Goal: Task Accomplishment & Management: Manage account settings

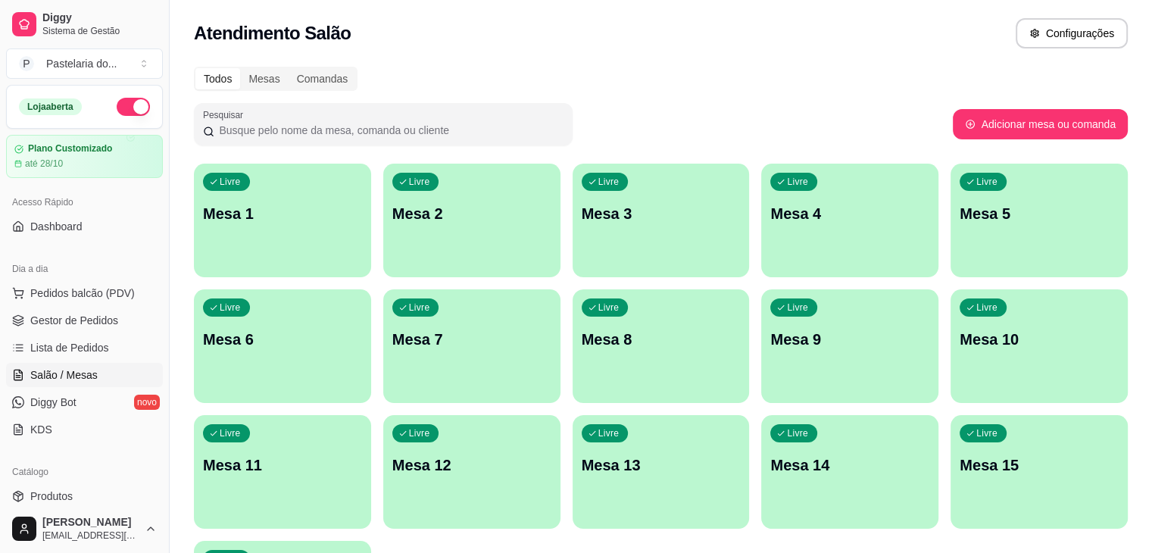
click at [292, 204] on p "Mesa 1" at bounding box center [282, 213] width 159 height 21
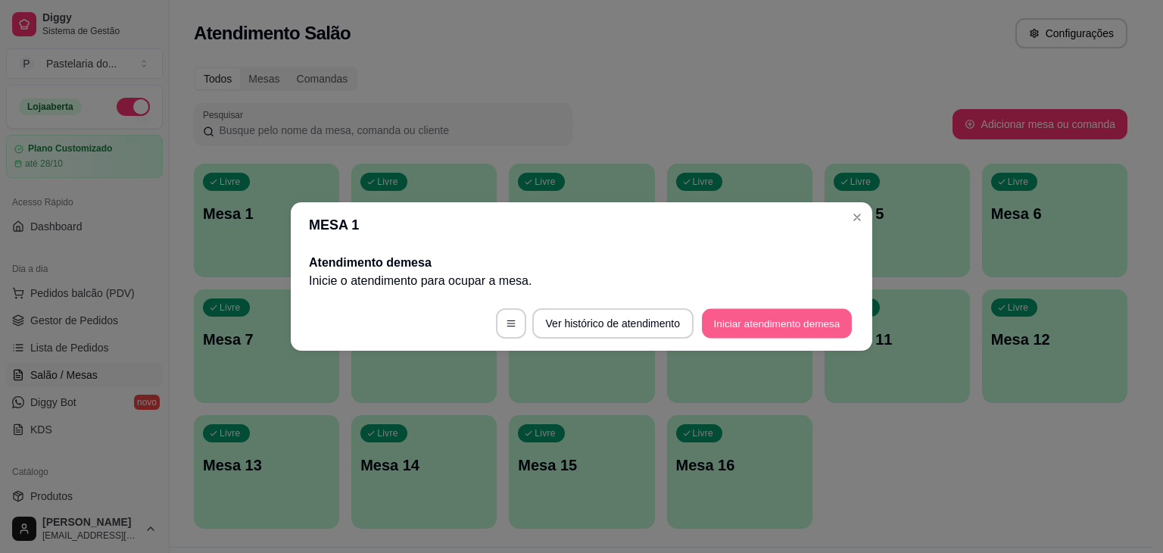
click at [727, 329] on button "Iniciar atendimento de mesa" at bounding box center [777, 324] width 150 height 30
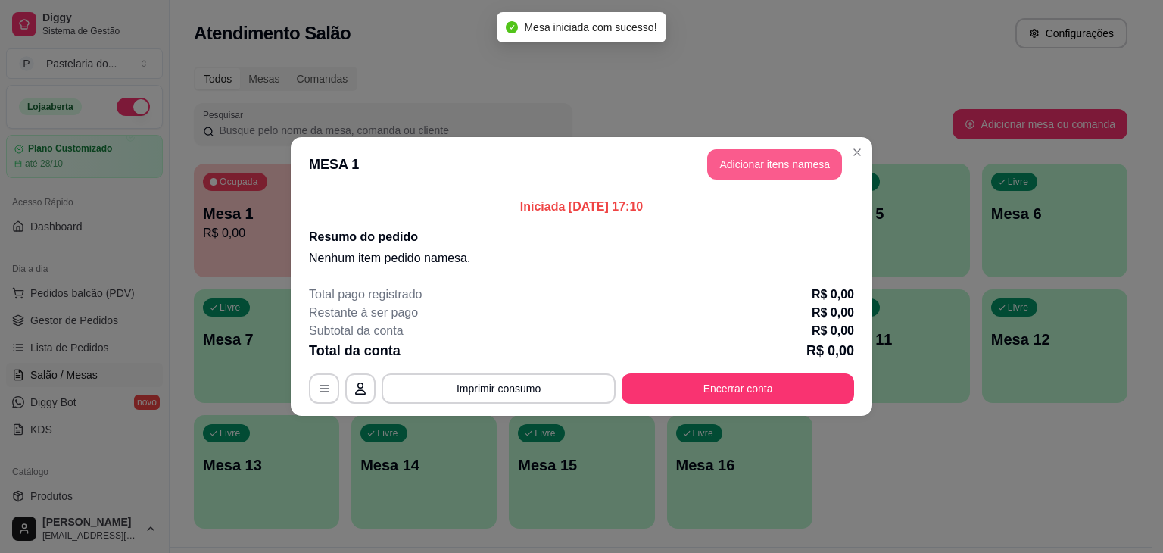
click at [773, 153] on button "Adicionar itens na mesa" at bounding box center [774, 164] width 135 height 30
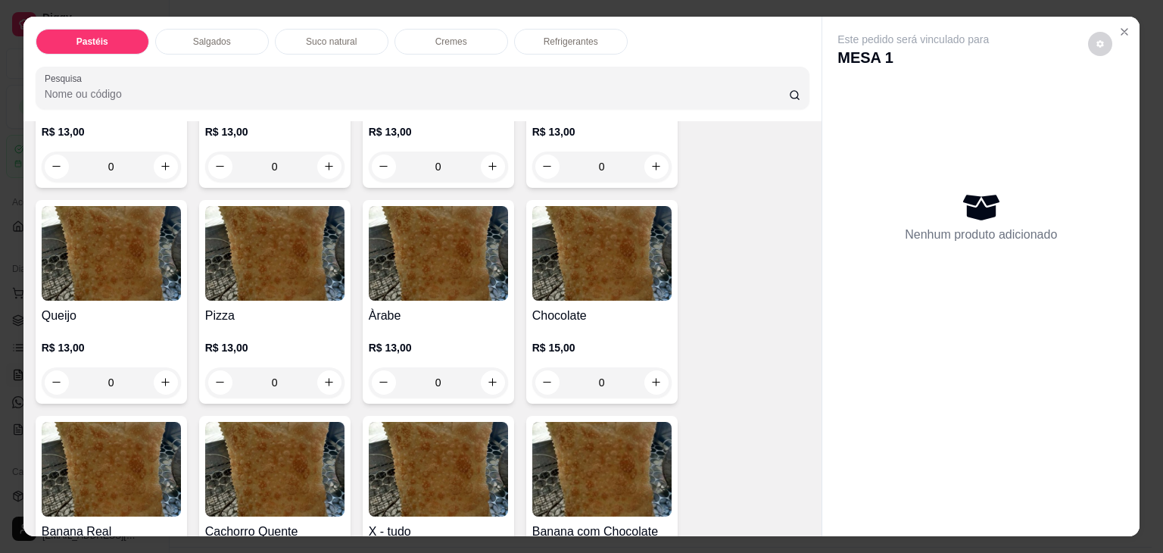
scroll to position [985, 0]
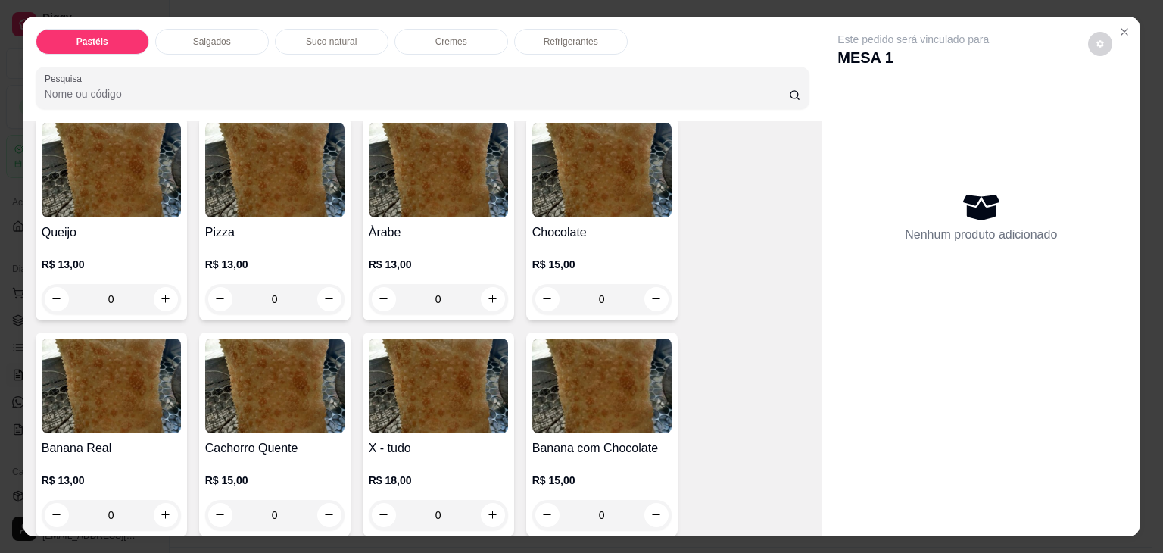
click at [398, 223] on h4 "Àrabe" at bounding box center [438, 232] width 139 height 18
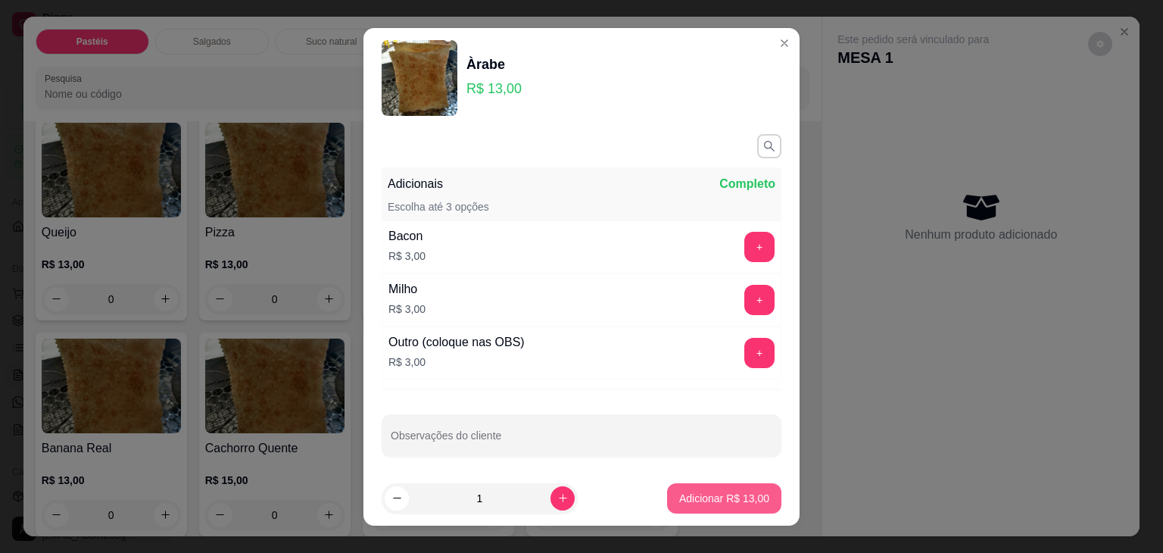
click at [685, 506] on button "Adicionar R$ 13,00" at bounding box center [724, 498] width 114 height 30
type input "1"
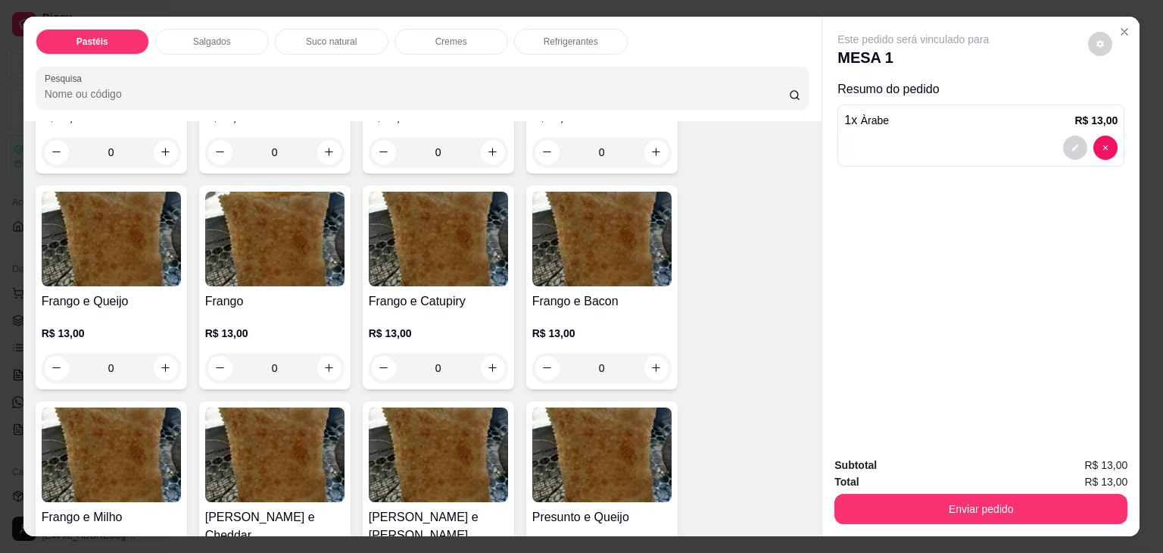
scroll to position [379, 0]
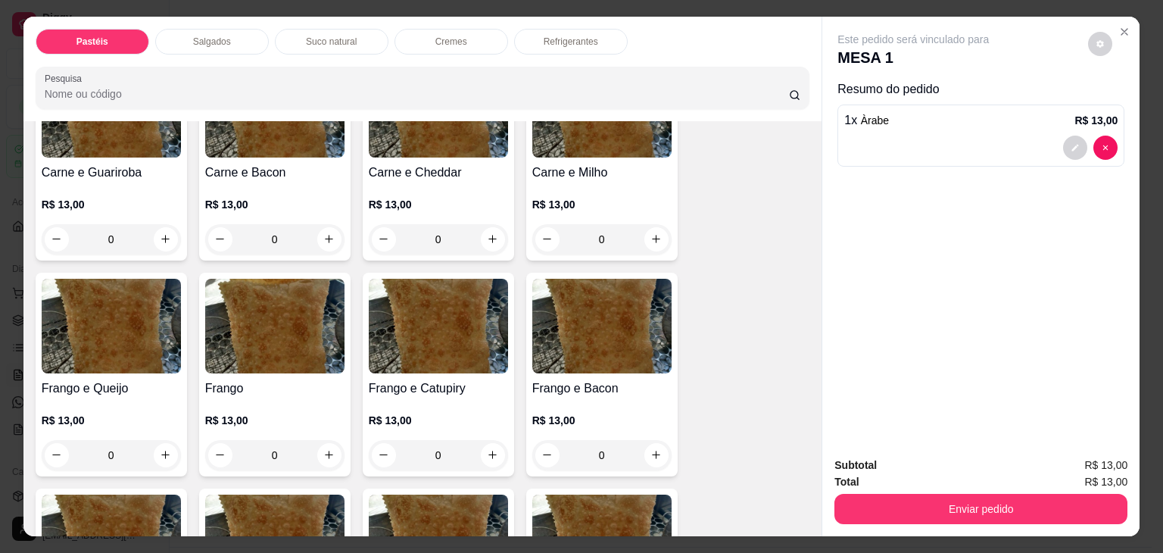
click at [125, 315] on img at bounding box center [111, 326] width 139 height 95
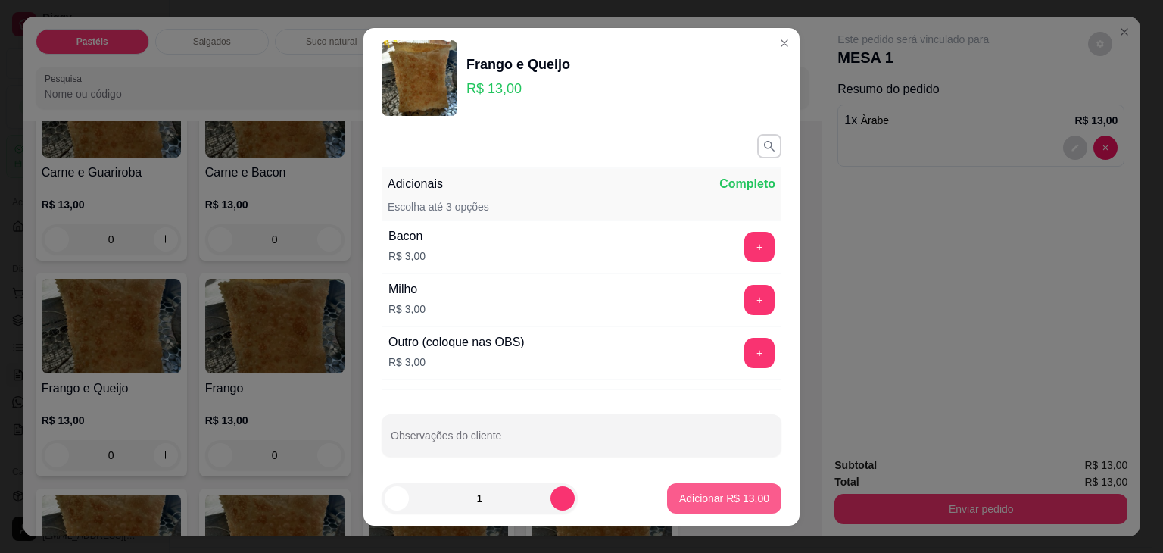
click at [679, 492] on p "Adicionar R$ 13,00" at bounding box center [724, 498] width 90 height 15
type input "1"
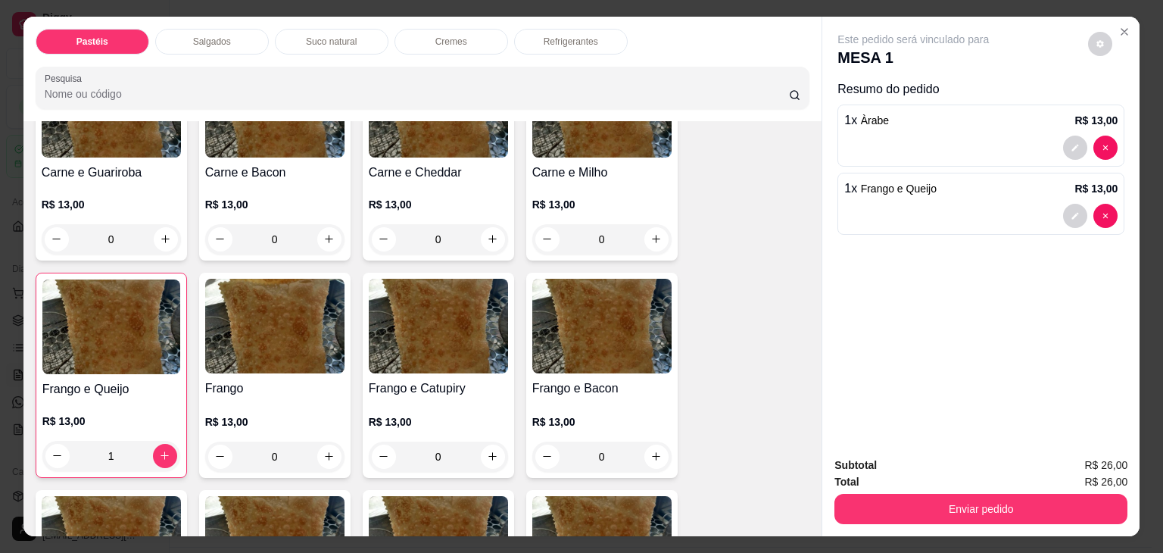
click at [194, 36] on p "Salgados" at bounding box center [212, 42] width 38 height 12
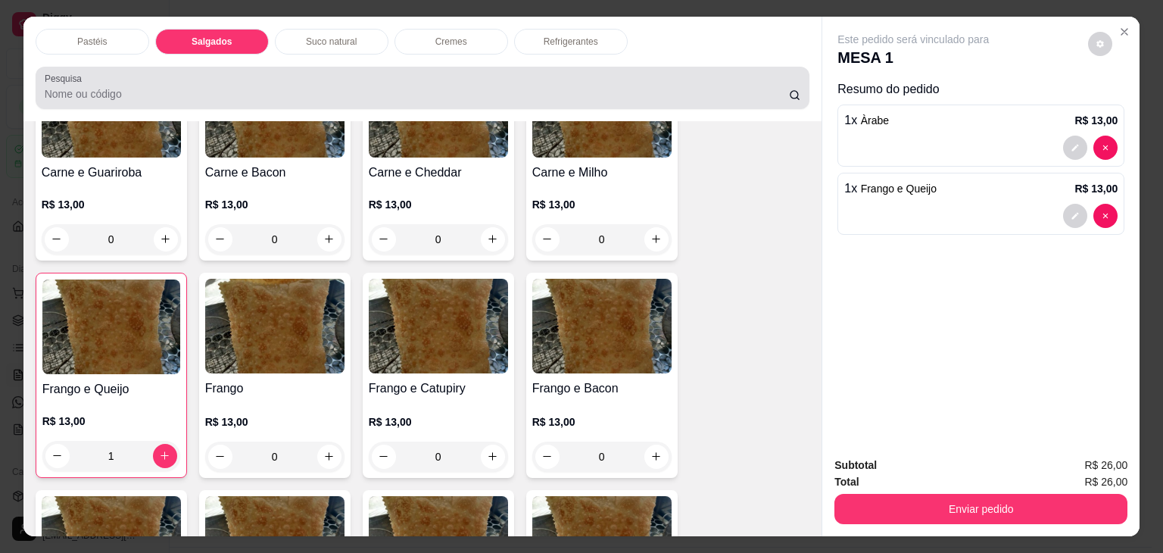
scroll to position [37, 0]
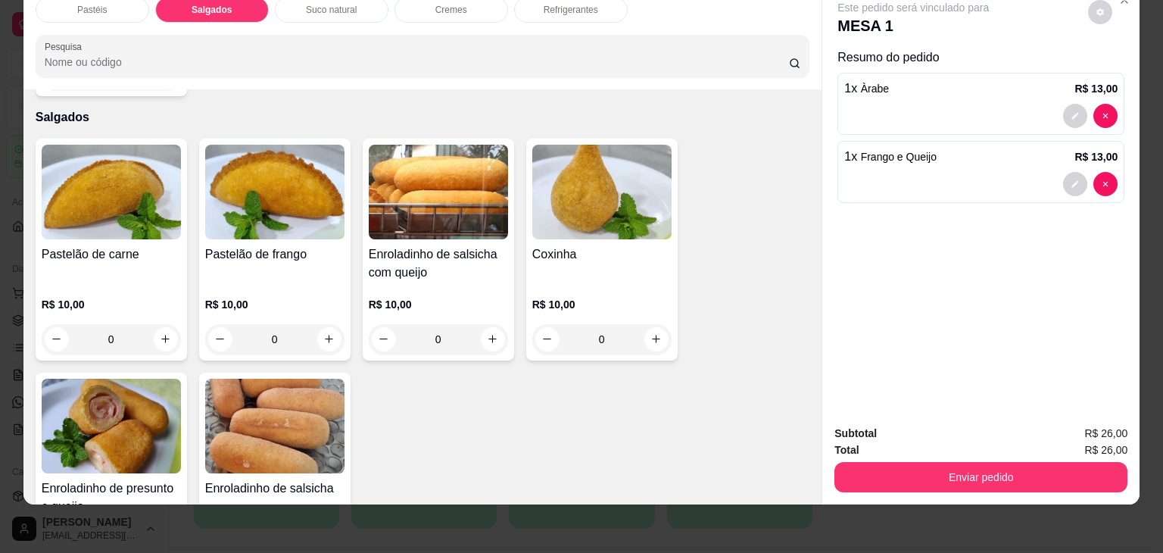
click at [279, 434] on img at bounding box center [274, 426] width 139 height 95
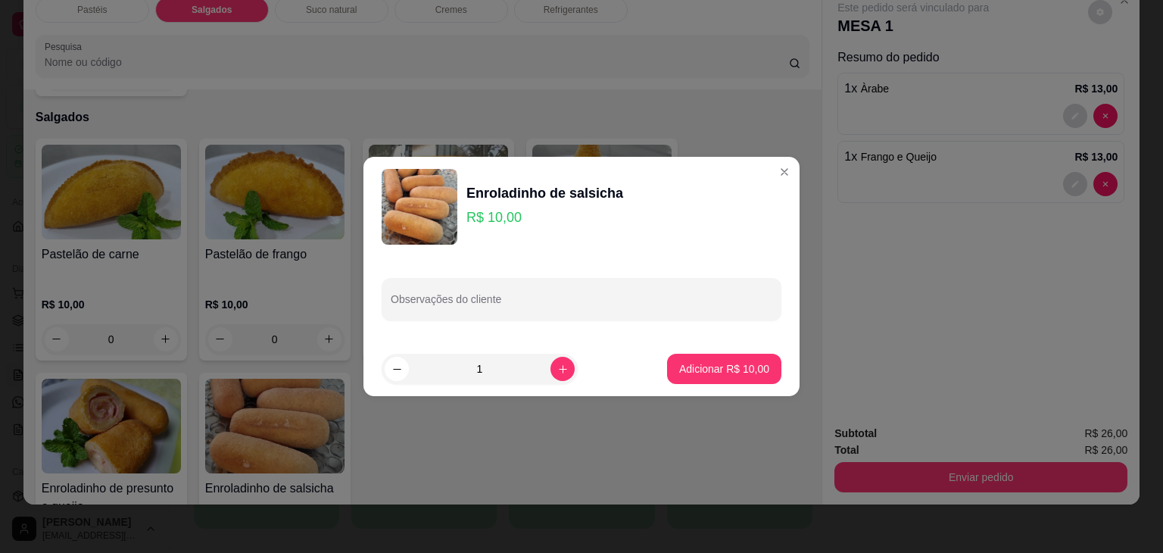
click at [713, 376] on button "Adicionar R$ 10,00" at bounding box center [724, 369] width 114 height 30
type input "1"
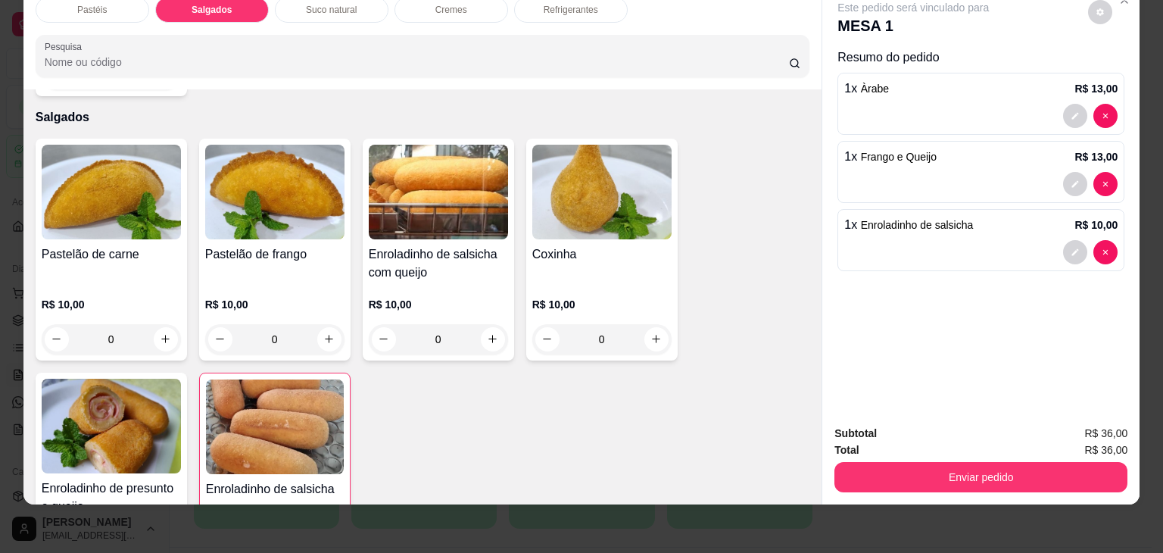
click at [591, 249] on div "Coxinha" at bounding box center [601, 263] width 139 height 36
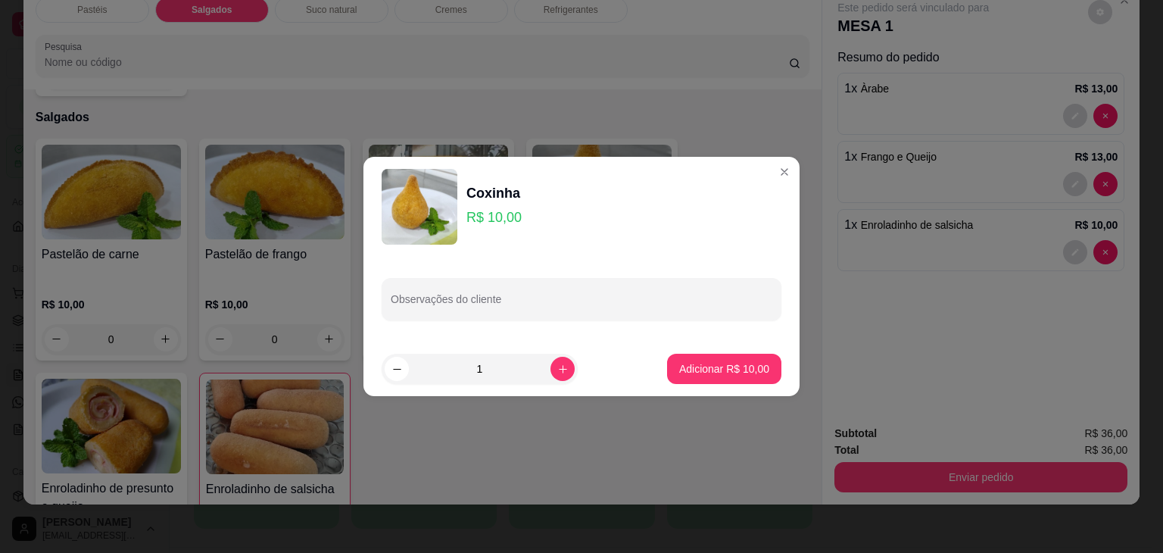
click at [710, 368] on p "Adicionar R$ 10,00" at bounding box center [724, 368] width 90 height 15
type input "1"
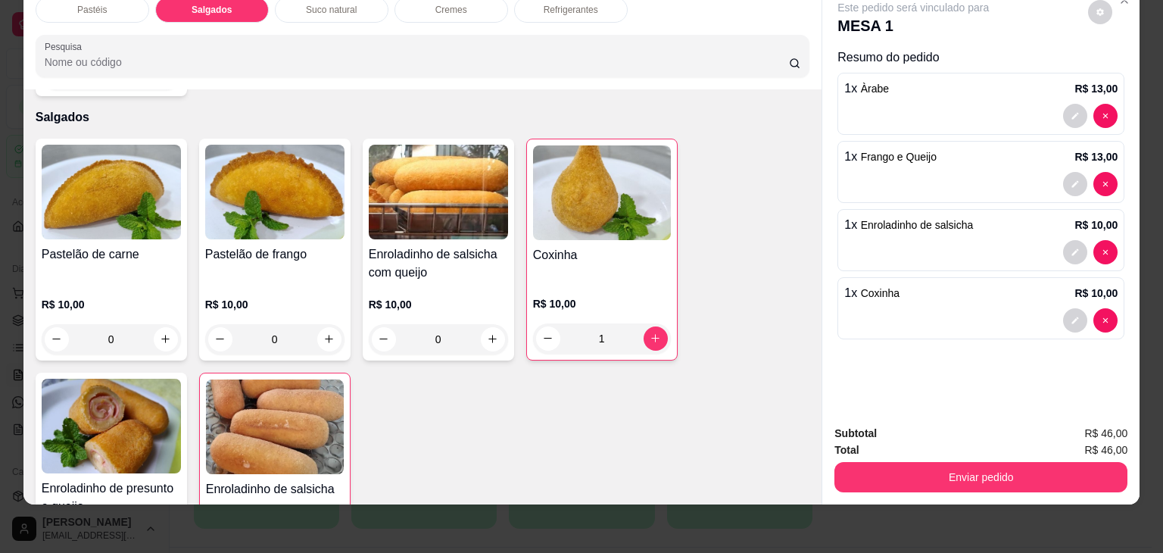
click at [526, 6] on div "Refrigerantes" at bounding box center [571, 10] width 114 height 26
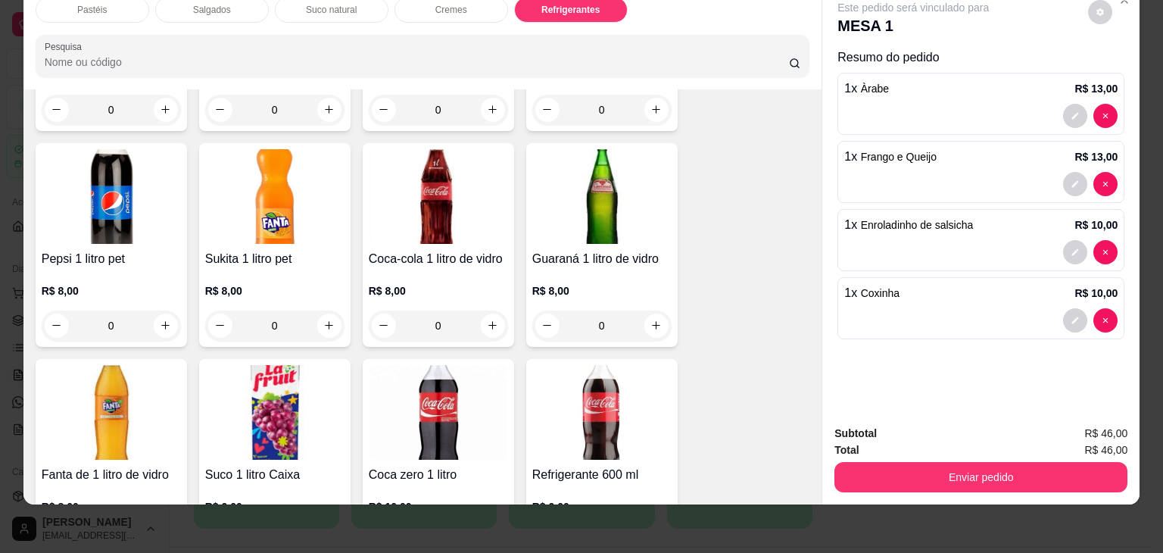
scroll to position [3881, 0]
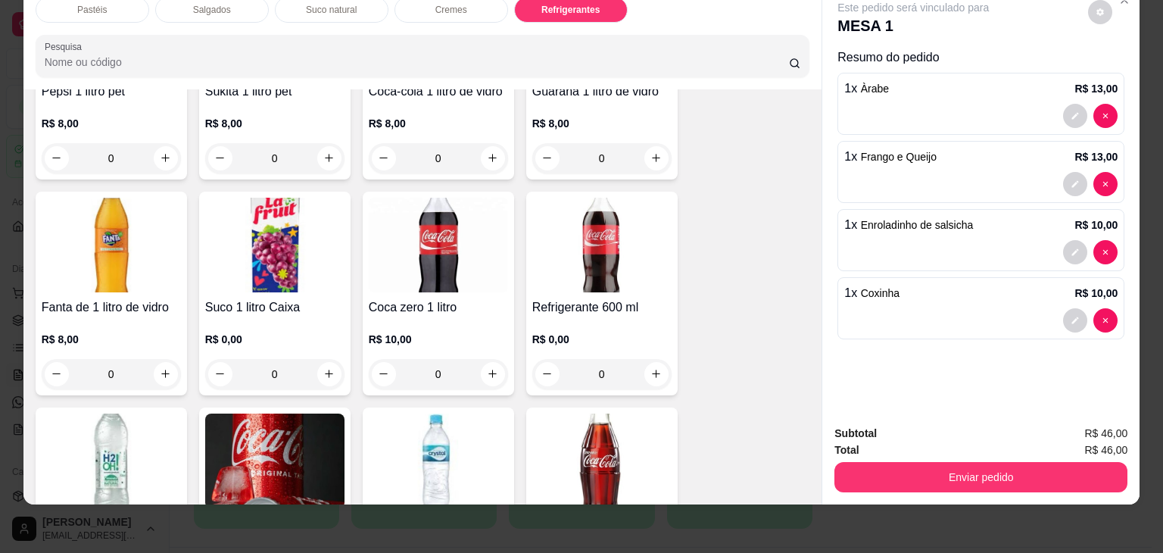
click at [451, 260] on img at bounding box center [438, 245] width 139 height 95
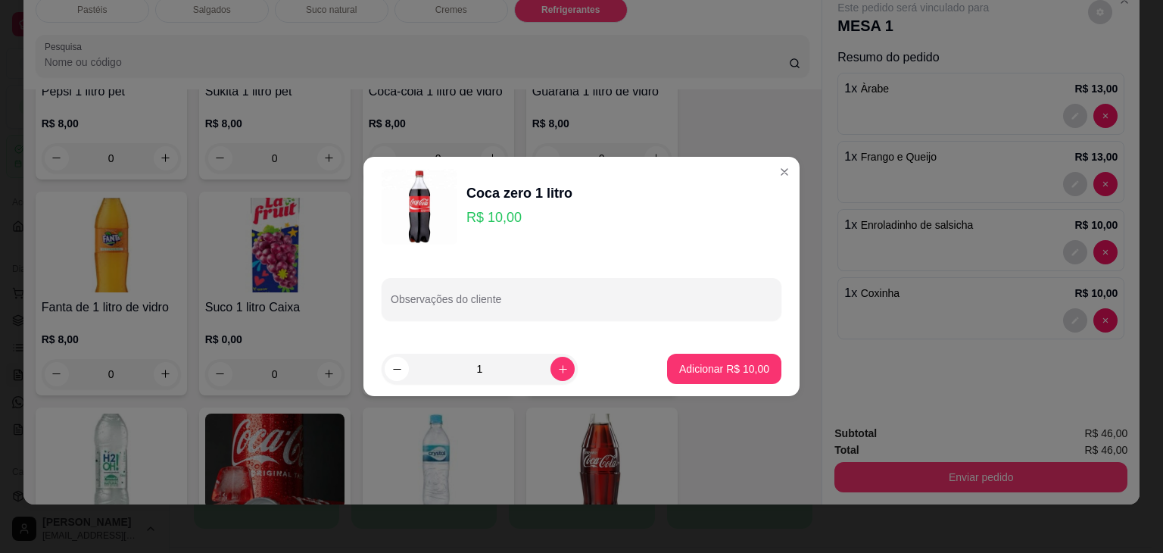
click at [760, 365] on button "Adicionar R$ 10,00" at bounding box center [724, 369] width 114 height 30
type input "1"
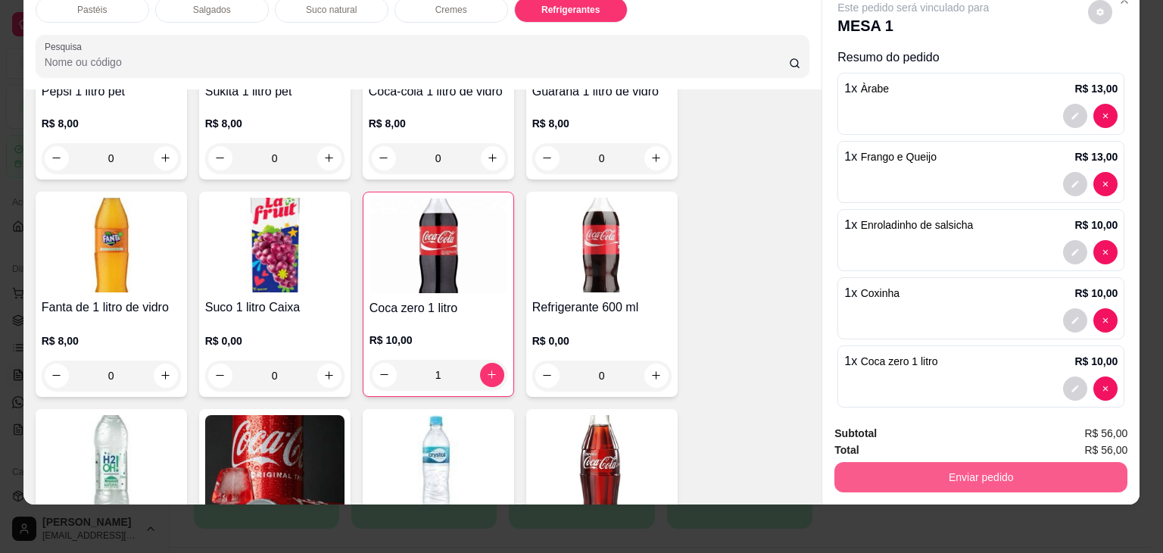
click at [918, 462] on button "Enviar pedido" at bounding box center [981, 477] width 293 height 30
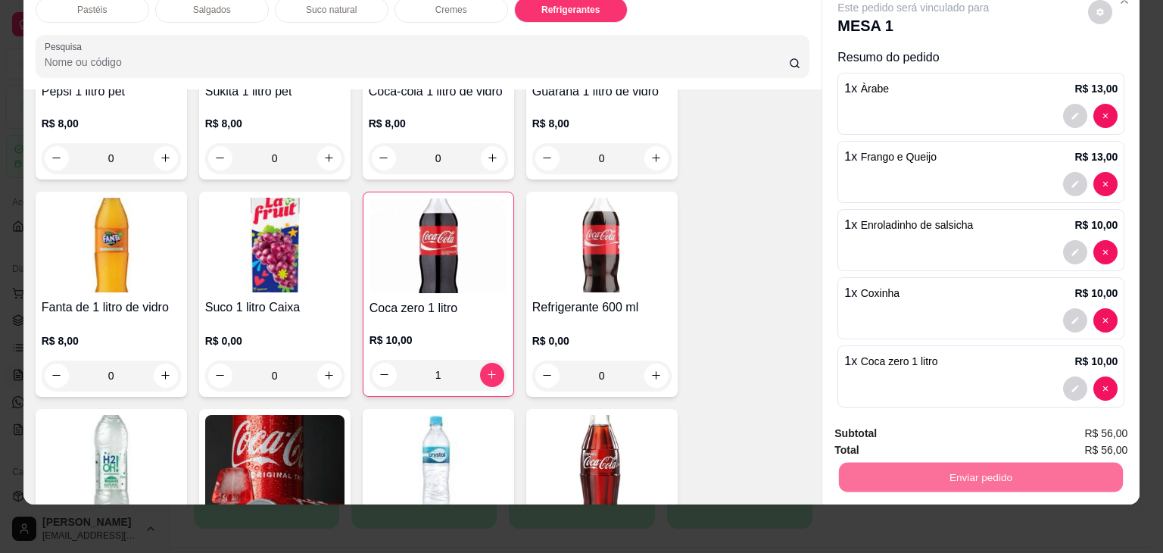
click at [1121, 417] on button "Enviar pedido" at bounding box center [1089, 428] width 86 height 29
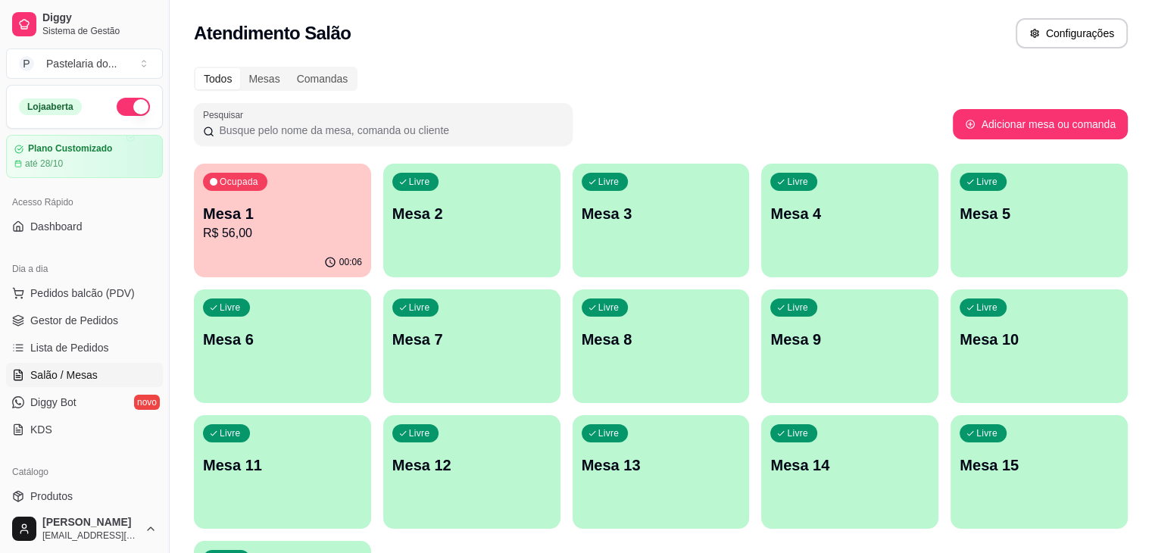
click at [644, 226] on div "Livre Mesa 3" at bounding box center [661, 211] width 177 height 95
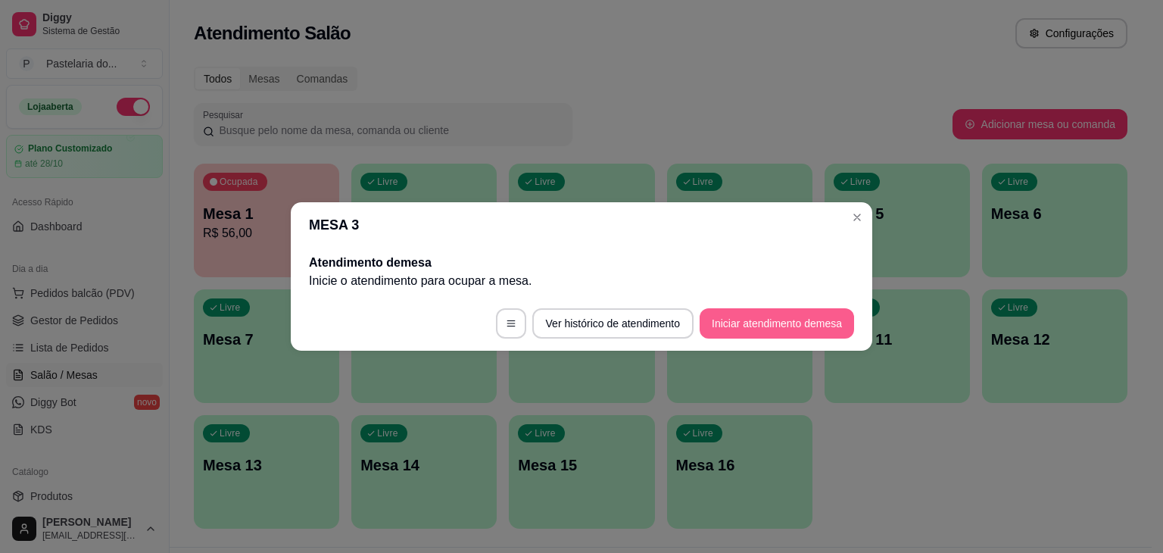
click at [797, 321] on button "Iniciar atendimento de mesa" at bounding box center [777, 323] width 155 height 30
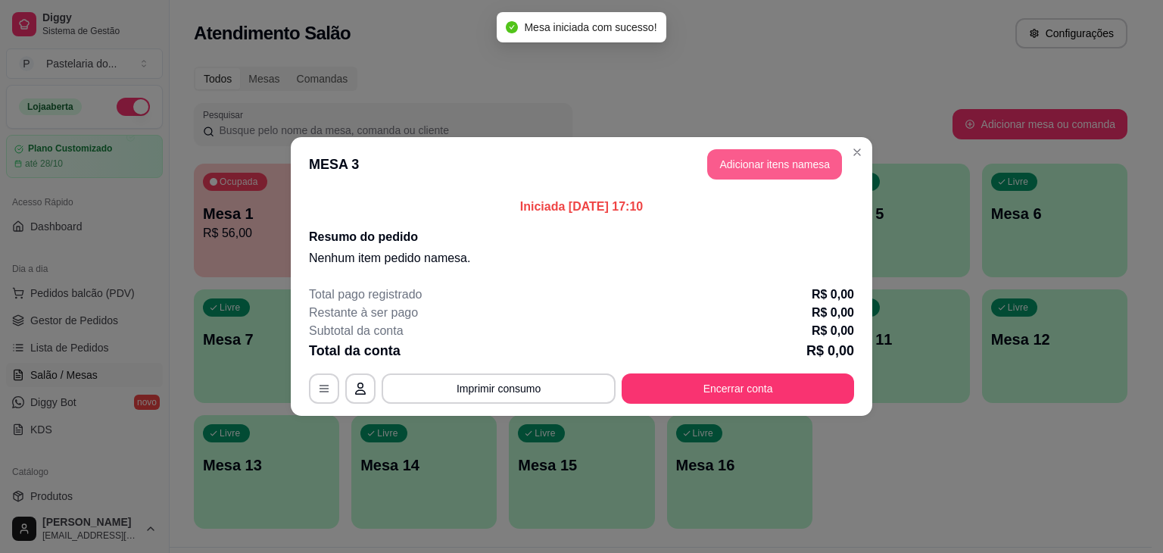
click at [766, 152] on button "Adicionar itens na mesa" at bounding box center [774, 164] width 135 height 30
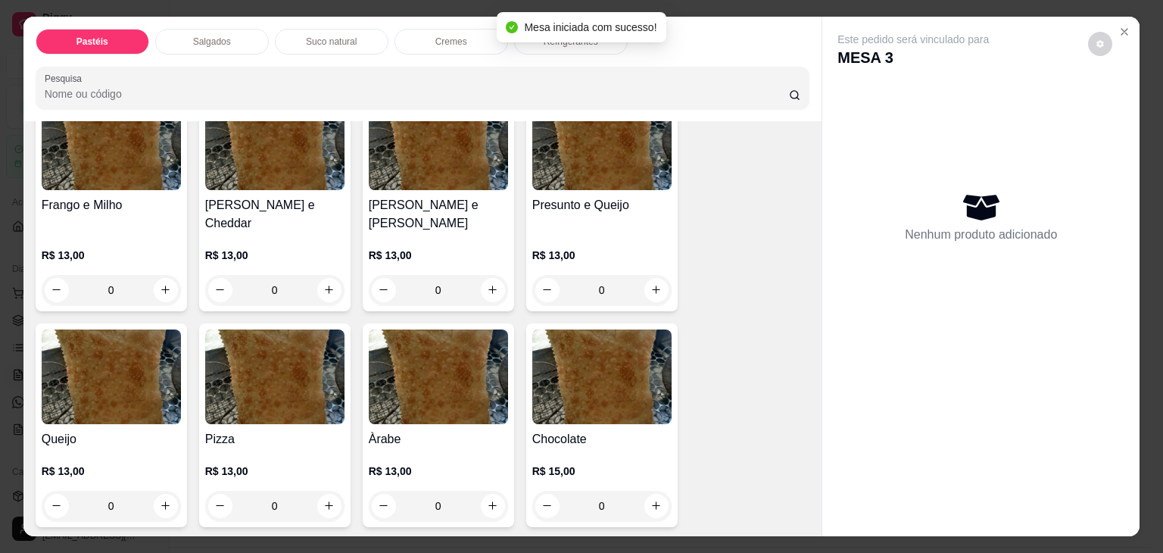
scroll to position [833, 0]
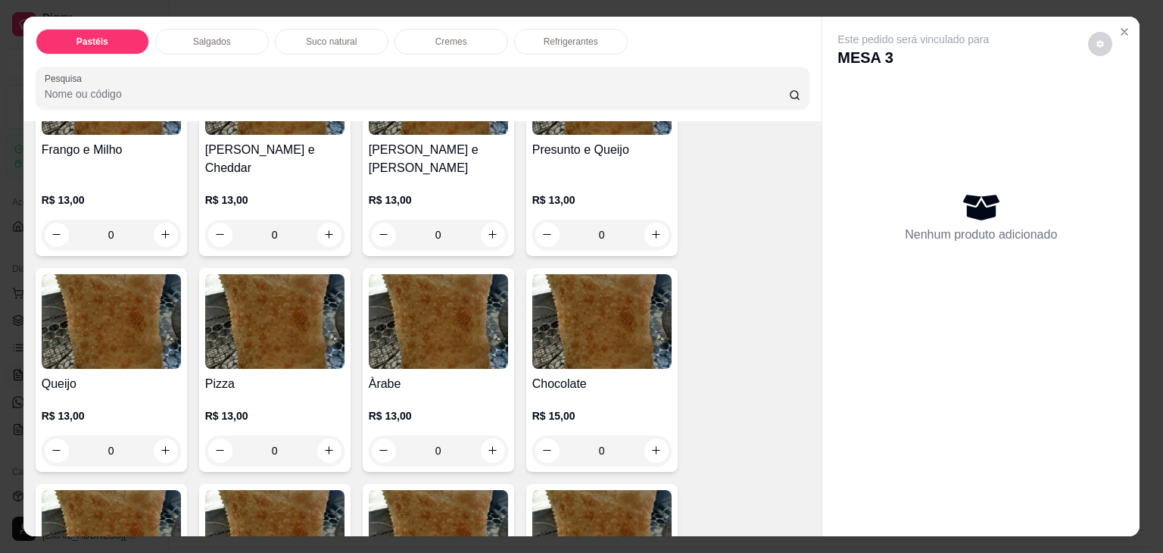
click at [267, 304] on img at bounding box center [274, 321] width 139 height 95
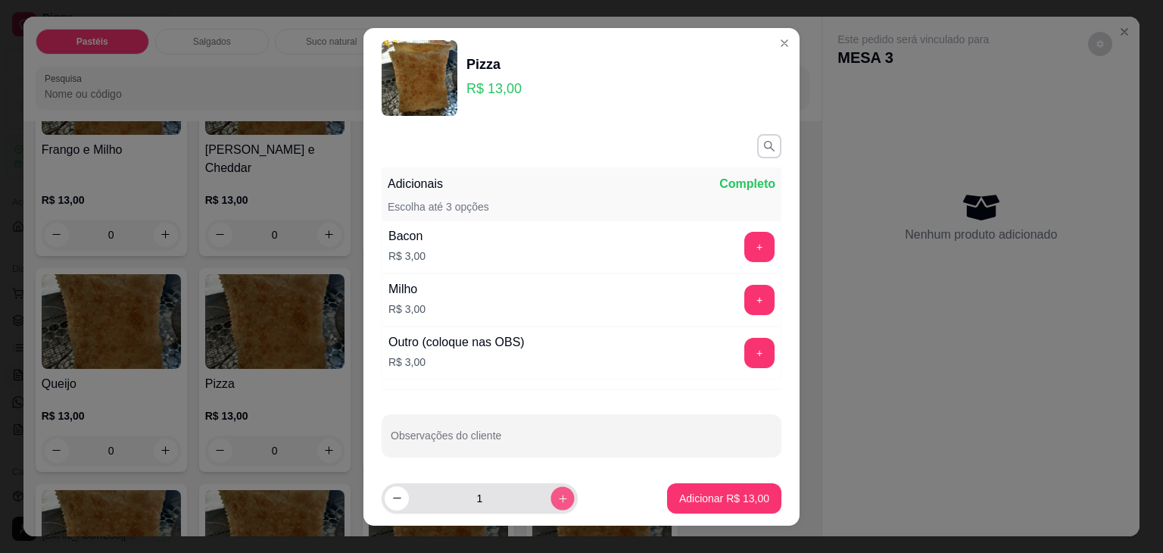
click at [551, 487] on button "increase-product-quantity" at bounding box center [562, 497] width 23 height 23
type input "2"
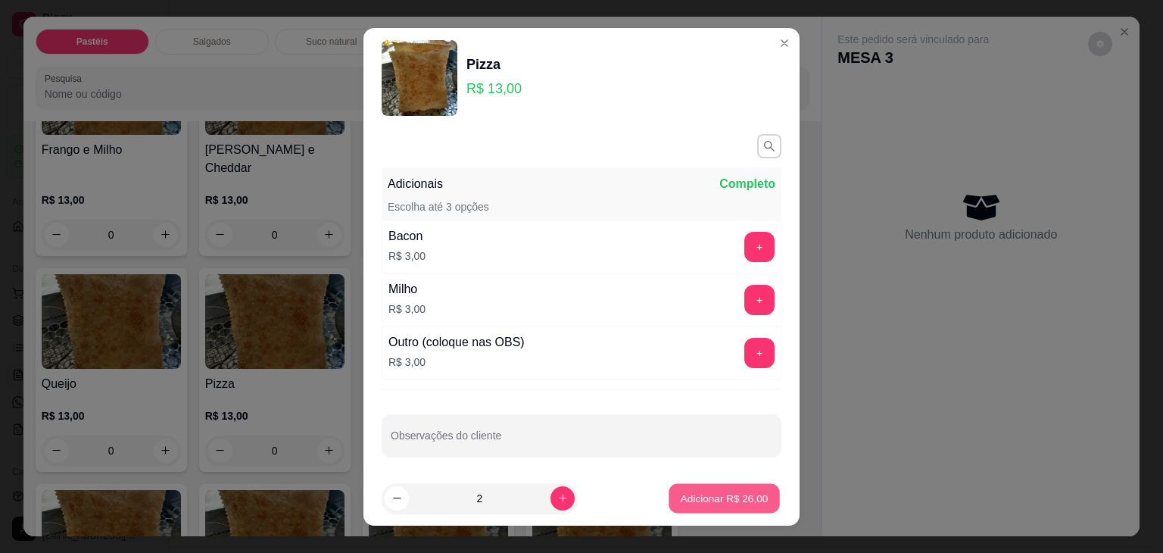
click at [700, 497] on p "Adicionar R$ 26,00" at bounding box center [725, 498] width 88 height 14
type input "2"
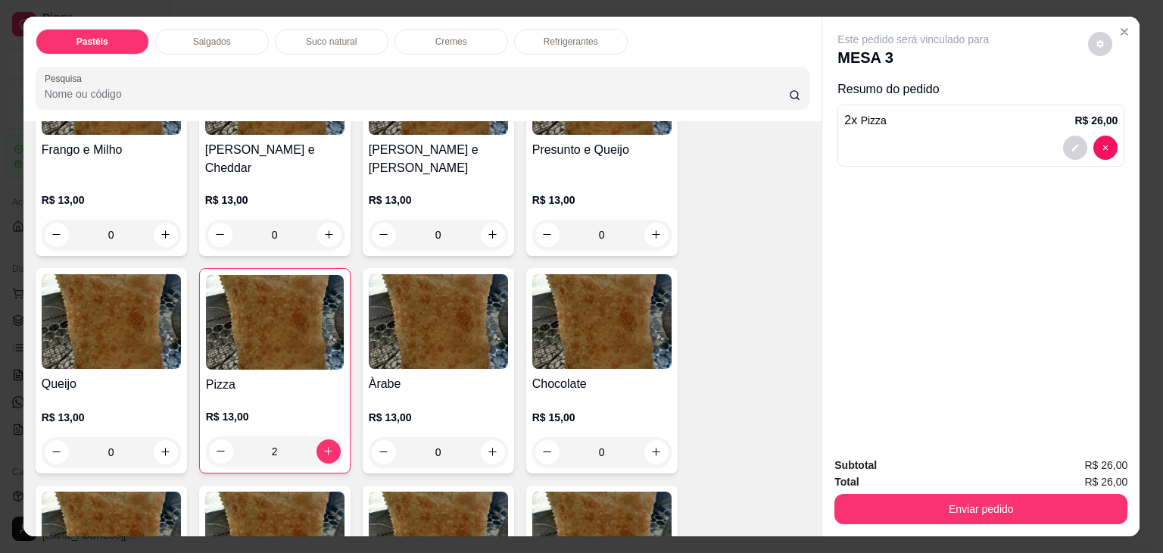
click at [575, 40] on p "Refrigerantes" at bounding box center [571, 42] width 55 height 12
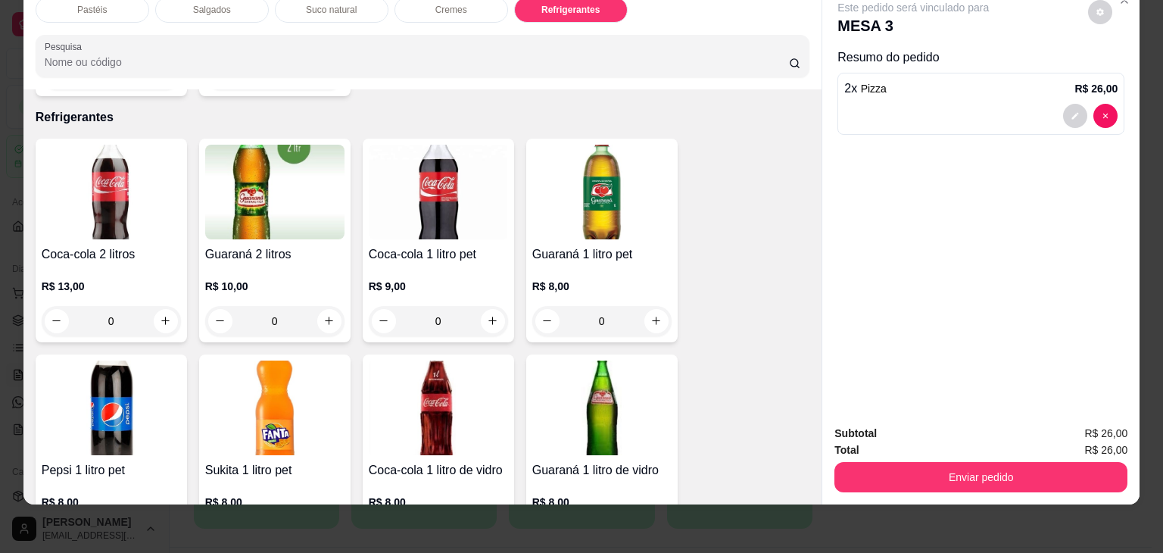
click at [411, 414] on img at bounding box center [438, 408] width 139 height 95
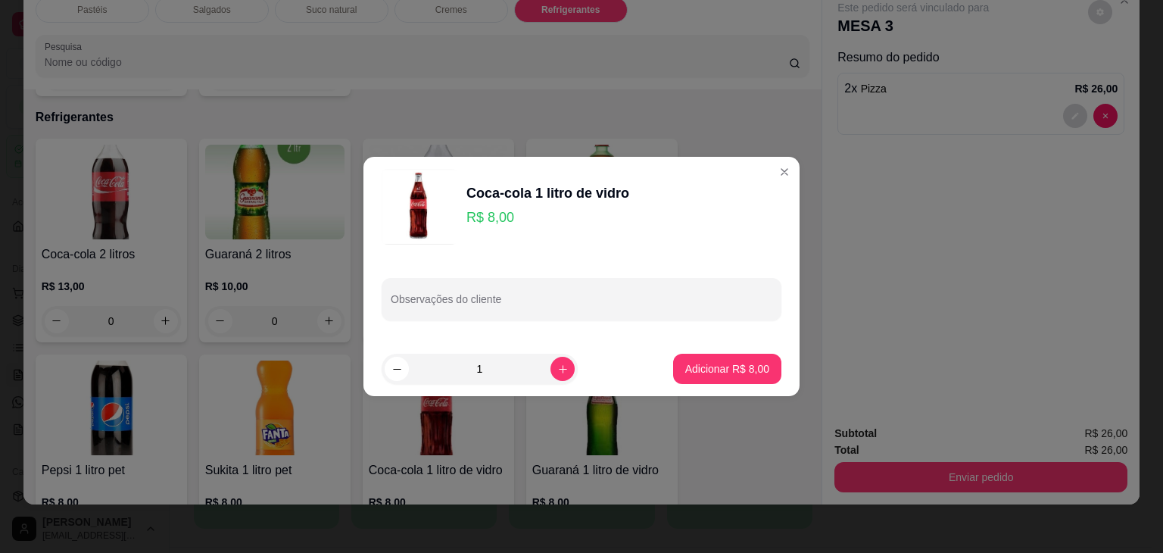
click at [700, 364] on p "Adicionar R$ 8,00" at bounding box center [727, 368] width 84 height 15
type input "1"
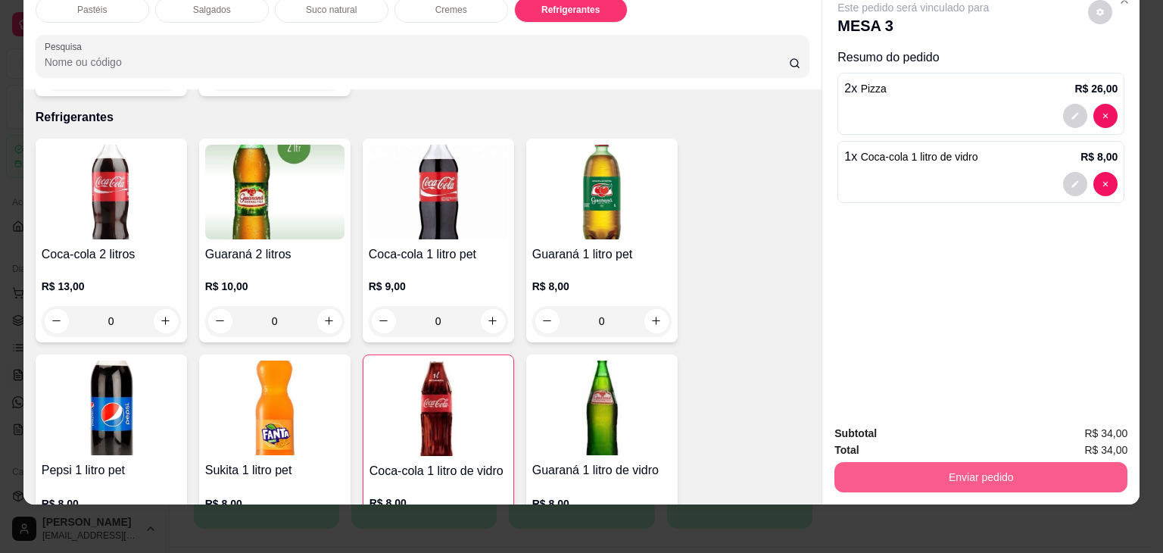
click at [909, 462] on button "Enviar pedido" at bounding box center [981, 477] width 293 height 30
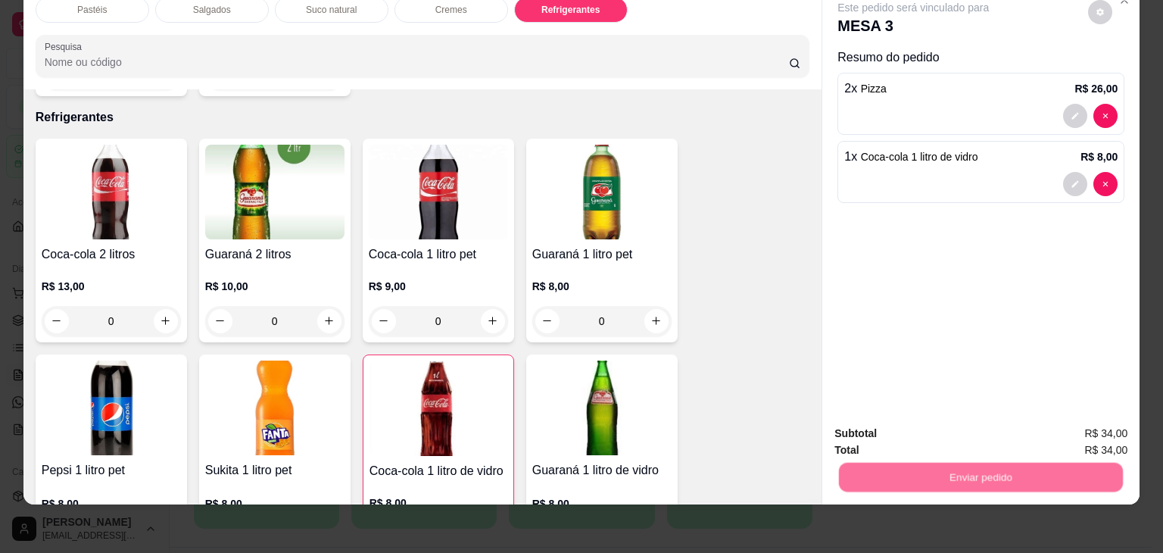
click at [1083, 426] on button "Enviar pedido" at bounding box center [1089, 428] width 86 height 29
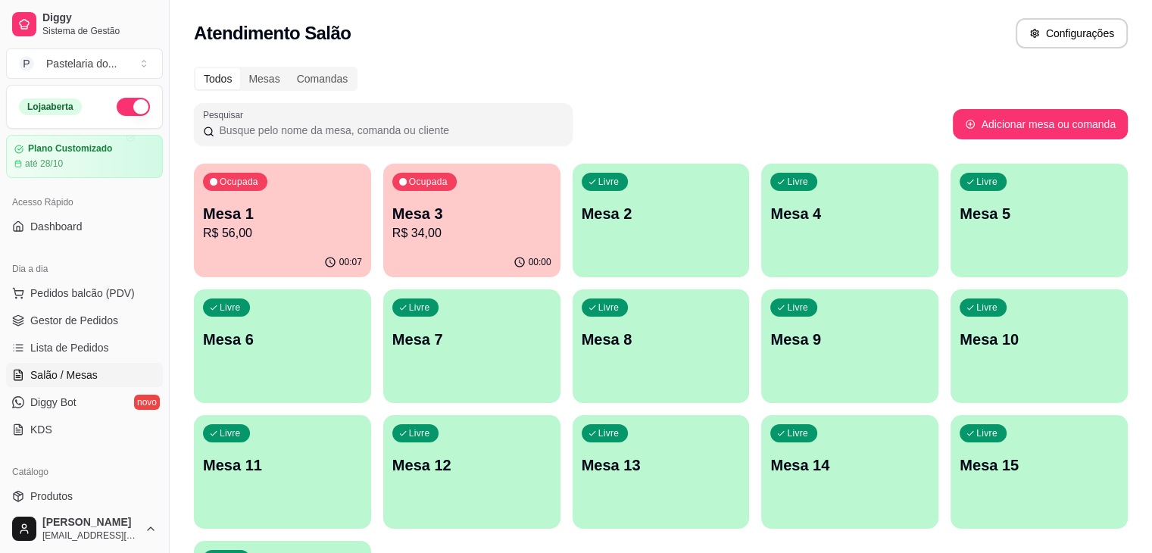
click at [112, 279] on div "Dia a dia" at bounding box center [84, 269] width 157 height 24
click at [95, 290] on span "Pedidos balcão (PDV)" at bounding box center [82, 293] width 105 height 15
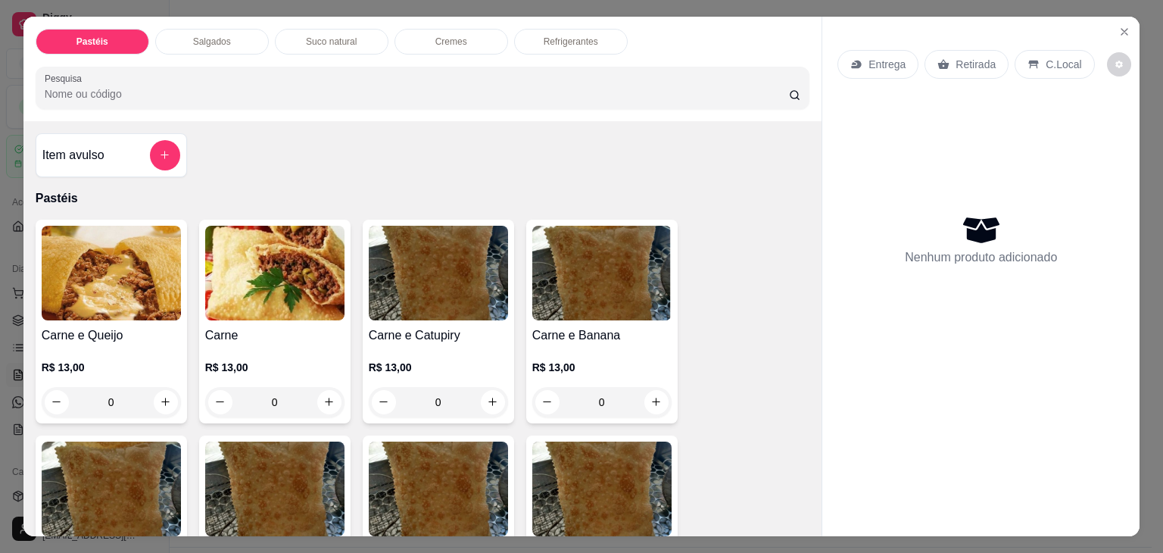
click at [211, 29] on div "Salgados" at bounding box center [212, 42] width 114 height 26
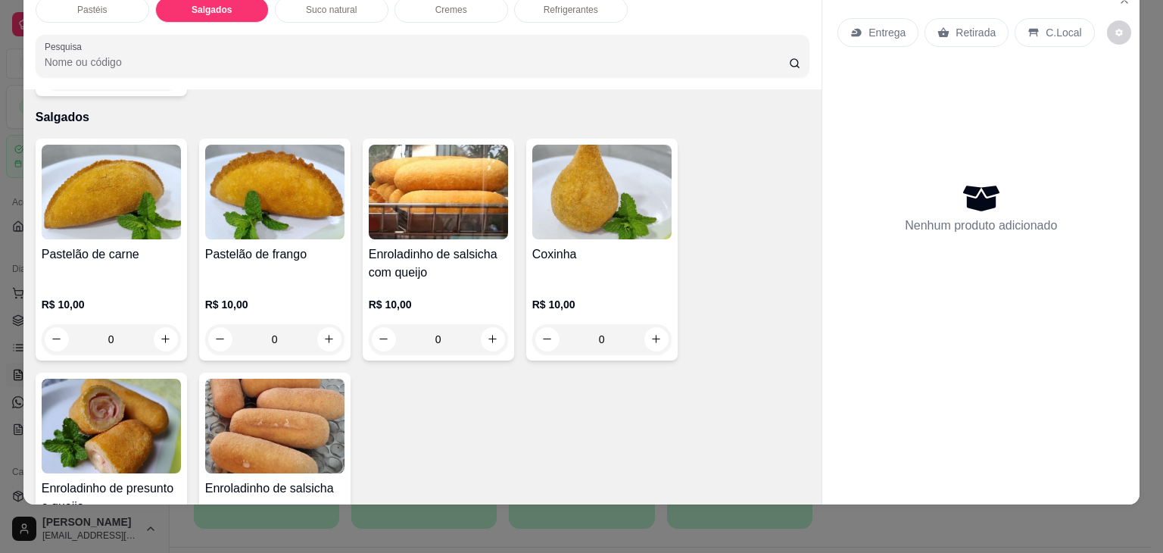
click at [555, 245] on h4 "Coxinha" at bounding box center [601, 254] width 139 height 18
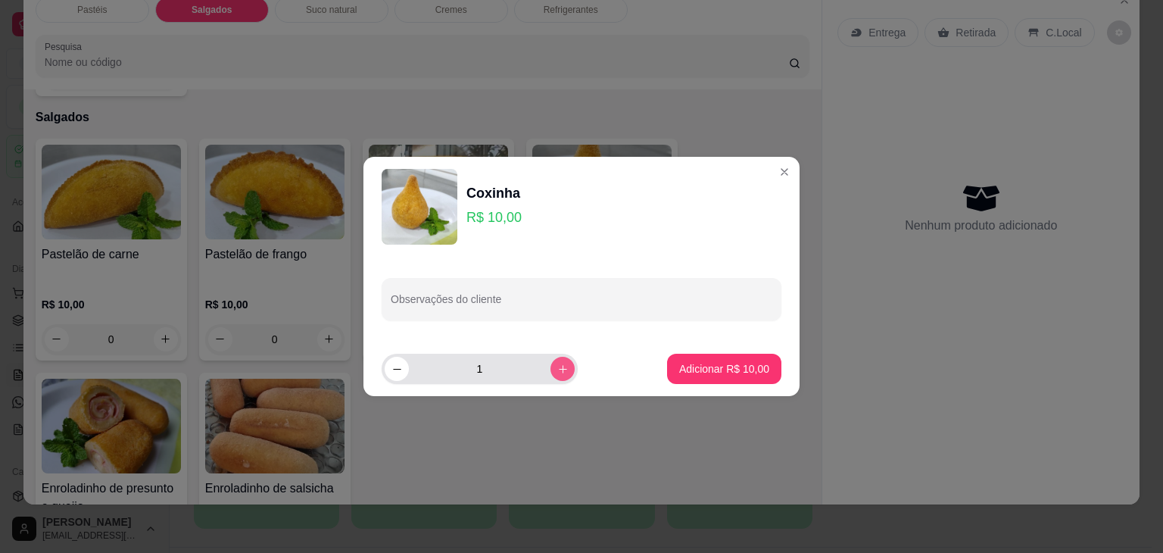
click at [557, 373] on icon "increase-product-quantity" at bounding box center [562, 369] width 11 height 11
type input "3"
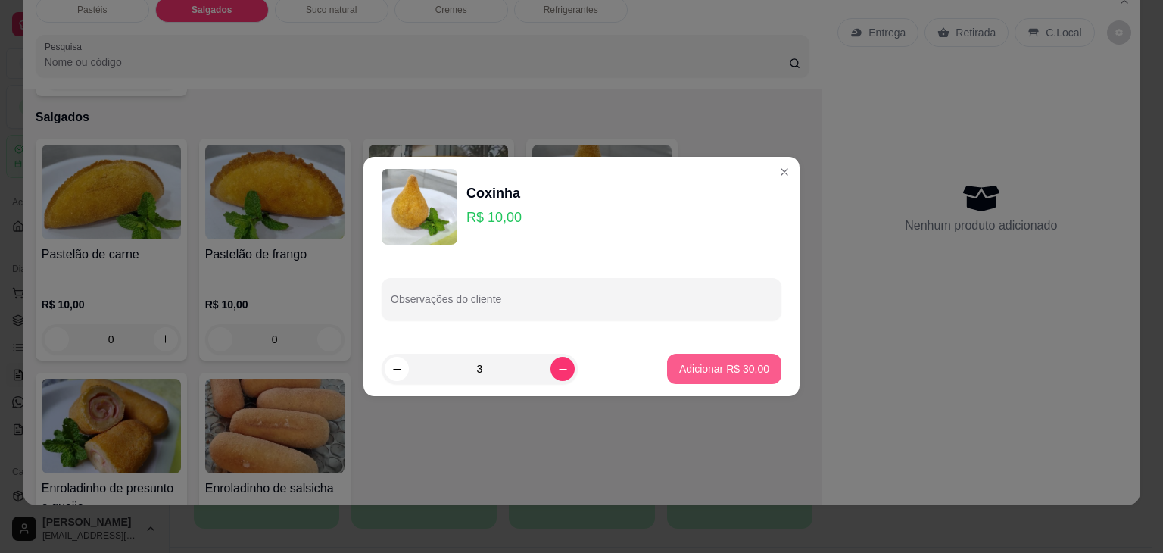
click at [670, 367] on button "Adicionar R$ 30,00" at bounding box center [724, 369] width 114 height 30
type input "3"
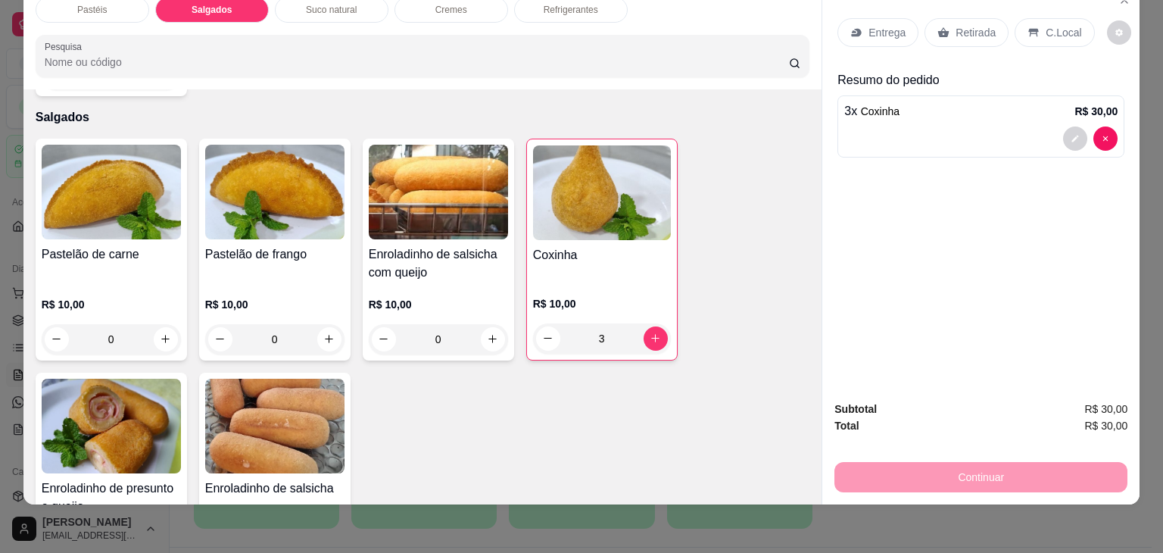
click at [83, 245] on h4 "Pastelão de carne" at bounding box center [111, 254] width 139 height 18
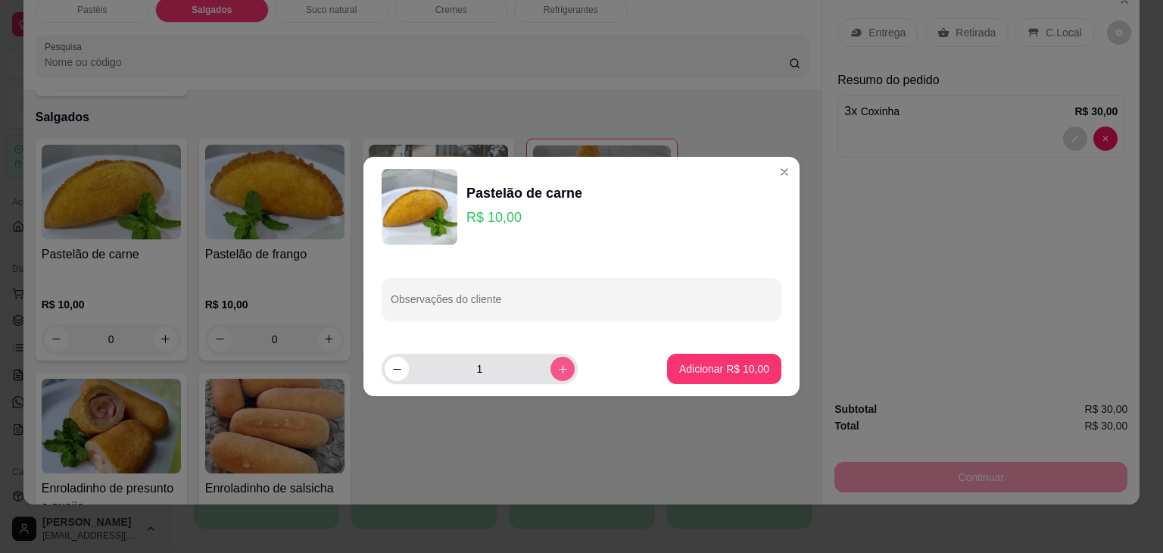
click at [557, 368] on button "increase-product-quantity" at bounding box center [563, 369] width 24 height 24
type input "3"
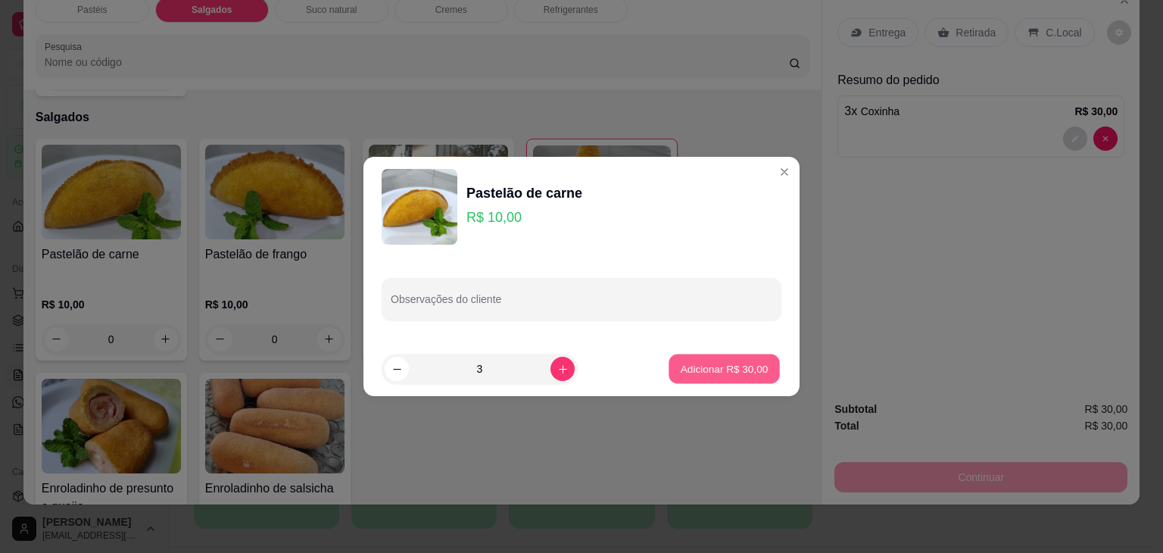
click at [681, 367] on p "Adicionar R$ 30,00" at bounding box center [725, 368] width 88 height 14
type input "3"
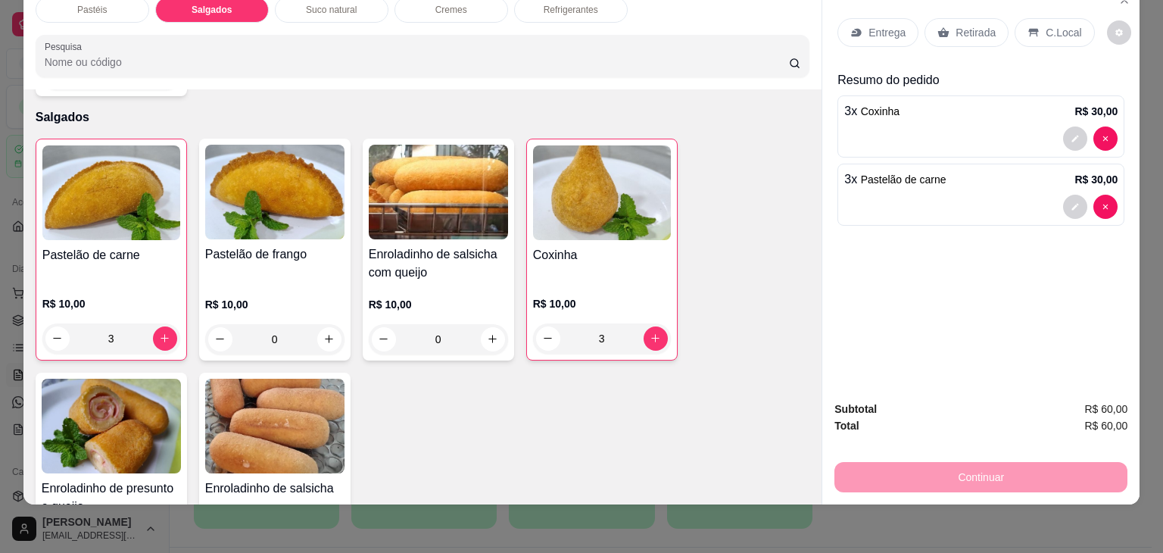
click at [248, 176] on img at bounding box center [274, 192] width 139 height 95
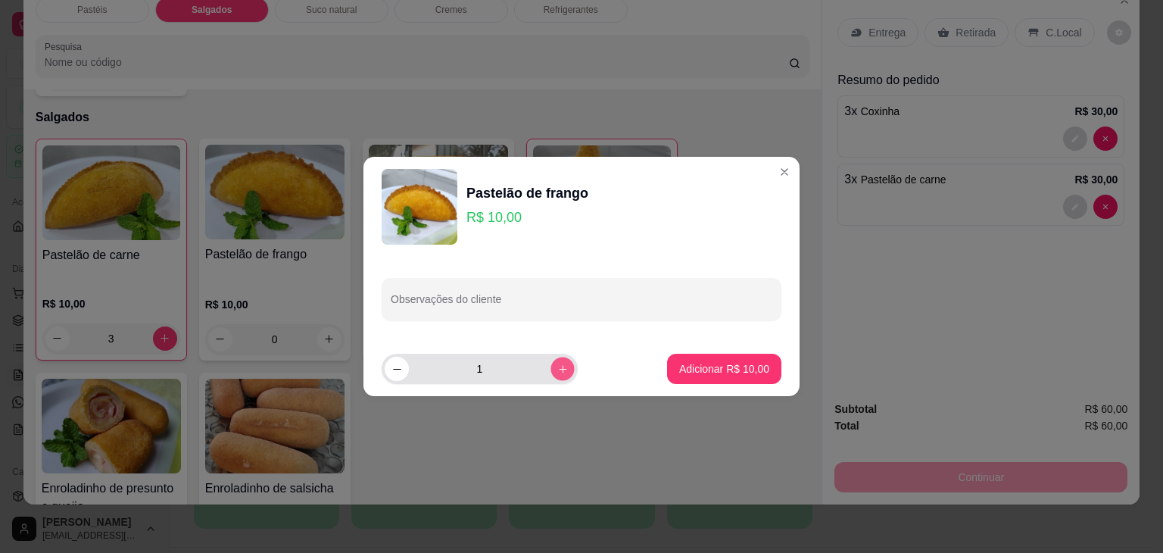
click at [551, 363] on button "increase-product-quantity" at bounding box center [562, 368] width 23 height 23
click at [412, 371] on input "3" at bounding box center [480, 369] width 142 height 30
click at [397, 370] on icon "decrease-product-quantity" at bounding box center [397, 369] width 11 height 11
type input "2"
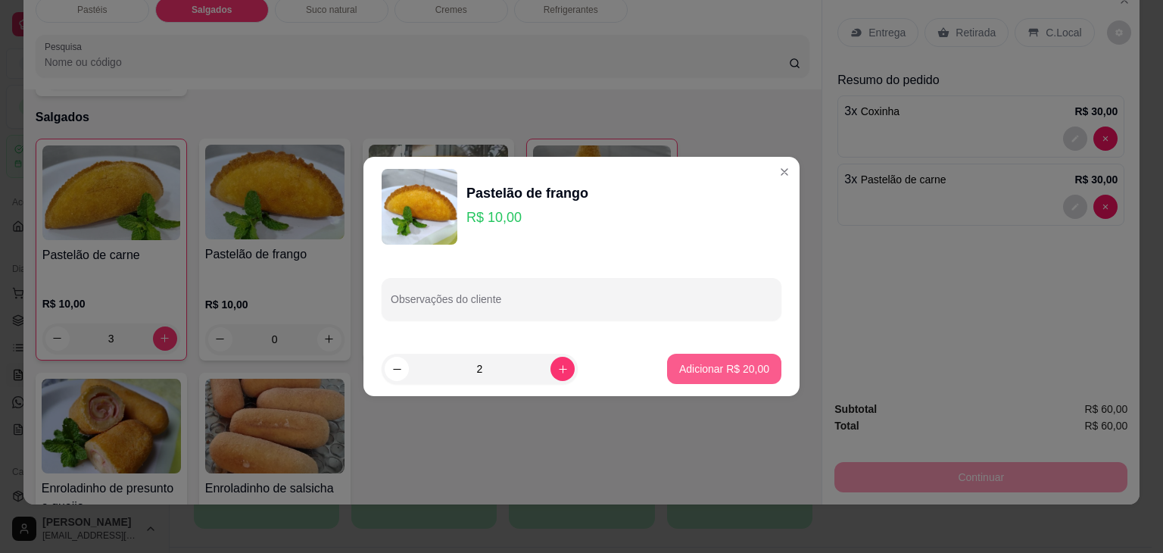
click at [679, 372] on p "Adicionar R$ 20,00" at bounding box center [724, 368] width 90 height 15
type input "2"
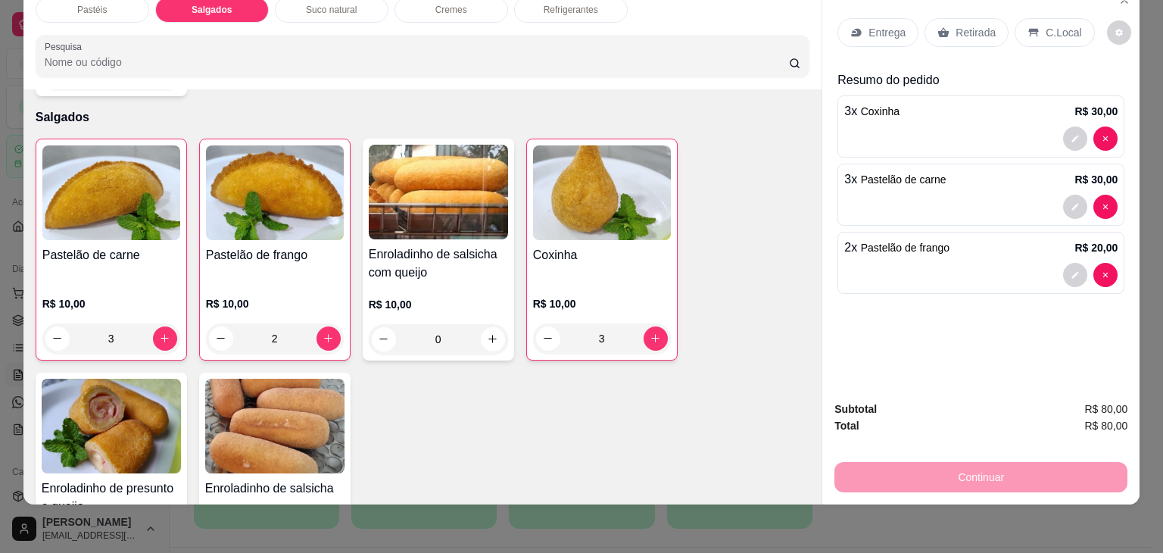
click at [548, 5] on div "Refrigerantes" at bounding box center [571, 10] width 114 height 26
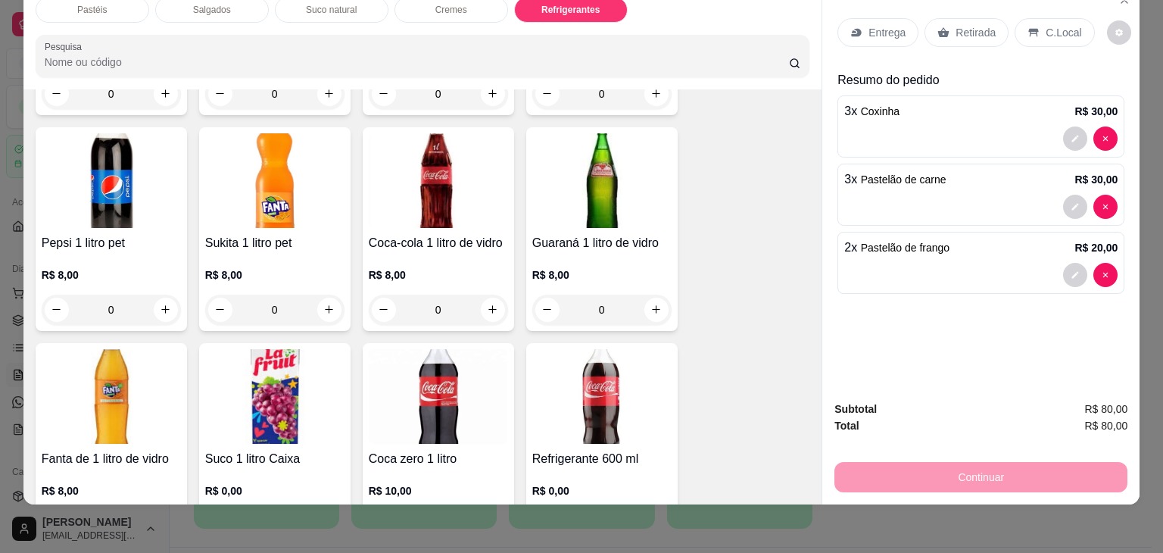
scroll to position [3575, 0]
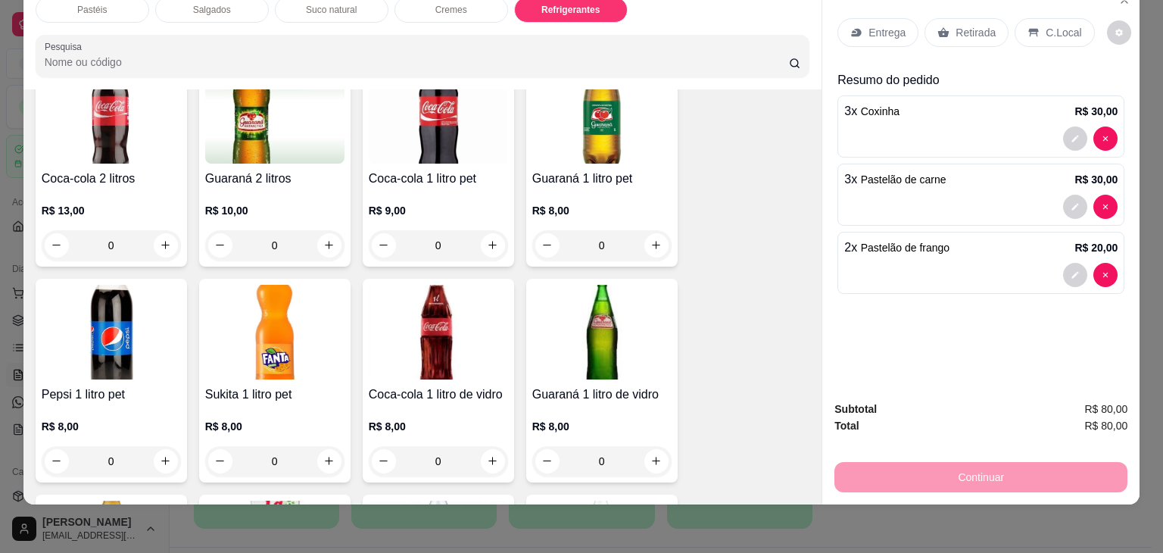
click at [402, 188] on div "R$ 9,00 0" at bounding box center [438, 224] width 139 height 73
click at [114, 170] on h4 "Coca-cola 2 litros" at bounding box center [111, 179] width 139 height 18
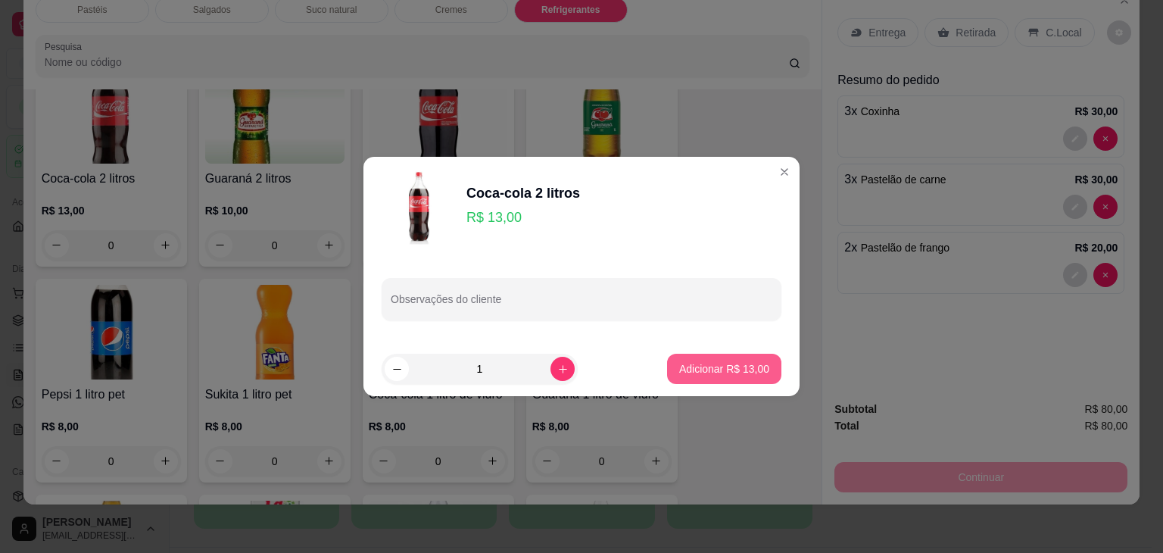
click at [710, 371] on p "Adicionar R$ 13,00" at bounding box center [724, 368] width 90 height 15
type input "1"
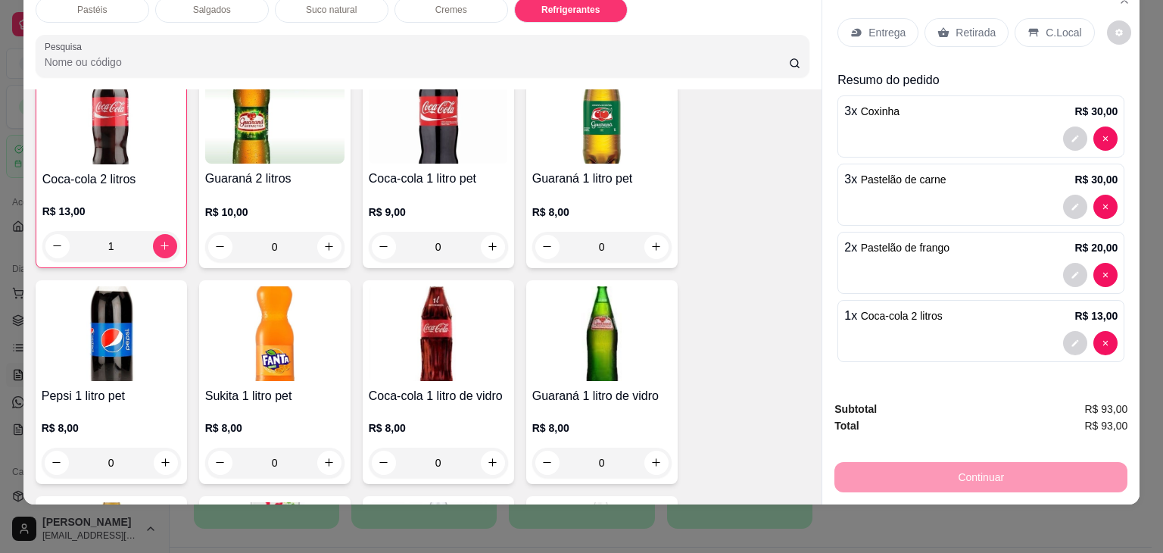
scroll to position [3576, 0]
click at [957, 6] on div "Entrega Retirada C.Local" at bounding box center [981, 32] width 287 height 53
click at [957, 25] on p "Retirada" at bounding box center [976, 32] width 40 height 15
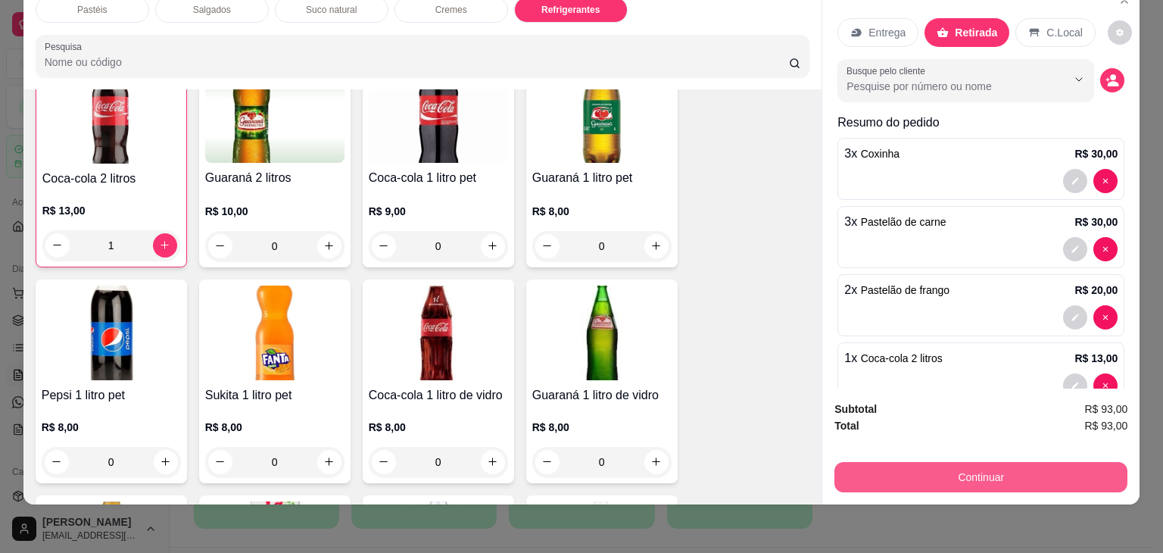
click at [907, 462] on button "Continuar" at bounding box center [981, 477] width 293 height 30
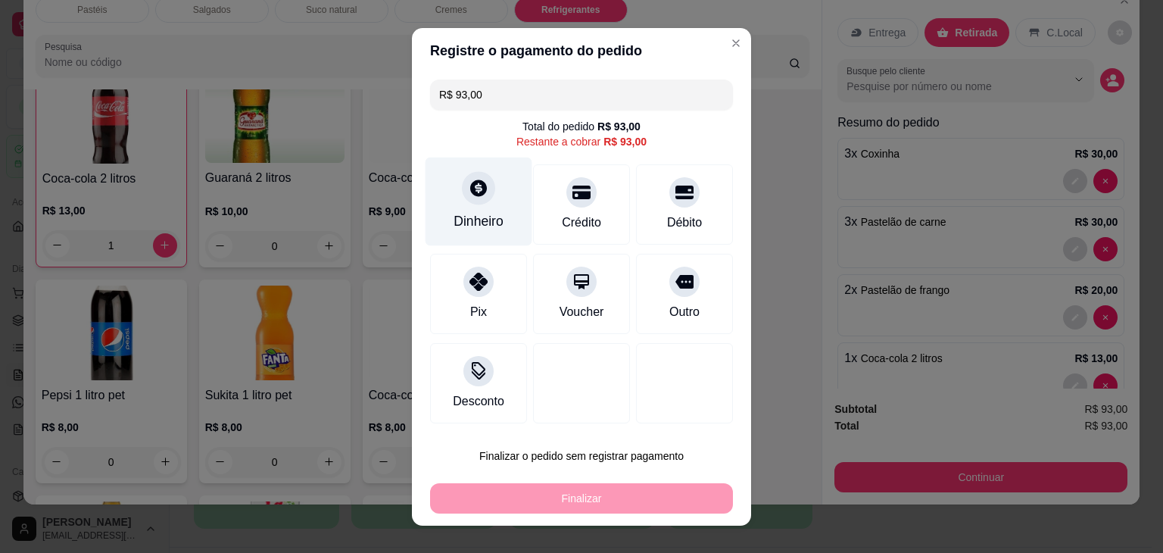
click at [479, 205] on div "Dinheiro" at bounding box center [479, 201] width 107 height 89
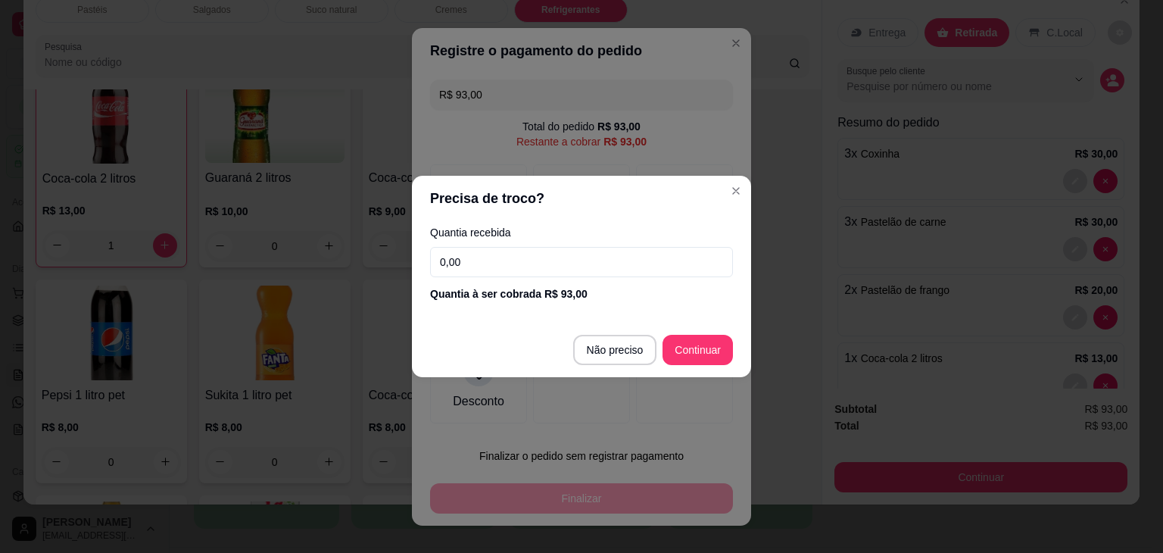
click at [480, 264] on input "0,00" at bounding box center [581, 262] width 303 height 30
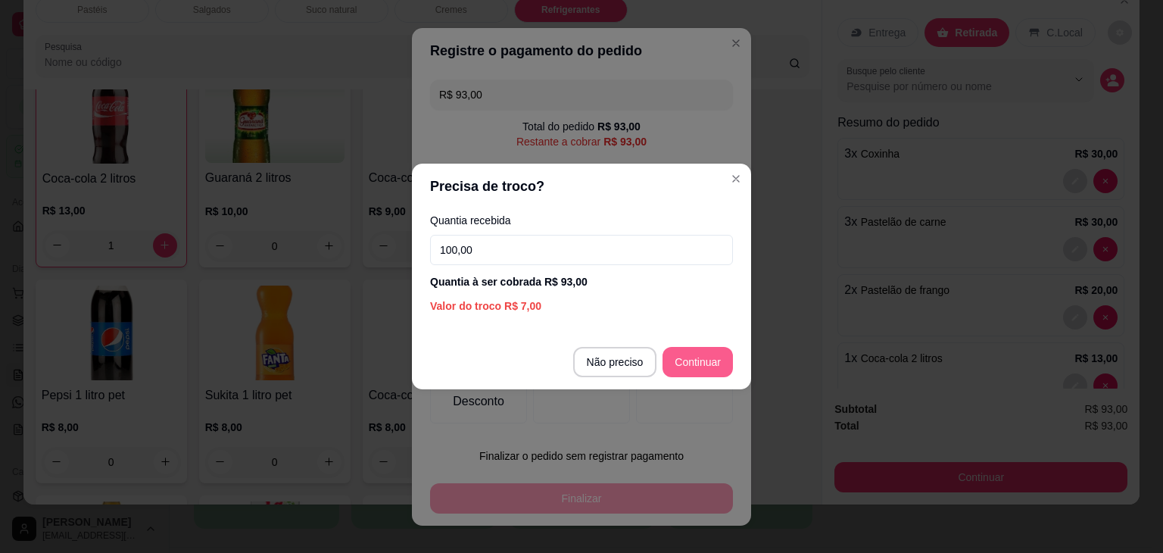
type input "100,00"
type input "R$ 0,00"
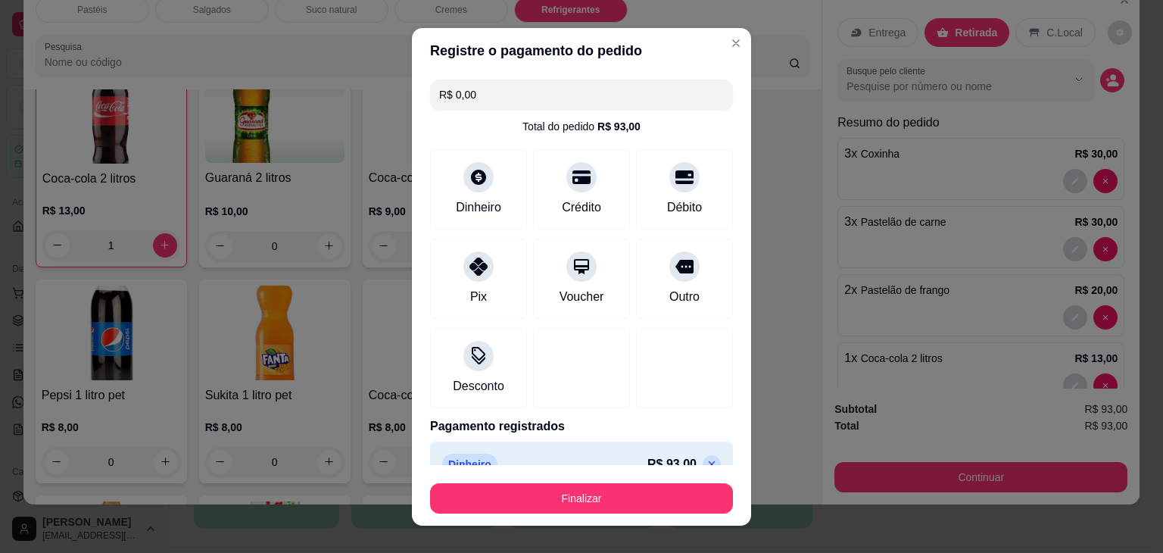
click at [635, 518] on footer "Finalizar" at bounding box center [581, 495] width 339 height 61
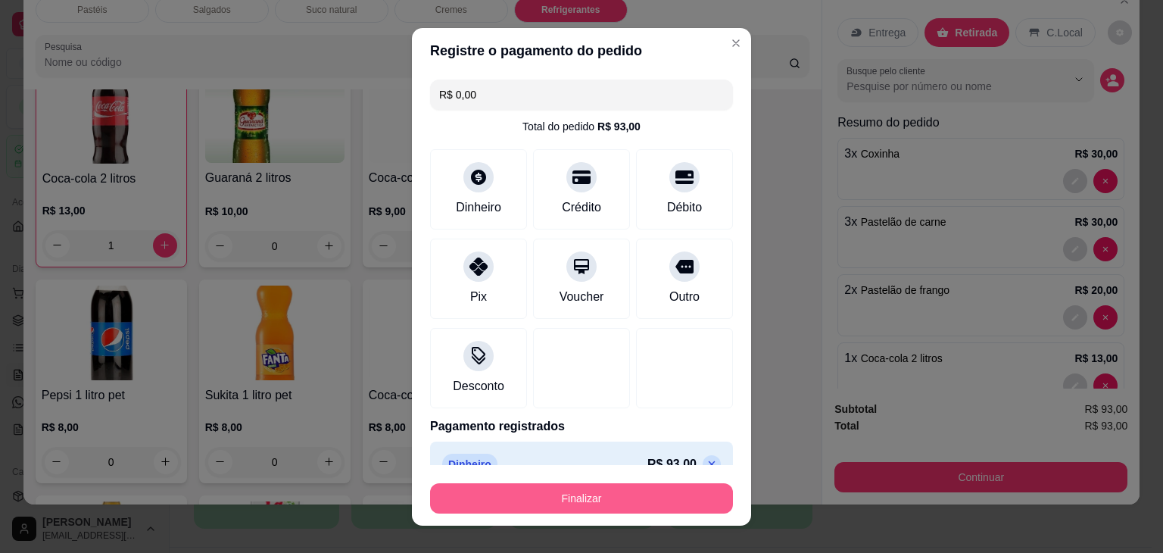
click at [635, 507] on button "Finalizar" at bounding box center [581, 498] width 303 height 30
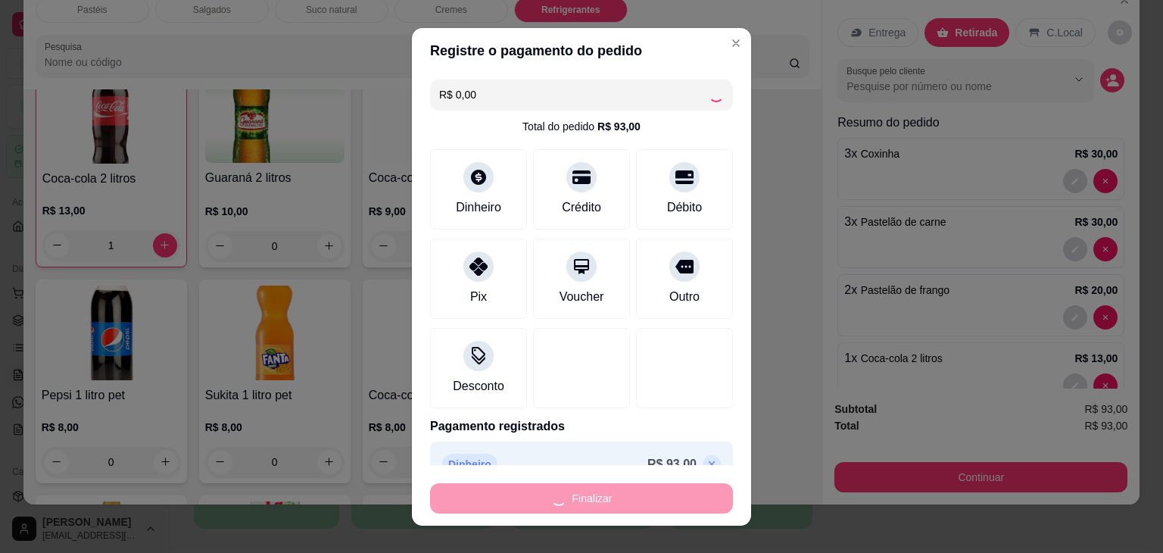
type input "0"
type input "-R$ 93,00"
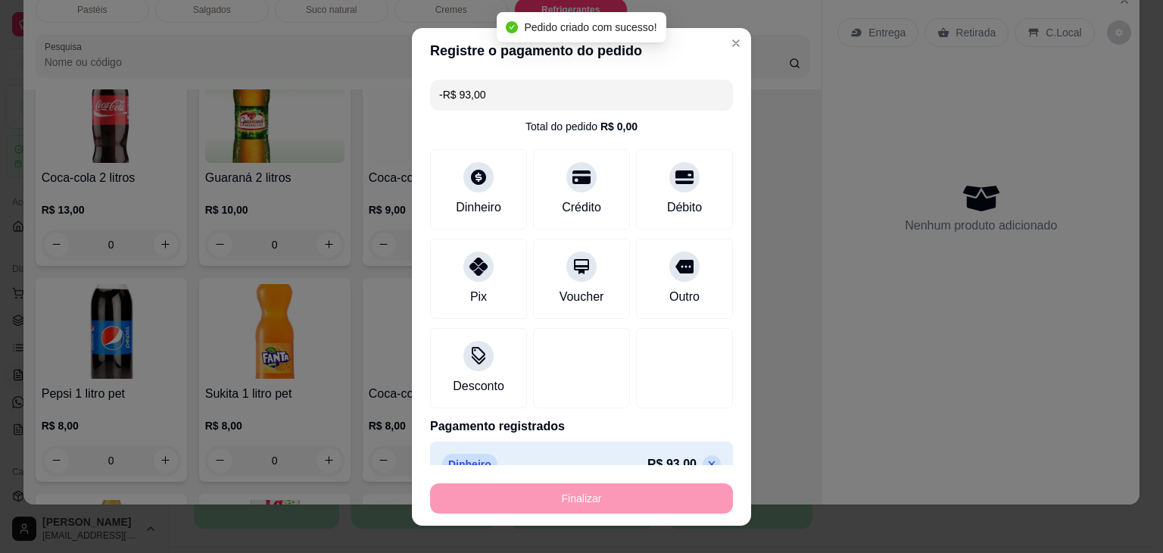
scroll to position [3575, 0]
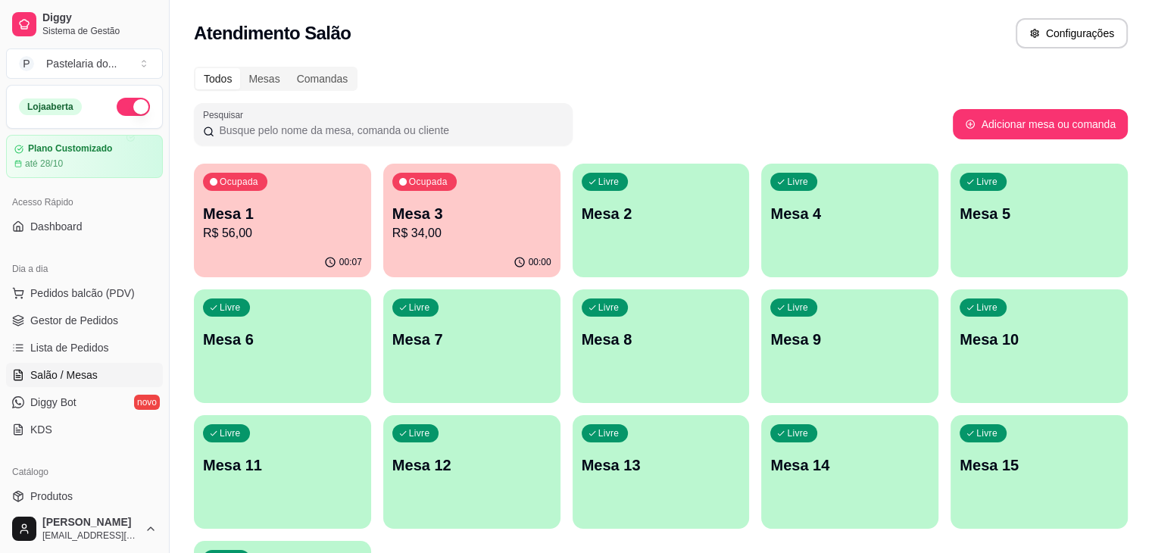
click at [435, 208] on p "Mesa 3" at bounding box center [471, 213] width 159 height 21
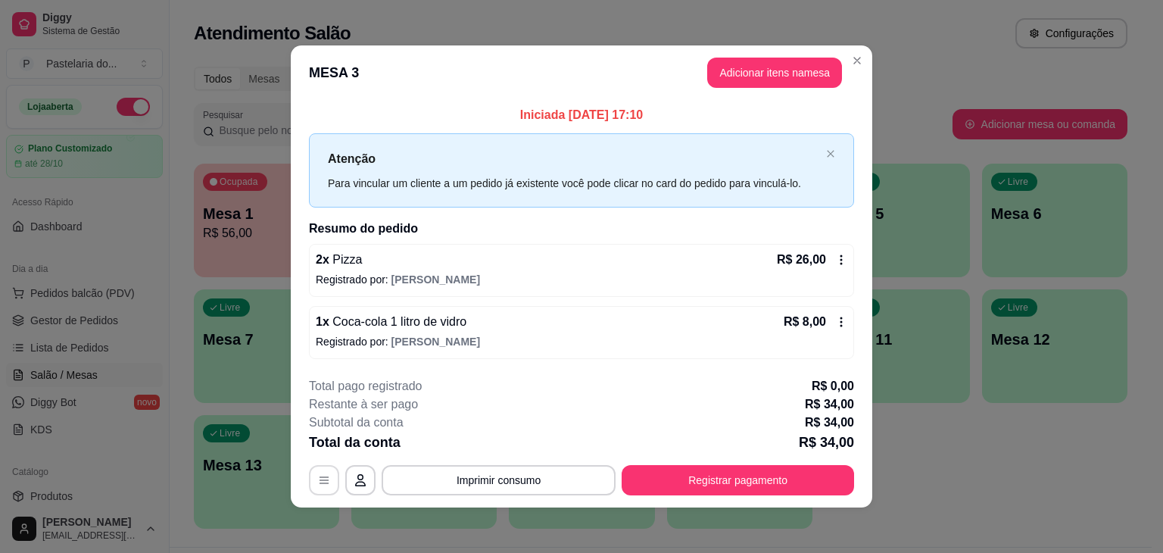
click at [318, 480] on icon "button" at bounding box center [324, 480] width 12 height 12
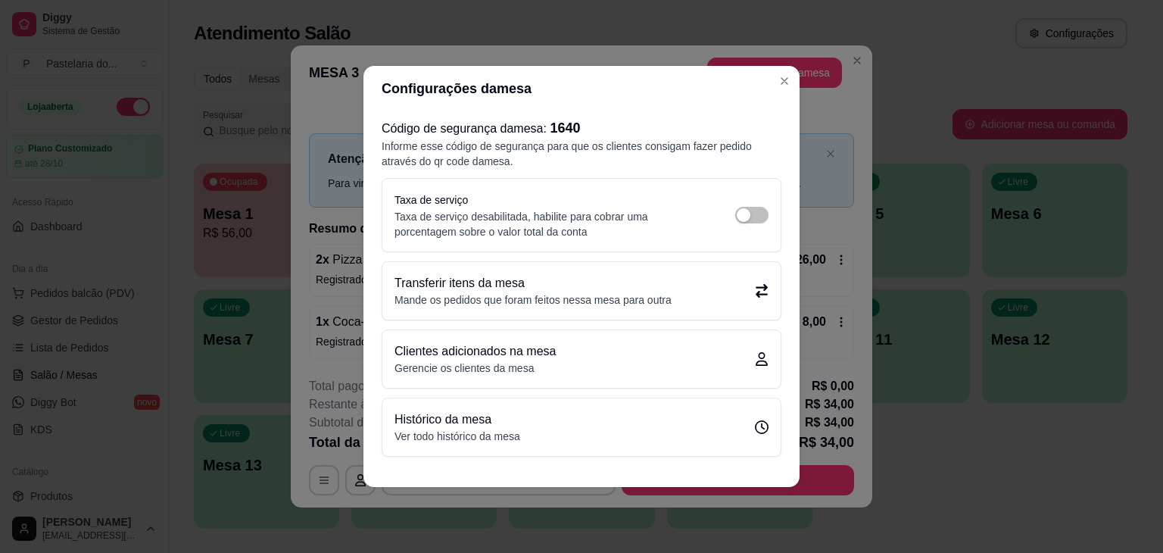
click at [547, 286] on p "Transferir itens da mesa" at bounding box center [533, 283] width 277 height 18
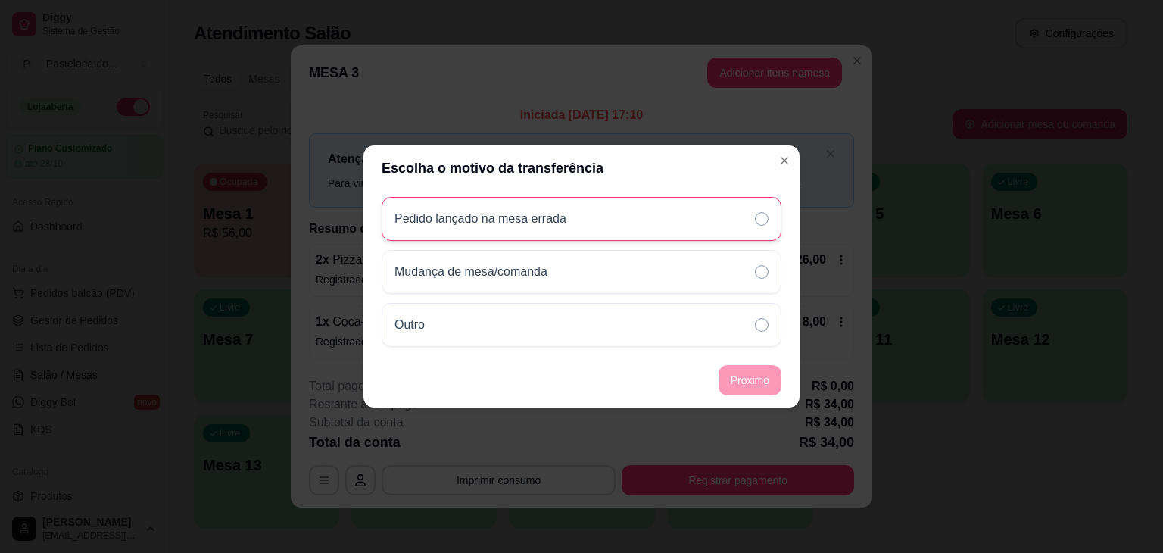
click at [478, 226] on p "Pedido lançado na mesa errada" at bounding box center [481, 219] width 172 height 18
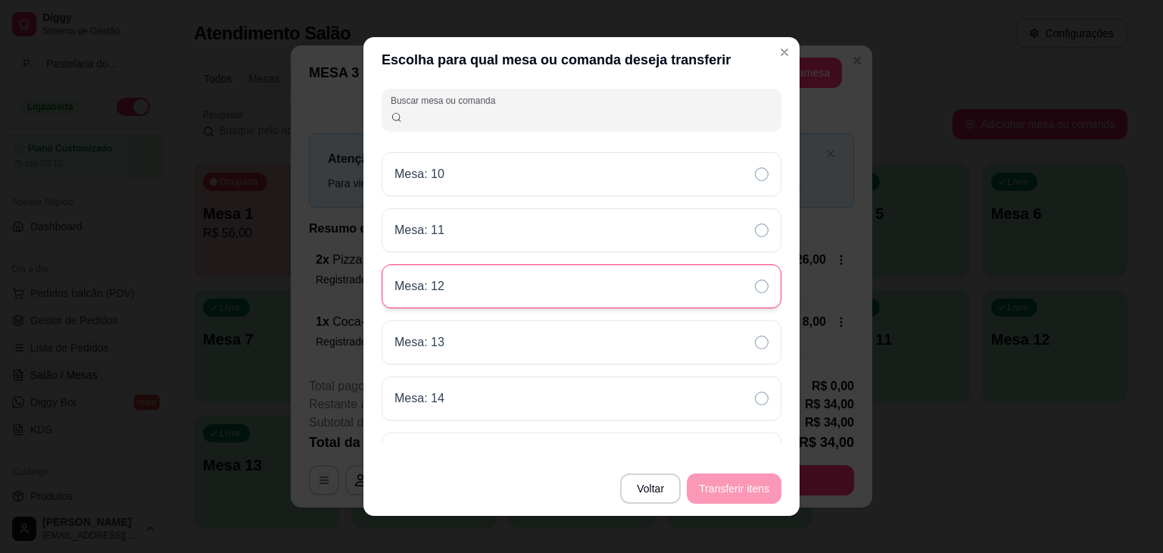
click at [589, 301] on div "Mesa: 12" at bounding box center [582, 286] width 400 height 44
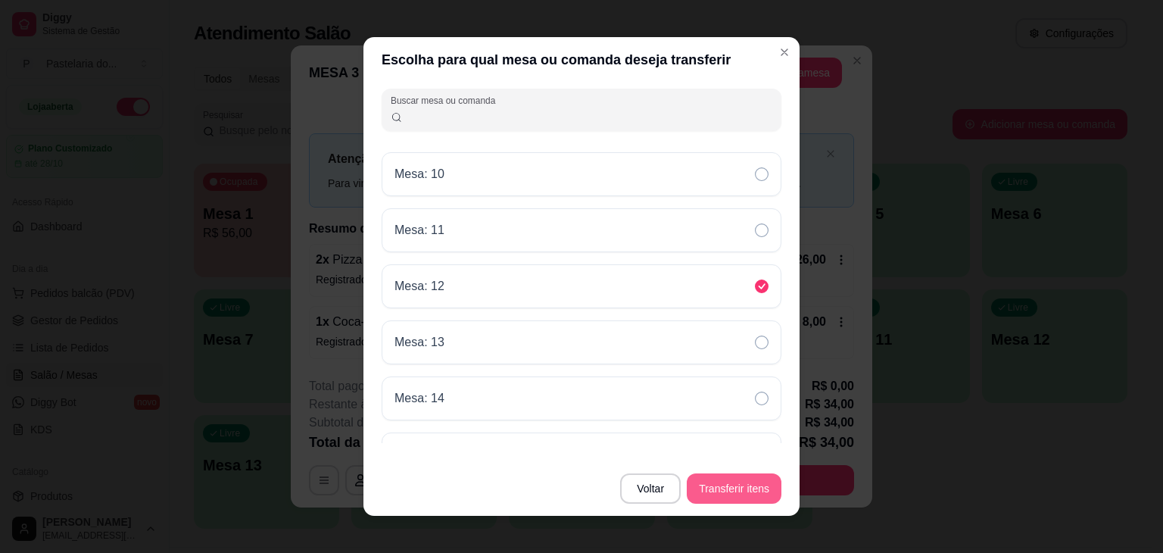
click at [754, 481] on button "Transferir itens" at bounding box center [734, 488] width 95 height 30
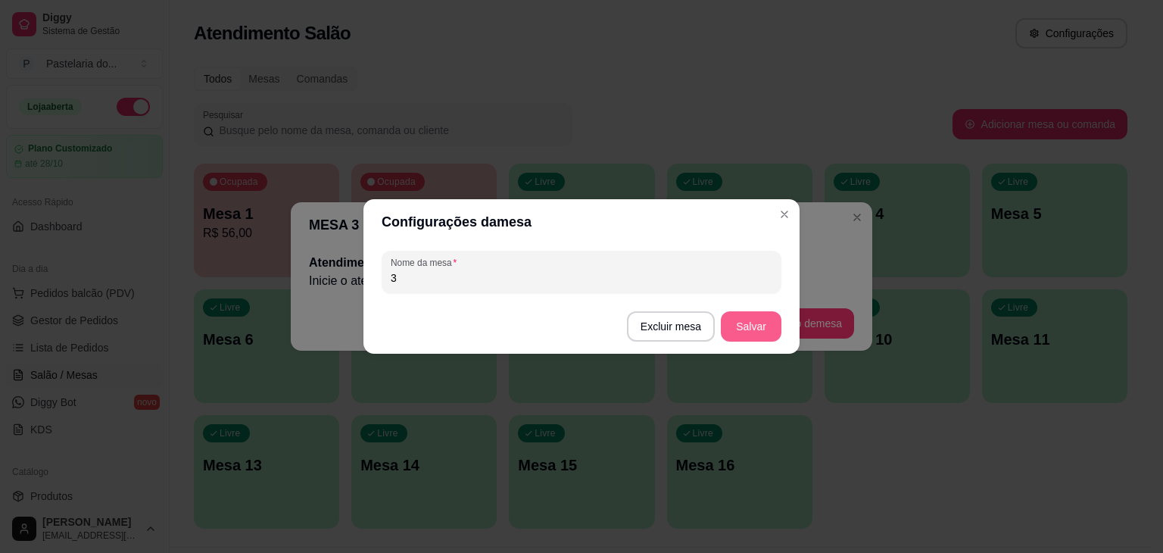
click at [757, 316] on button "Salvar" at bounding box center [751, 326] width 61 height 30
click at [757, 326] on button "Salvar" at bounding box center [751, 326] width 61 height 30
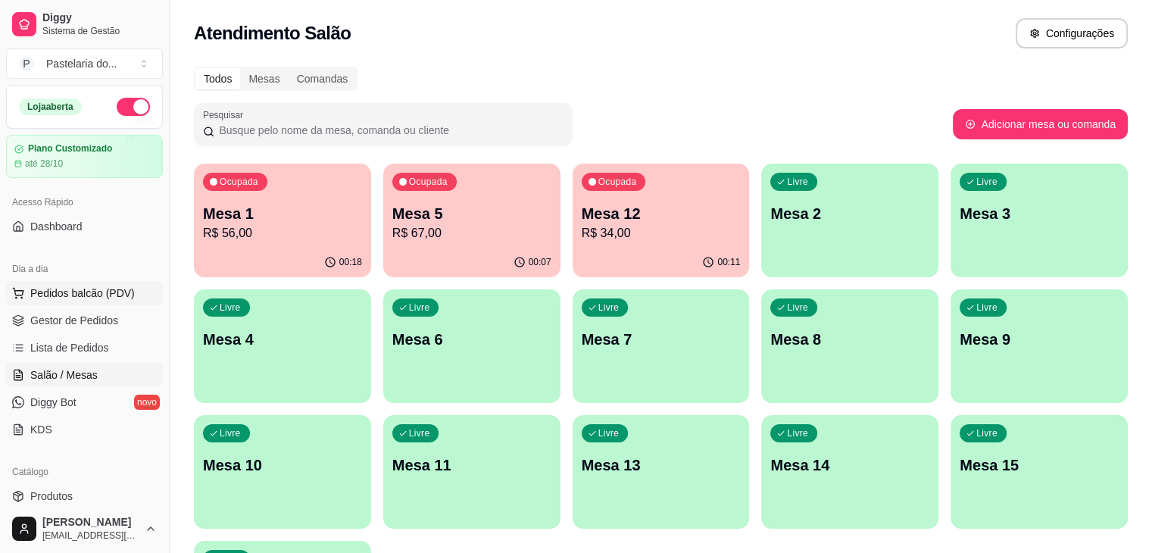
click at [60, 295] on span "Pedidos balcão (PDV)" at bounding box center [82, 293] width 105 height 15
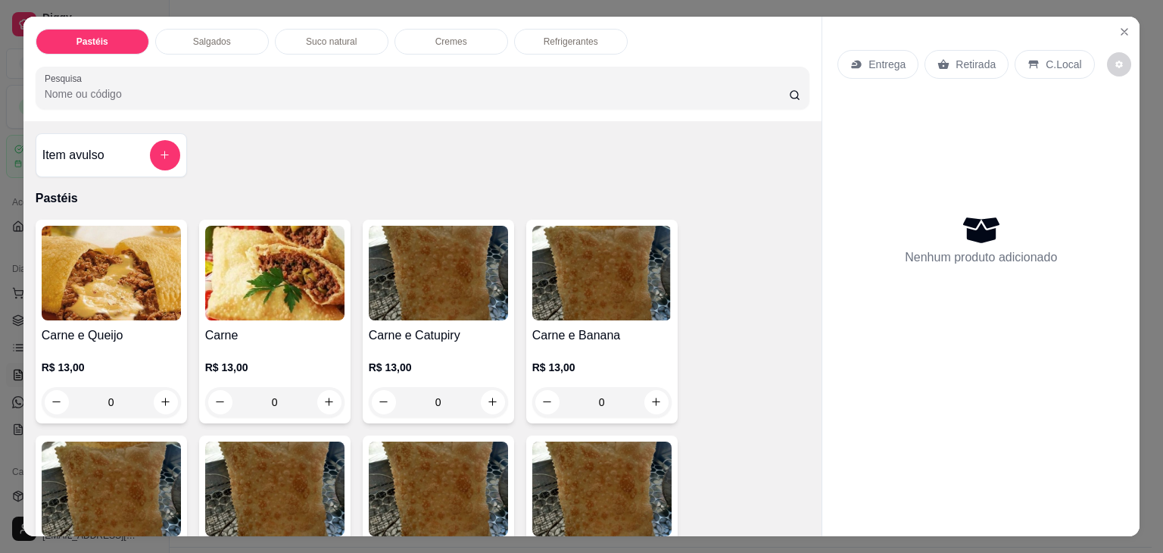
click at [208, 43] on div "Salgados" at bounding box center [212, 42] width 114 height 26
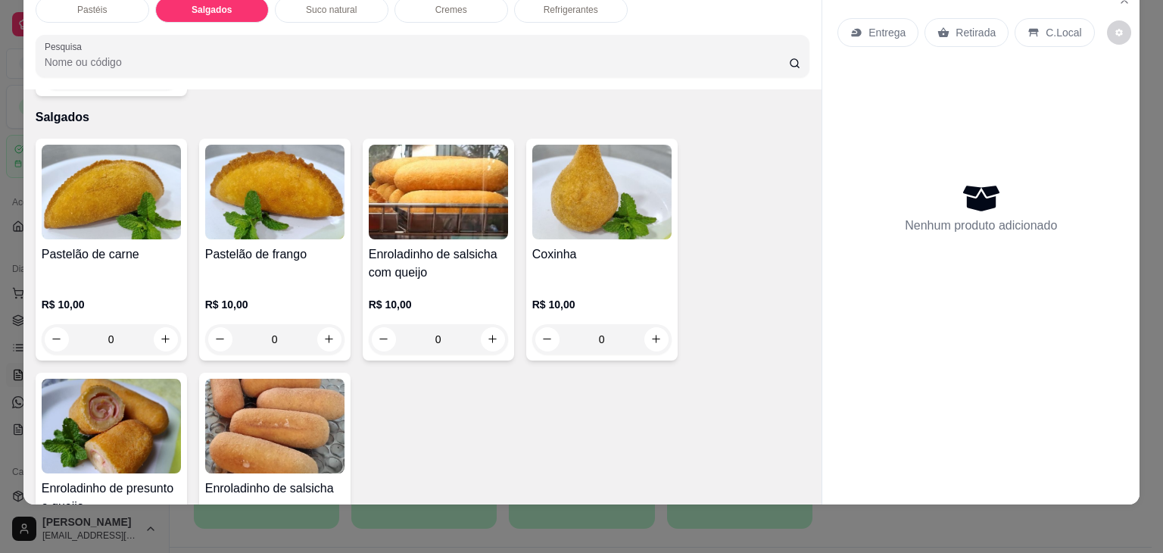
click at [145, 297] on p "R$ 10,00" at bounding box center [111, 304] width 139 height 15
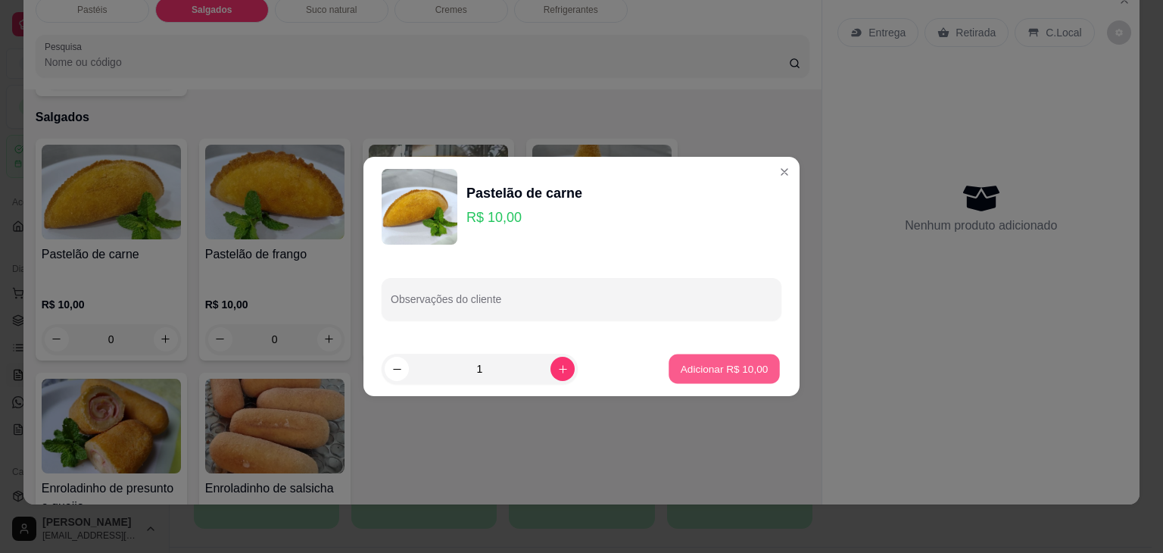
click at [727, 354] on button "Adicionar R$ 10,00" at bounding box center [724, 369] width 111 height 30
type input "1"
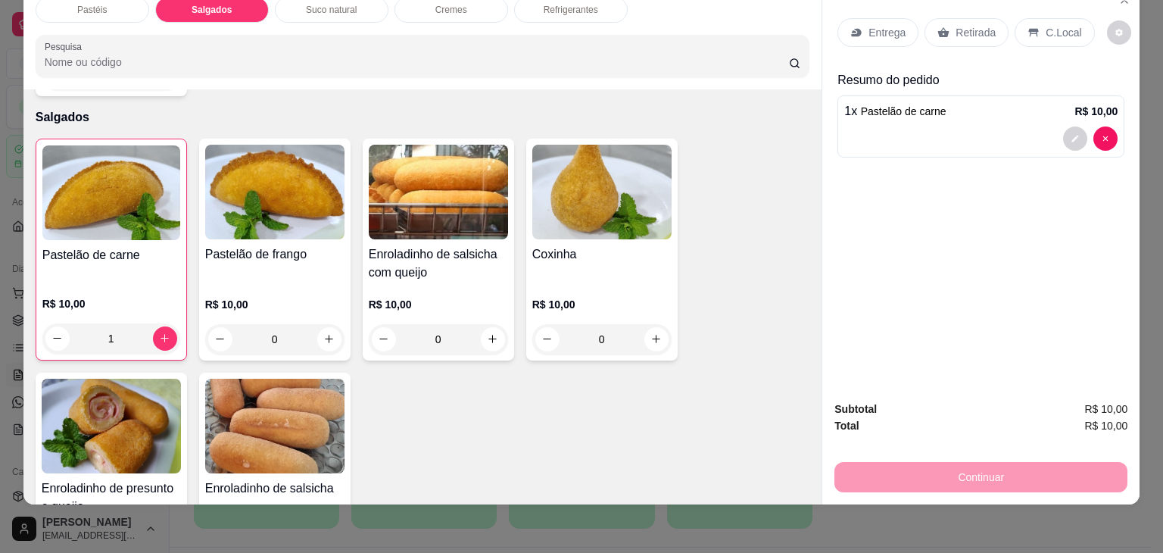
click at [961, 18] on div "Retirada" at bounding box center [967, 32] width 84 height 29
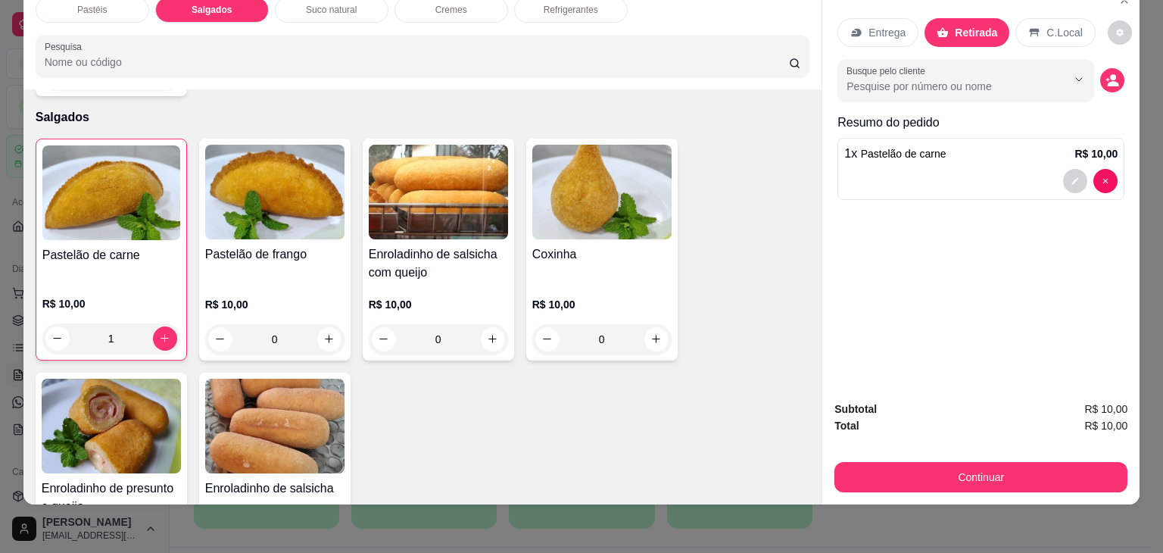
click at [935, 470] on button "Continuar" at bounding box center [981, 477] width 293 height 30
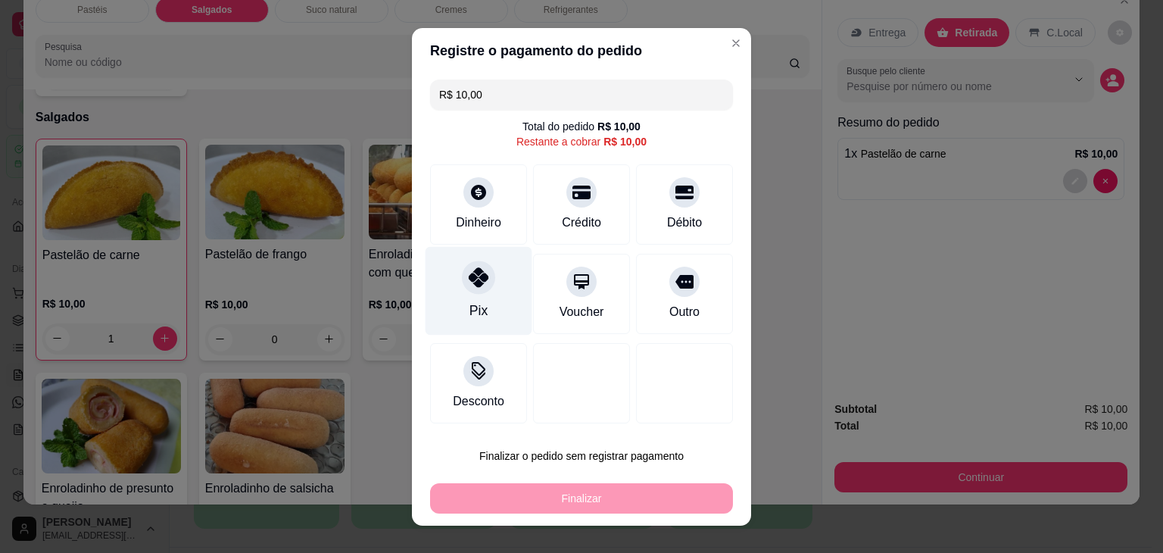
click at [468, 257] on div "Pix" at bounding box center [479, 290] width 107 height 89
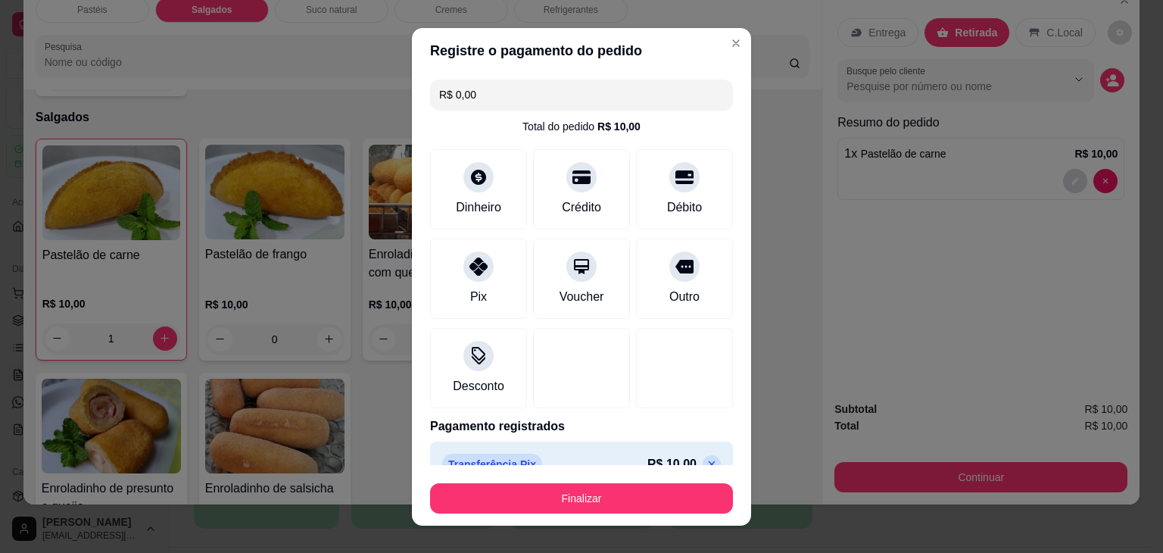
click at [706, 458] on icon at bounding box center [712, 464] width 12 height 12
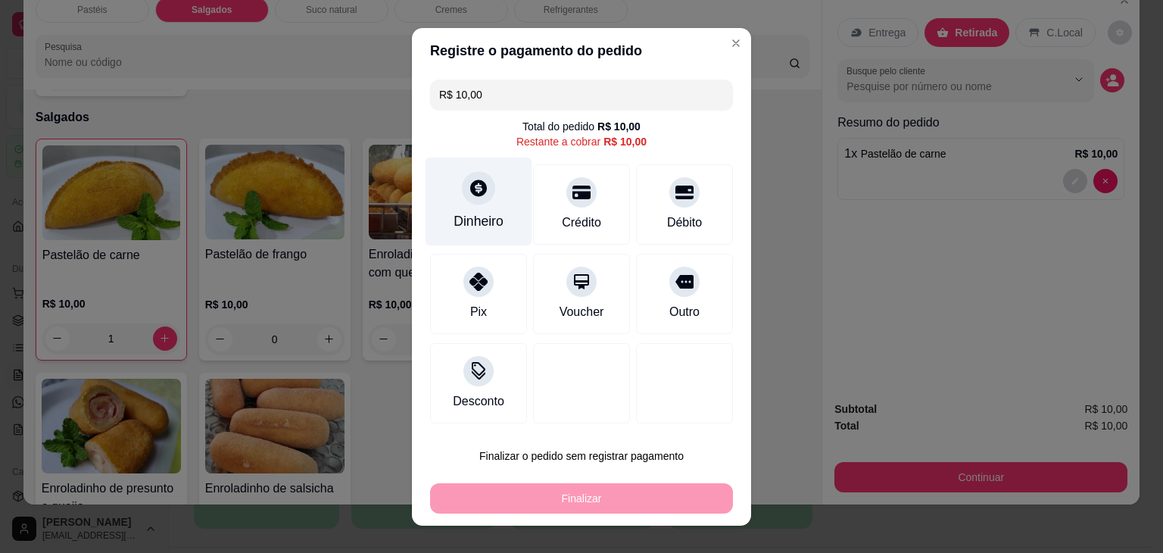
click at [471, 176] on div "Dinheiro" at bounding box center [479, 201] width 107 height 89
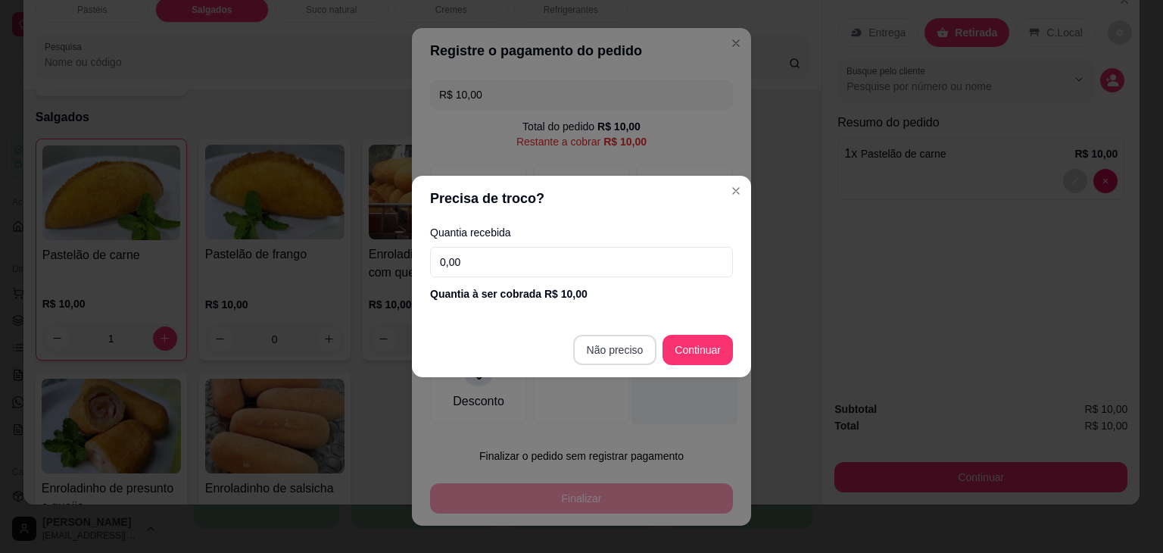
type input "R$ 0,00"
click at [636, 346] on div at bounding box center [685, 380] width 107 height 89
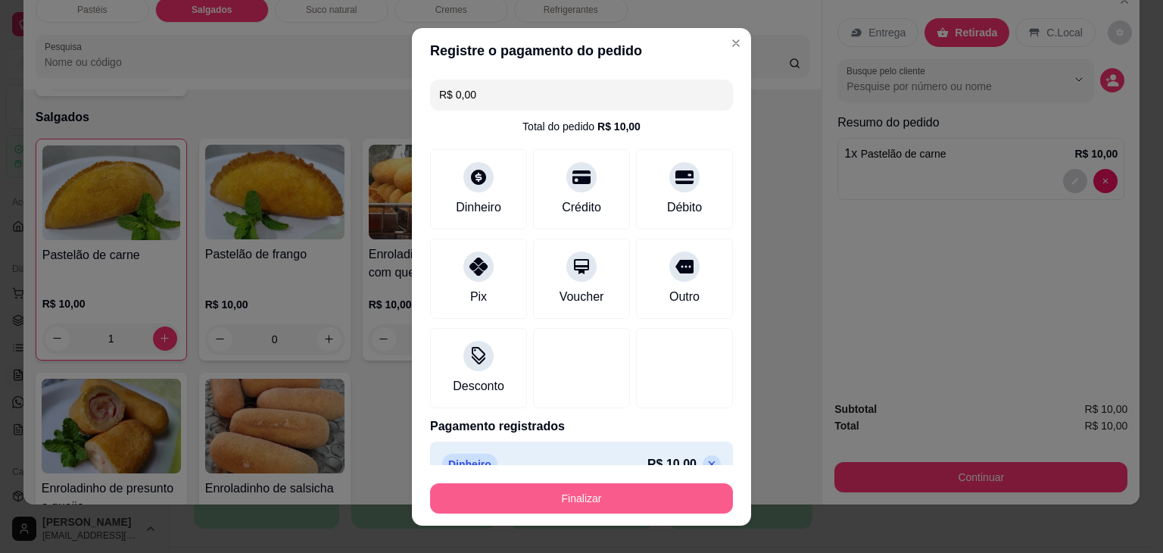
click at [588, 491] on button "Finalizar" at bounding box center [581, 498] width 303 height 30
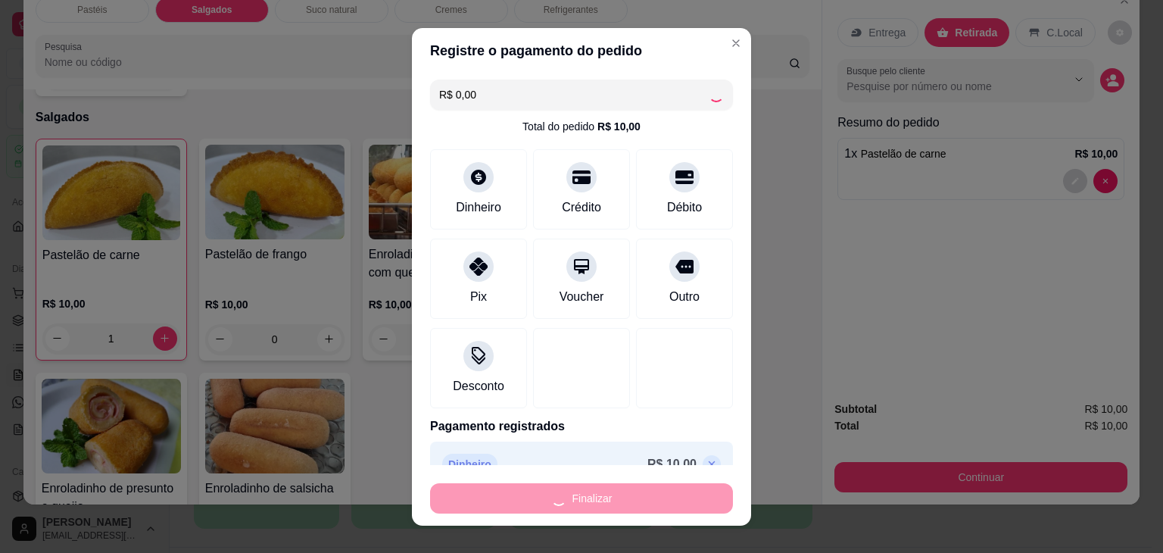
type input "0"
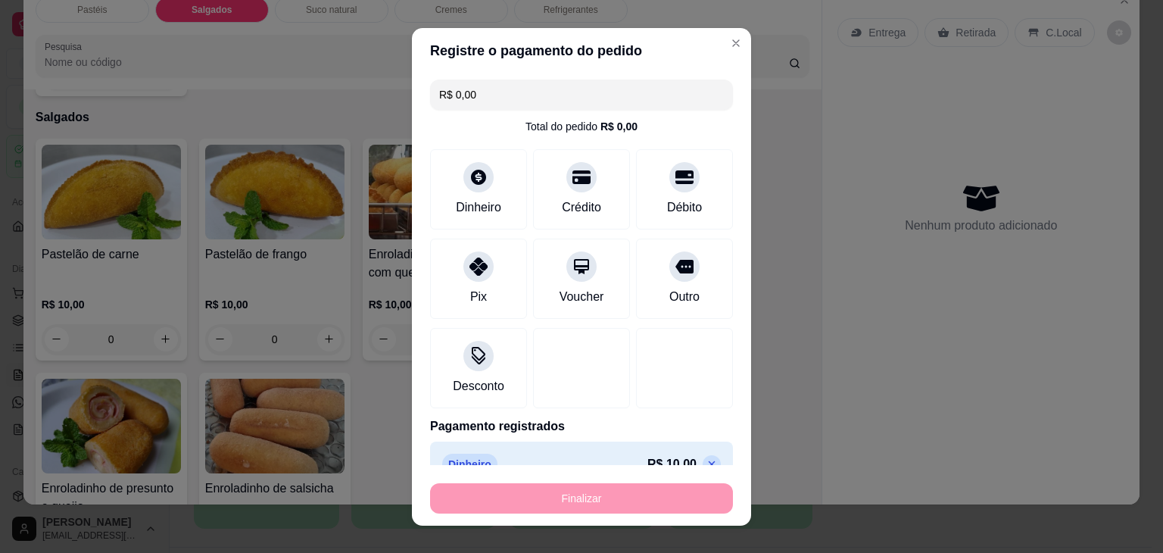
type input "-R$ 10,00"
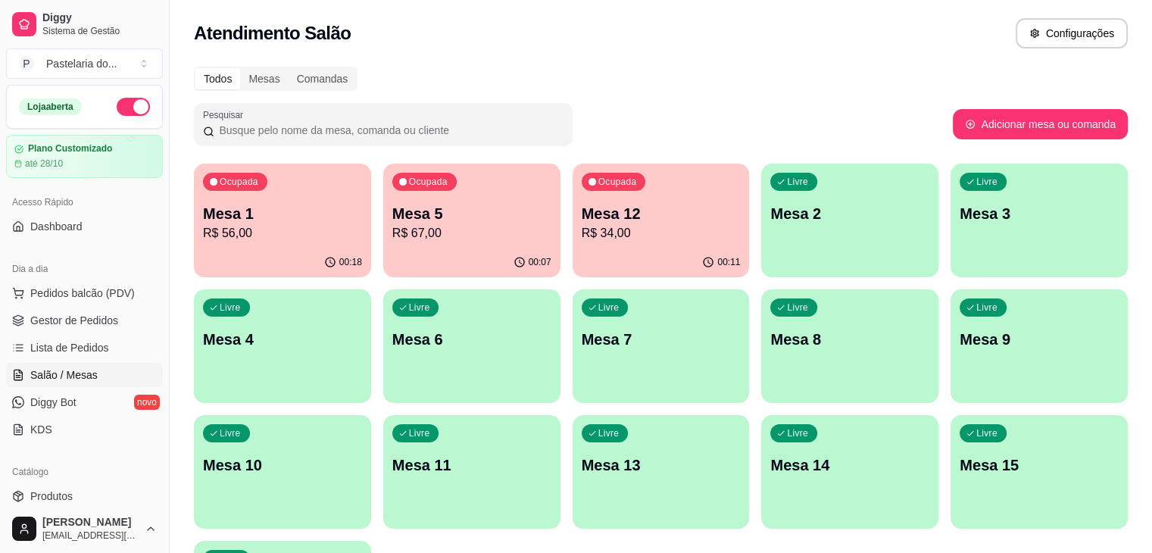
click at [255, 229] on p "R$ 56,00" at bounding box center [282, 233] width 159 height 18
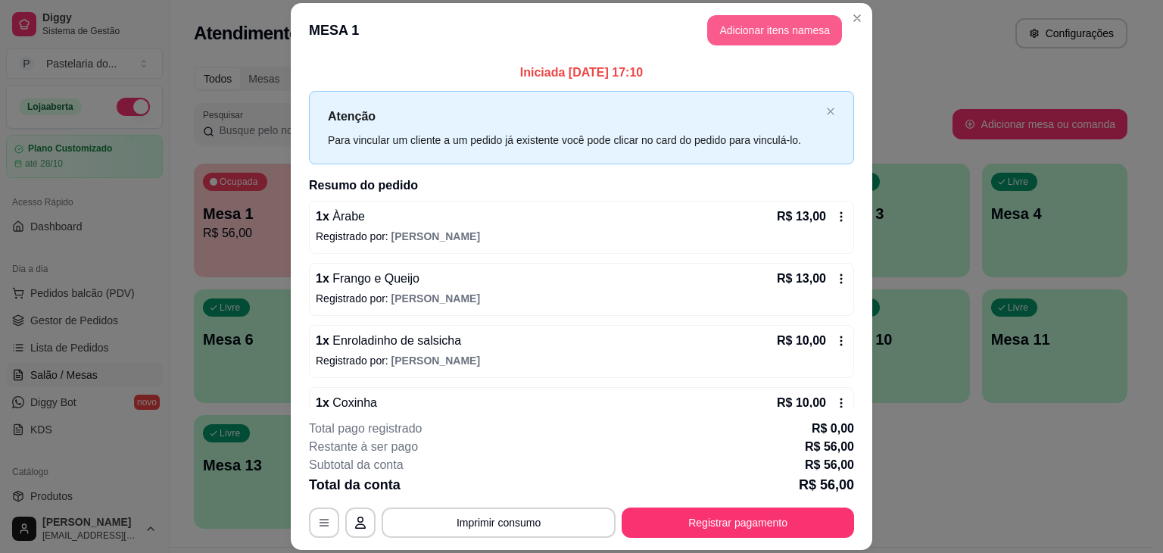
click at [797, 35] on button "Adicionar itens na mesa" at bounding box center [774, 30] width 135 height 30
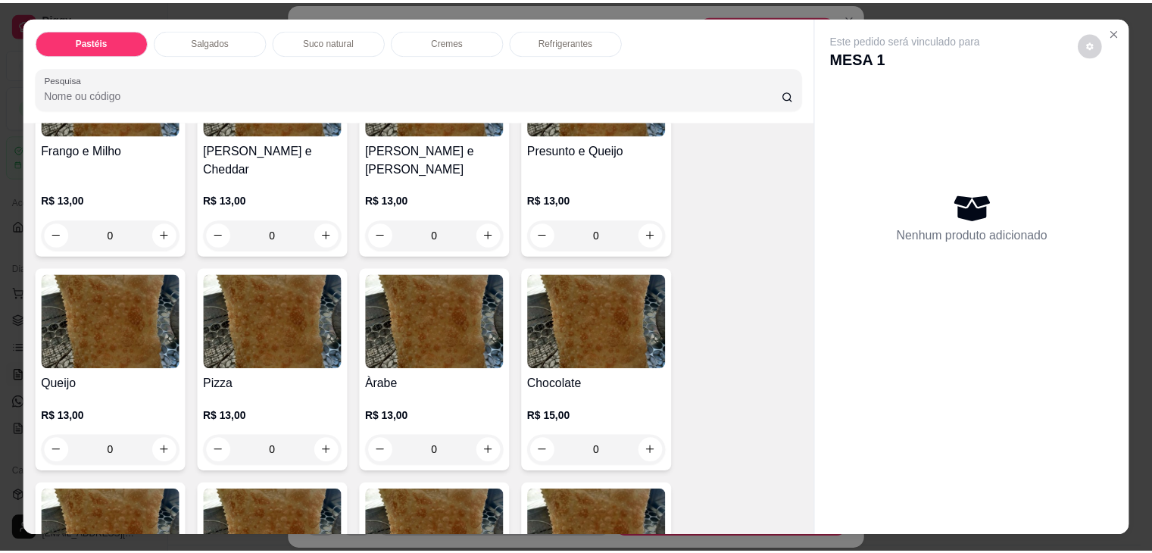
scroll to position [909, 0]
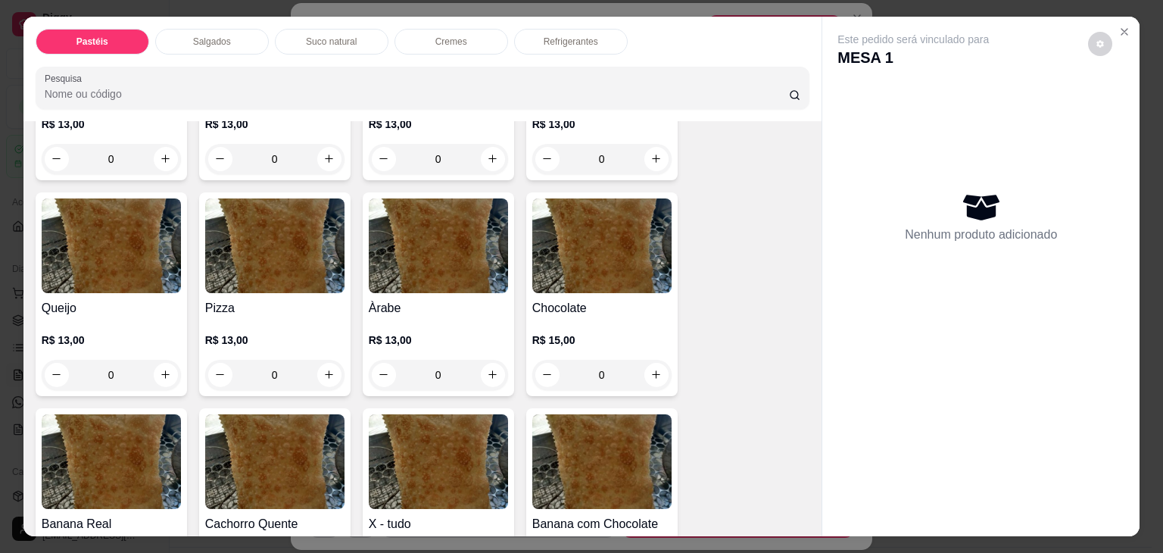
click at [448, 250] on img at bounding box center [438, 245] width 139 height 95
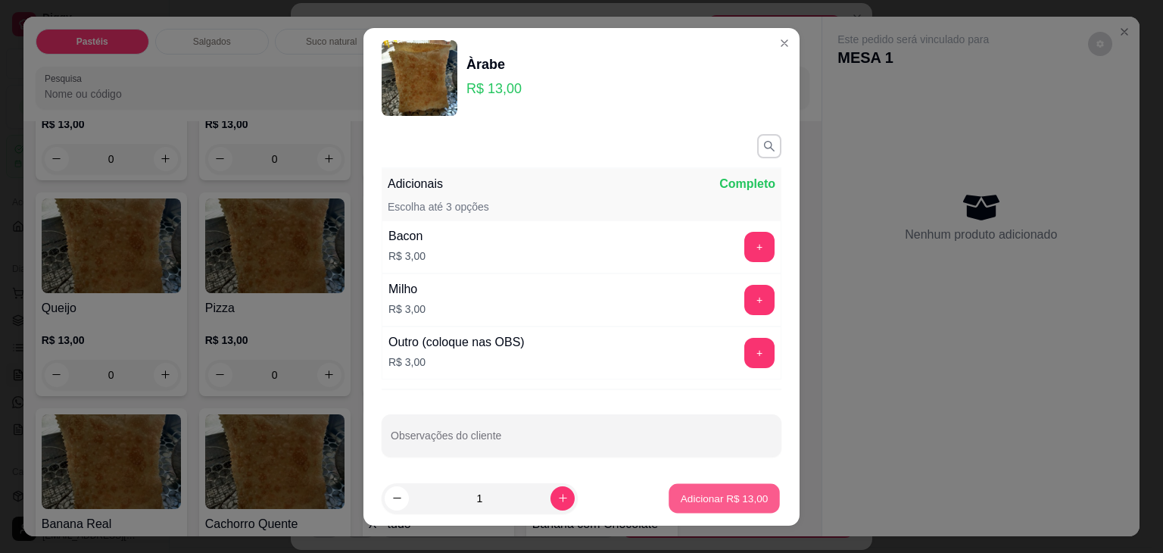
click at [715, 504] on p "Adicionar R$ 13,00" at bounding box center [725, 498] width 88 height 14
type input "1"
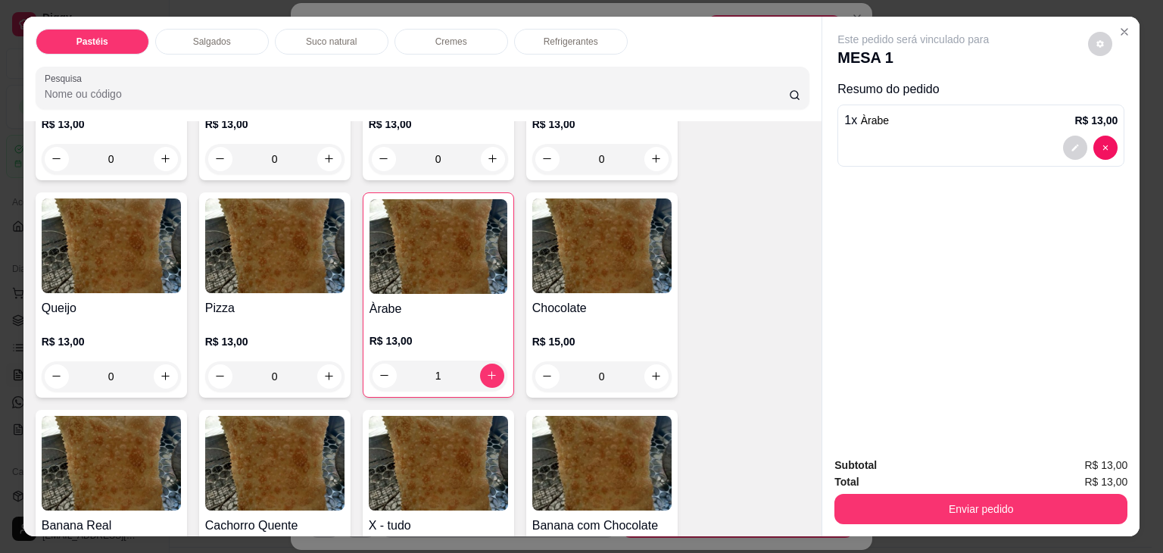
click at [1006, 511] on button "Enviar pedido" at bounding box center [981, 509] width 293 height 30
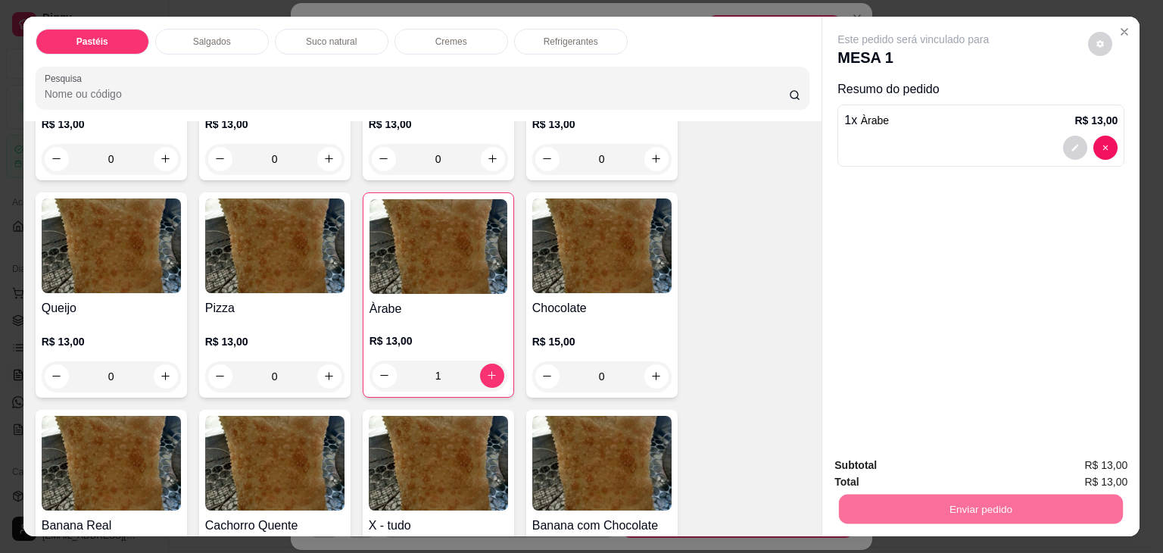
click at [1124, 457] on button "Enviar pedido" at bounding box center [1089, 465] width 86 height 29
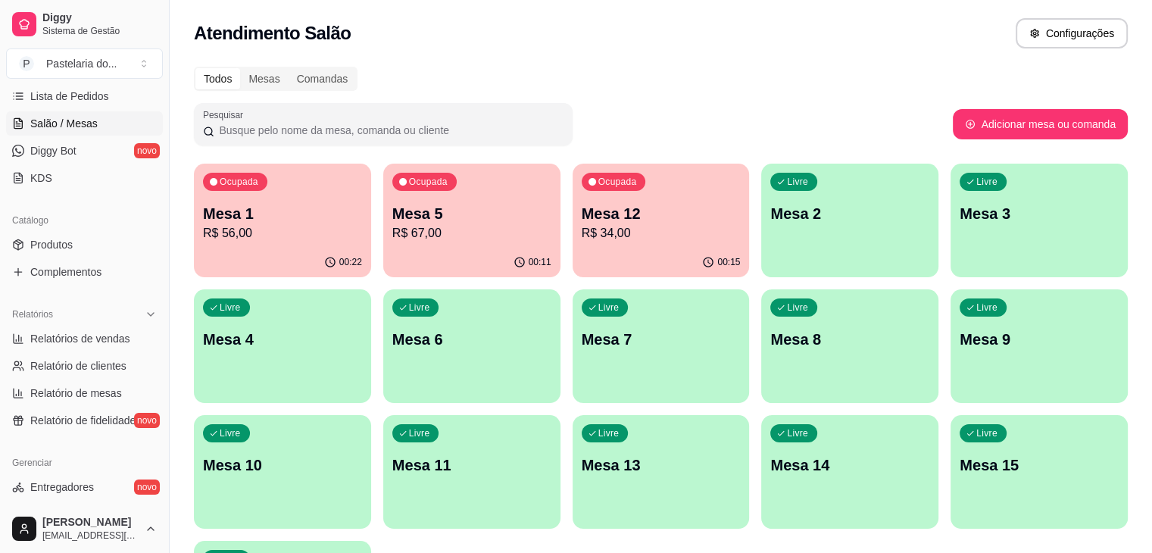
scroll to position [76, 0]
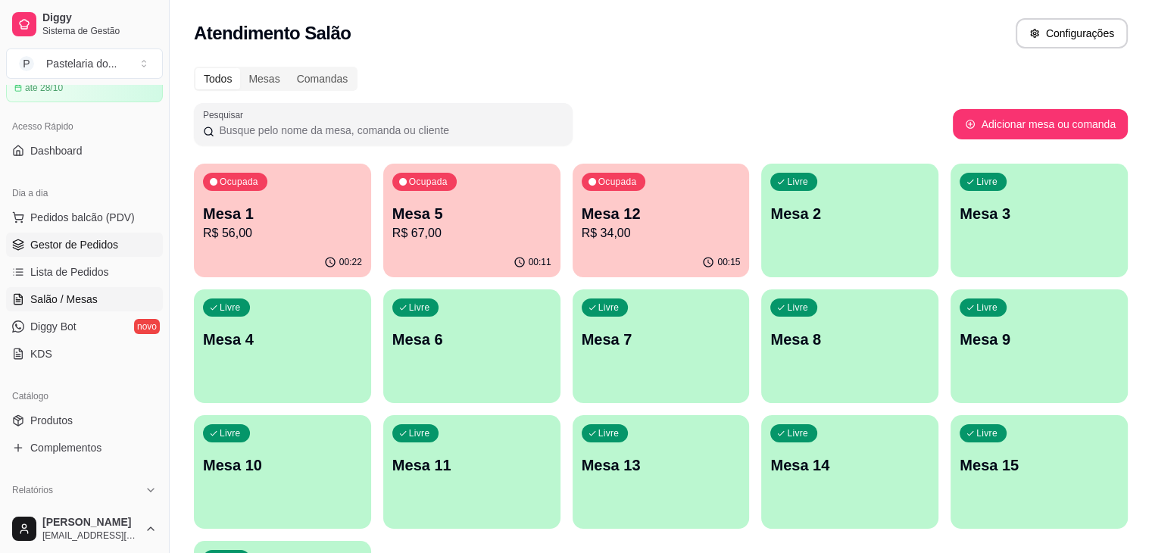
click at [63, 248] on span "Gestor de Pedidos" at bounding box center [74, 244] width 88 height 15
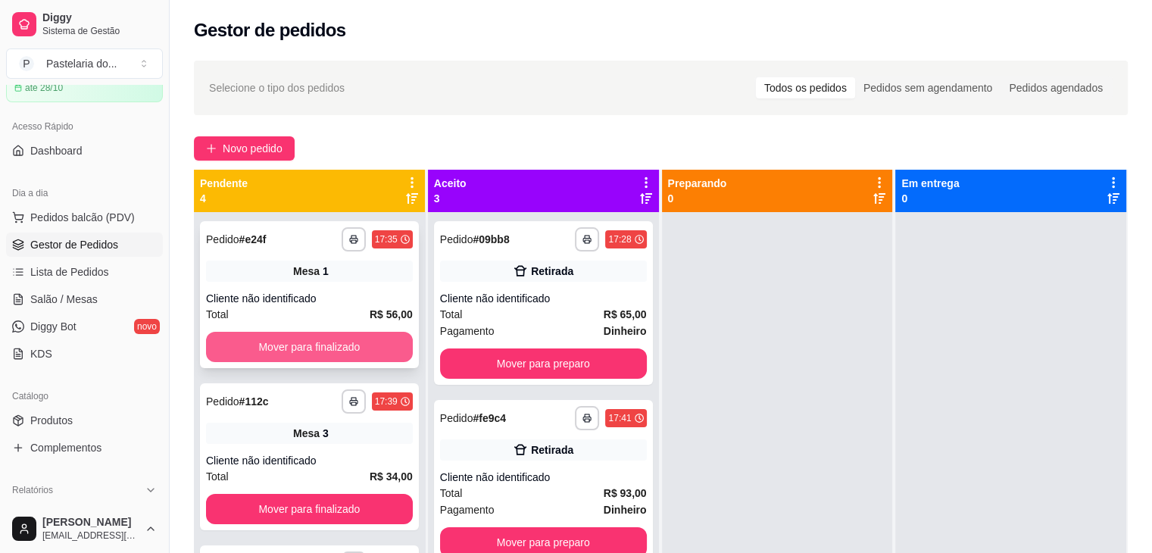
click at [314, 351] on button "Mover para finalizado" at bounding box center [309, 347] width 207 height 30
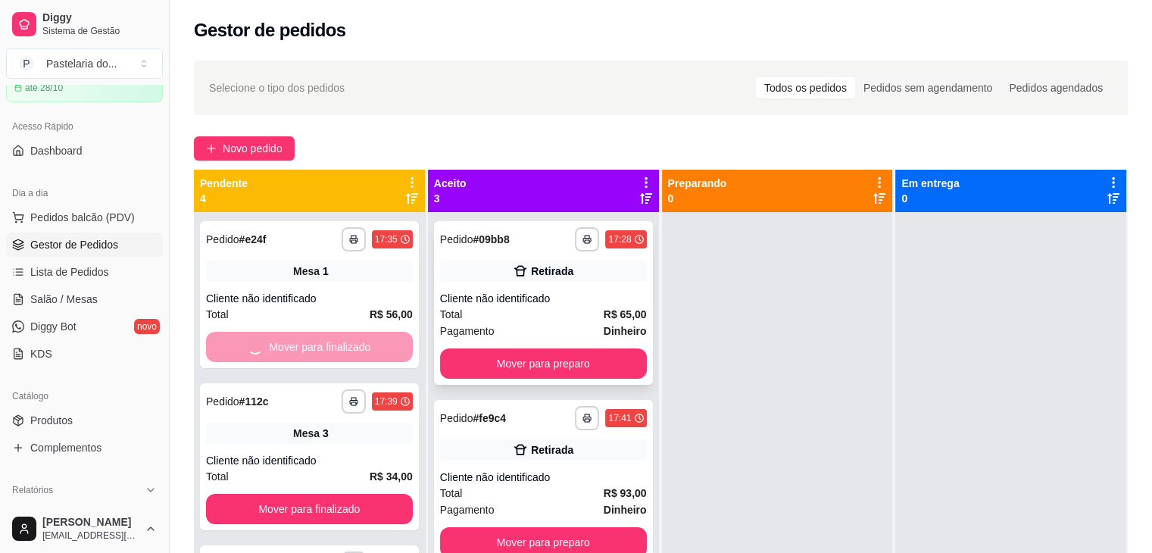
click at [515, 372] on button "Mover para preparo" at bounding box center [543, 363] width 207 height 30
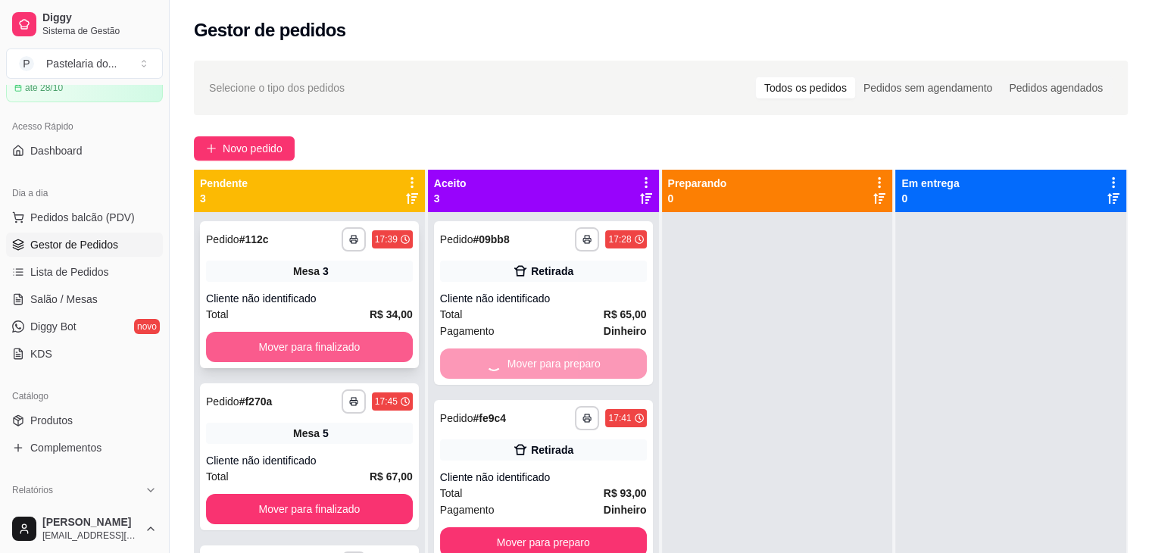
click at [345, 340] on button "Mover para finalizado" at bounding box center [309, 347] width 207 height 30
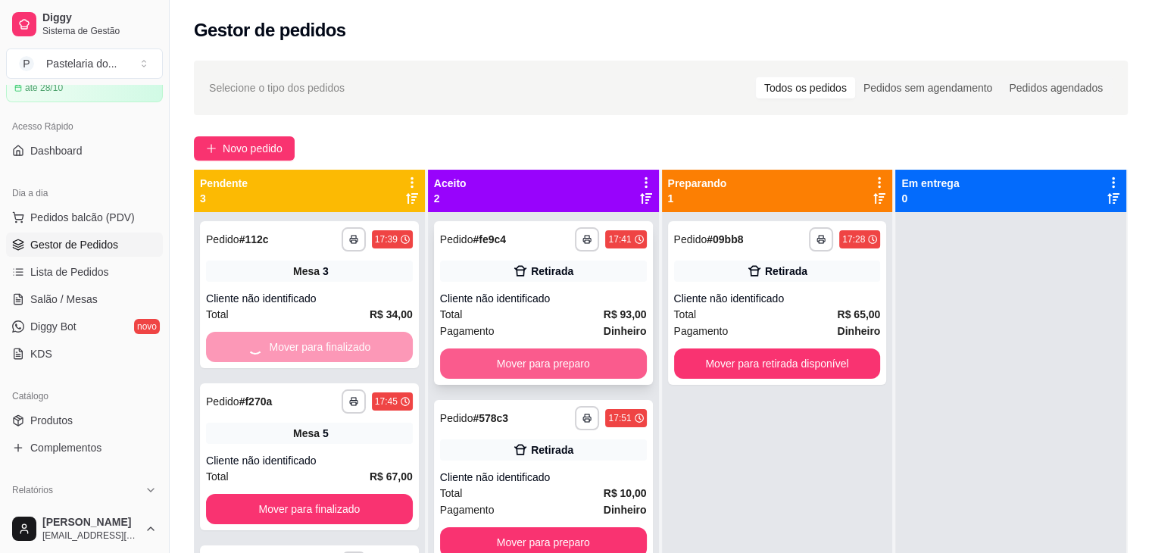
click at [531, 360] on button "Mover para preparo" at bounding box center [543, 363] width 207 height 30
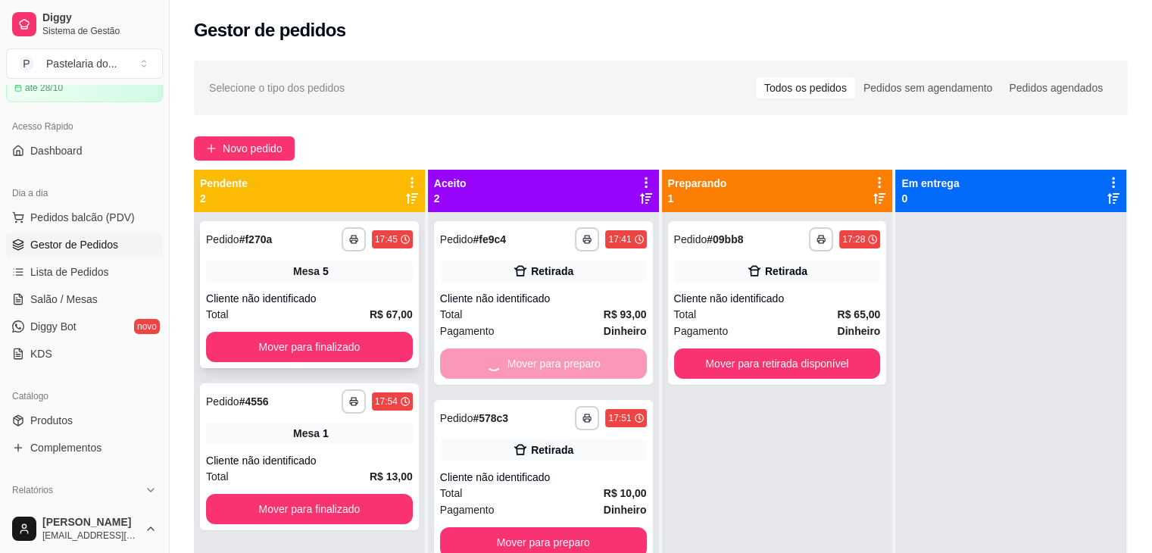
click at [397, 345] on button "Mover para finalizado" at bounding box center [309, 347] width 207 height 30
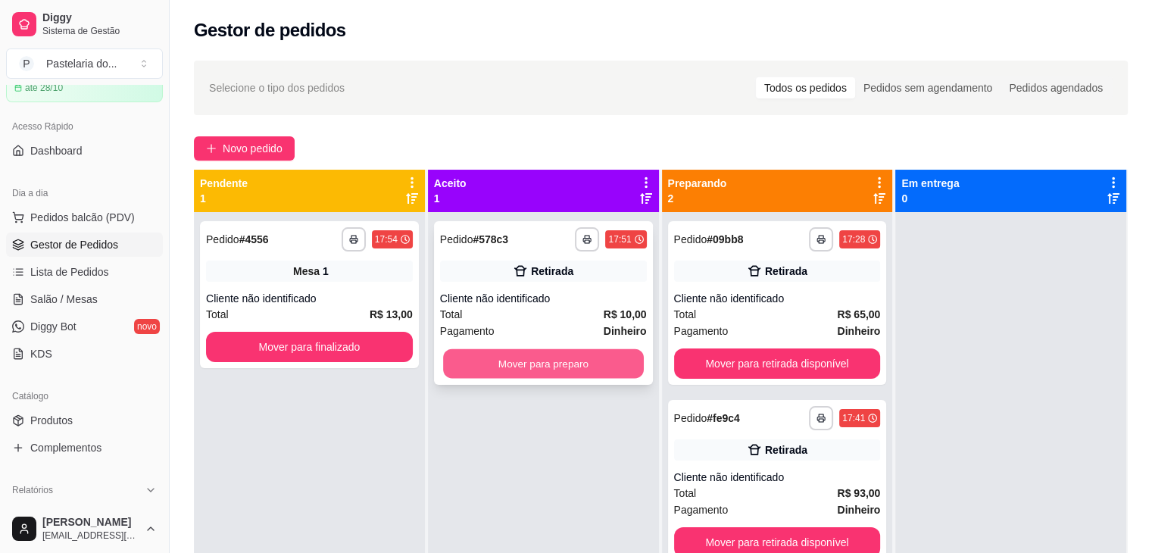
click at [542, 358] on button "Mover para preparo" at bounding box center [543, 364] width 201 height 30
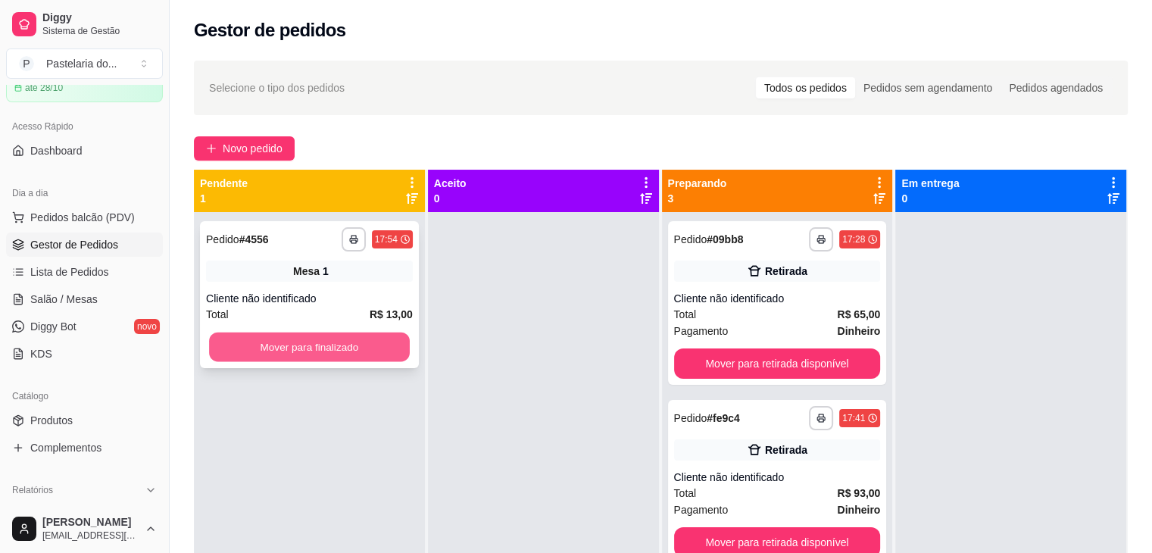
click at [379, 343] on button "Mover para finalizado" at bounding box center [309, 347] width 201 height 30
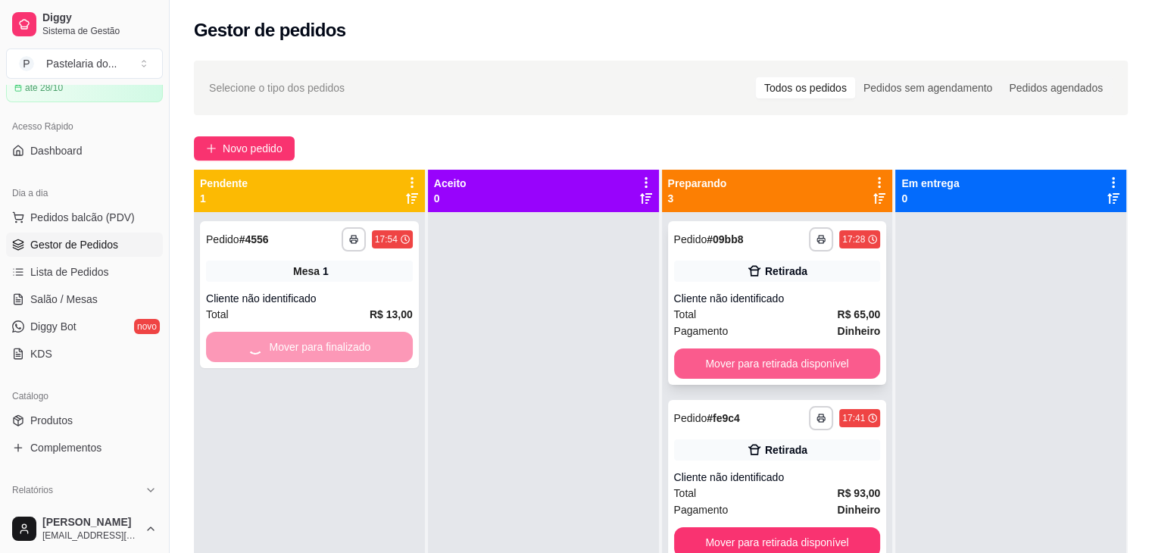
click at [772, 371] on button "Mover para retirada disponível" at bounding box center [777, 363] width 207 height 30
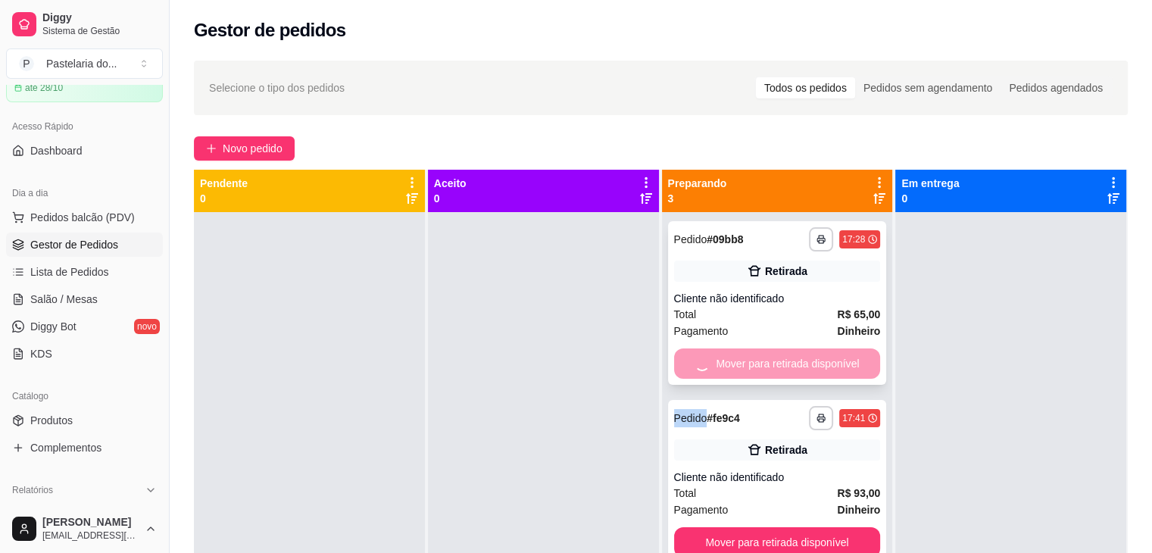
click at [772, 371] on div "Mover para retirada disponível" at bounding box center [777, 363] width 207 height 30
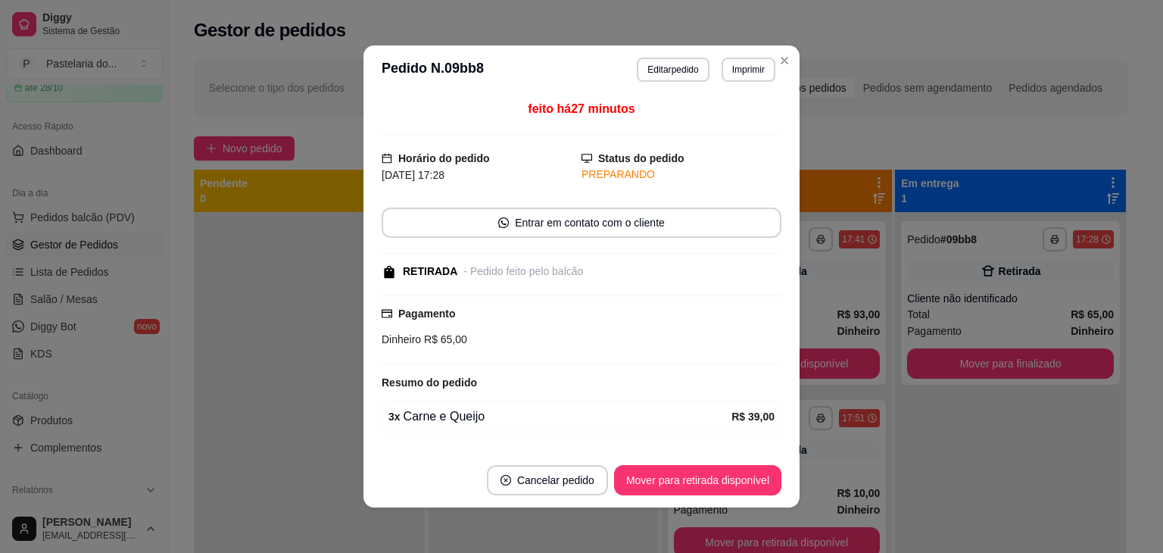
click at [794, 370] on div "**********" at bounding box center [581, 276] width 1163 height 553
click at [806, 372] on button "Mover para retirada disponível" at bounding box center [777, 363] width 207 height 30
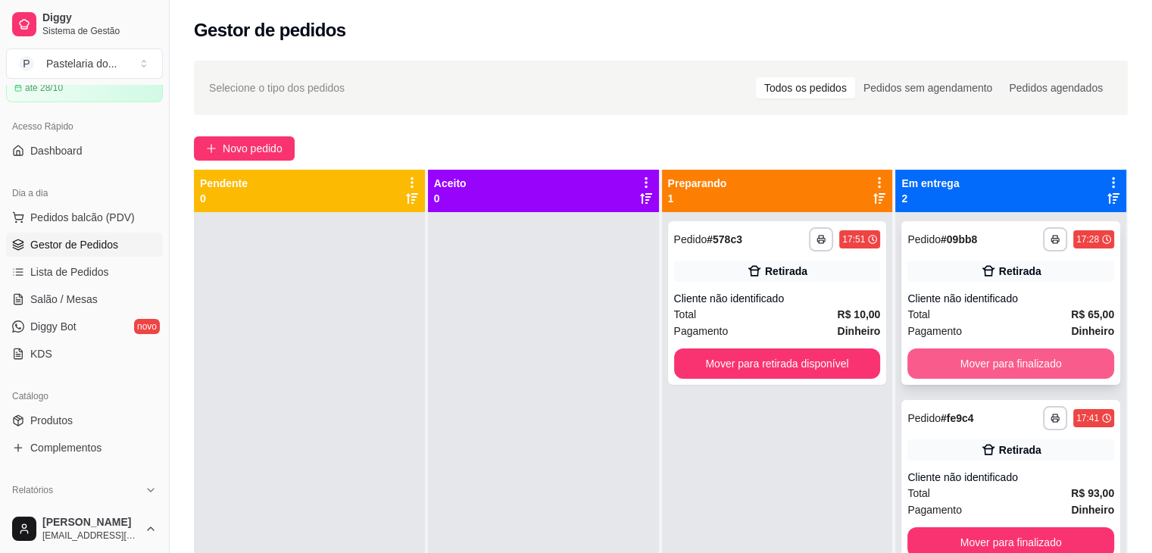
click at [946, 370] on button "Mover para finalizado" at bounding box center [1010, 363] width 207 height 30
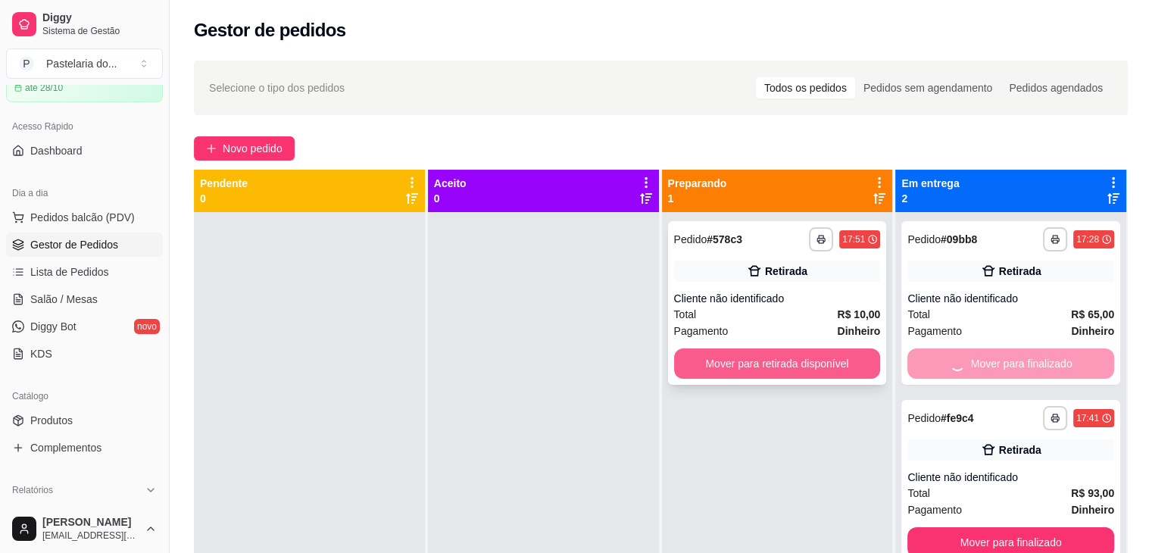
click at [829, 364] on button "Mover para retirada disponível" at bounding box center [777, 363] width 207 height 30
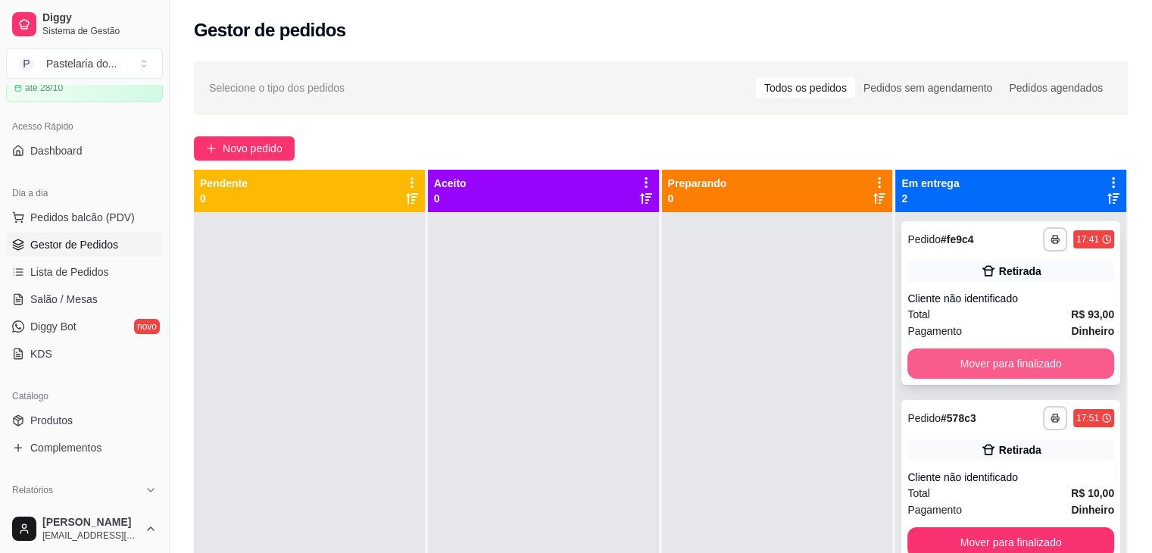
click at [979, 365] on button "Mover para finalizado" at bounding box center [1010, 363] width 207 height 30
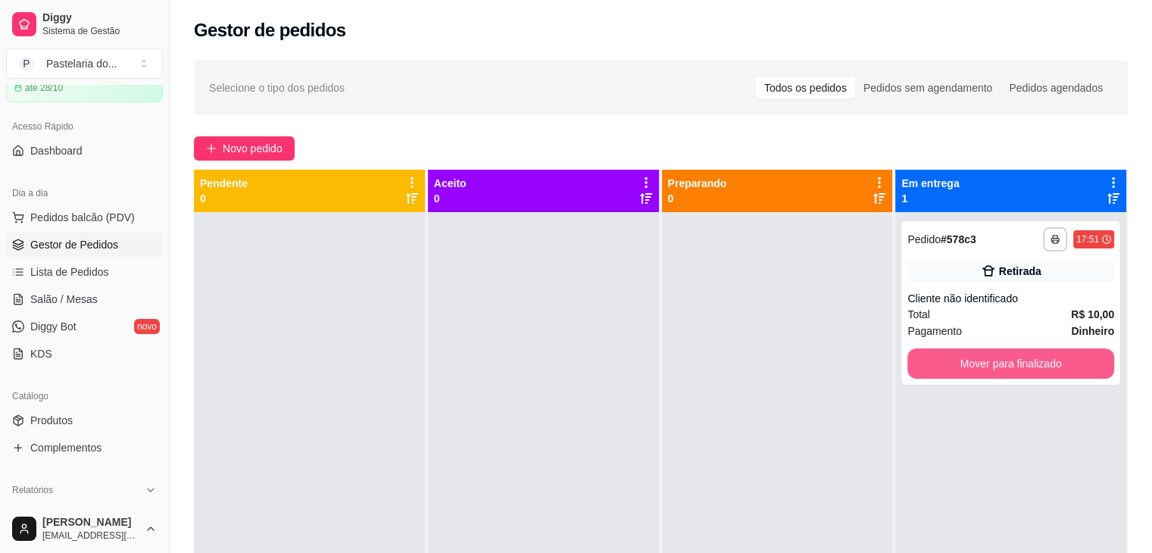
click at [979, 367] on button "Mover para finalizado" at bounding box center [1010, 363] width 207 height 30
click at [979, 367] on div "Mover para finalizado" at bounding box center [1010, 363] width 207 height 30
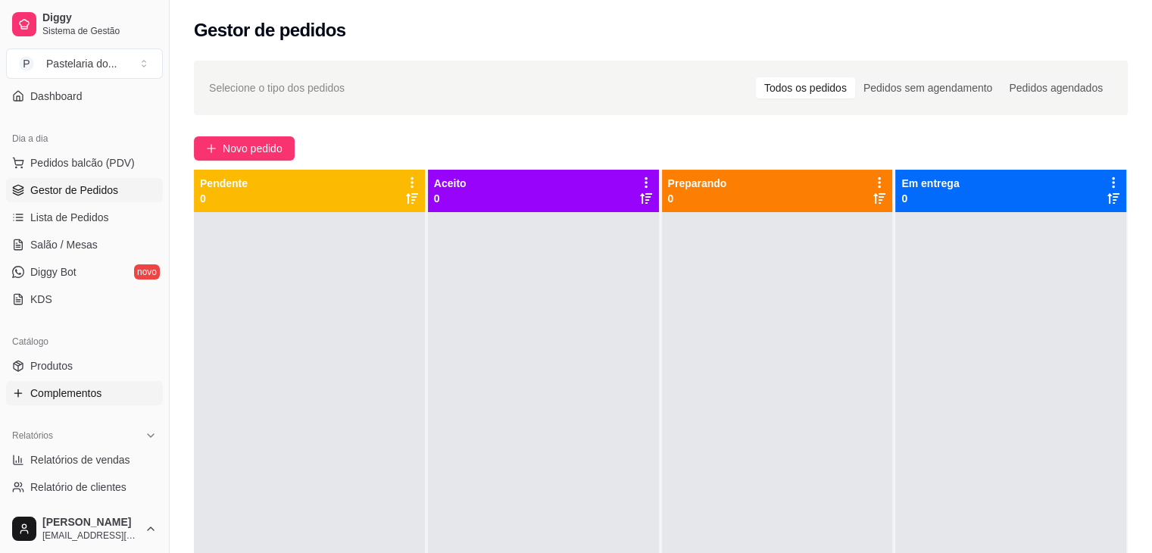
scroll to position [151, 0]
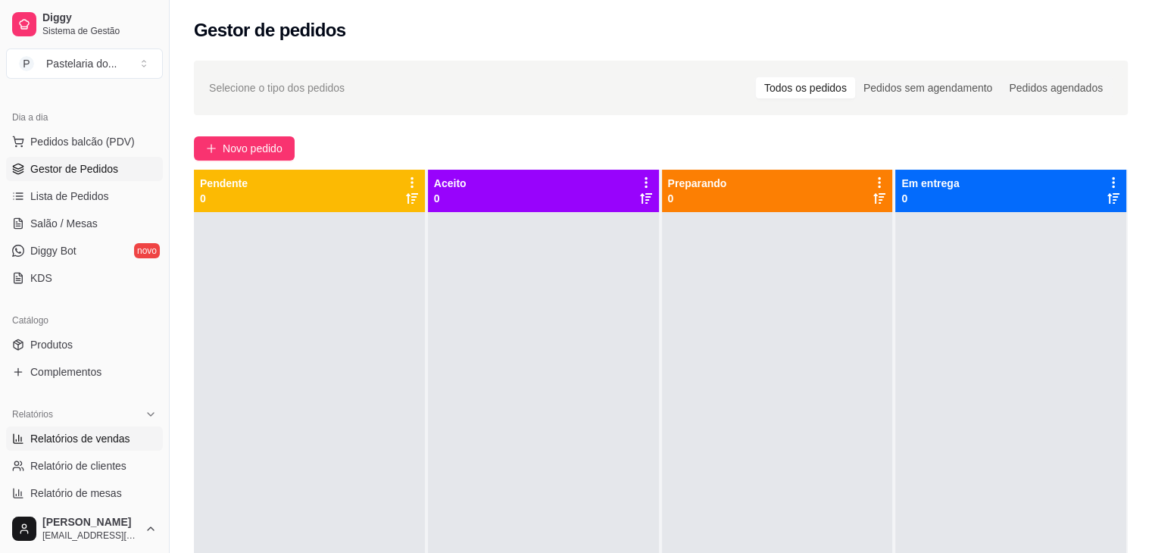
click at [118, 431] on span "Relatórios de vendas" at bounding box center [80, 438] width 100 height 15
select select "ALL"
select select "0"
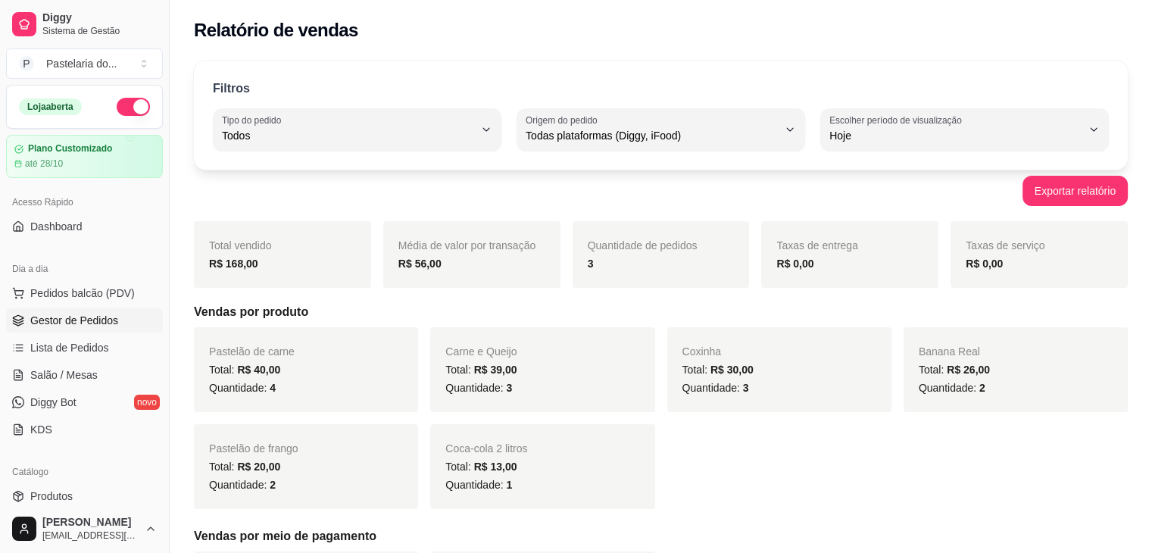
click at [83, 316] on span "Gestor de Pedidos" at bounding box center [74, 320] width 88 height 15
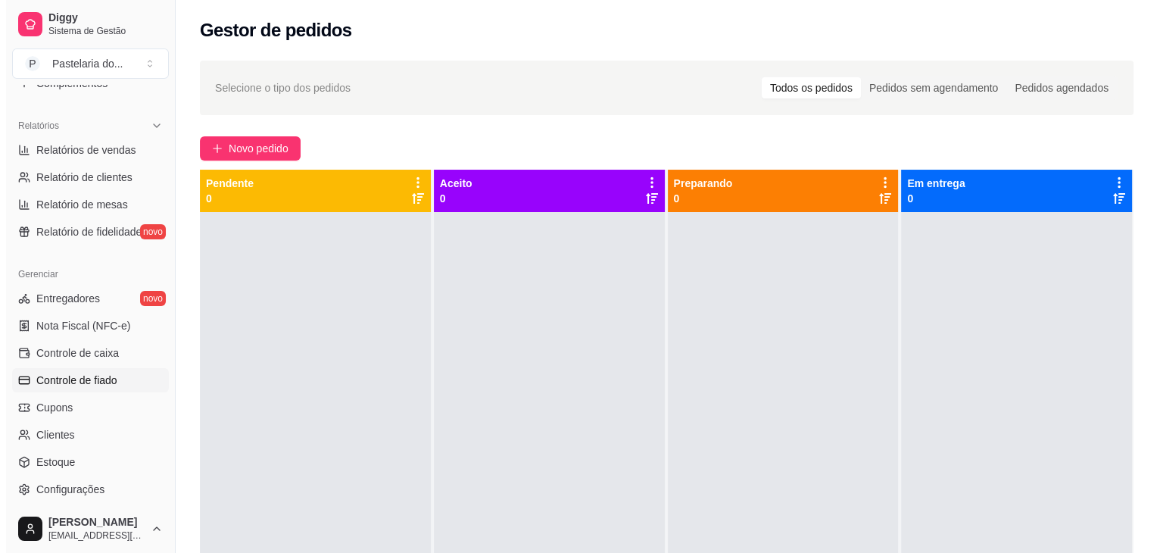
scroll to position [530, 0]
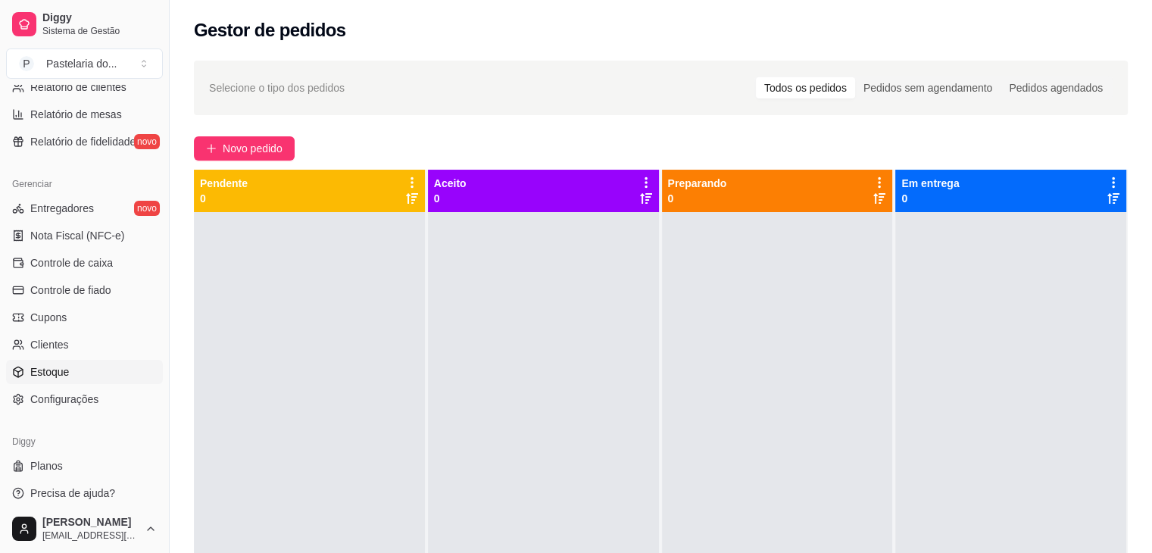
click at [78, 360] on link "Estoque" at bounding box center [84, 372] width 157 height 24
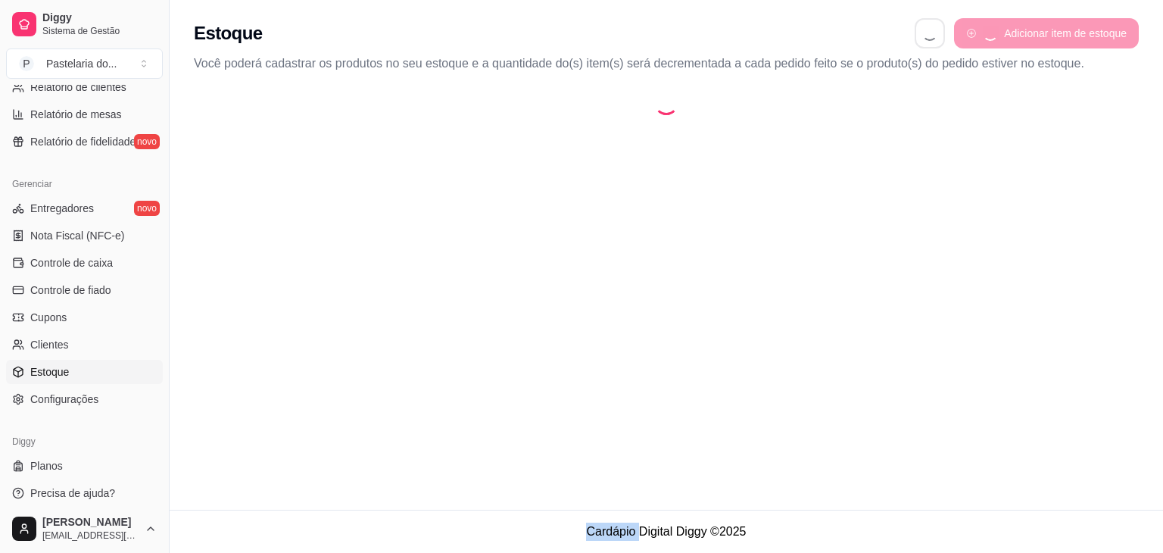
select select "QUANTITY_ORDER"
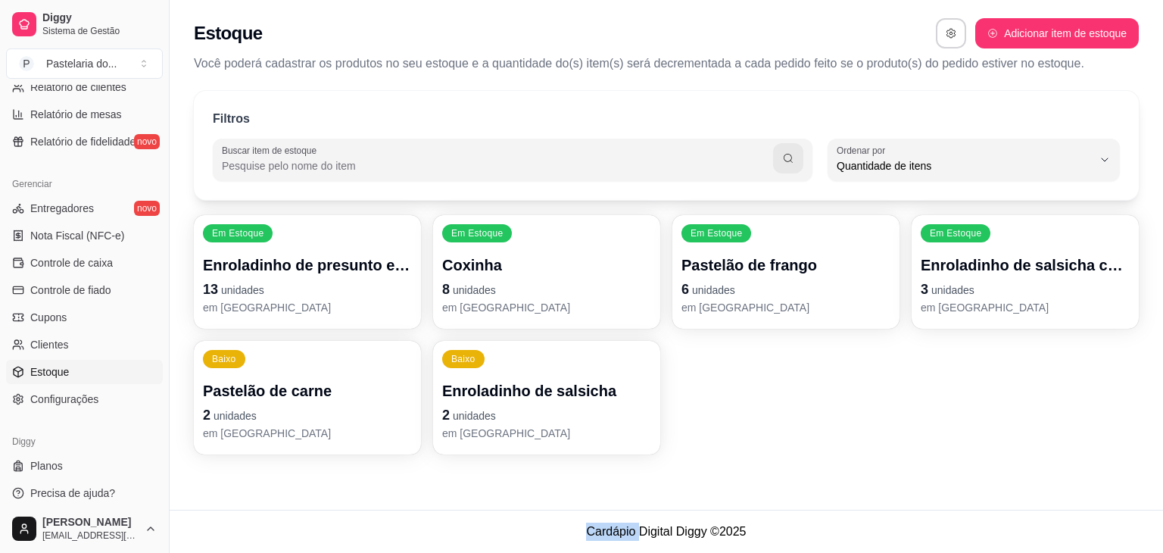
scroll to position [14, 0]
click at [405, 256] on p "Enroladinho de presunto e queijo" at bounding box center [307, 265] width 203 height 20
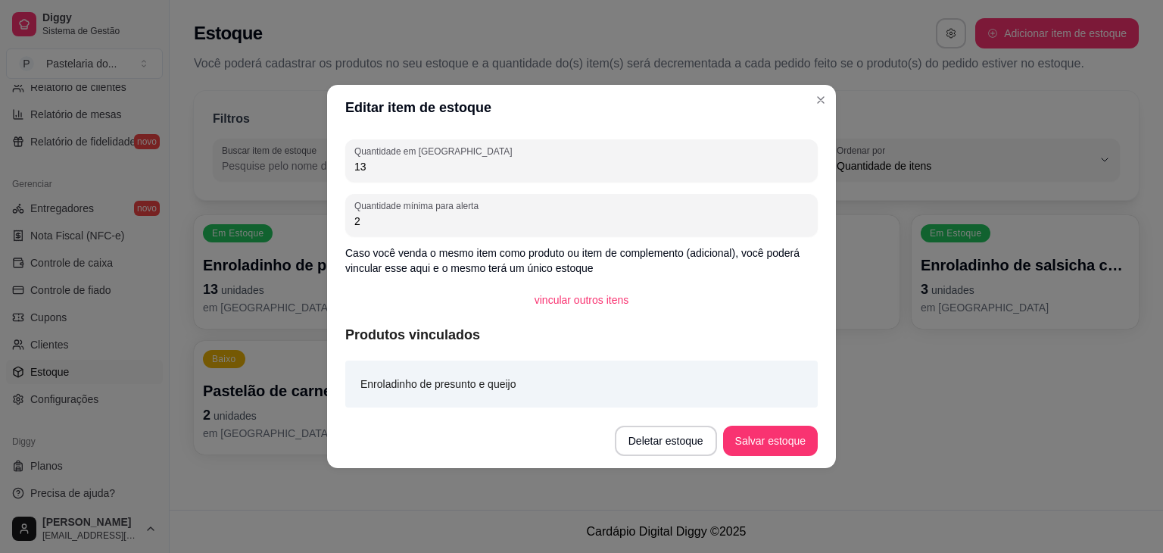
click at [411, 159] on input "13" at bounding box center [581, 166] width 454 height 15
type input "15"
click at [743, 440] on button "Salvar estoque" at bounding box center [770, 441] width 92 height 30
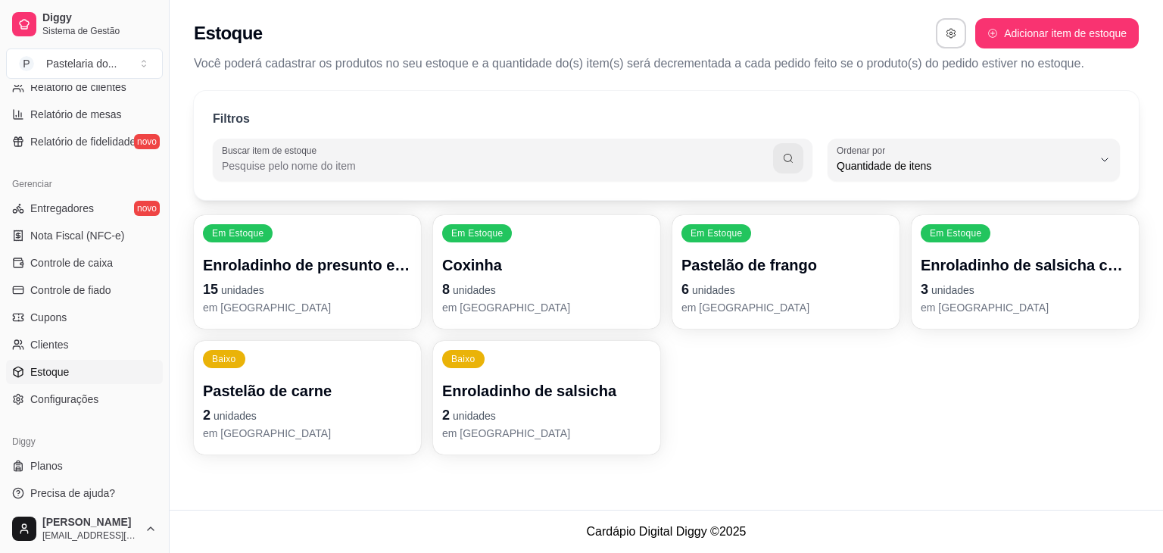
click at [484, 270] on p "Coxinha" at bounding box center [546, 264] width 209 height 21
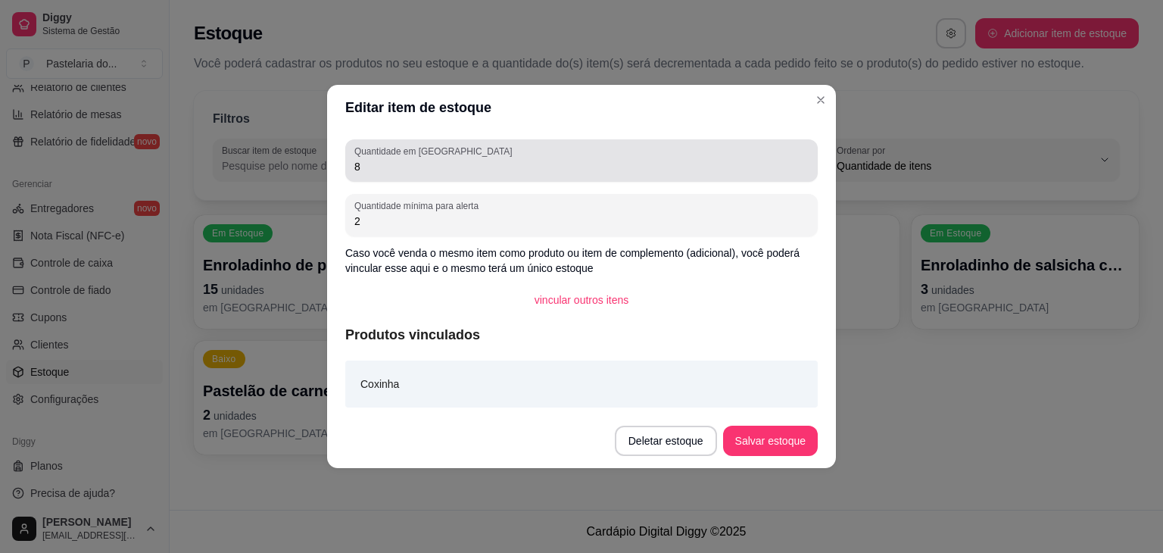
click at [424, 174] on div "8" at bounding box center [581, 160] width 454 height 30
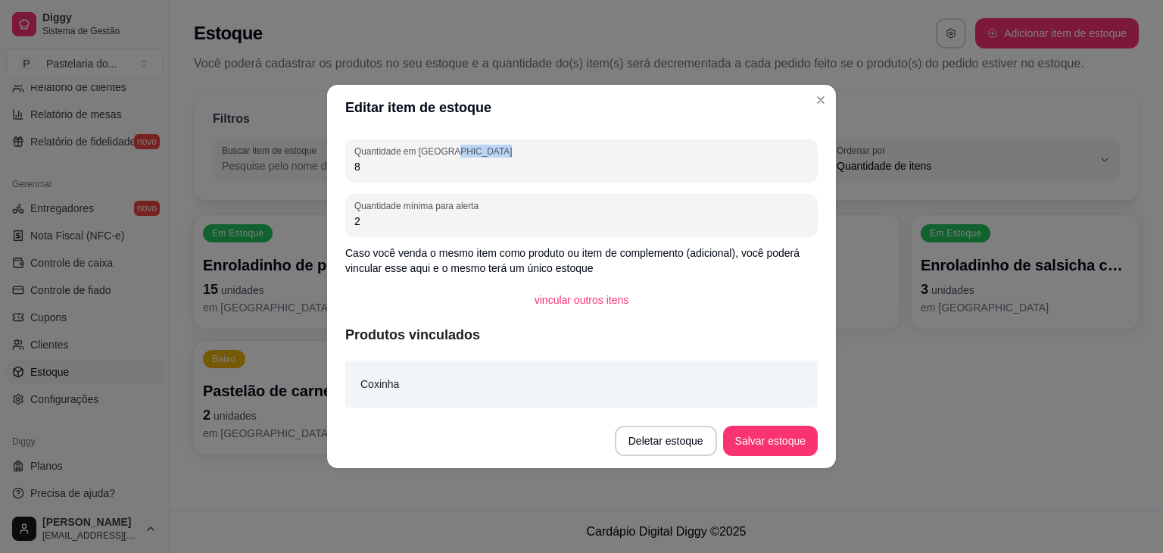
click at [424, 174] on div "8" at bounding box center [581, 160] width 454 height 30
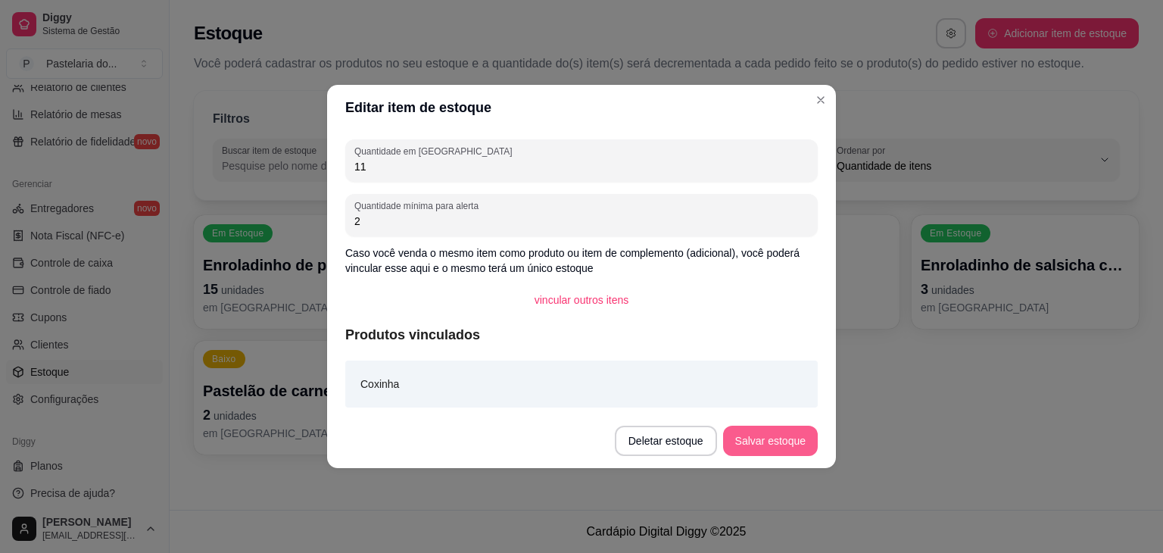
type input "11"
click at [785, 446] on button "Salvar estoque" at bounding box center [770, 441] width 95 height 30
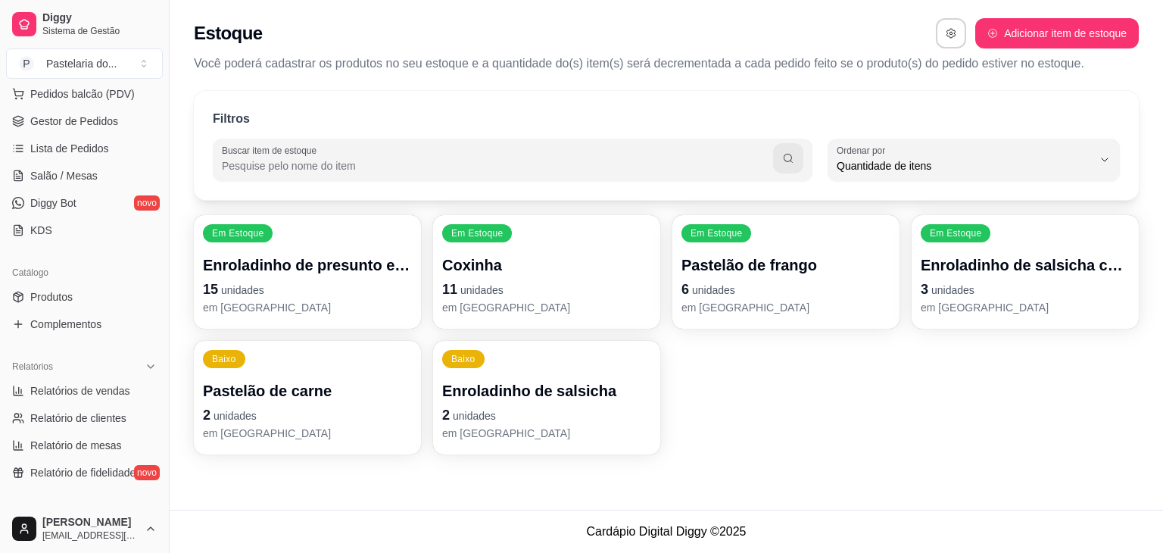
scroll to position [76, 0]
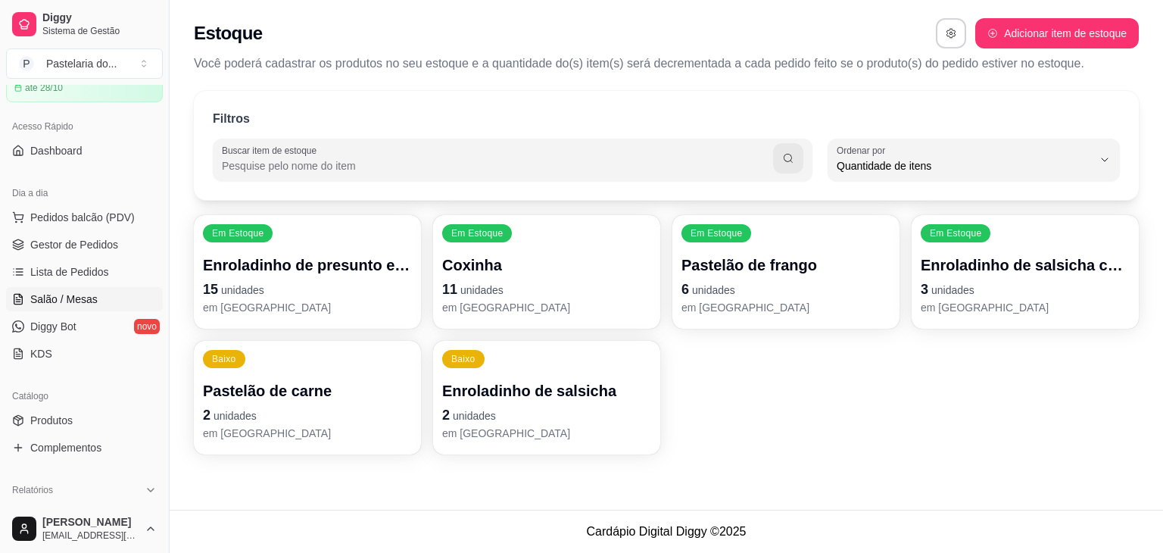
click at [80, 307] on link "Salão / Mesas" at bounding box center [84, 299] width 157 height 24
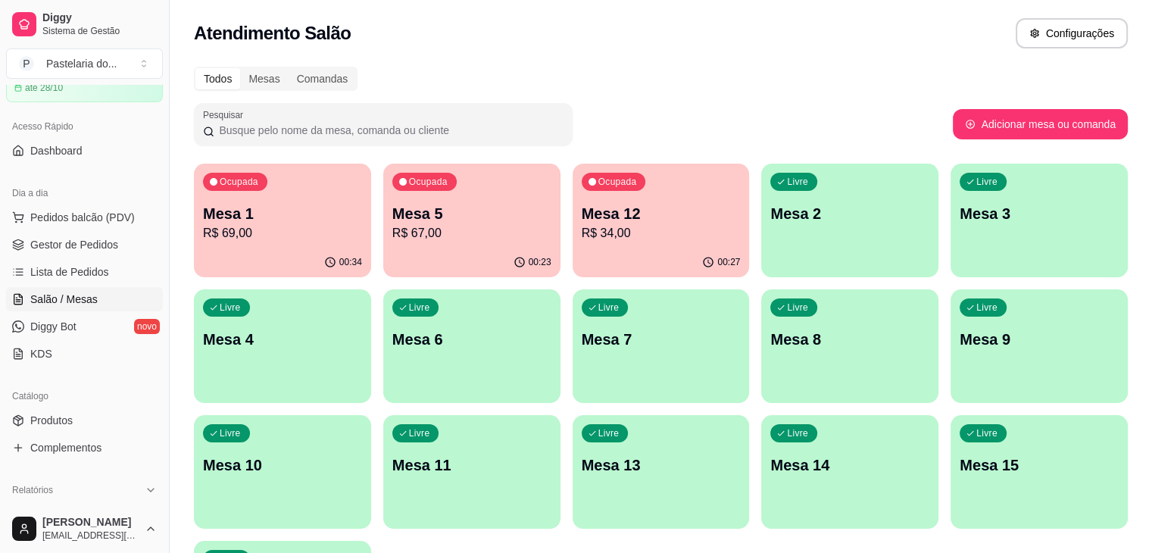
click at [582, 228] on p "R$ 34,00" at bounding box center [661, 233] width 159 height 18
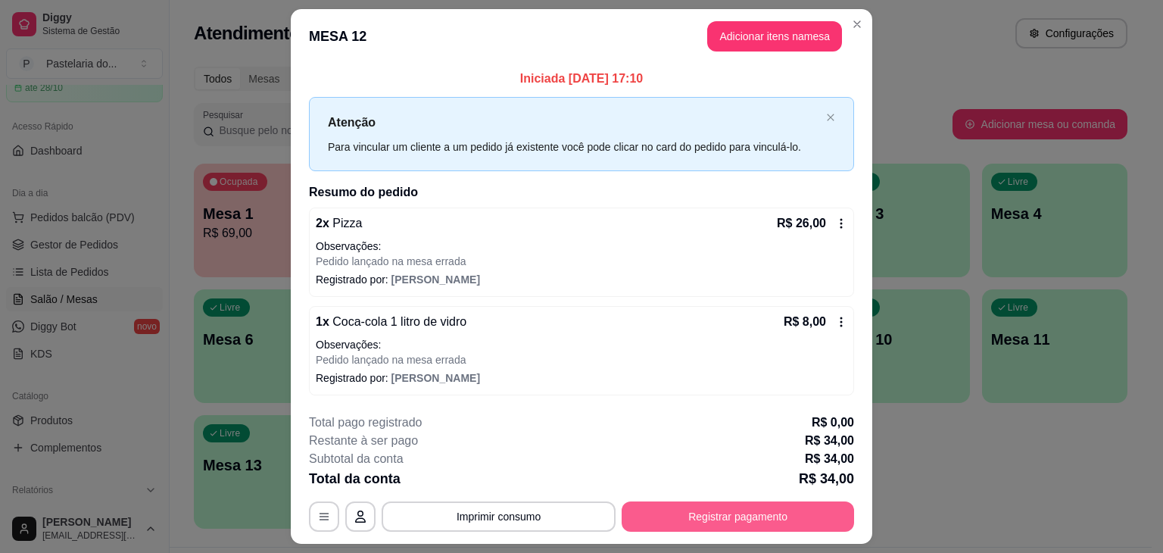
click at [757, 518] on button "Registrar pagamento" at bounding box center [738, 516] width 233 height 30
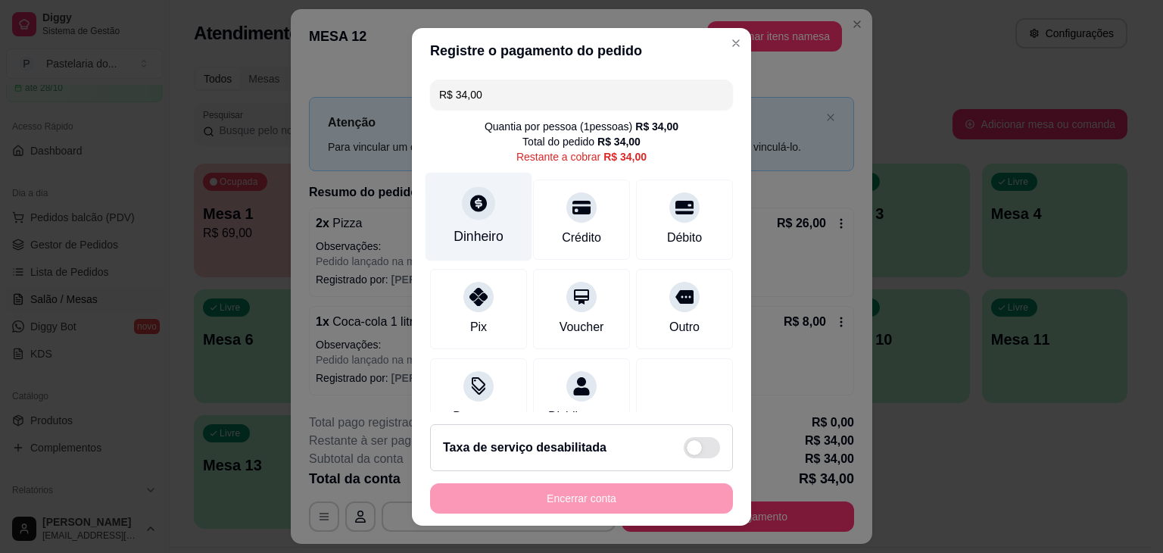
click at [473, 219] on div at bounding box center [478, 202] width 33 height 33
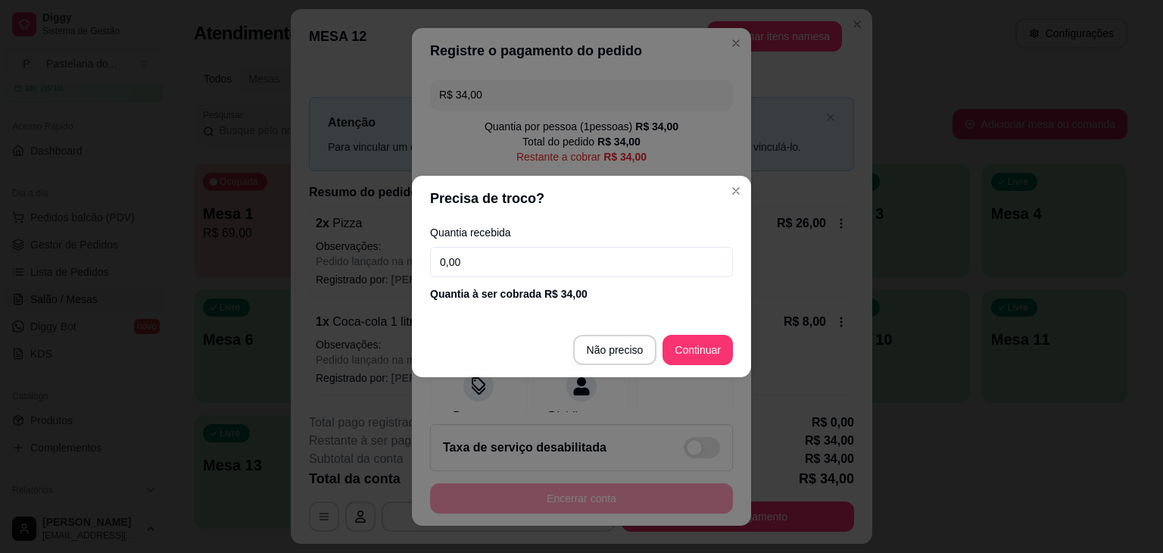
click at [481, 258] on input "0,00" at bounding box center [581, 262] width 303 height 30
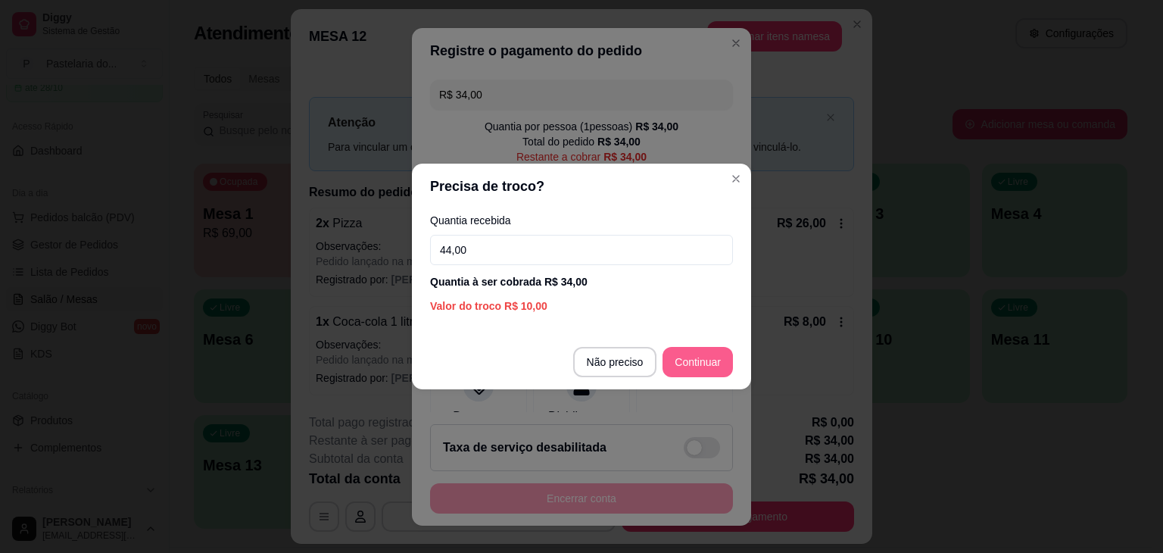
type input "44,00"
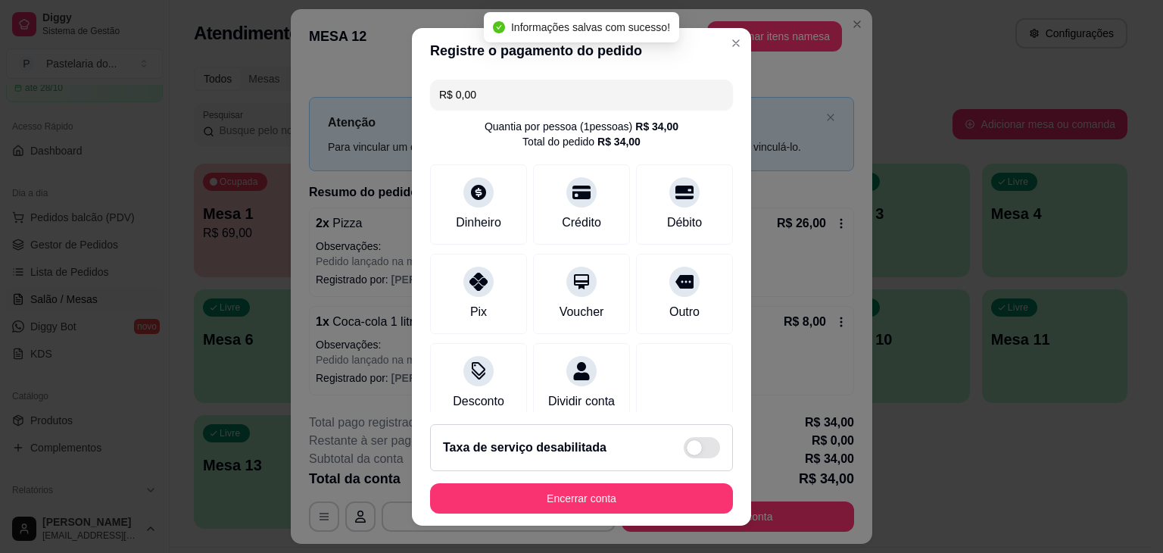
type input "R$ 0,00"
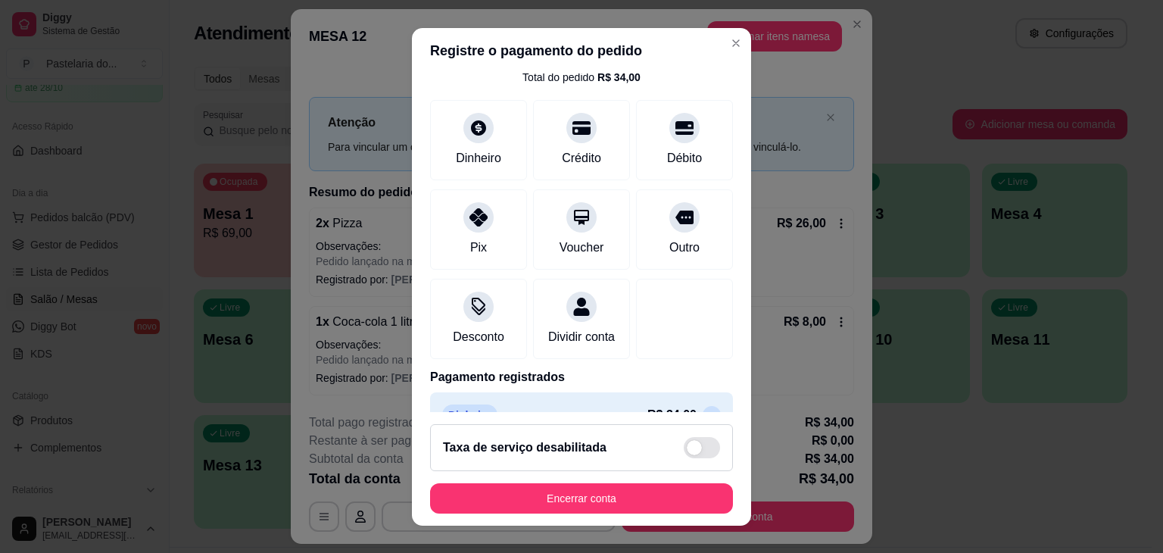
scroll to position [113, 0]
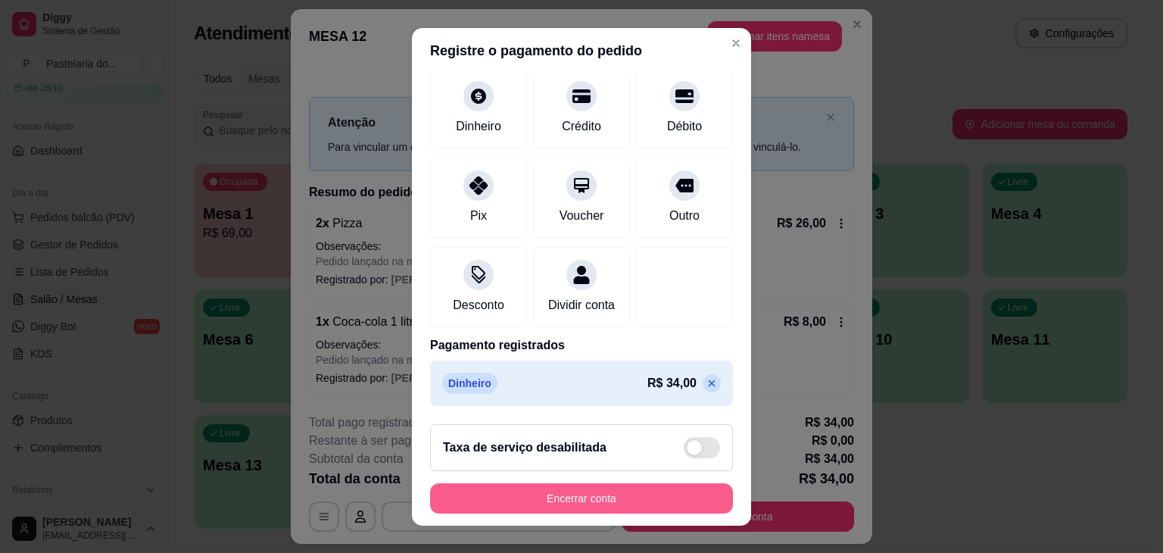
click at [577, 488] on button "Encerrar conta" at bounding box center [581, 498] width 303 height 30
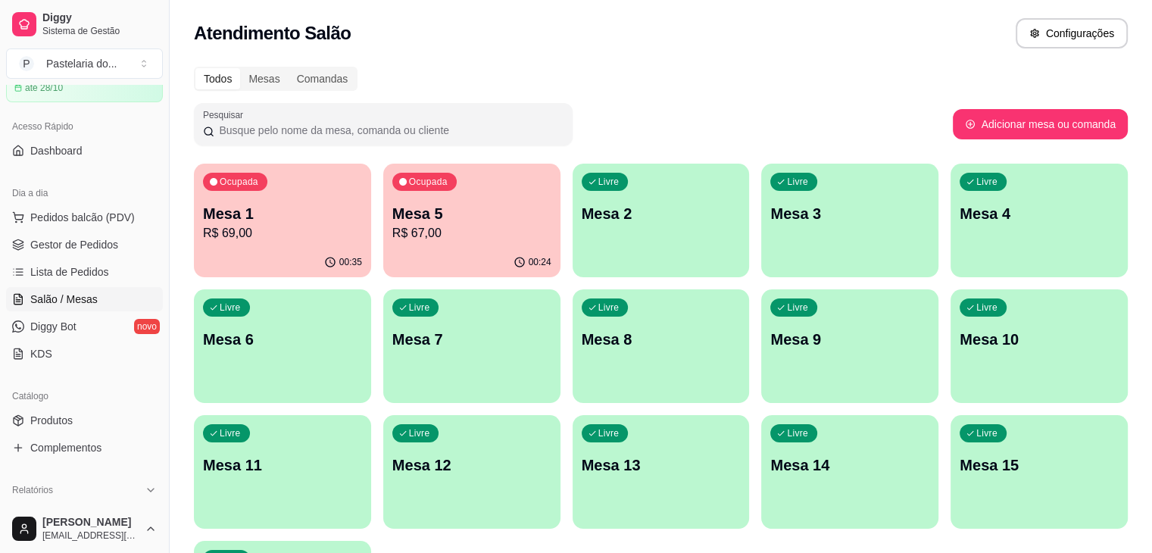
click at [251, 229] on p "R$ 69,00" at bounding box center [282, 233] width 159 height 18
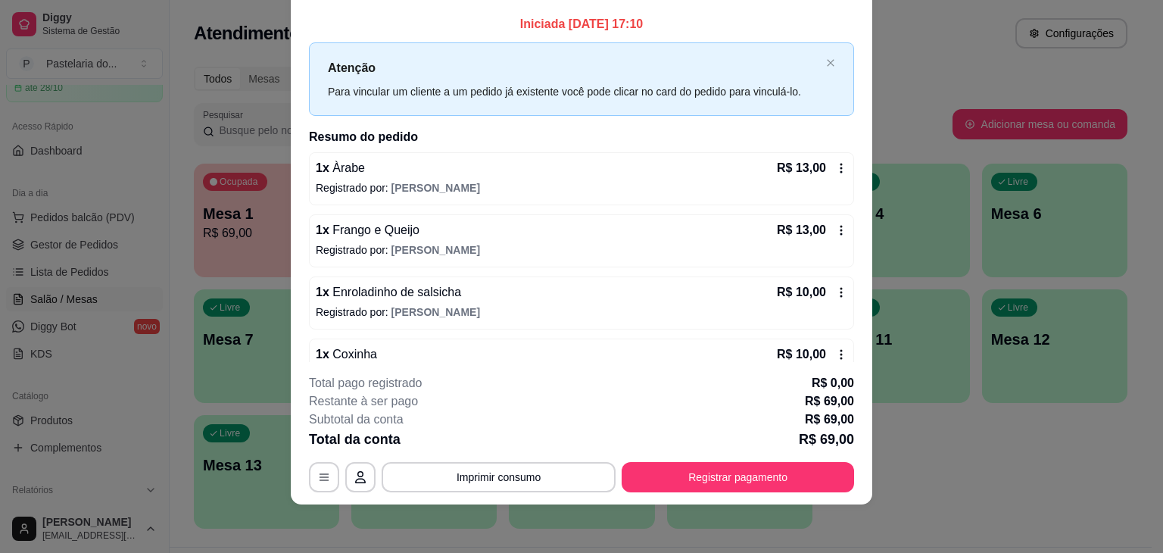
scroll to position [0, 0]
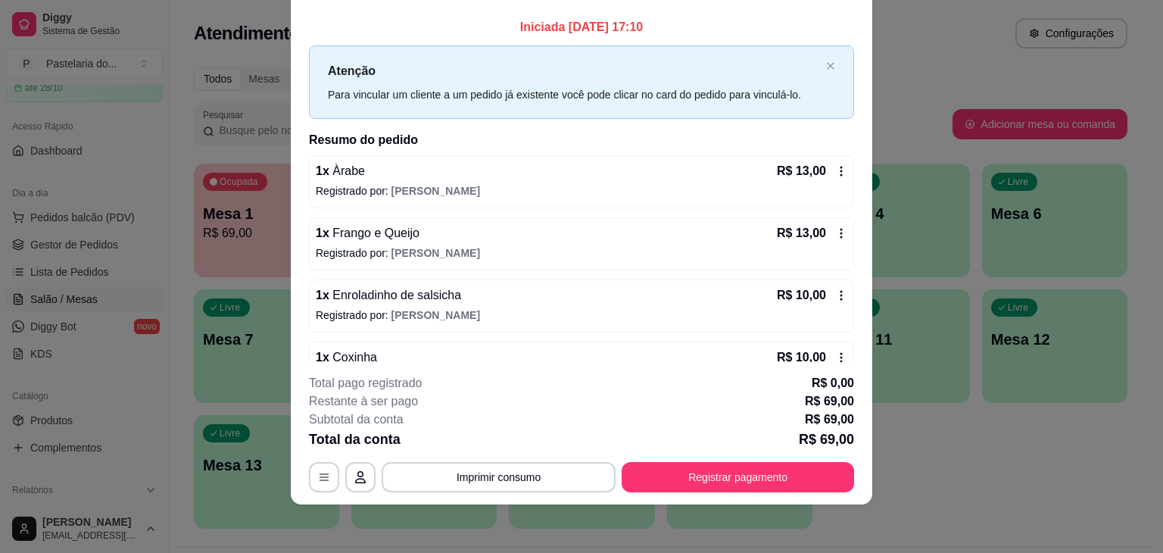
click at [707, 498] on footer "**********" at bounding box center [582, 433] width 582 height 142
click at [708, 485] on button "Registrar pagamento" at bounding box center [738, 477] width 233 height 30
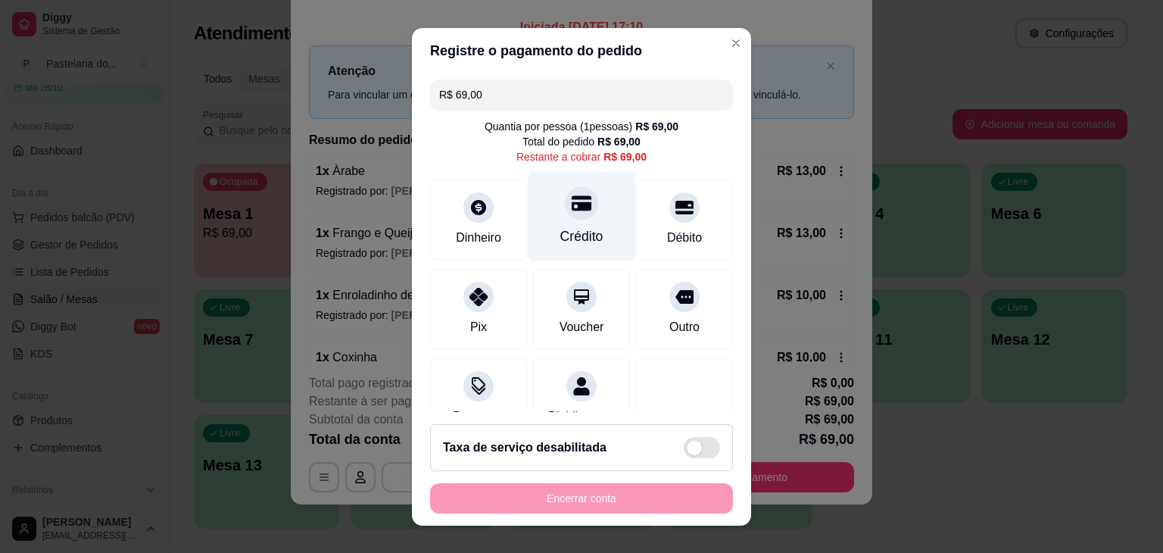
click at [560, 230] on div "Crédito" at bounding box center [581, 236] width 43 height 20
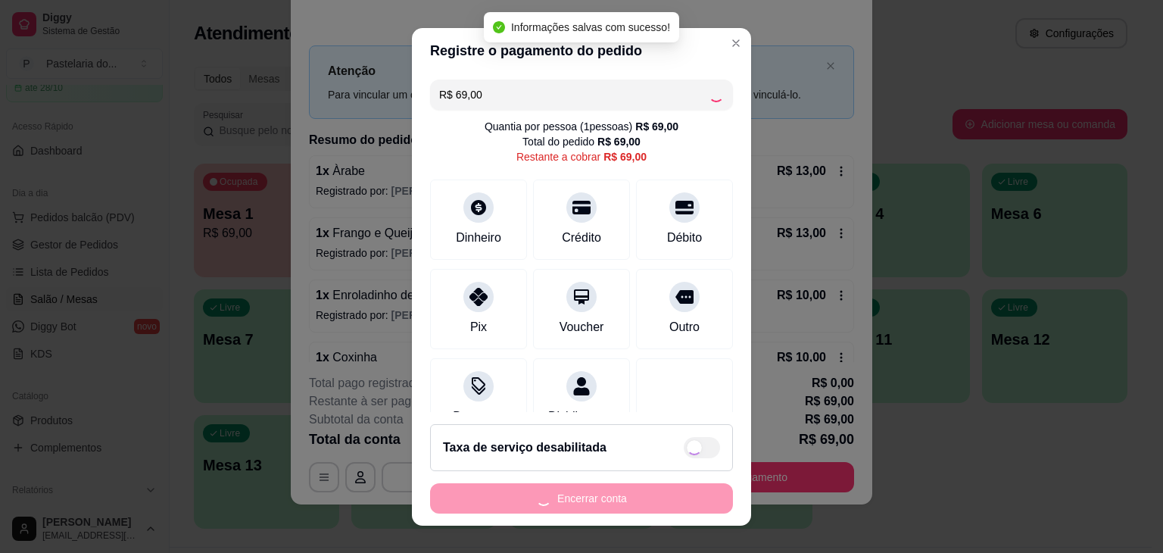
type input "R$ 0,00"
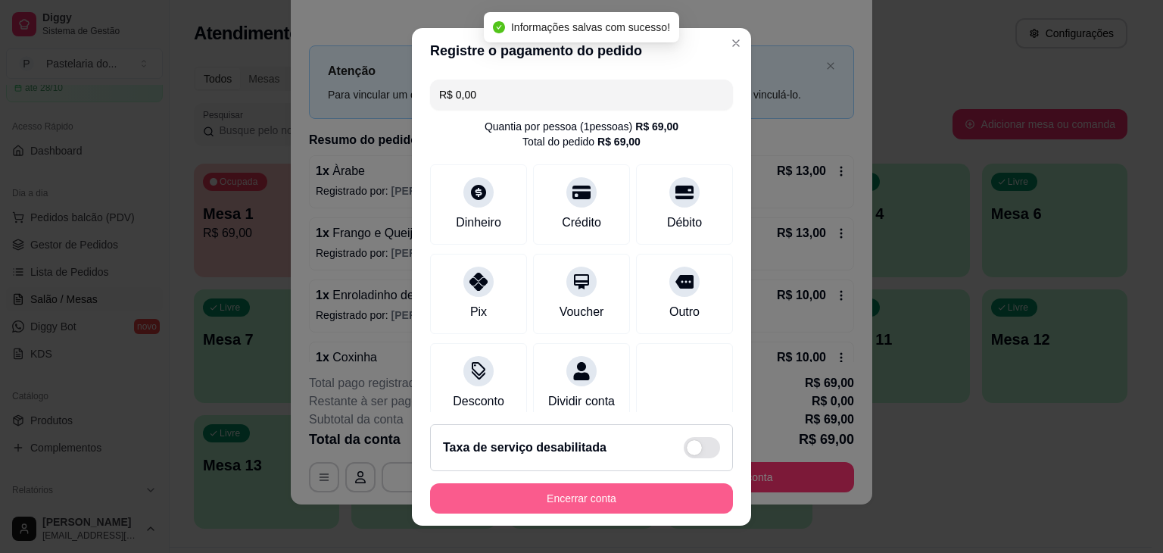
click at [598, 503] on button "Encerrar conta" at bounding box center [581, 498] width 303 height 30
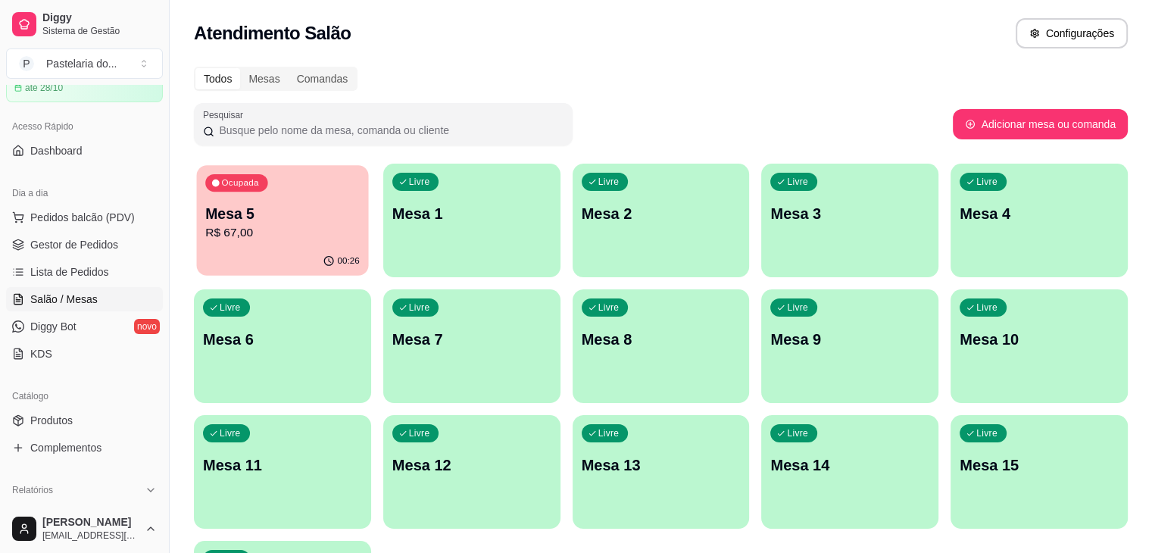
click at [267, 228] on p "R$ 67,00" at bounding box center [282, 232] width 155 height 17
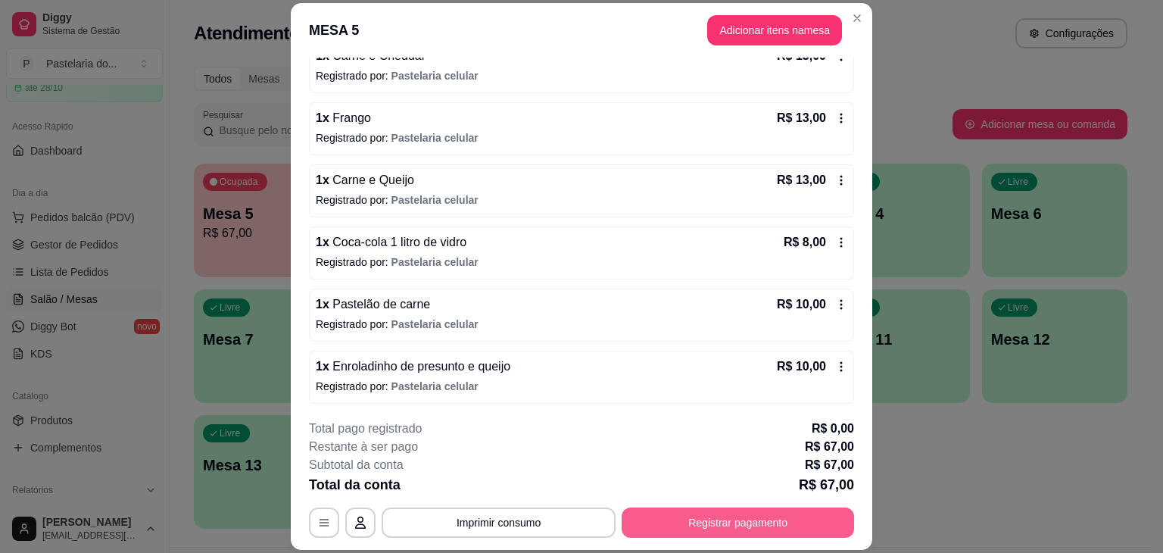
click at [707, 527] on button "Registrar pagamento" at bounding box center [738, 522] width 233 height 30
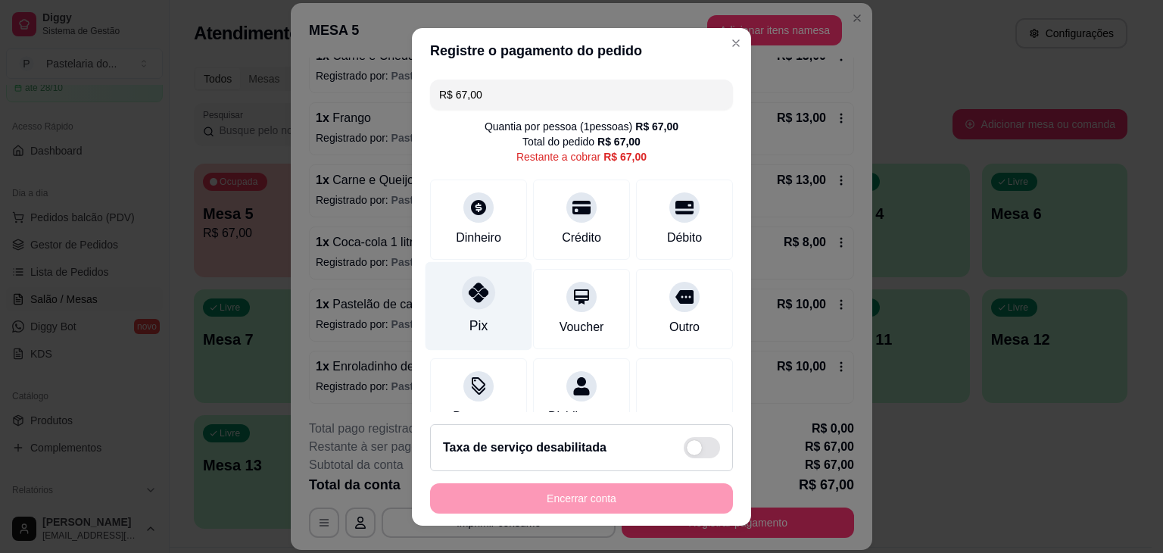
click at [462, 304] on div at bounding box center [478, 292] width 33 height 33
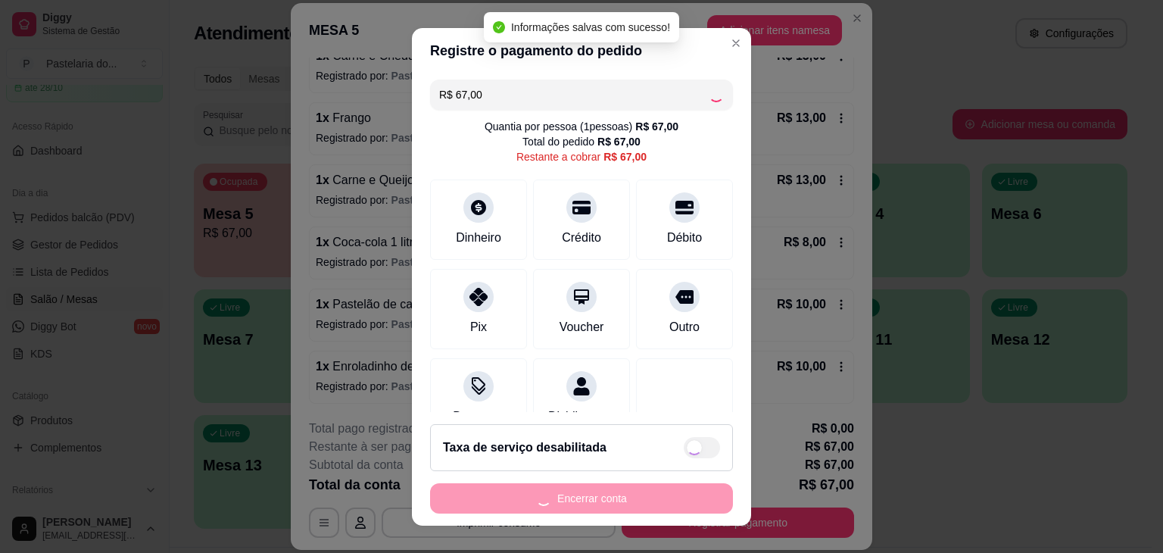
type input "R$ 0,00"
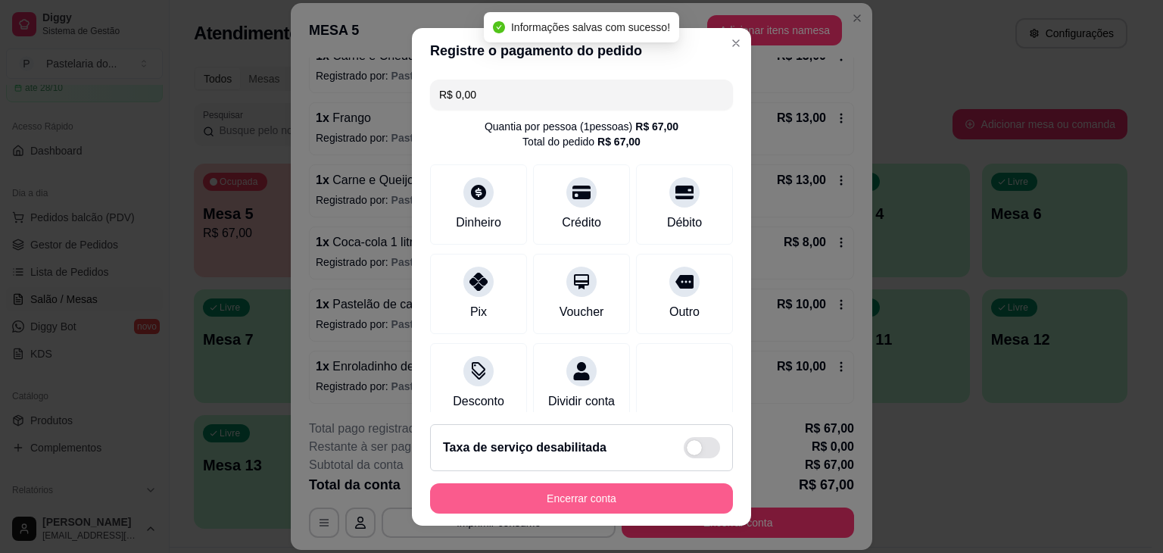
click at [570, 504] on button "Encerrar conta" at bounding box center [581, 498] width 303 height 30
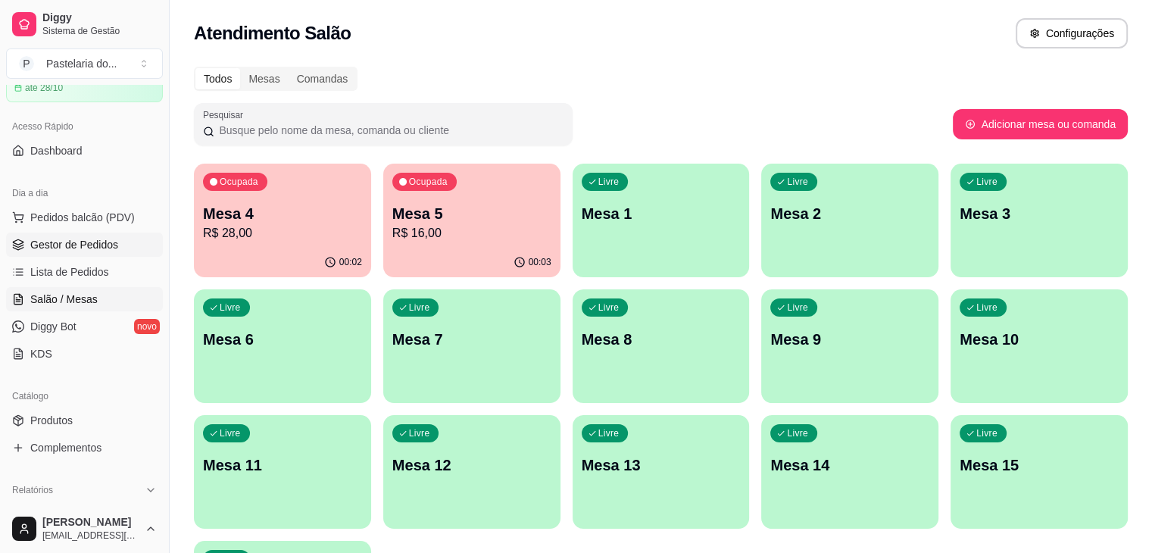
click at [55, 246] on span "Gestor de Pedidos" at bounding box center [74, 244] width 88 height 15
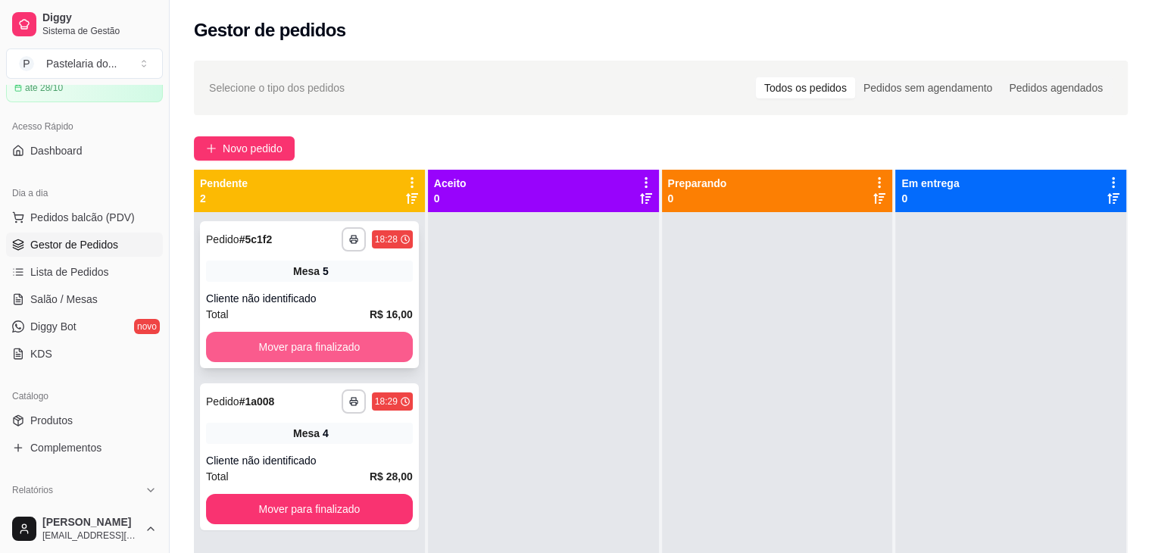
click at [308, 358] on button "Mover para finalizado" at bounding box center [309, 347] width 207 height 30
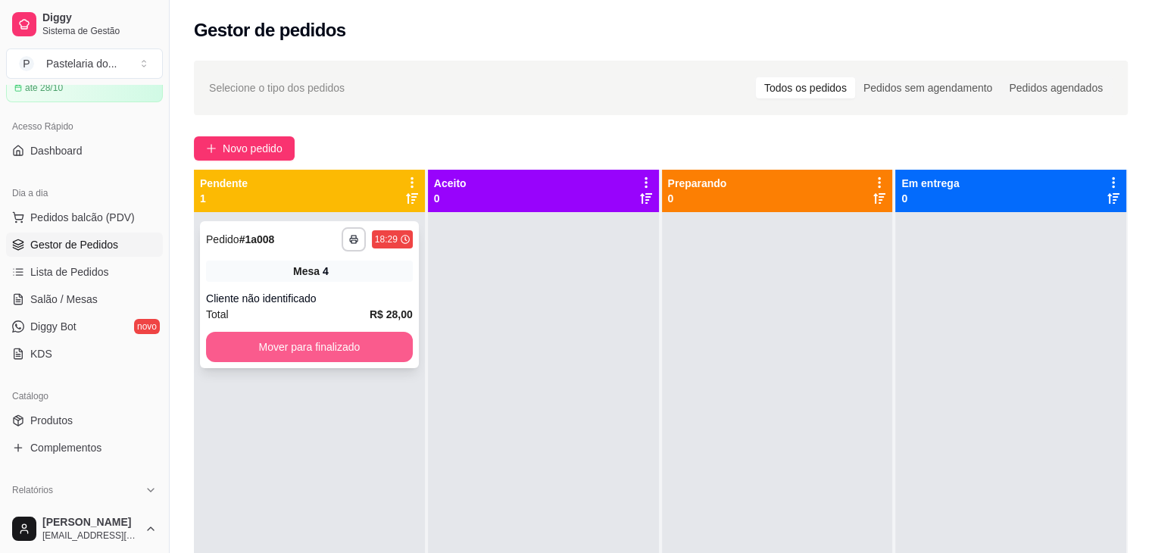
click at [320, 355] on button "Mover para finalizado" at bounding box center [309, 347] width 207 height 30
click at [320, 355] on div "Mover para finalizado" at bounding box center [309, 347] width 207 height 30
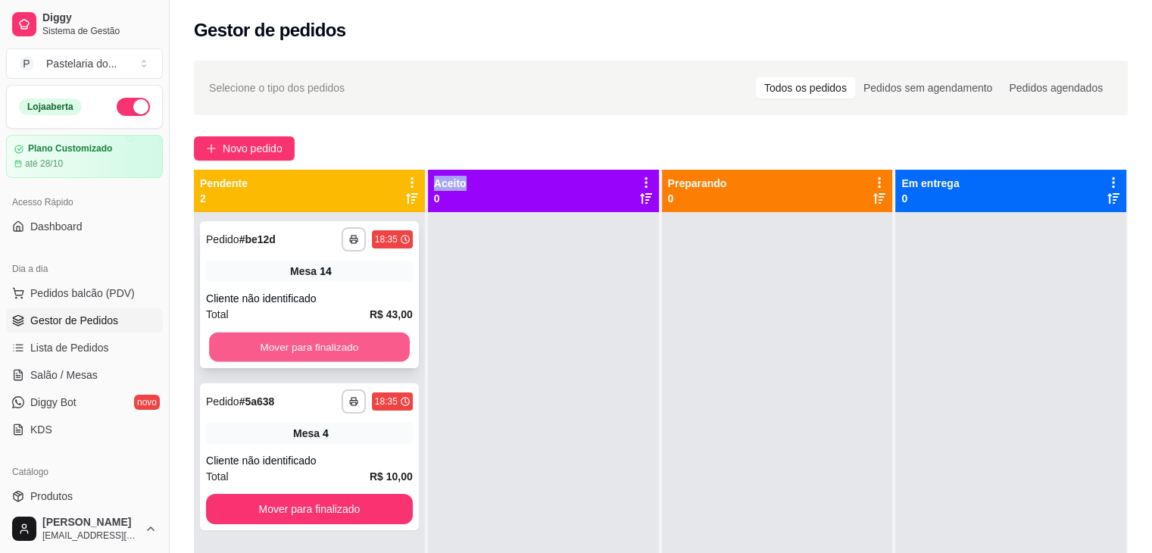
click at [292, 336] on button "Mover para finalizado" at bounding box center [309, 347] width 201 height 30
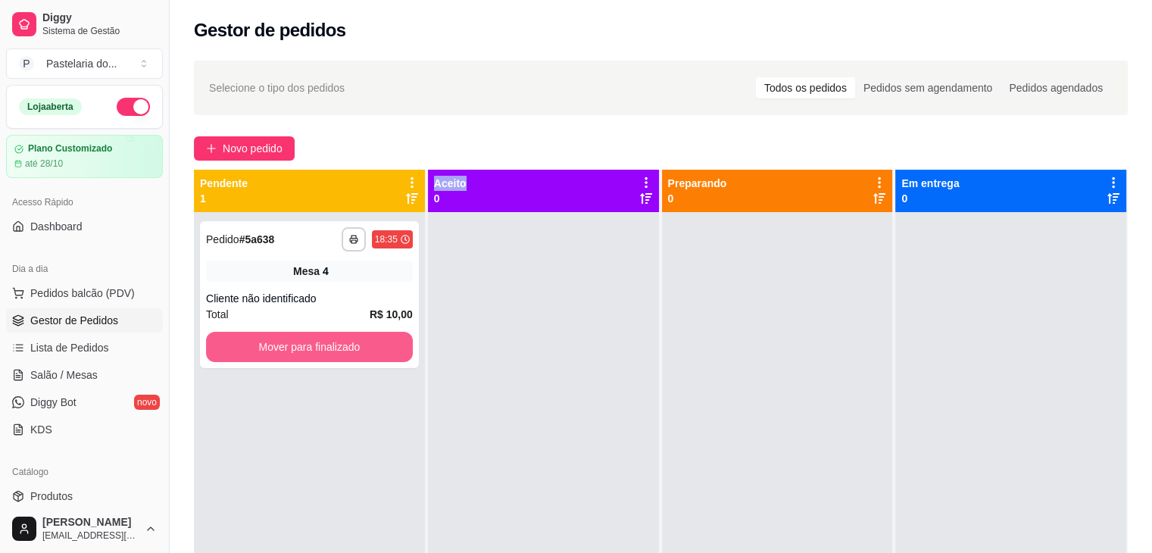
click at [300, 351] on button "Mover para finalizado" at bounding box center [309, 347] width 207 height 30
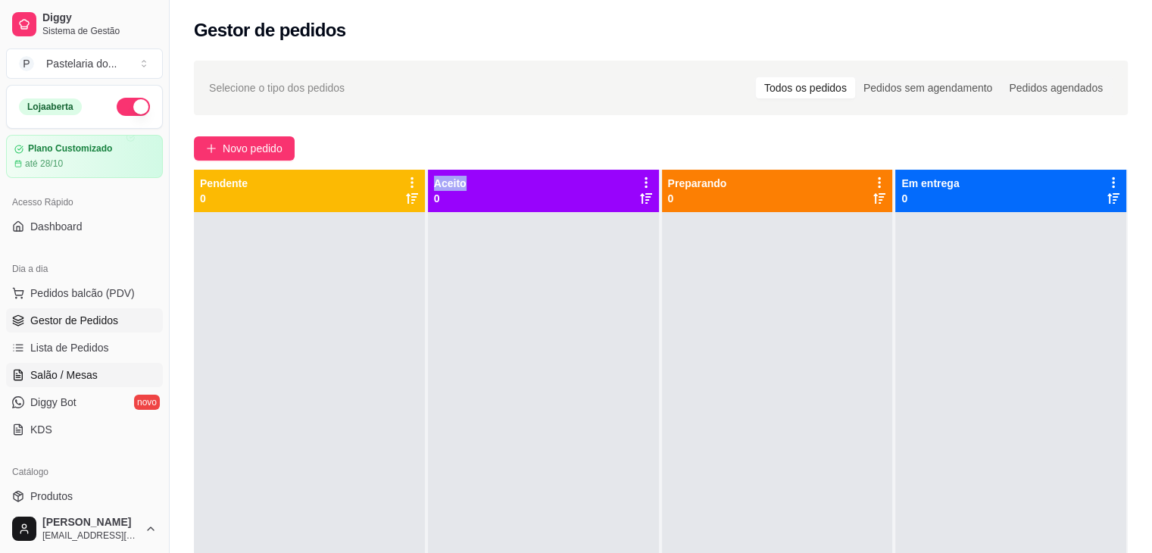
click at [73, 375] on span "Salão / Mesas" at bounding box center [63, 374] width 67 height 15
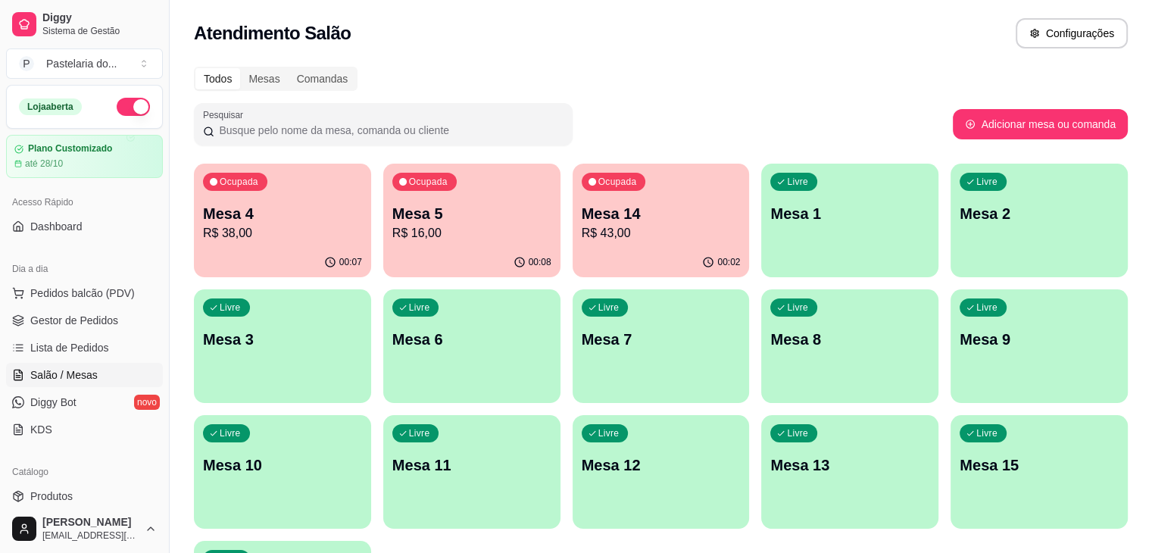
click at [229, 231] on p "R$ 38,00" at bounding box center [282, 233] width 159 height 18
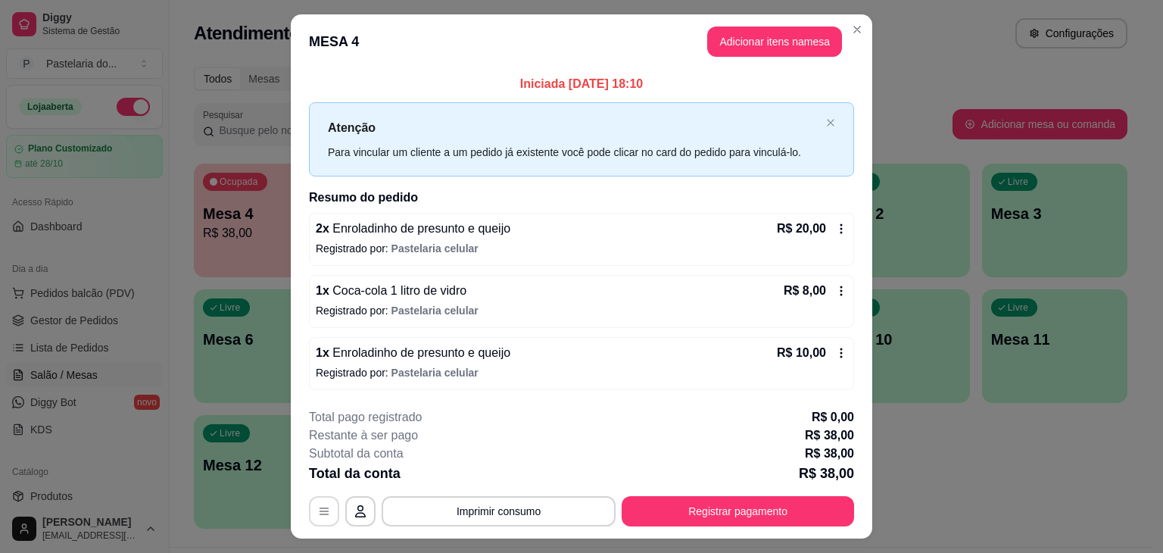
click at [318, 512] on icon "button" at bounding box center [324, 511] width 12 height 12
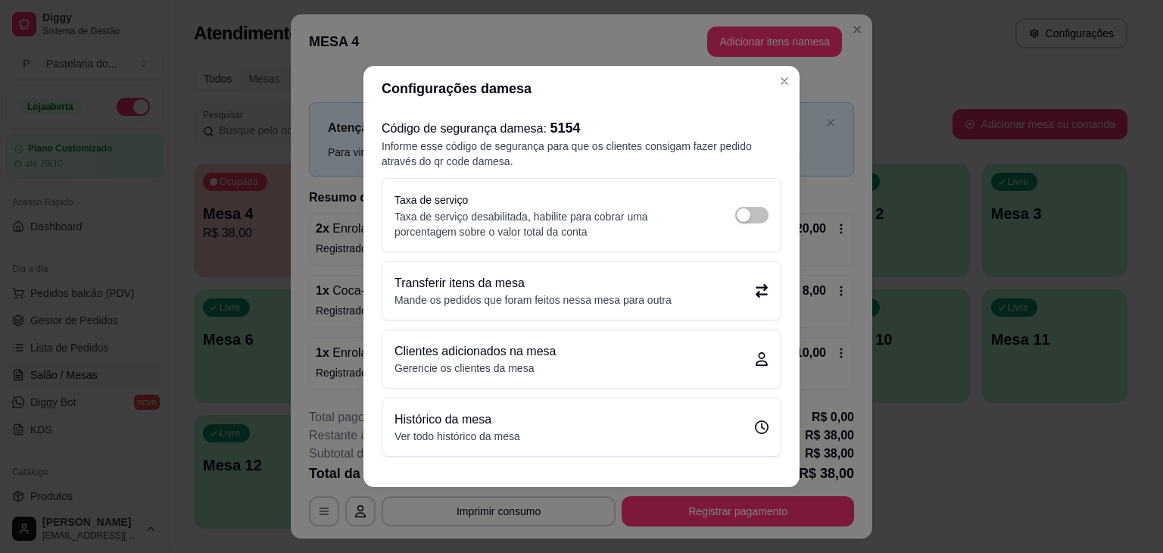
click at [576, 288] on p "Transferir itens da mesa" at bounding box center [533, 283] width 277 height 18
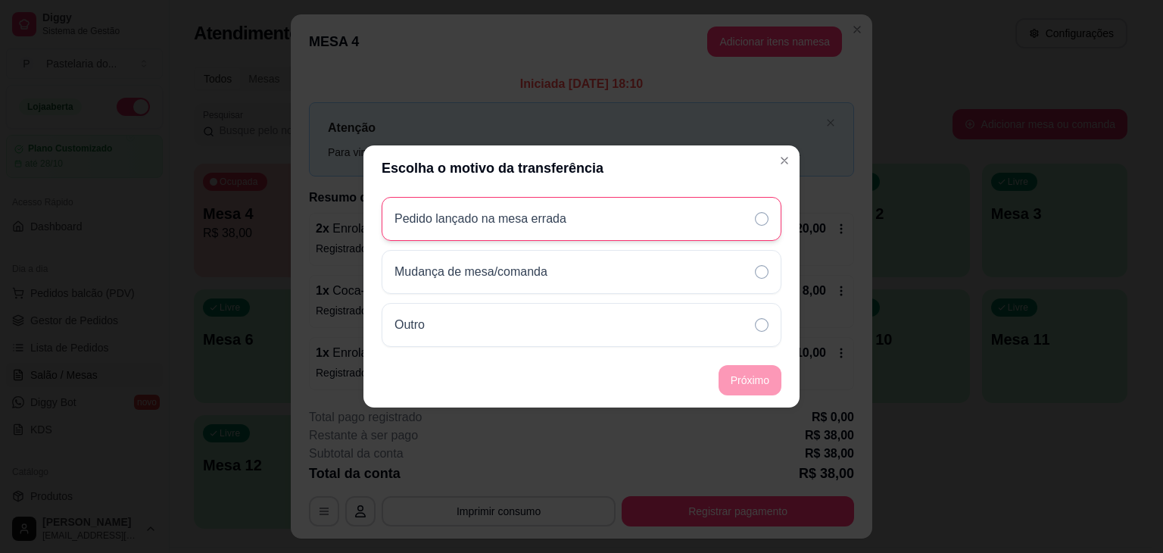
click at [605, 228] on div "Pedido lançado na mesa errada" at bounding box center [582, 219] width 400 height 44
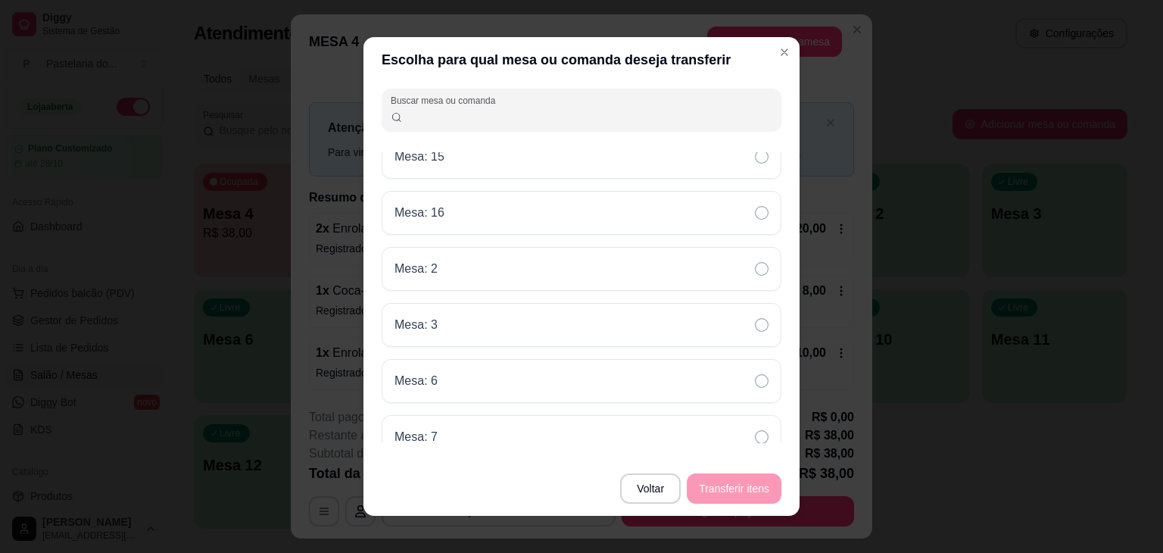
scroll to position [303, 0]
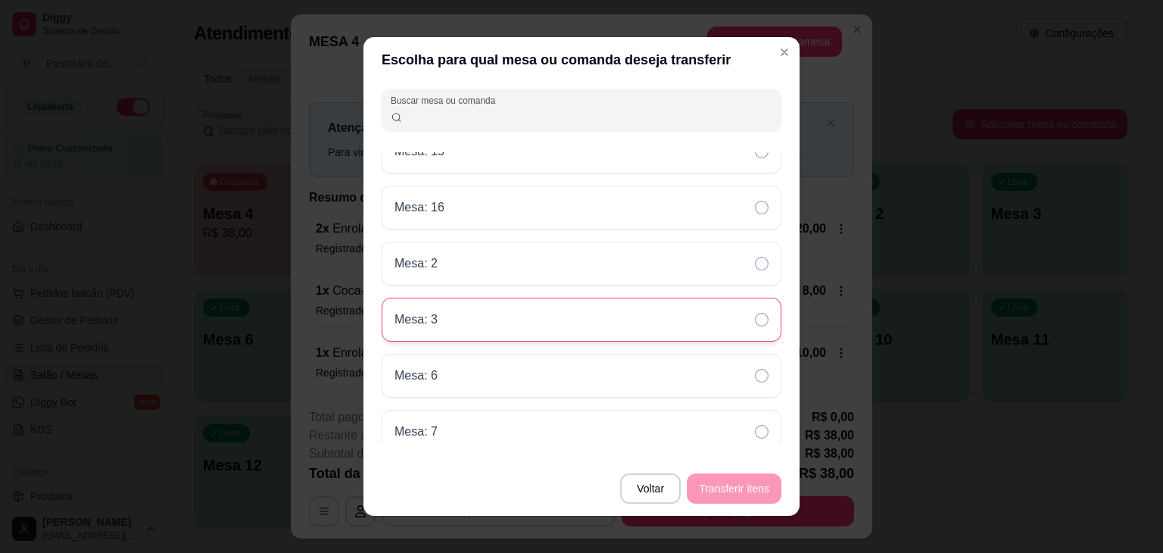
click at [513, 311] on div "Mesa: 3" at bounding box center [582, 320] width 400 height 44
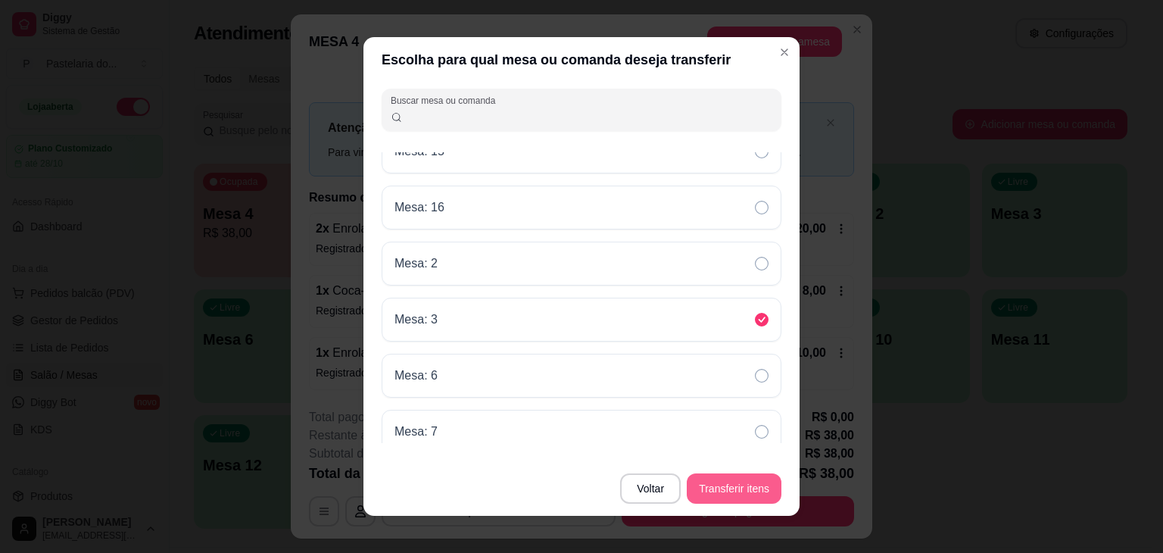
click at [745, 488] on button "Transferir itens" at bounding box center [734, 488] width 95 height 30
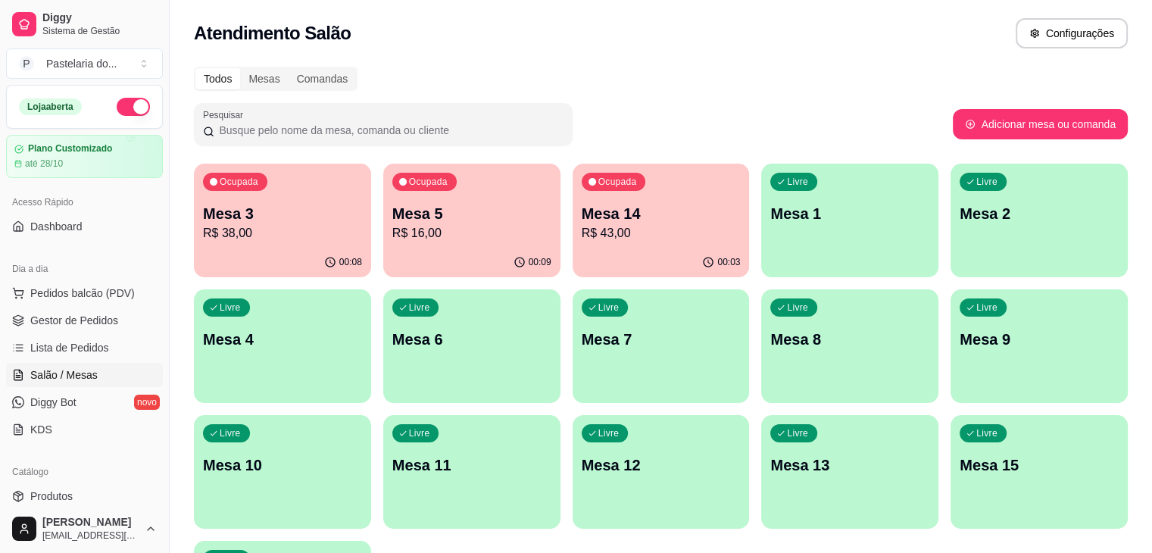
click at [272, 267] on div "00:08" at bounding box center [282, 263] width 177 height 30
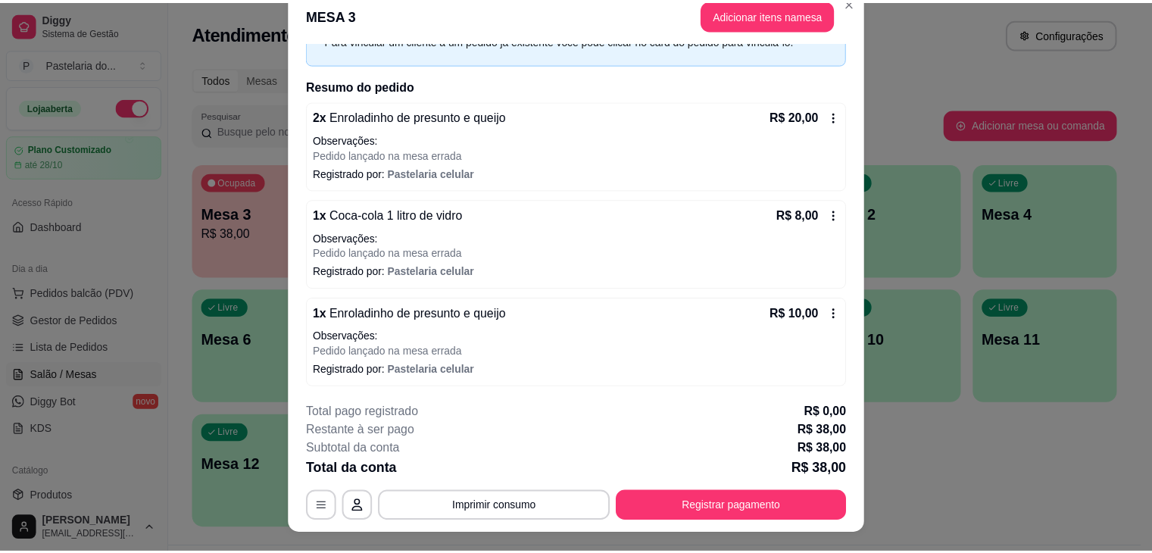
scroll to position [0, 0]
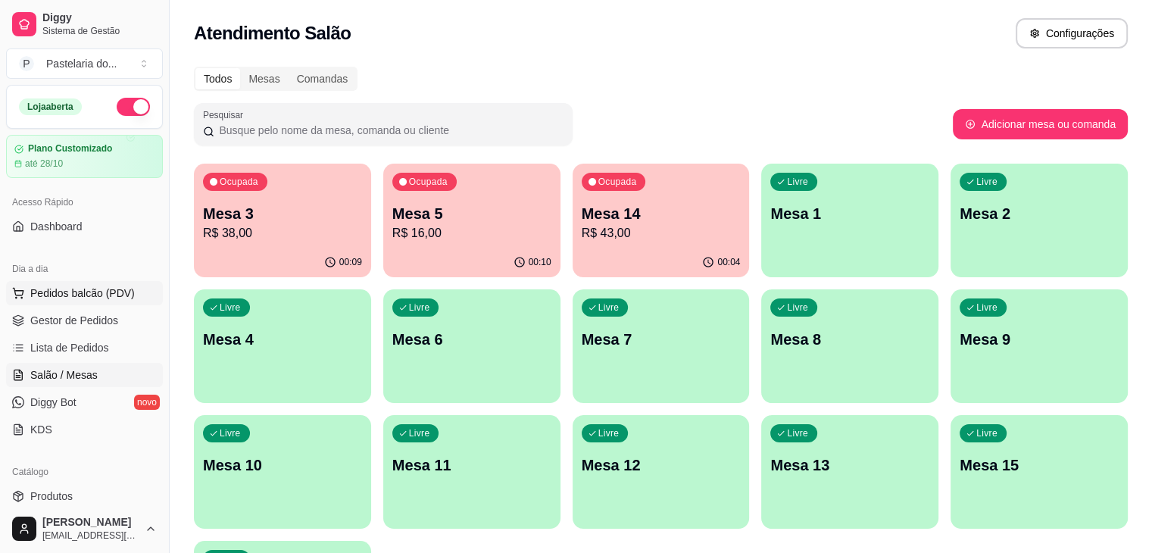
click at [70, 295] on span "Pedidos balcão (PDV)" at bounding box center [82, 293] width 105 height 15
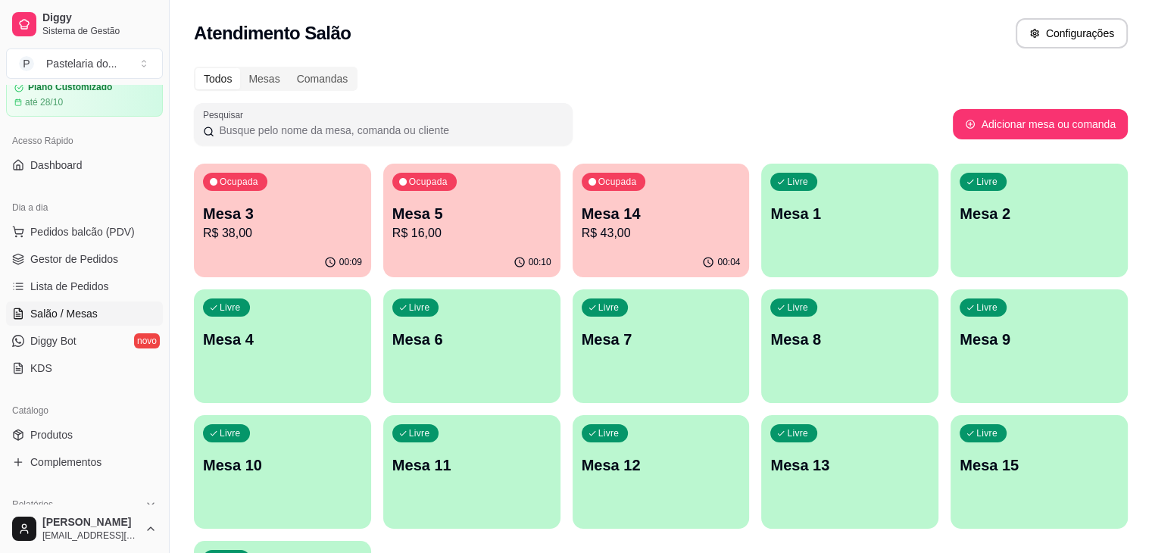
scroll to position [151, 0]
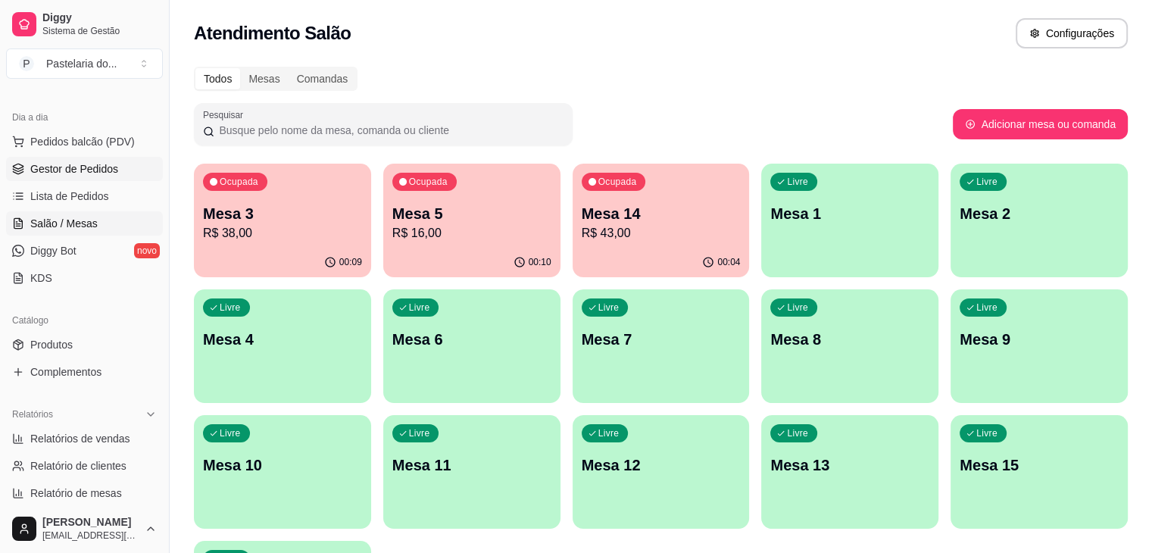
click at [103, 166] on span "Gestor de Pedidos" at bounding box center [74, 168] width 88 height 15
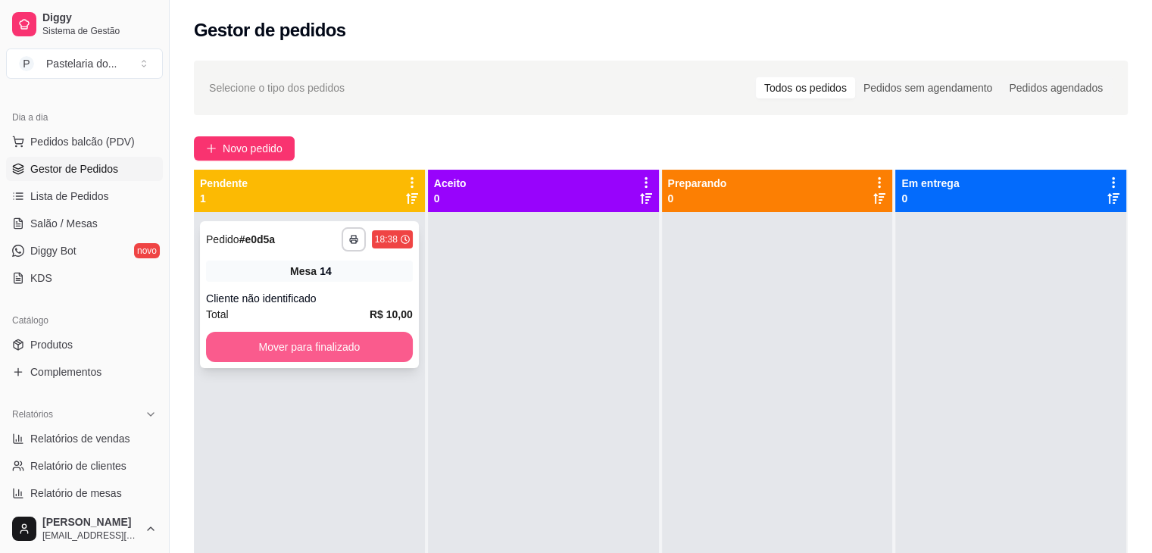
click at [302, 348] on button "Mover para finalizado" at bounding box center [309, 347] width 207 height 30
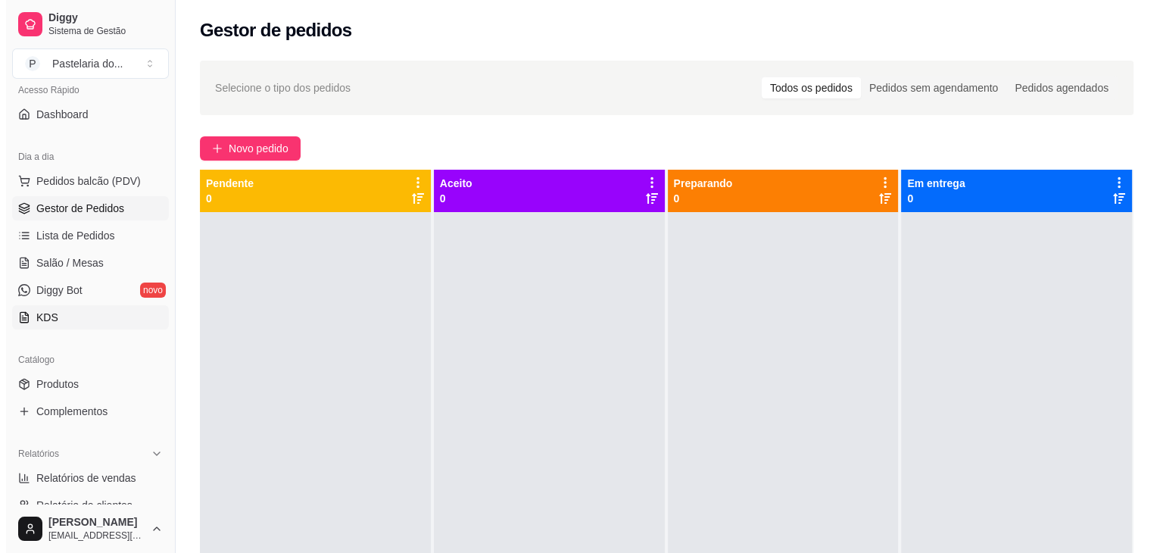
scroll to position [76, 0]
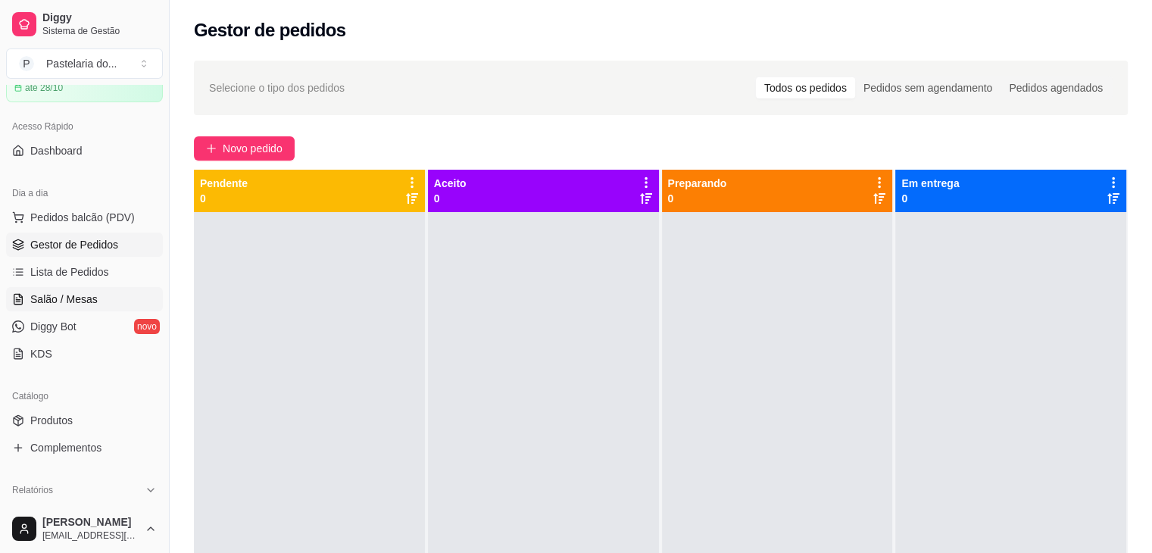
click at [49, 290] on link "Salão / Mesas" at bounding box center [84, 299] width 157 height 24
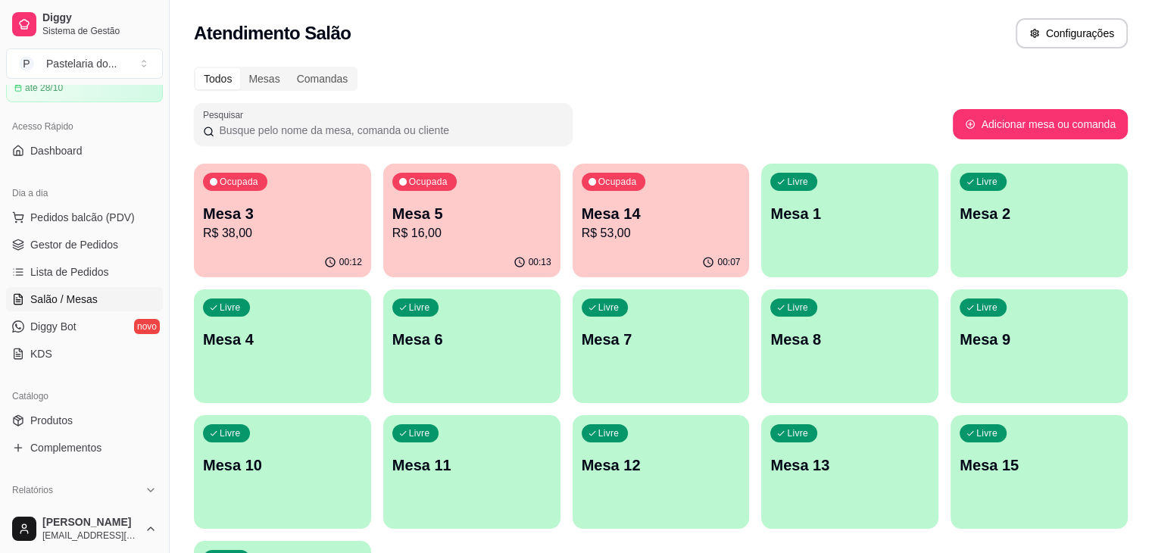
click at [310, 228] on p "R$ 38,00" at bounding box center [282, 233] width 159 height 18
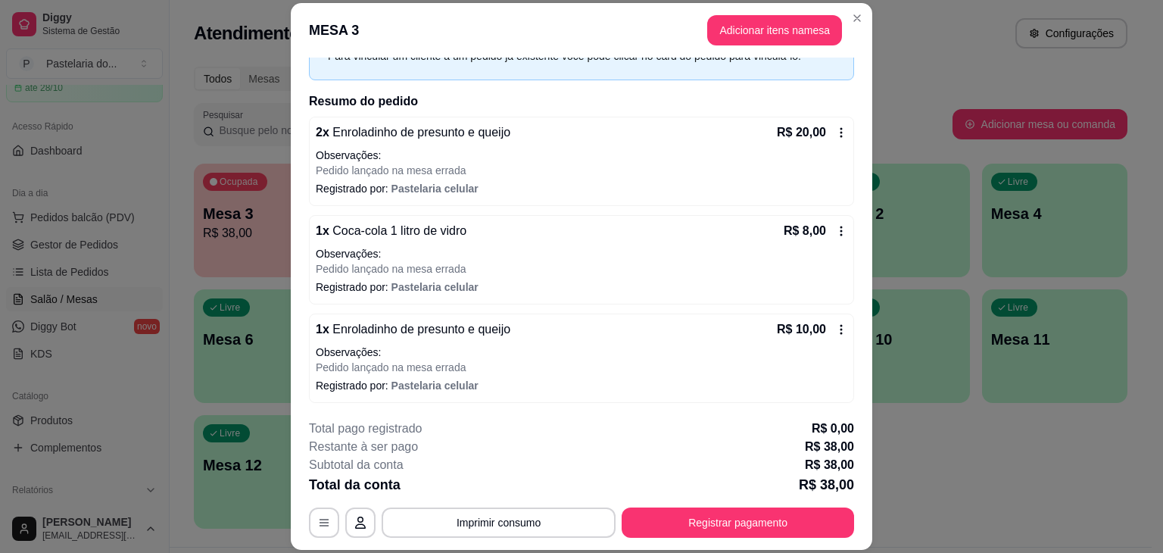
scroll to position [45, 0]
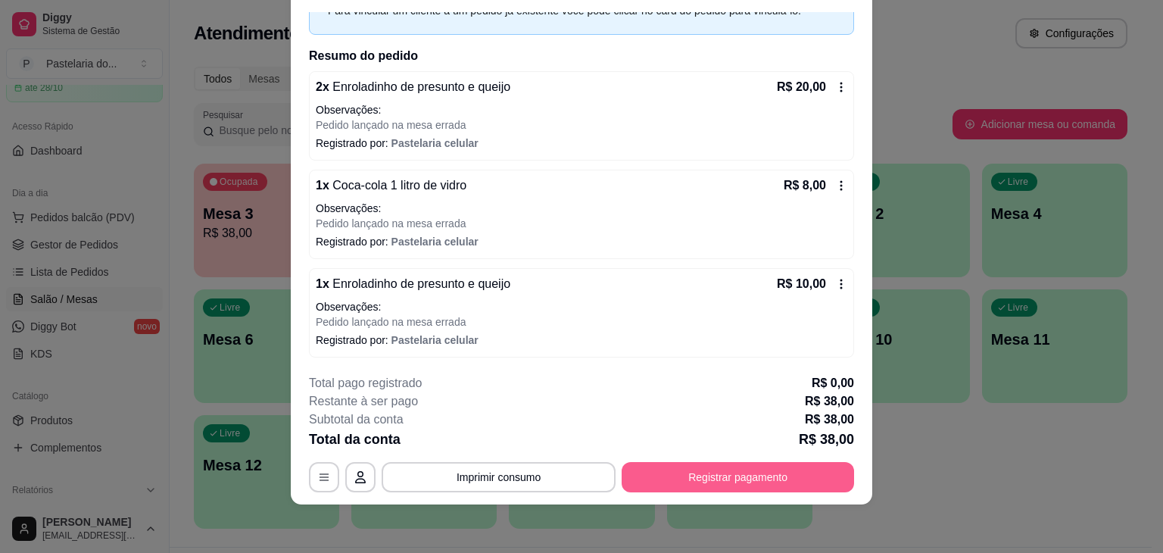
click at [709, 470] on button "Registrar pagamento" at bounding box center [738, 477] width 233 height 30
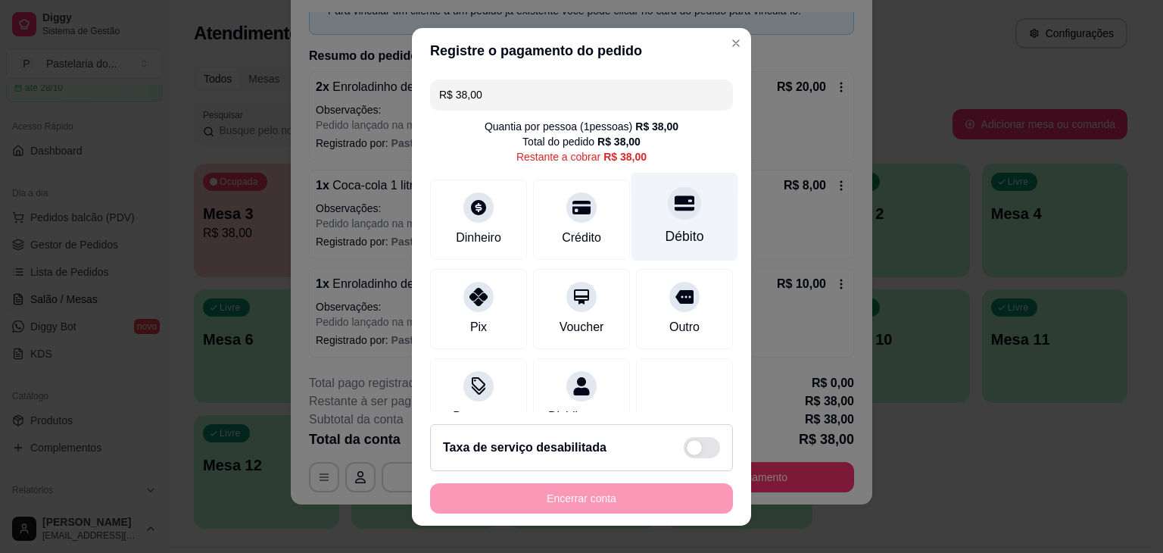
click at [671, 223] on div "Débito" at bounding box center [685, 216] width 107 height 89
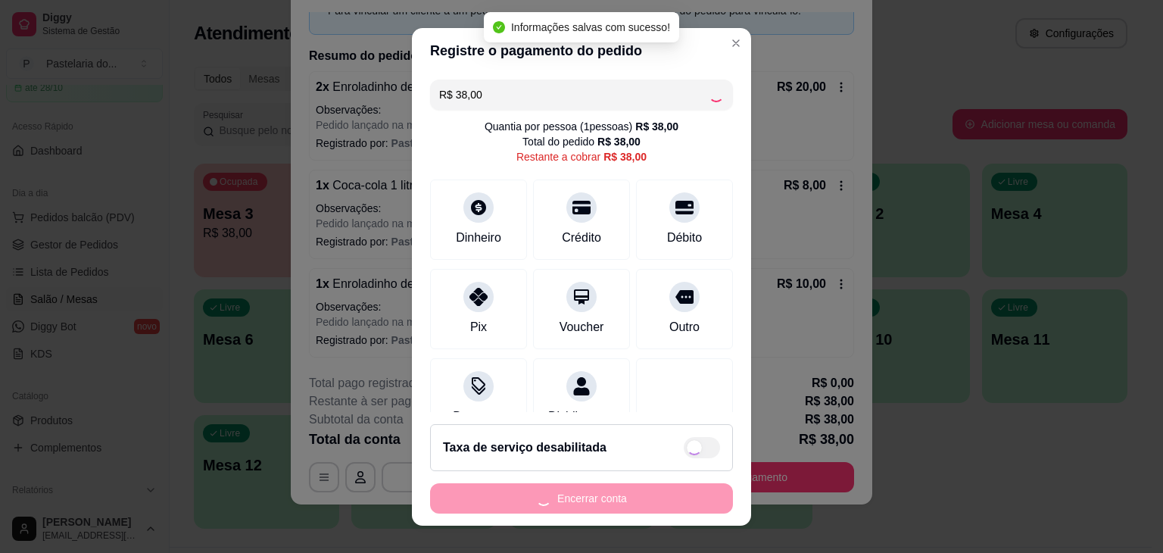
type input "R$ 0,00"
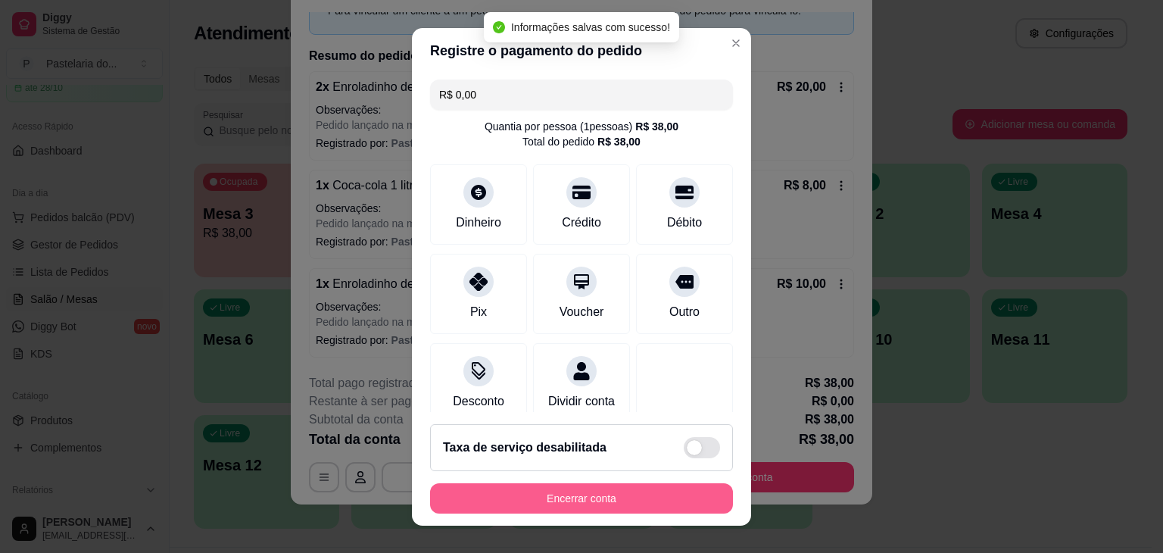
click at [651, 498] on button "Encerrar conta" at bounding box center [581, 498] width 303 height 30
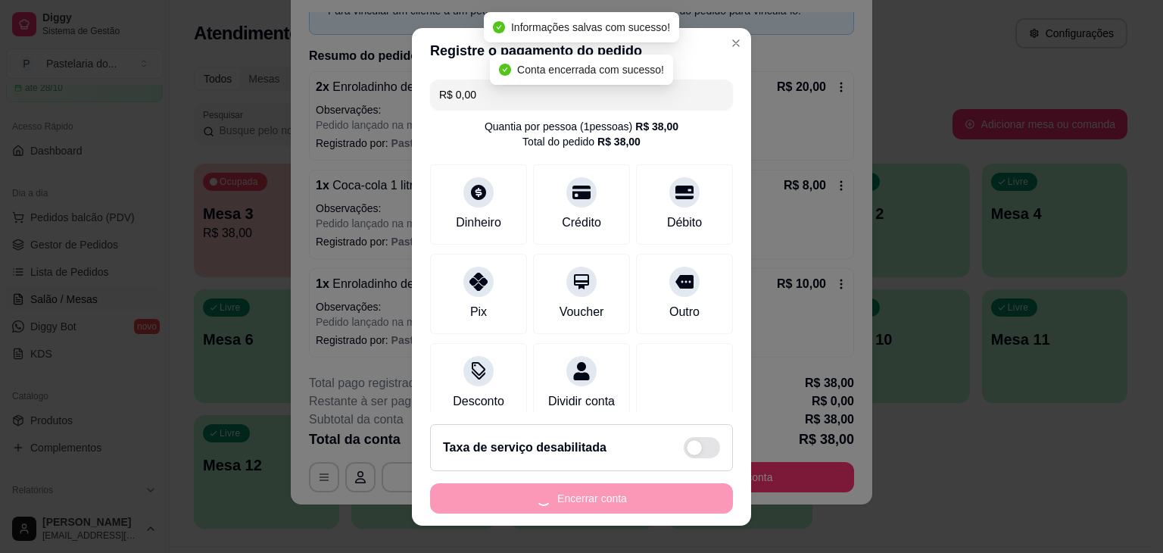
scroll to position [0, 0]
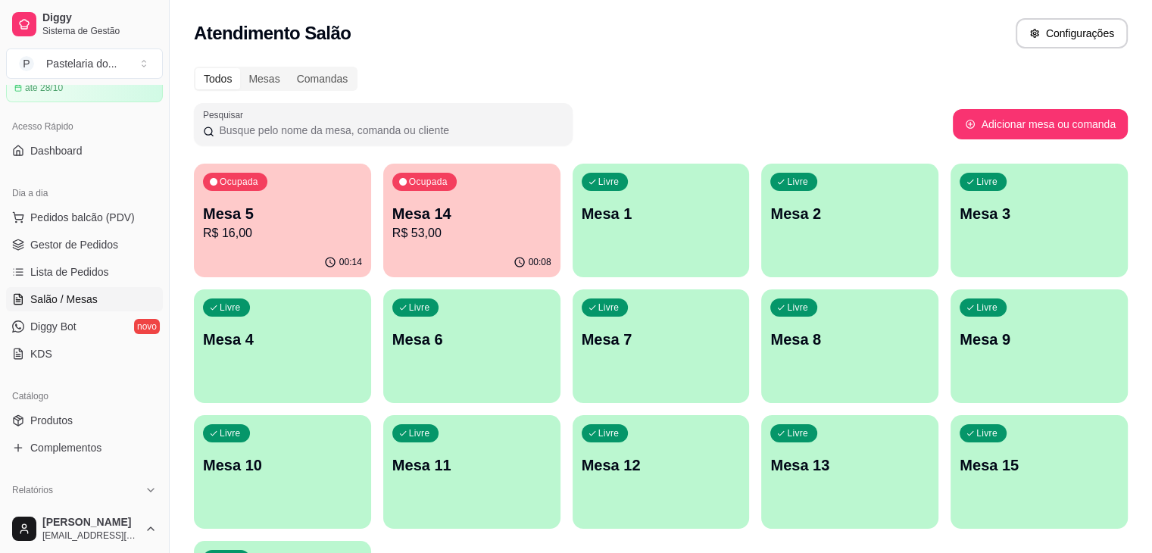
click at [560, 415] on div "Livre Mesa 11" at bounding box center [471, 462] width 177 height 95
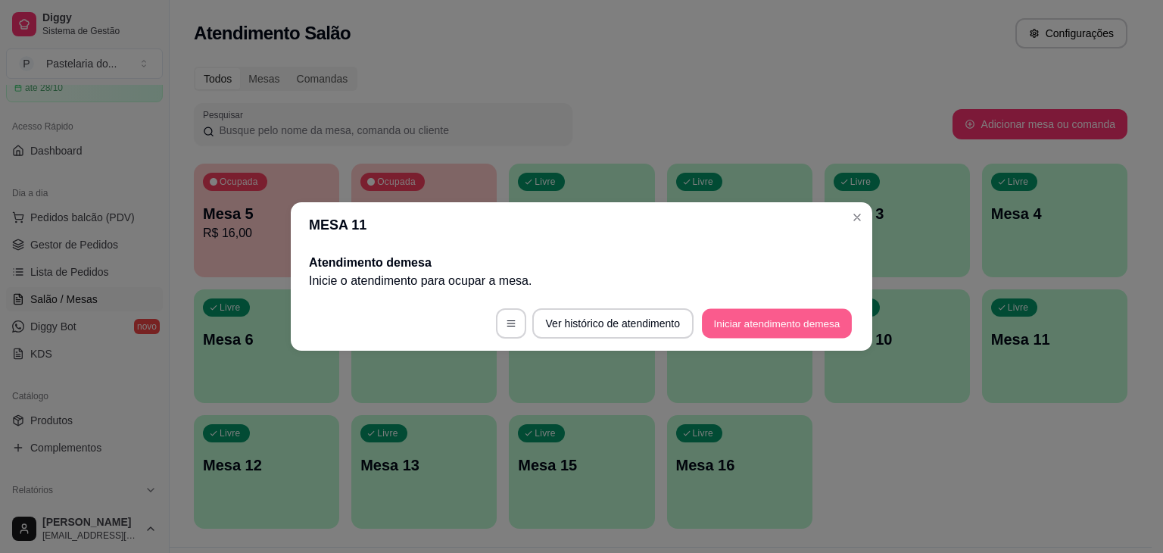
click at [750, 310] on button "Iniciar atendimento de mesa" at bounding box center [777, 324] width 150 height 30
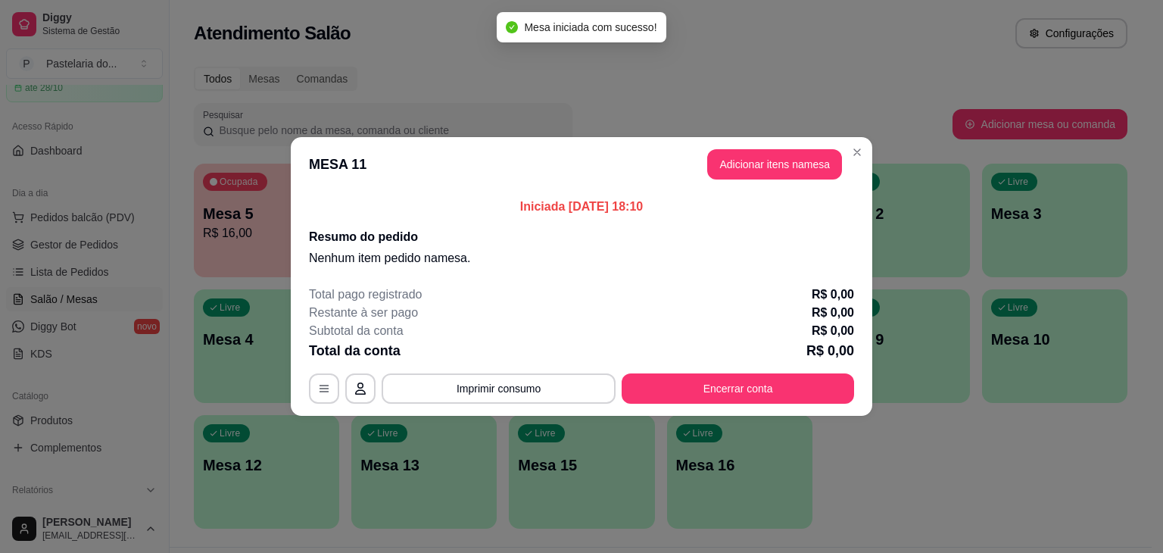
click at [773, 161] on button "Adicionar itens na mesa" at bounding box center [774, 164] width 135 height 30
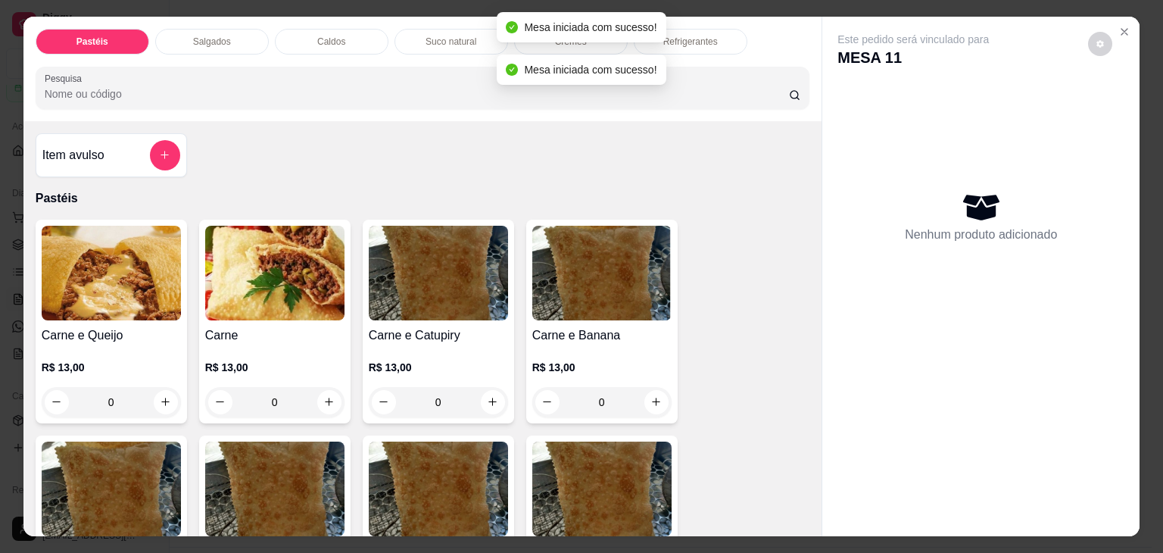
click at [185, 44] on div "Salgados" at bounding box center [212, 42] width 114 height 26
click at [185, 86] on input "Pesquisa" at bounding box center [417, 93] width 745 height 15
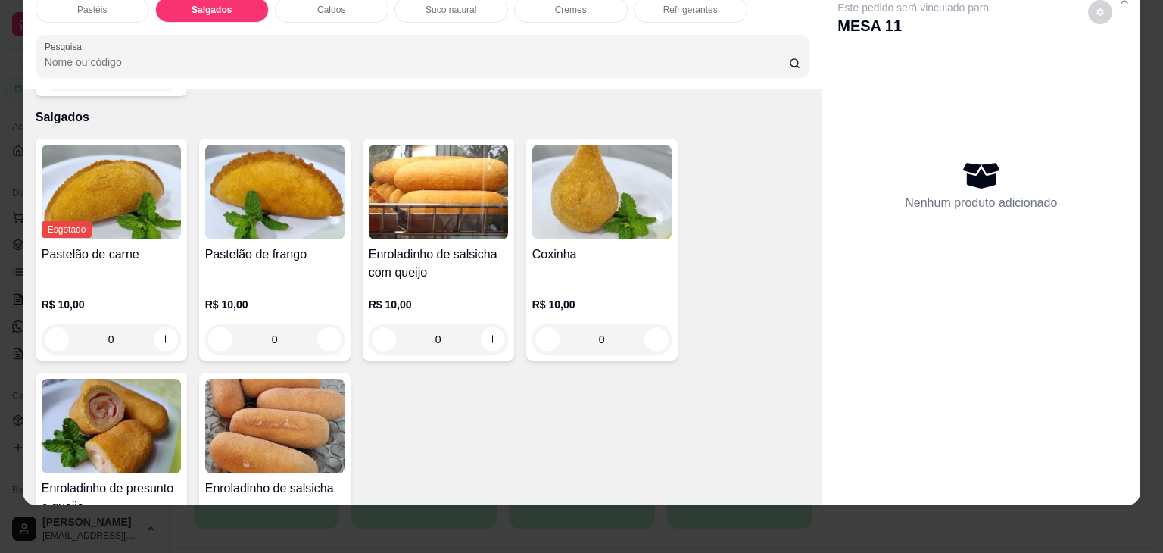
click at [101, 414] on img at bounding box center [111, 426] width 139 height 95
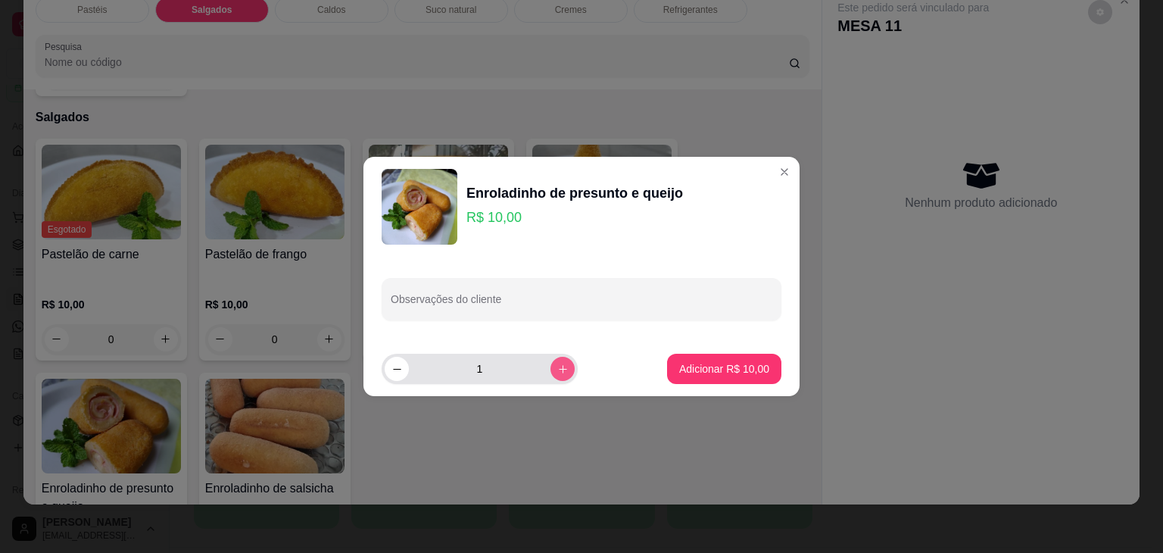
click at [559, 370] on icon "increase-product-quantity" at bounding box center [563, 369] width 8 height 8
type input "4"
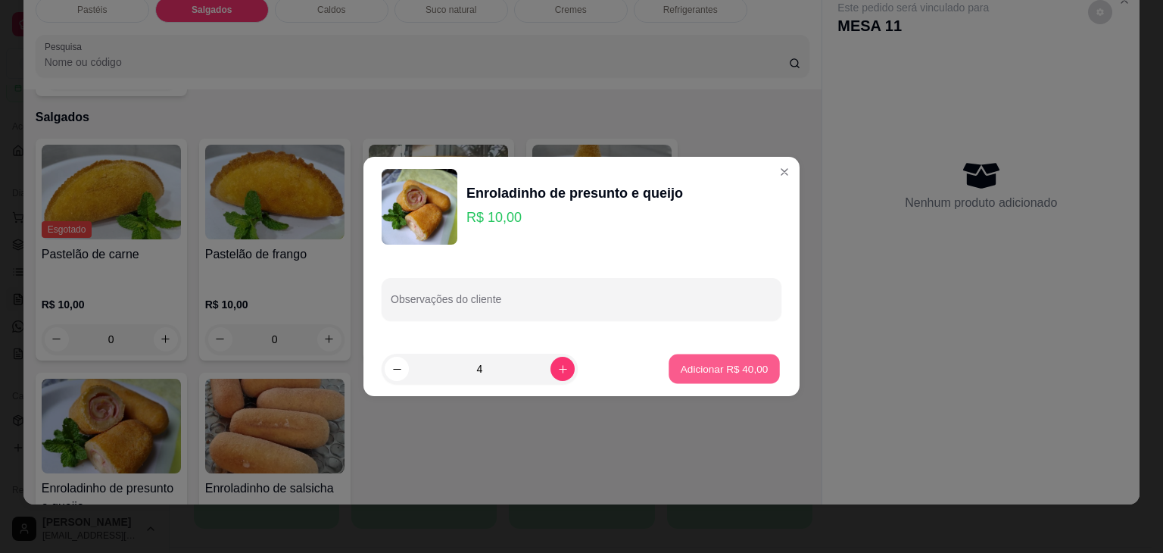
click at [729, 358] on button "Adicionar R$ 40,00" at bounding box center [724, 369] width 111 height 30
type input "4"
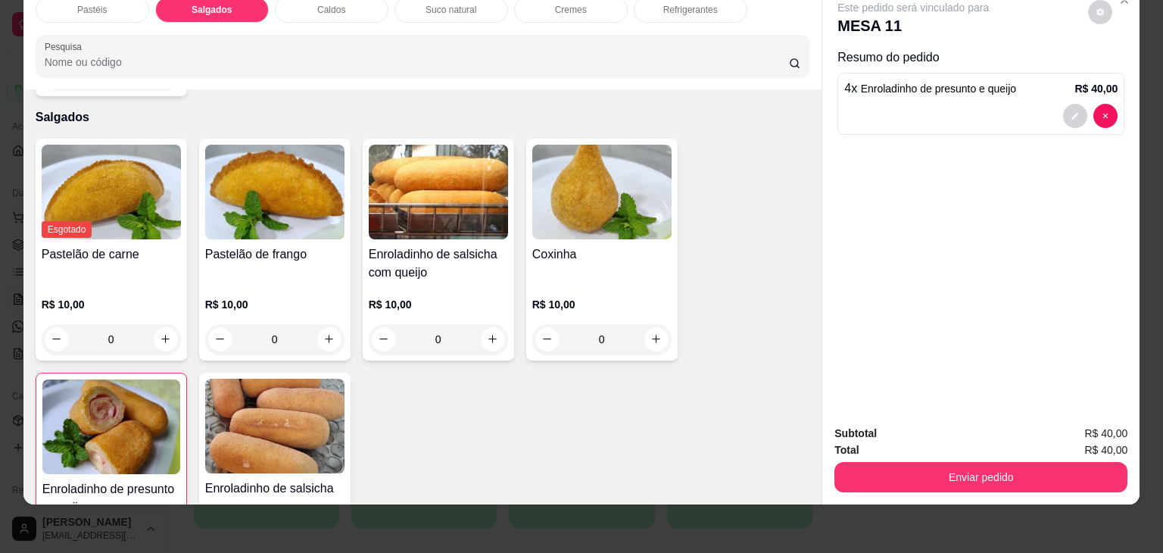
click at [686, 9] on div "Refrigerantes" at bounding box center [691, 10] width 114 height 26
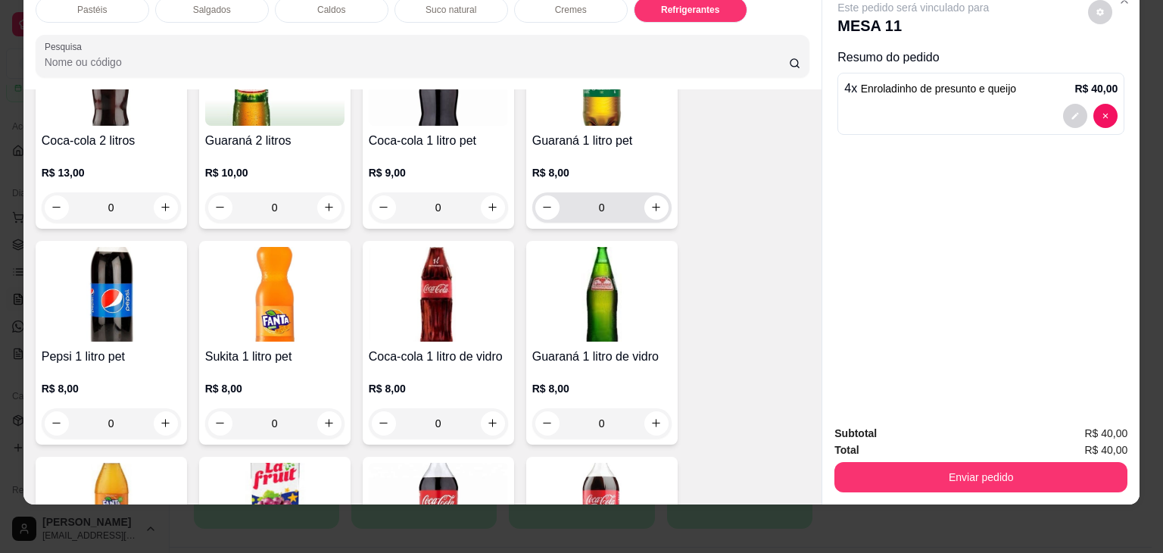
scroll to position [4190, 0]
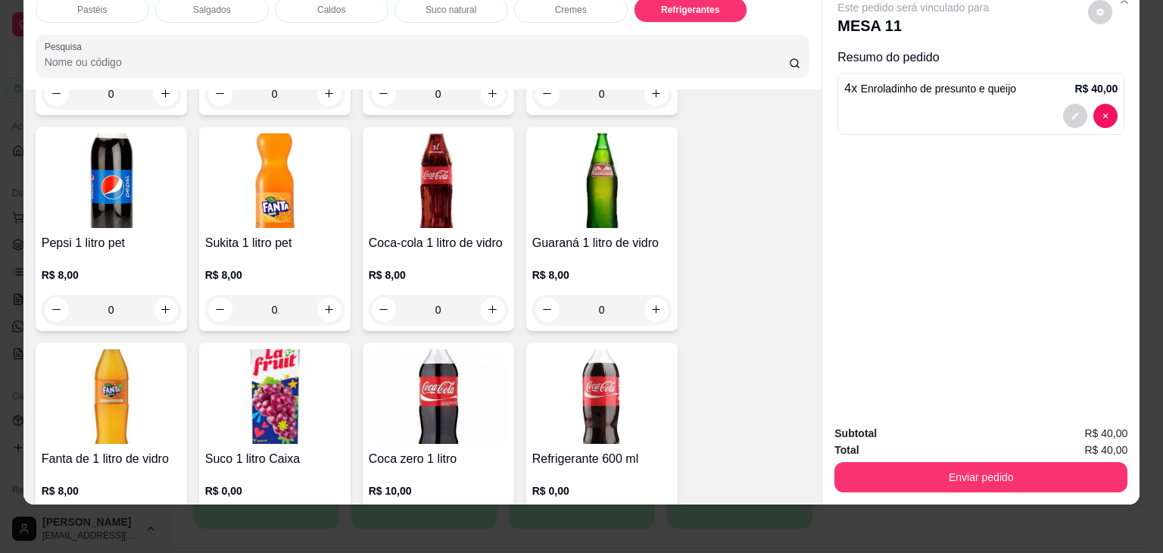
click at [453, 267] on p "R$ 8,00" at bounding box center [438, 274] width 139 height 15
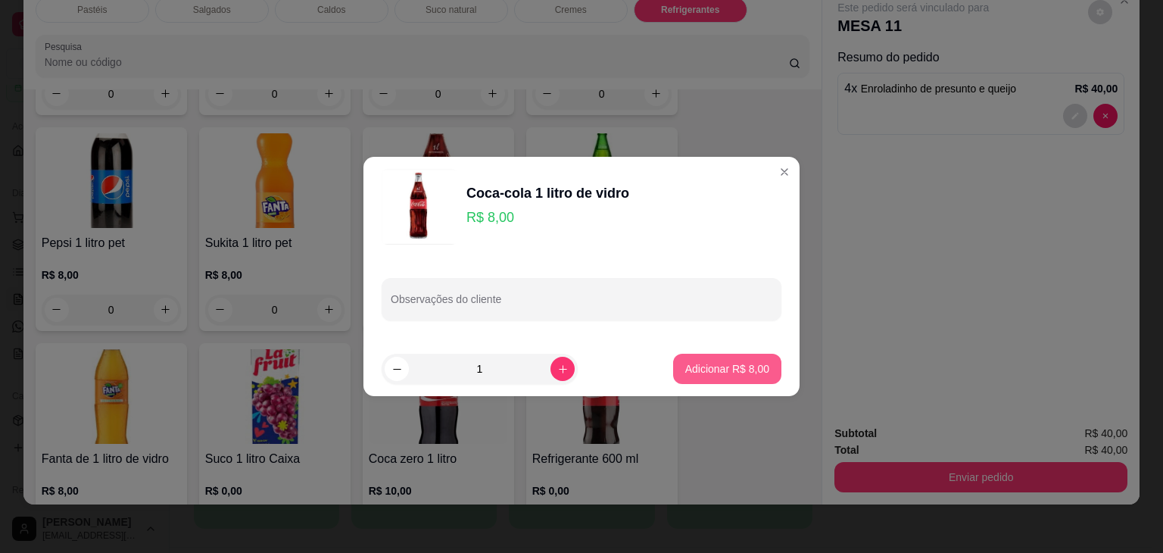
click at [687, 370] on p "Adicionar R$ 8,00" at bounding box center [727, 368] width 84 height 15
type input "1"
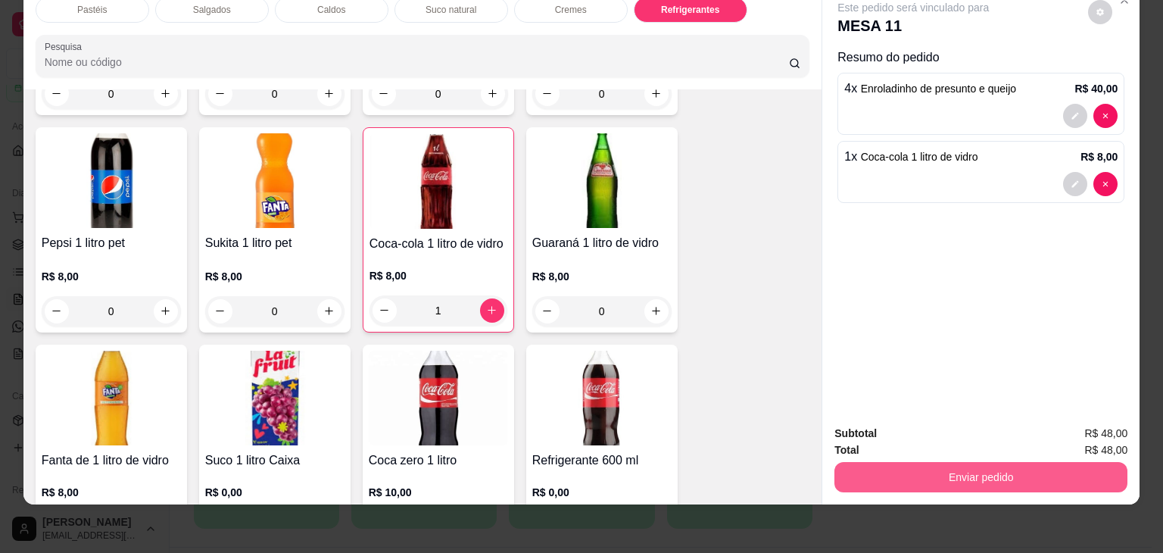
click at [921, 473] on button "Enviar pedido" at bounding box center [981, 477] width 293 height 30
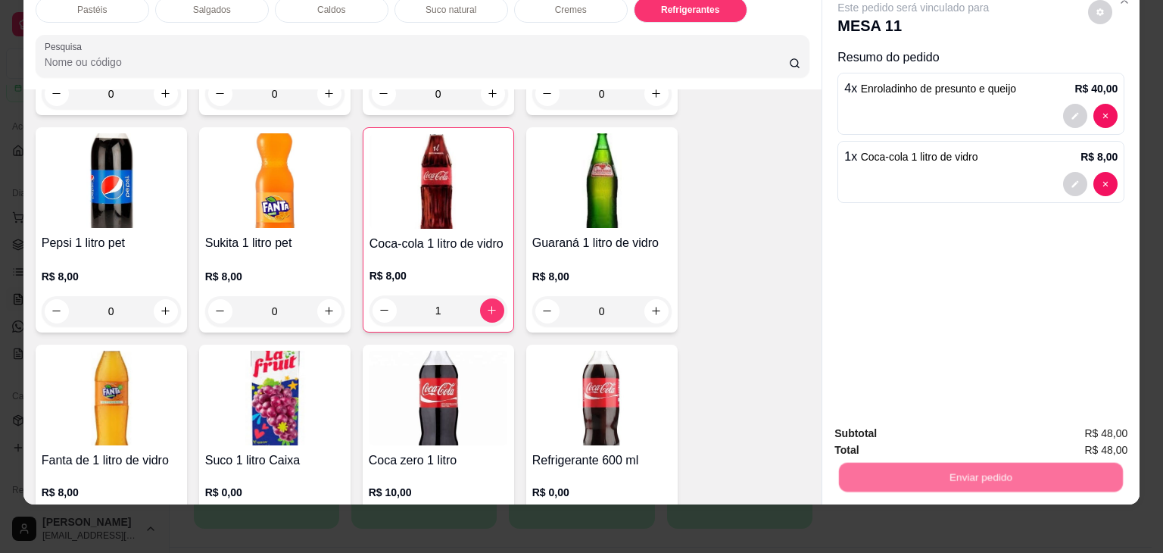
click at [1075, 422] on button "Enviar pedido" at bounding box center [1089, 428] width 86 height 29
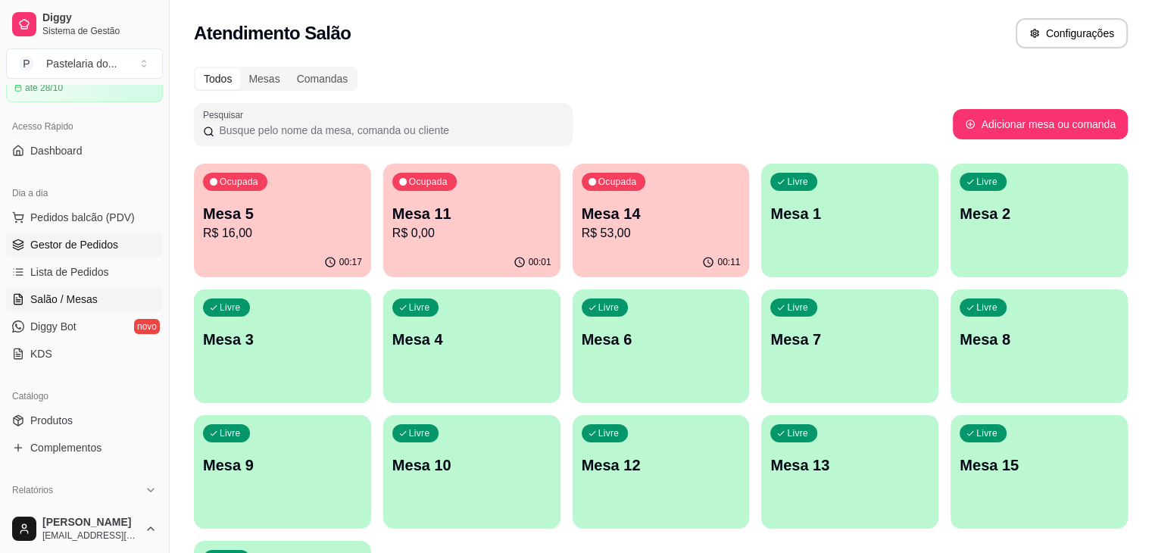
click at [73, 242] on span "Gestor de Pedidos" at bounding box center [74, 244] width 88 height 15
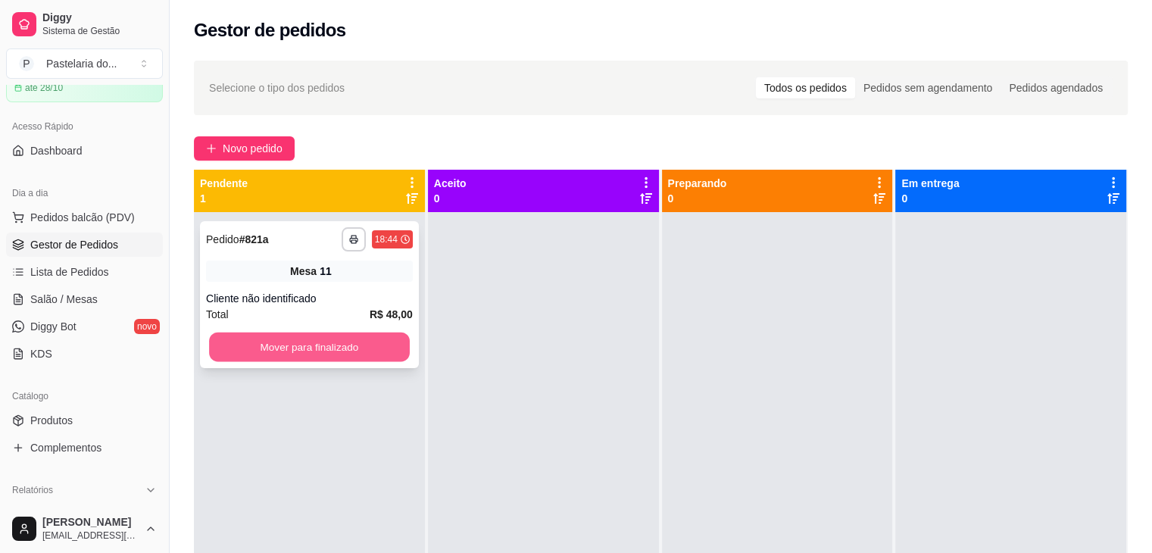
click at [322, 349] on button "Mover para finalizado" at bounding box center [309, 347] width 201 height 30
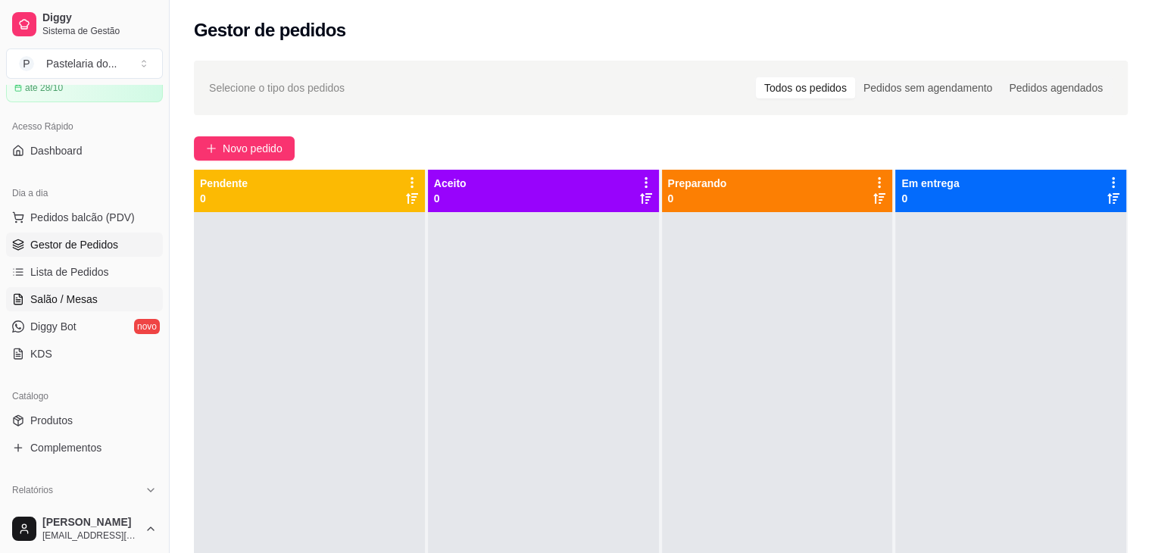
click at [52, 302] on span "Salão / Mesas" at bounding box center [63, 299] width 67 height 15
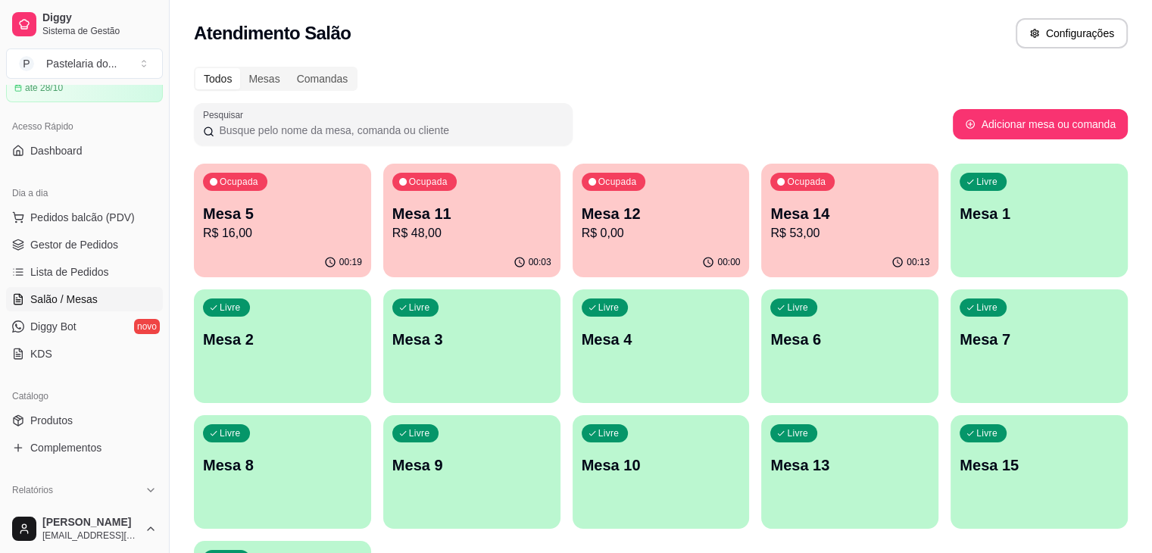
click at [285, 239] on p "R$ 16,00" at bounding box center [282, 233] width 159 height 18
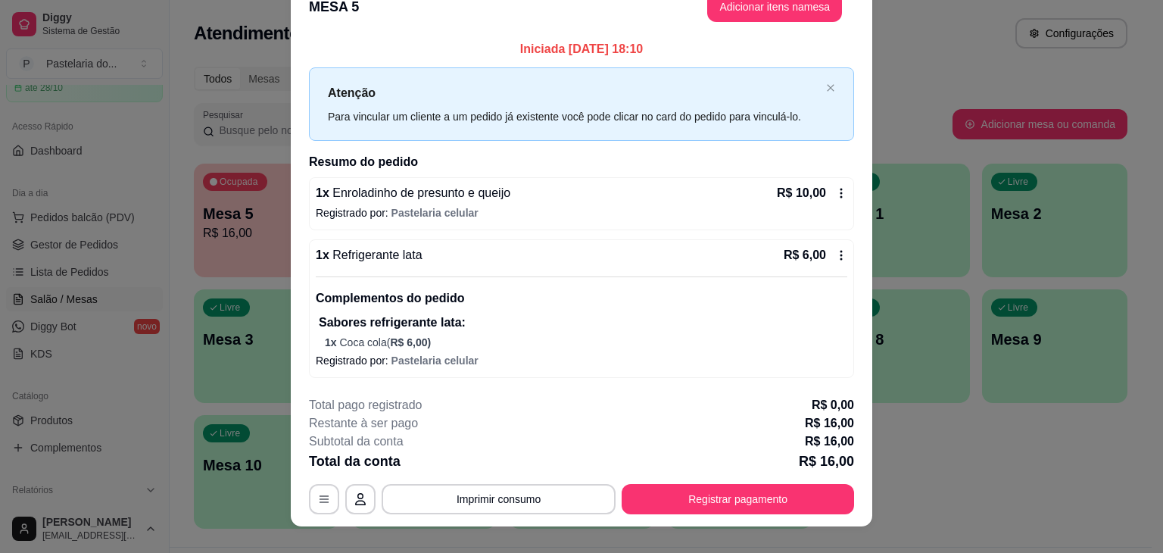
scroll to position [45, 0]
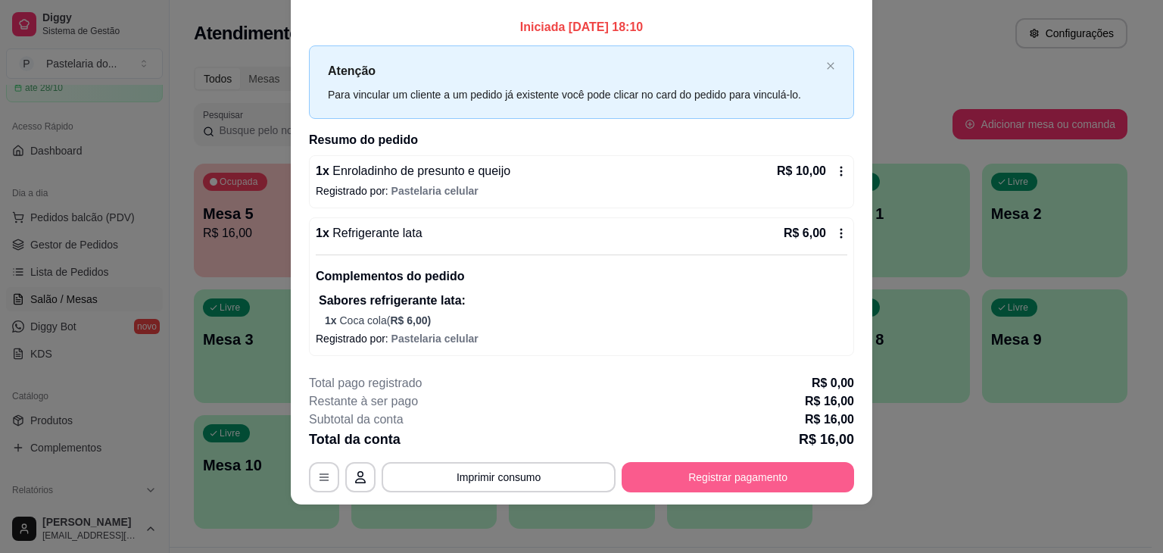
click at [767, 484] on button "Registrar pagamento" at bounding box center [738, 477] width 233 height 30
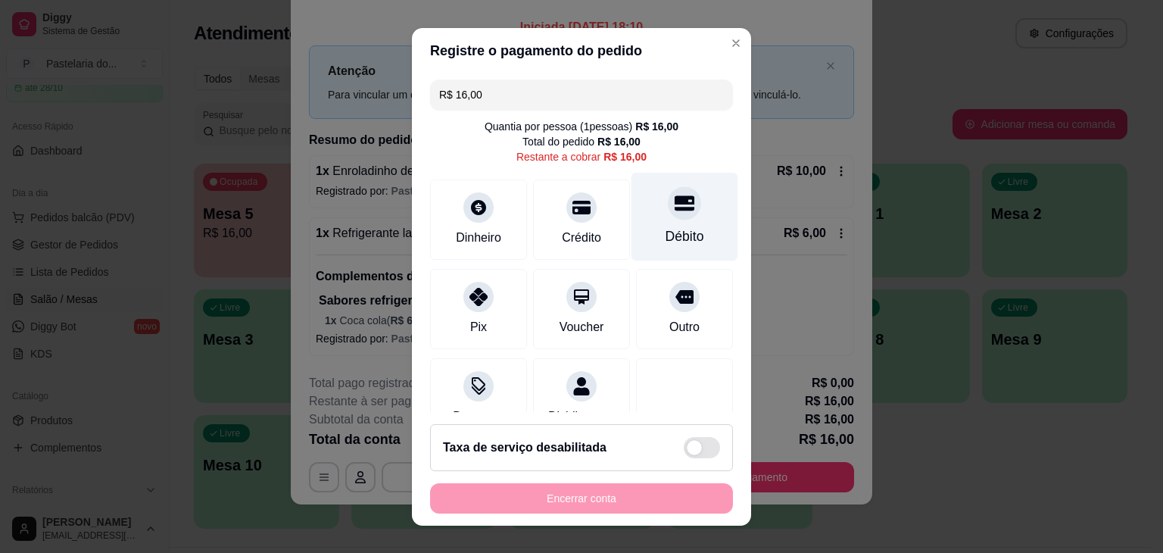
click at [668, 213] on div at bounding box center [684, 202] width 33 height 33
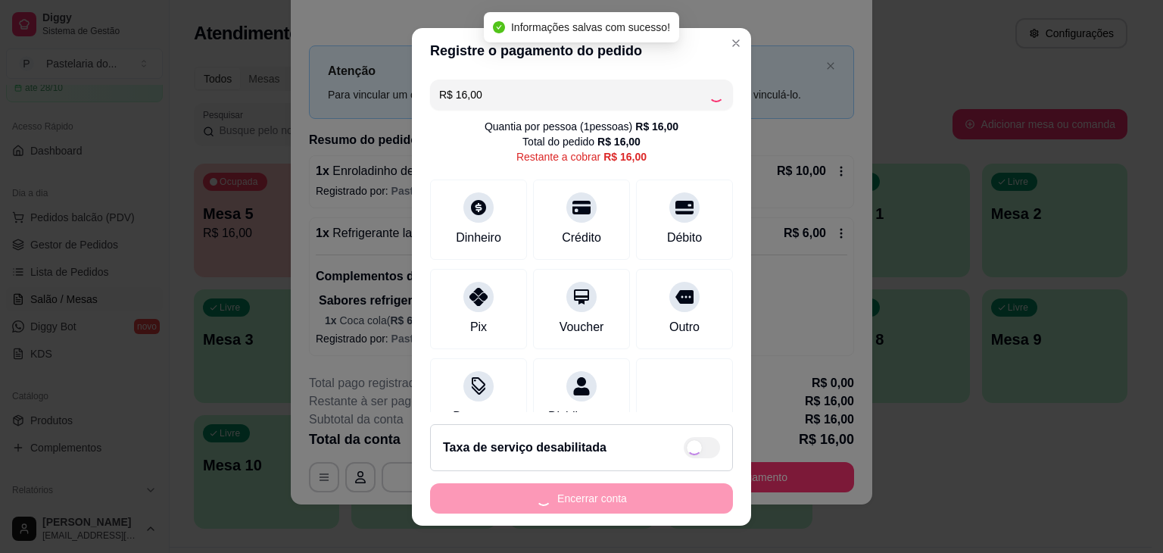
type input "R$ 0,00"
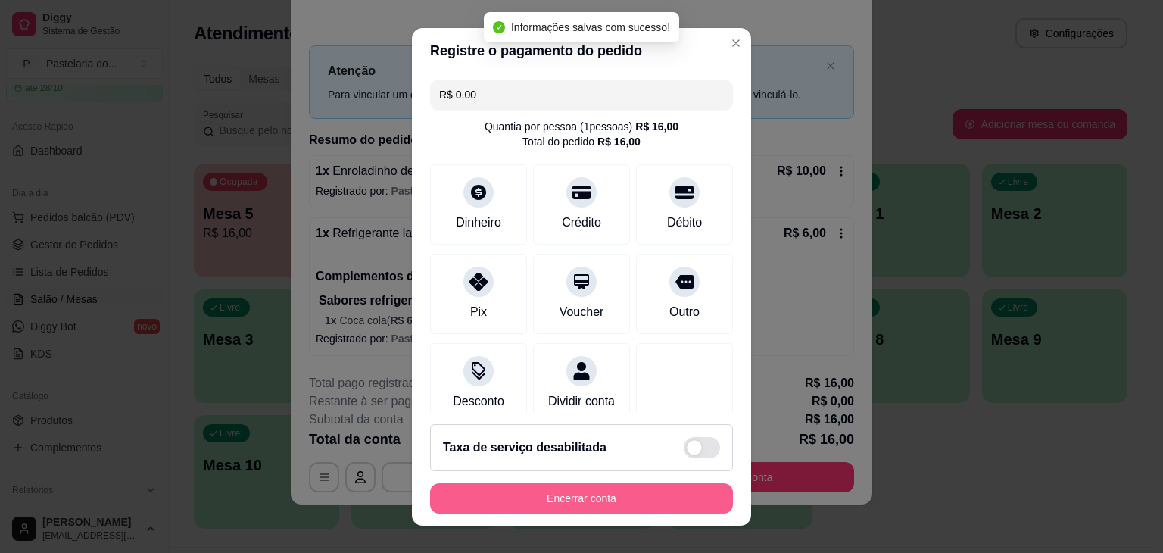
click at [609, 507] on button "Encerrar conta" at bounding box center [581, 498] width 303 height 30
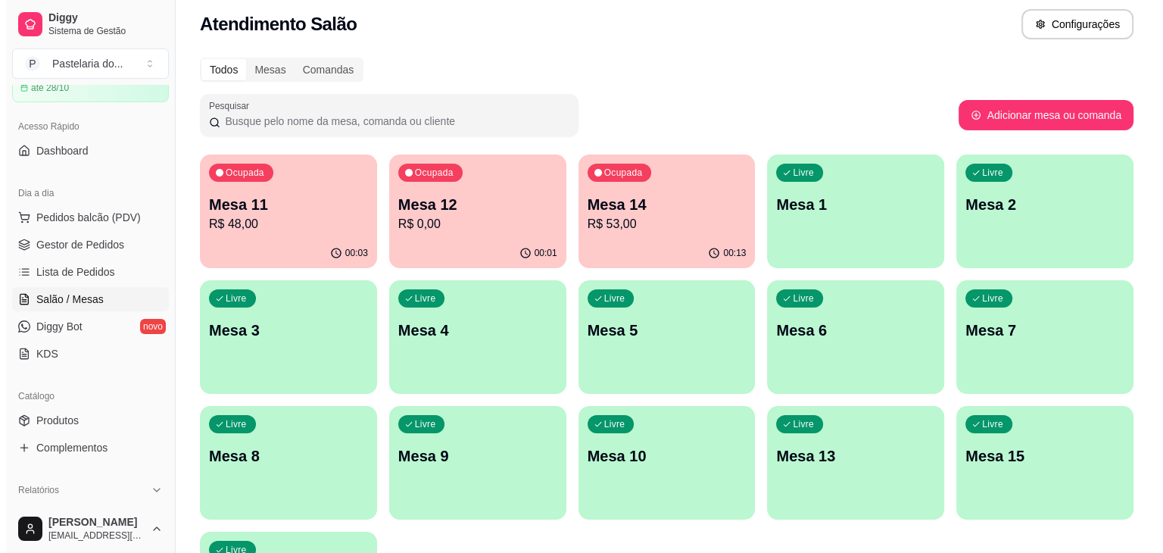
scroll to position [37, 0]
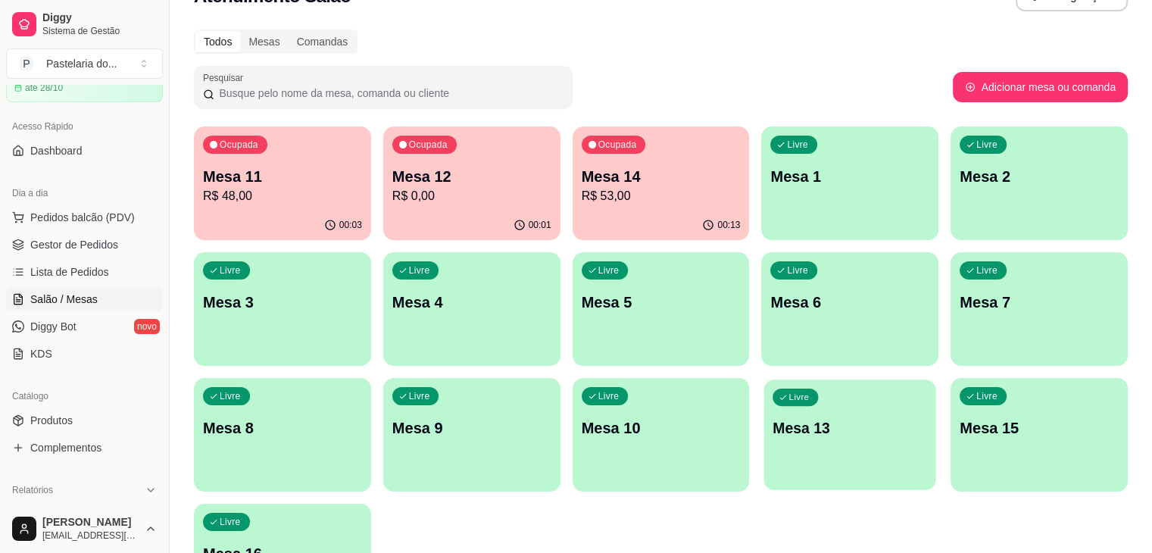
click at [773, 426] on p "Mesa 13" at bounding box center [850, 428] width 155 height 20
click at [83, 222] on span "Pedidos balcão (PDV)" at bounding box center [82, 217] width 105 height 15
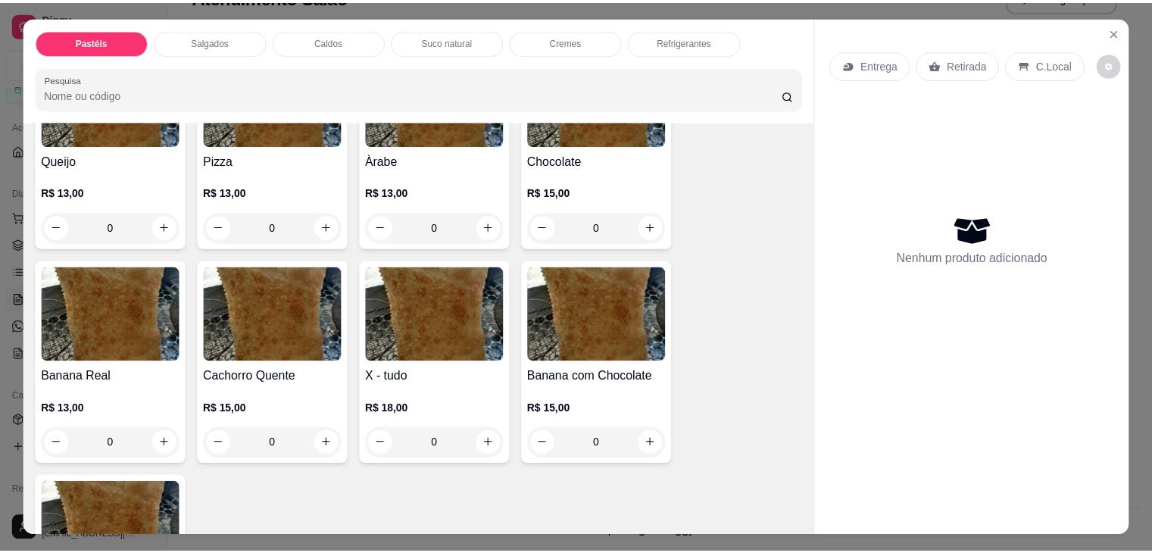
scroll to position [1060, 0]
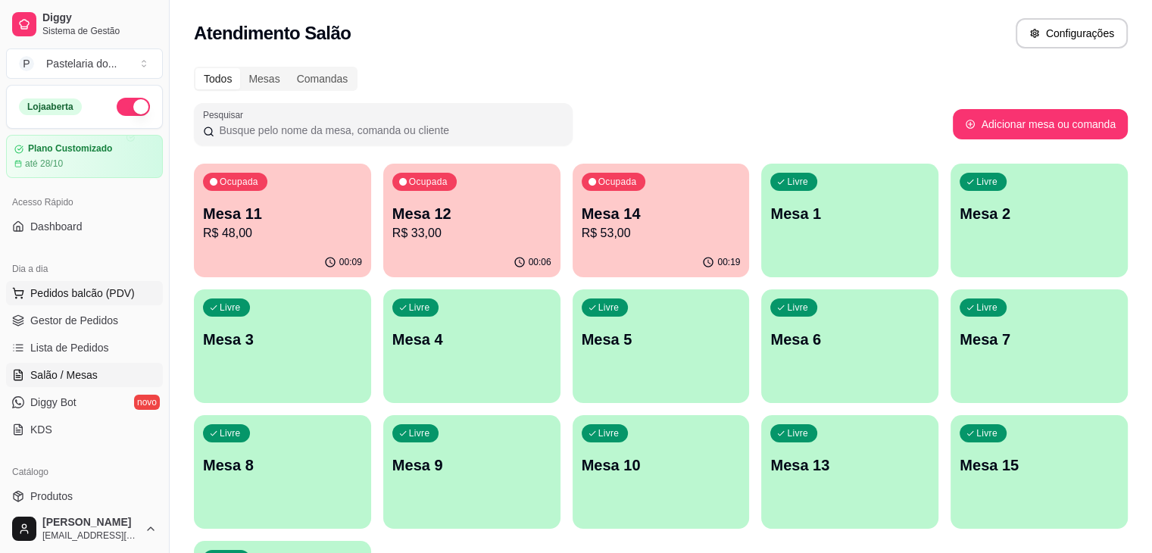
click at [79, 296] on span "Pedidos balcão (PDV)" at bounding box center [82, 293] width 105 height 15
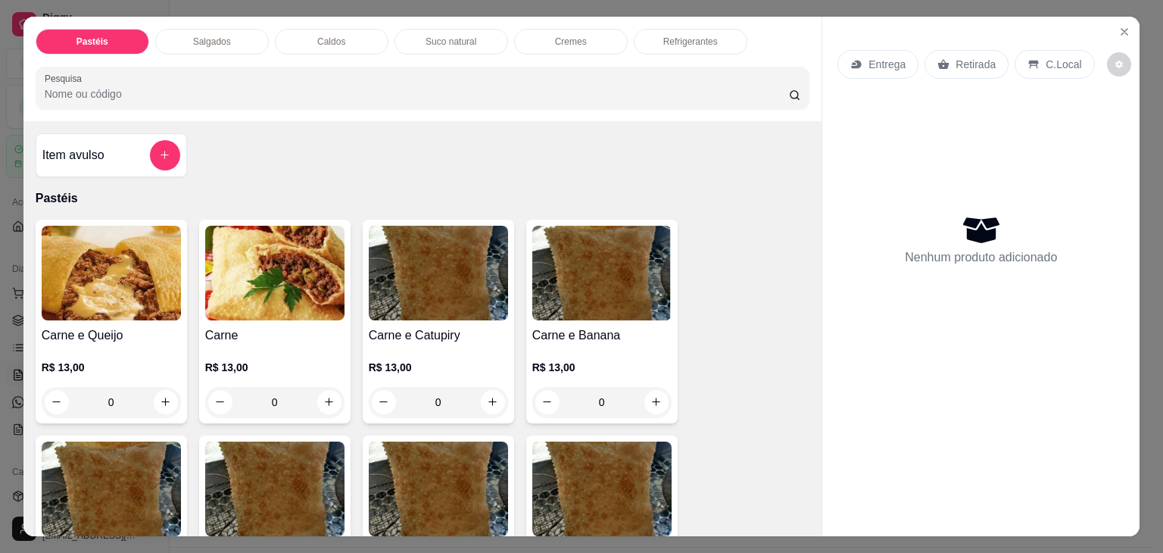
click at [110, 298] on img at bounding box center [111, 273] width 139 height 95
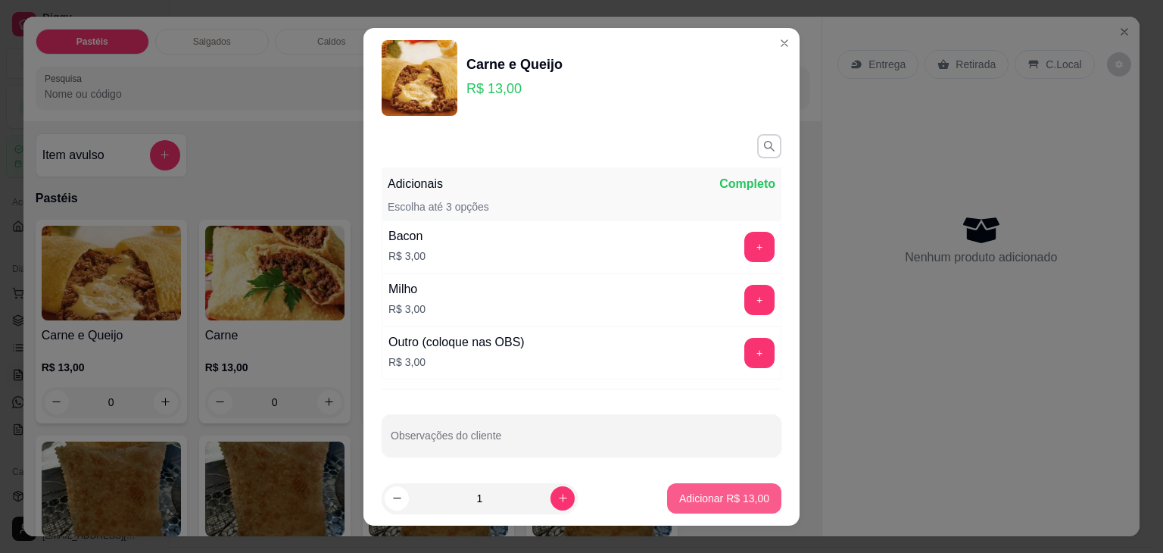
click at [745, 505] on button "Adicionar R$ 13,00" at bounding box center [724, 498] width 114 height 30
type input "1"
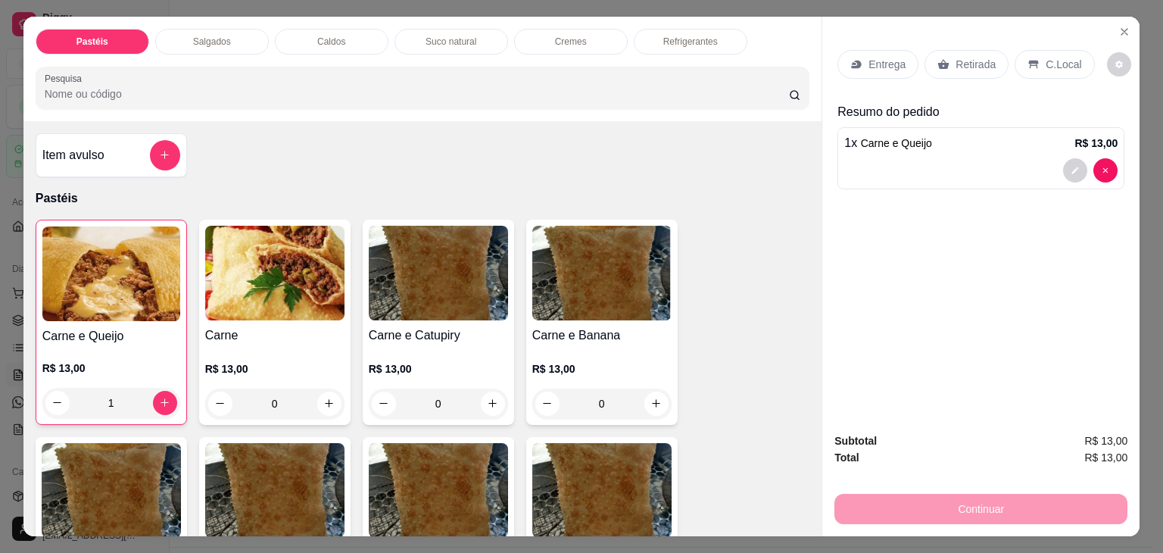
click at [941, 60] on icon at bounding box center [943, 64] width 11 height 10
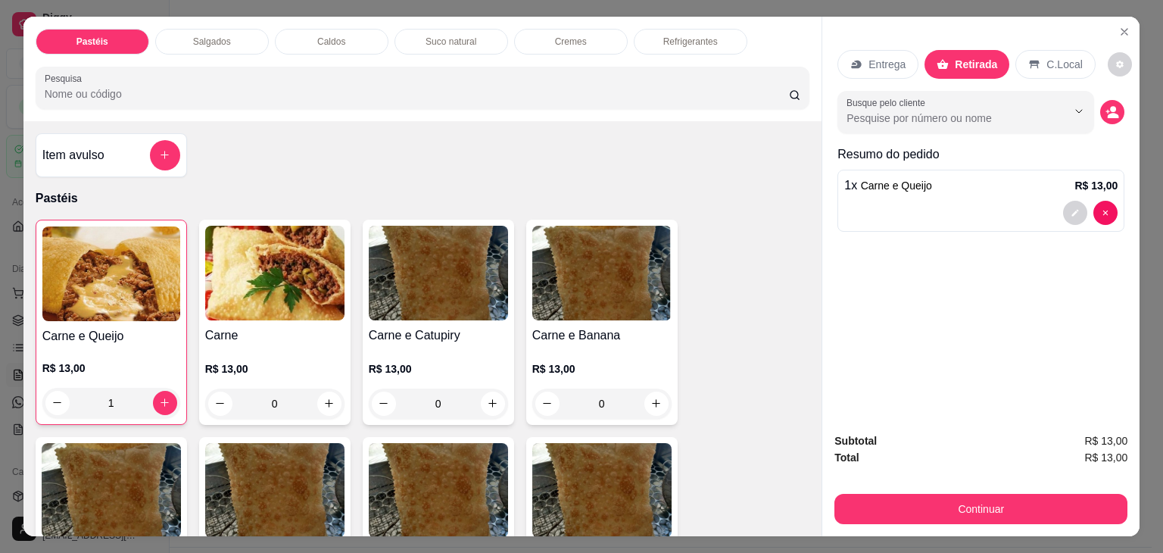
click at [954, 495] on button "Continuar" at bounding box center [981, 509] width 293 height 30
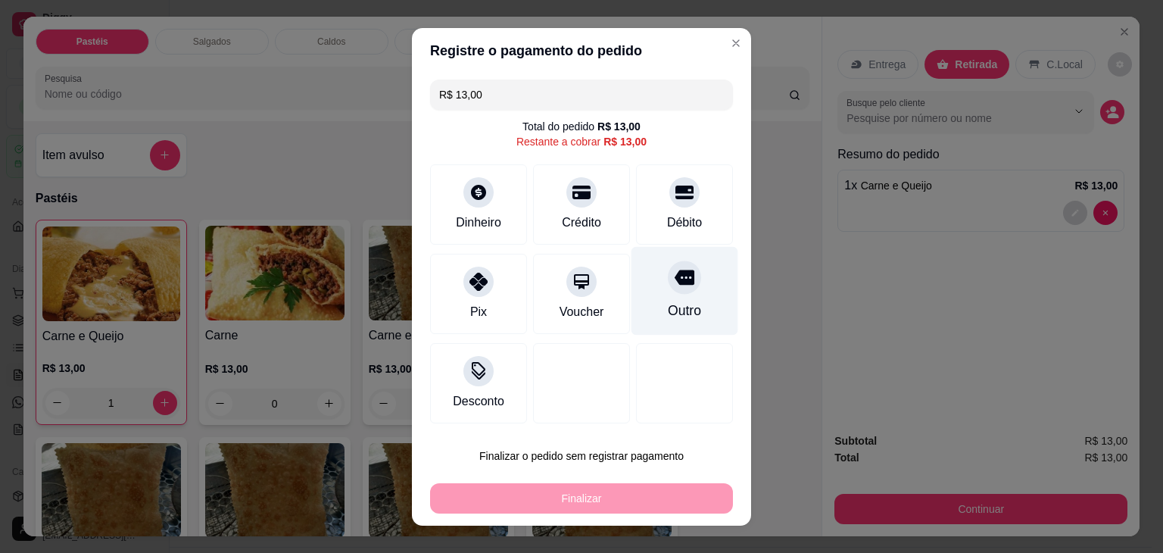
click at [648, 212] on div "Débito" at bounding box center [684, 204] width 97 height 80
type input "R$ 0,00"
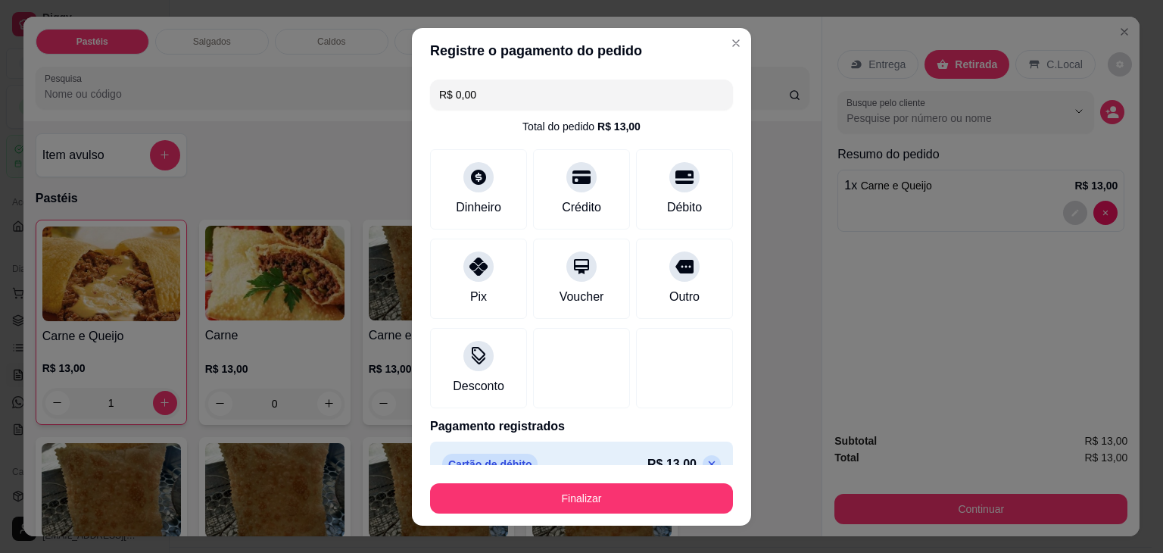
click at [520, 501] on button "Finalizar" at bounding box center [581, 498] width 303 height 30
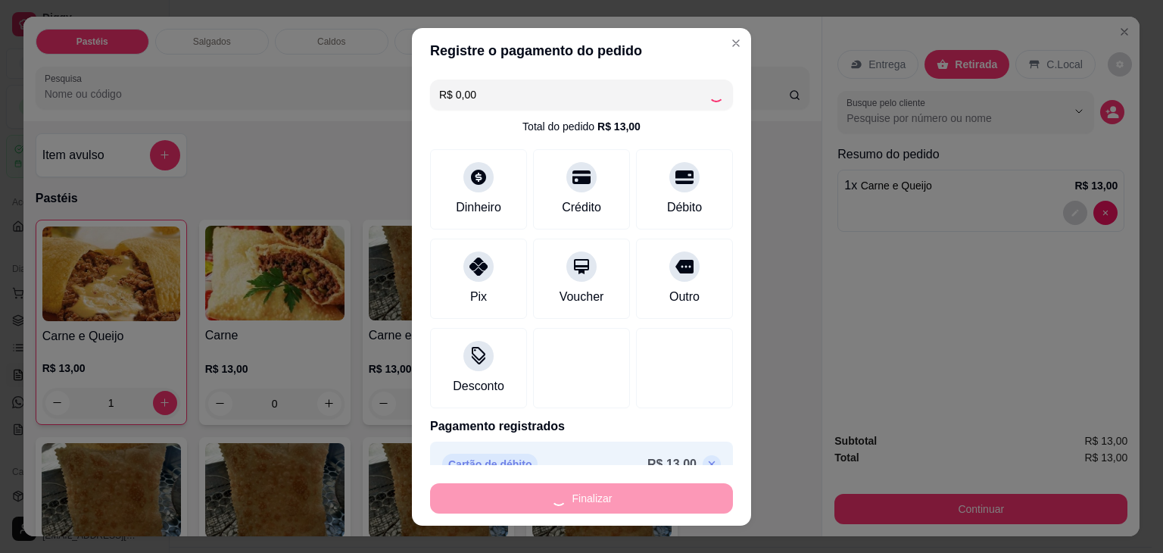
type input "0"
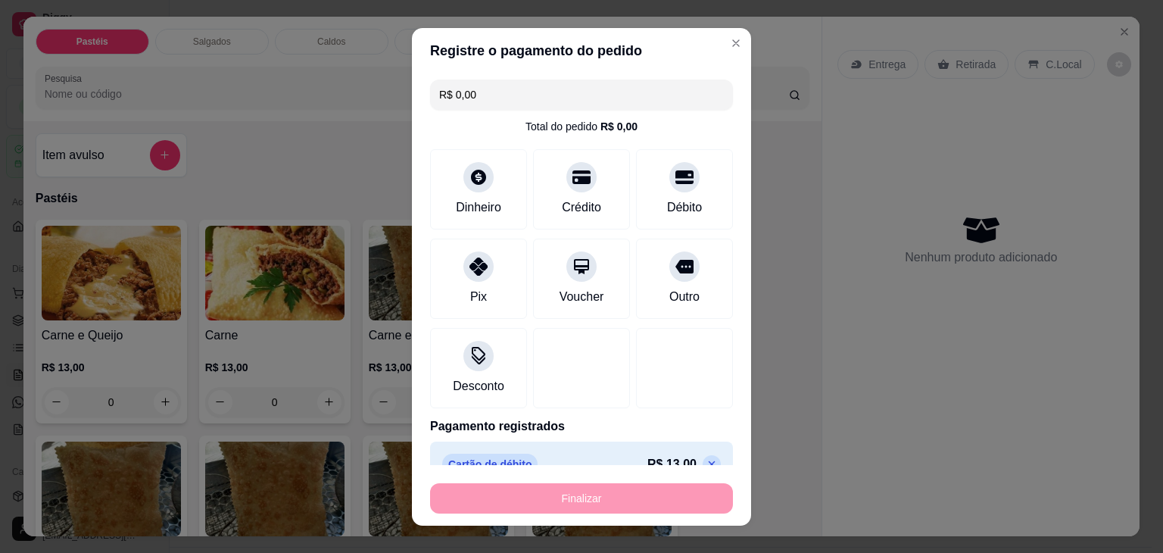
type input "-R$ 13,00"
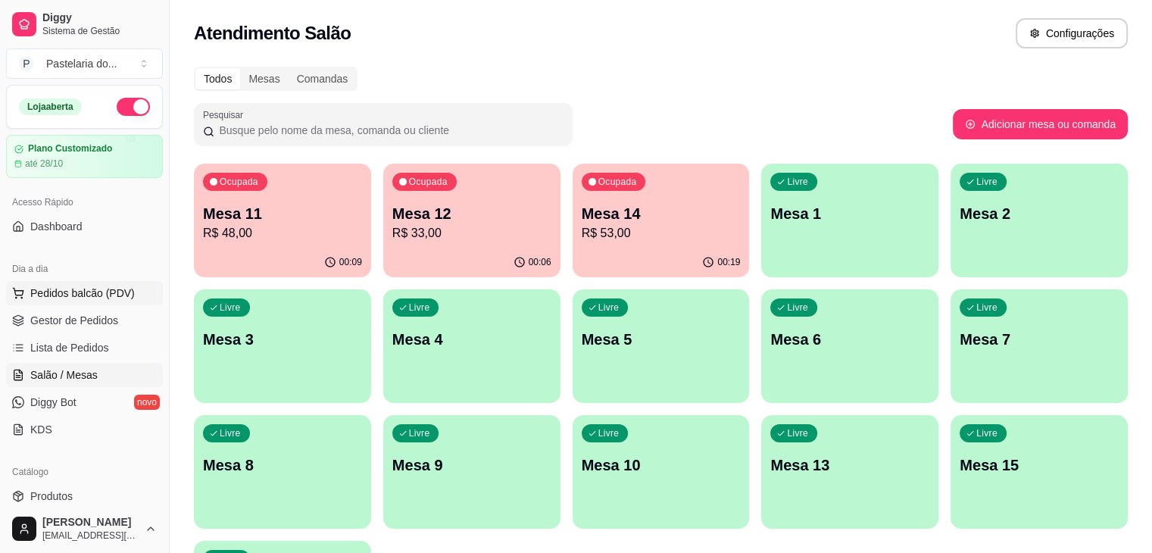
click at [86, 286] on span "Pedidos balcão (PDV)" at bounding box center [82, 293] width 105 height 15
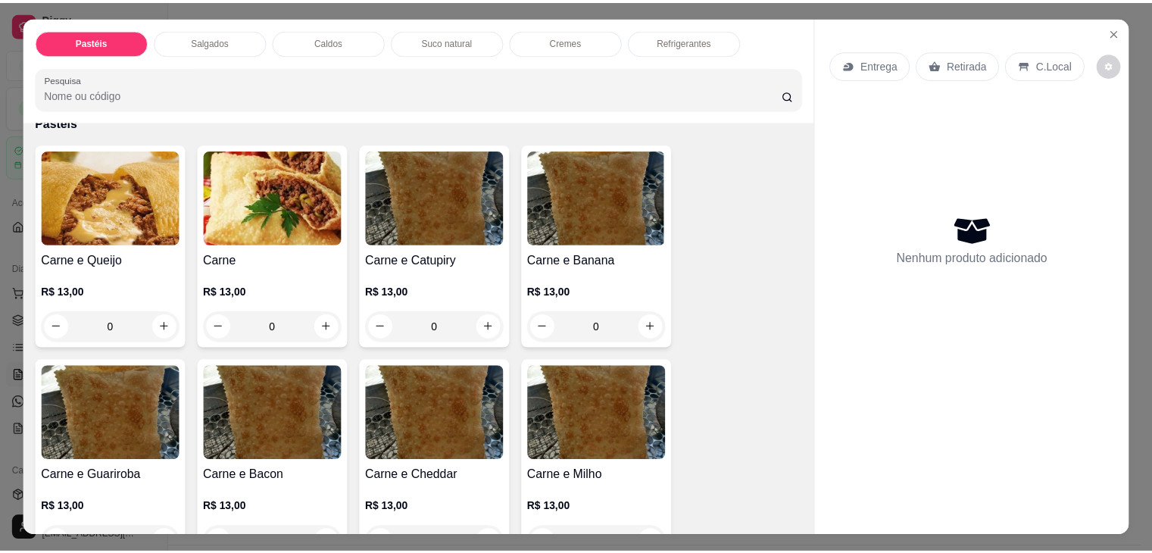
scroll to position [379, 0]
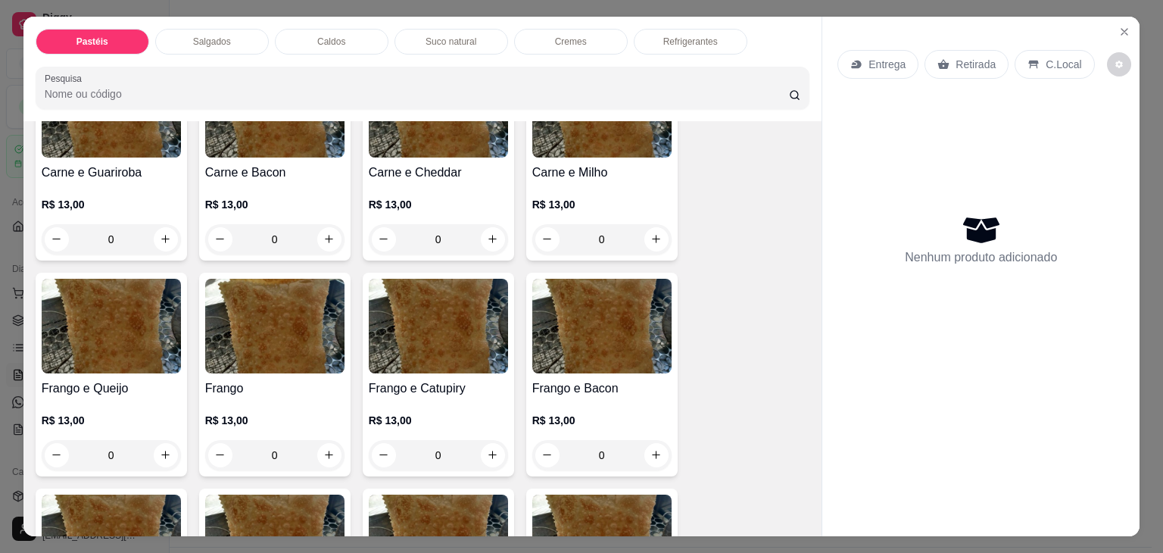
click at [137, 353] on img at bounding box center [111, 326] width 139 height 95
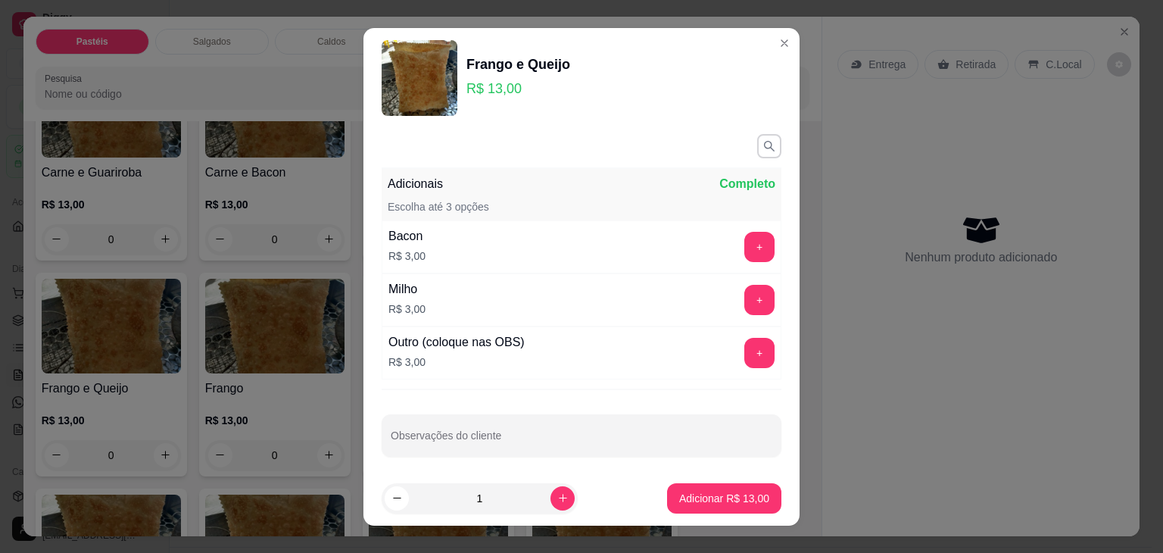
click at [727, 506] on button "Adicionar R$ 13,00" at bounding box center [724, 498] width 114 height 30
type input "1"
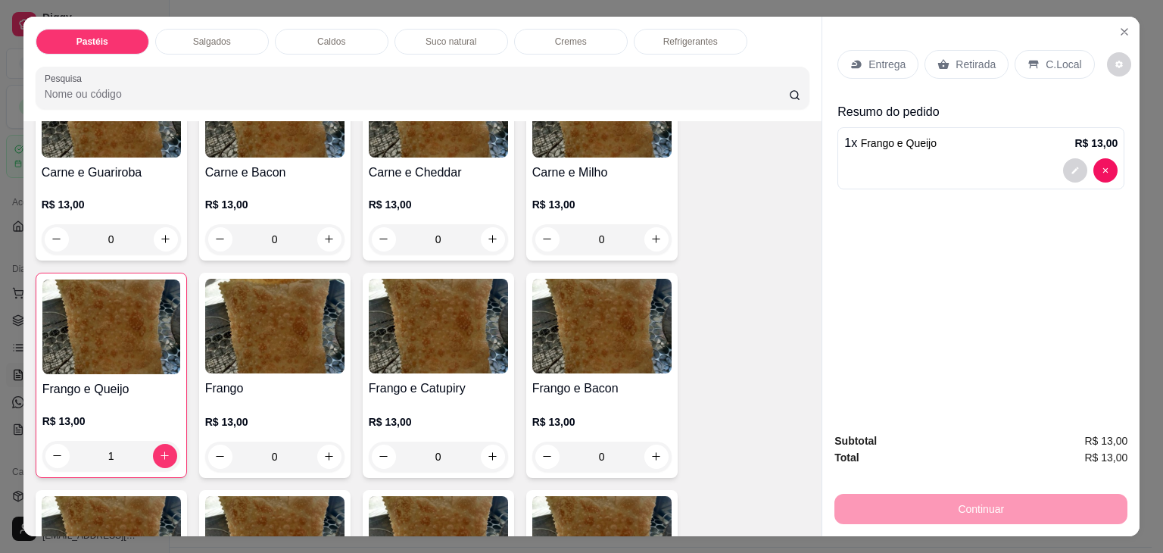
click at [963, 58] on p "Retirada" at bounding box center [976, 64] width 40 height 15
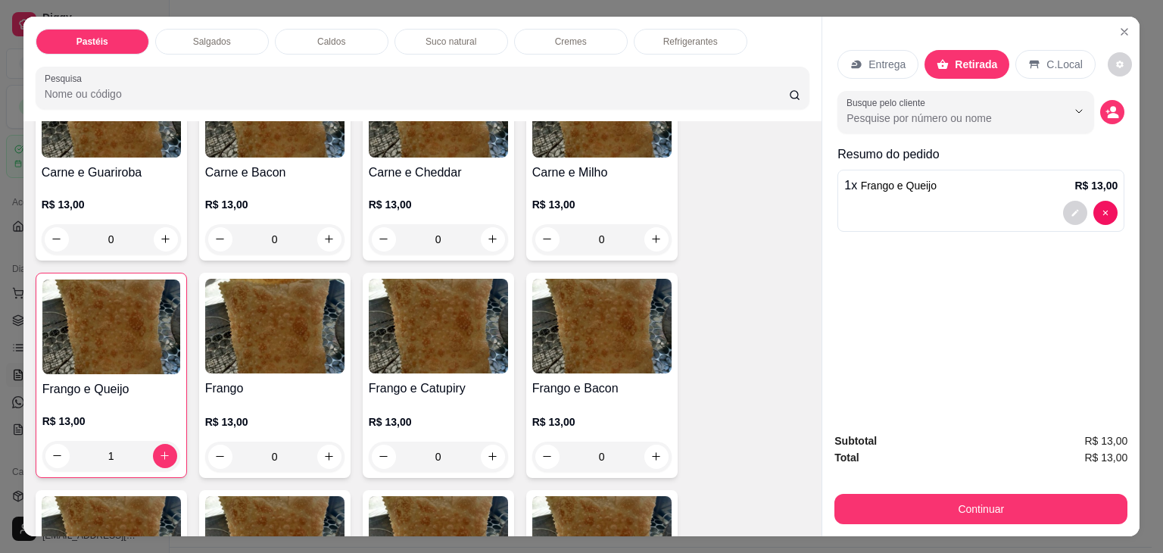
click at [974, 490] on div "Continuar" at bounding box center [981, 507] width 293 height 34
click at [951, 499] on button "Continuar" at bounding box center [981, 509] width 293 height 30
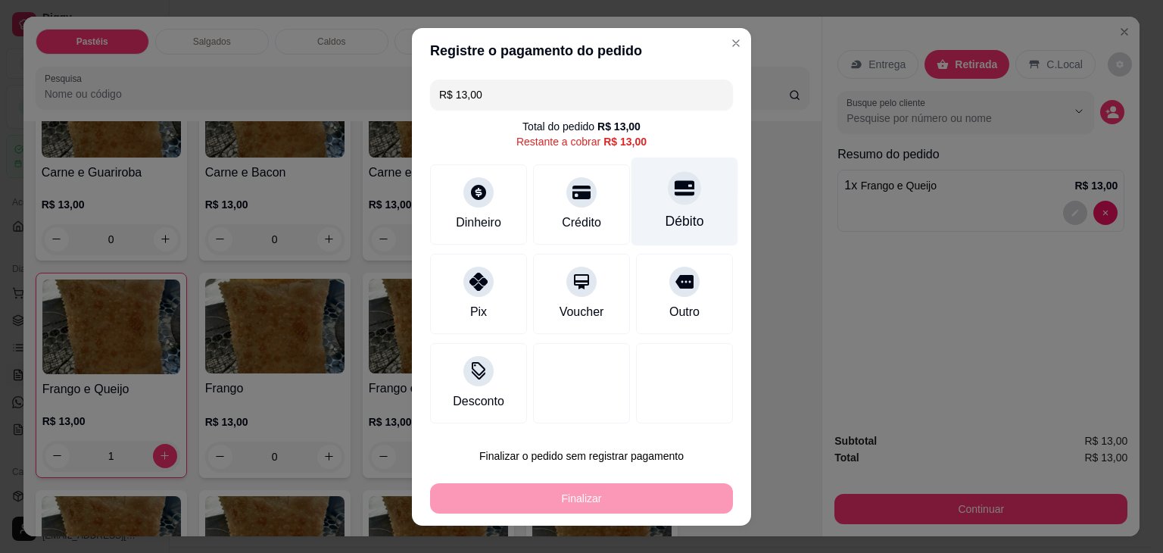
click at [677, 195] on icon at bounding box center [685, 187] width 20 height 15
type input "R$ 0,00"
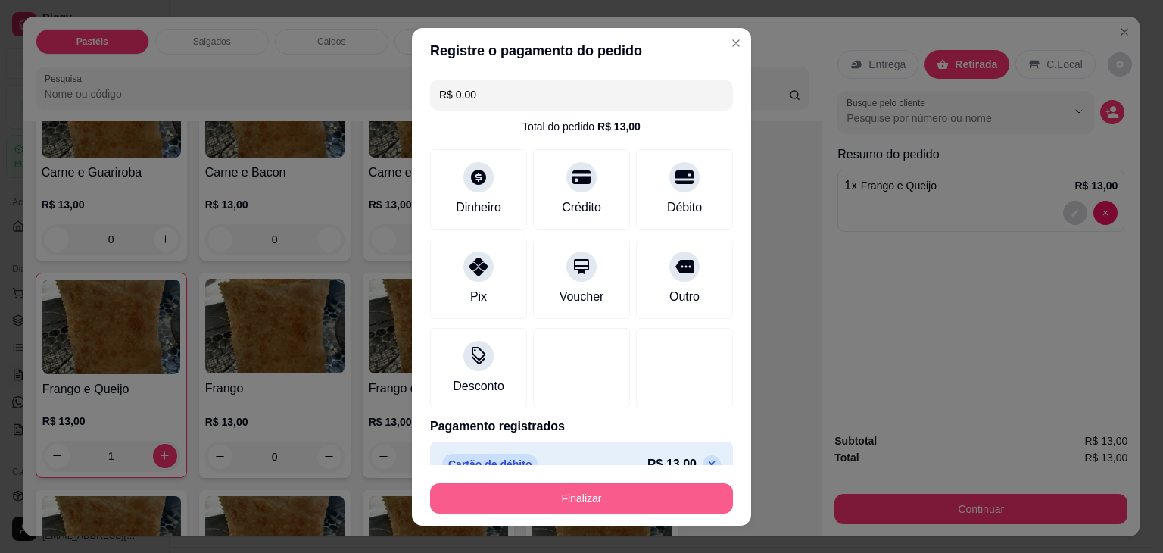
click at [621, 494] on button "Finalizar" at bounding box center [581, 498] width 303 height 30
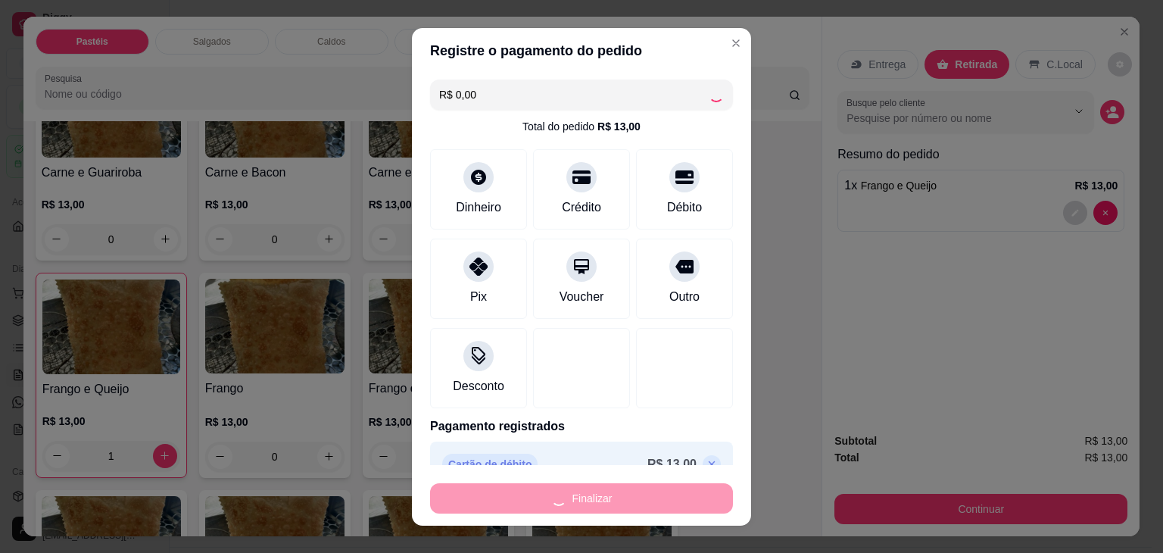
type input "0"
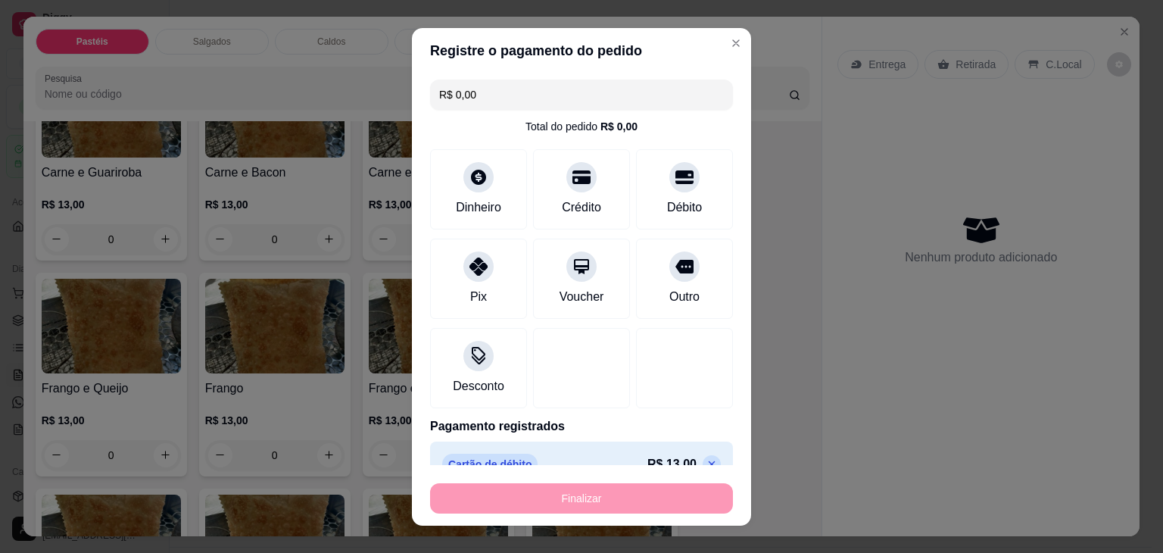
type input "-R$ 13,00"
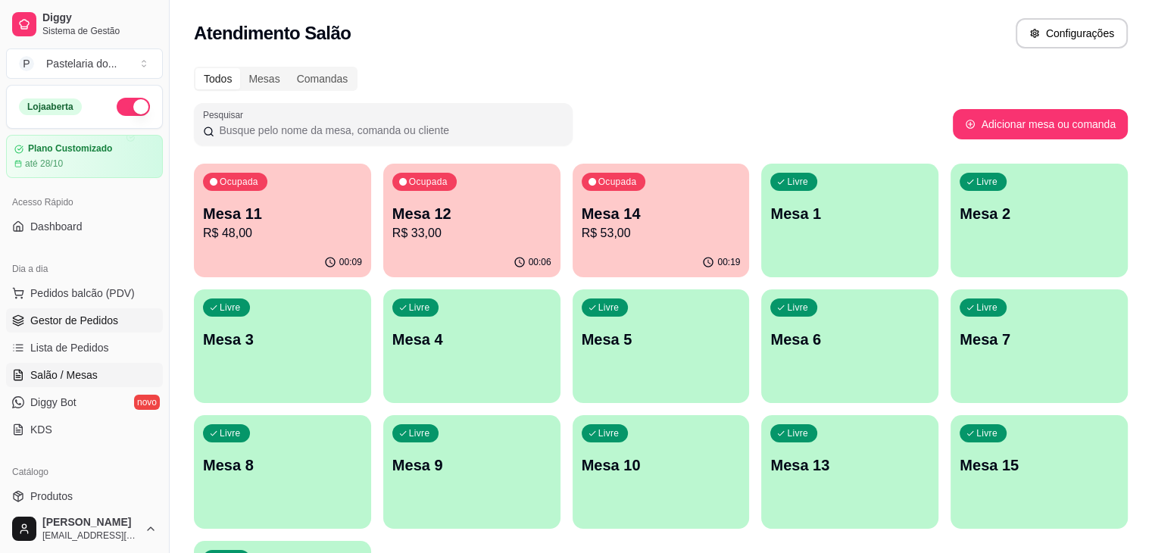
click at [88, 314] on span "Gestor de Pedidos" at bounding box center [74, 320] width 88 height 15
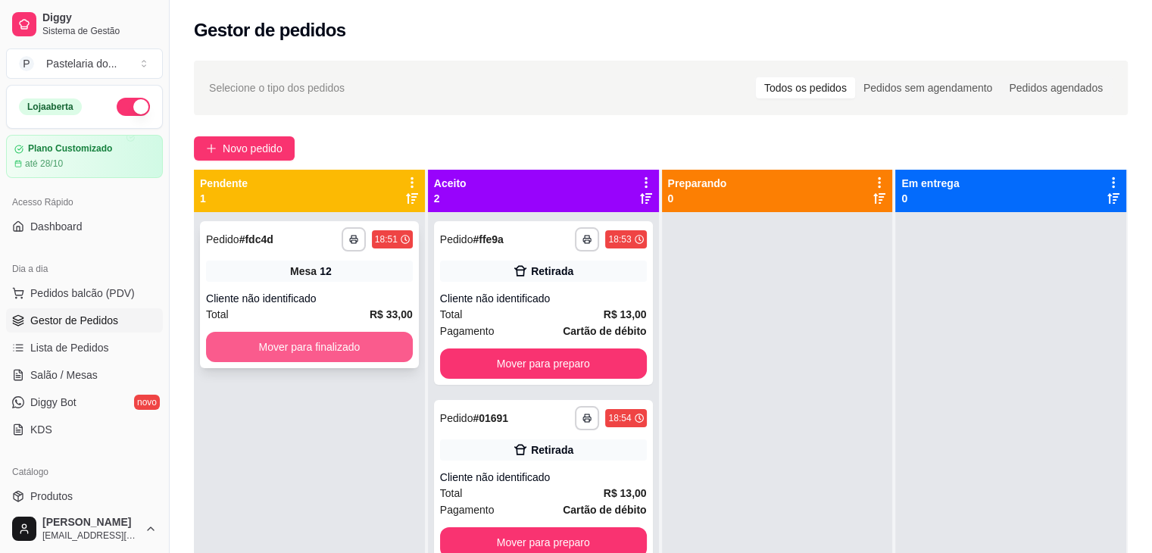
click at [248, 341] on button "Mover para finalizado" at bounding box center [309, 347] width 207 height 30
click at [248, 341] on div "Mover para finalizado" at bounding box center [309, 347] width 207 height 30
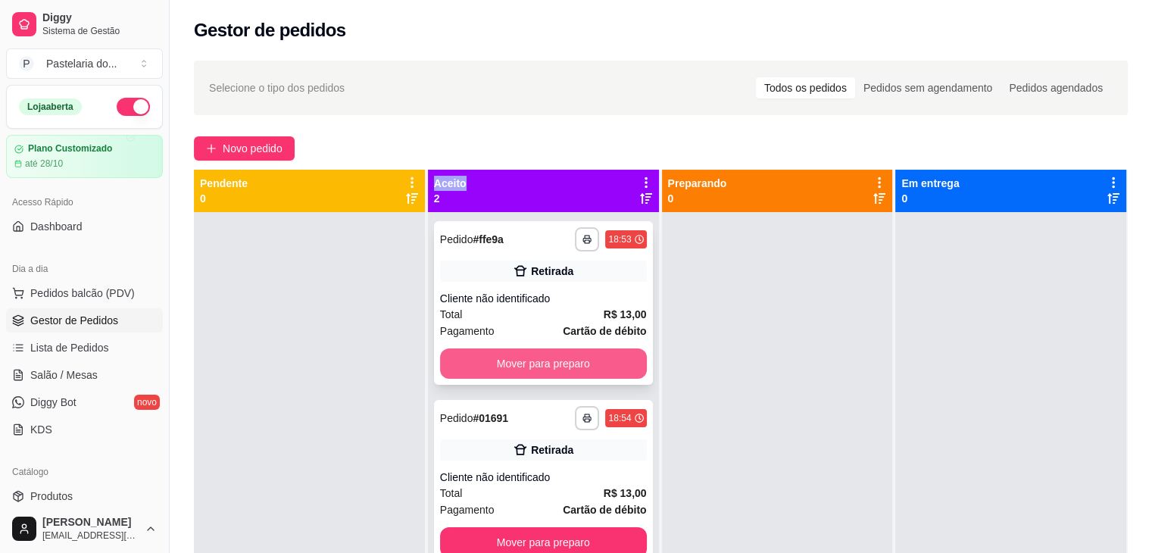
click at [495, 348] on button "Mover para preparo" at bounding box center [543, 363] width 207 height 30
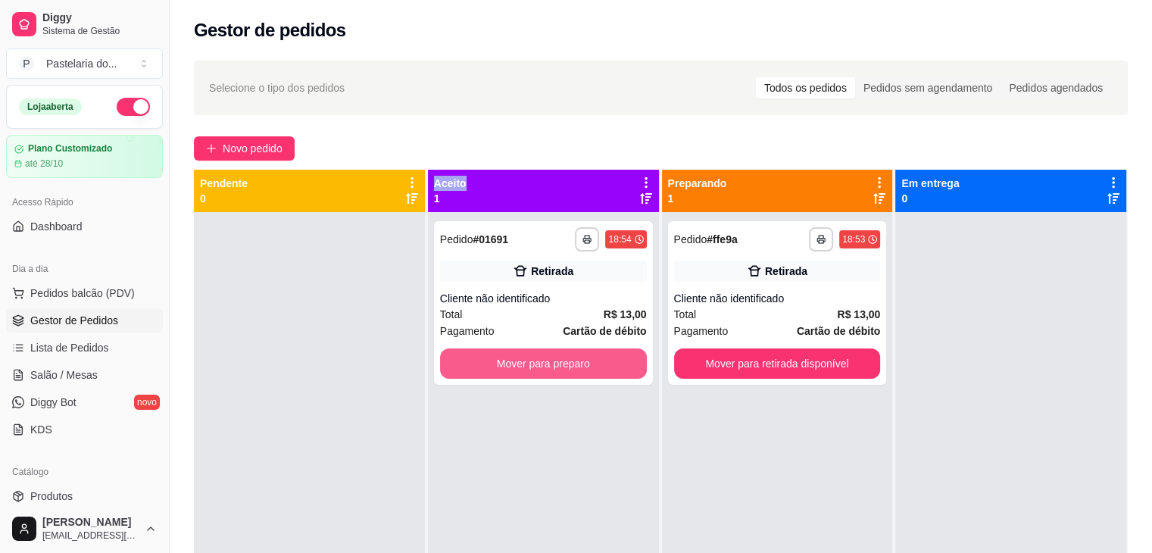
click at [501, 361] on button "Mover para preparo" at bounding box center [543, 363] width 207 height 30
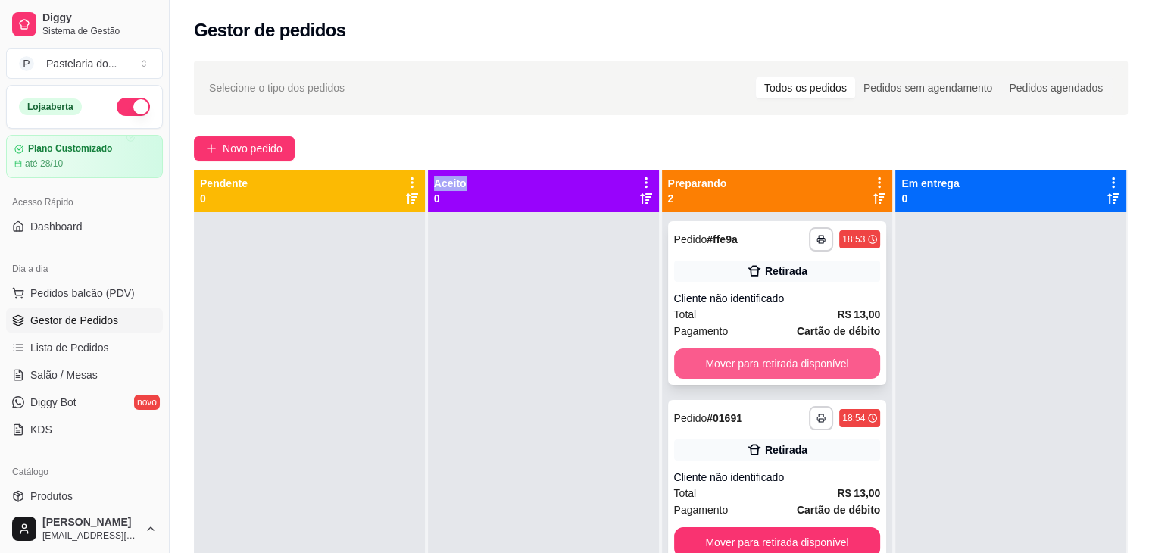
click at [782, 364] on button "Mover para retirada disponível" at bounding box center [777, 363] width 207 height 30
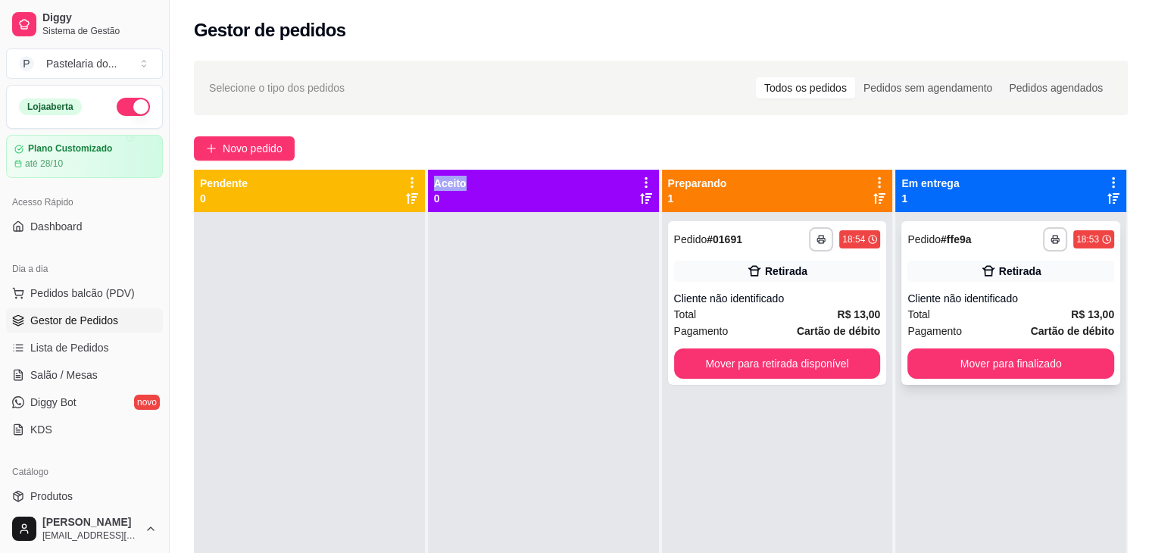
click at [941, 364] on button "Mover para finalizado" at bounding box center [1010, 363] width 207 height 30
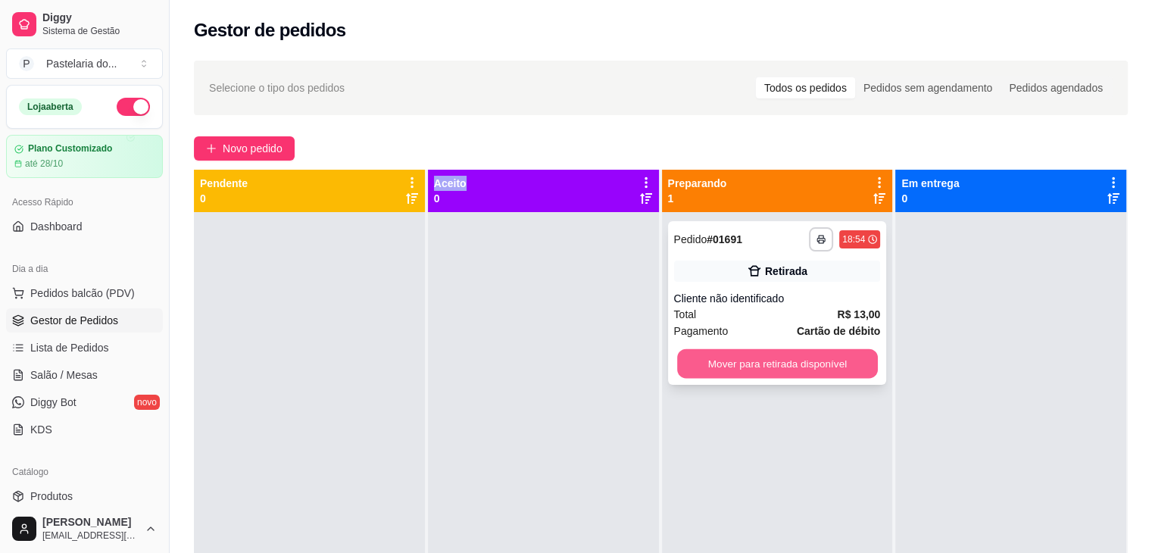
click at [788, 357] on button "Mover para retirada disponível" at bounding box center [777, 364] width 201 height 30
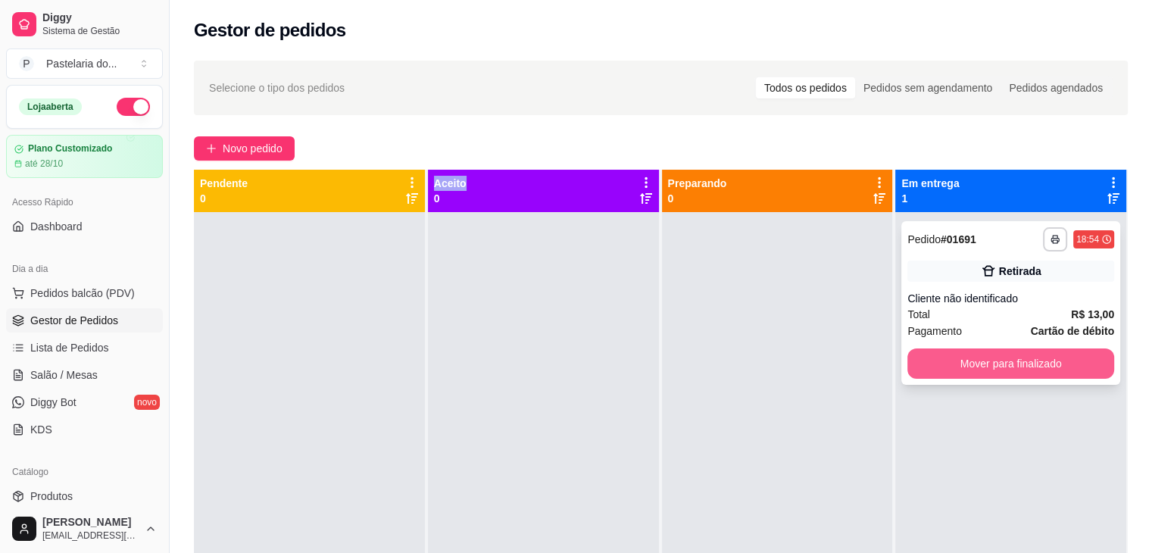
click at [981, 361] on button "Mover para finalizado" at bounding box center [1010, 363] width 207 height 30
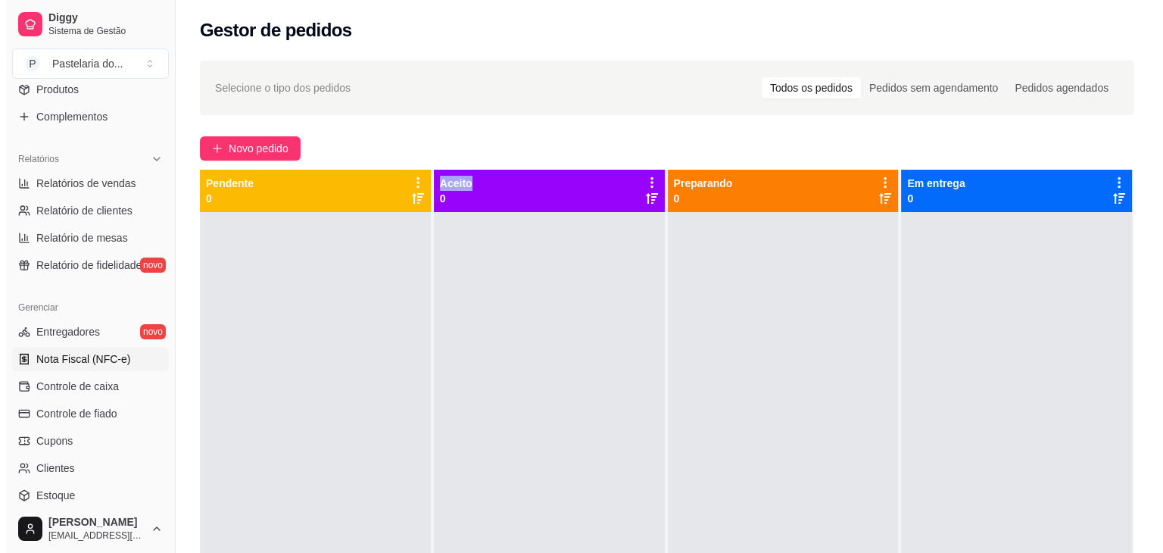
scroll to position [454, 0]
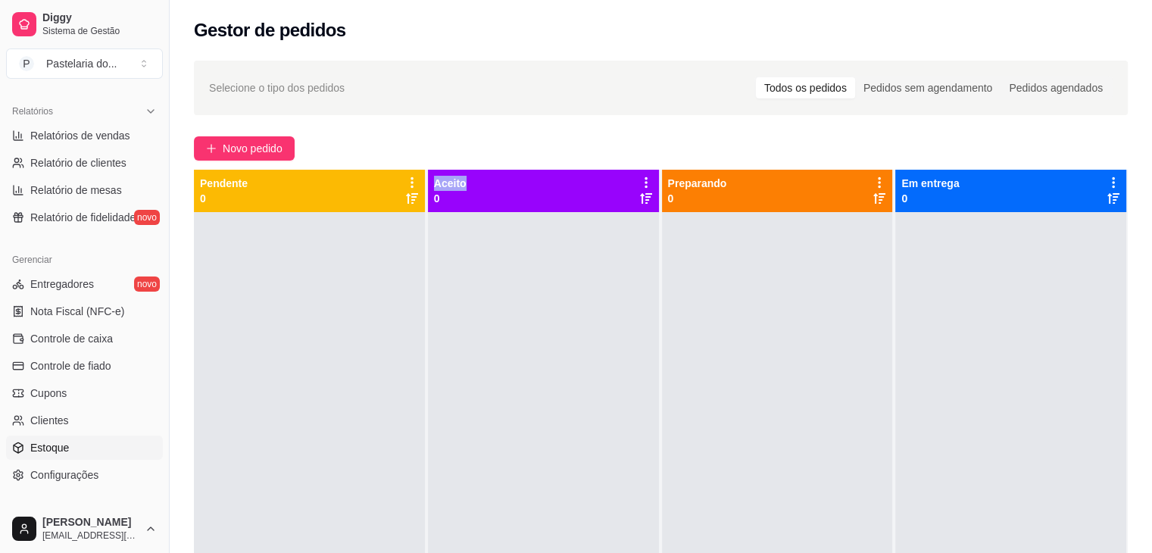
click at [59, 456] on link "Estoque" at bounding box center [84, 448] width 157 height 24
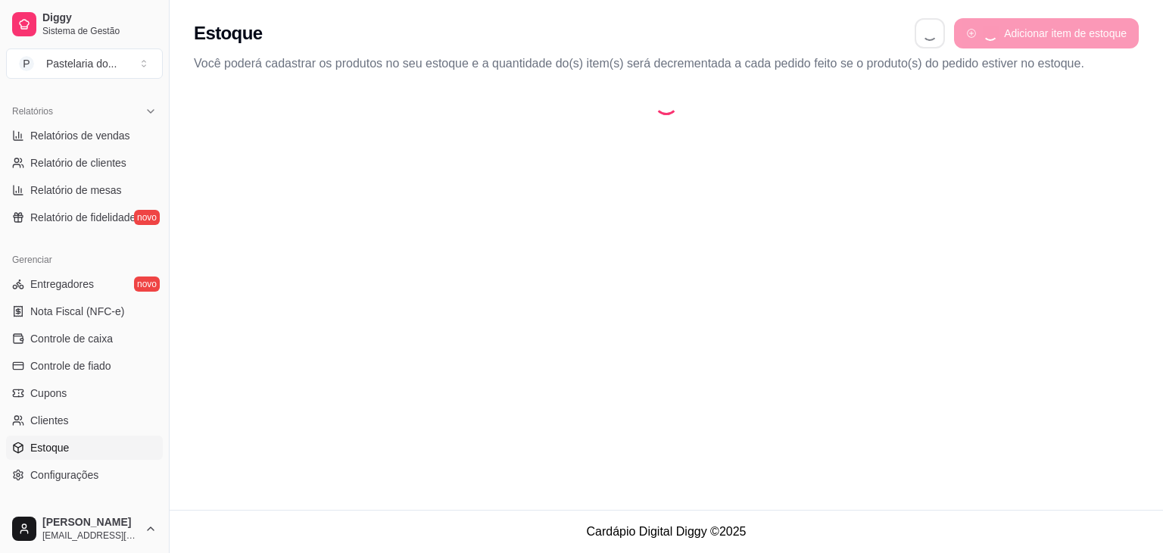
select select "QUANTITY_ORDER"
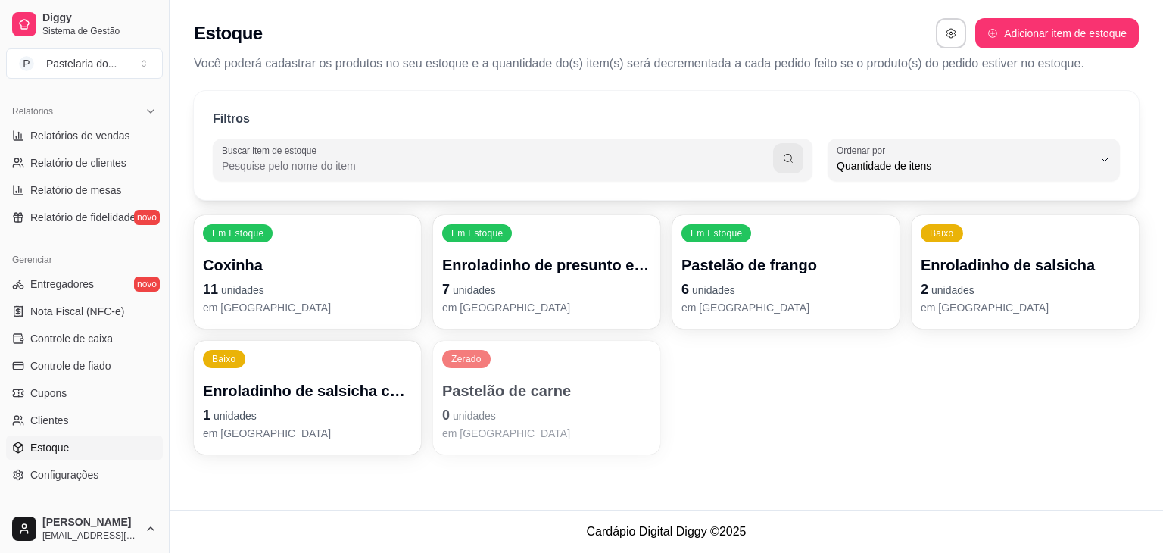
scroll to position [14, 0]
click at [514, 300] on p "em [GEOGRAPHIC_DATA]" at bounding box center [546, 307] width 209 height 15
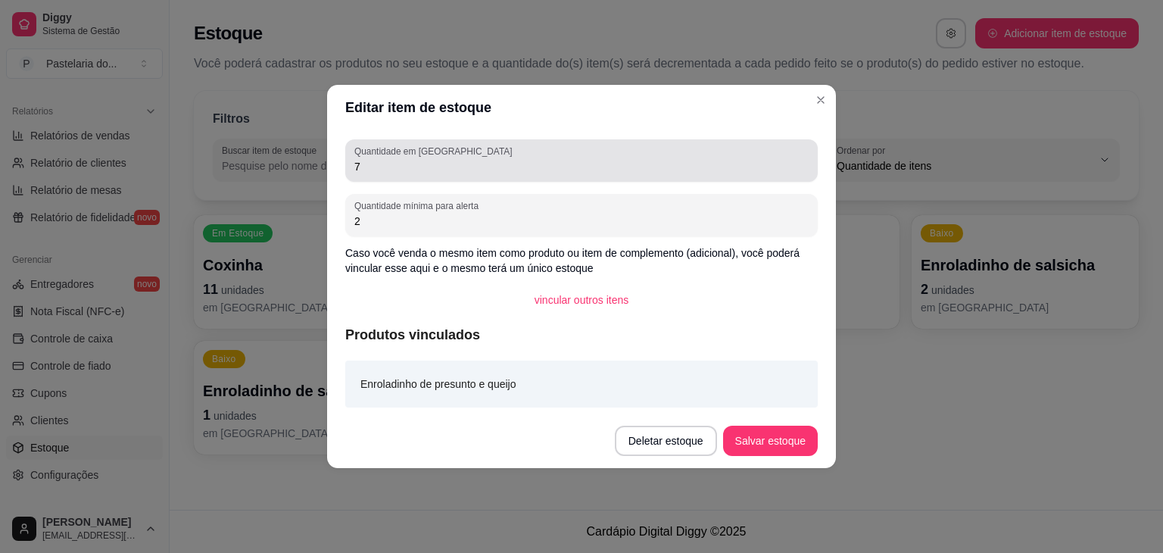
click at [422, 158] on div "7" at bounding box center [581, 160] width 454 height 30
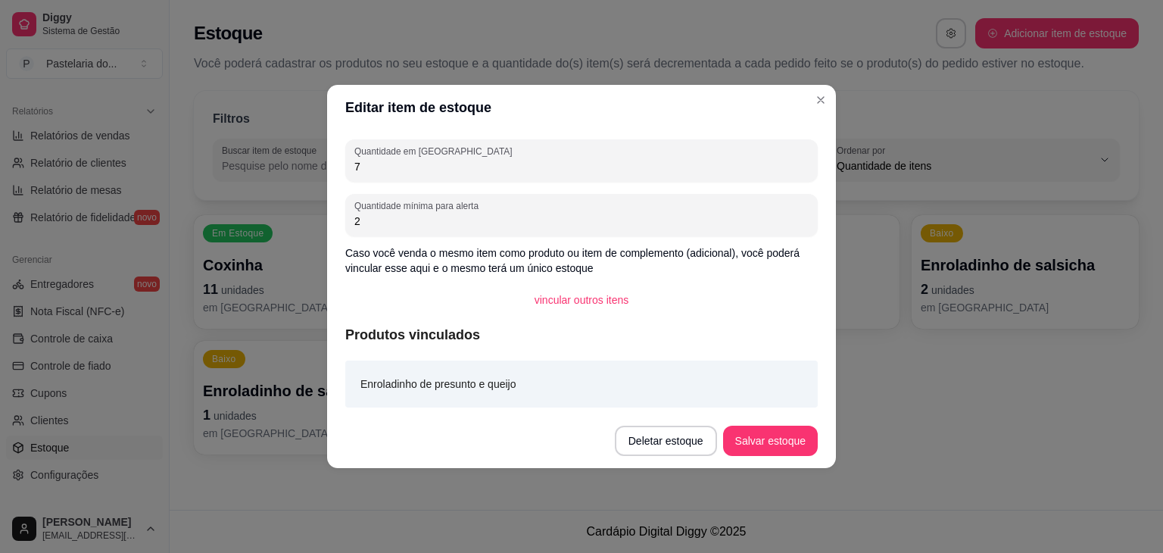
click at [422, 158] on div "7" at bounding box center [581, 160] width 454 height 30
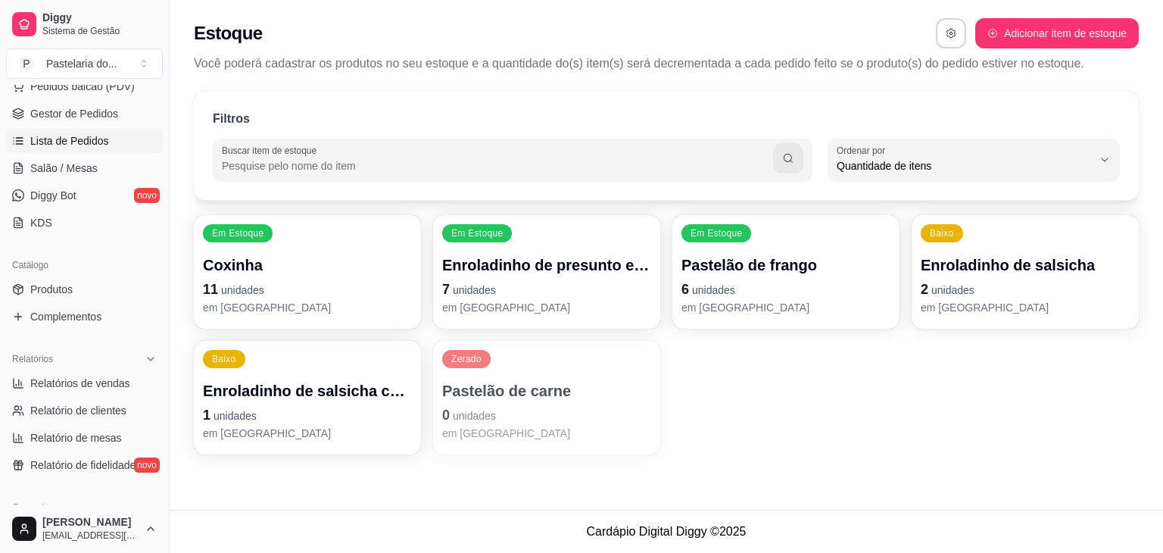
scroll to position [76, 0]
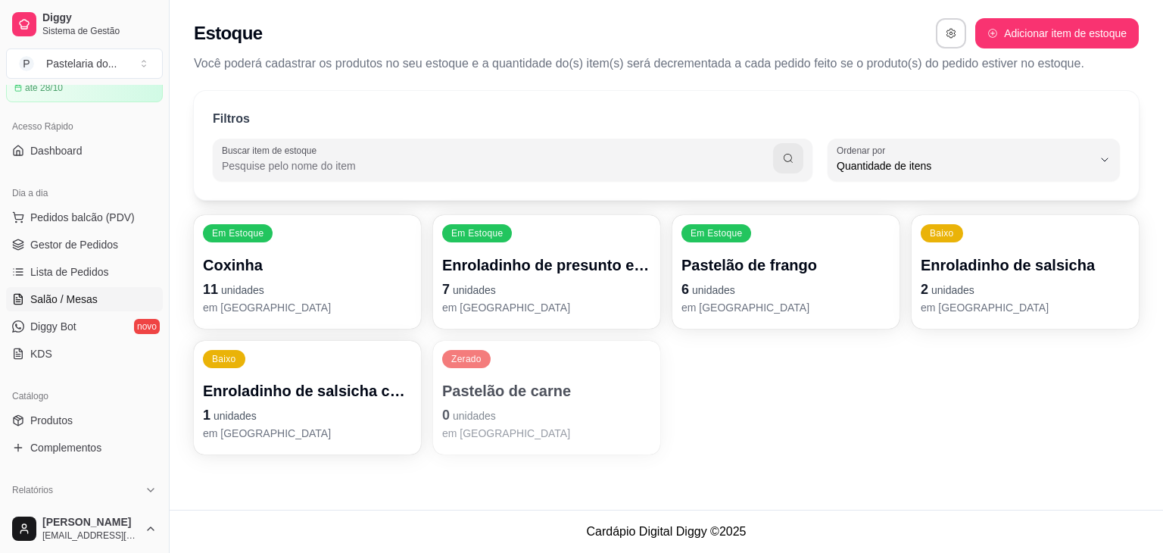
click at [86, 295] on span "Salão / Mesas" at bounding box center [63, 299] width 67 height 15
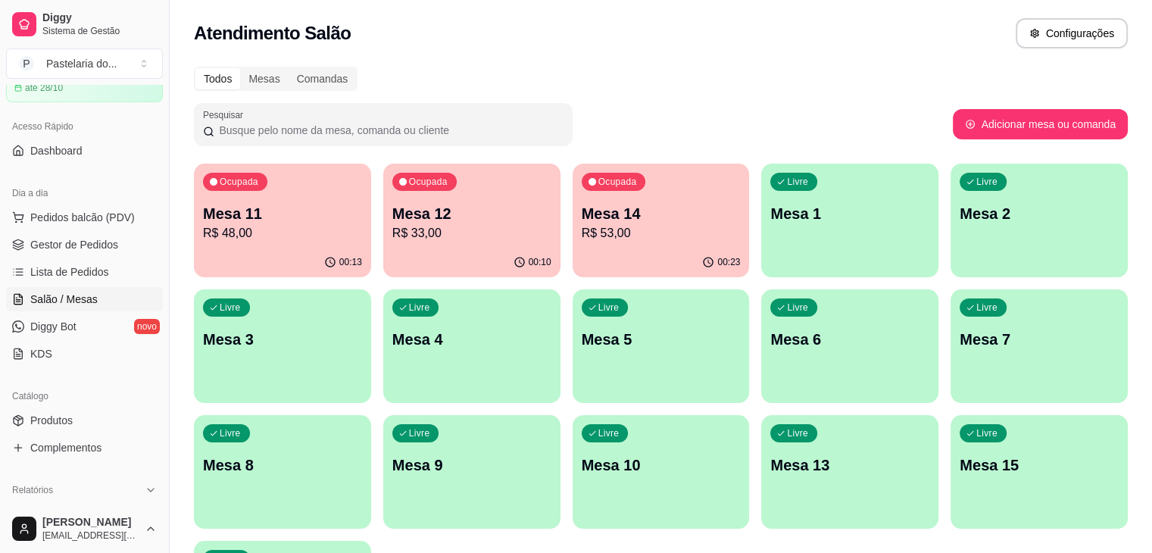
click at [267, 216] on p "Mesa 11" at bounding box center [282, 213] width 159 height 21
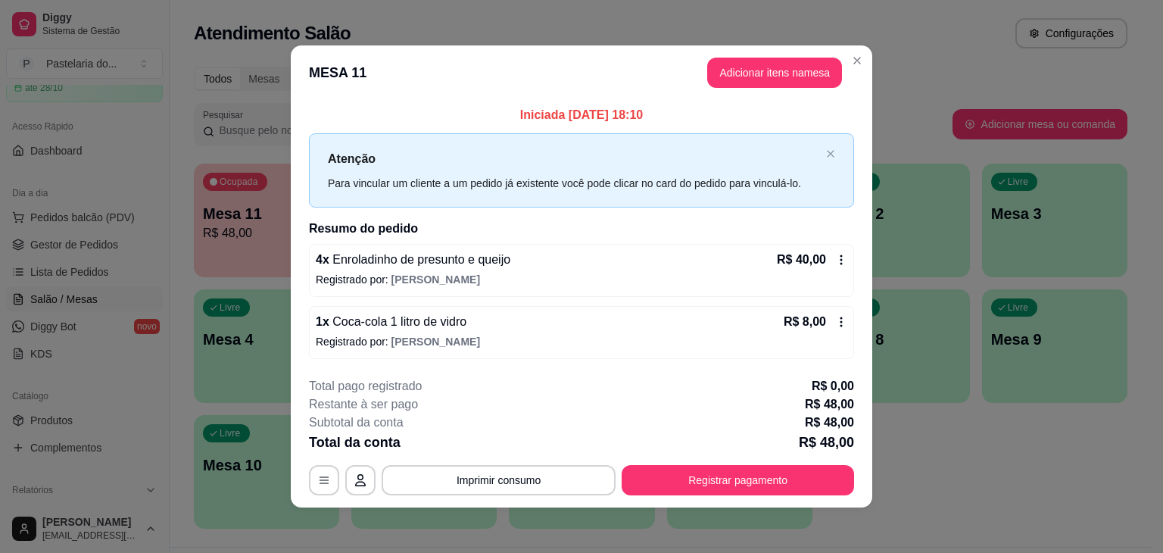
scroll to position [2, 0]
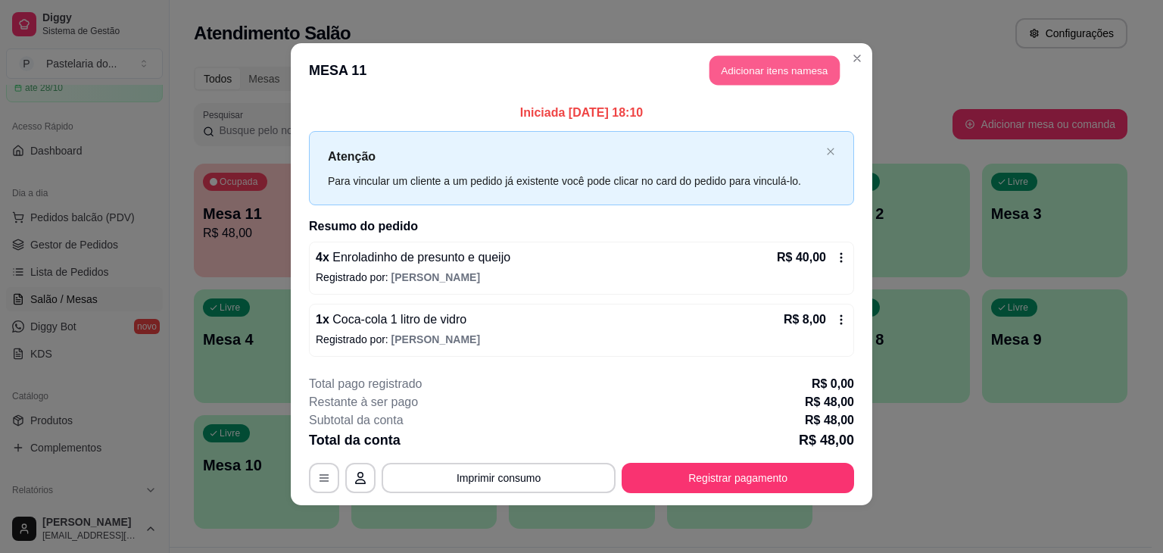
click at [724, 81] on button "Adicionar itens na mesa" at bounding box center [775, 71] width 130 height 30
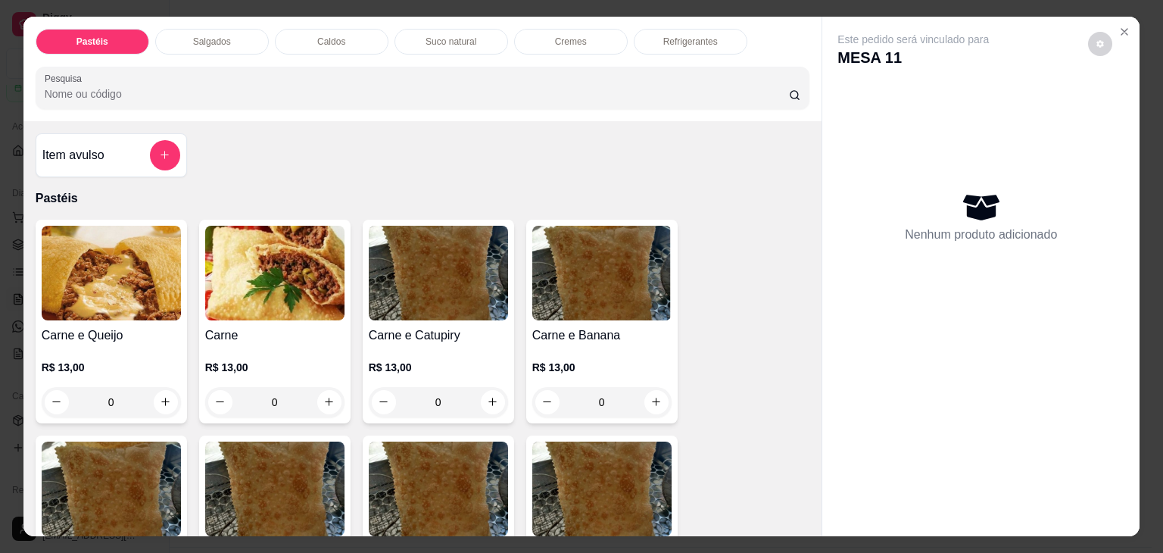
click at [203, 36] on p "Salgados" at bounding box center [212, 42] width 38 height 12
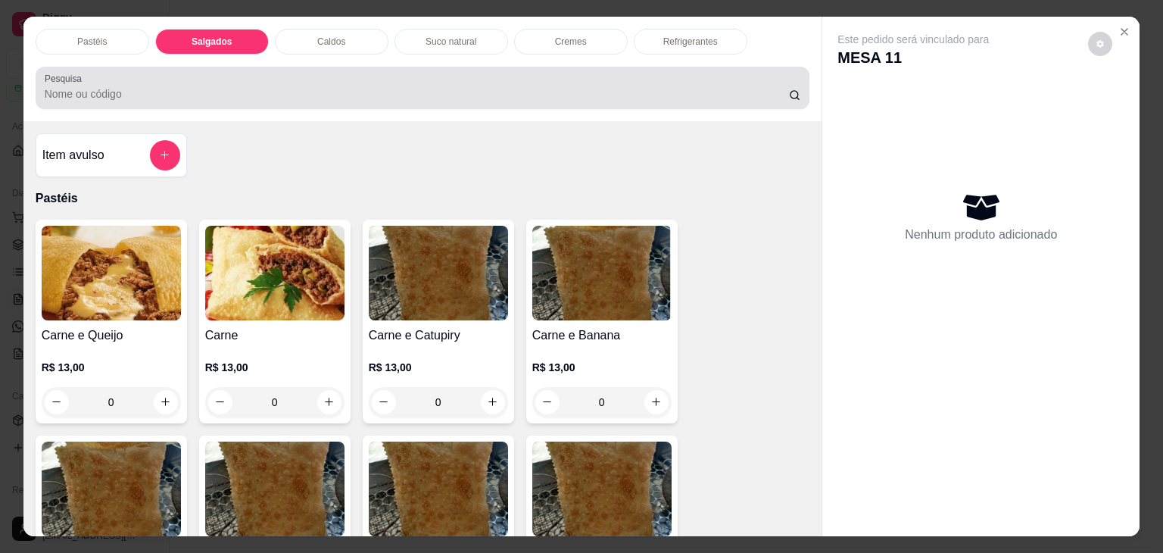
scroll to position [37, 0]
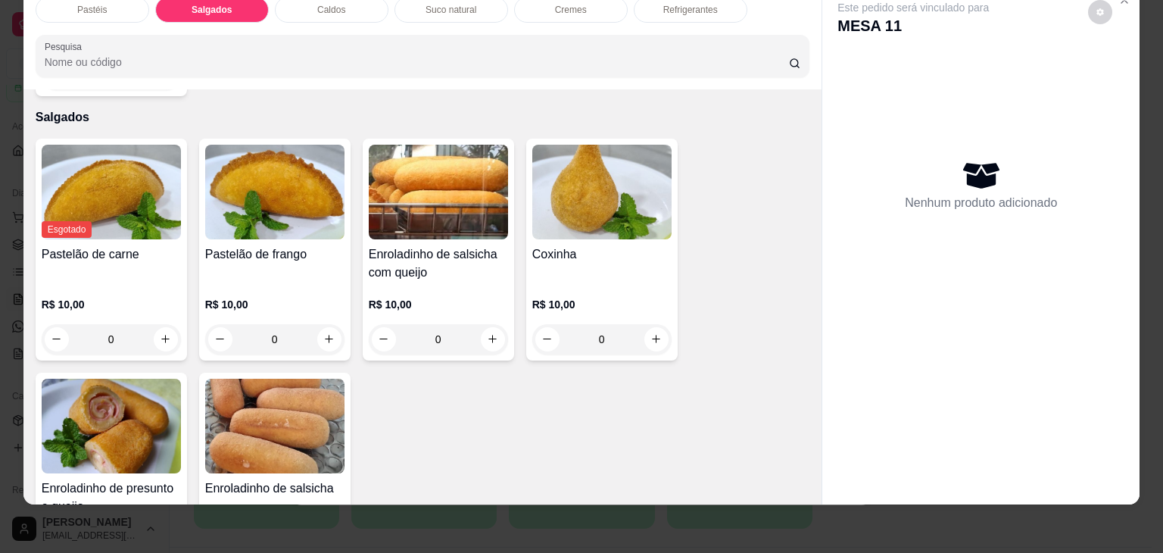
click at [102, 398] on img at bounding box center [111, 426] width 139 height 95
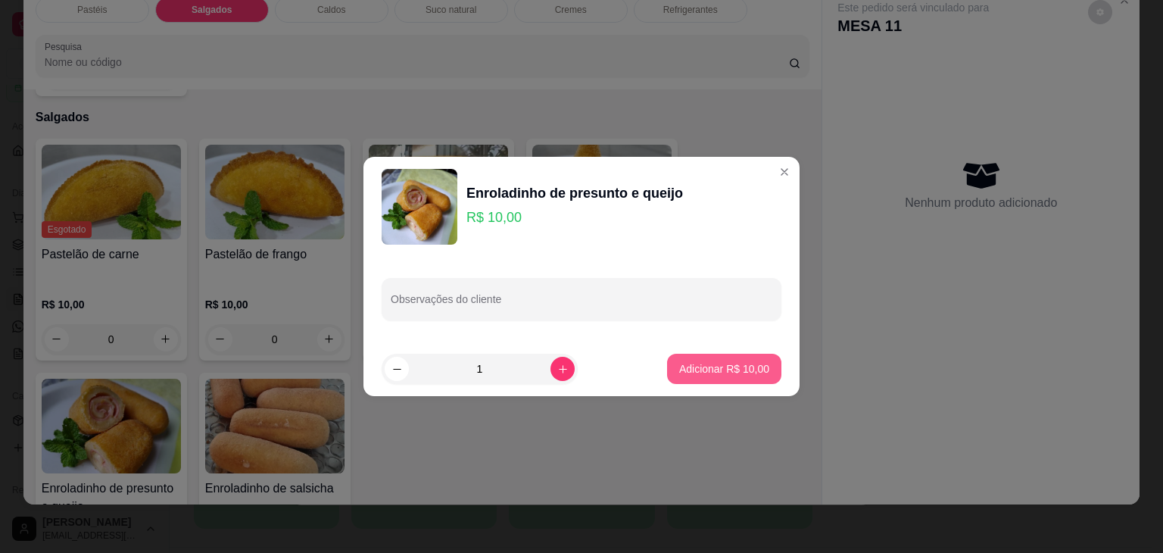
click at [698, 367] on p "Adicionar R$ 10,00" at bounding box center [724, 368] width 90 height 15
type input "1"
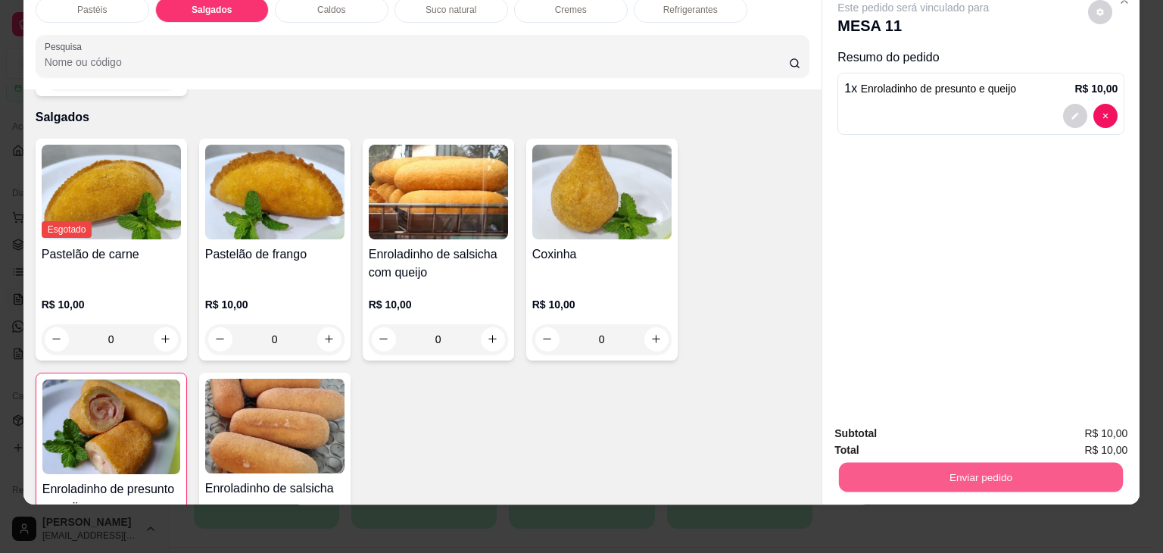
click at [894, 463] on button "Enviar pedido" at bounding box center [981, 478] width 284 height 30
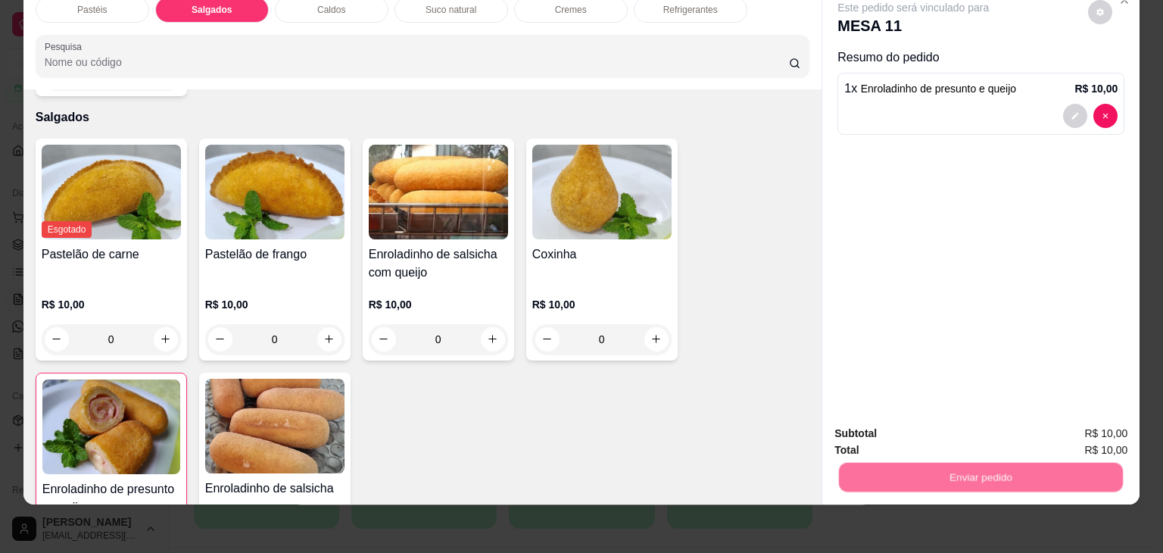
click at [1060, 436] on button "Enviar pedido" at bounding box center [1089, 428] width 86 height 29
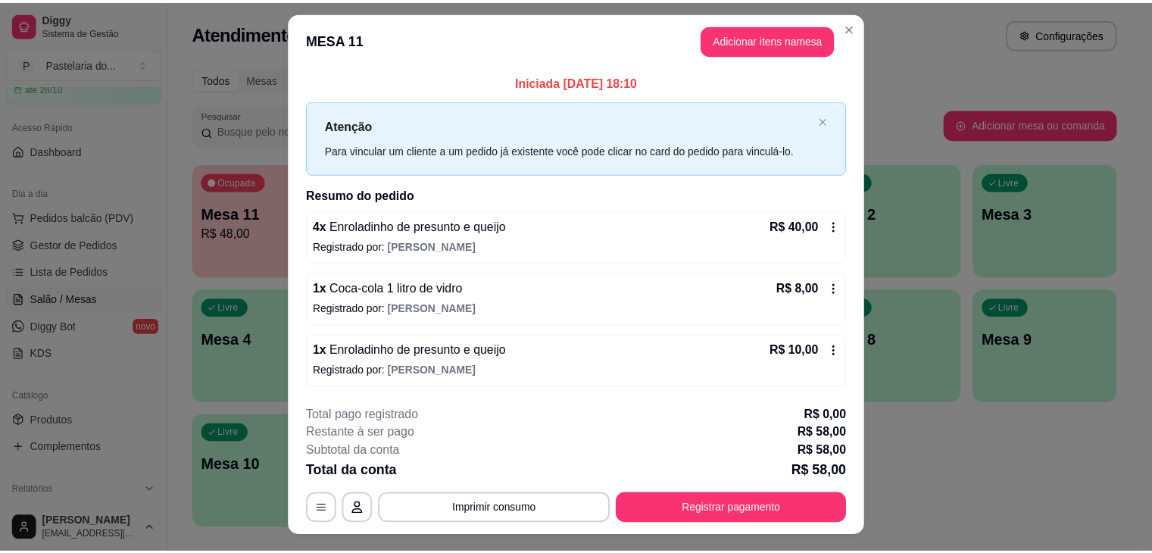
scroll to position [0, 0]
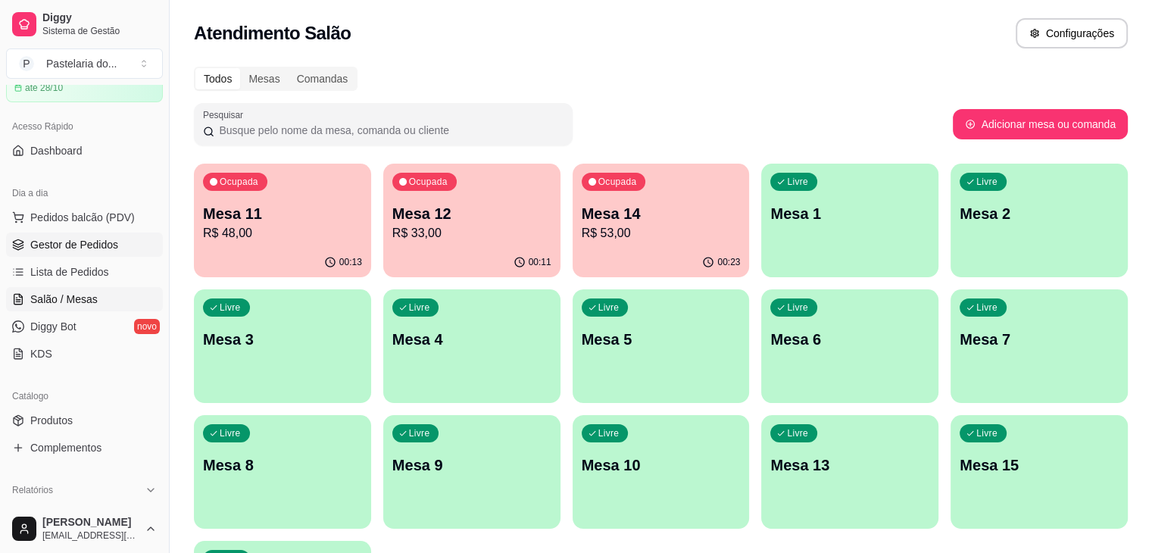
click at [53, 237] on span "Gestor de Pedidos" at bounding box center [74, 244] width 88 height 15
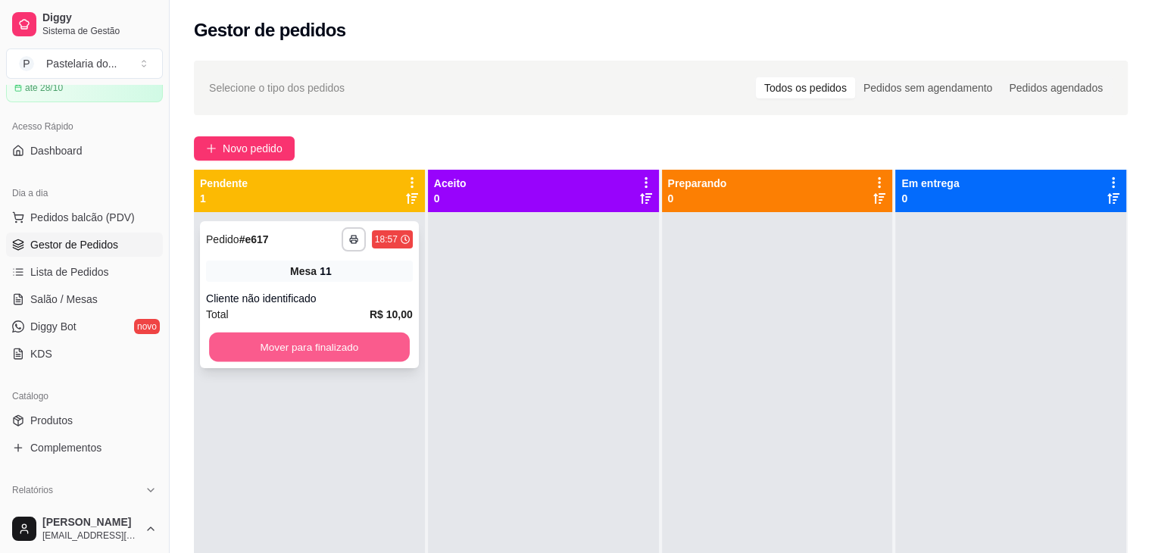
click at [292, 357] on button "Mover para finalizado" at bounding box center [309, 347] width 201 height 30
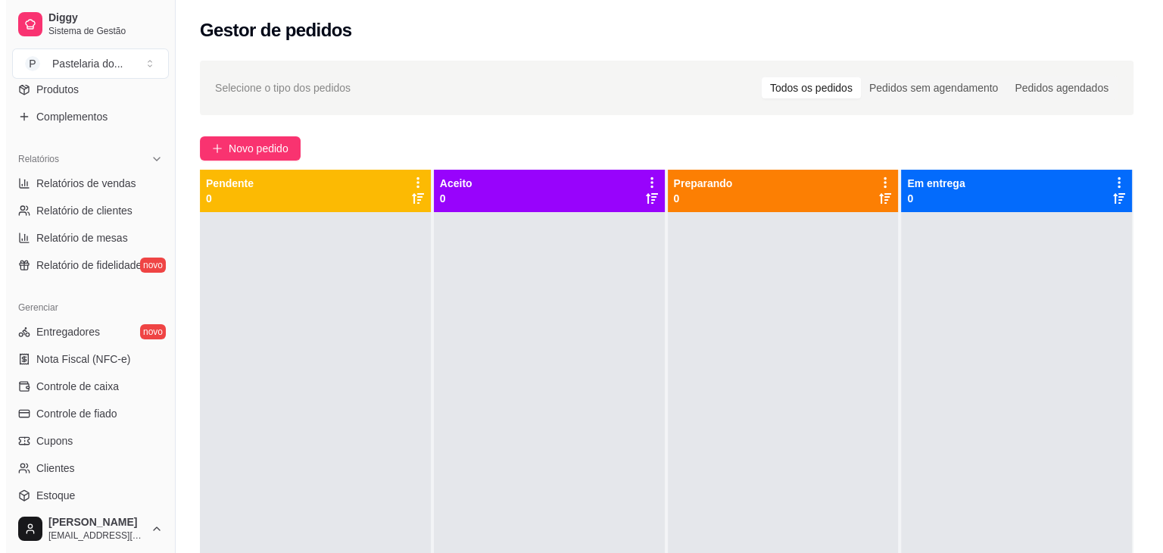
scroll to position [454, 0]
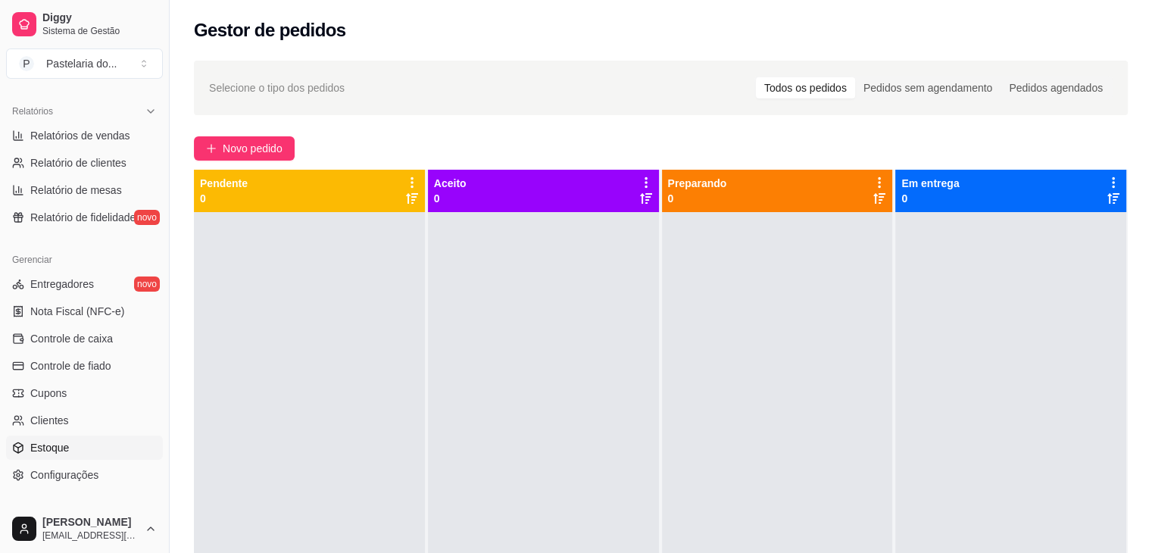
click at [65, 443] on span "Estoque" at bounding box center [49, 447] width 39 height 15
select select "QUANTITY_ORDER"
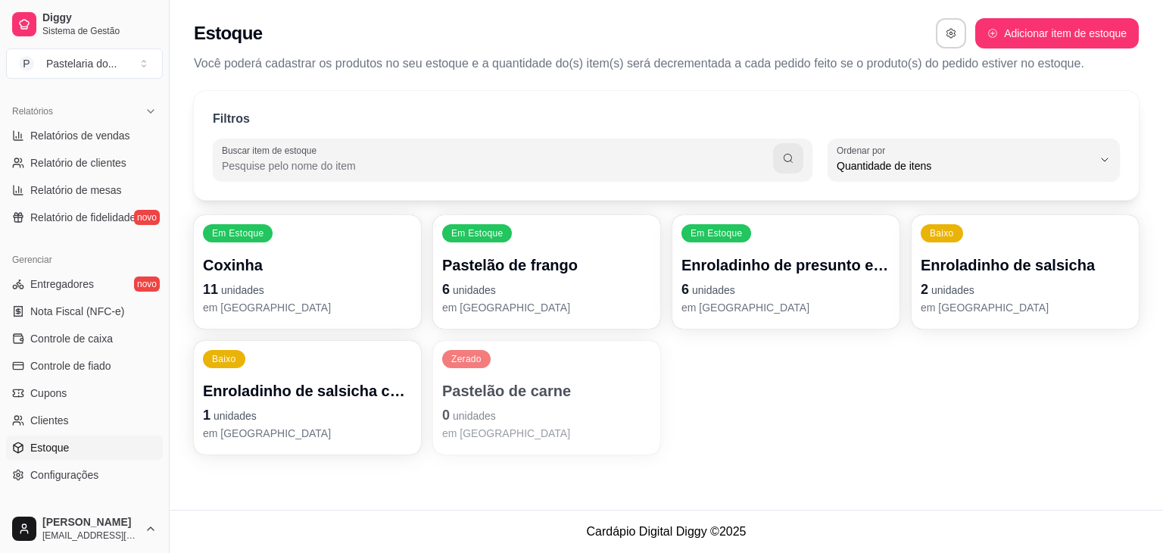
click at [722, 271] on p "Enroladinho de presunto e queijo" at bounding box center [786, 264] width 209 height 21
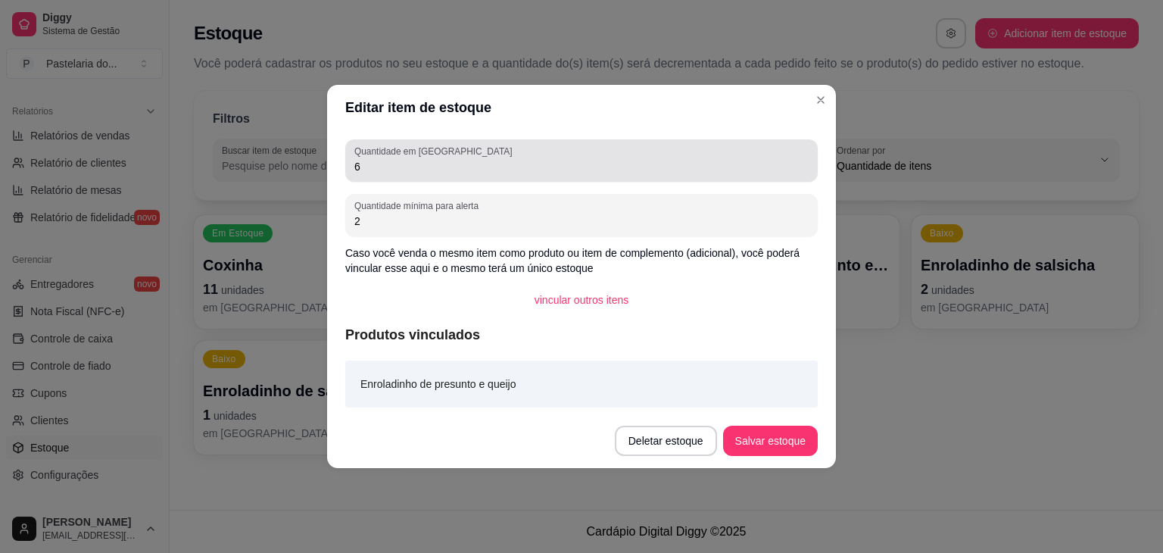
click at [463, 176] on div "Quantidade em estoque 6" at bounding box center [581, 160] width 473 height 42
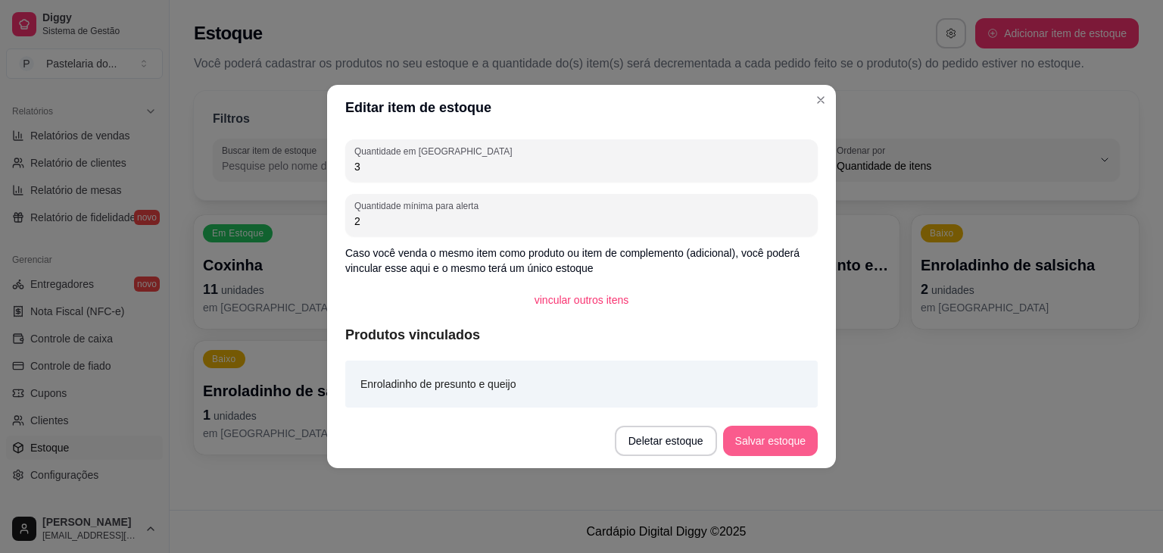
type input "3"
click at [779, 443] on button "Salvar estoque" at bounding box center [770, 441] width 95 height 30
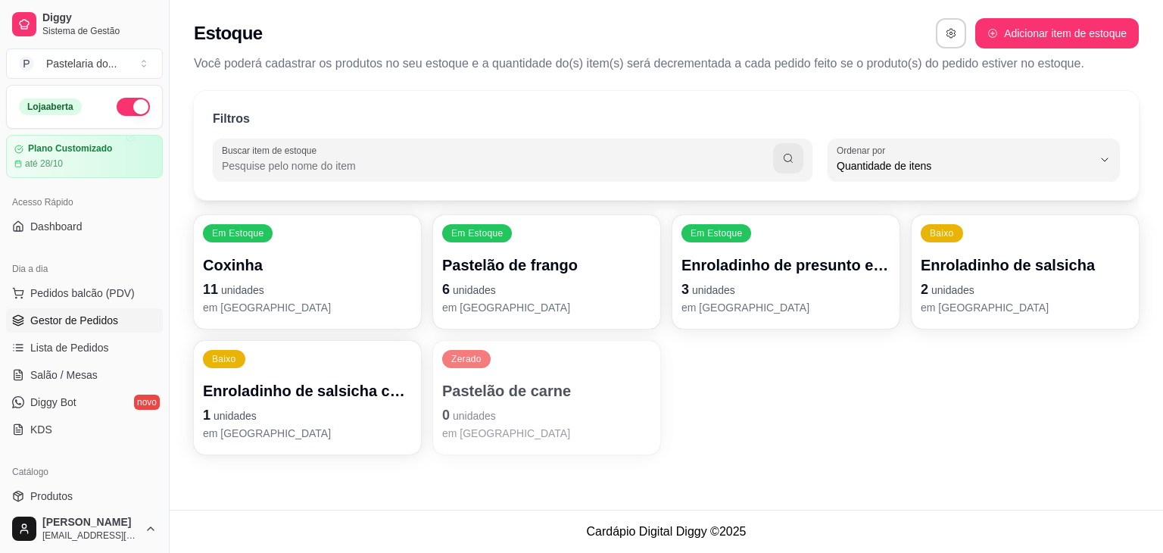
click at [61, 311] on link "Gestor de Pedidos" at bounding box center [84, 320] width 157 height 24
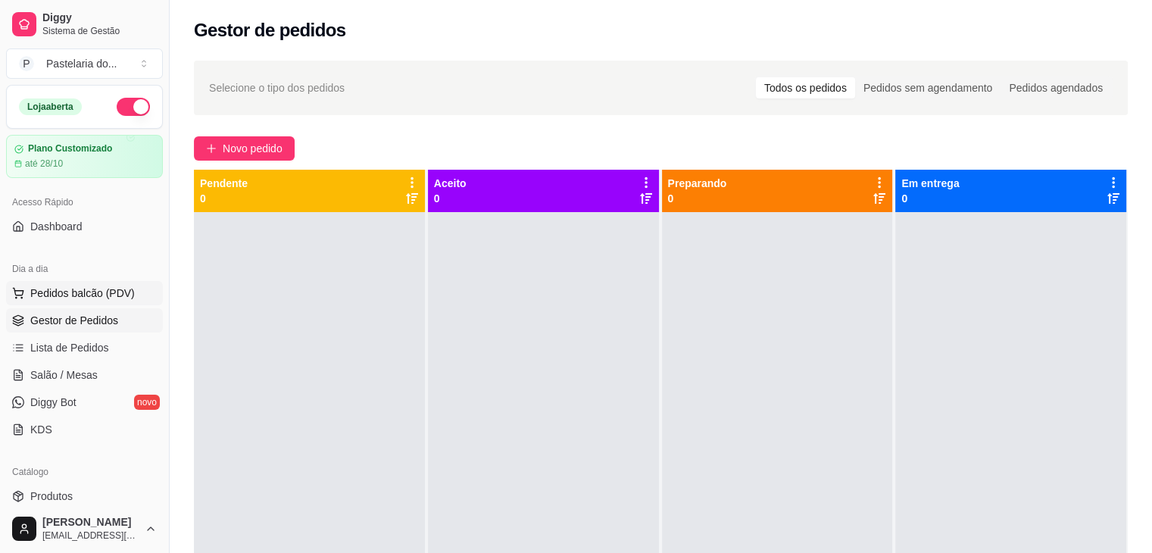
click at [76, 295] on span "Pedidos balcão (PDV)" at bounding box center [82, 293] width 105 height 15
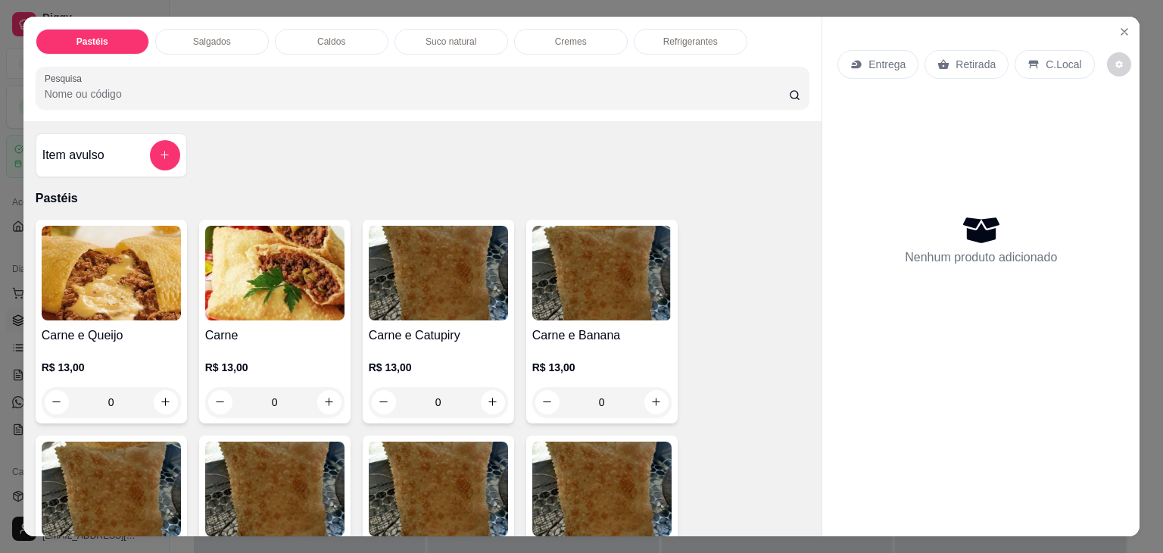
click at [5, 159] on div "Pastéis Salgados Caldos Suco natural Cremes Refrigerantes Pesquisa Item avulso …" at bounding box center [581, 276] width 1163 height 553
click at [1113, 27] on button "Close" at bounding box center [1125, 32] width 24 height 24
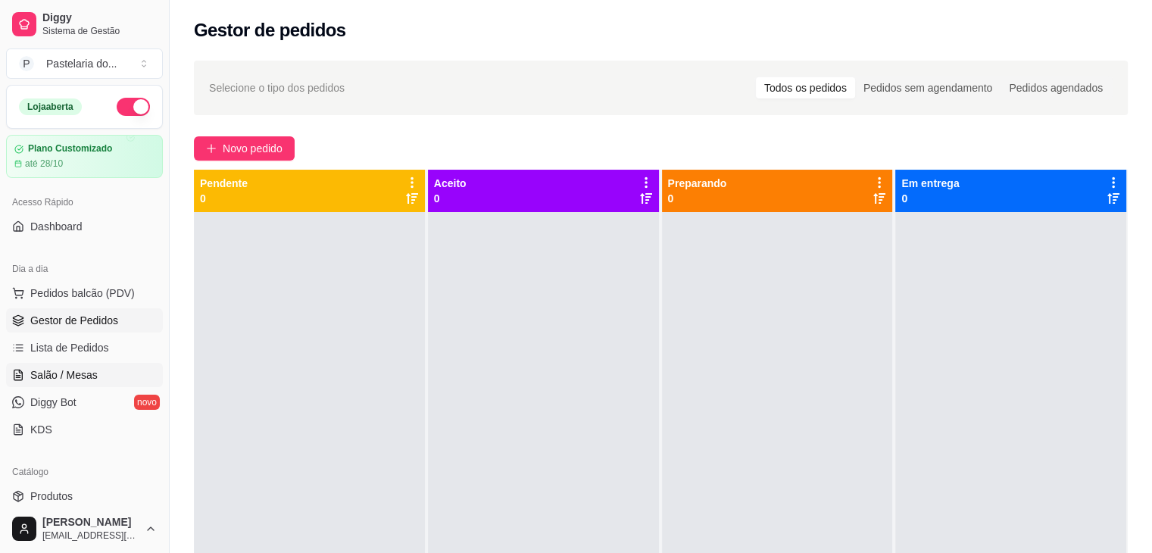
click at [61, 368] on span "Salão / Mesas" at bounding box center [63, 374] width 67 height 15
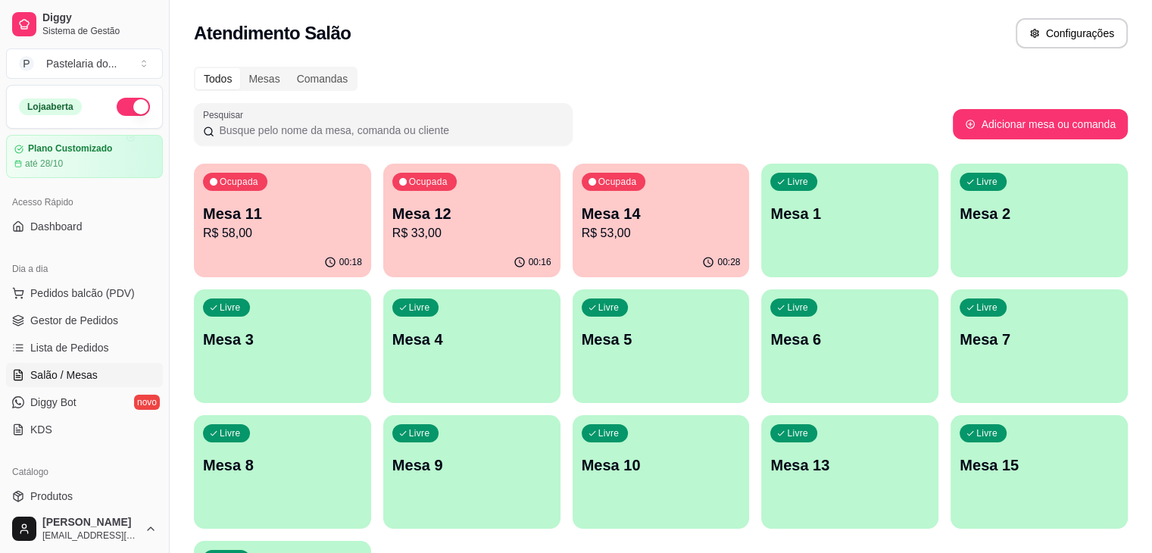
click at [582, 234] on p "R$ 53,00" at bounding box center [661, 233] width 159 height 18
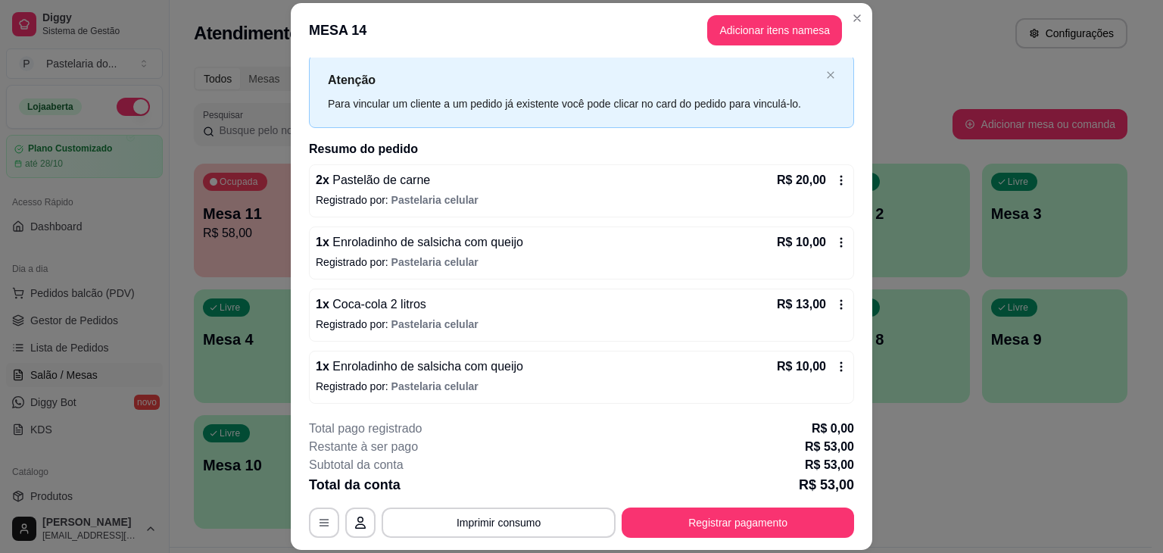
scroll to position [45, 0]
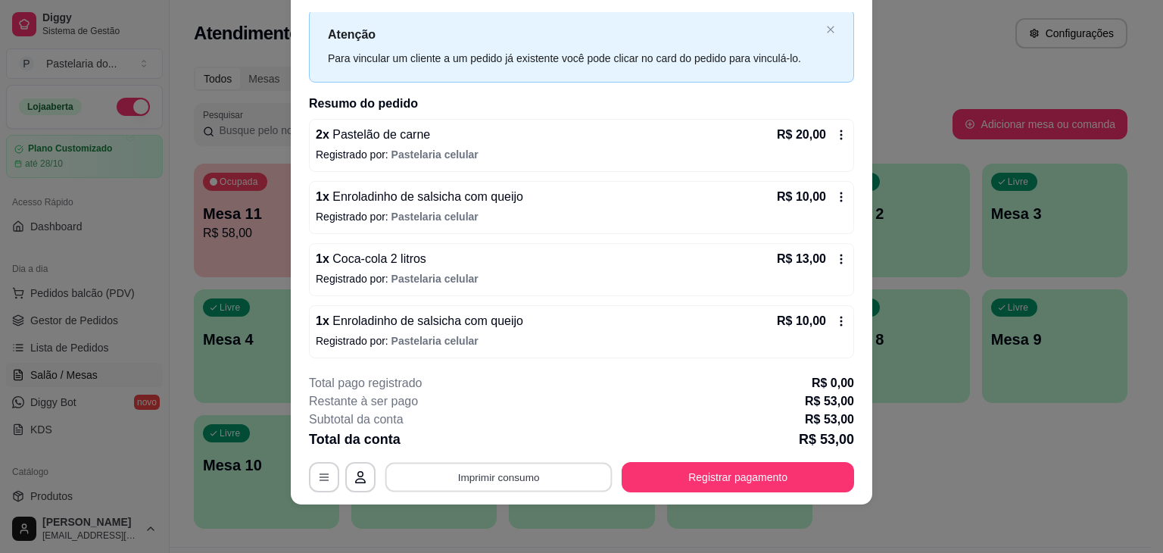
click at [515, 472] on button "Imprimir consumo" at bounding box center [499, 478] width 227 height 30
click at [509, 444] on button "IMPRESSORA" at bounding box center [498, 442] width 110 height 24
click at [523, 427] on div "Subtotal da conta R$ 53,00" at bounding box center [581, 420] width 545 height 18
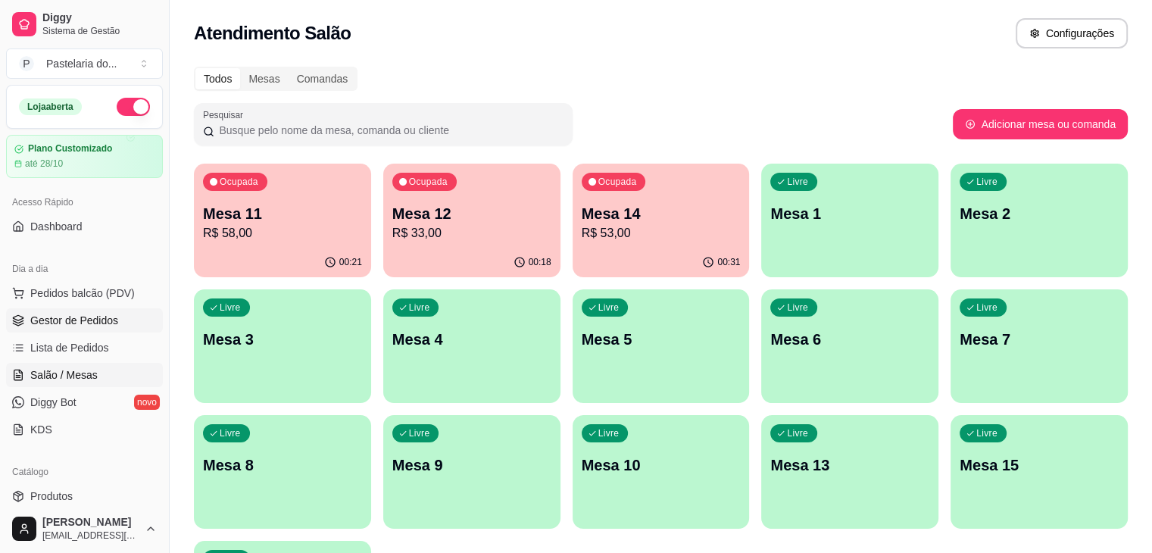
click at [100, 310] on link "Gestor de Pedidos" at bounding box center [84, 320] width 157 height 24
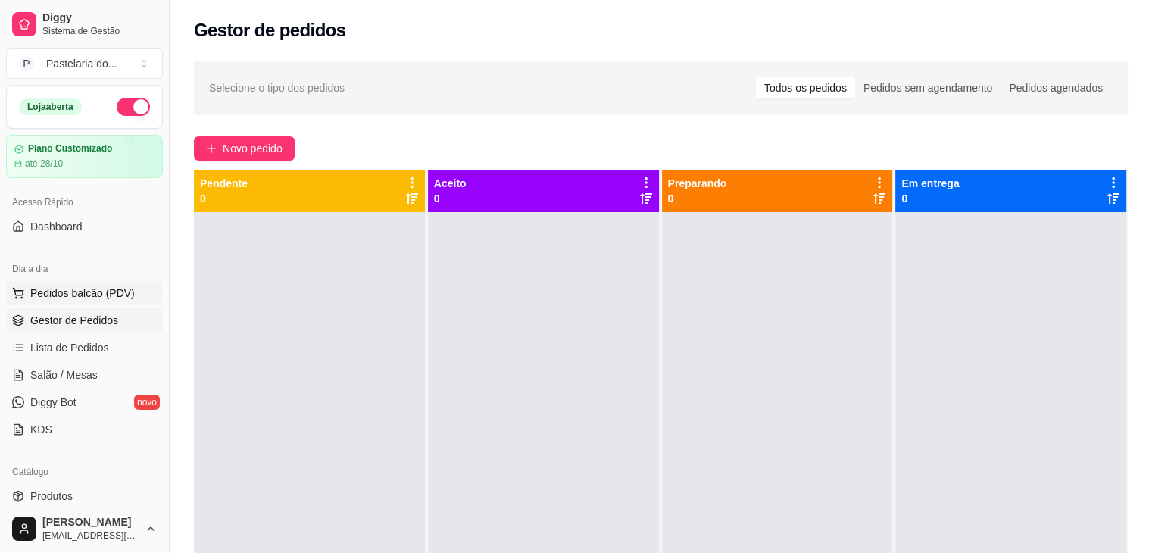
click at [121, 292] on span "Pedidos balcão (PDV)" at bounding box center [82, 293] width 105 height 15
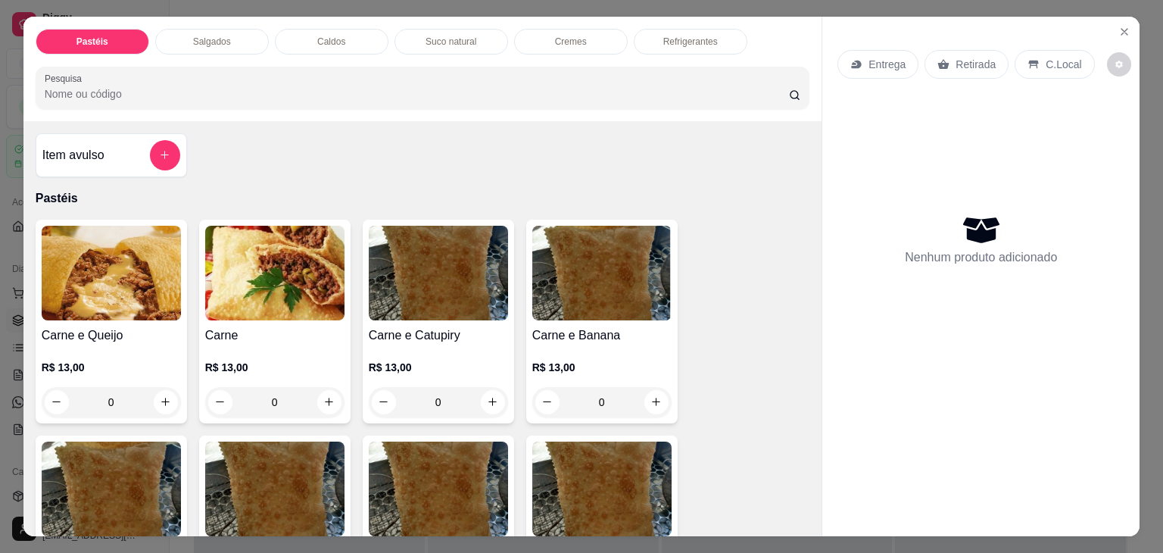
click at [210, 36] on p "Salgados" at bounding box center [212, 42] width 38 height 12
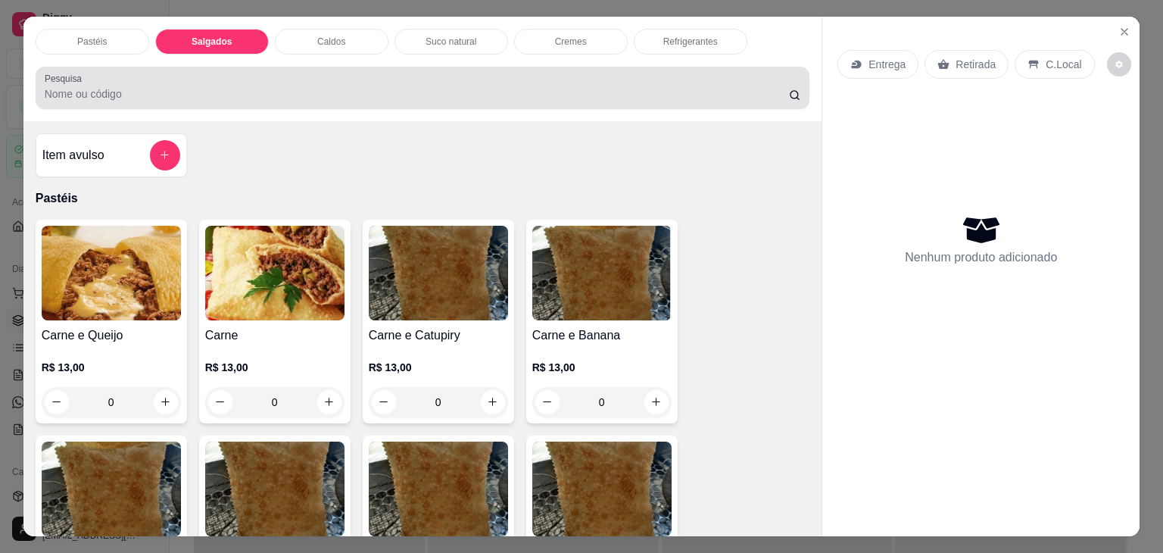
scroll to position [37, 0]
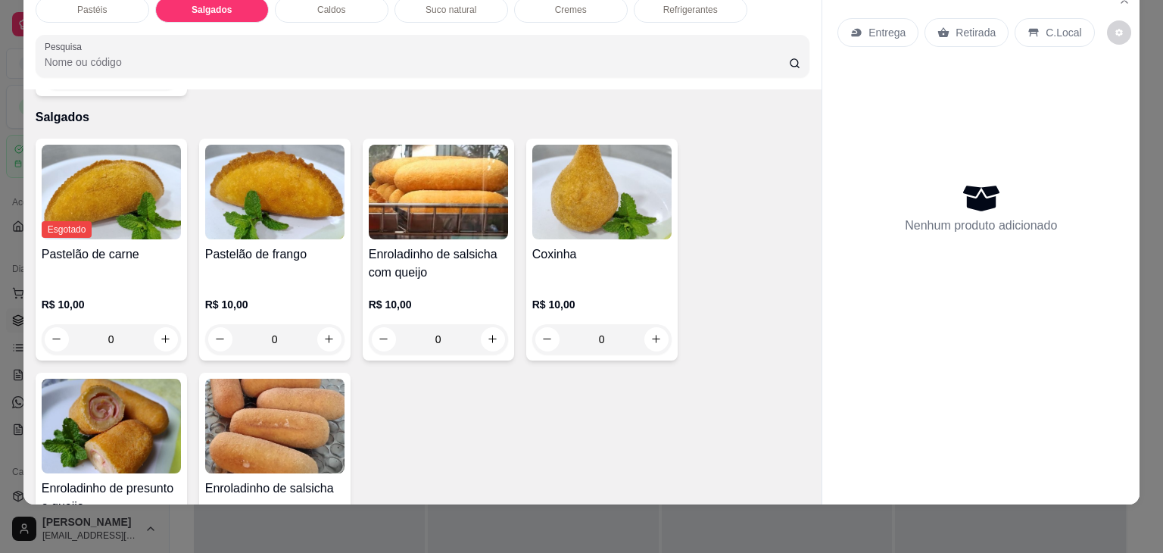
click at [111, 393] on img at bounding box center [111, 426] width 139 height 95
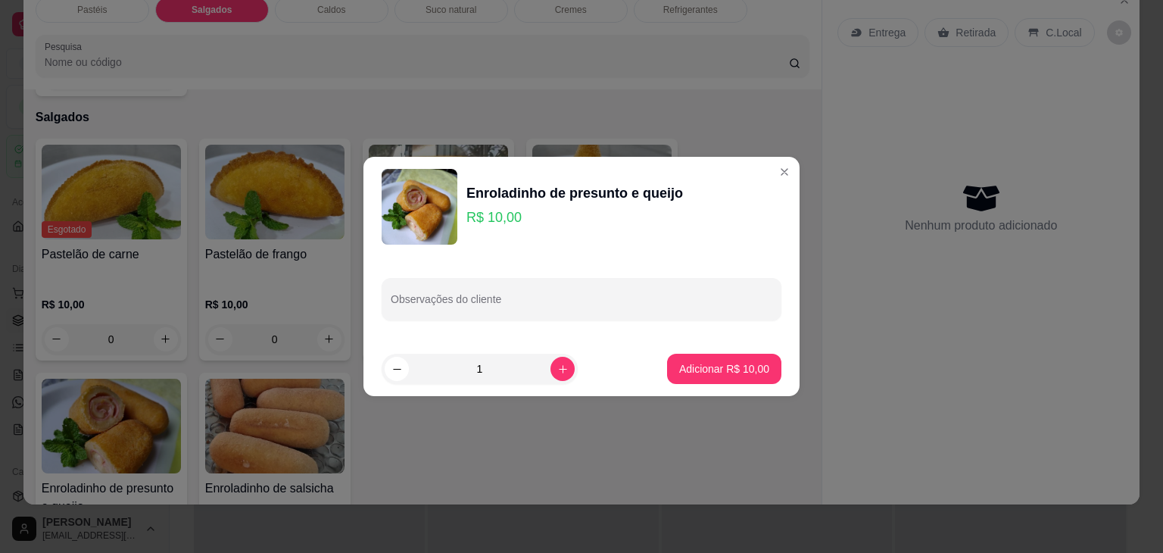
click at [535, 371] on input "1" at bounding box center [480, 369] width 142 height 30
click at [557, 373] on icon "increase-product-quantity" at bounding box center [562, 369] width 11 height 11
type input "2"
click at [693, 380] on button "Adicionar R$ 20,00" at bounding box center [724, 369] width 114 height 30
type input "2"
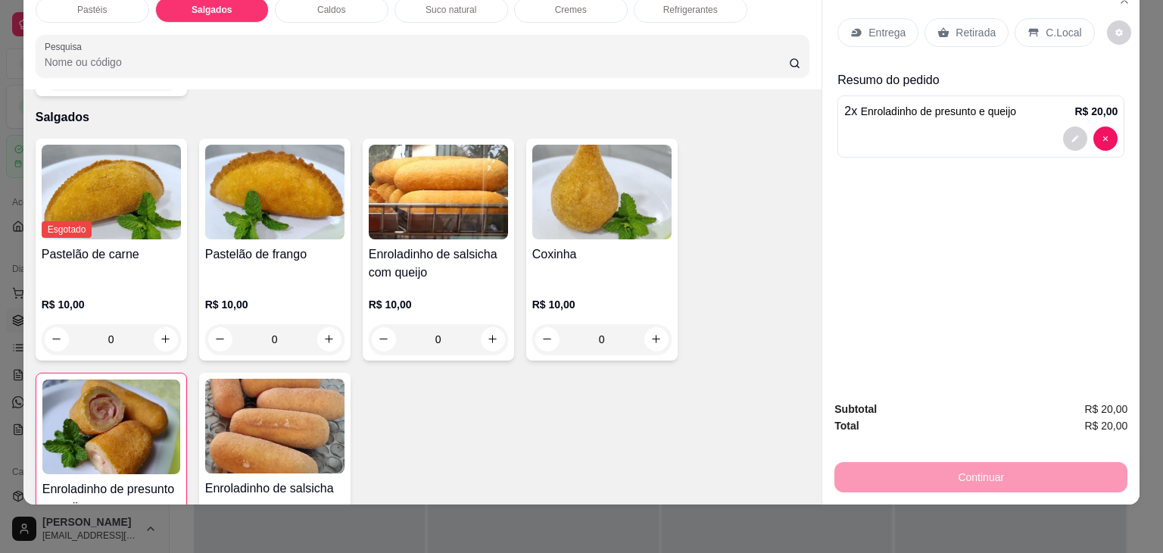
click at [562, 282] on div "R$ 10,00 0" at bounding box center [601, 318] width 139 height 73
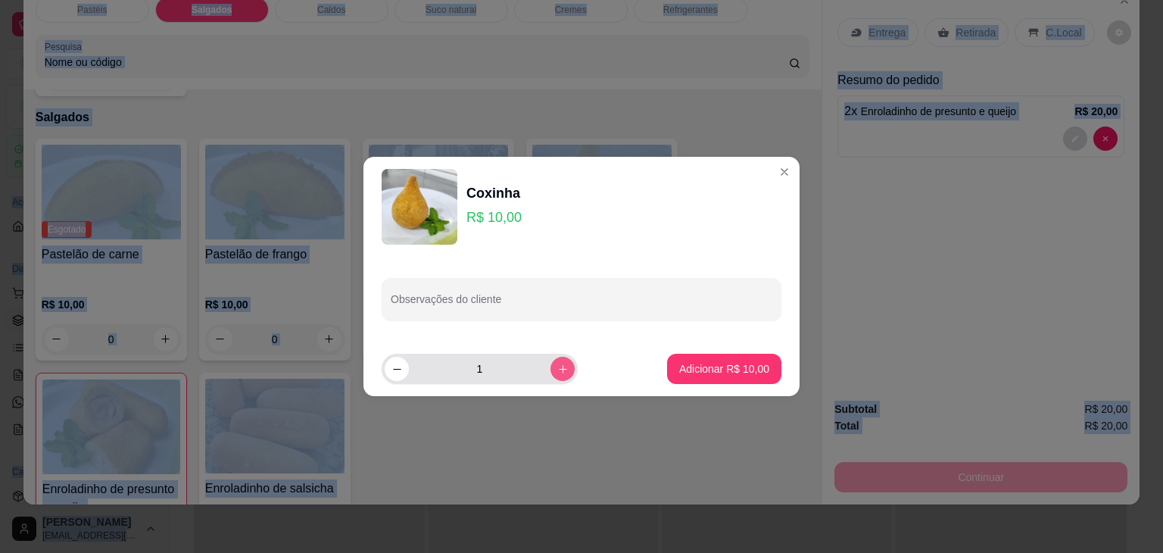
click at [557, 364] on icon "increase-product-quantity" at bounding box center [562, 369] width 11 height 11
type input "2"
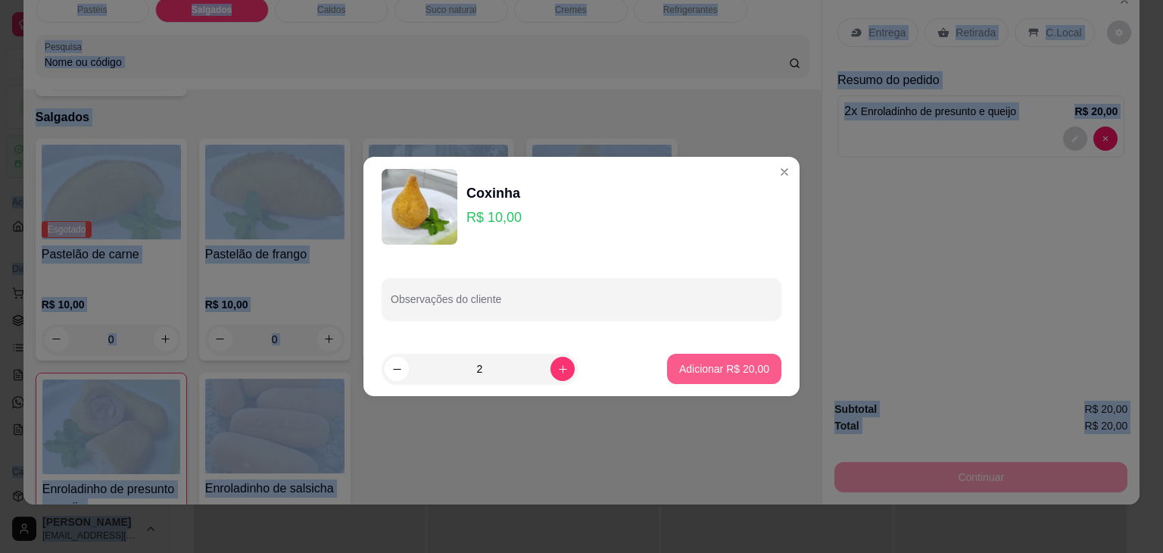
click at [751, 364] on p "Adicionar R$ 20,00" at bounding box center [724, 368] width 90 height 15
type input "2"
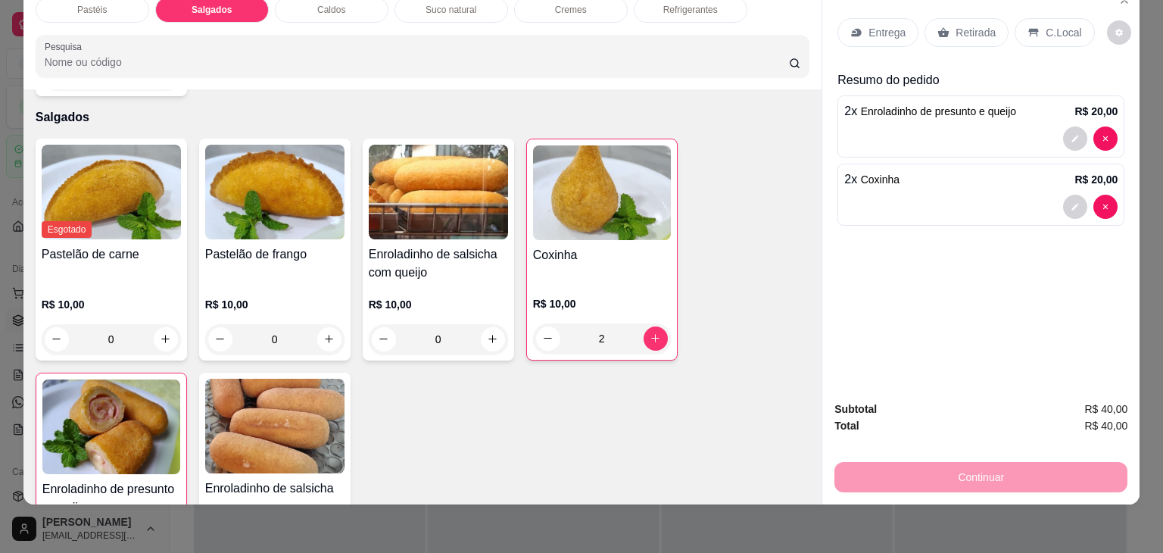
click at [444, 245] on h4 "Enroladinho de salsicha com queijo" at bounding box center [438, 263] width 139 height 36
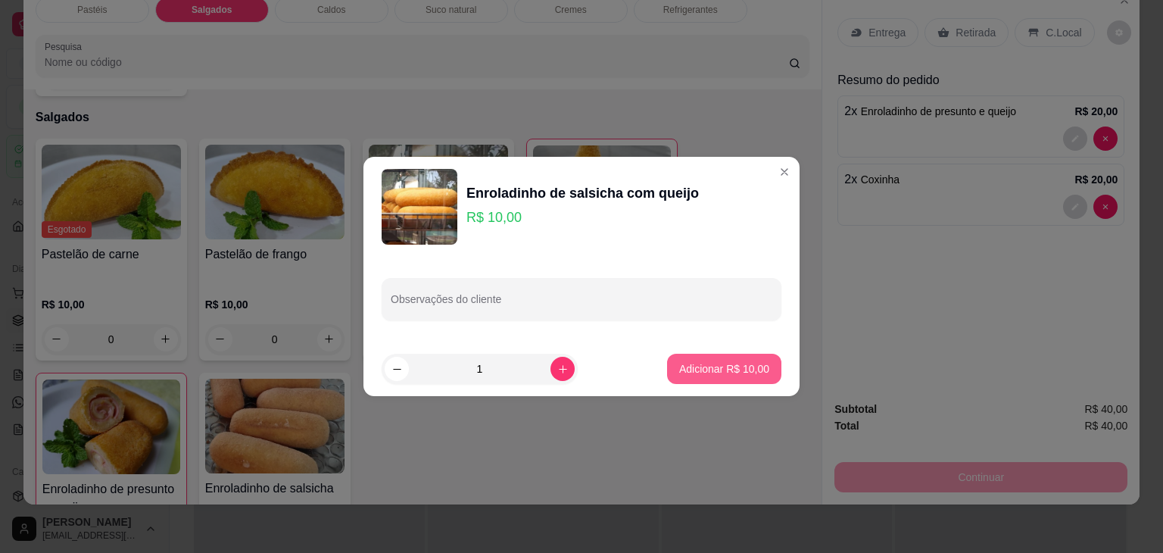
click at [723, 379] on button "Adicionar R$ 10,00" at bounding box center [724, 369] width 114 height 30
type input "1"
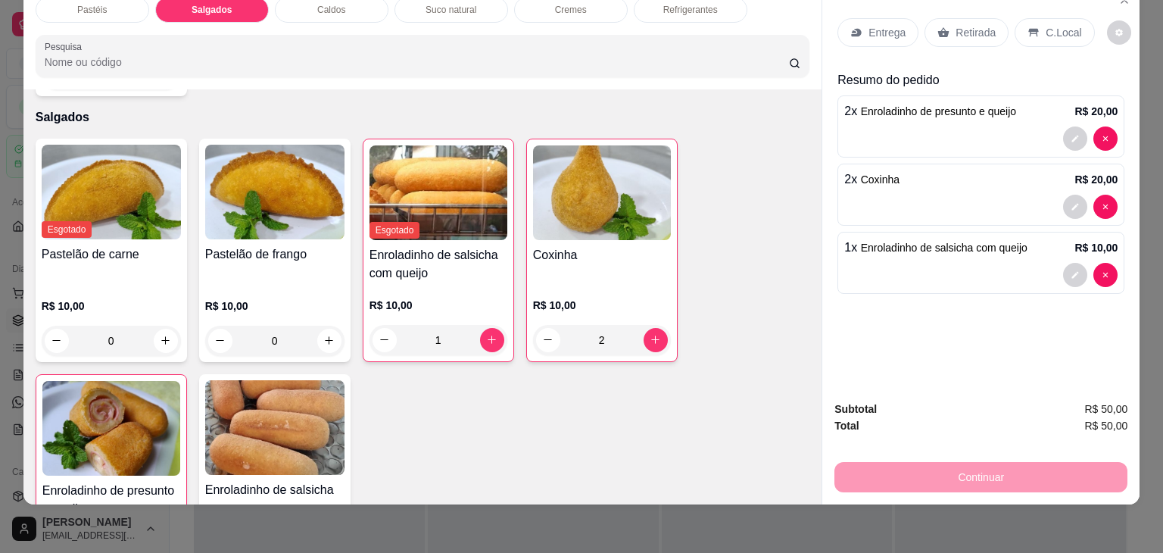
click at [977, 31] on div "Retirada" at bounding box center [967, 32] width 84 height 29
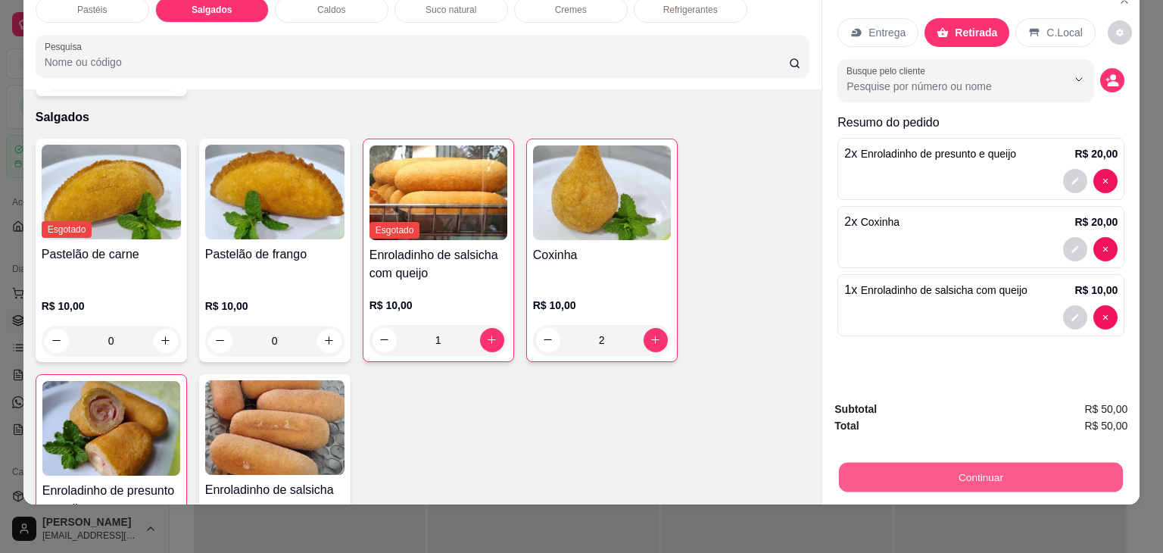
click at [938, 467] on button "Continuar" at bounding box center [981, 478] width 284 height 30
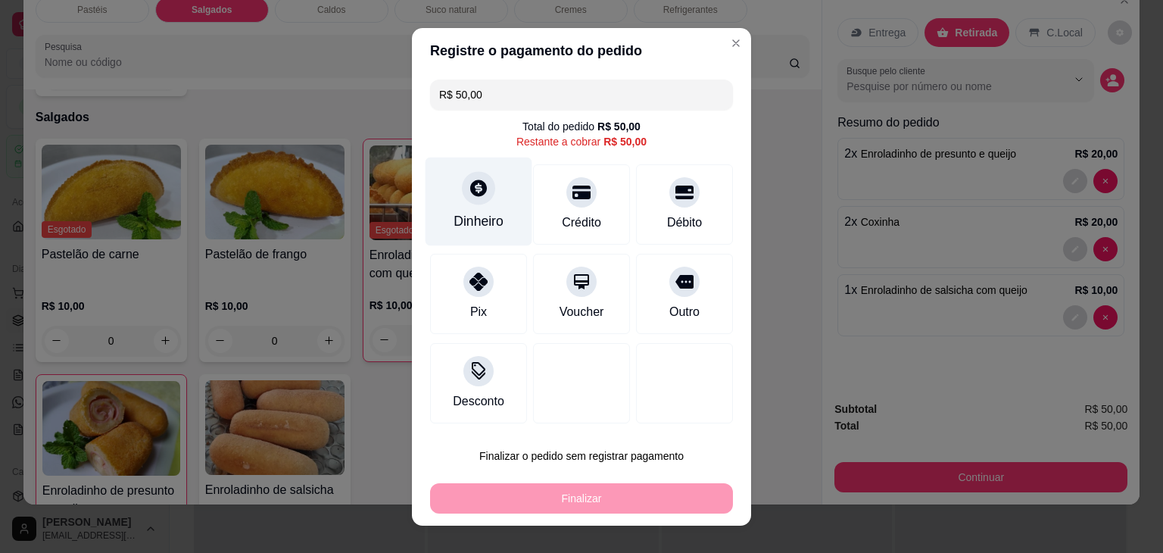
click at [489, 221] on div "Dinheiro" at bounding box center [479, 221] width 50 height 20
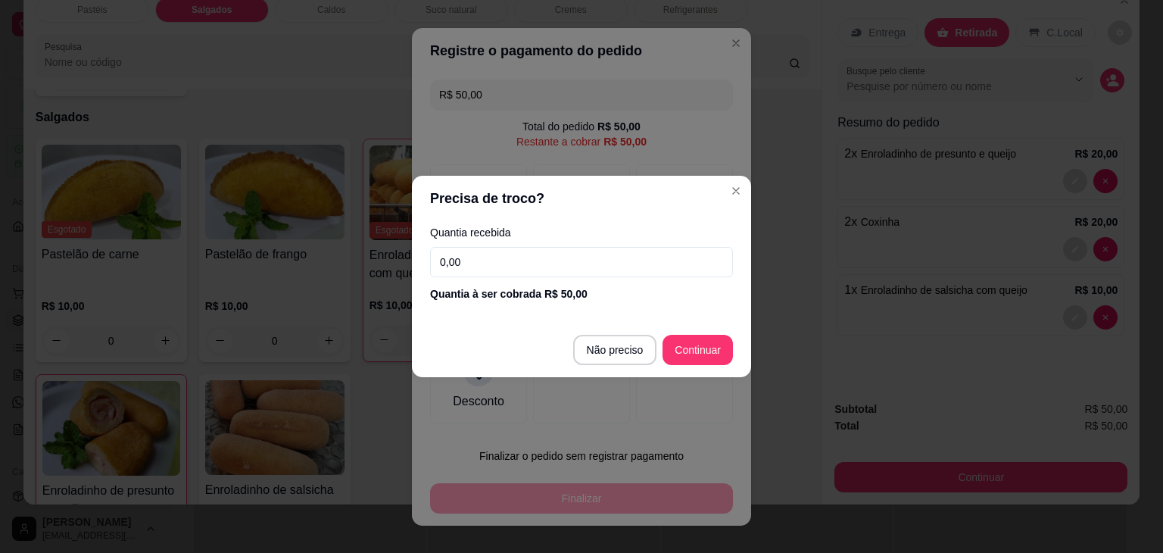
click at [495, 255] on input "0,00" at bounding box center [581, 262] width 303 height 30
type input "R$ 0,00"
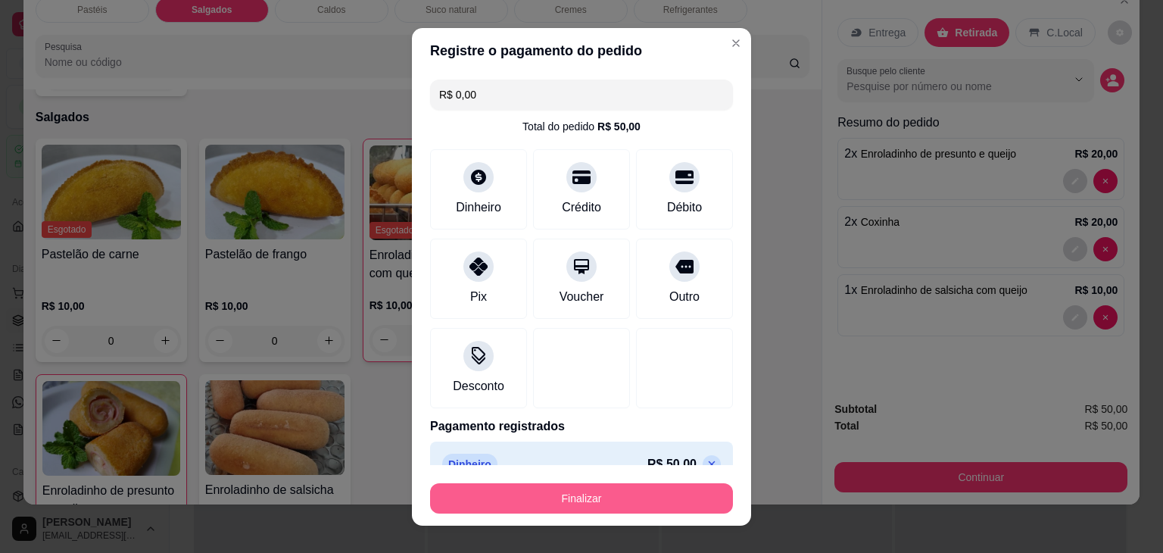
click at [542, 495] on button "Finalizar" at bounding box center [581, 498] width 303 height 30
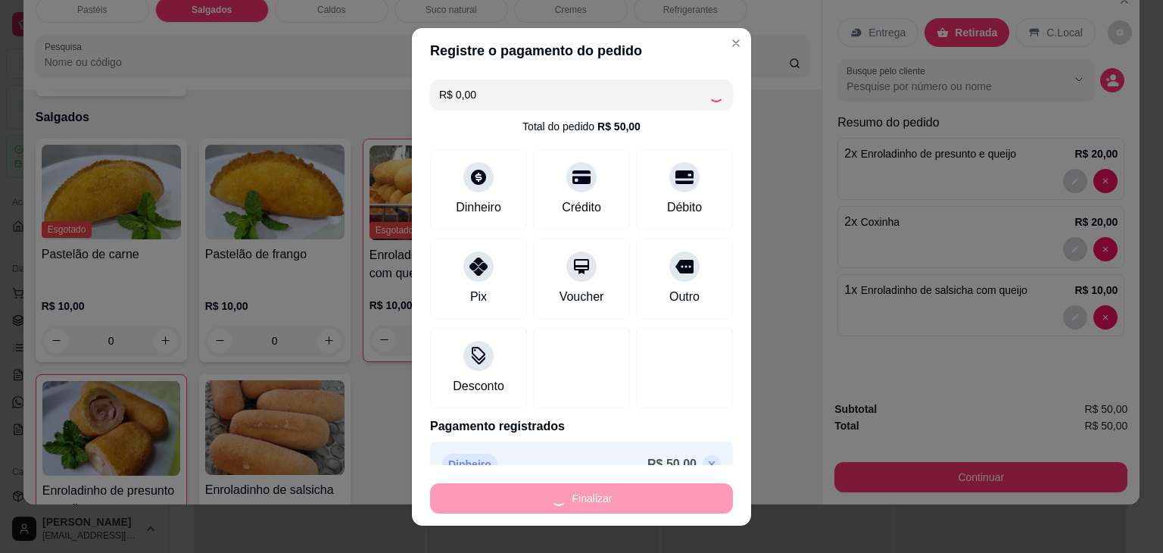
type input "0"
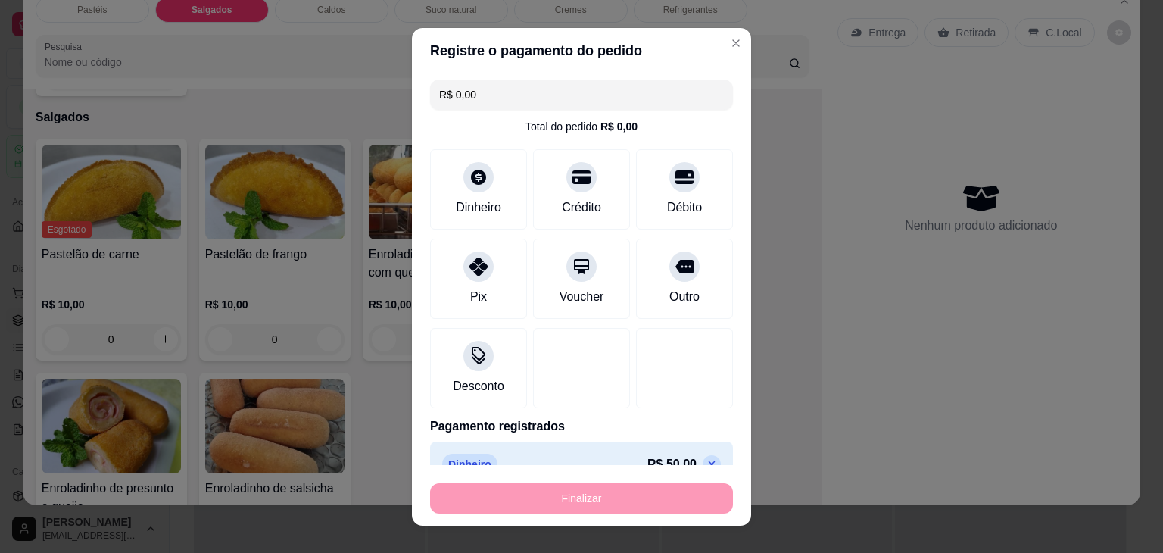
type input "-R$ 50,00"
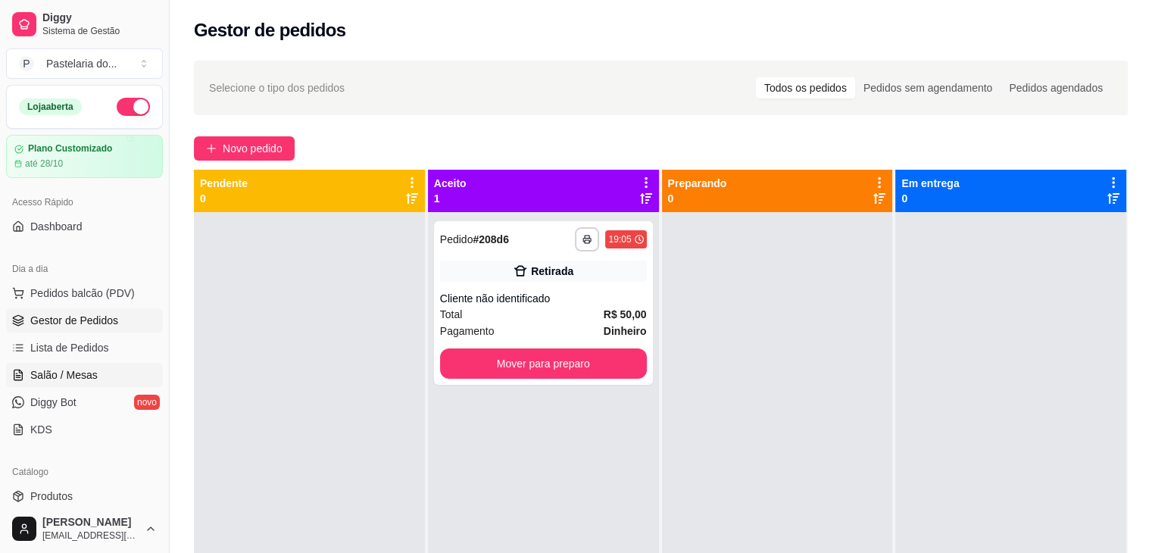
click at [52, 370] on span "Salão / Mesas" at bounding box center [63, 374] width 67 height 15
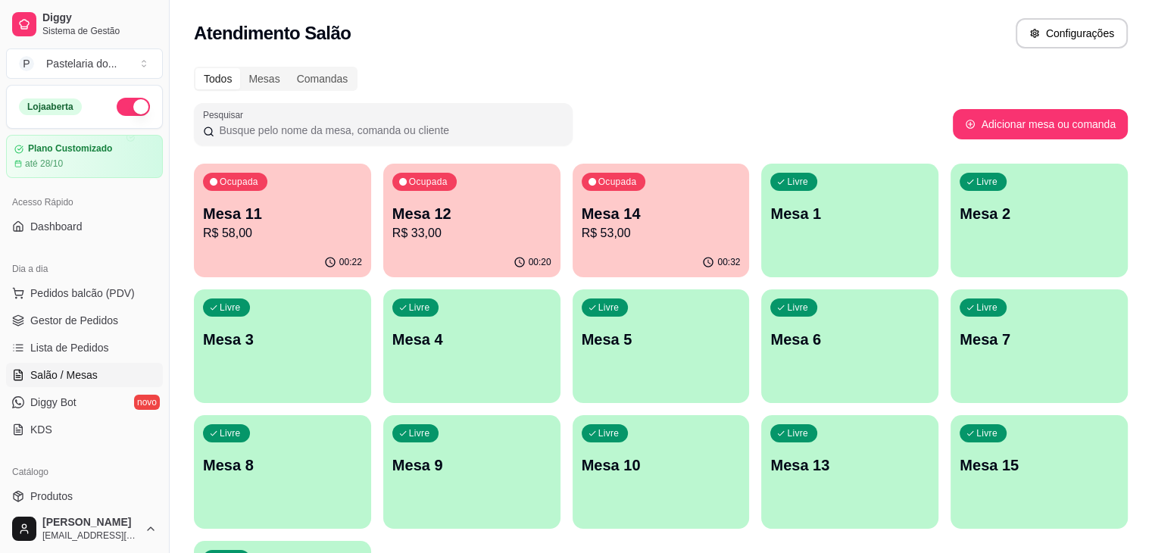
click at [259, 220] on p "Mesa 11" at bounding box center [282, 213] width 159 height 21
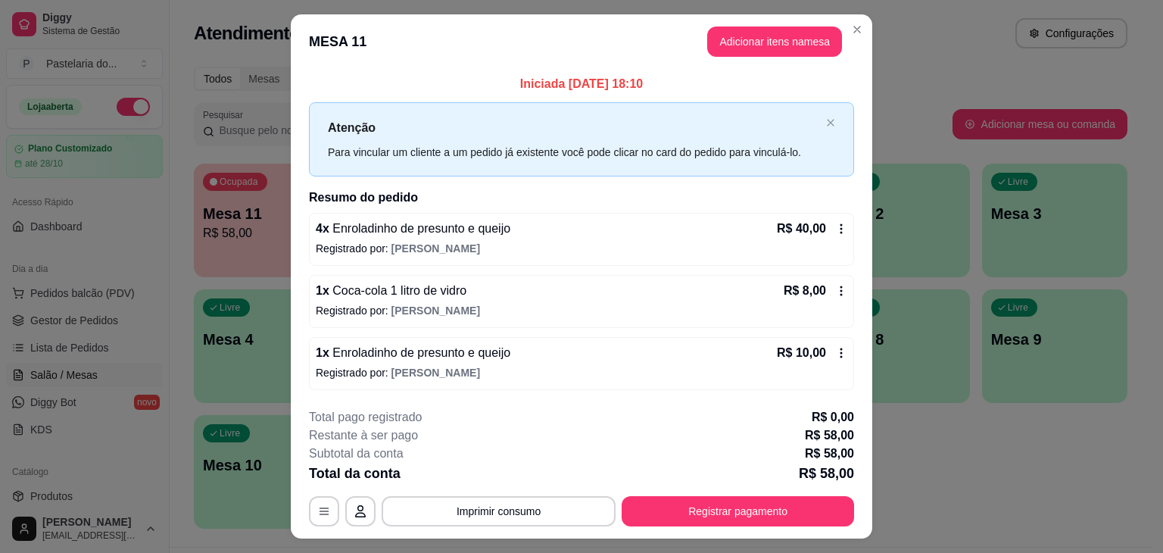
scroll to position [33, 0]
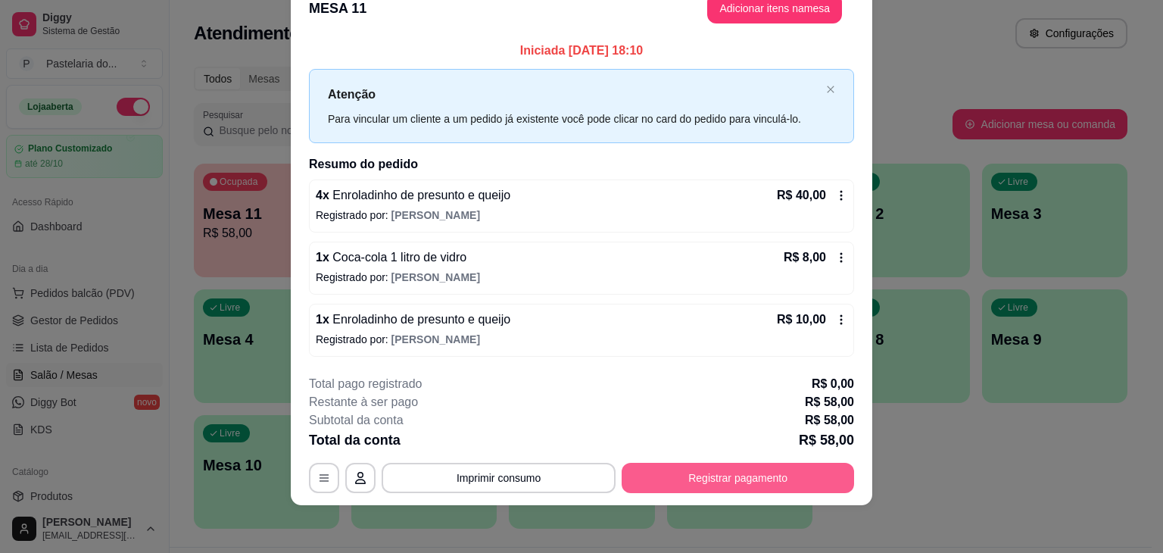
click at [694, 482] on button "Registrar pagamento" at bounding box center [738, 478] width 233 height 30
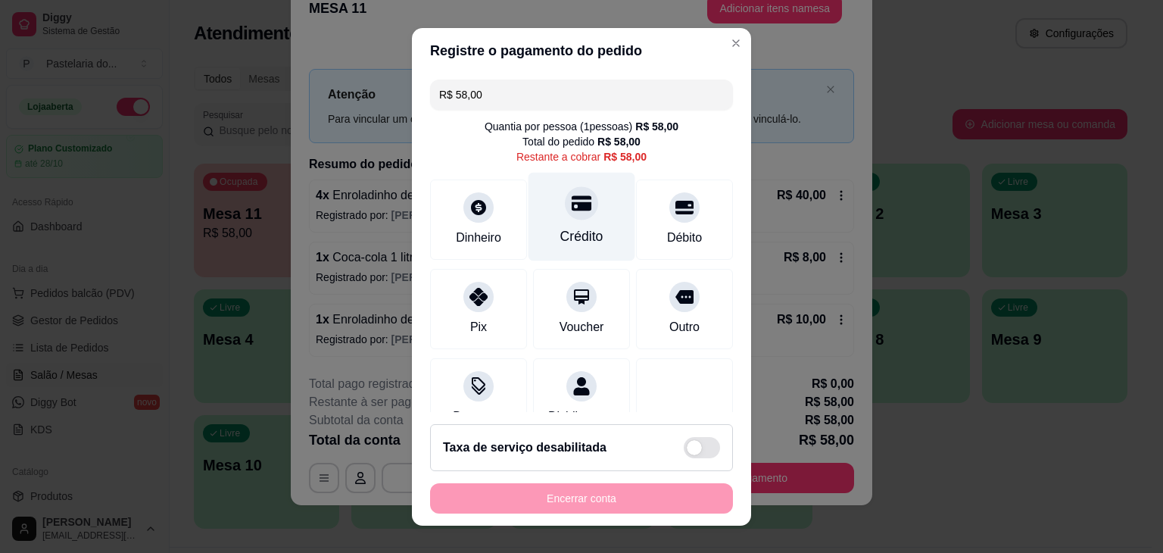
click at [567, 221] on div "Crédito" at bounding box center [582, 216] width 107 height 89
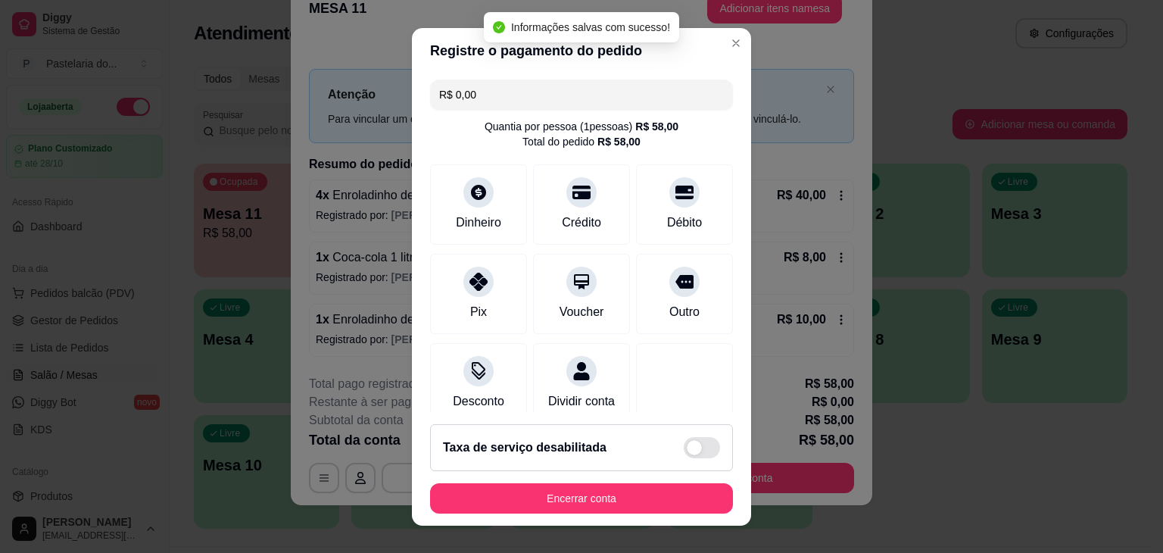
type input "R$ 0,00"
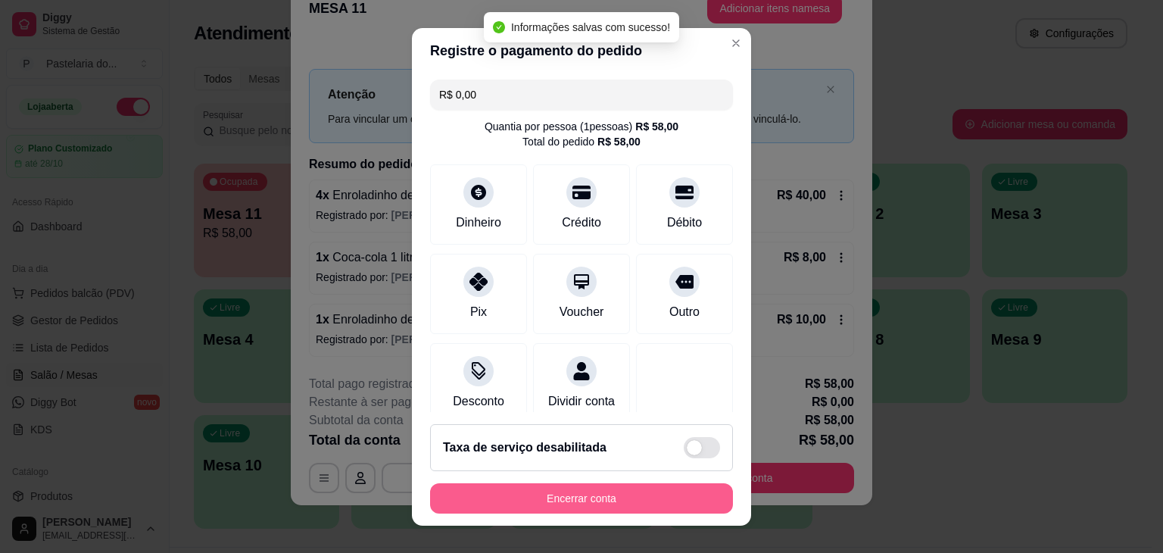
click at [597, 496] on button "Encerrar conta" at bounding box center [581, 498] width 303 height 30
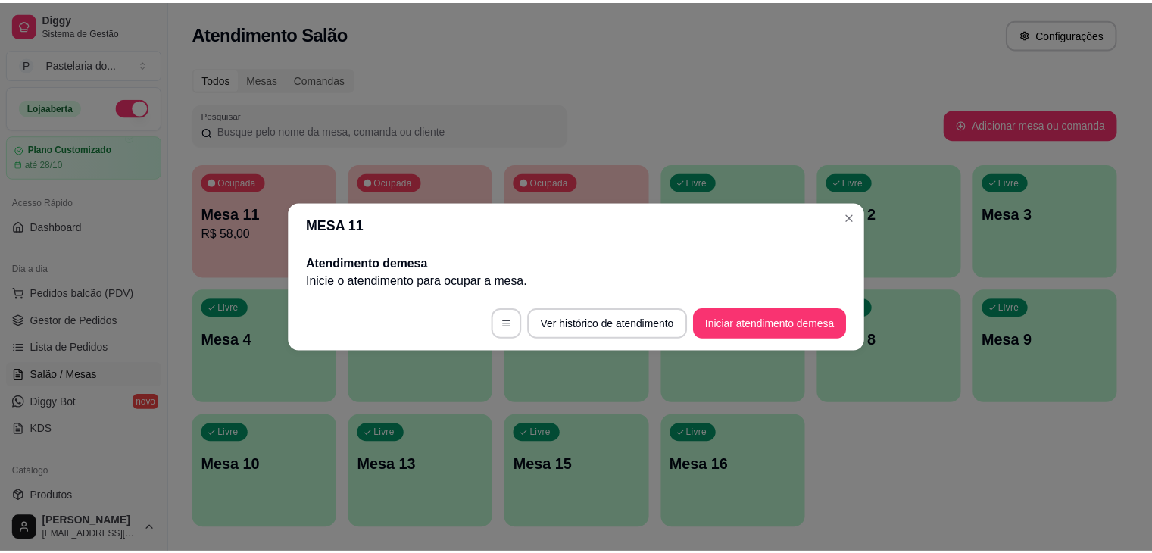
scroll to position [0, 0]
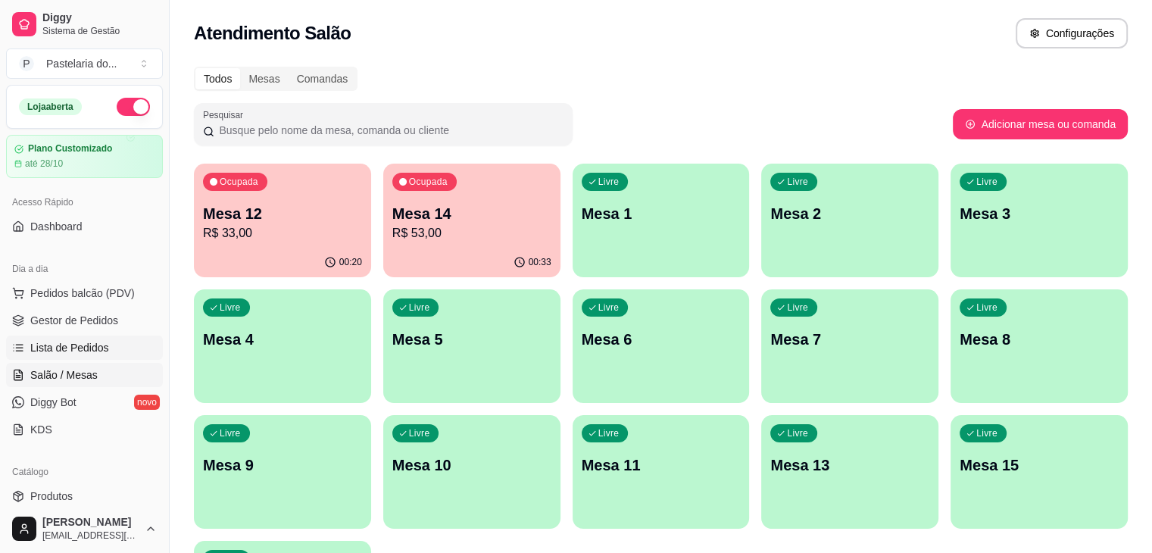
click at [82, 344] on span "Lista de Pedidos" at bounding box center [69, 347] width 79 height 15
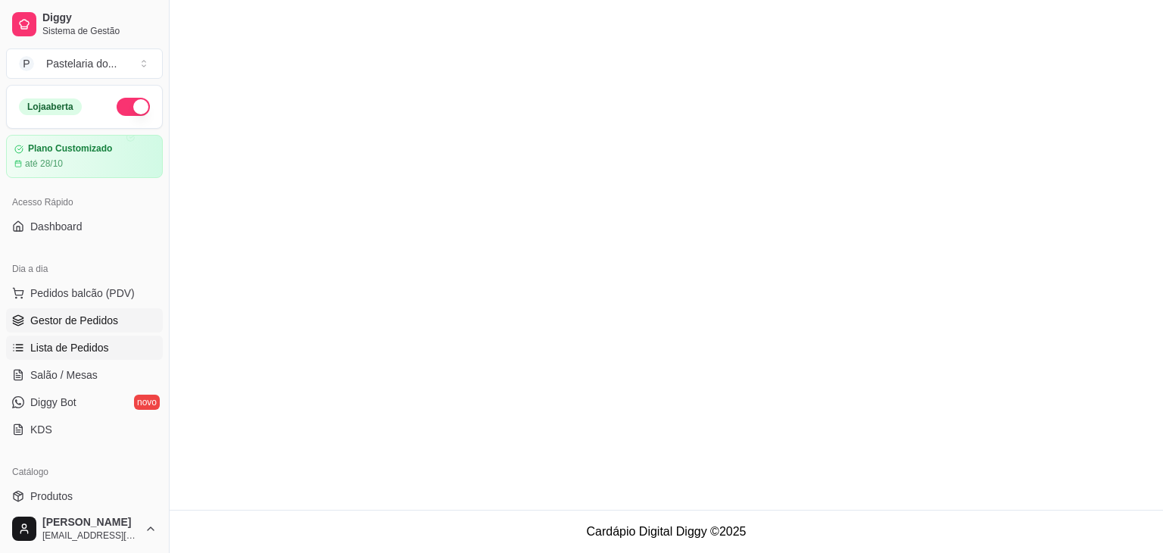
click at [85, 326] on span "Gestor de Pedidos" at bounding box center [74, 320] width 88 height 15
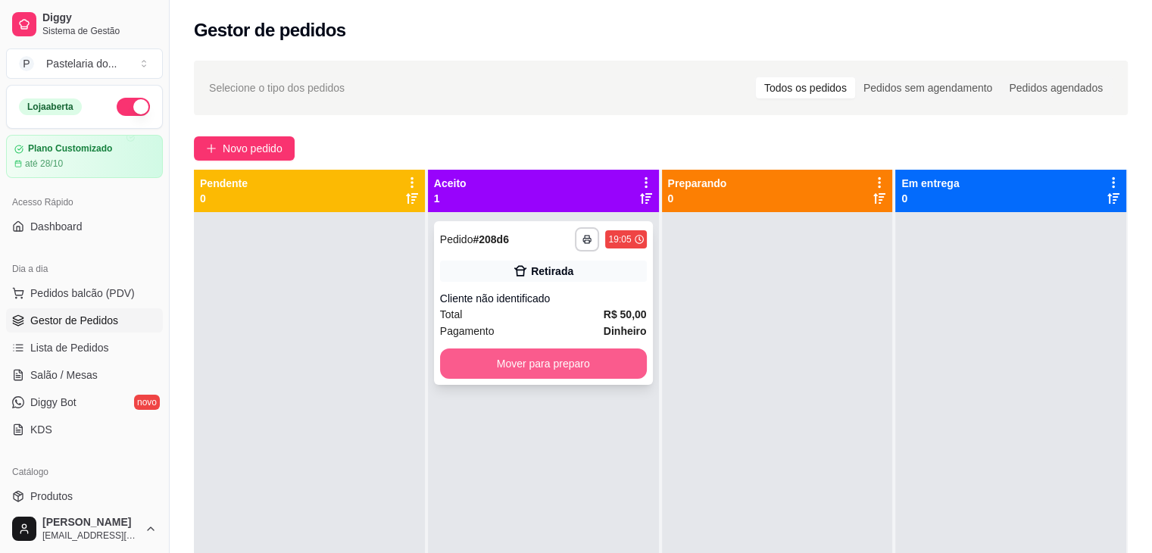
click at [560, 357] on button "Mover para preparo" at bounding box center [543, 363] width 207 height 30
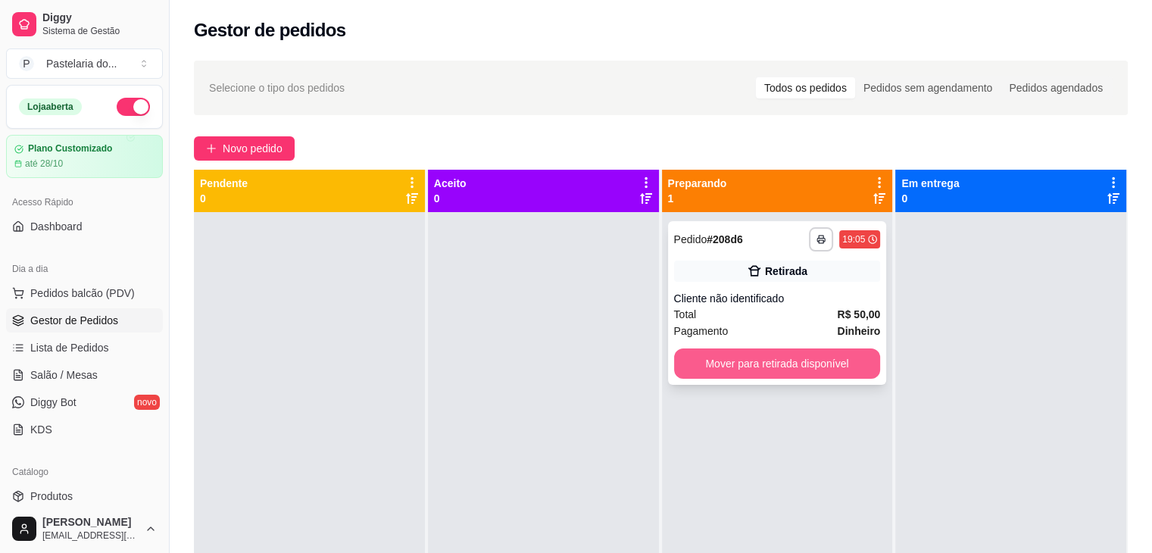
click at [760, 373] on button "Mover para retirada disponível" at bounding box center [777, 363] width 207 height 30
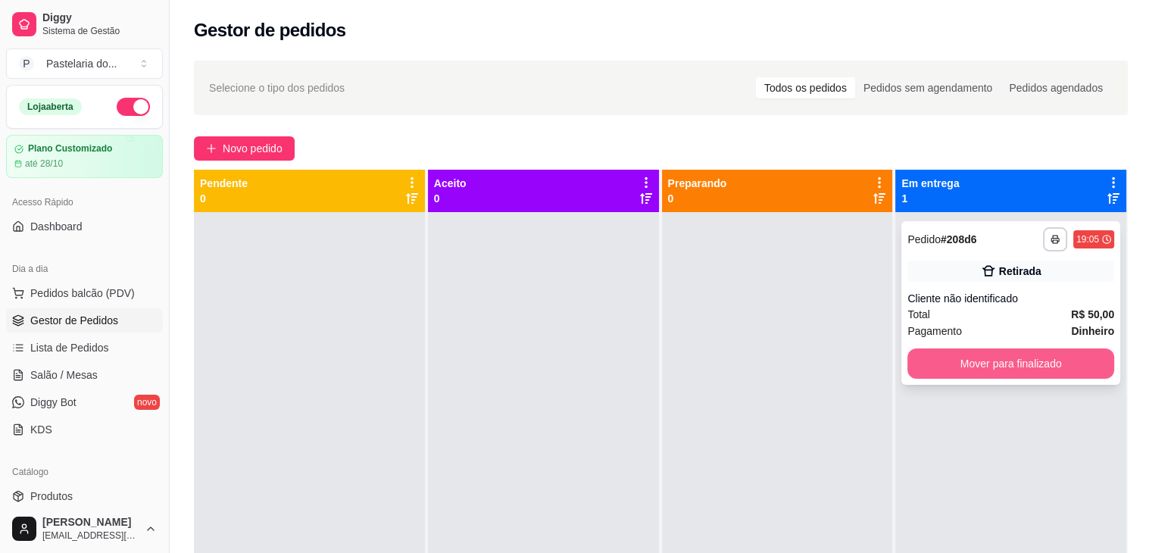
click at [960, 364] on button "Mover para finalizado" at bounding box center [1010, 363] width 207 height 30
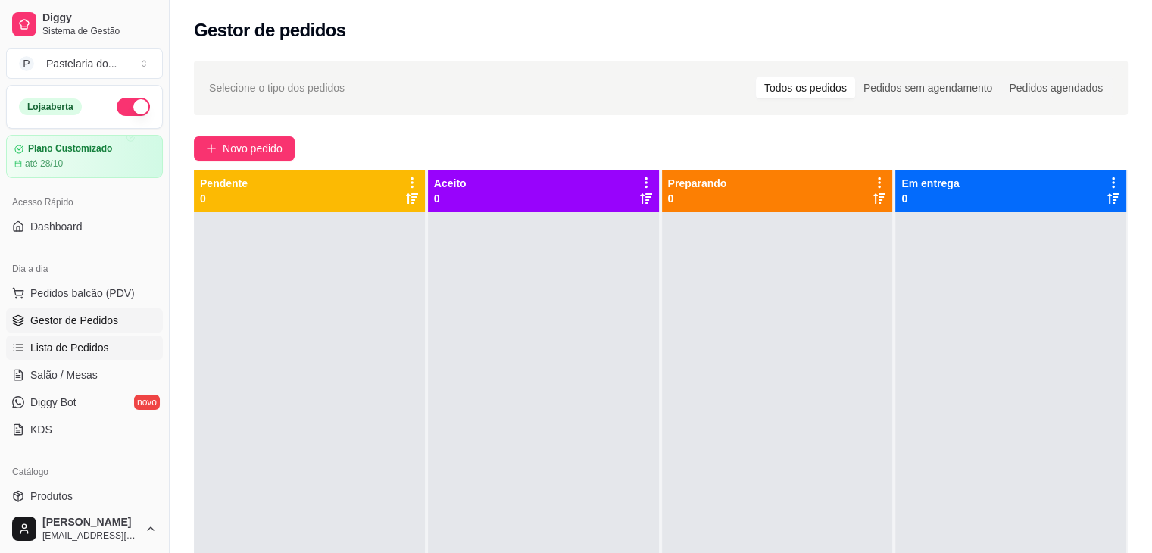
click at [76, 349] on span "Lista de Pedidos" at bounding box center [69, 347] width 79 height 15
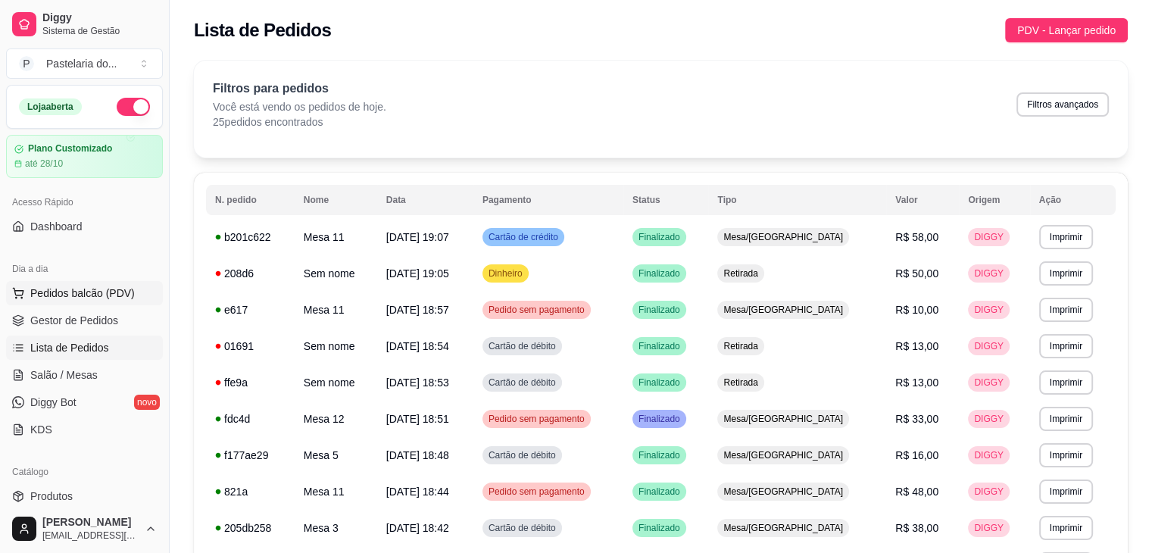
click at [94, 292] on span "Pedidos balcão (PDV)" at bounding box center [82, 293] width 105 height 15
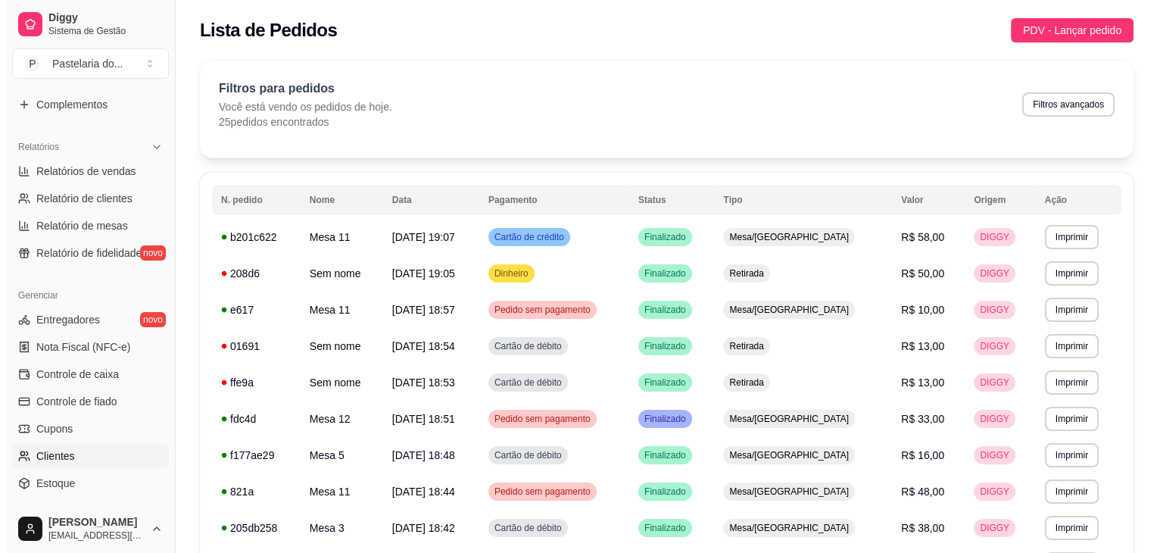
scroll to position [454, 0]
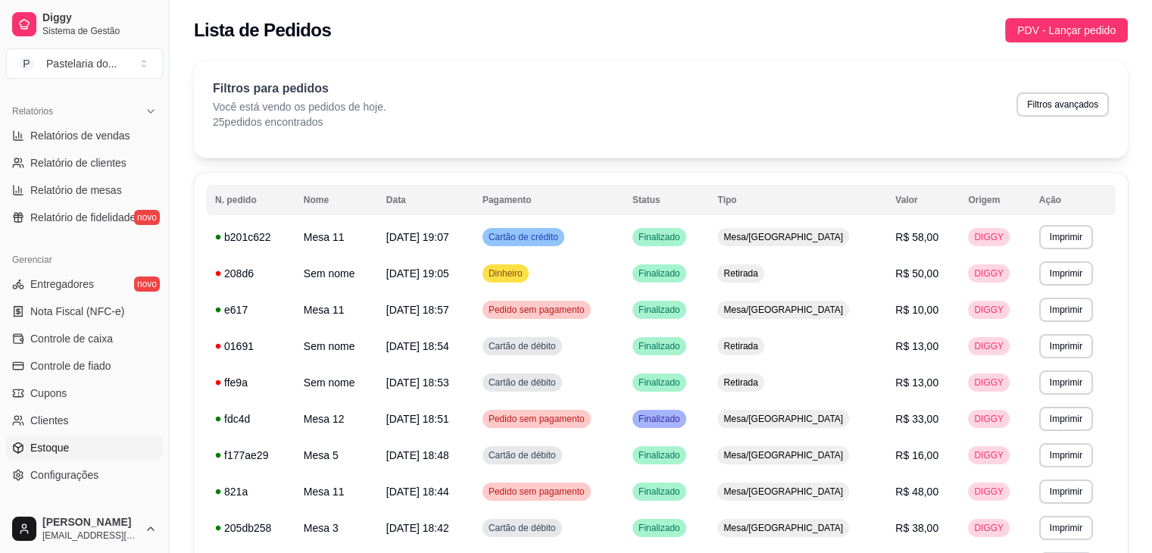
click at [83, 445] on link "Estoque" at bounding box center [84, 448] width 157 height 24
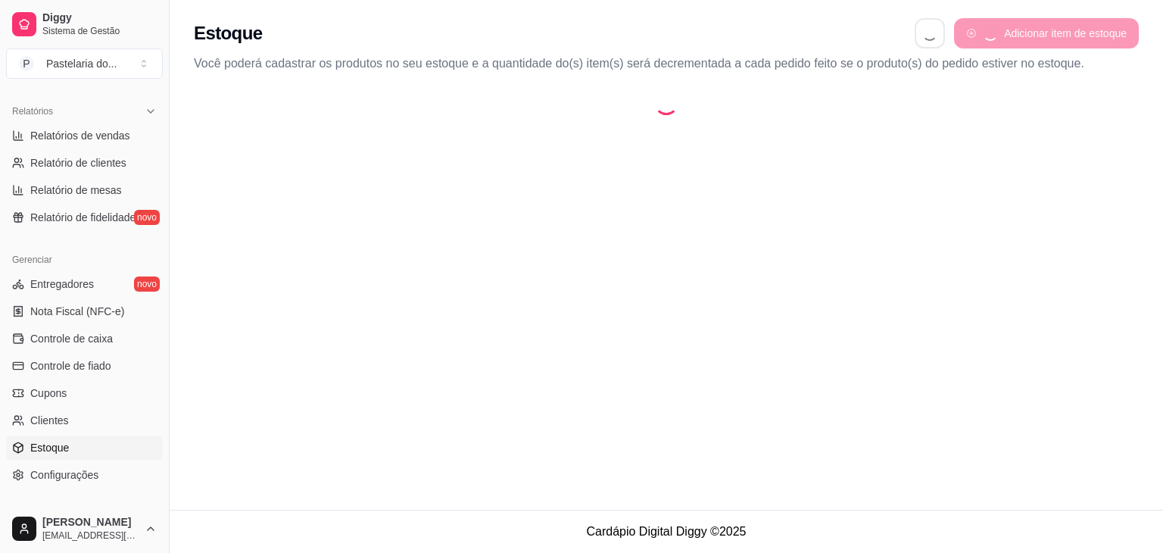
select select "QUANTITY_ORDER"
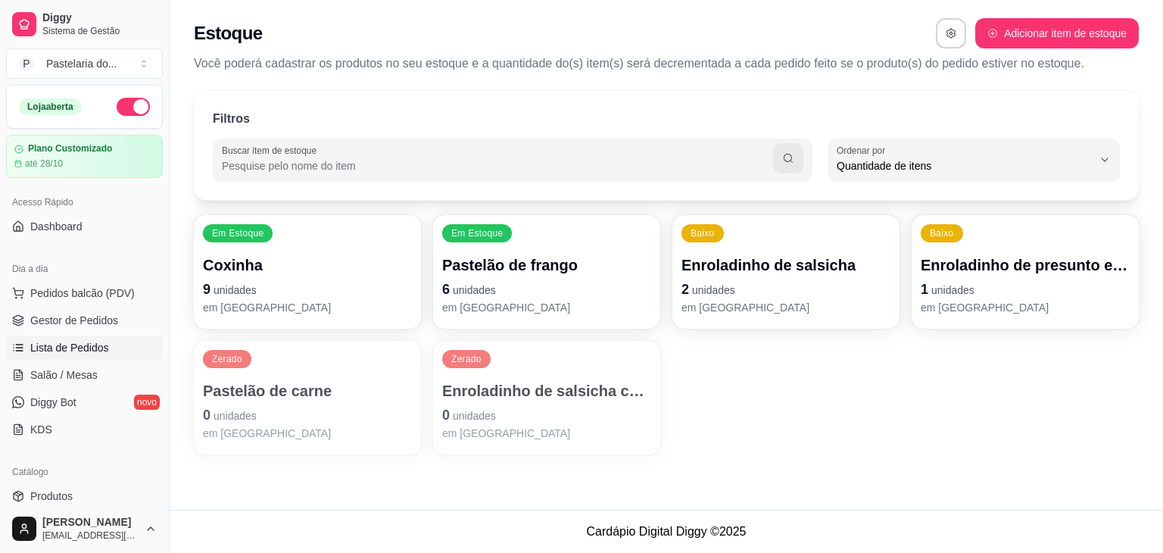
click at [62, 340] on span "Lista de Pedidos" at bounding box center [69, 347] width 79 height 15
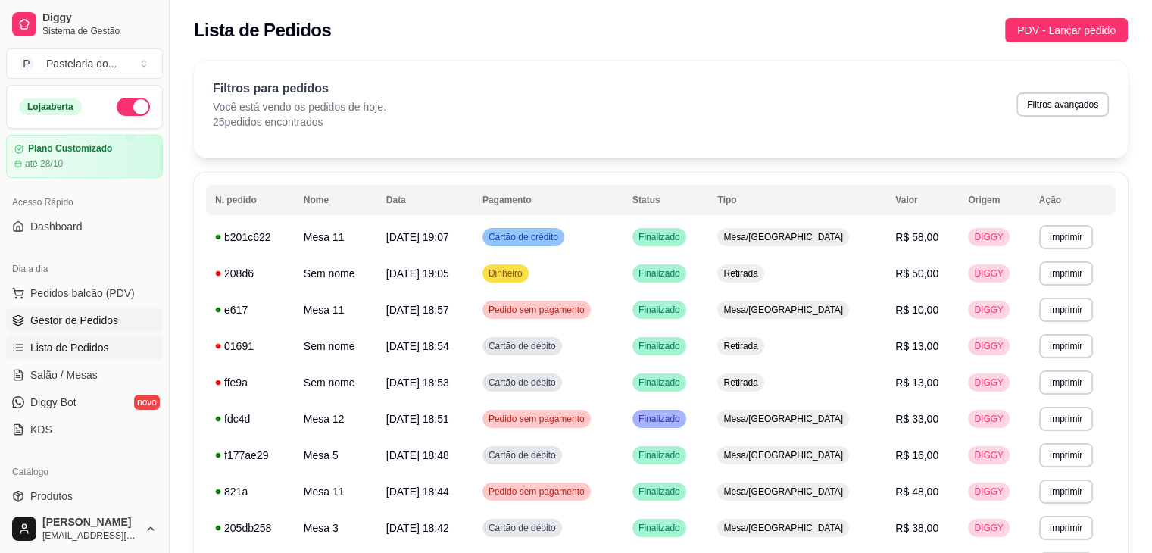
click at [71, 322] on span "Gestor de Pedidos" at bounding box center [74, 320] width 88 height 15
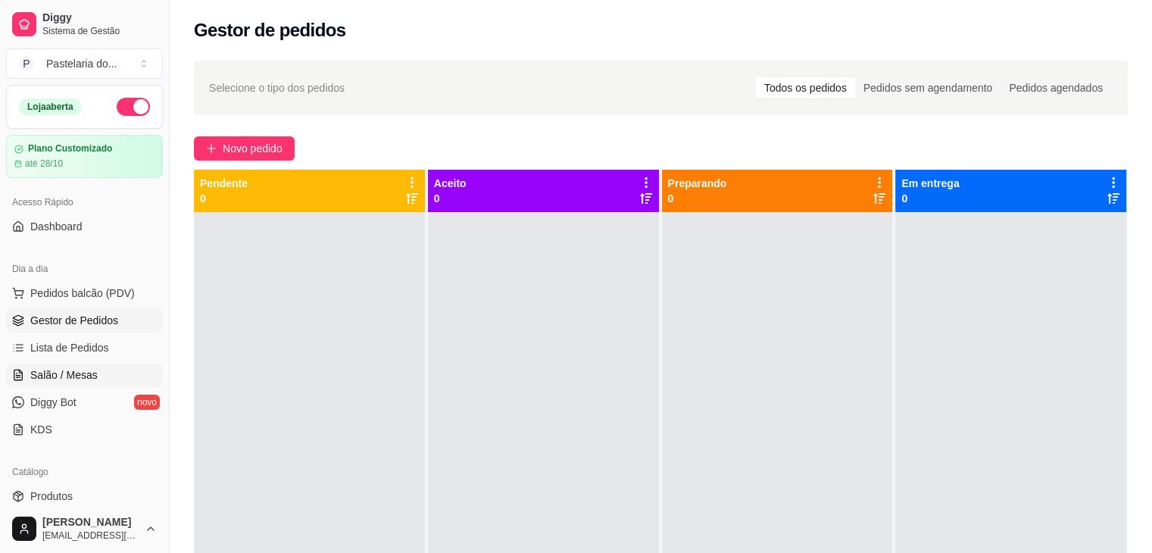
click at [92, 376] on span "Salão / Mesas" at bounding box center [63, 374] width 67 height 15
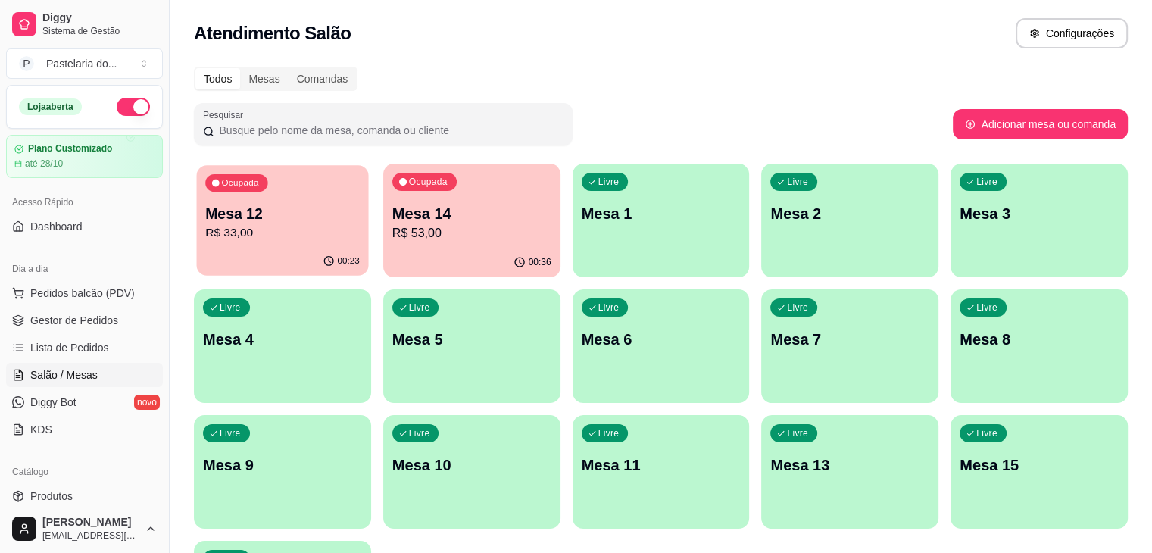
click at [258, 230] on p "R$ 33,00" at bounding box center [282, 232] width 155 height 17
click at [432, 225] on p "R$ 53,00" at bounding box center [471, 233] width 159 height 18
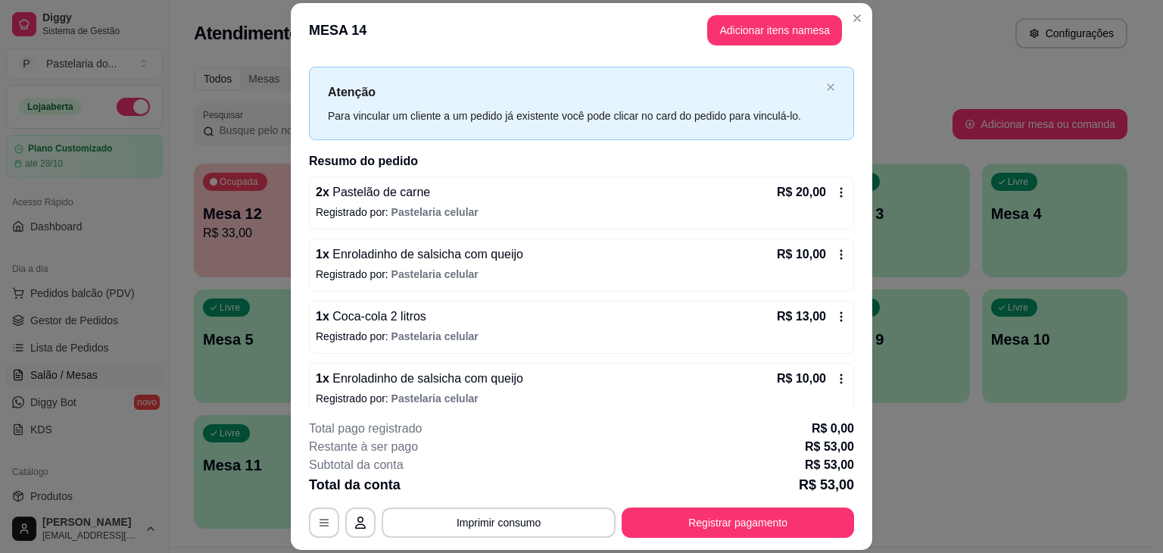
scroll to position [36, 0]
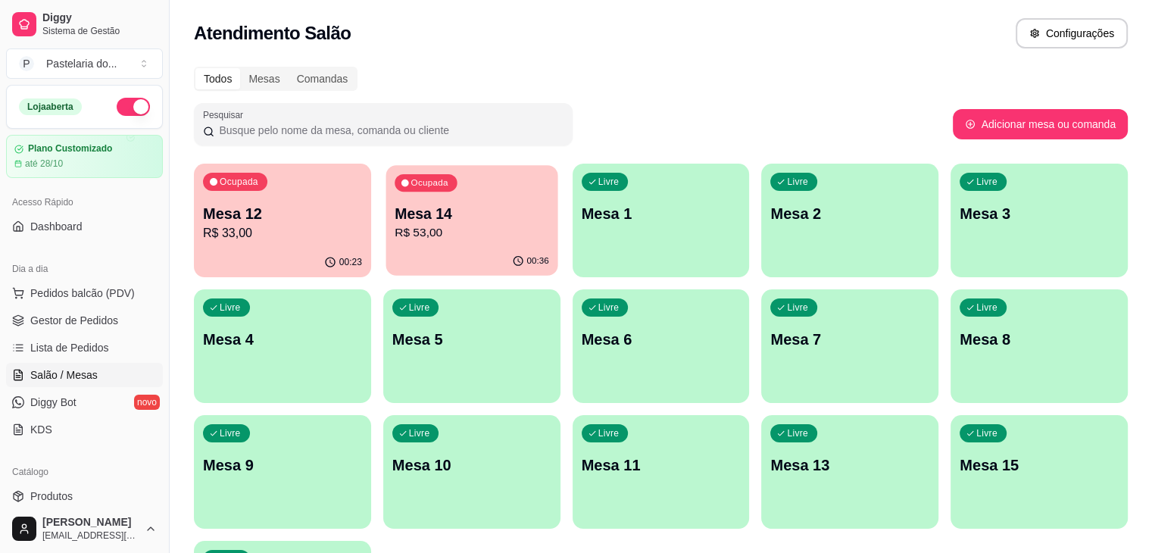
click at [421, 264] on div "00:36" at bounding box center [472, 261] width 172 height 29
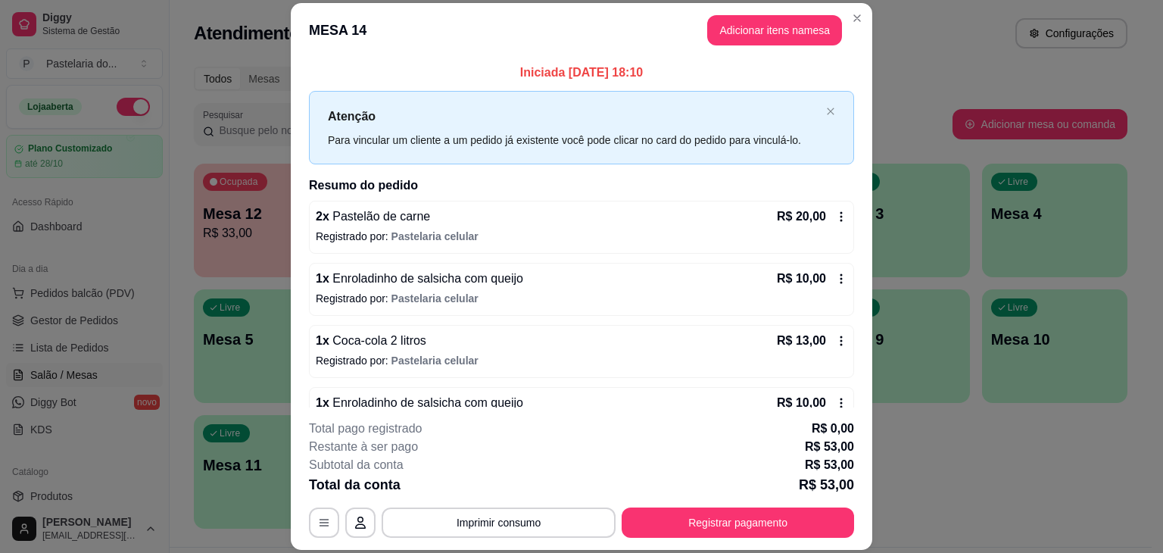
click at [751, 521] on button "Registrar pagamento" at bounding box center [738, 522] width 233 height 30
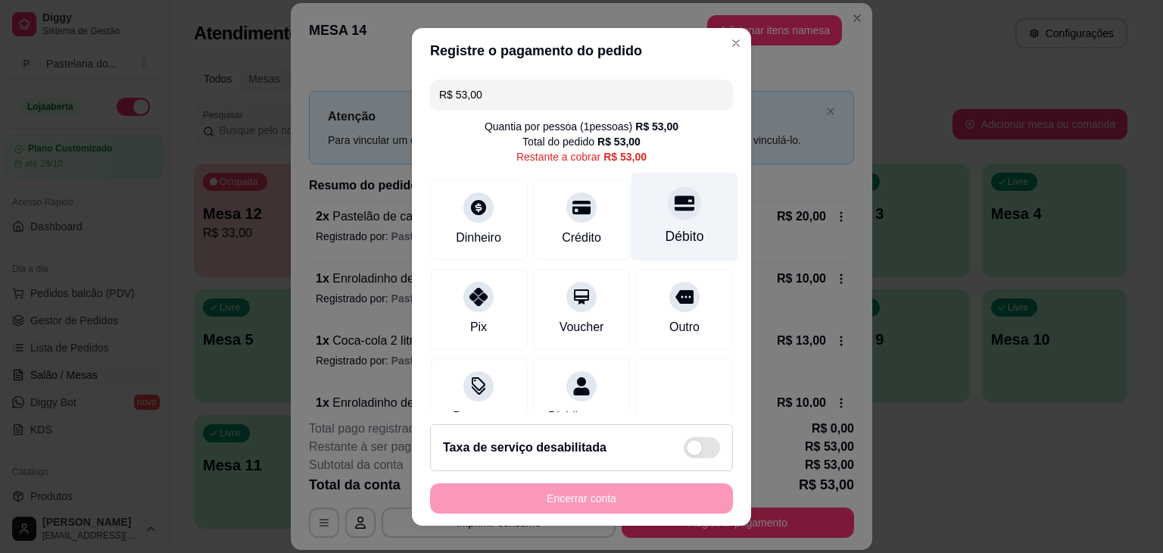
click at [675, 210] on icon at bounding box center [685, 202] width 20 height 15
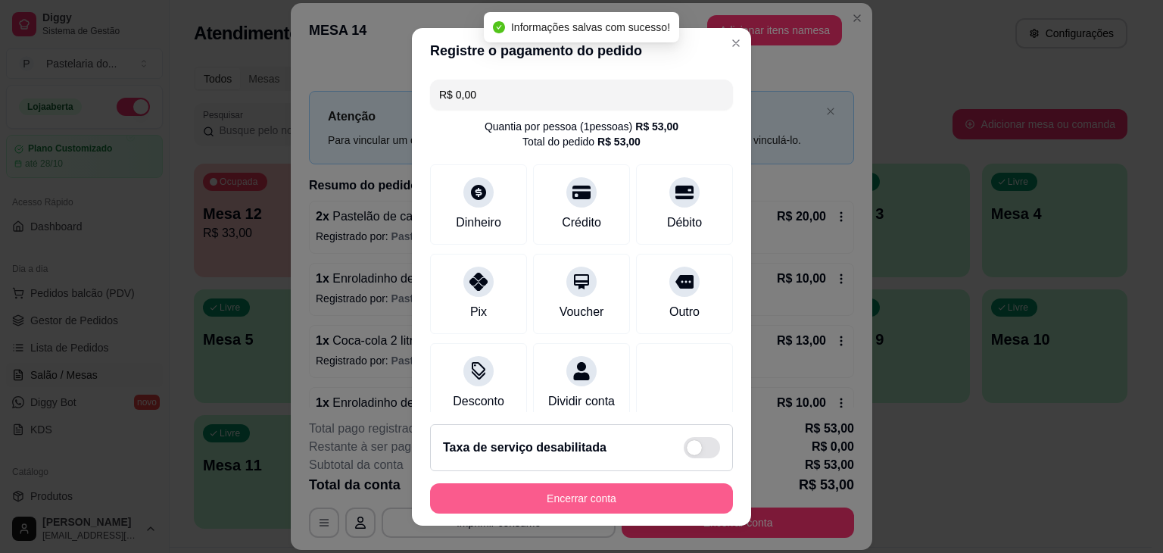
type input "R$ 0,00"
click at [554, 504] on button "Encerrar conta" at bounding box center [581, 498] width 303 height 30
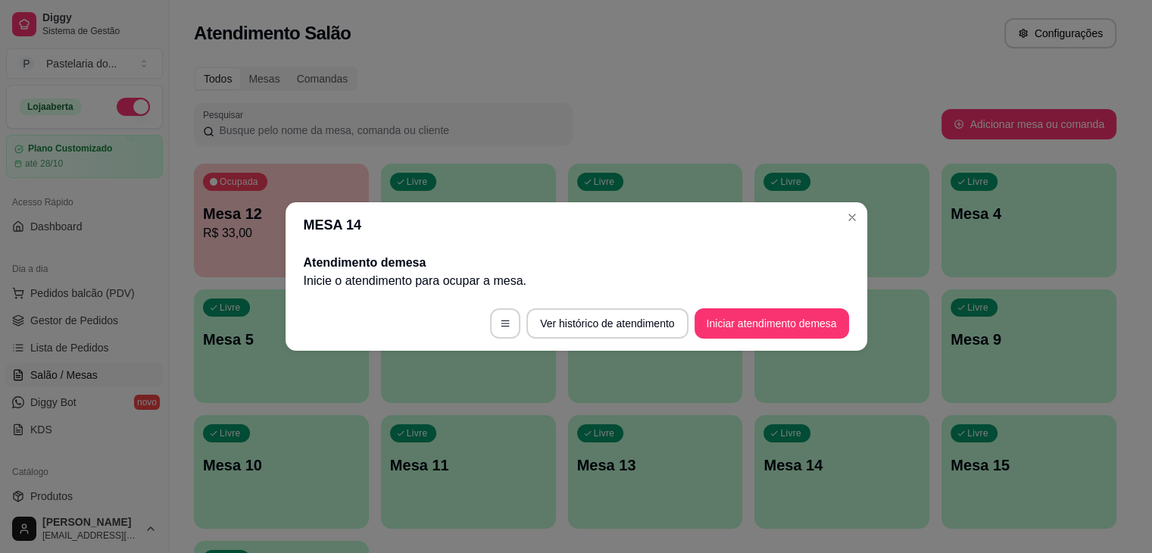
click at [267, 257] on div "00:24" at bounding box center [281, 263] width 175 height 30
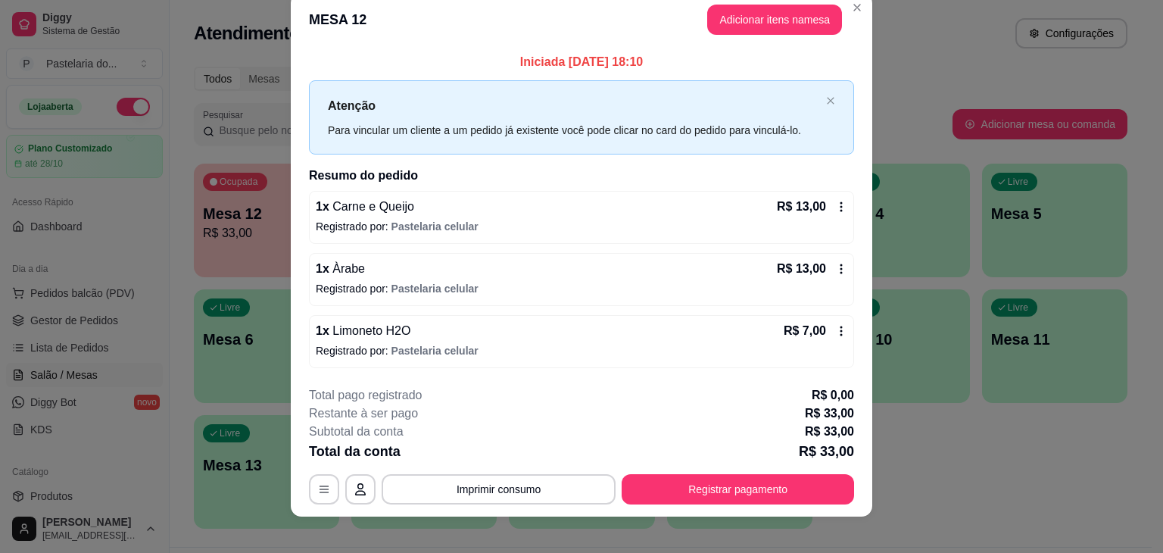
scroll to position [33, 0]
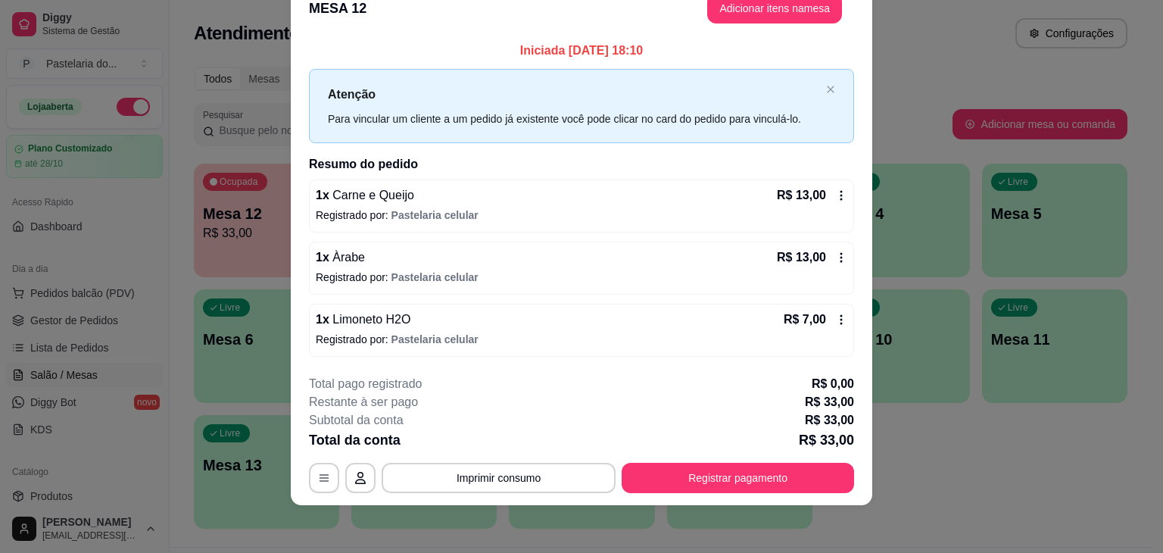
click at [713, 468] on button "Registrar pagamento" at bounding box center [738, 478] width 233 height 30
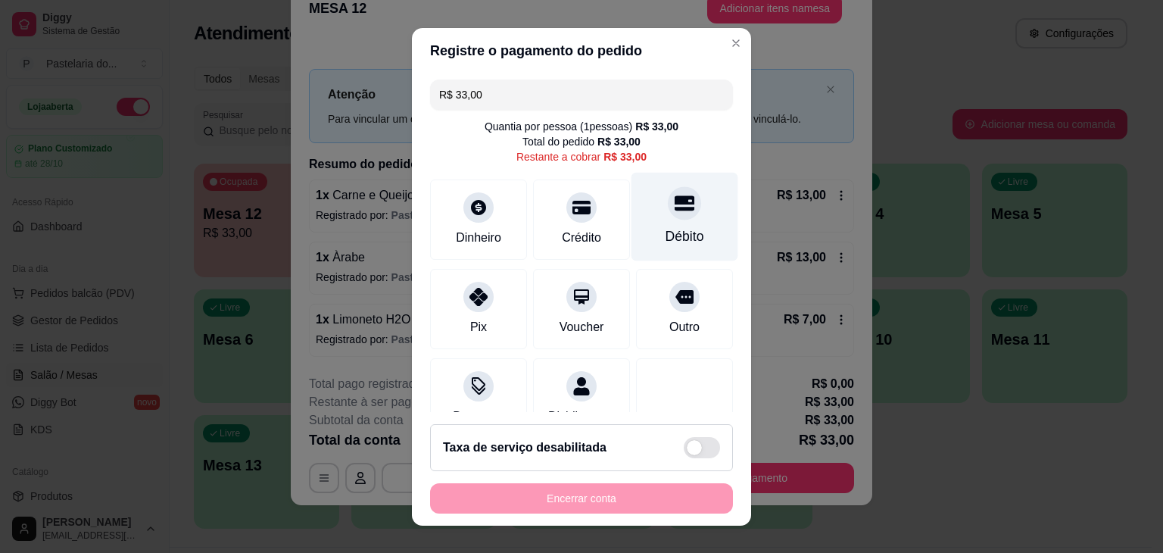
click at [666, 230] on div "Débito" at bounding box center [685, 236] width 39 height 20
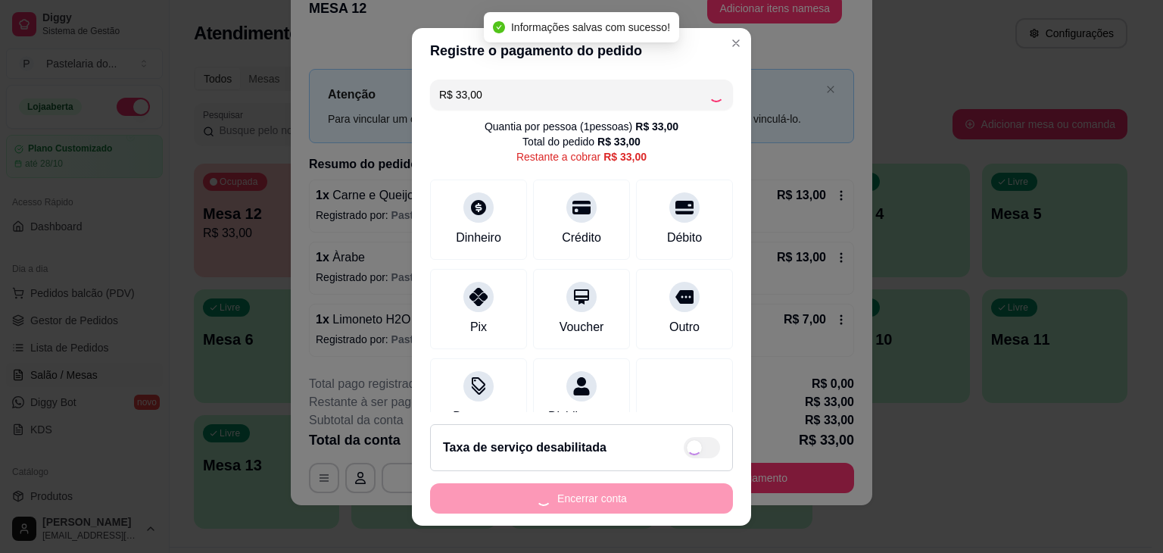
type input "R$ 0,00"
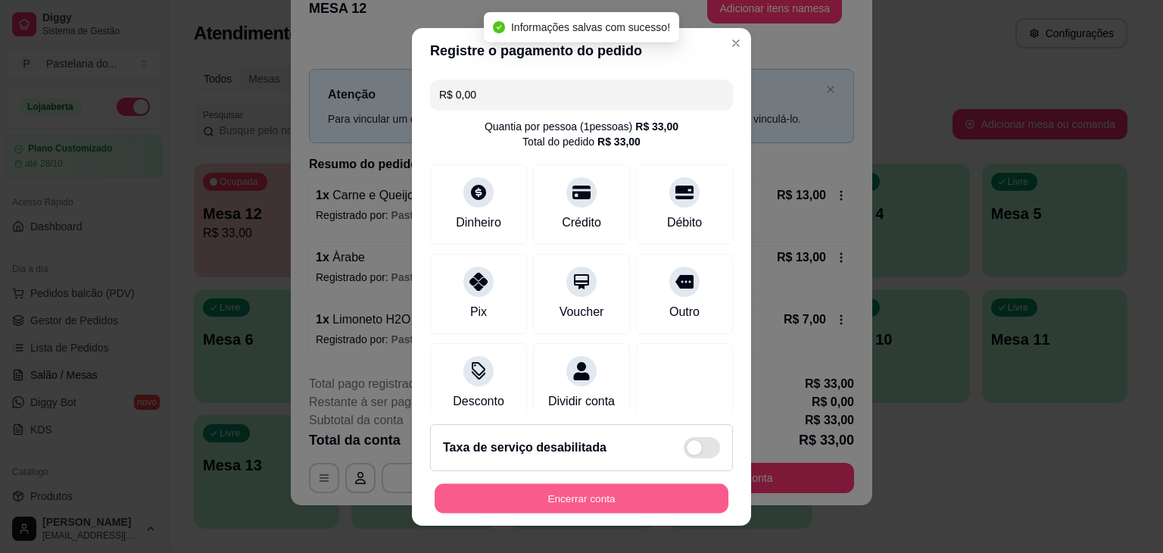
click at [595, 510] on button "Encerrar conta" at bounding box center [582, 498] width 294 height 30
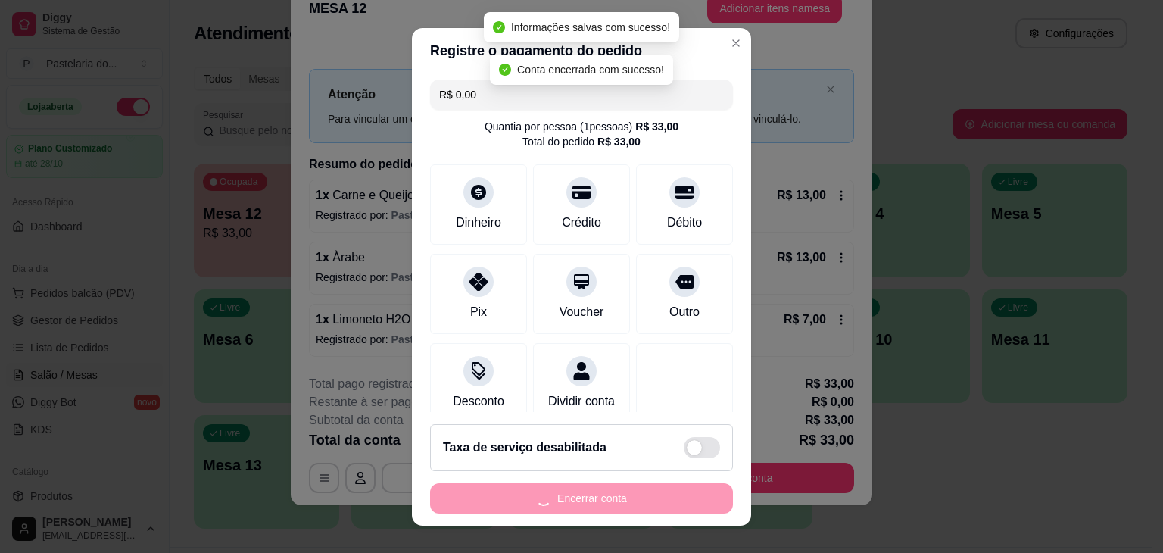
scroll to position [0, 0]
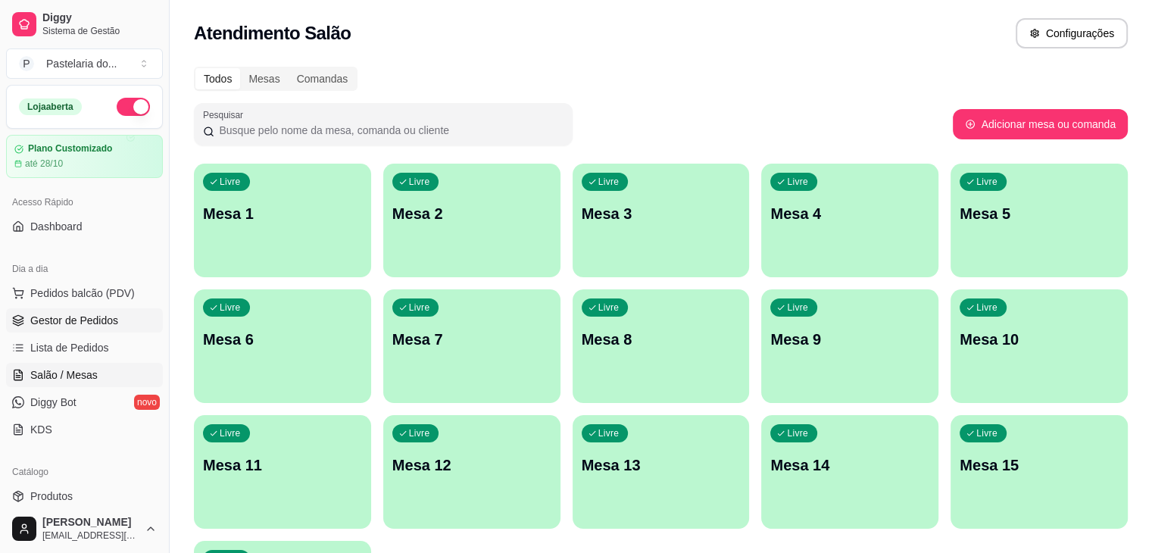
click at [112, 323] on span "Gestor de Pedidos" at bounding box center [74, 320] width 88 height 15
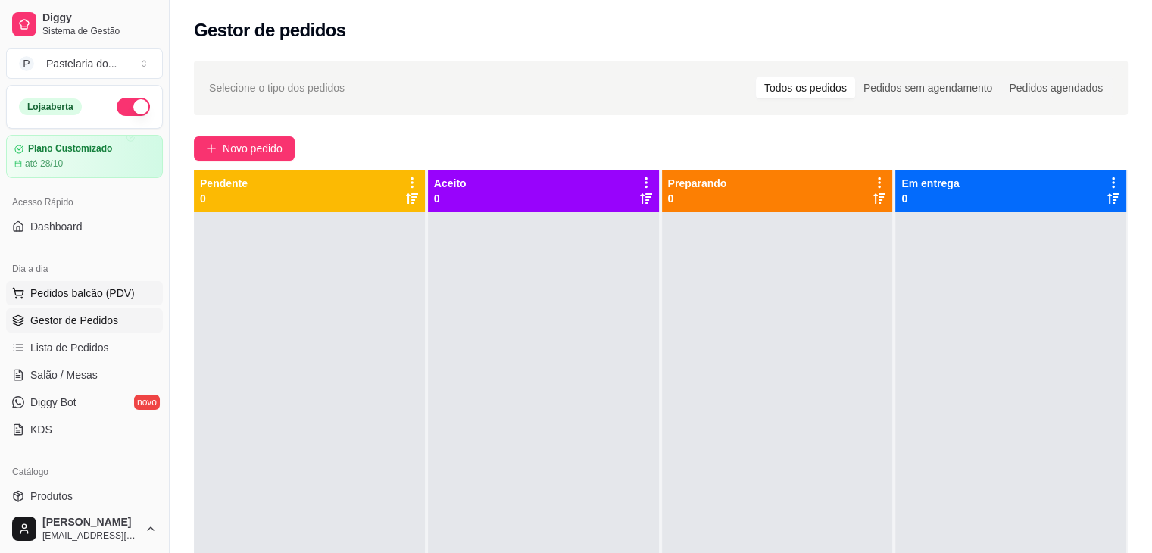
click at [84, 304] on button "Pedidos balcão (PDV)" at bounding box center [84, 293] width 157 height 24
click at [88, 381] on span "Salão / Mesas" at bounding box center [63, 374] width 67 height 15
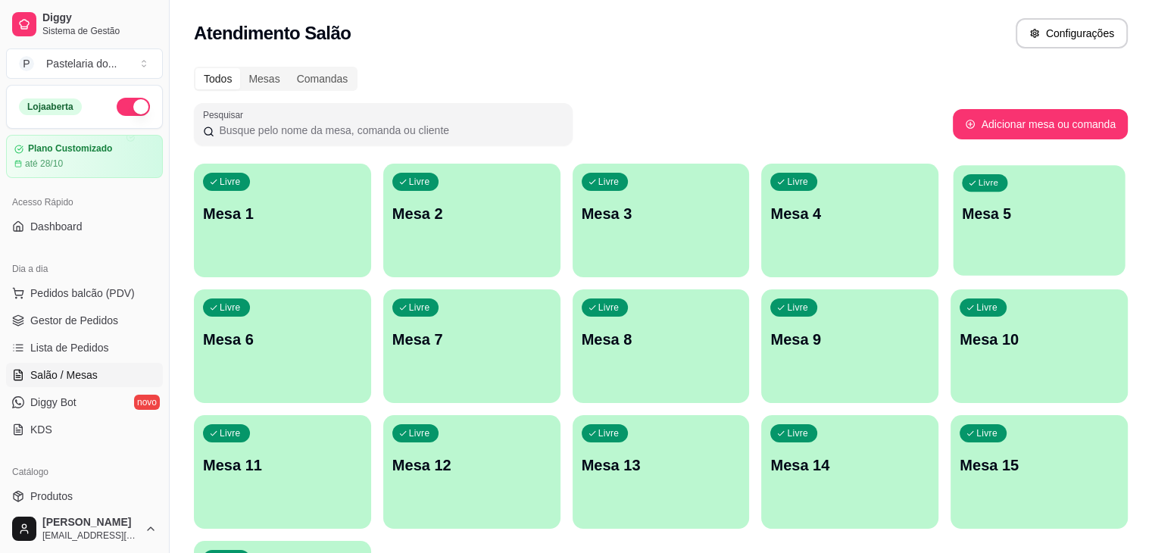
click at [962, 213] on p "Mesa 5" at bounding box center [1039, 214] width 155 height 20
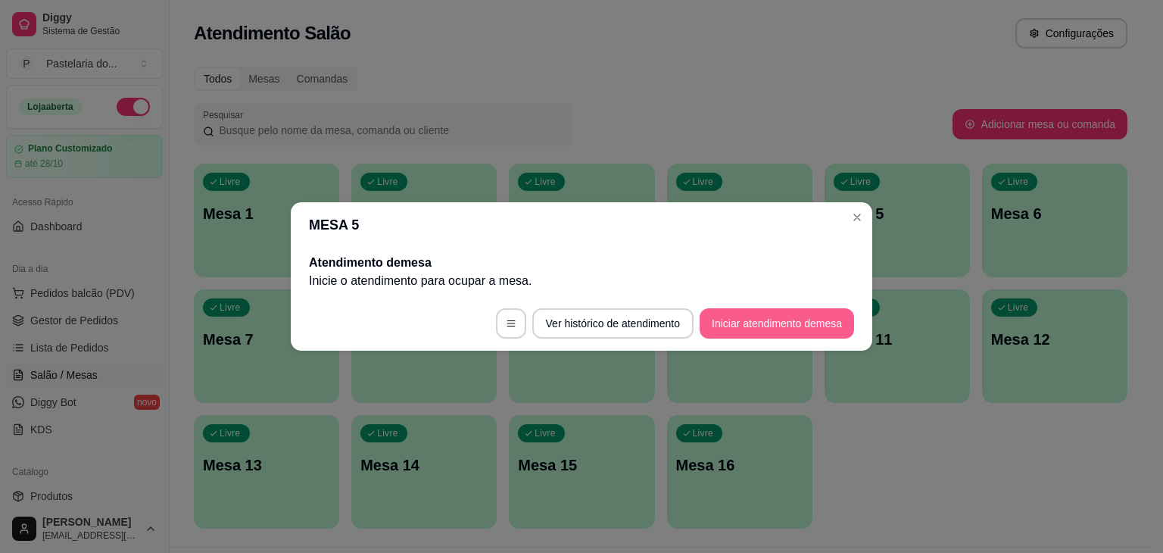
click at [807, 314] on button "Iniciar atendimento de mesa" at bounding box center [777, 323] width 155 height 30
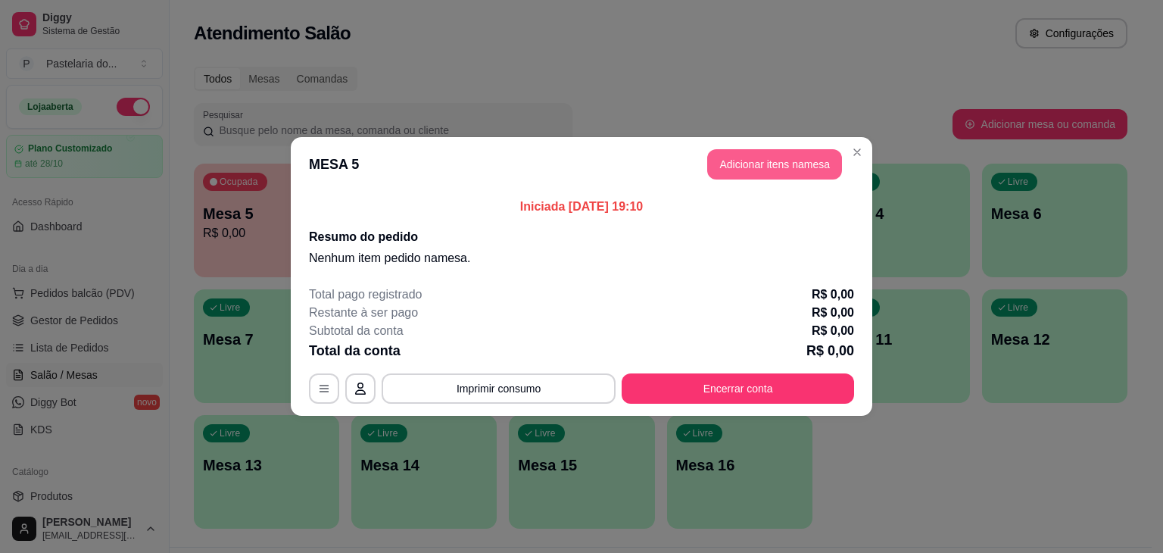
click at [812, 167] on button "Adicionar itens na mesa" at bounding box center [774, 164] width 135 height 30
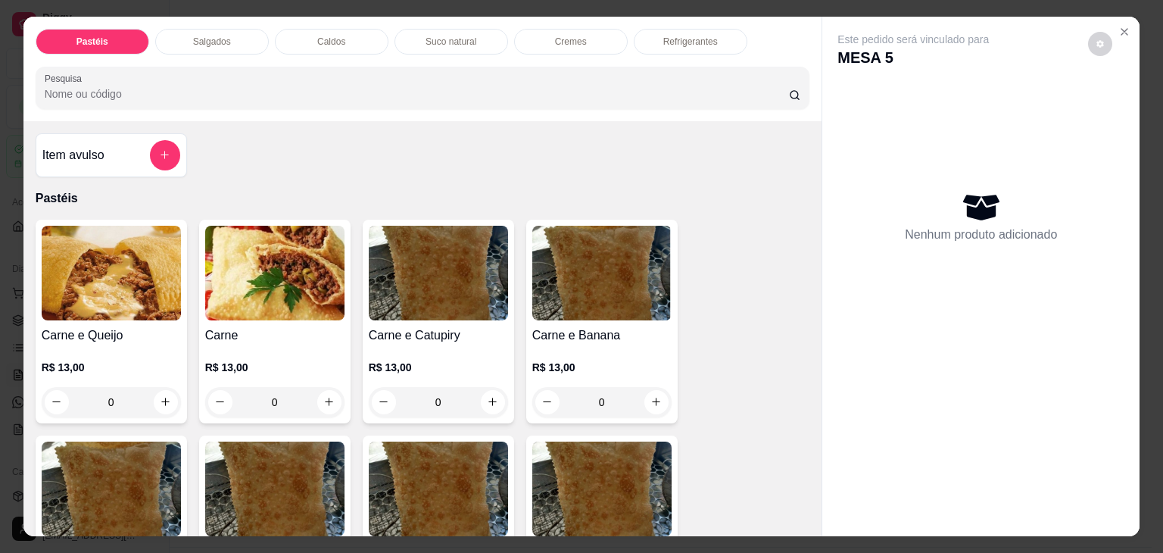
click at [178, 29] on div "Salgados" at bounding box center [212, 42] width 114 height 26
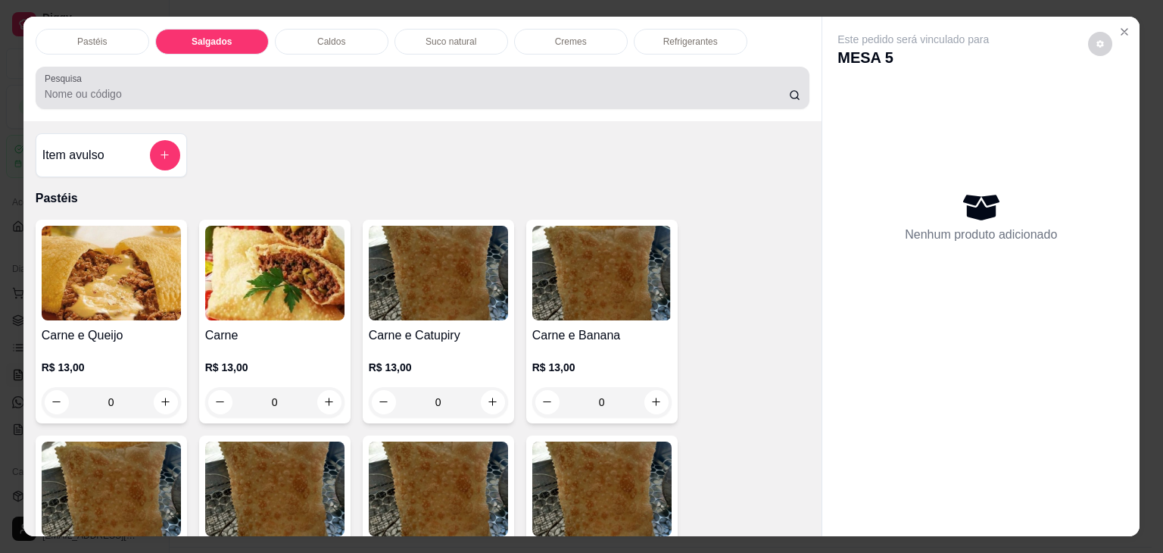
scroll to position [37, 0]
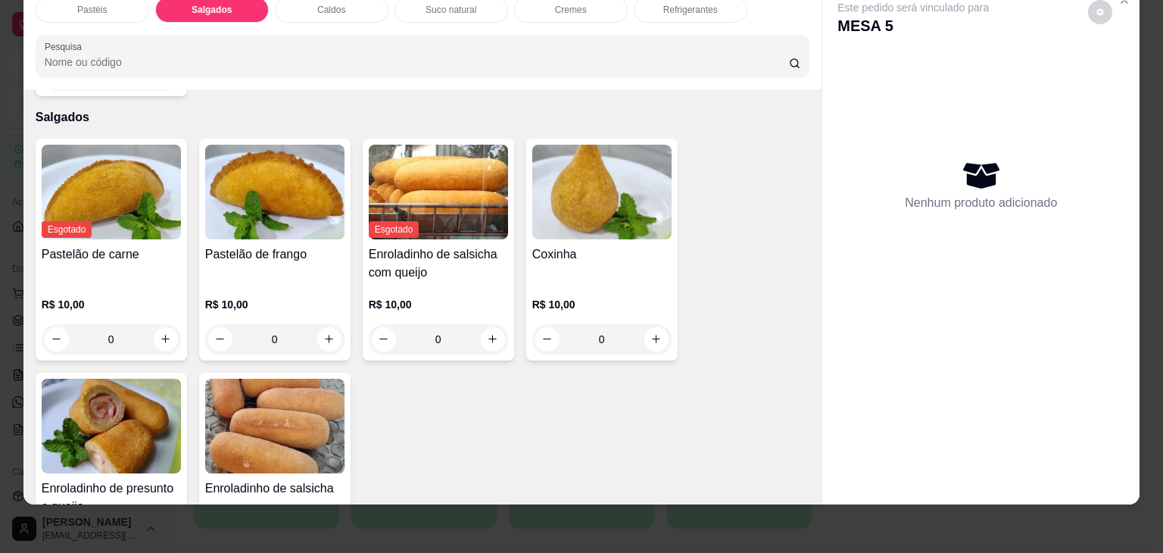
click at [272, 245] on h4 "Pastelão de frango" at bounding box center [274, 254] width 139 height 18
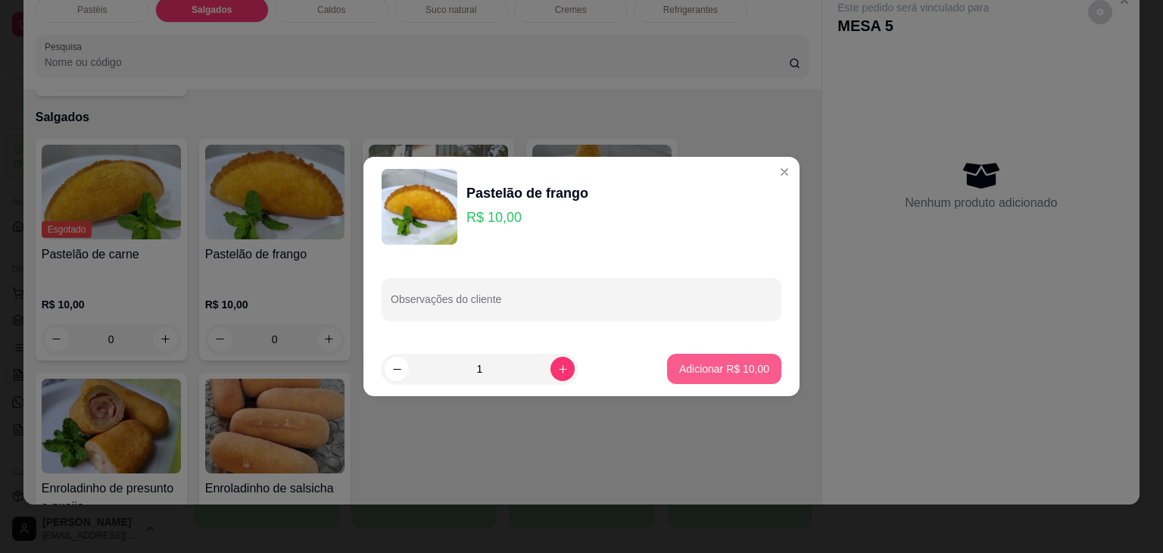
click at [751, 371] on p "Adicionar R$ 10,00" at bounding box center [724, 368] width 90 height 15
type input "1"
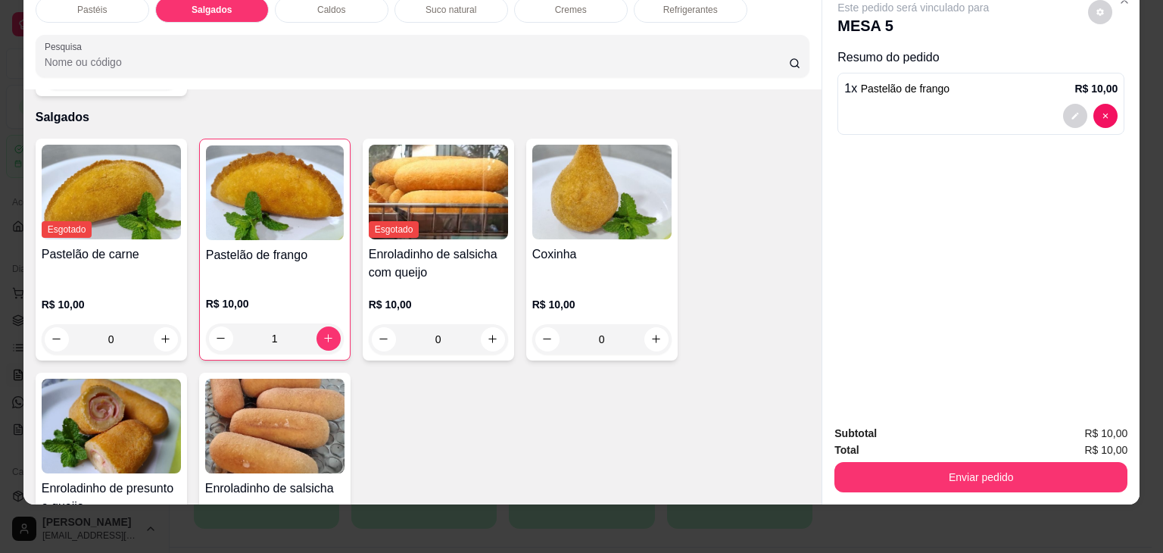
click at [612, 245] on h4 "Coxinha" at bounding box center [601, 254] width 139 height 18
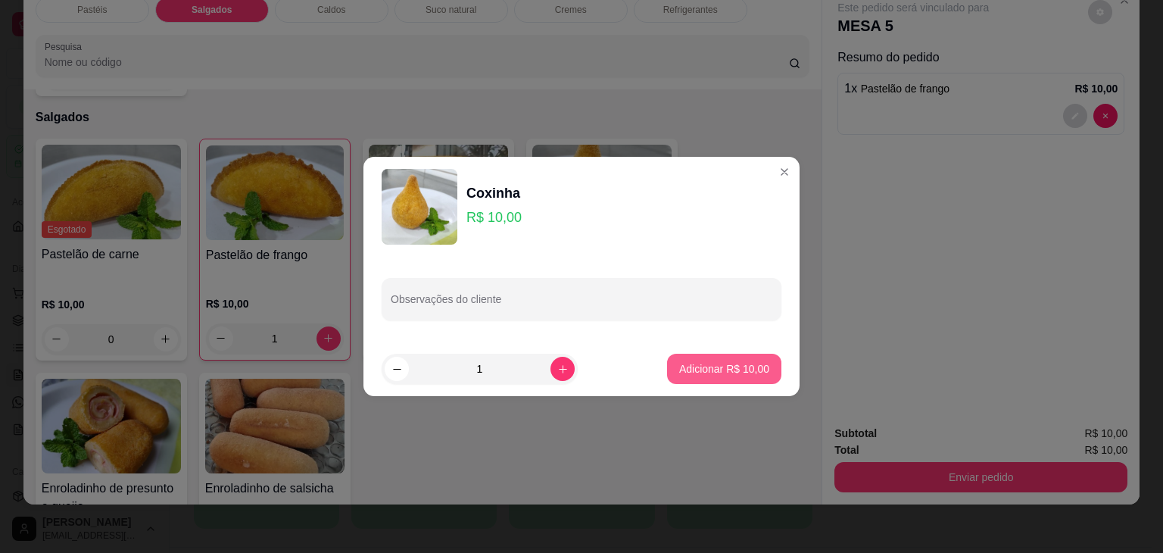
click at [726, 360] on button "Adicionar R$ 10,00" at bounding box center [724, 369] width 114 height 30
click at [726, 360] on div "Esgotado Pastelão de carne R$ 10,00 0 Pastelão de frango R$ 10,00 1 Esgotado En…" at bounding box center [423, 367] width 775 height 456
type input "1"
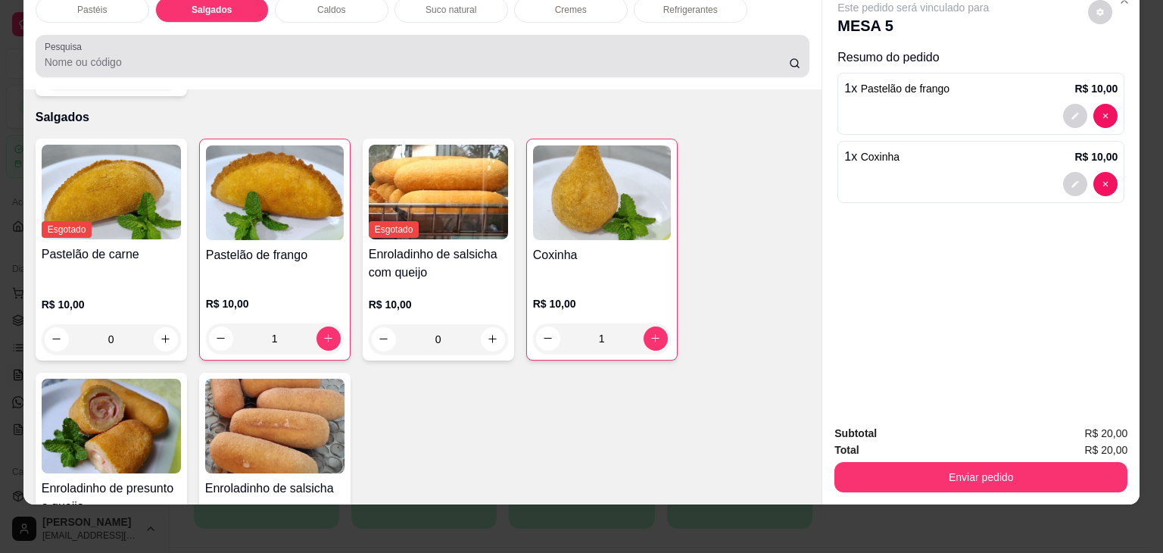
click at [695, 4] on p "Refrigerantes" at bounding box center [690, 10] width 55 height 12
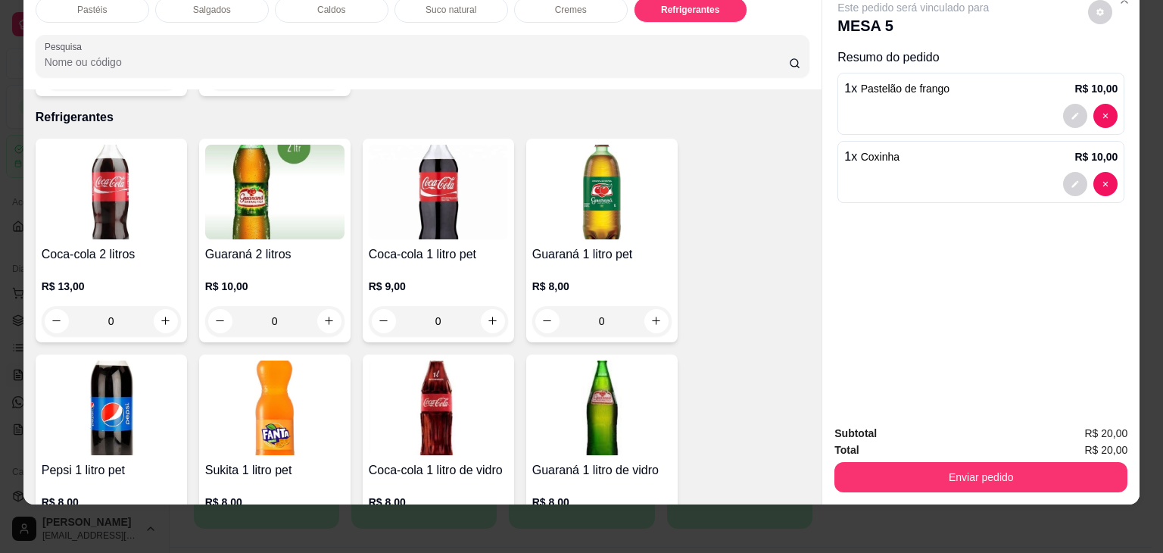
scroll to position [4037, 0]
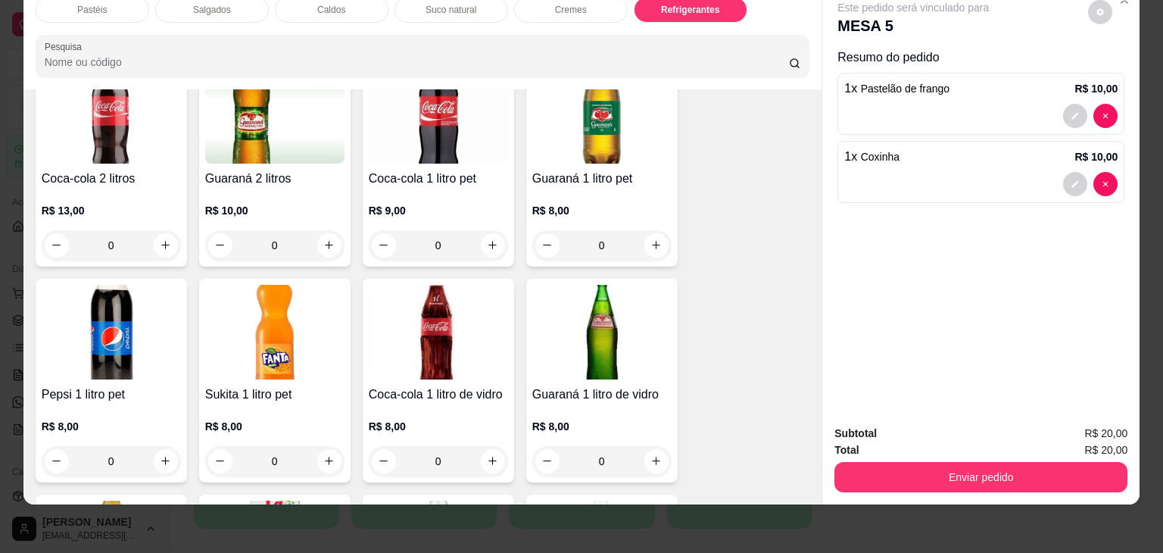
click at [429, 386] on h4 "Coca-cola 1 litro de vidro" at bounding box center [438, 395] width 139 height 18
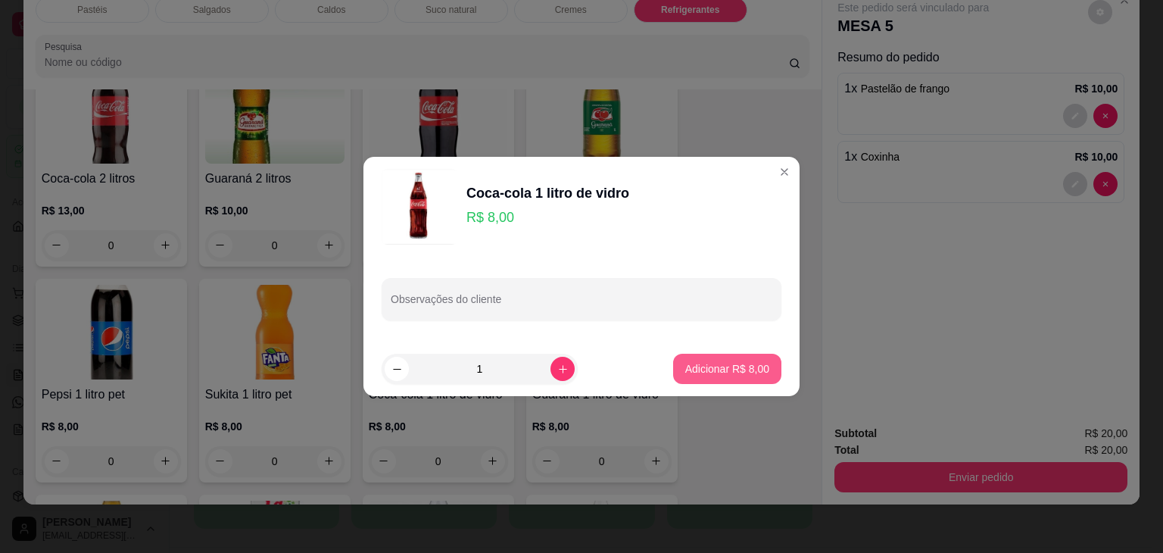
click at [745, 373] on p "Adicionar R$ 8,00" at bounding box center [727, 368] width 84 height 15
type input "1"
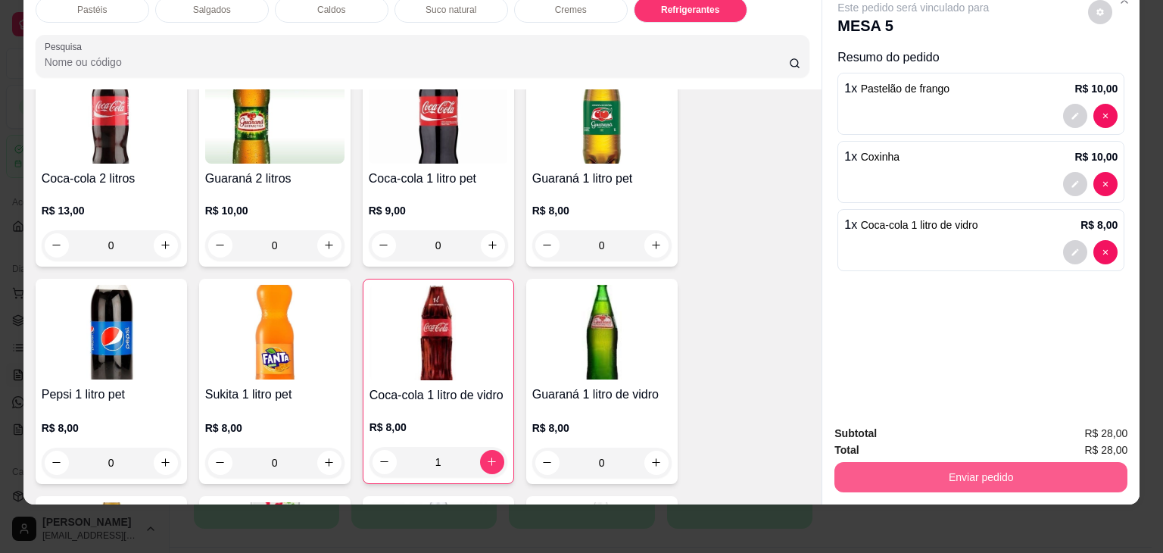
click at [921, 470] on button "Enviar pedido" at bounding box center [981, 477] width 293 height 30
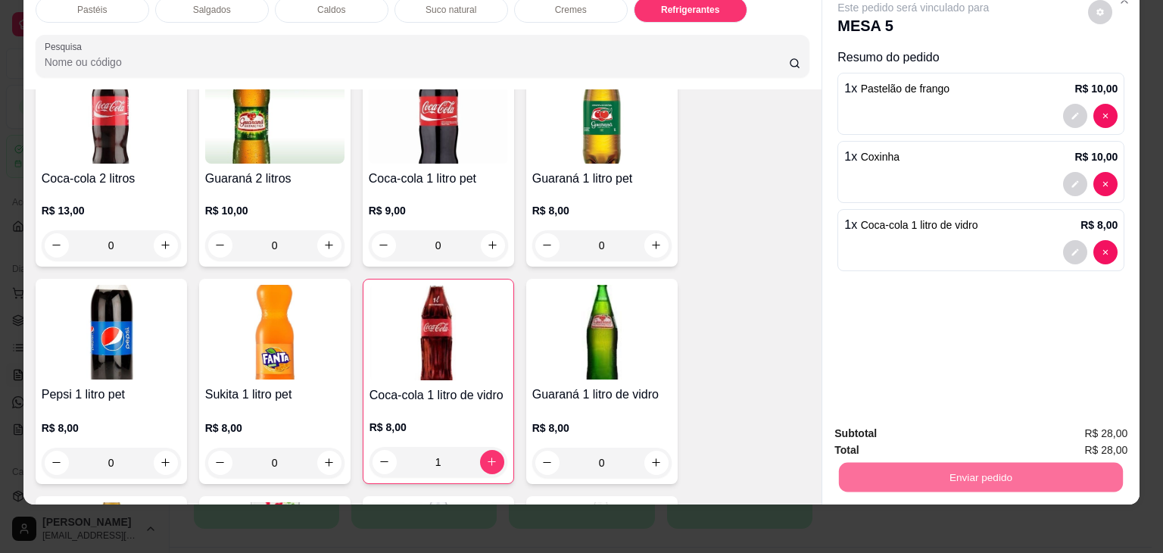
click at [1085, 432] on button "Enviar pedido" at bounding box center [1089, 428] width 86 height 29
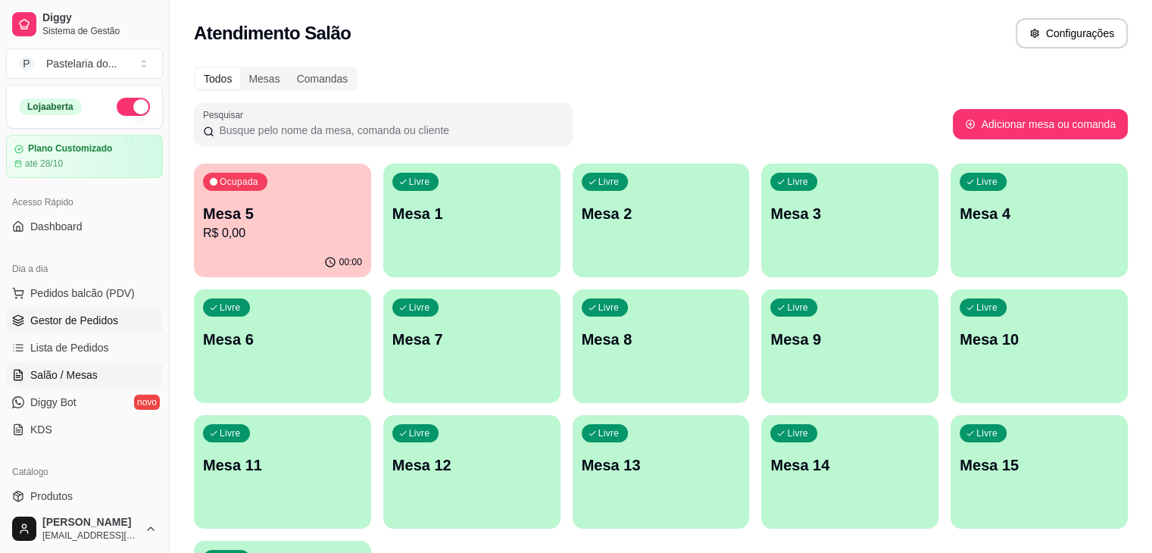
click at [95, 326] on span "Gestor de Pedidos" at bounding box center [74, 320] width 88 height 15
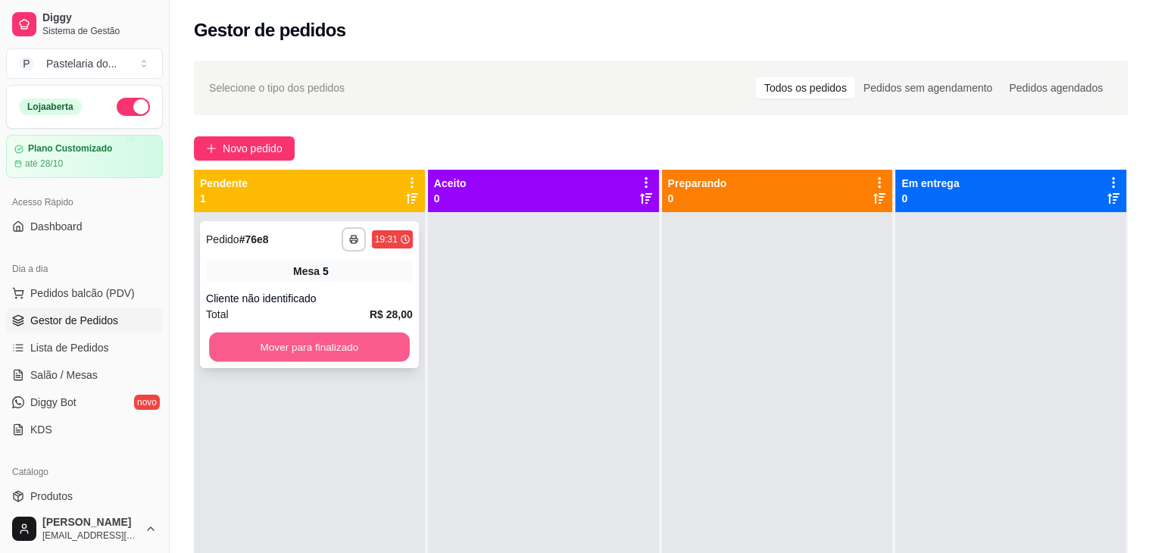
click at [366, 352] on button "Mover para finalizado" at bounding box center [309, 347] width 201 height 30
click at [279, 346] on button "Mover para finalizado" at bounding box center [309, 347] width 207 height 30
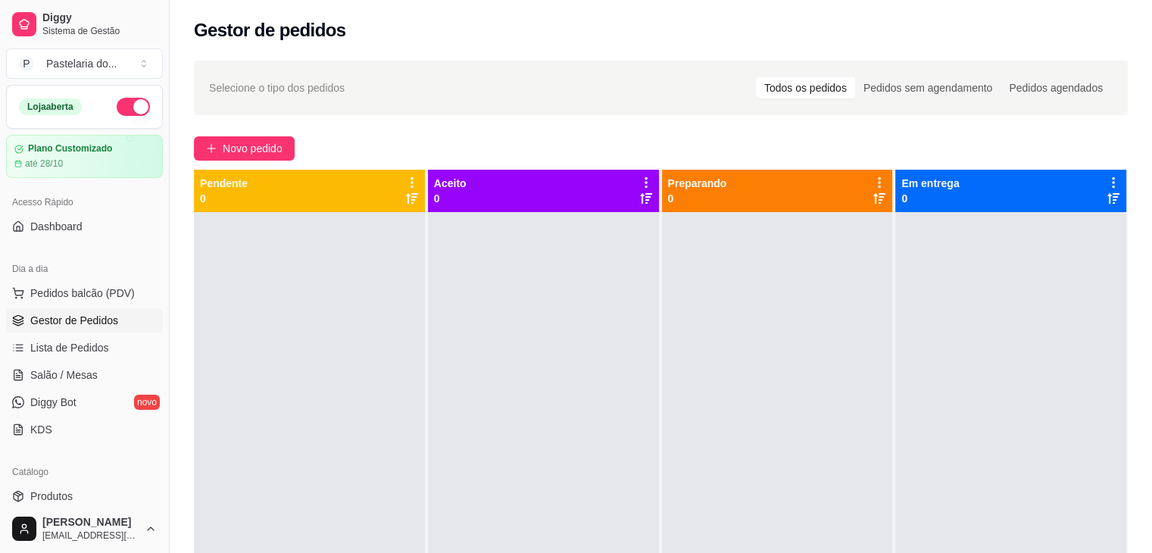
click at [74, 361] on ul "Pedidos balcão (PDV) Gestor de Pedidos Lista de Pedidos Salão / Mesas Diggy Bot…" at bounding box center [84, 361] width 157 height 161
click at [72, 378] on span "Salão / Mesas" at bounding box center [63, 374] width 67 height 15
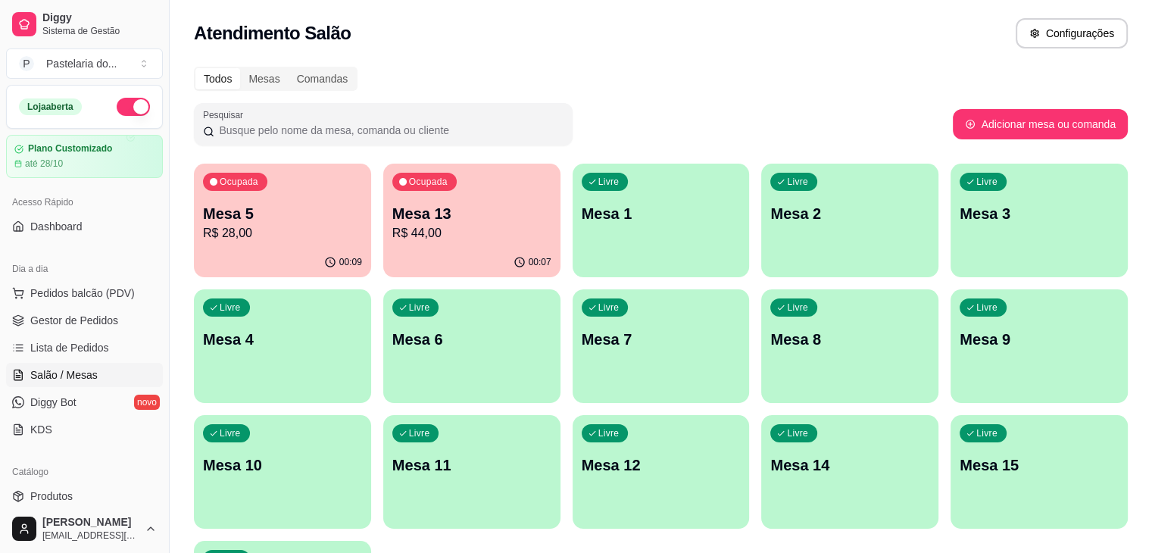
click at [272, 208] on p "Mesa 5" at bounding box center [282, 213] width 159 height 21
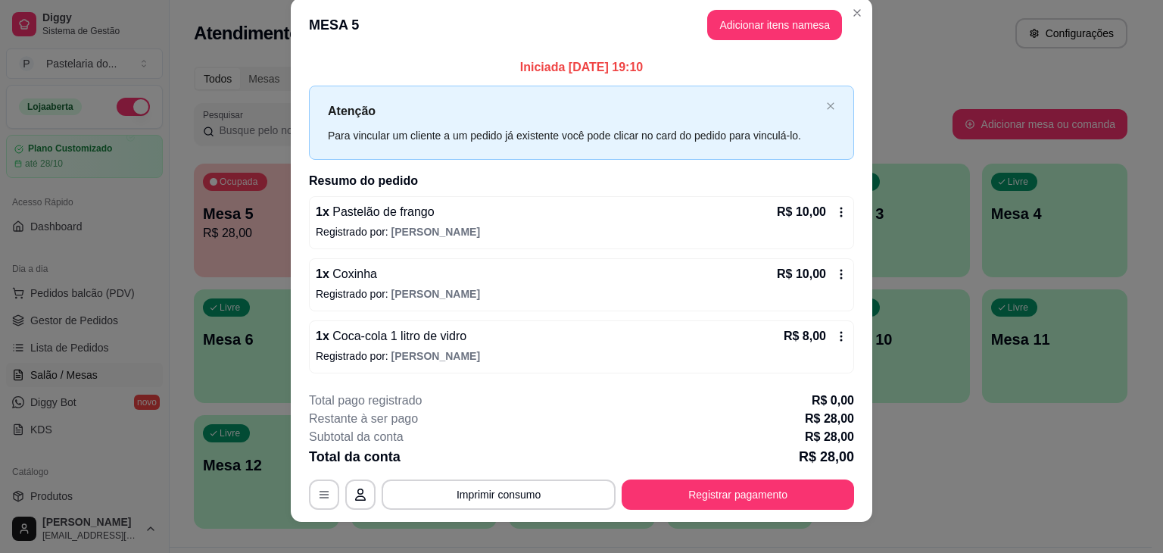
scroll to position [33, 0]
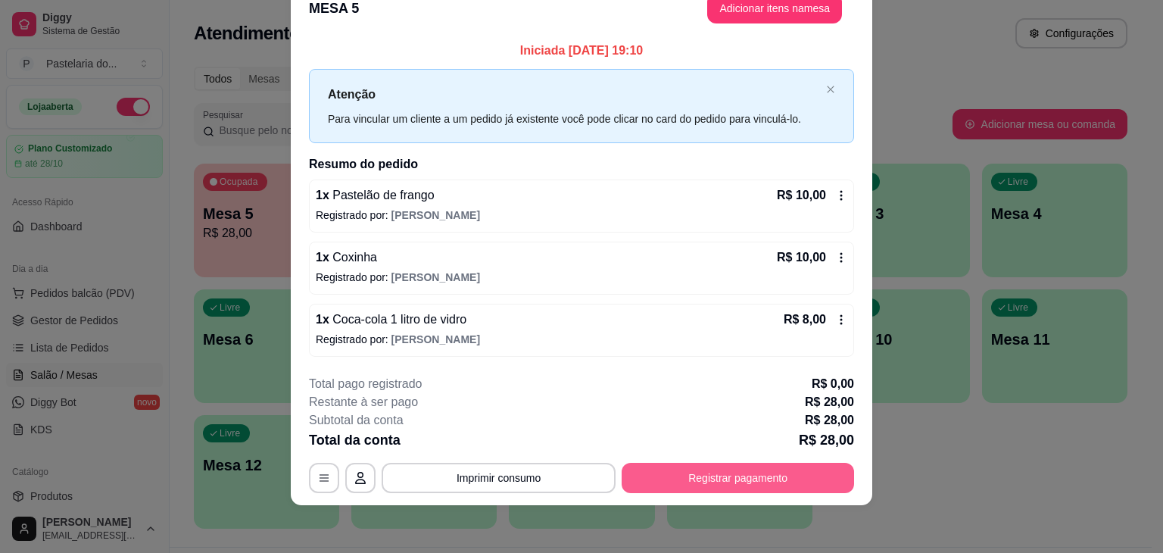
click at [721, 482] on button "Registrar pagamento" at bounding box center [738, 478] width 233 height 30
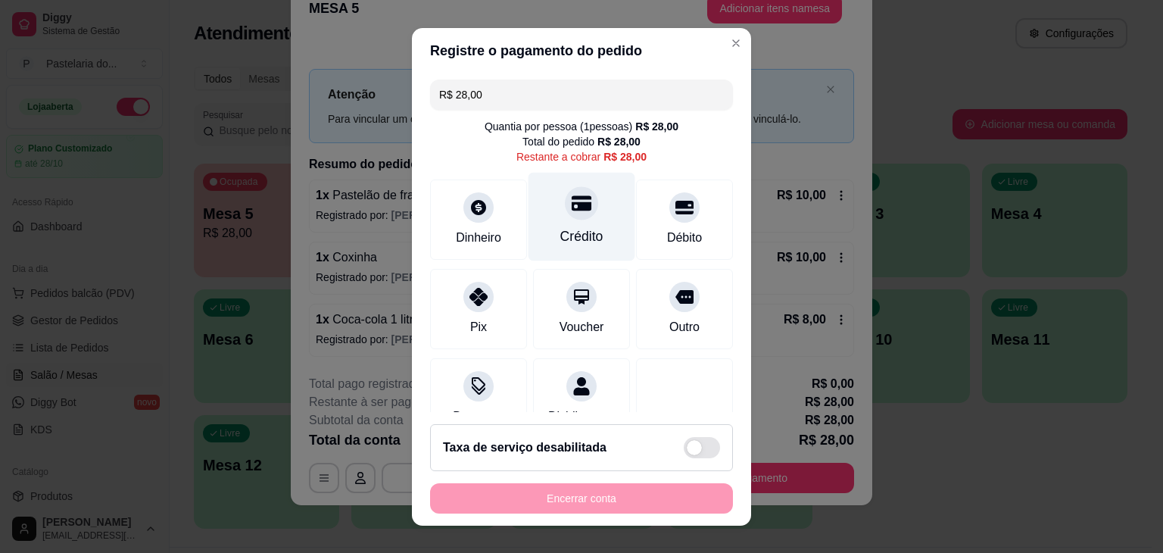
click at [548, 214] on div "Crédito" at bounding box center [582, 216] width 107 height 89
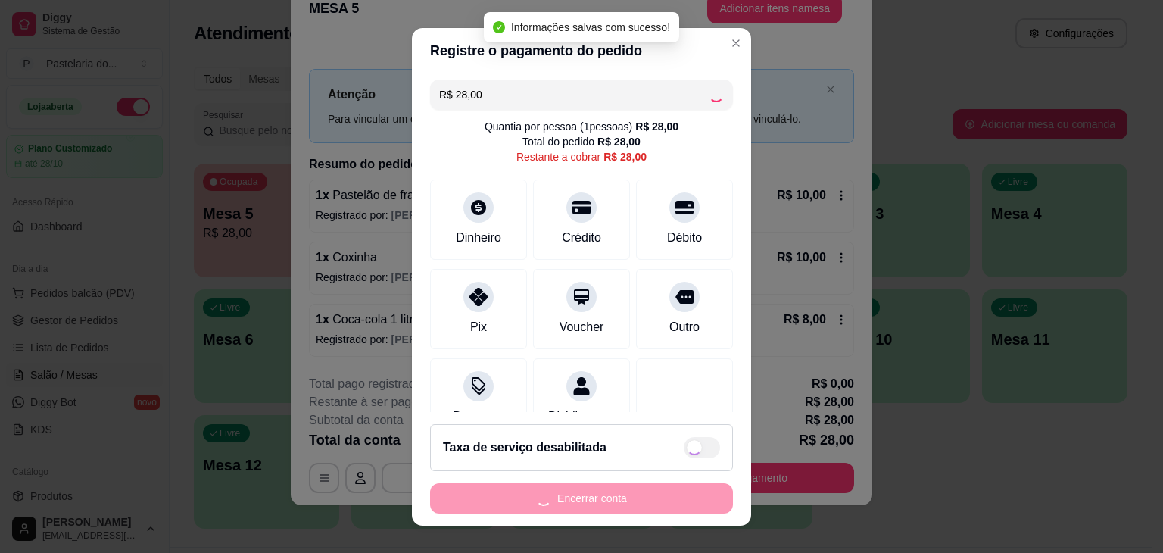
type input "R$ 0,00"
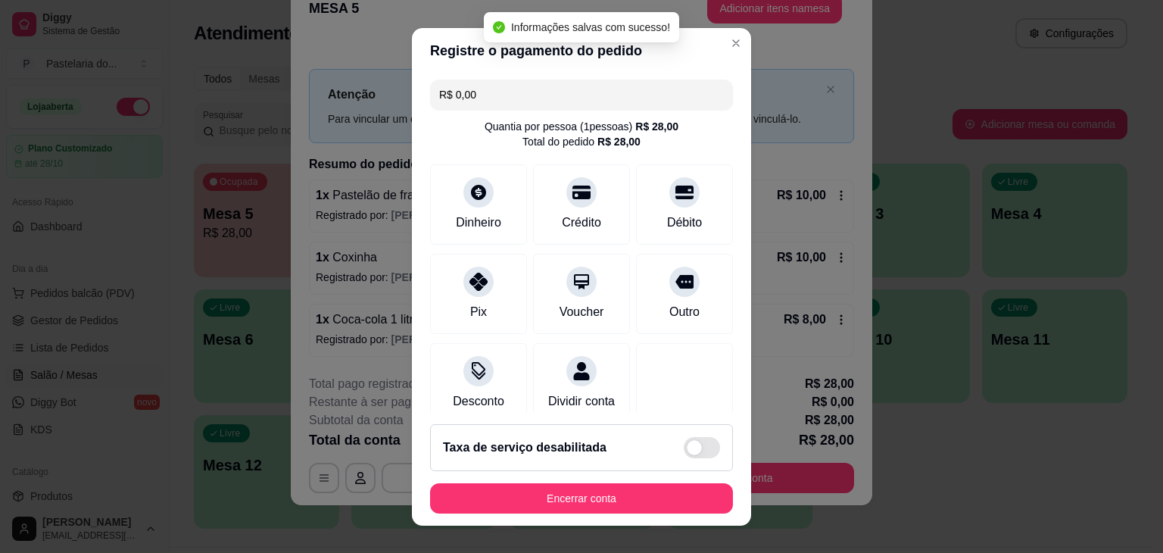
click at [614, 507] on button "Encerrar conta" at bounding box center [581, 498] width 303 height 30
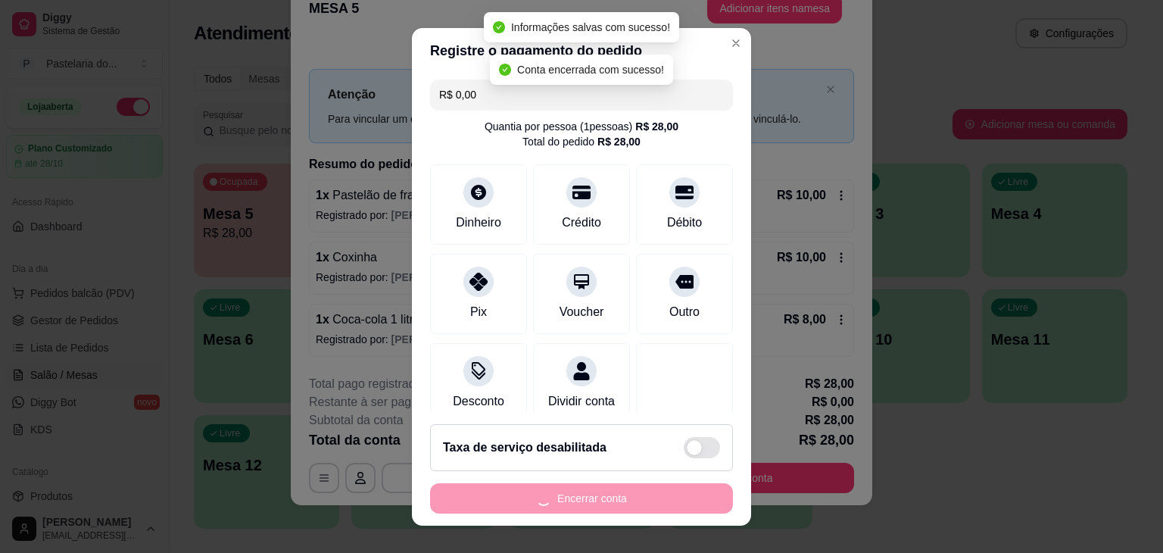
scroll to position [0, 0]
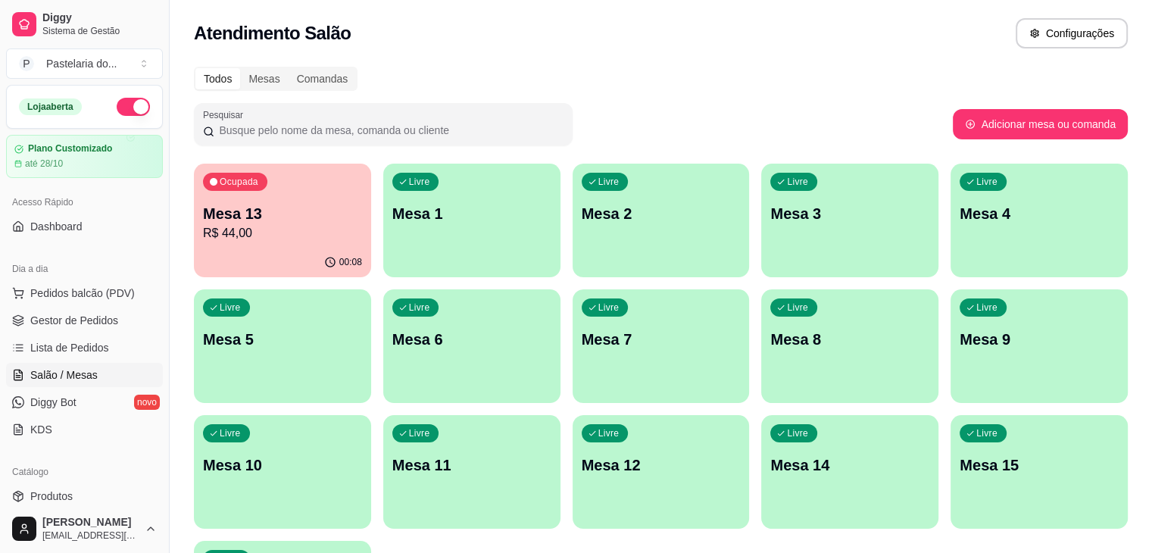
click at [237, 247] on div "Ocupada Mesa 13 R$ 44,00" at bounding box center [282, 206] width 177 height 84
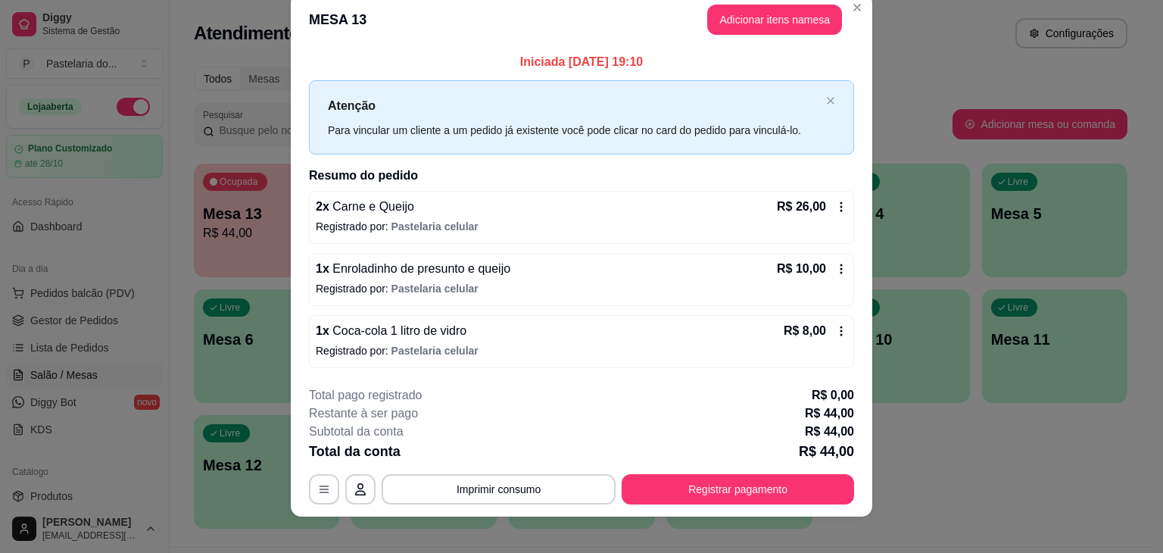
scroll to position [33, 0]
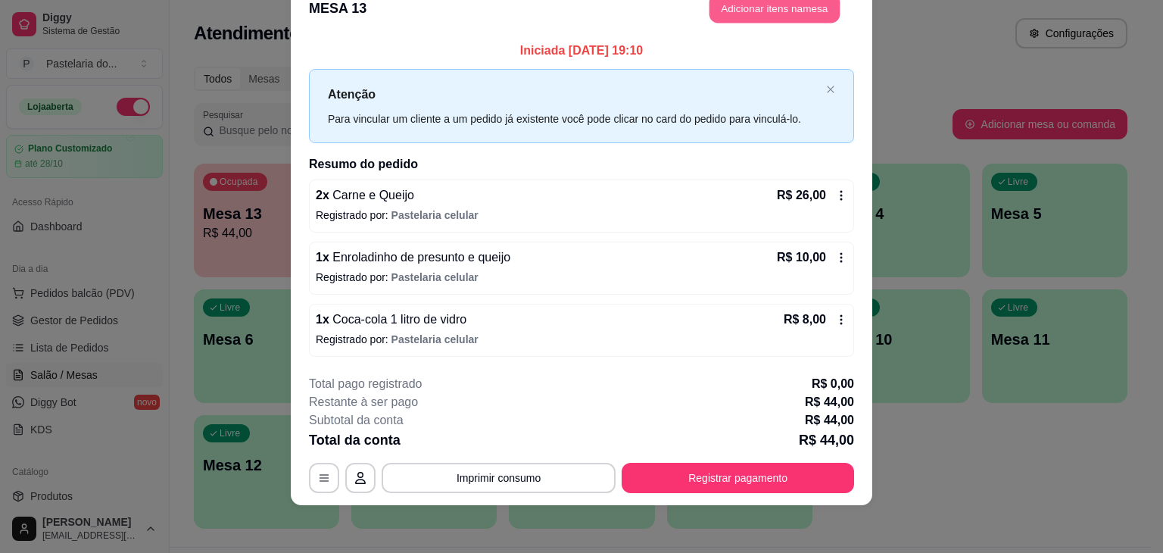
click at [761, 10] on button "Adicionar itens na mesa" at bounding box center [775, 9] width 130 height 30
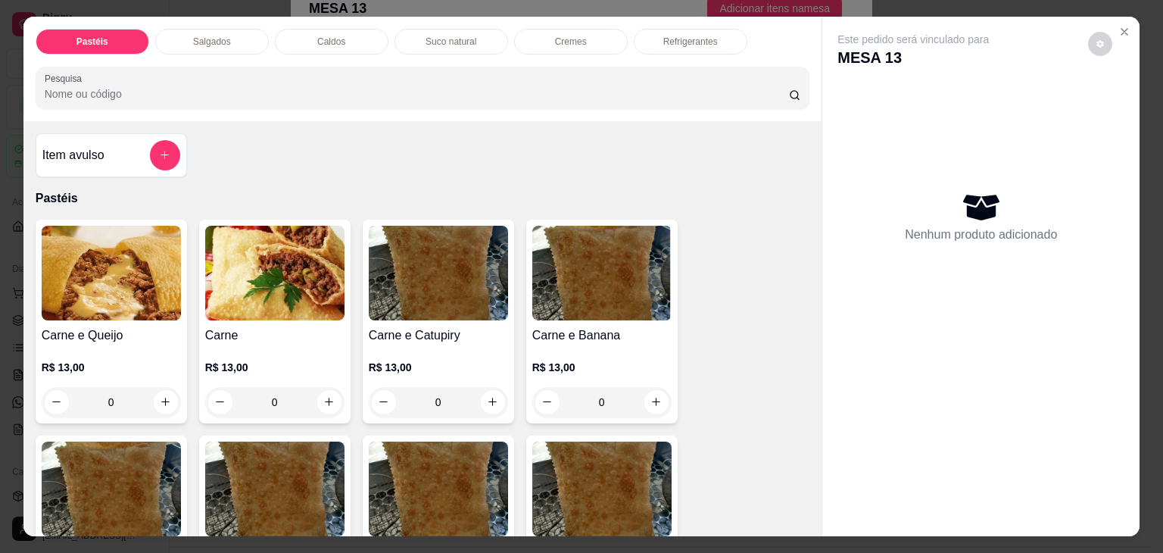
click at [120, 254] on img at bounding box center [111, 273] width 139 height 95
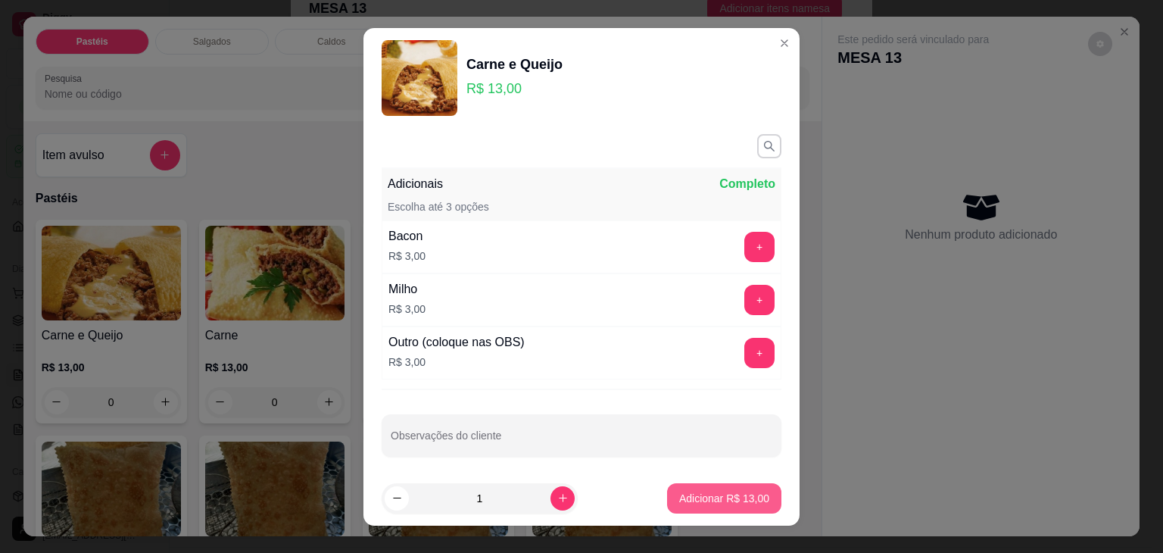
click at [705, 500] on p "Adicionar R$ 13,00" at bounding box center [724, 498] width 90 height 15
type input "1"
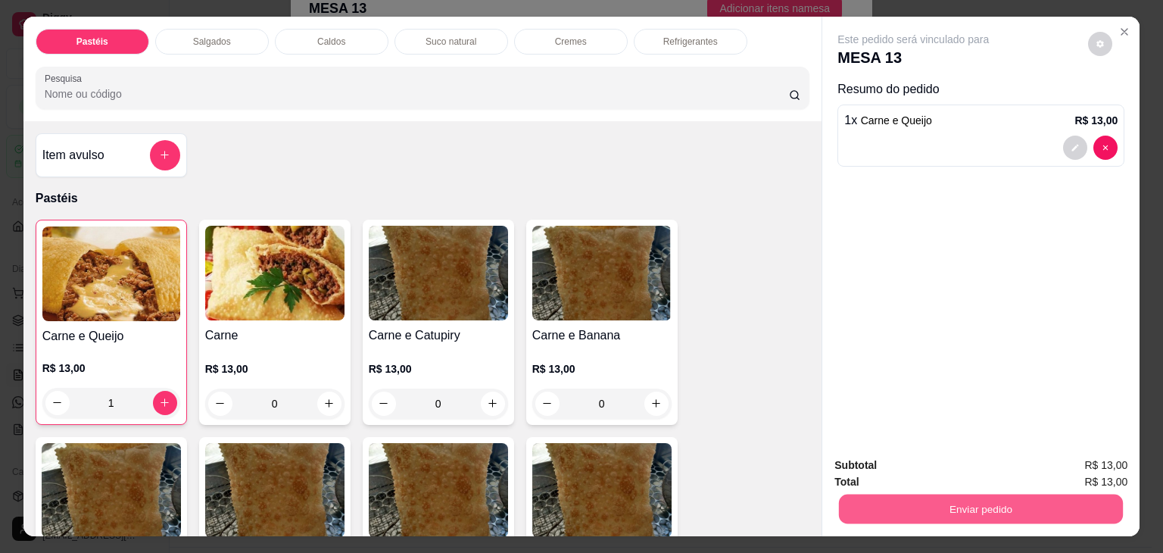
click at [936, 508] on button "Enviar pedido" at bounding box center [981, 510] width 284 height 30
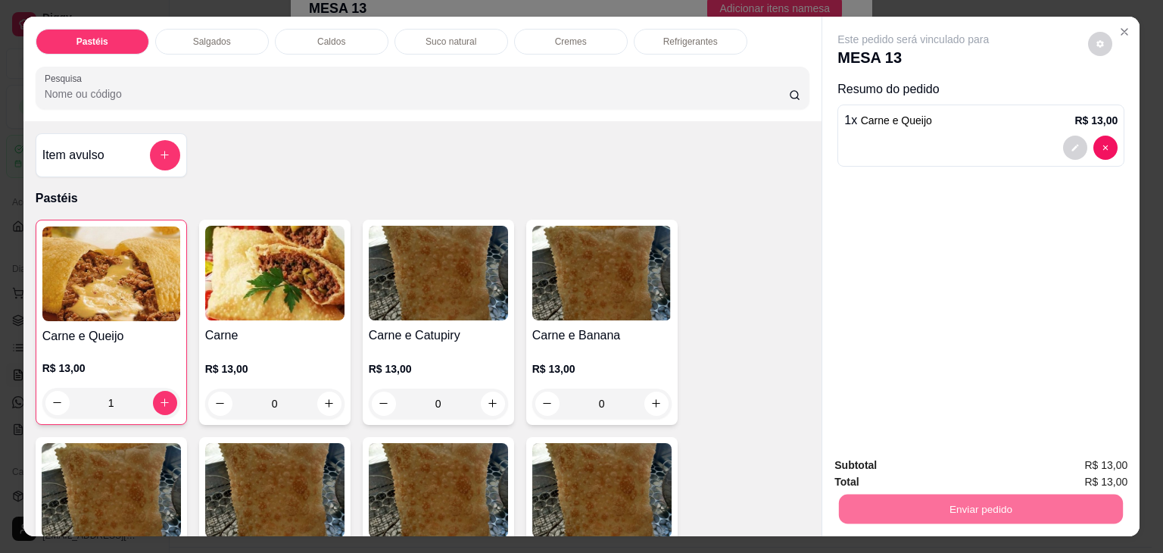
click at [1095, 469] on button "Enviar pedido" at bounding box center [1089, 465] width 86 height 29
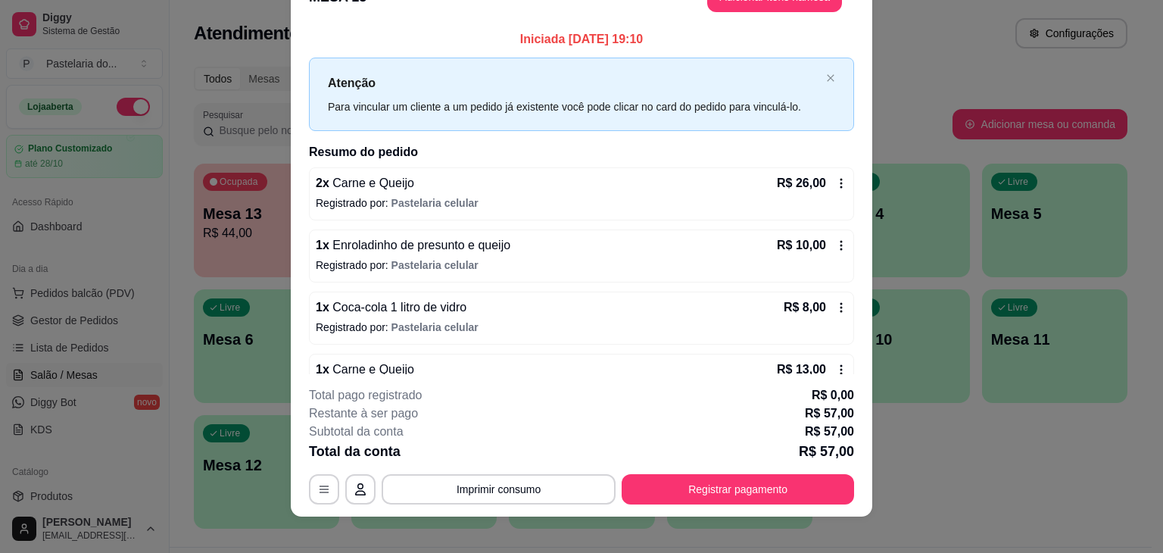
scroll to position [21, 0]
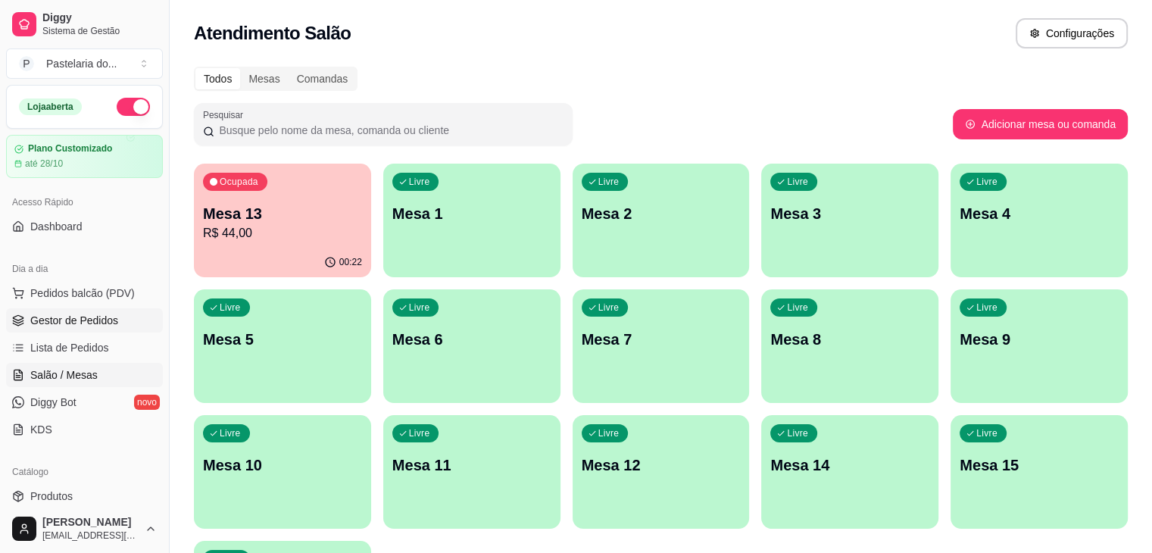
click at [78, 325] on span "Gestor de Pedidos" at bounding box center [74, 320] width 88 height 15
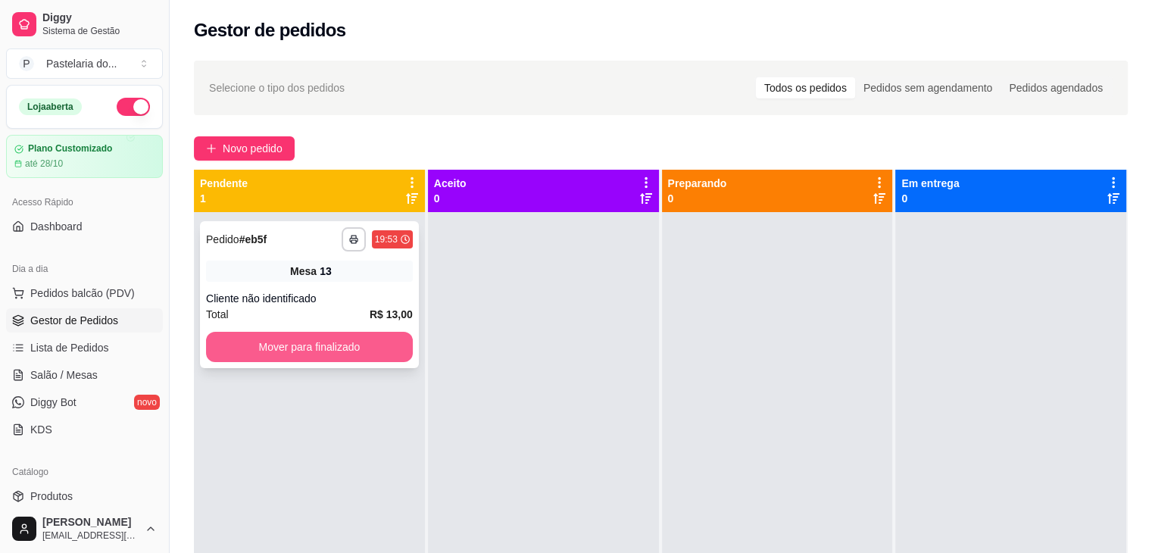
click at [290, 344] on button "Mover para finalizado" at bounding box center [309, 347] width 207 height 30
click at [305, 344] on button "Mover para finalizado" at bounding box center [309, 347] width 207 height 30
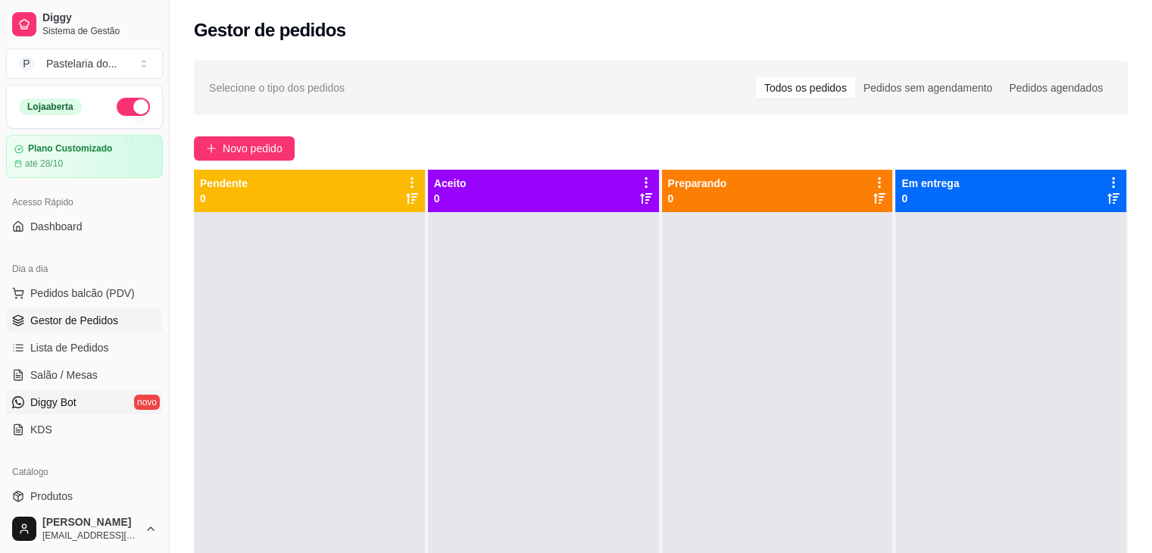
click at [82, 394] on link "Diggy Bot novo" at bounding box center [84, 402] width 157 height 24
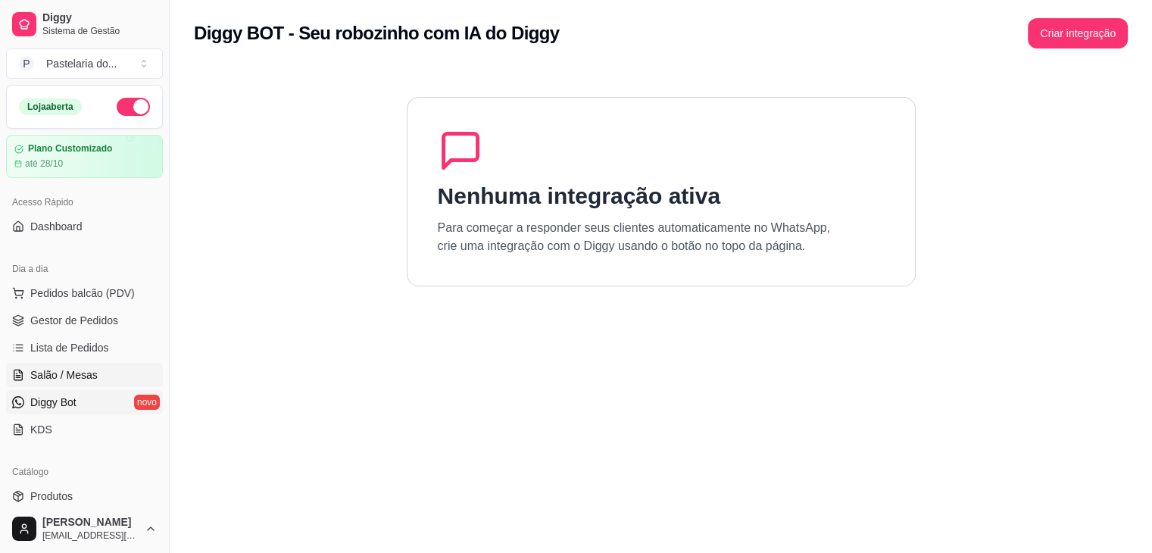
click at [85, 373] on span "Salão / Mesas" at bounding box center [63, 374] width 67 height 15
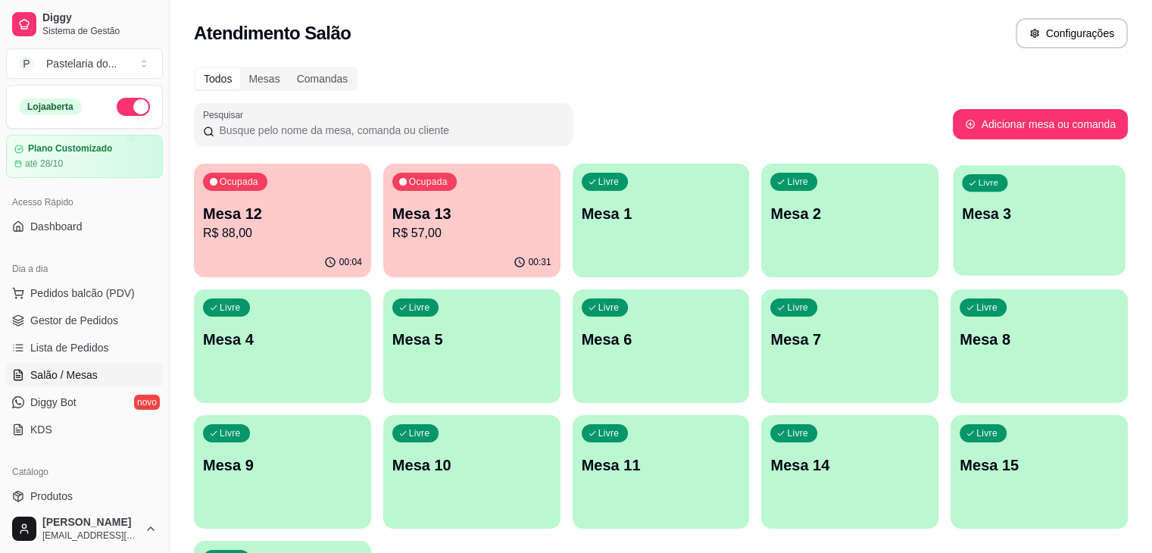
click at [962, 218] on p "Mesa 3" at bounding box center [1039, 214] width 155 height 20
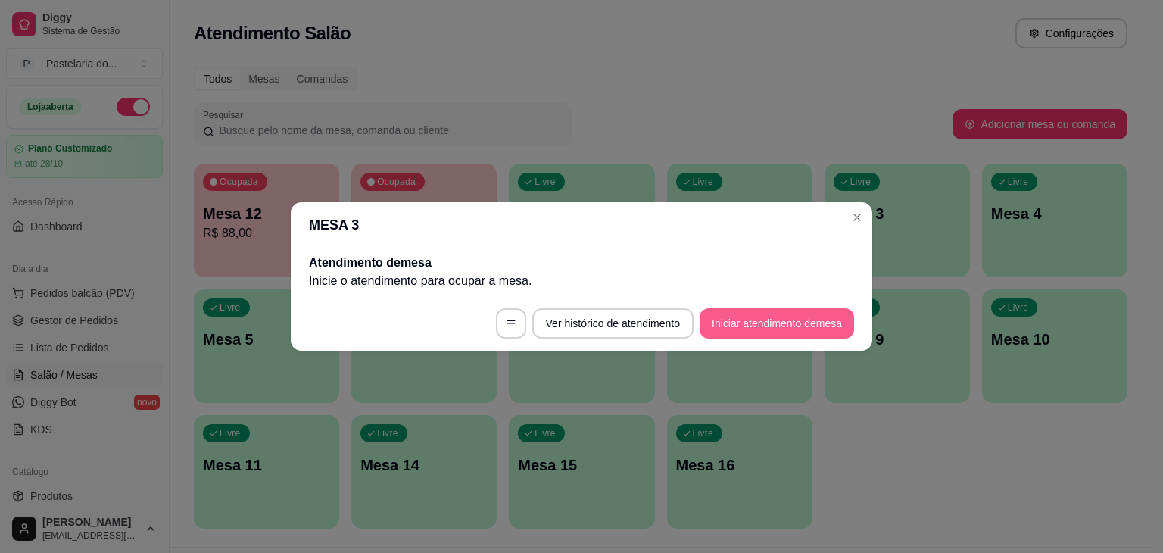
click at [845, 320] on button "Iniciar atendimento de mesa" at bounding box center [777, 323] width 155 height 30
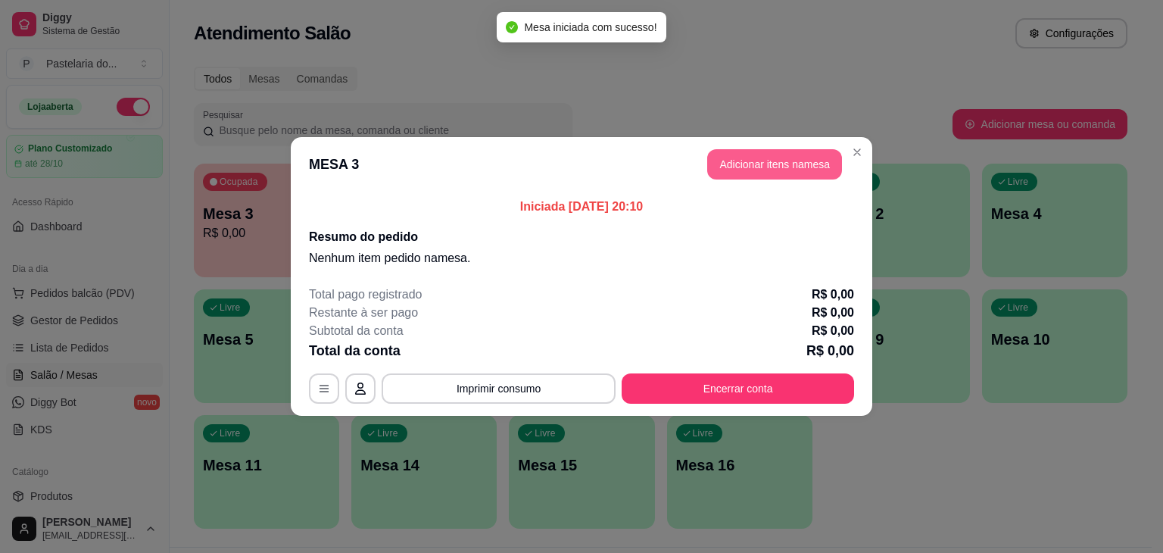
click at [760, 156] on button "Adicionar itens na mesa" at bounding box center [774, 164] width 135 height 30
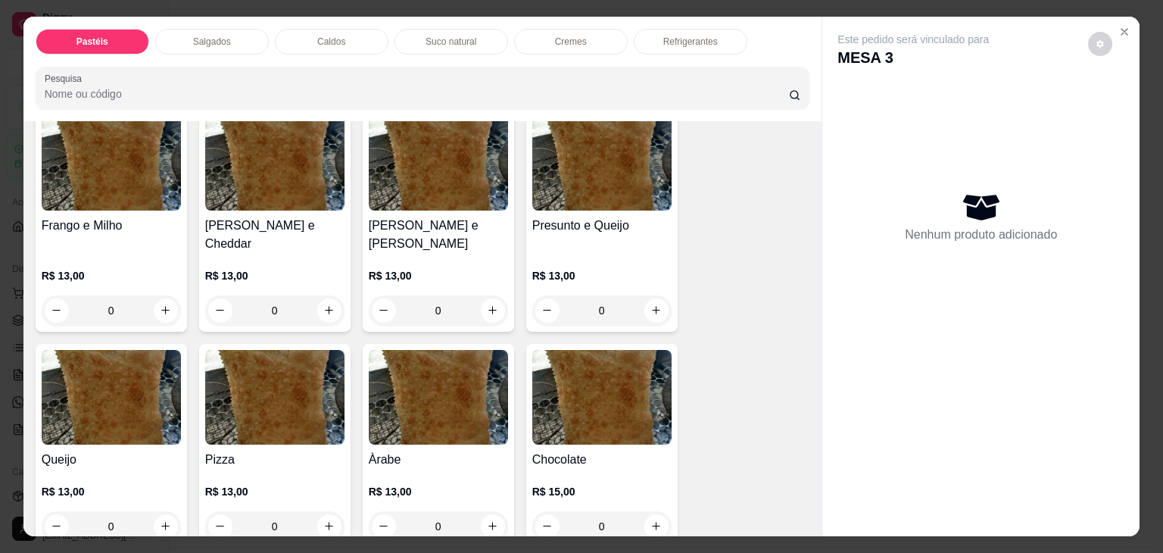
scroll to position [833, 0]
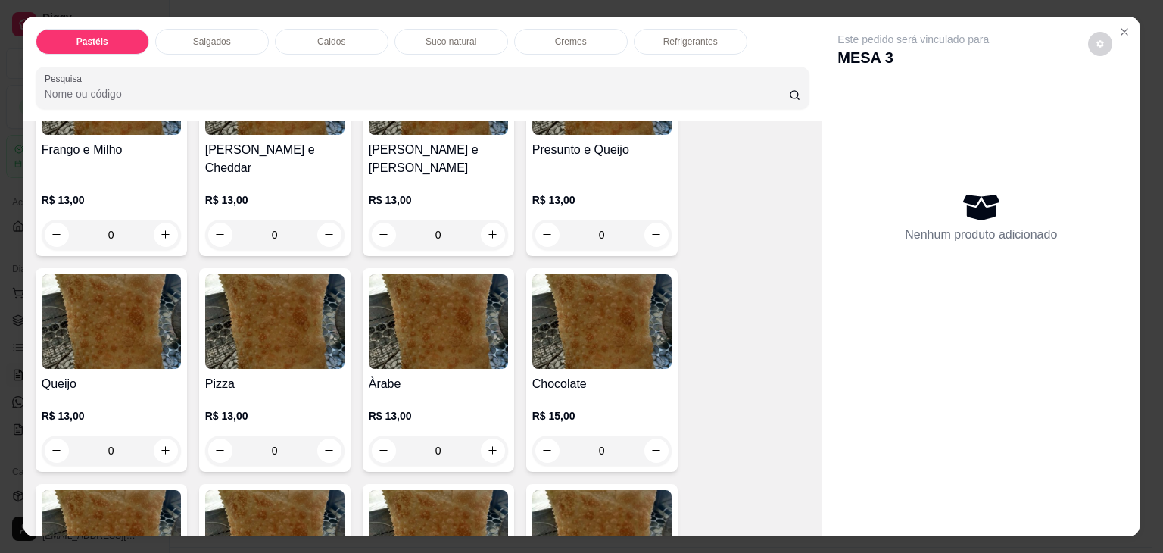
click at [308, 274] on img at bounding box center [274, 321] width 139 height 95
click at [436, 317] on img at bounding box center [438, 321] width 139 height 95
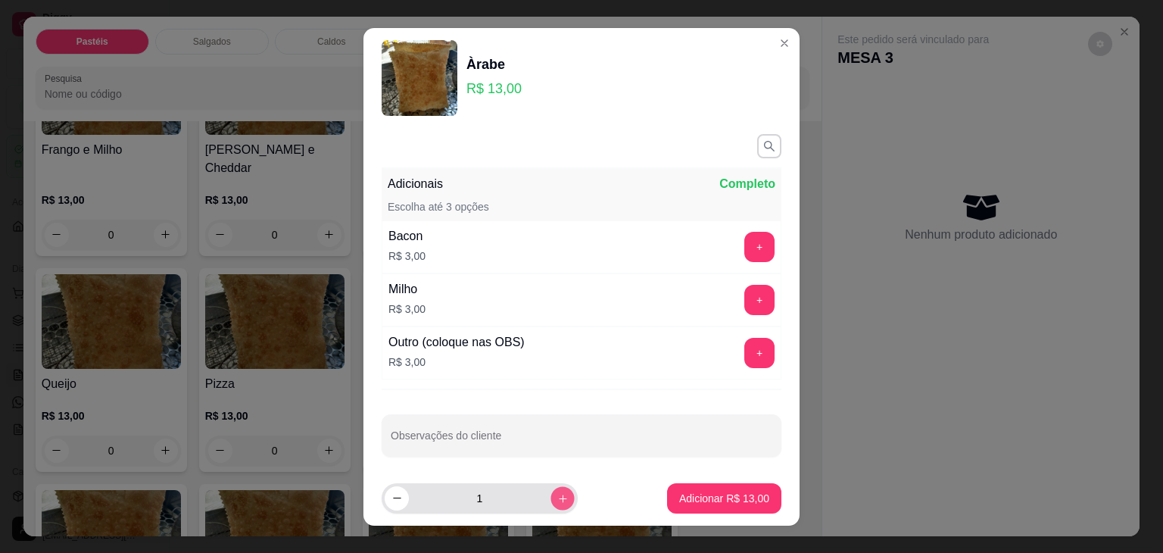
click at [557, 498] on icon "increase-product-quantity" at bounding box center [562, 497] width 11 height 11
type input "3"
click at [729, 334] on div "Outro (coloque nas OBS) R$ 3,00 +" at bounding box center [582, 352] width 400 height 53
click at [745, 342] on button "+" at bounding box center [760, 353] width 30 height 30
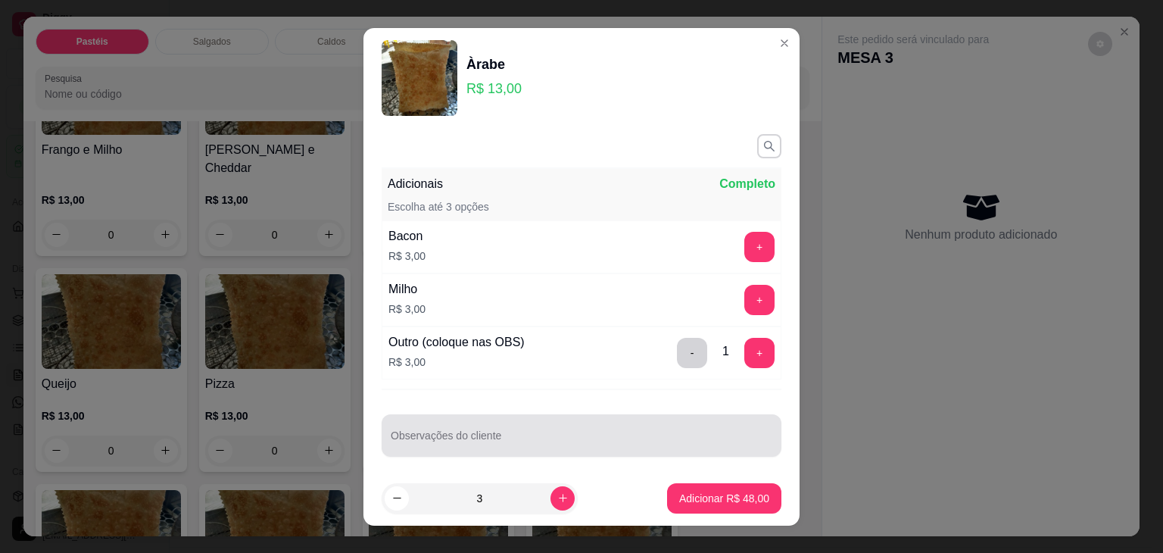
click at [630, 434] on input "Observações do cliente" at bounding box center [582, 441] width 382 height 15
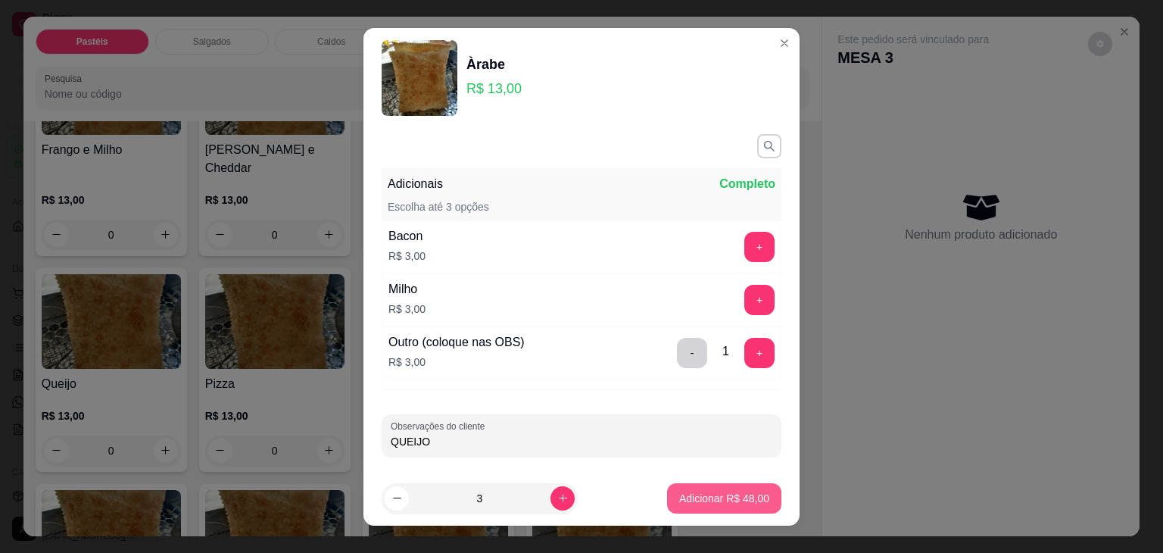
type input "QUEIJO"
click at [748, 492] on p "Adicionar R$ 48,00" at bounding box center [724, 498] width 90 height 15
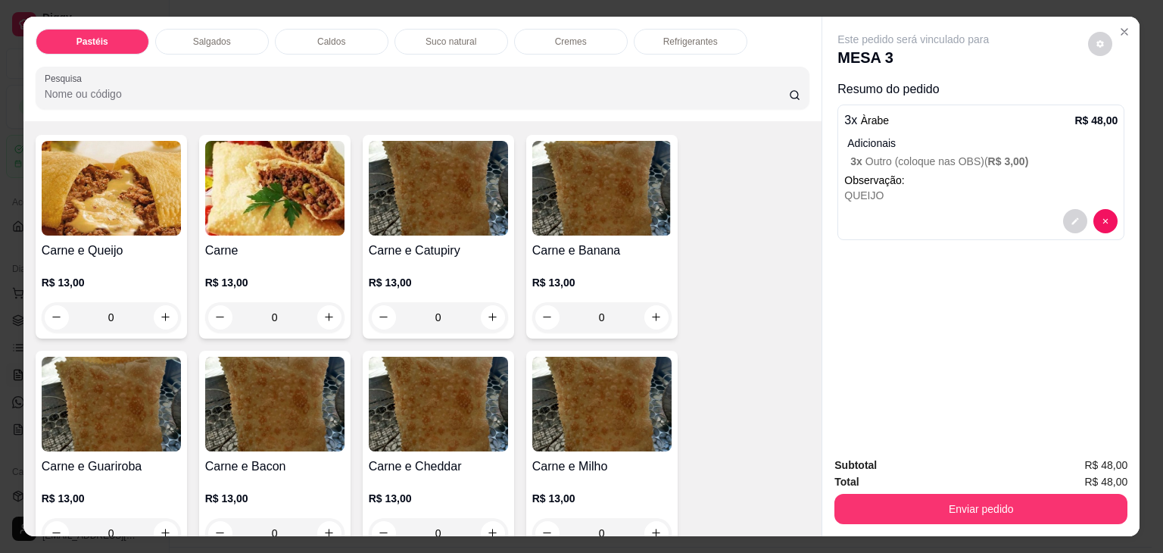
scroll to position [76, 0]
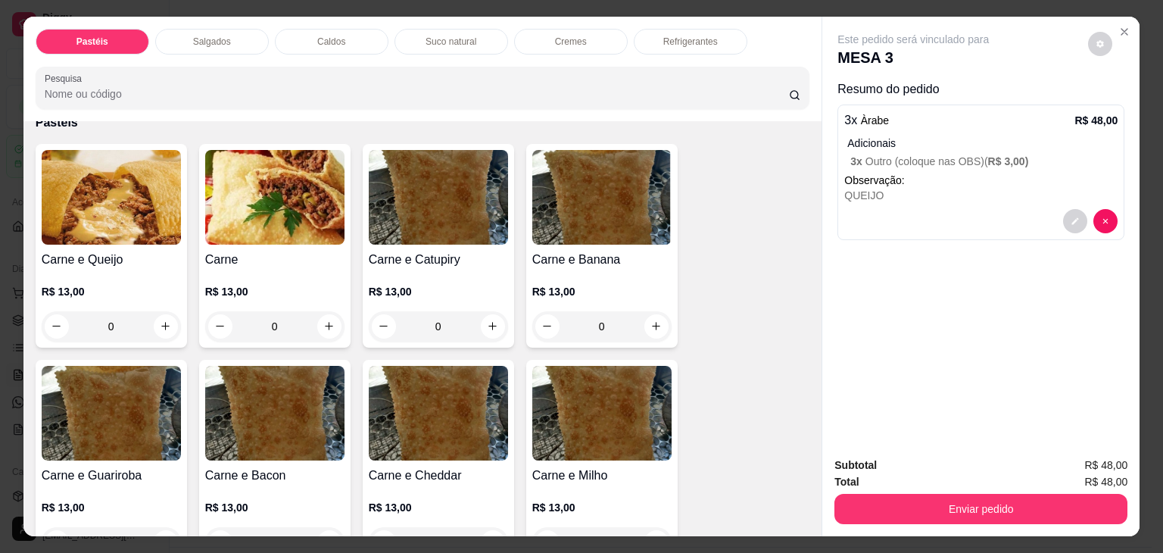
click at [148, 213] on img at bounding box center [111, 197] width 139 height 95
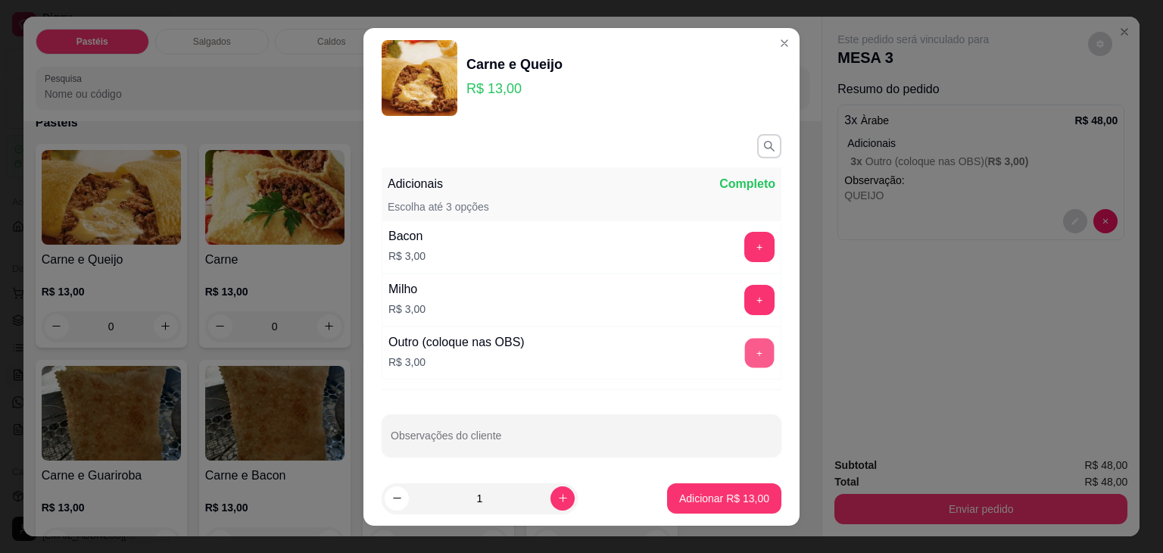
click at [745, 350] on button "+" at bounding box center [760, 353] width 30 height 30
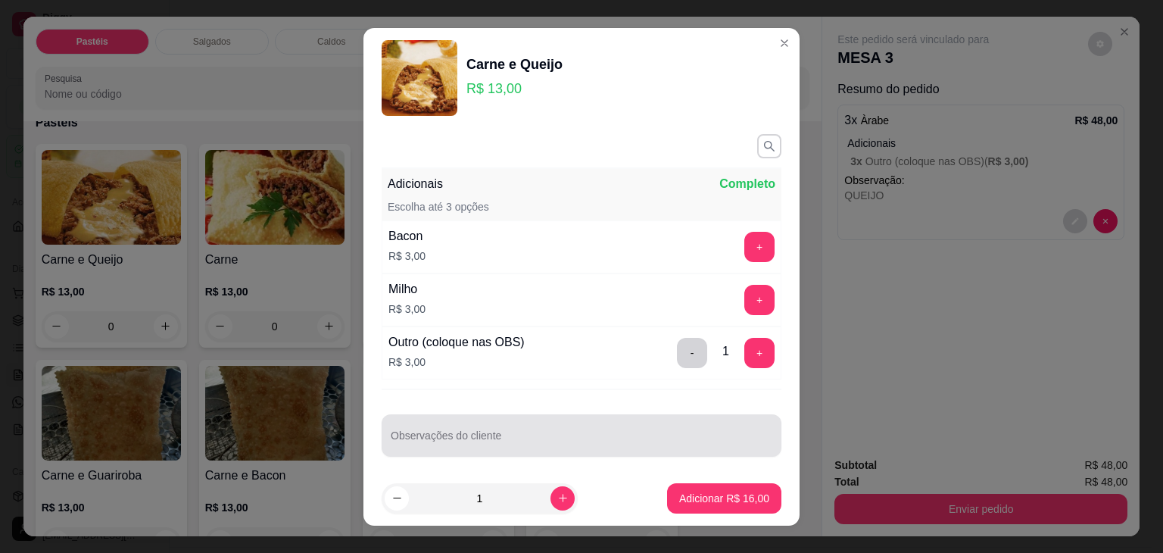
click at [657, 423] on div at bounding box center [582, 435] width 382 height 30
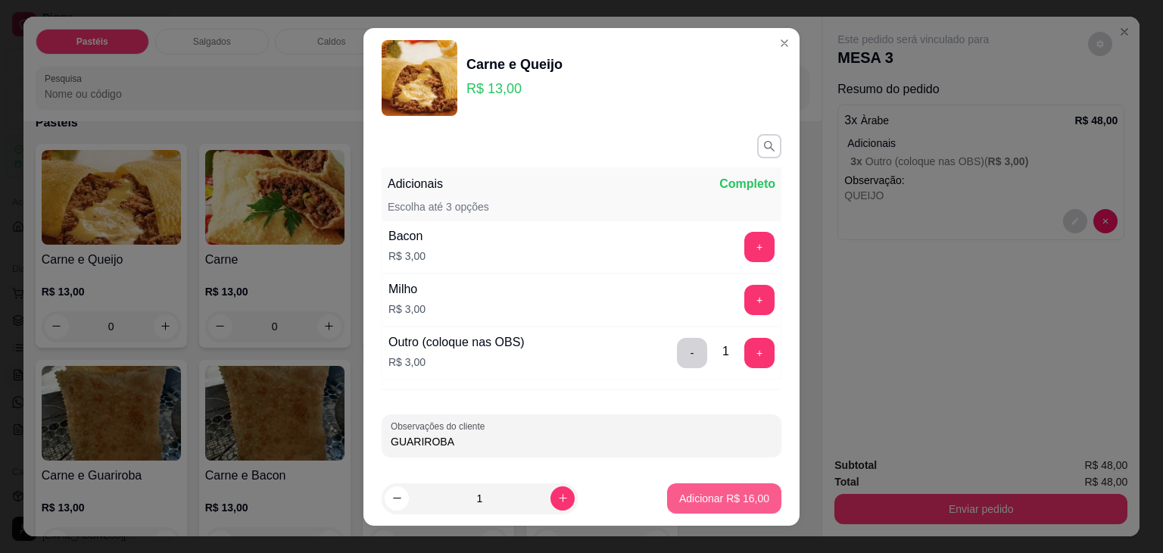
type input "GUARIROBA"
click at [733, 496] on p "Adicionar R$ 16,00" at bounding box center [724, 498] width 90 height 15
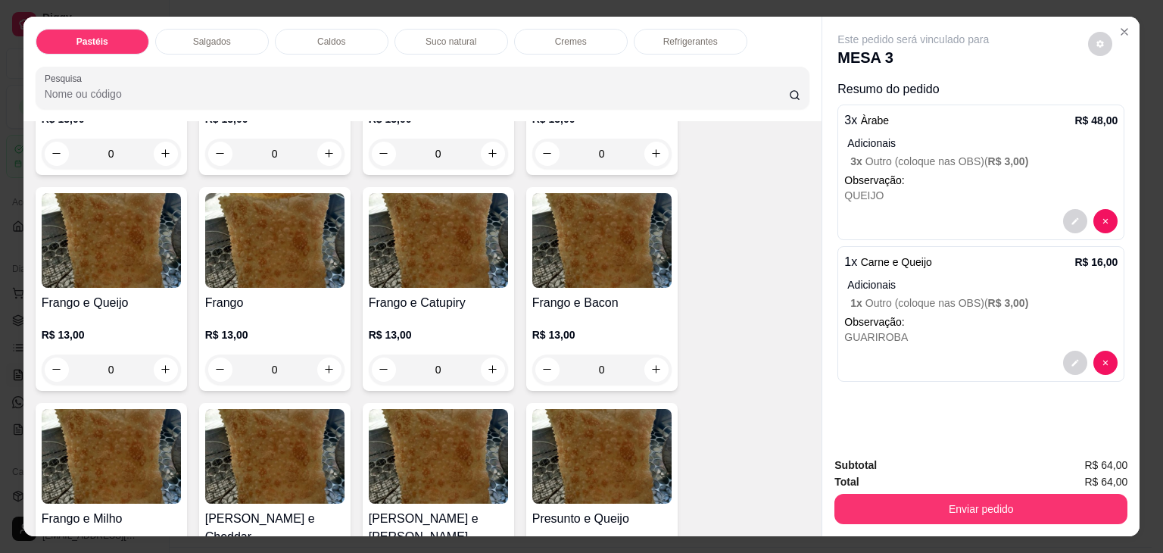
scroll to position [530, 0]
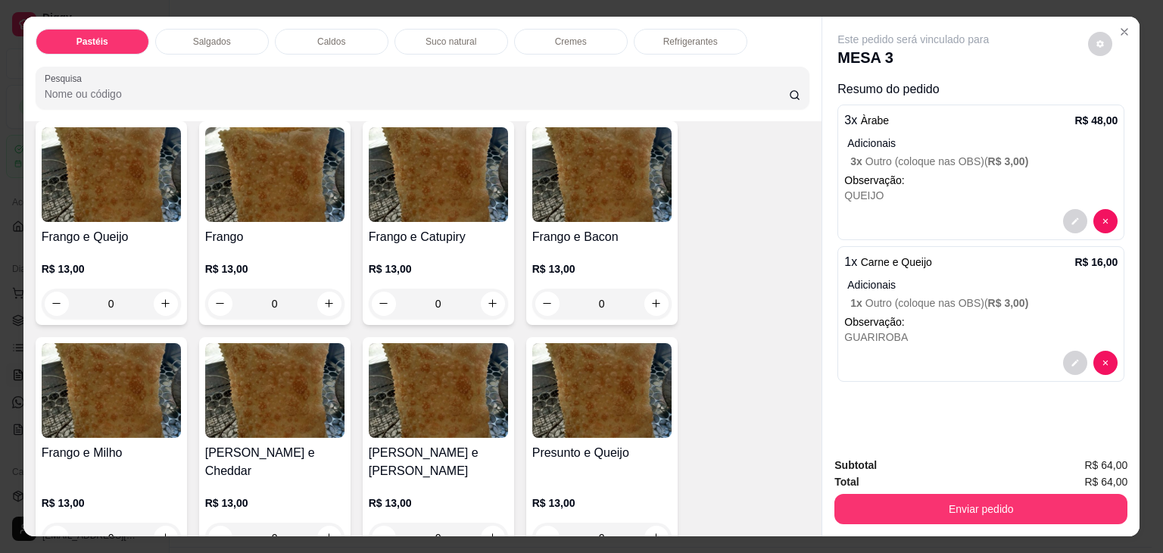
click at [205, 211] on div at bounding box center [274, 174] width 139 height 95
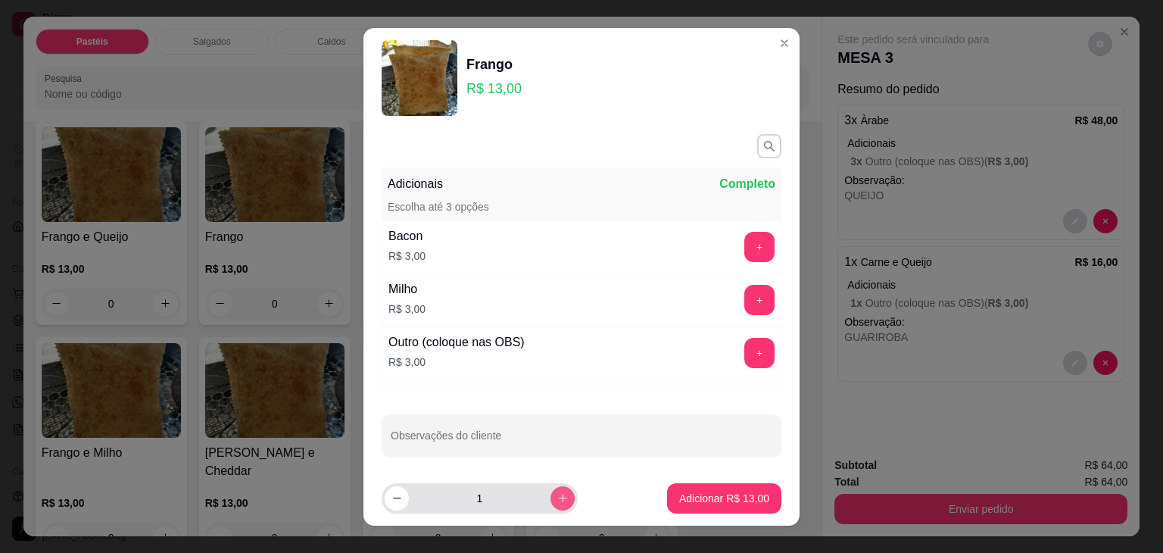
click at [551, 487] on button "increase-product-quantity" at bounding box center [563, 498] width 24 height 24
type input "2"
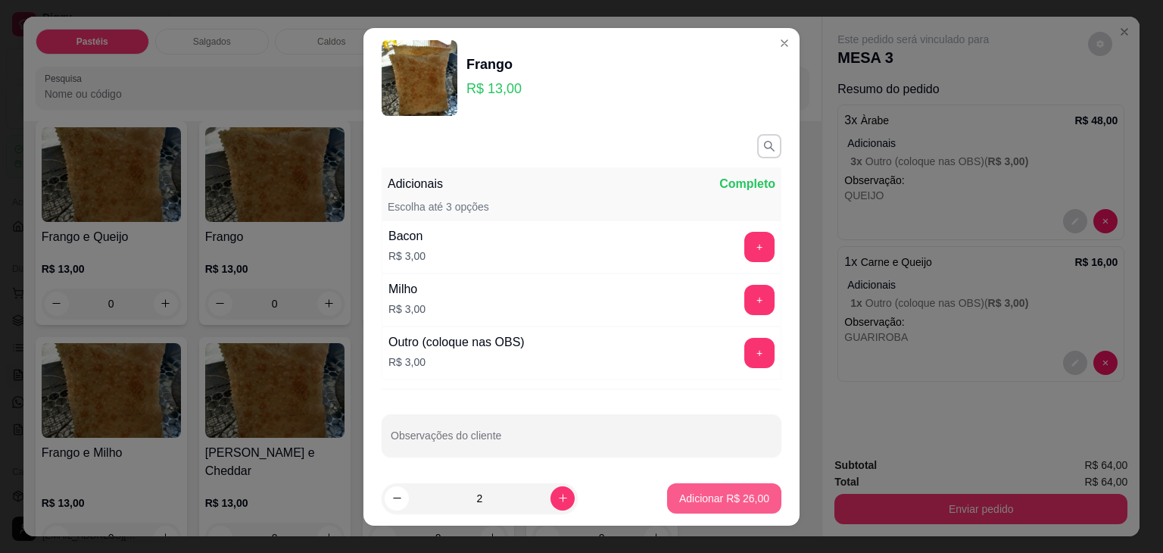
click at [698, 492] on p "Adicionar R$ 26,00" at bounding box center [724, 498] width 90 height 15
type input "2"
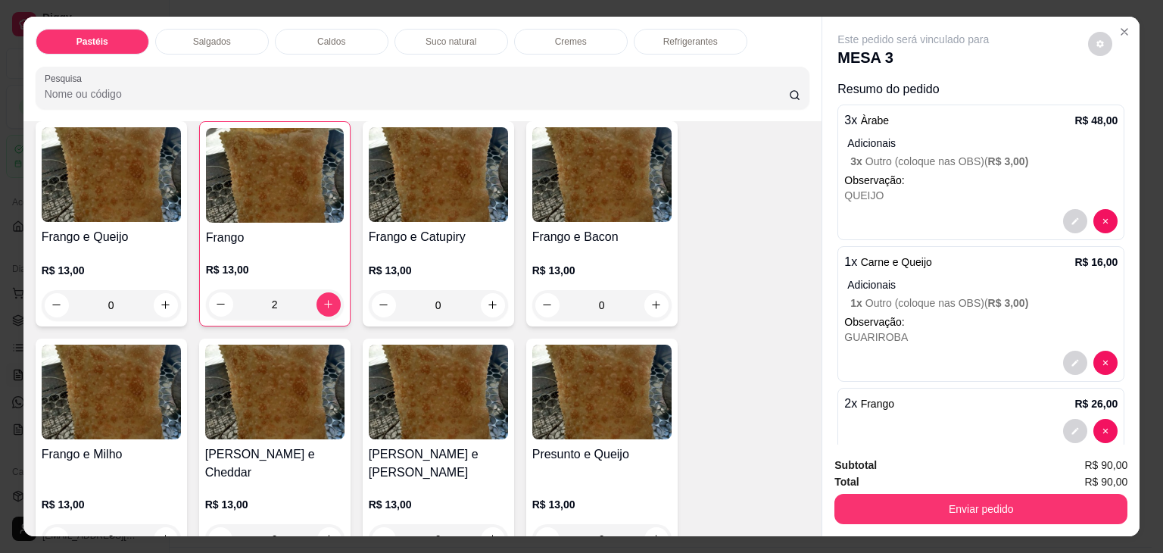
click at [494, 34] on div "Suco natural" at bounding box center [452, 42] width 114 height 26
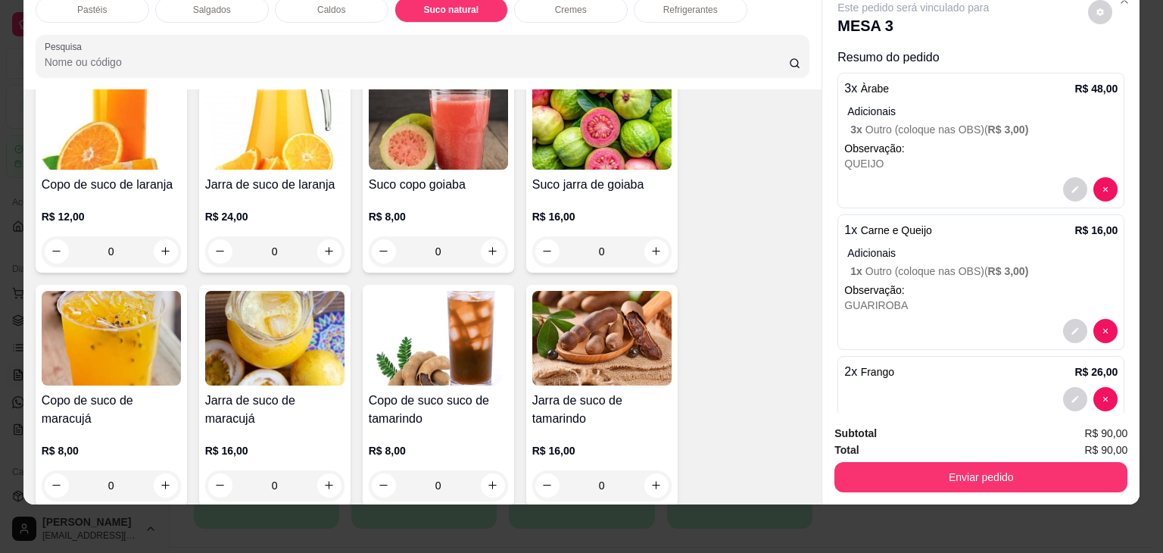
scroll to position [2722, 0]
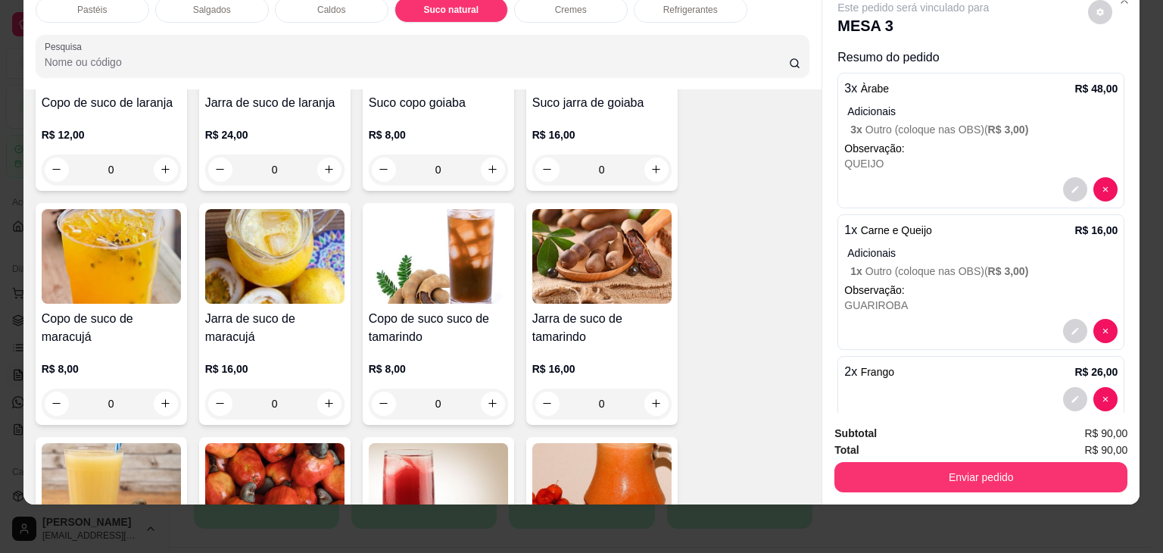
click at [583, 233] on img at bounding box center [601, 256] width 139 height 95
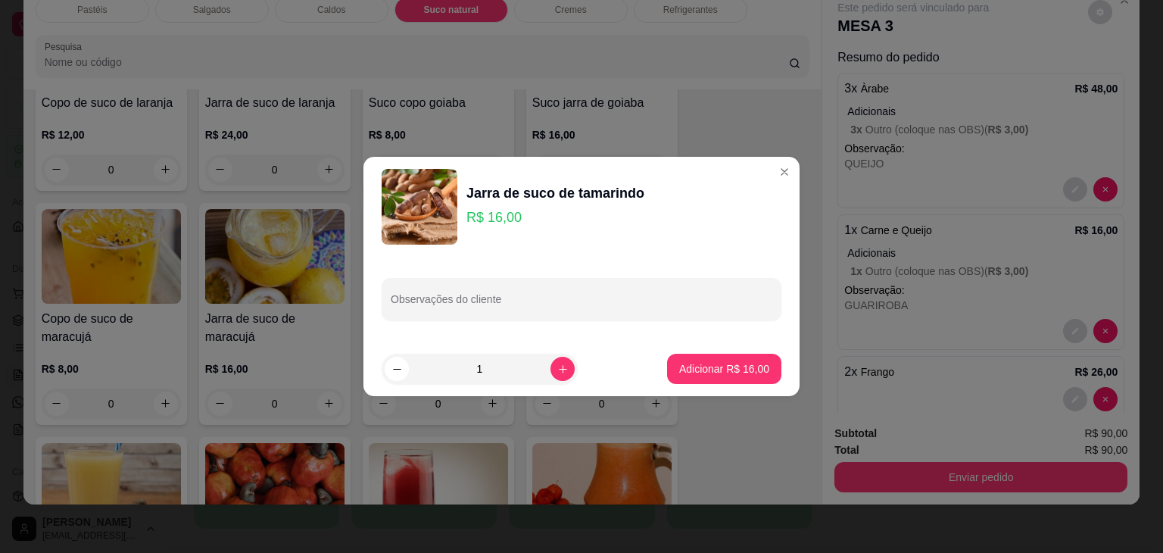
click at [609, 318] on div "Observações do cliente" at bounding box center [582, 299] width 400 height 42
type input "MENOS AÇUCAR"
click at [703, 364] on p "Adicionar R$ 16,00" at bounding box center [724, 368] width 90 height 15
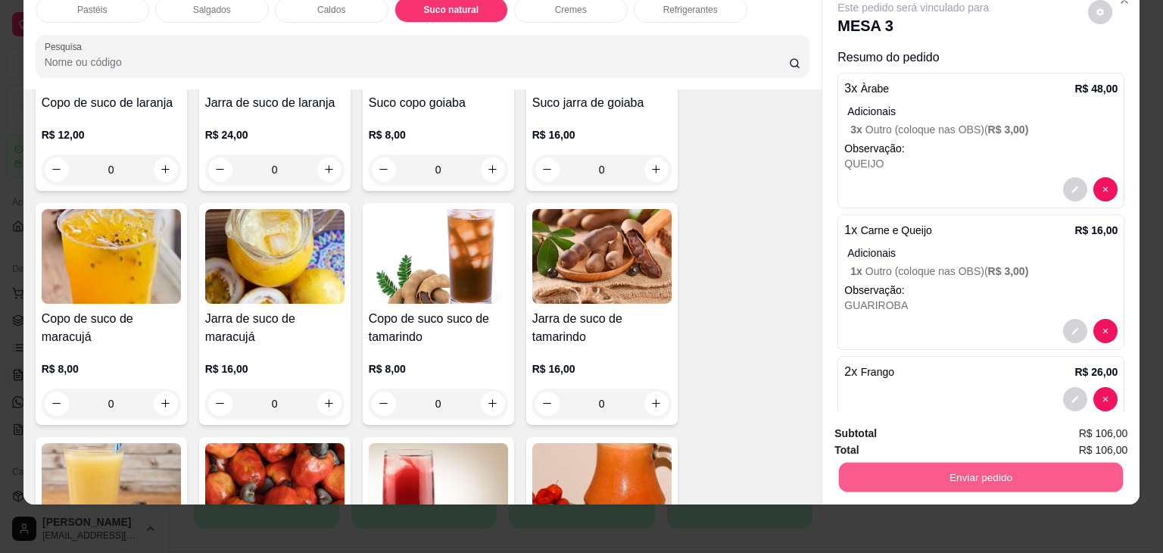
click at [979, 463] on button "Enviar pedido" at bounding box center [981, 478] width 284 height 30
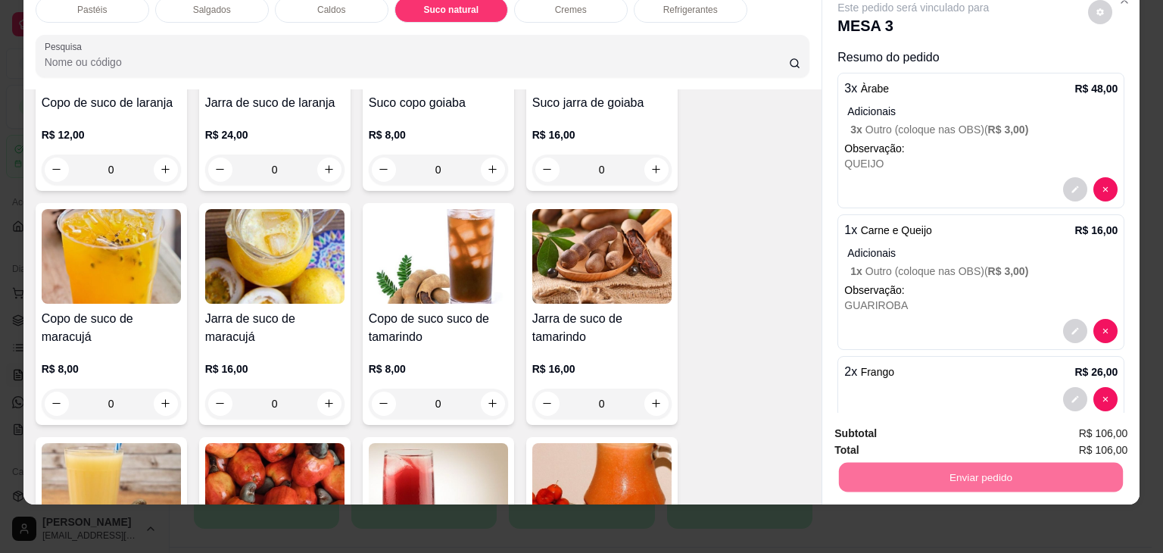
click at [1073, 429] on button "Enviar pedido" at bounding box center [1089, 428] width 86 height 29
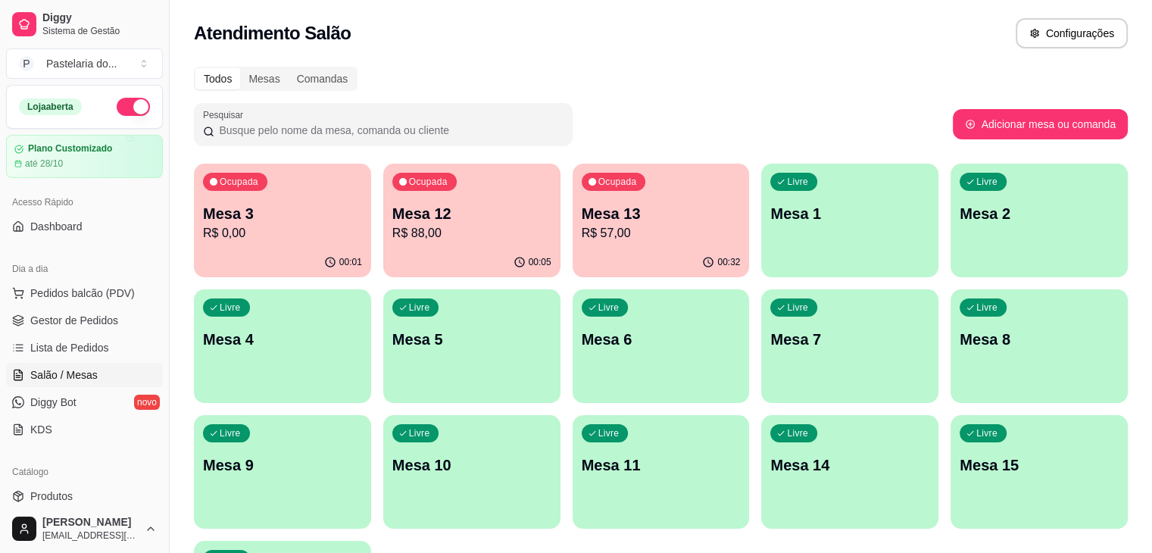
click at [403, 258] on div "00:05" at bounding box center [471, 263] width 177 height 30
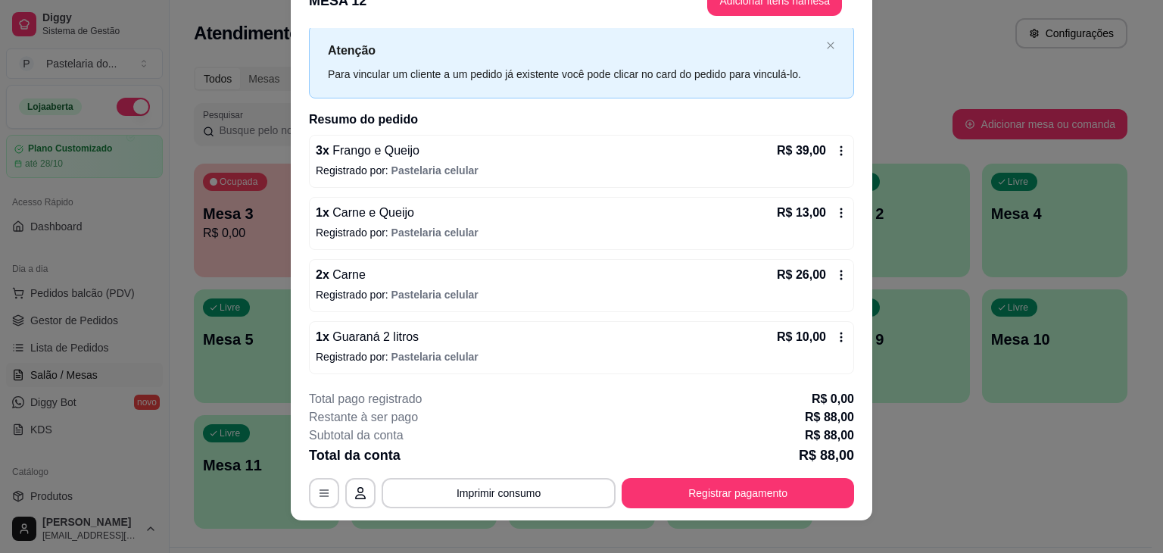
scroll to position [45, 0]
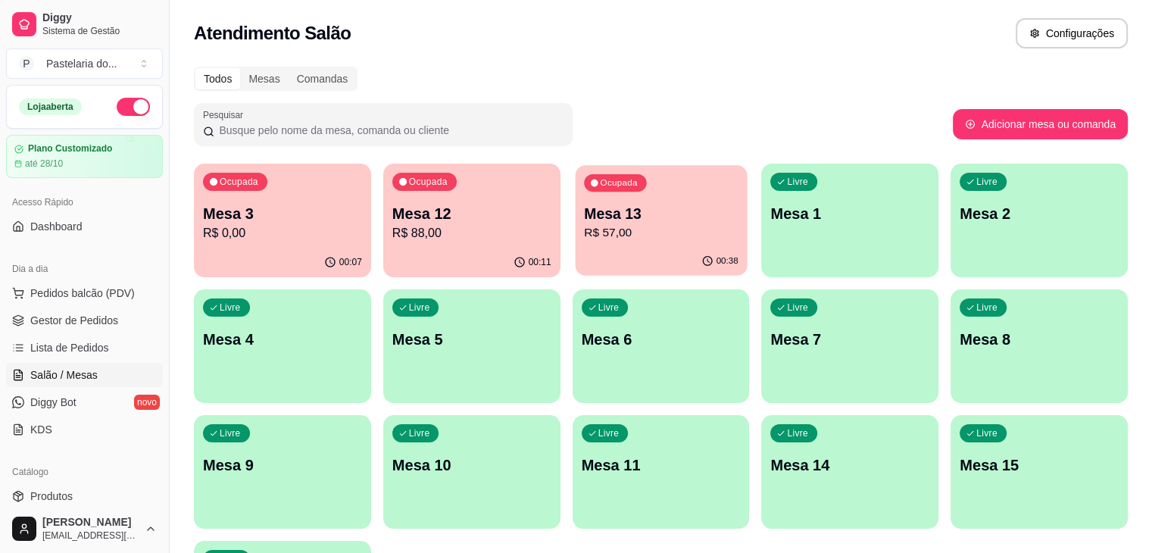
click at [591, 210] on p "Mesa 13" at bounding box center [661, 214] width 155 height 20
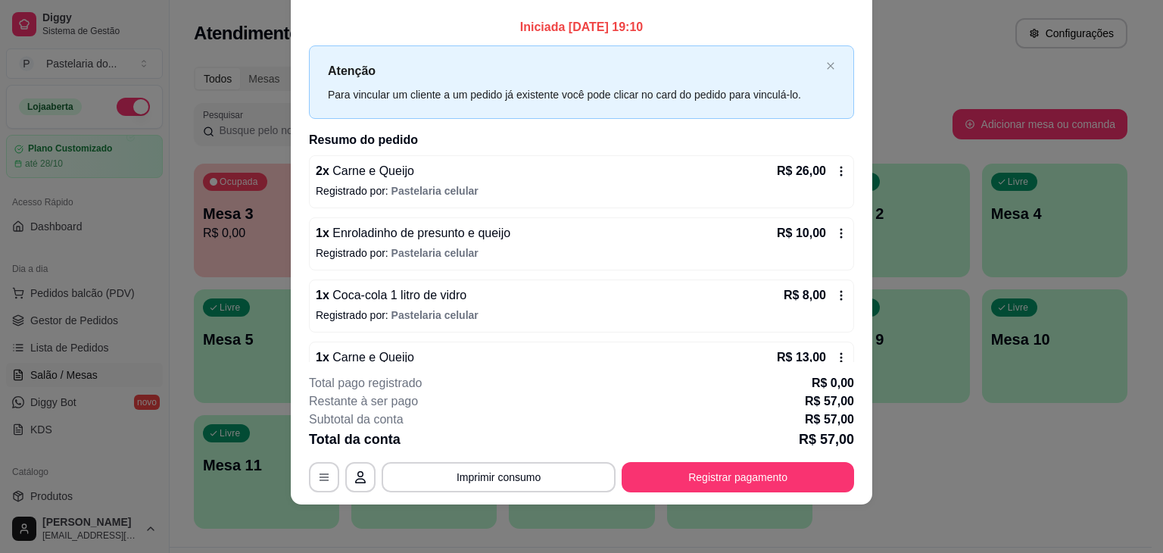
scroll to position [36, 0]
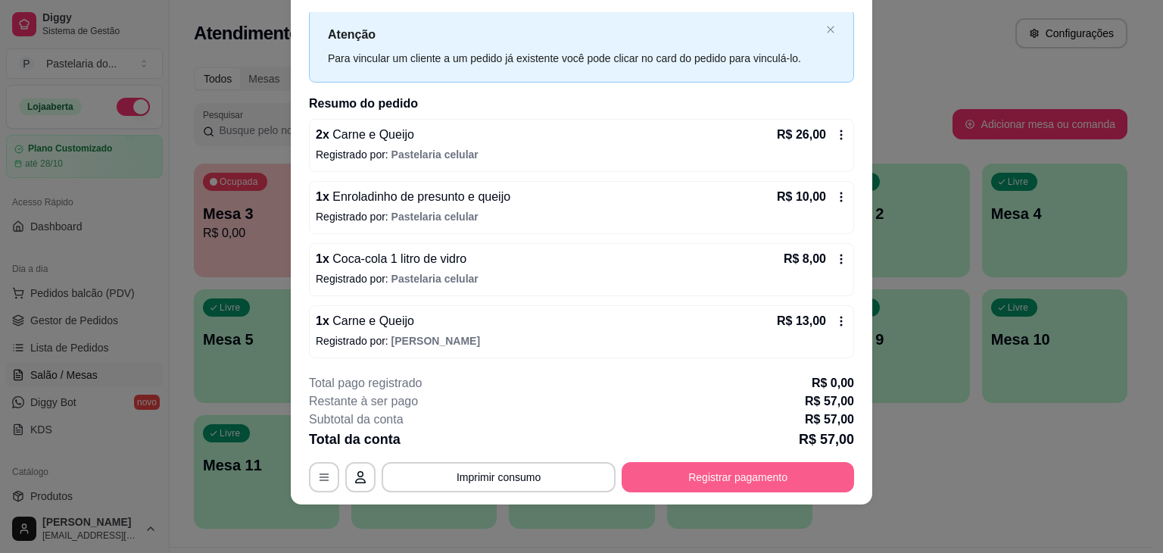
click at [754, 476] on button "Registrar pagamento" at bounding box center [738, 477] width 233 height 30
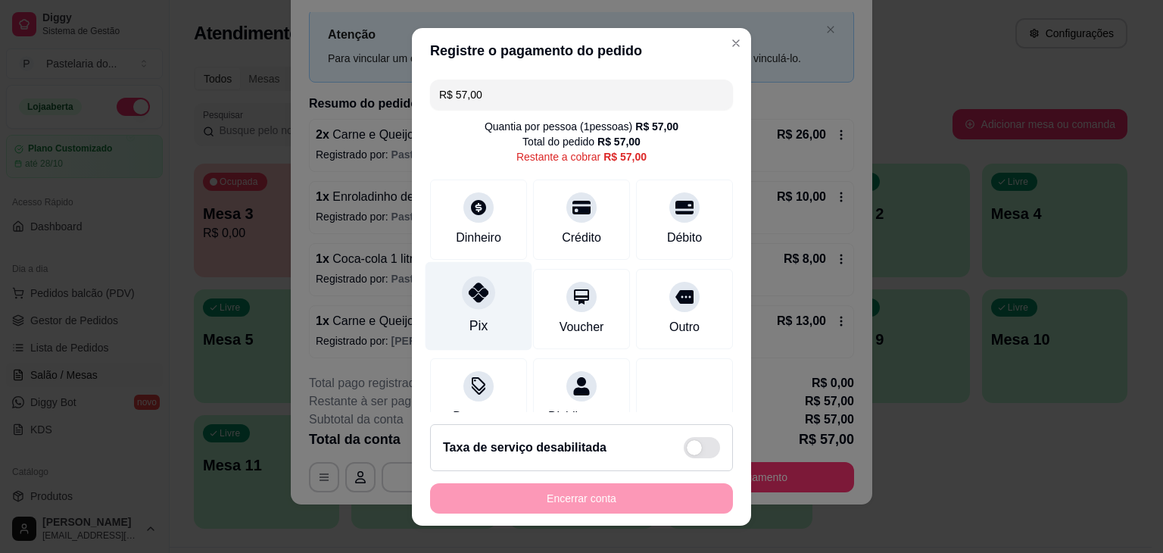
click at [504, 301] on div "Pix" at bounding box center [479, 305] width 107 height 89
type input "R$ 0,00"
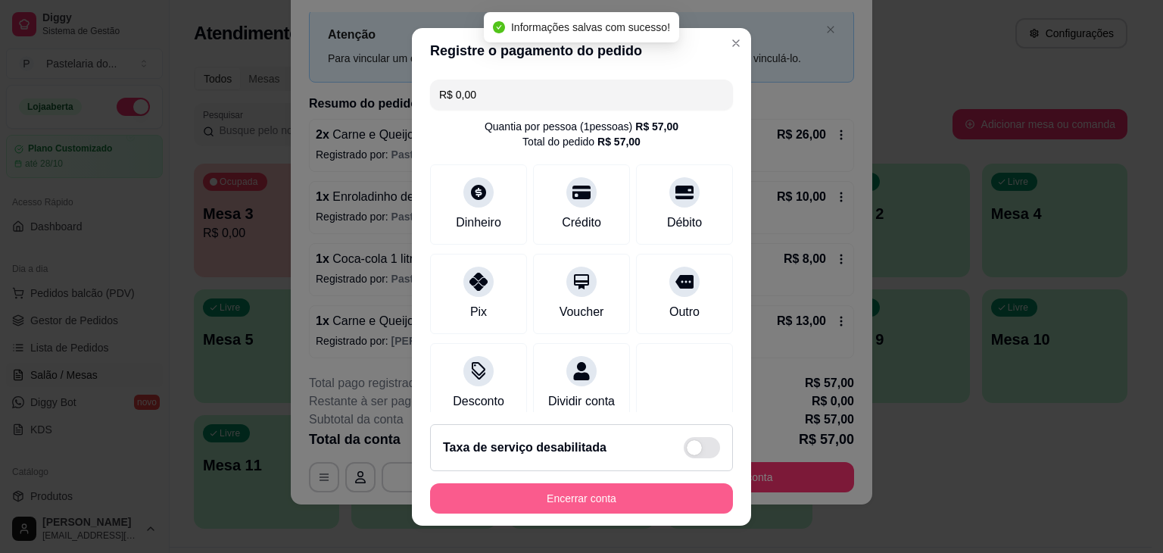
click at [612, 498] on button "Encerrar conta" at bounding box center [581, 498] width 303 height 30
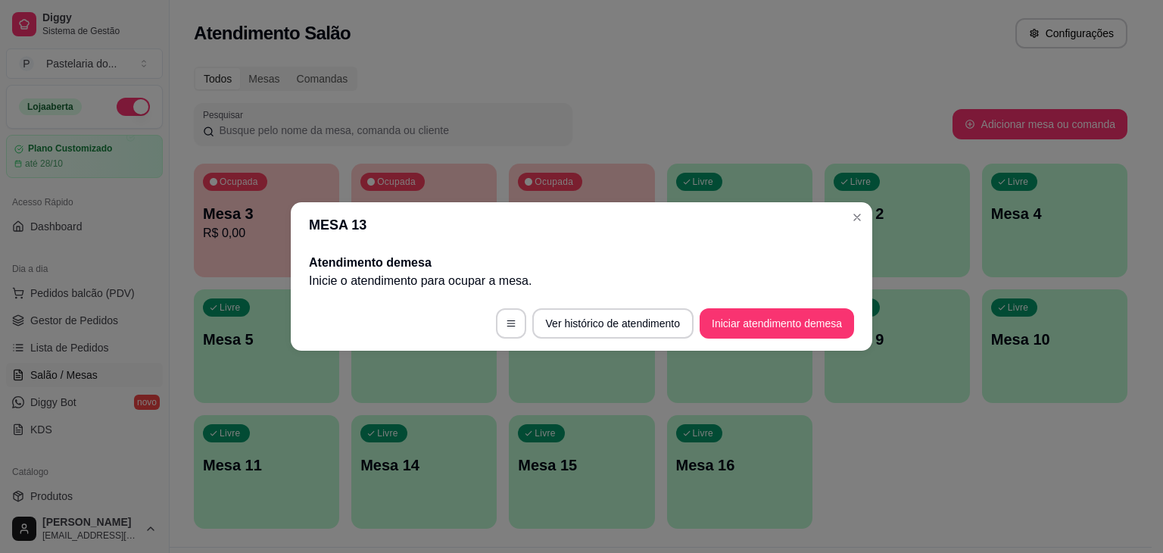
scroll to position [0, 0]
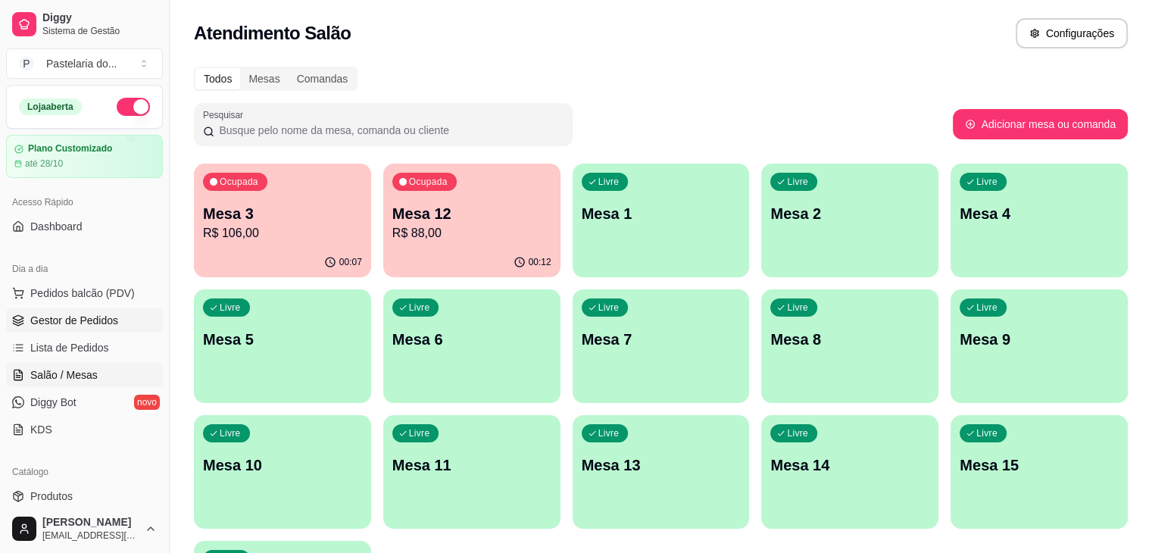
click at [92, 314] on span "Gestor de Pedidos" at bounding box center [74, 320] width 88 height 15
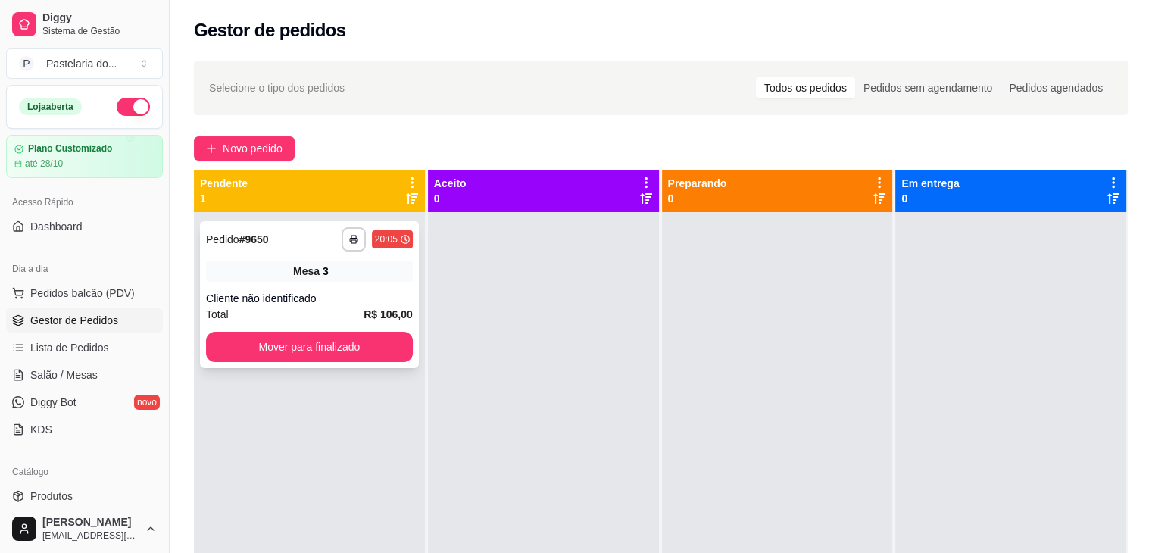
click at [372, 339] on button "Mover para finalizado" at bounding box center [309, 347] width 207 height 30
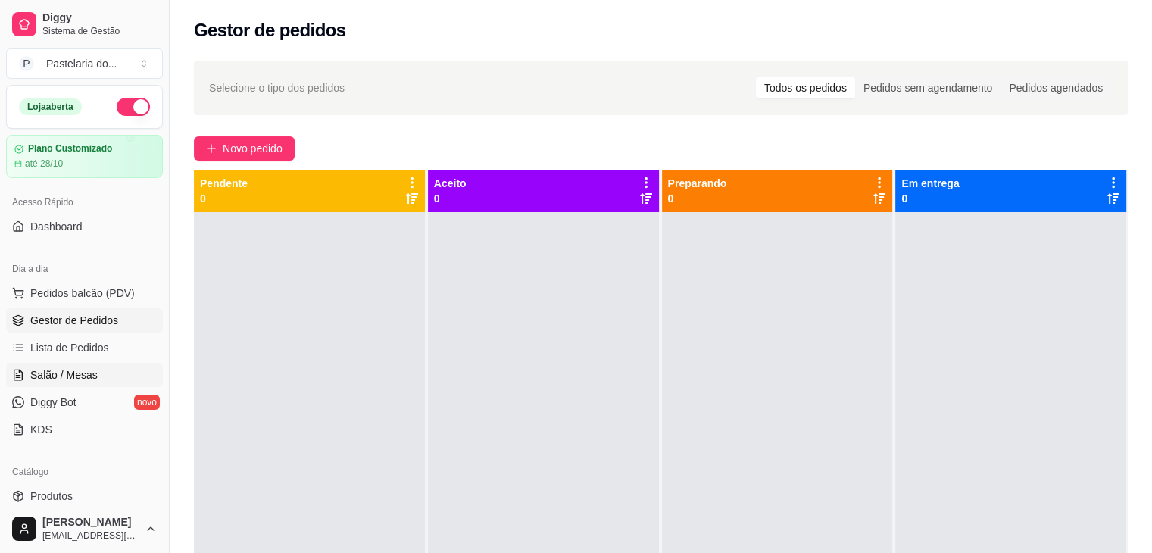
click at [84, 376] on span "Salão / Mesas" at bounding box center [63, 374] width 67 height 15
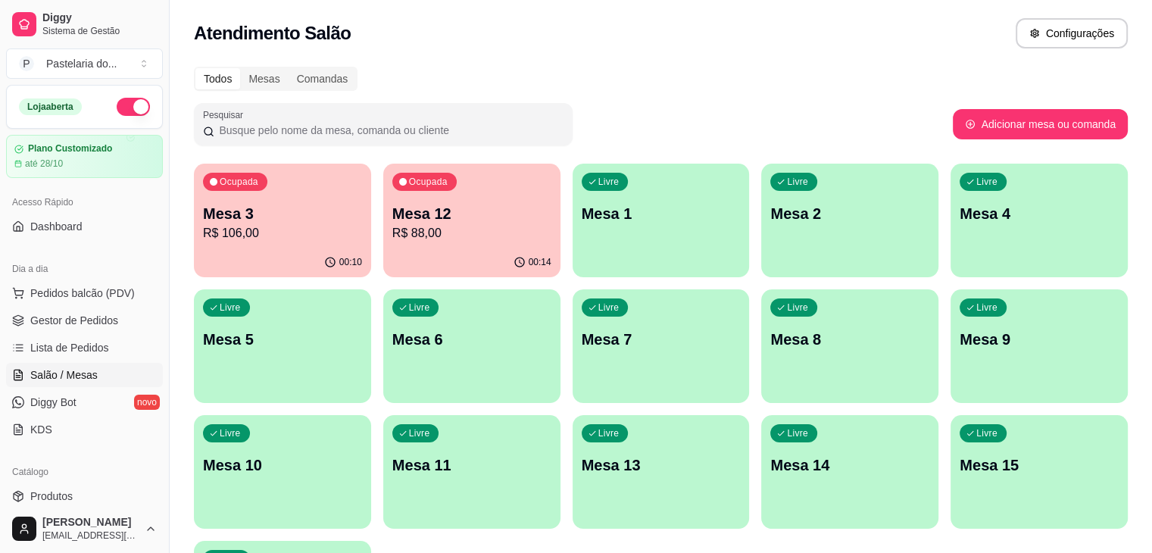
click at [204, 232] on p "R$ 106,00" at bounding box center [282, 233] width 159 height 18
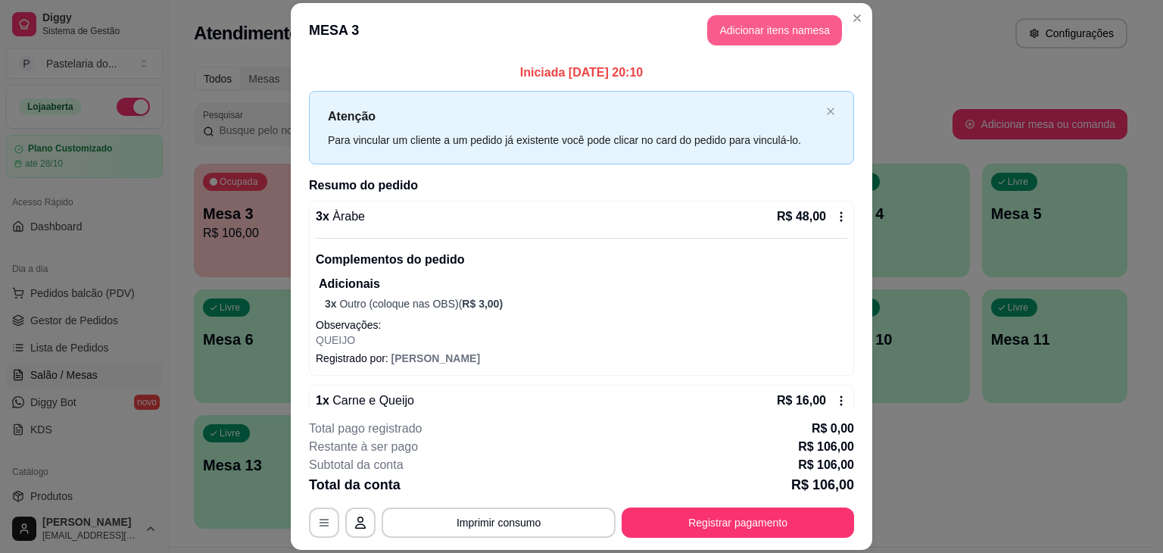
click at [748, 42] on button "Adicionar itens na mesa" at bounding box center [774, 30] width 135 height 30
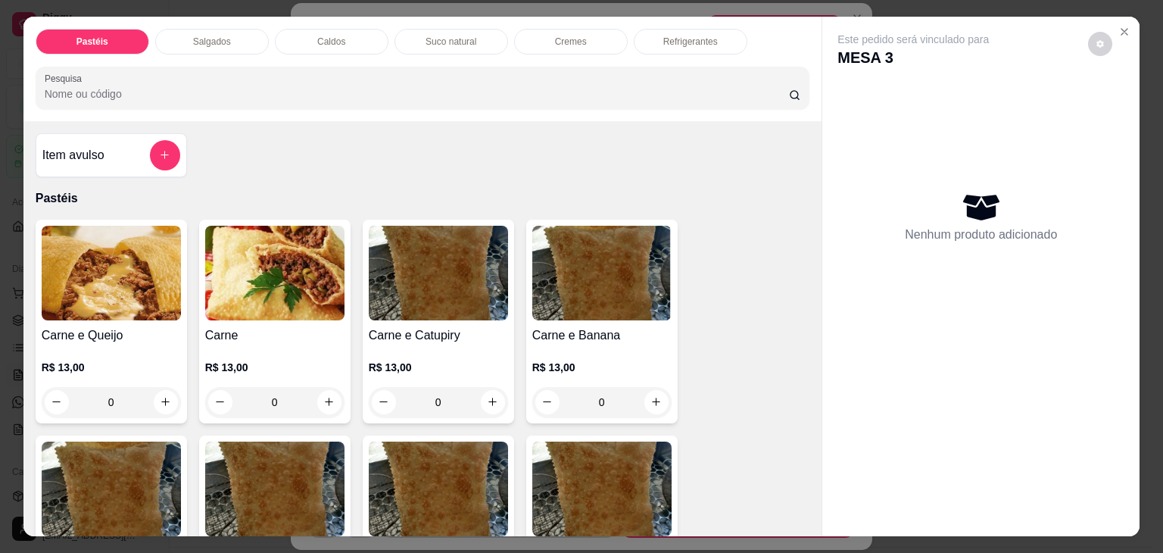
click at [650, 30] on div "Refrigerantes" at bounding box center [691, 42] width 114 height 26
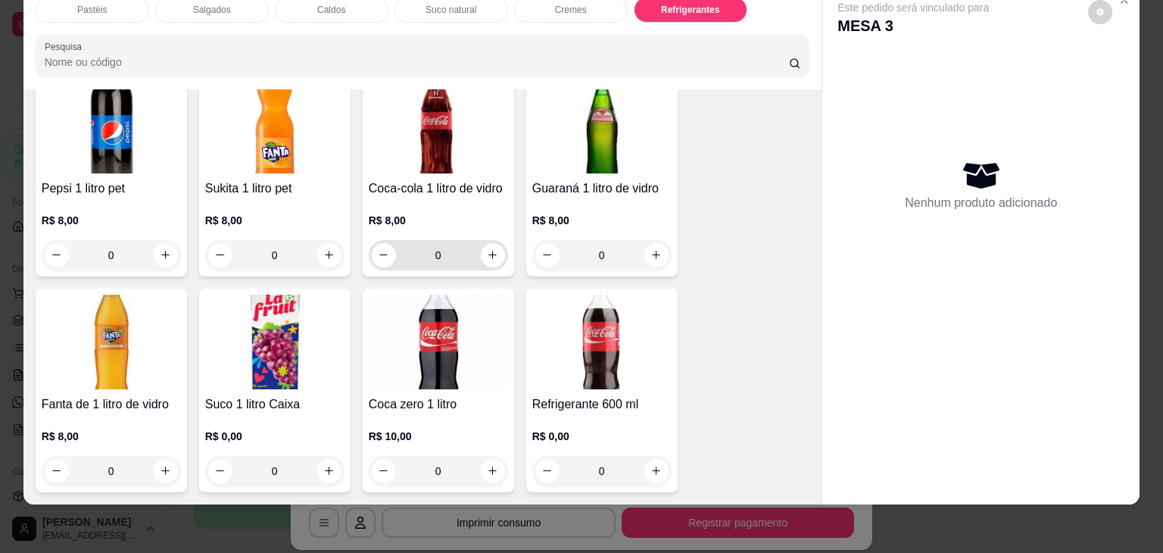
scroll to position [4416, 0]
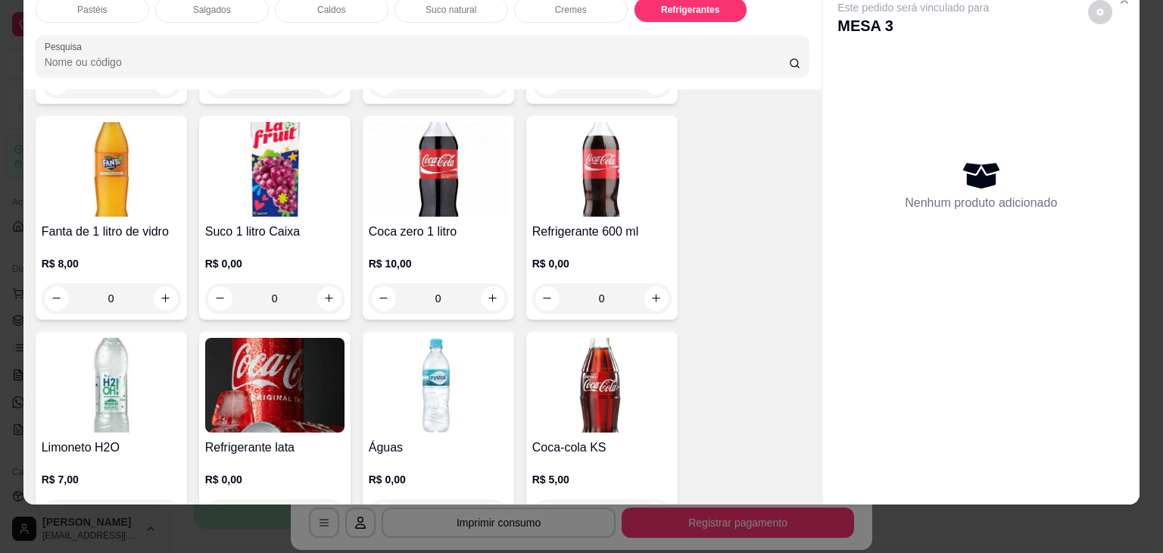
click at [406, 348] on img at bounding box center [438, 385] width 139 height 95
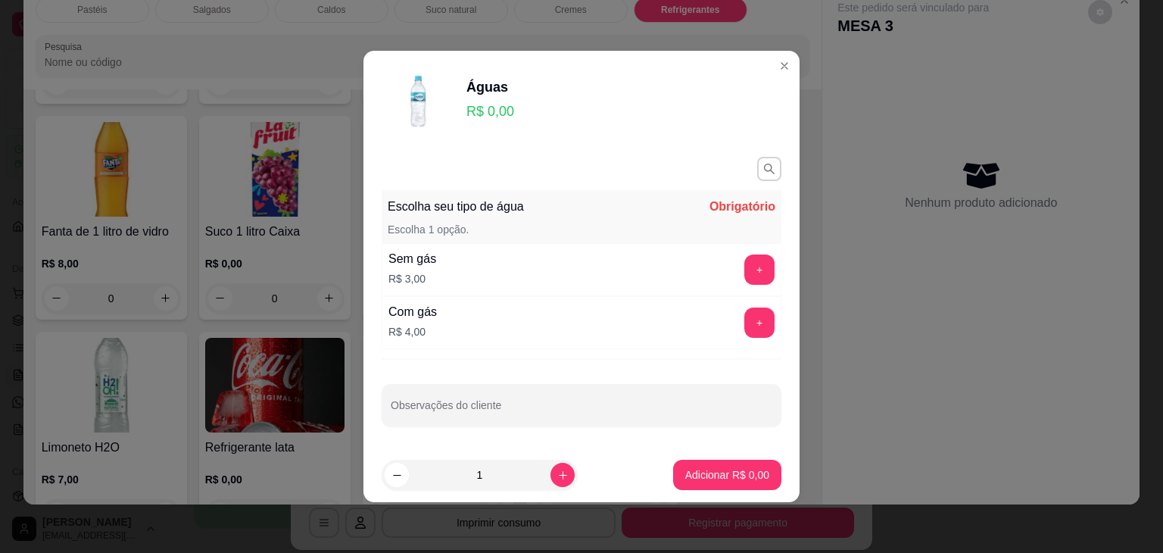
click at [745, 283] on button "+" at bounding box center [760, 269] width 30 height 30
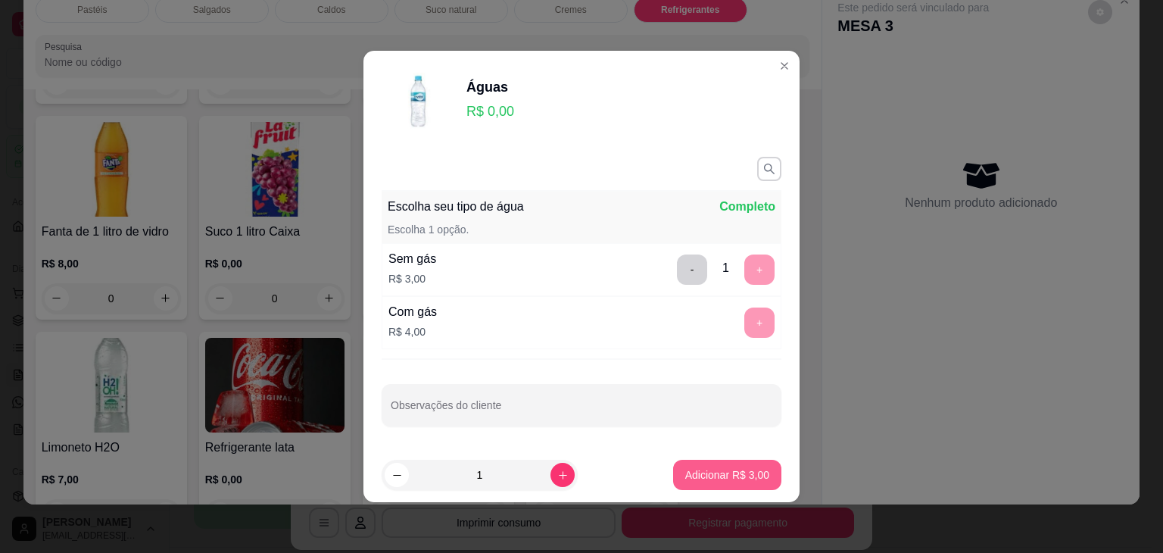
click at [689, 485] on footer "1 Adicionar R$ 3,00" at bounding box center [582, 475] width 436 height 55
click at [686, 473] on p "Adicionar R$ 3,00" at bounding box center [727, 474] width 84 height 15
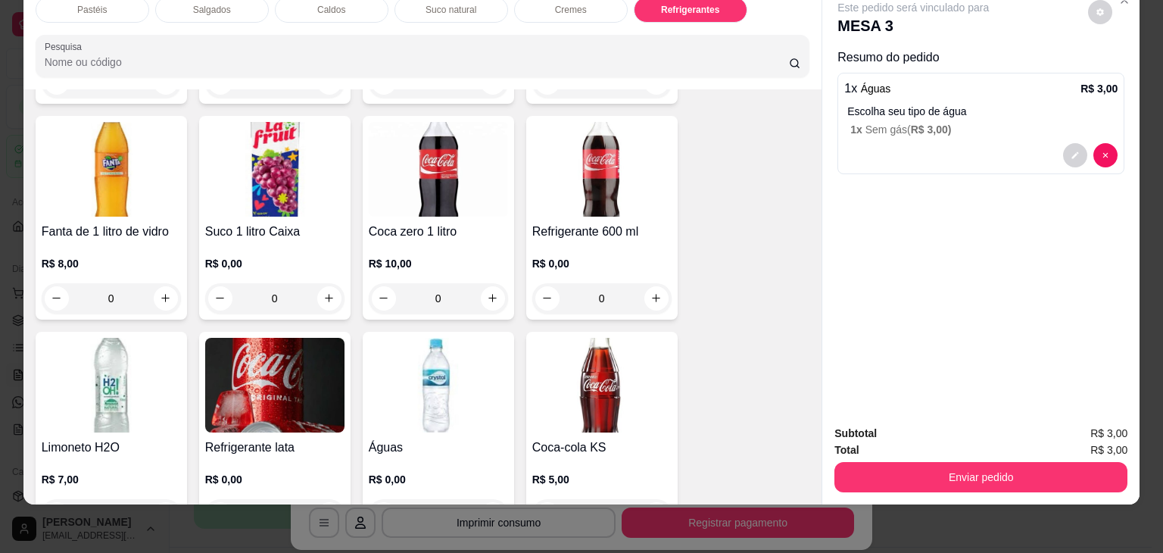
click at [460, 381] on img at bounding box center [438, 385] width 139 height 95
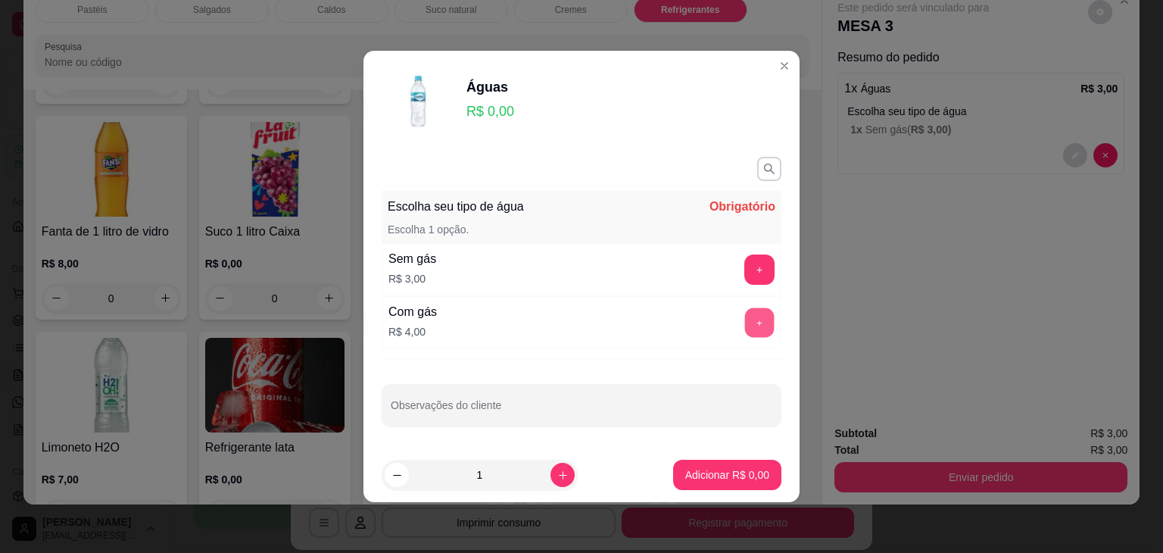
click at [745, 323] on button "+" at bounding box center [760, 323] width 30 height 30
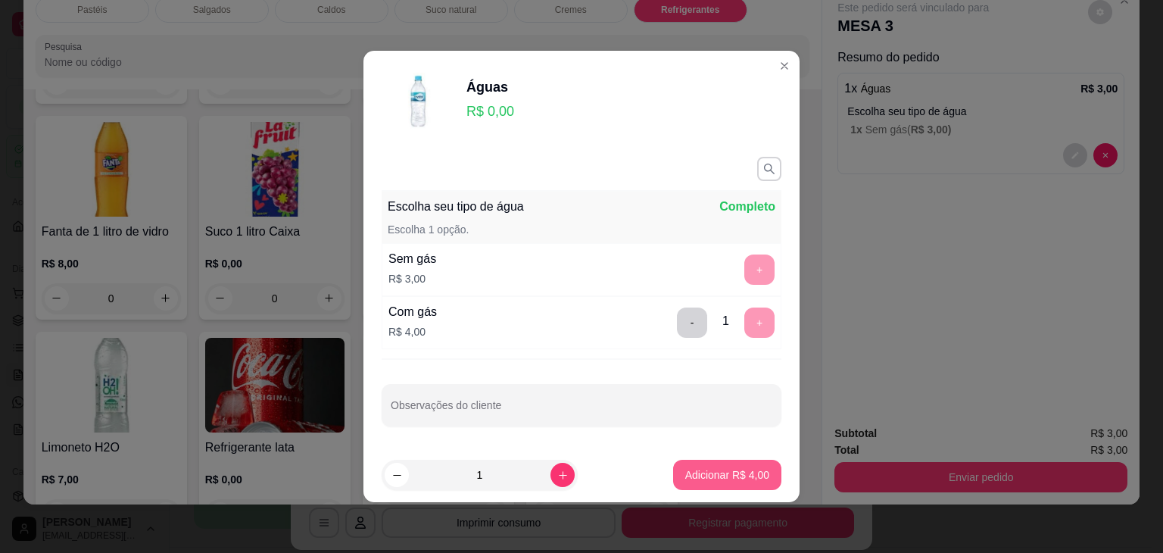
click at [720, 473] on p "Adicionar R$ 4,00" at bounding box center [727, 474] width 84 height 15
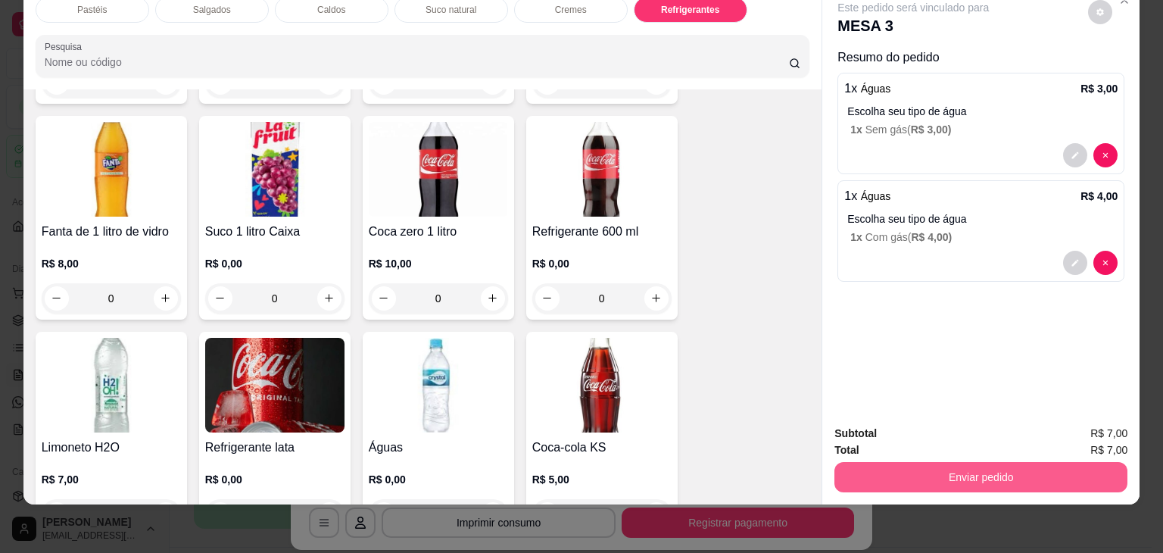
click at [991, 467] on button "Enviar pedido" at bounding box center [981, 477] width 293 height 30
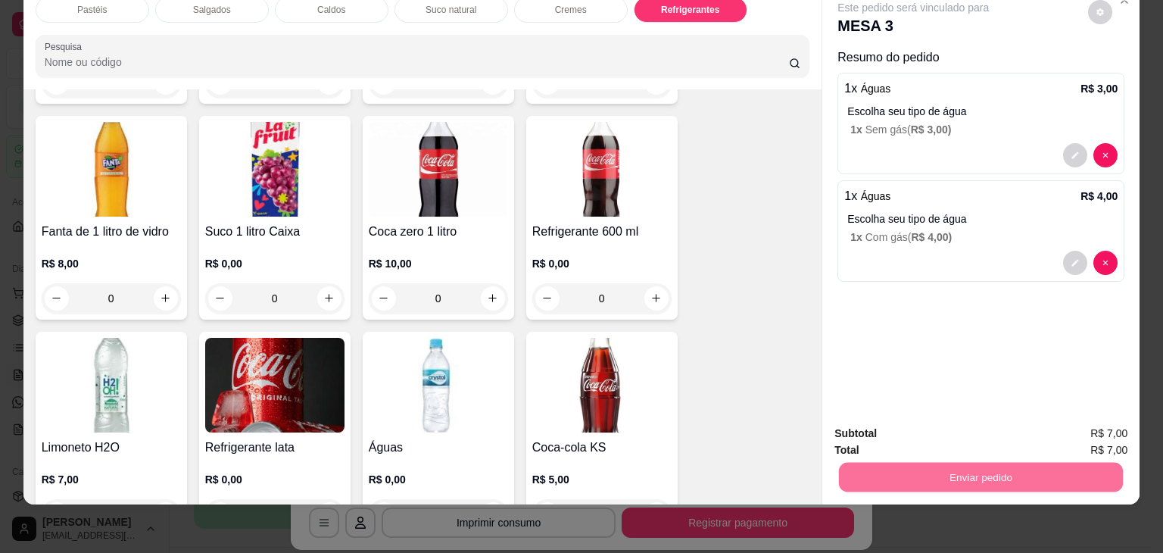
click at [1073, 426] on button "Enviar pedido" at bounding box center [1092, 427] width 89 height 30
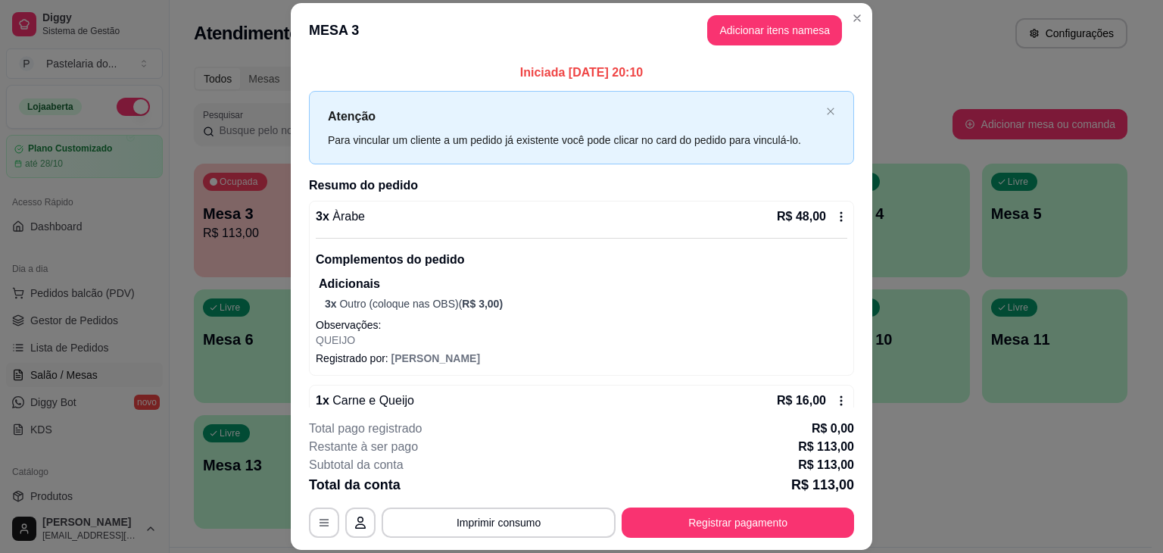
click at [735, 34] on button "Adicionar itens na mesa" at bounding box center [774, 30] width 135 height 30
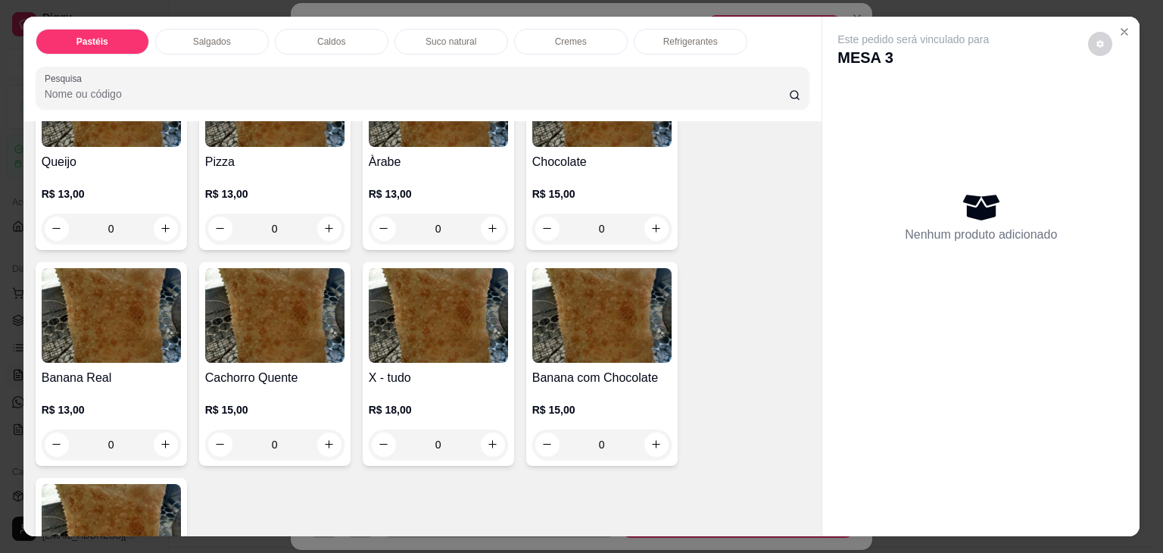
scroll to position [1060, 0]
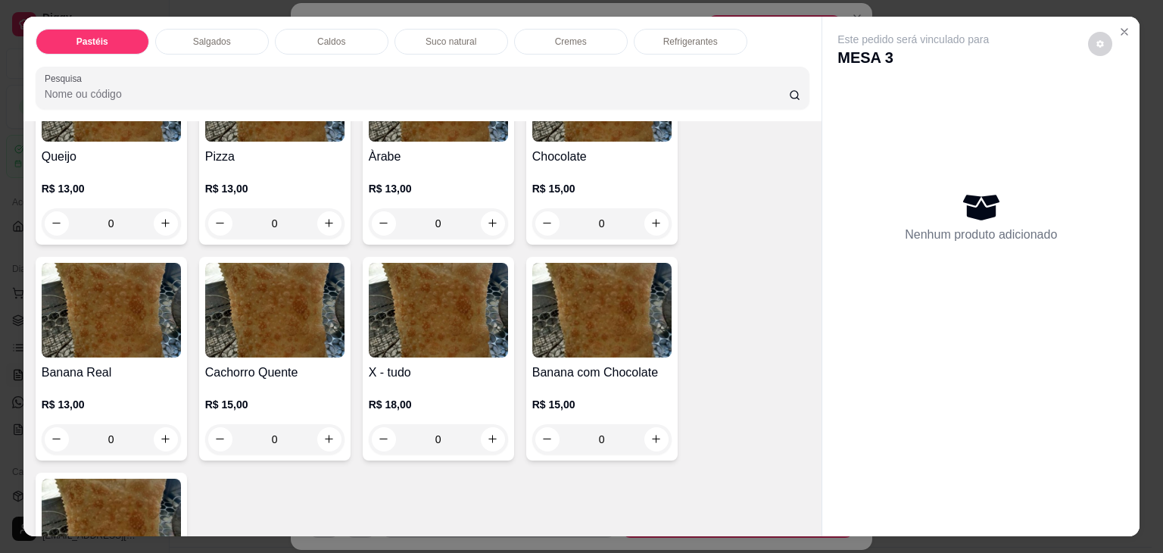
click at [400, 181] on div "R$ 13,00 0" at bounding box center [438, 210] width 139 height 58
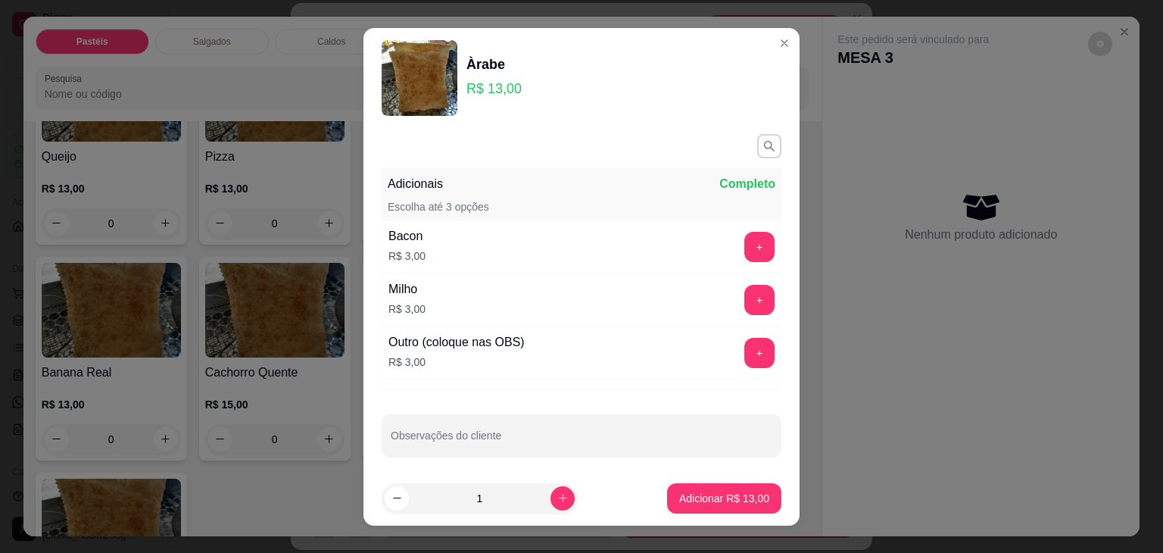
click at [738, 361] on div "+" at bounding box center [759, 353] width 42 height 30
drag, startPoint x: 713, startPoint y: 361, endPoint x: 688, endPoint y: 367, distance: 26.5
click at [738, 361] on div "+" at bounding box center [759, 353] width 42 height 30
click at [738, 360] on div "+" at bounding box center [759, 353] width 42 height 30
click at [745, 355] on button "+" at bounding box center [760, 353] width 30 height 30
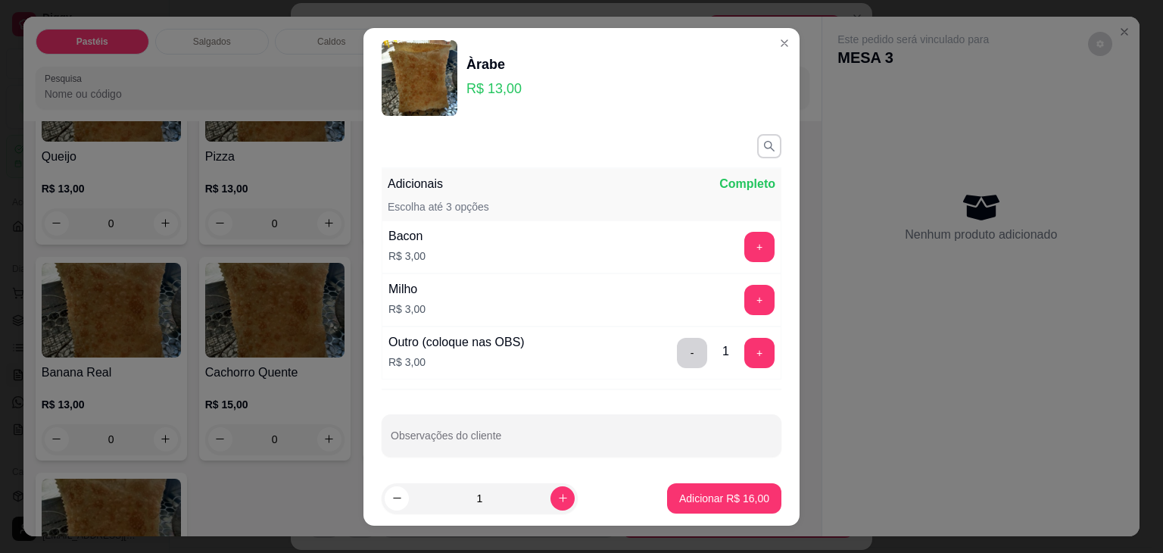
click at [641, 417] on div "Observações do cliente" at bounding box center [582, 435] width 400 height 42
click at [639, 417] on div "Observações do cliente" at bounding box center [582, 435] width 400 height 42
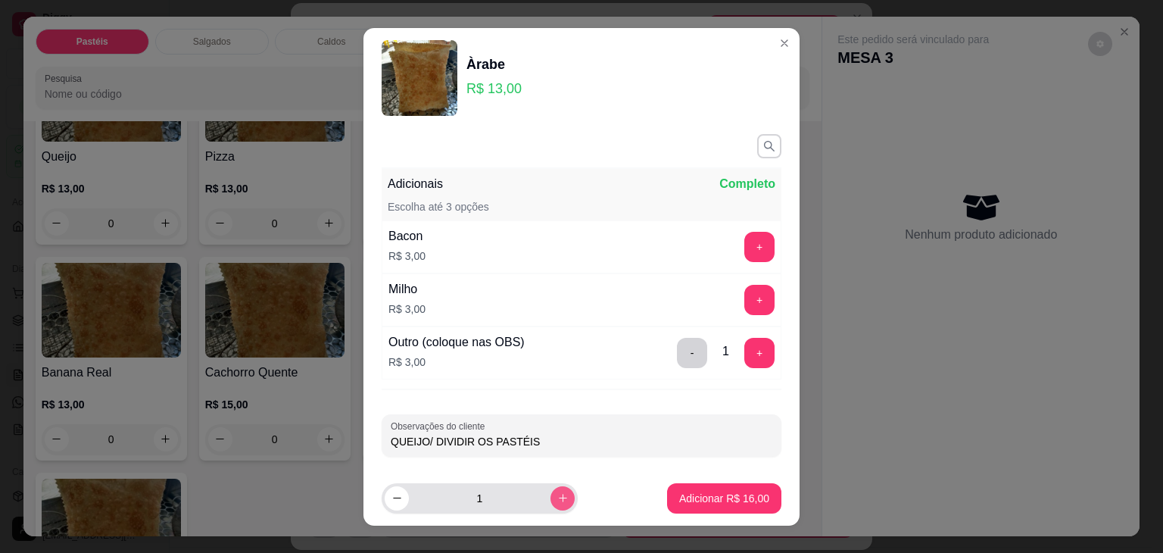
type input "QUEIJO/ DIVIDIR OS PASTÉIS"
click at [551, 491] on button "increase-product-quantity" at bounding box center [563, 498] width 24 height 24
type input "2"
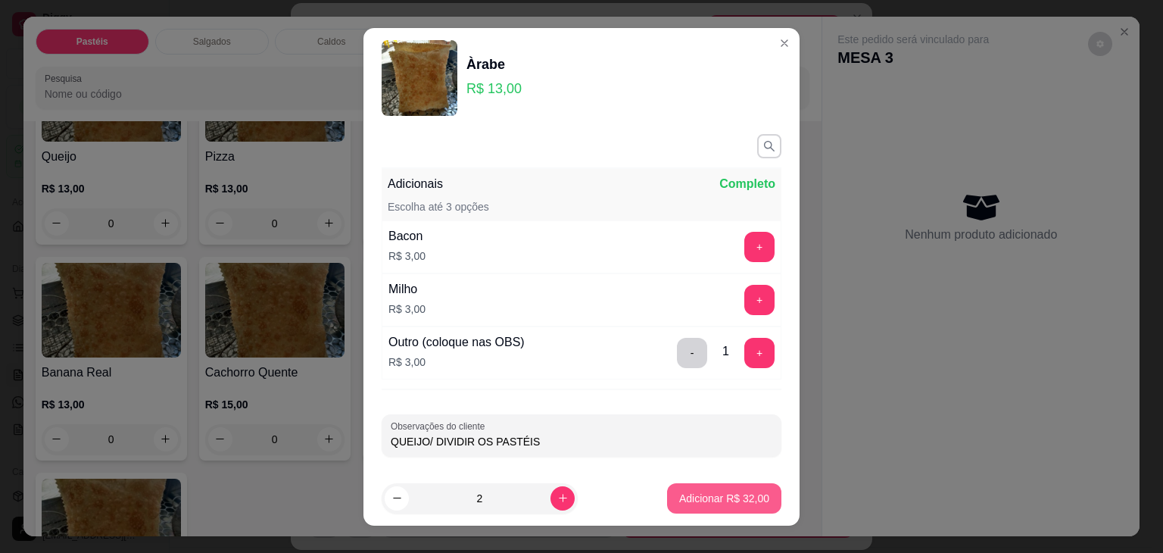
click at [703, 509] on button "Adicionar R$ 32,00" at bounding box center [724, 498] width 114 height 30
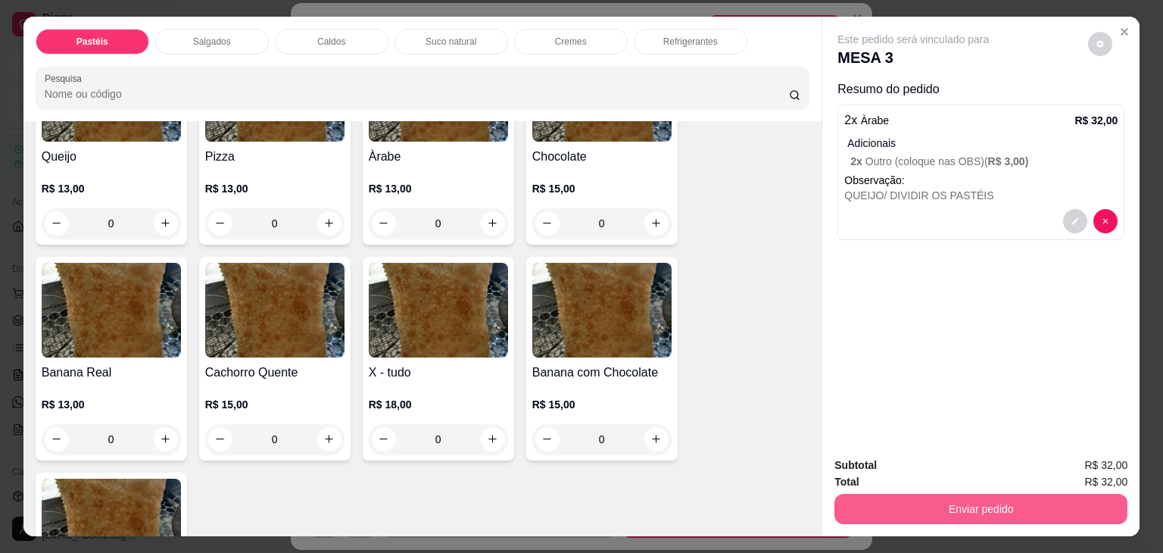
click at [921, 511] on button "Enviar pedido" at bounding box center [981, 509] width 293 height 30
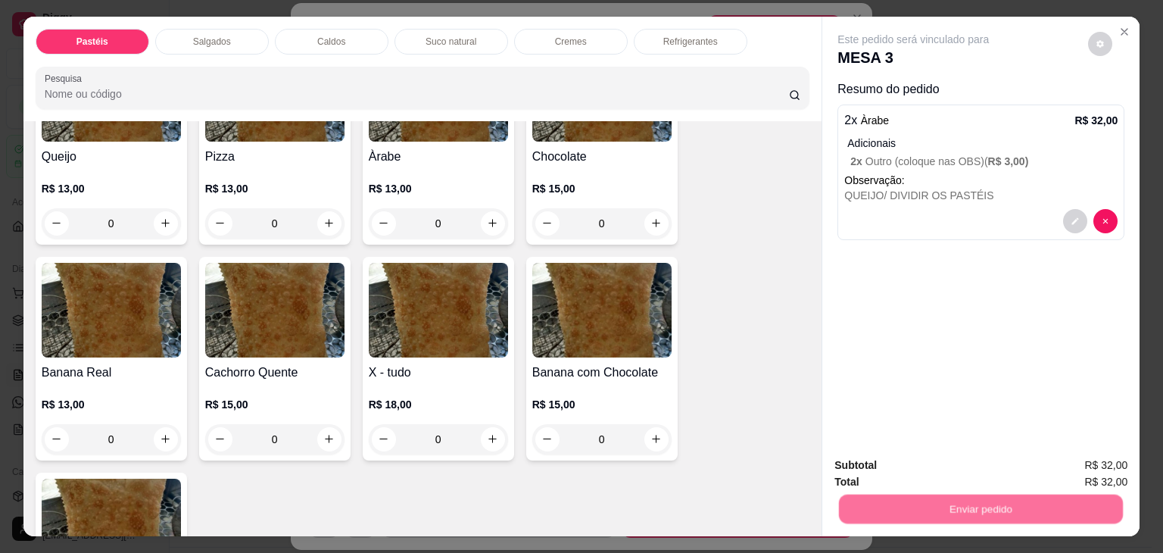
click at [1100, 476] on button "Enviar pedido" at bounding box center [1089, 465] width 86 height 29
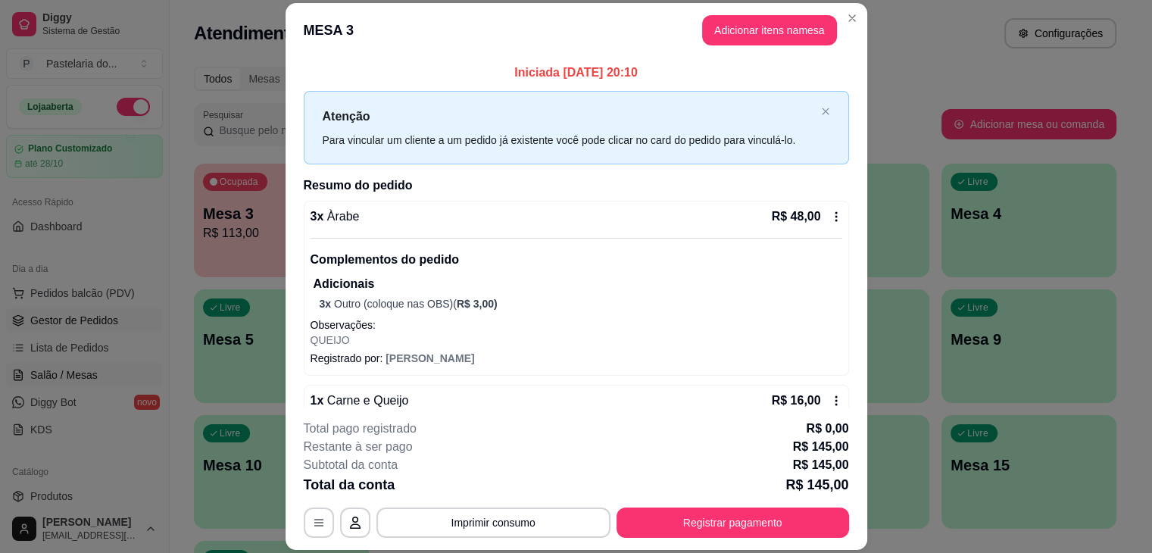
click at [85, 314] on span "Gestor de Pedidos" at bounding box center [74, 320] width 88 height 15
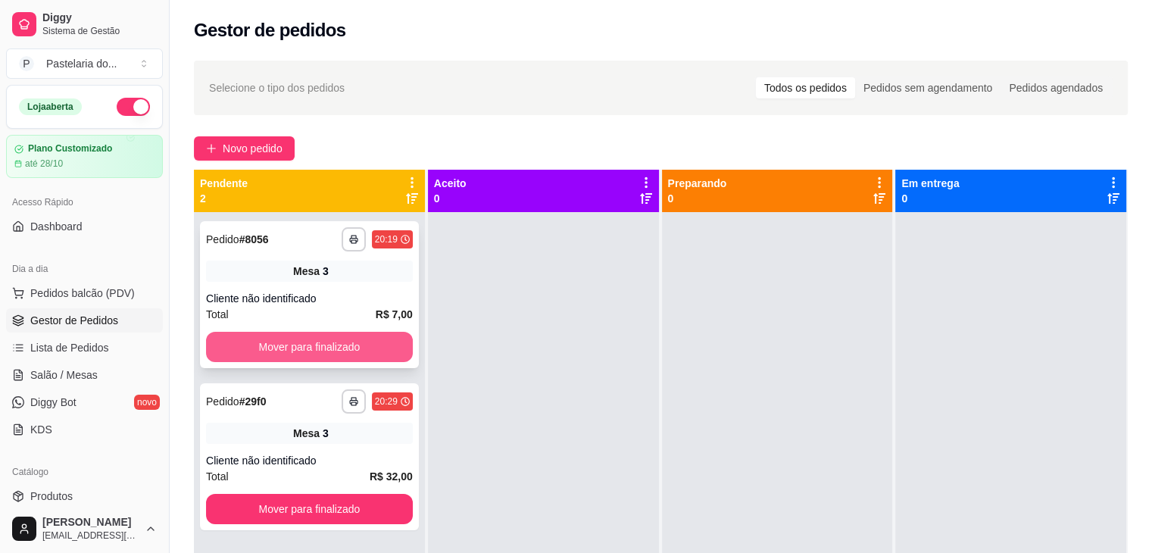
click at [317, 341] on button "Mover para finalizado" at bounding box center [309, 347] width 207 height 30
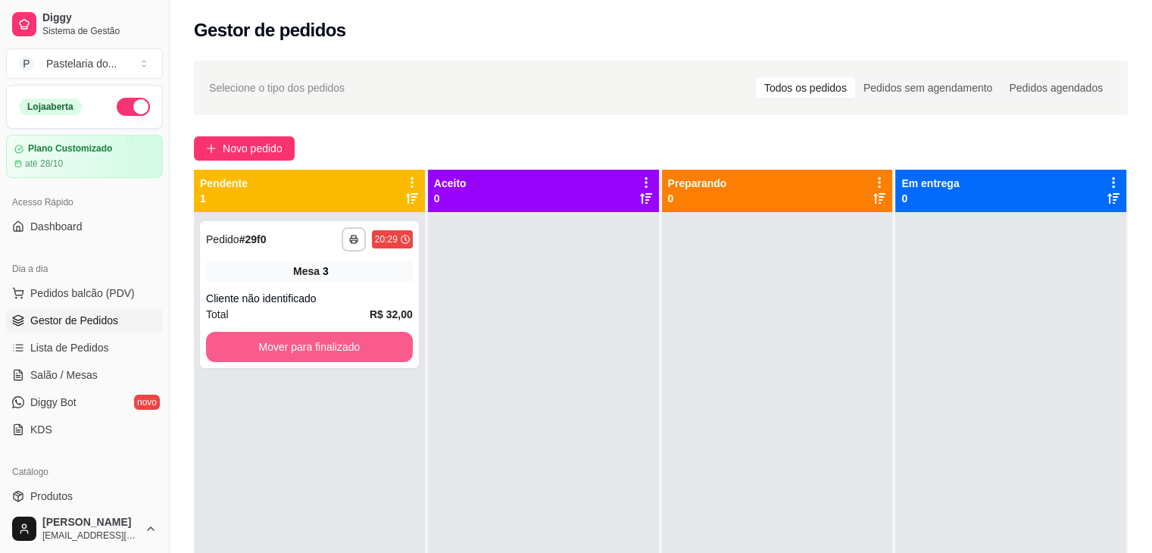
click at [317, 341] on button "Mover para finalizado" at bounding box center [309, 347] width 207 height 30
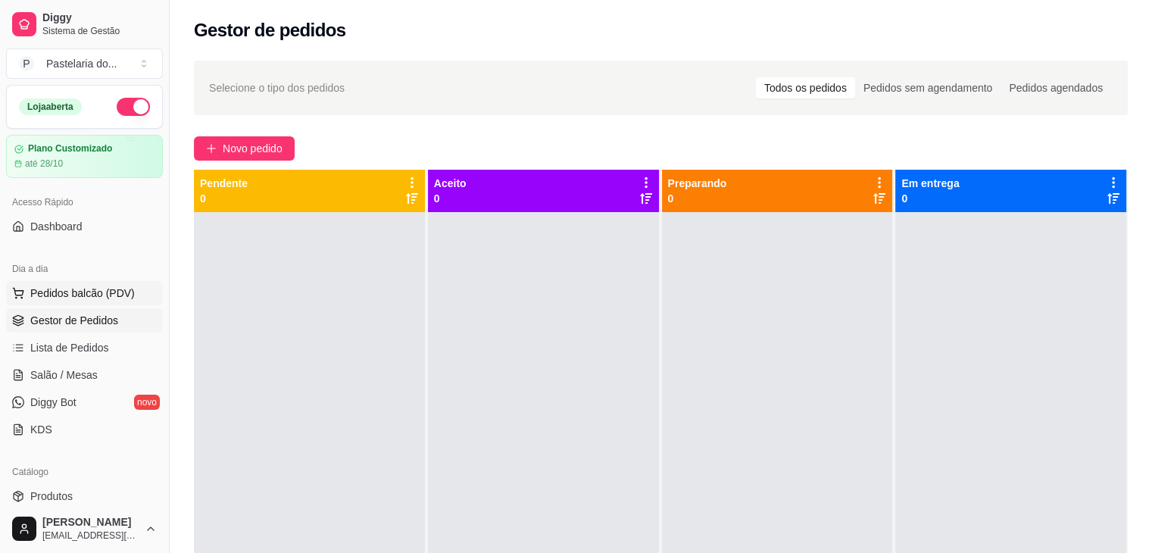
click at [73, 298] on span "Pedidos balcão (PDV)" at bounding box center [82, 293] width 105 height 15
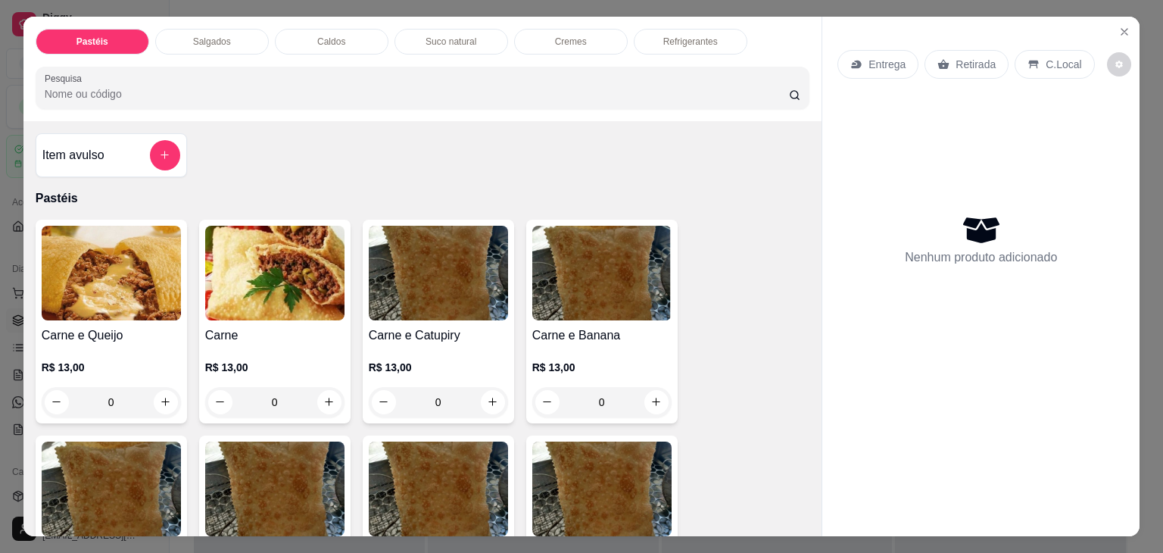
click at [174, 41] on div "Salgados" at bounding box center [212, 42] width 114 height 26
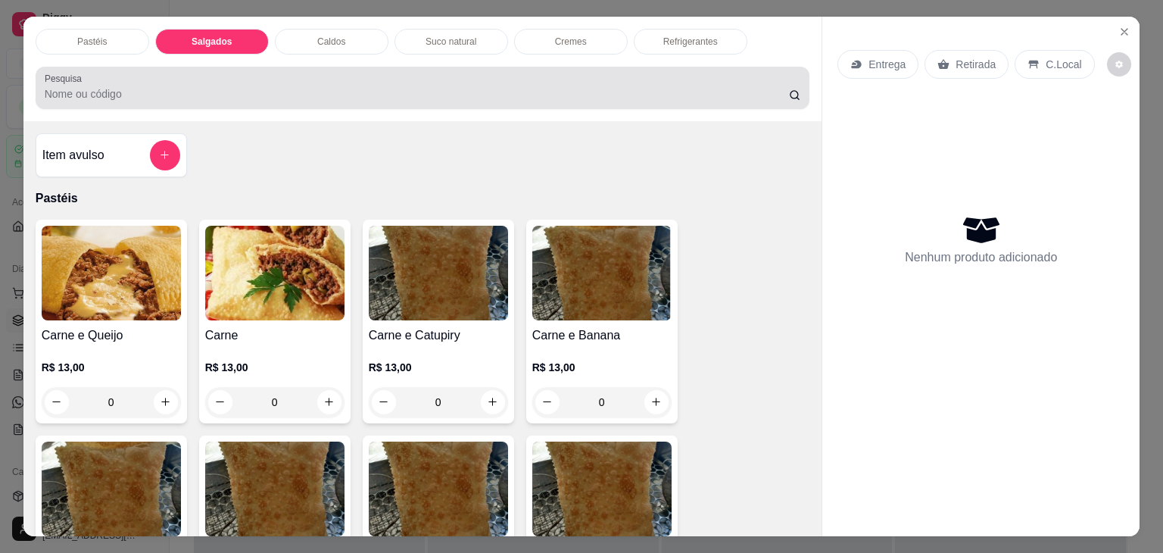
scroll to position [37, 0]
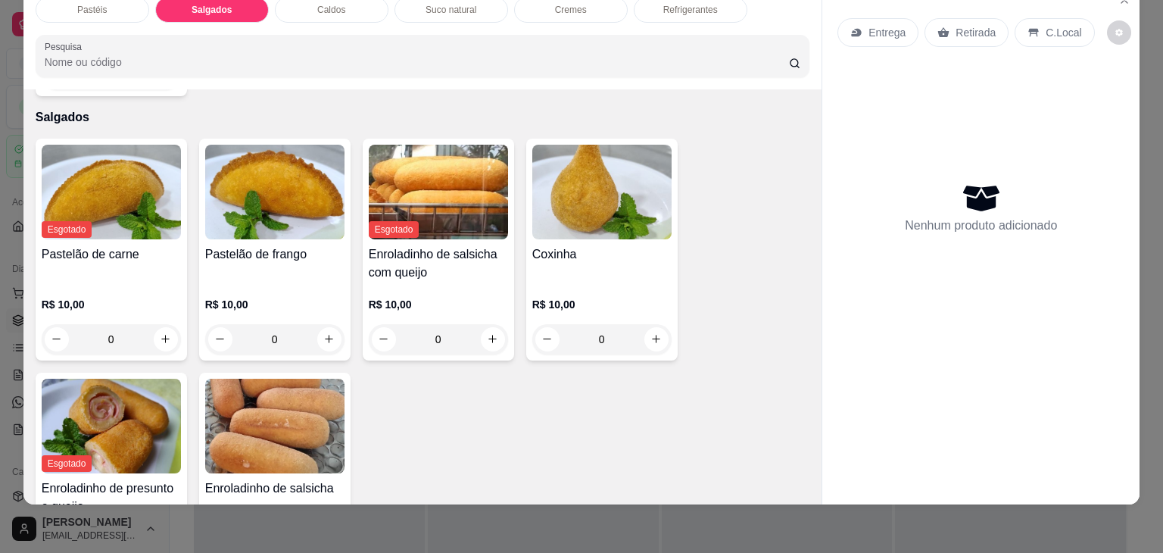
click at [598, 245] on div "Coxinha" at bounding box center [601, 263] width 139 height 36
click at [724, 351] on footer "1 Adicionar R$ 10,00" at bounding box center [582, 369] width 436 height 55
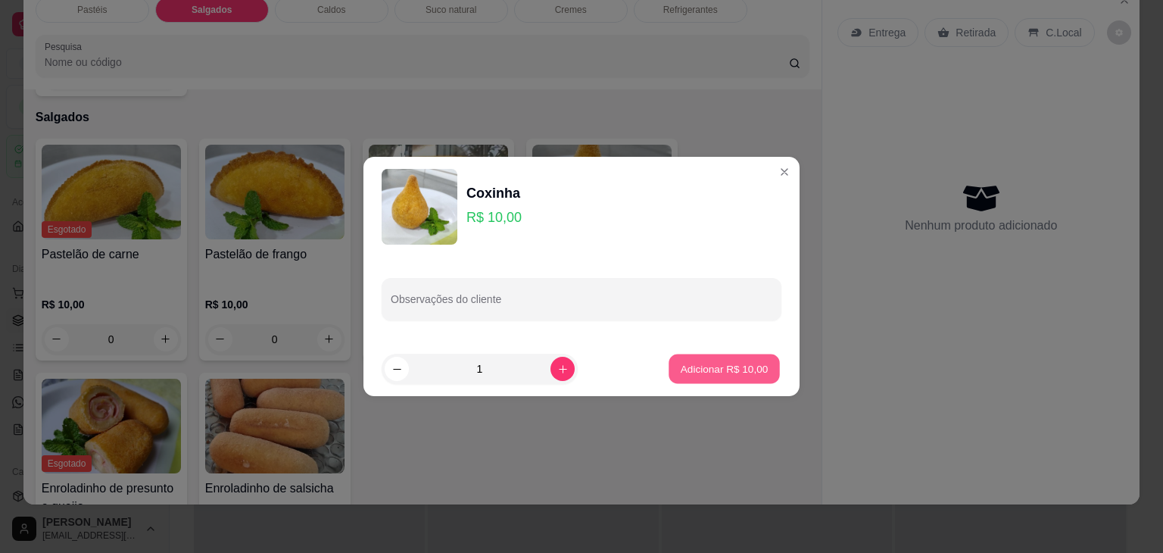
click at [688, 382] on button "Adicionar R$ 10,00" at bounding box center [724, 369] width 111 height 30
type input "1"
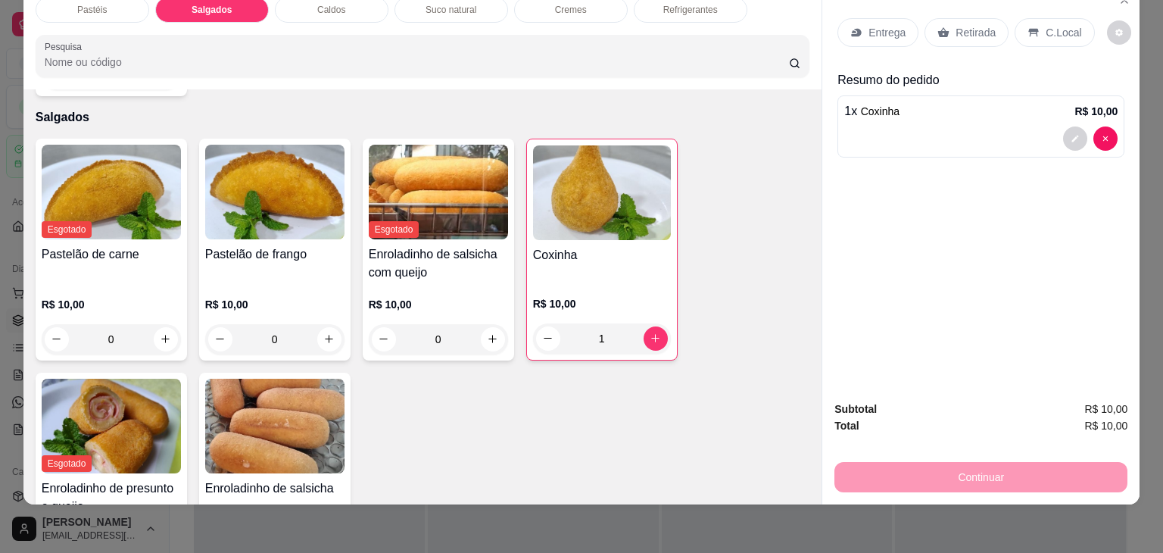
click at [655, 7] on div "Refrigerantes" at bounding box center [691, 10] width 114 height 26
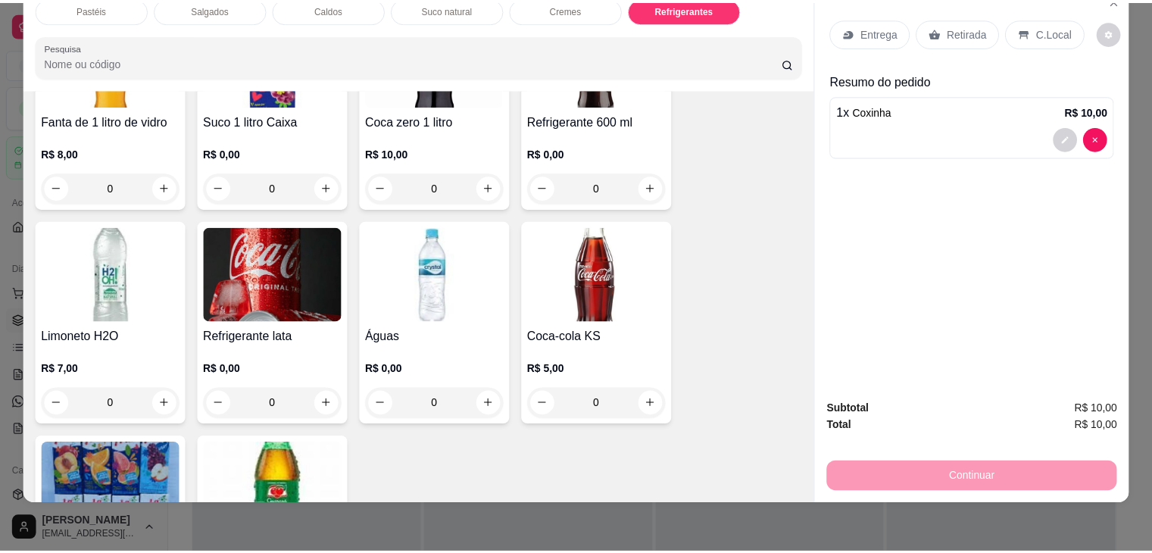
scroll to position [4643, 0]
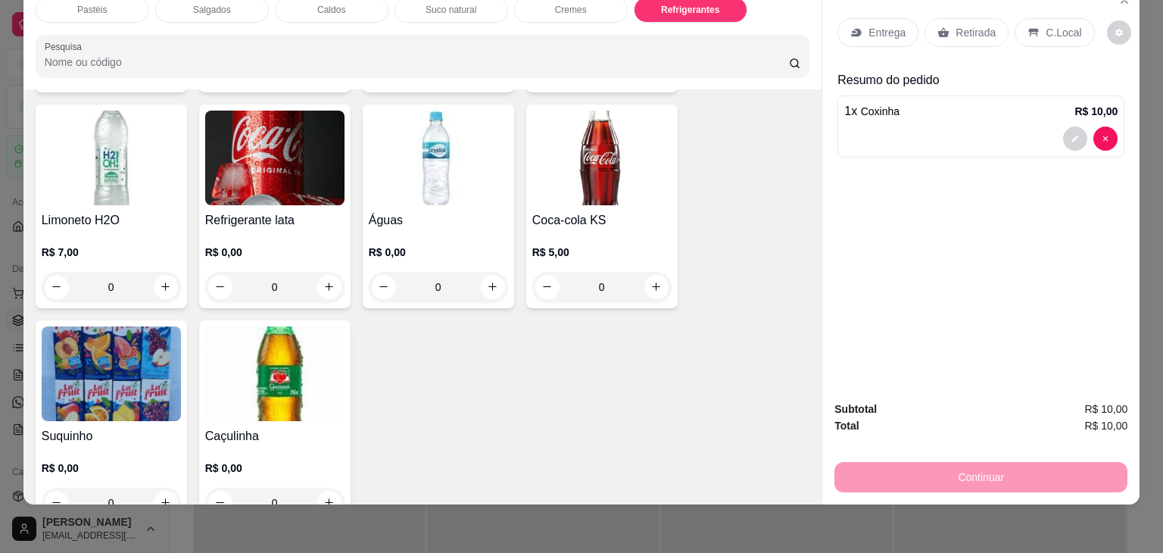
click at [297, 171] on img at bounding box center [274, 158] width 139 height 95
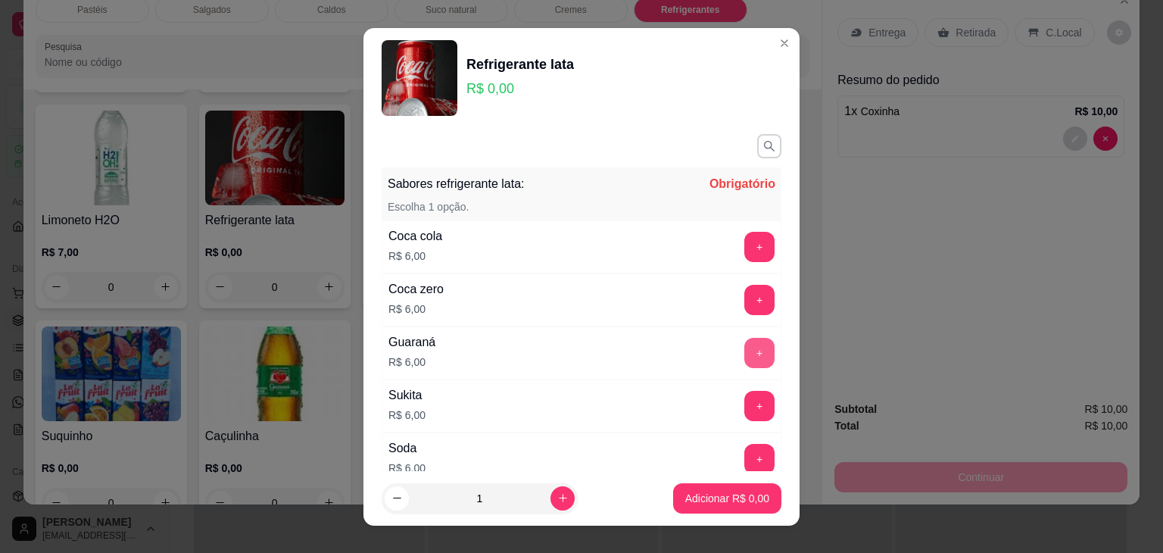
click at [745, 347] on button "+" at bounding box center [760, 353] width 30 height 30
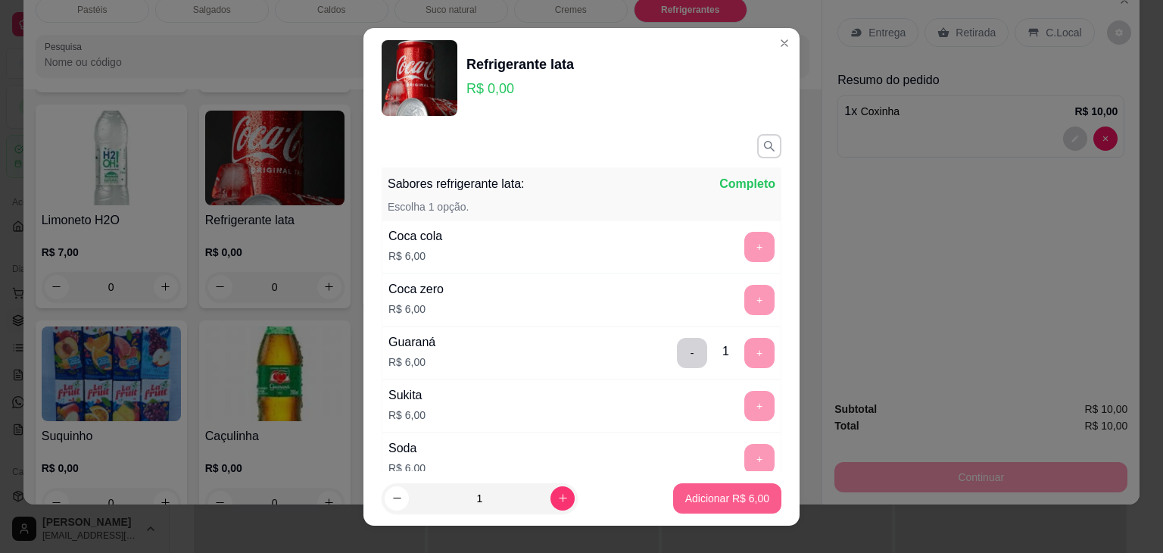
click at [691, 492] on p "Adicionar R$ 6,00" at bounding box center [727, 498] width 84 height 15
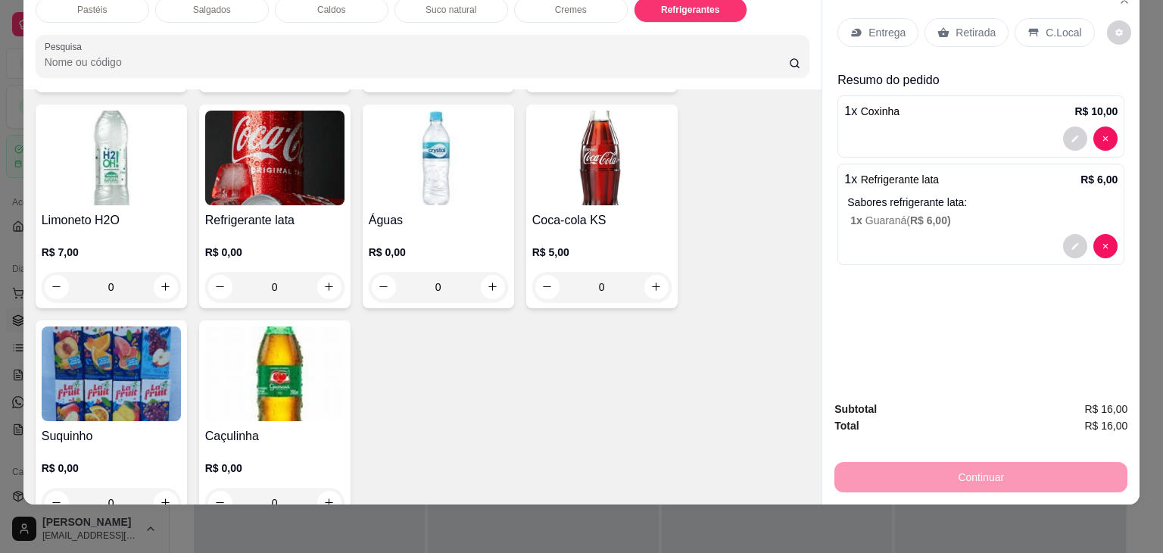
click at [966, 26] on p "Retirada" at bounding box center [976, 32] width 40 height 15
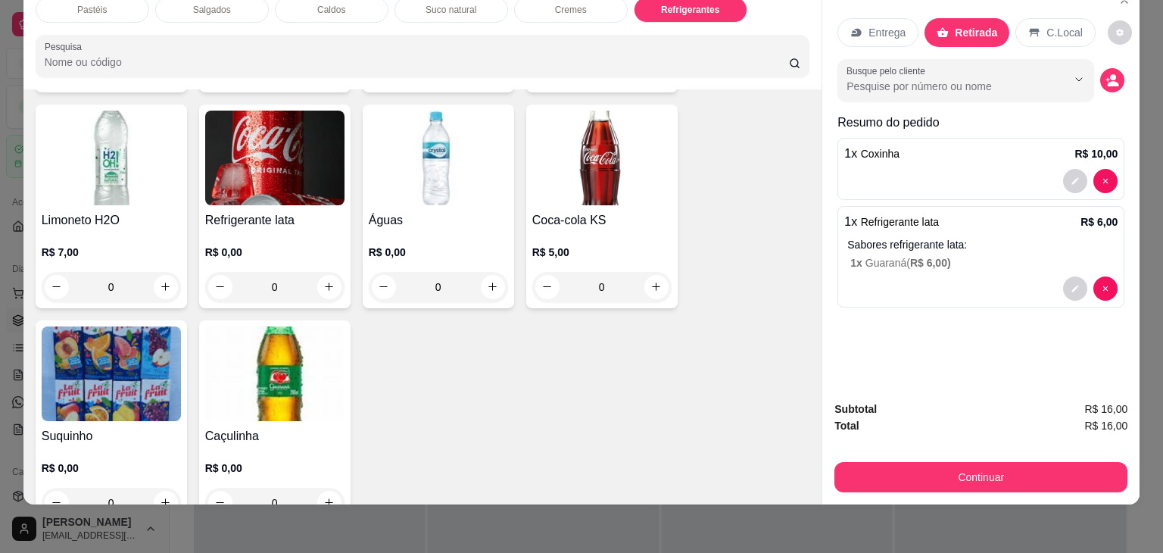
click at [907, 488] on div "Subtotal R$ 16,00 Total R$ 16,00 Continuar" at bounding box center [981, 447] width 317 height 116
click at [907, 486] on div "Subtotal R$ 16,00 Total R$ 16,00 Continuar" at bounding box center [981, 447] width 317 height 116
drag, startPoint x: 899, startPoint y: 482, endPoint x: 891, endPoint y: 479, distance: 8.6
click at [899, 481] on div "Subtotal R$ 16,00 Total R$ 16,00 Continuar" at bounding box center [981, 447] width 317 height 116
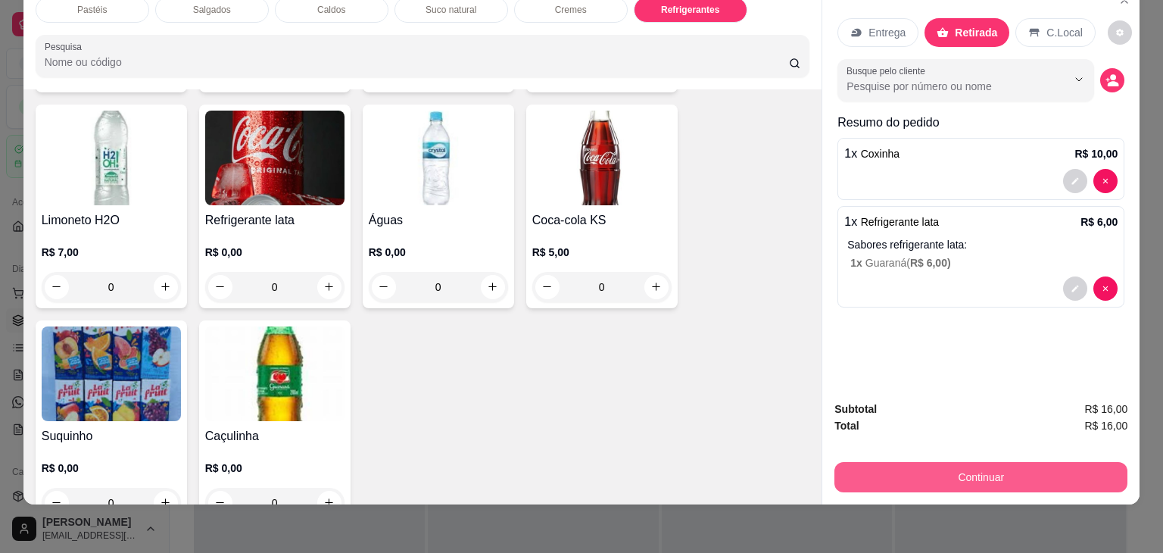
click at [854, 470] on button "Continuar" at bounding box center [981, 477] width 293 height 30
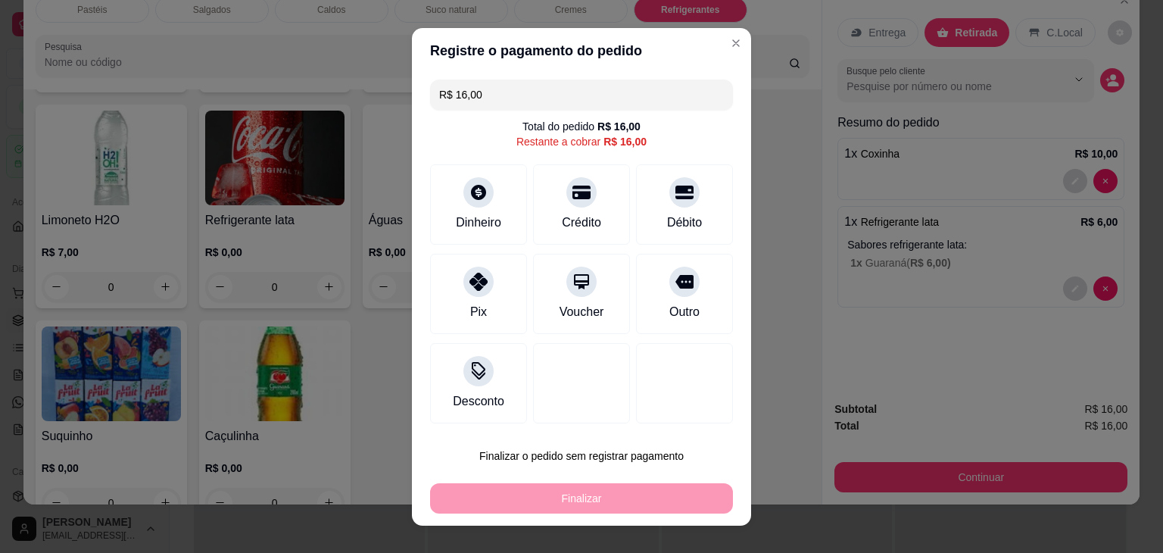
click at [467, 92] on input "R$ 16,00" at bounding box center [581, 95] width 285 height 30
click at [480, 207] on div "Dinheiro" at bounding box center [479, 201] width 107 height 89
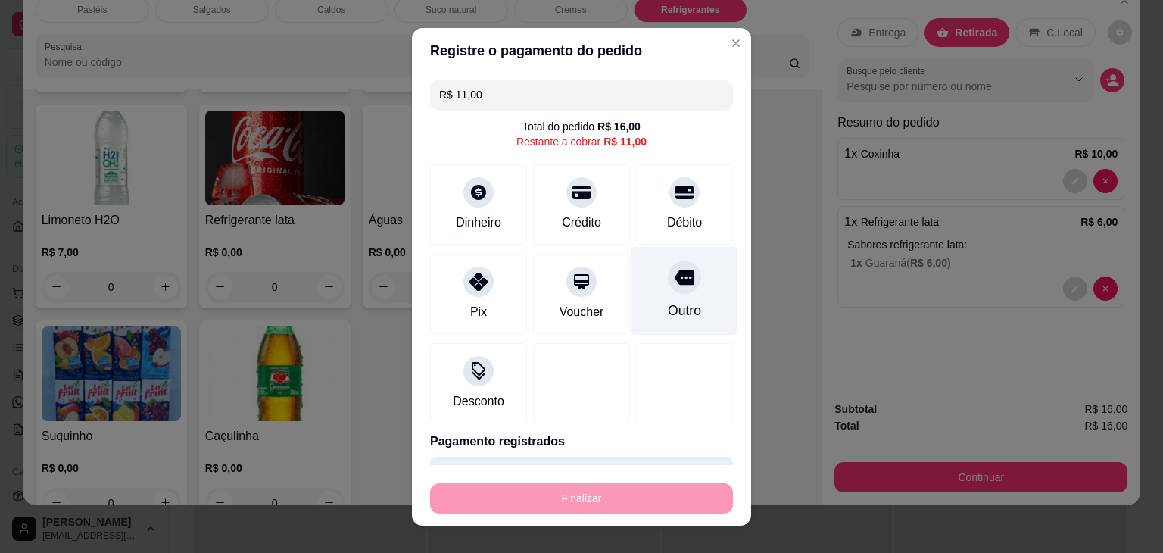
click at [668, 304] on div "Outro" at bounding box center [684, 311] width 33 height 20
type input "R$ 0,00"
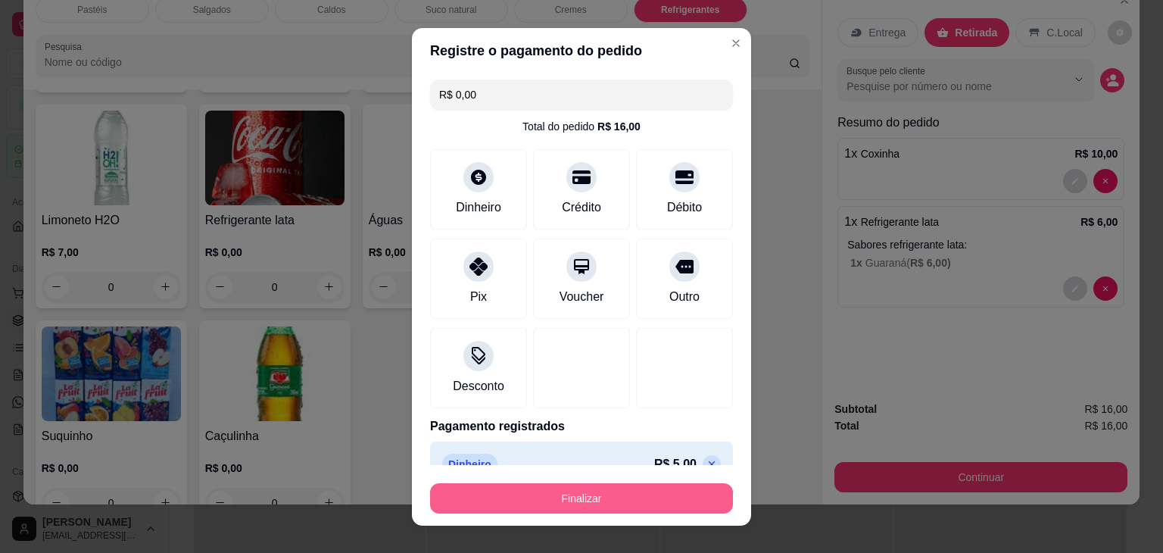
click at [614, 489] on button "Finalizar" at bounding box center [581, 498] width 303 height 30
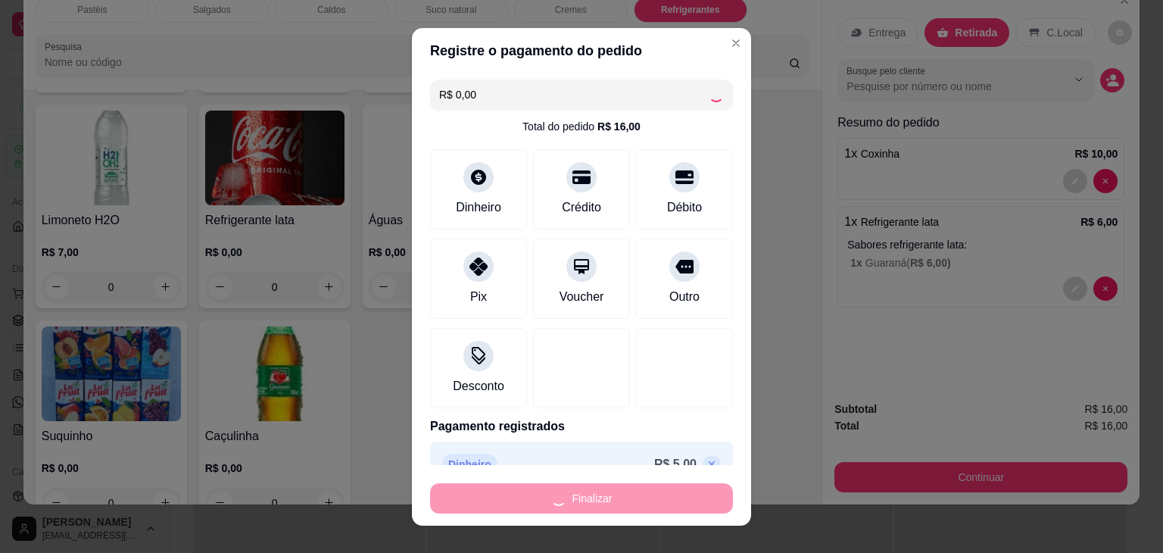
type input "0"
type input "-R$ 16,00"
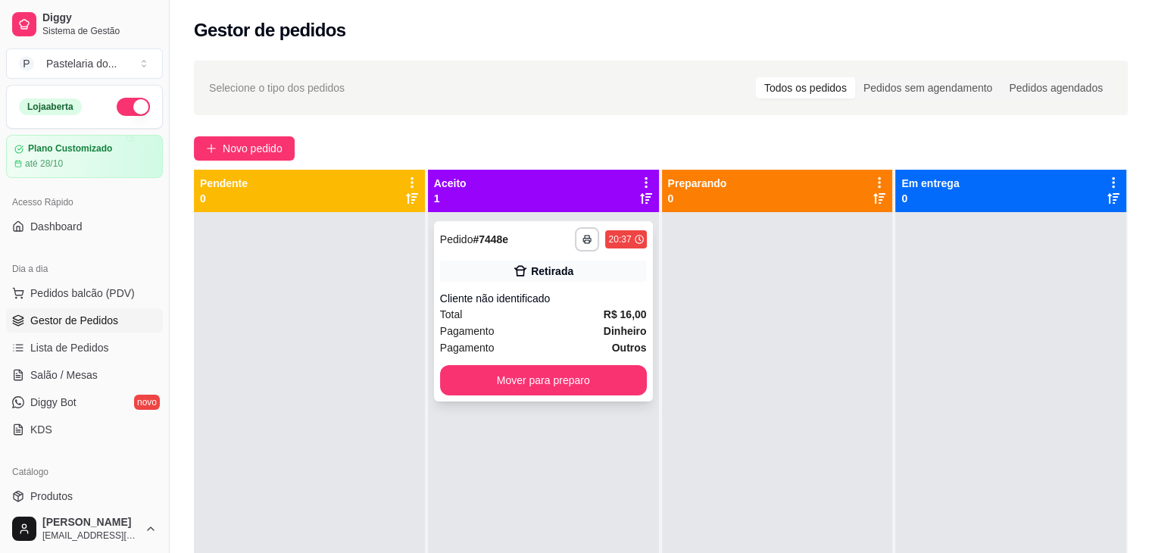
click at [575, 395] on div "**********" at bounding box center [543, 311] width 219 height 180
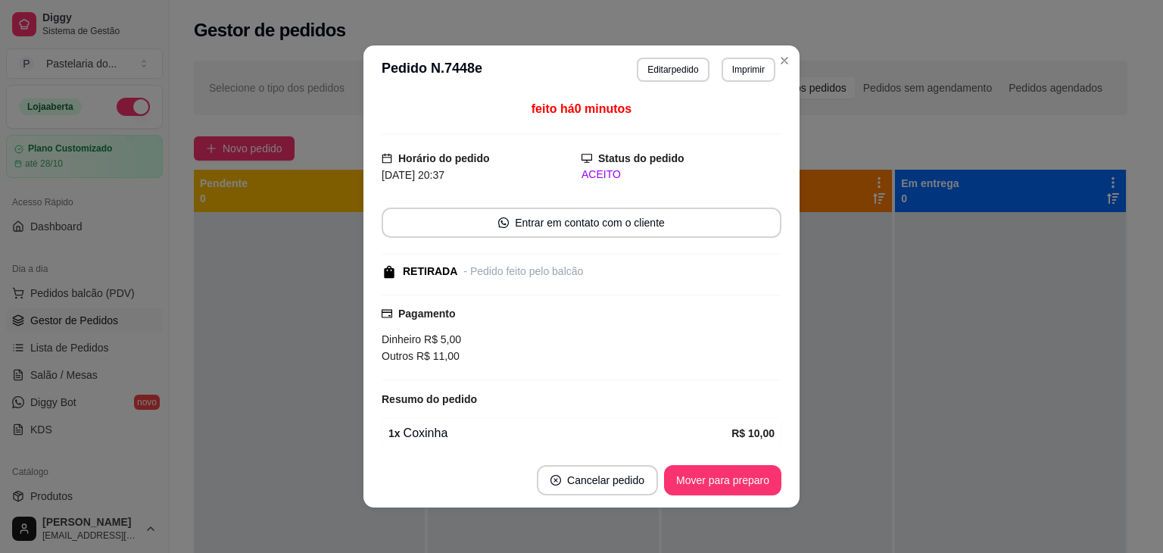
drag, startPoint x: 736, startPoint y: 501, endPoint x: 740, endPoint y: 485, distance: 15.6
click at [736, 498] on footer "Cancelar pedido Mover para preparo" at bounding box center [582, 480] width 436 height 55
click at [742, 481] on button "Mover para preparo" at bounding box center [722, 480] width 117 height 30
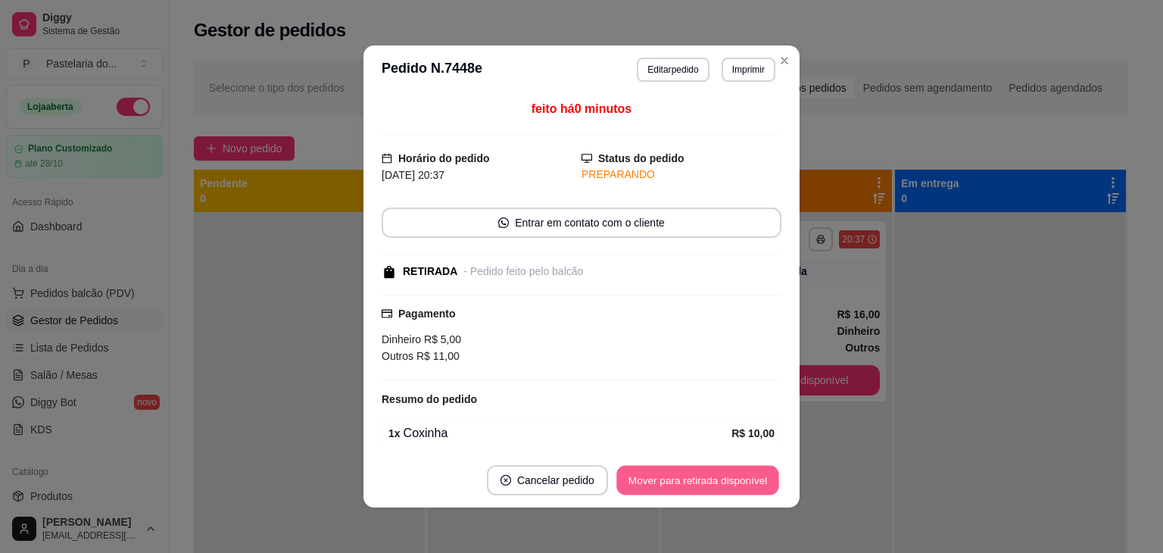
click at [742, 481] on button "Mover para retirada disponível" at bounding box center [698, 481] width 162 height 30
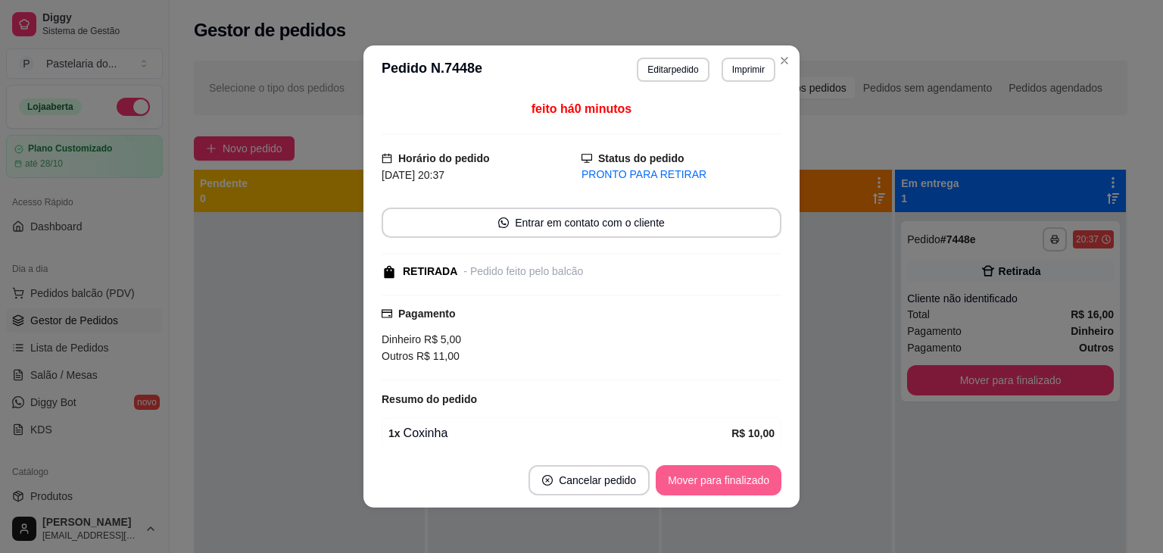
click at [745, 482] on button "Mover para finalizado" at bounding box center [719, 480] width 126 height 30
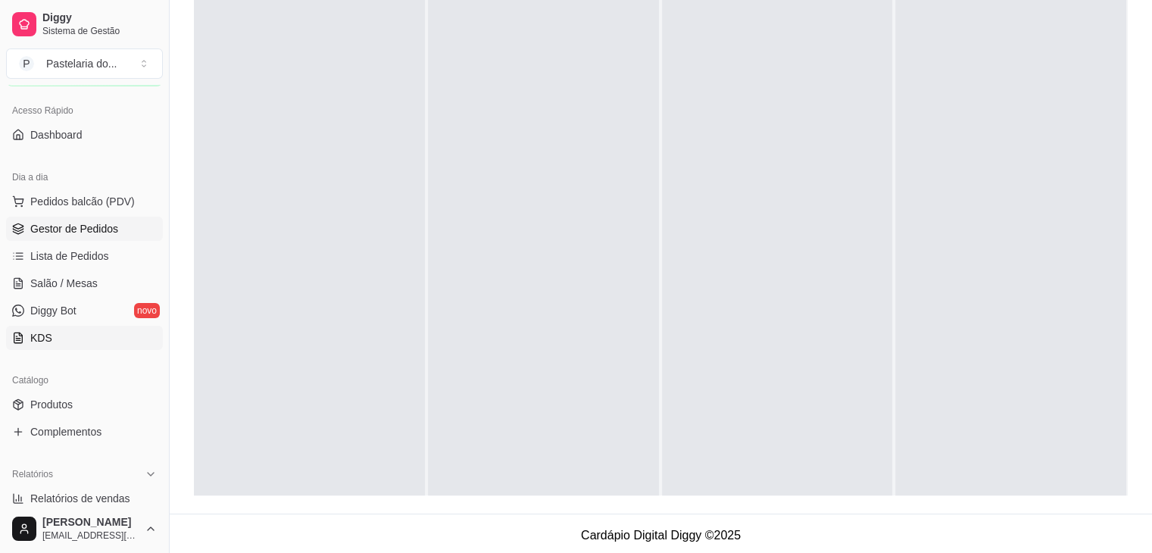
scroll to position [151, 0]
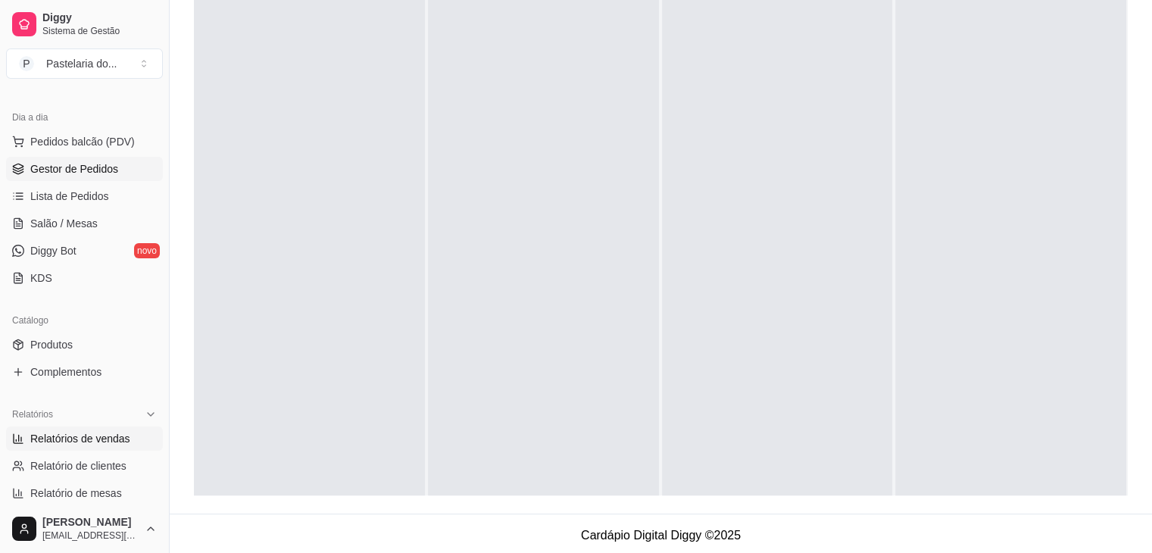
click at [89, 437] on span "Relatórios de vendas" at bounding box center [80, 438] width 100 height 15
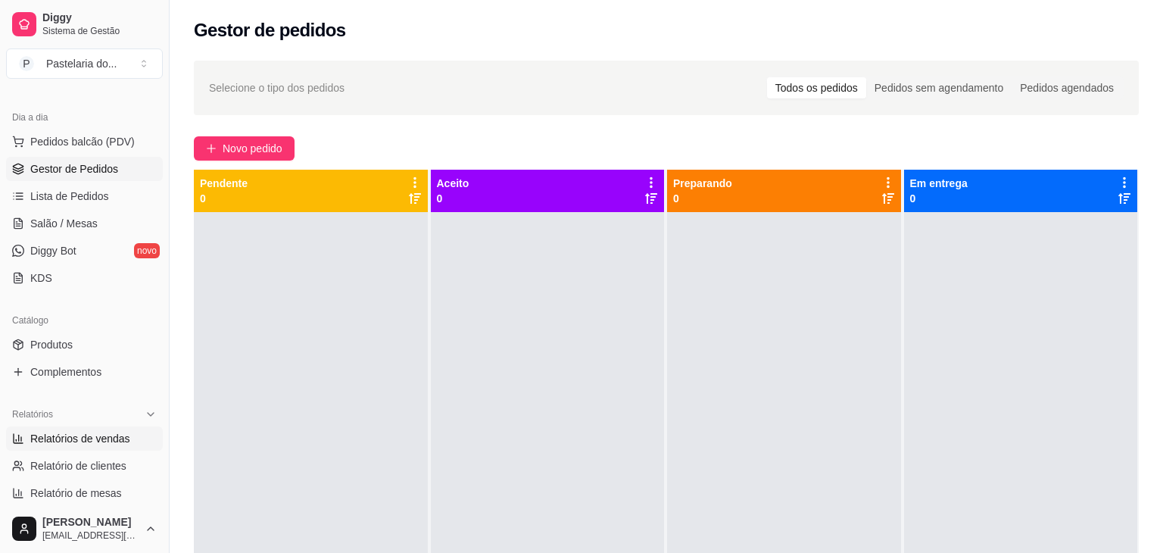
select select "ALL"
select select "0"
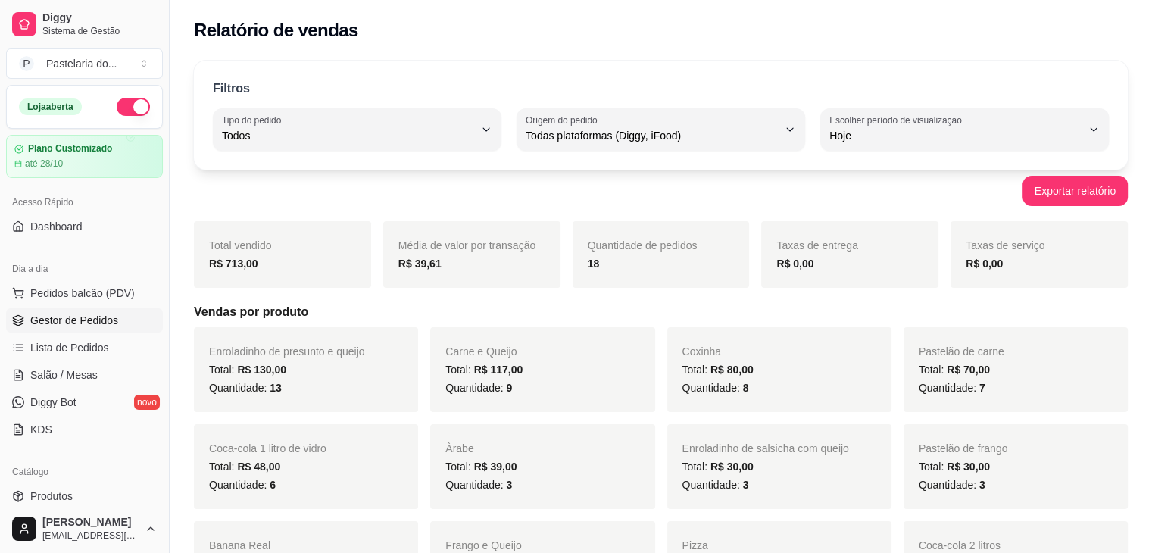
click at [103, 325] on span "Gestor de Pedidos" at bounding box center [74, 320] width 88 height 15
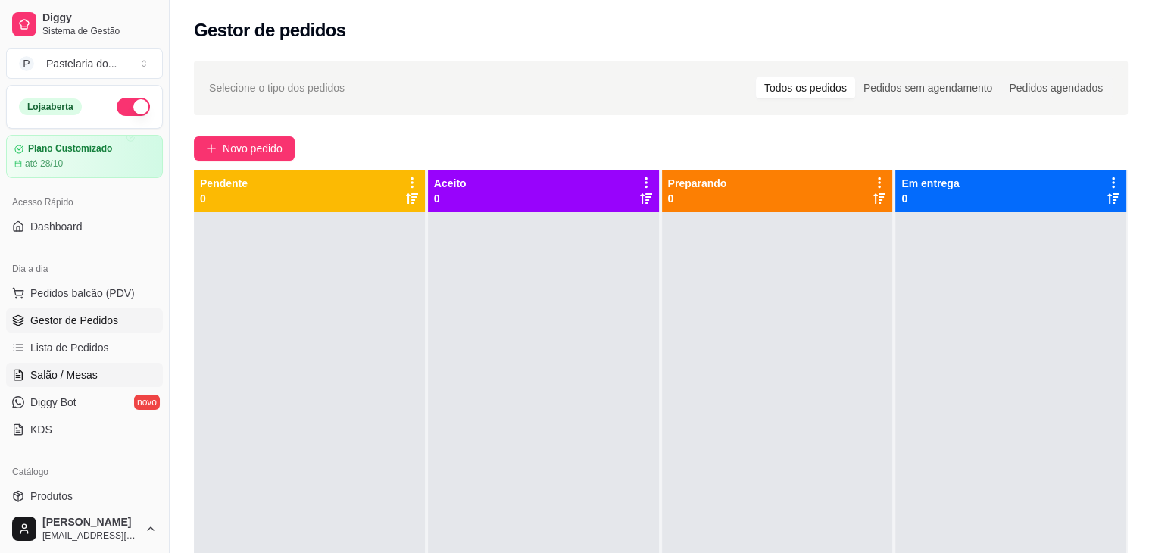
click at [30, 370] on span "Salão / Mesas" at bounding box center [63, 374] width 67 height 15
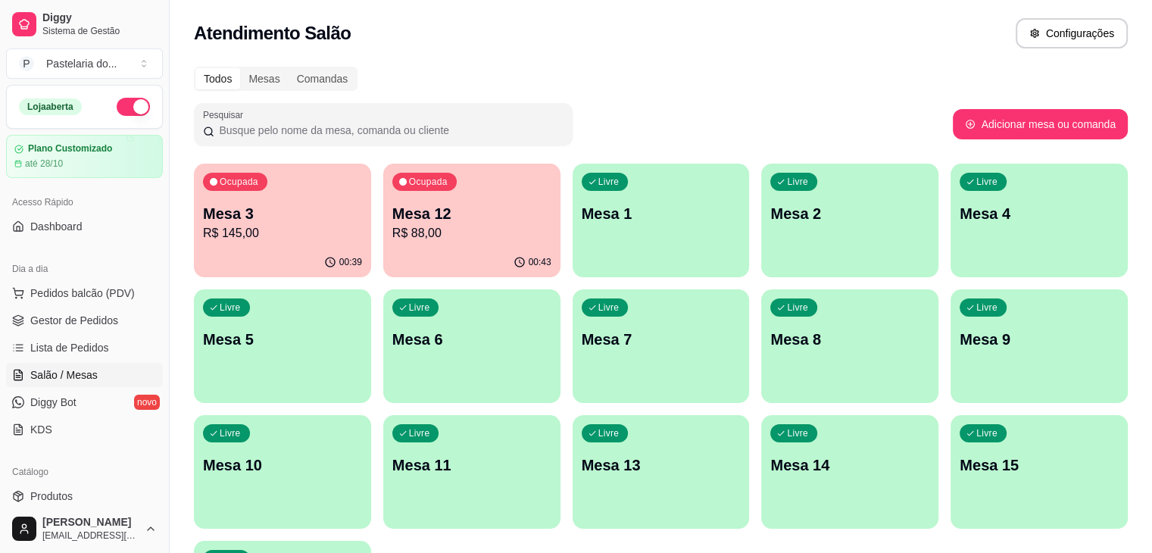
click at [397, 220] on p "Mesa 12" at bounding box center [471, 213] width 159 height 21
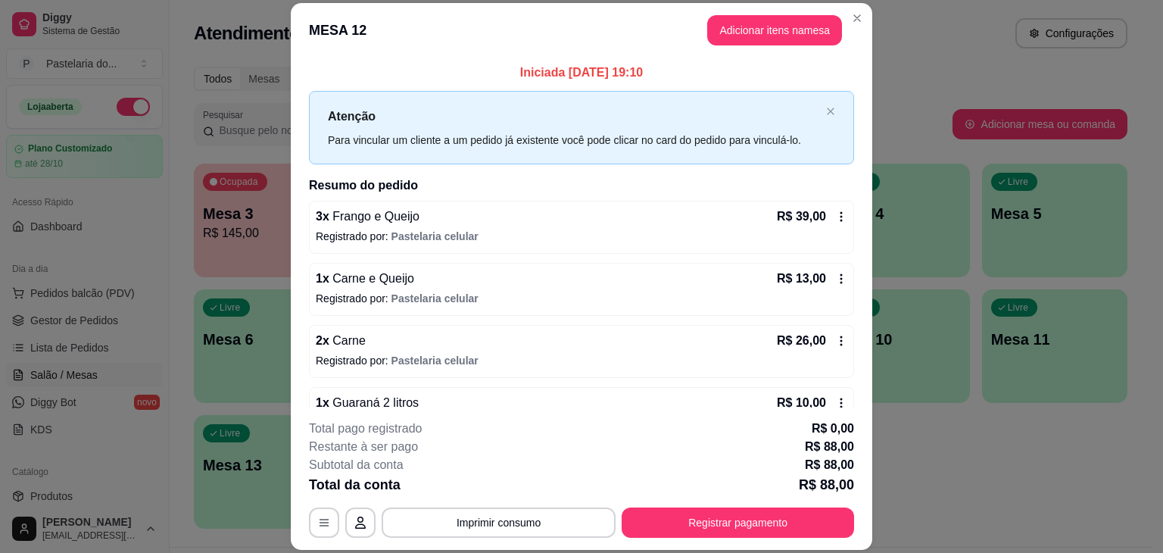
scroll to position [36, 0]
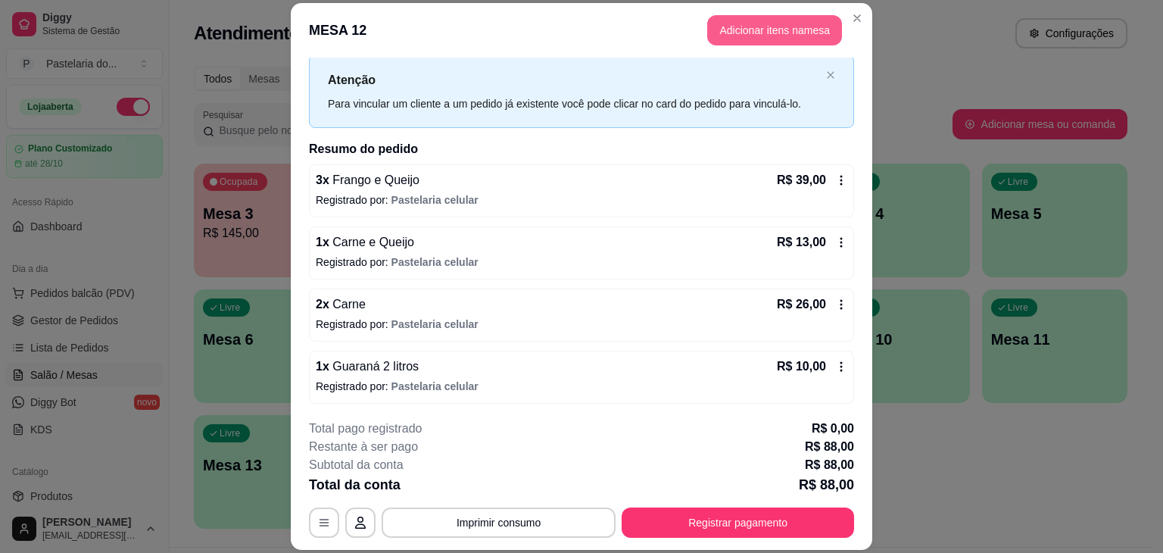
click at [746, 28] on button "Adicionar itens na mesa" at bounding box center [774, 30] width 135 height 30
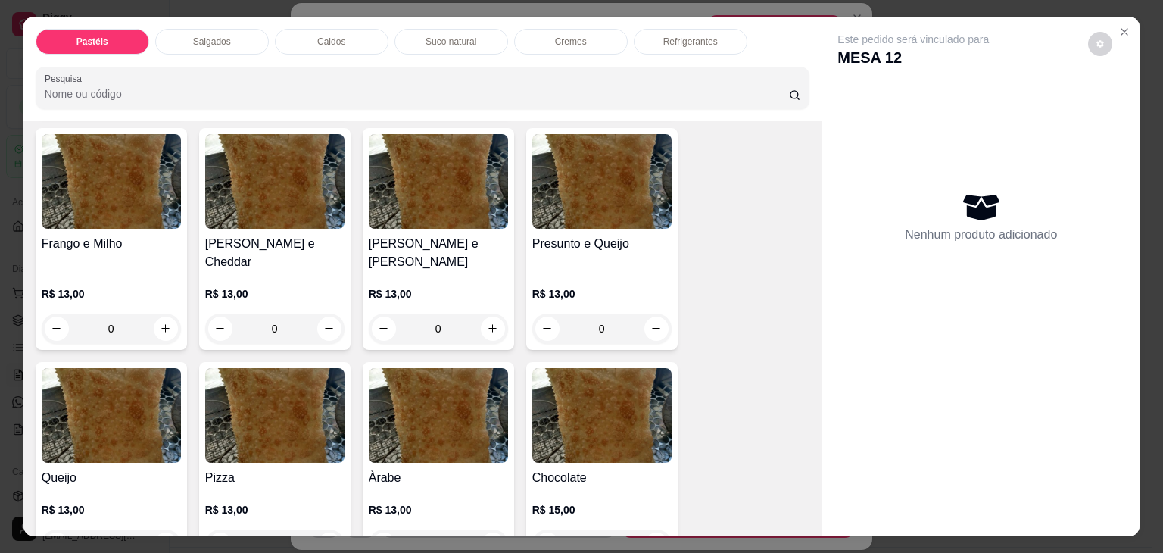
scroll to position [833, 0]
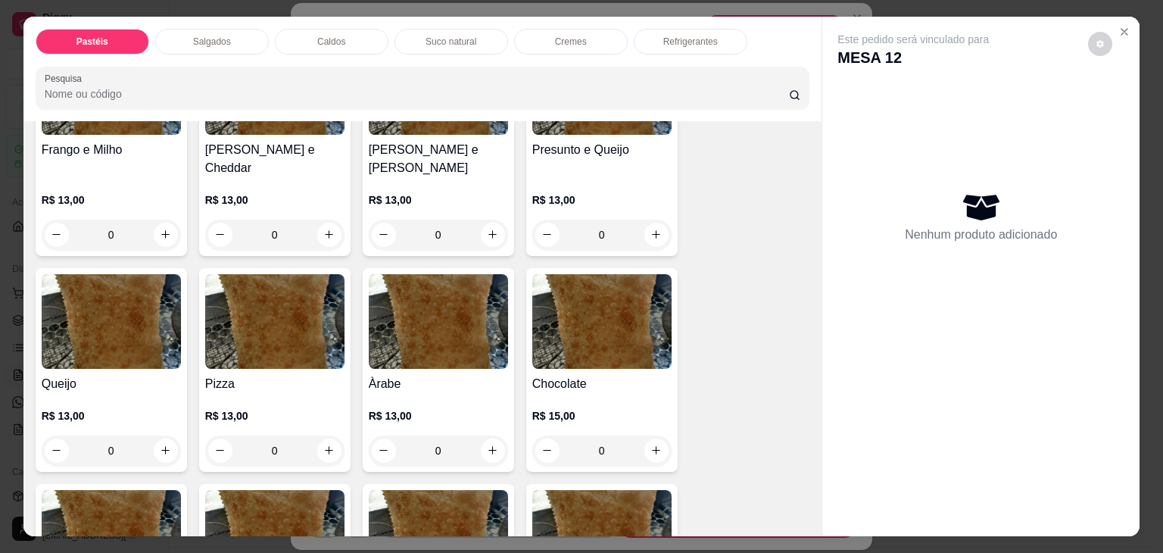
click at [118, 348] on div "Queijo R$ 13,00 0" at bounding box center [111, 370] width 151 height 204
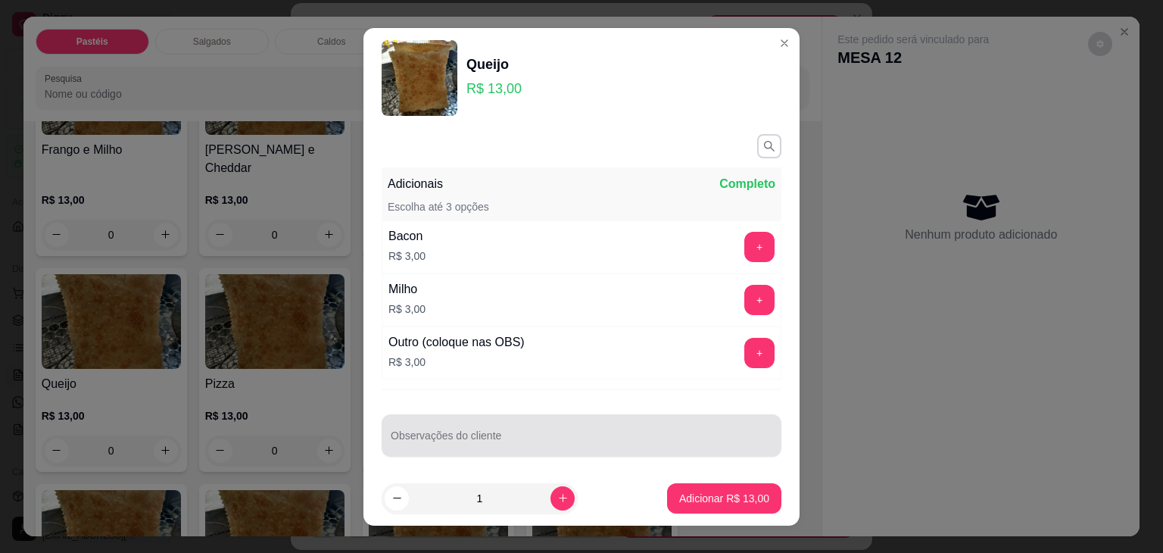
click at [457, 418] on div "Observações do cliente" at bounding box center [582, 435] width 400 height 42
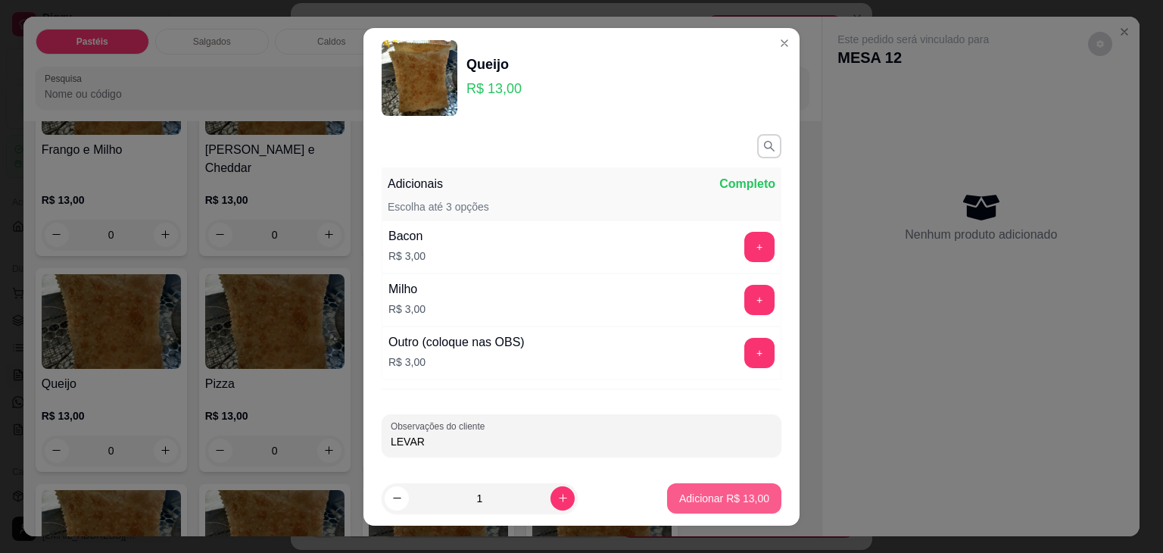
type input "LEVAR"
click at [691, 507] on button "Adicionar R$ 13,00" at bounding box center [724, 498] width 114 height 30
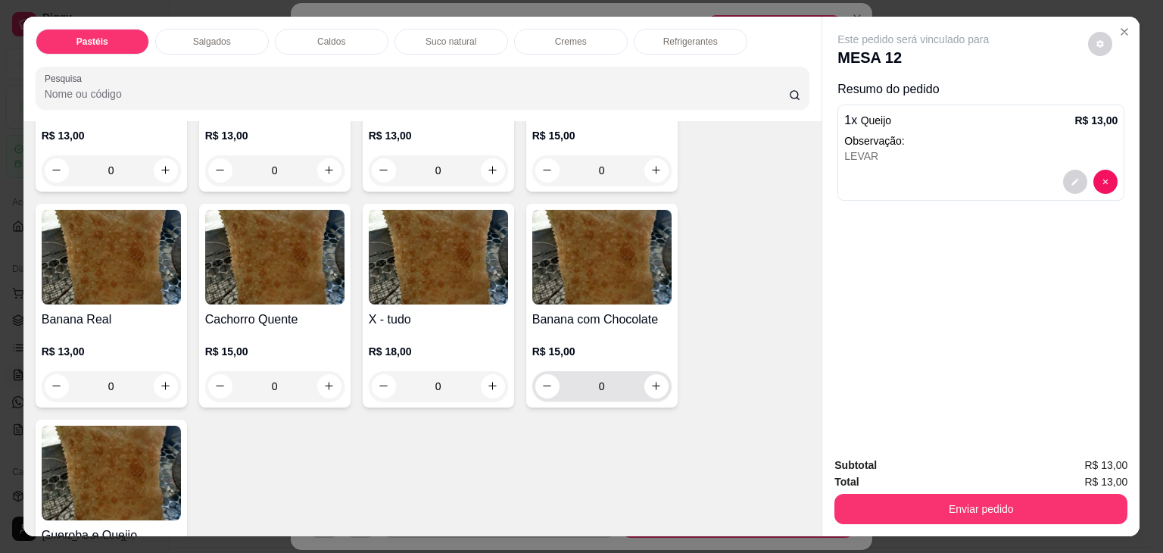
scroll to position [1136, 0]
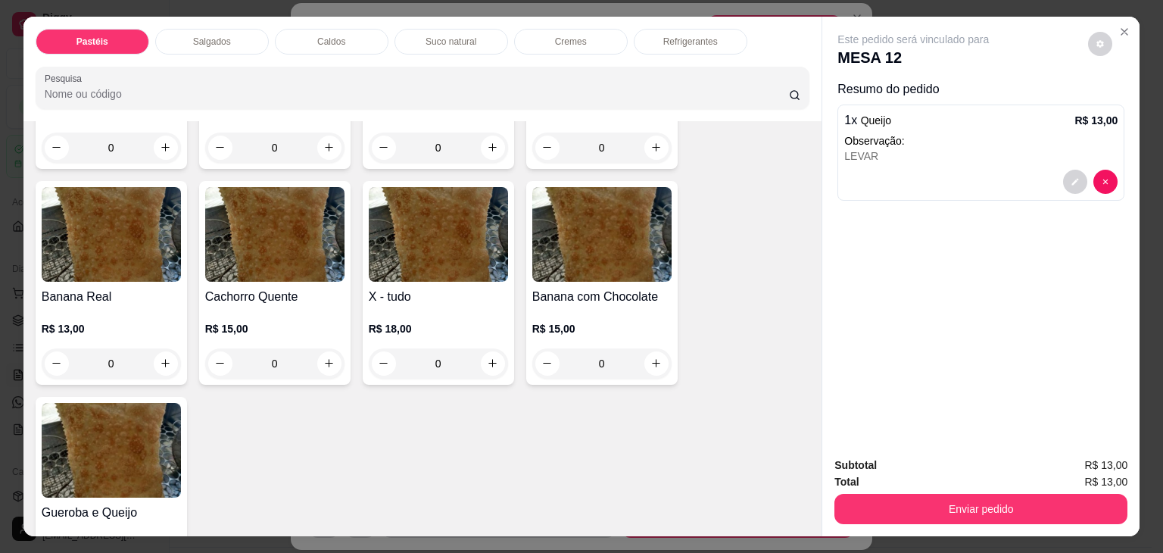
click at [133, 236] on img at bounding box center [111, 234] width 139 height 95
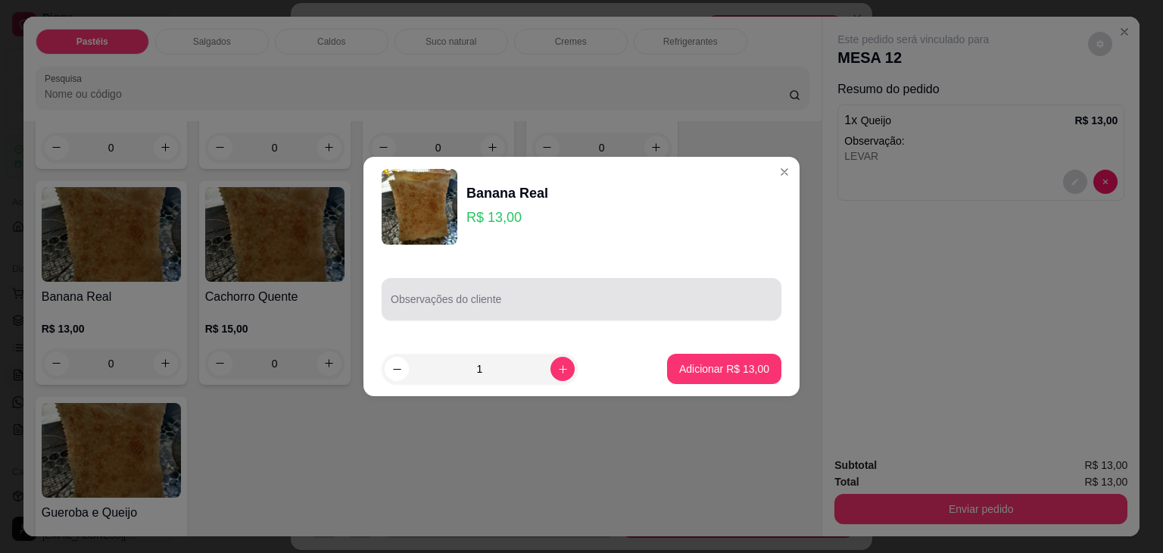
click at [542, 295] on div at bounding box center [582, 299] width 382 height 30
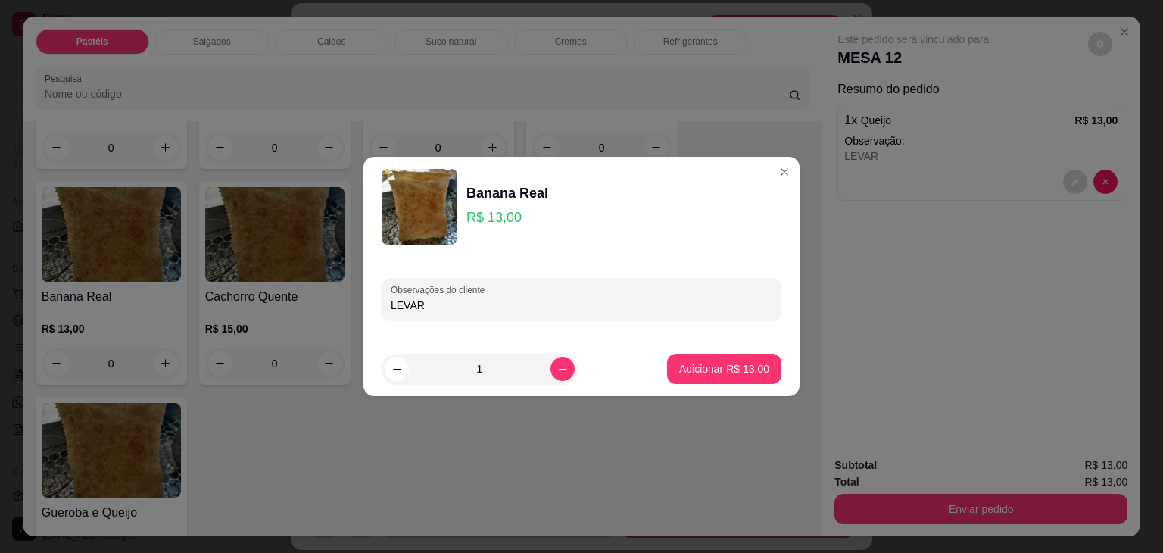
type input "LEVAR"
click at [713, 360] on button "Adicionar R$ 13,00" at bounding box center [724, 369] width 111 height 30
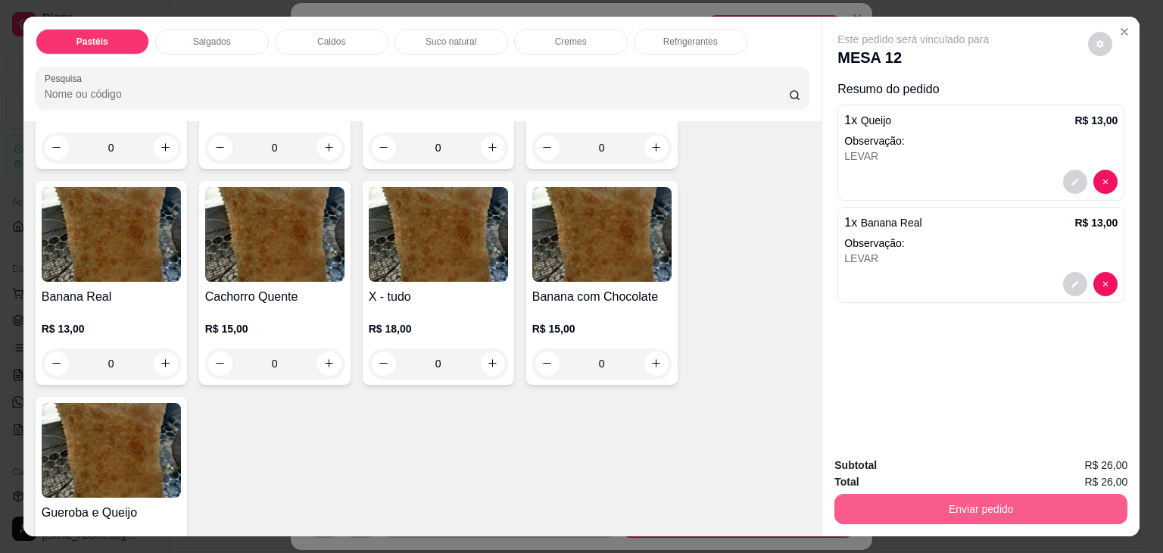
click at [925, 494] on button "Enviar pedido" at bounding box center [981, 509] width 293 height 30
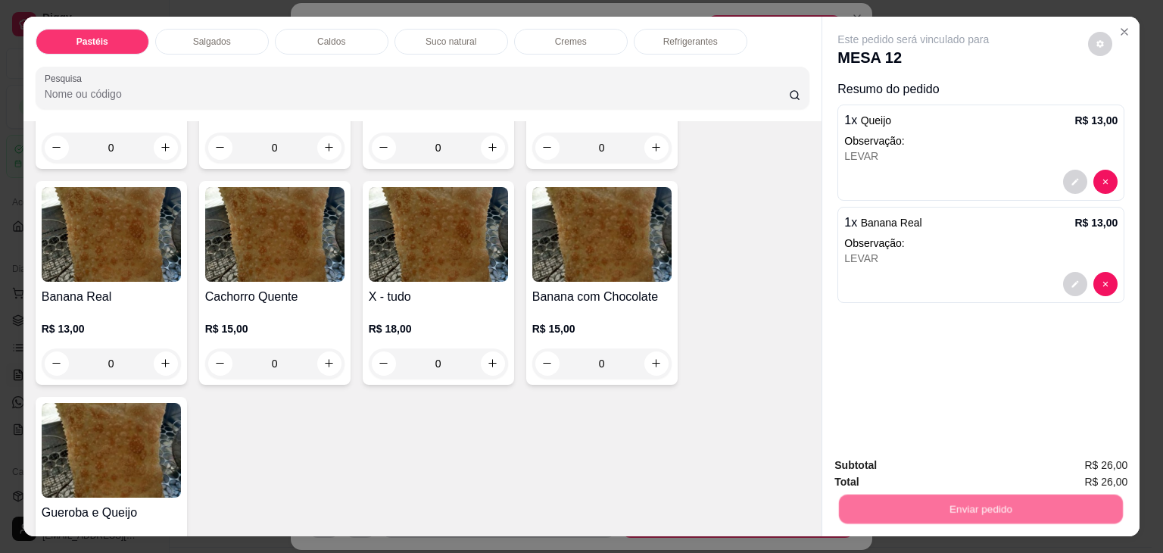
click at [1109, 455] on button "Enviar pedido" at bounding box center [1089, 465] width 86 height 29
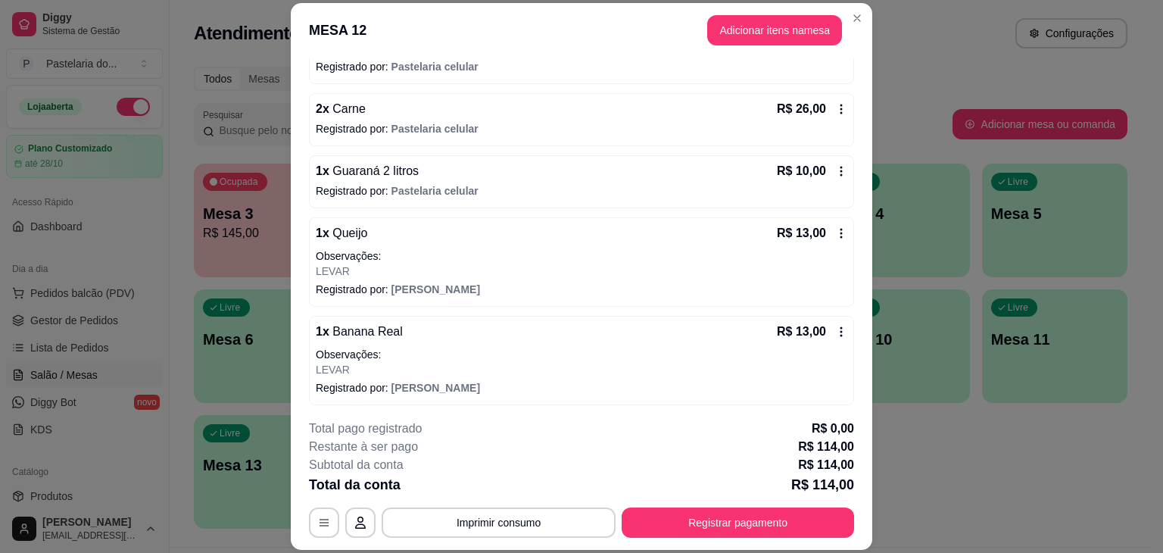
scroll to position [233, 0]
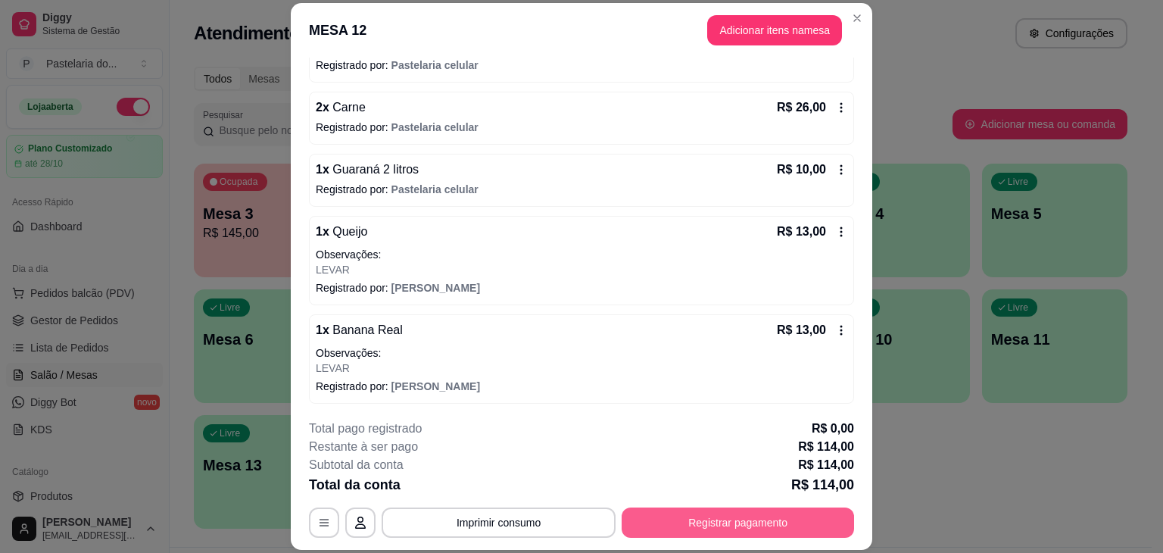
click at [733, 510] on button "Registrar pagamento" at bounding box center [738, 522] width 233 height 30
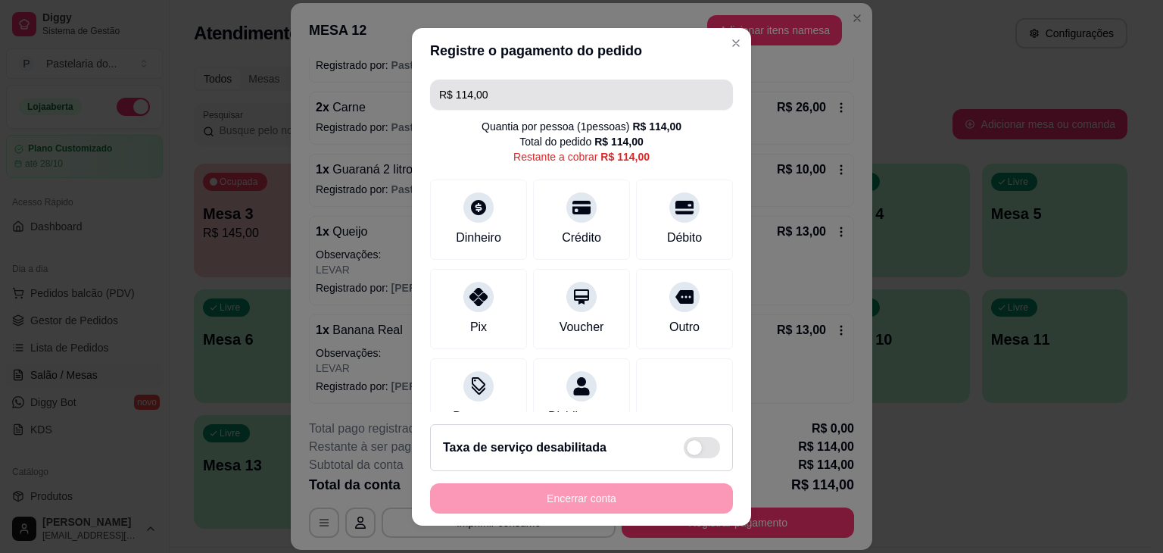
click at [518, 105] on input "R$ 114,00" at bounding box center [581, 95] width 285 height 30
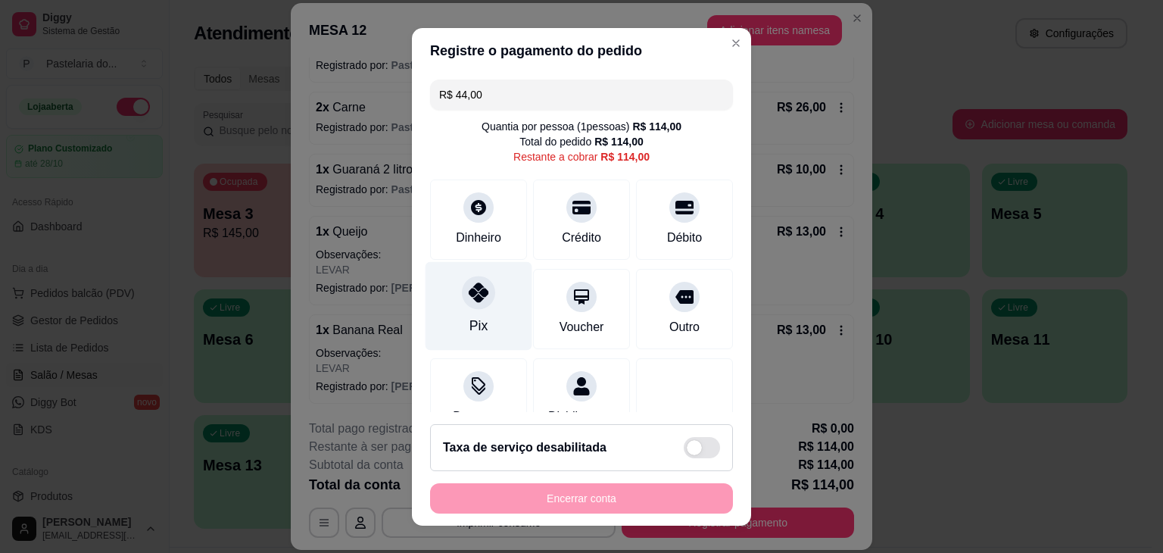
click at [468, 304] on div at bounding box center [478, 292] width 33 height 33
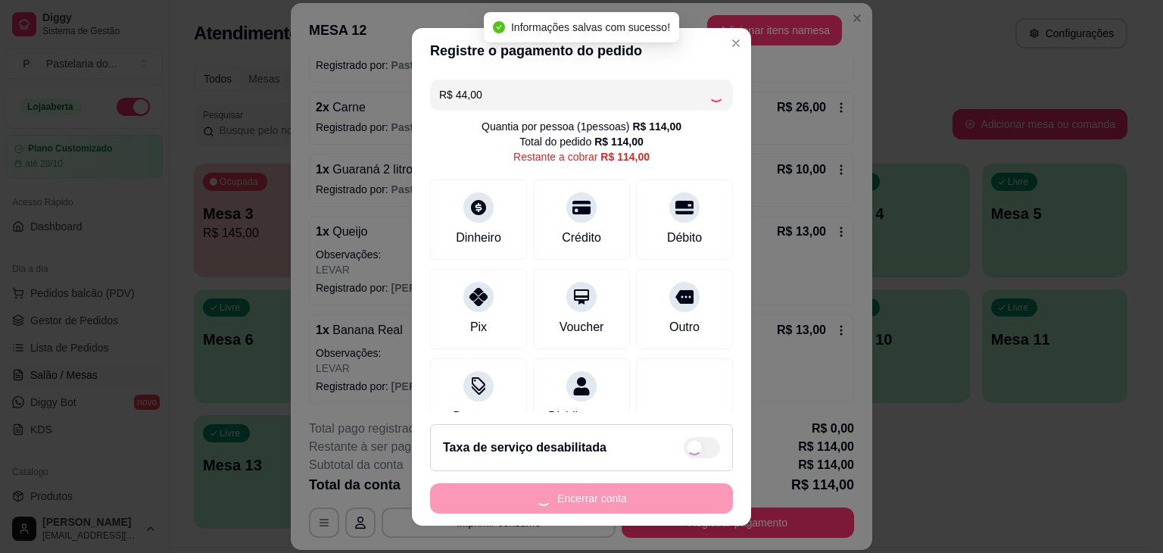
type input "R$ 70,00"
click at [530, 504] on div "Encerrar conta" at bounding box center [581, 498] width 303 height 30
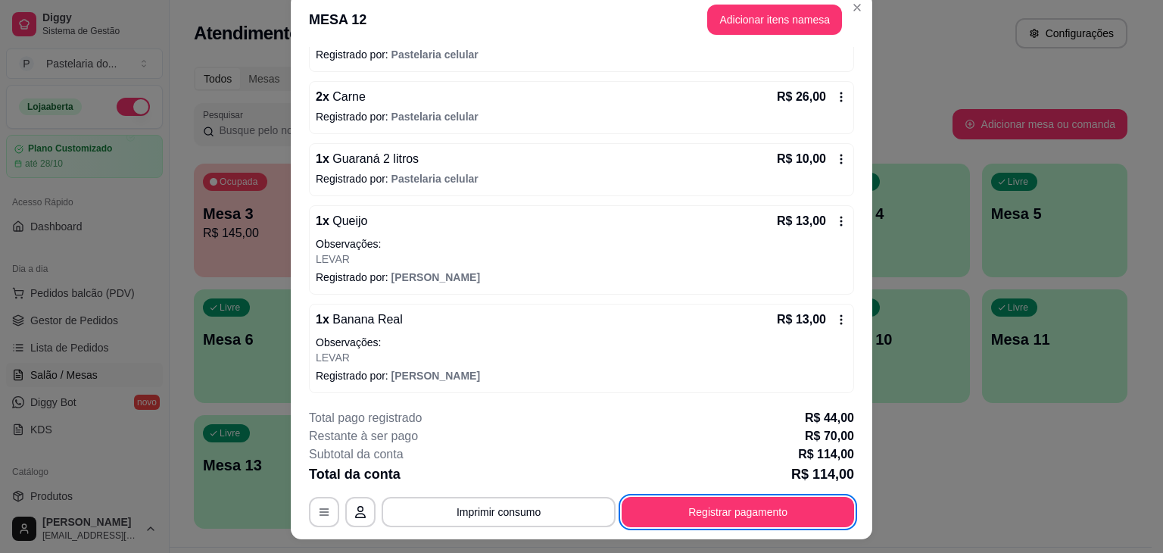
scroll to position [0, 0]
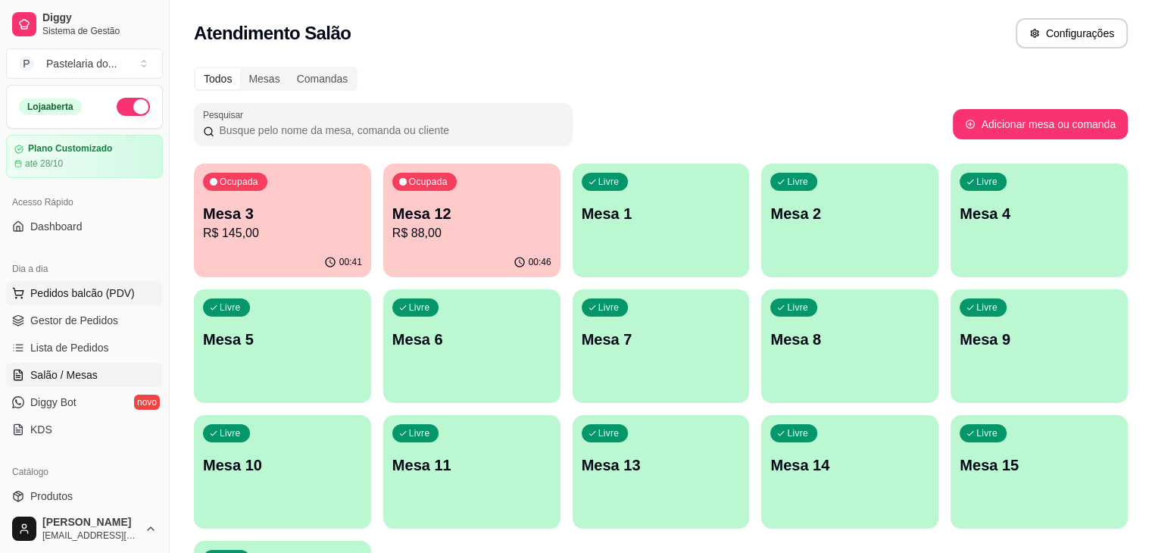
click at [43, 304] on button "Pedidos balcão (PDV)" at bounding box center [84, 293] width 157 height 24
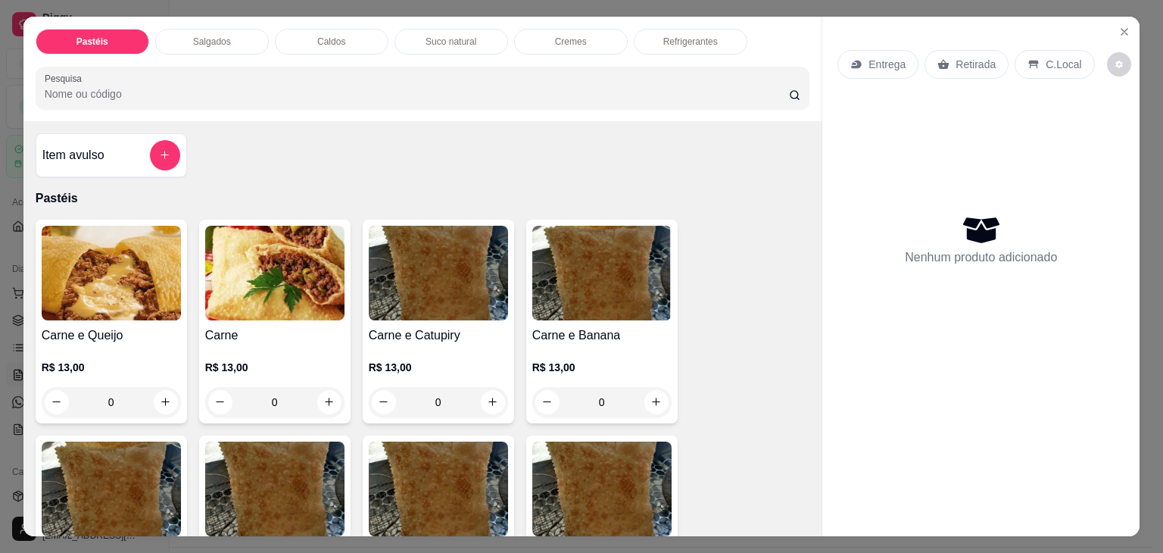
click at [206, 29] on div "Salgados" at bounding box center [212, 42] width 114 height 26
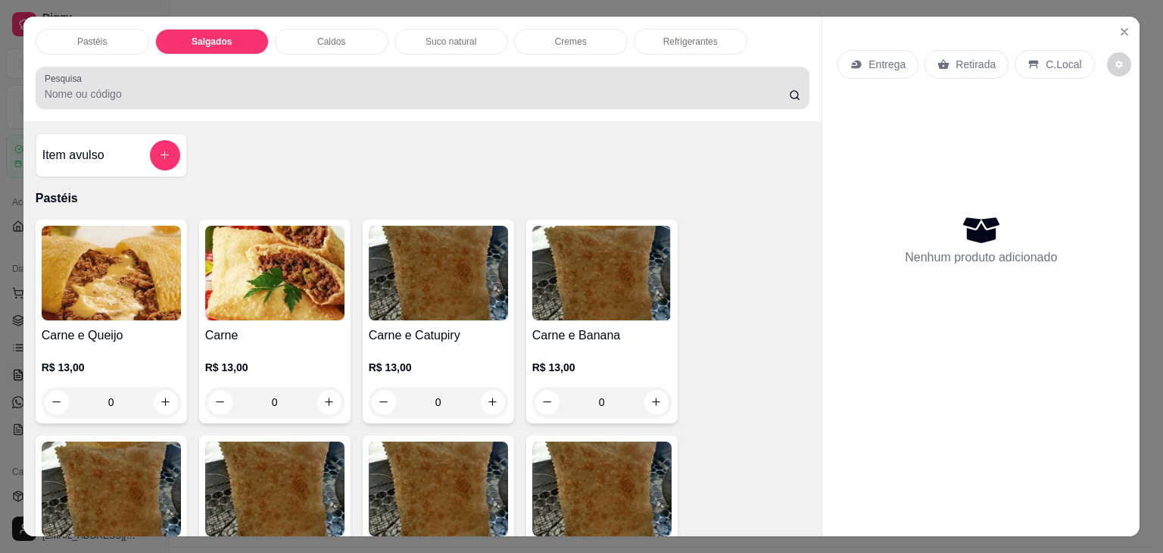
scroll to position [37, 0]
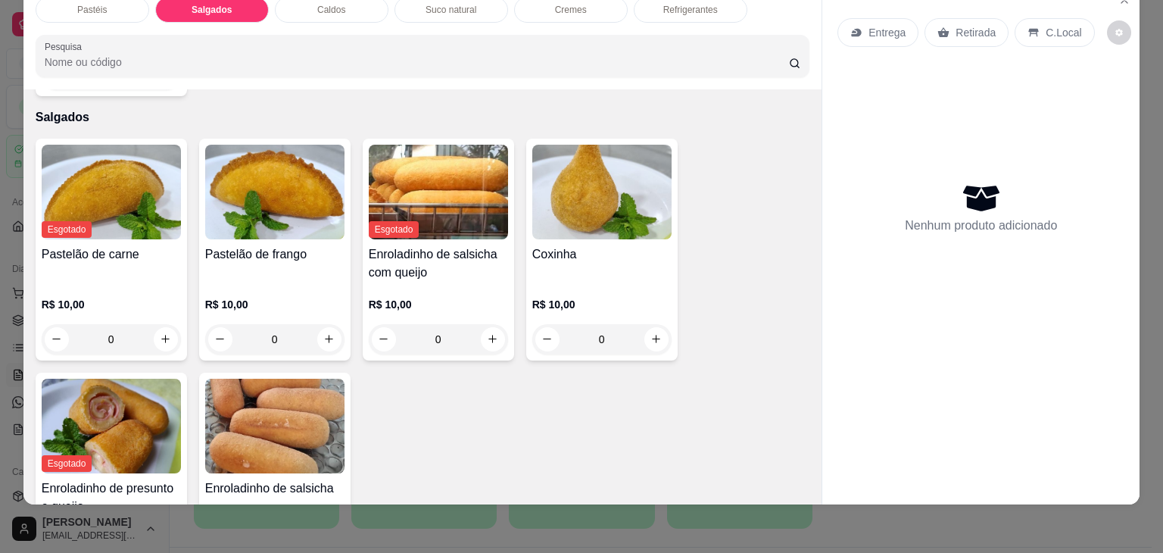
click at [270, 245] on h4 "Pastelão de frango" at bounding box center [274, 254] width 139 height 18
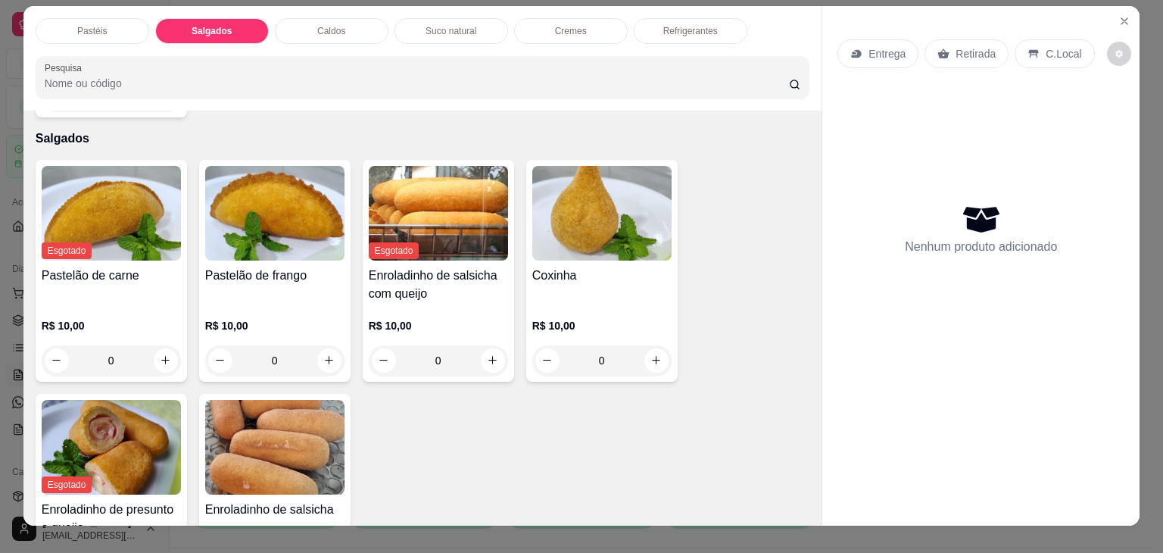
click at [256, 216] on img at bounding box center [274, 213] width 139 height 95
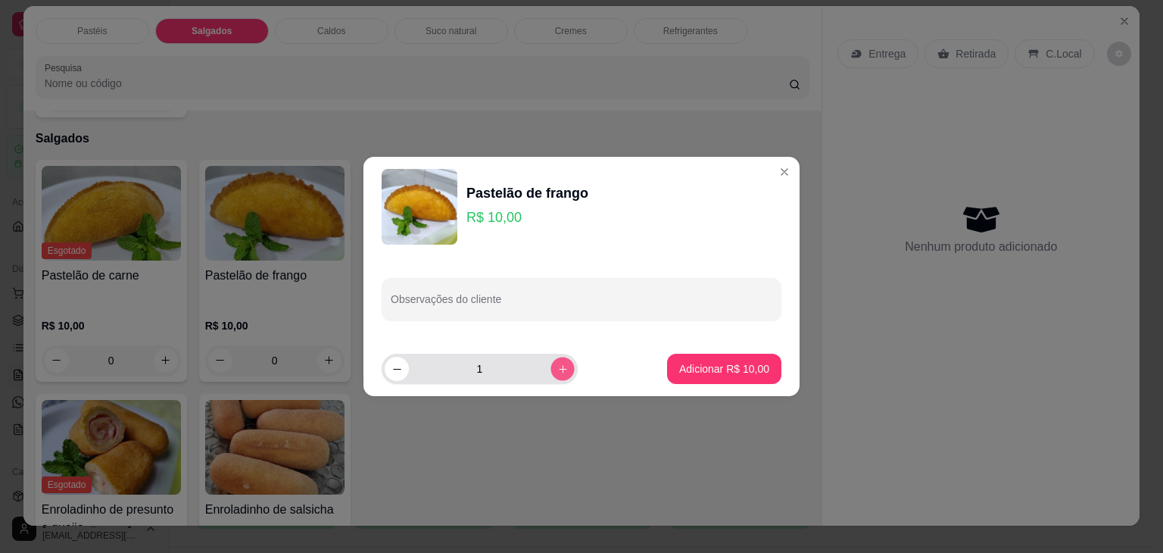
click at [551, 368] on button "increase-product-quantity" at bounding box center [562, 368] width 23 height 23
type input "2"
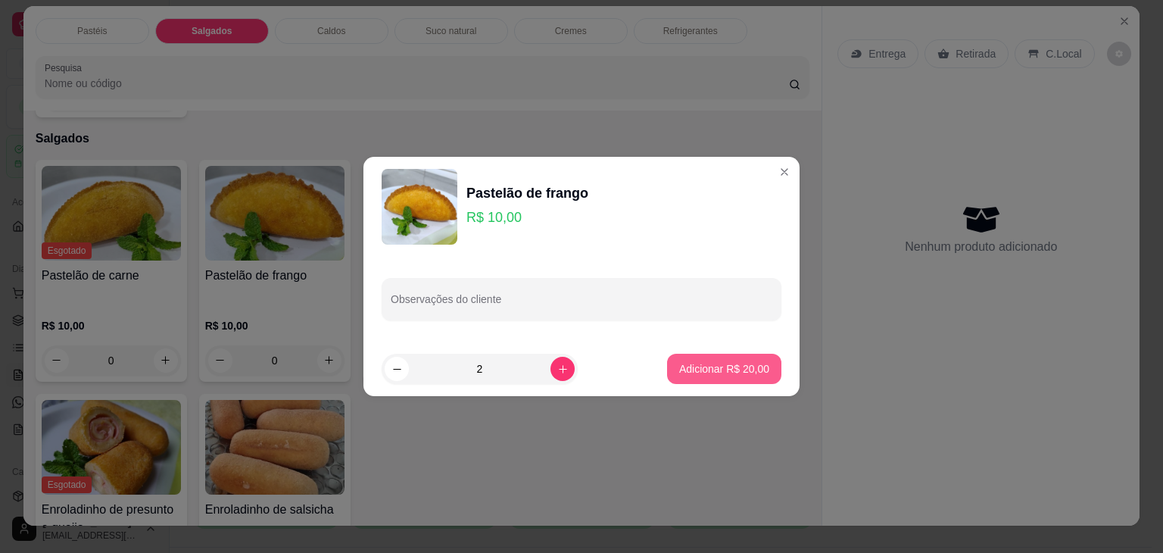
click at [688, 364] on p "Adicionar R$ 20,00" at bounding box center [724, 368] width 90 height 15
type input "2"
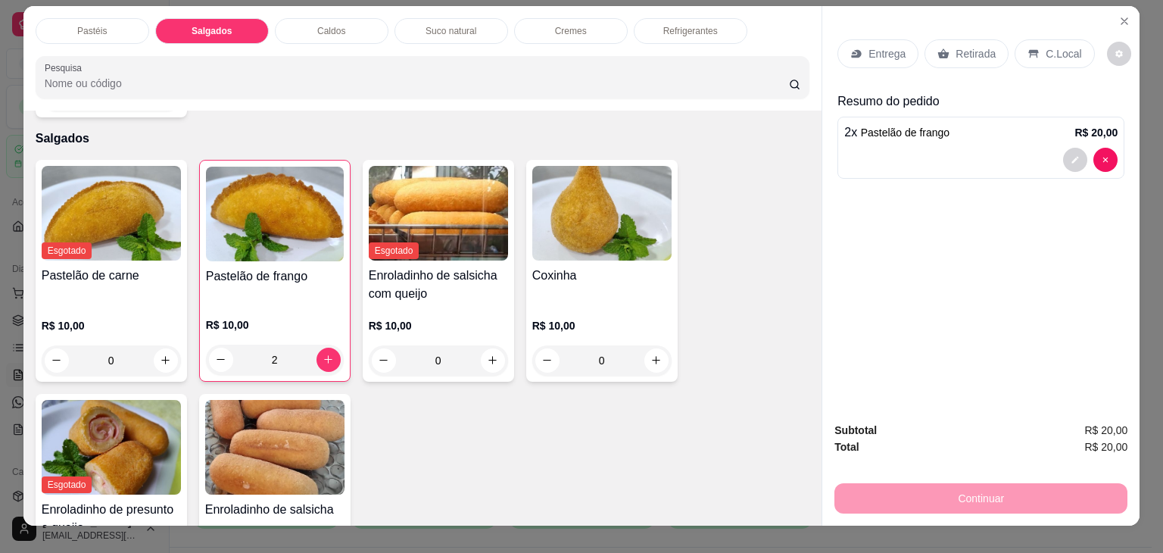
click at [623, 211] on img at bounding box center [601, 213] width 139 height 95
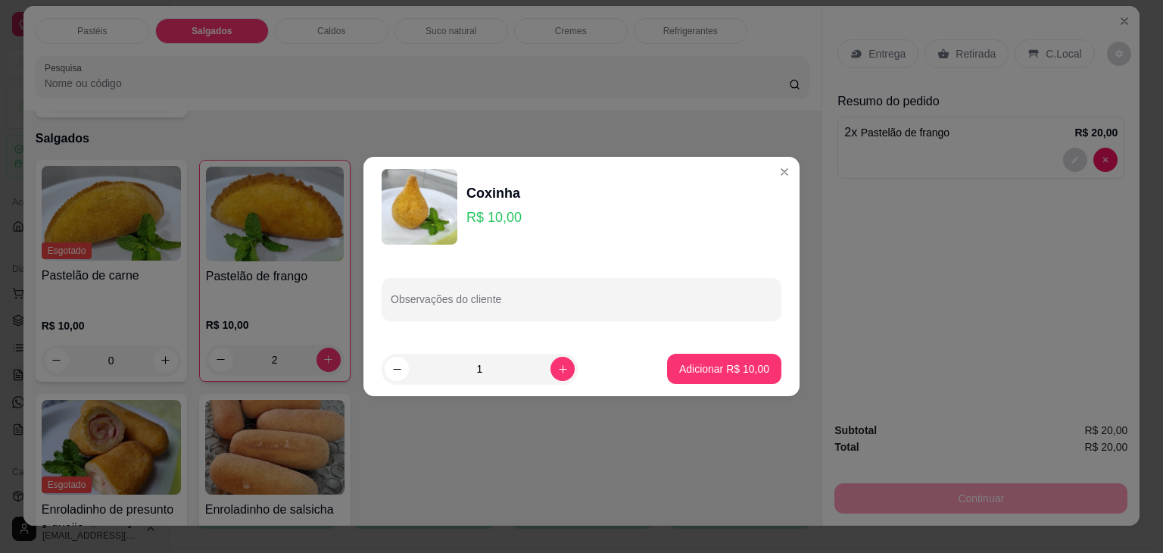
click at [565, 370] on div "1" at bounding box center [512, 369] width 261 height 30
click at [560, 369] on button "increase-product-quantity" at bounding box center [563, 369] width 24 height 24
type input "2"
click at [710, 361] on p "Adicionar R$ 20,00" at bounding box center [724, 368] width 90 height 15
type input "2"
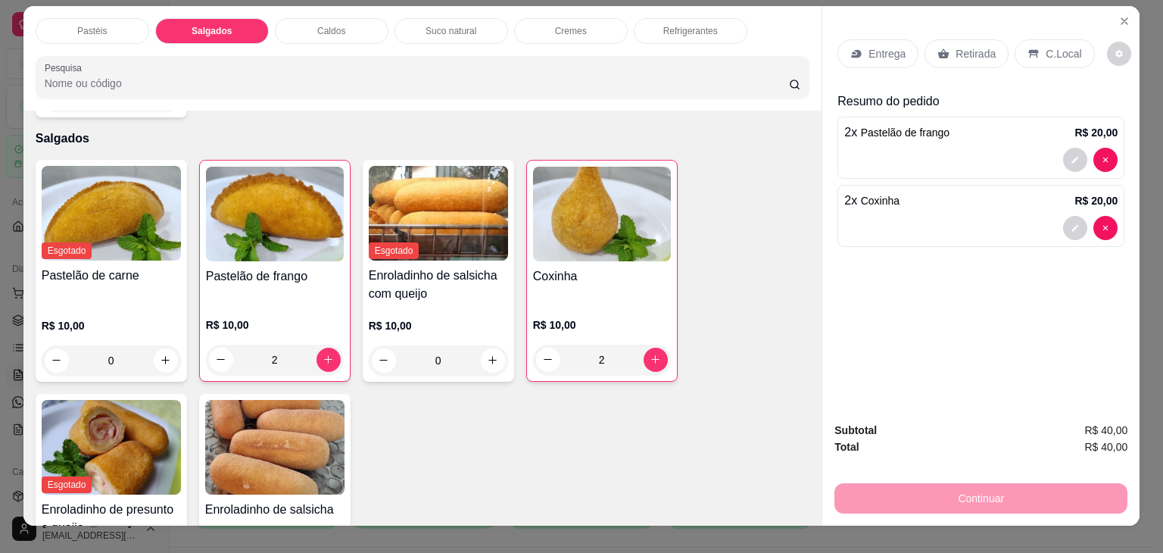
click at [972, 58] on div "Retirada" at bounding box center [967, 53] width 84 height 29
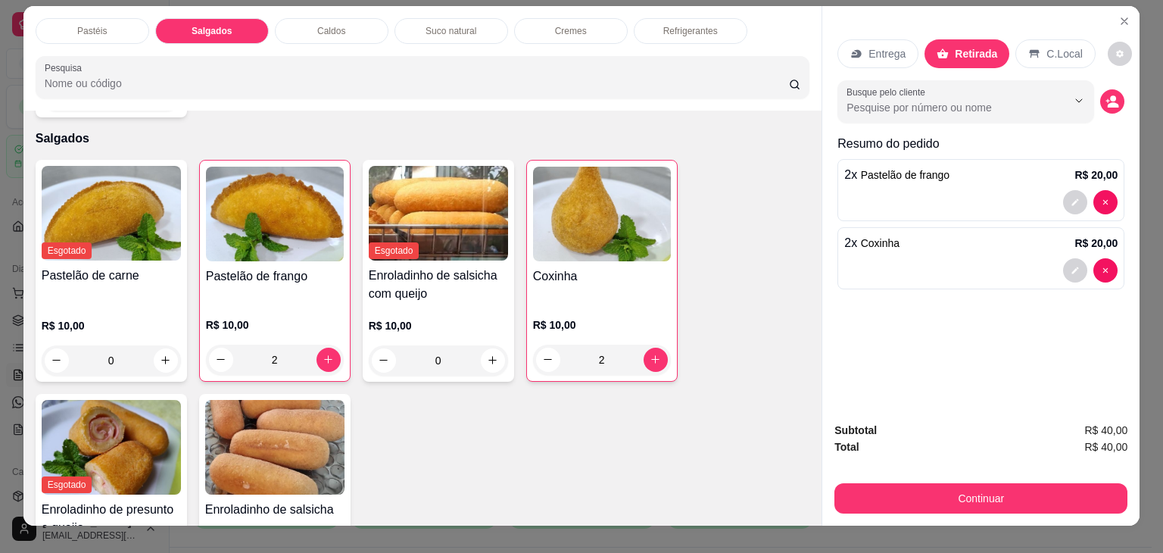
click at [913, 517] on div "Subtotal R$ 40,00 Total R$ 40,00 Continuar" at bounding box center [981, 468] width 317 height 116
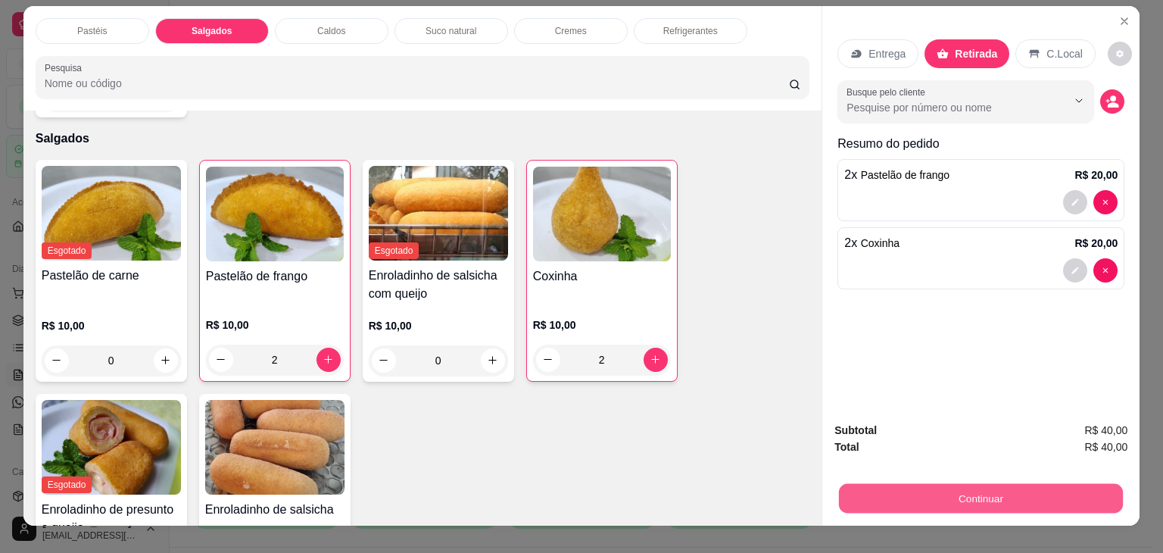
click at [907, 484] on button "Continuar" at bounding box center [981, 499] width 284 height 30
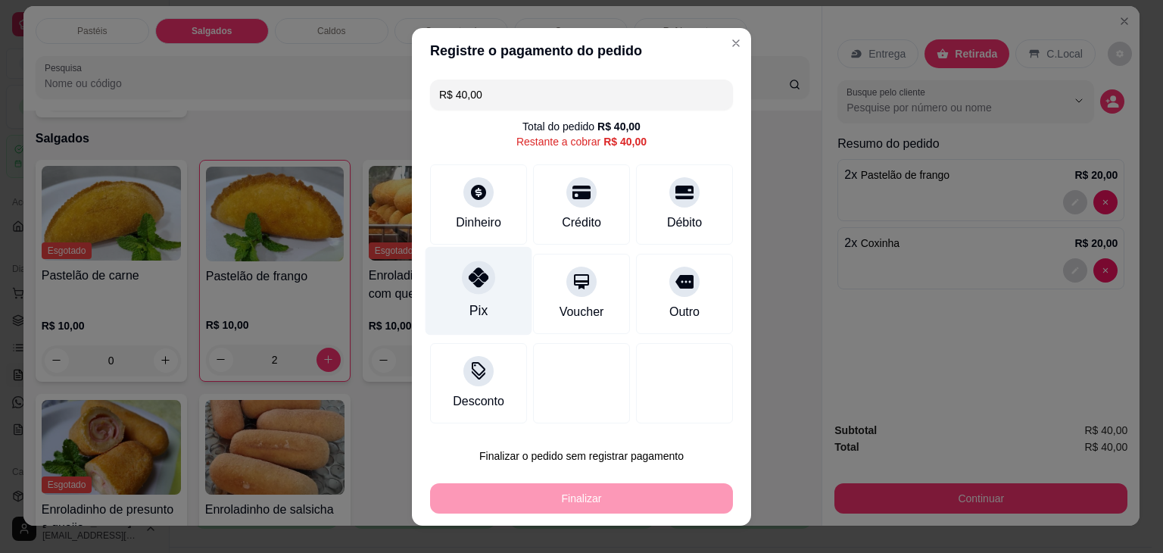
click at [451, 273] on div "Pix" at bounding box center [479, 290] width 107 height 89
type input "R$ 0,00"
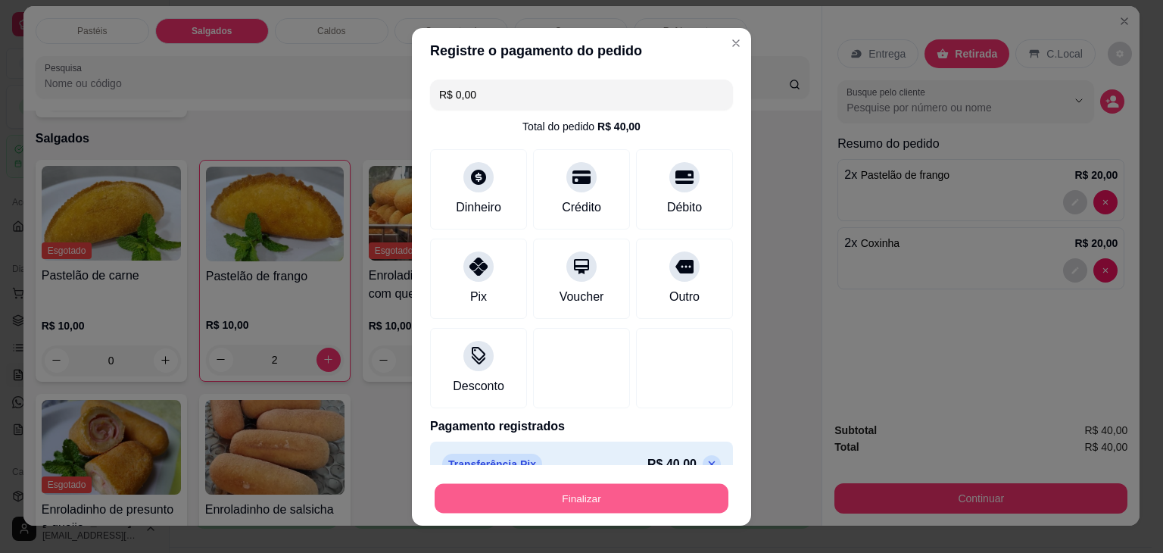
click at [529, 489] on button "Finalizar" at bounding box center [582, 498] width 294 height 30
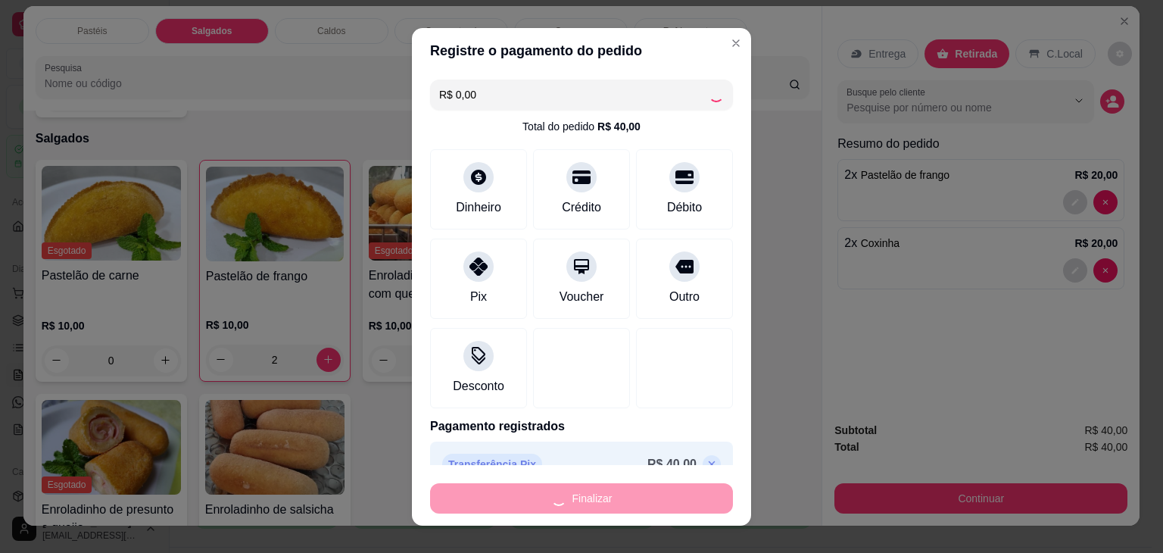
type input "0"
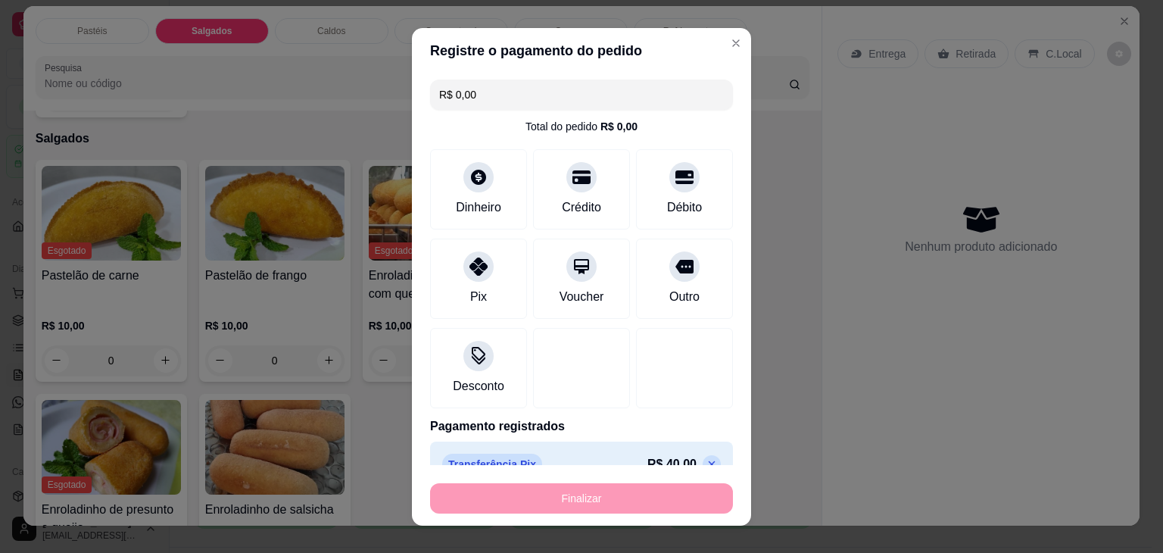
type input "-R$ 40,00"
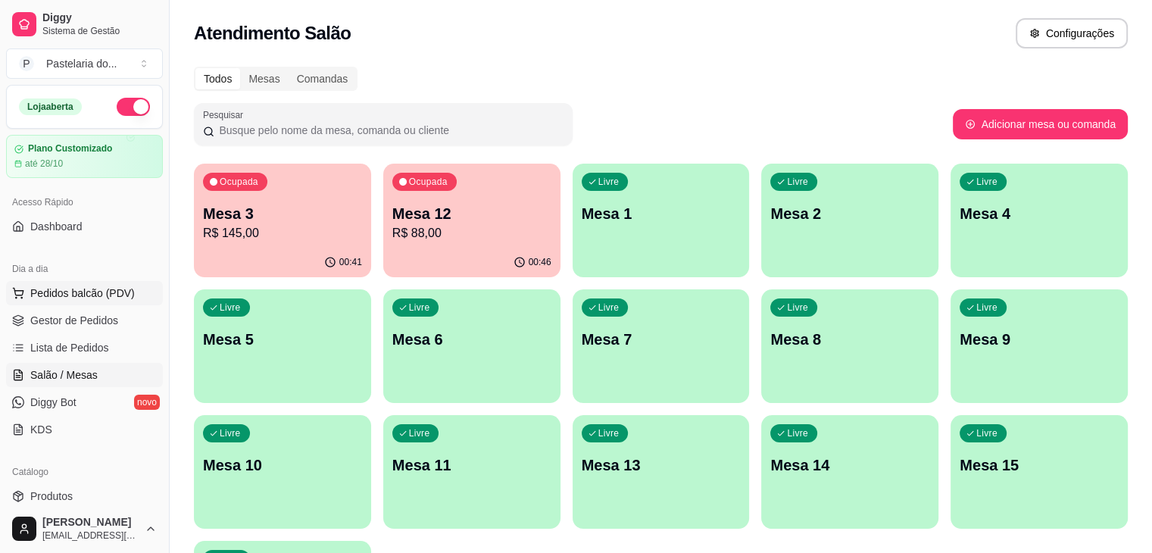
click at [68, 301] on button "Pedidos balcão (PDV)" at bounding box center [84, 293] width 157 height 24
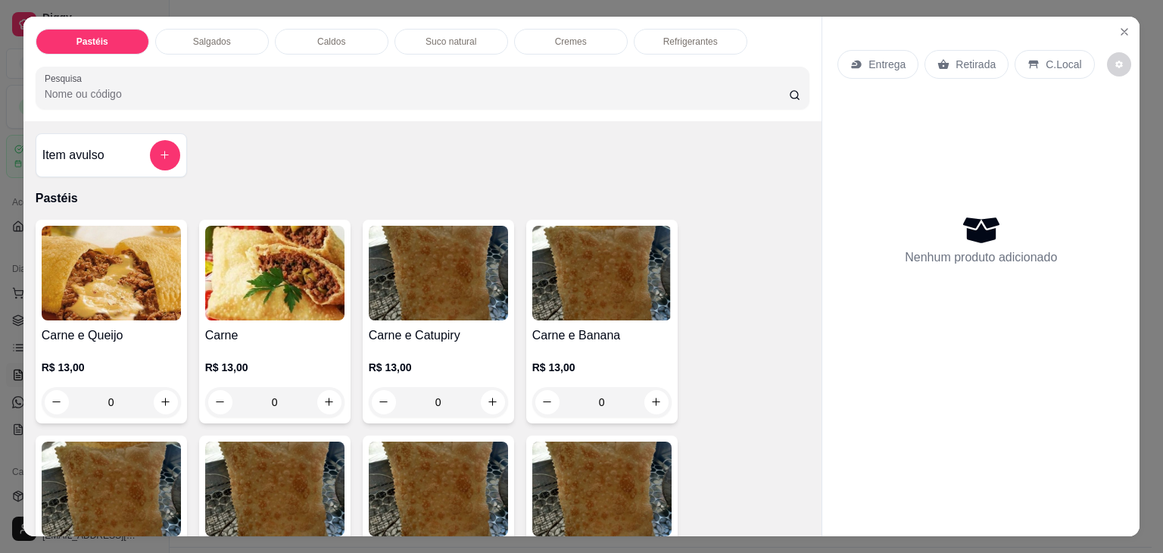
click at [688, 36] on p "Refrigerantes" at bounding box center [690, 42] width 55 height 12
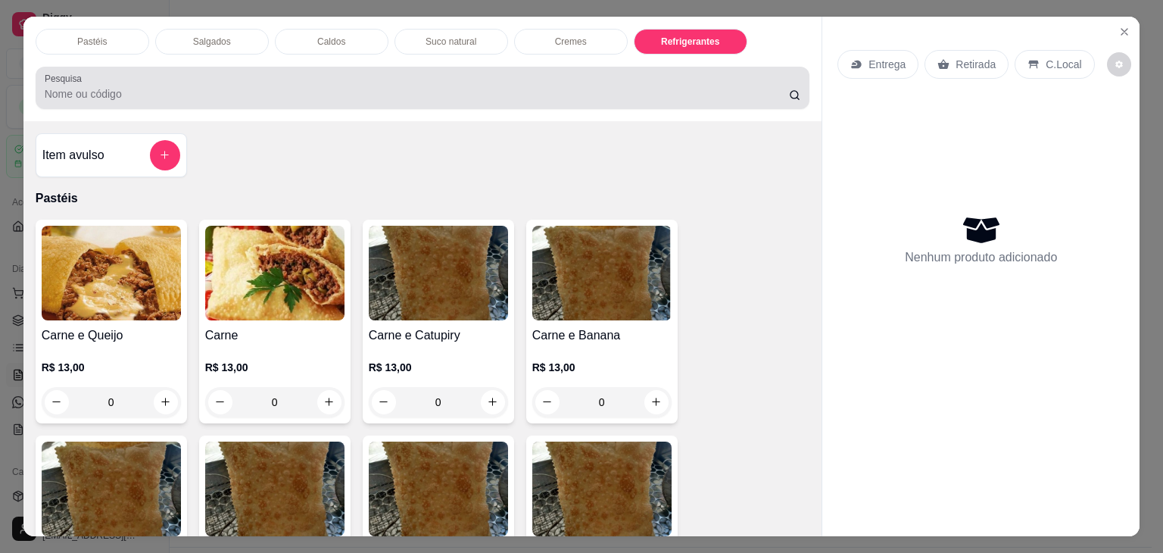
scroll to position [37, 0]
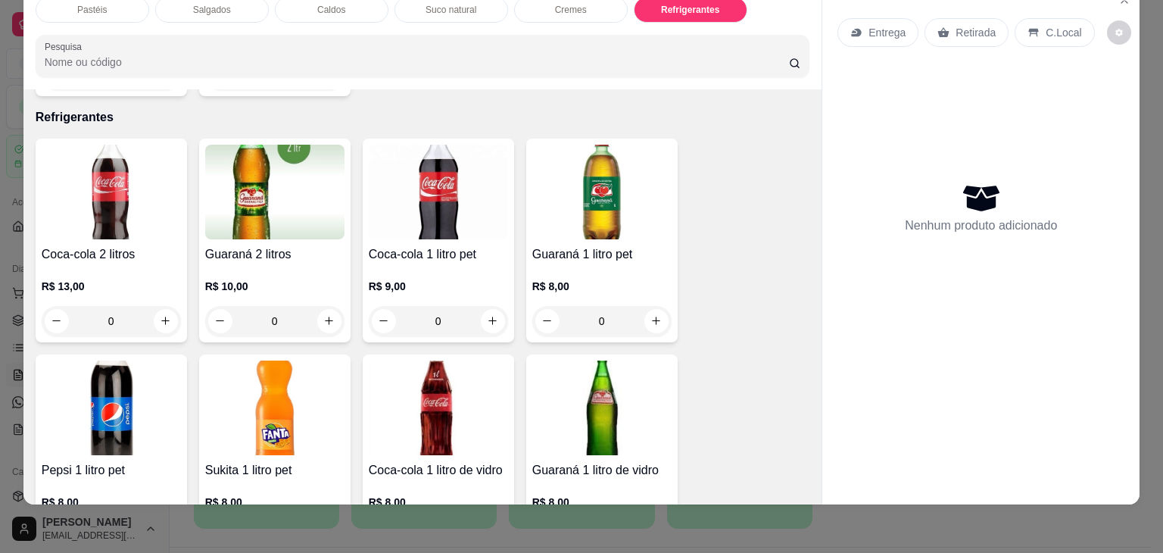
click at [416, 361] on img at bounding box center [438, 408] width 139 height 95
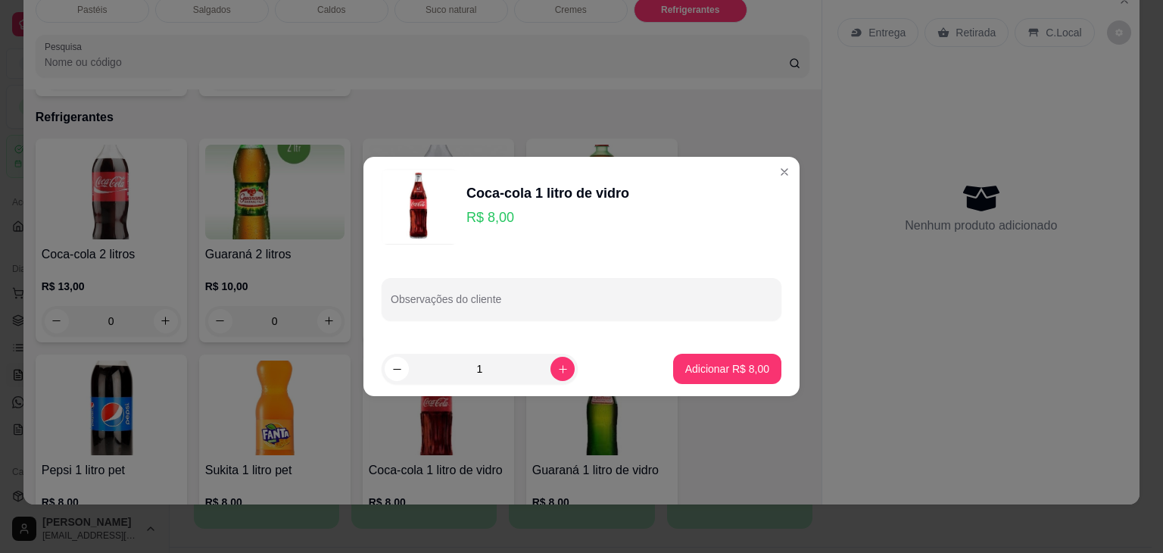
click at [712, 372] on p "Adicionar R$ 8,00" at bounding box center [727, 368] width 84 height 15
type input "1"
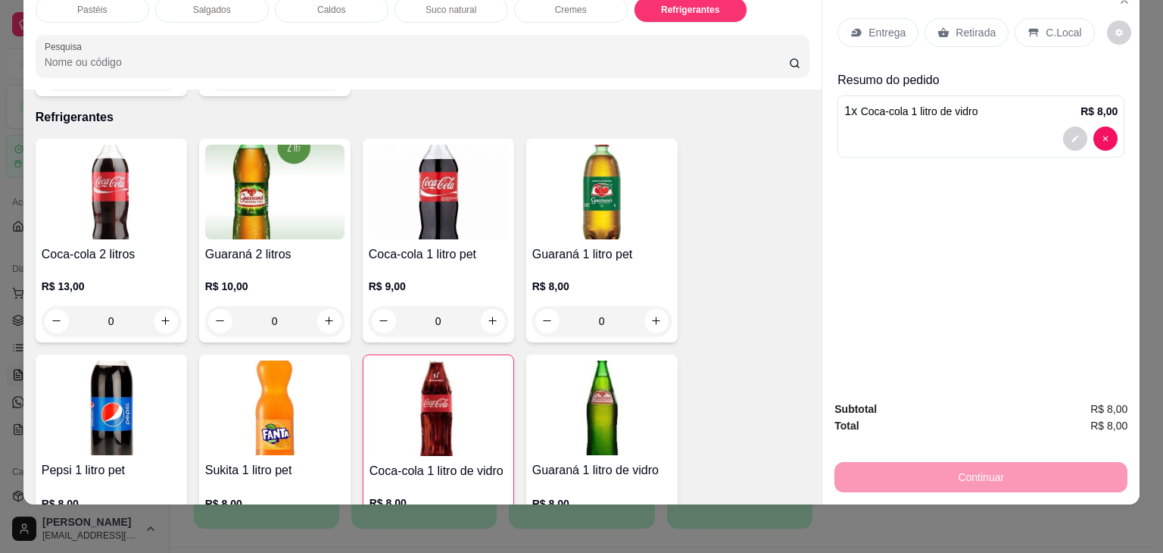
click at [979, 27] on p "Retirada" at bounding box center [976, 32] width 40 height 15
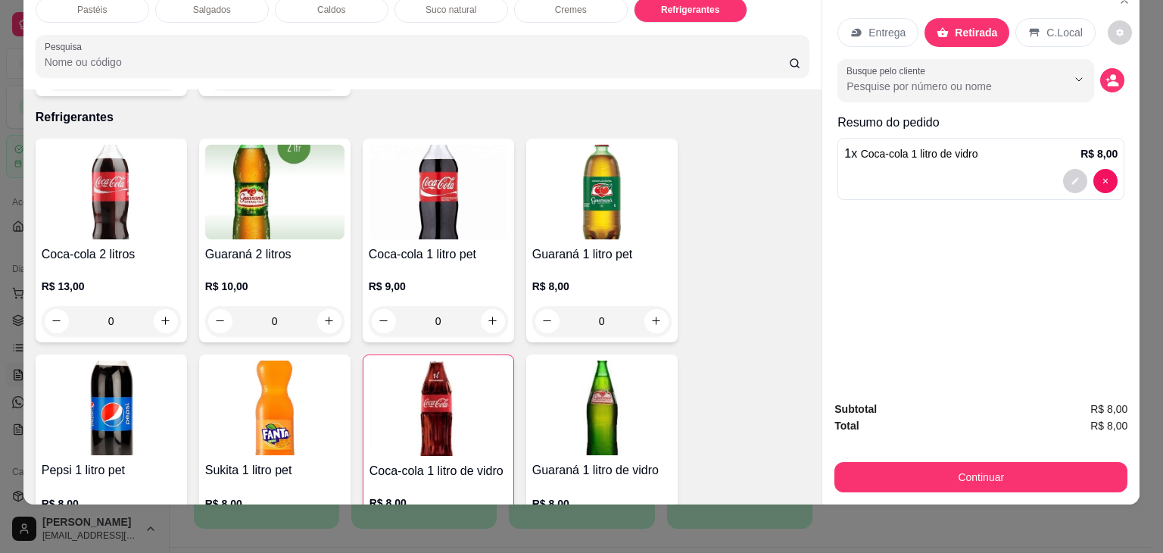
click at [1036, 466] on button "Continuar" at bounding box center [981, 477] width 293 height 30
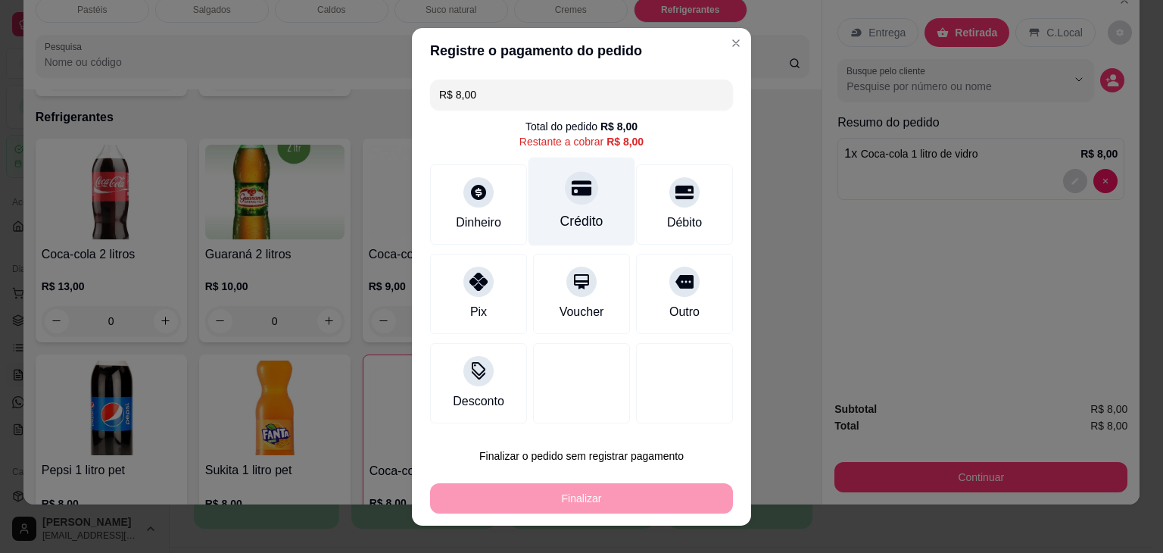
click at [594, 204] on div "Crédito" at bounding box center [582, 201] width 107 height 89
type input "R$ 0,00"
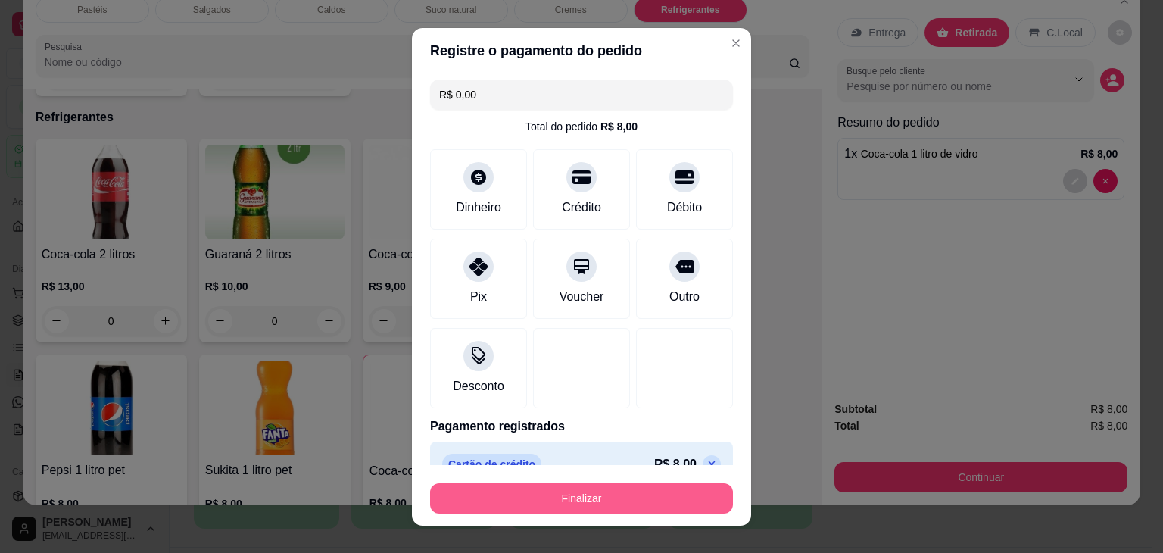
click at [695, 501] on button "Finalizar" at bounding box center [581, 498] width 303 height 30
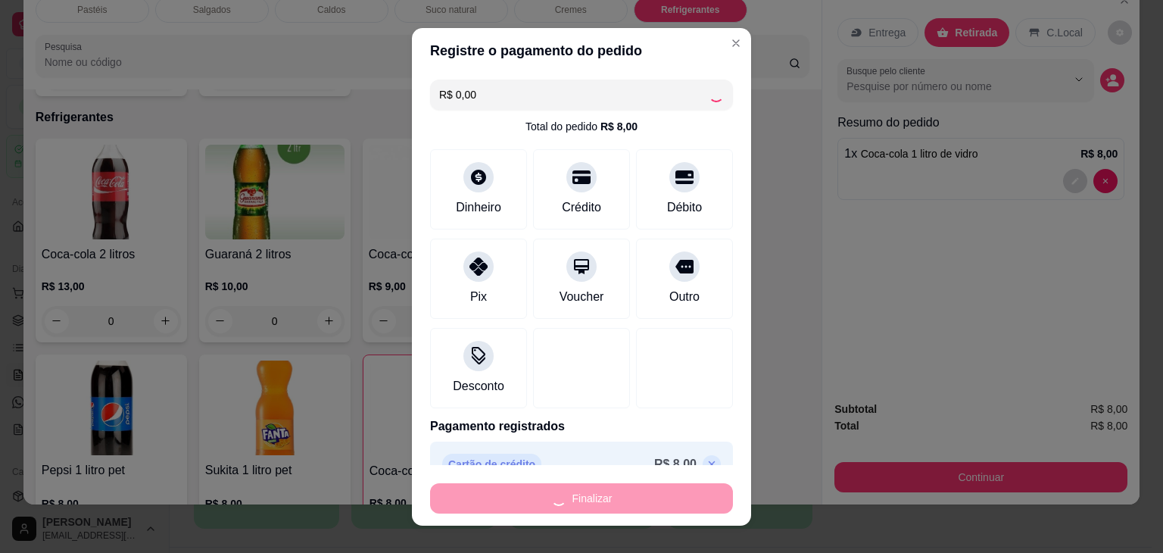
type input "0"
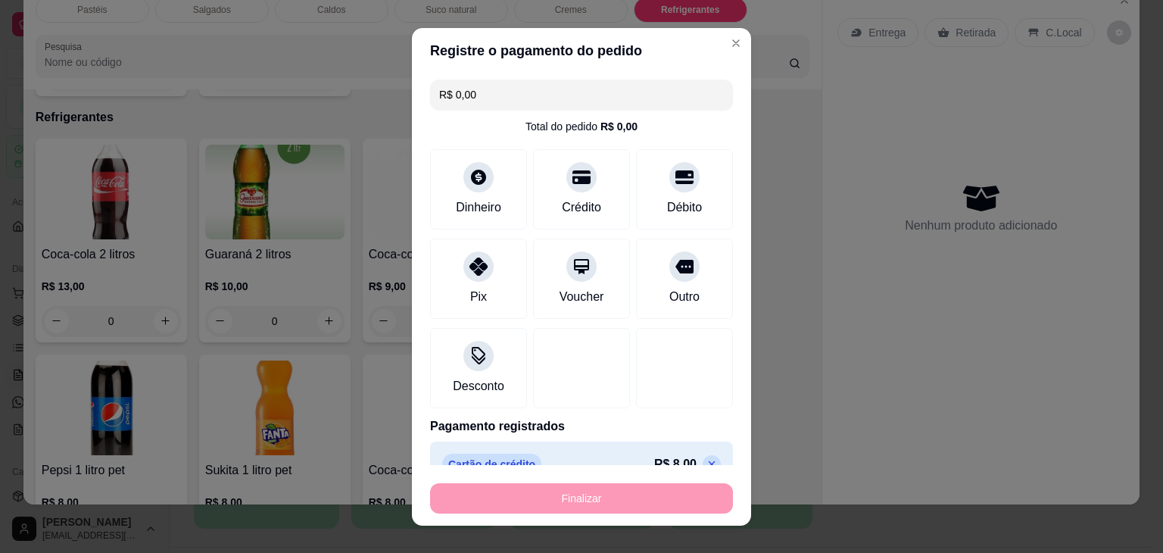
type input "-R$ 8,00"
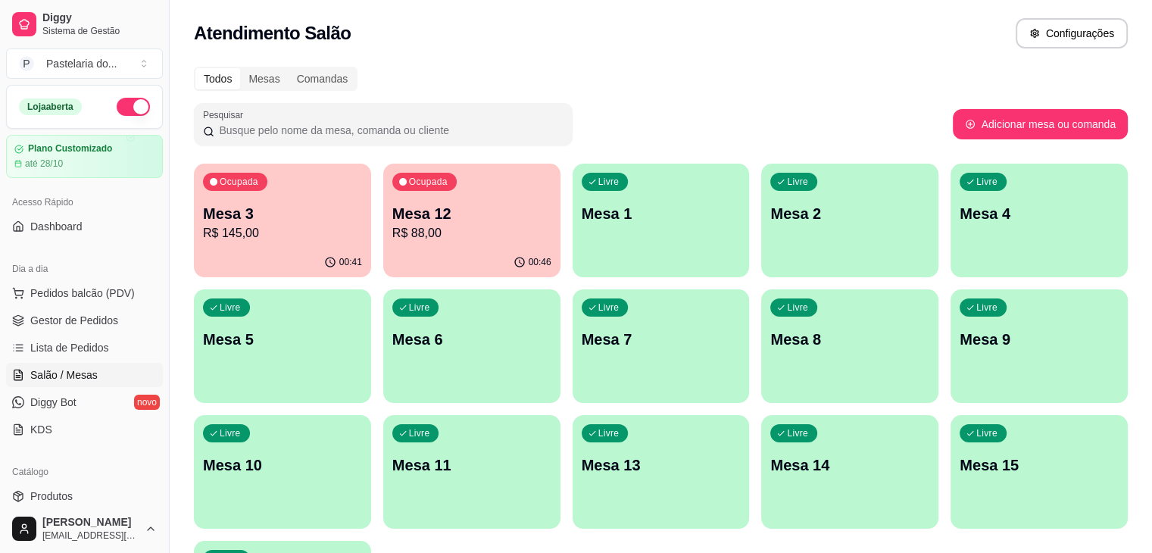
click at [1149, 71] on div "Todos Mesas Comandas Pesquisar Adicionar mesa ou comanda Ocupada Mesa 3 R$ 145,…" at bounding box center [661, 365] width 982 height 615
click at [954, 486] on div "Livre Mesa 15" at bounding box center [1040, 463] width 172 height 92
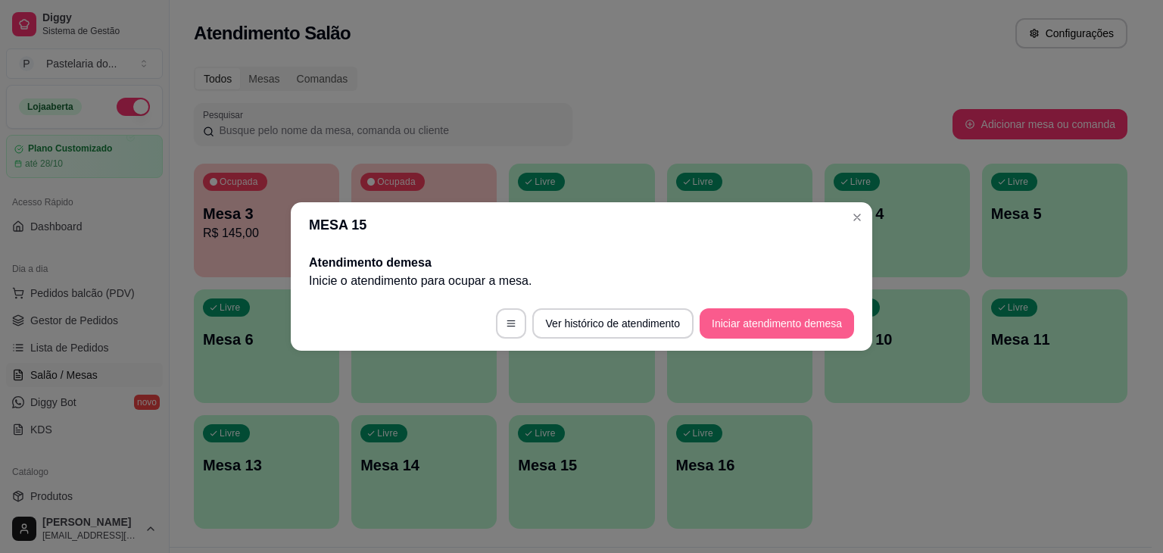
click at [747, 325] on button "Iniciar atendimento de mesa" at bounding box center [777, 323] width 155 height 30
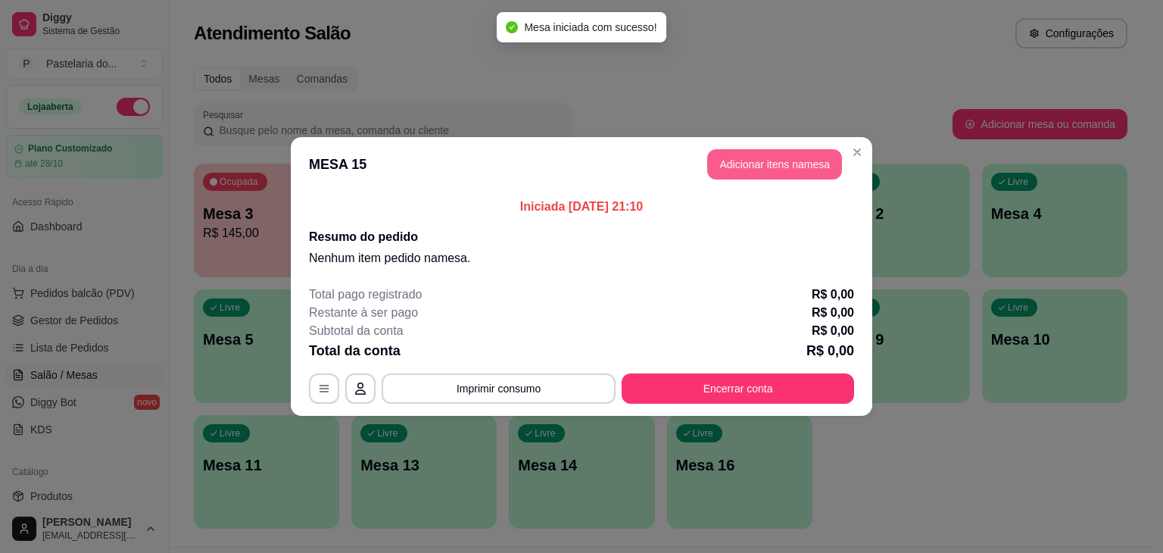
click at [777, 166] on button "Adicionar itens na mesa" at bounding box center [774, 164] width 135 height 30
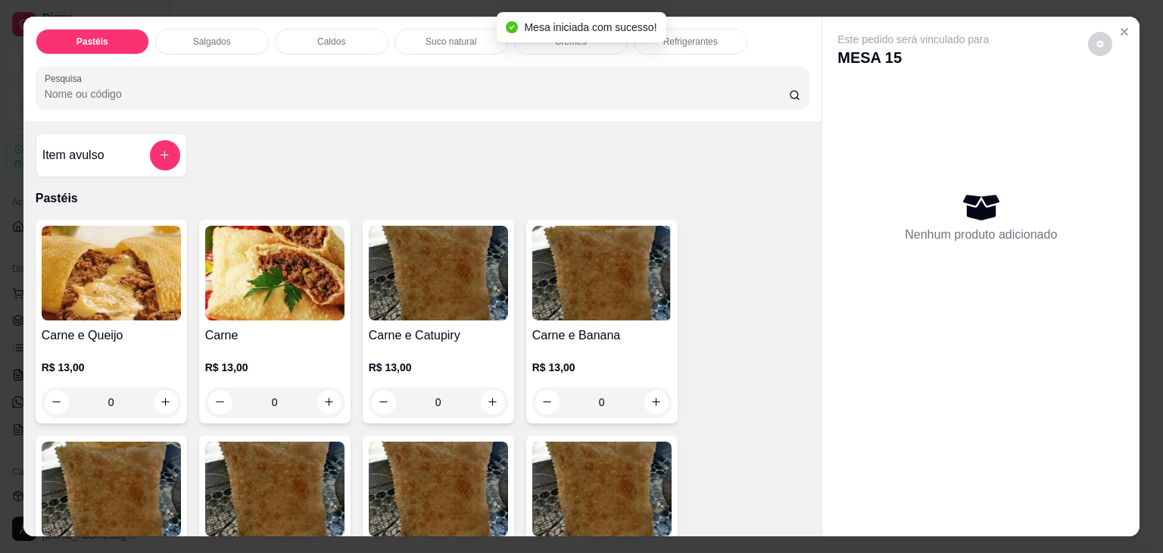
click at [220, 36] on p "Salgados" at bounding box center [212, 42] width 38 height 12
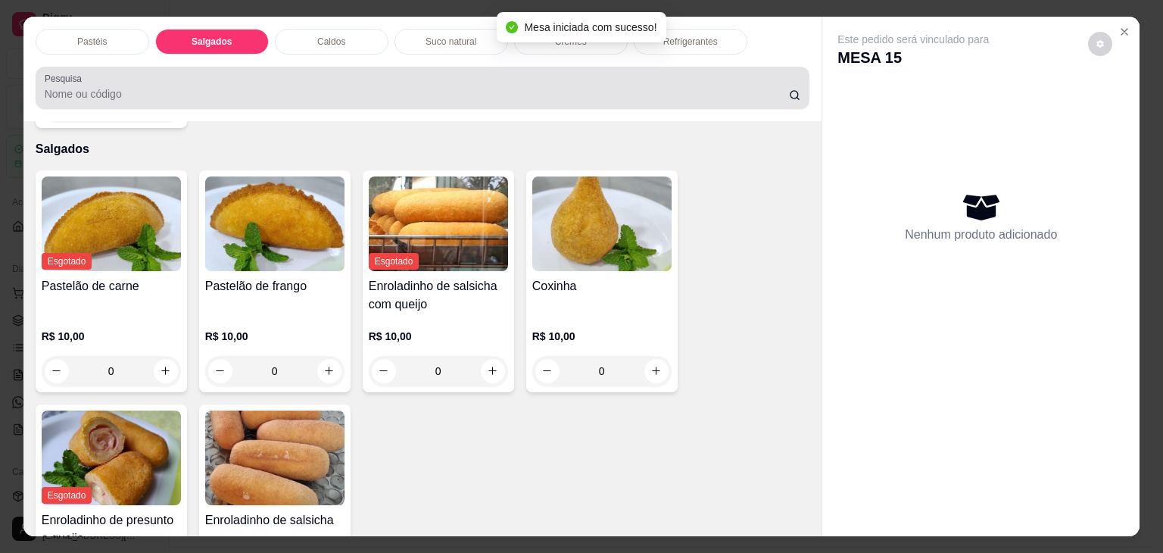
scroll to position [37, 0]
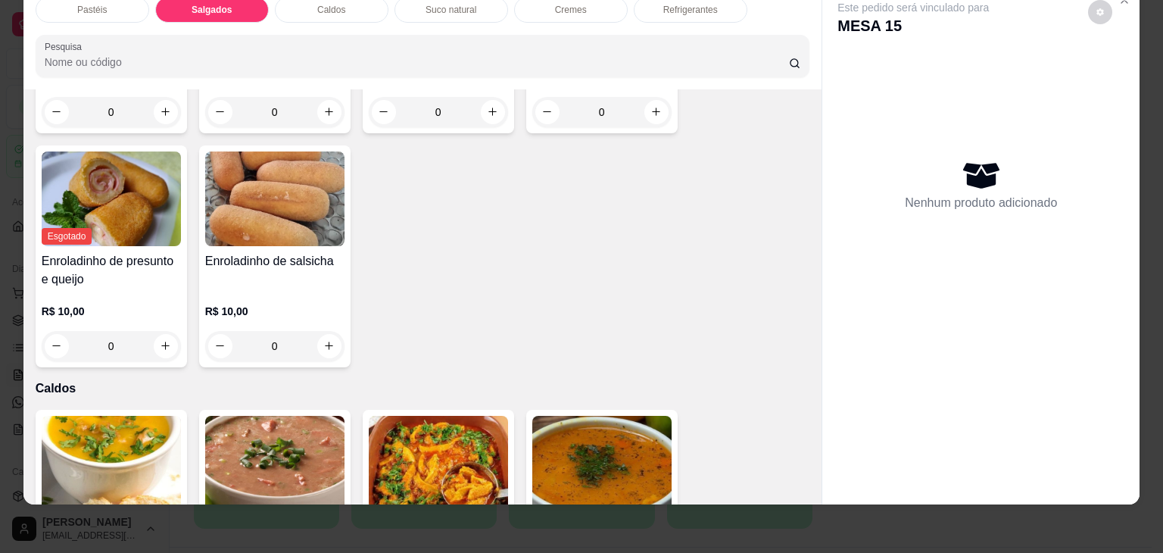
click at [100, 4] on p "Pastéis" at bounding box center [92, 10] width 30 height 12
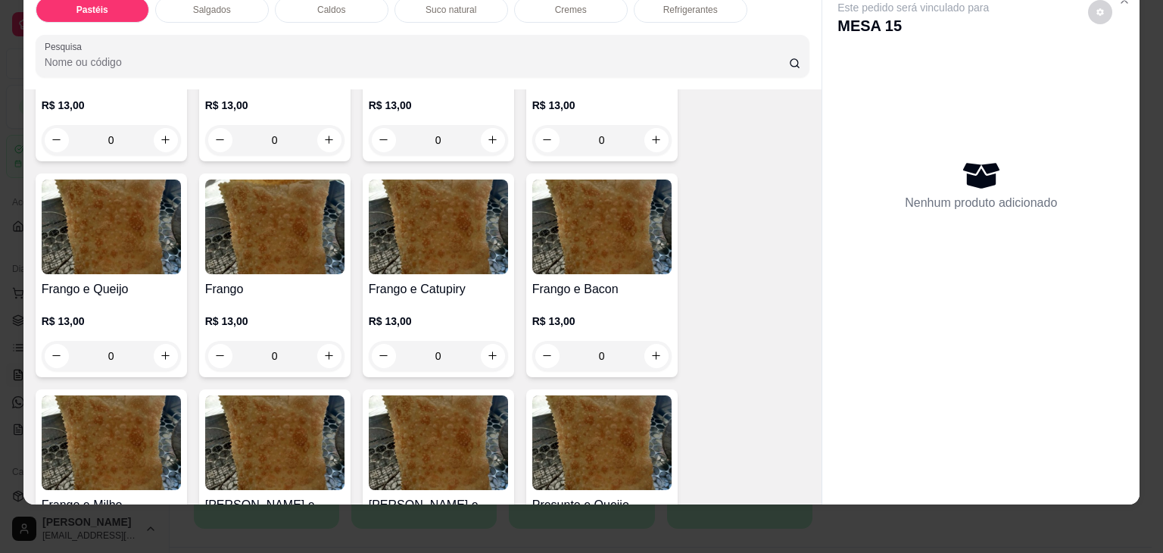
scroll to position [67, 0]
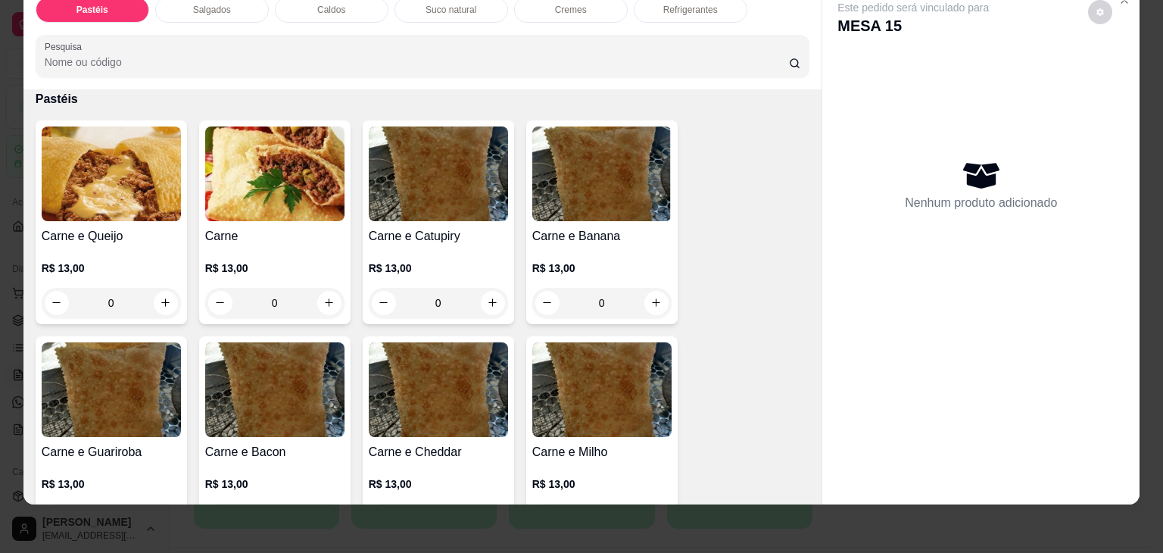
click at [130, 227] on h4 "Carne e Queijo" at bounding box center [111, 236] width 139 height 18
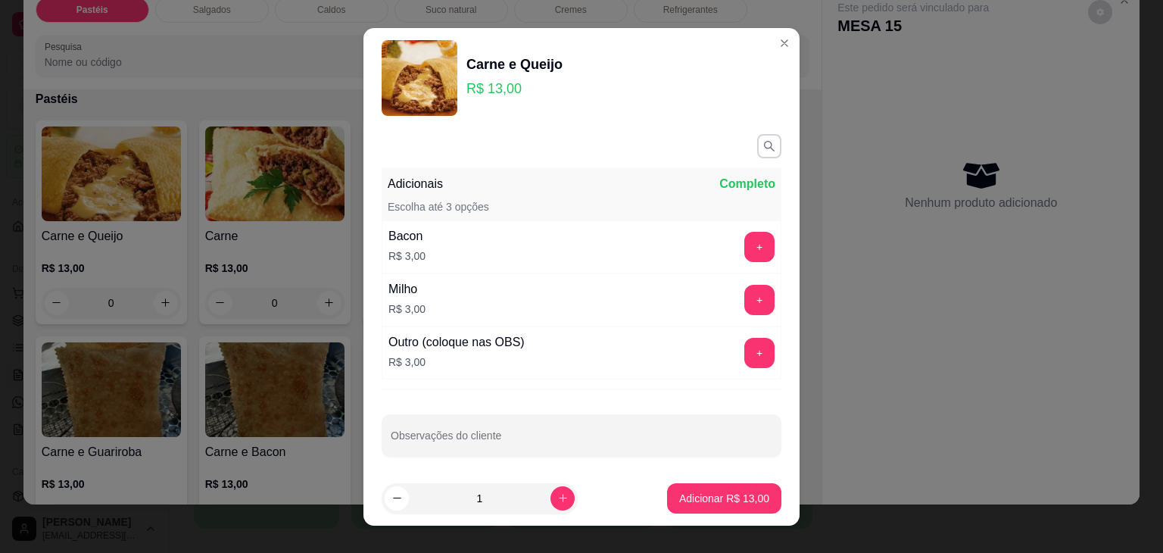
click at [699, 476] on footer "1 Adicionar R$ 13,00" at bounding box center [582, 498] width 436 height 55
drag, startPoint x: 701, startPoint y: 476, endPoint x: 694, endPoint y: 500, distance: 24.4
click at [694, 500] on footer "1 Adicionar R$ 13,00" at bounding box center [582, 498] width 436 height 55
click at [694, 500] on p "Adicionar R$ 13,00" at bounding box center [725, 498] width 88 height 14
type input "1"
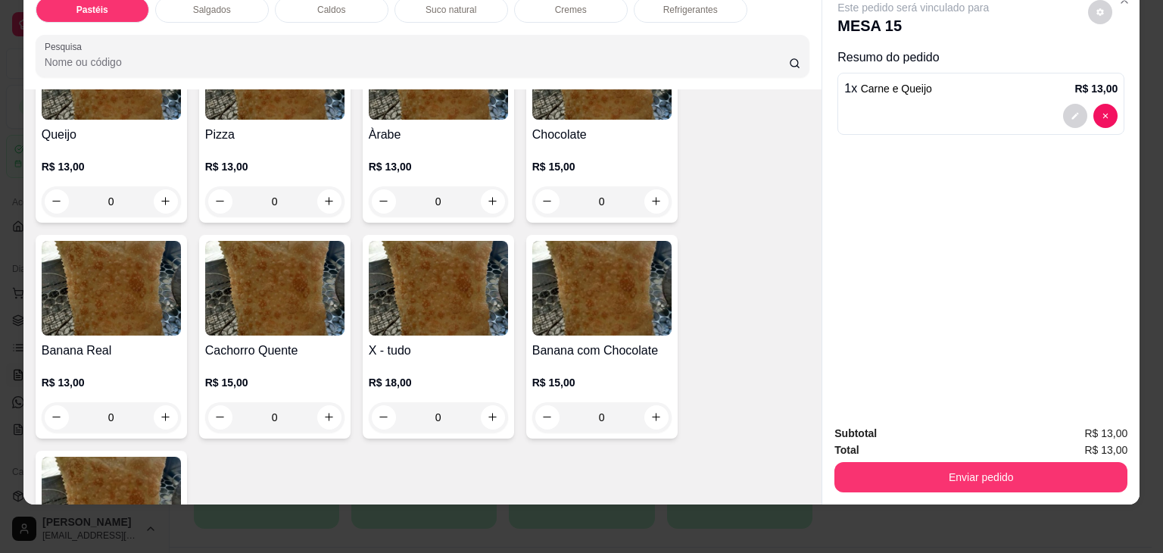
scroll to position [901, 0]
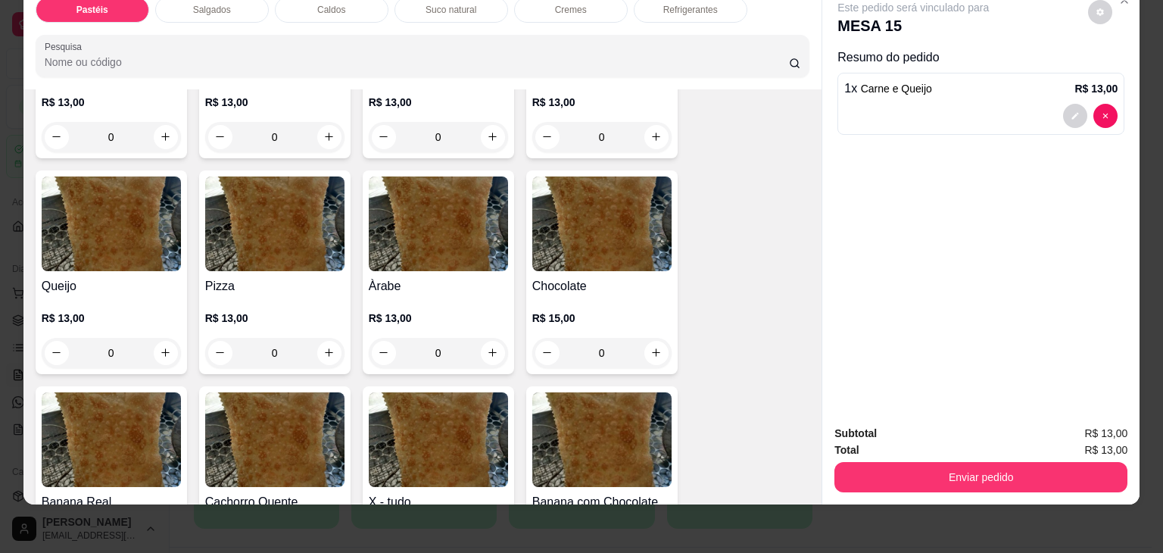
click at [276, 277] on h4 "Pizza" at bounding box center [274, 286] width 139 height 18
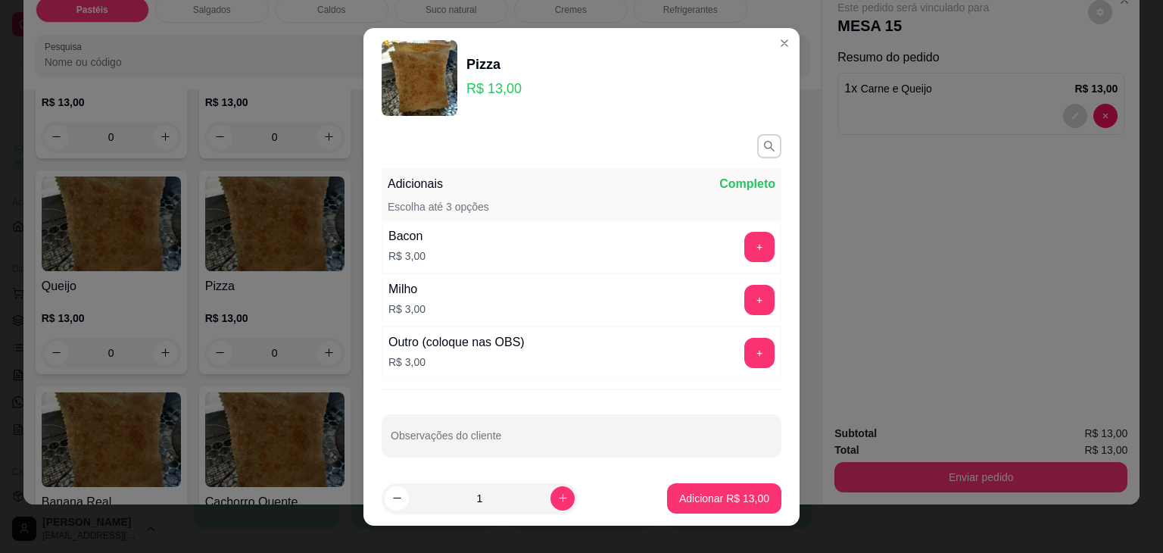
click at [701, 518] on footer "1 Adicionar R$ 13,00" at bounding box center [582, 498] width 436 height 55
click at [701, 514] on footer "1 Adicionar R$ 13,00" at bounding box center [582, 498] width 436 height 55
click at [700, 507] on button "Adicionar R$ 13,00" at bounding box center [724, 498] width 111 height 30
type input "1"
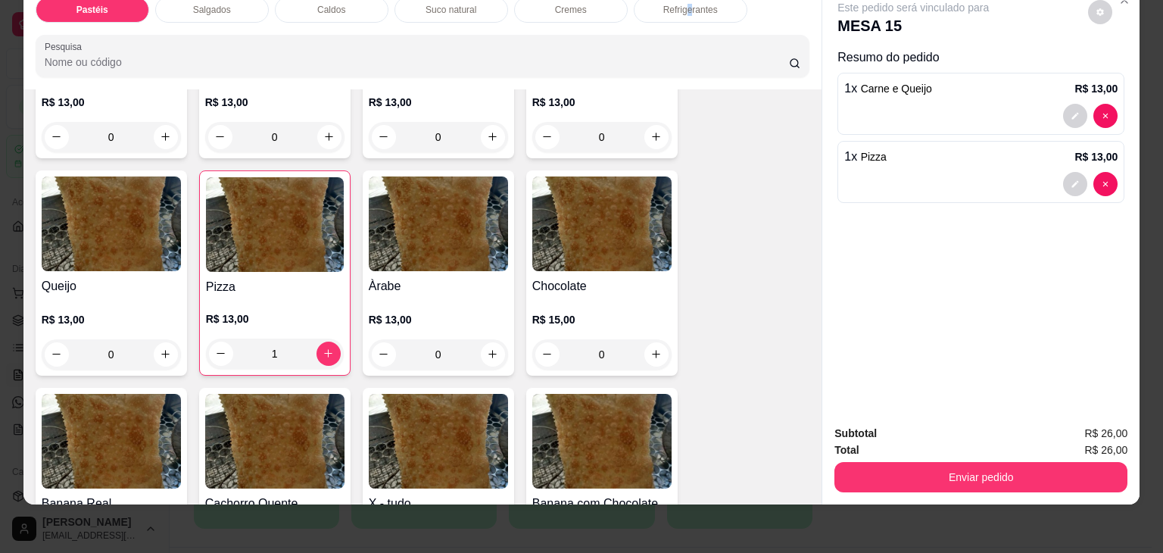
click at [685, 8] on div "Refrigerantes" at bounding box center [691, 10] width 114 height 26
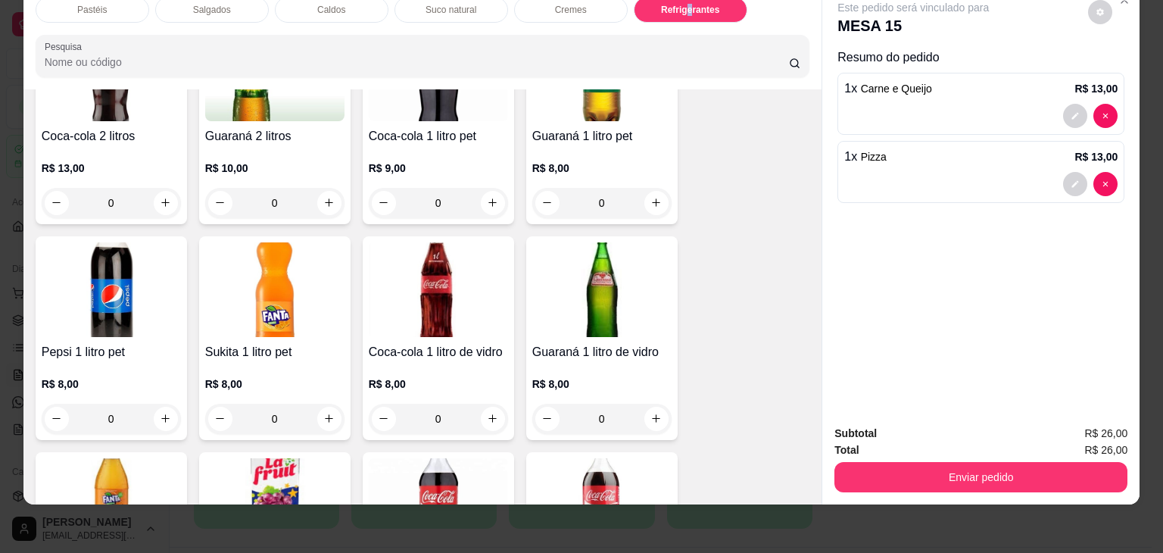
scroll to position [4418, 0]
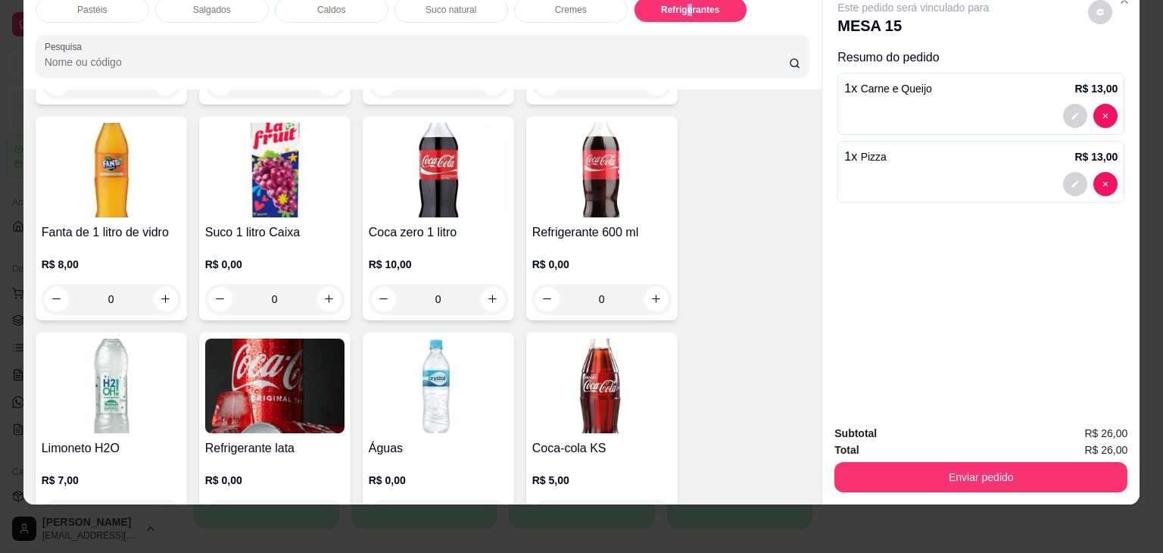
click at [281, 359] on img at bounding box center [274, 386] width 139 height 95
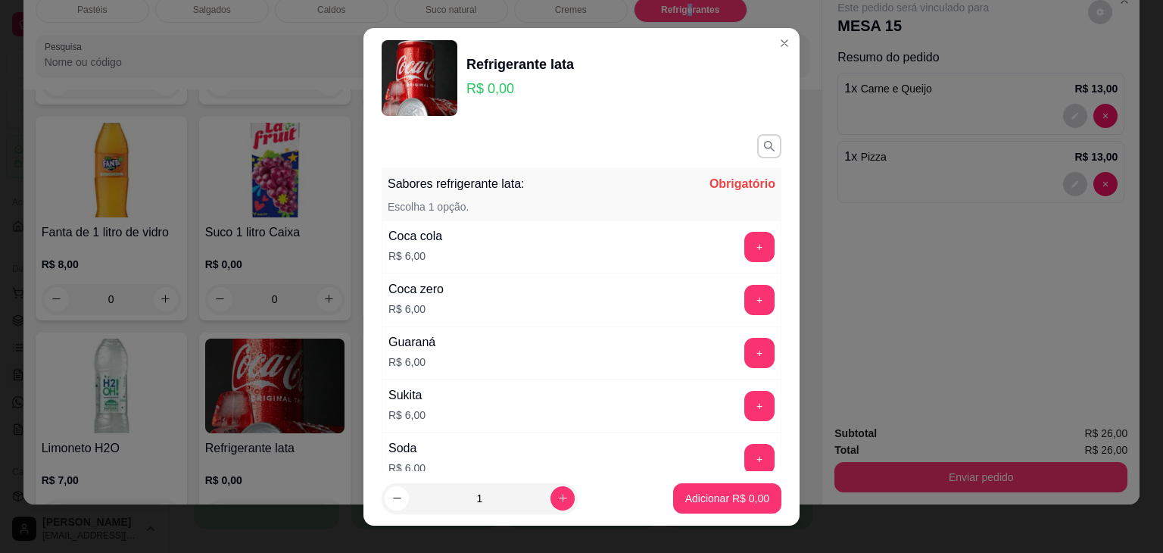
click at [745, 240] on button "+" at bounding box center [760, 247] width 30 height 30
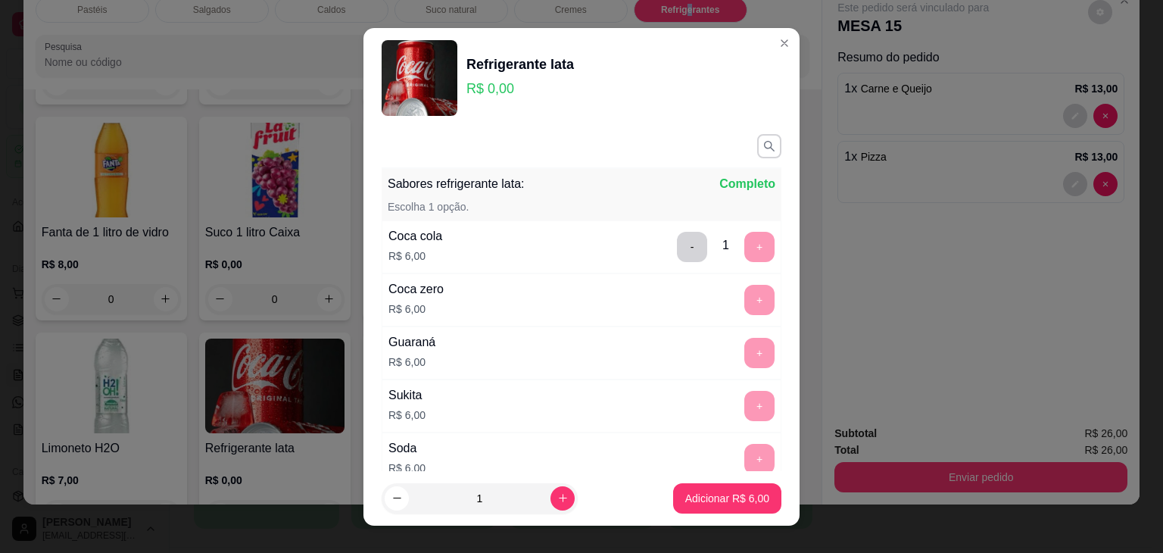
click at [725, 507] on button "Adicionar R$ 6,00" at bounding box center [727, 498] width 108 height 30
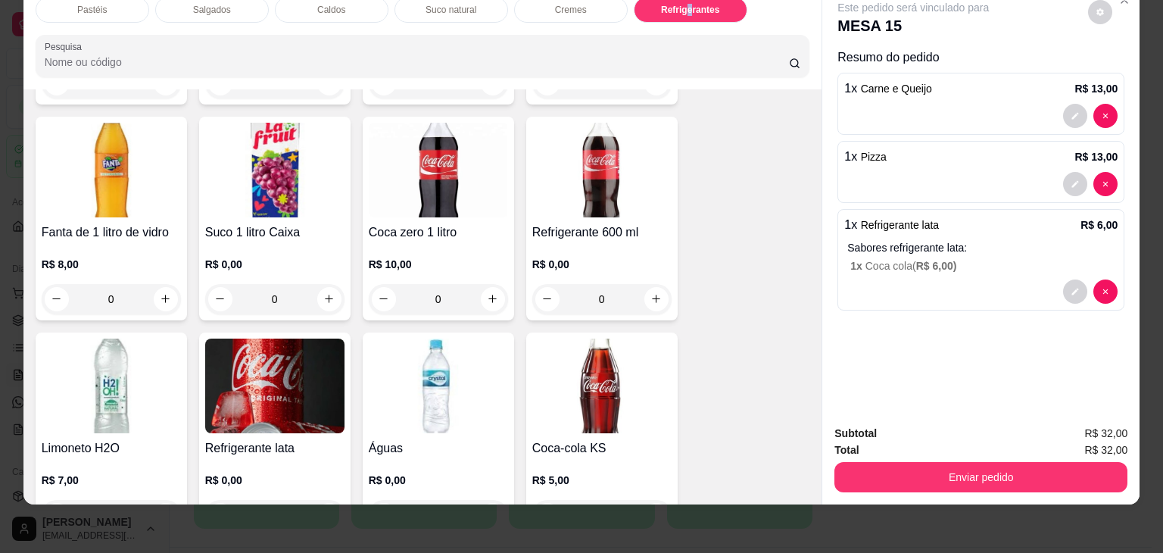
click at [965, 475] on button "Enviar pedido" at bounding box center [981, 477] width 293 height 30
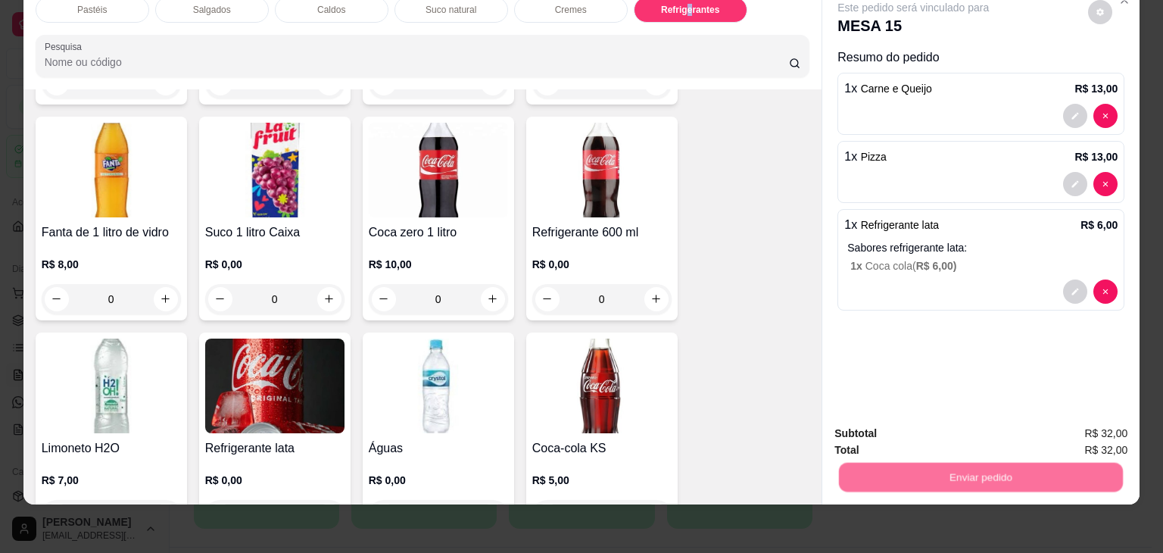
click at [1094, 437] on button "Enviar pedido" at bounding box center [1089, 428] width 86 height 29
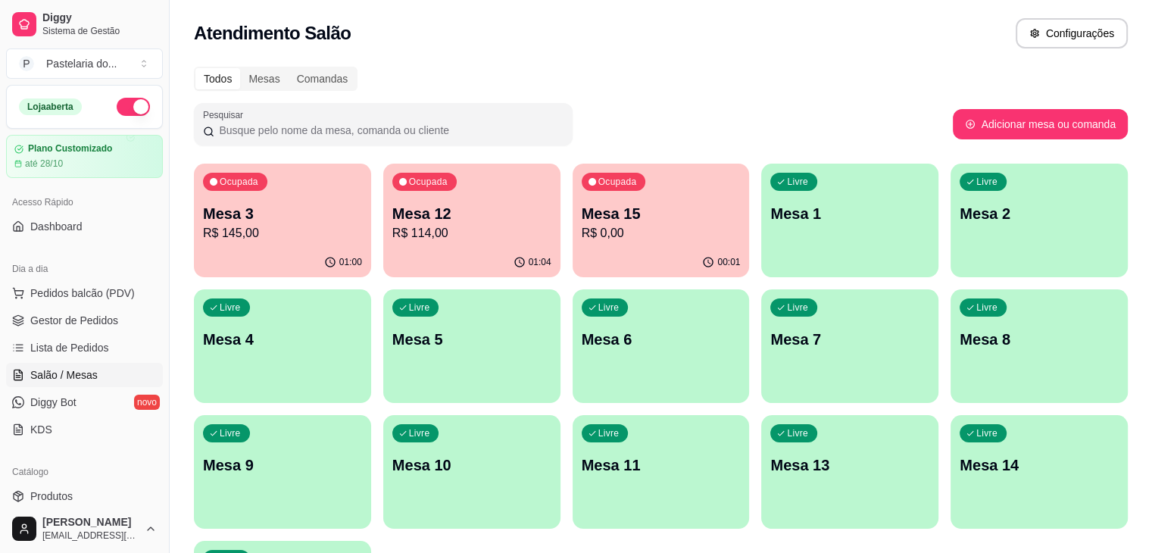
click at [573, 480] on div "Livre Mesa 11" at bounding box center [661, 462] width 177 height 95
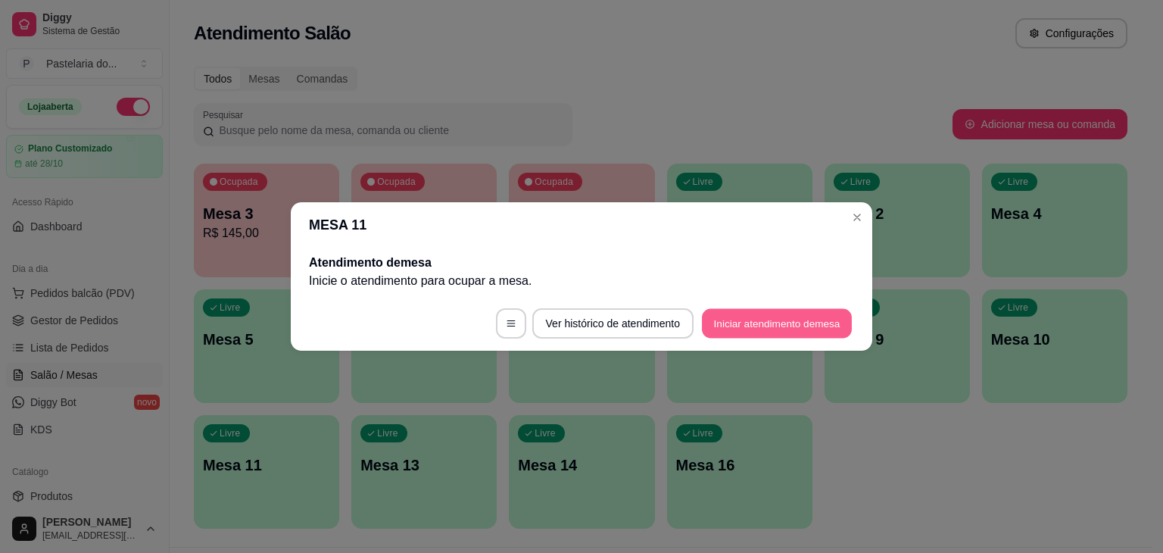
click at [814, 313] on button "Iniciar atendimento de mesa" at bounding box center [777, 324] width 150 height 30
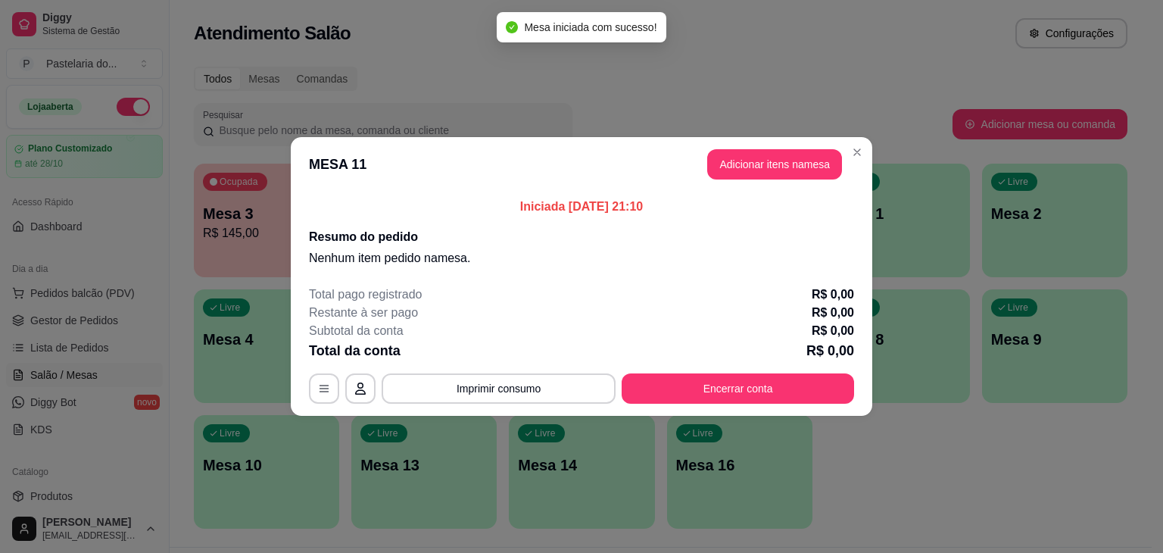
click at [779, 159] on button "Adicionar itens na mesa" at bounding box center [774, 164] width 135 height 30
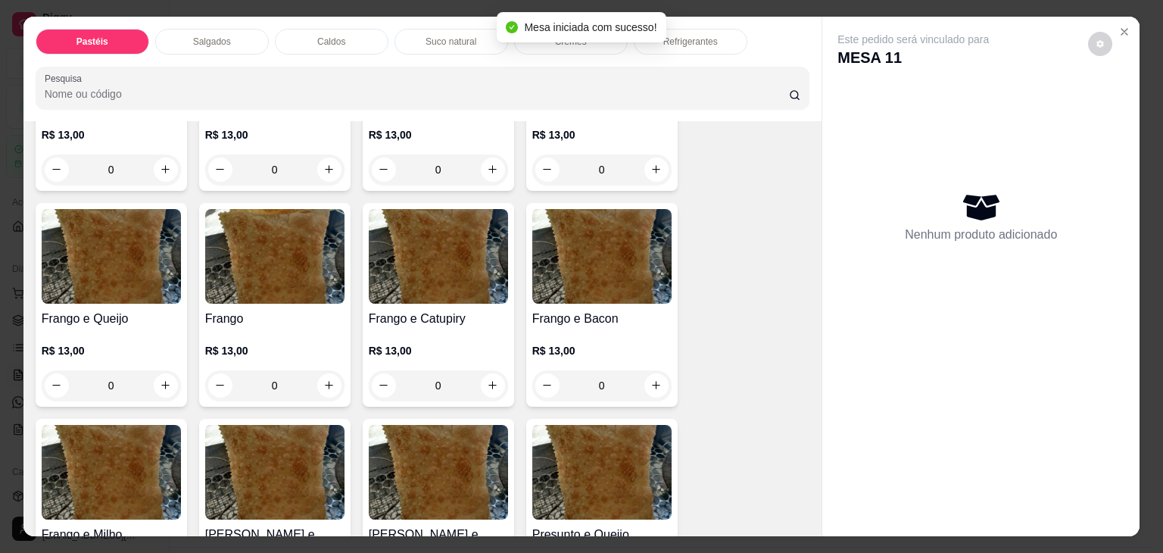
scroll to position [454, 0]
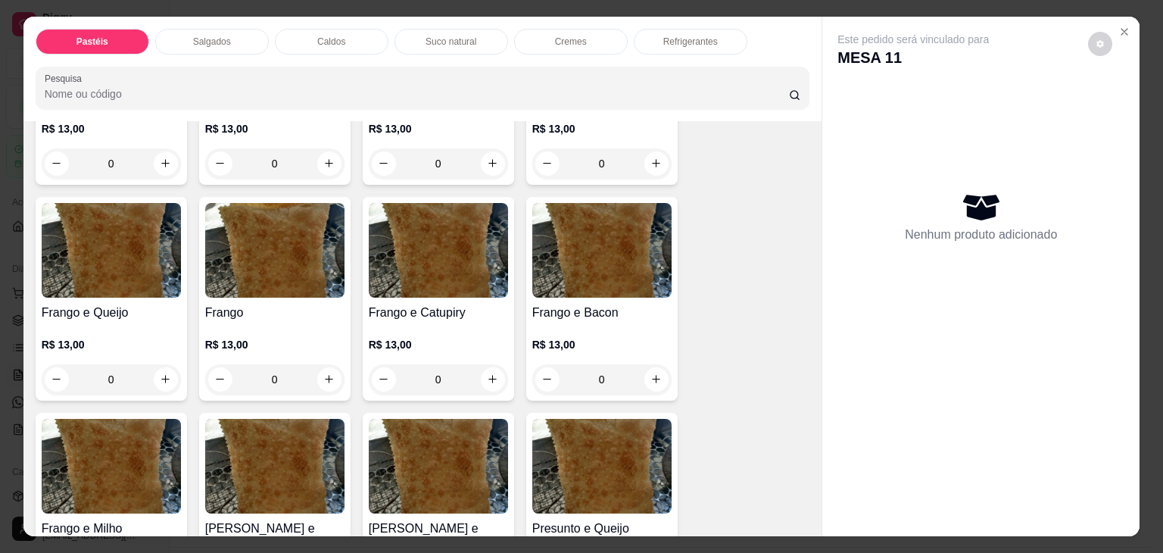
click at [410, 271] on img at bounding box center [438, 250] width 139 height 95
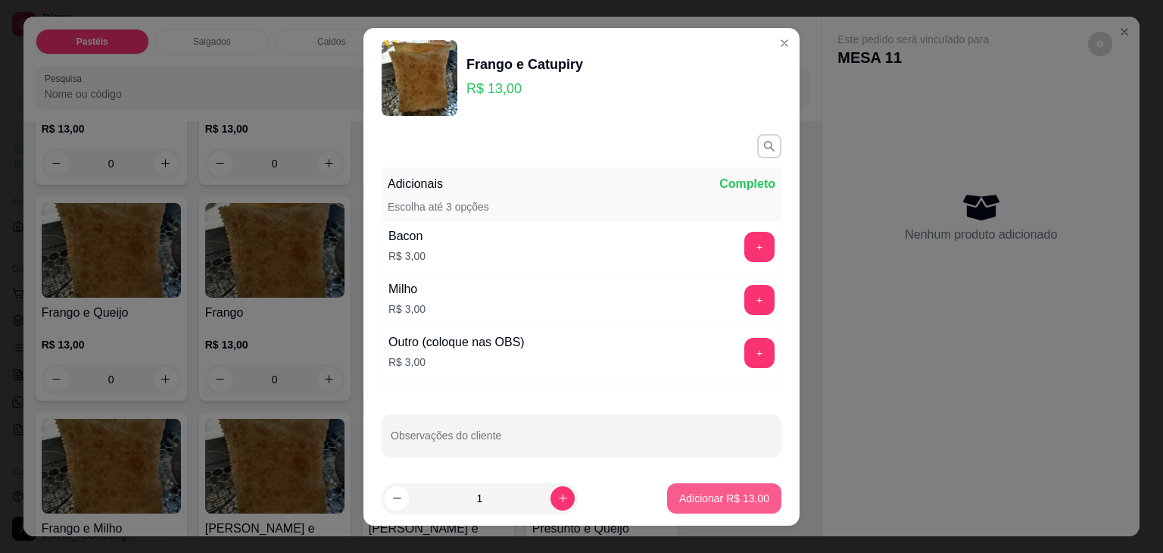
click at [691, 485] on button "Adicionar R$ 13,00" at bounding box center [724, 498] width 114 height 30
type input "1"
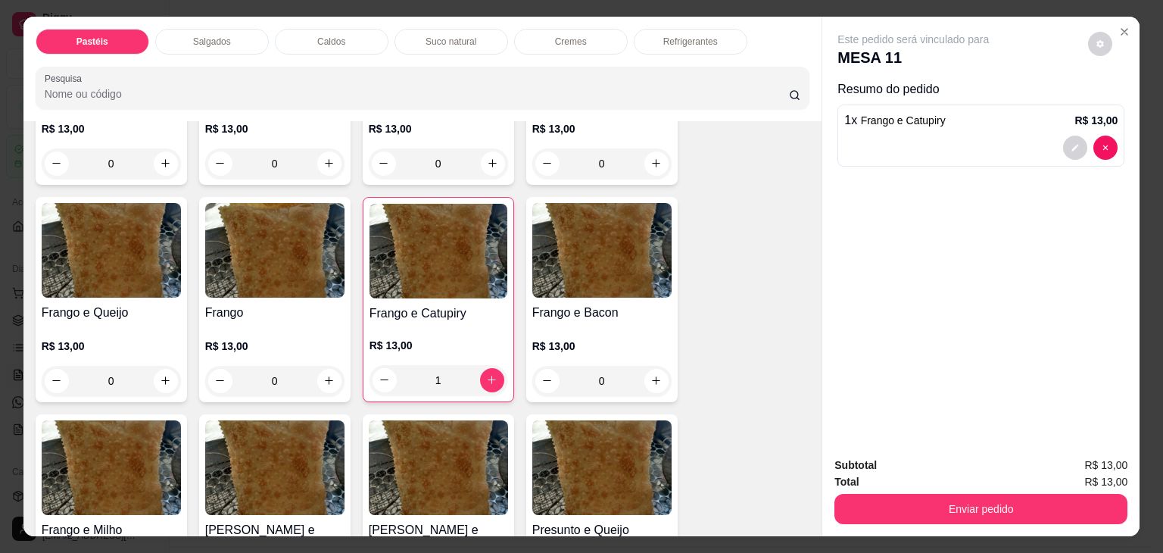
click at [153, 245] on img at bounding box center [111, 250] width 139 height 95
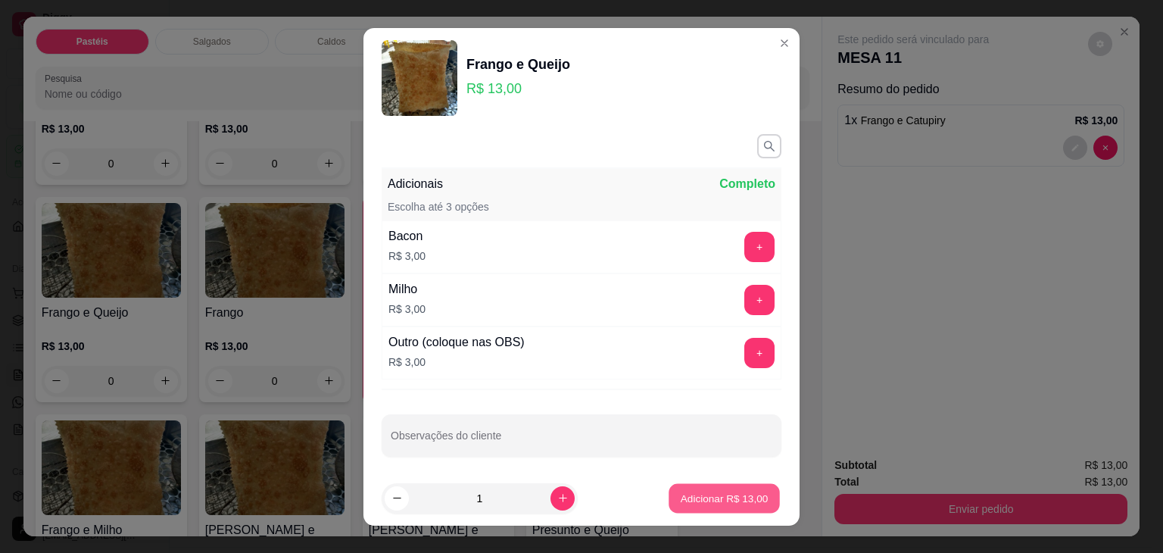
click at [726, 491] on p "Adicionar R$ 13,00" at bounding box center [725, 498] width 88 height 14
type input "1"
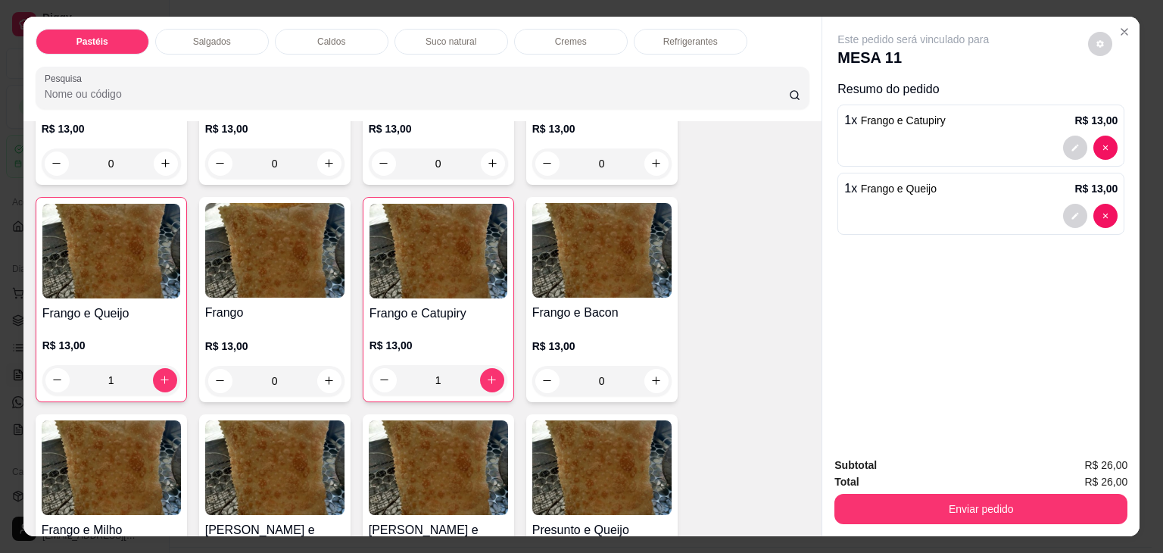
click at [673, 21] on div "Pastéis Salgados Caldos Suco natural Cremes Refrigerantes Pesquisa" at bounding box center [422, 69] width 799 height 105
click at [665, 36] on p "Refrigerantes" at bounding box center [690, 42] width 55 height 12
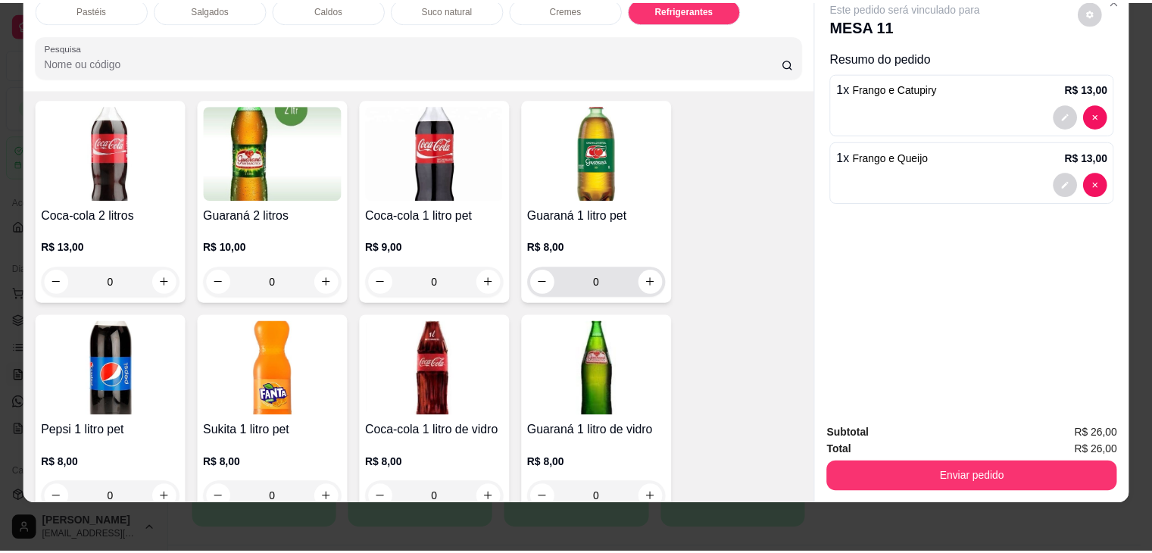
scroll to position [4038, 0]
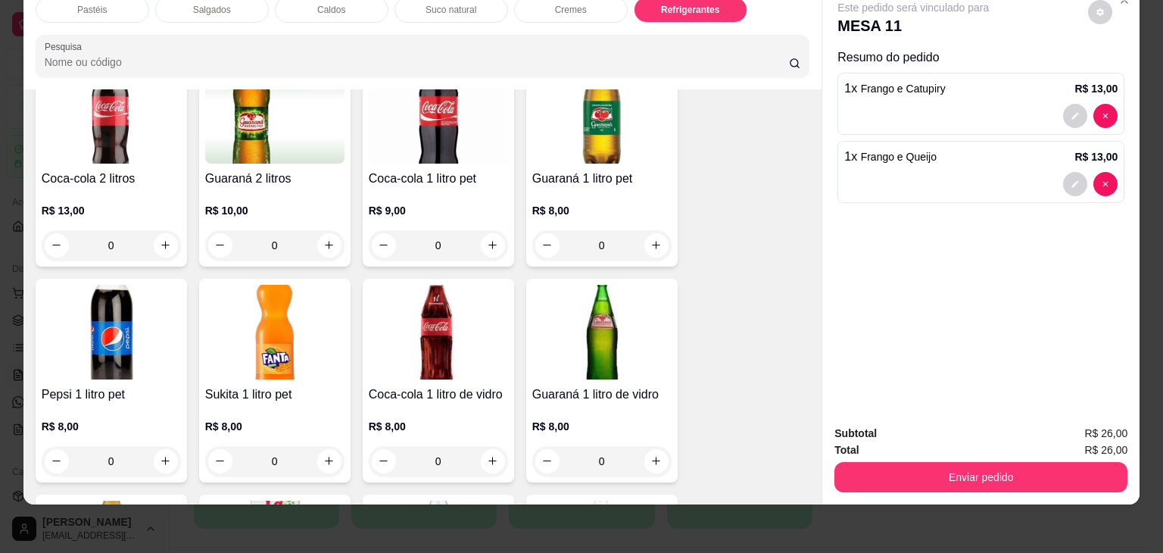
click at [473, 285] on img at bounding box center [438, 332] width 139 height 95
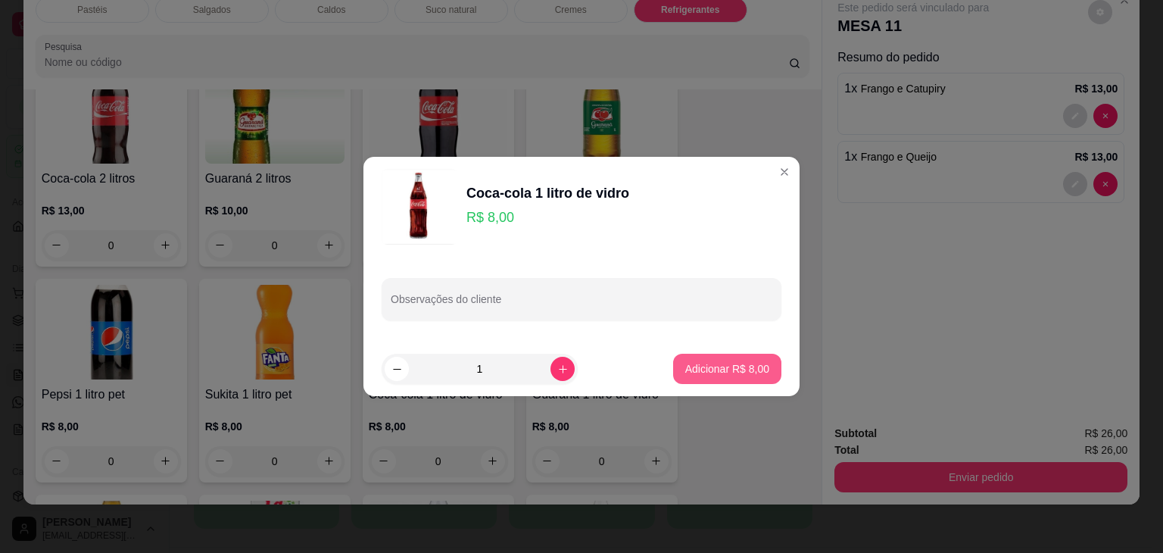
click at [744, 358] on button "Adicionar R$ 8,00" at bounding box center [727, 369] width 108 height 30
type input "1"
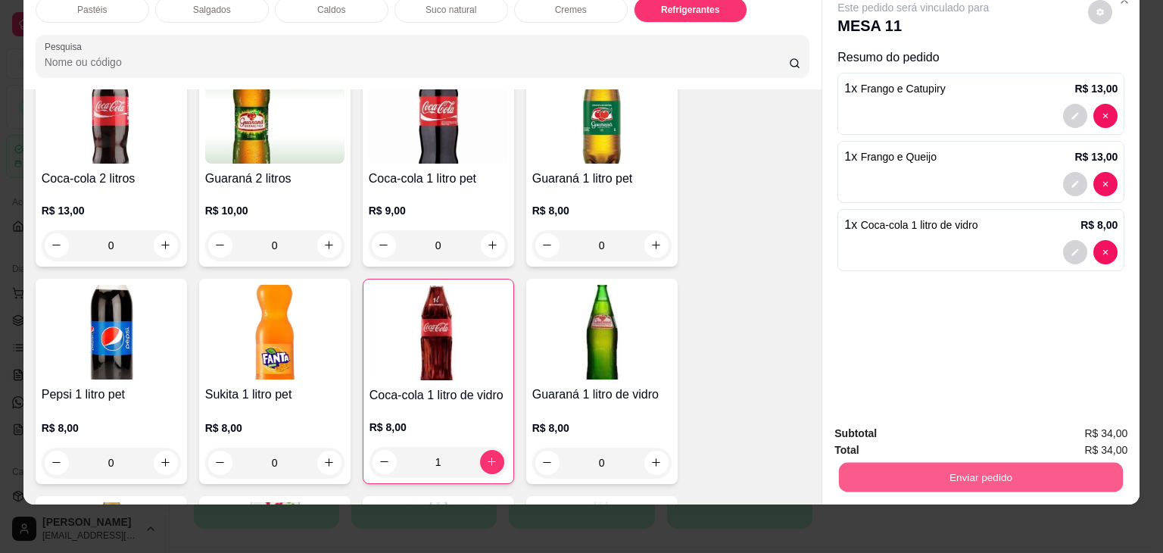
click at [985, 471] on button "Enviar pedido" at bounding box center [981, 478] width 284 height 30
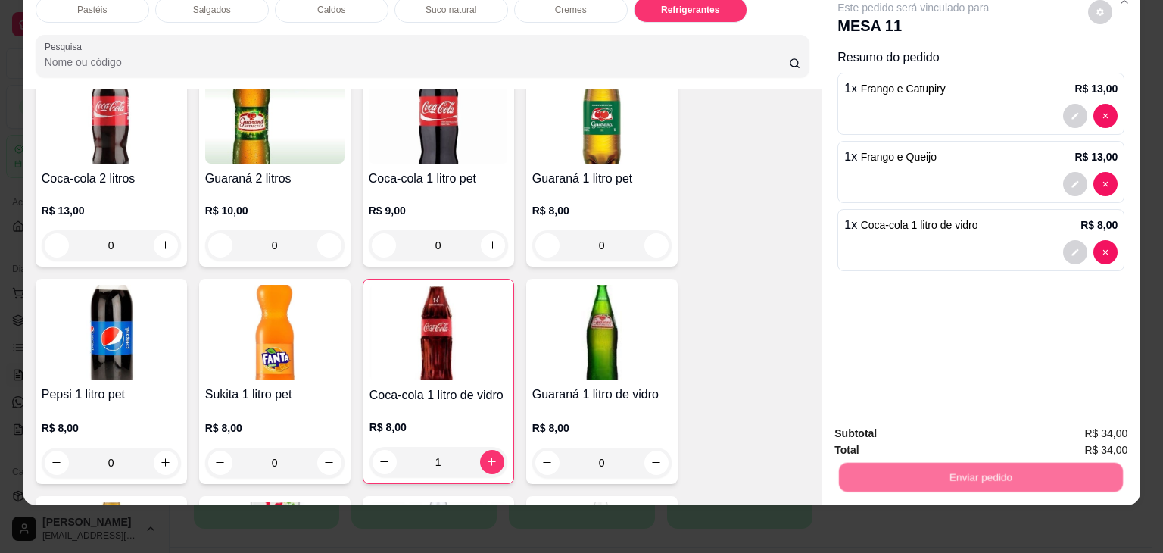
click at [1078, 431] on button "Enviar pedido" at bounding box center [1089, 428] width 86 height 29
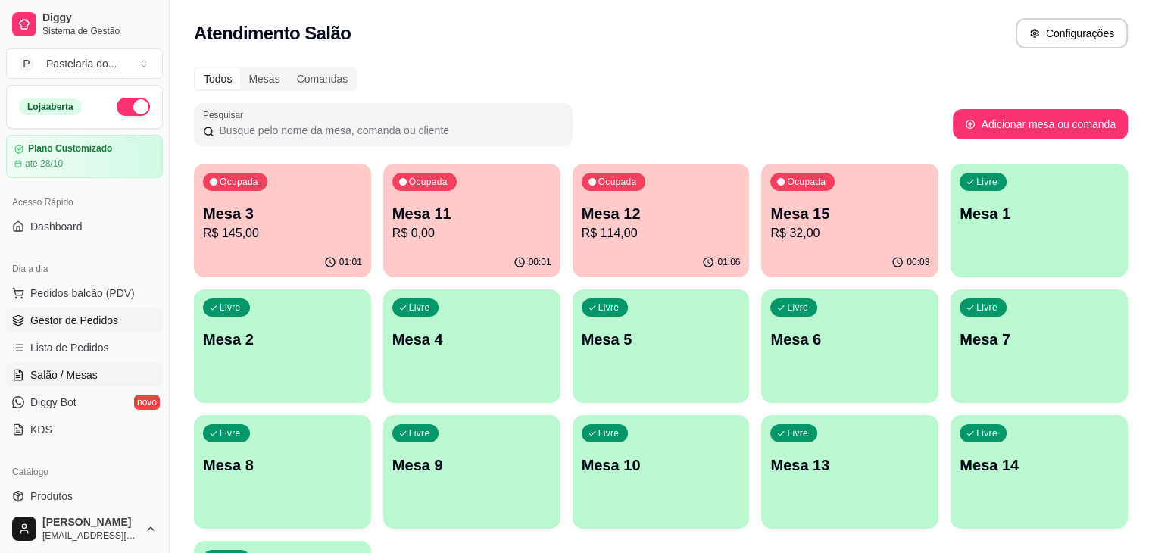
click at [86, 324] on span "Gestor de Pedidos" at bounding box center [74, 320] width 88 height 15
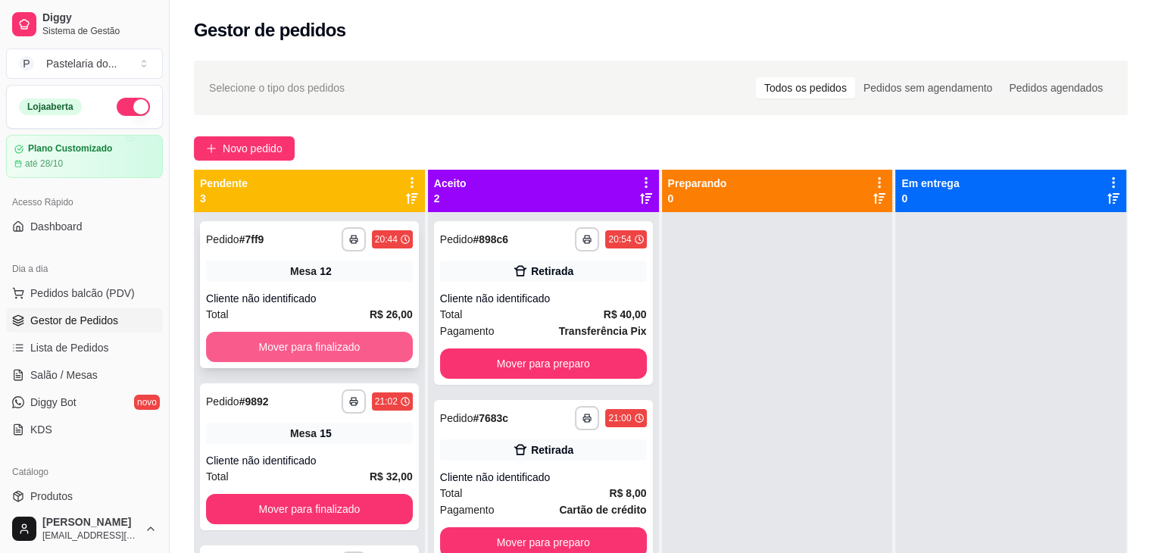
click at [326, 336] on button "Mover para finalizado" at bounding box center [309, 347] width 207 height 30
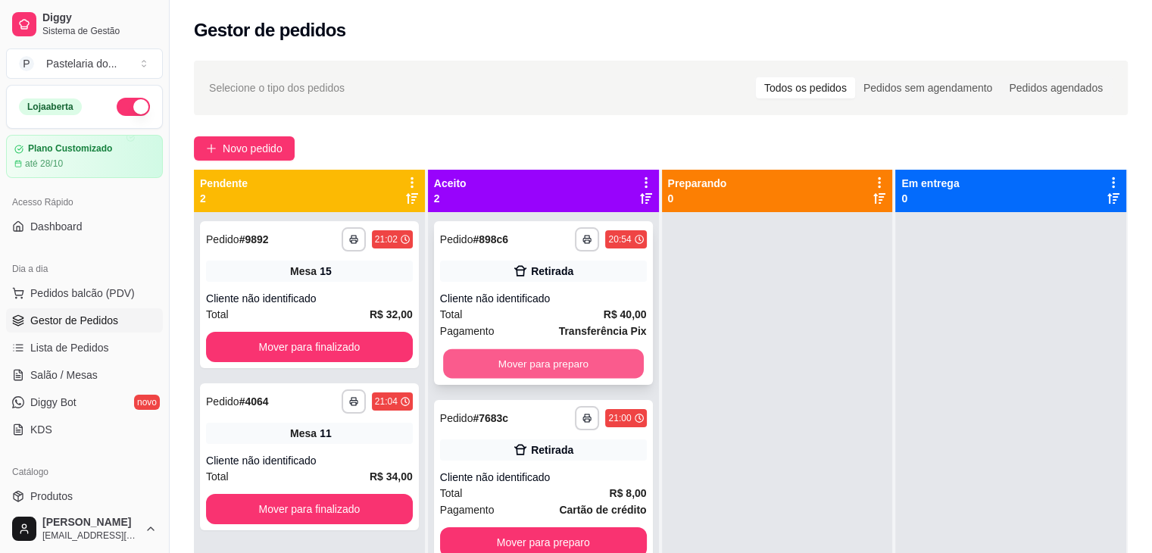
click at [561, 353] on button "Mover para preparo" at bounding box center [543, 364] width 201 height 30
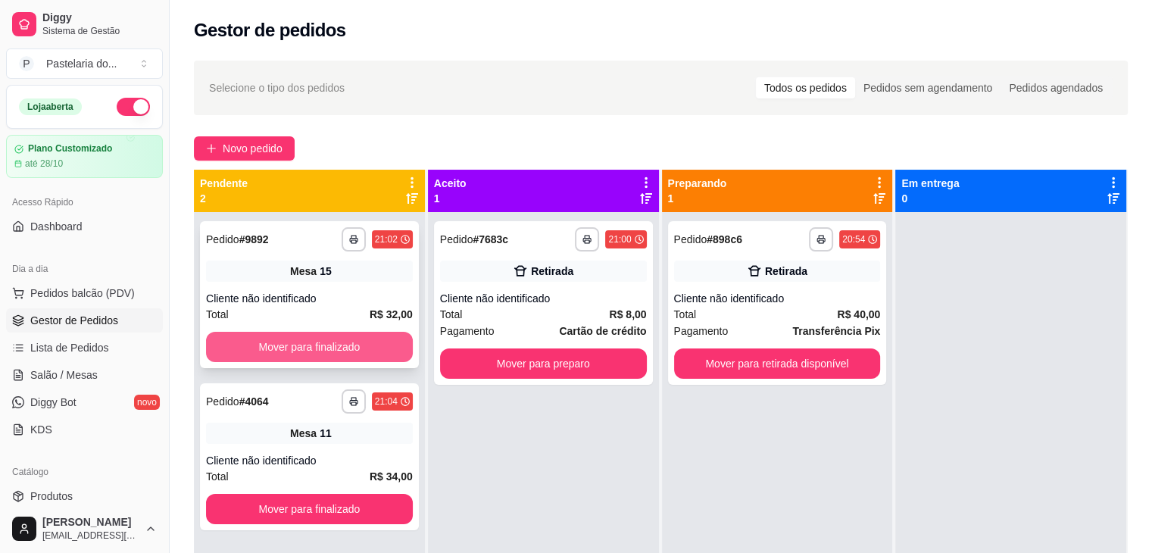
click at [380, 351] on button "Mover para finalizado" at bounding box center [309, 347] width 207 height 30
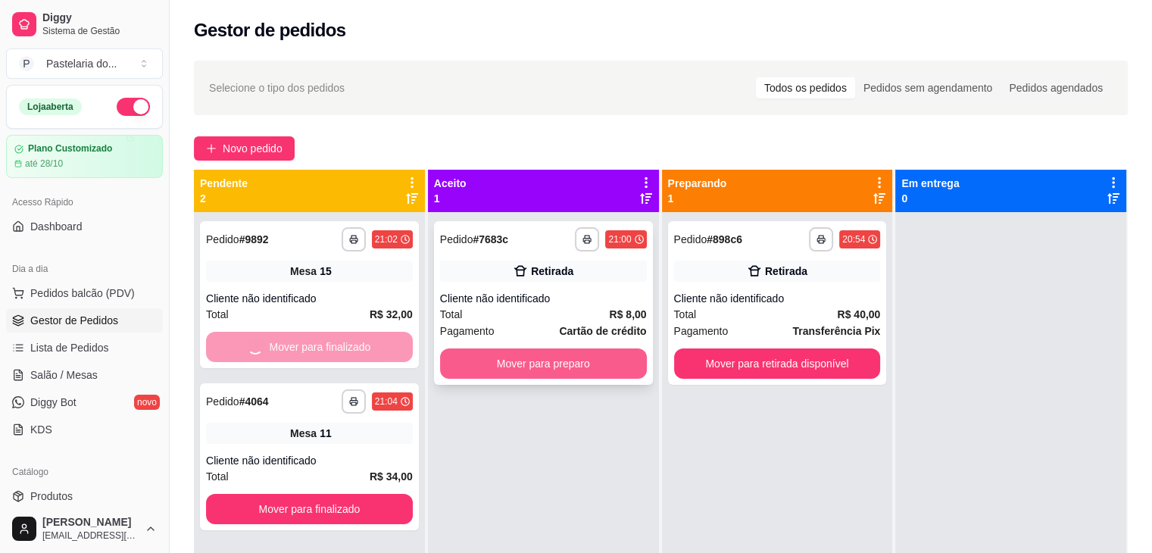
click at [571, 355] on button "Mover para preparo" at bounding box center [543, 363] width 207 height 30
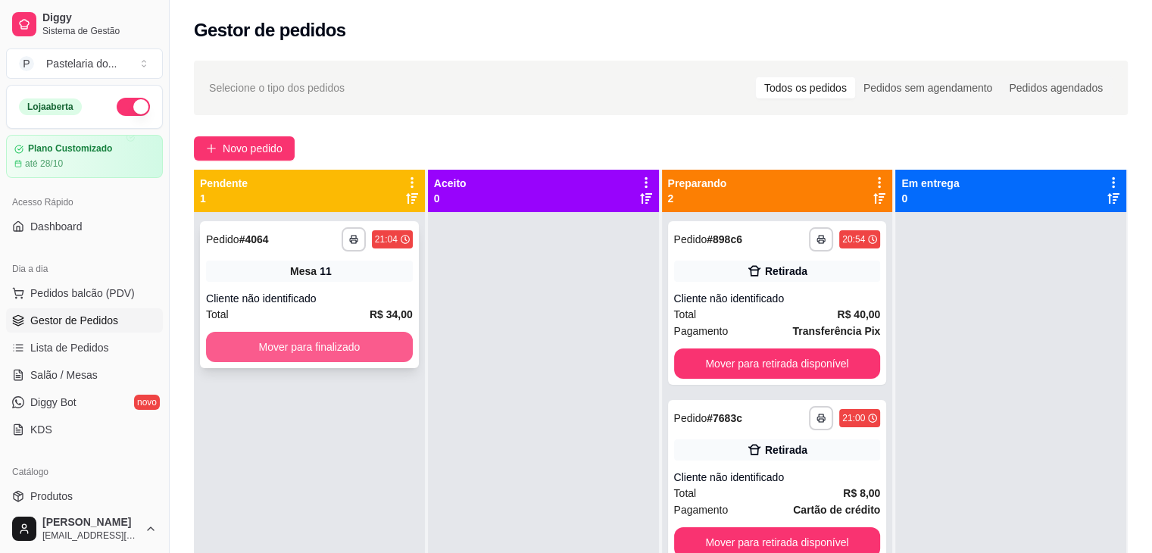
click at [376, 361] on button "Mover para finalizado" at bounding box center [309, 347] width 207 height 30
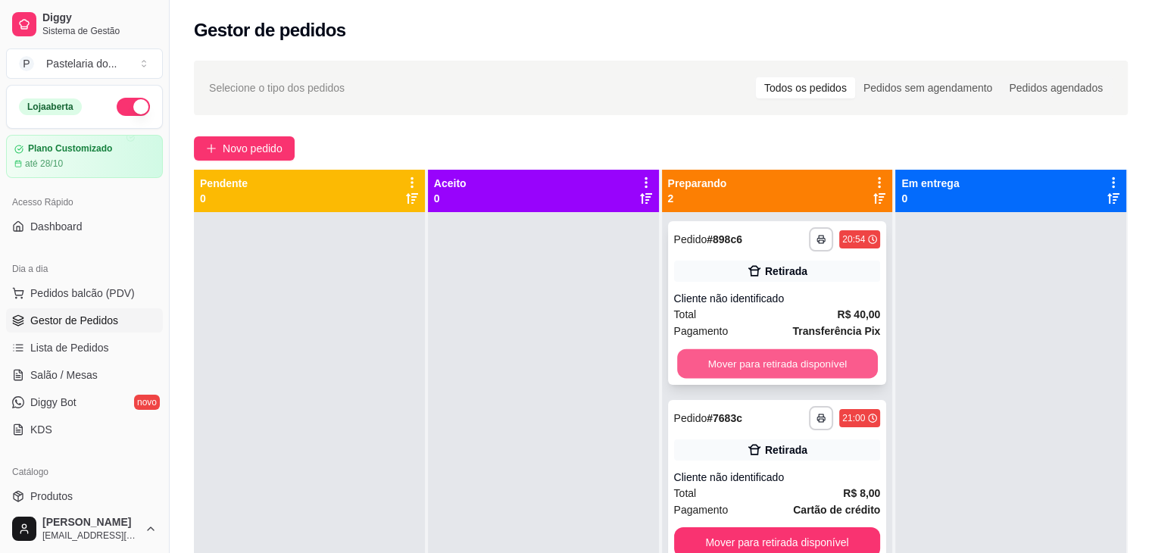
click at [812, 364] on button "Mover para retirada disponível" at bounding box center [777, 364] width 201 height 30
click at [811, 362] on div "Mover para retirada disponível" at bounding box center [777, 363] width 207 height 30
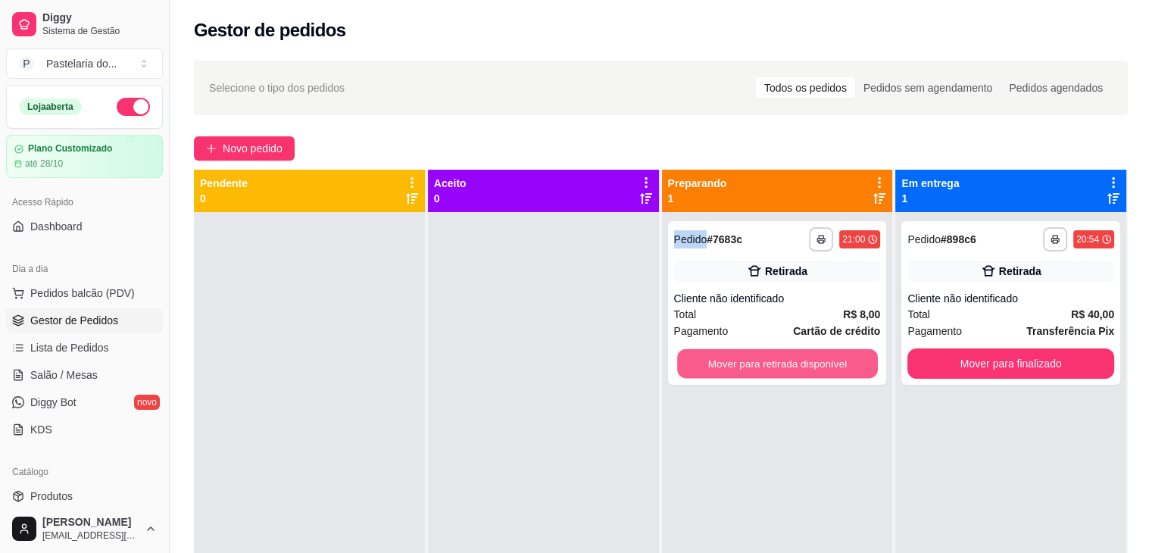
click at [829, 358] on button "Mover para retirada disponível" at bounding box center [777, 364] width 201 height 30
click at [830, 358] on div "Mover para retirada disponível" at bounding box center [777, 363] width 207 height 30
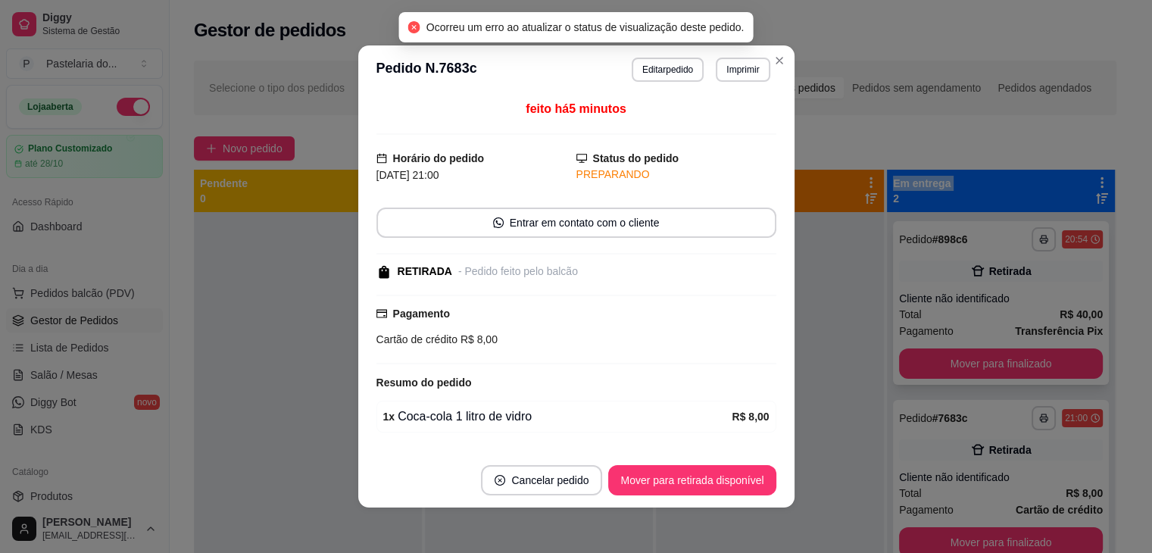
click at [1015, 358] on button "Mover para finalizado" at bounding box center [1001, 363] width 204 height 30
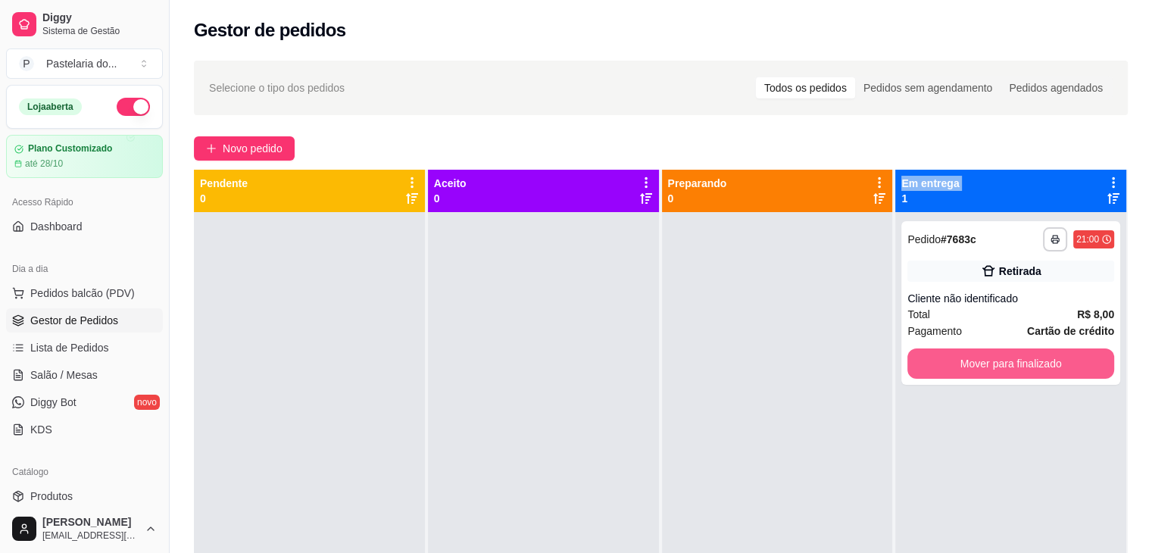
click at [1015, 358] on button "Mover para finalizado" at bounding box center [1010, 363] width 207 height 30
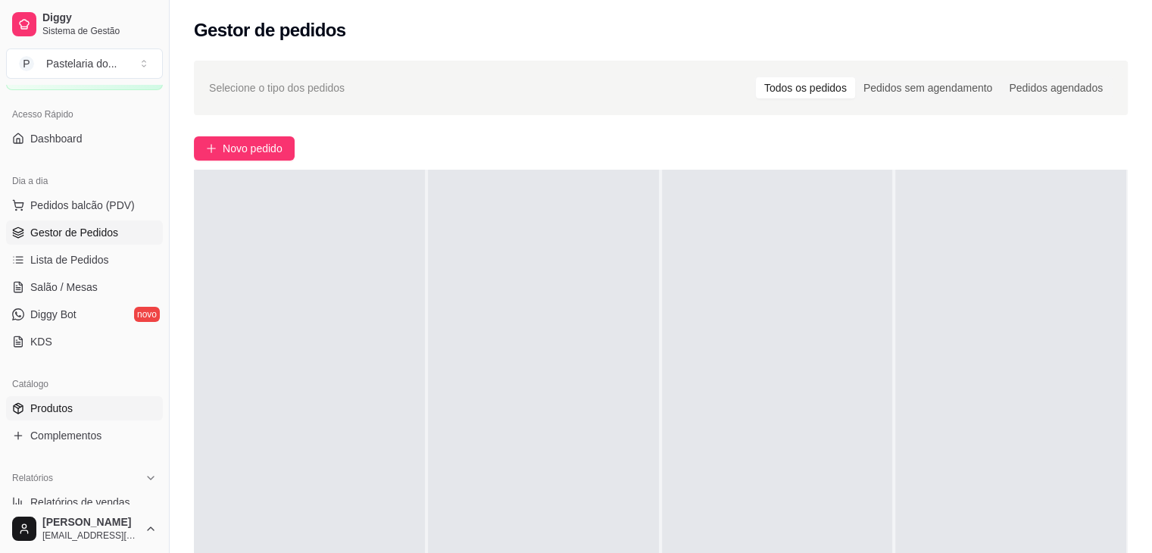
scroll to position [227, 0]
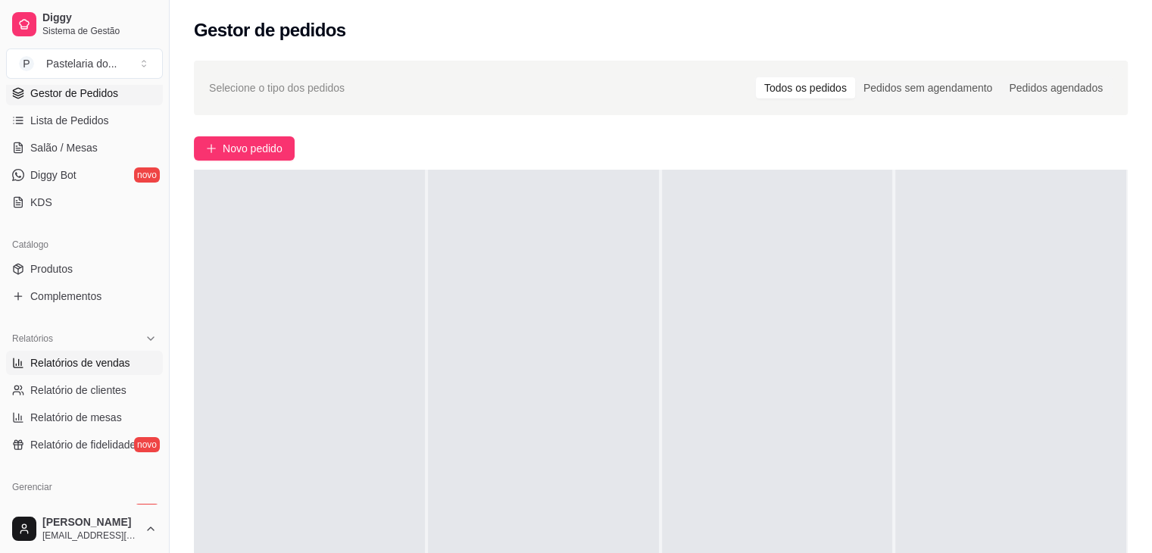
click at [82, 357] on span "Relatórios de vendas" at bounding box center [80, 362] width 100 height 15
select select "ALL"
select select "0"
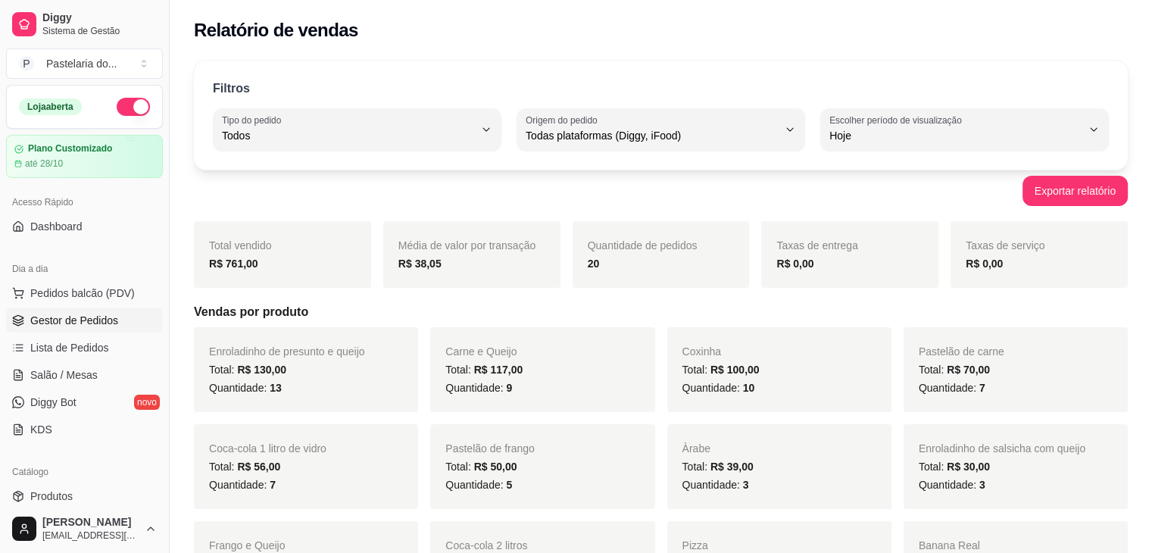
click at [74, 316] on span "Gestor de Pedidos" at bounding box center [74, 320] width 88 height 15
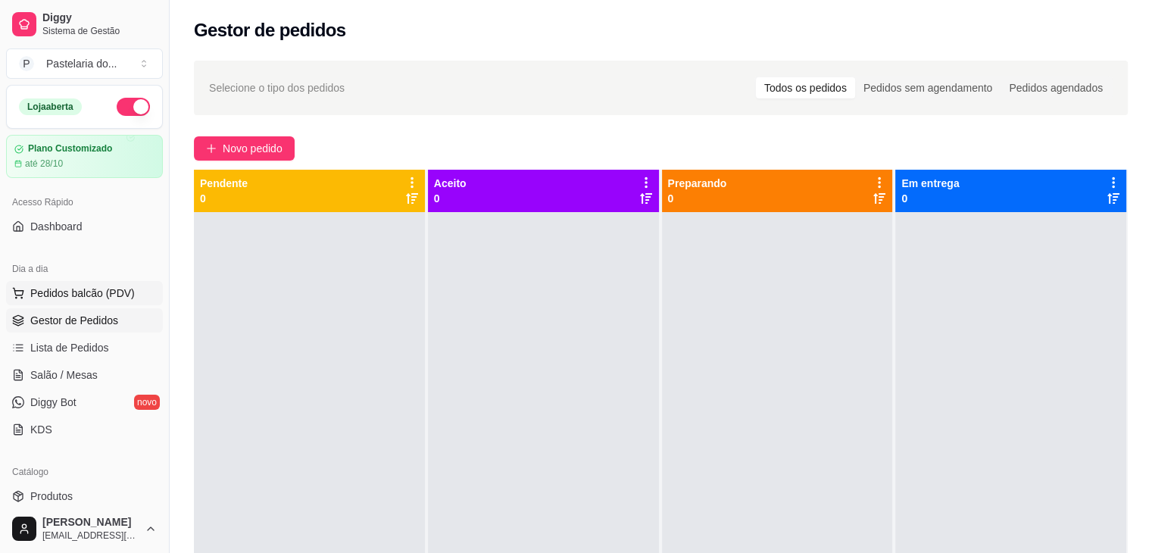
drag, startPoint x: 39, startPoint y: 289, endPoint x: 18, endPoint y: 292, distance: 20.7
drag, startPoint x: 18, startPoint y: 292, endPoint x: 58, endPoint y: 311, distance: 44.0
click at [58, 311] on link "Gestor de Pedidos" at bounding box center [84, 320] width 157 height 24
click at [58, 295] on span "Pedidos balcão (PDV)" at bounding box center [82, 293] width 105 height 15
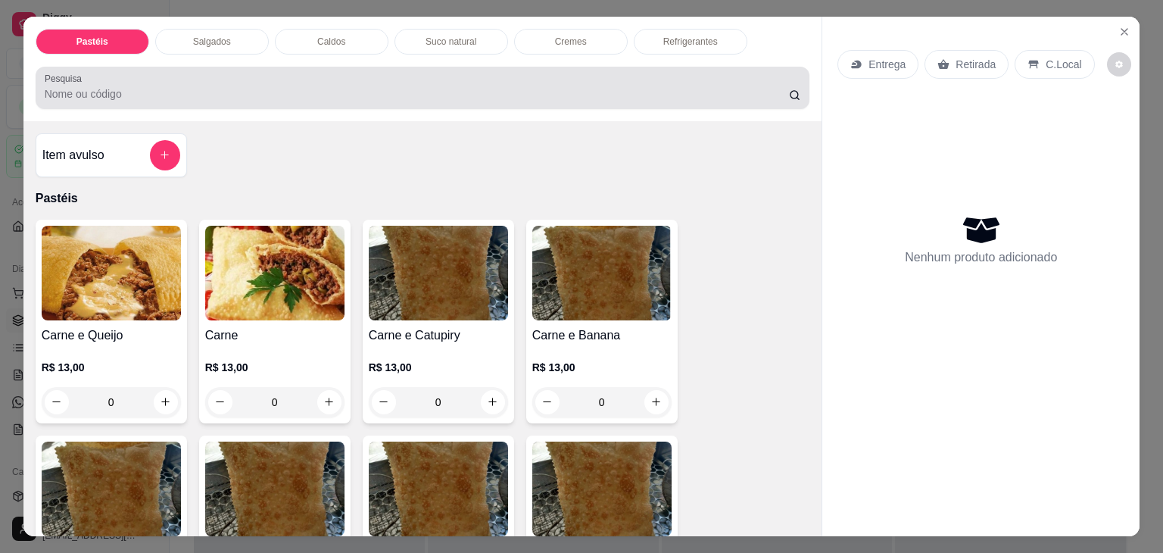
click at [229, 44] on div "Salgados" at bounding box center [212, 42] width 114 height 26
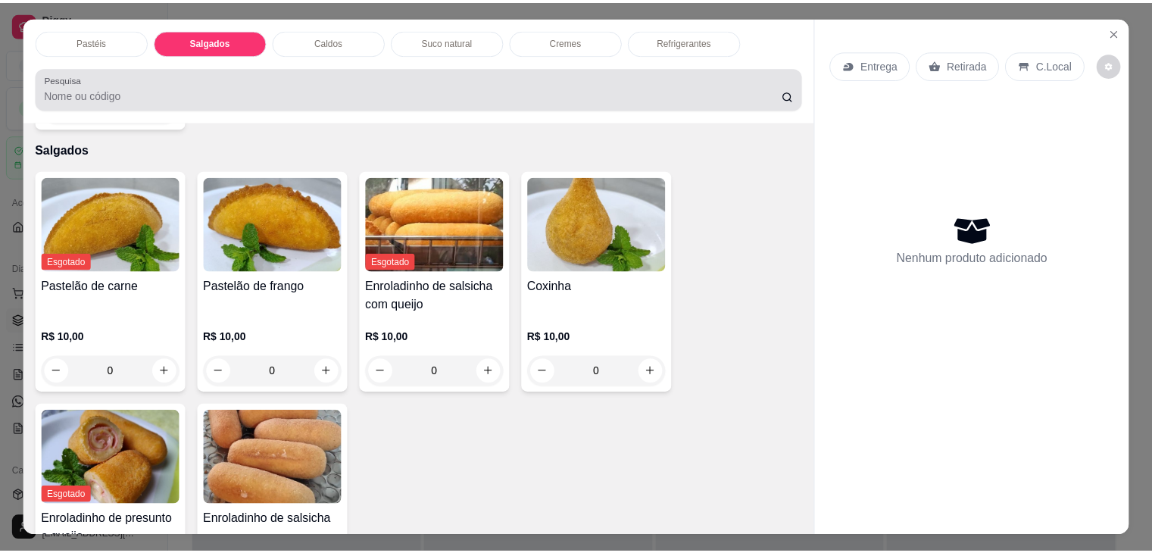
scroll to position [37, 0]
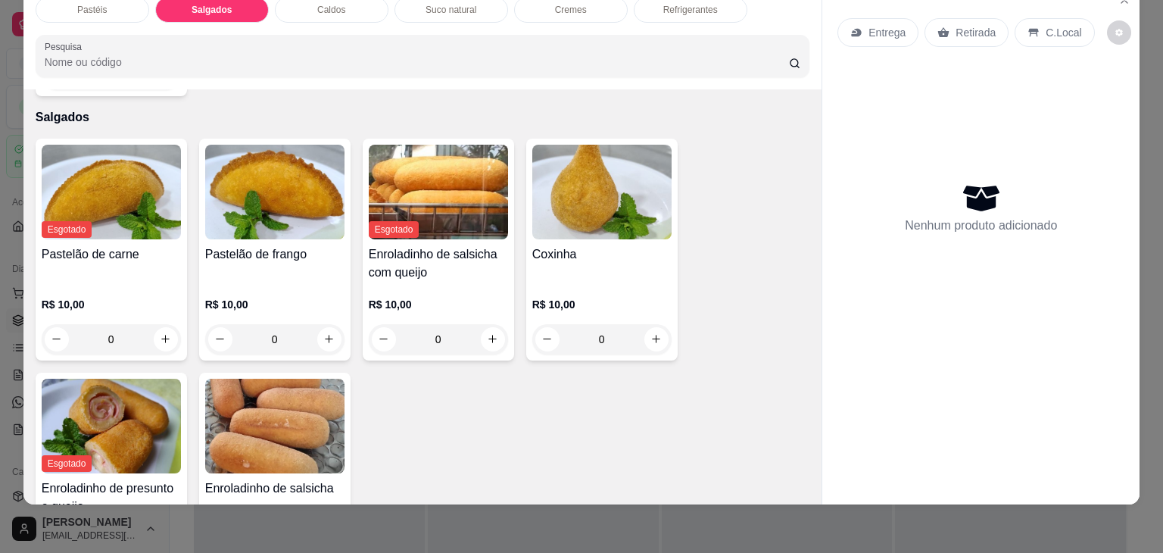
click at [590, 201] on img at bounding box center [601, 192] width 139 height 95
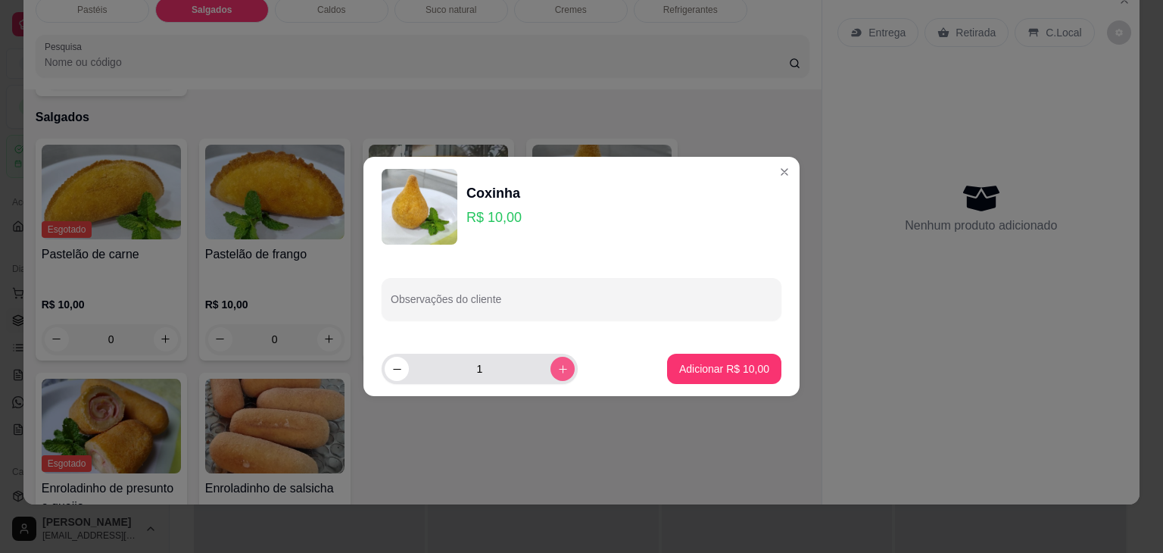
click at [557, 367] on icon "increase-product-quantity" at bounding box center [562, 369] width 11 height 11
type input "2"
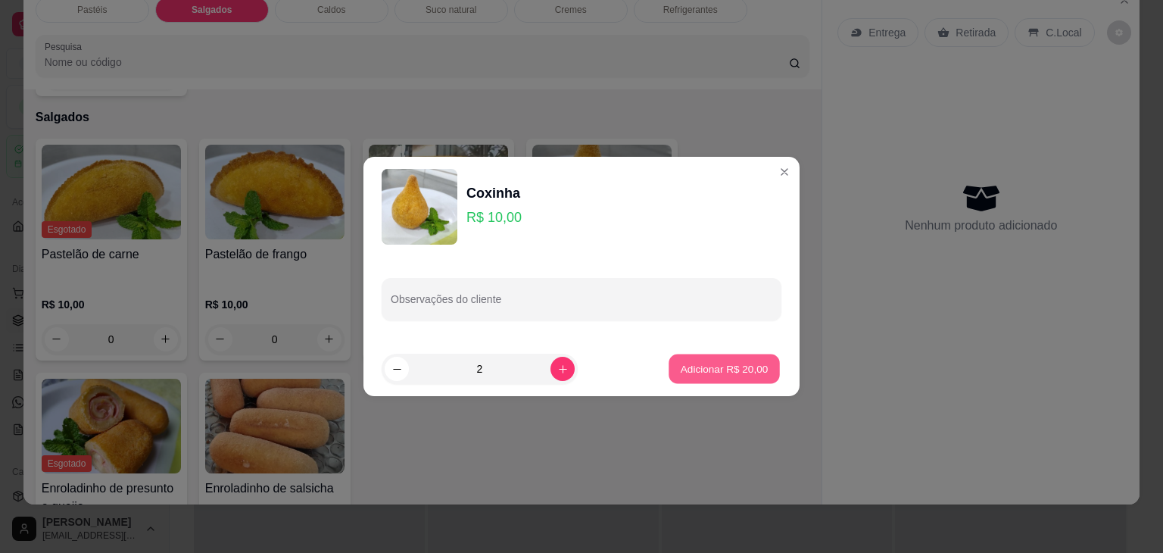
click at [723, 360] on button "Adicionar R$ 20,00" at bounding box center [724, 369] width 111 height 30
type input "2"
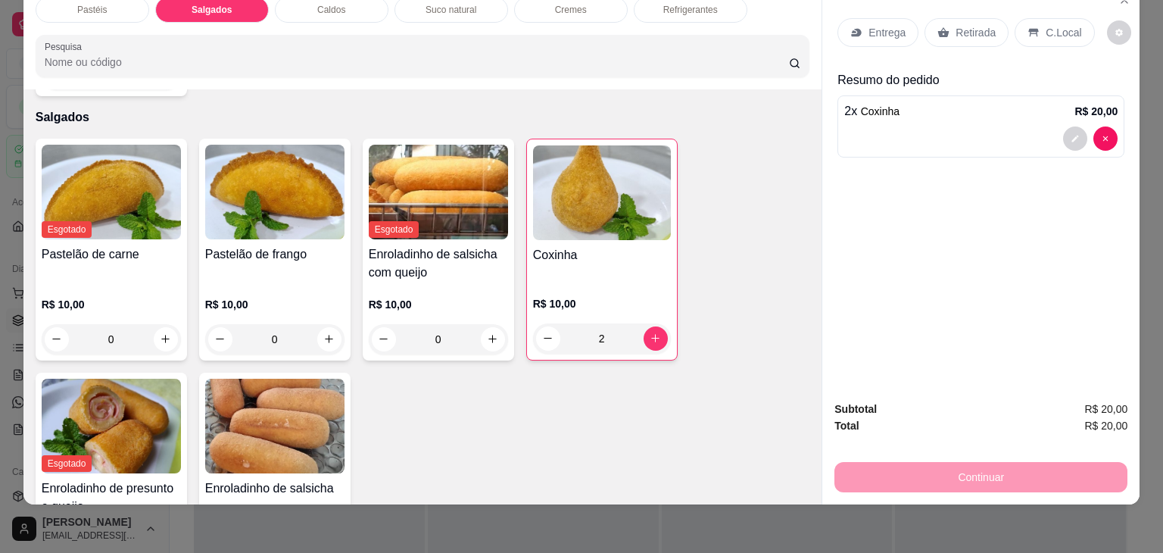
click at [942, 27] on icon at bounding box center [944, 33] width 12 height 12
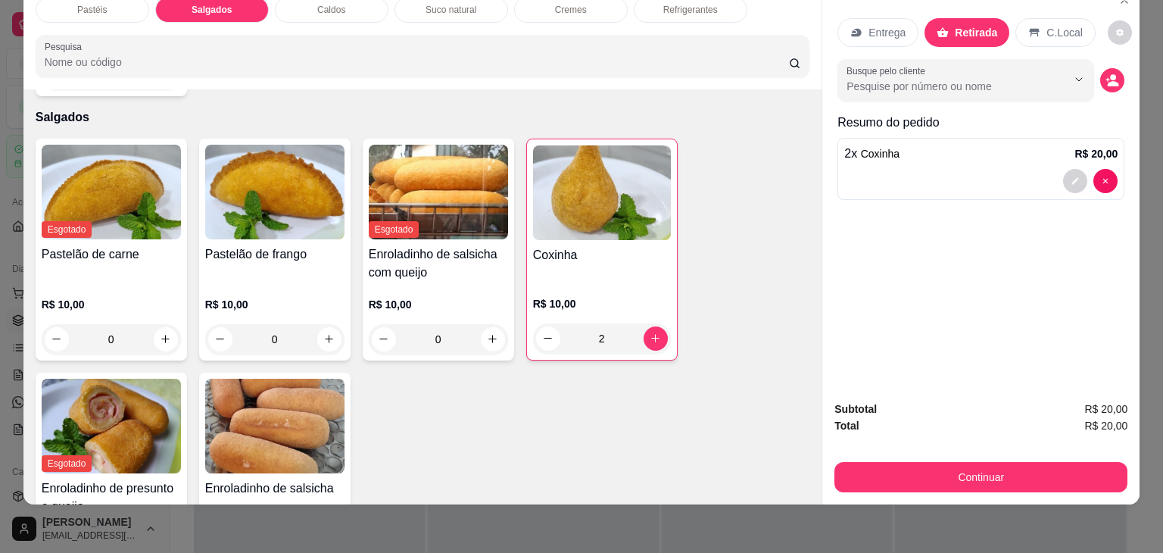
drag, startPoint x: 913, startPoint y: 483, endPoint x: 911, endPoint y: 473, distance: 10.1
click at [913, 482] on div "Subtotal R$ 20,00 Total R$ 20,00 Continuar" at bounding box center [981, 447] width 317 height 116
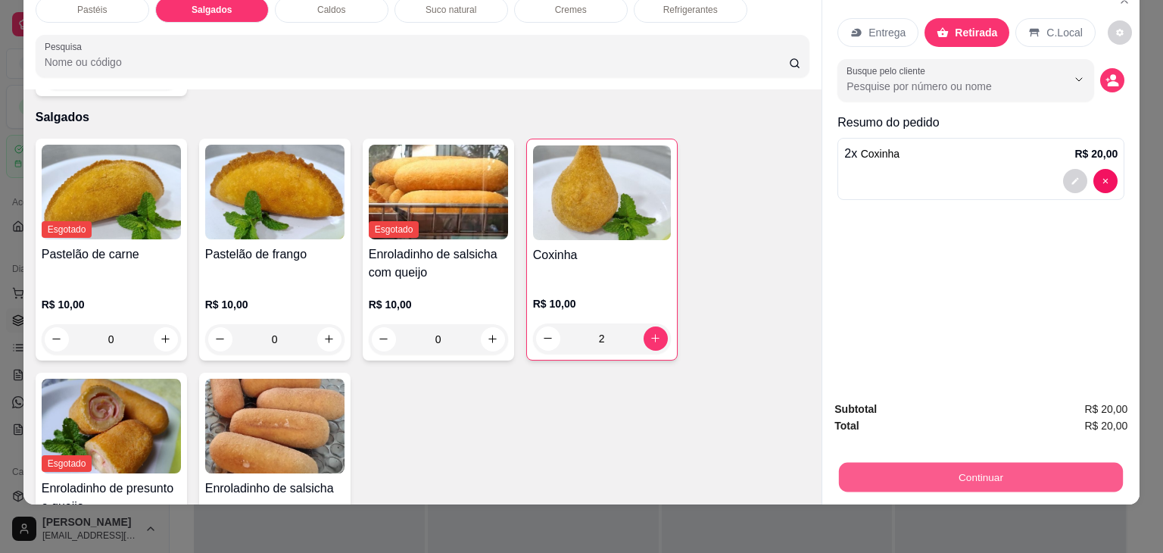
click at [911, 473] on button "Continuar" at bounding box center [981, 478] width 284 height 30
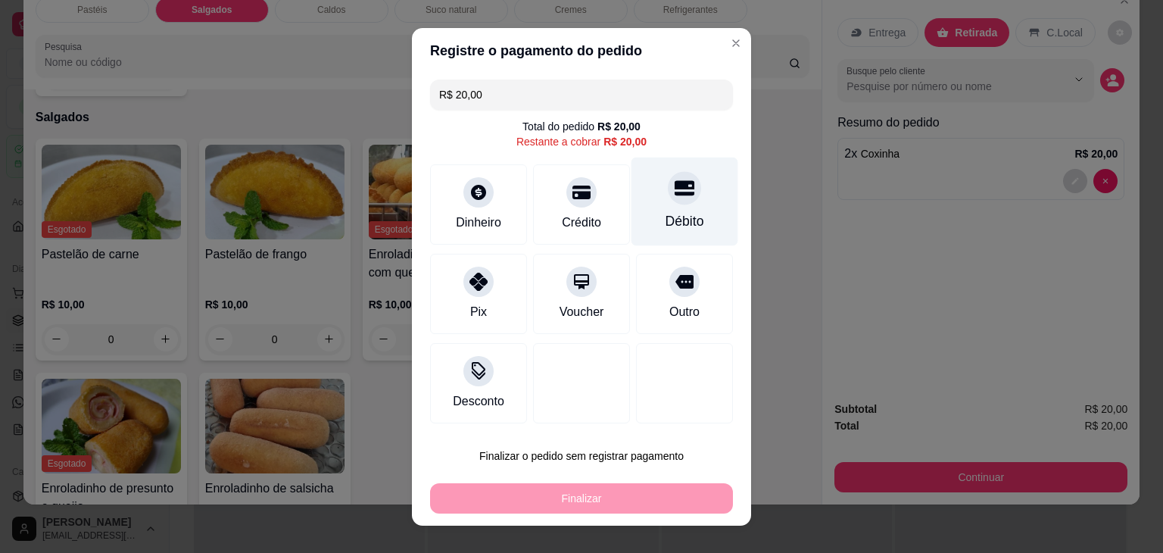
click at [685, 195] on div "Débito" at bounding box center [685, 201] width 107 height 89
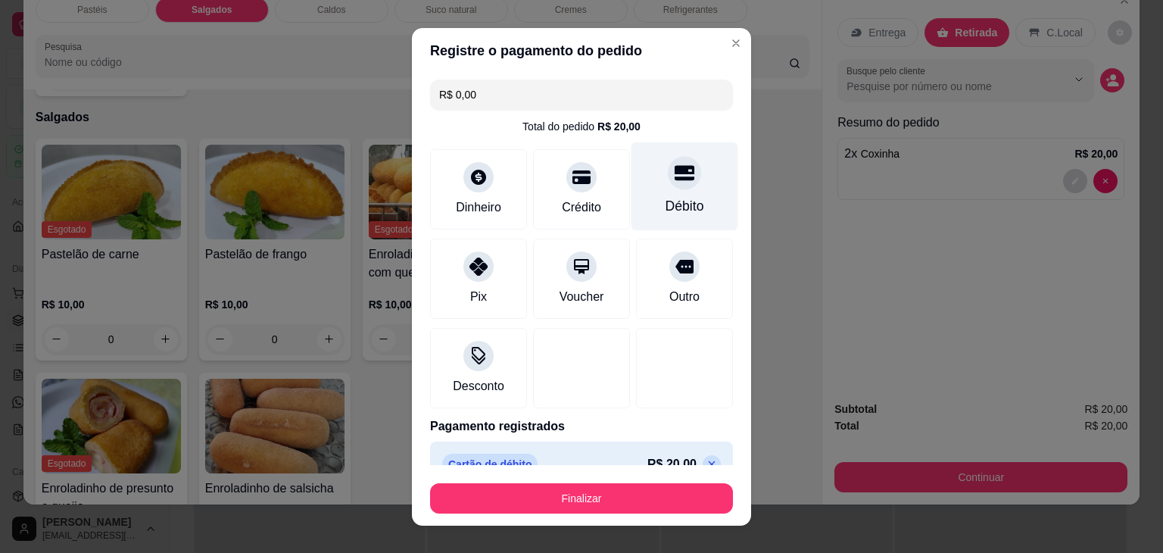
type input "R$ 0,00"
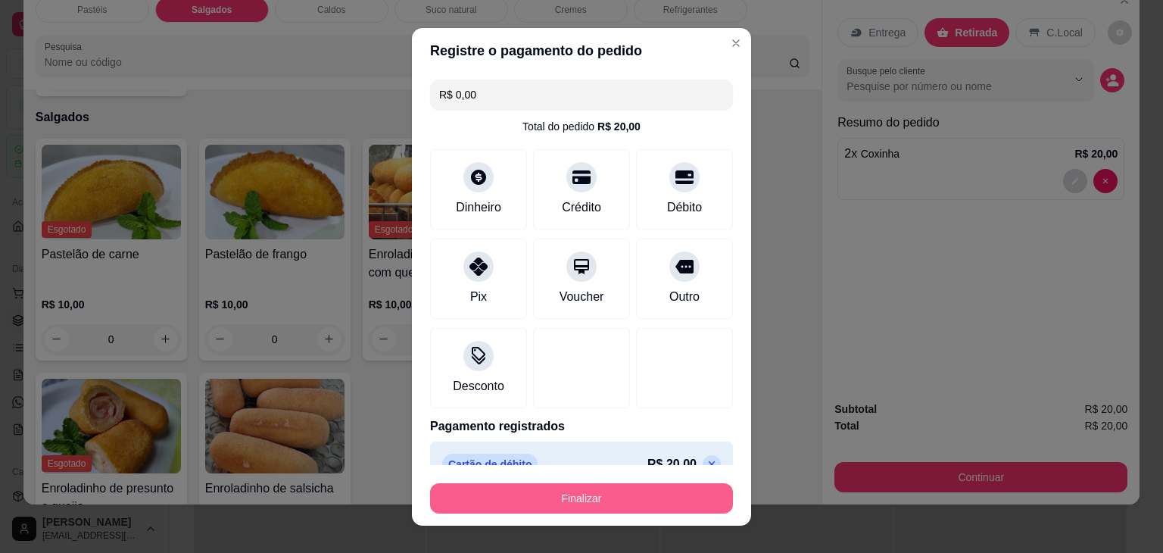
click at [567, 523] on footer "Finalizar" at bounding box center [581, 495] width 339 height 61
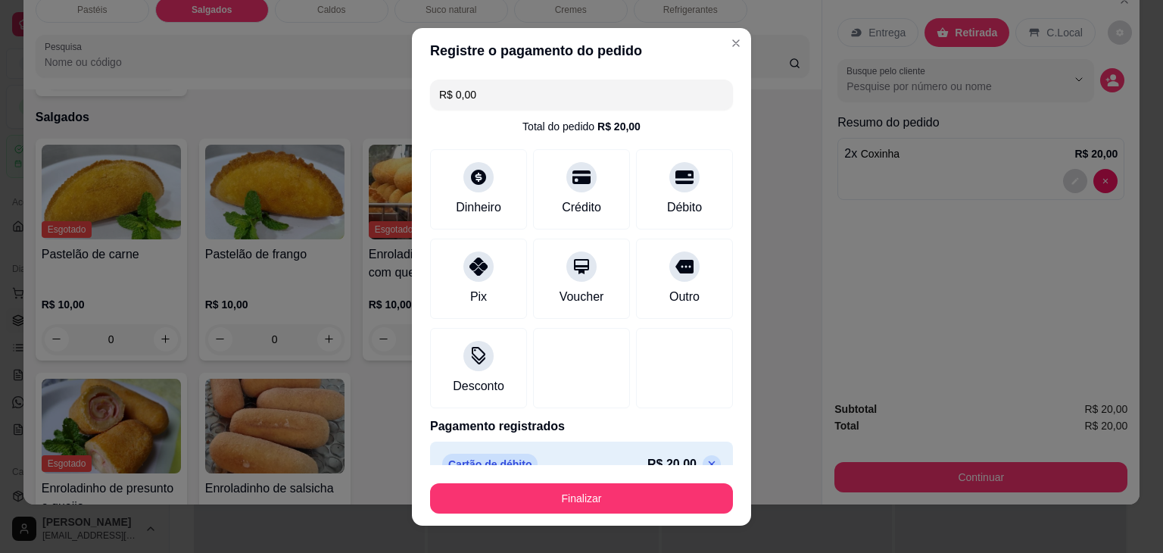
drag, startPoint x: 564, startPoint y: 517, endPoint x: 565, endPoint y: 509, distance: 7.7
click at [564, 514] on footer "Finalizar" at bounding box center [581, 495] width 339 height 61
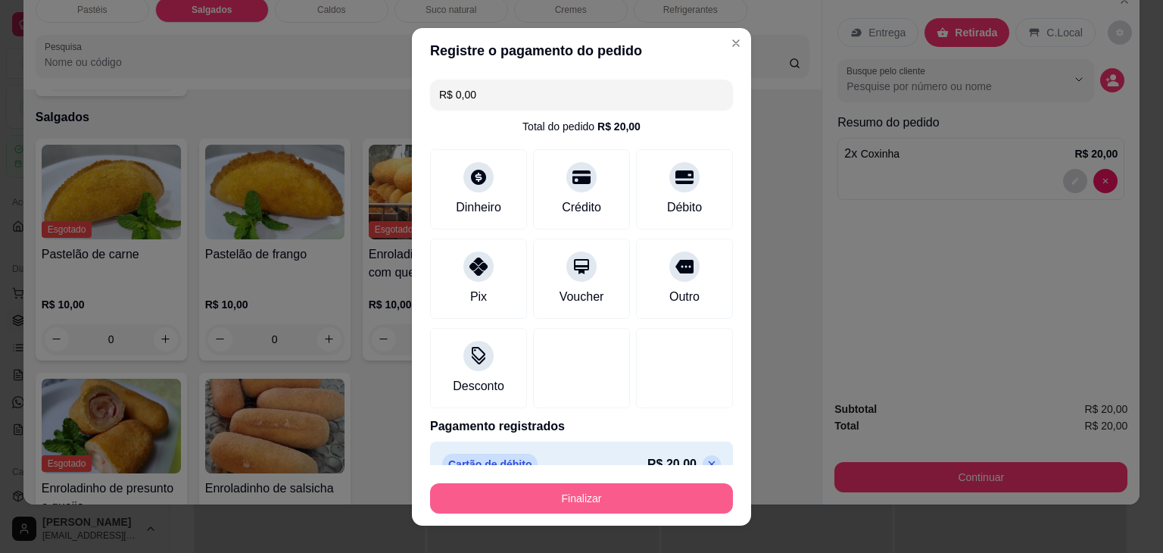
click at [564, 504] on button "Finalizar" at bounding box center [581, 498] width 303 height 30
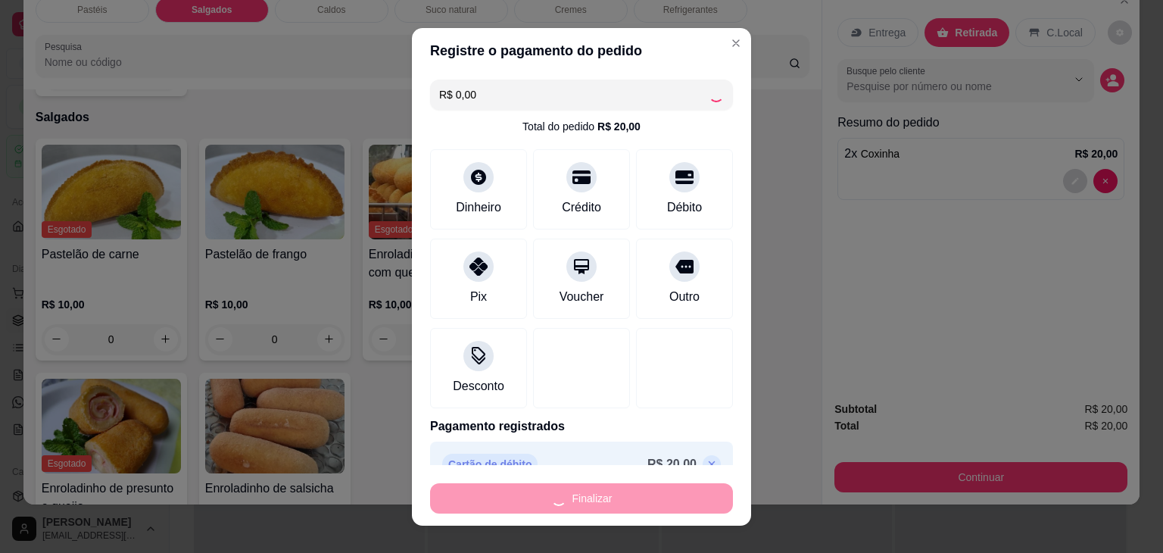
type input "0"
type input "-R$ 20,00"
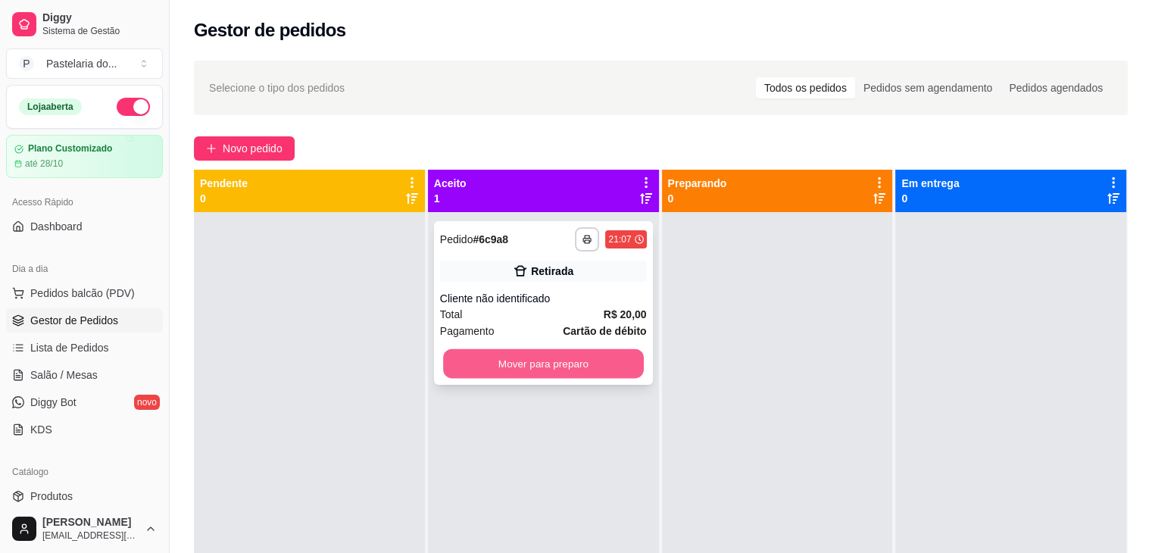
click at [639, 360] on button "Mover para preparo" at bounding box center [543, 364] width 201 height 30
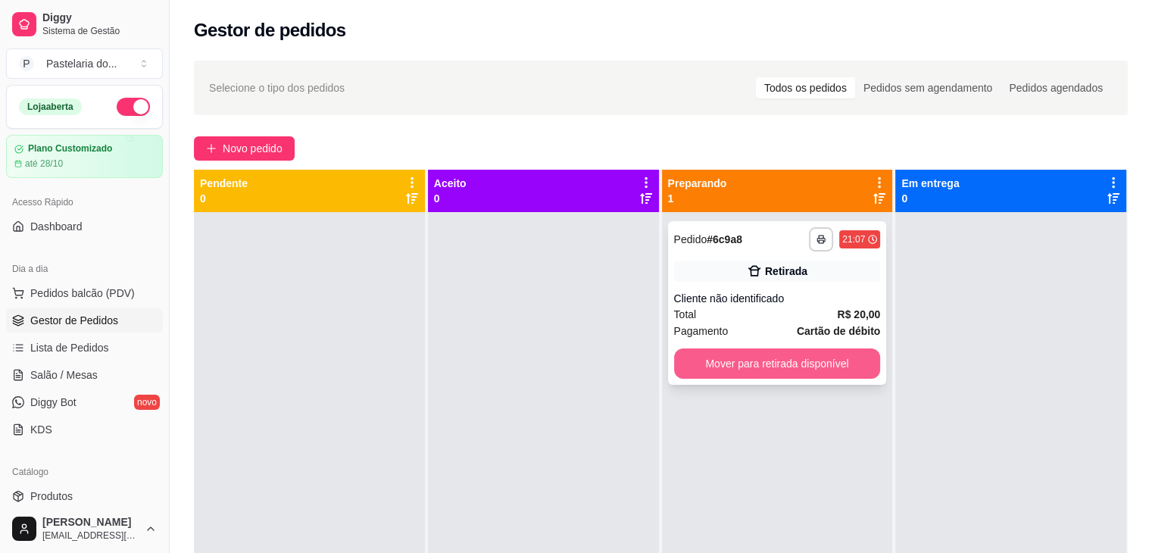
click at [776, 368] on button "Mover para retirada disponível" at bounding box center [777, 363] width 207 height 30
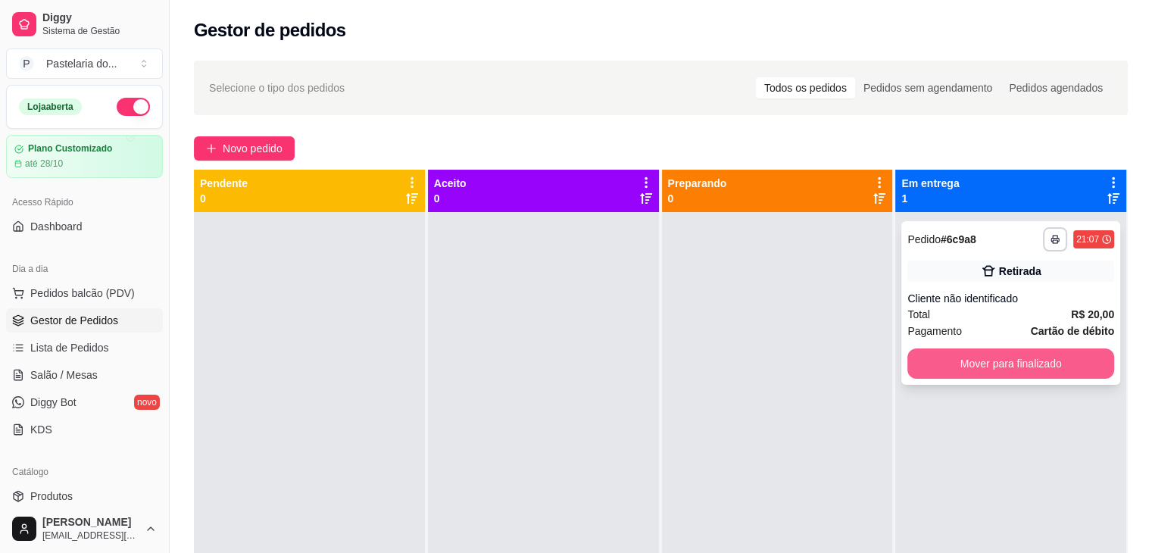
click at [948, 376] on button "Mover para finalizado" at bounding box center [1010, 363] width 207 height 30
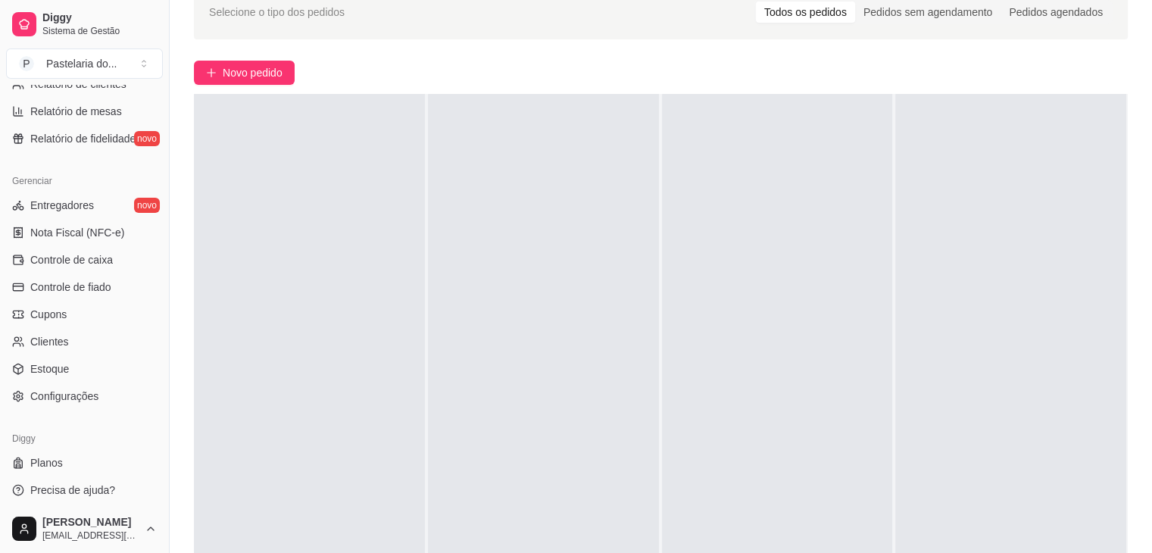
scroll to position [536, 0]
click at [58, 370] on span "Estoque" at bounding box center [49, 365] width 39 height 15
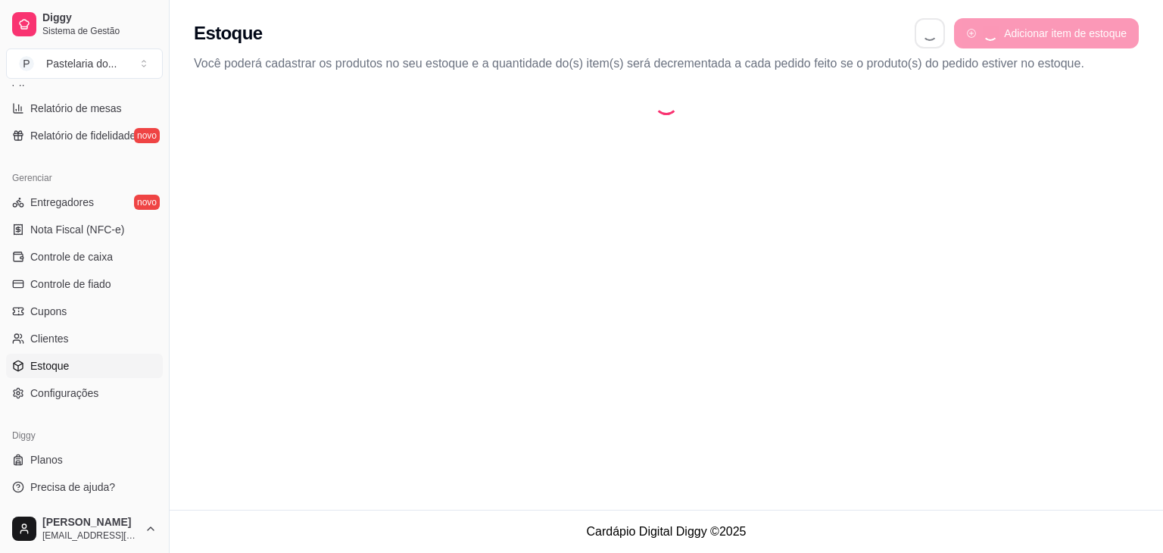
select select "QUANTITY_ORDER"
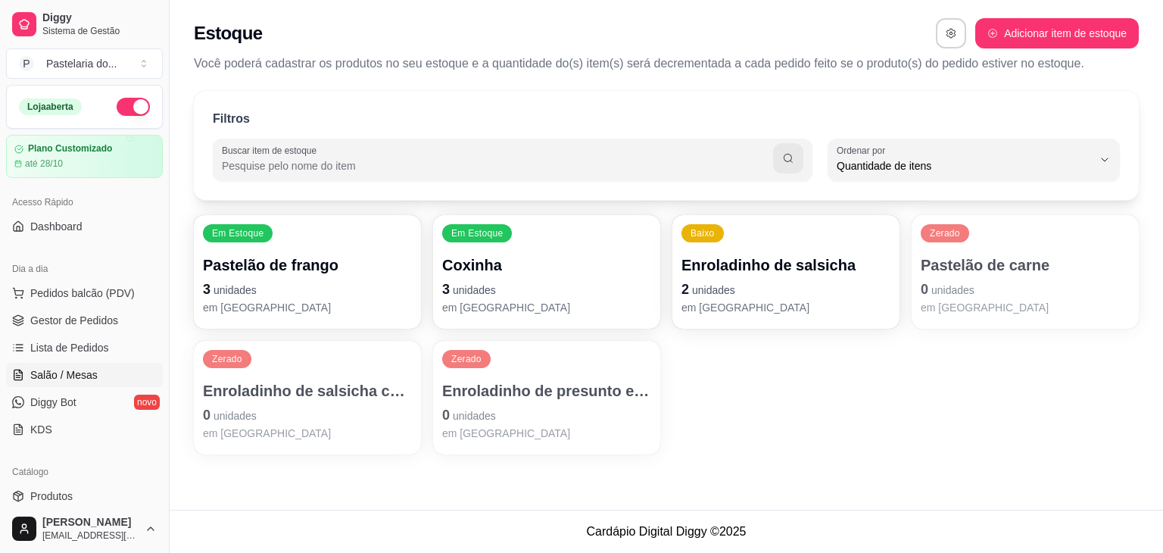
click at [65, 373] on span "Salão / Mesas" at bounding box center [63, 374] width 67 height 15
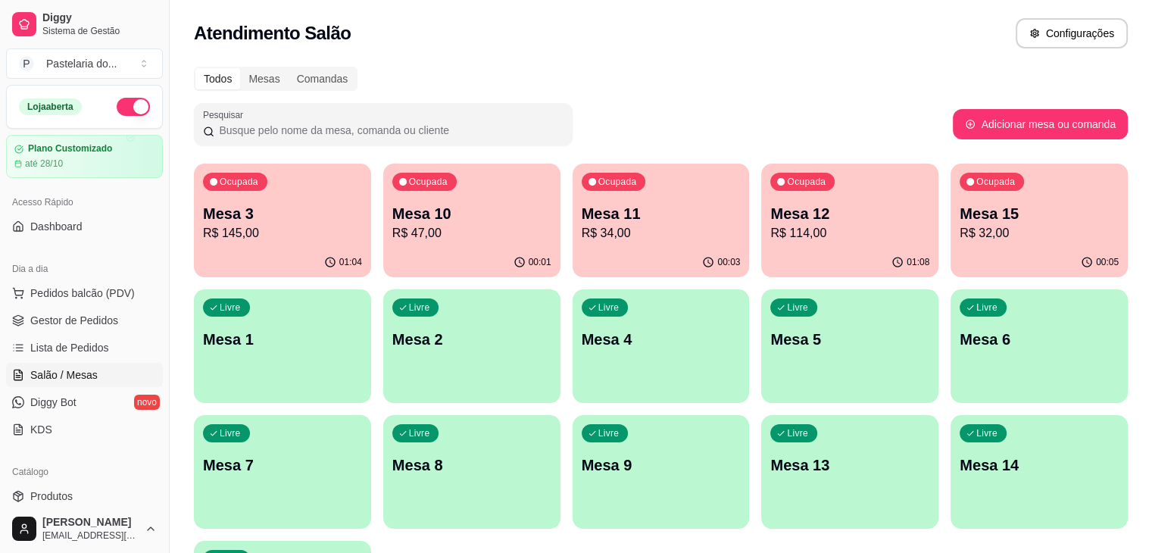
click at [761, 255] on div "01:08" at bounding box center [849, 263] width 177 height 30
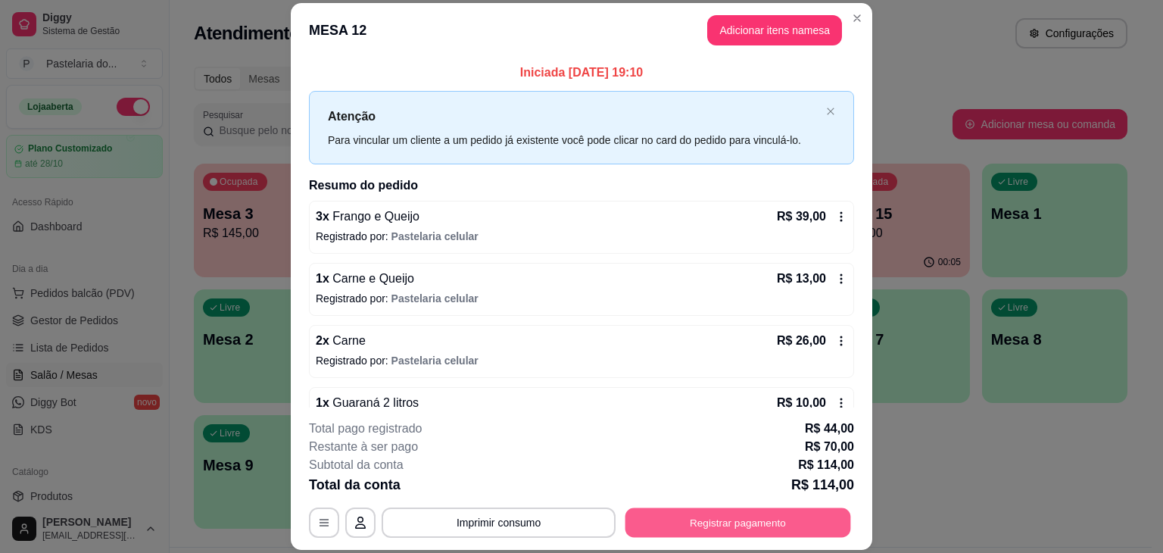
click at [753, 525] on button "Registrar pagamento" at bounding box center [739, 523] width 226 height 30
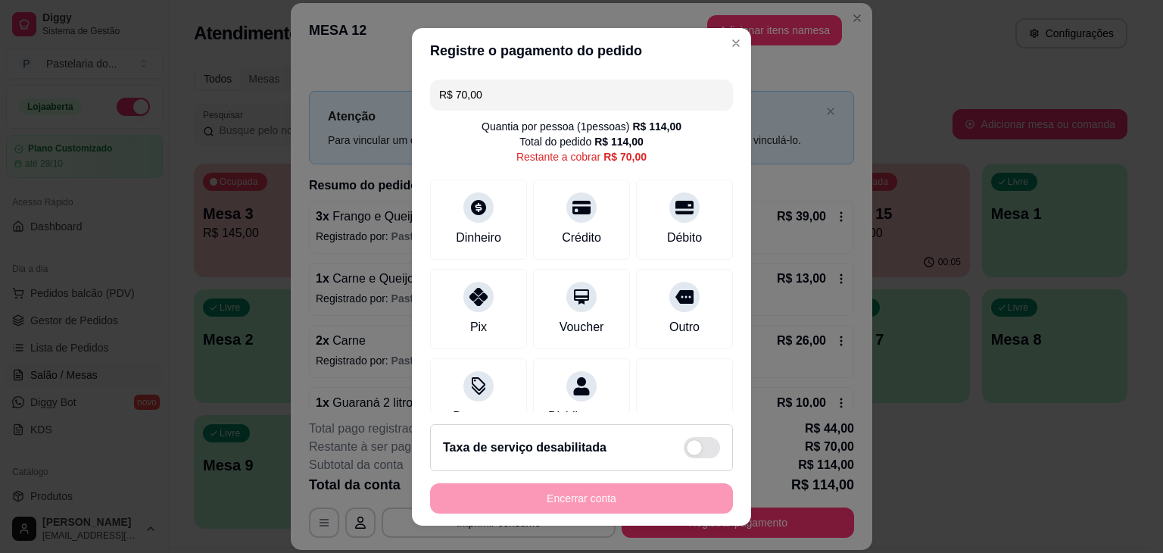
click at [544, 112] on div "R$ 70,00 Quantia por pessoa ( 1 pessoas) R$ 114,00 Total do pedido R$ 114,00 Re…" at bounding box center [581, 242] width 339 height 339
click at [545, 101] on input "R$ 70,00" at bounding box center [581, 95] width 285 height 30
click at [551, 217] on div "Crédito" at bounding box center [582, 216] width 107 height 89
click at [583, 207] on div "Crédito" at bounding box center [582, 216] width 107 height 89
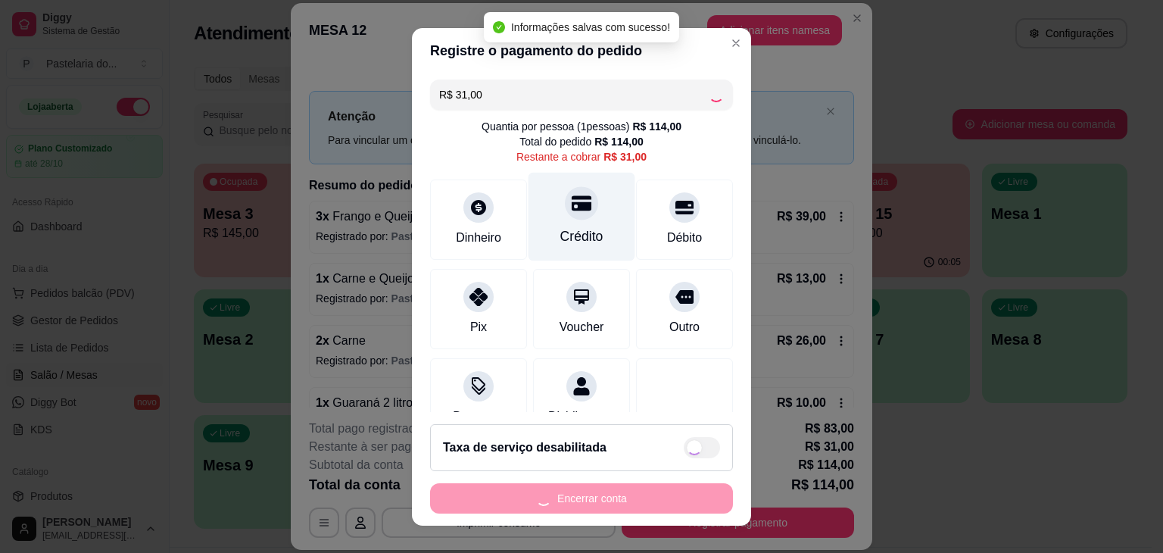
type input "R$ 0,00"
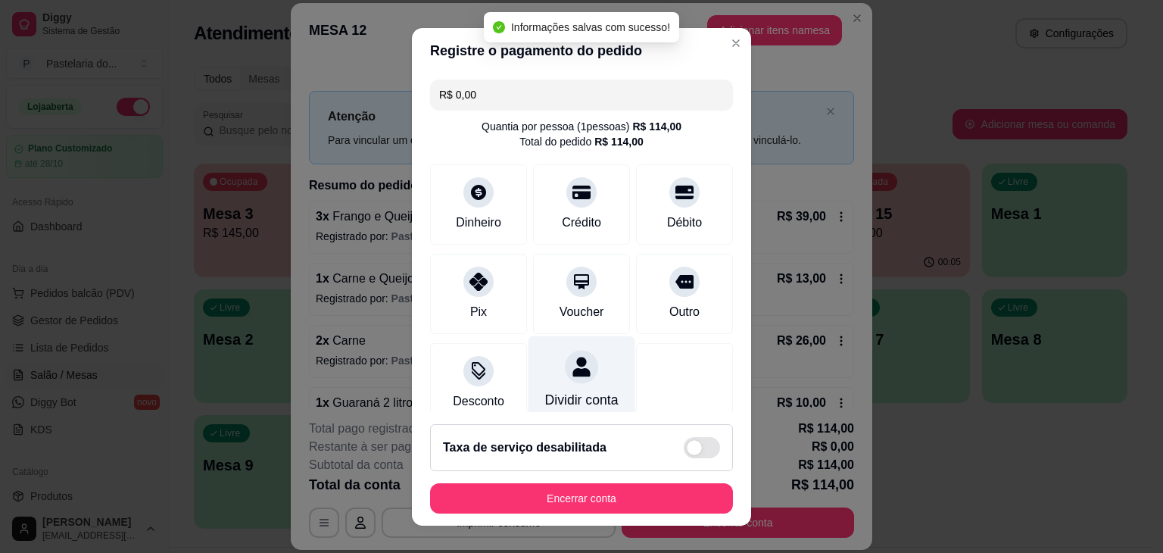
scroll to position [228, 0]
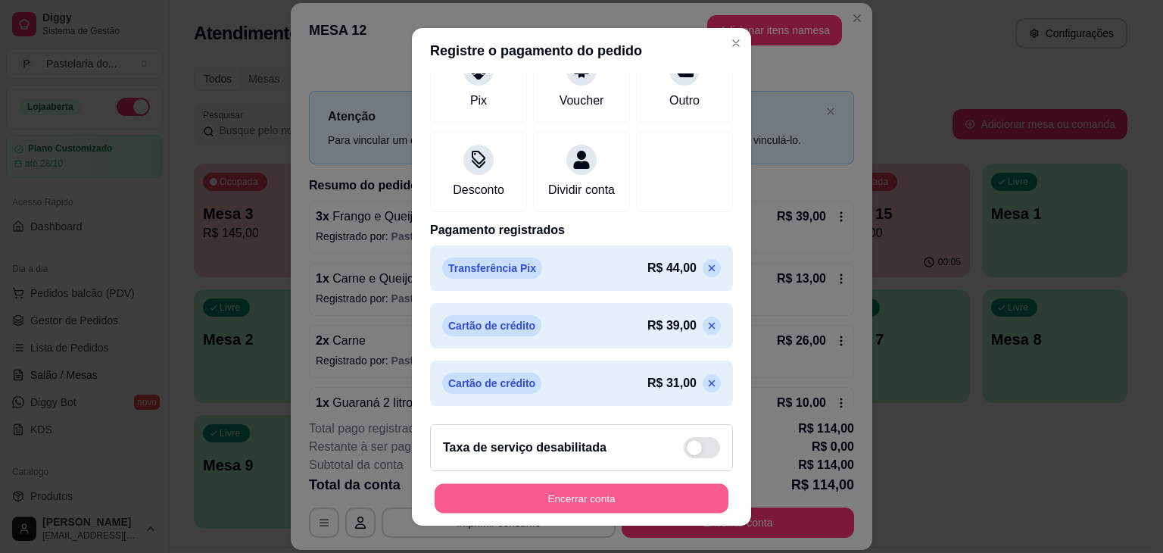
click at [648, 498] on button "Encerrar conta" at bounding box center [582, 498] width 294 height 30
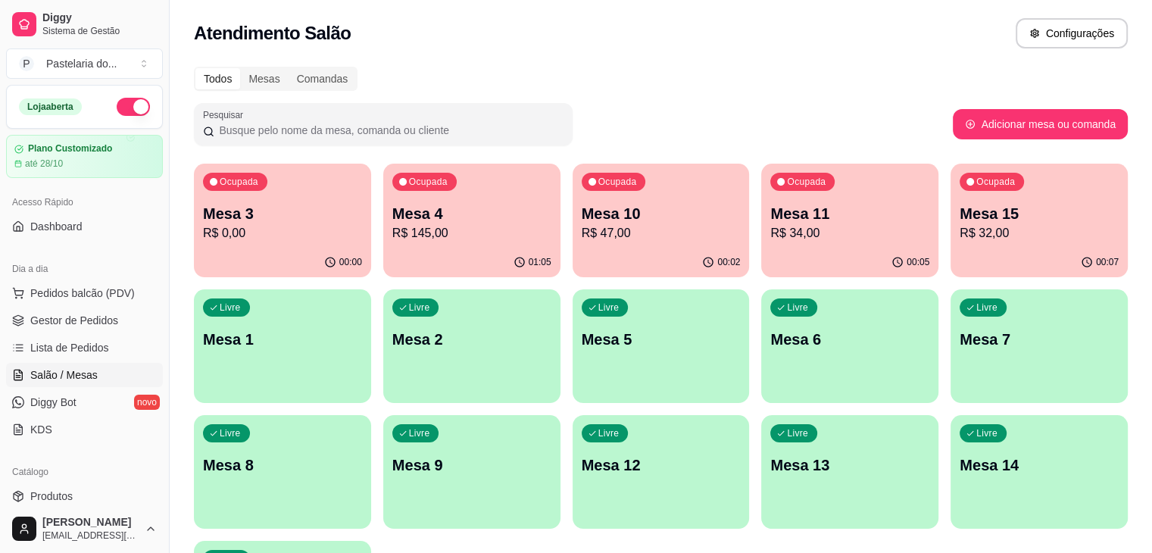
click at [582, 343] on p "Mesa 5" at bounding box center [661, 339] width 159 height 21
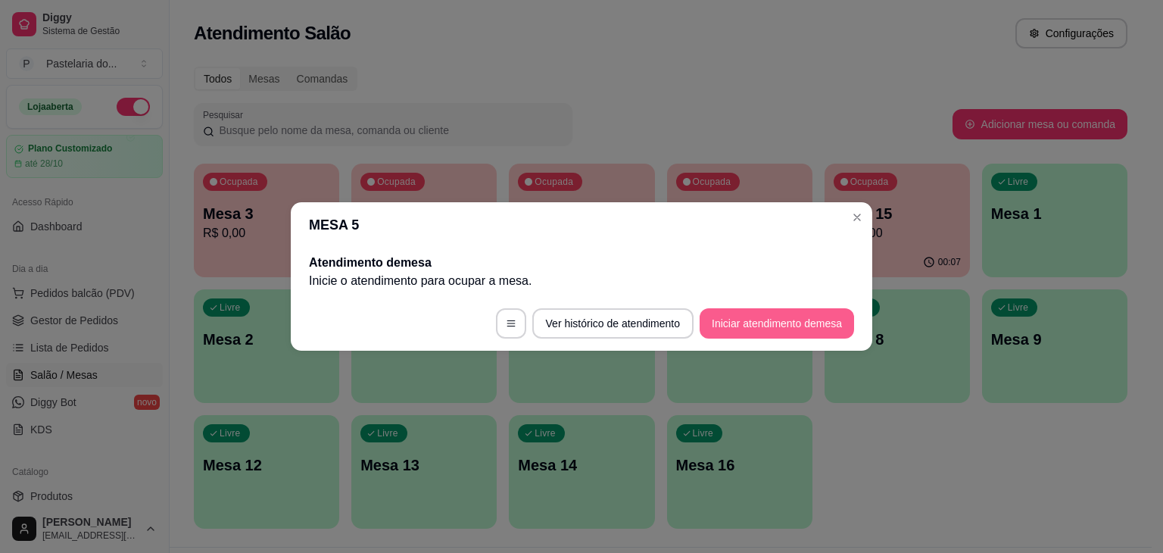
click at [751, 325] on button "Iniciar atendimento de mesa" at bounding box center [777, 323] width 155 height 30
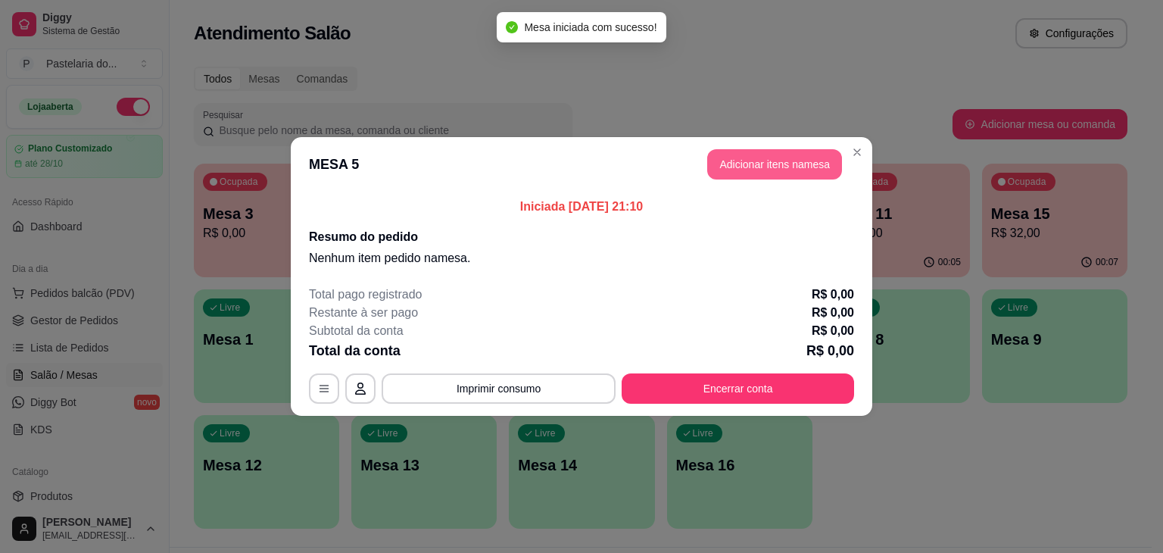
click at [732, 164] on button "Adicionar itens na mesa" at bounding box center [774, 164] width 135 height 30
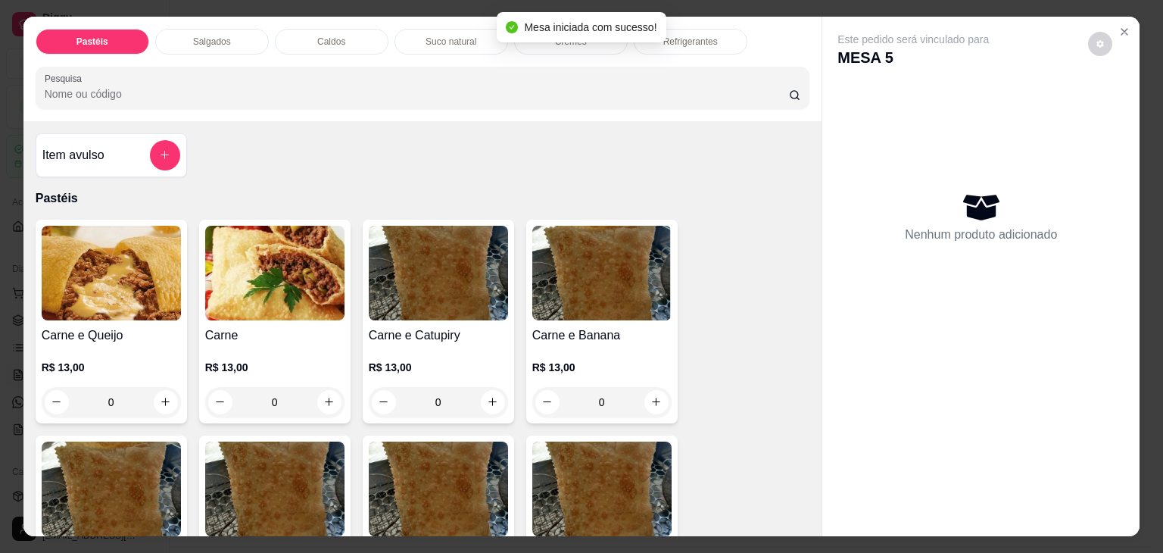
click at [72, 296] on img at bounding box center [111, 273] width 139 height 95
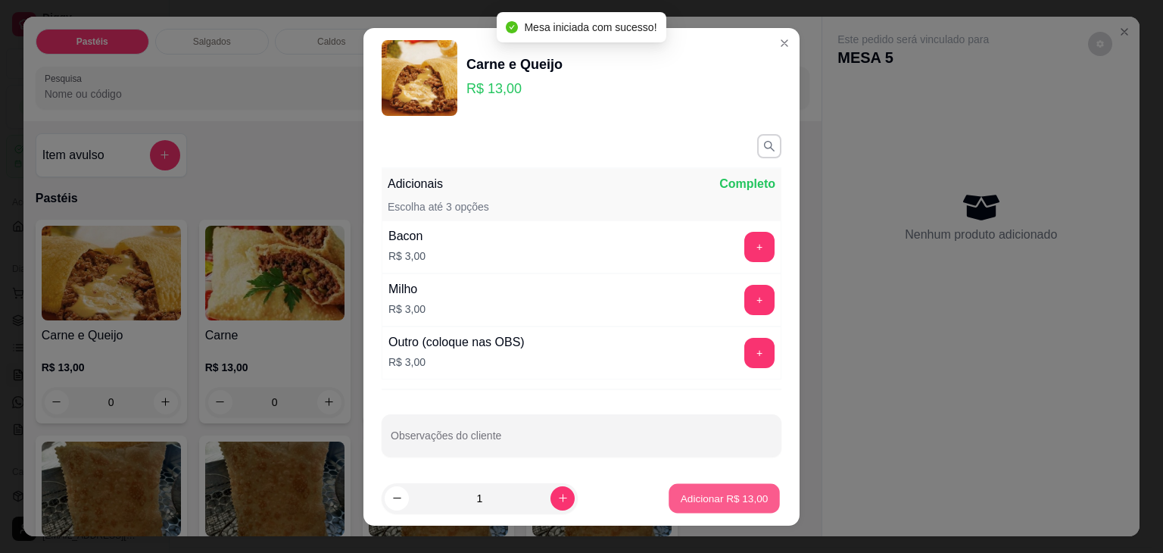
click at [723, 493] on p "Adicionar R$ 13,00" at bounding box center [725, 498] width 88 height 14
type input "1"
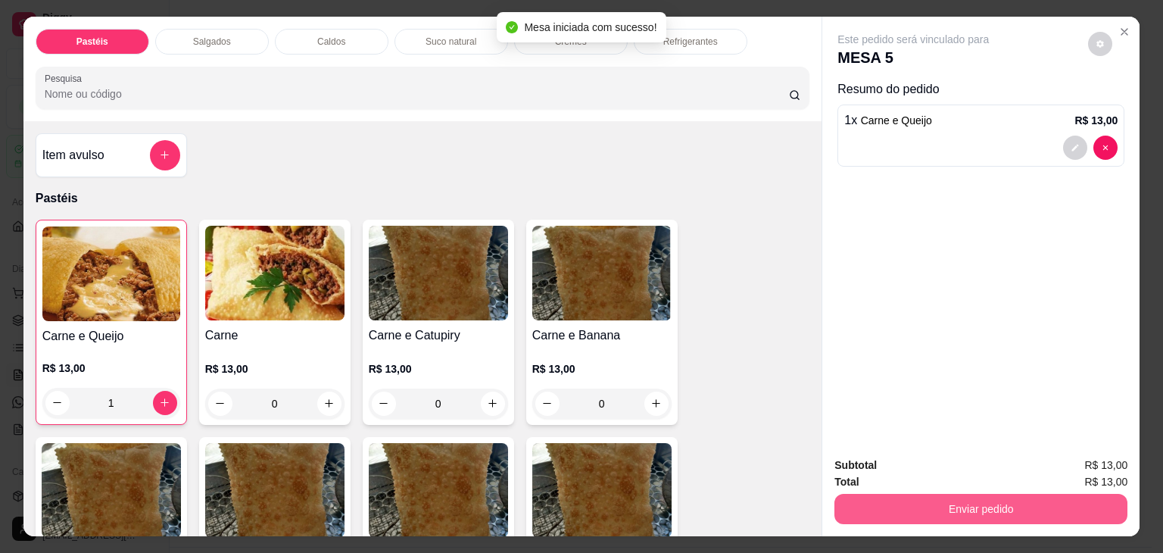
click at [935, 498] on button "Enviar pedido" at bounding box center [981, 509] width 293 height 30
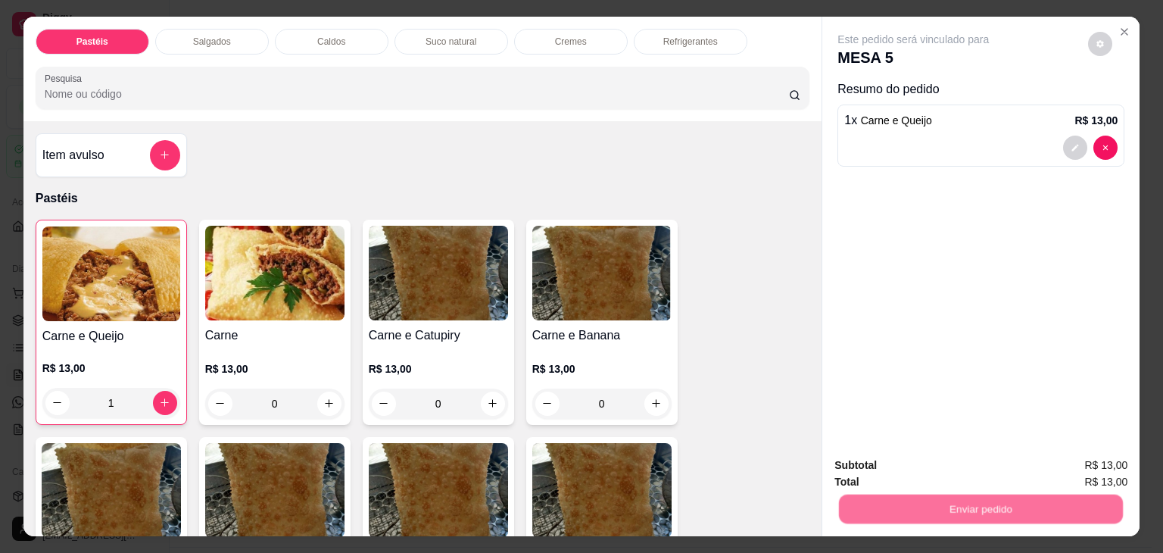
click at [1097, 458] on button "Enviar pedido" at bounding box center [1089, 465] width 86 height 29
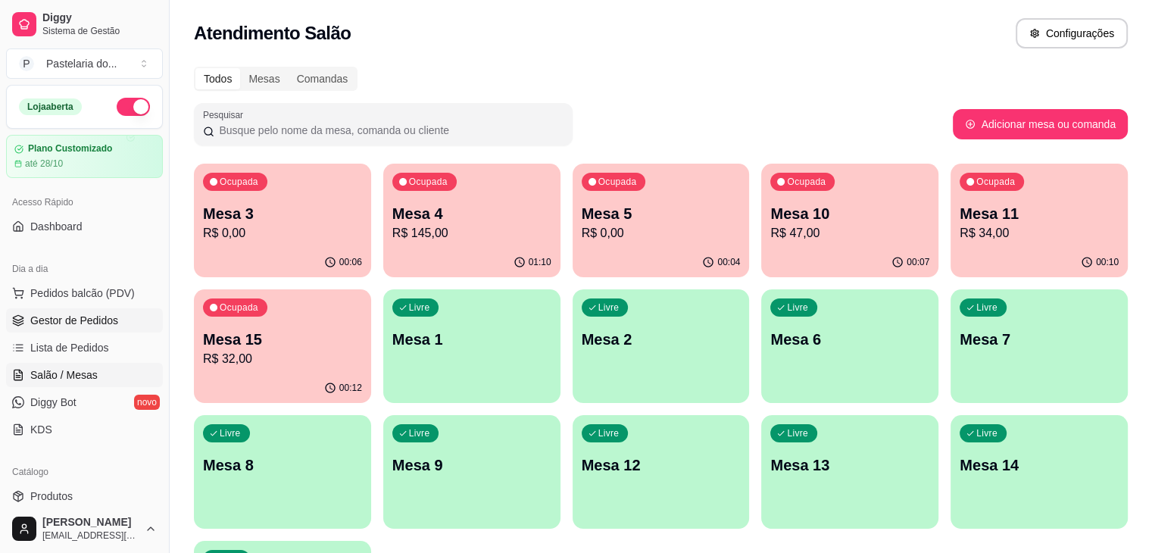
click at [130, 316] on link "Gestor de Pedidos" at bounding box center [84, 320] width 157 height 24
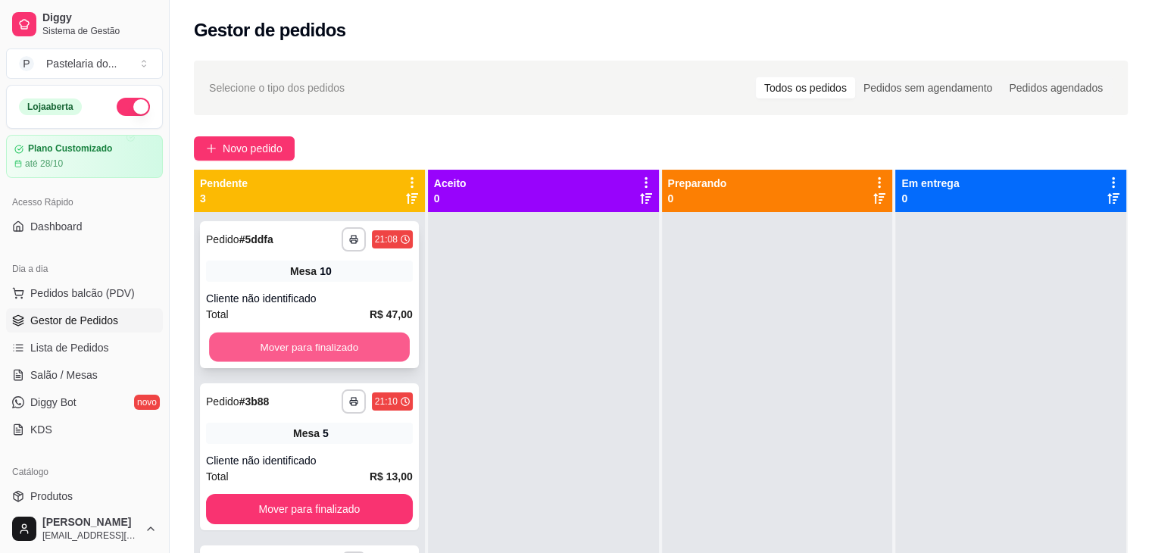
click at [344, 340] on button "Mover para finalizado" at bounding box center [309, 347] width 201 height 30
click at [356, 348] on button "Mover para finalizado" at bounding box center [309, 347] width 201 height 30
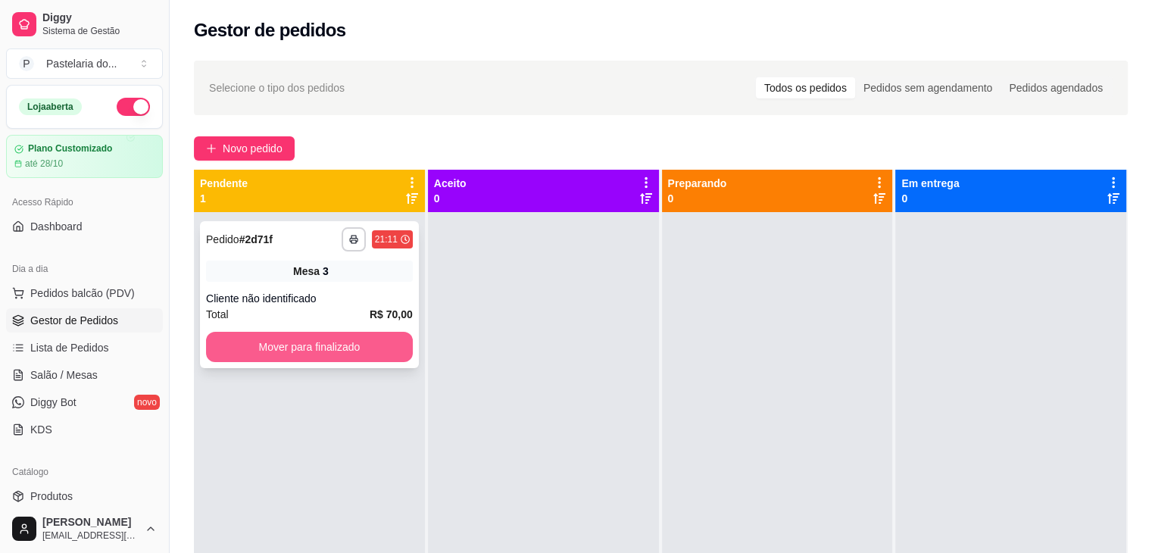
click at [367, 352] on button "Mover para finalizado" at bounding box center [309, 347] width 207 height 30
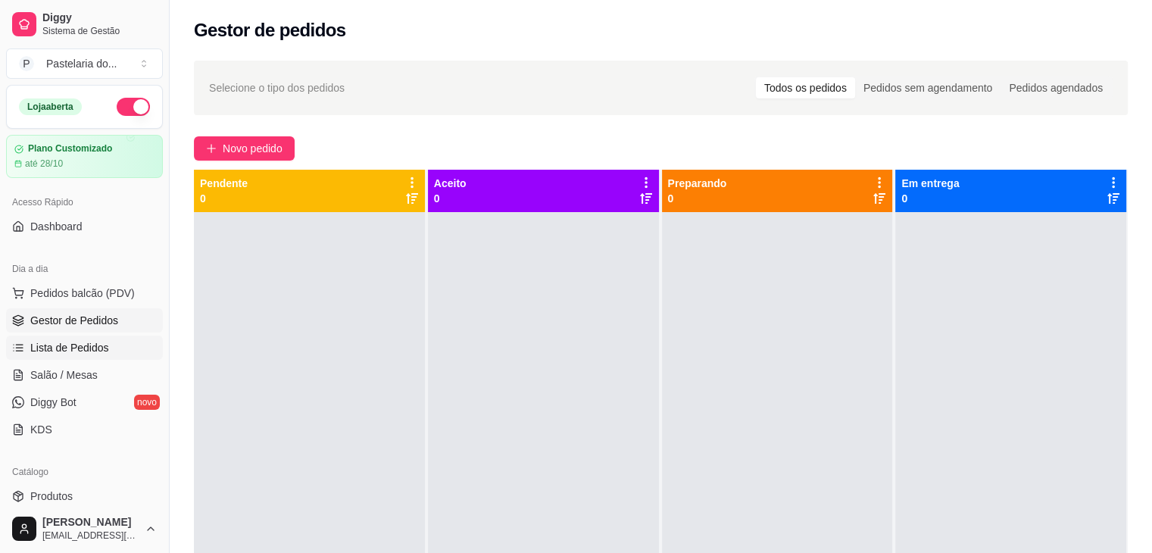
click at [114, 338] on link "Lista de Pedidos" at bounding box center [84, 348] width 157 height 24
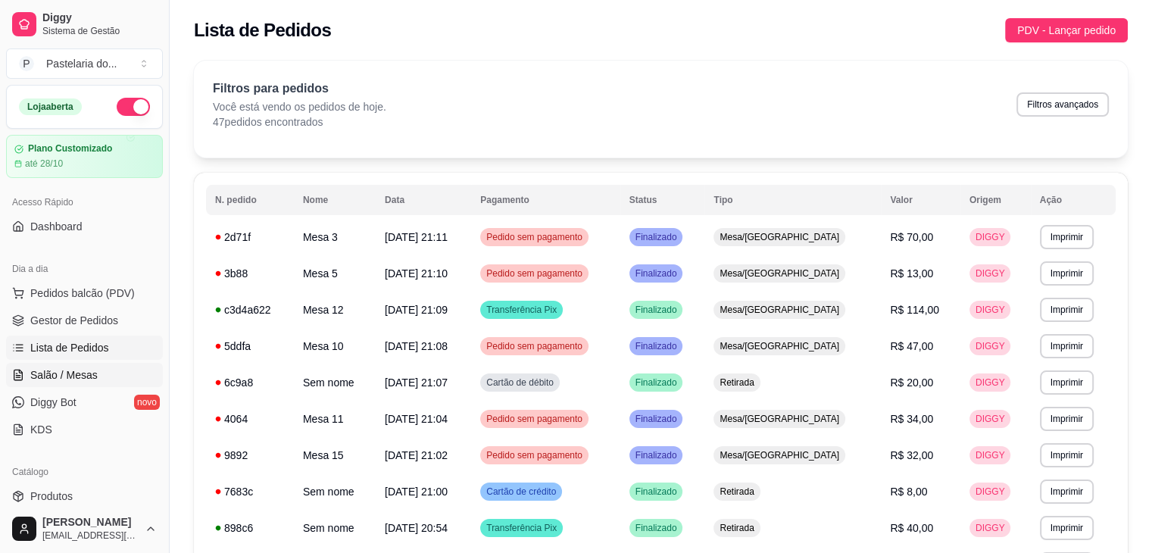
click at [94, 381] on span "Salão / Mesas" at bounding box center [63, 374] width 67 height 15
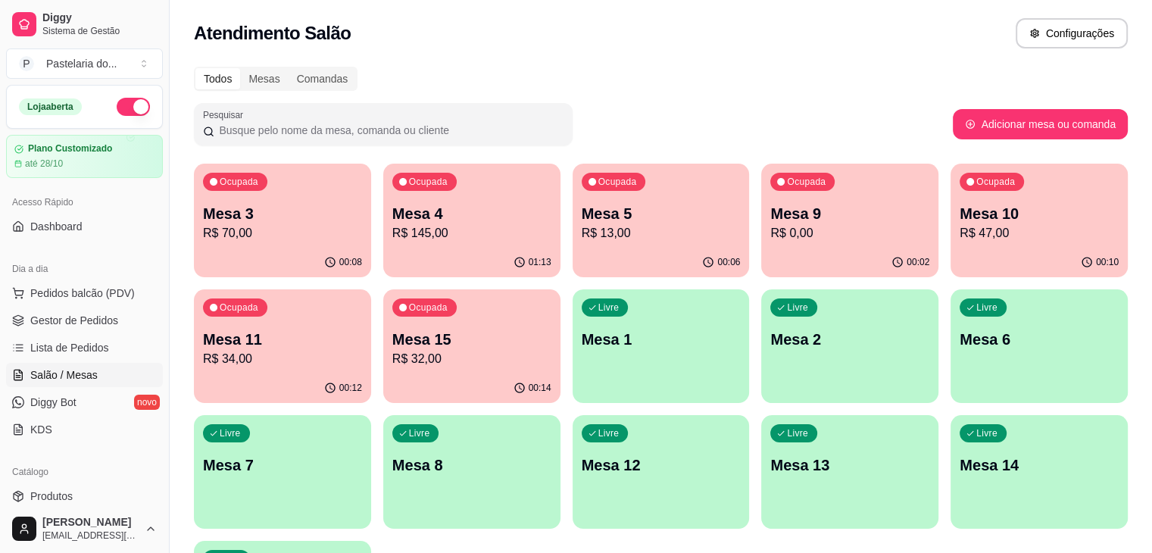
click at [383, 376] on div "00:14" at bounding box center [471, 388] width 177 height 30
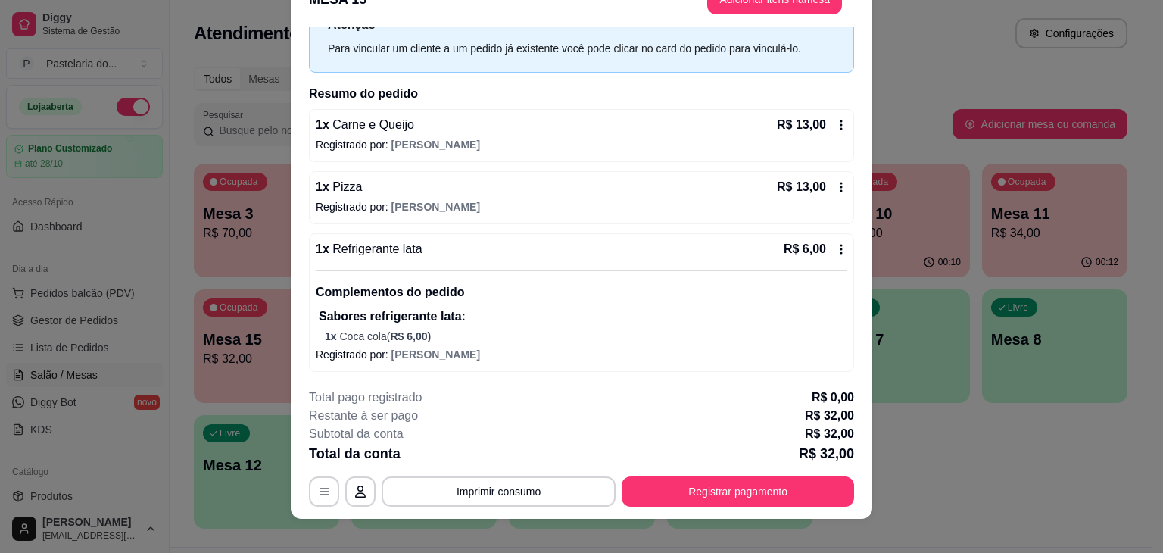
scroll to position [45, 0]
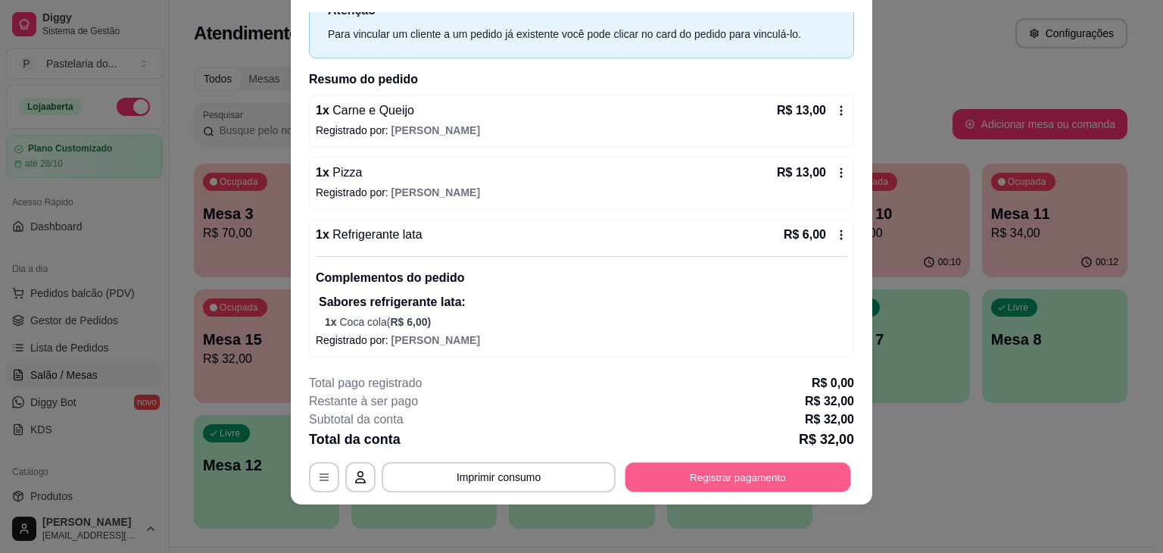
click at [686, 466] on button "Registrar pagamento" at bounding box center [739, 478] width 226 height 30
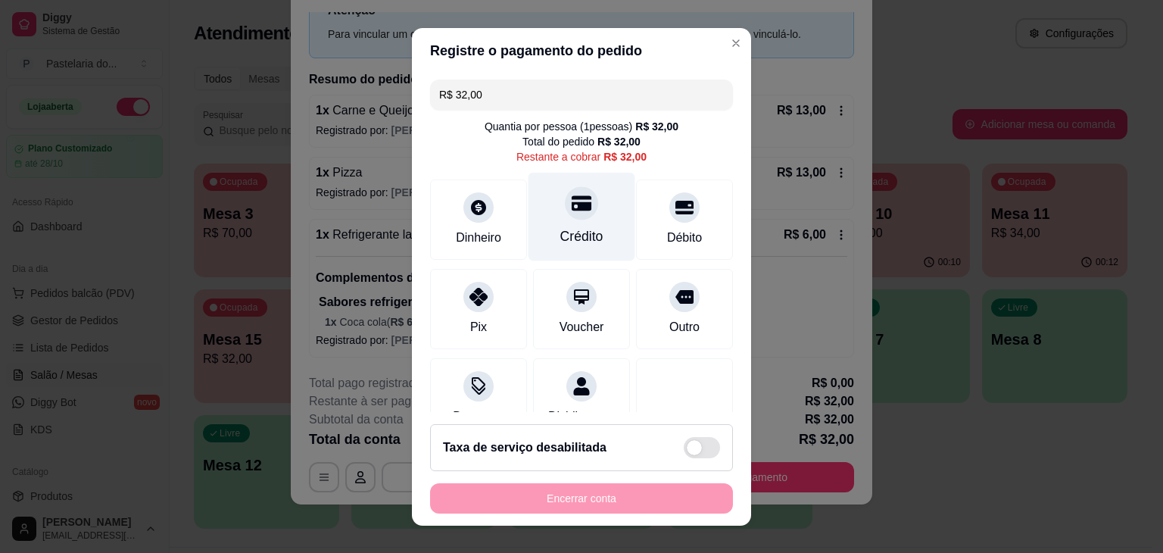
click at [582, 206] on div "Crédito" at bounding box center [582, 216] width 107 height 89
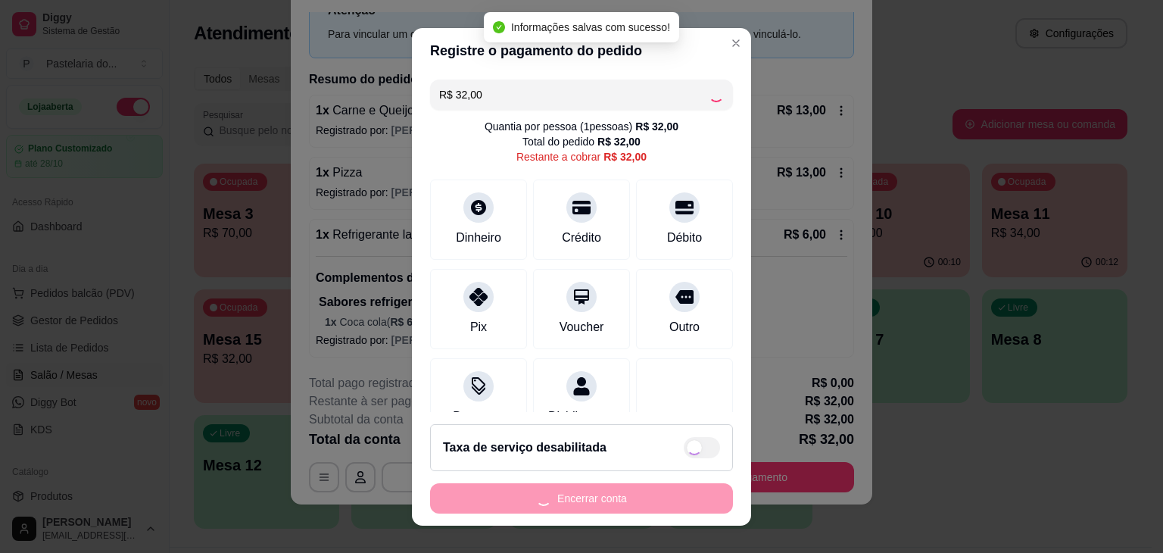
type input "R$ 0,00"
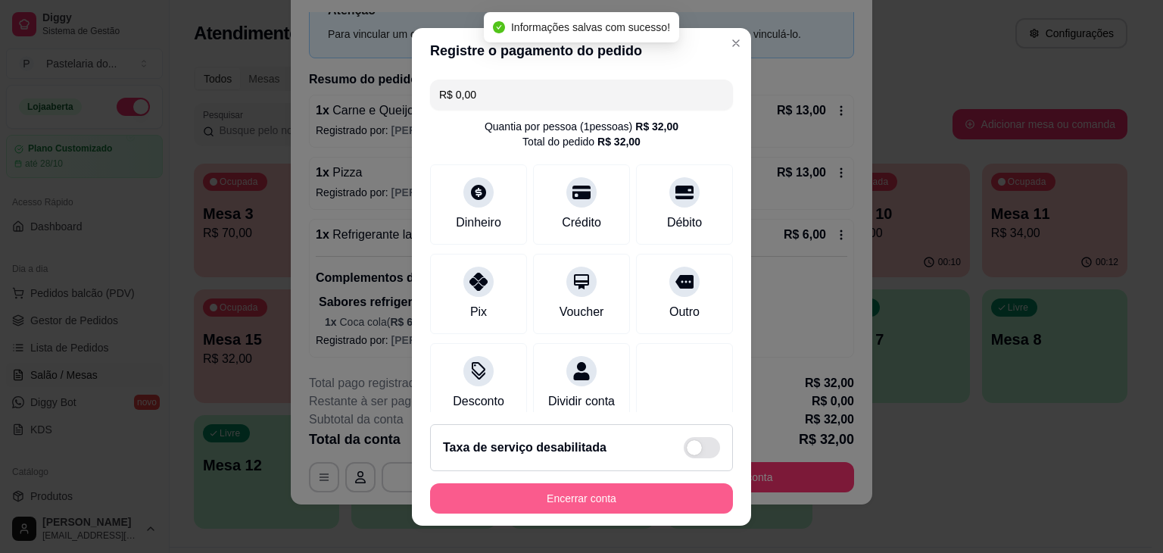
click at [606, 493] on button "Encerrar conta" at bounding box center [581, 498] width 303 height 30
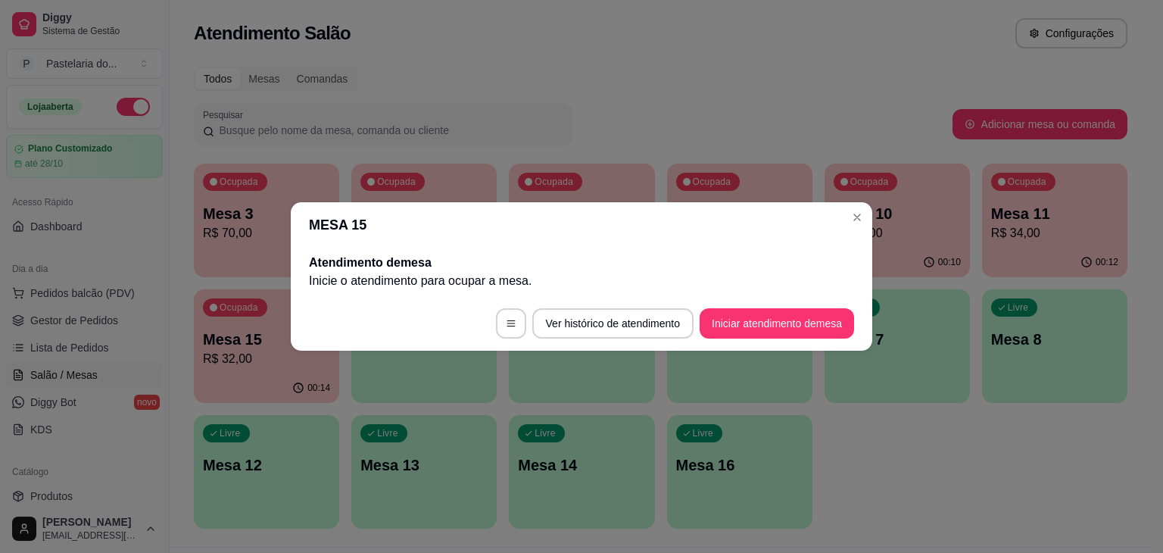
scroll to position [0, 0]
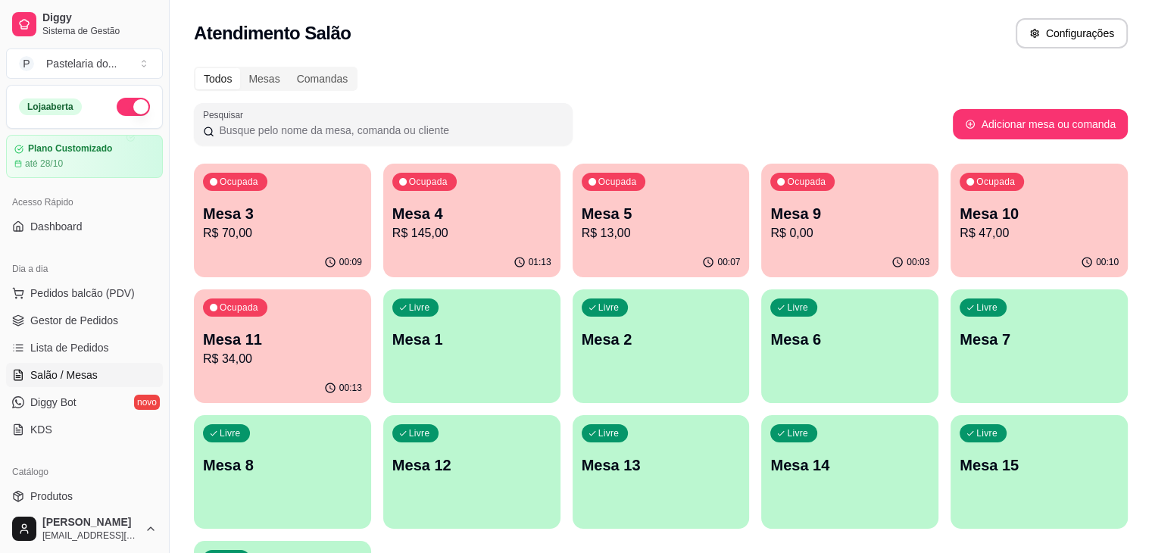
click at [427, 216] on p "Mesa 4" at bounding box center [471, 213] width 159 height 21
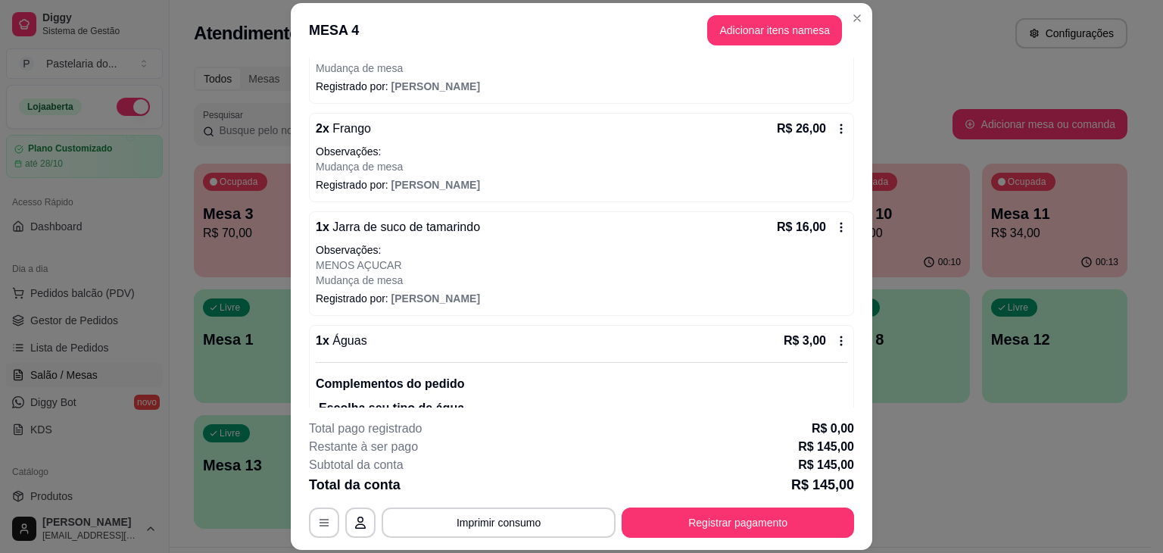
scroll to position [530, 0]
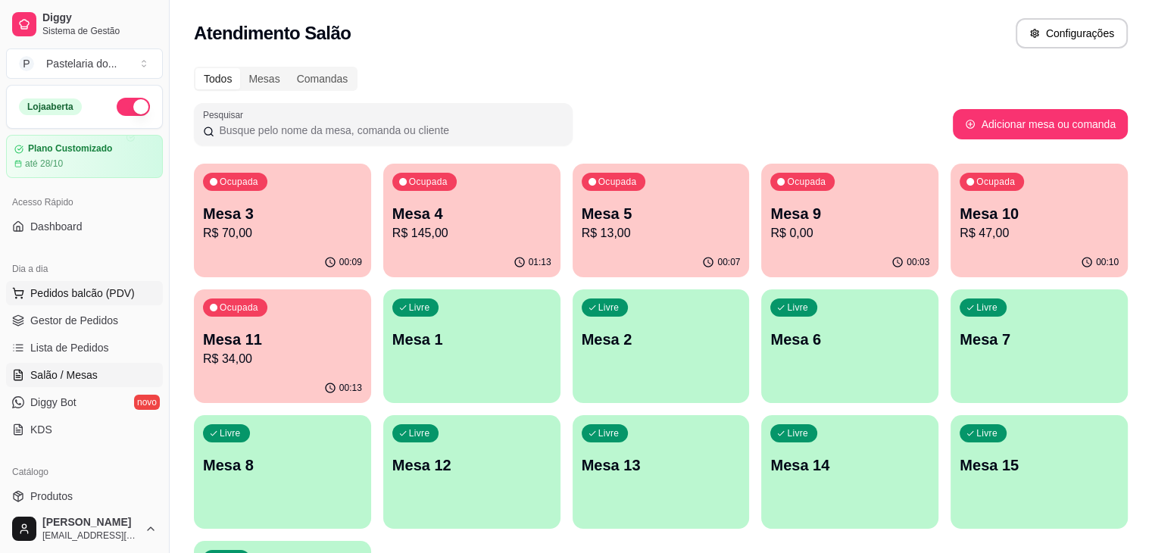
click at [110, 297] on span "Pedidos balcão (PDV)" at bounding box center [82, 293] width 105 height 15
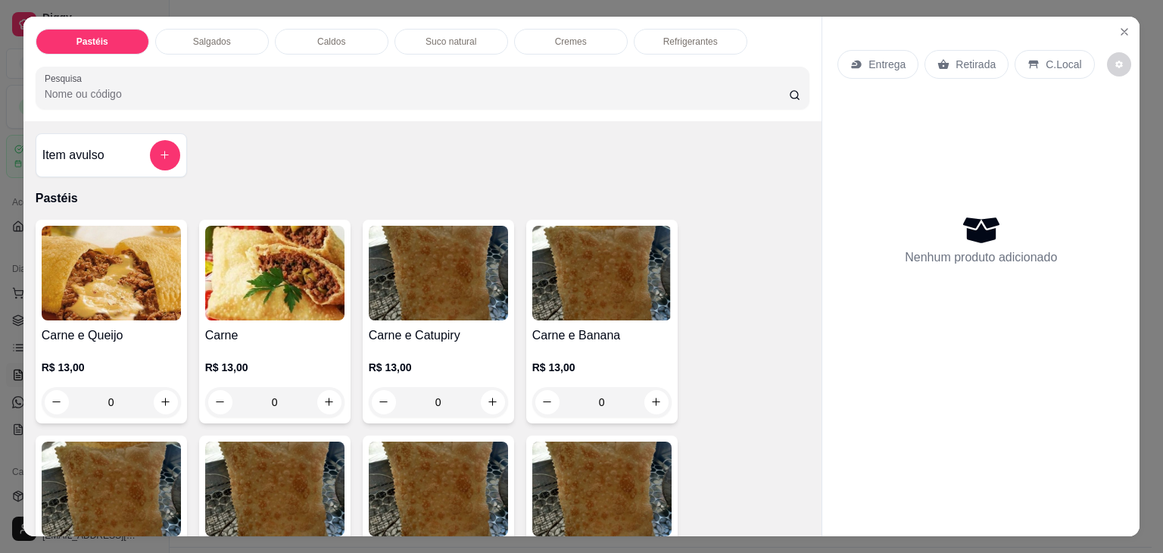
click at [216, 44] on div "Salgados" at bounding box center [212, 42] width 114 height 26
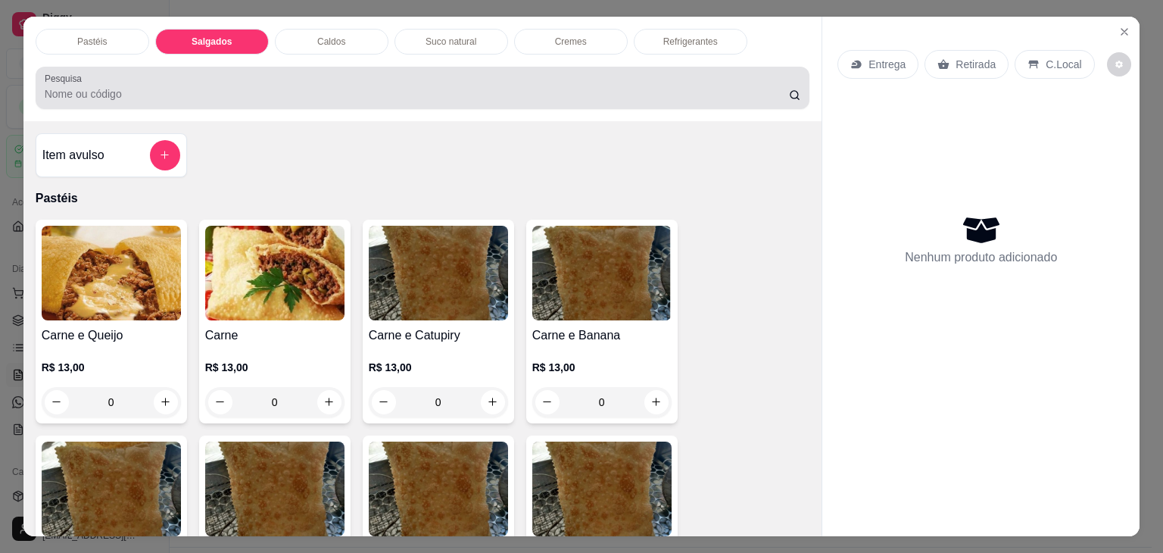
scroll to position [37, 0]
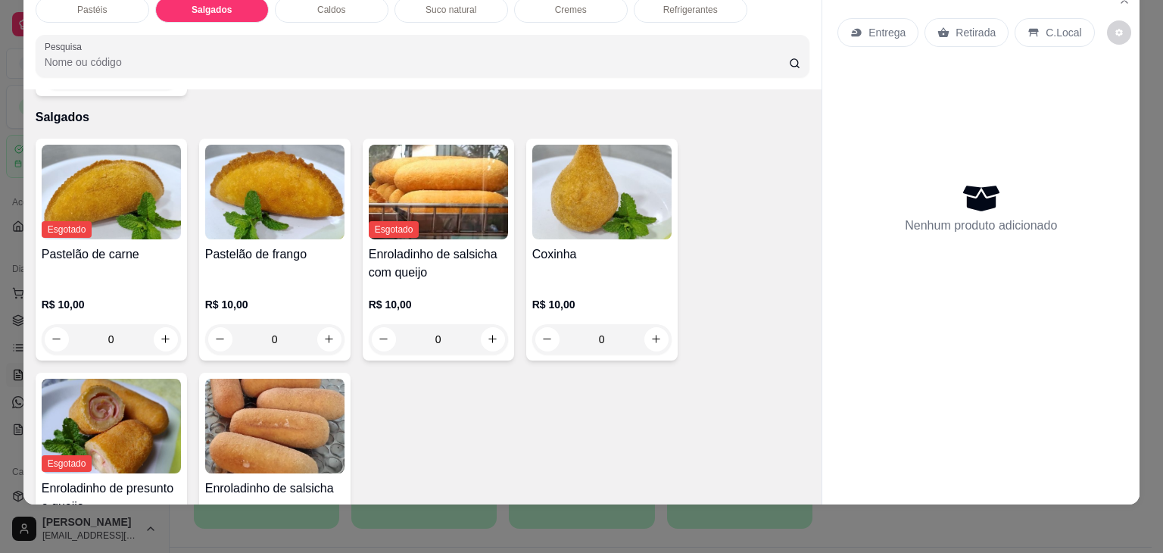
click at [274, 183] on img at bounding box center [274, 192] width 139 height 95
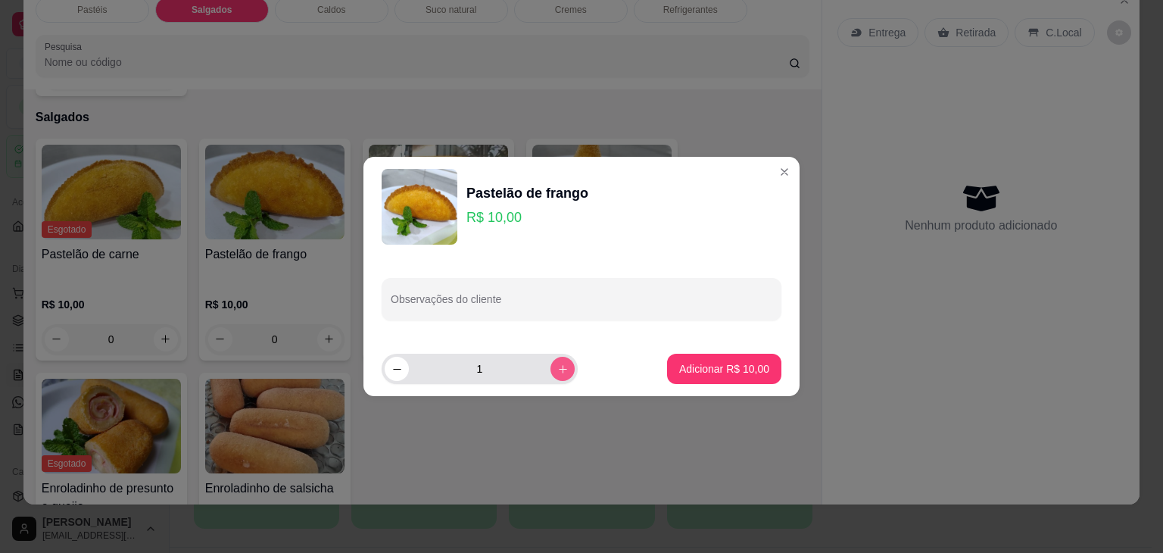
click at [557, 367] on icon "increase-product-quantity" at bounding box center [562, 369] width 11 height 11
type input "2"
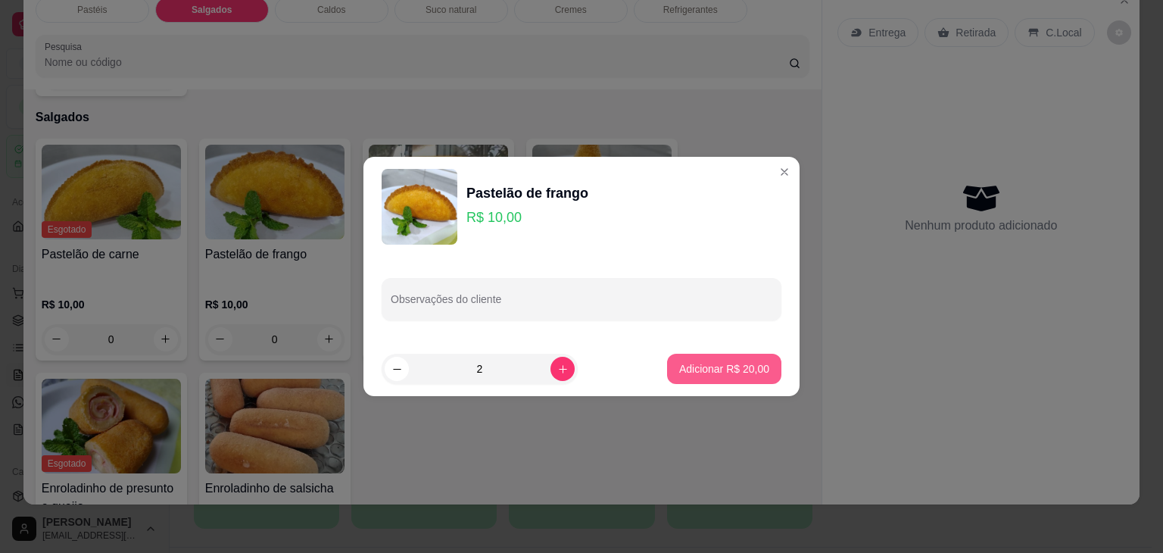
click at [757, 367] on p "Adicionar R$ 20,00" at bounding box center [724, 368] width 90 height 15
type input "2"
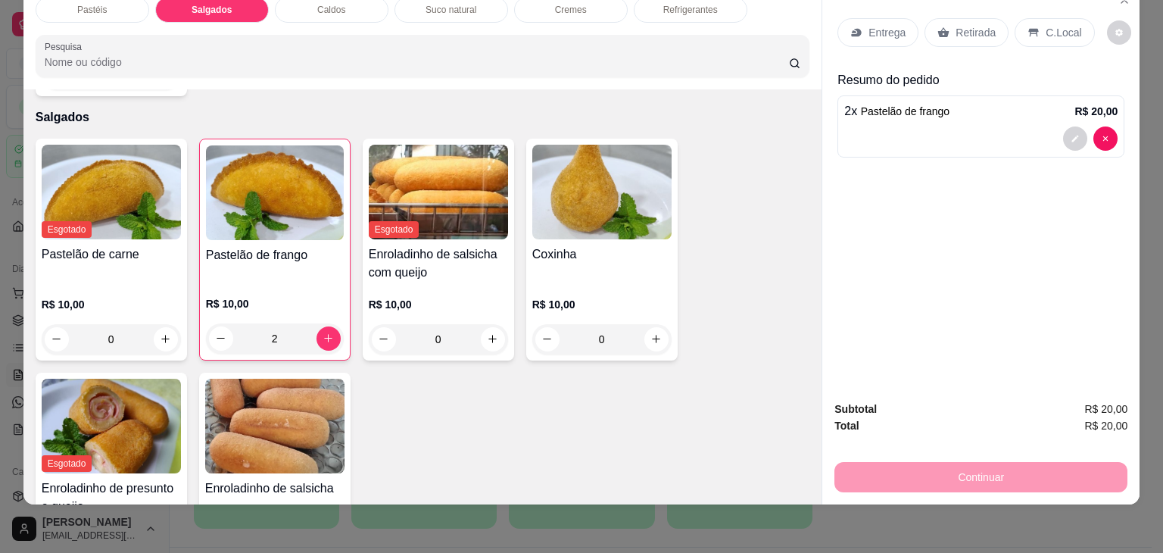
click at [646, 187] on img at bounding box center [601, 192] width 139 height 95
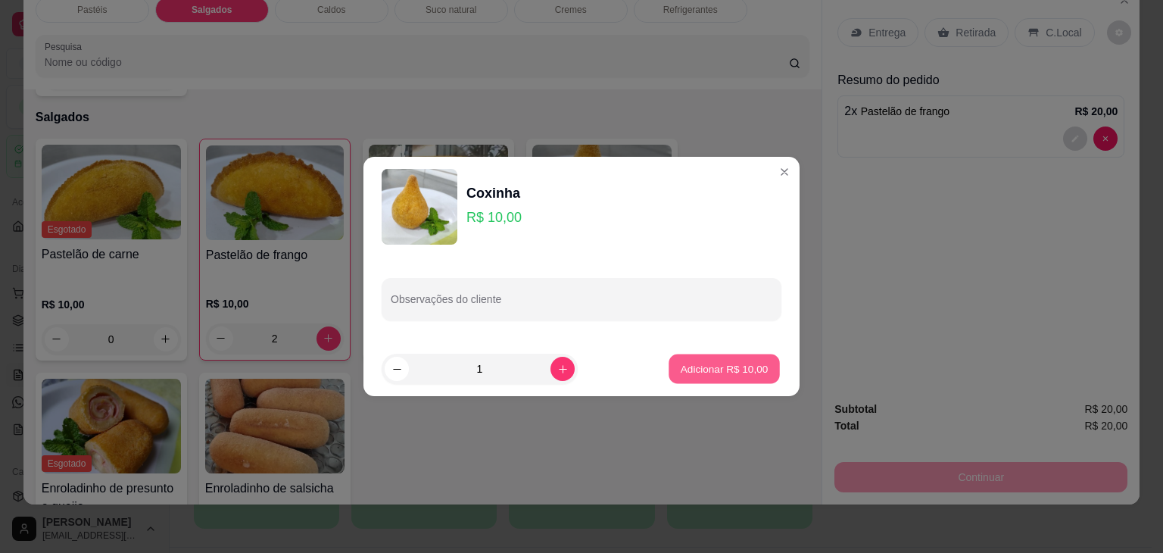
click at [726, 354] on button "Adicionar R$ 10,00" at bounding box center [724, 369] width 111 height 30
type input "1"
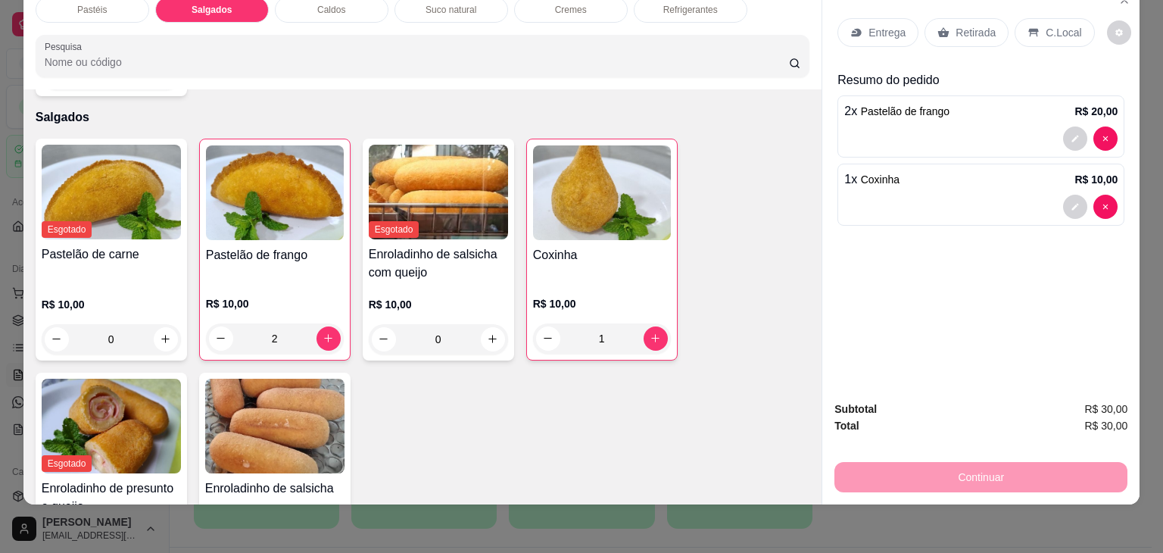
click at [957, 25] on p "Retirada" at bounding box center [976, 32] width 40 height 15
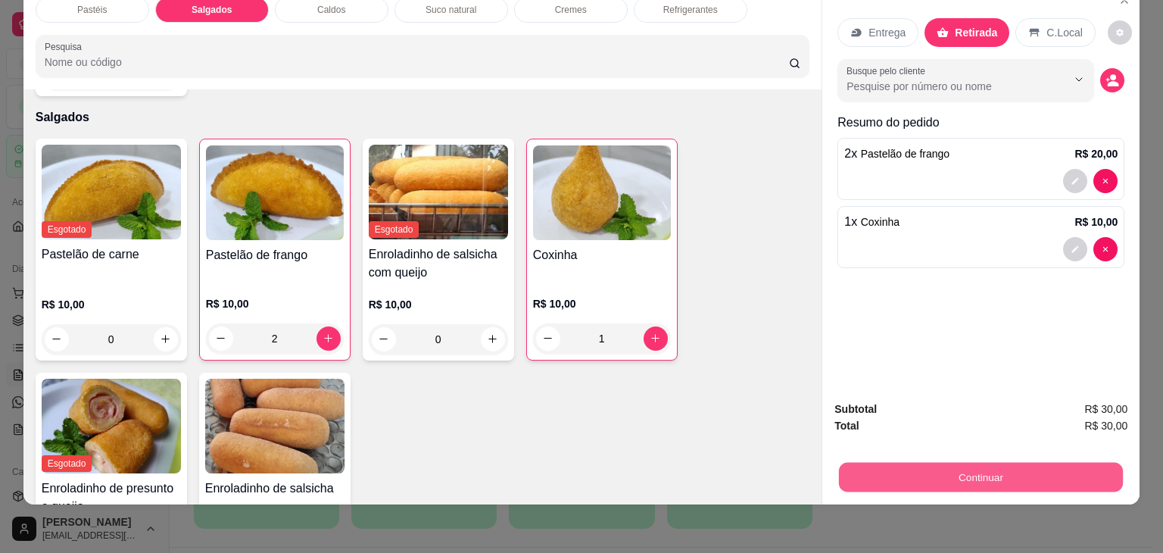
click at [980, 463] on button "Continuar" at bounding box center [981, 478] width 284 height 30
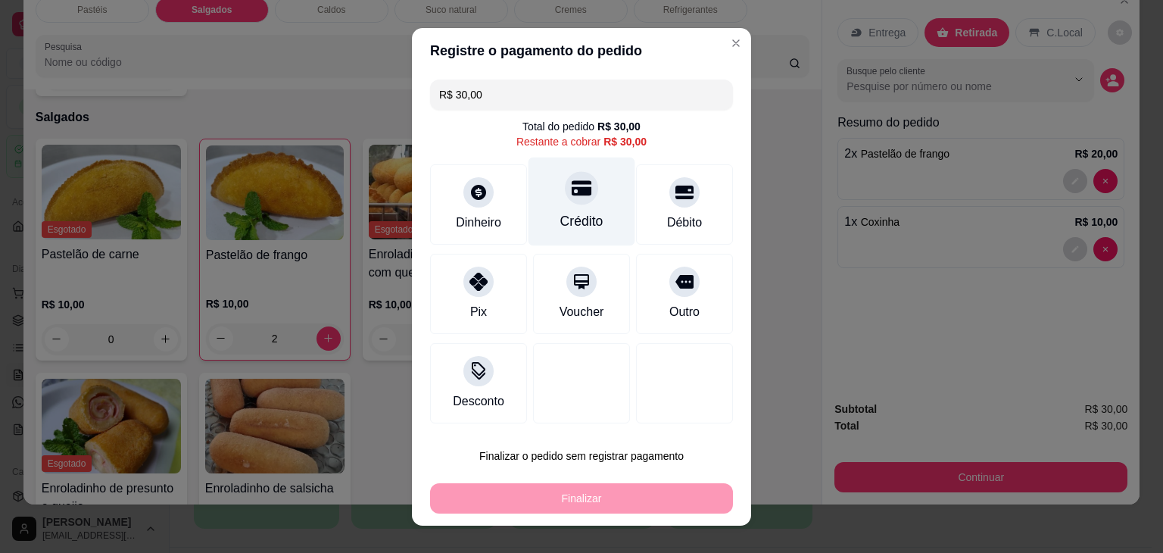
click at [570, 220] on div "Crédito" at bounding box center [581, 221] width 43 height 20
type input "R$ 0,00"
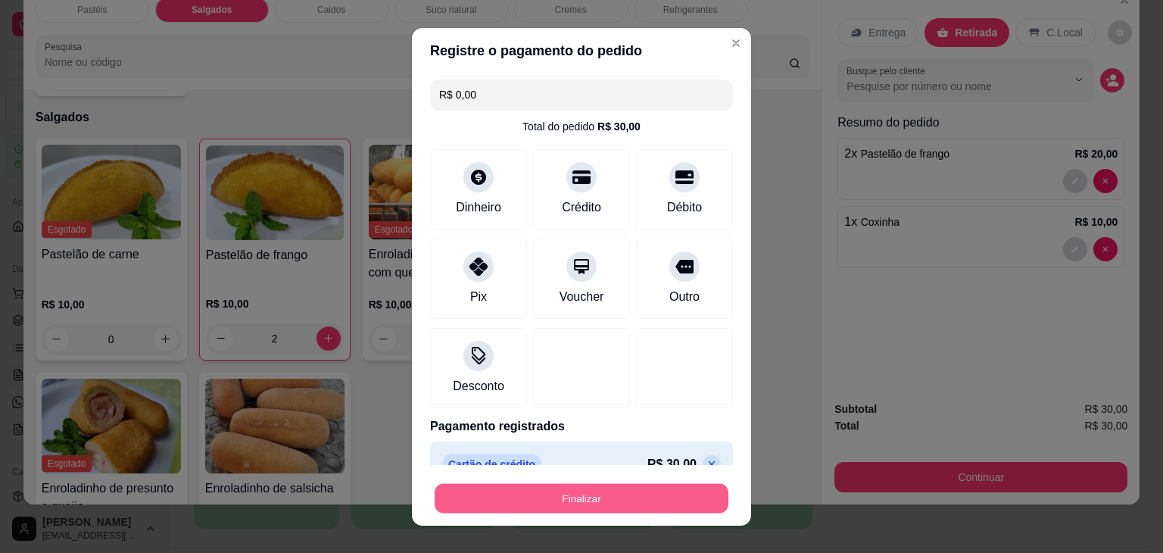
click at [645, 498] on button "Finalizar" at bounding box center [582, 498] width 294 height 30
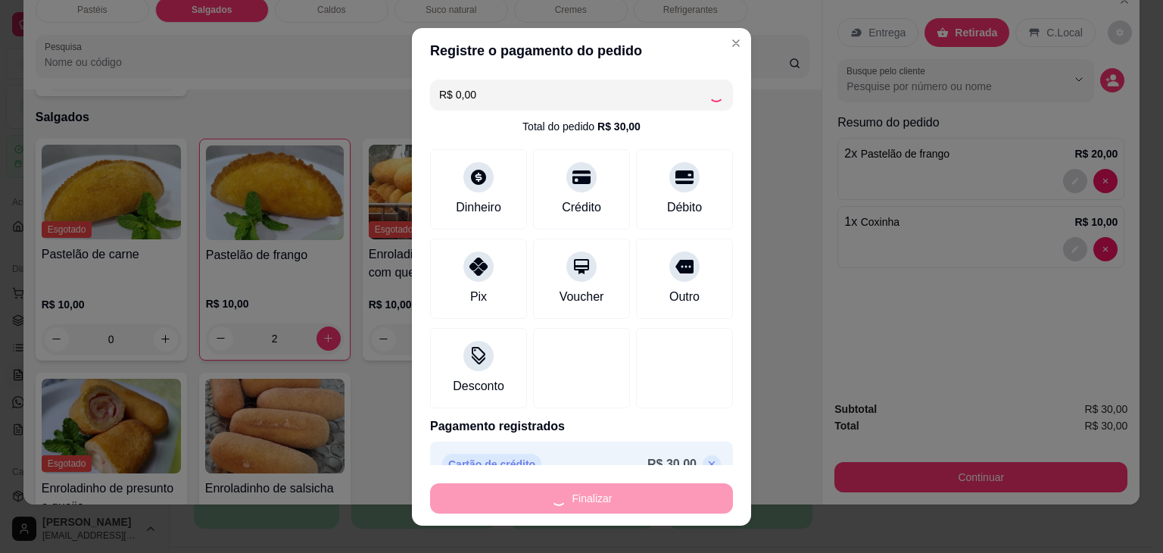
type input "0"
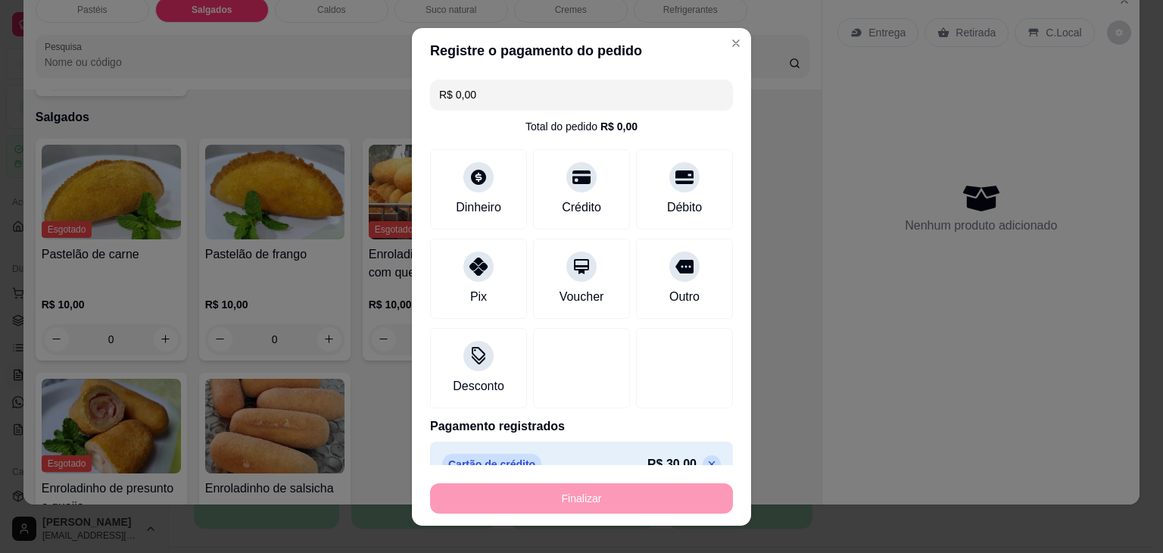
type input "-R$ 30,00"
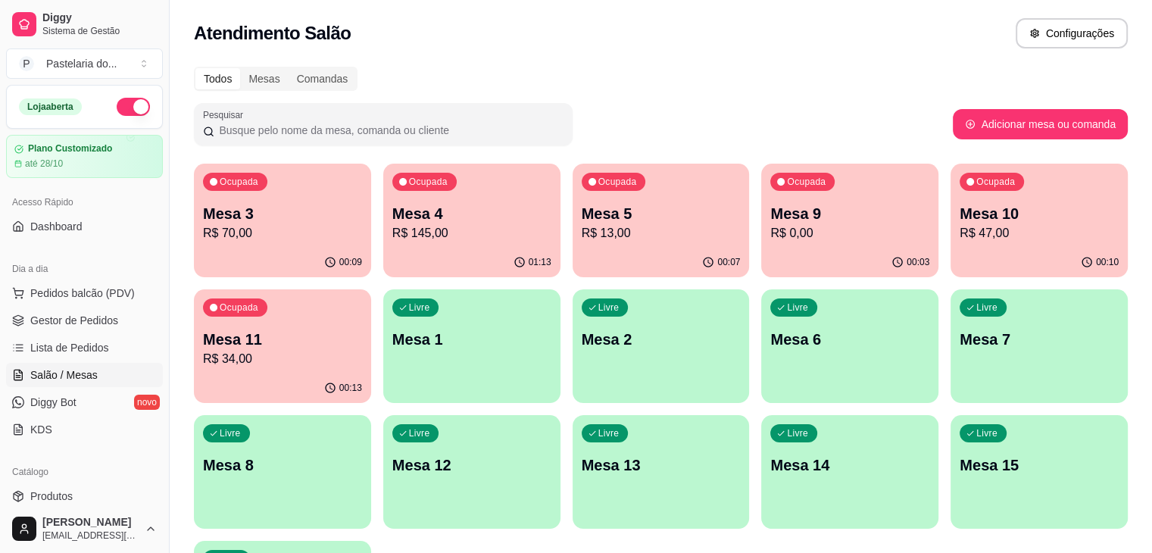
click at [437, 216] on p "Mesa 4" at bounding box center [471, 213] width 159 height 21
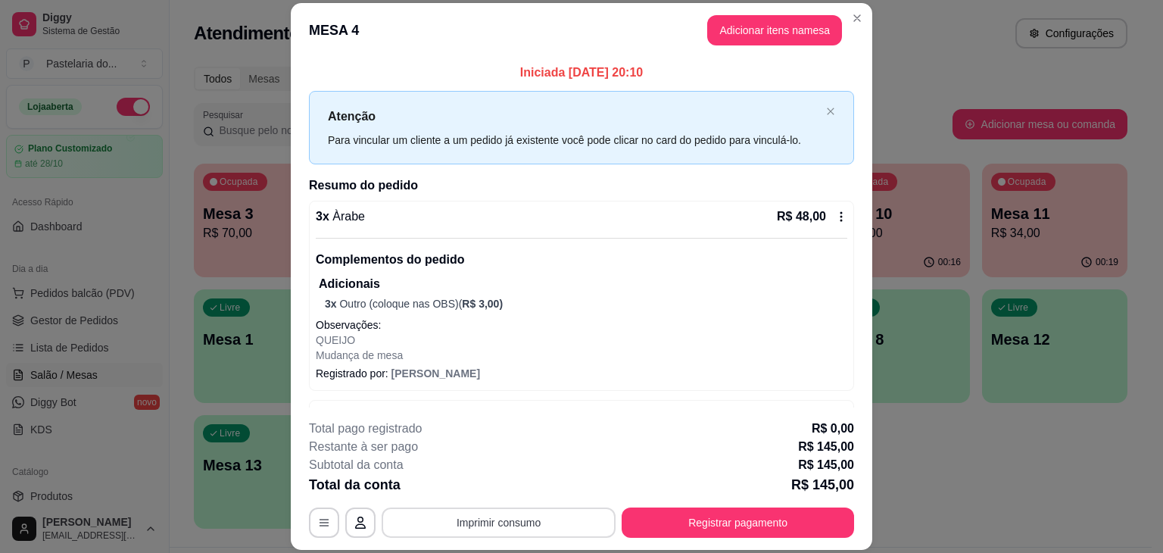
click at [430, 525] on button "Imprimir consumo" at bounding box center [499, 522] width 234 height 30
click at [504, 491] on button "IMPRESSORA" at bounding box center [498, 488] width 110 height 24
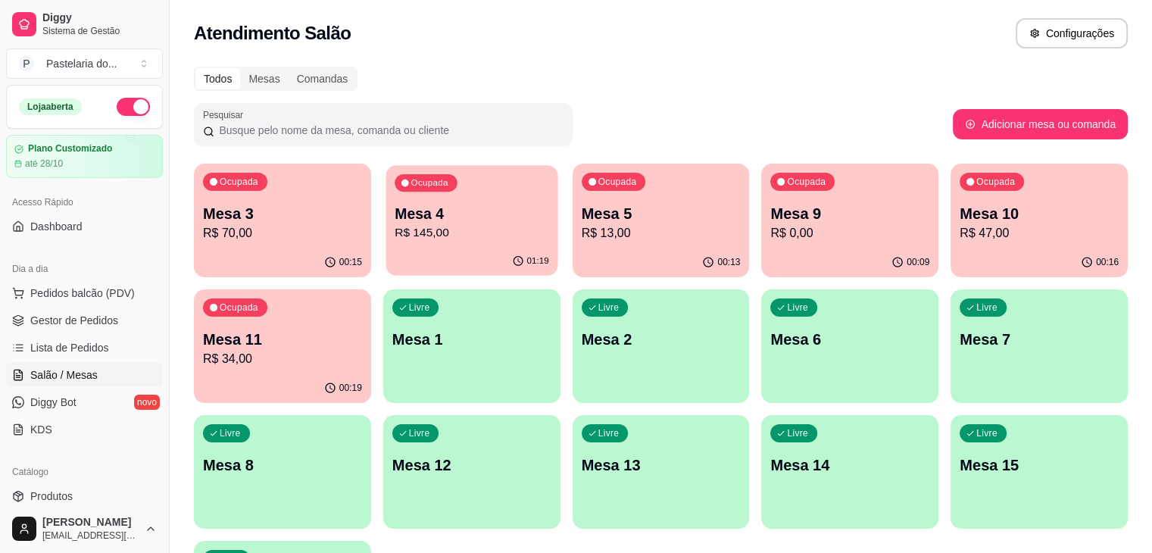
click at [409, 204] on p "Mesa 4" at bounding box center [472, 214] width 155 height 20
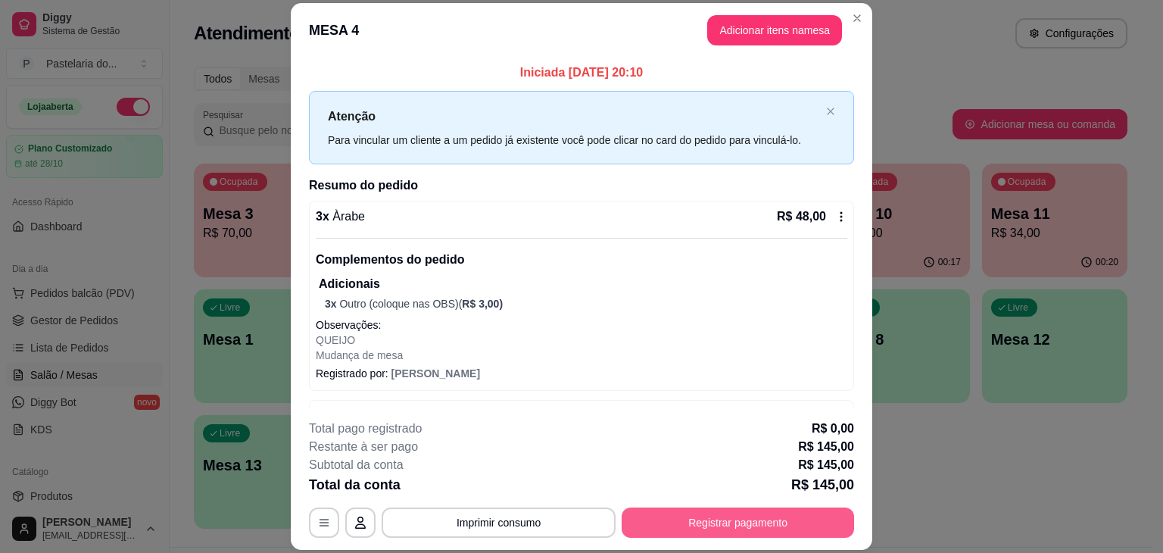
click at [791, 528] on button "Registrar pagamento" at bounding box center [738, 522] width 233 height 30
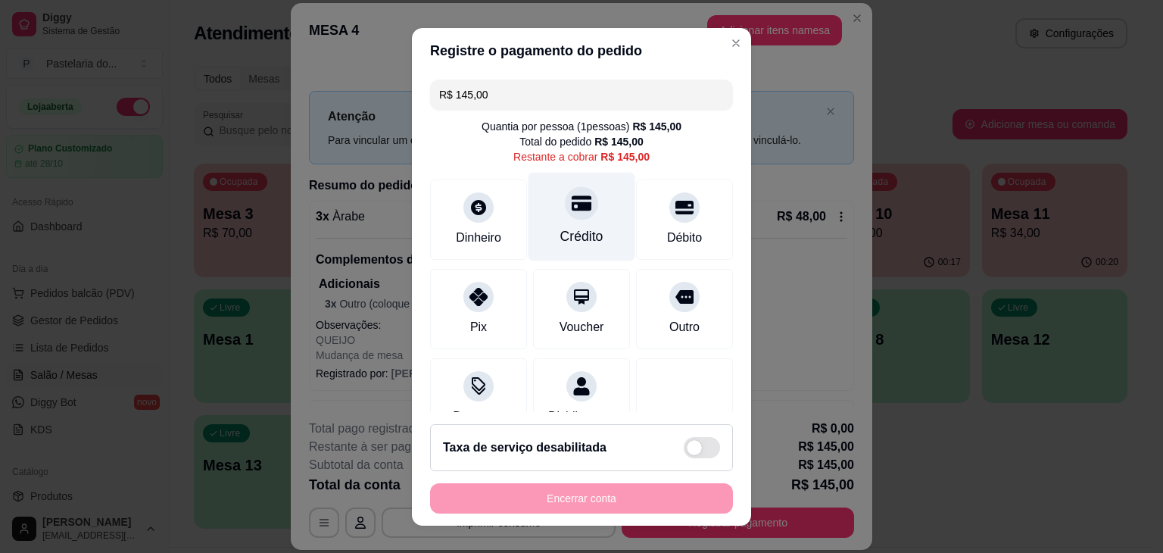
click at [575, 204] on div at bounding box center [581, 202] width 33 height 33
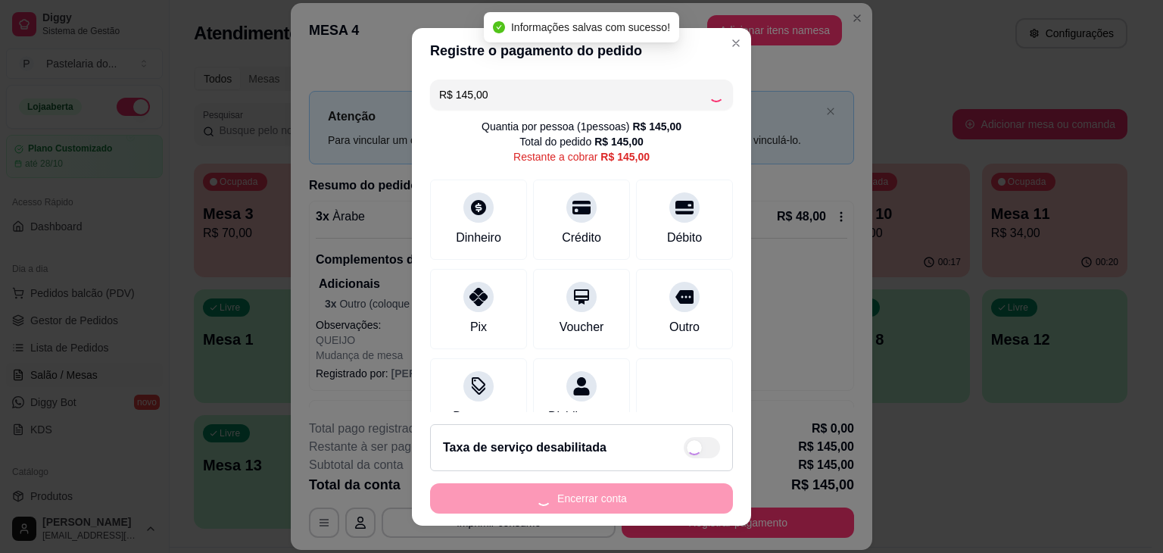
type input "R$ 0,00"
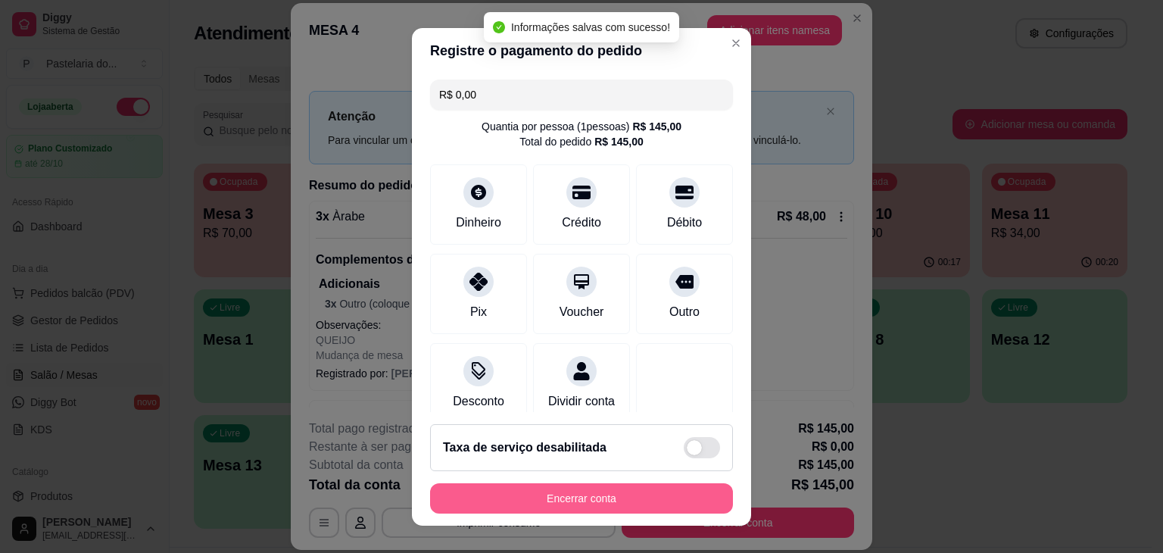
click at [654, 489] on button "Encerrar conta" at bounding box center [581, 498] width 303 height 30
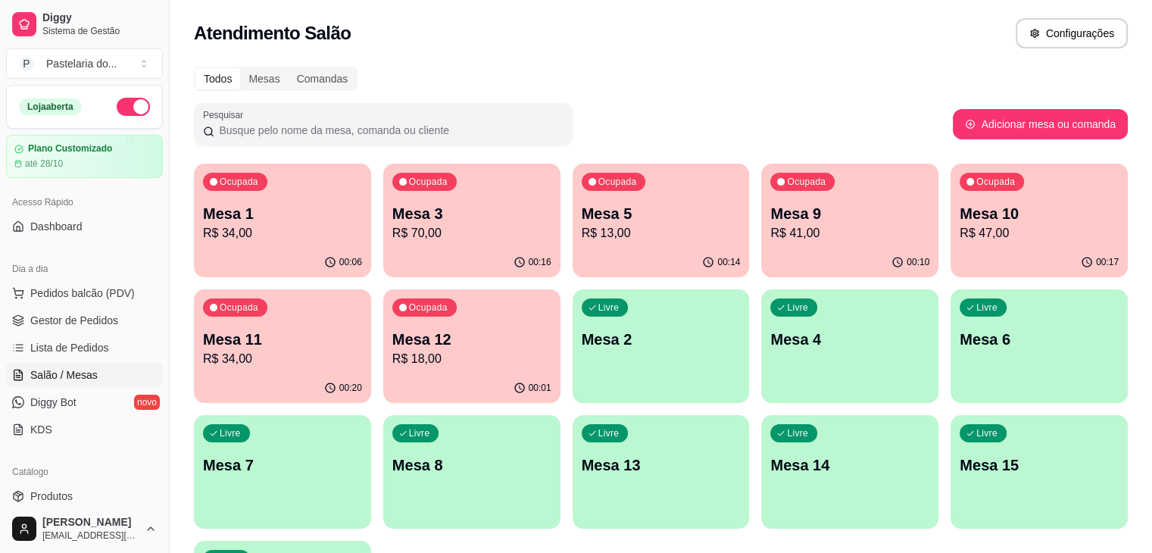
click at [582, 218] on p "Mesa 5" at bounding box center [661, 213] width 159 height 21
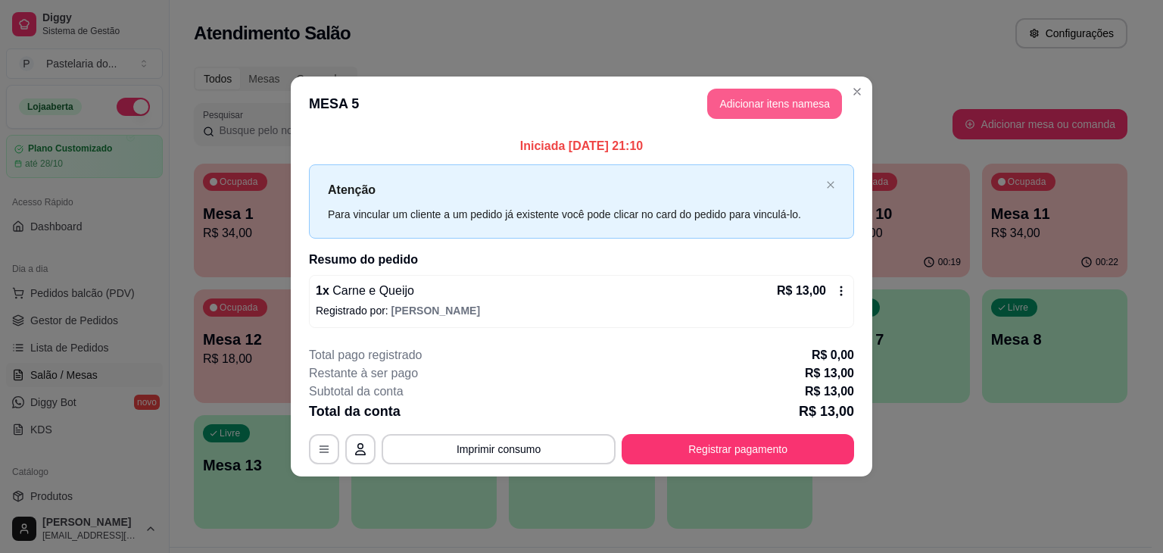
click at [810, 95] on button "Adicionar itens na mesa" at bounding box center [774, 104] width 135 height 30
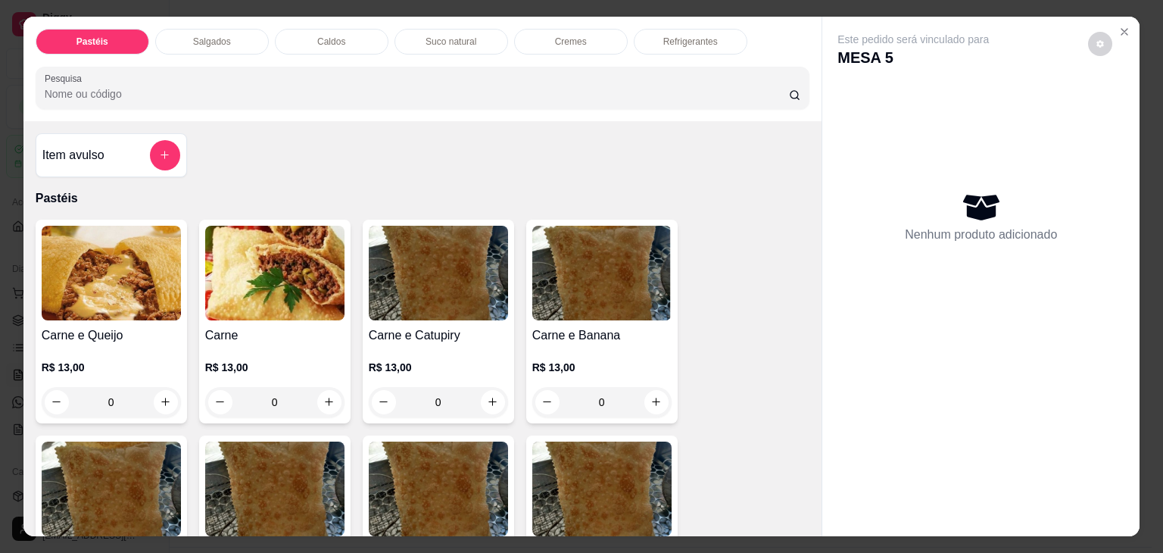
click at [1147, 15] on div "Pastéis Salgados Caldos Suco natural Cremes Refrigerantes Pesquisa Item avulso …" at bounding box center [581, 276] width 1163 height 553
click at [1131, 17] on div "Este pedido será vinculado para MESA 5 Nenhum produto adicionado" at bounding box center [981, 264] width 317 height 495
click at [1113, 28] on button "Close" at bounding box center [1125, 32] width 24 height 24
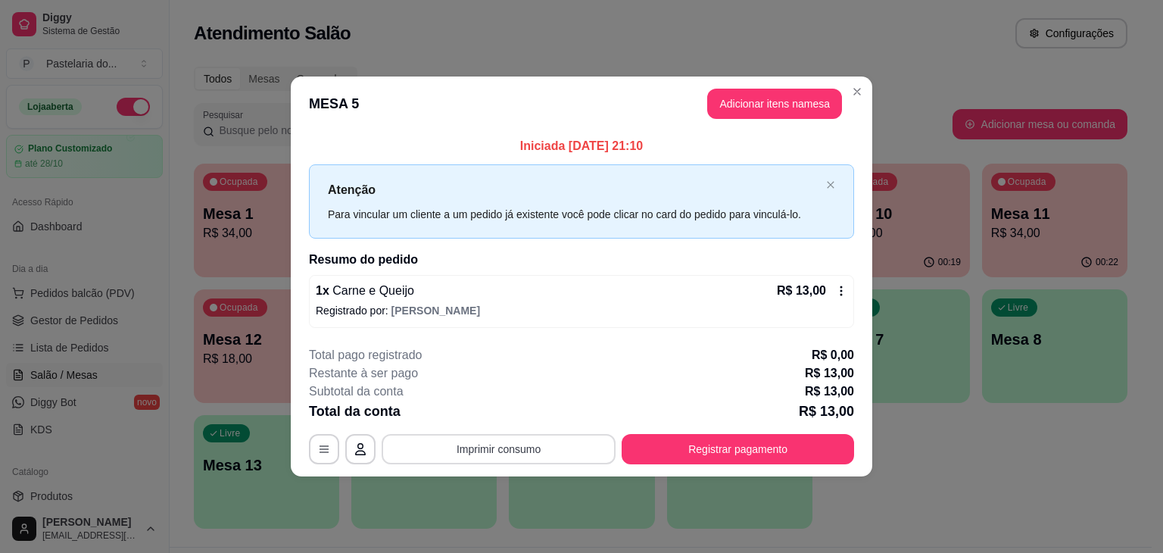
click at [629, 437] on button "Registrar pagamento" at bounding box center [738, 449] width 233 height 30
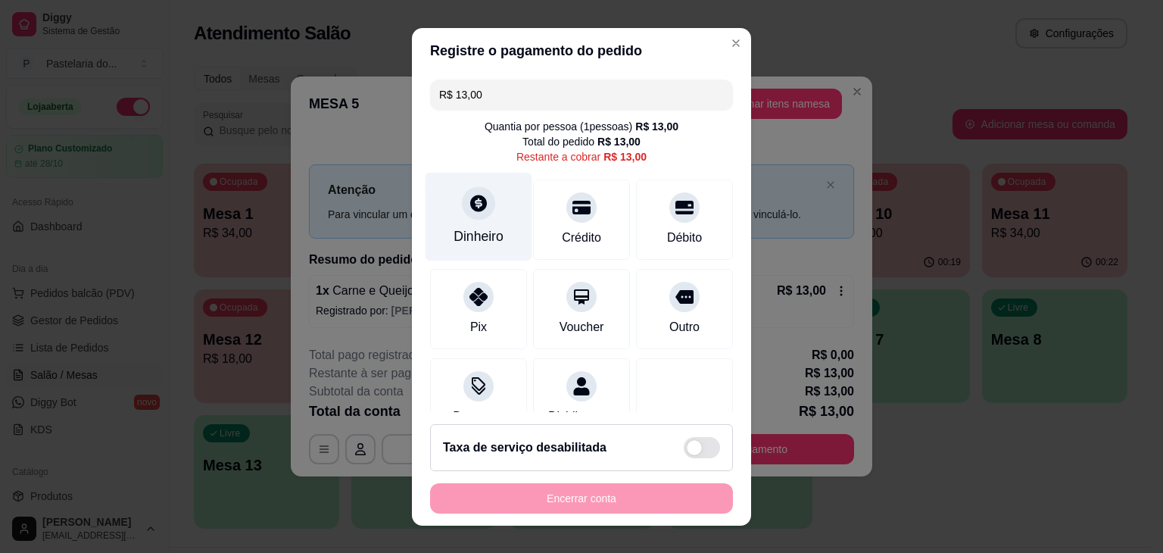
click at [467, 192] on div at bounding box center [478, 202] width 33 height 33
type input "R$ 0,00"
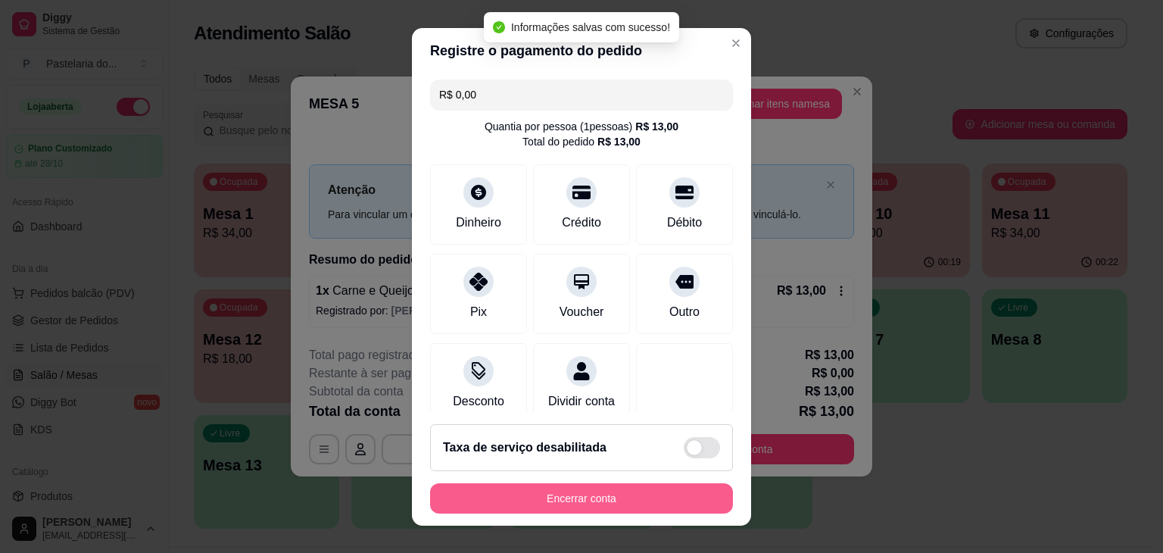
click at [626, 499] on button "Encerrar conta" at bounding box center [581, 498] width 303 height 30
click at [626, 499] on div "Encerrar conta" at bounding box center [581, 498] width 303 height 30
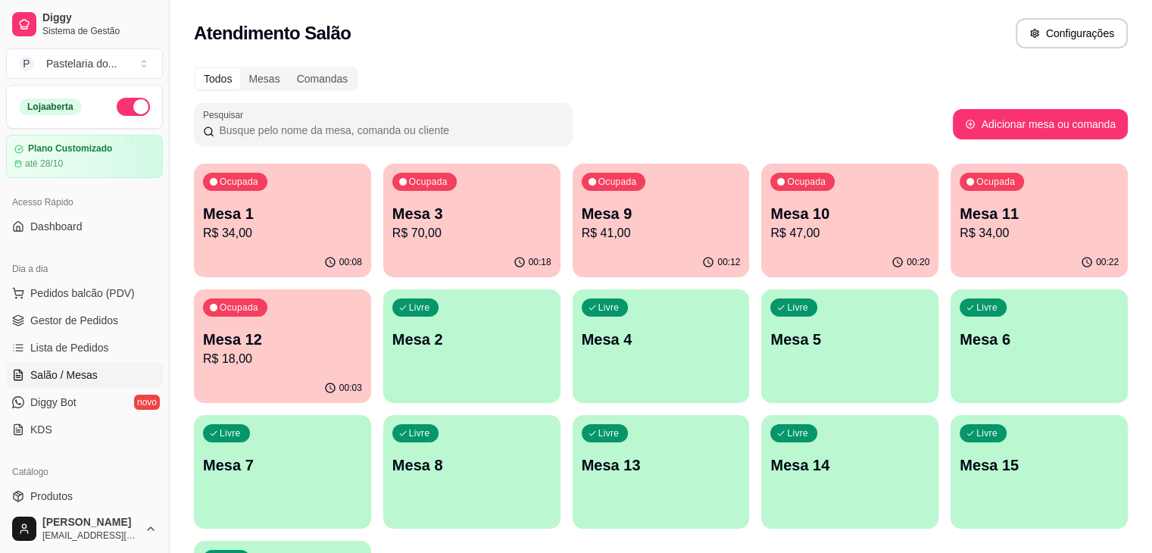
click at [242, 204] on p "Mesa 1" at bounding box center [282, 213] width 159 height 21
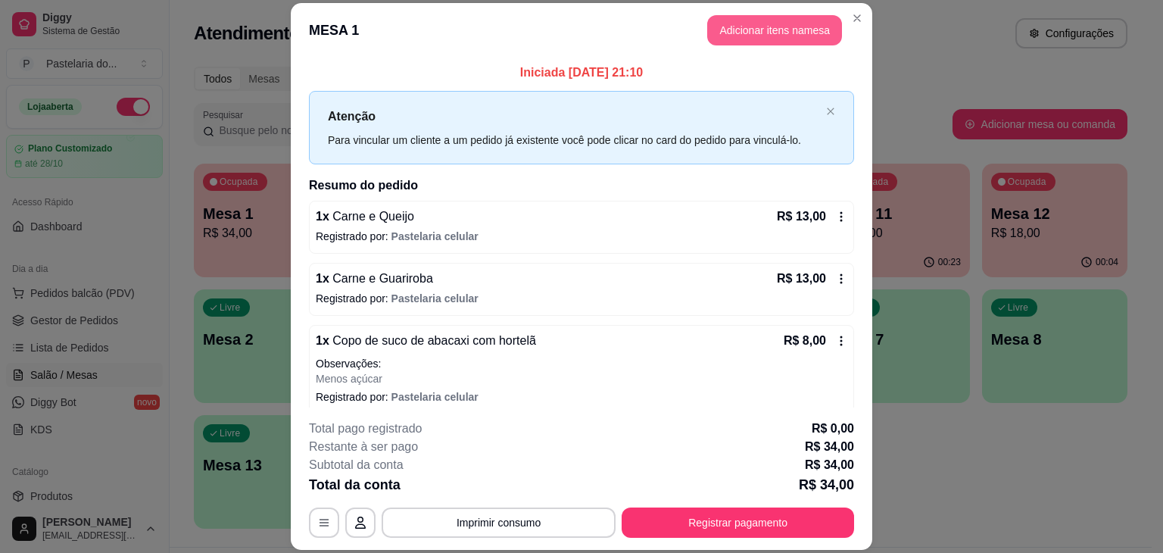
click at [810, 30] on button "Adicionar itens na mesa" at bounding box center [774, 30] width 135 height 30
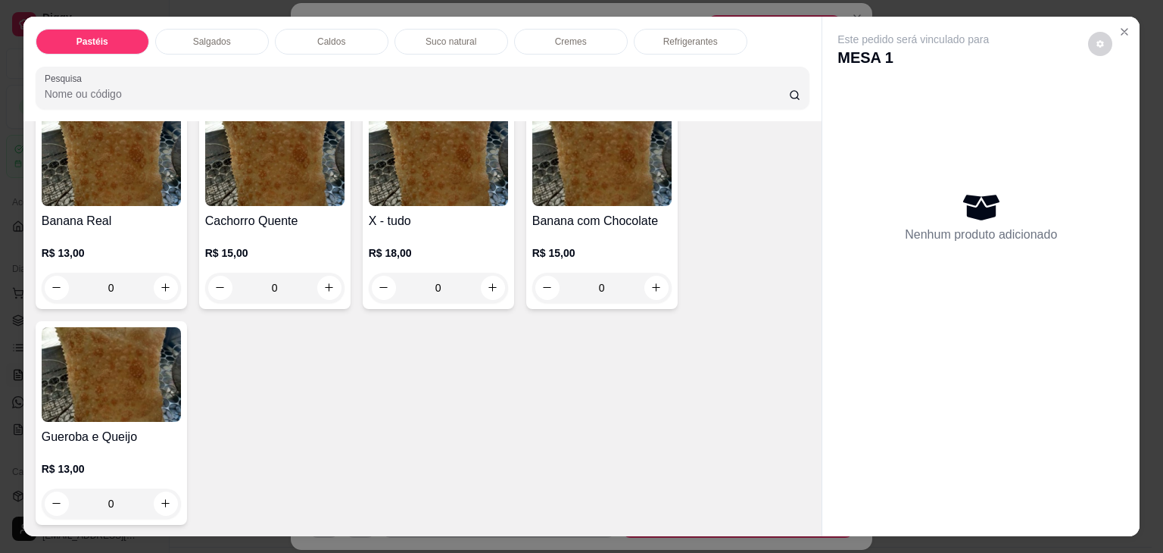
scroll to position [1288, 0]
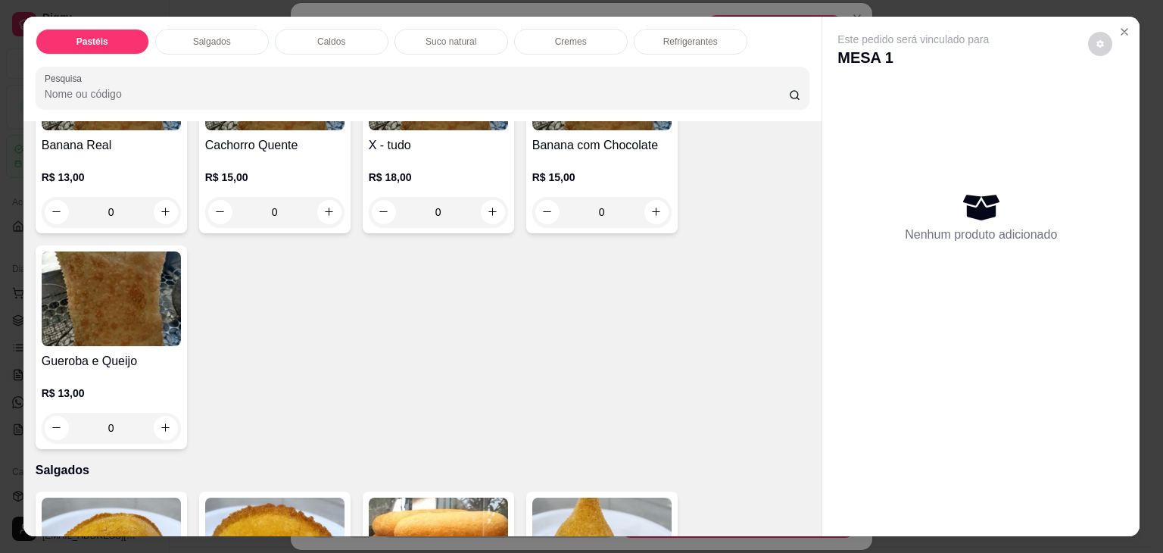
click at [489, 197] on div "0" at bounding box center [438, 212] width 139 height 30
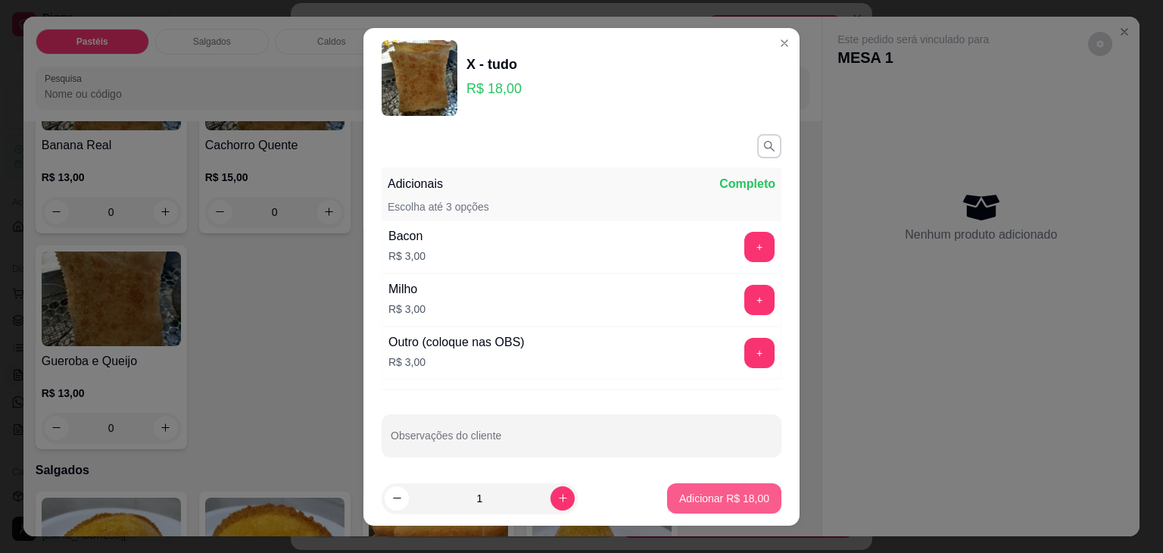
click at [694, 501] on p "Adicionar R$ 18,00" at bounding box center [724, 498] width 90 height 15
type input "1"
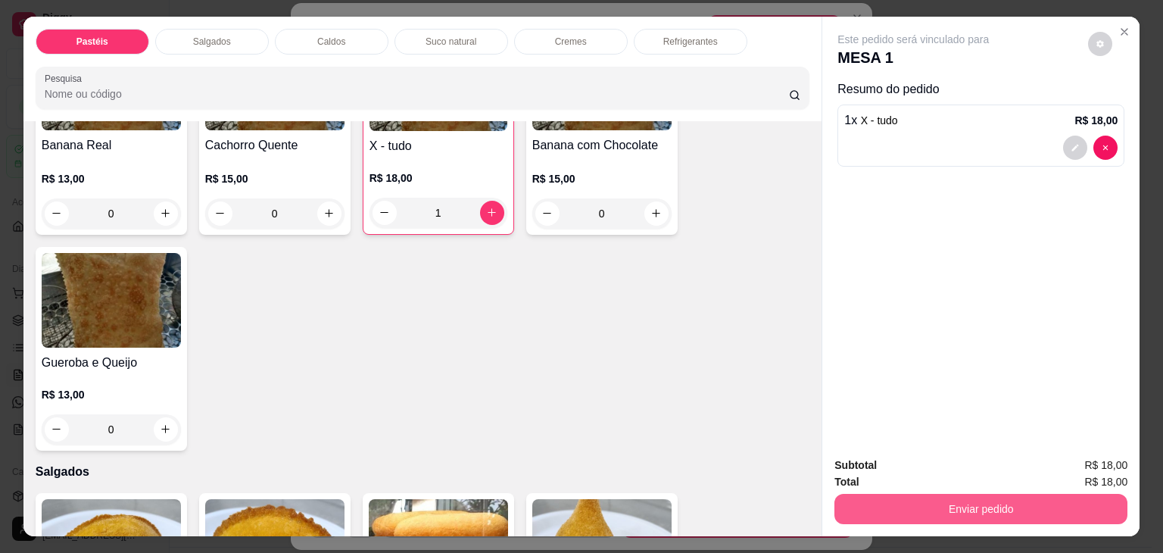
click at [918, 494] on button "Enviar pedido" at bounding box center [981, 509] width 293 height 30
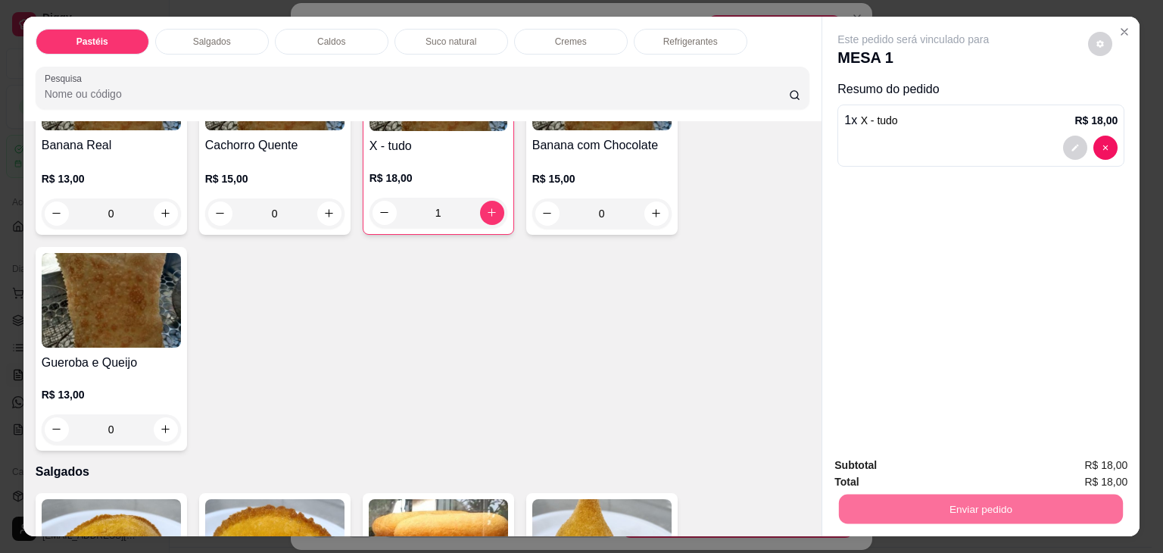
click at [1064, 459] on button "Enviar pedido" at bounding box center [1089, 465] width 86 height 29
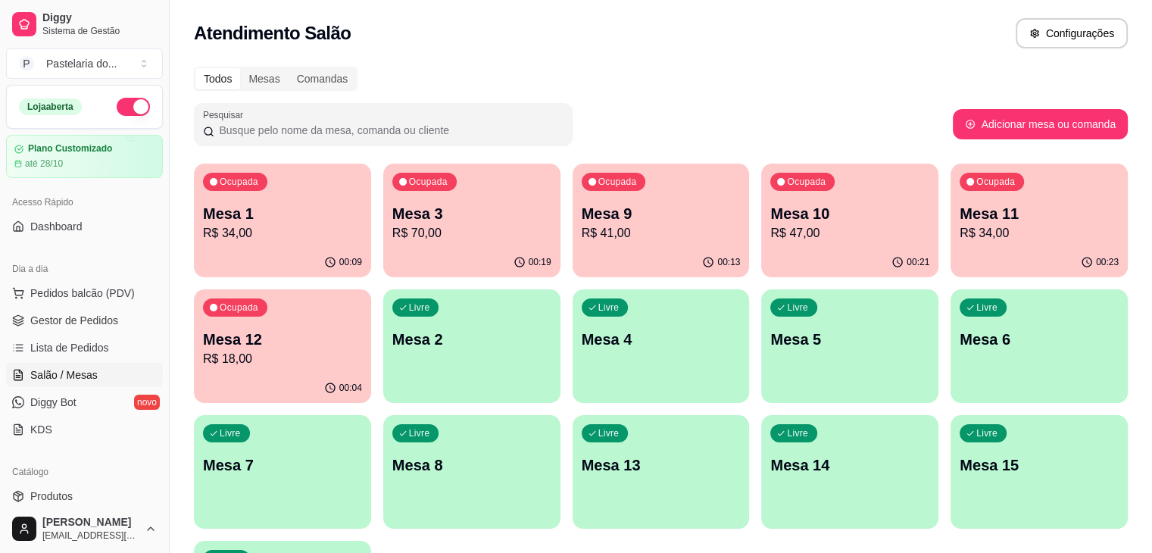
click at [778, 196] on div "Ocupada Mesa 10 R$ 47,00" at bounding box center [849, 206] width 177 height 84
click at [778, 195] on body "Diggy Sistema de Gestão P Pastelaria do ... Loja aberta Plano Customizado até 2…" at bounding box center [576, 276] width 1152 height 553
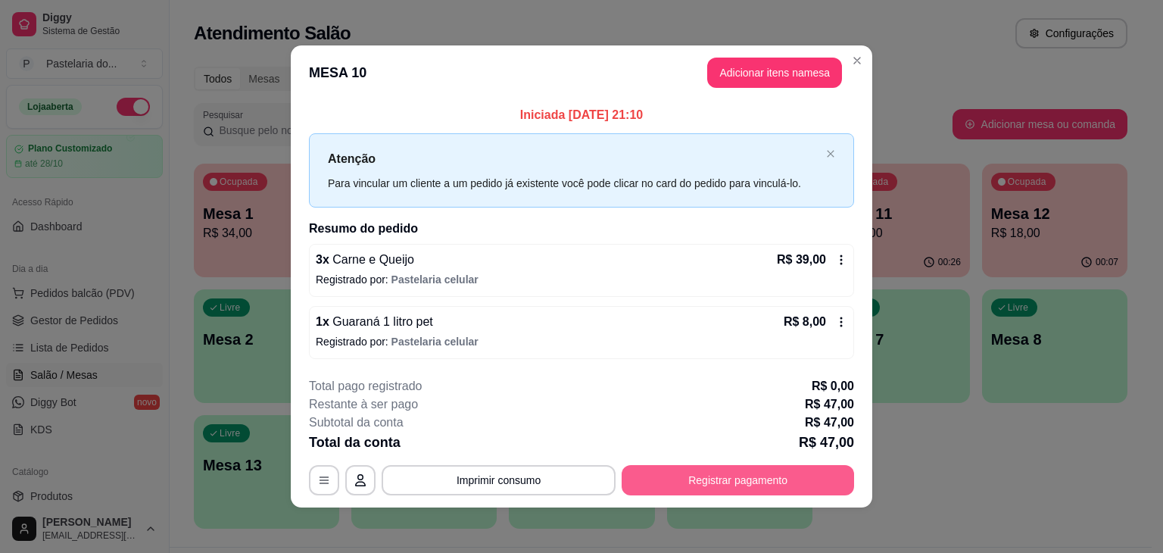
click at [833, 473] on button "Registrar pagamento" at bounding box center [738, 480] width 233 height 30
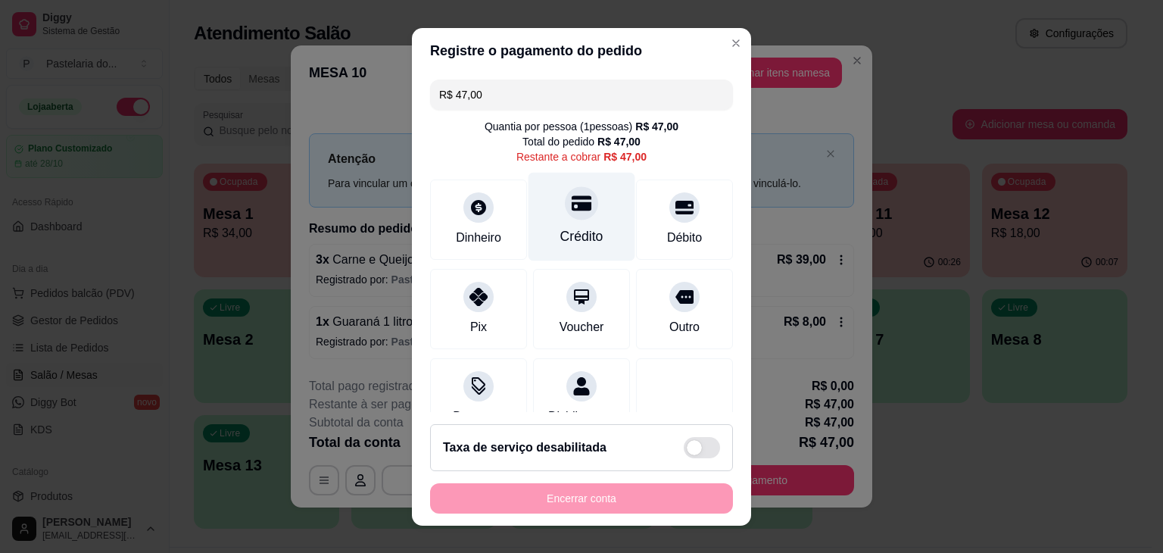
click at [542, 195] on div "Crédito" at bounding box center [582, 216] width 107 height 89
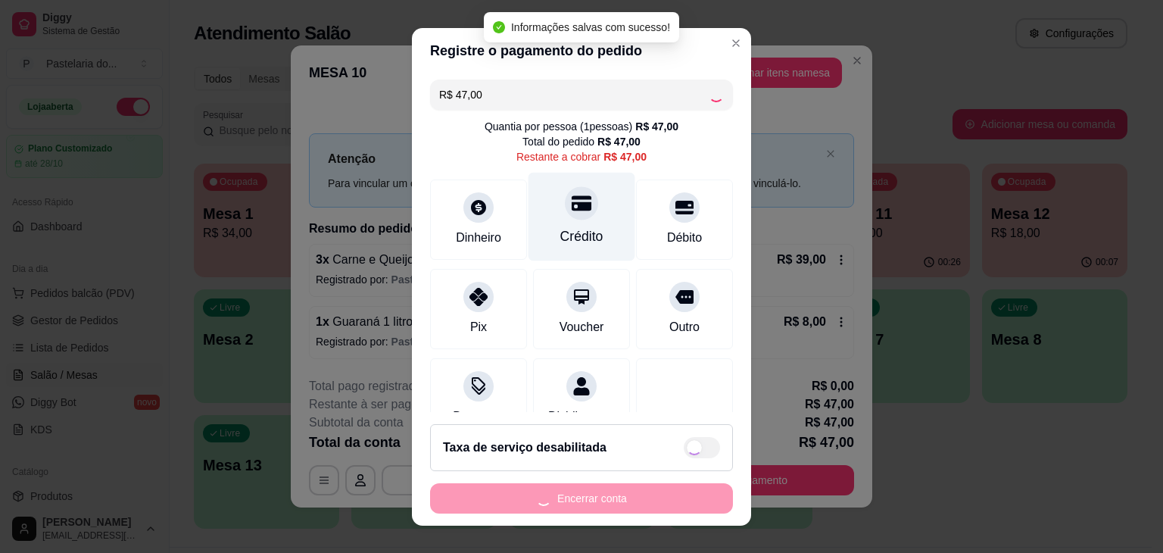
type input "R$ 0,00"
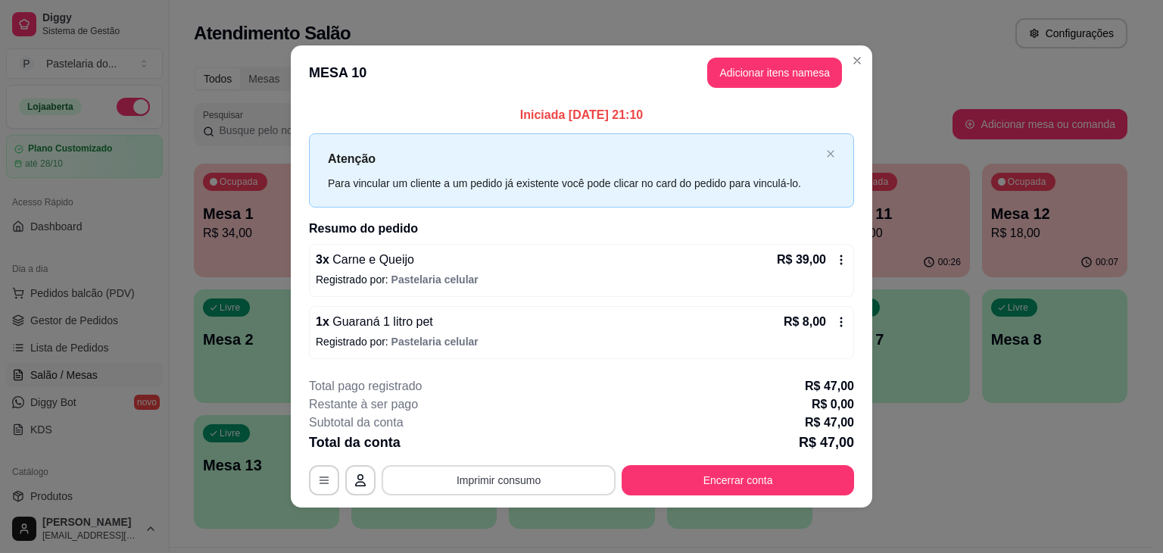
click at [473, 484] on button "Imprimir consumo" at bounding box center [499, 480] width 234 height 30
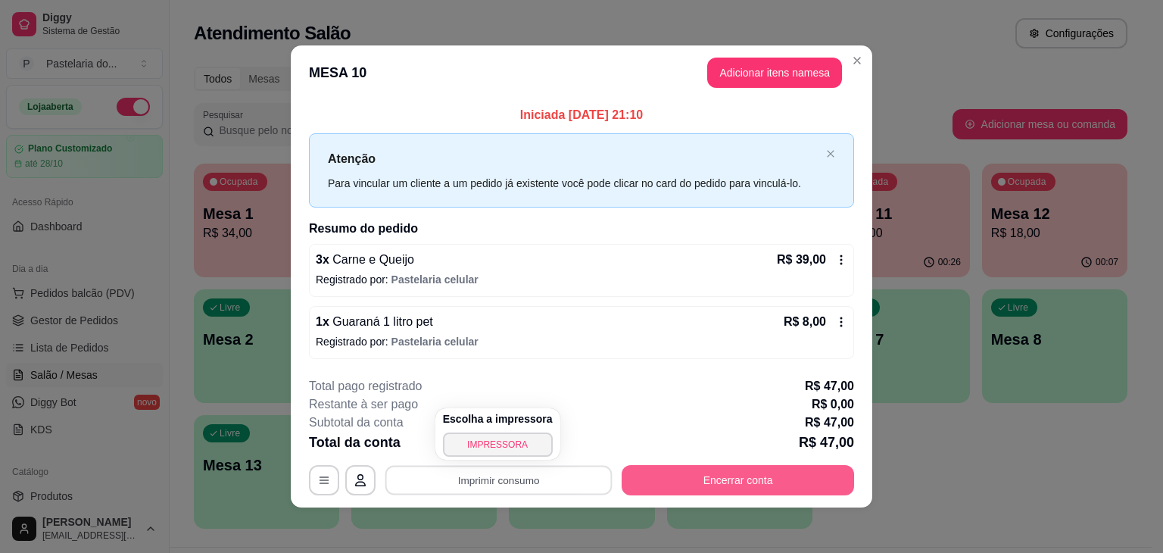
click at [730, 477] on button "Encerrar conta" at bounding box center [738, 480] width 233 height 30
click at [733, 477] on button "Encerrar conta" at bounding box center [738, 480] width 233 height 30
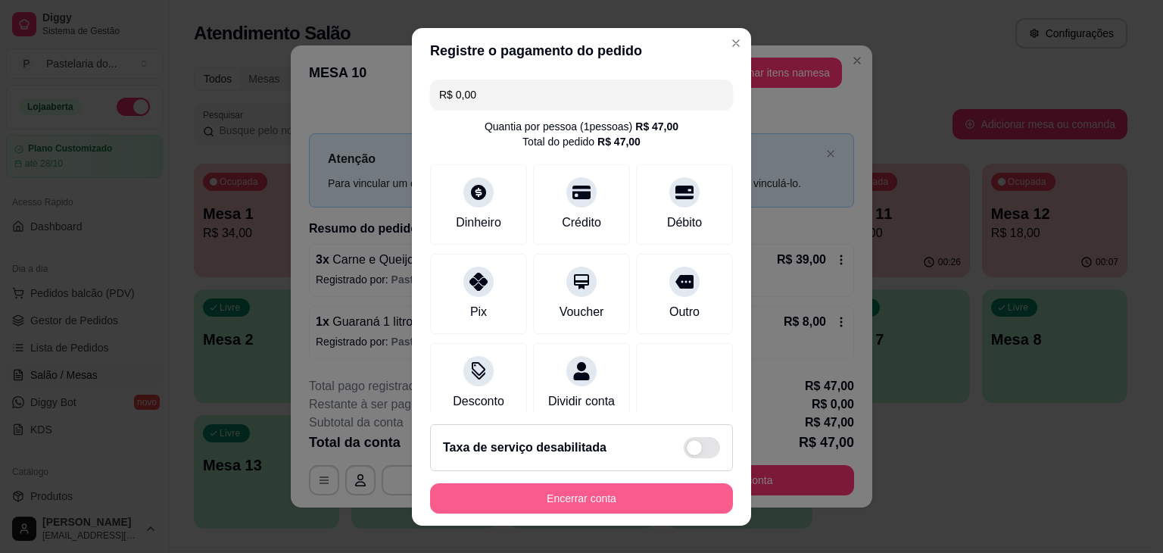
click at [635, 508] on button "Encerrar conta" at bounding box center [581, 498] width 303 height 30
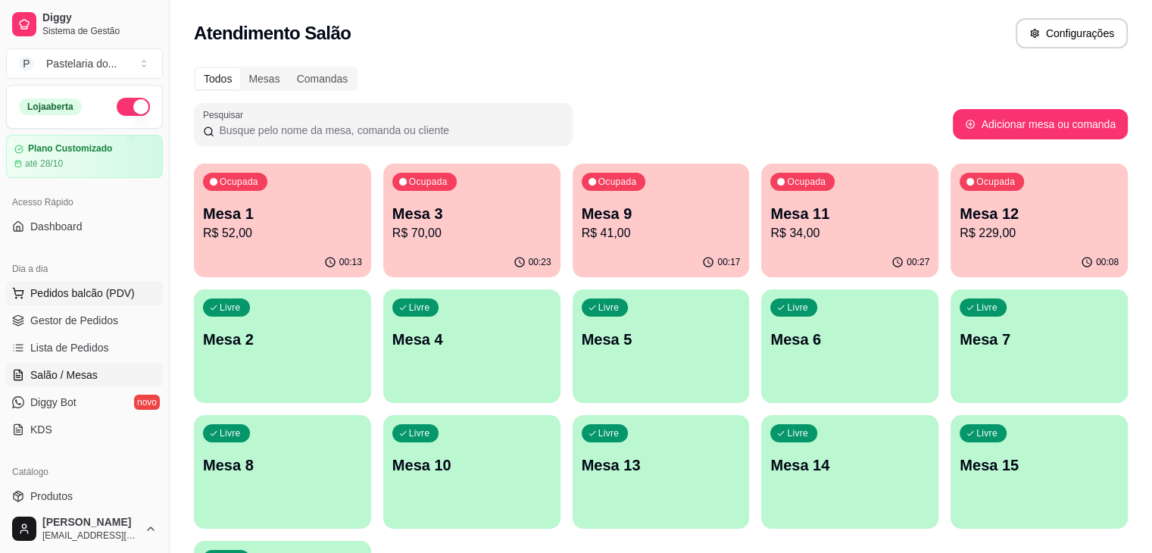
click at [91, 298] on span "Pedidos balcão (PDV)" at bounding box center [82, 293] width 105 height 15
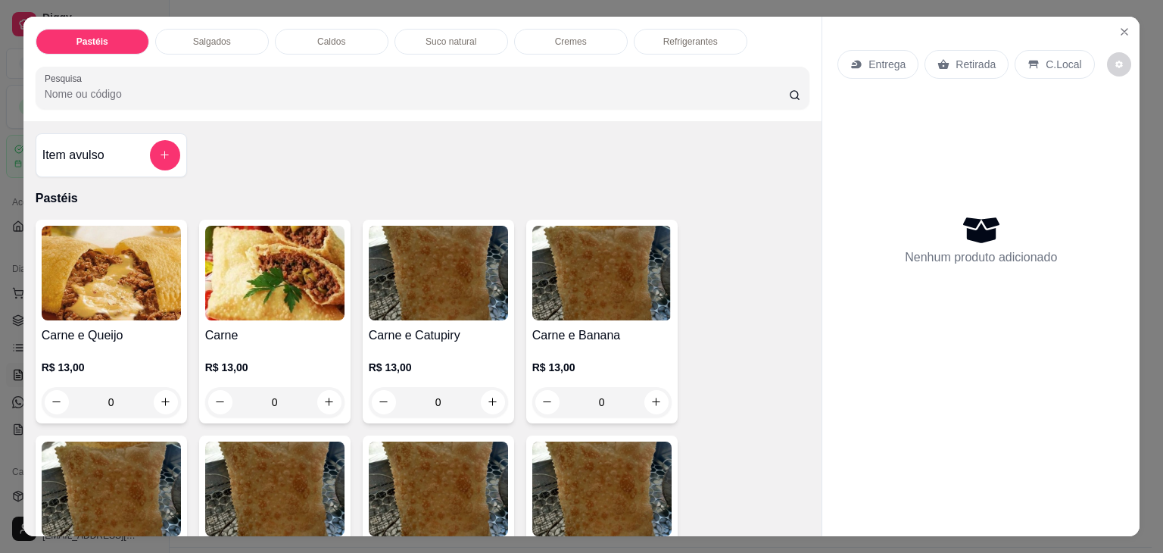
click at [249, 36] on div "Salgados" at bounding box center [212, 42] width 114 height 26
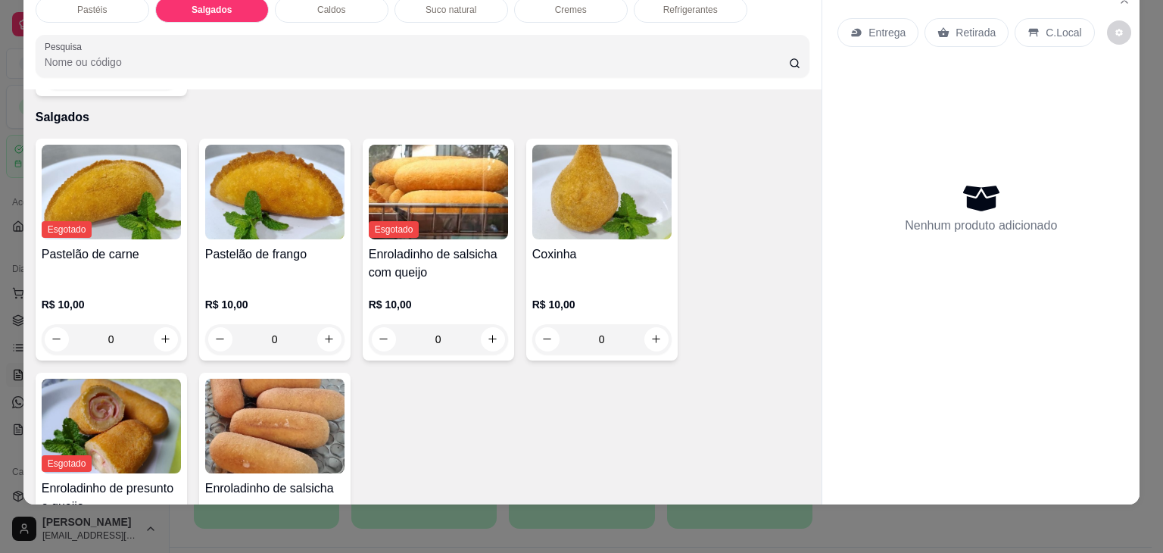
click at [274, 386] on img at bounding box center [274, 426] width 139 height 95
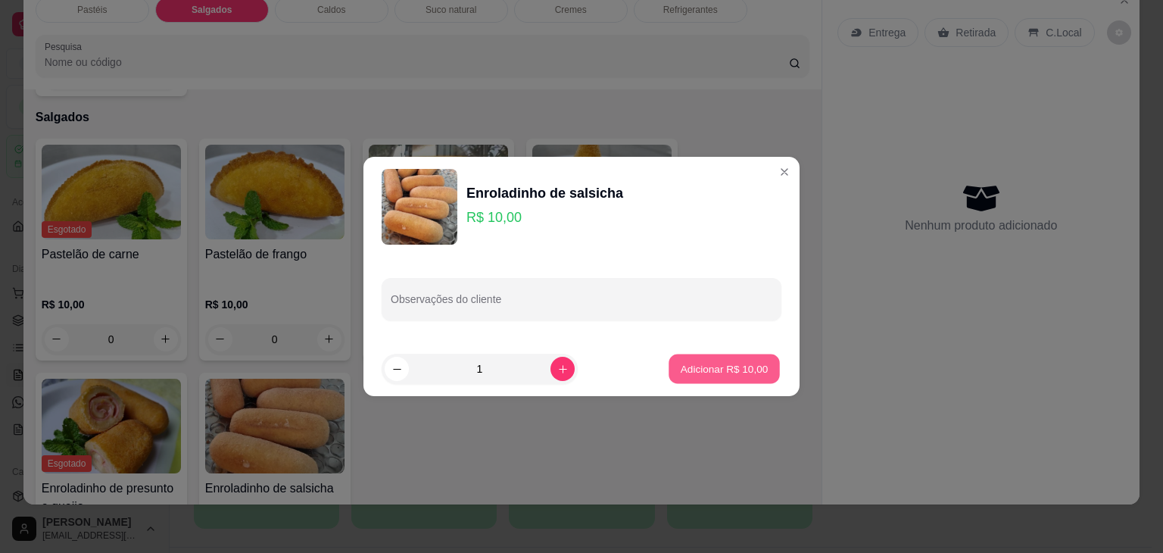
click at [739, 382] on button "Adicionar R$ 10,00" at bounding box center [724, 369] width 111 height 30
type input "1"
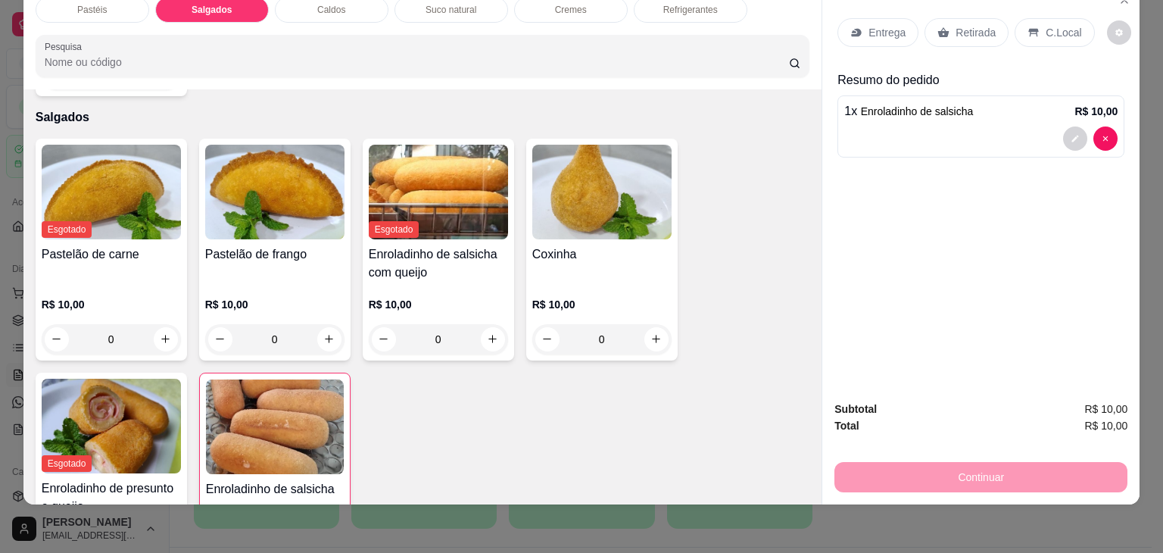
click at [1086, 130] on div at bounding box center [1090, 138] width 55 height 24
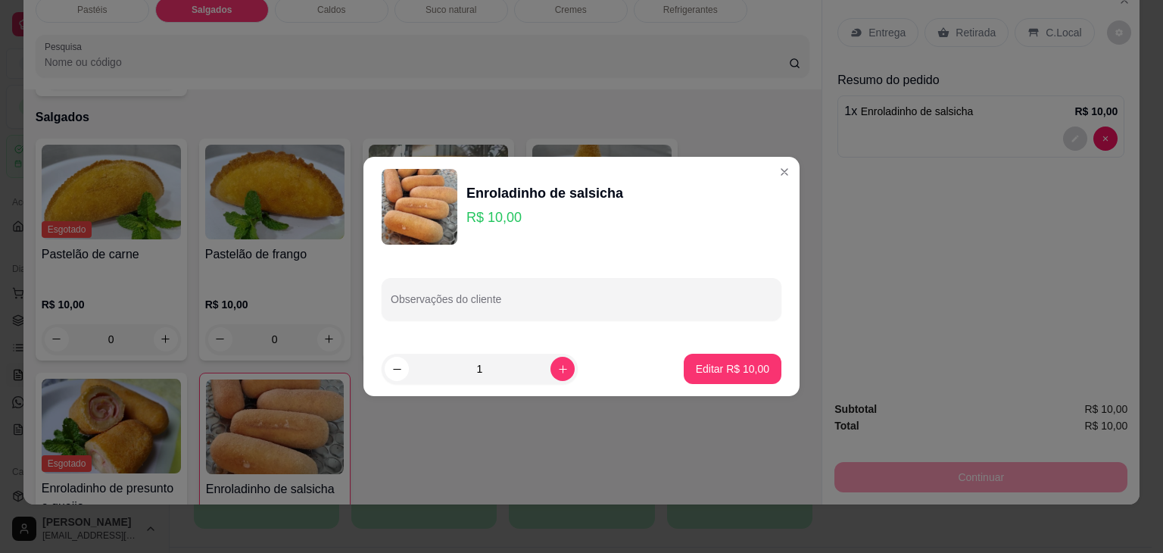
click at [692, 358] on button "Editar R$ 10,00" at bounding box center [733, 369] width 98 height 30
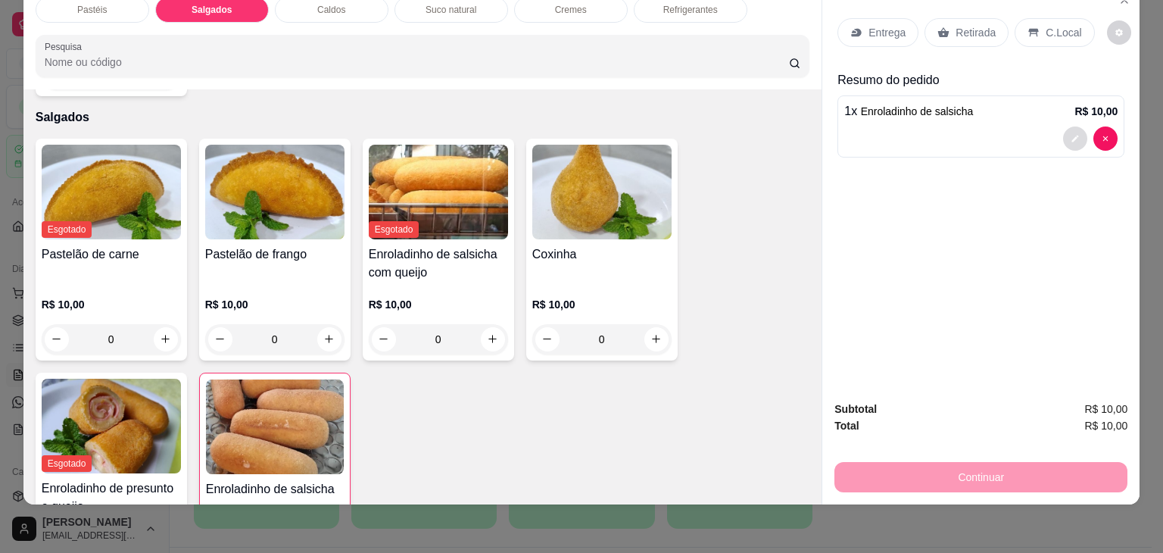
click at [1071, 134] on icon "decrease-product-quantity" at bounding box center [1075, 138] width 9 height 9
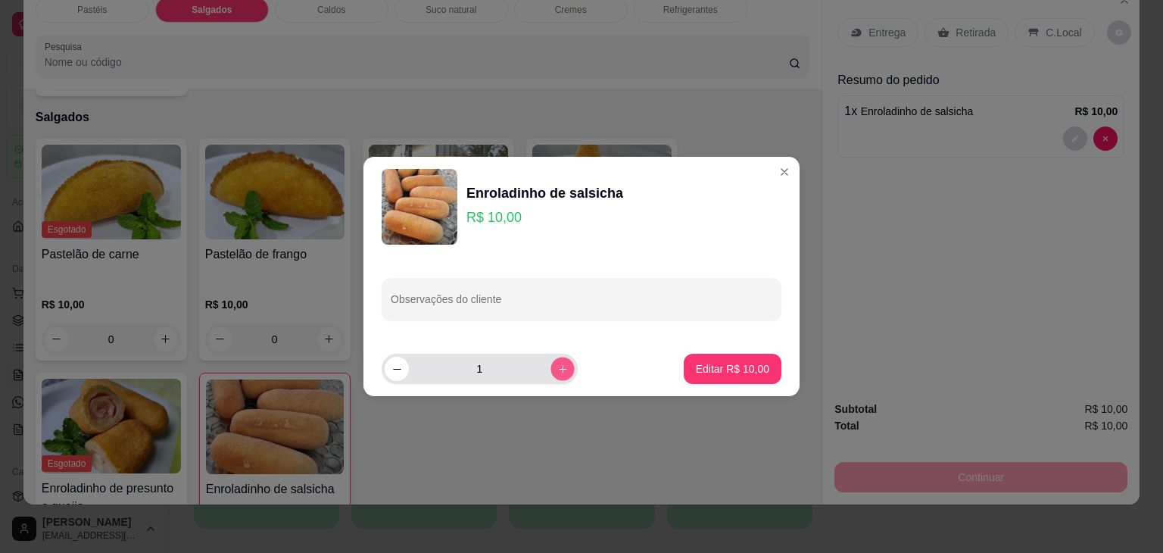
click at [551, 367] on button "increase-product-quantity" at bounding box center [562, 368] width 23 height 23
type input "2"
click at [744, 373] on p "Editar R$ 20,00" at bounding box center [732, 368] width 73 height 15
type input "2"
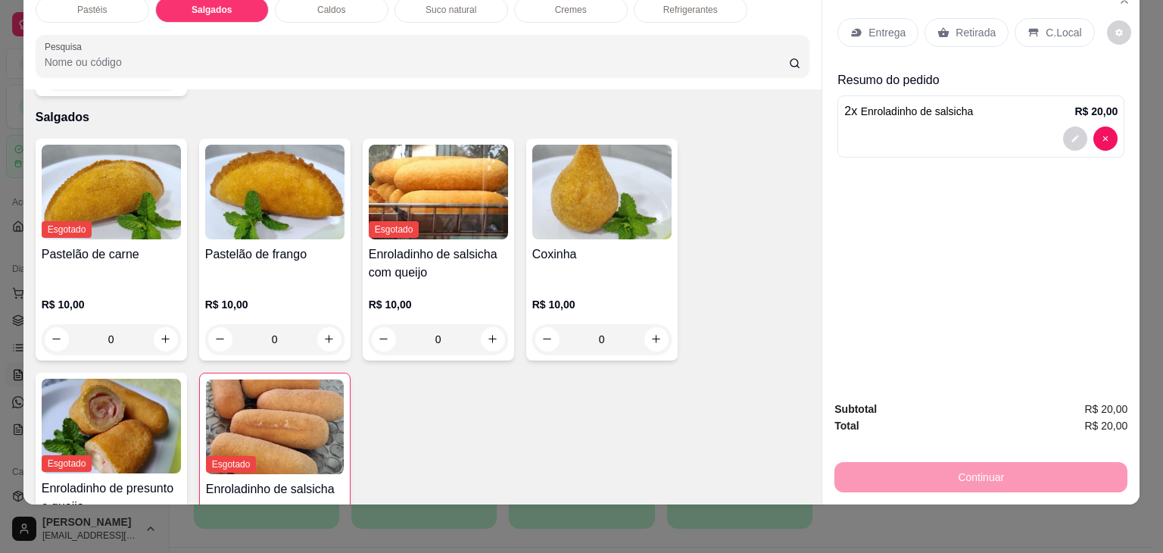
click at [944, 31] on div "Retirada" at bounding box center [967, 32] width 84 height 29
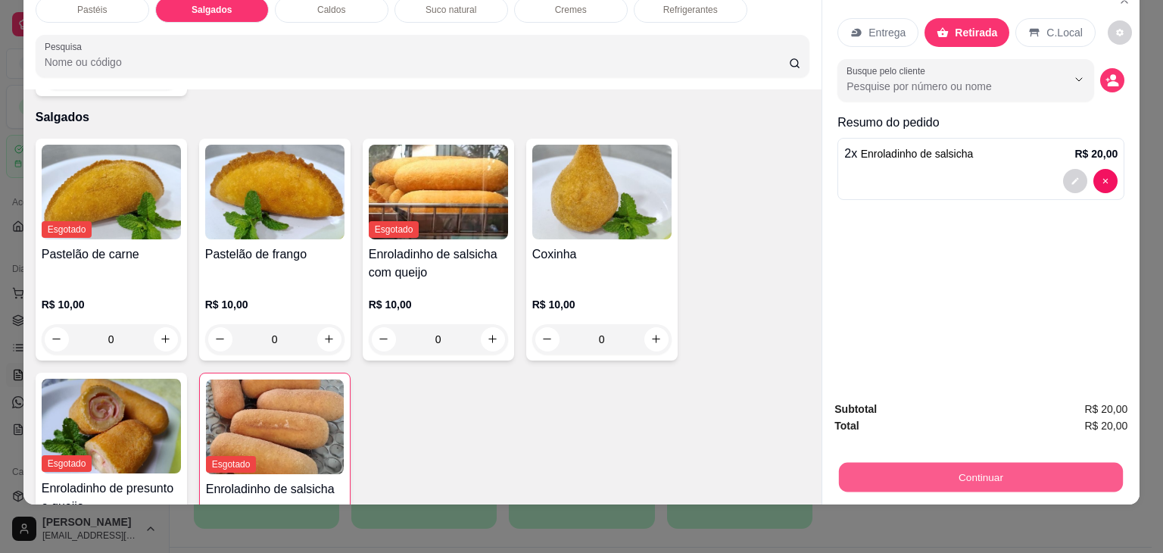
click at [953, 479] on button "Continuar" at bounding box center [981, 478] width 284 height 30
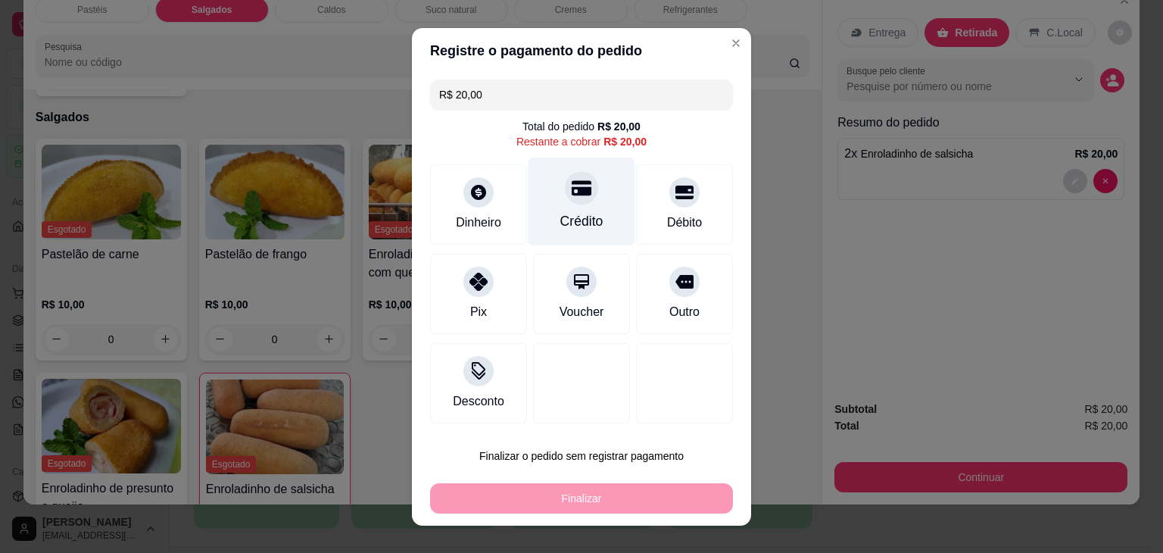
click at [551, 195] on div "Crédito" at bounding box center [582, 201] width 107 height 89
type input "R$ 0,00"
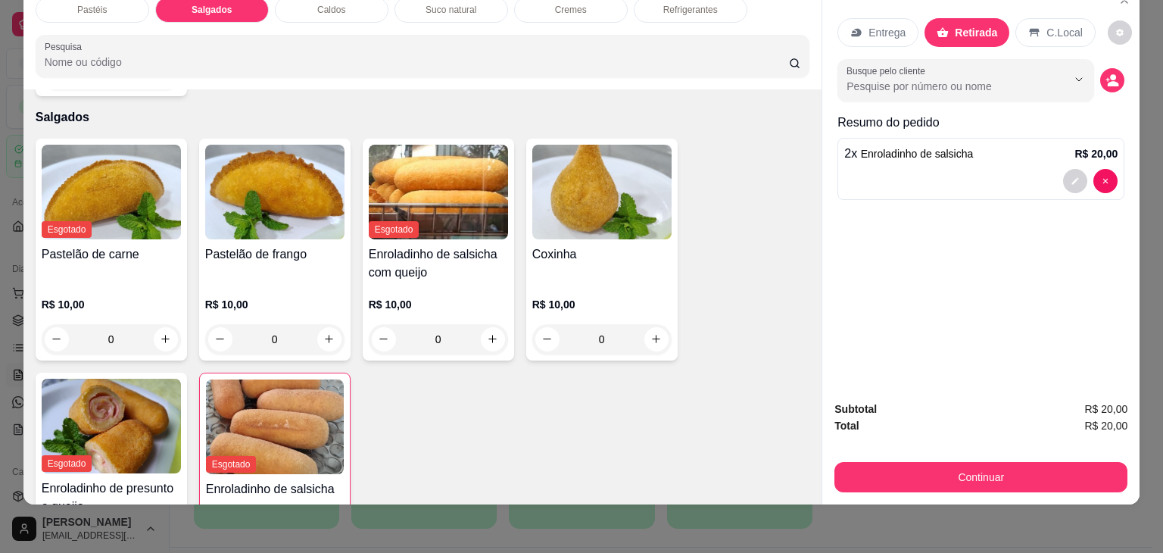
click at [685, 495] on div "Pastéis Salgados Caldos Suco natural Cremes Refrigerantes Pesquisa Item avulso …" at bounding box center [581, 276] width 1163 height 553
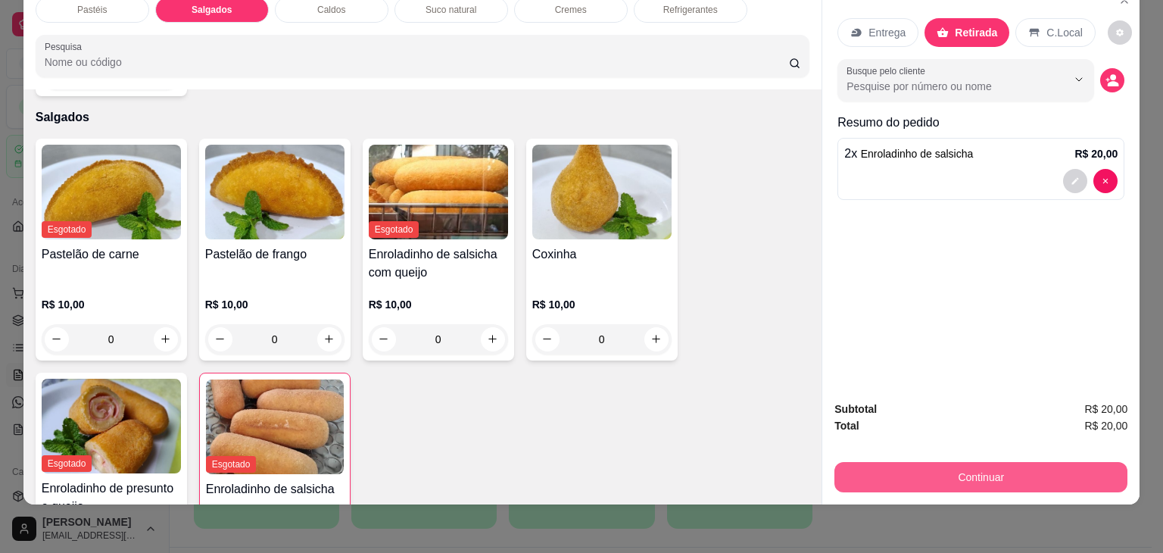
click at [964, 462] on button "Continuar" at bounding box center [981, 477] width 293 height 30
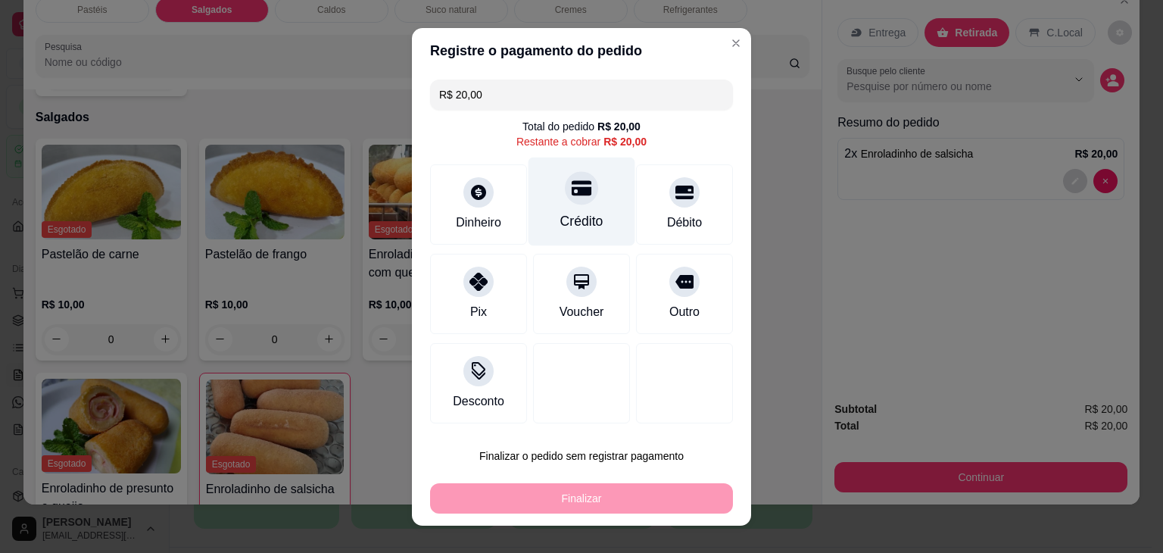
click at [573, 213] on div "Crédito" at bounding box center [581, 221] width 43 height 20
type input "R$ 0,00"
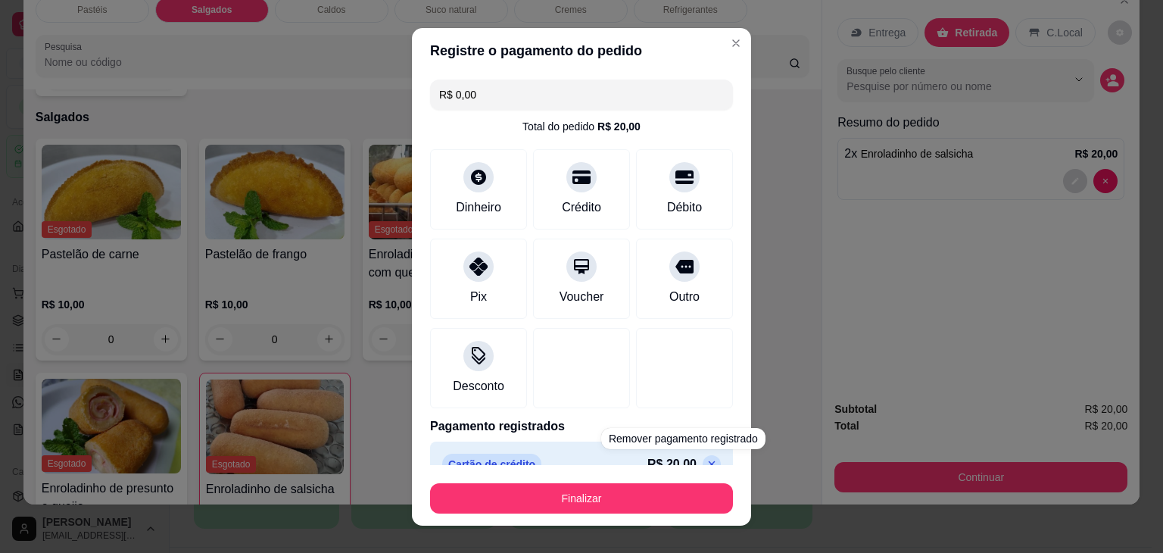
click at [645, 495] on button "Finalizar" at bounding box center [581, 498] width 303 height 30
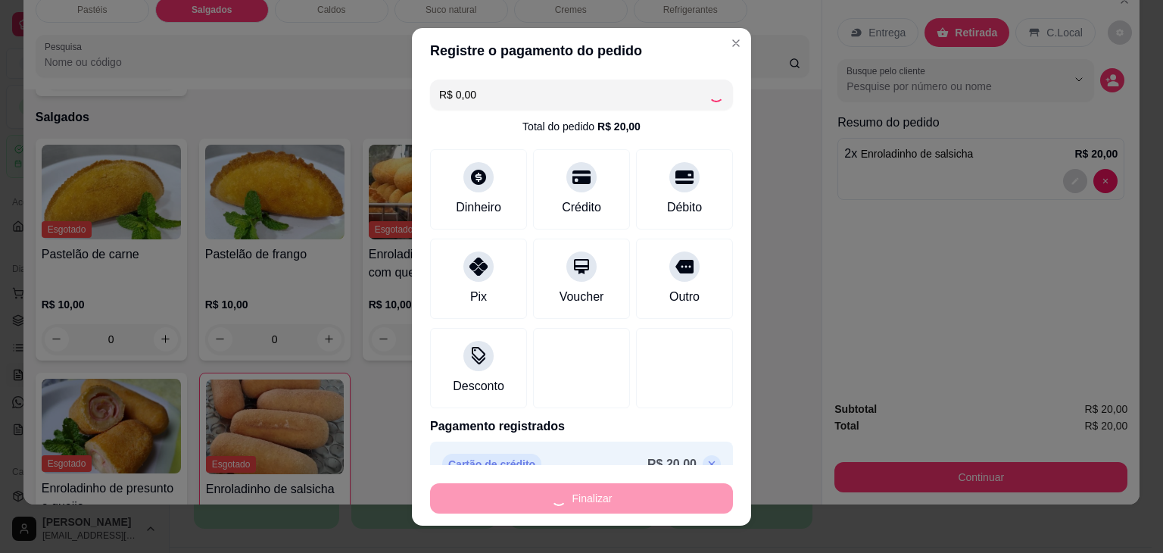
type input "0"
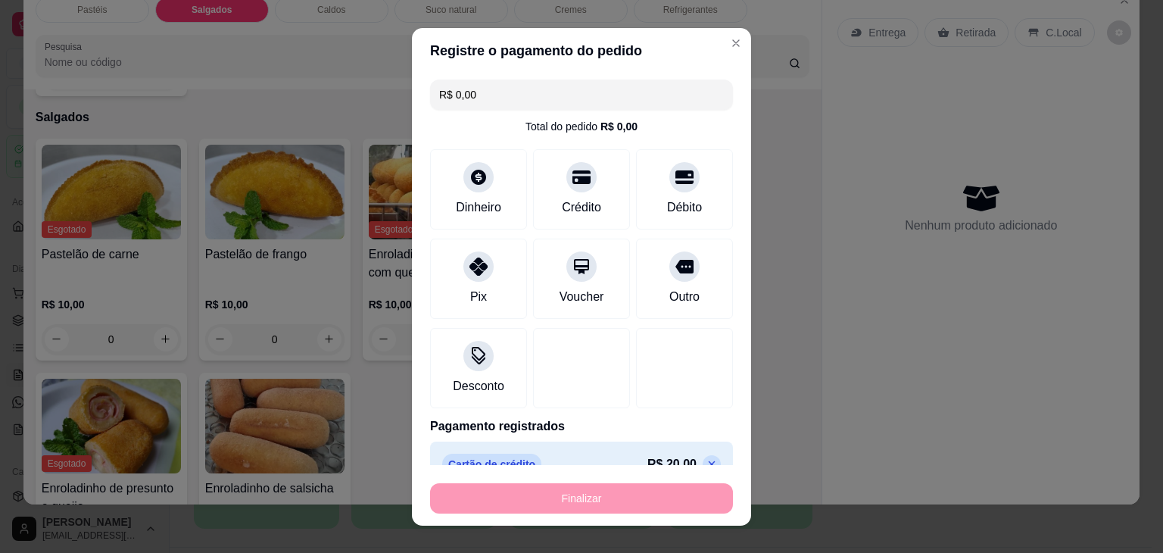
type input "-R$ 20,00"
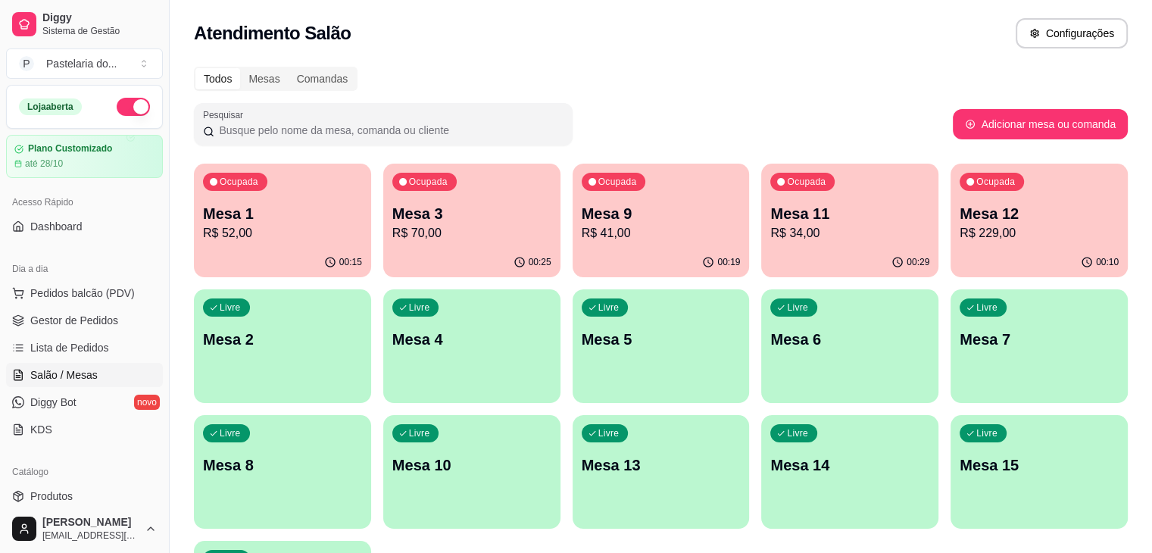
click at [610, 210] on p "Mesa 9" at bounding box center [661, 213] width 159 height 21
click at [770, 206] on p "Mesa 11" at bounding box center [849, 213] width 159 height 21
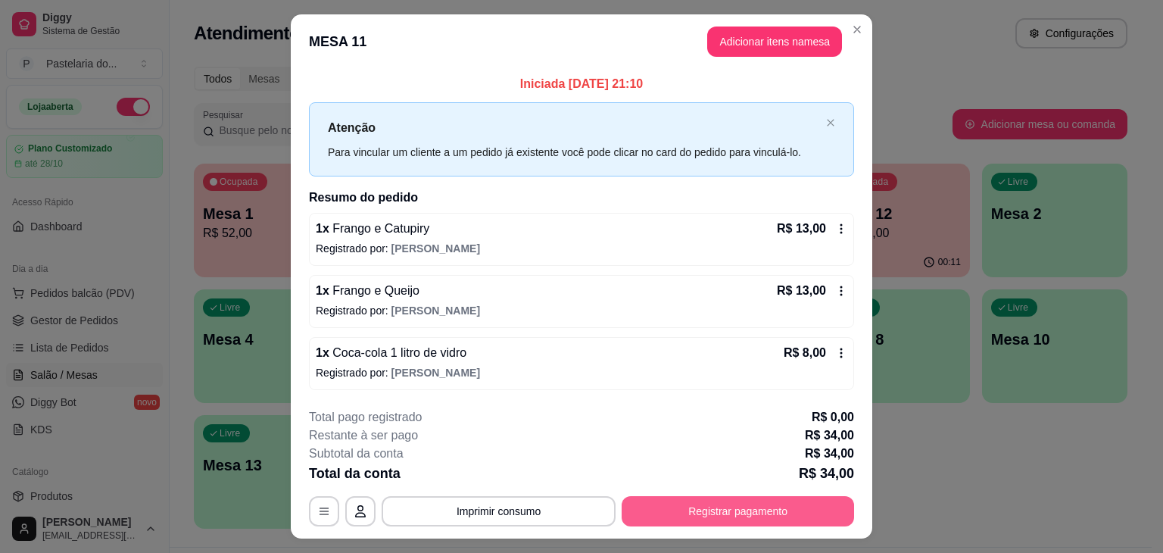
click at [763, 514] on button "Registrar pagamento" at bounding box center [738, 511] width 233 height 30
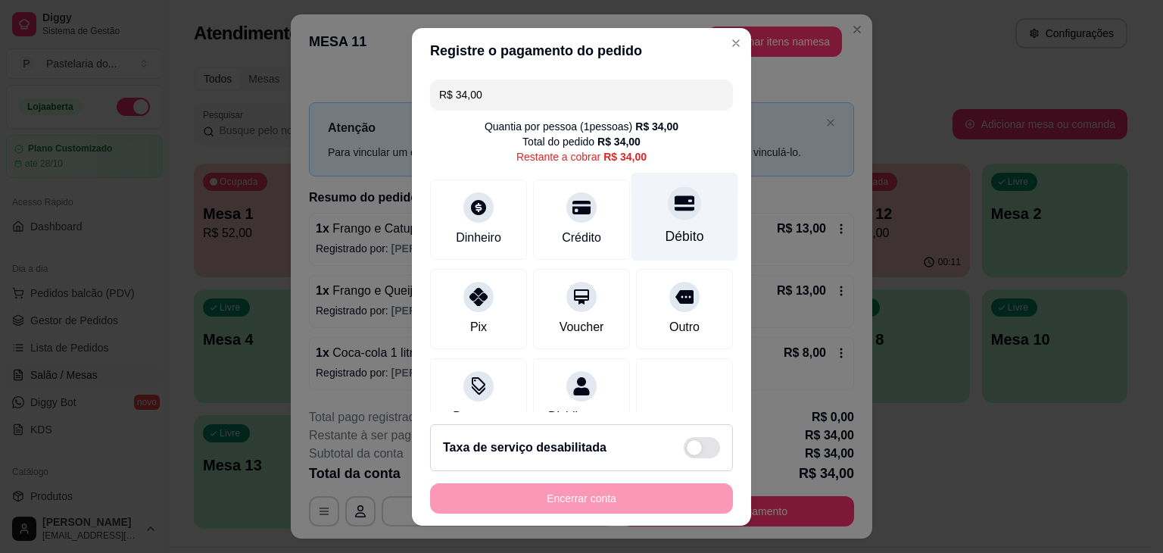
click at [666, 230] on div "Débito" at bounding box center [685, 236] width 39 height 20
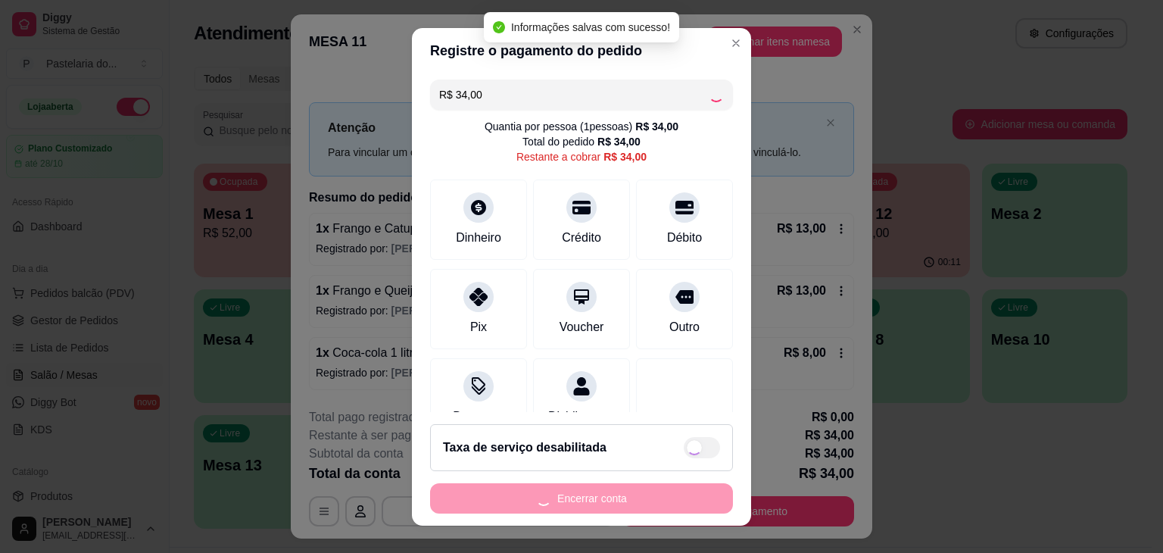
type input "R$ 0,00"
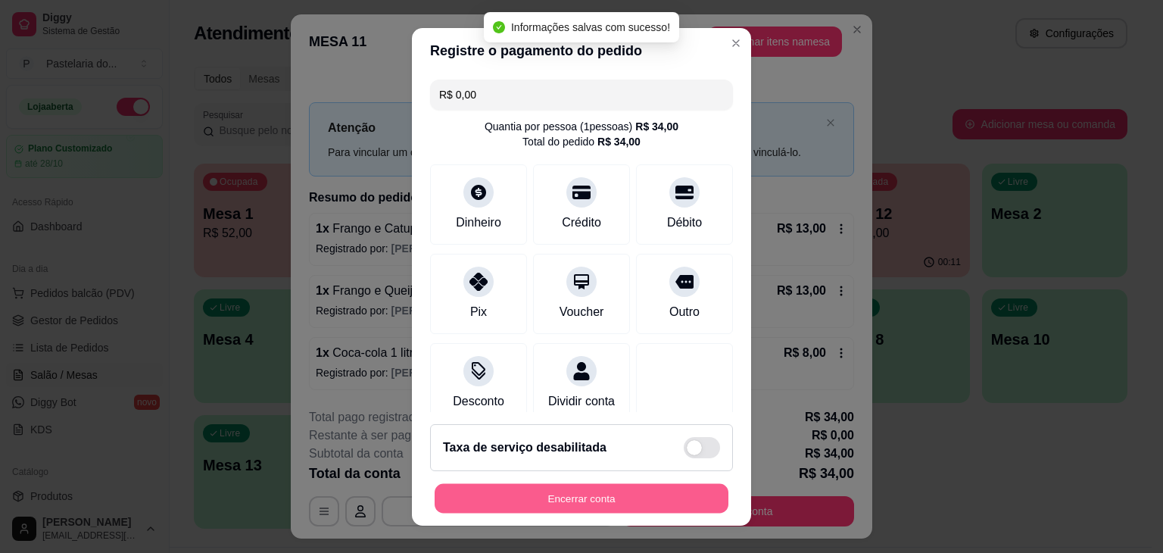
click at [617, 498] on button "Encerrar conta" at bounding box center [582, 498] width 294 height 30
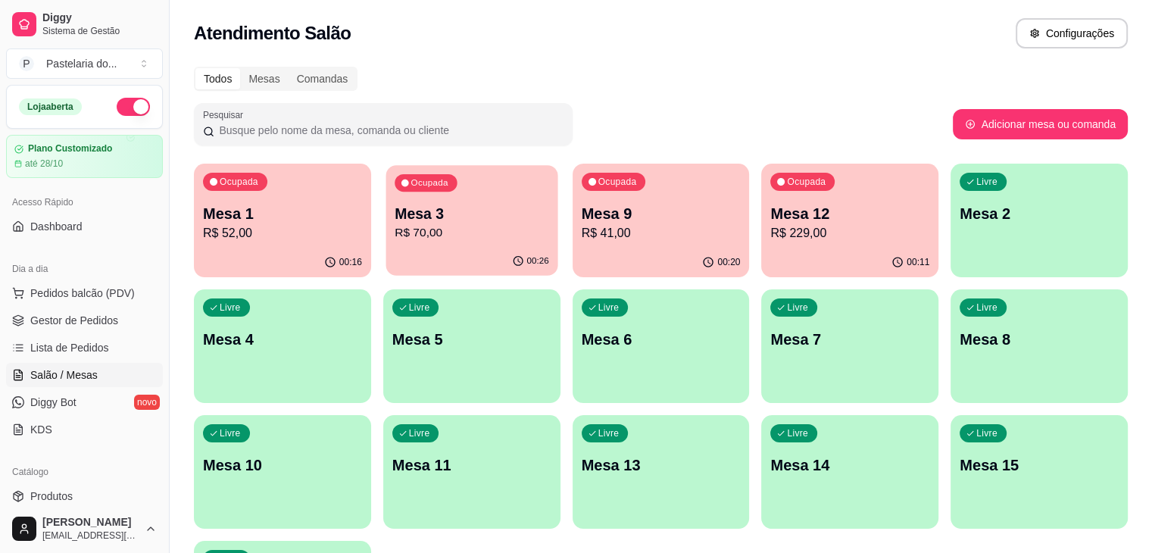
click at [476, 183] on div "Ocupada Mesa 3 R$ 70,00" at bounding box center [472, 206] width 172 height 82
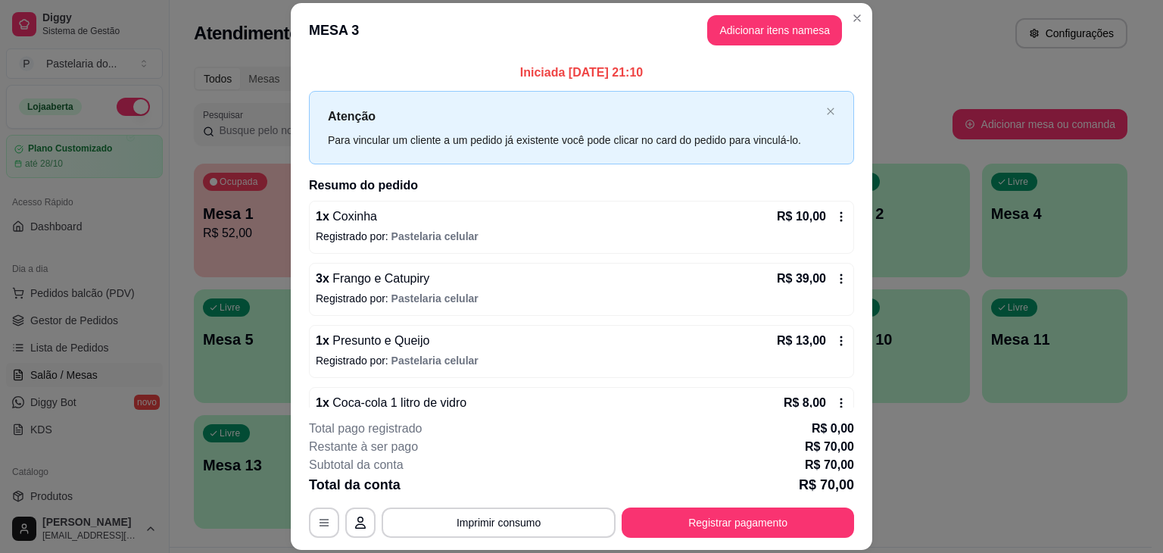
click at [716, 526] on button "Registrar pagamento" at bounding box center [738, 522] width 233 height 30
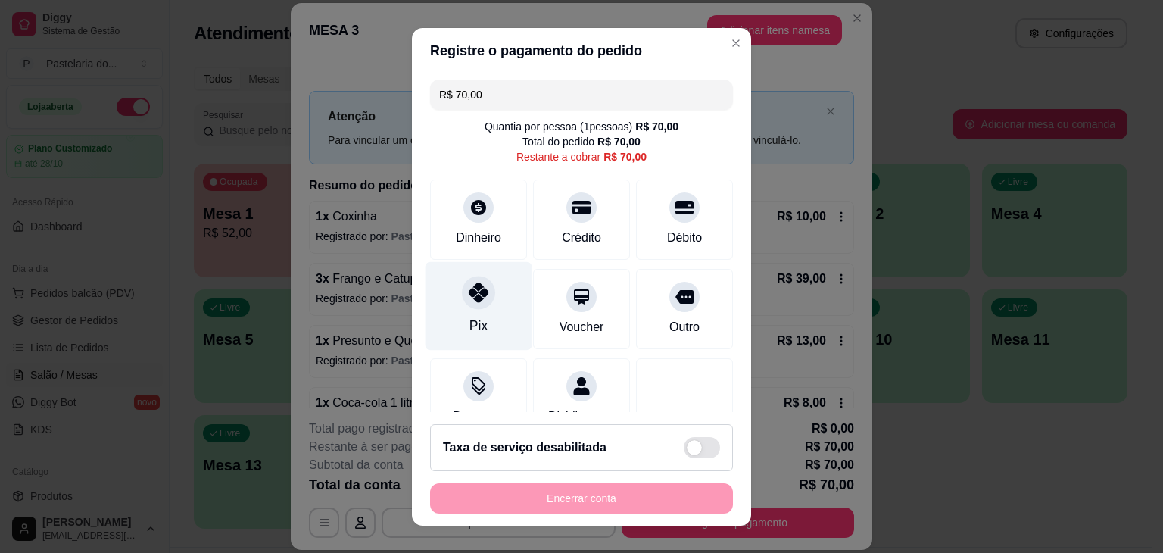
click at [476, 313] on div "Pix" at bounding box center [479, 305] width 107 height 89
type input "R$ 0,00"
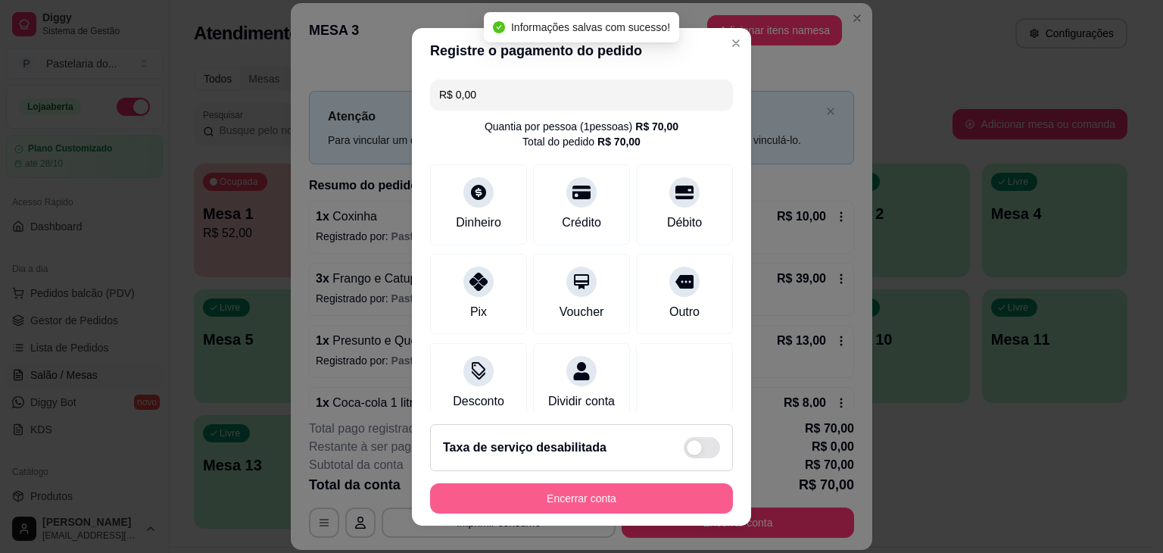
click at [554, 499] on button "Encerrar conta" at bounding box center [581, 498] width 303 height 30
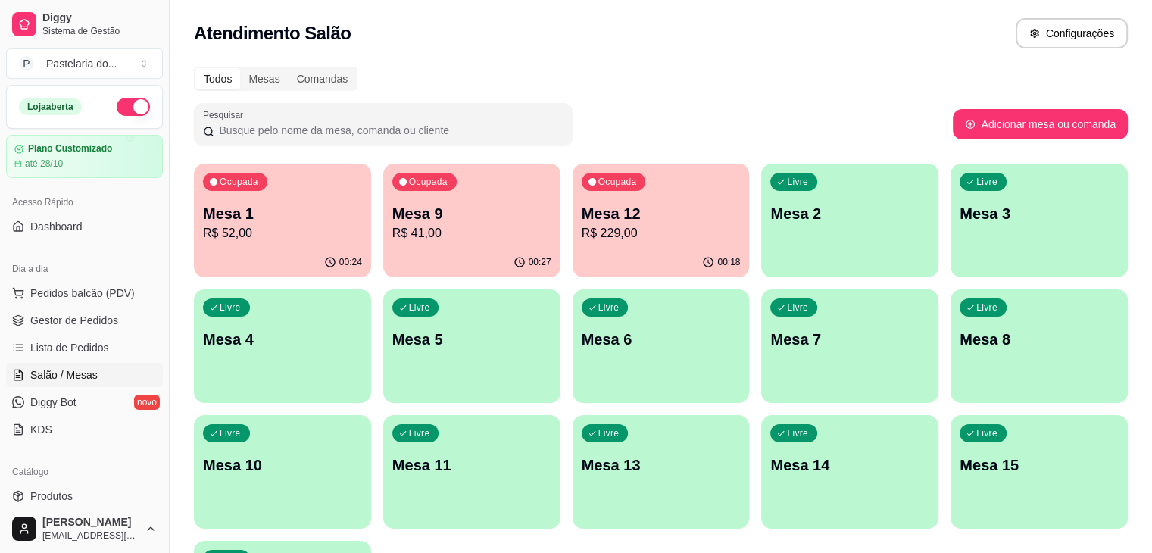
click at [424, 270] on div "00:27" at bounding box center [471, 263] width 177 height 30
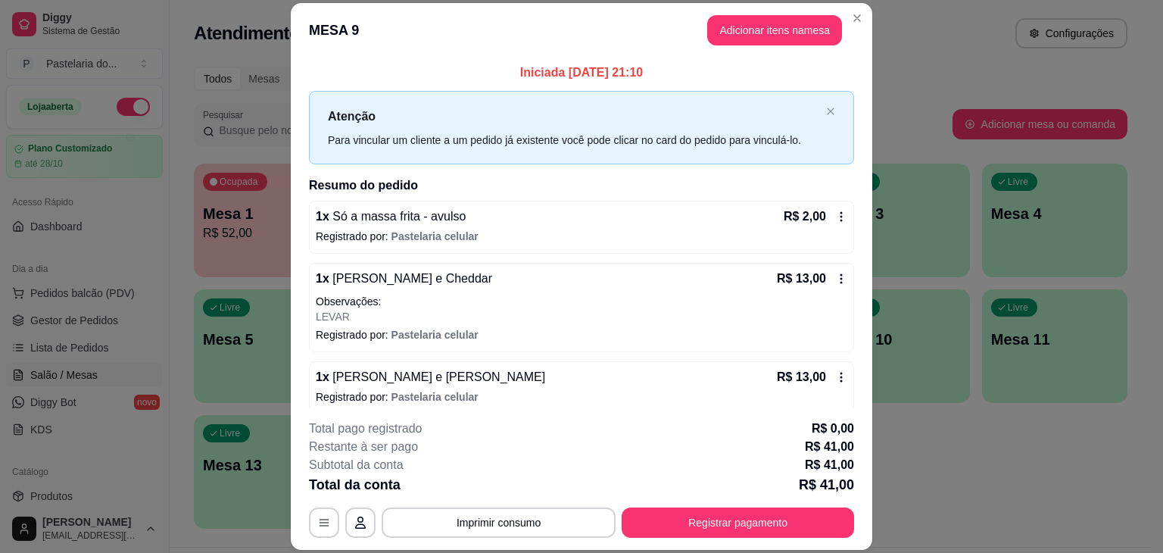
click at [706, 504] on div "**********" at bounding box center [581, 479] width 545 height 118
click at [706, 515] on button "Registrar pagamento" at bounding box center [738, 522] width 233 height 30
click at [495, 531] on button "Imprimir consumo" at bounding box center [499, 523] width 227 height 30
click at [523, 479] on button "IMPRESSORA" at bounding box center [498, 488] width 110 height 24
click at [721, 509] on button "Registrar pagamento" at bounding box center [739, 523] width 226 height 30
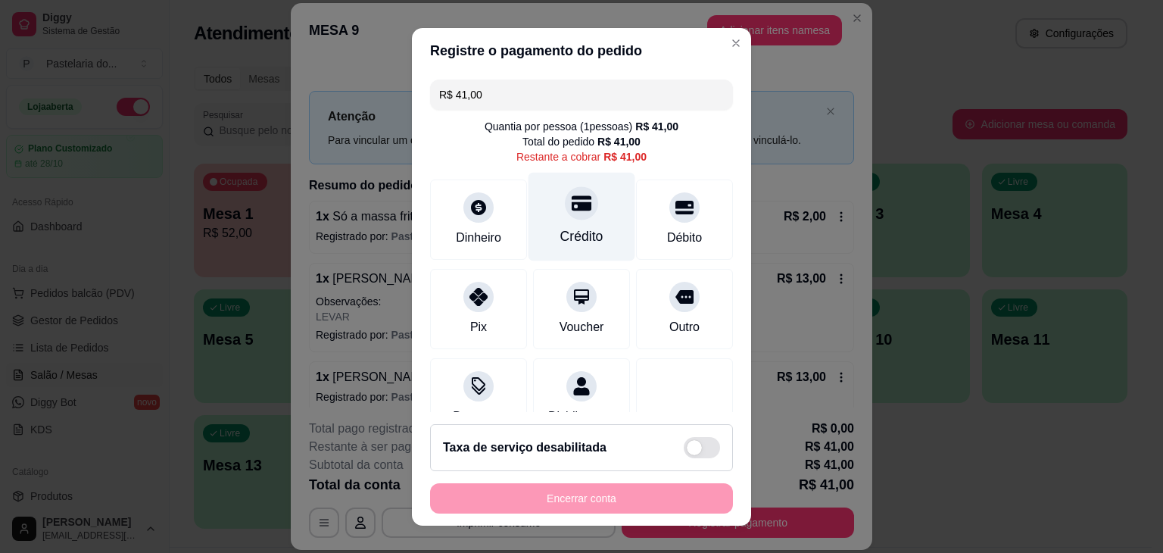
click at [588, 237] on div "Crédito" at bounding box center [582, 216] width 107 height 89
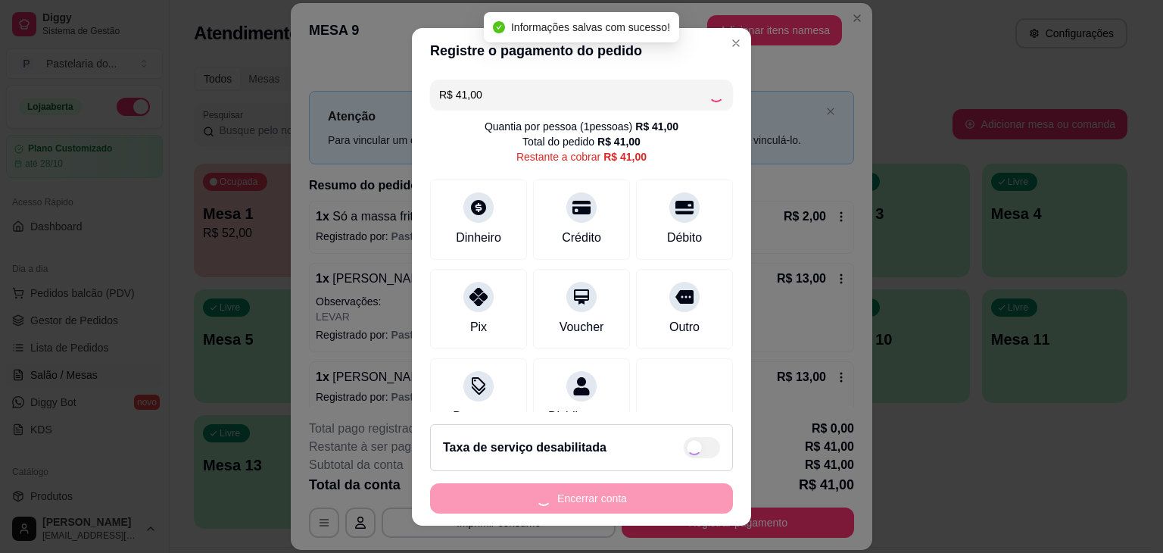
type input "R$ 0,00"
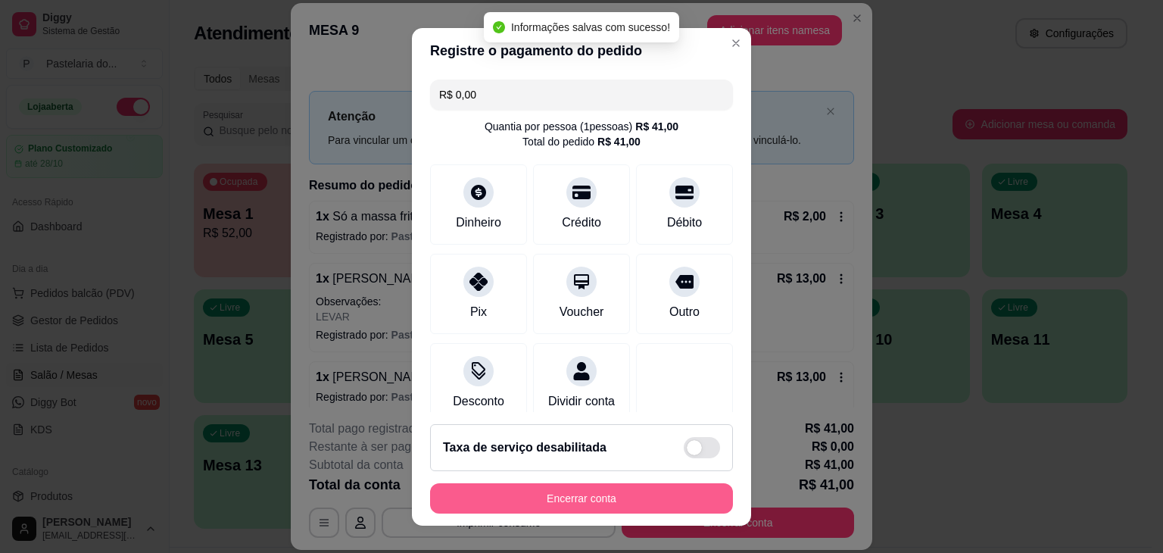
click at [655, 495] on button "Encerrar conta" at bounding box center [581, 498] width 303 height 30
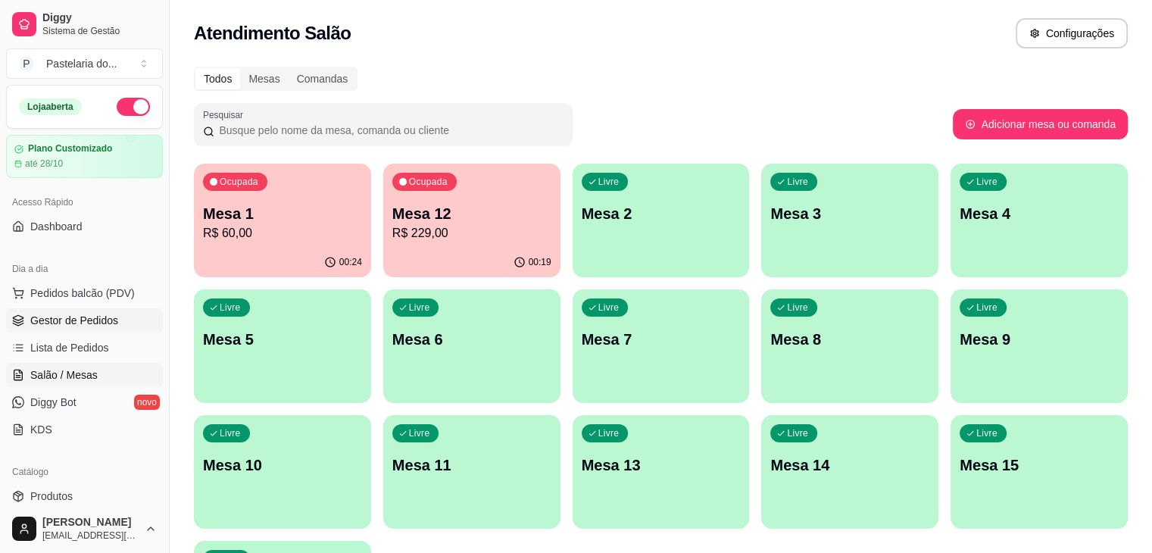
drag, startPoint x: 88, startPoint y: 338, endPoint x: 94, endPoint y: 331, distance: 9.1
click at [88, 338] on link "Lista de Pedidos" at bounding box center [84, 348] width 157 height 24
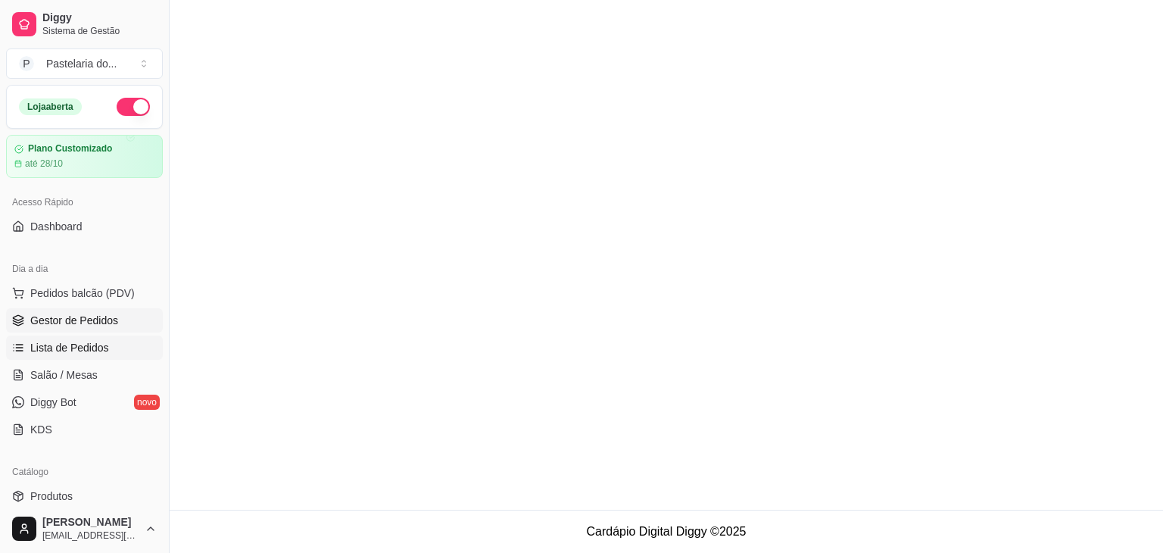
click at [99, 325] on span "Gestor de Pedidos" at bounding box center [74, 320] width 88 height 15
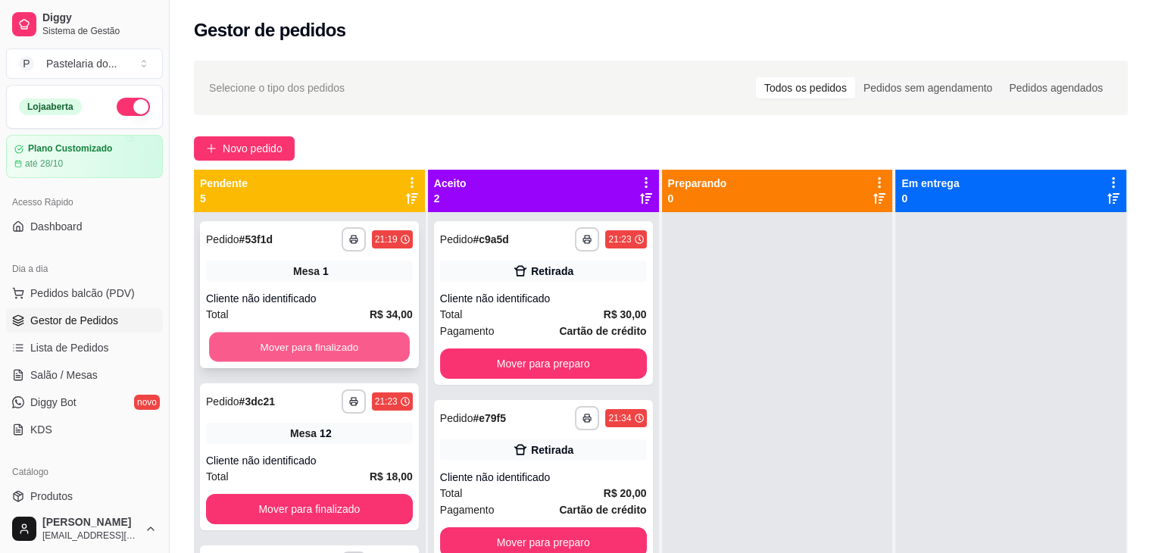
click at [335, 351] on button "Mover para finalizado" at bounding box center [309, 347] width 201 height 30
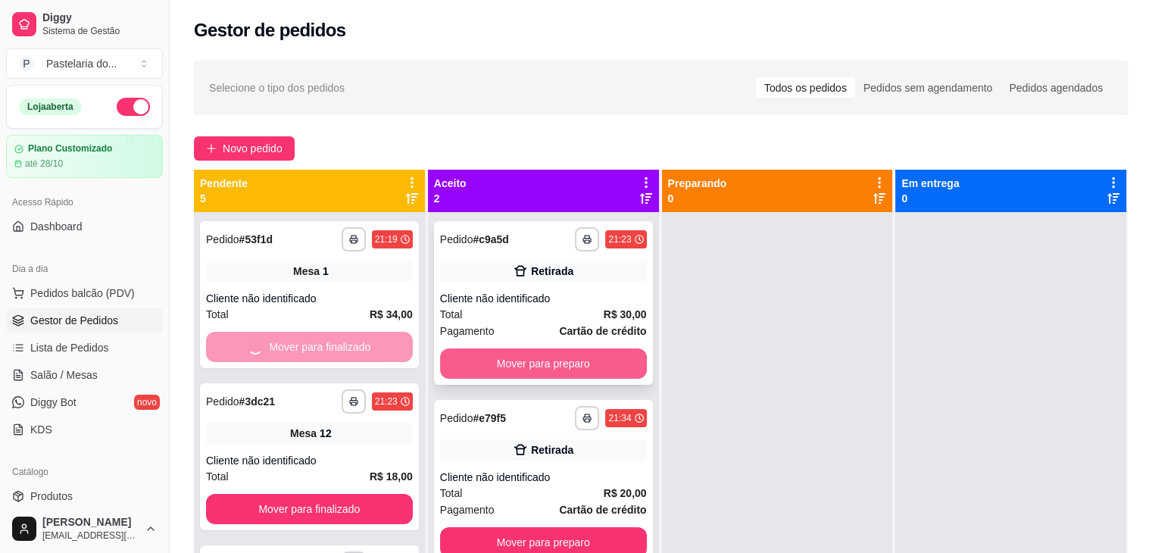
click at [515, 352] on button "Mover para preparo" at bounding box center [543, 363] width 207 height 30
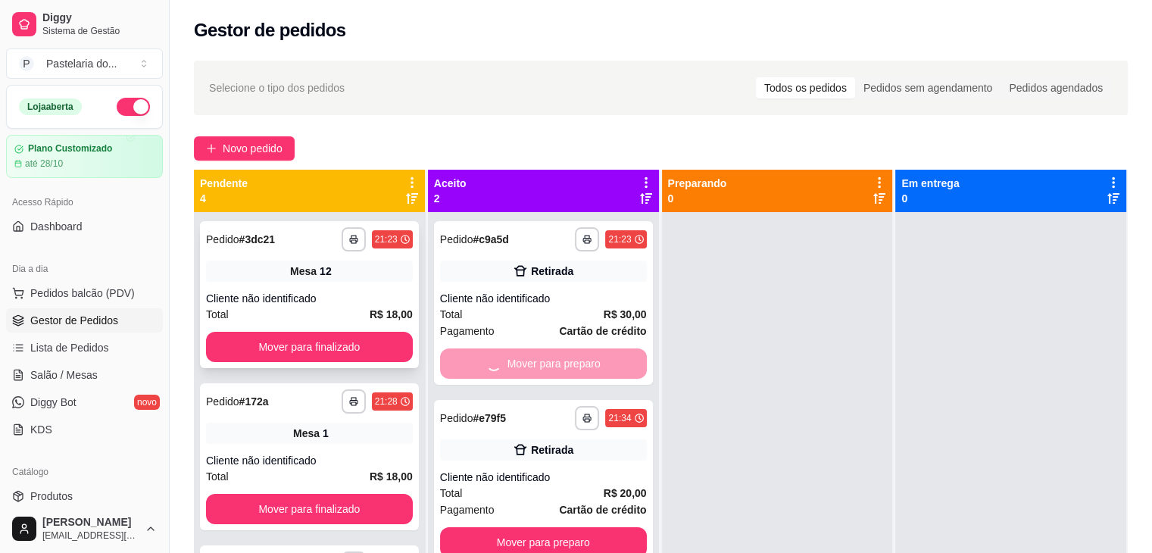
click at [359, 333] on button "Mover para finalizado" at bounding box center [309, 347] width 207 height 30
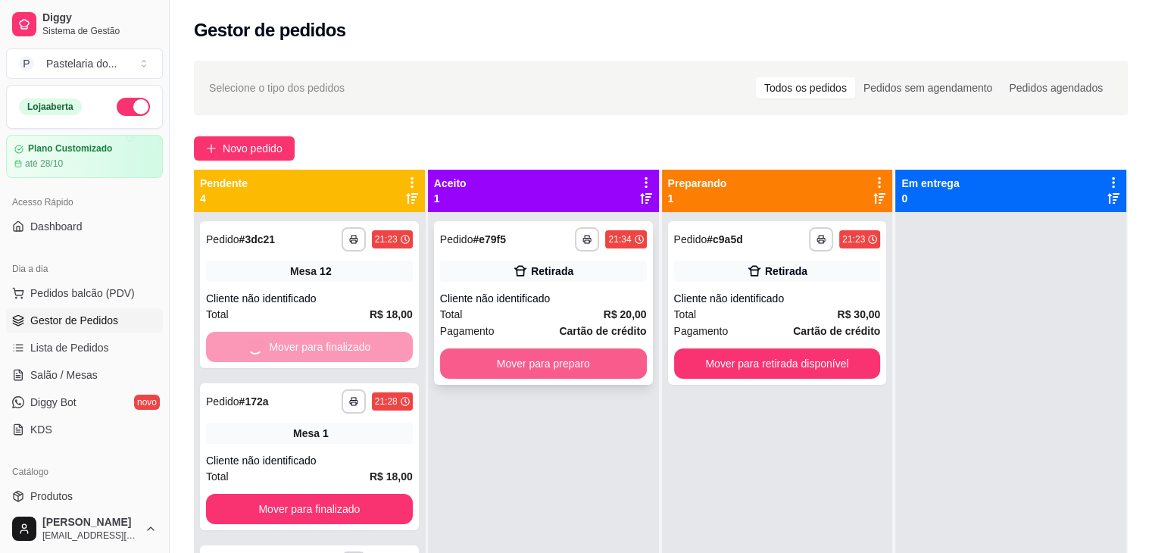
click at [523, 355] on button "Mover para preparo" at bounding box center [543, 363] width 207 height 30
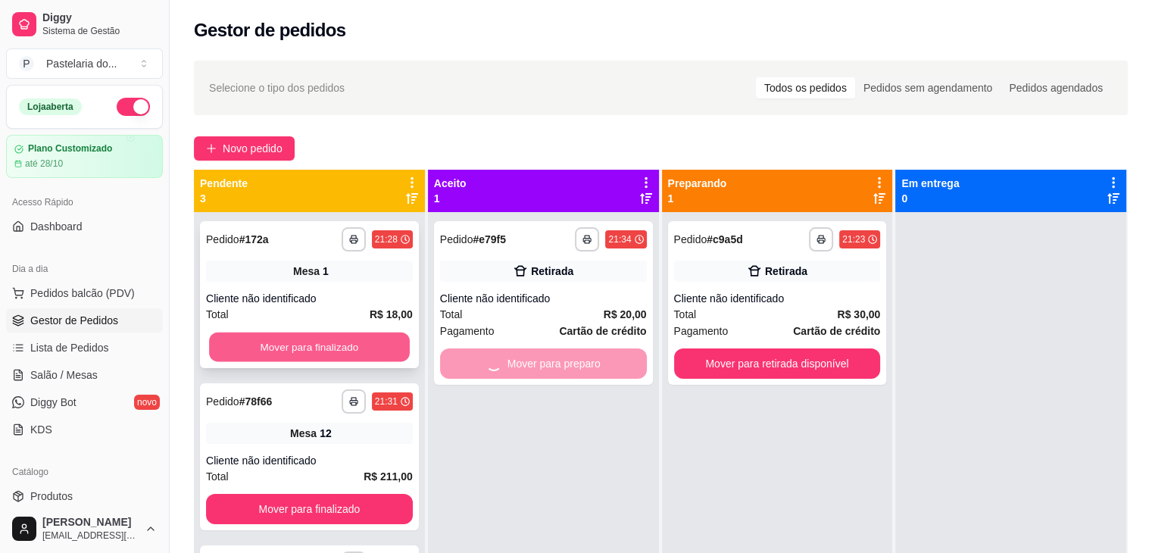
click at [370, 345] on button "Mover para finalizado" at bounding box center [309, 347] width 201 height 30
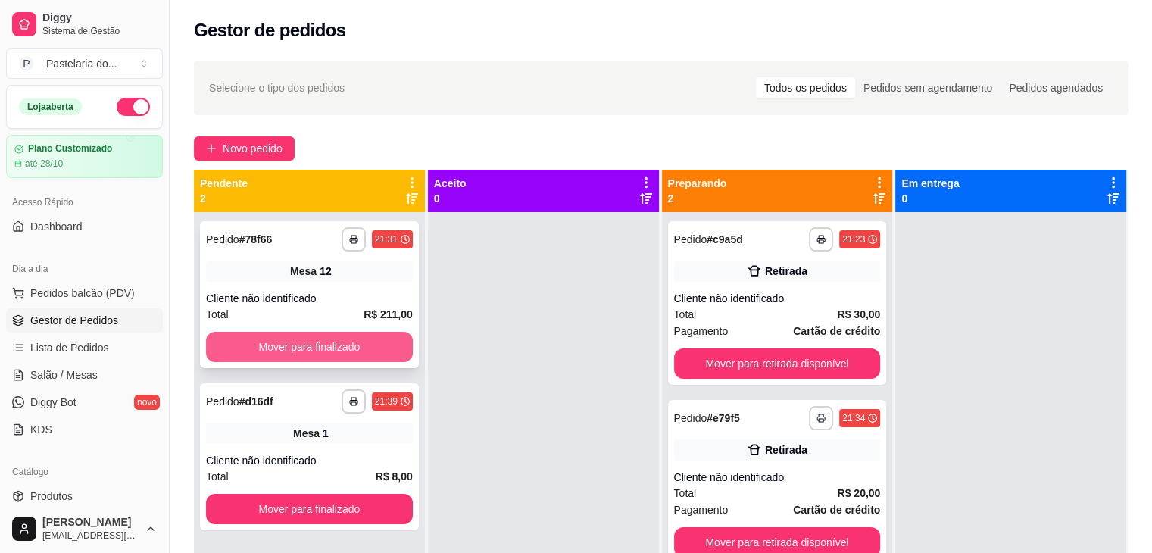
click at [359, 347] on button "Mover para finalizado" at bounding box center [309, 347] width 207 height 30
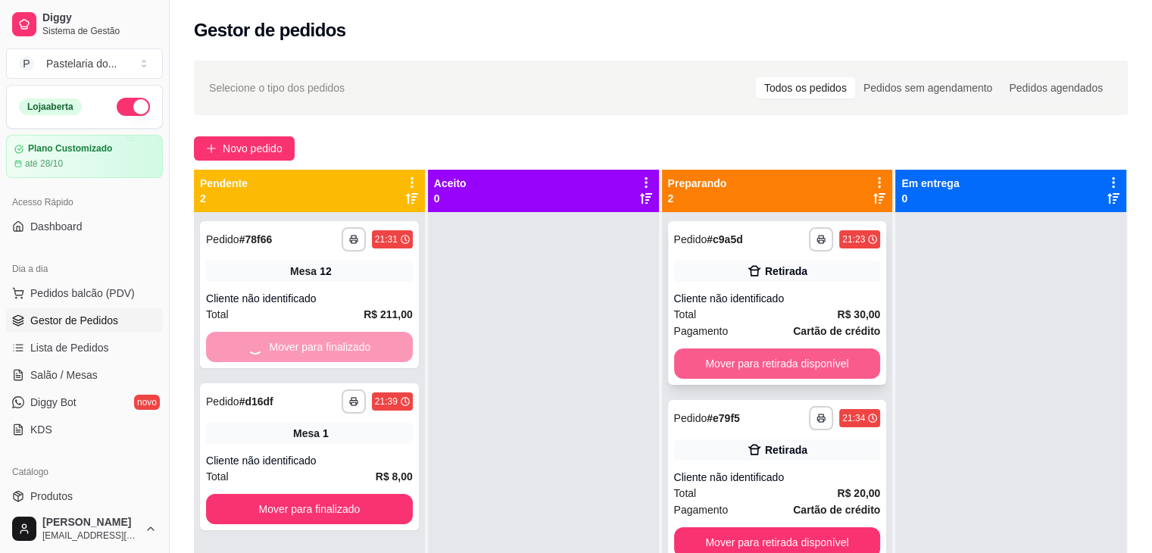
click at [700, 370] on button "Mover para retirada disponível" at bounding box center [777, 363] width 207 height 30
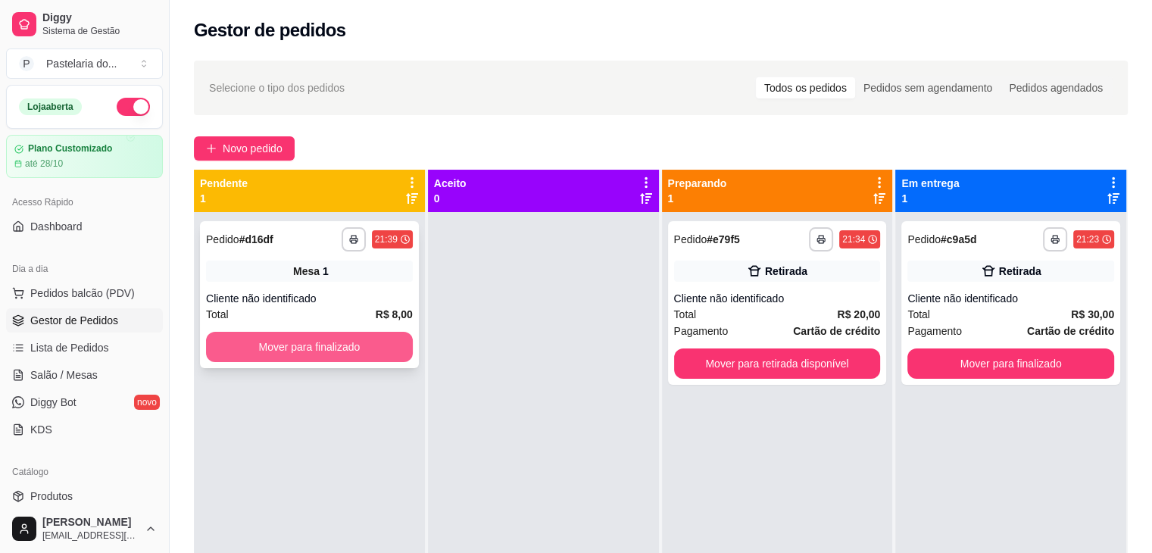
click at [386, 354] on button "Mover para finalizado" at bounding box center [309, 347] width 207 height 30
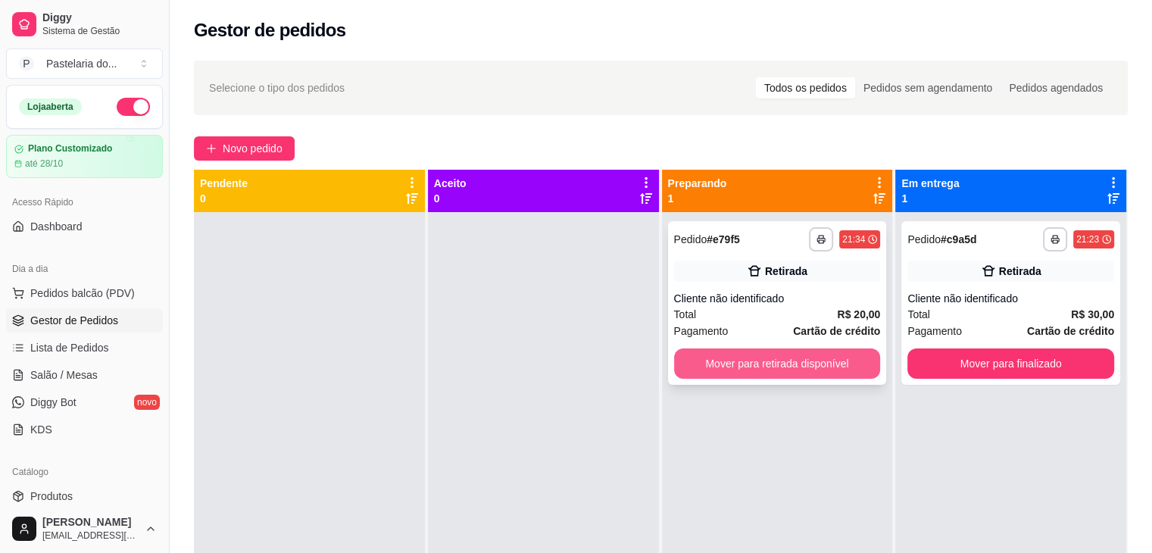
click at [836, 366] on button "Mover para retirada disponível" at bounding box center [777, 363] width 207 height 30
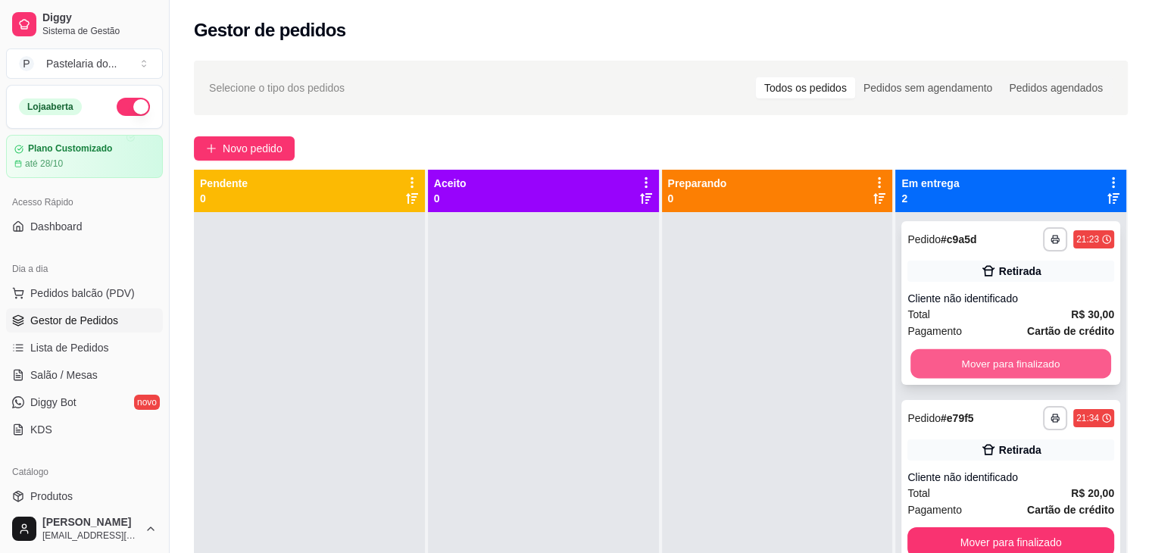
click at [951, 373] on button "Mover para finalizado" at bounding box center [1010, 364] width 201 height 30
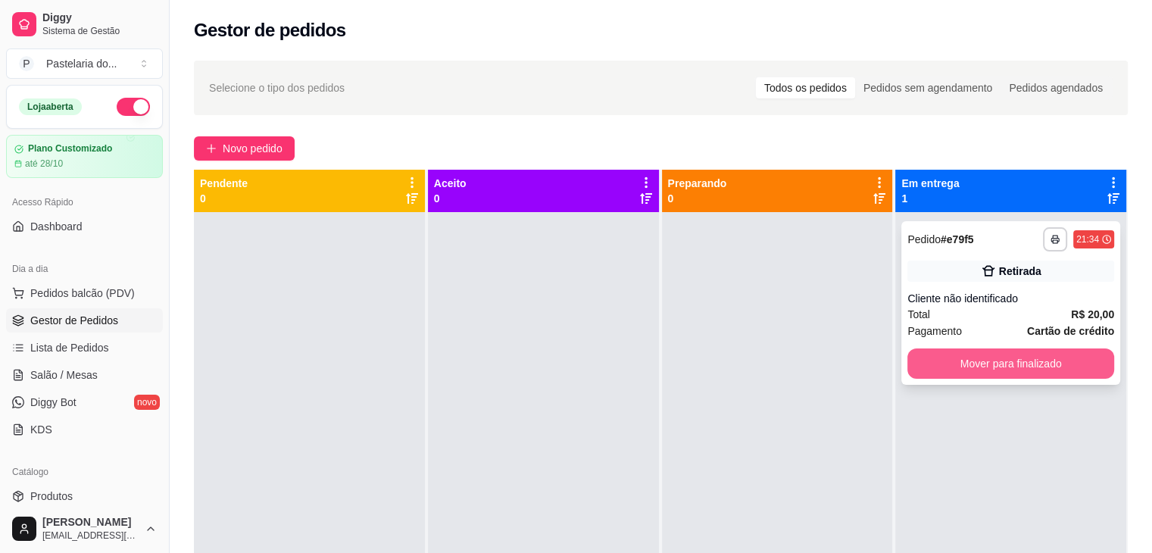
click at [916, 363] on button "Mover para finalizado" at bounding box center [1010, 363] width 207 height 30
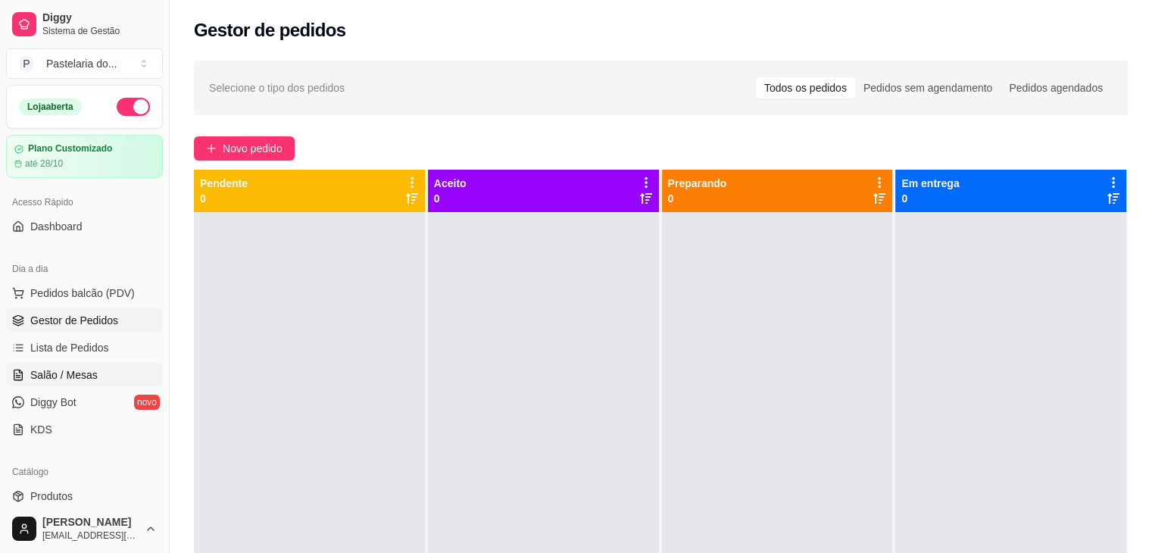
click at [95, 375] on link "Salão / Mesas" at bounding box center [84, 375] width 157 height 24
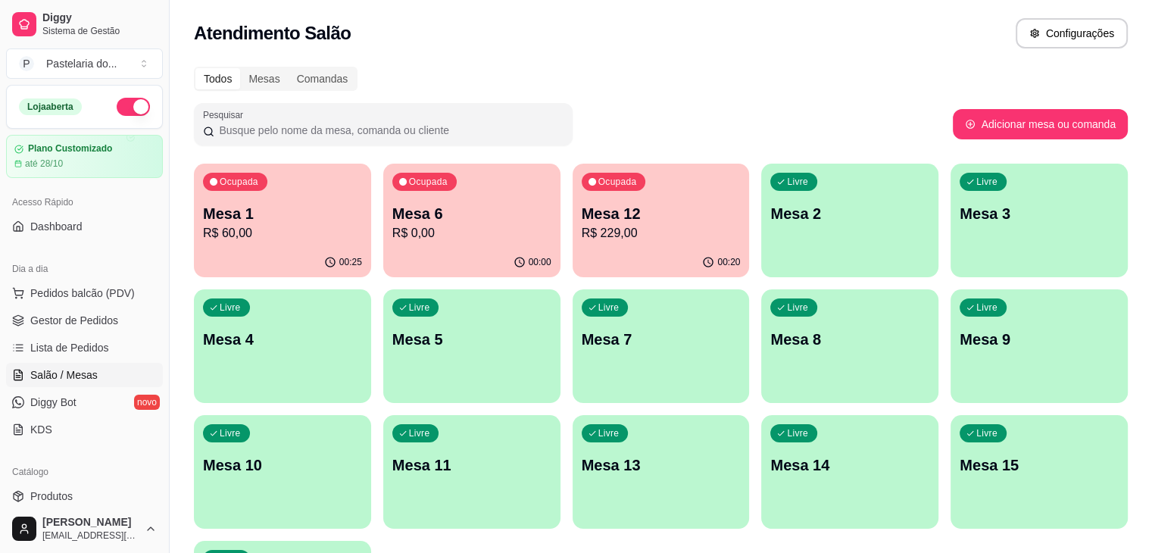
click at [588, 230] on p "R$ 229,00" at bounding box center [661, 233] width 159 height 18
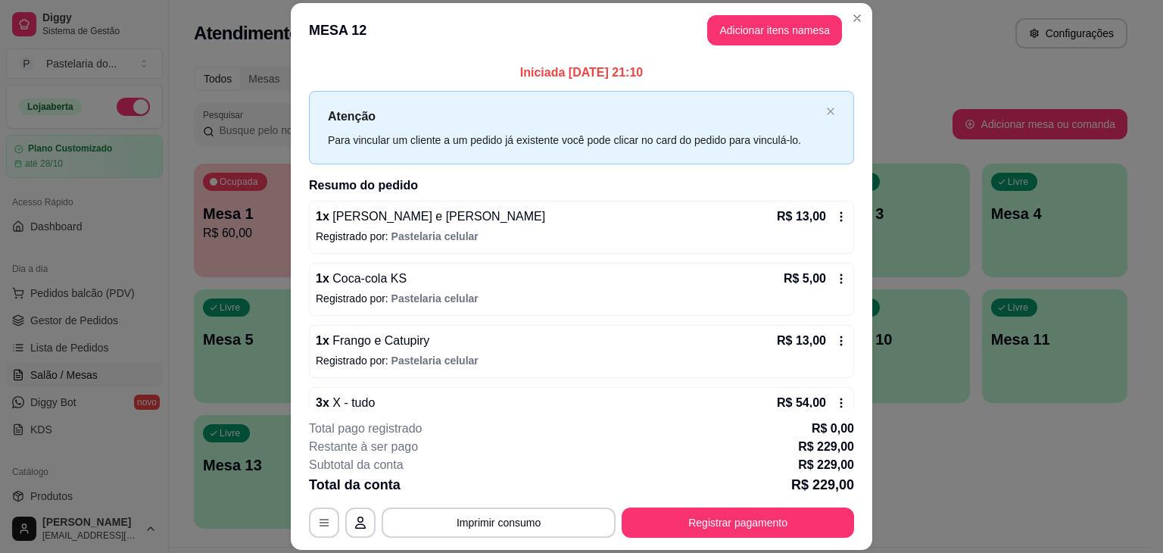
click at [738, 11] on header "MESA 12 Adicionar itens na mesa" at bounding box center [582, 30] width 582 height 55
click at [738, 19] on button "Adicionar itens na mesa" at bounding box center [774, 30] width 135 height 30
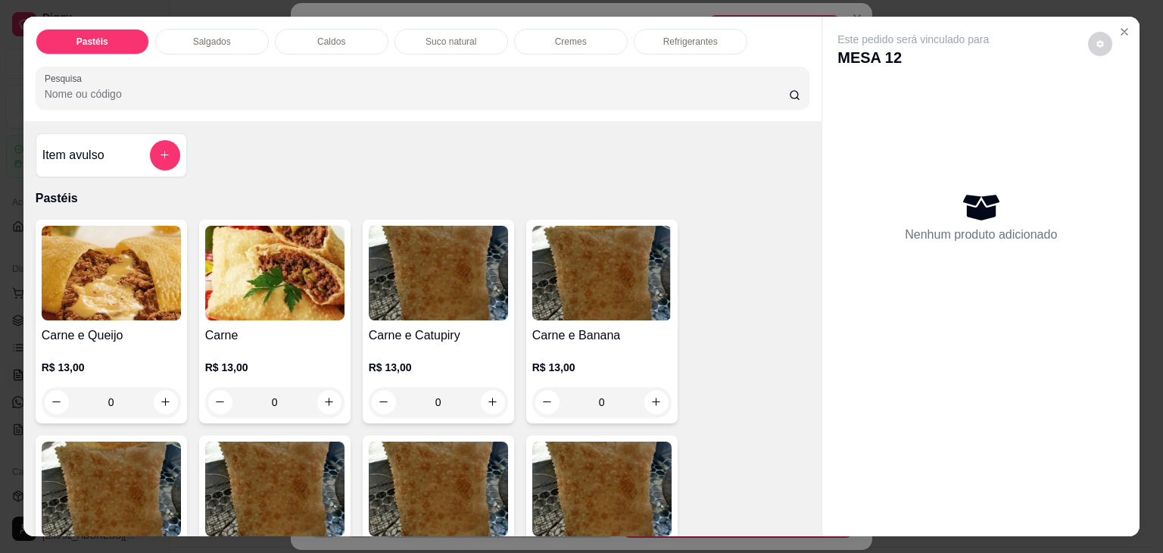
click at [703, 29] on div "Refrigerantes" at bounding box center [691, 42] width 114 height 26
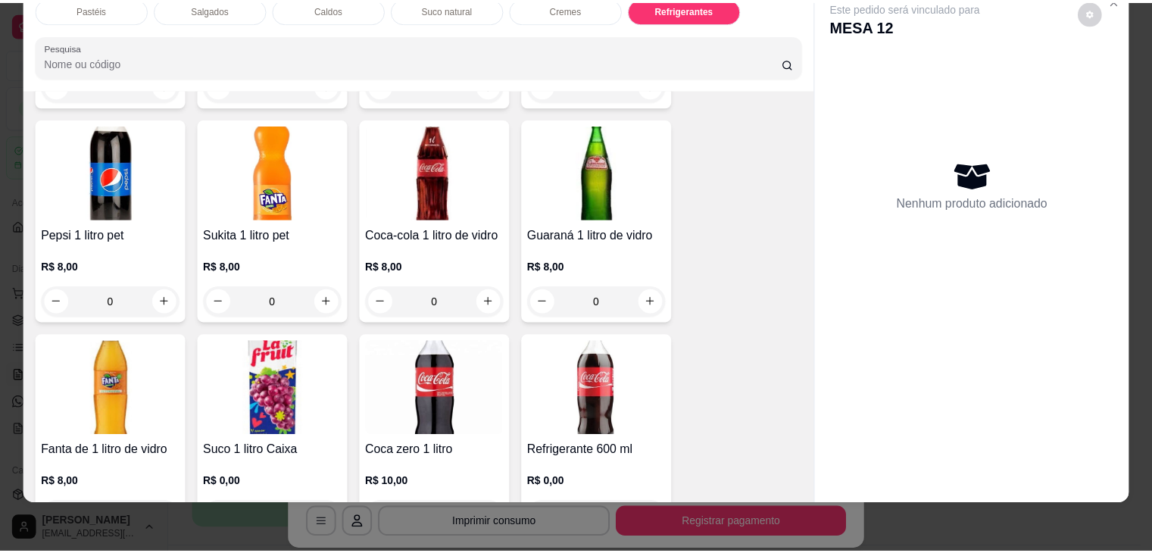
scroll to position [4340, 0]
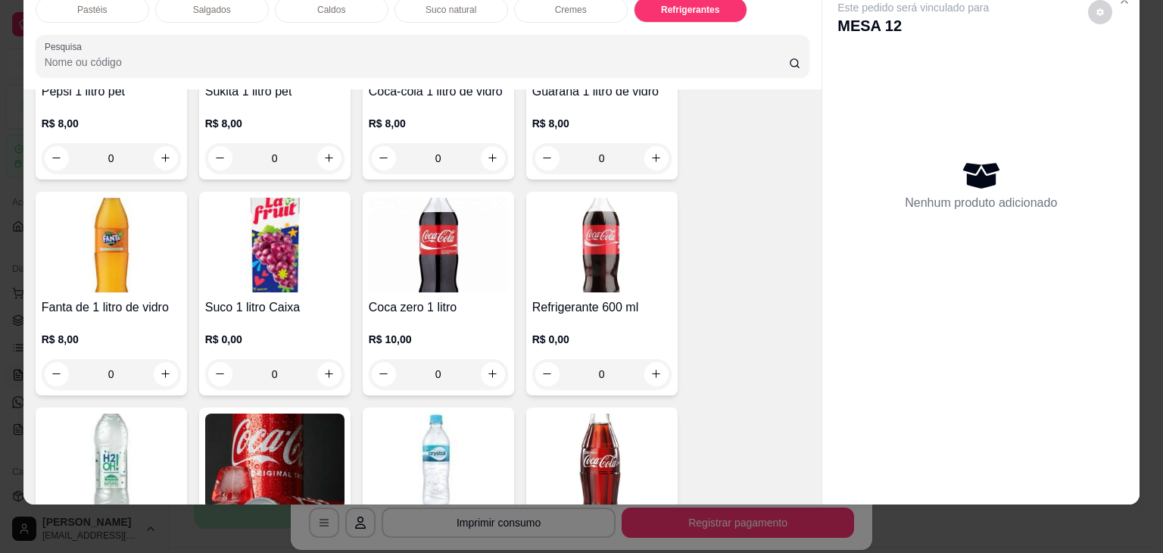
click at [391, 428] on img at bounding box center [438, 461] width 139 height 95
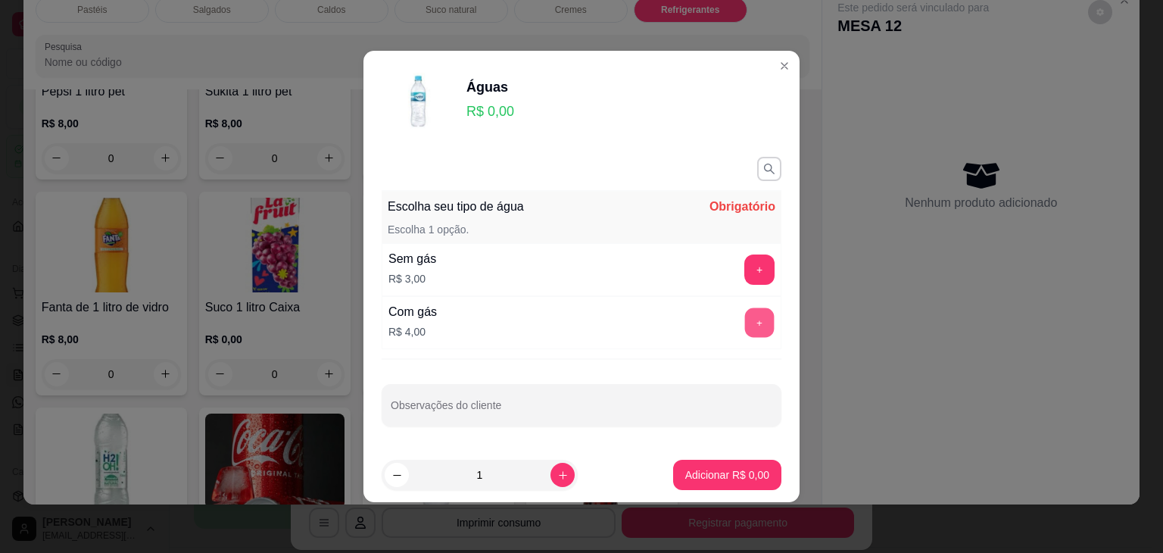
click at [757, 327] on button "+" at bounding box center [760, 323] width 30 height 30
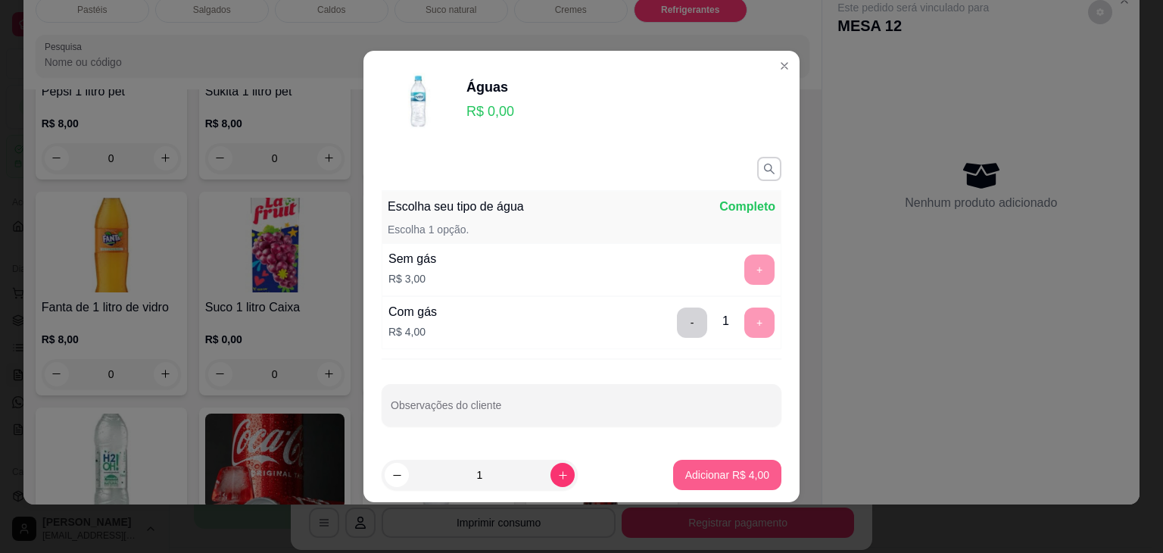
click at [754, 464] on button "Adicionar R$ 4,00" at bounding box center [727, 475] width 108 height 30
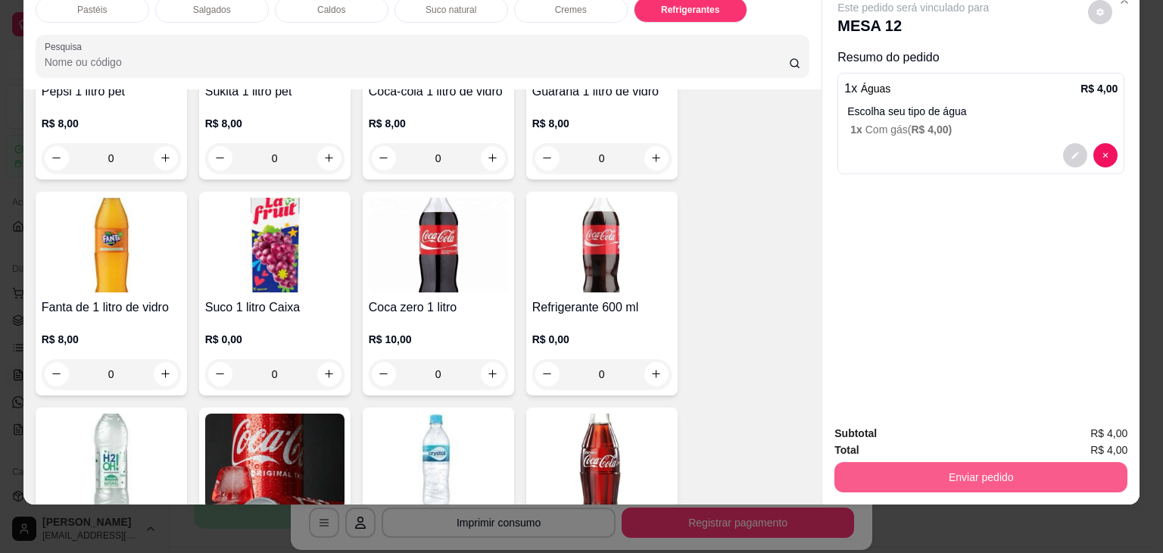
click at [924, 466] on button "Enviar pedido" at bounding box center [981, 477] width 293 height 30
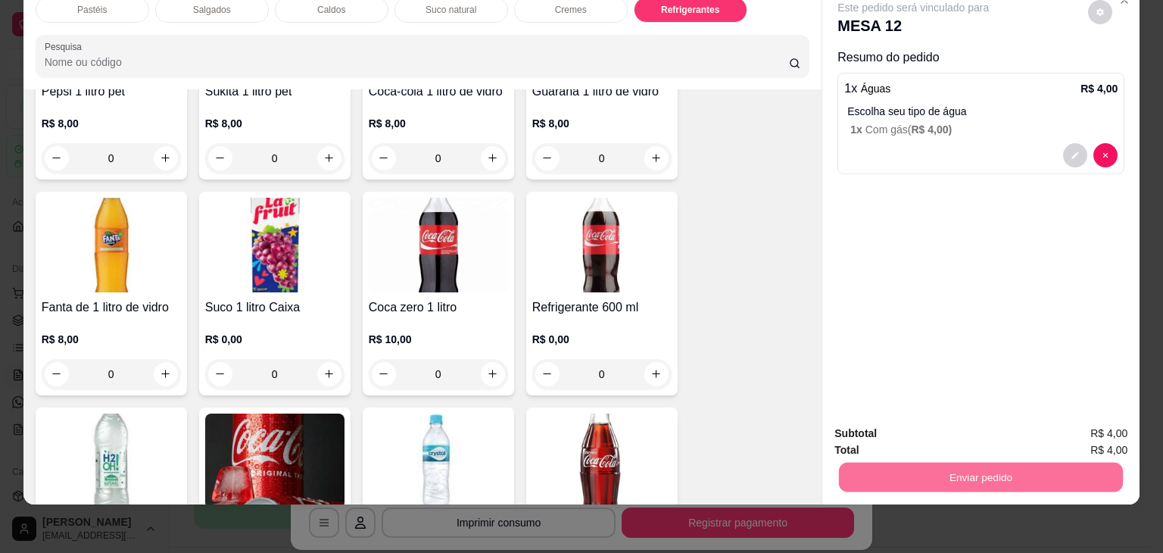
click at [1063, 430] on button "Enviar pedido" at bounding box center [1092, 427] width 89 height 30
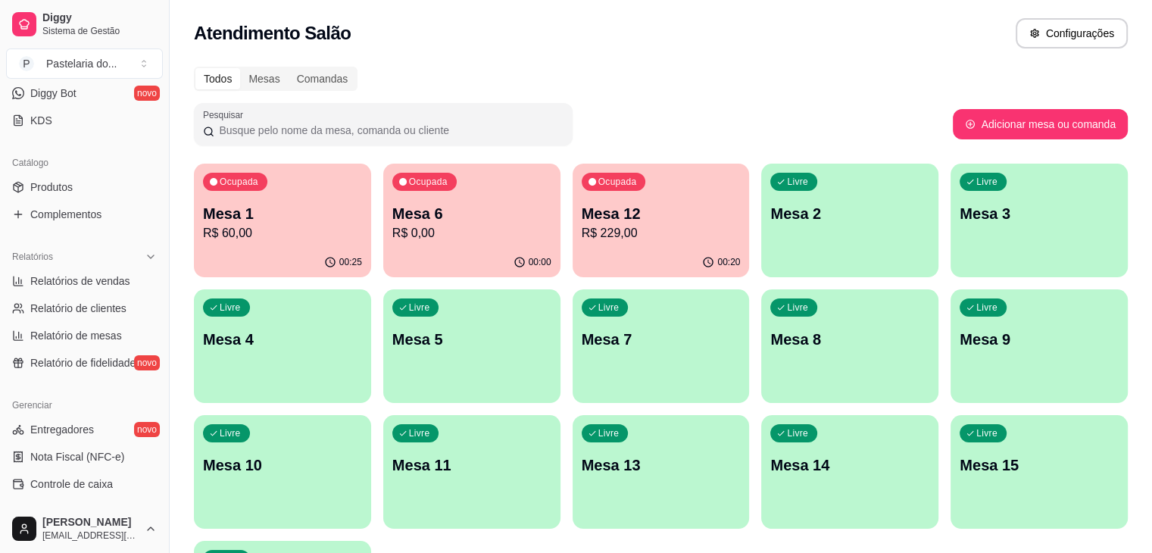
scroll to position [303, 0]
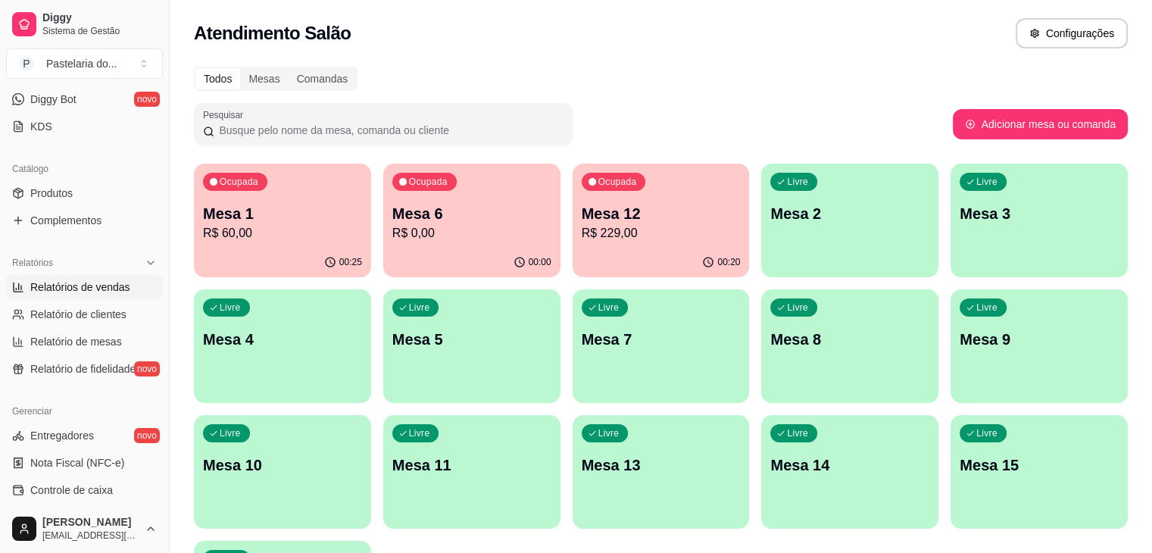
click at [95, 292] on span "Relatórios de vendas" at bounding box center [80, 286] width 100 height 15
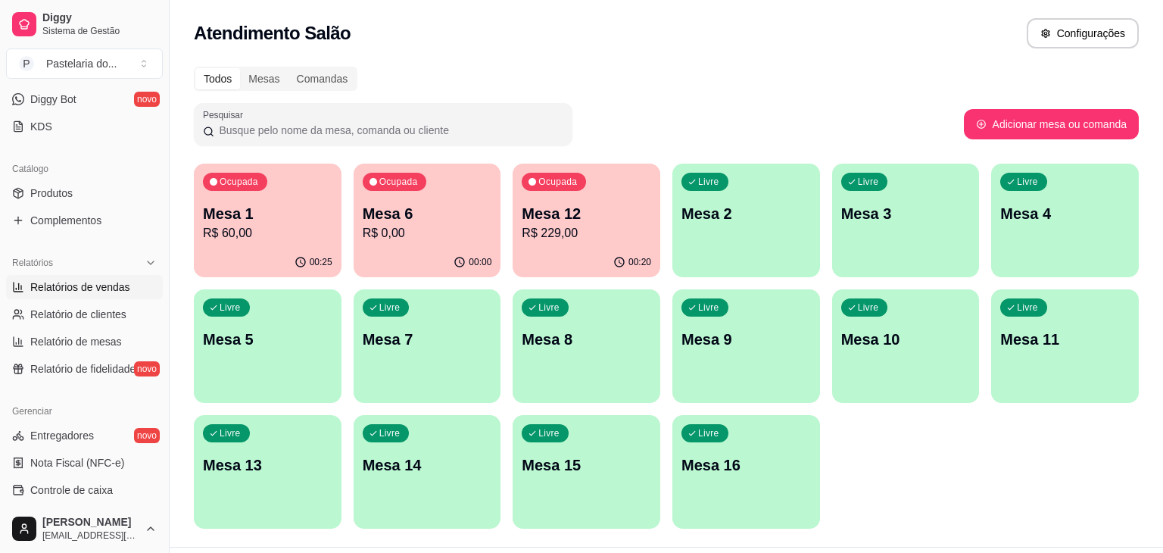
select select "ALL"
select select "0"
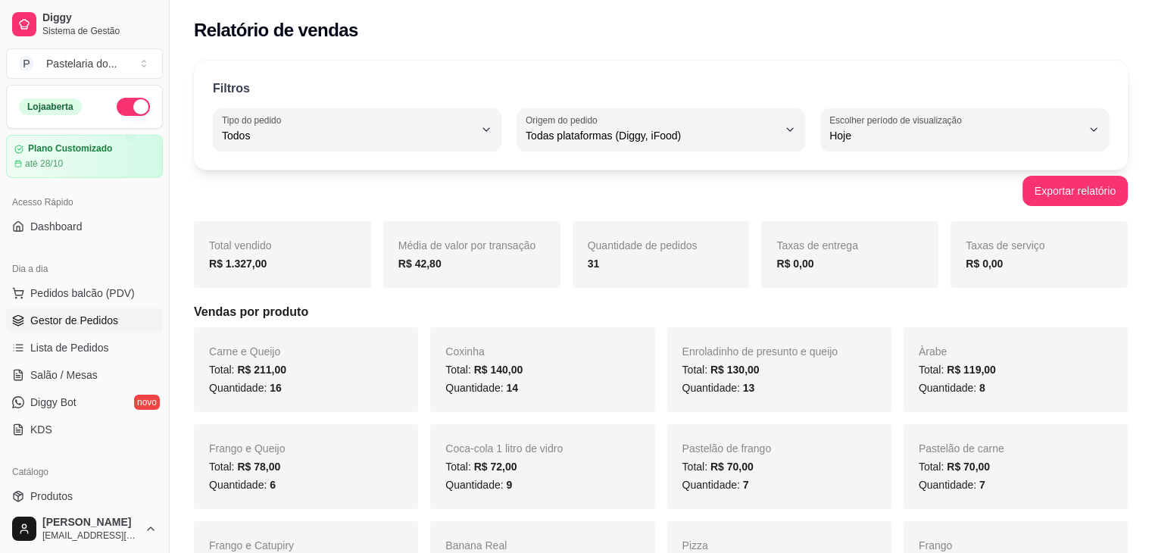
click at [92, 309] on link "Gestor de Pedidos" at bounding box center [84, 320] width 157 height 24
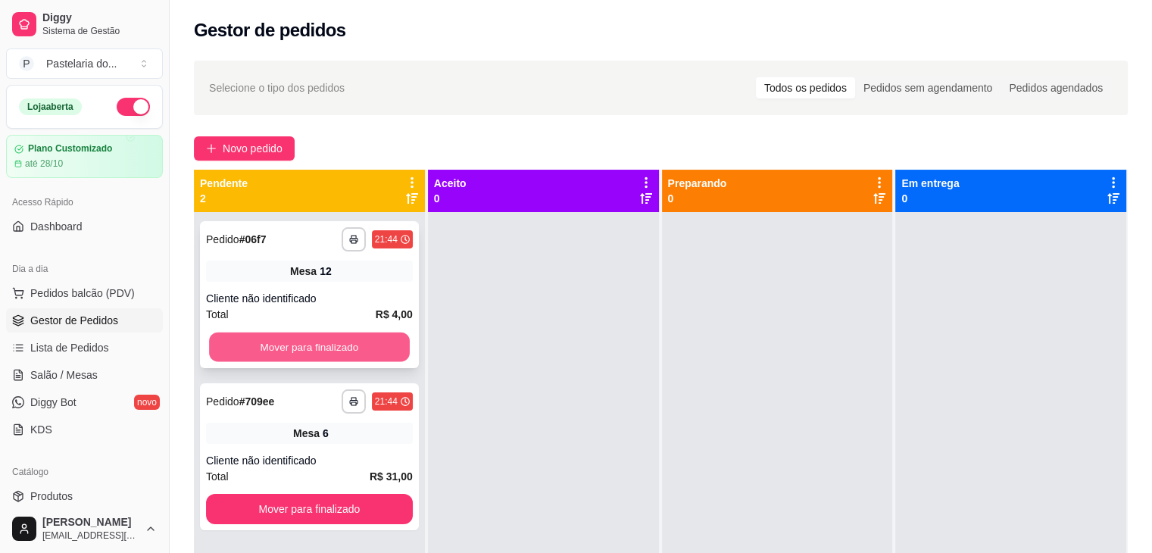
click at [376, 353] on button "Mover para finalizado" at bounding box center [309, 347] width 201 height 30
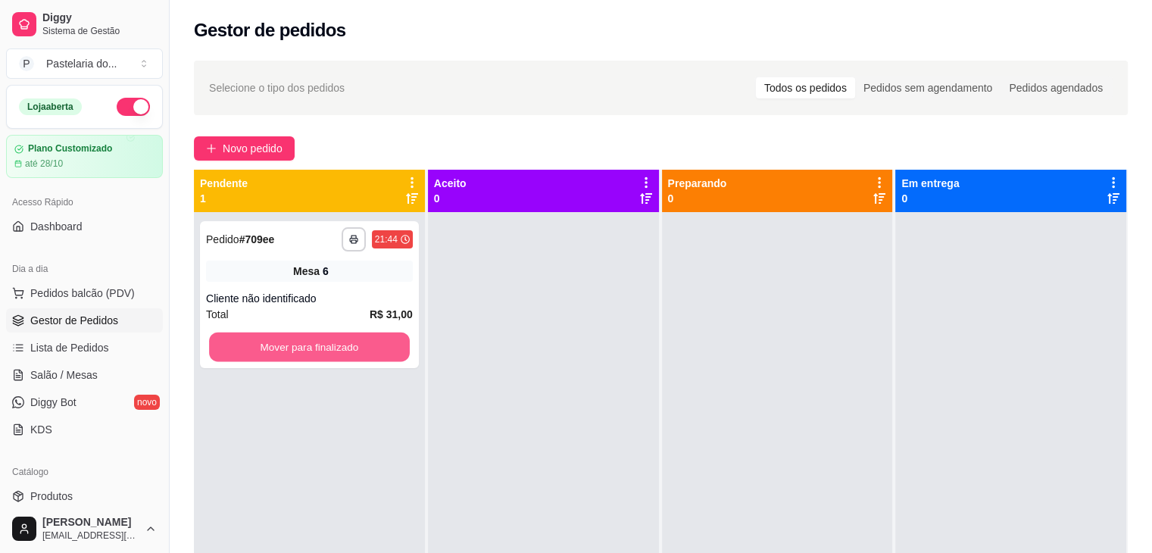
click at [382, 351] on button "Mover para finalizado" at bounding box center [309, 347] width 201 height 30
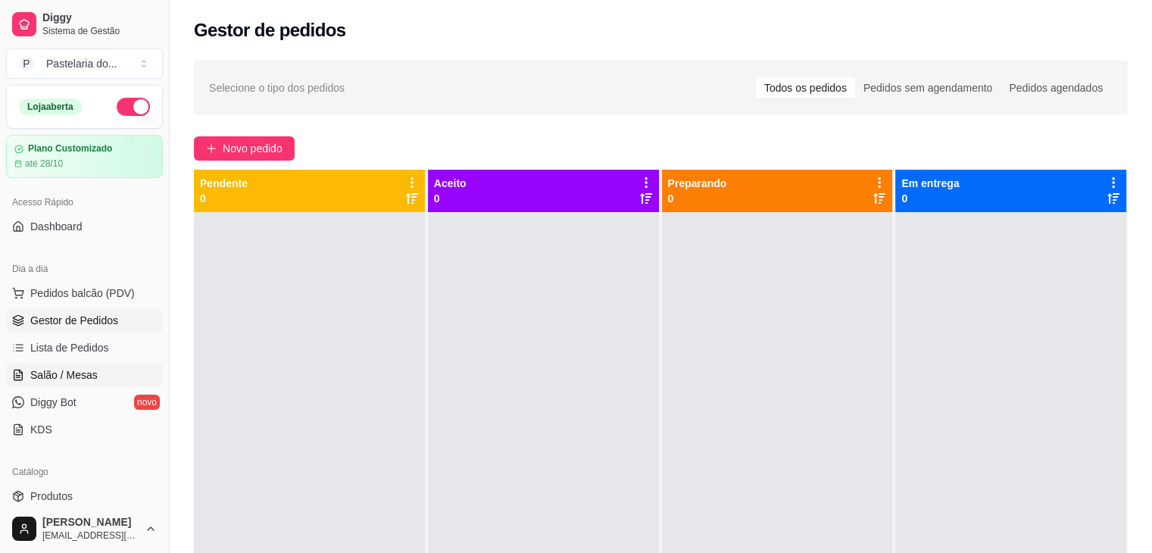
click at [83, 368] on span "Salão / Mesas" at bounding box center [63, 374] width 67 height 15
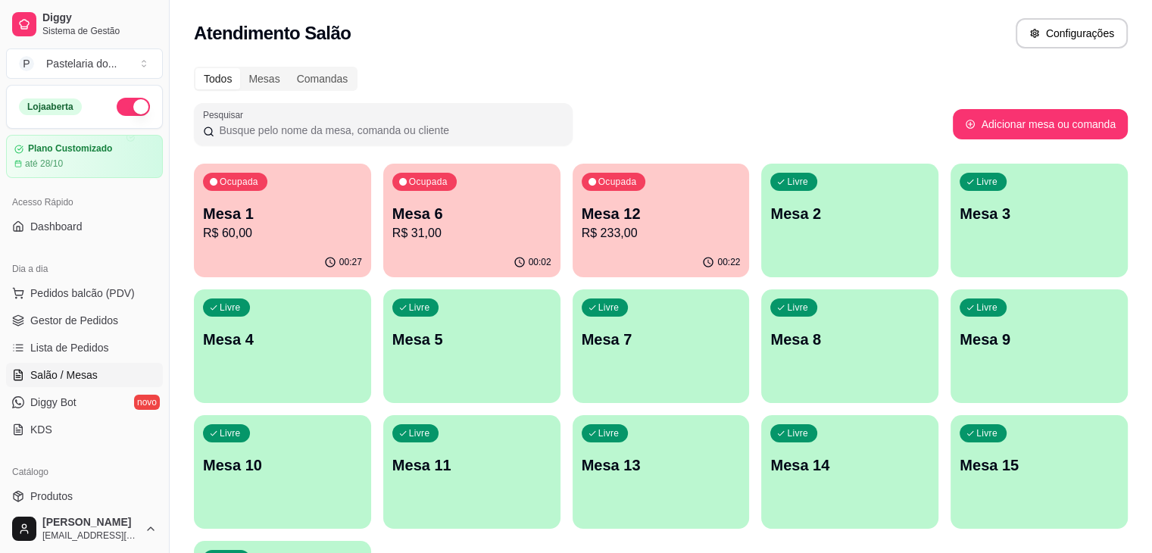
click at [582, 204] on p "Mesa 12" at bounding box center [661, 213] width 159 height 21
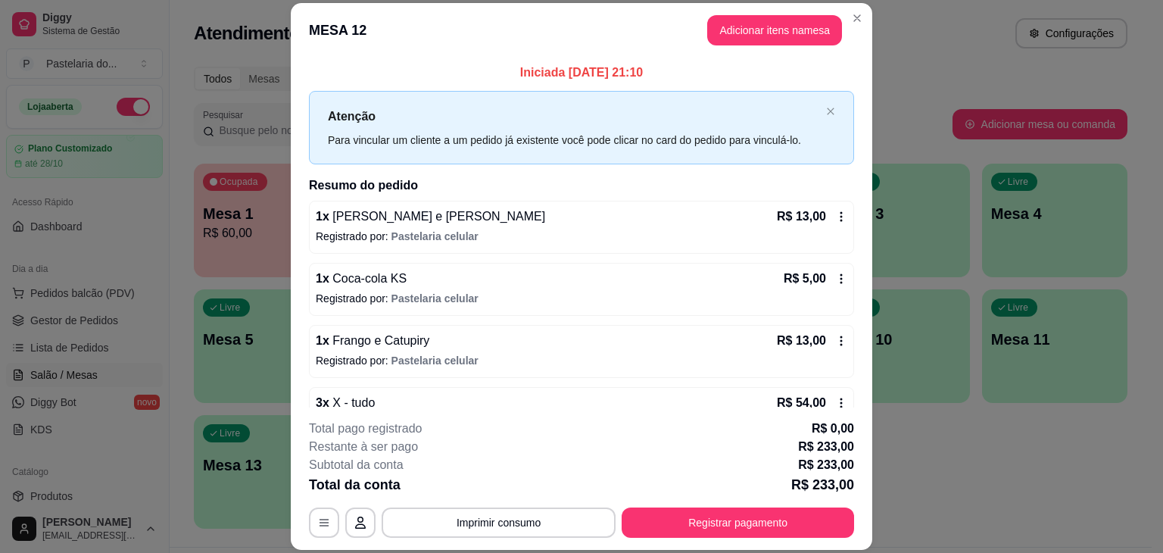
click at [764, 29] on button "Adicionar itens na mesa" at bounding box center [774, 30] width 135 height 30
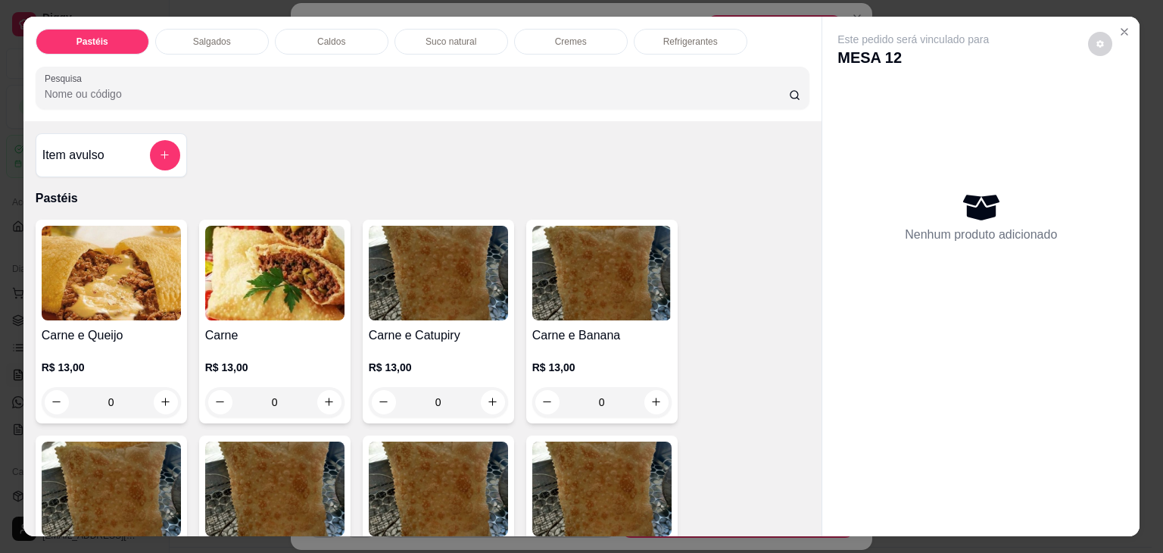
click at [706, 38] on p "Refrigerantes" at bounding box center [690, 42] width 55 height 12
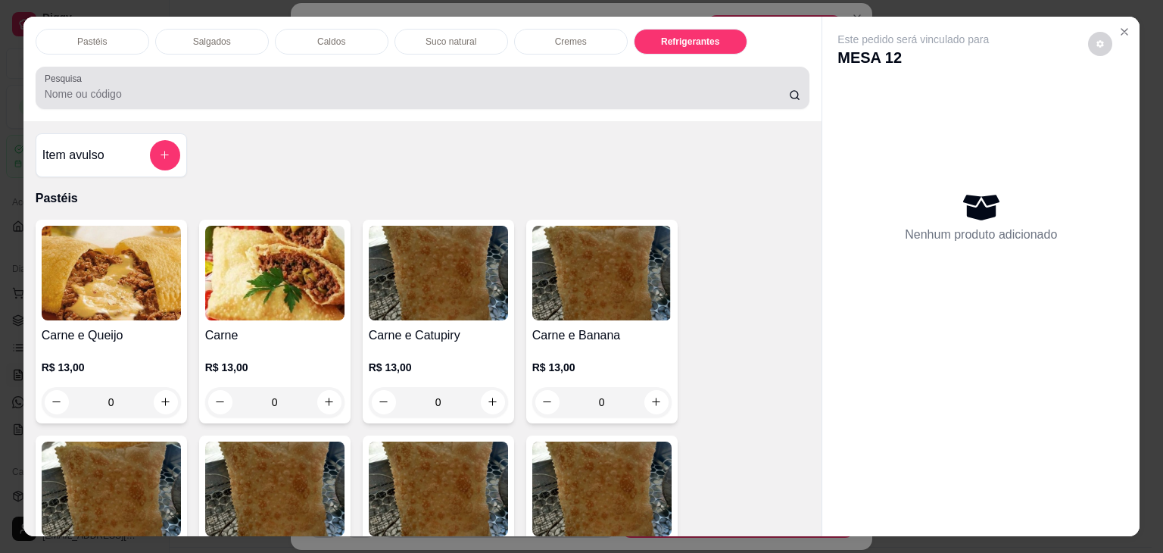
scroll to position [37, 0]
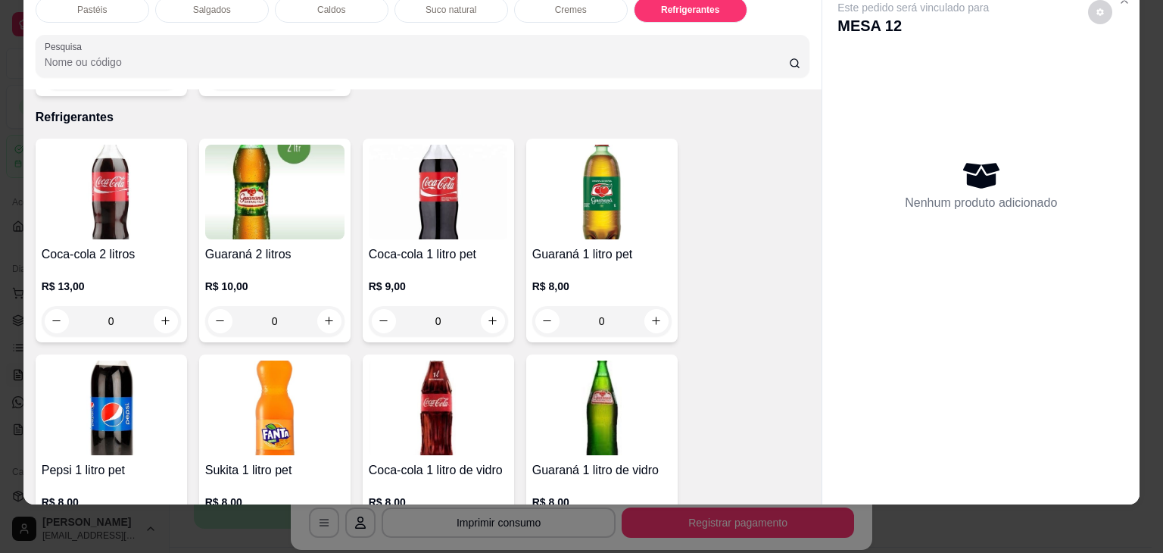
click at [58, 279] on p "R$ 13,00" at bounding box center [111, 286] width 139 height 15
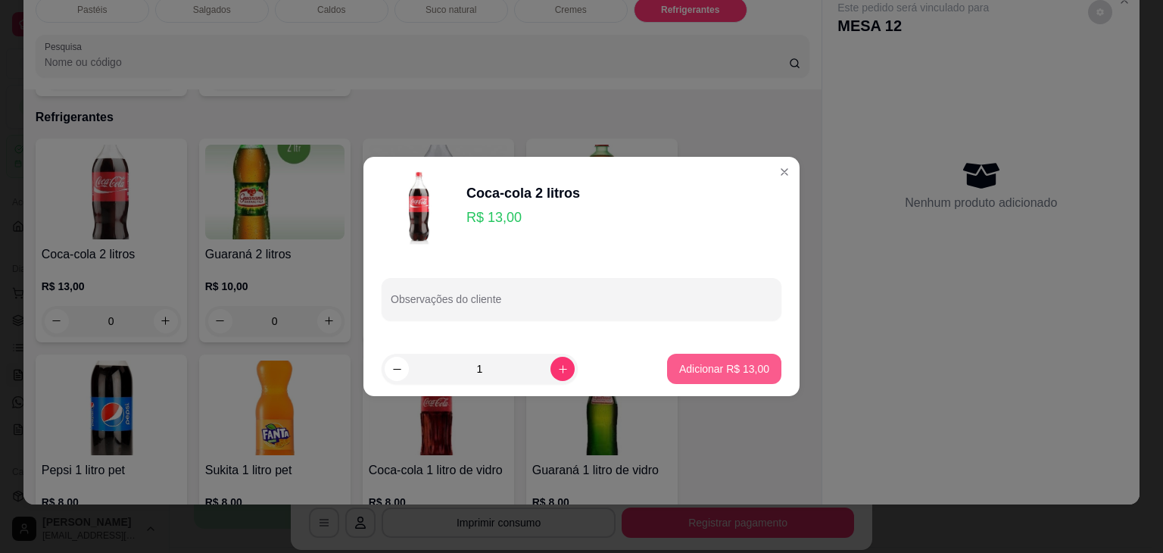
click at [705, 371] on p "Adicionar R$ 13,00" at bounding box center [724, 368] width 90 height 15
type input "1"
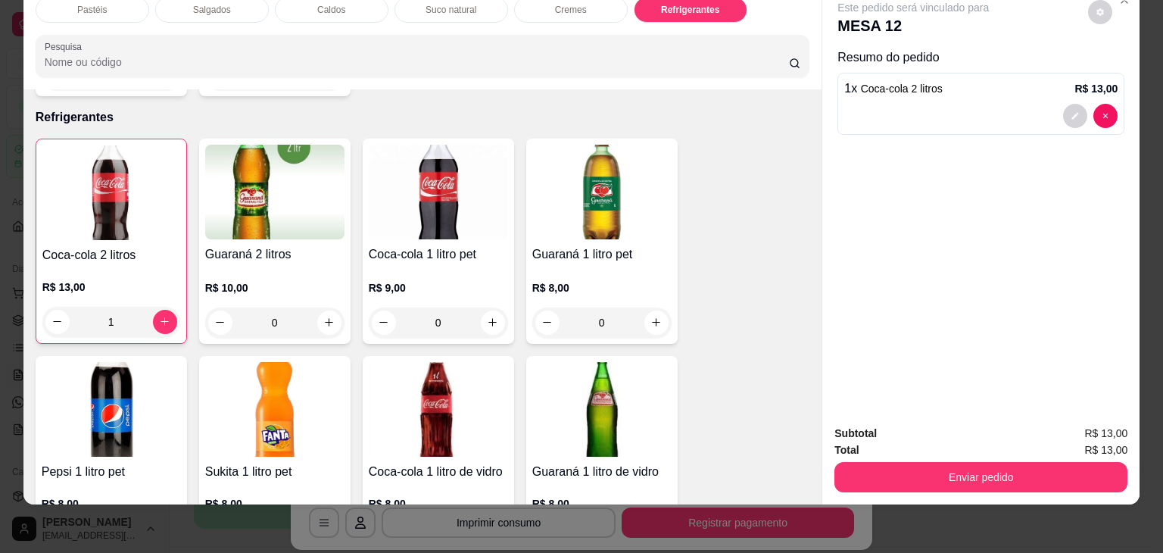
click at [930, 464] on button "Enviar pedido" at bounding box center [981, 477] width 293 height 30
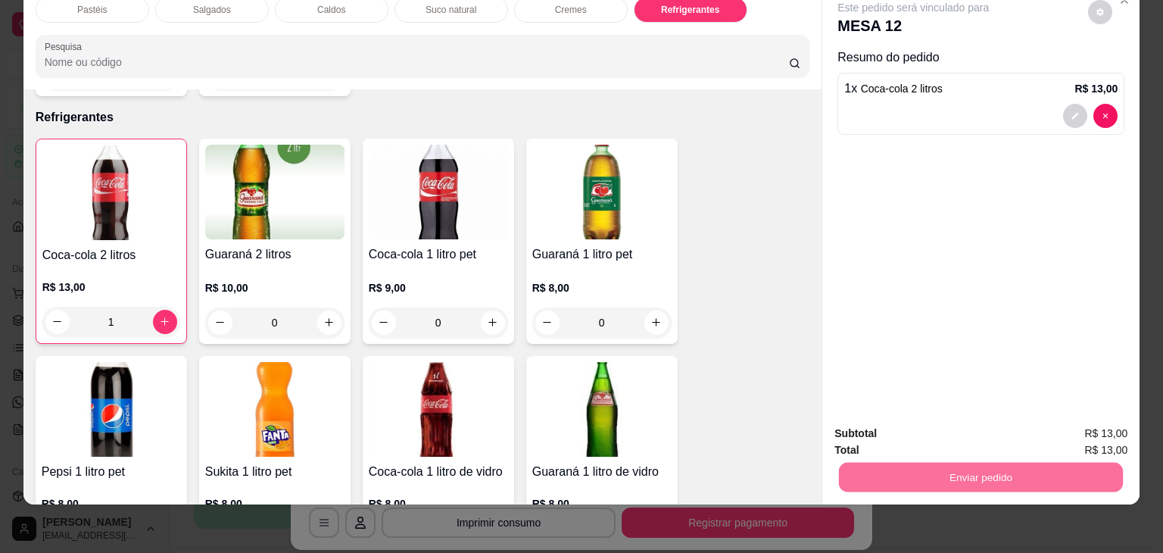
click at [1125, 419] on button "Enviar pedido" at bounding box center [1089, 428] width 86 height 29
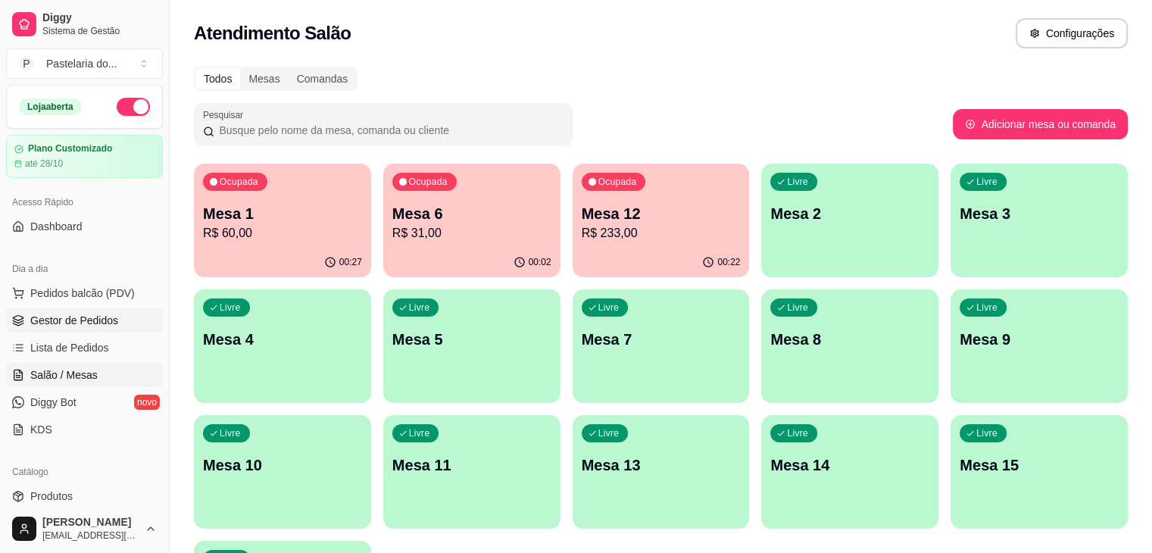
click at [56, 326] on span "Gestor de Pedidos" at bounding box center [74, 320] width 88 height 15
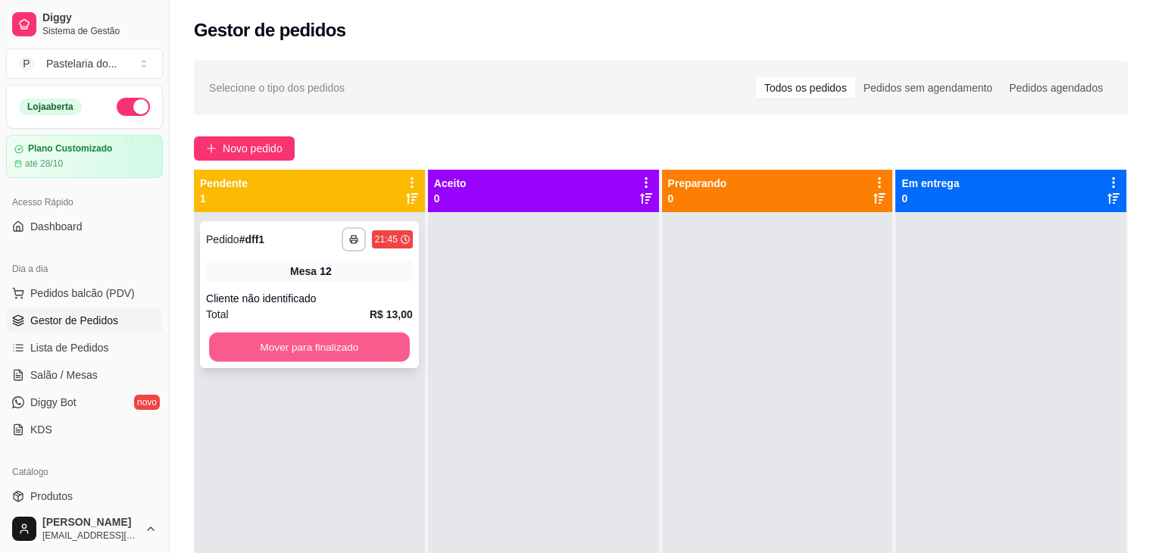
click at [336, 355] on button "Mover para finalizado" at bounding box center [309, 347] width 201 height 30
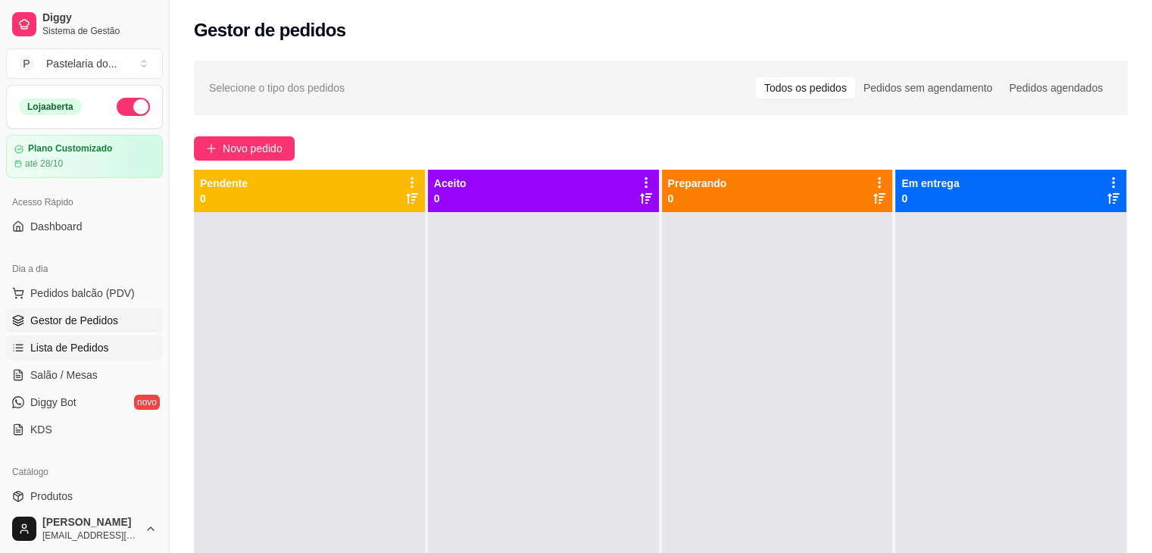
click at [74, 352] on span "Lista de Pedidos" at bounding box center [69, 347] width 79 height 15
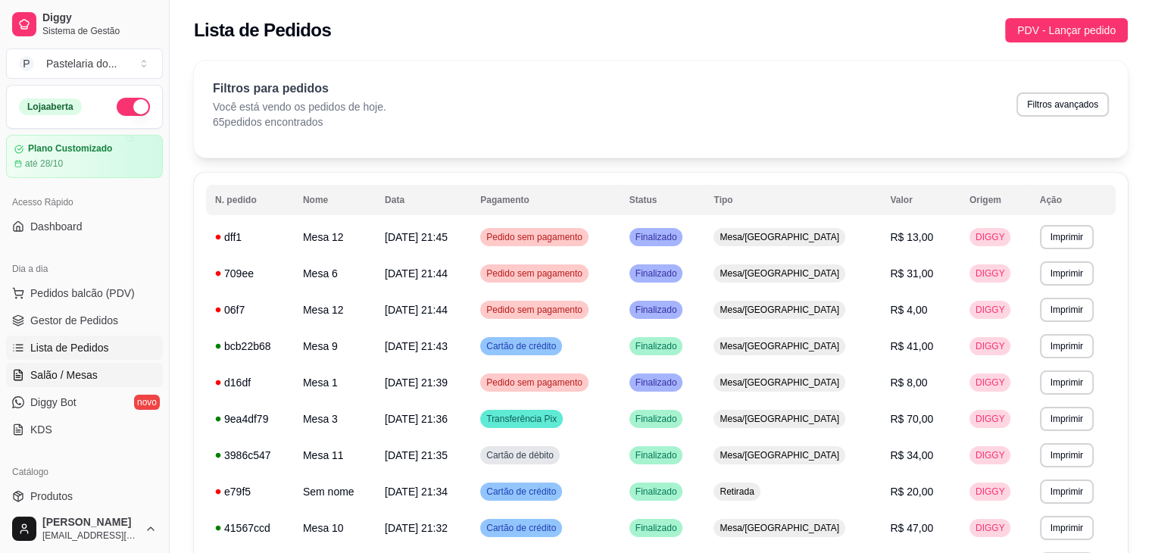
click at [76, 384] on link "Salão / Mesas" at bounding box center [84, 375] width 157 height 24
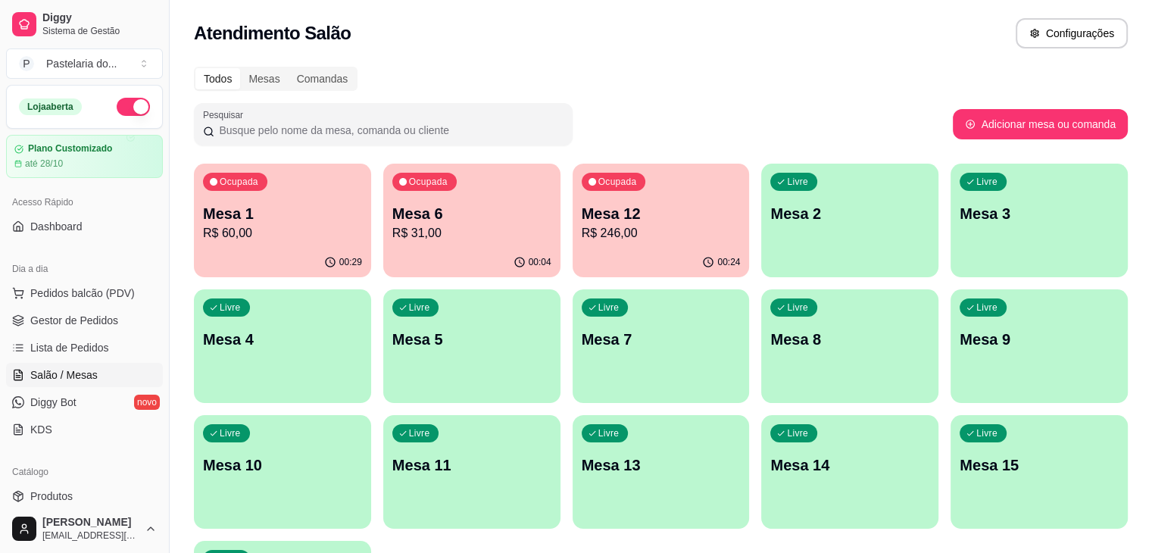
click at [582, 236] on p "R$ 246,00" at bounding box center [661, 233] width 159 height 18
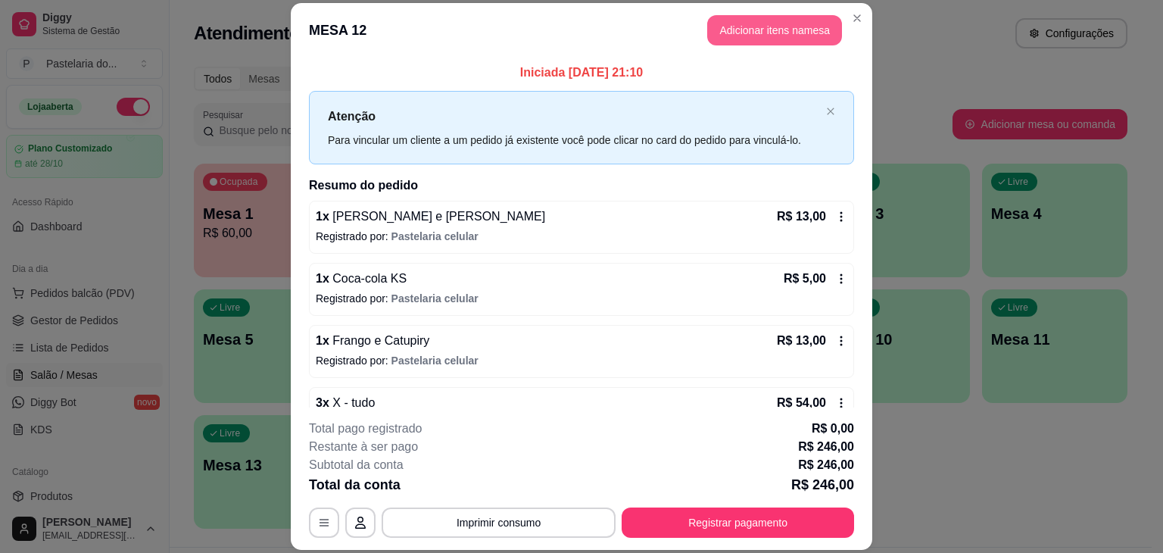
click at [794, 33] on button "Adicionar itens na mesa" at bounding box center [774, 30] width 135 height 30
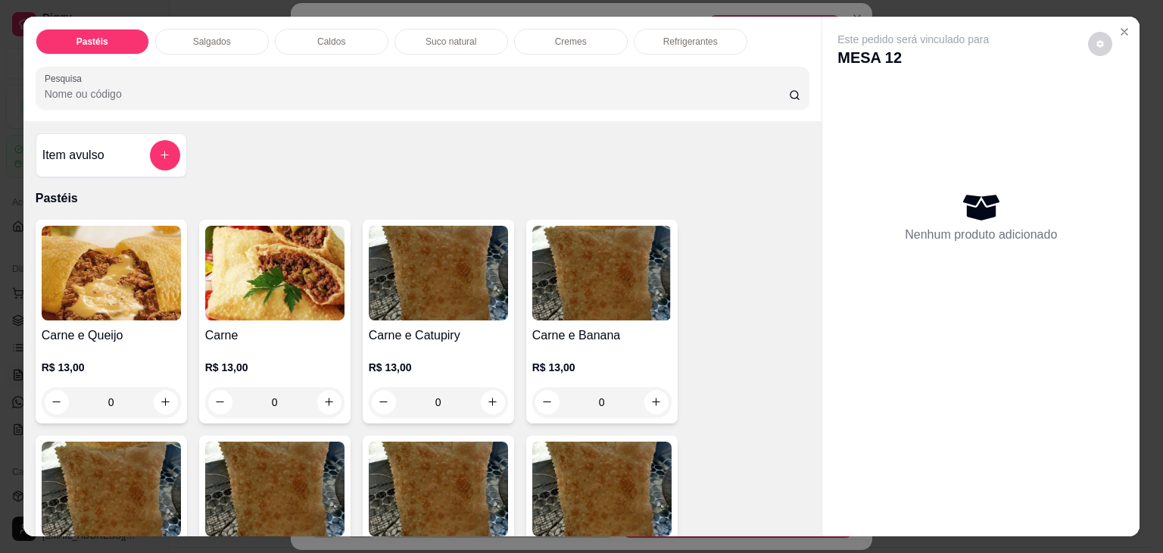
click at [673, 36] on p "Refrigerantes" at bounding box center [690, 42] width 55 height 12
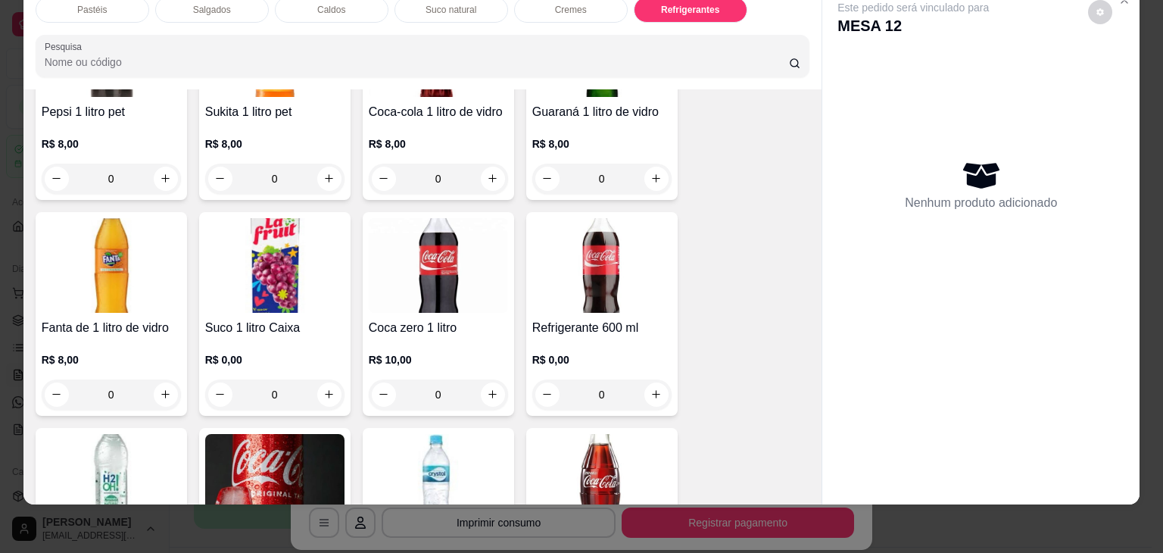
scroll to position [4340, 0]
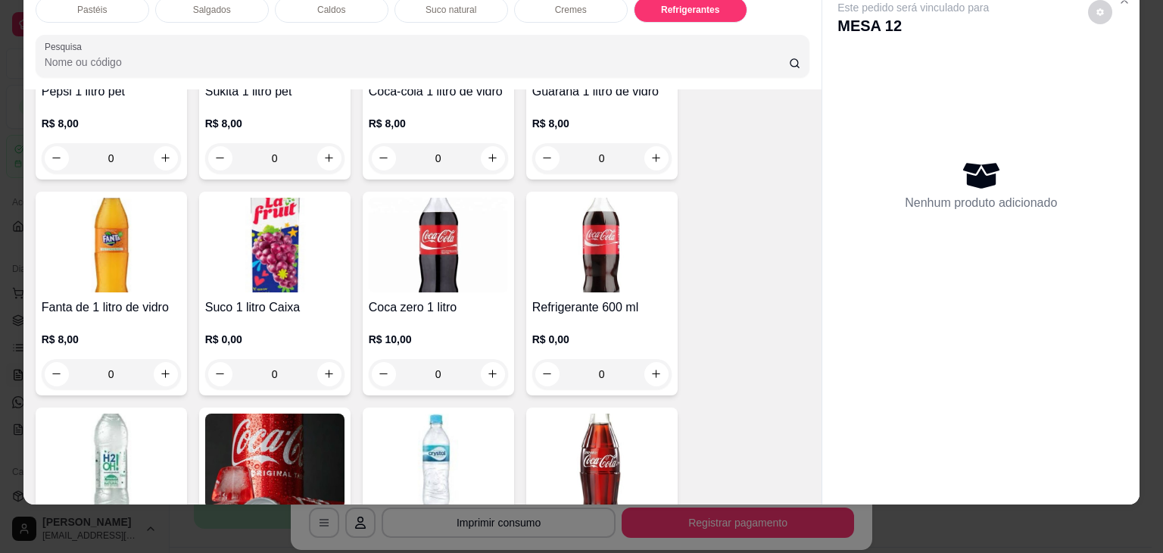
click at [454, 252] on img at bounding box center [438, 245] width 139 height 95
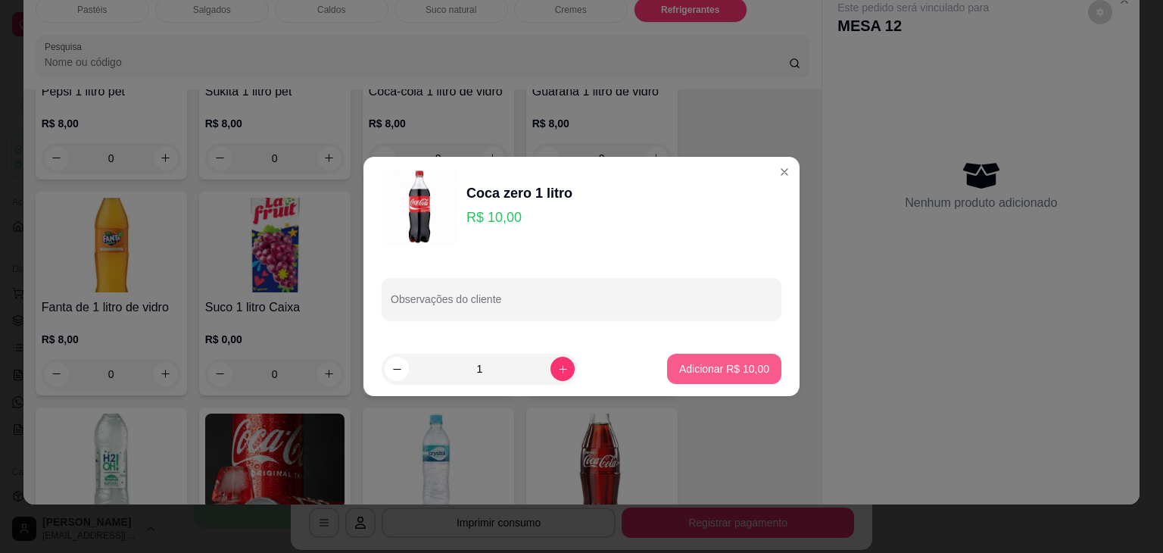
click at [722, 376] on button "Adicionar R$ 10,00" at bounding box center [724, 369] width 114 height 30
type input "1"
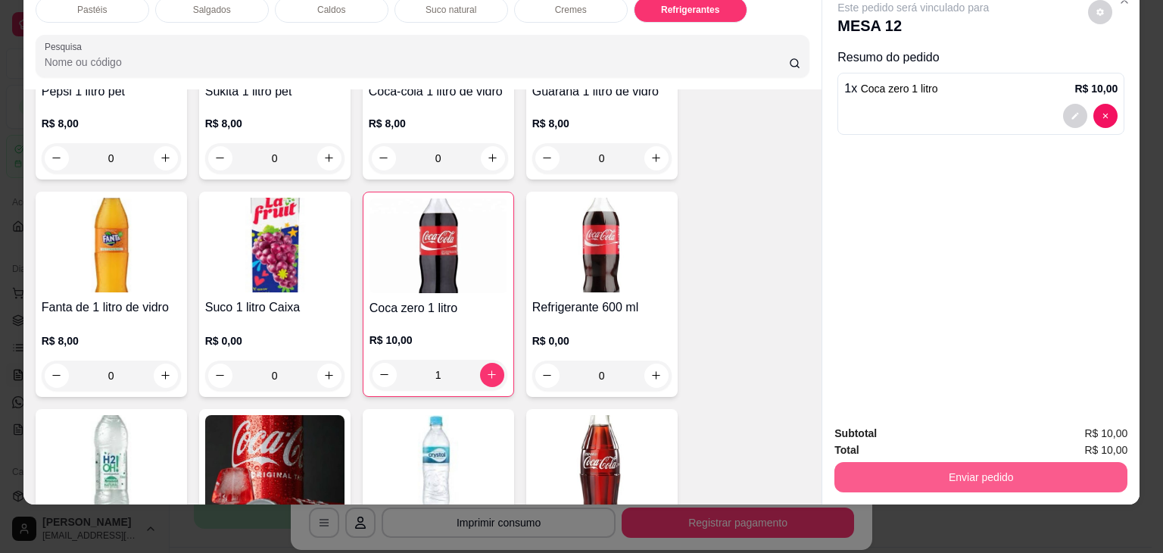
click at [913, 472] on button "Enviar pedido" at bounding box center [981, 477] width 293 height 30
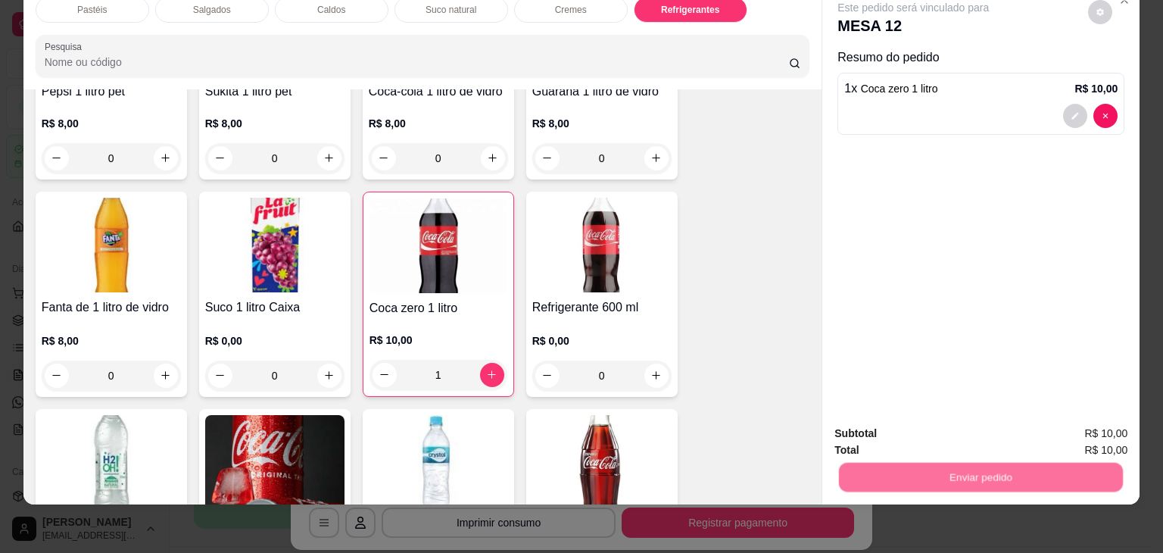
click at [1094, 421] on button "Enviar pedido" at bounding box center [1088, 428] width 83 height 28
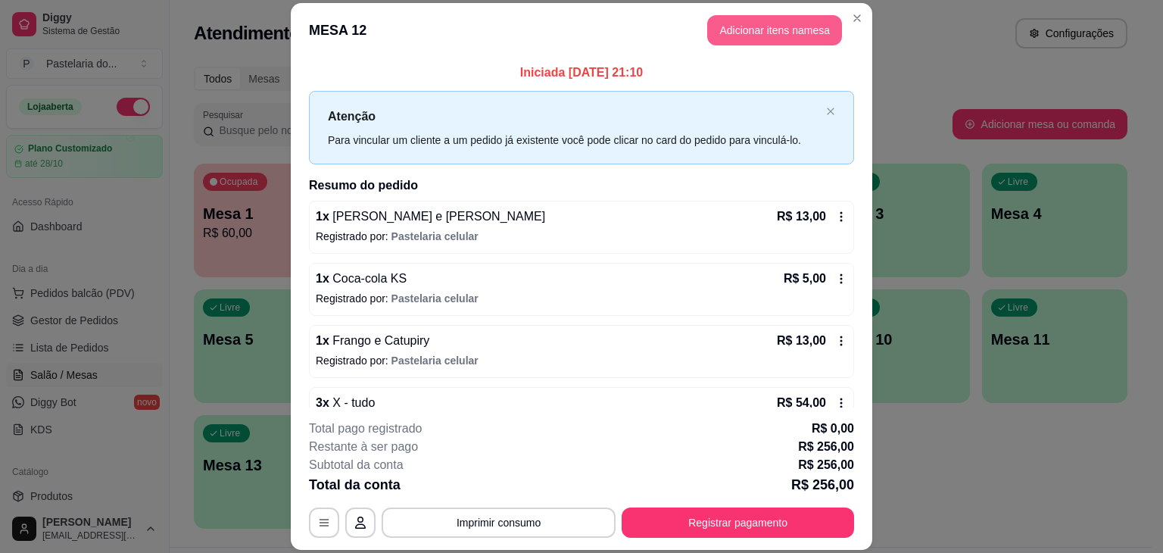
click at [797, 32] on button "Adicionar itens na mesa" at bounding box center [774, 30] width 135 height 30
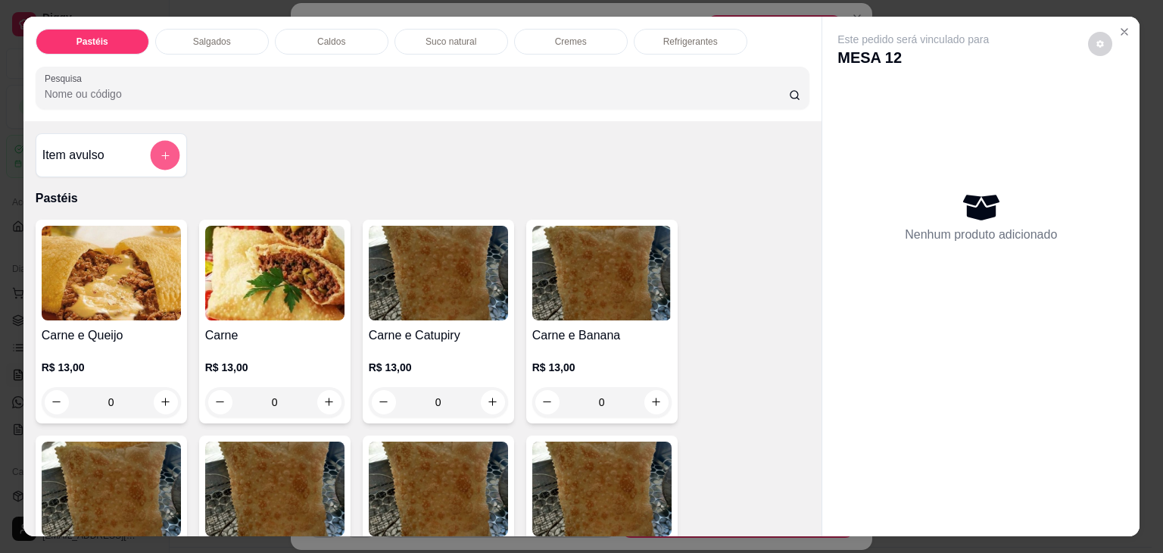
click at [159, 150] on icon "add-separate-item" at bounding box center [164, 155] width 11 height 11
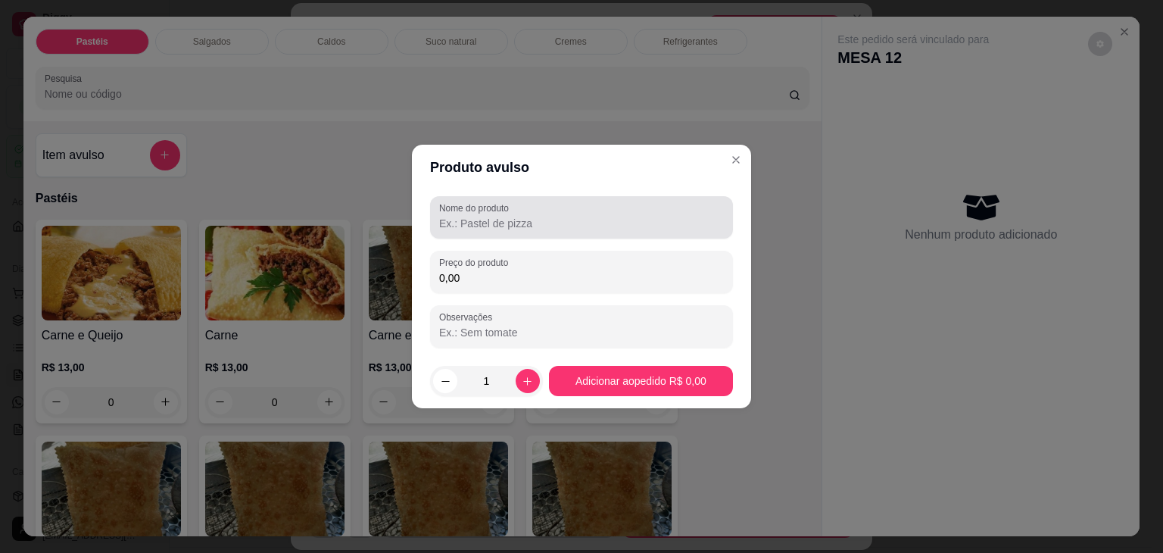
click at [550, 217] on input "Nome do produto" at bounding box center [581, 223] width 285 height 15
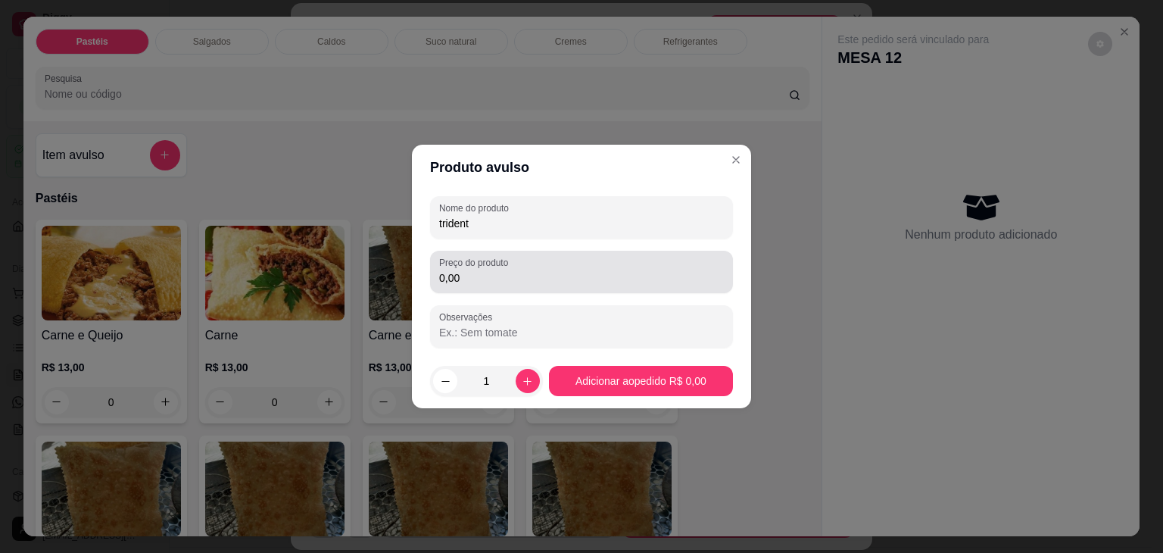
type input "trident"
click at [479, 282] on input "0,00" at bounding box center [581, 277] width 285 height 15
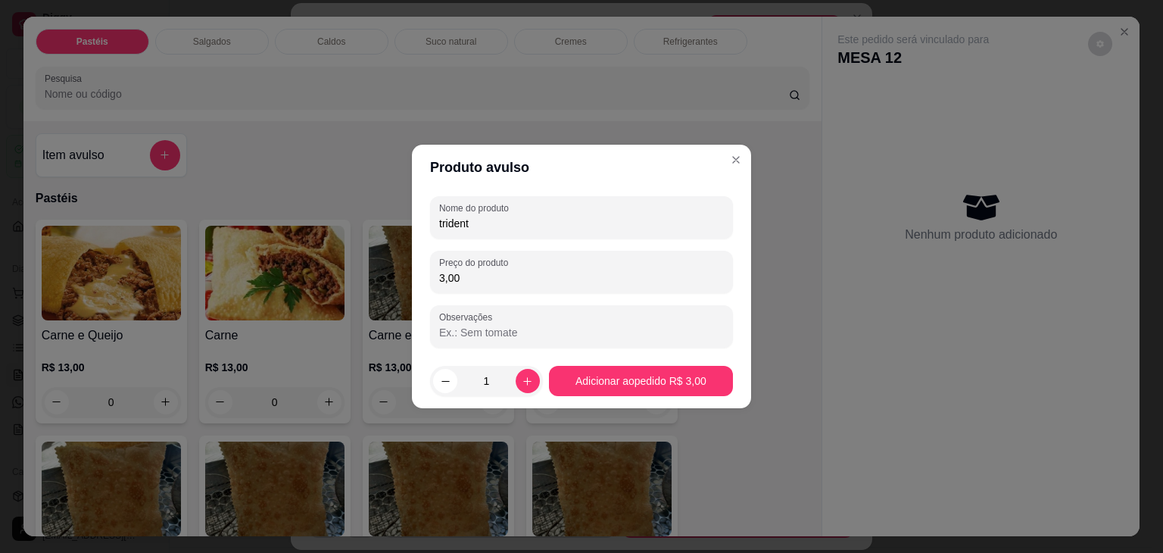
type input "3,00"
click at [627, 404] on footer "1 Adicionar ao pedido R$ 3,00" at bounding box center [581, 381] width 339 height 55
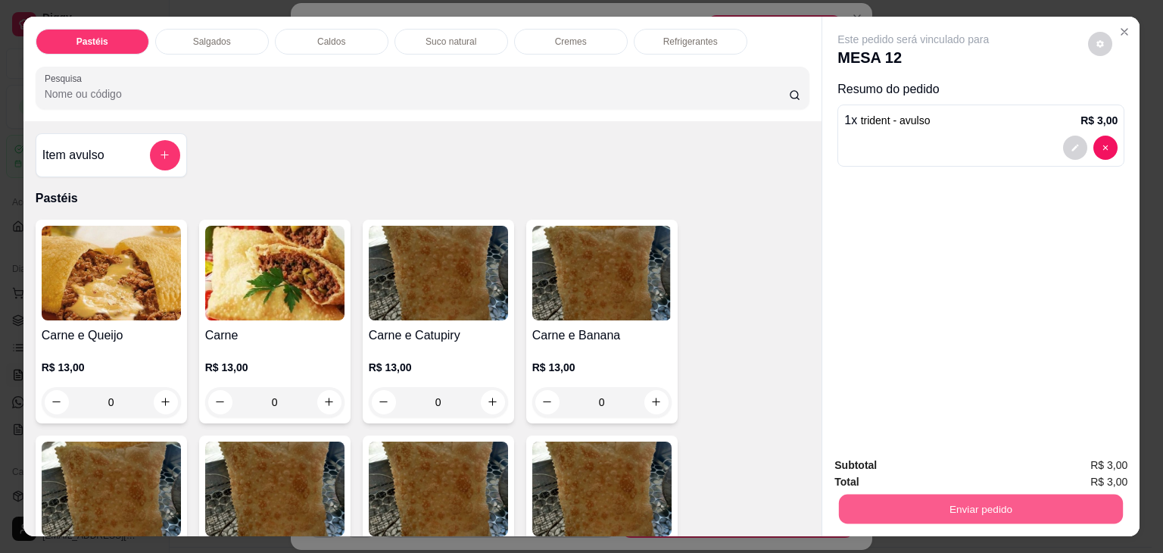
click at [951, 511] on button "Enviar pedido" at bounding box center [981, 510] width 284 height 30
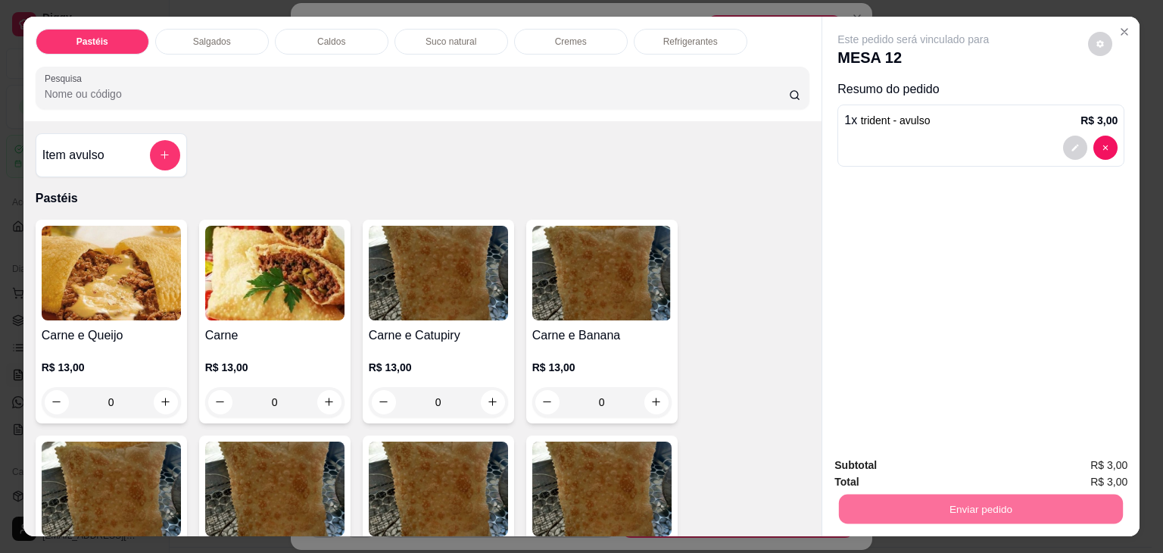
click at [1110, 467] on button "Enviar pedido" at bounding box center [1088, 465] width 83 height 28
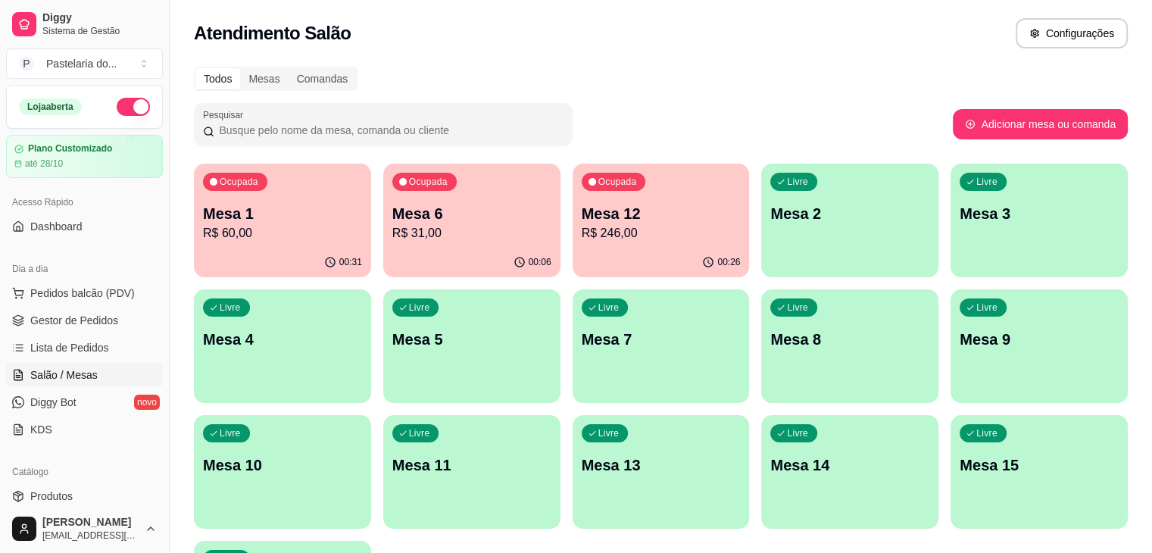
click at [398, 246] on div "Ocupada Mesa 6 R$ 31,00" at bounding box center [471, 206] width 177 height 84
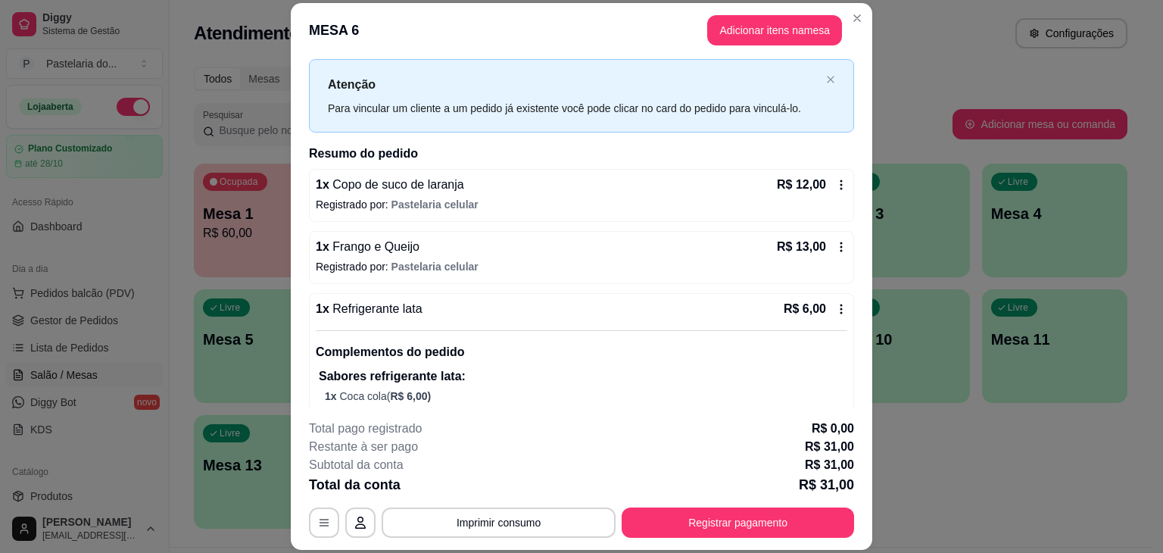
scroll to position [61, 0]
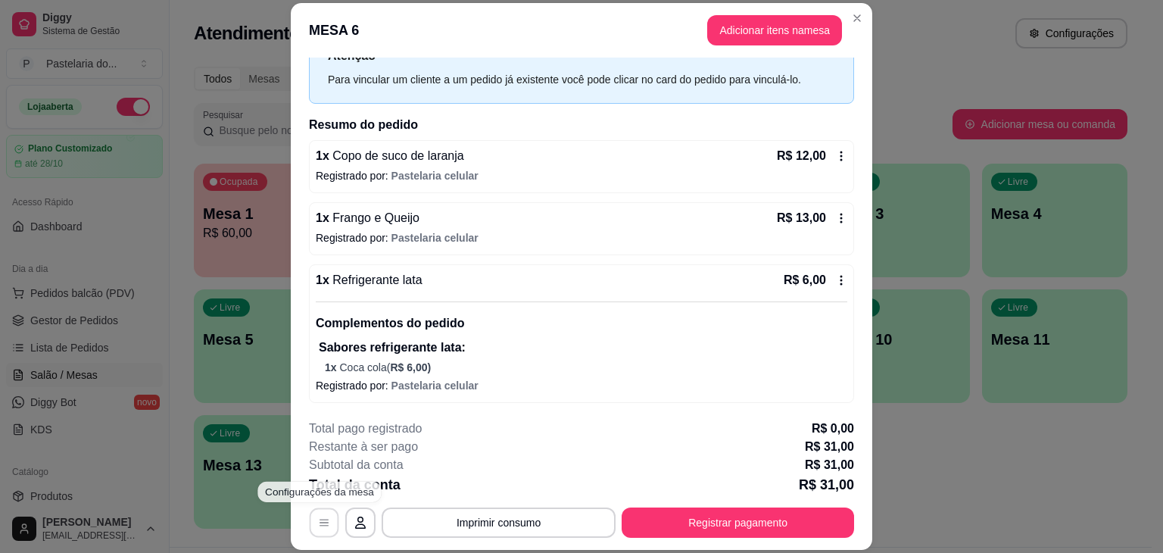
click at [320, 535] on button "button" at bounding box center [325, 523] width 30 height 30
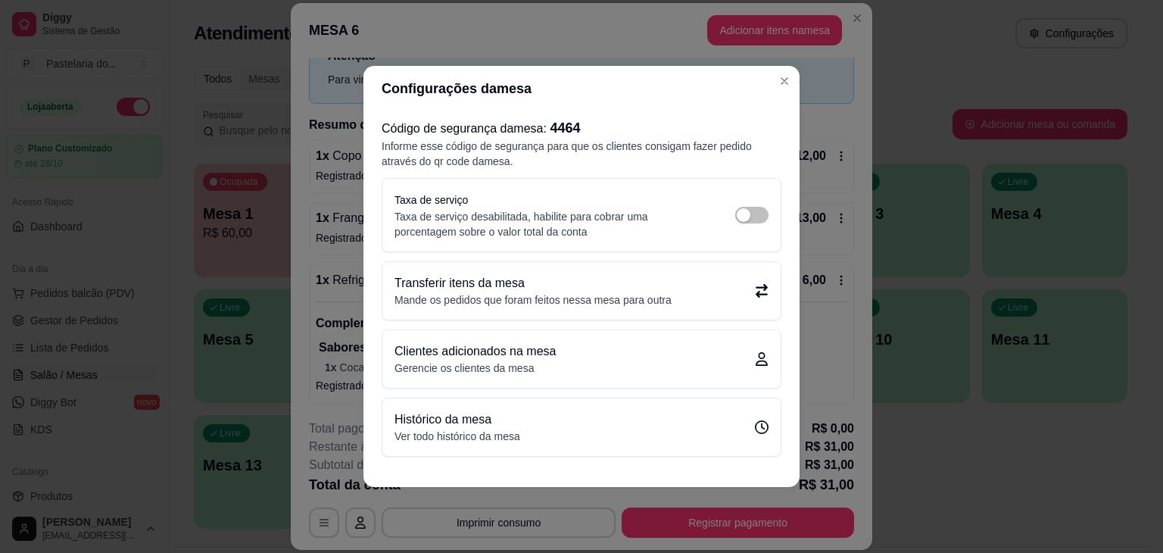
click at [631, 304] on p "Mande os pedidos que foram feitos nessa mesa para outra" at bounding box center [533, 299] width 277 height 15
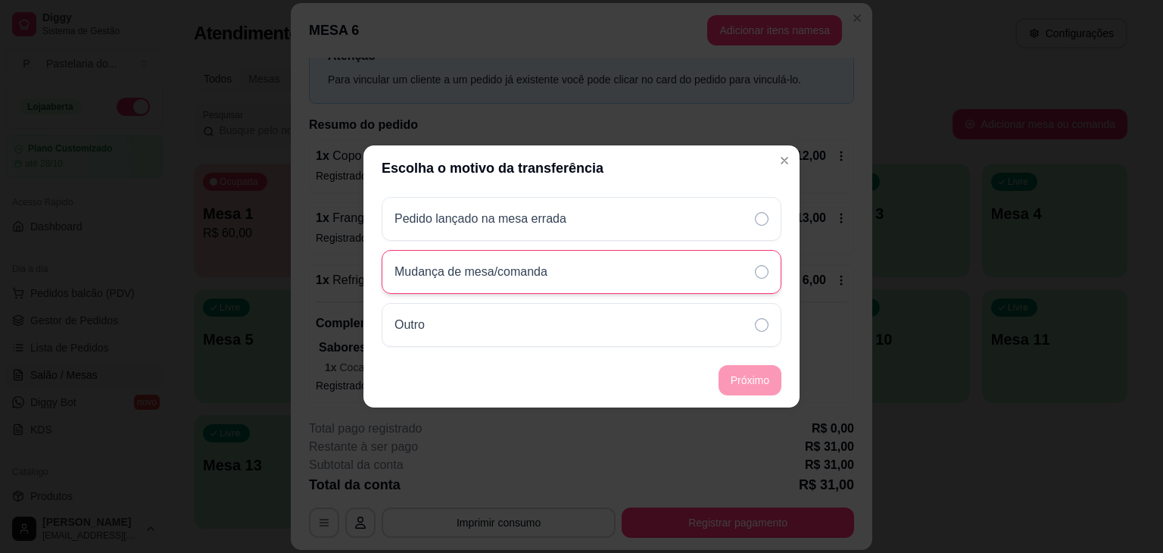
click at [701, 287] on div "Mudança de mesa/comanda" at bounding box center [582, 272] width 400 height 44
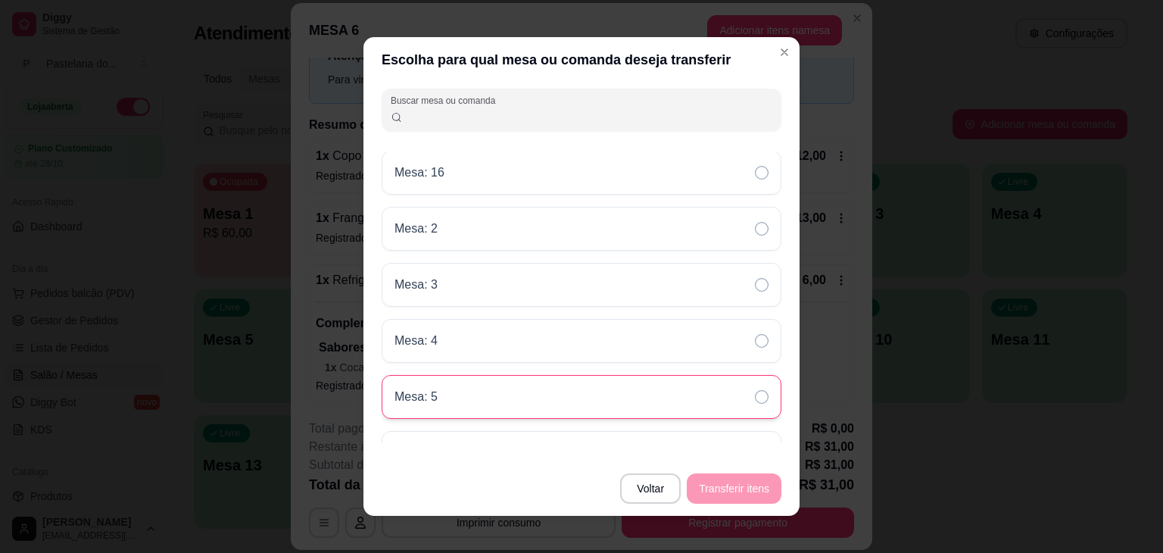
scroll to position [303, 0]
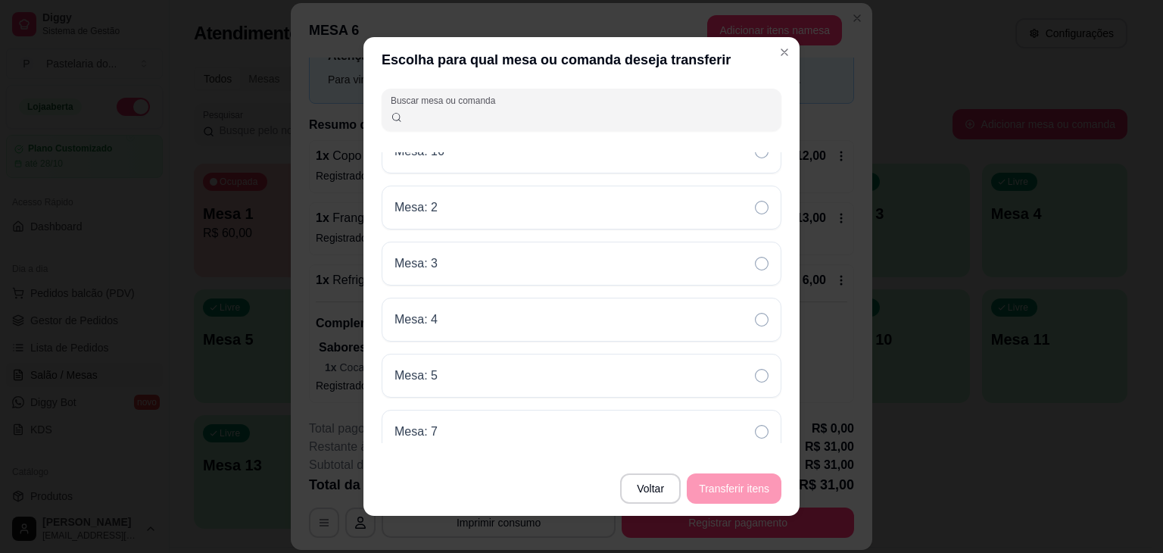
click at [567, 340] on div "Mesa: 10 Mesa: 11 Mesa: 13 Mesa: 14 Mesa: 15 Mesa: 16 Mesa: 2 Mesa: 3 Mesa: 4 M…" at bounding box center [582, 297] width 400 height 291
click at [573, 331] on div "Mesa: 4" at bounding box center [582, 320] width 400 height 44
click at [713, 492] on button "Transferir itens" at bounding box center [734, 488] width 95 height 30
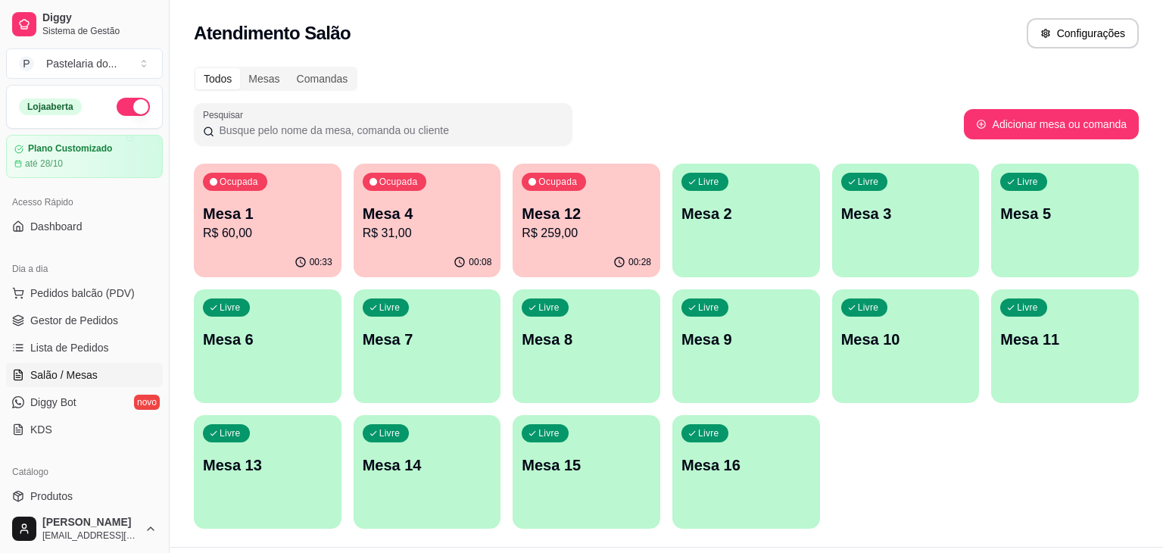
click at [885, 494] on div "Ocupada Mesa 1 R$ 60,00 00:33 Ocupada Mesa 4 R$ 31,00 00:08 Ocupada Mesa 12 R$ …" at bounding box center [666, 346] width 945 height 365
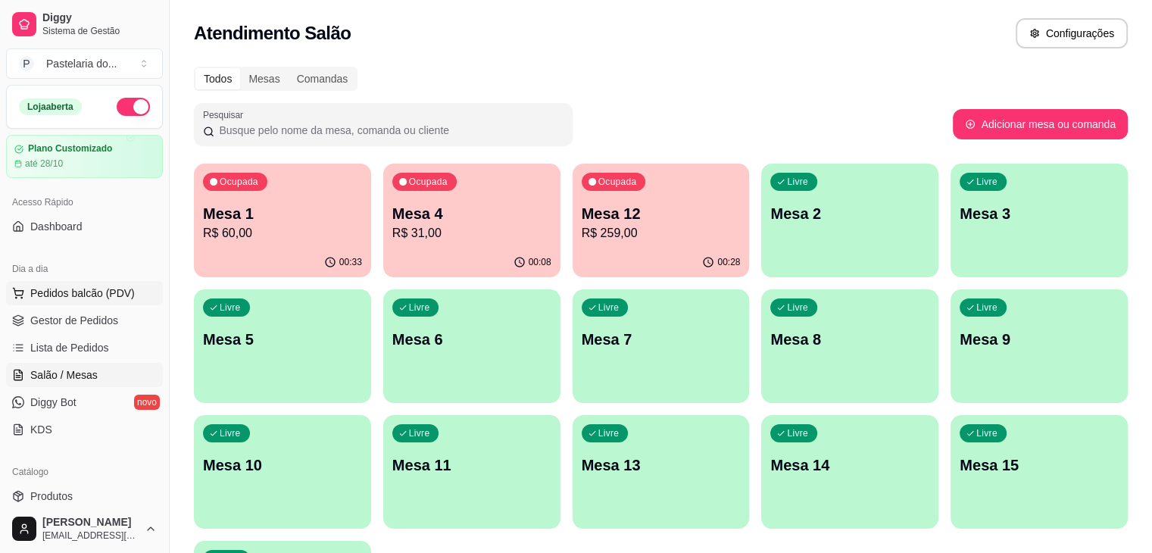
click at [73, 286] on span "Pedidos balcão (PDV)" at bounding box center [82, 293] width 105 height 15
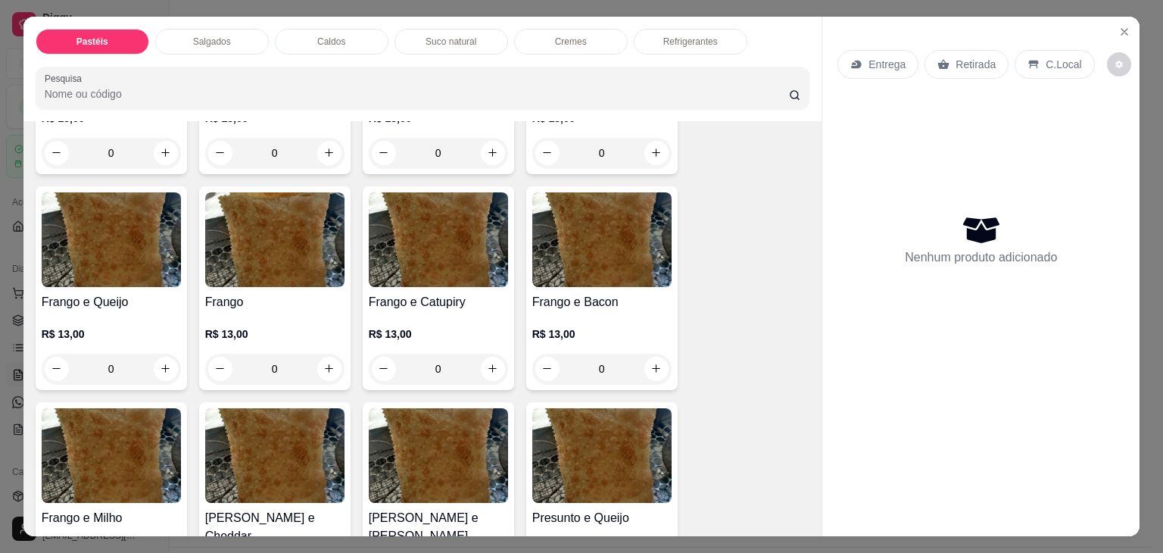
scroll to position [530, 0]
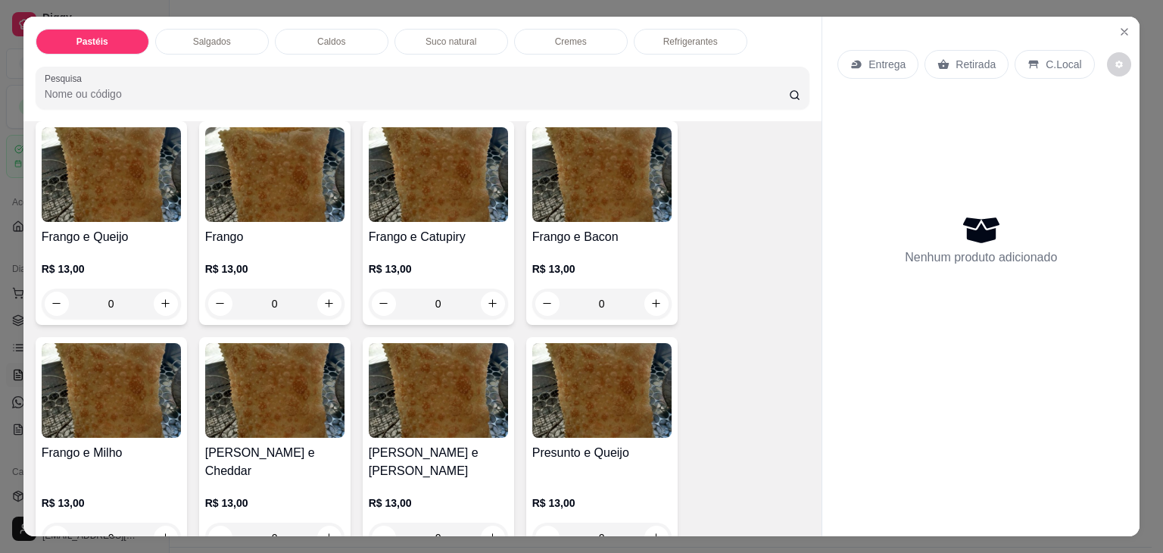
click at [297, 204] on img at bounding box center [274, 174] width 139 height 95
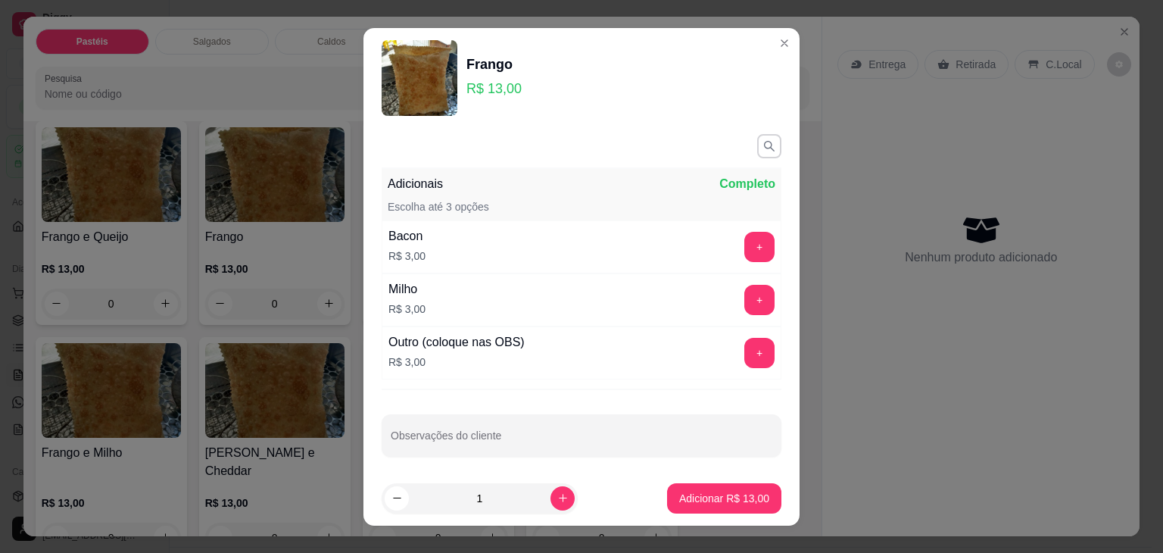
click at [683, 519] on footer "1 Adicionar R$ 13,00" at bounding box center [582, 498] width 436 height 55
click at [709, 501] on p "Adicionar R$ 13,00" at bounding box center [724, 498] width 90 height 15
type input "1"
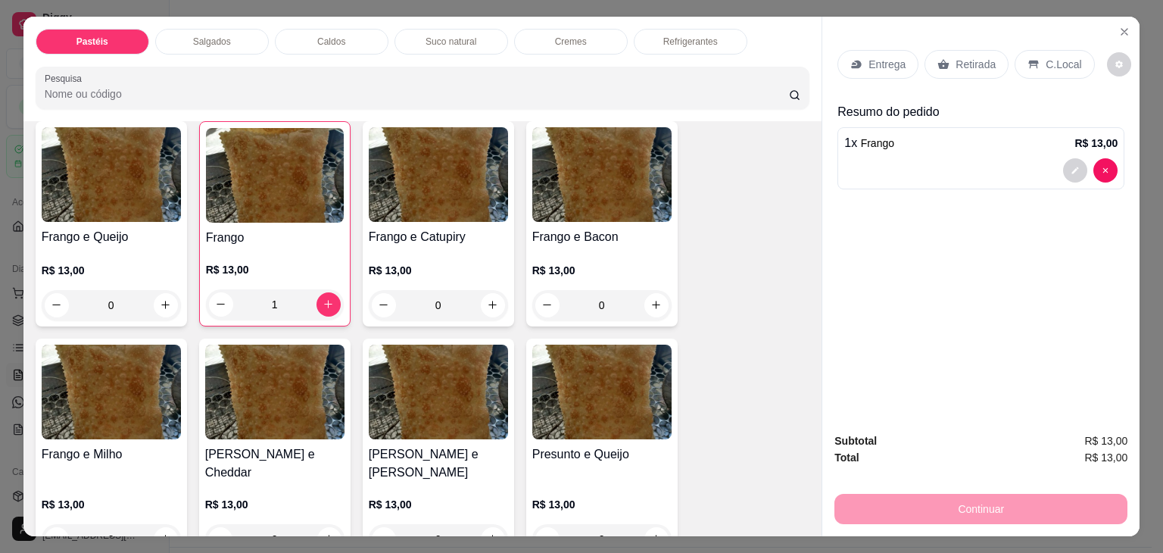
click at [947, 58] on div "Retirada" at bounding box center [967, 64] width 84 height 29
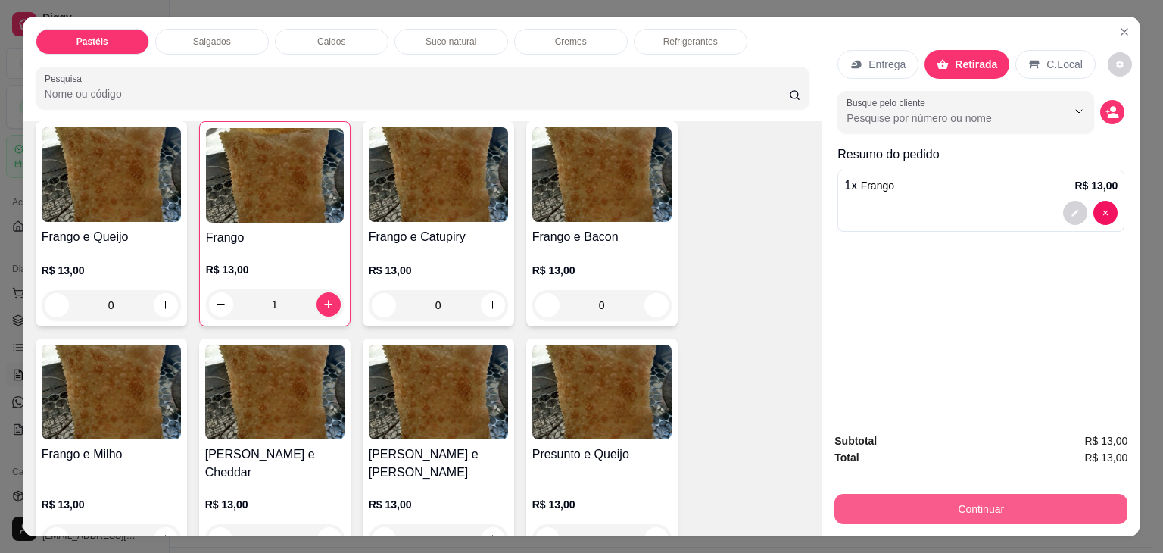
click at [887, 494] on button "Continuar" at bounding box center [981, 509] width 293 height 30
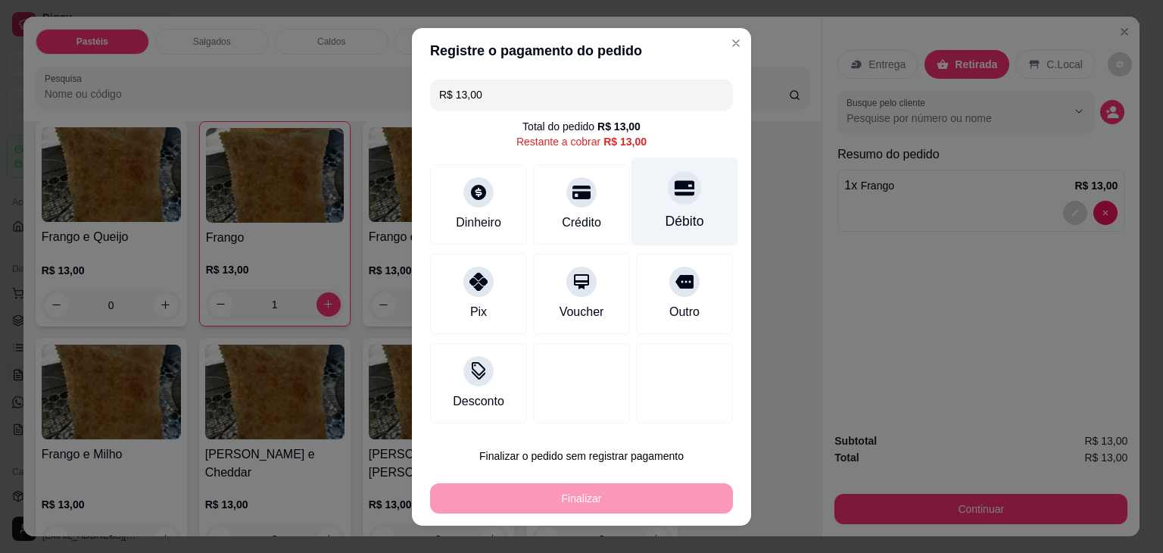
click at [637, 207] on div "Débito" at bounding box center [685, 201] width 107 height 89
type input "R$ 0,00"
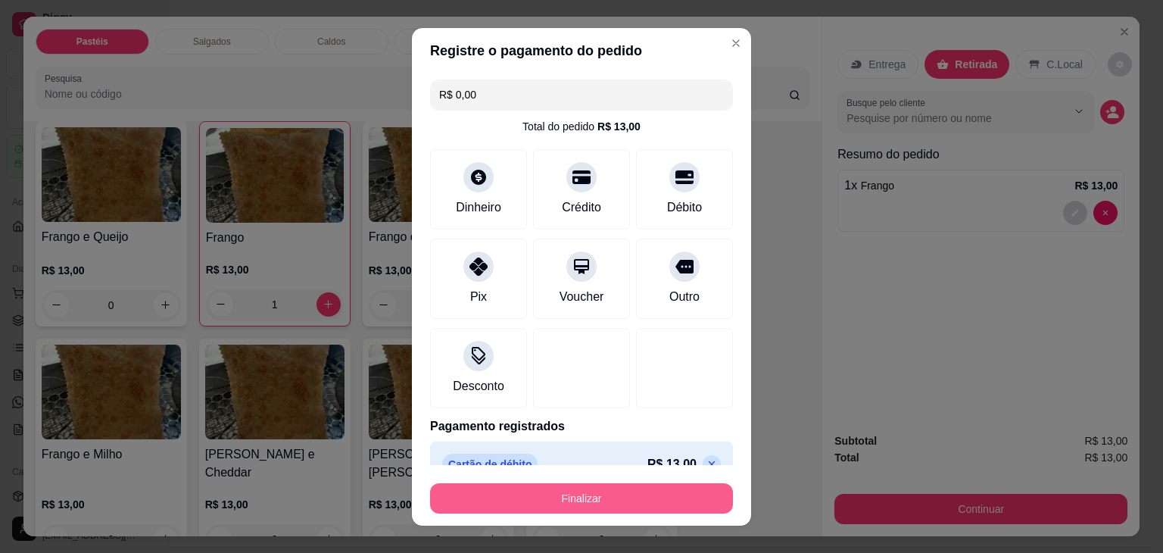
click at [579, 485] on button "Finalizar" at bounding box center [581, 498] width 303 height 30
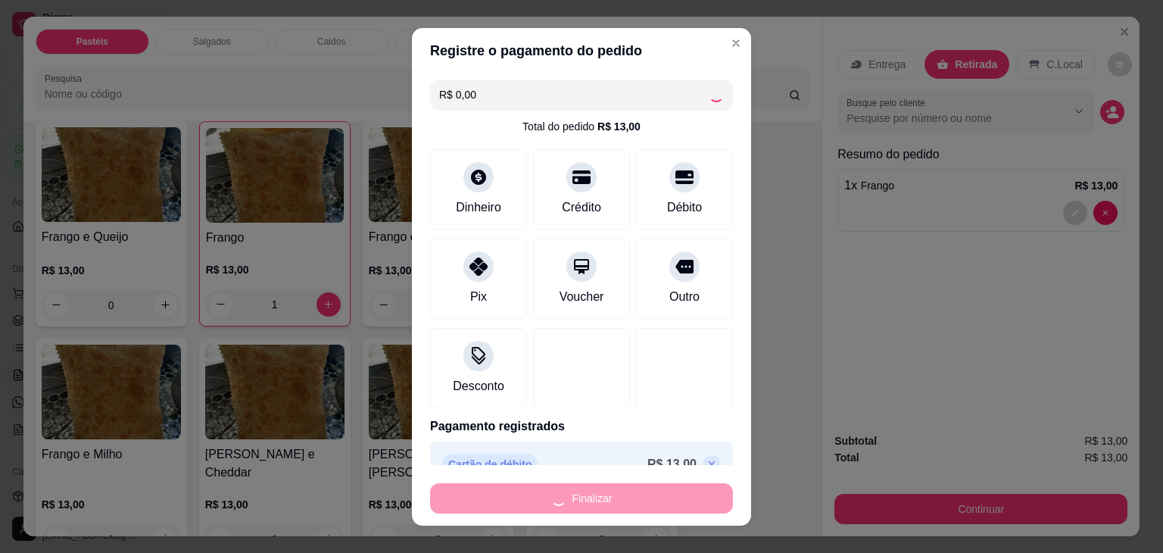
type input "0"
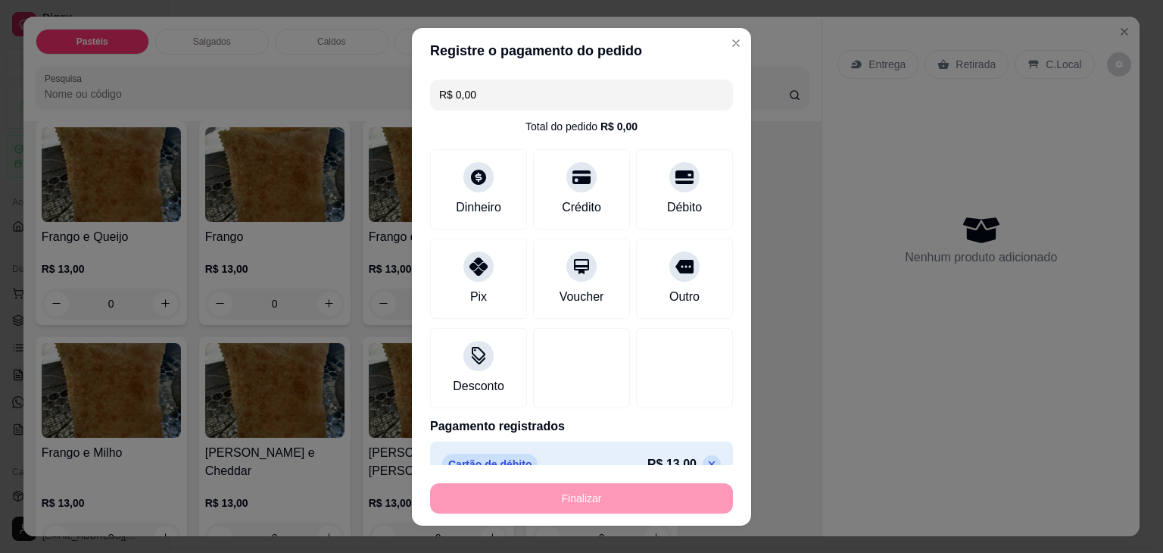
type input "-R$ 13,00"
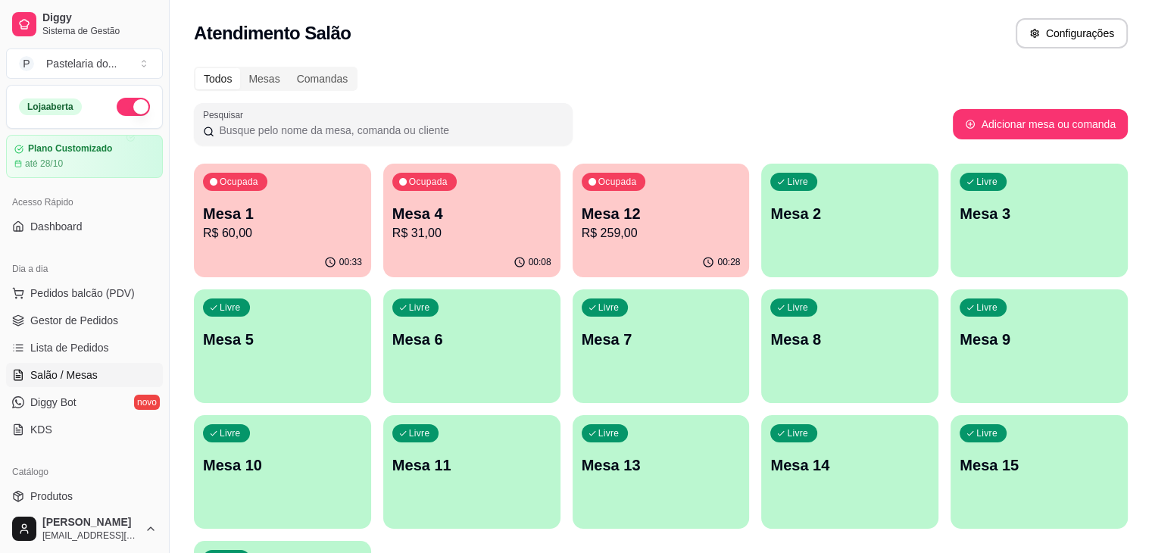
click at [582, 229] on p "R$ 259,00" at bounding box center [661, 233] width 159 height 18
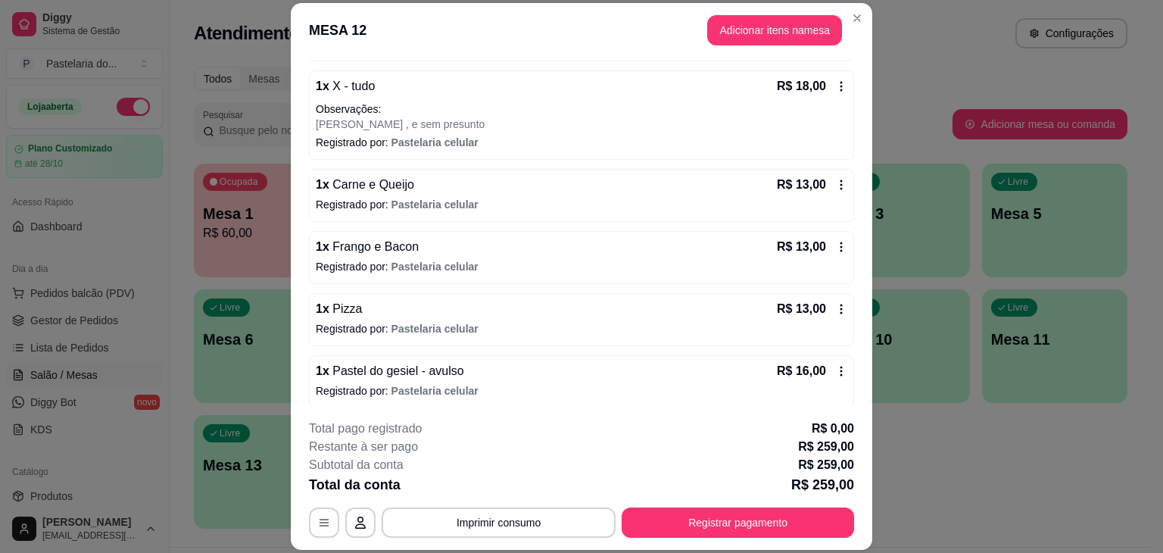
scroll to position [606, 0]
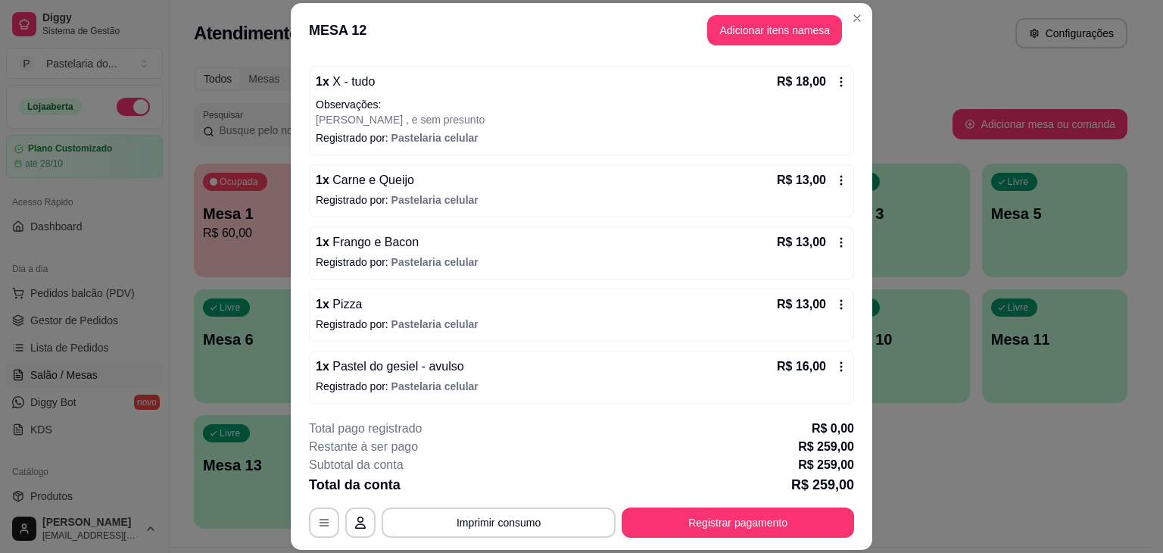
click at [399, 248] on div "1 x Frango e Bacon R$ 13,00 Registrado por: Pastelaria celular" at bounding box center [581, 252] width 545 height 53
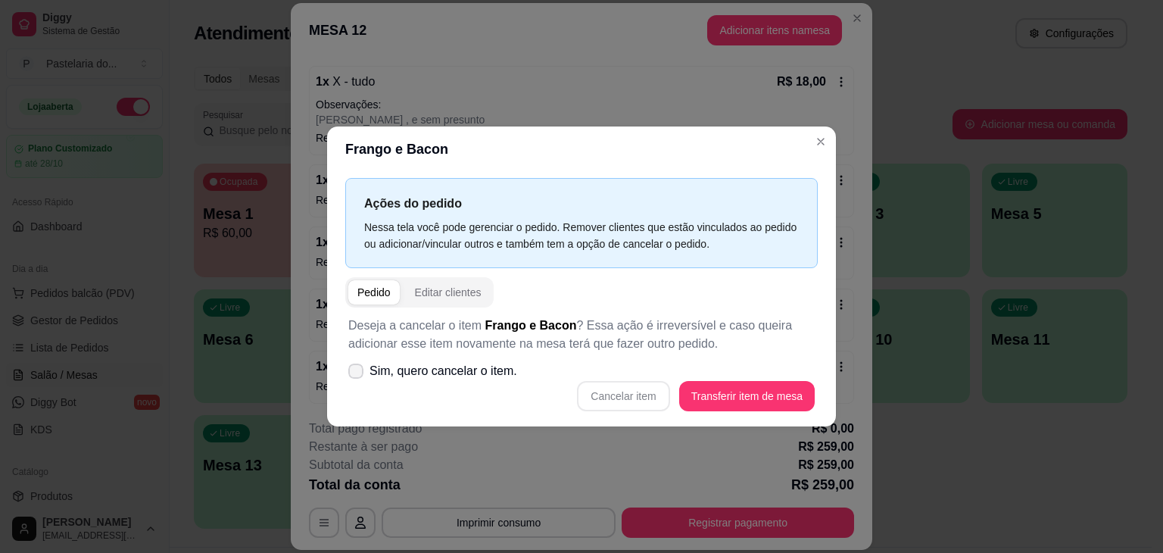
click at [407, 371] on span "Sim, quero cancelar o item." at bounding box center [444, 371] width 148 height 18
click at [357, 374] on input "Sim, quero cancelar o item." at bounding box center [353, 379] width 10 height 10
checkbox input "true"
click at [645, 389] on button "Cancelar item" at bounding box center [623, 396] width 92 height 30
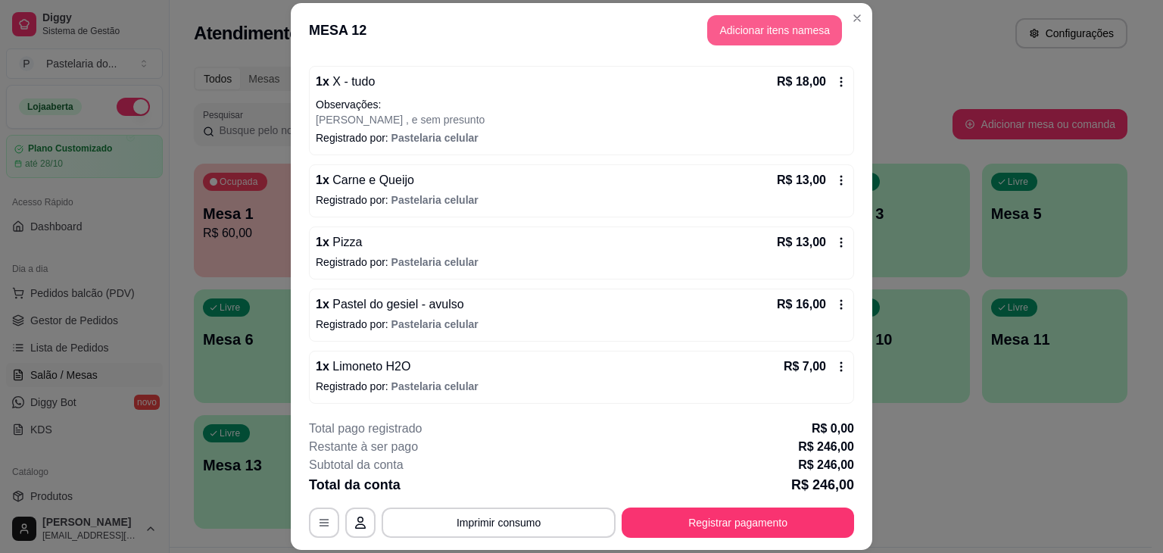
click at [763, 26] on button "Adicionar itens na mesa" at bounding box center [774, 30] width 135 height 30
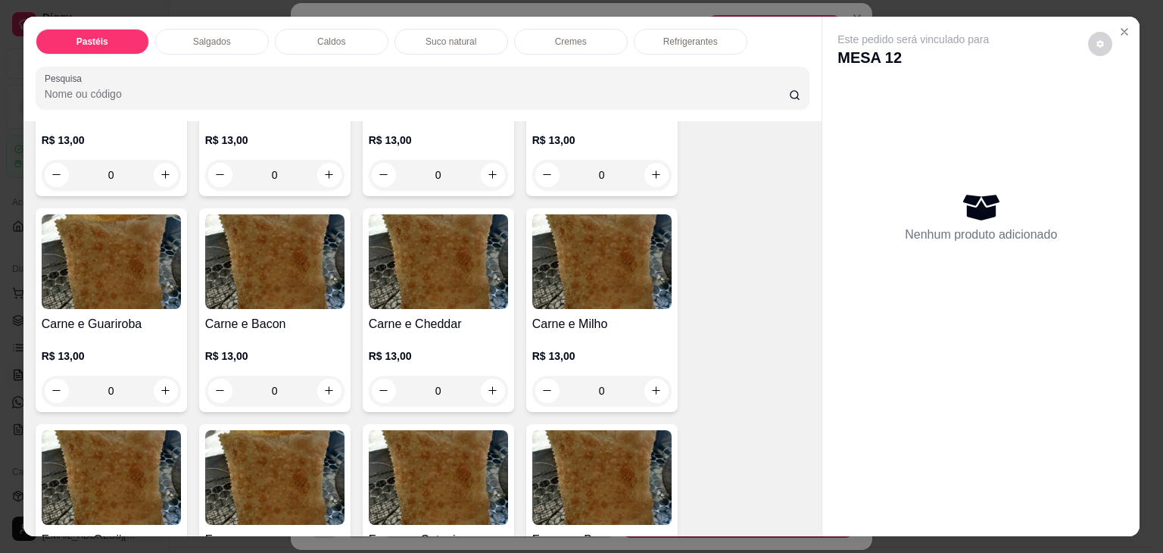
scroll to position [76, 0]
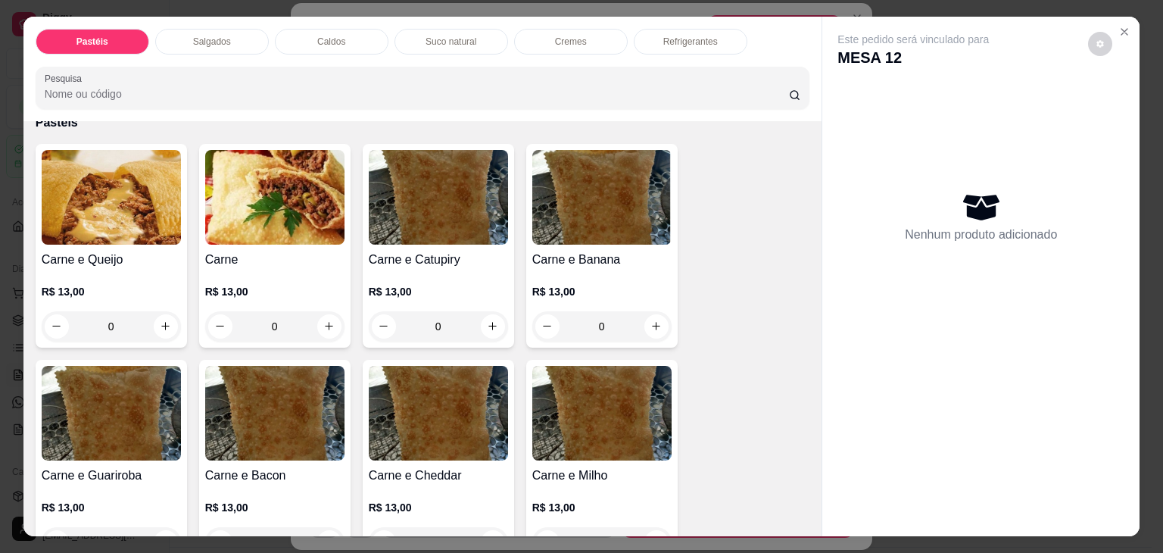
click at [82, 241] on div "Carne e Queijo R$ 13,00 0" at bounding box center [111, 246] width 151 height 204
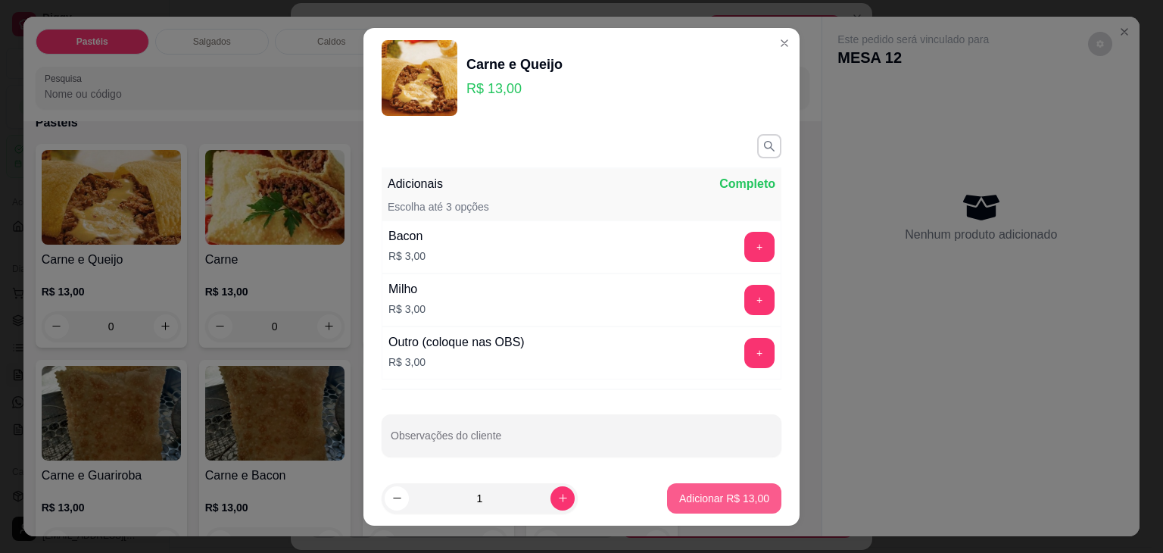
click at [703, 496] on p "Adicionar R$ 13,00" at bounding box center [724, 498] width 90 height 15
type input "1"
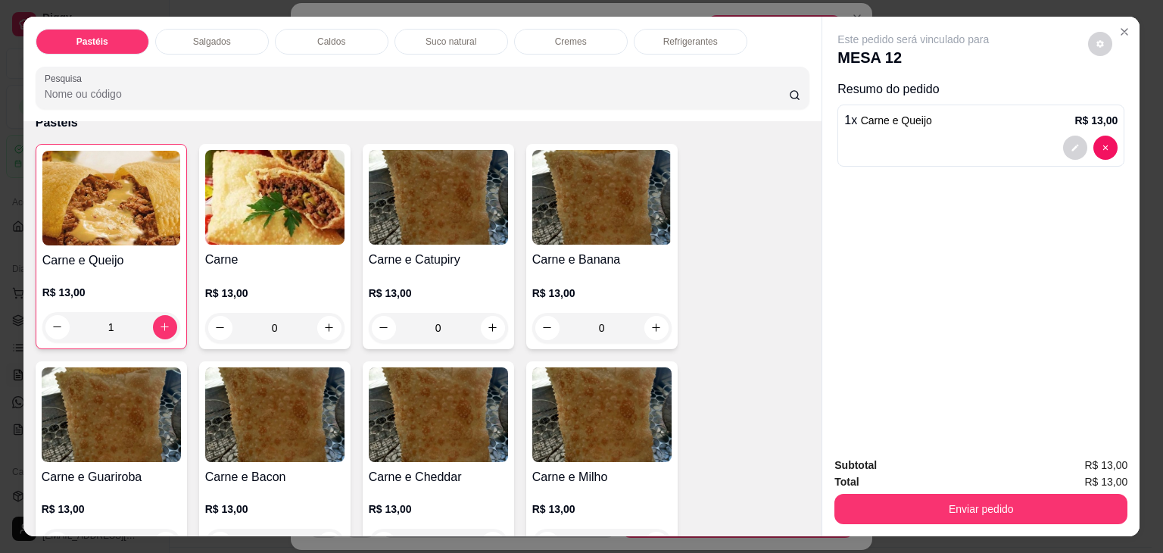
scroll to position [454, 0]
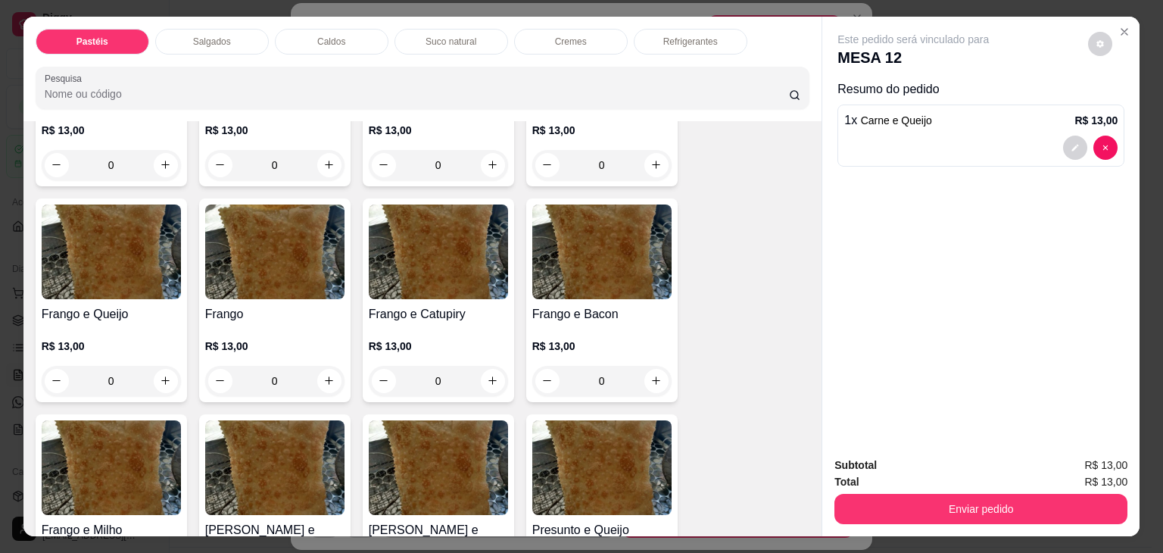
click at [113, 273] on img at bounding box center [111, 251] width 139 height 95
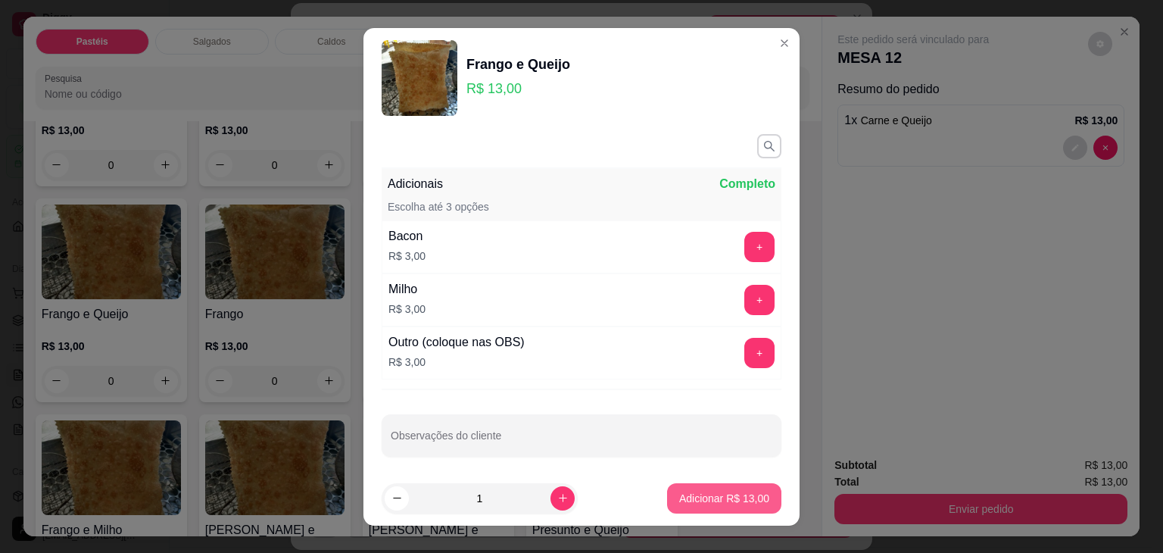
click at [735, 497] on p "Adicionar R$ 13,00" at bounding box center [724, 498] width 90 height 15
type input "1"
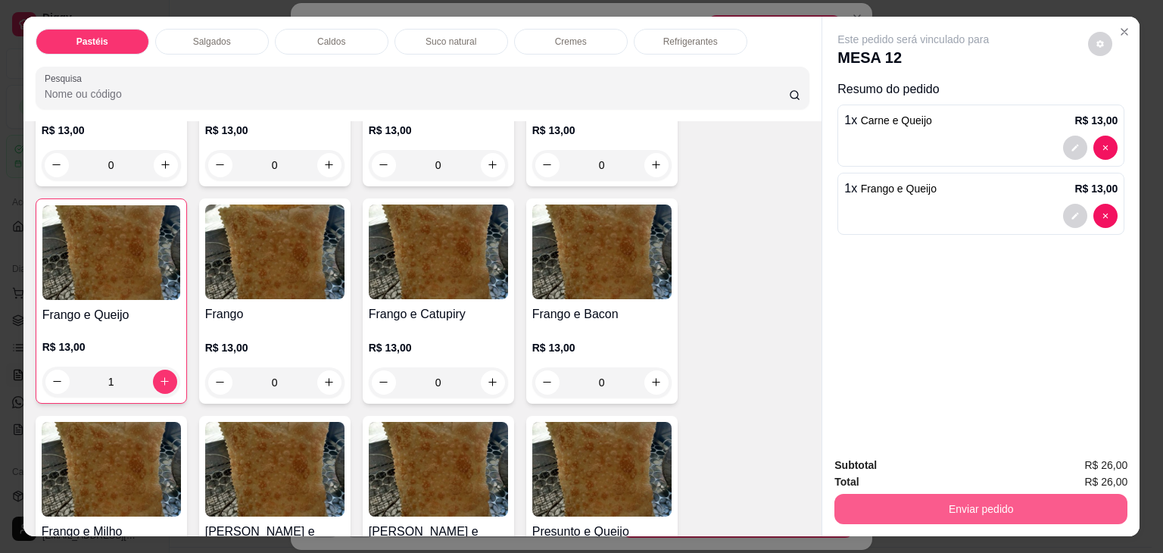
click at [913, 513] on button "Enviar pedido" at bounding box center [981, 509] width 293 height 30
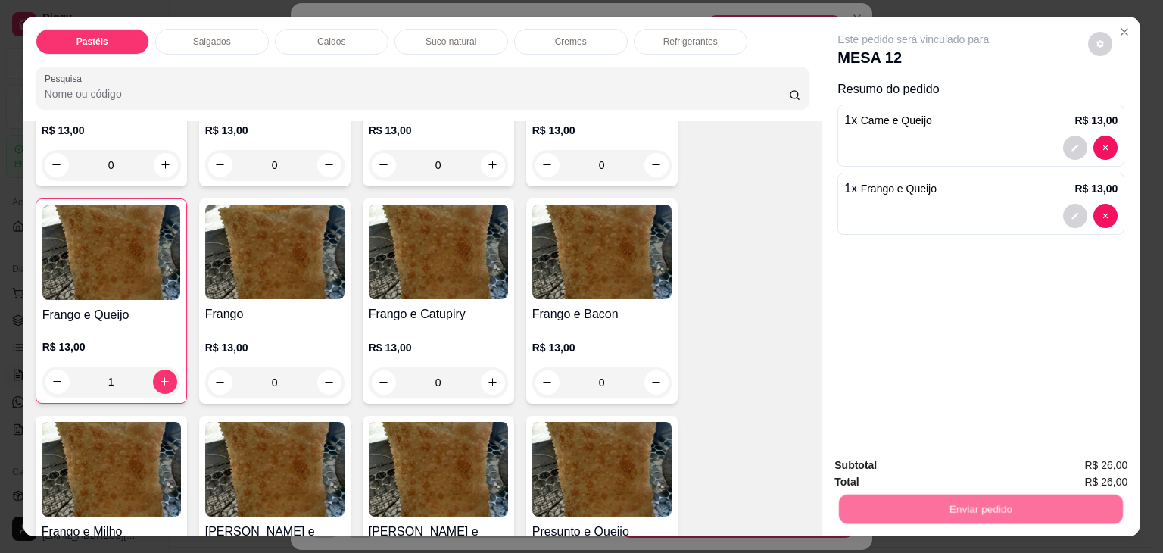
click at [1080, 461] on button "Enviar pedido" at bounding box center [1088, 465] width 83 height 28
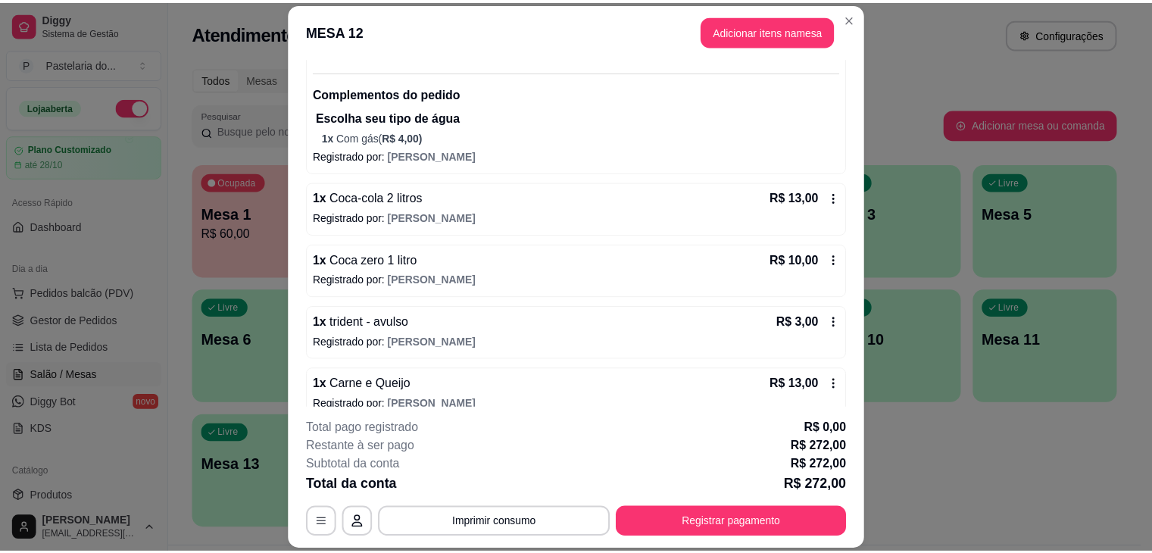
scroll to position [1146, 0]
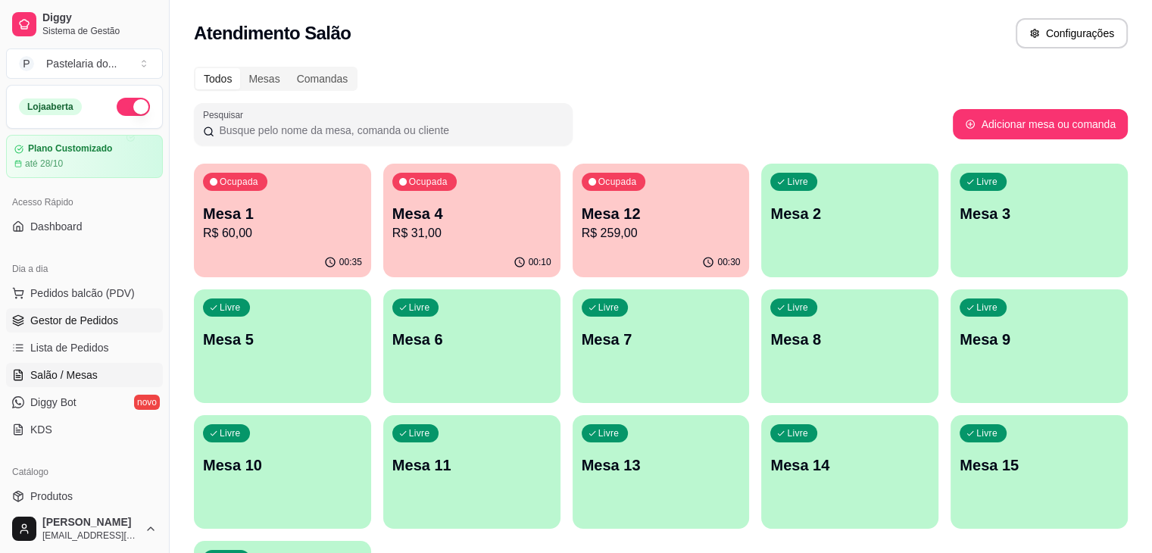
click at [67, 311] on link "Gestor de Pedidos" at bounding box center [84, 320] width 157 height 24
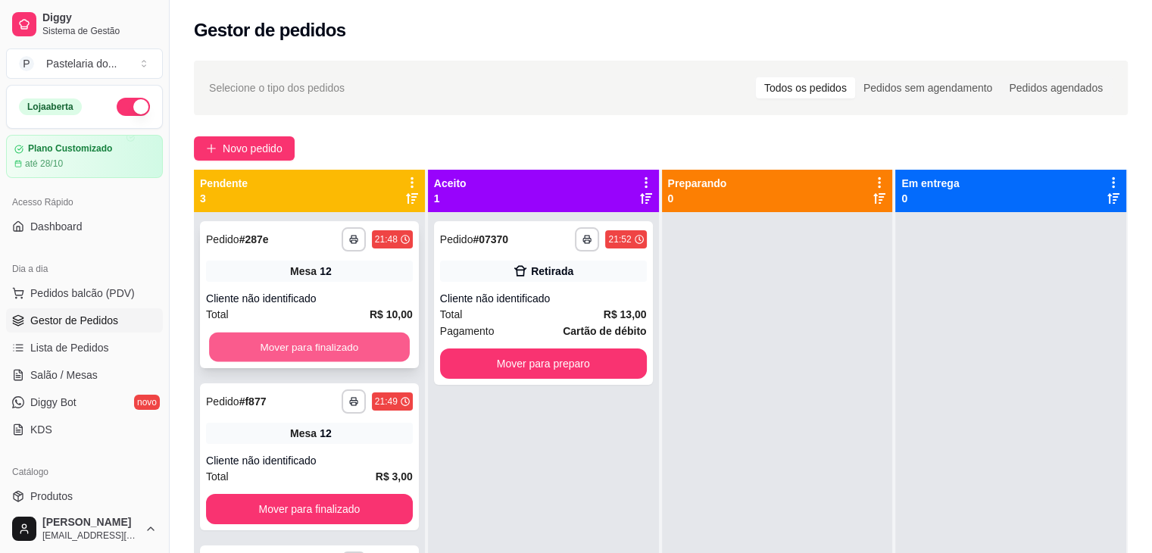
click at [293, 345] on button "Mover para finalizado" at bounding box center [309, 347] width 201 height 30
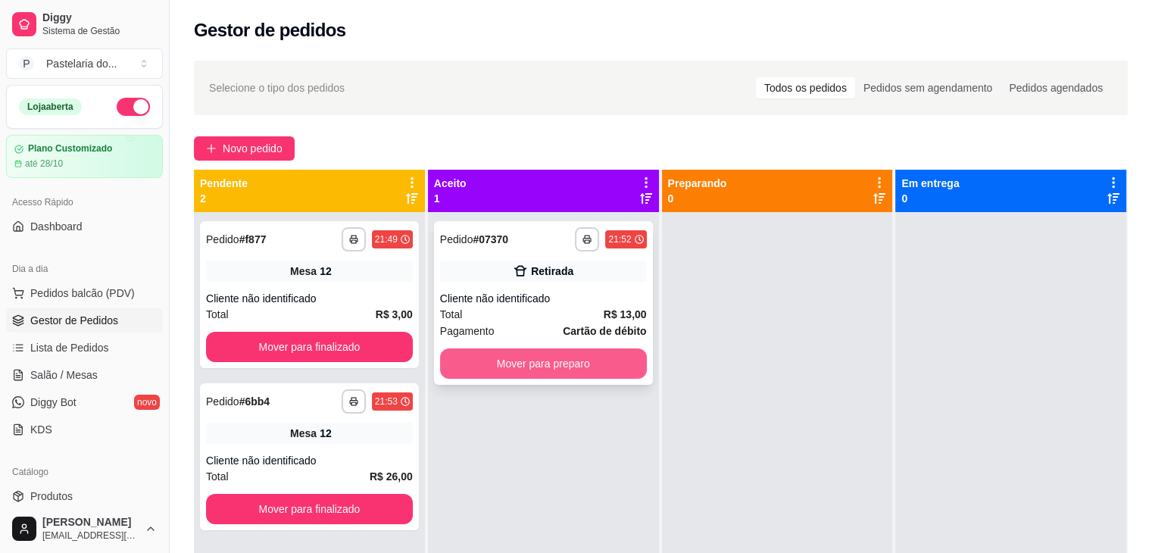
click at [503, 367] on button "Mover para preparo" at bounding box center [543, 363] width 207 height 30
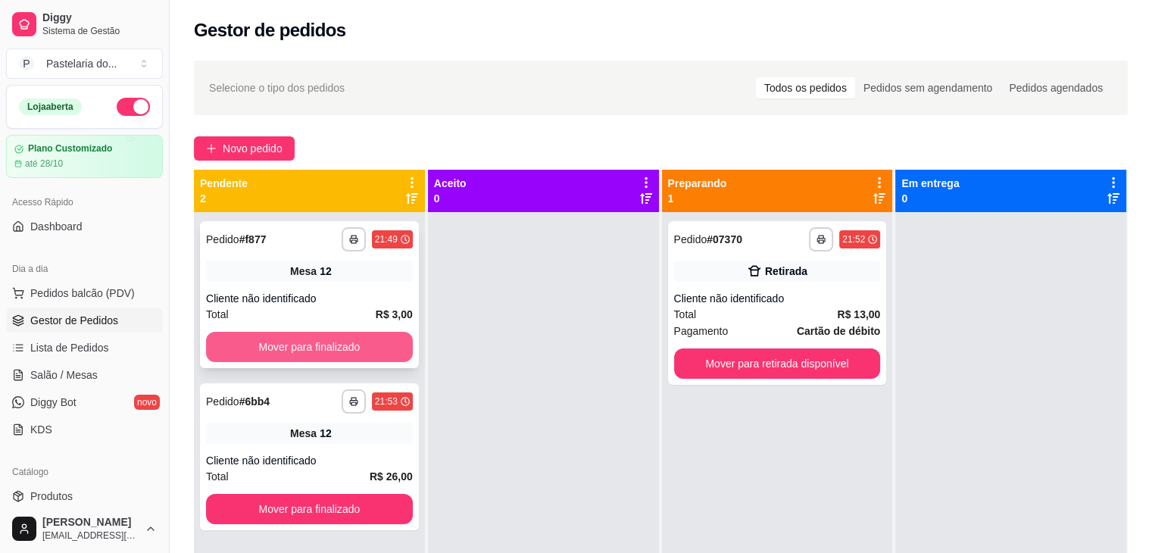
click at [319, 339] on button "Mover para finalizado" at bounding box center [309, 347] width 207 height 30
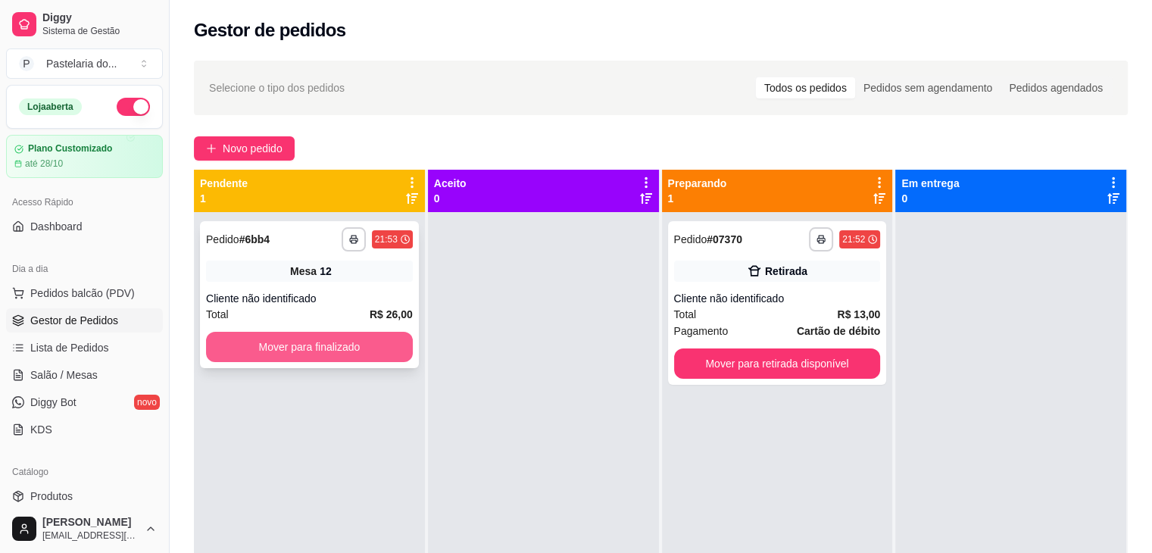
click at [381, 347] on button "Mover para finalizado" at bounding box center [309, 347] width 207 height 30
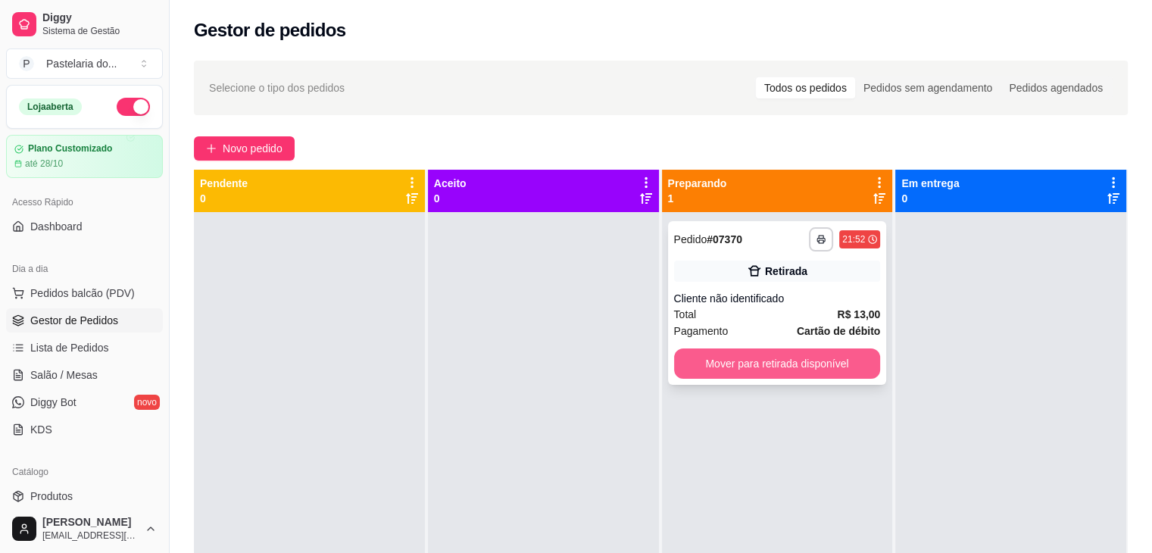
click at [737, 351] on button "Mover para retirada disponível" at bounding box center [777, 363] width 207 height 30
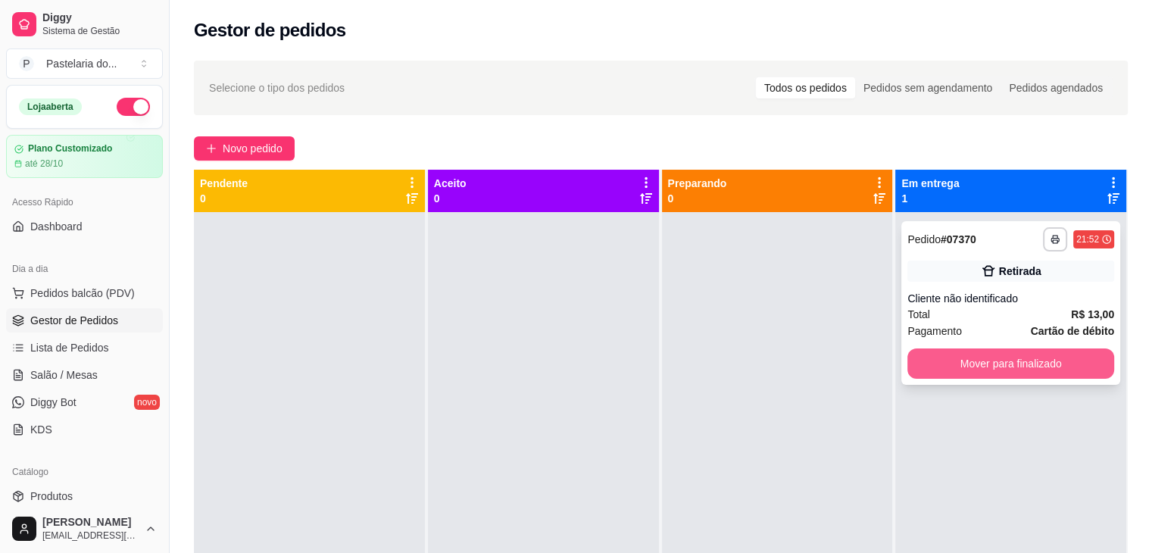
click at [948, 367] on button "Mover para finalizado" at bounding box center [1010, 363] width 207 height 30
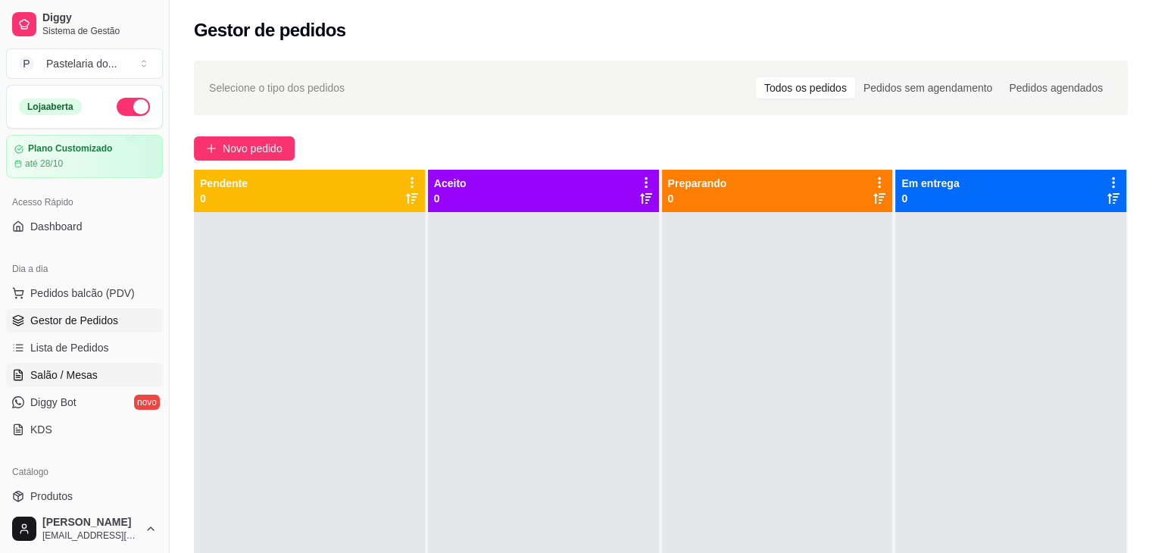
click at [95, 373] on link "Salão / Mesas" at bounding box center [84, 375] width 157 height 24
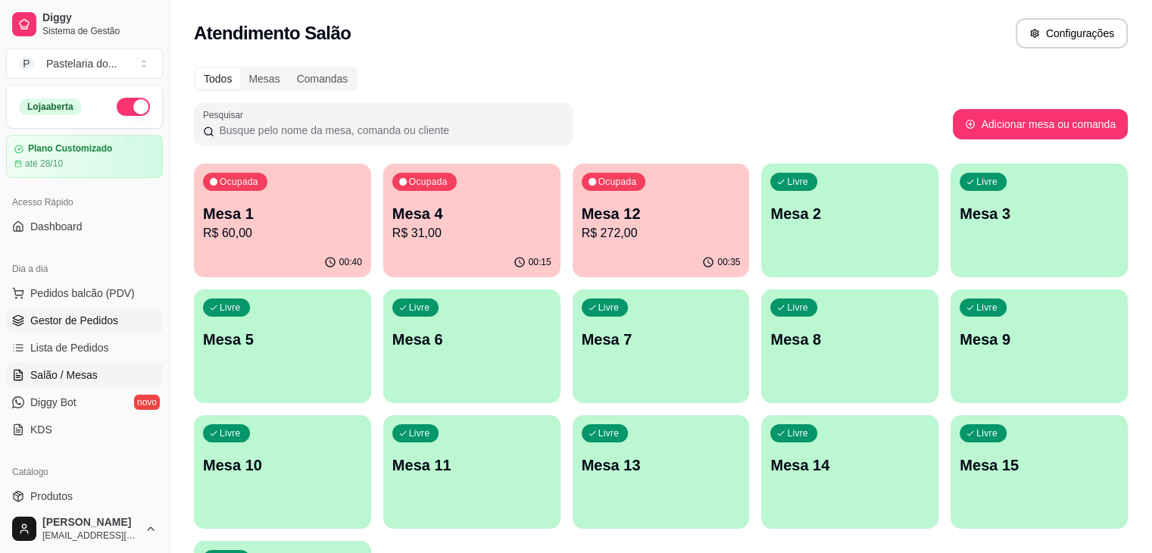
click at [80, 328] on link "Gestor de Pedidos" at bounding box center [84, 320] width 157 height 24
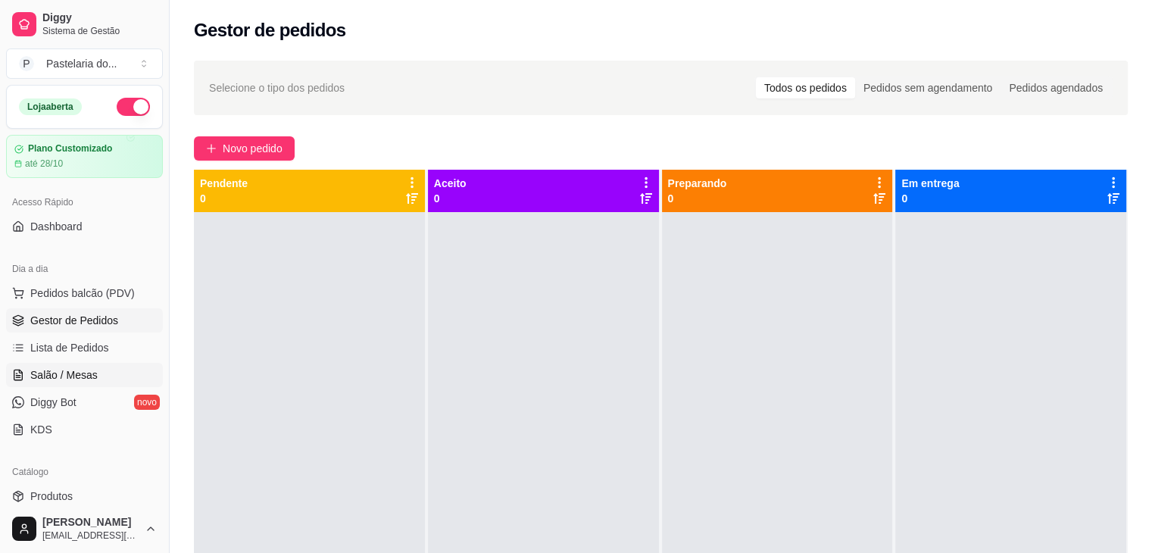
scroll to position [303, 0]
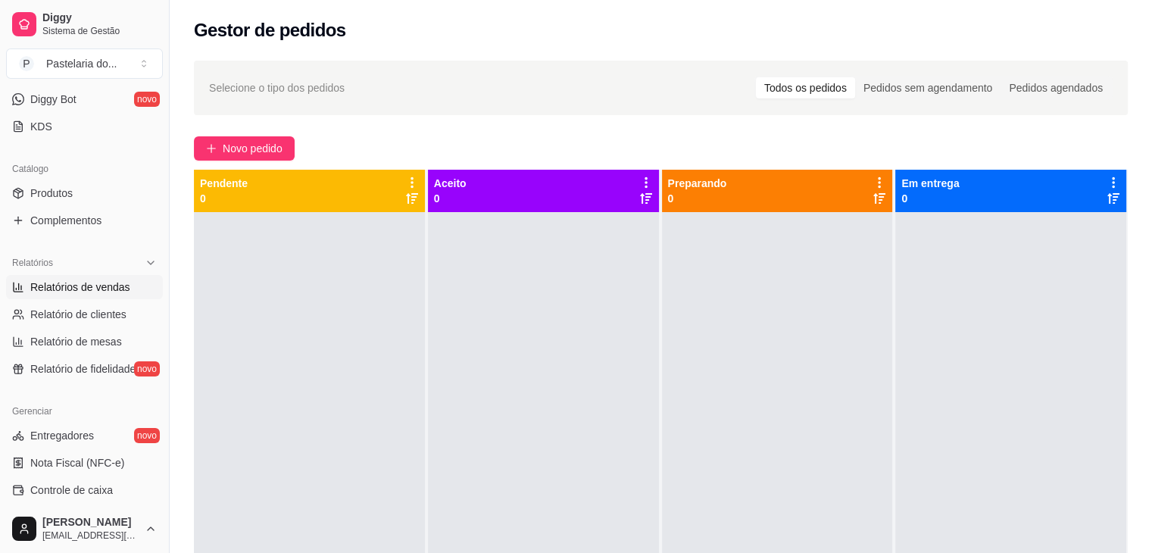
click at [48, 284] on span "Relatórios de vendas" at bounding box center [80, 286] width 100 height 15
select select "ALL"
select select "0"
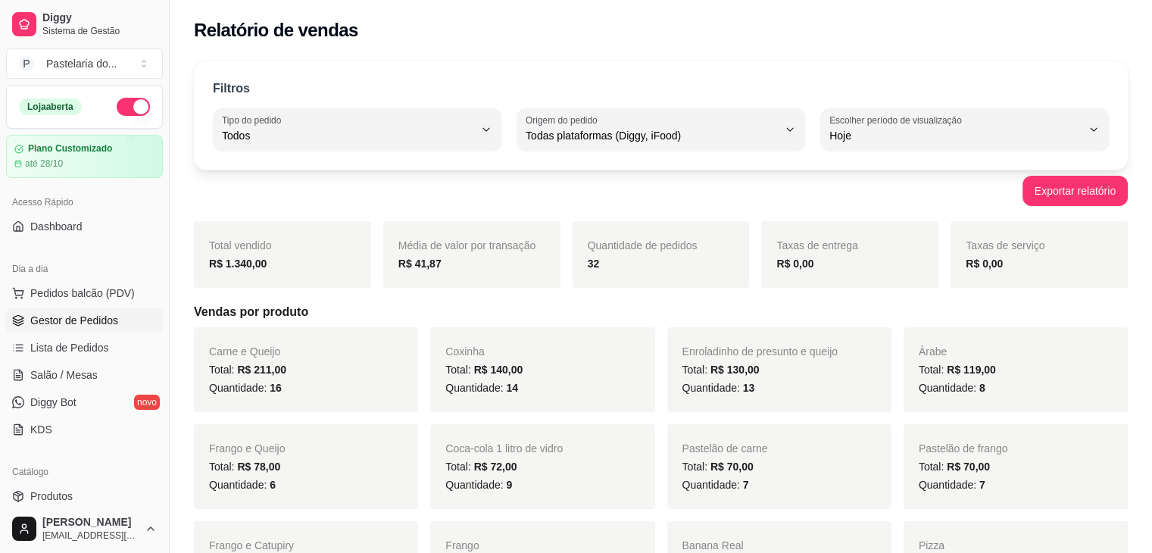
click at [58, 322] on span "Gestor de Pedidos" at bounding box center [74, 320] width 88 height 15
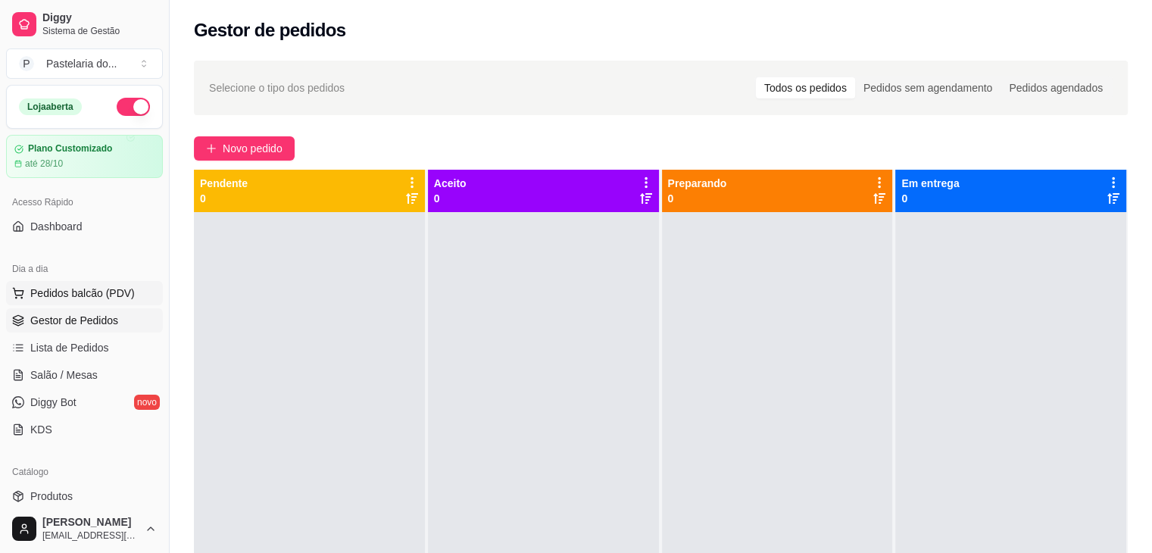
click at [29, 290] on button "Pedidos balcão (PDV)" at bounding box center [84, 293] width 157 height 24
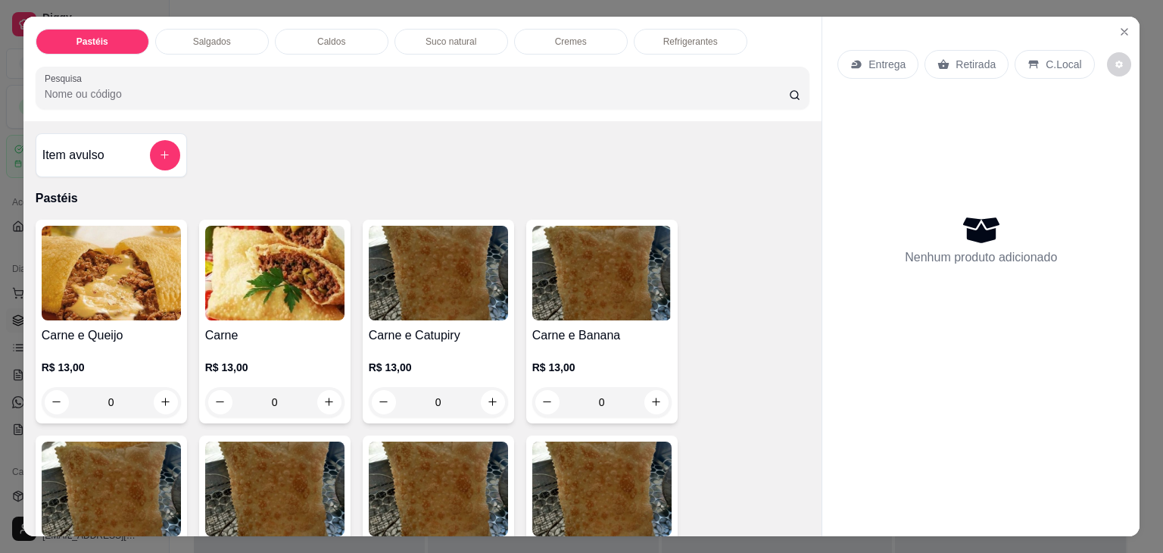
click at [696, 36] on p "Refrigerantes" at bounding box center [690, 42] width 55 height 12
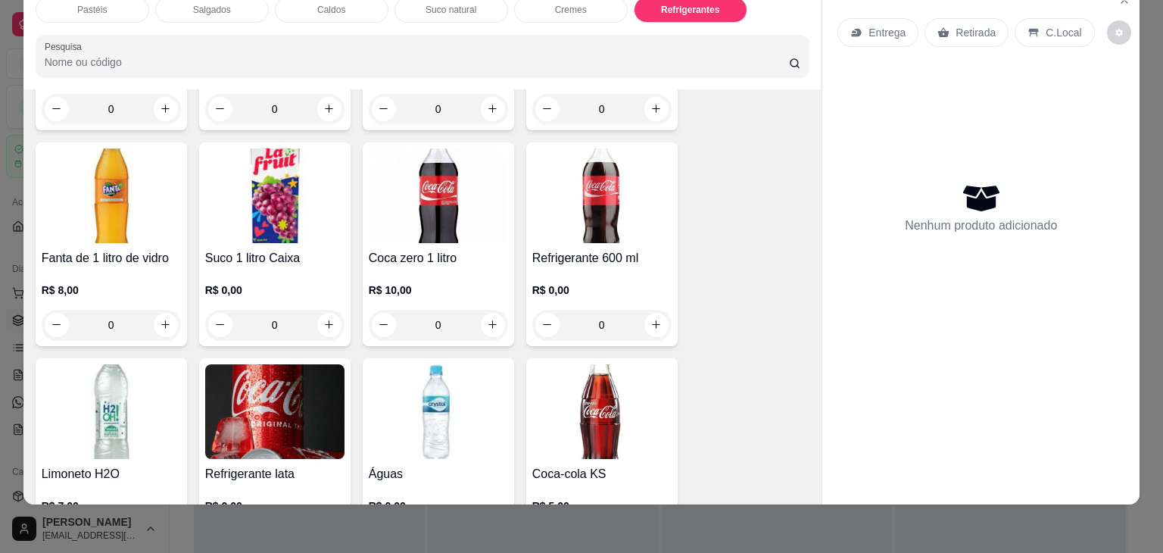
scroll to position [4416, 0]
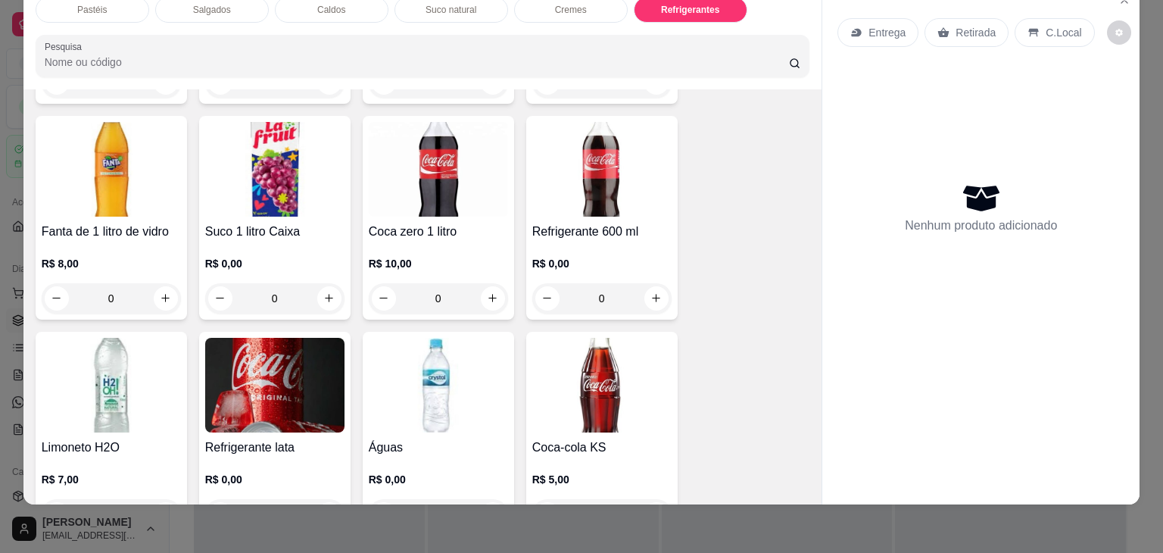
click at [288, 370] on img at bounding box center [274, 385] width 139 height 95
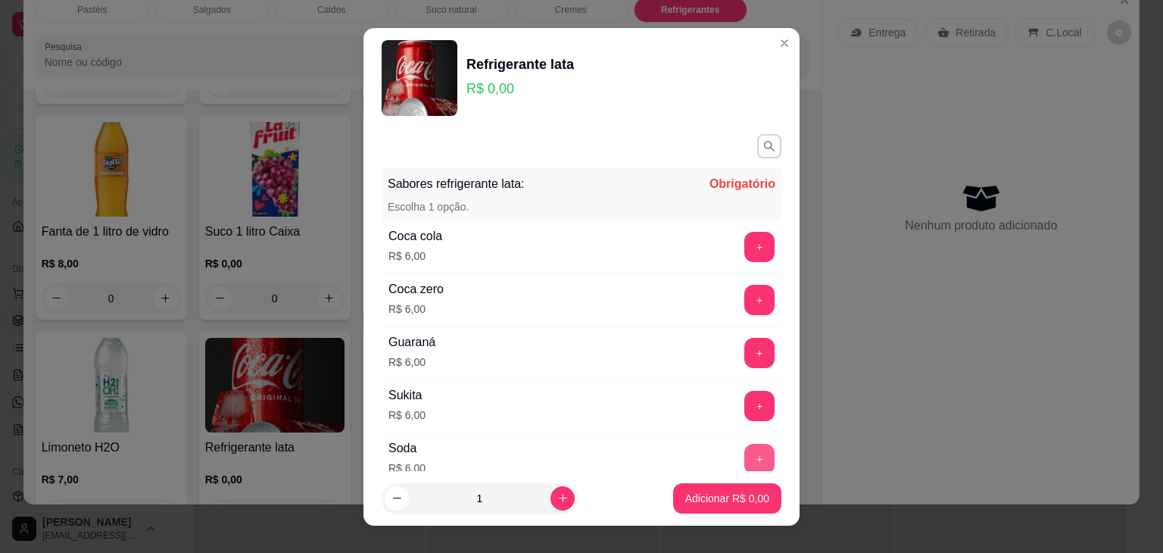
click at [745, 453] on button "+" at bounding box center [760, 459] width 30 height 30
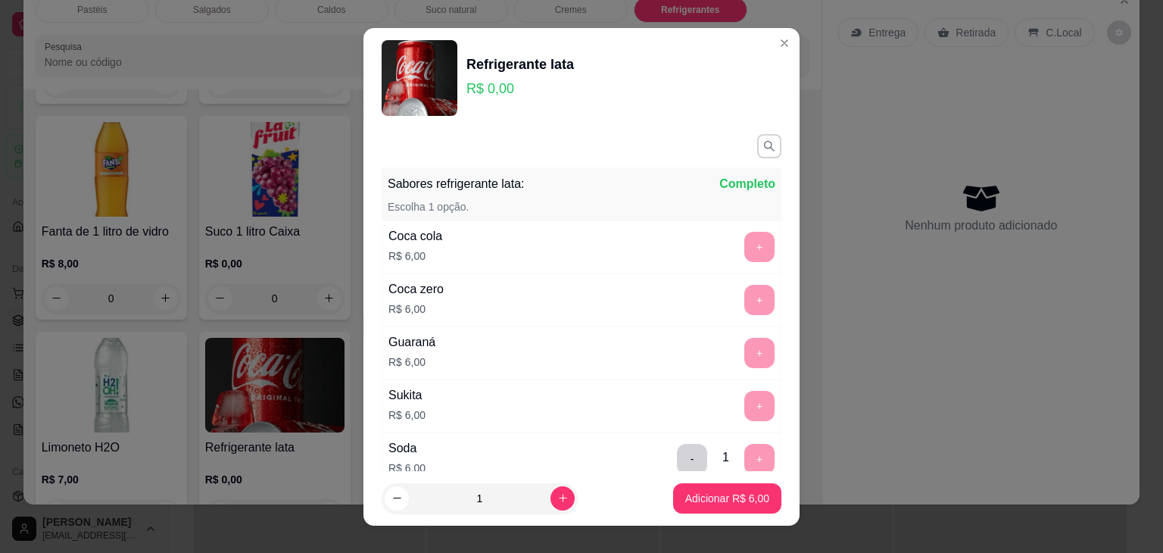
click at [727, 504] on p "Adicionar R$ 6,00" at bounding box center [727, 498] width 84 height 15
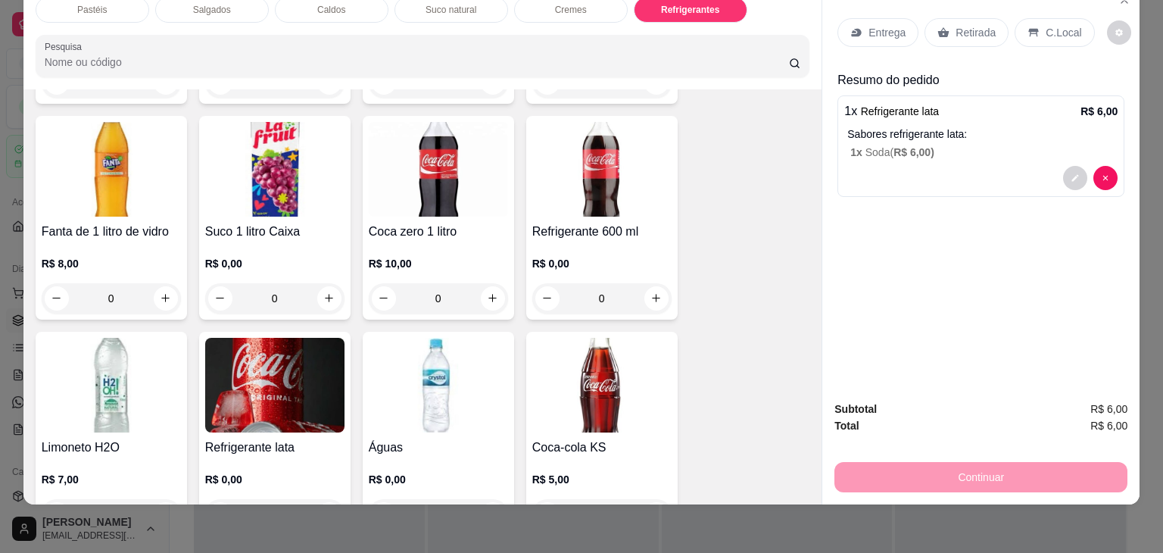
click at [938, 27] on icon at bounding box center [944, 33] width 12 height 12
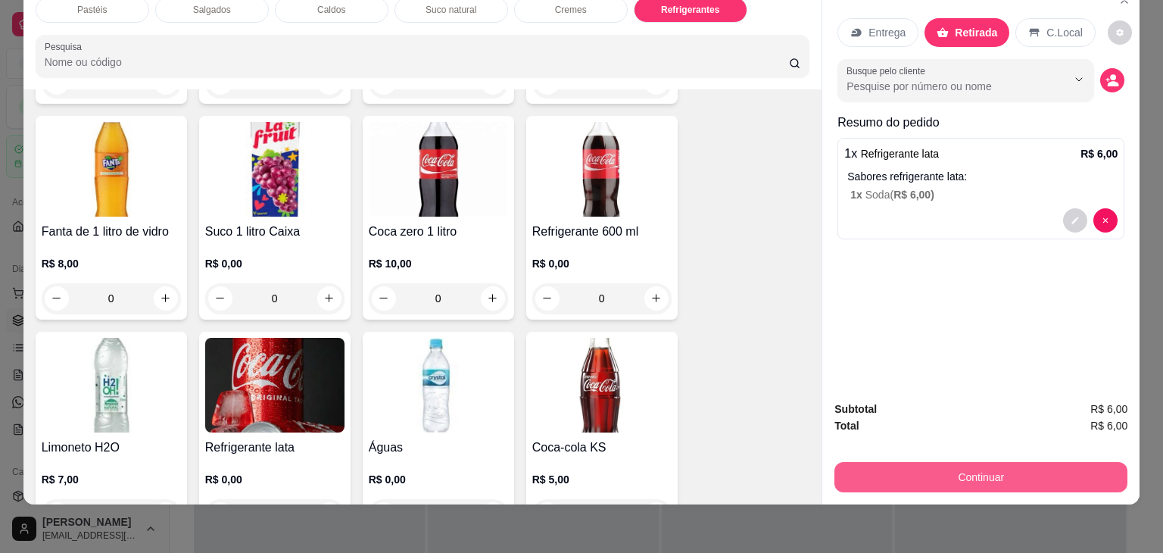
click at [957, 476] on button "Continuar" at bounding box center [981, 477] width 293 height 30
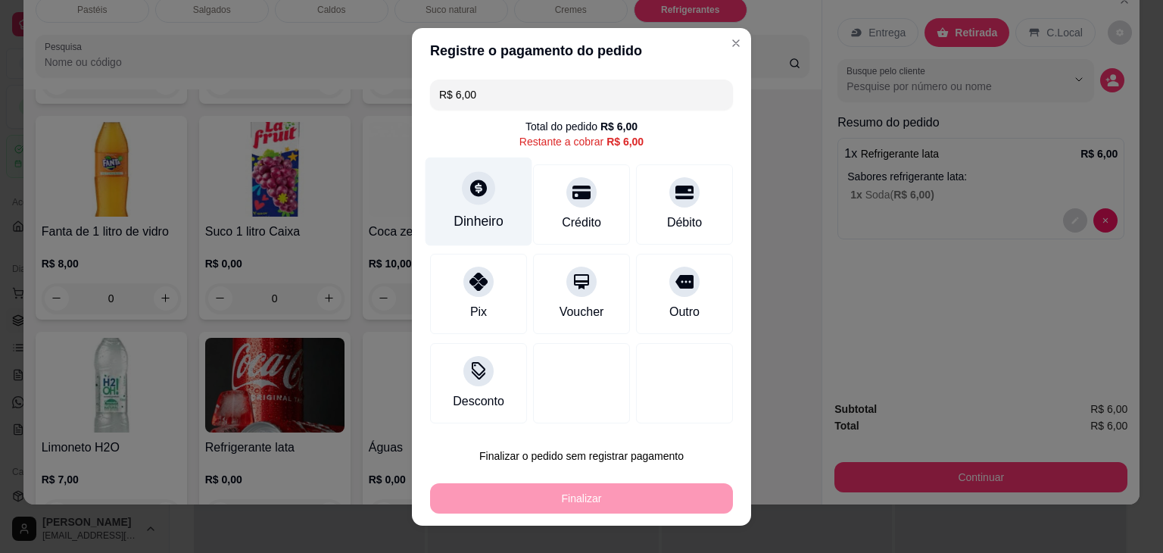
click at [470, 192] on icon at bounding box center [478, 188] width 17 height 17
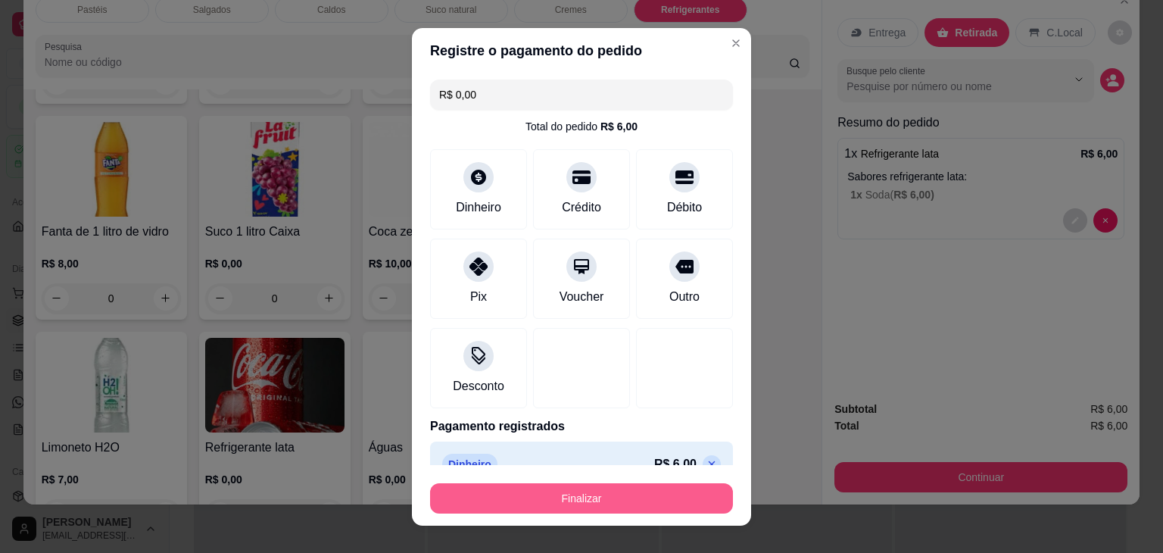
click at [591, 507] on button "Finalizar" at bounding box center [581, 498] width 303 height 30
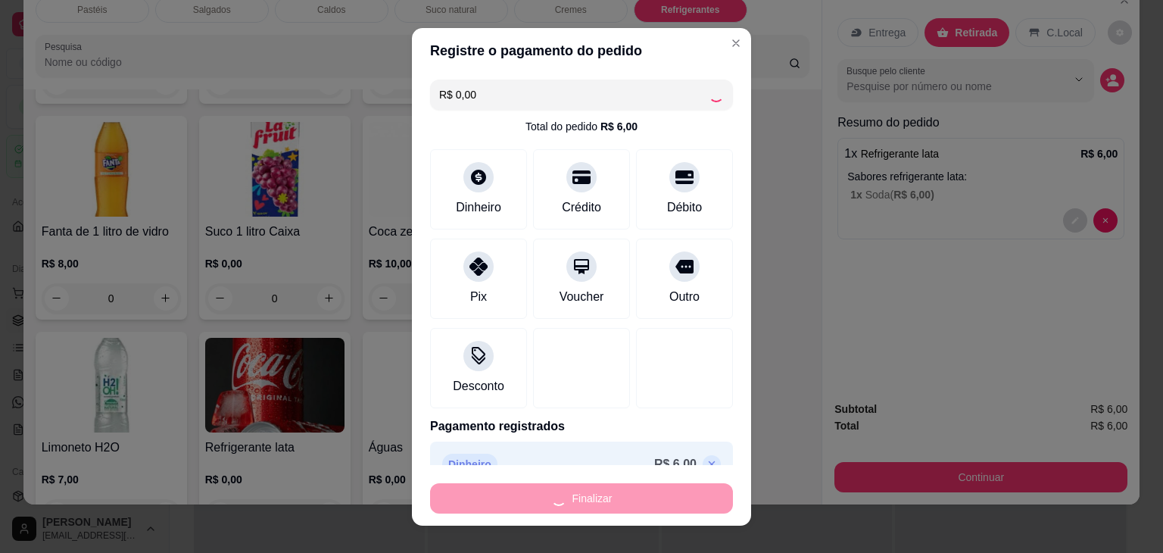
type input "-R$ 6,00"
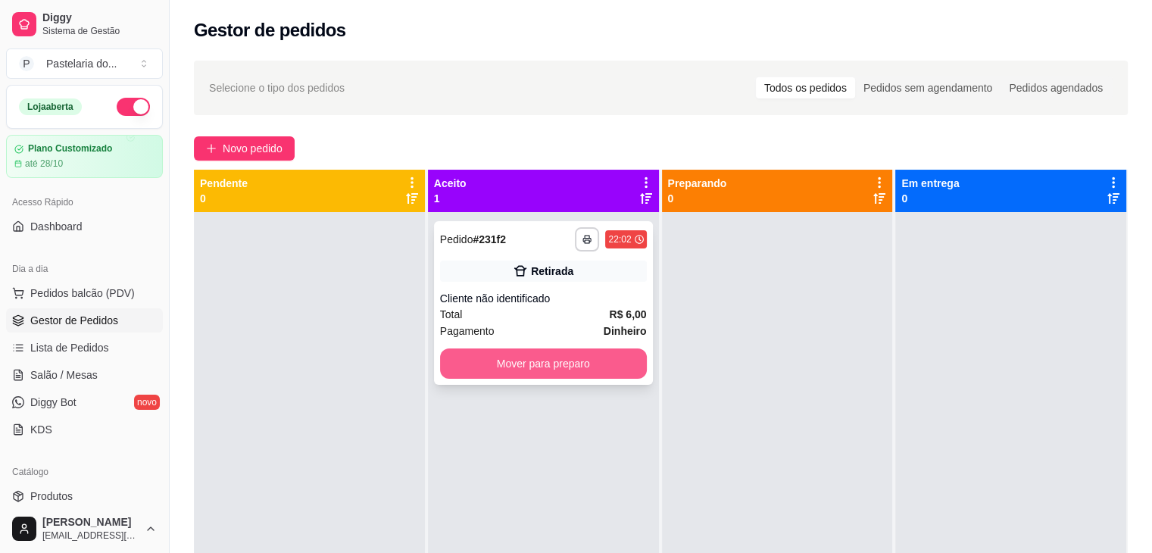
click at [576, 371] on button "Mover para preparo" at bounding box center [543, 363] width 207 height 30
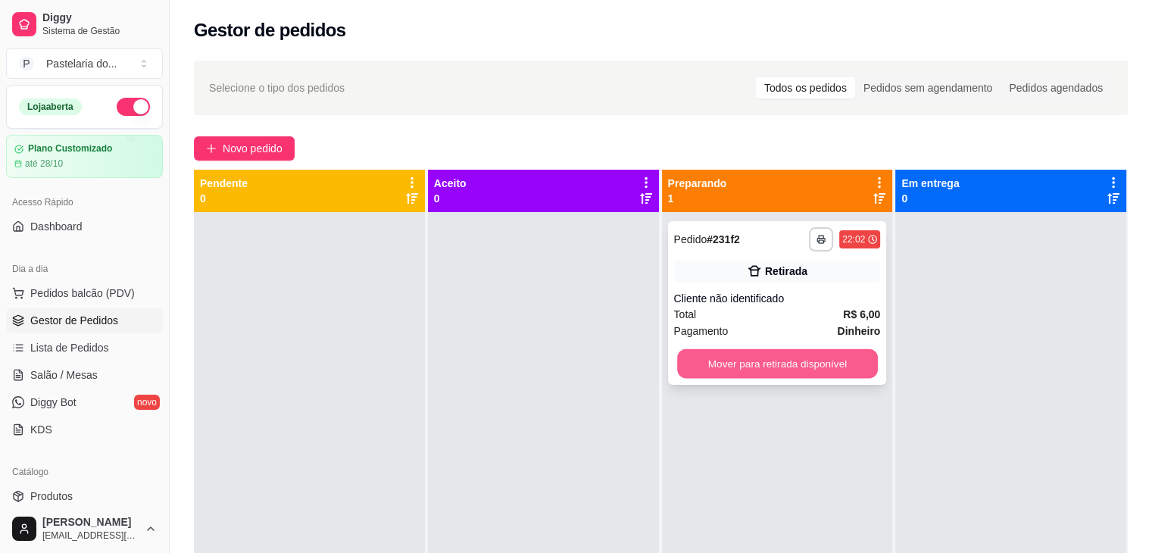
click at [800, 371] on button "Mover para retirada disponível" at bounding box center [777, 364] width 201 height 30
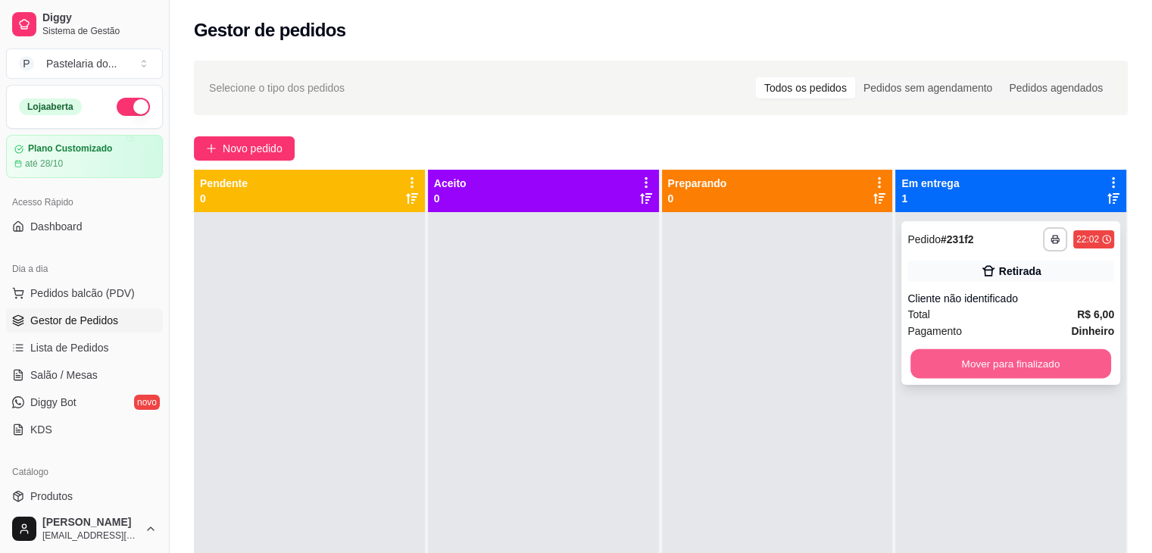
click at [1031, 370] on button "Mover para finalizado" at bounding box center [1010, 364] width 201 height 30
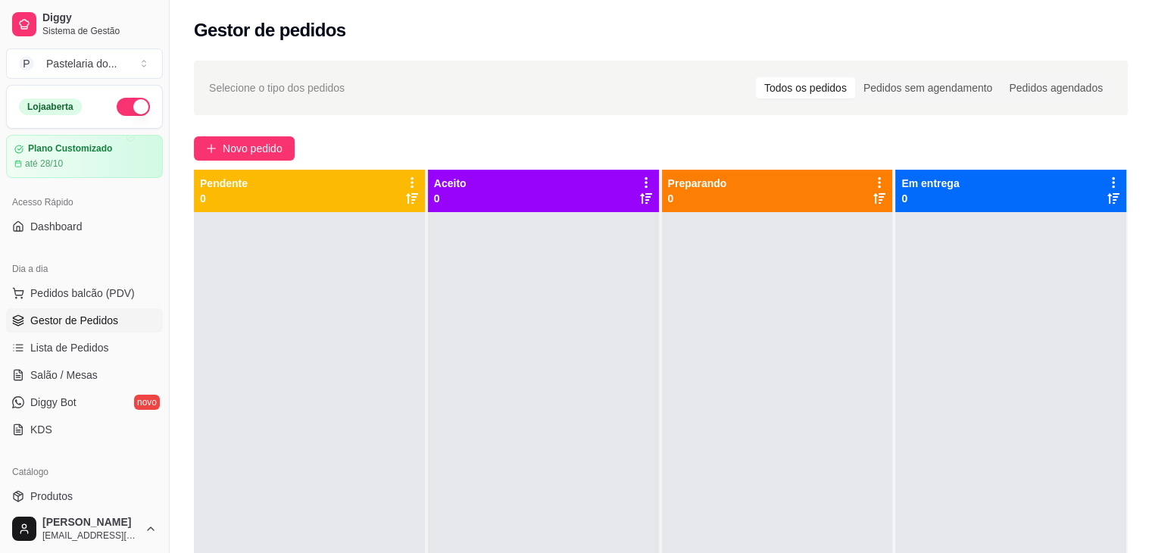
click at [70, 387] on ul "Pedidos balcão (PDV) Gestor de Pedidos Lista de Pedidos Salão / Mesas Diggy Bot…" at bounding box center [84, 361] width 157 height 161
click at [76, 378] on span "Salão / Mesas" at bounding box center [63, 374] width 67 height 15
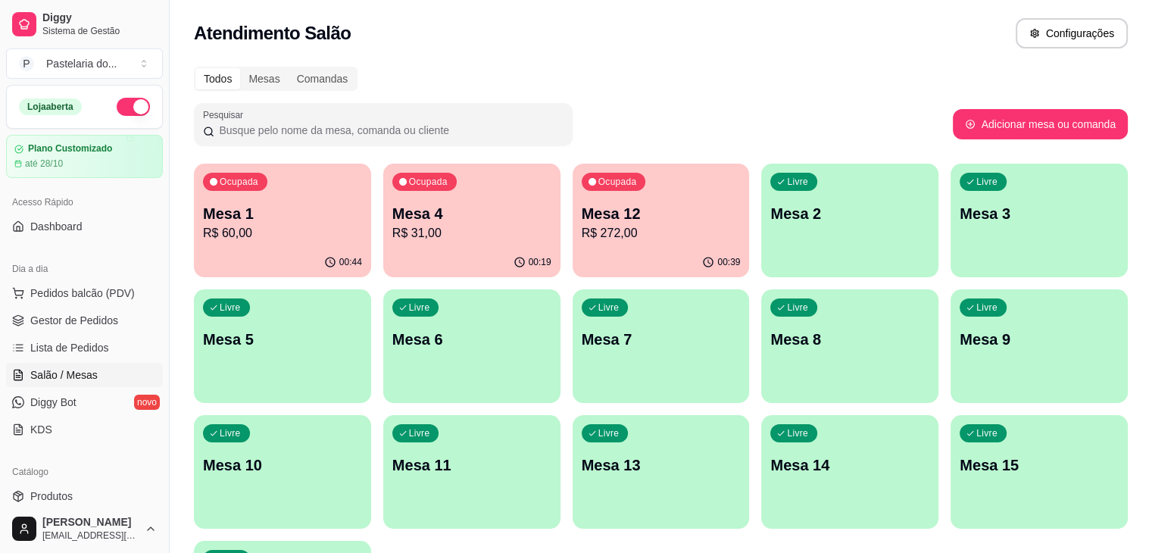
click at [610, 178] on div "Ocupada Mesa 12 R$ 272,00" at bounding box center [661, 206] width 177 height 84
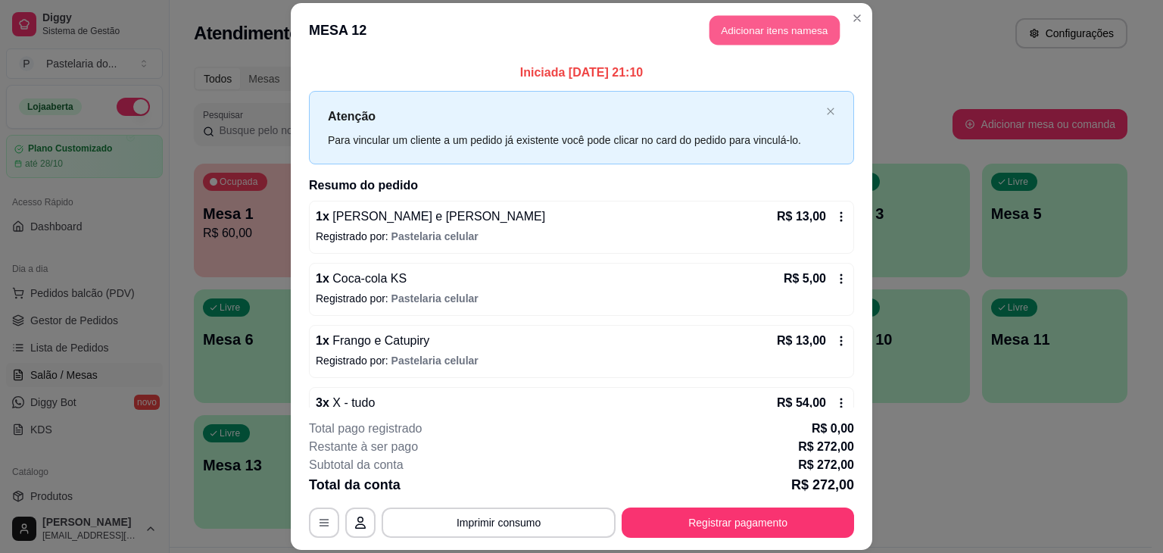
click at [786, 28] on button "Adicionar itens na mesa" at bounding box center [775, 30] width 130 height 30
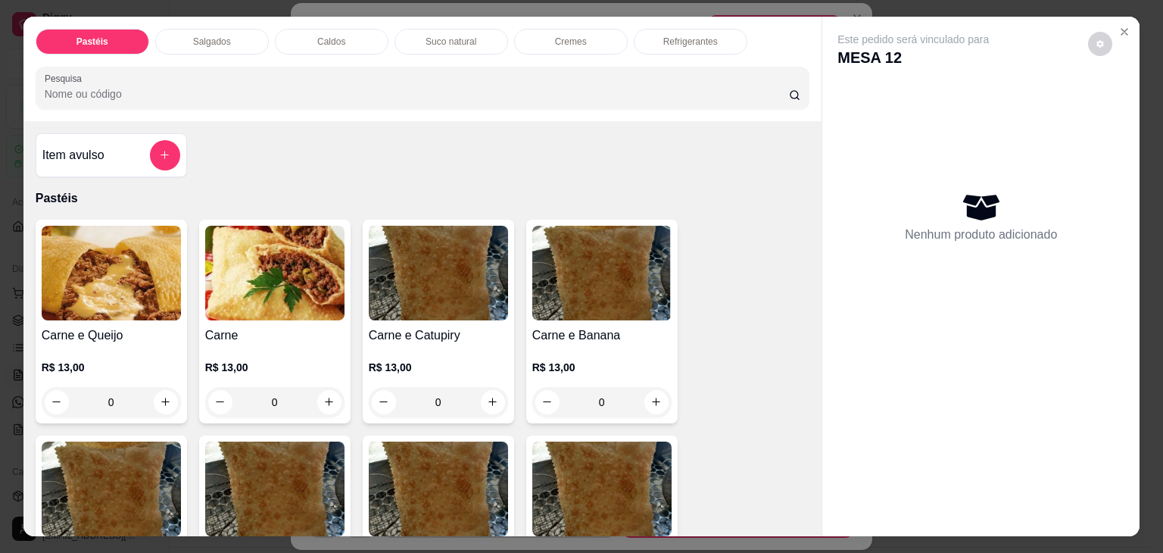
click at [700, 42] on div "Refrigerantes" at bounding box center [691, 42] width 114 height 26
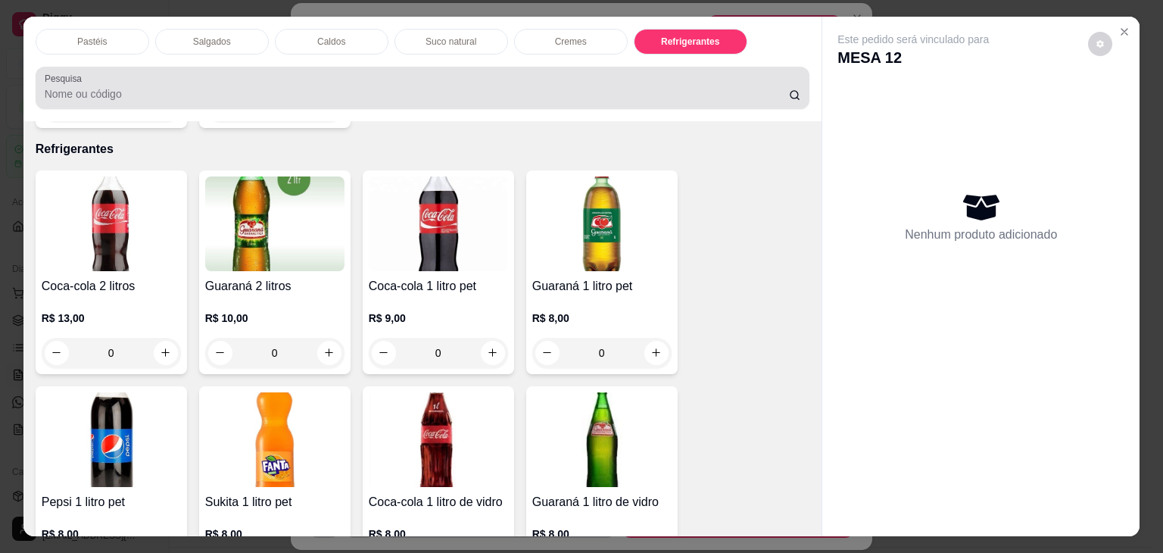
scroll to position [37, 0]
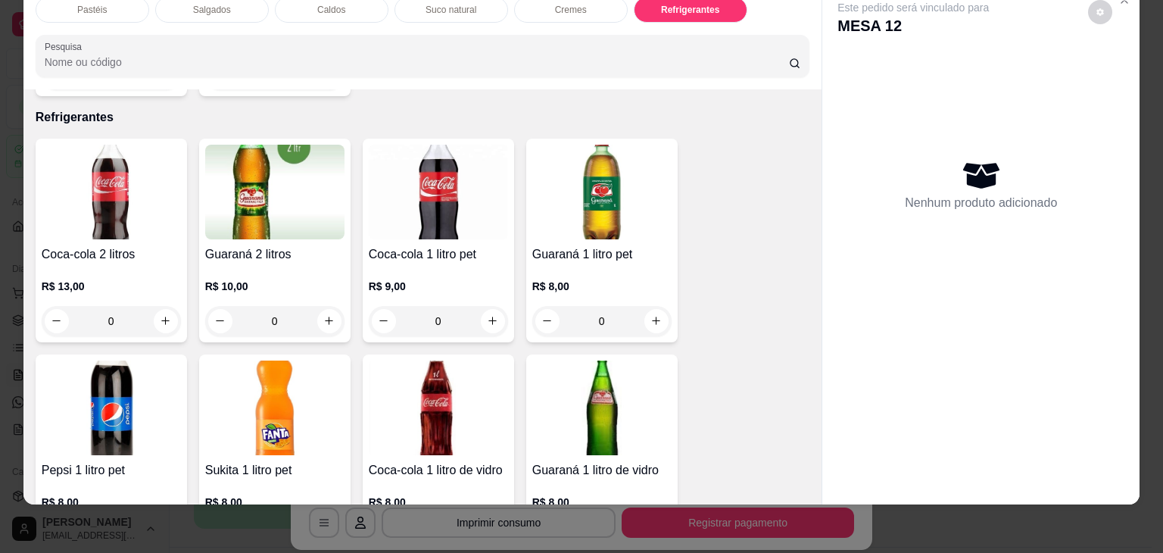
click at [133, 245] on h4 "Coca-cola 2 litros" at bounding box center [111, 254] width 139 height 18
click at [111, 211] on div "Coca-cola 2 litros R$ 13,00 0" at bounding box center [111, 241] width 151 height 204
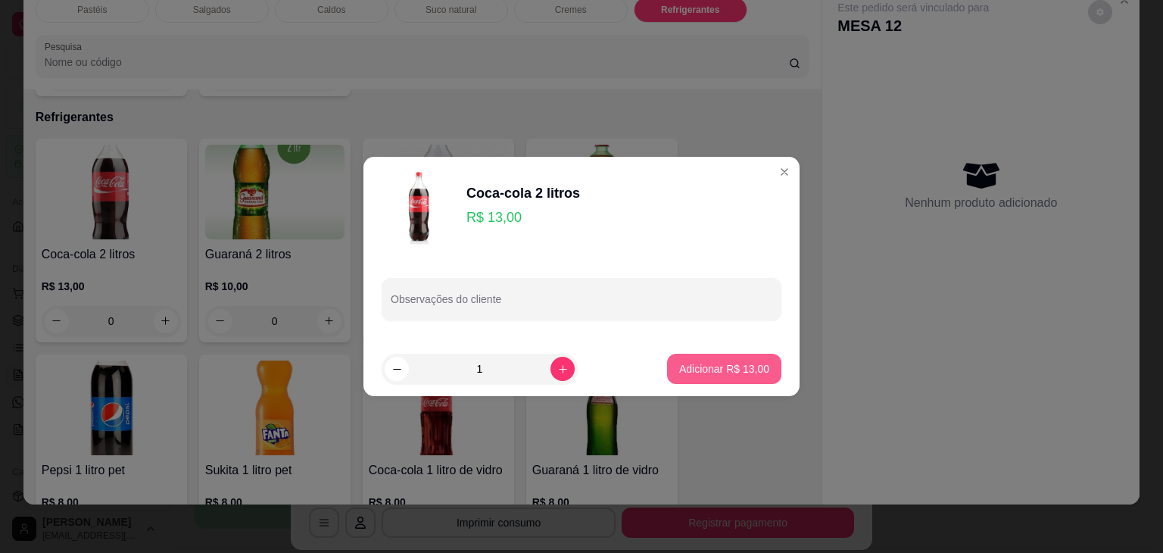
click at [717, 370] on p "Adicionar R$ 13,00" at bounding box center [724, 368] width 90 height 15
type input "1"
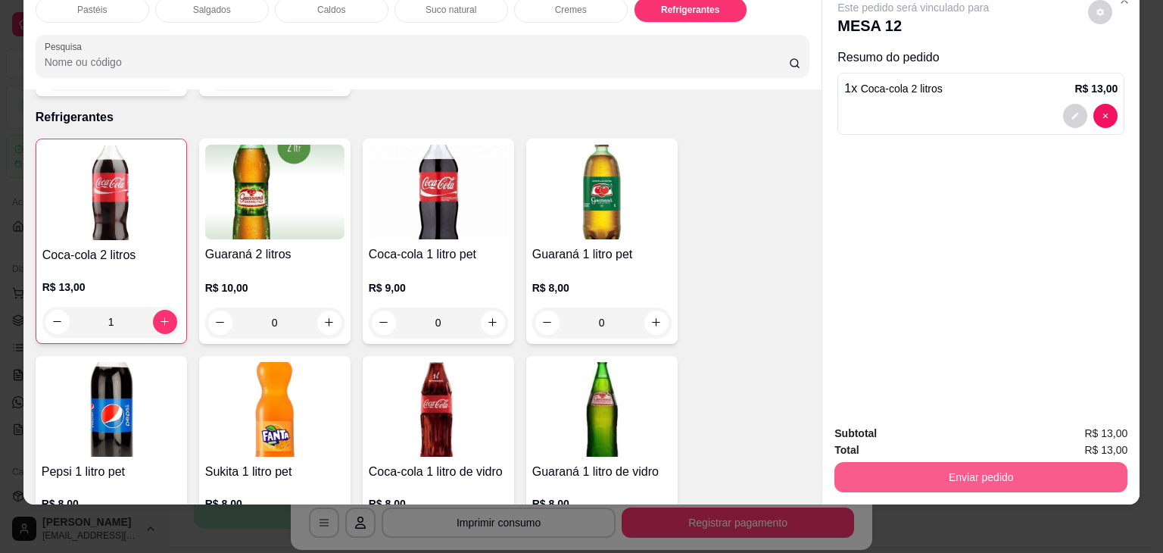
click at [930, 466] on button "Enviar pedido" at bounding box center [981, 477] width 293 height 30
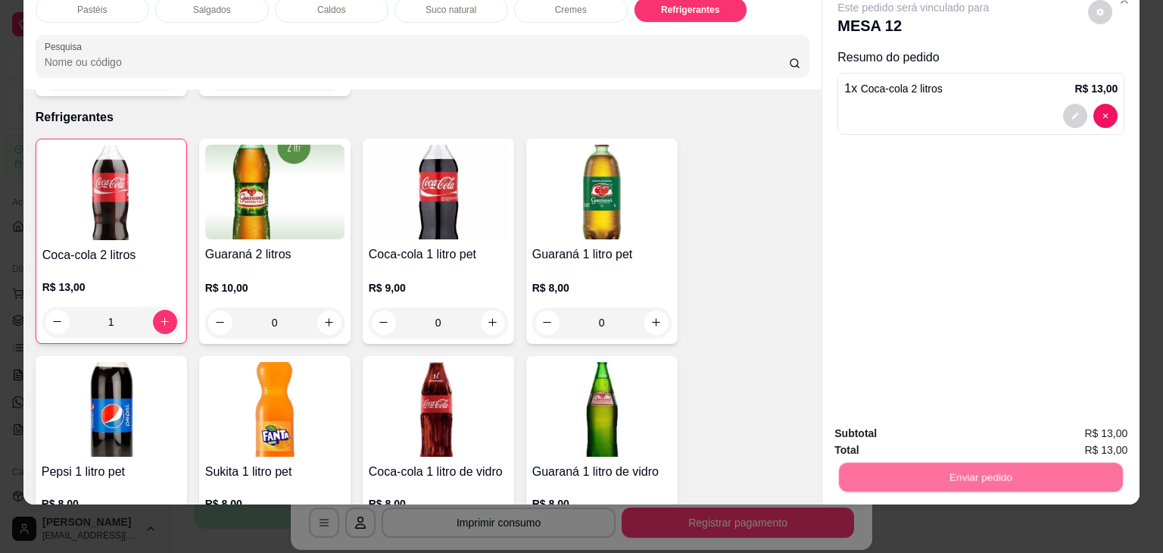
click at [1085, 423] on button "Enviar pedido" at bounding box center [1089, 428] width 86 height 29
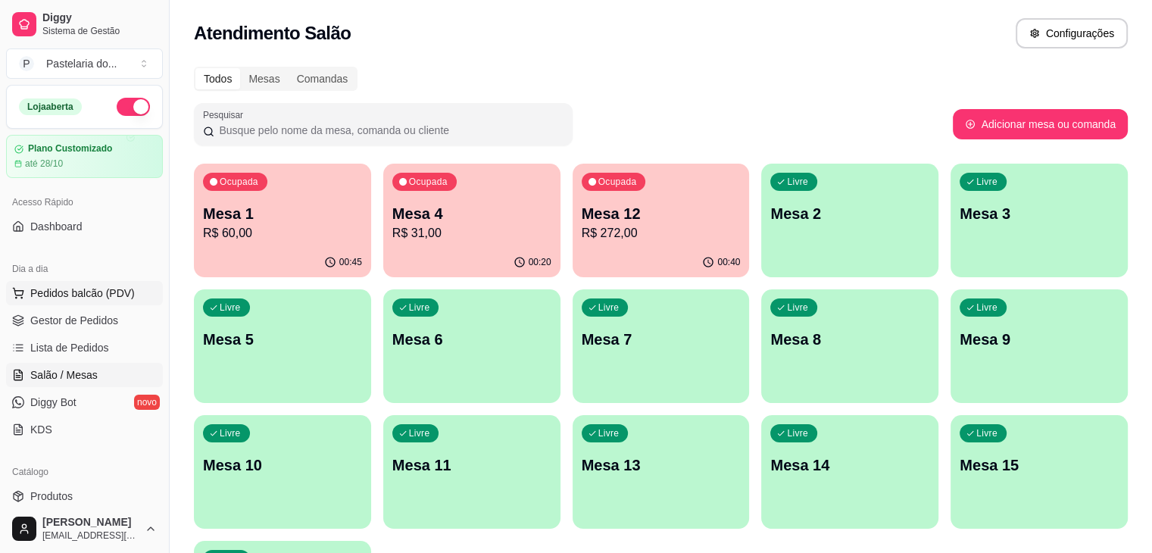
click at [94, 298] on span "Pedidos balcão (PDV)" at bounding box center [82, 293] width 105 height 15
click at [383, 246] on div "Ocupada Mesa 4 R$ 31,00" at bounding box center [471, 206] width 177 height 84
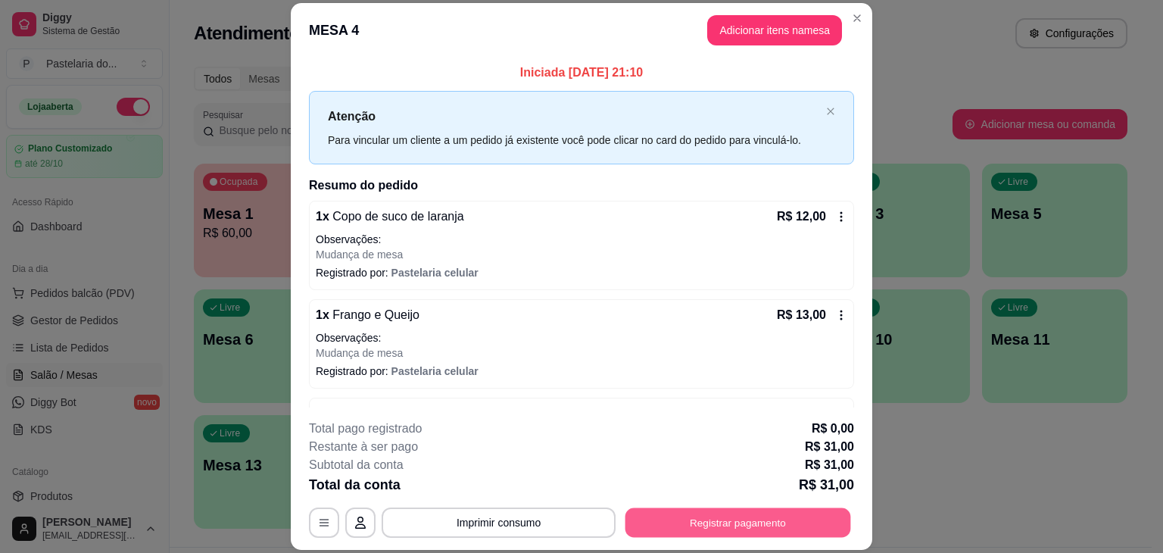
click at [757, 511] on button "Registrar pagamento" at bounding box center [739, 523] width 226 height 30
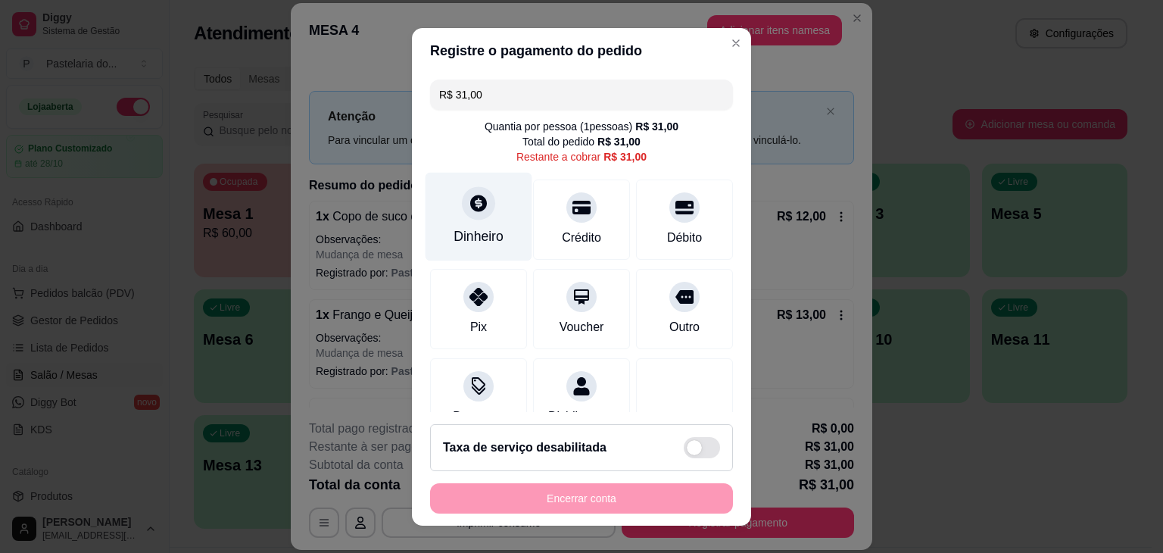
click at [479, 191] on div at bounding box center [478, 202] width 33 height 33
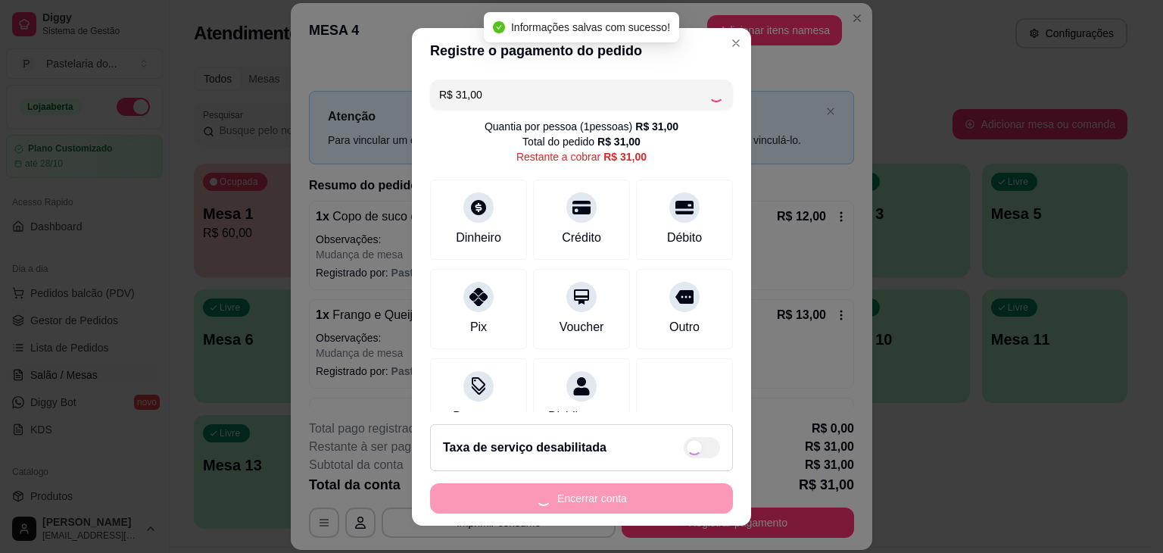
type input "R$ 0,00"
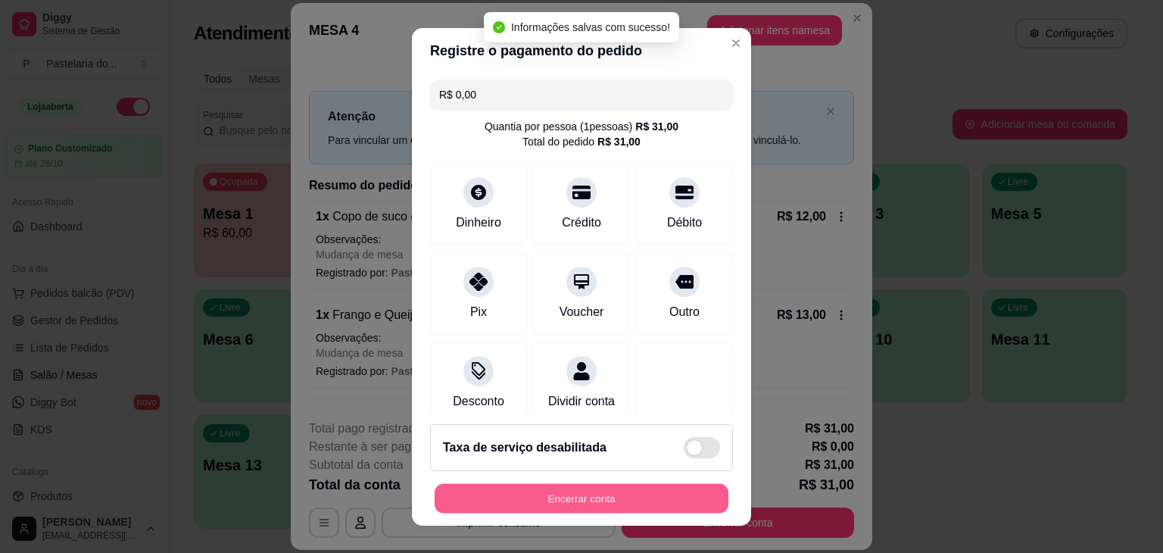
click at [622, 498] on button "Encerrar conta" at bounding box center [582, 498] width 294 height 30
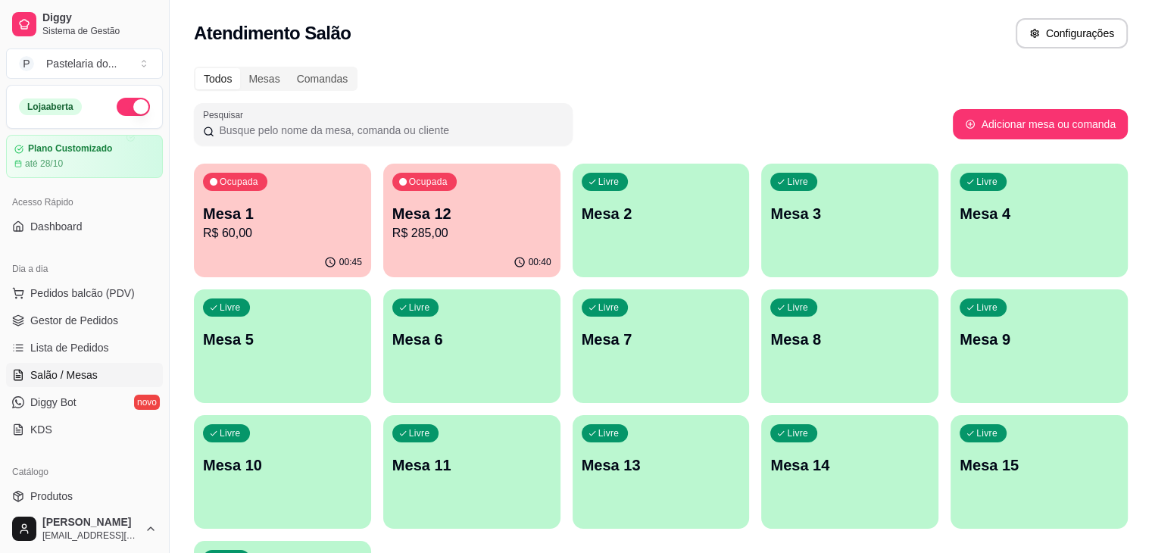
click at [115, 288] on span "Pedidos balcão (PDV)" at bounding box center [82, 293] width 105 height 15
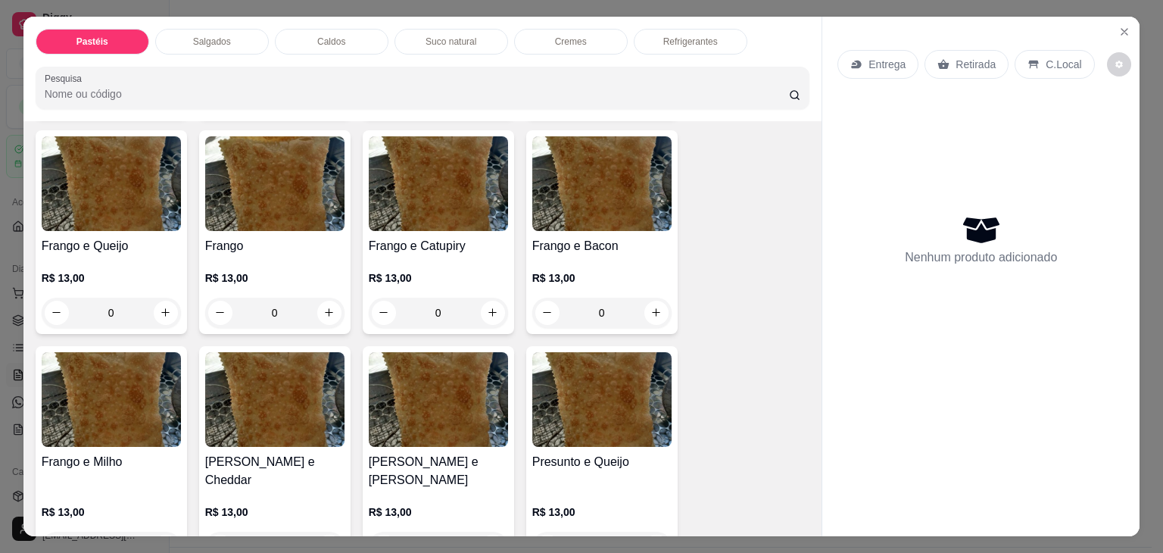
scroll to position [530, 0]
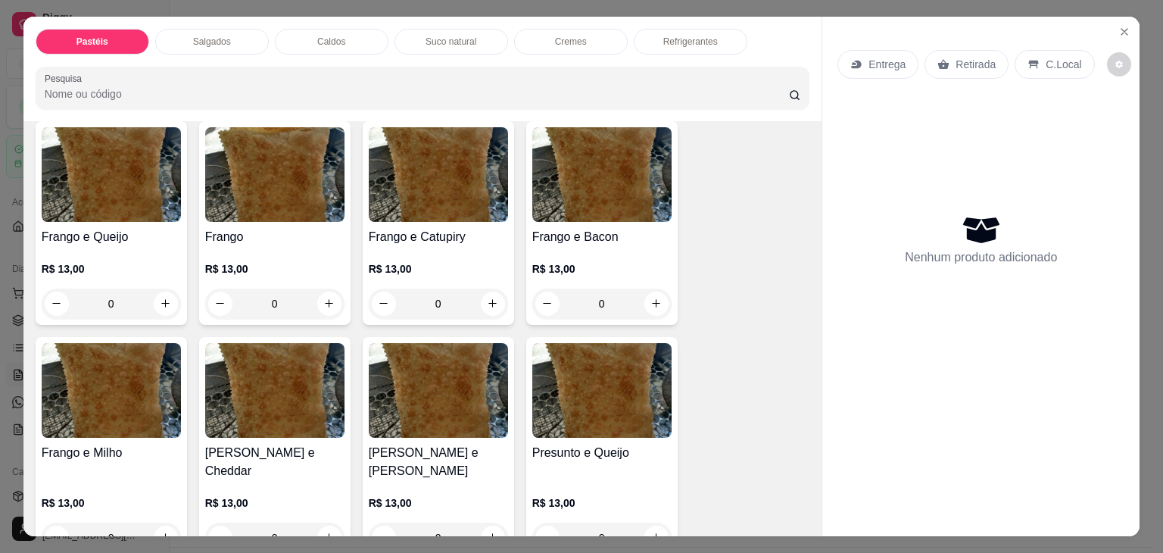
click at [112, 228] on h4 "Frango e Queijo" at bounding box center [111, 237] width 139 height 18
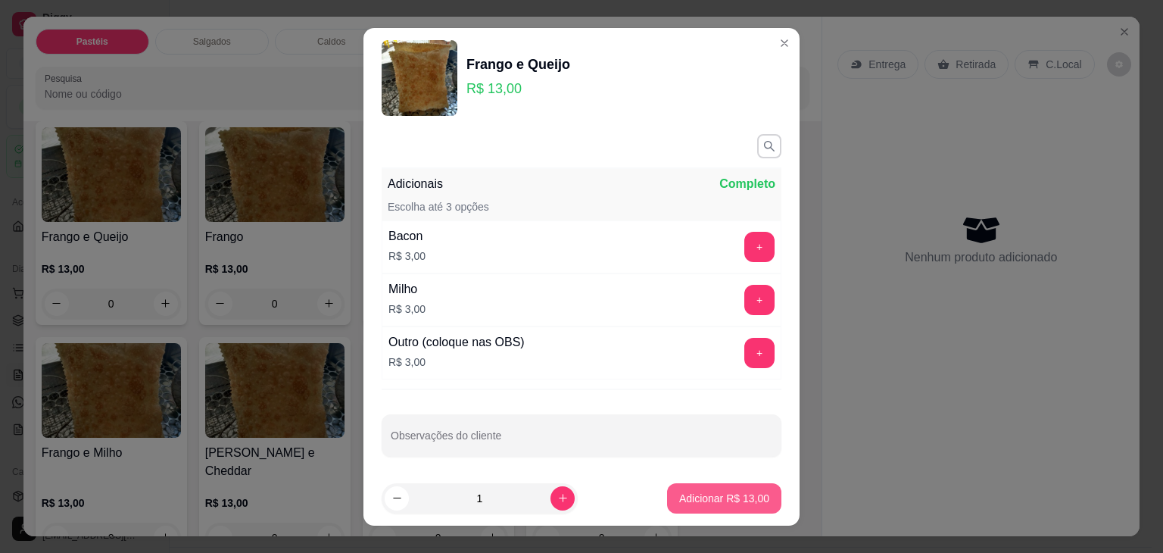
click at [745, 498] on p "Adicionar R$ 13,00" at bounding box center [724, 498] width 90 height 15
type input "1"
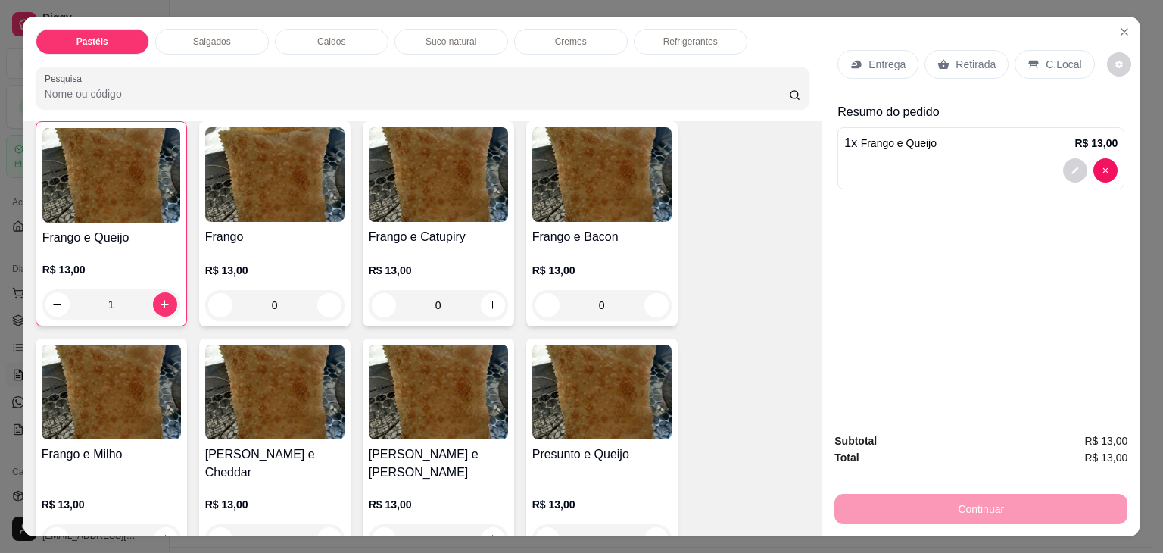
drag, startPoint x: 1031, startPoint y: 48, endPoint x: 969, endPoint y: 152, distance: 121.6
click at [1030, 50] on div "C.Local" at bounding box center [1055, 64] width 80 height 29
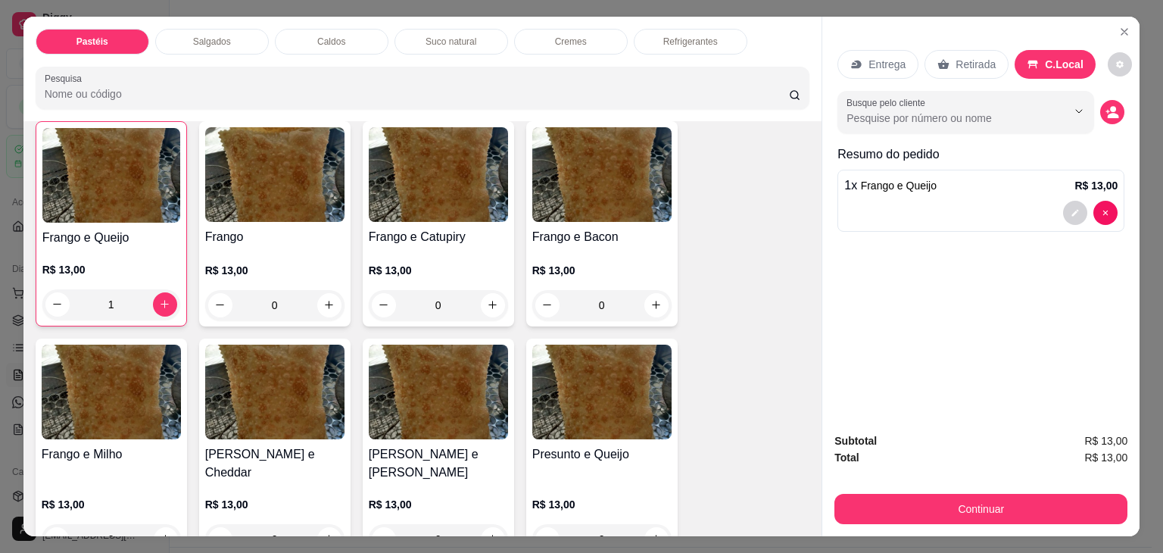
click at [874, 511] on button "Continuar" at bounding box center [981, 509] width 293 height 30
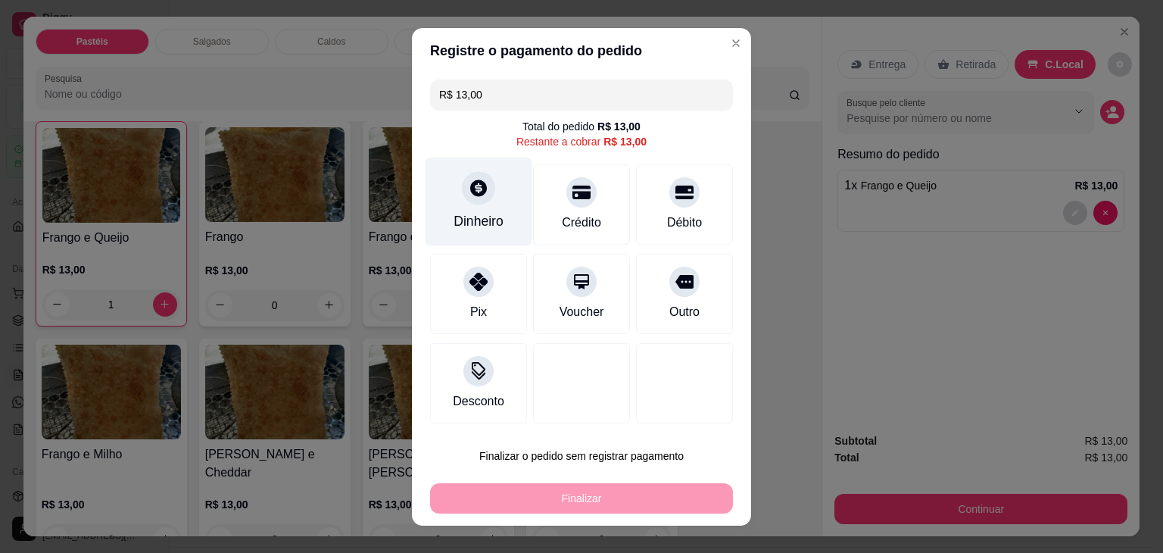
click at [449, 192] on div "Dinheiro" at bounding box center [479, 201] width 107 height 89
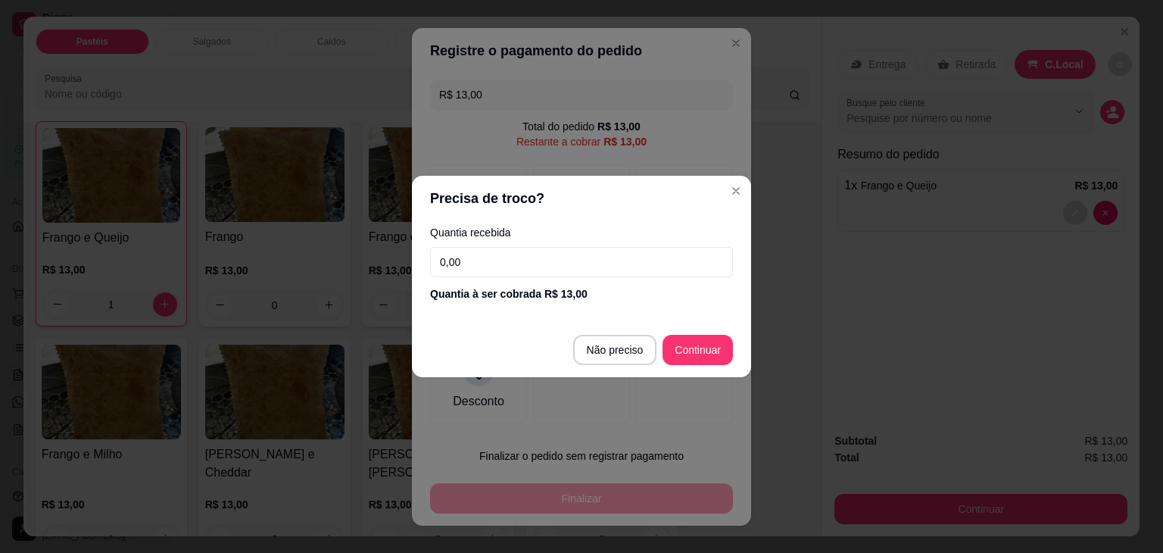
click at [583, 203] on header "Precisa de troco?" at bounding box center [581, 198] width 339 height 45
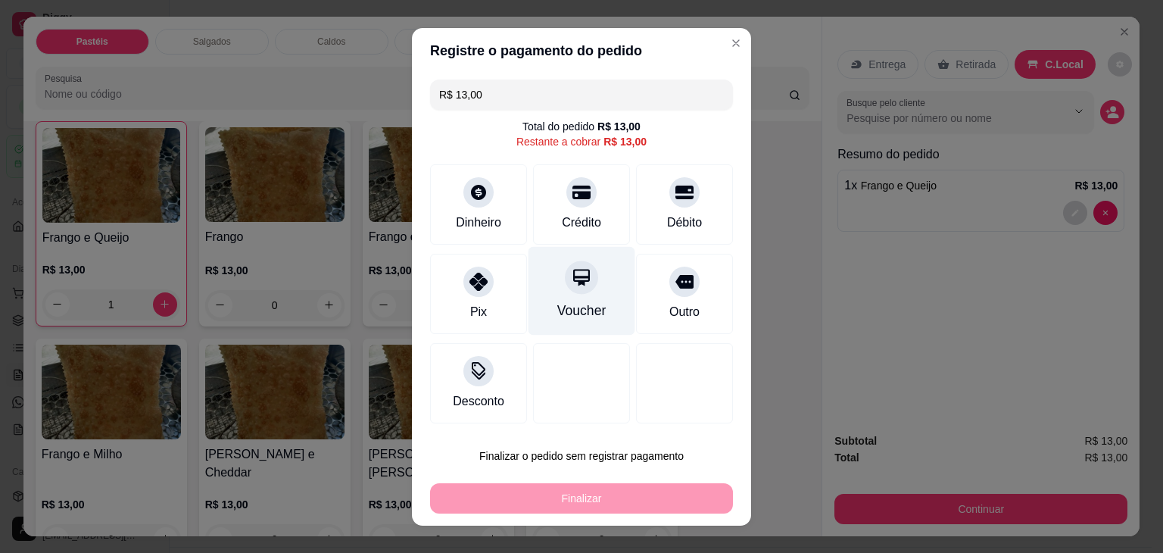
drag, startPoint x: 598, startPoint y: 223, endPoint x: 598, endPoint y: 263, distance: 39.4
click at [598, 223] on div "Crédito" at bounding box center [581, 204] width 97 height 80
type input "R$ 0,00"
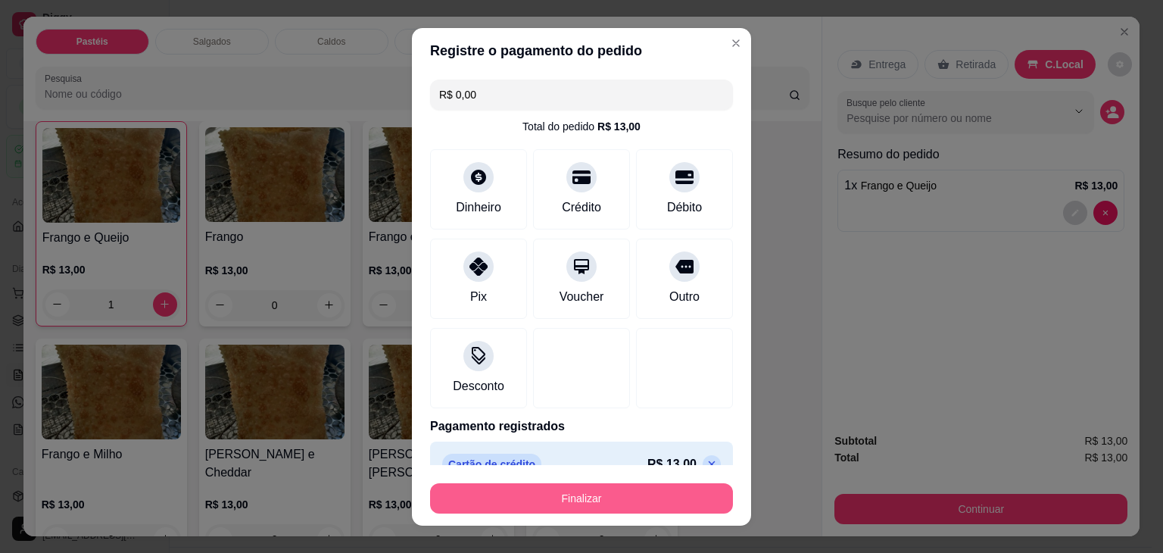
click at [618, 483] on button "Finalizar" at bounding box center [581, 498] width 303 height 30
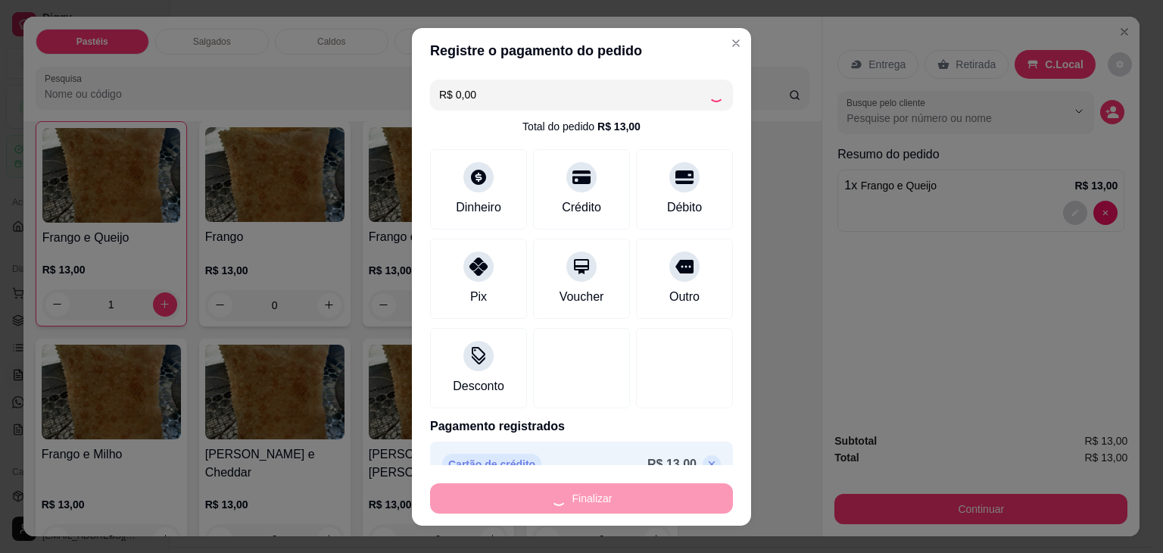
type input "0"
type input "-R$ 13,00"
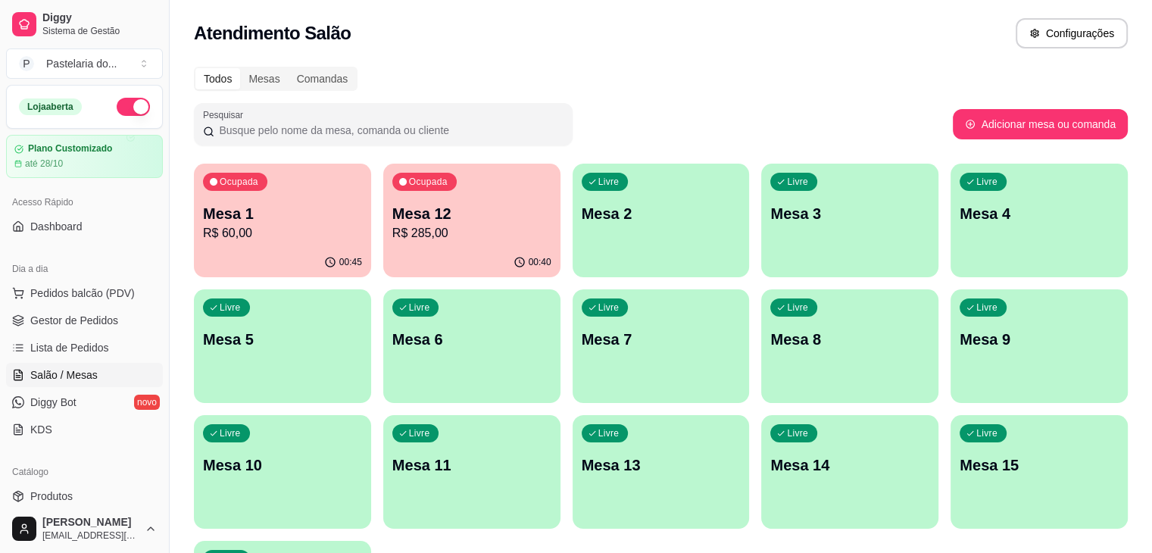
click at [430, 207] on p "Mesa 12" at bounding box center [471, 213] width 159 height 21
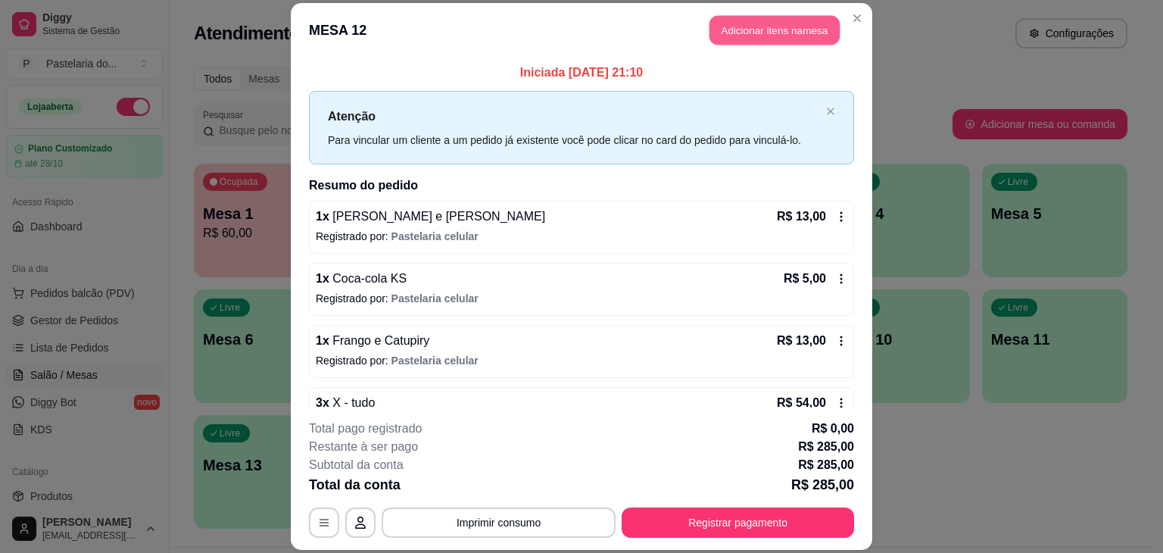
click at [763, 34] on button "Adicionar itens na mesa" at bounding box center [775, 30] width 130 height 30
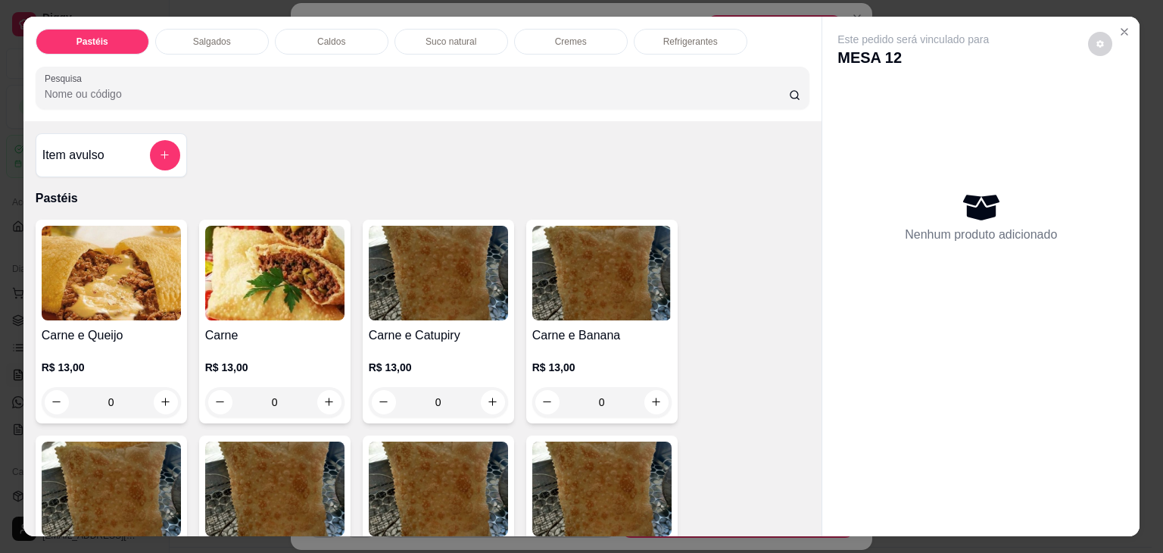
click at [98, 298] on img at bounding box center [111, 273] width 139 height 95
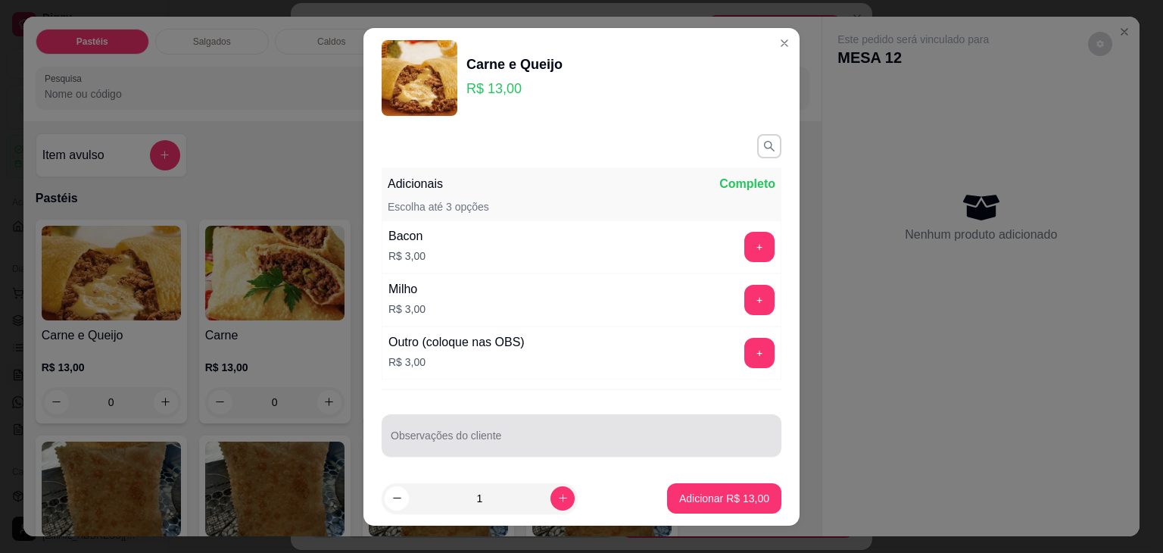
click at [591, 440] on input "Observações do cliente" at bounding box center [582, 441] width 382 height 15
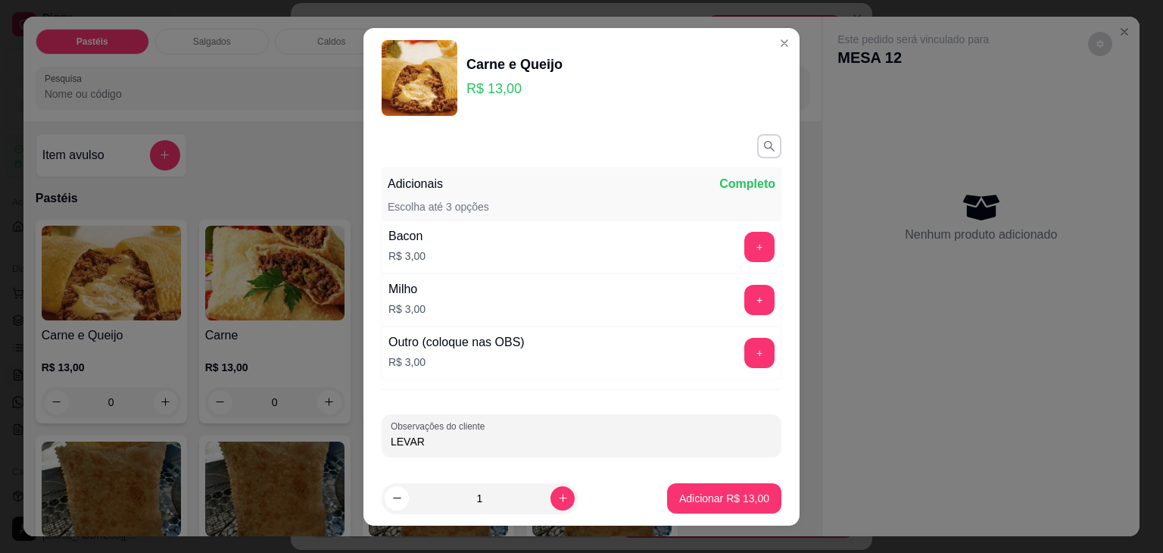
type input "LEVAR"
click at [736, 495] on p "Adicionar R$ 13,00" at bounding box center [725, 498] width 88 height 14
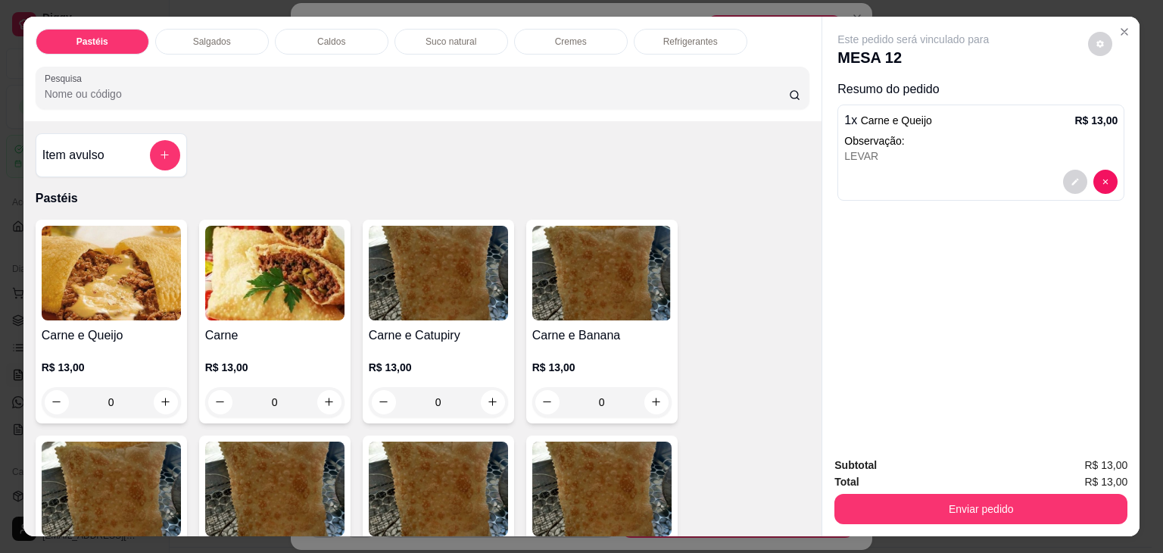
click at [587, 29] on div "Cremes" at bounding box center [571, 42] width 114 height 26
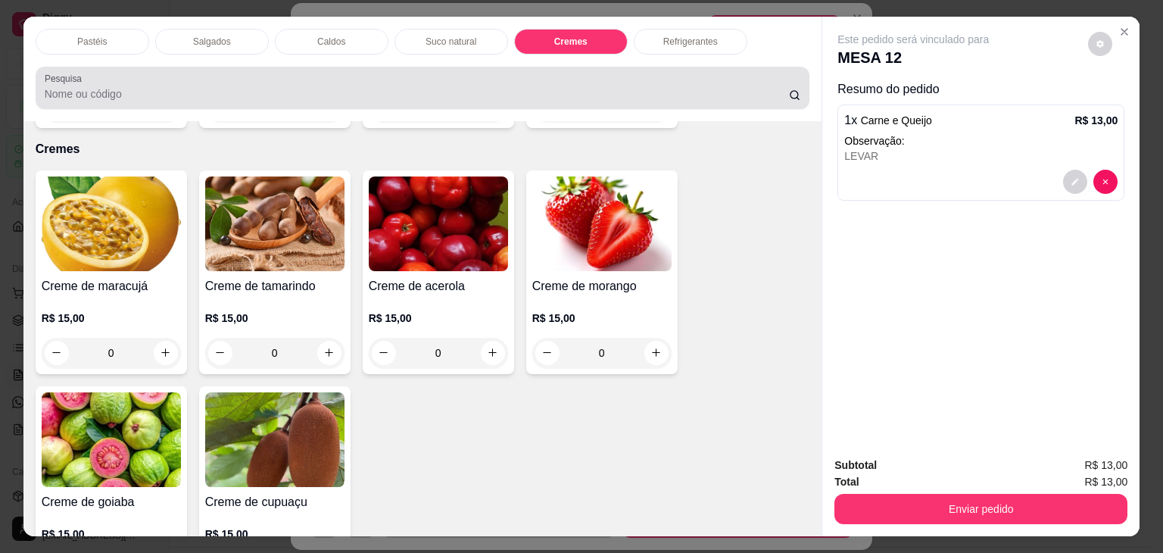
scroll to position [37, 0]
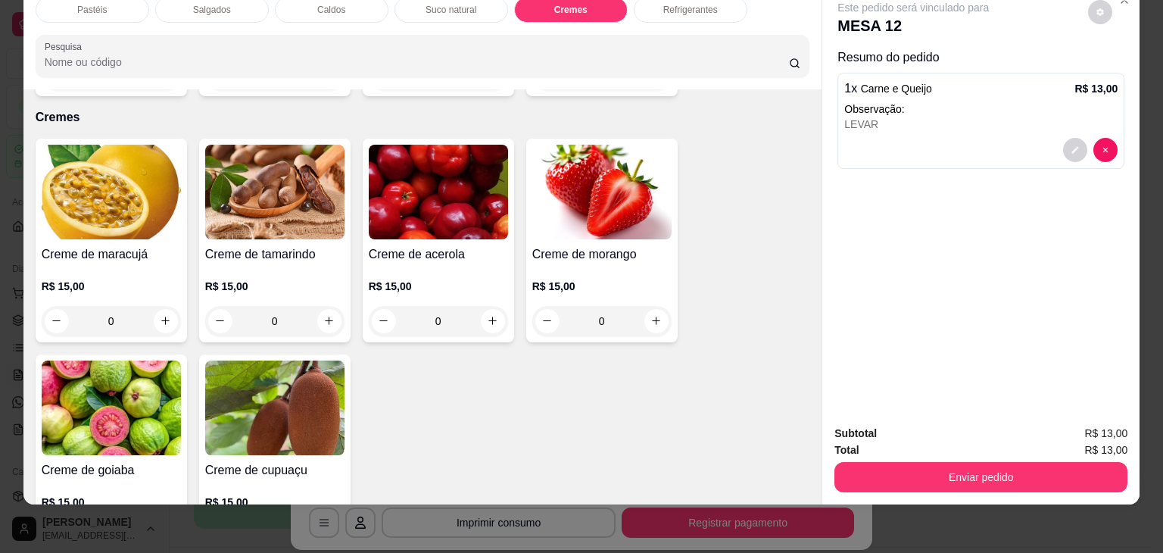
click at [96, 264] on div "R$ 15,00 0" at bounding box center [111, 300] width 139 height 73
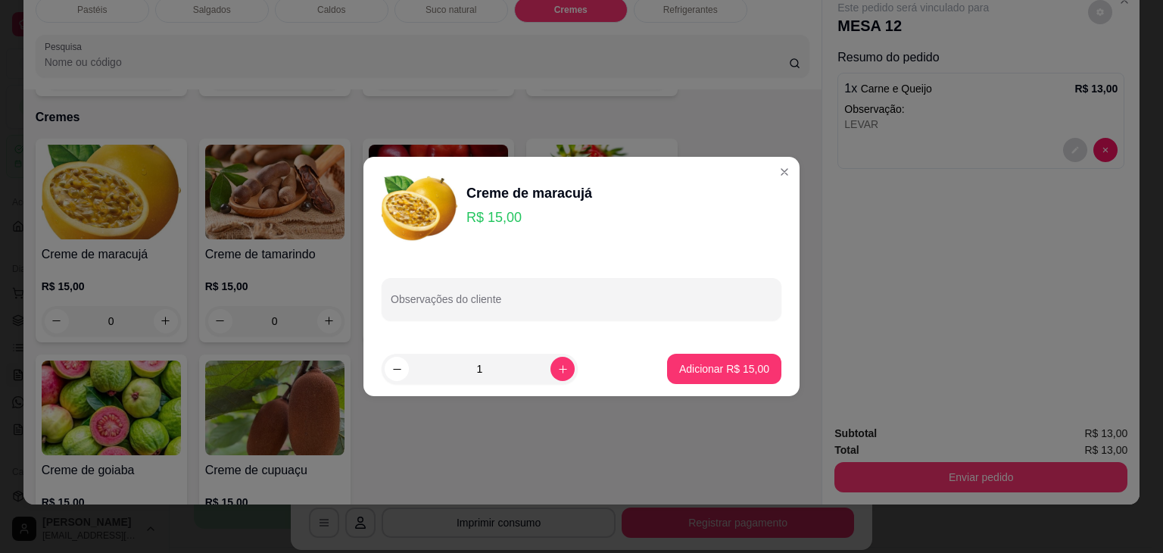
click at [701, 364] on p "Adicionar R$ 15,00" at bounding box center [724, 368] width 90 height 15
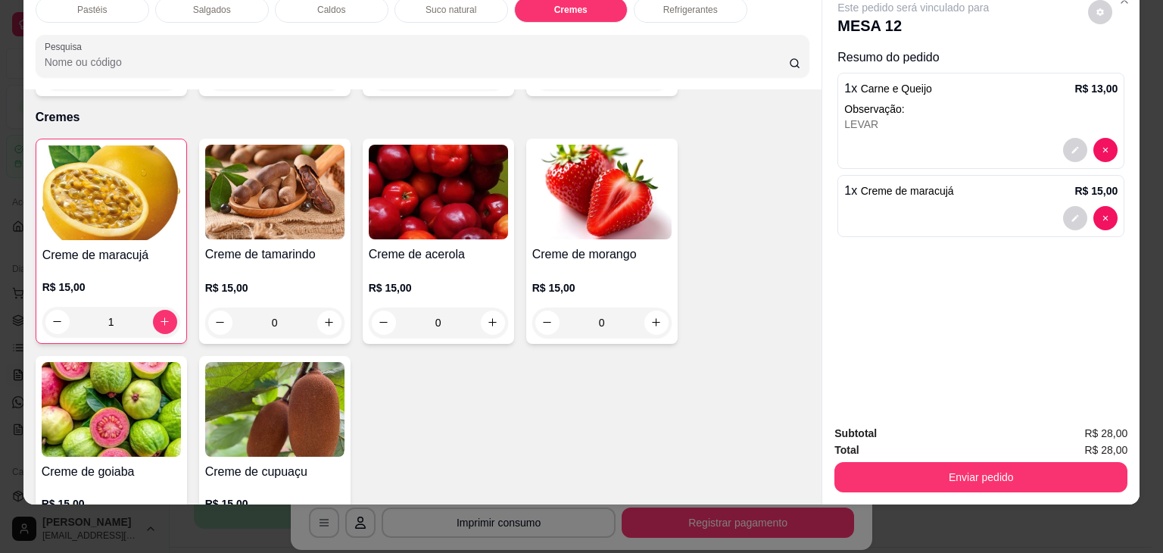
type input "1"
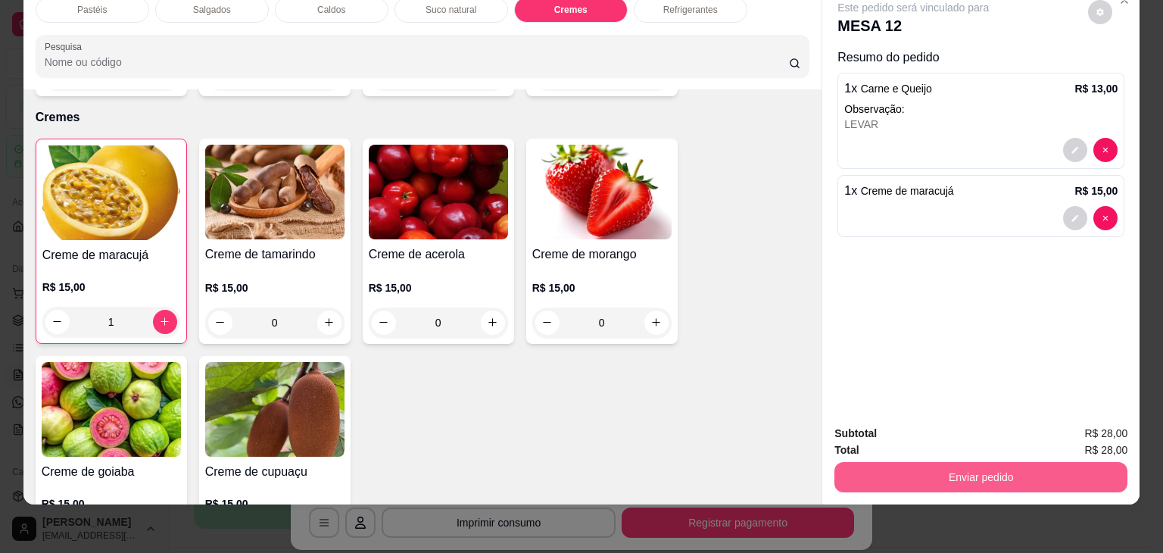
click at [910, 470] on button "Enviar pedido" at bounding box center [981, 477] width 293 height 30
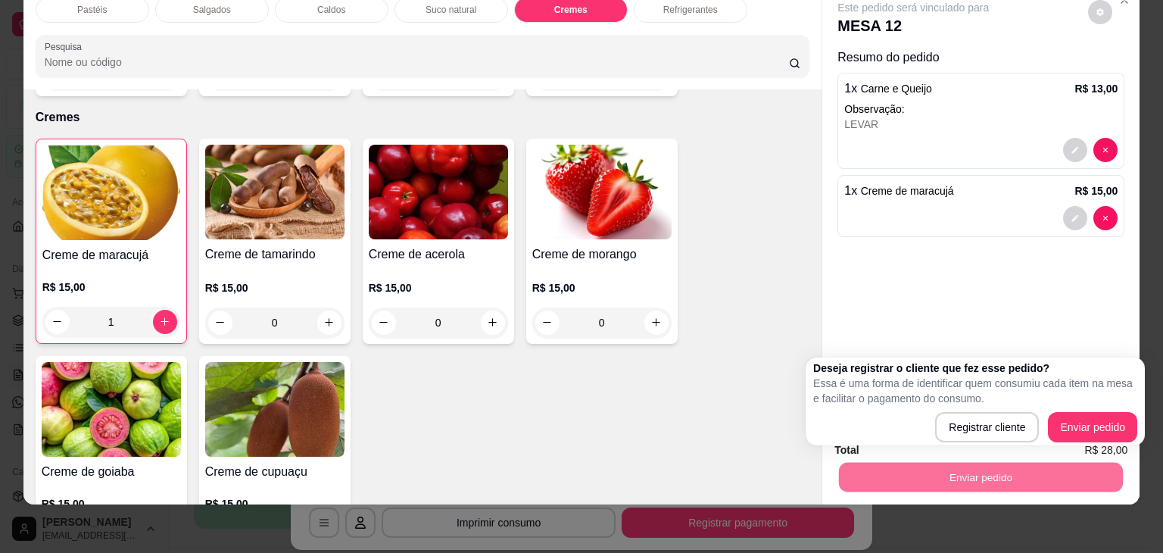
click at [891, 206] on div at bounding box center [980, 218] width 273 height 24
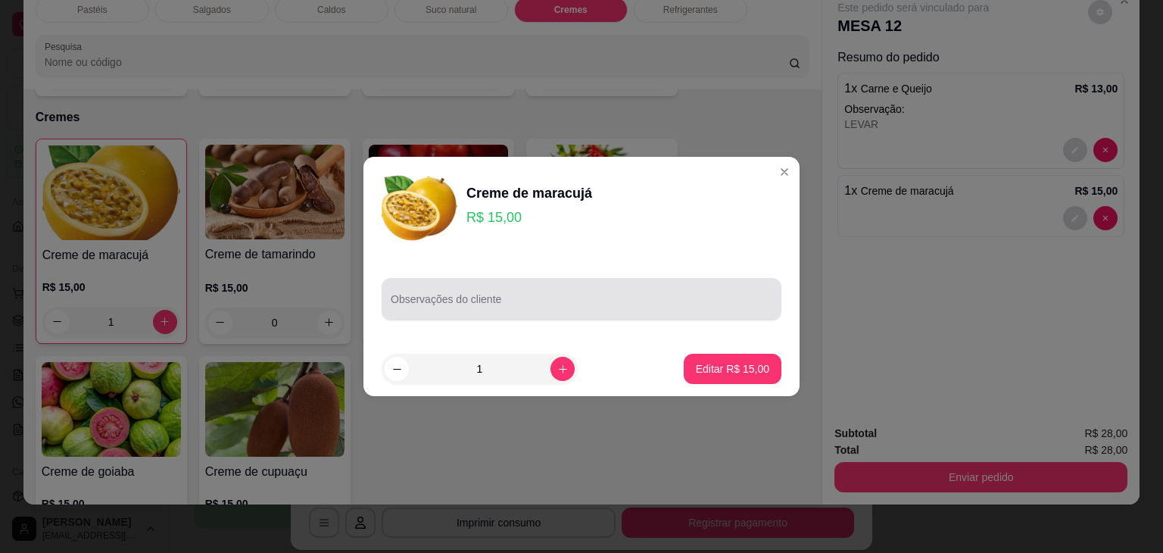
click at [557, 282] on div "Observações do cliente" at bounding box center [582, 299] width 400 height 42
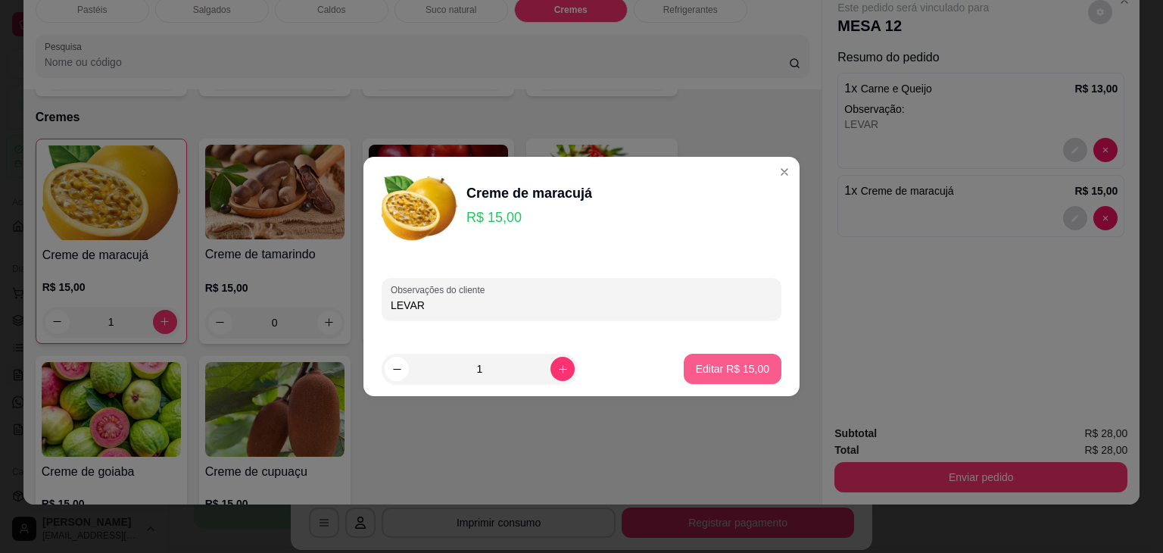
type input "LEVAR"
click at [700, 356] on button "Editar R$ 15,00" at bounding box center [733, 369] width 98 height 30
type input "0"
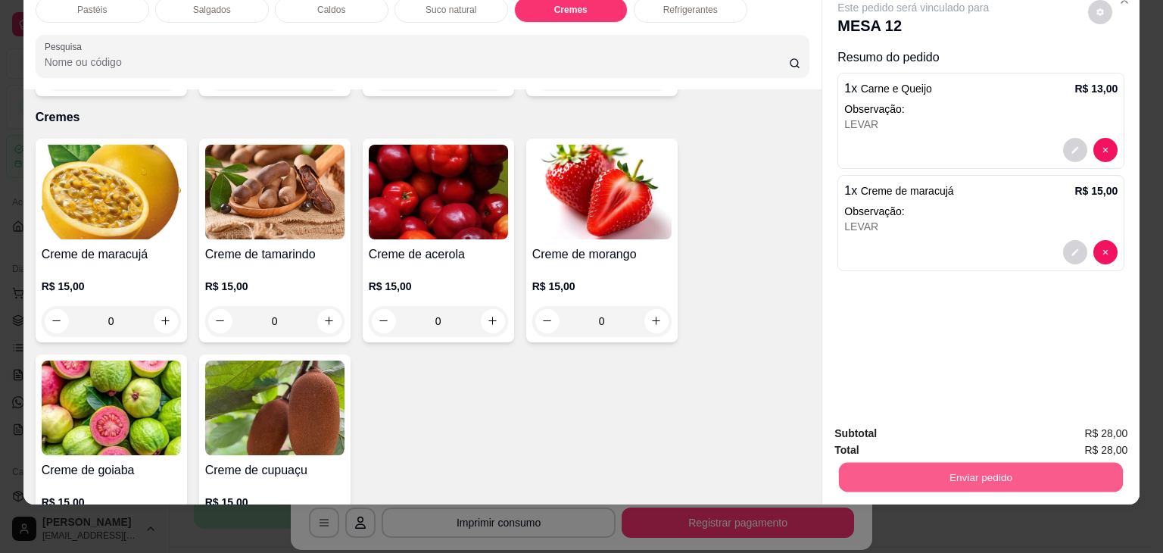
click at [954, 473] on button "Enviar pedido" at bounding box center [981, 478] width 284 height 30
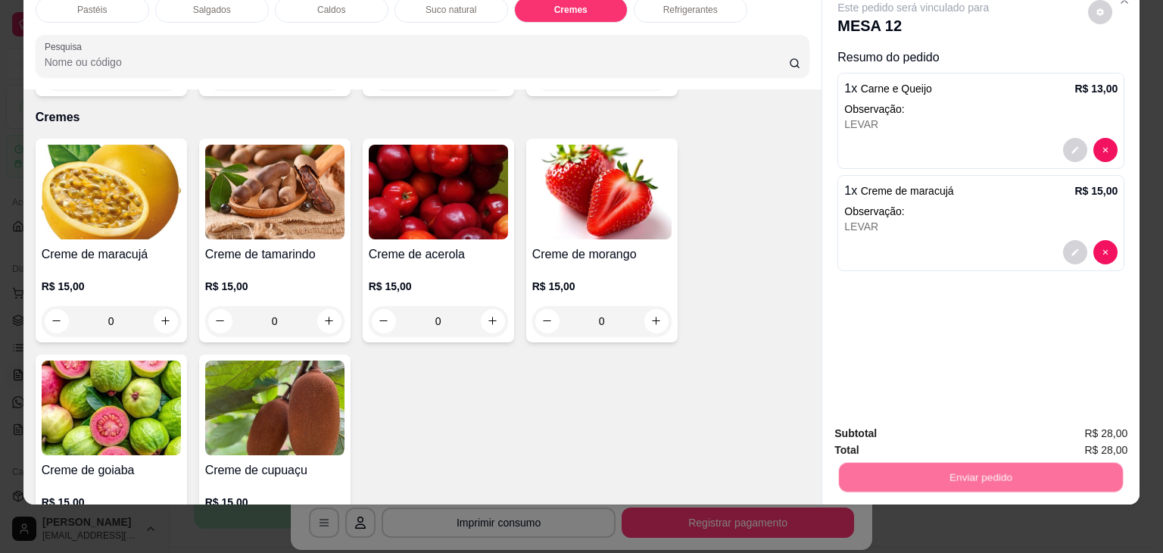
click at [1079, 423] on button "Enviar pedido" at bounding box center [1089, 428] width 86 height 29
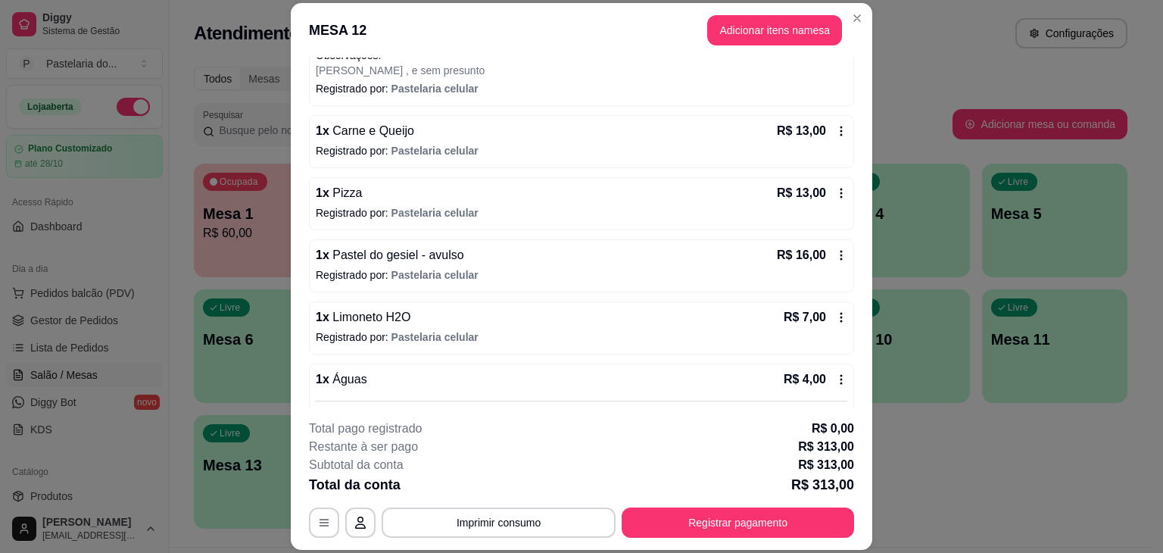
scroll to position [682, 0]
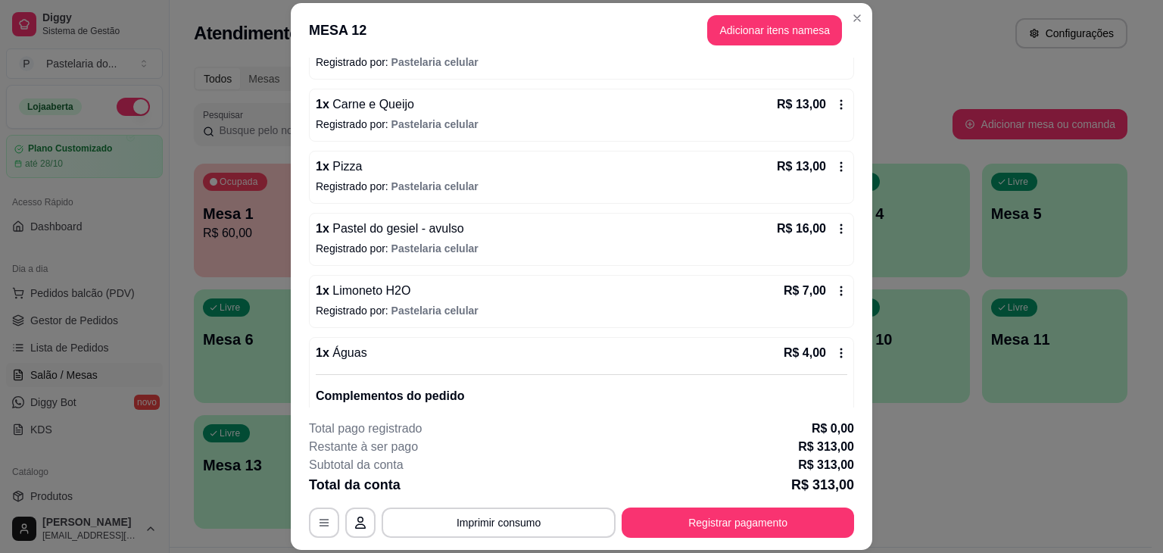
click at [835, 223] on icon at bounding box center [841, 229] width 12 height 12
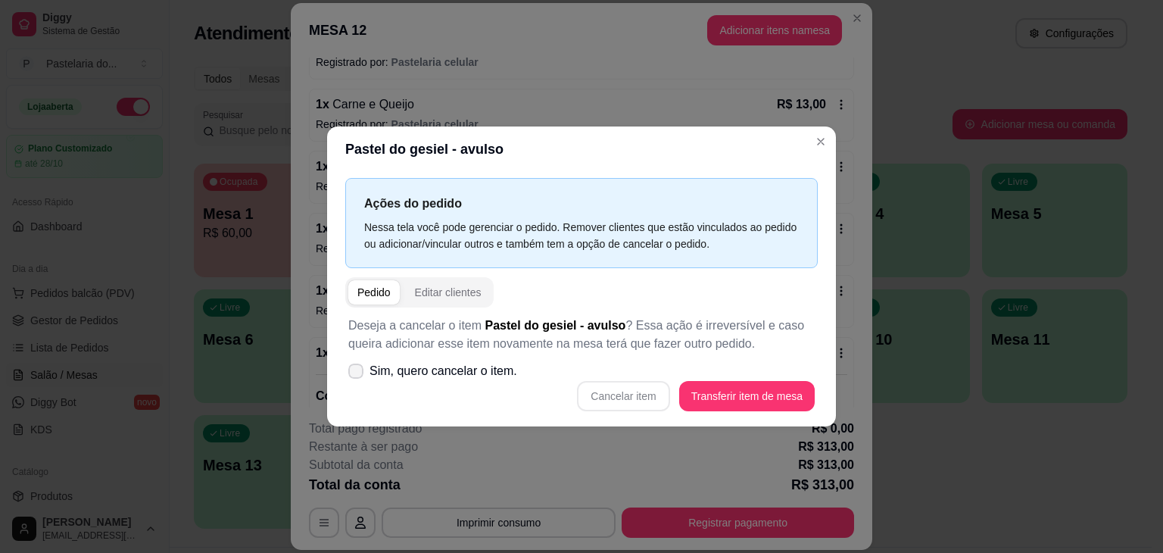
click at [452, 377] on span "Sim, quero cancelar o item." at bounding box center [444, 371] width 148 height 18
click at [357, 377] on input "Sim, quero cancelar o item." at bounding box center [353, 379] width 10 height 10
checkbox input "true"
click at [615, 396] on button "Cancelar item" at bounding box center [624, 397] width 90 height 30
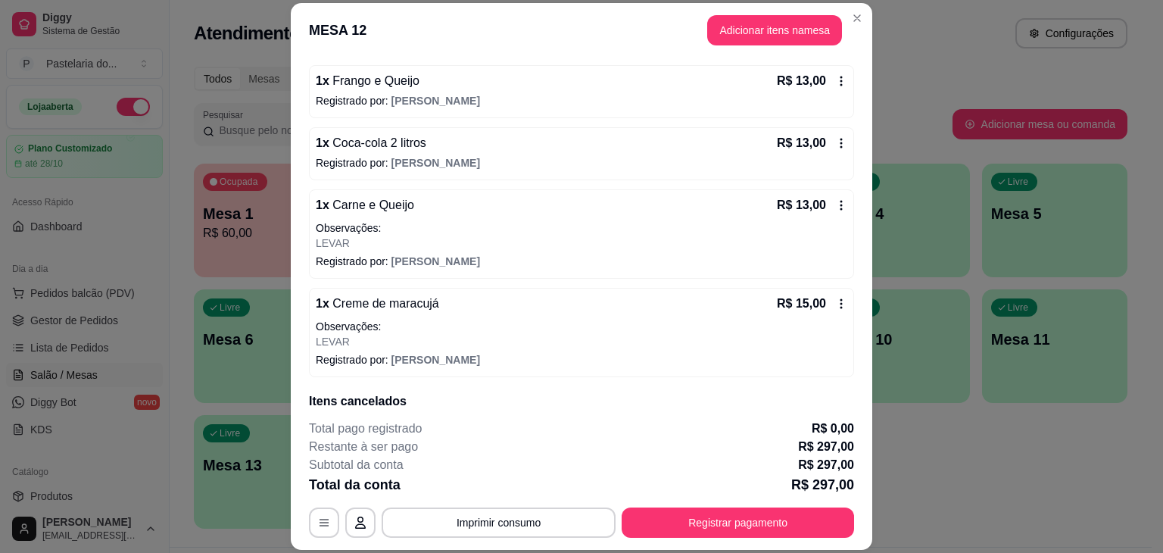
scroll to position [1398, 0]
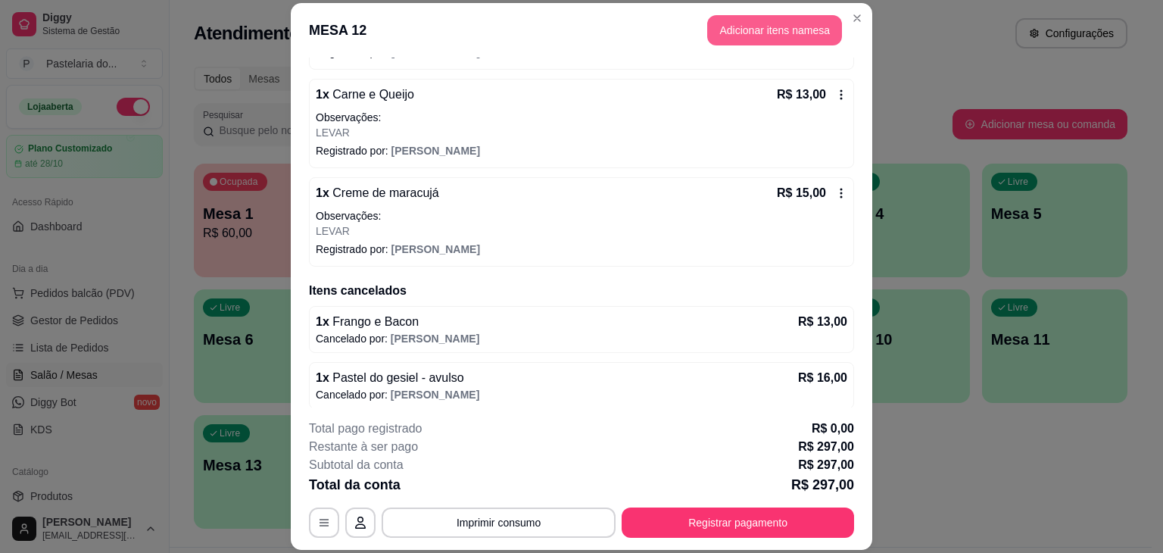
click at [783, 28] on button "Adicionar itens na mesa" at bounding box center [774, 30] width 135 height 30
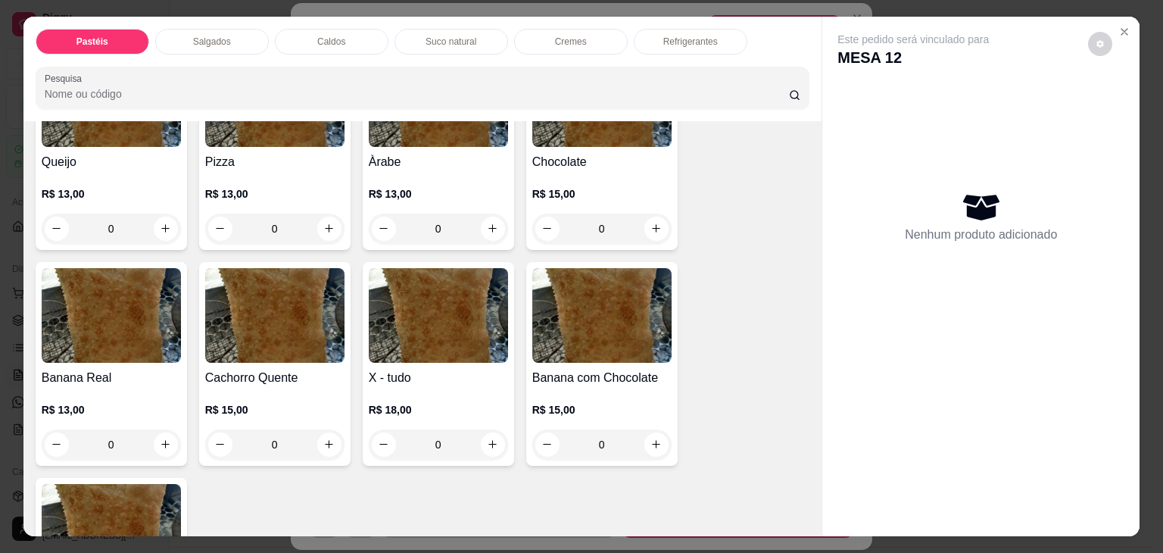
scroll to position [1060, 0]
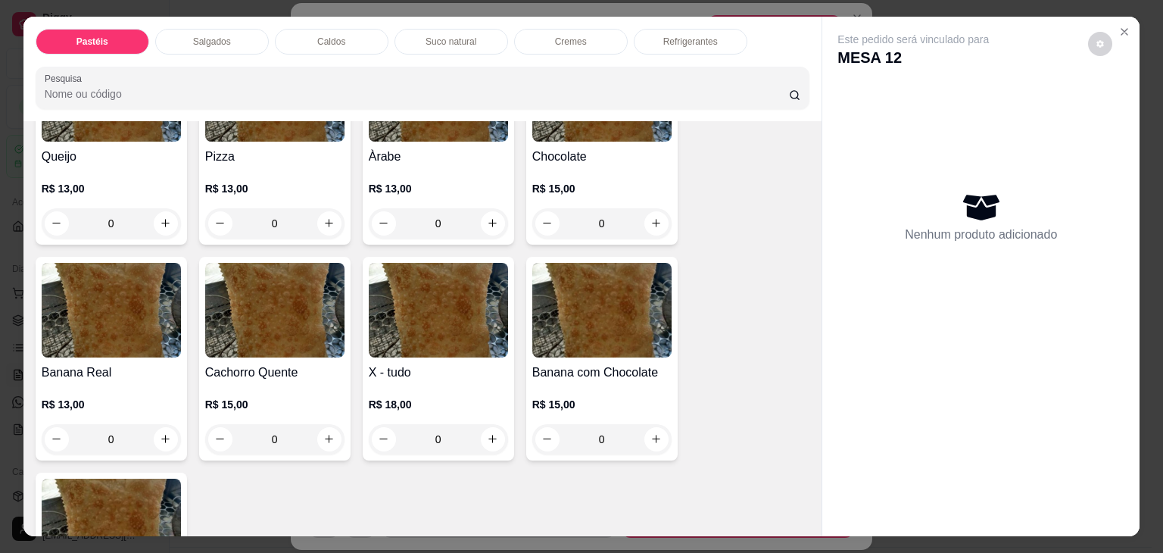
click at [397, 364] on h4 "X - tudo" at bounding box center [438, 373] width 139 height 18
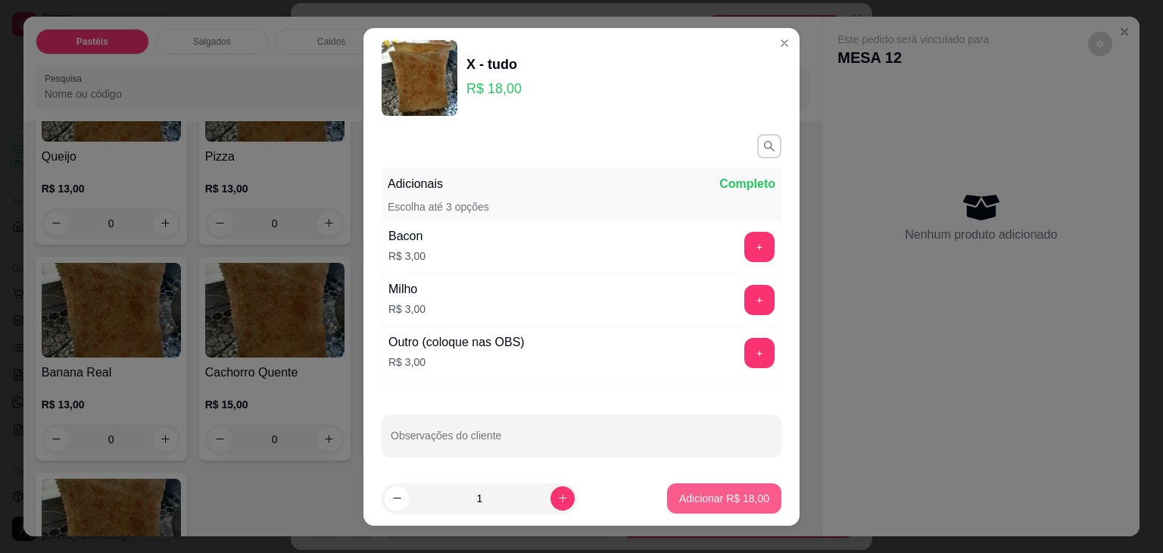
click at [710, 501] on p "Adicionar R$ 18,00" at bounding box center [724, 498] width 90 height 15
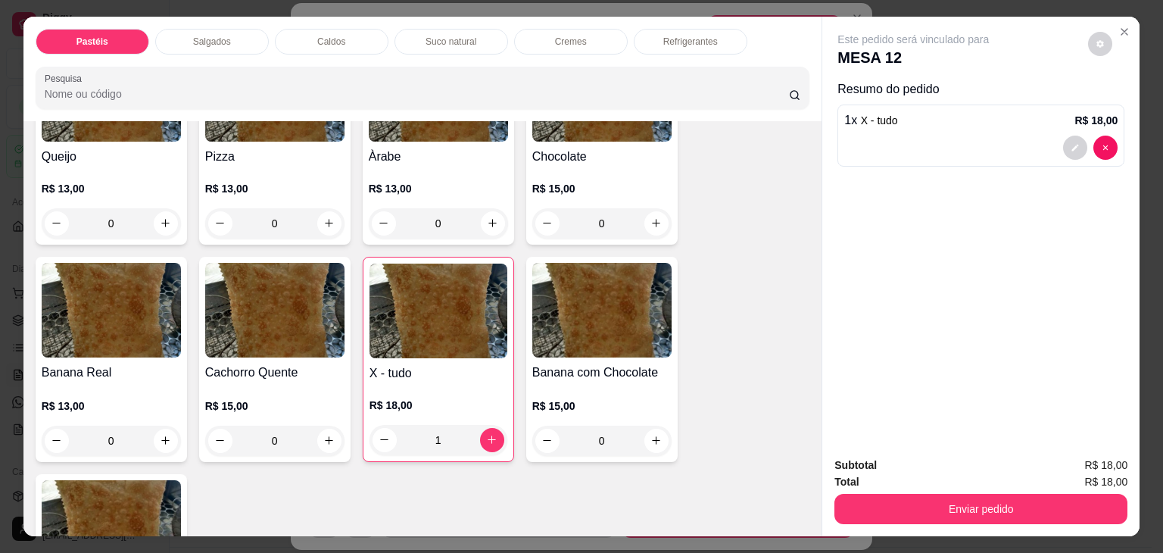
type input "1"
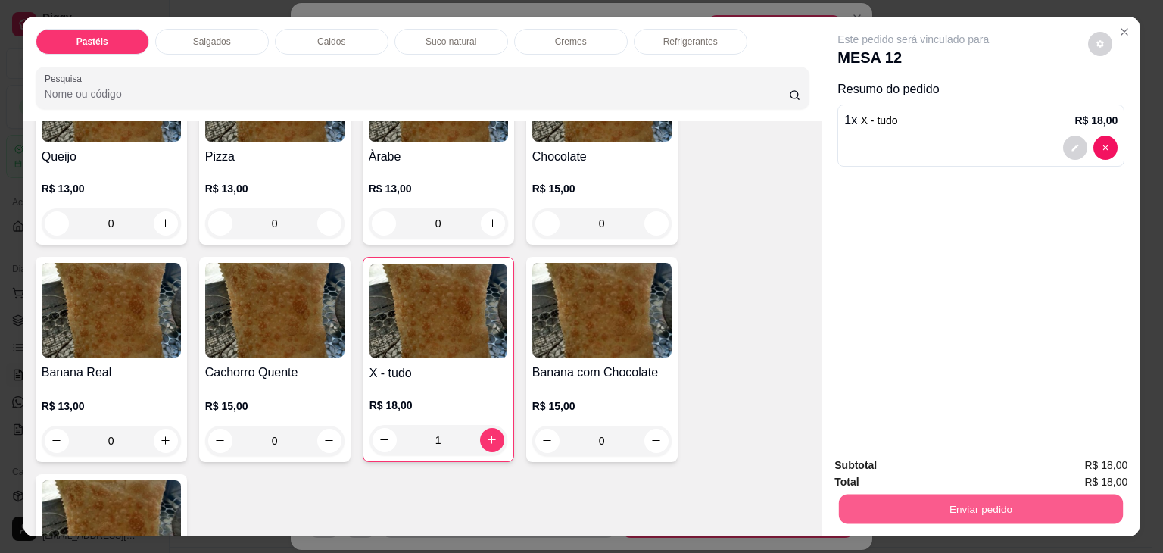
click at [885, 495] on button "Enviar pedido" at bounding box center [981, 510] width 284 height 30
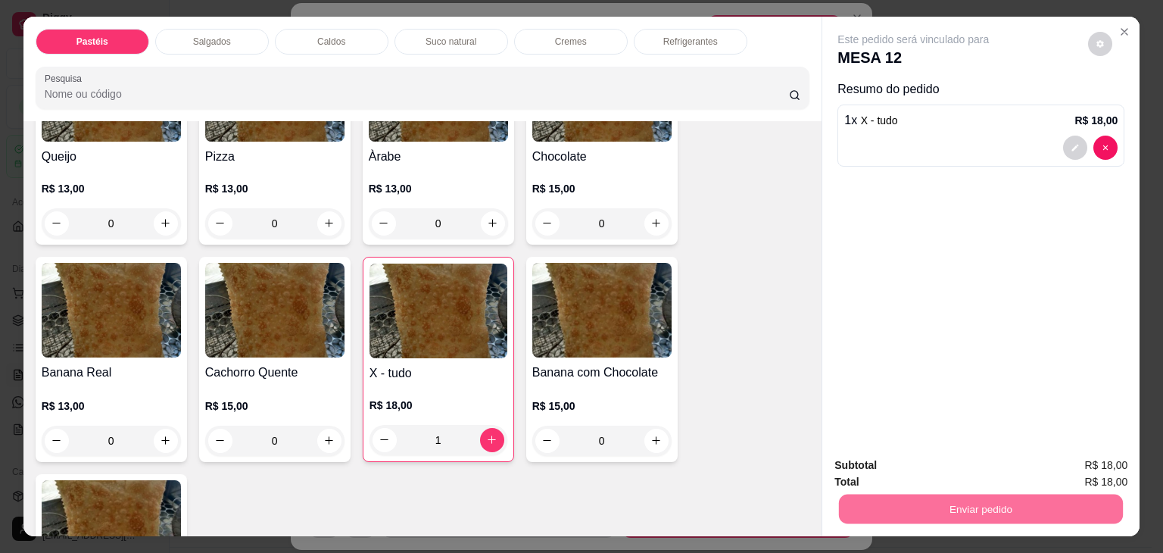
click at [1069, 474] on button "Enviar pedido" at bounding box center [1089, 465] width 86 height 29
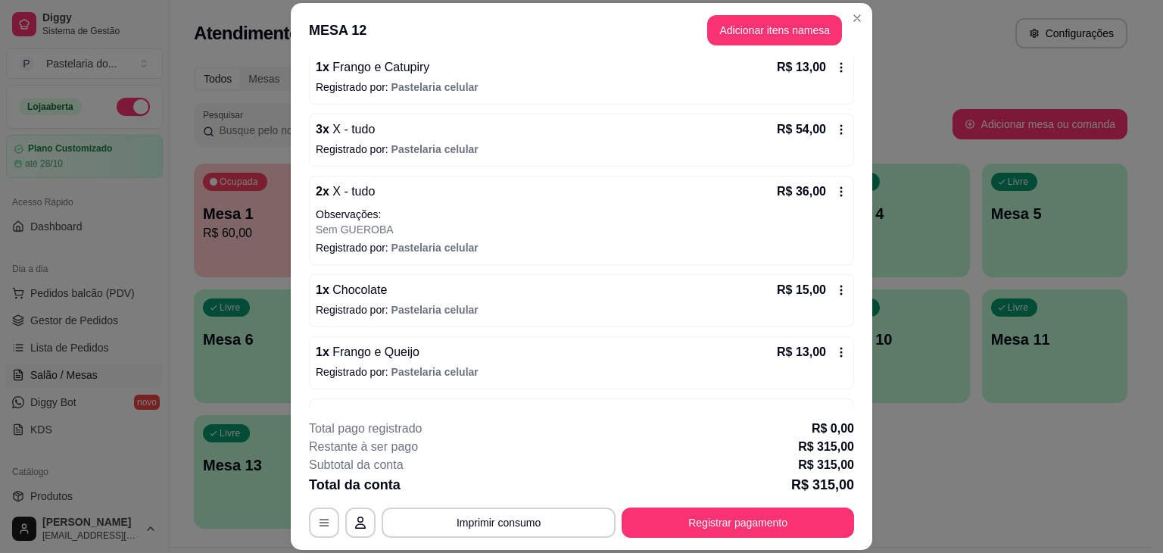
scroll to position [76, 0]
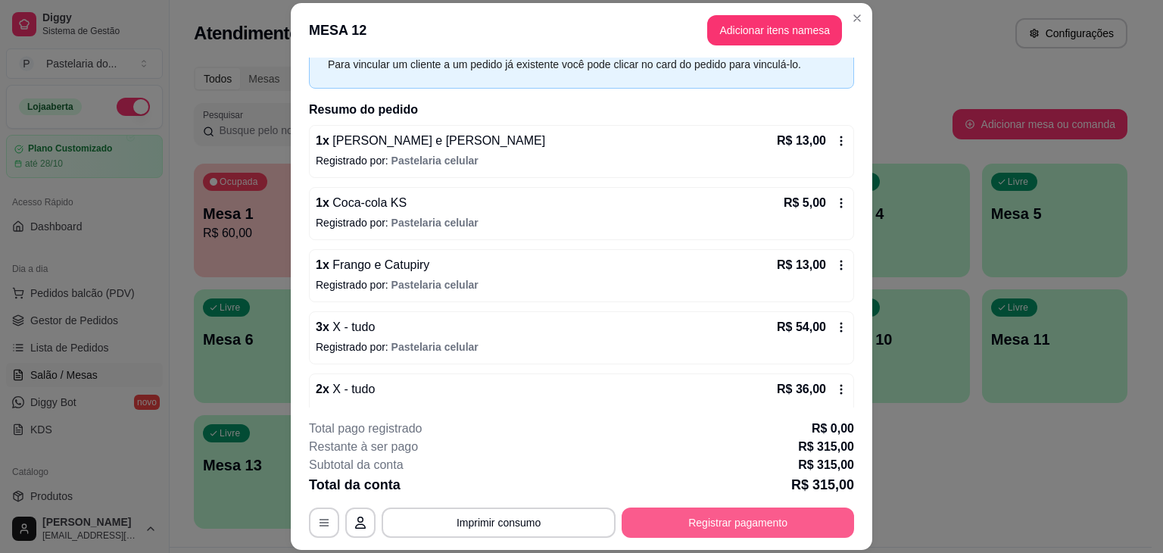
click at [680, 510] on button "Registrar pagamento" at bounding box center [738, 522] width 233 height 30
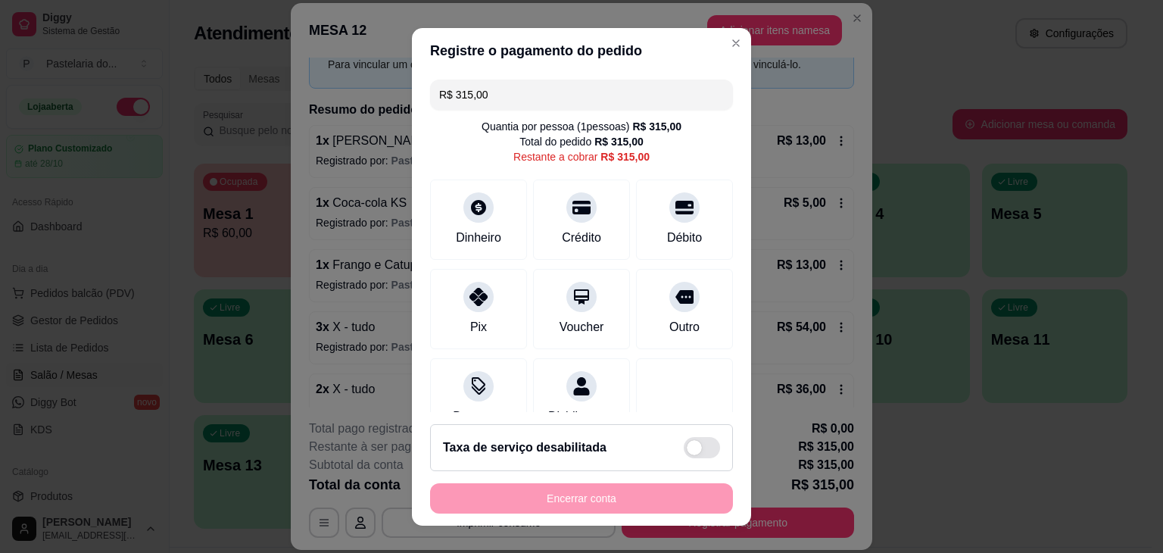
click at [493, 106] on input "R$ 315,00" at bounding box center [581, 95] width 285 height 30
click at [493, 105] on input "R$ 315,00" at bounding box center [581, 95] width 285 height 30
type input "R$ 18,00"
click at [482, 214] on div "Dinheiro" at bounding box center [479, 216] width 107 height 89
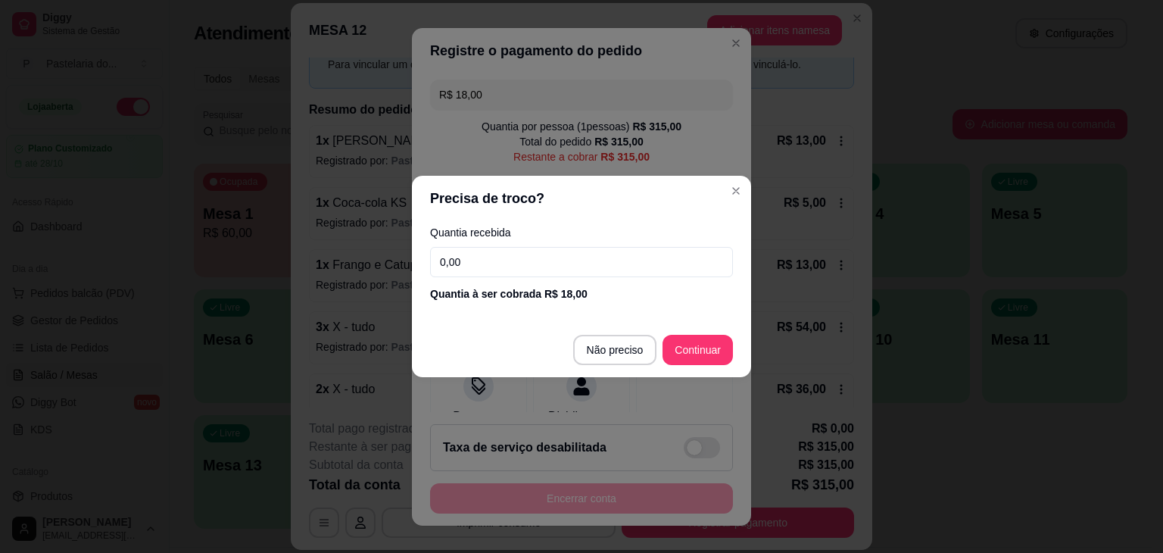
click at [510, 267] on input "0,00" at bounding box center [581, 262] width 303 height 30
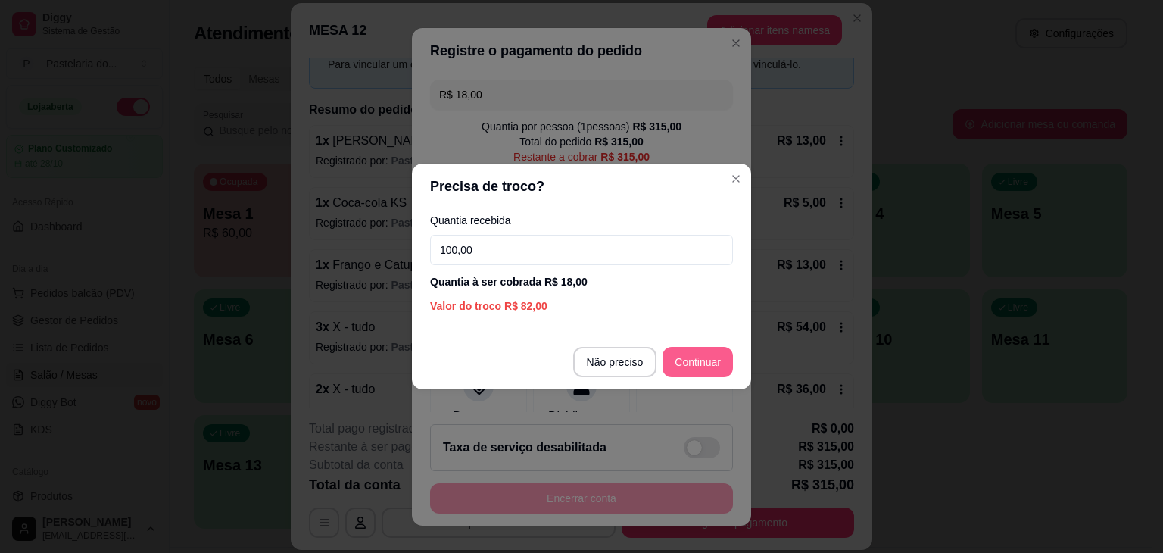
type input "100,00"
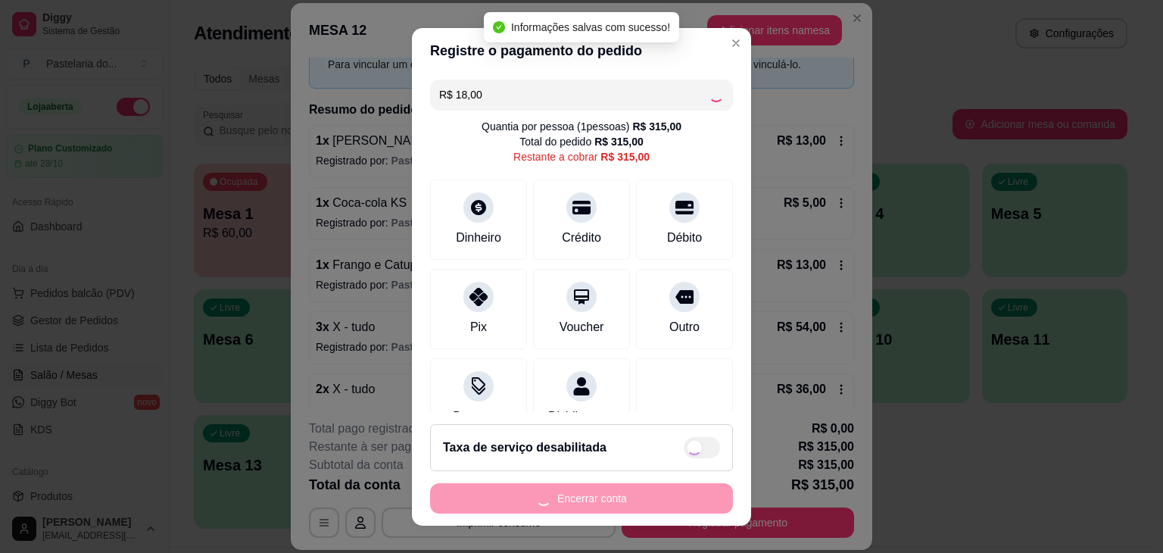
type input "R$ 297,00"
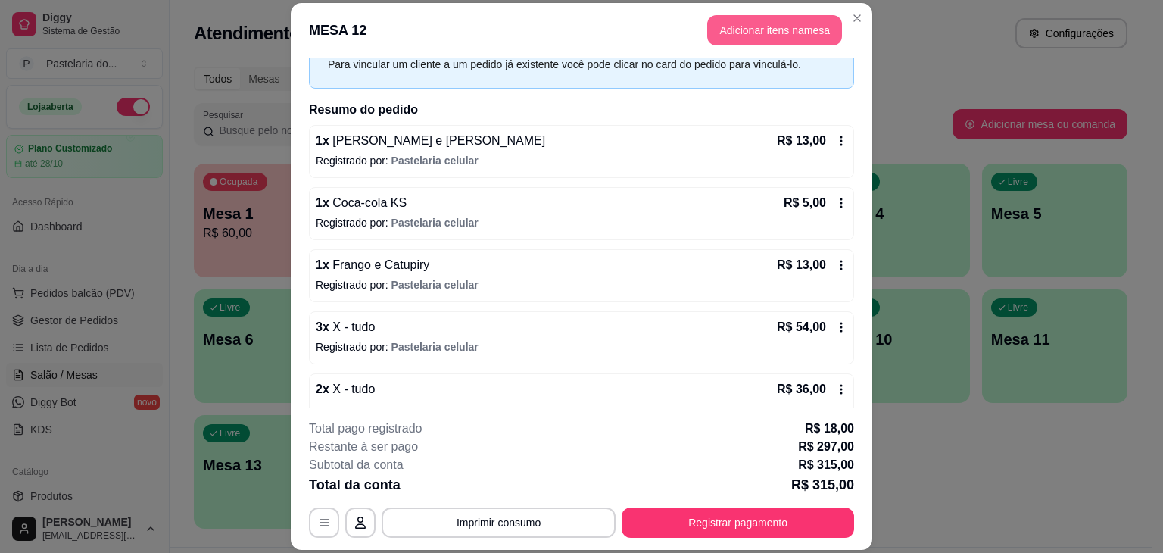
click at [752, 31] on button "Adicionar itens na mesa" at bounding box center [774, 30] width 135 height 30
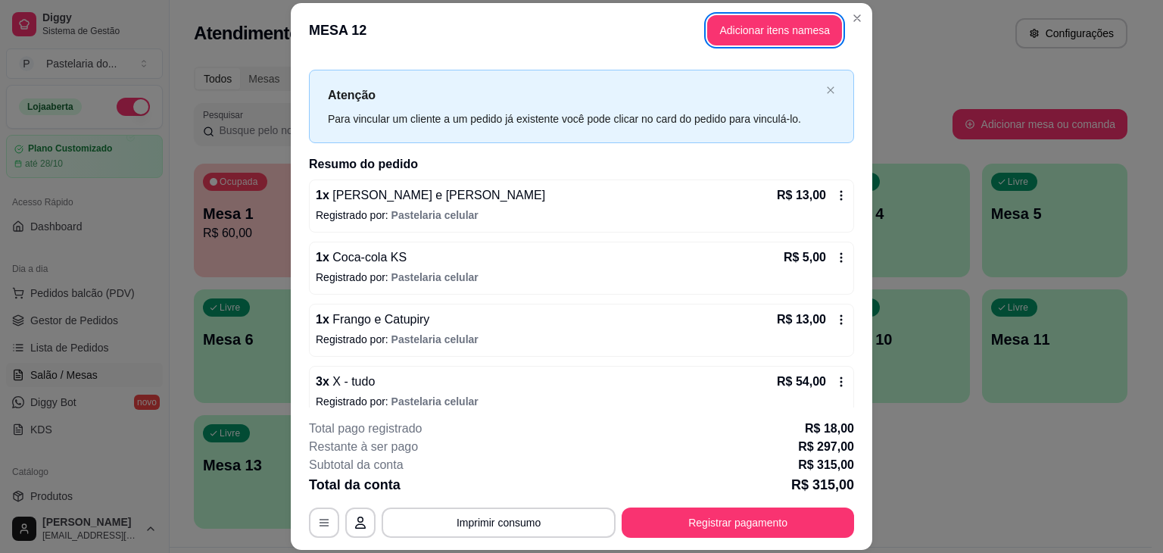
scroll to position [0, 0]
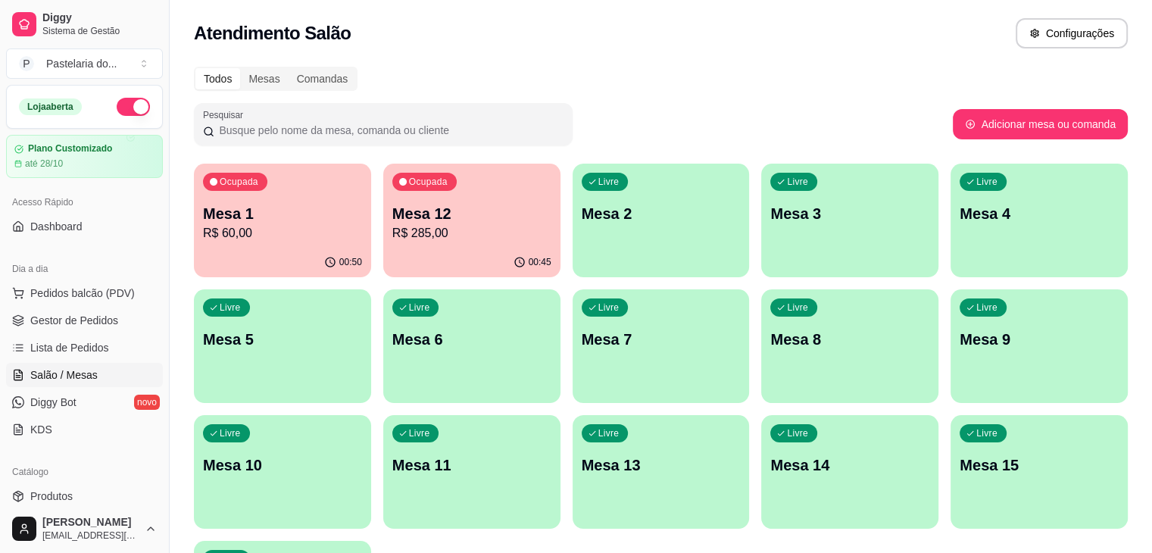
click at [234, 249] on div "00:50" at bounding box center [282, 263] width 177 height 30
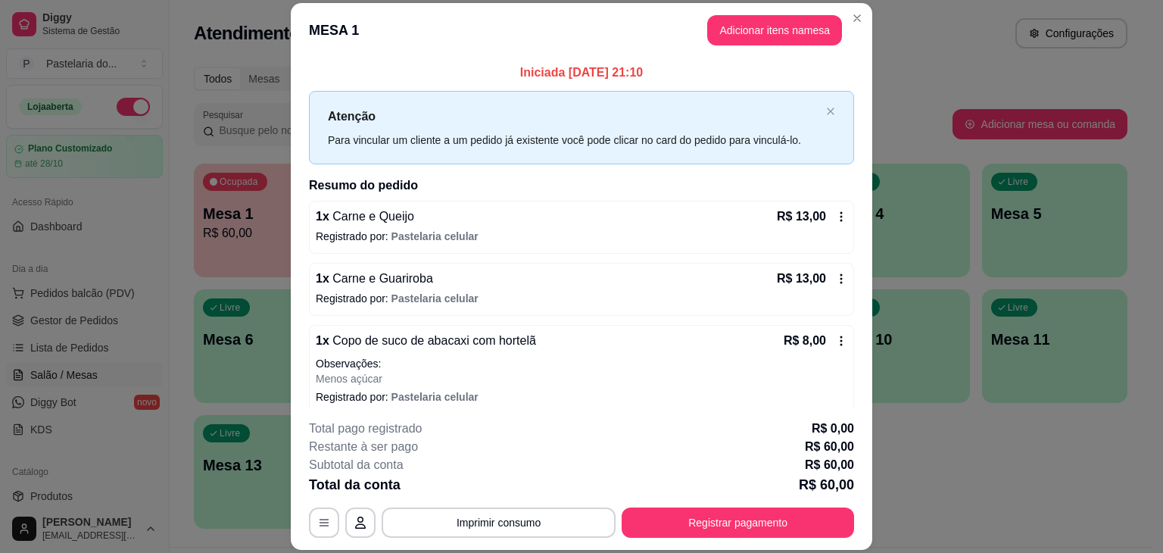
click at [741, 13] on header "MESA 1 Adicionar itens na mesa" at bounding box center [582, 30] width 582 height 55
click at [748, 34] on button "Adicionar itens na mesa" at bounding box center [774, 30] width 135 height 30
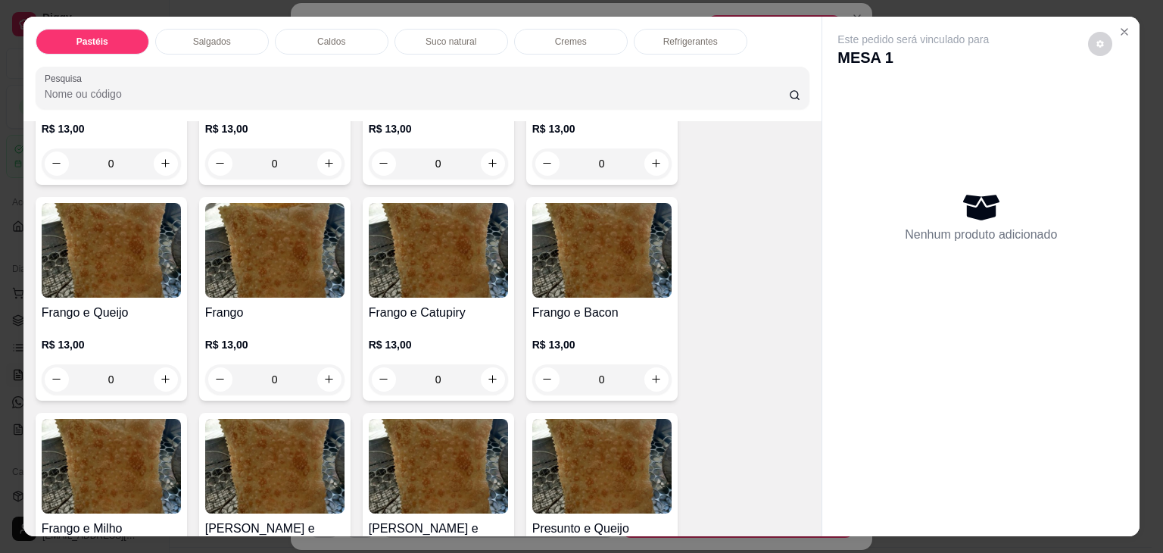
click at [704, 36] on p "Refrigerantes" at bounding box center [690, 42] width 55 height 12
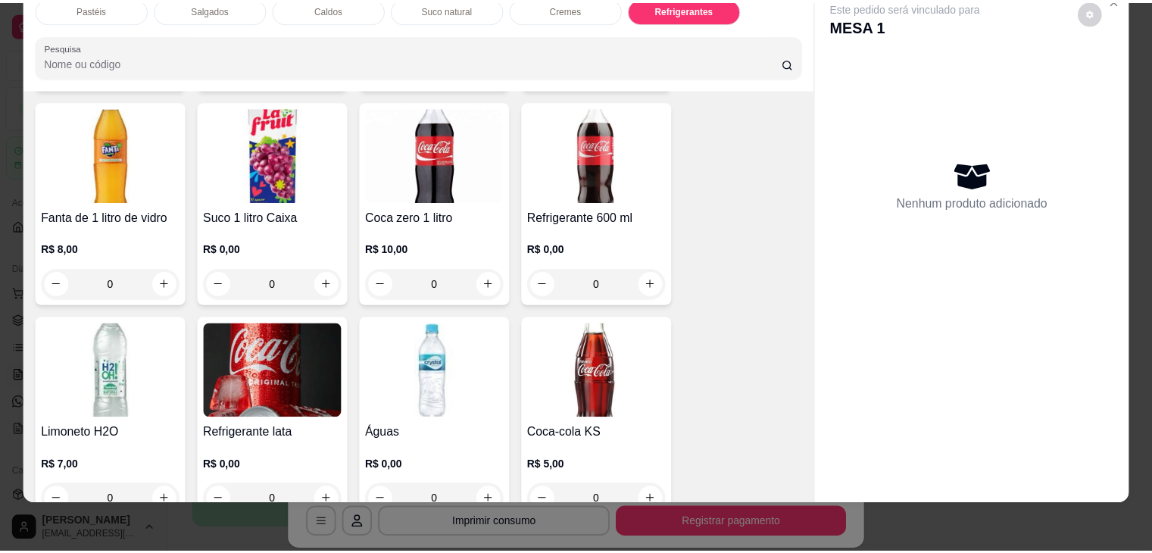
scroll to position [4491, 0]
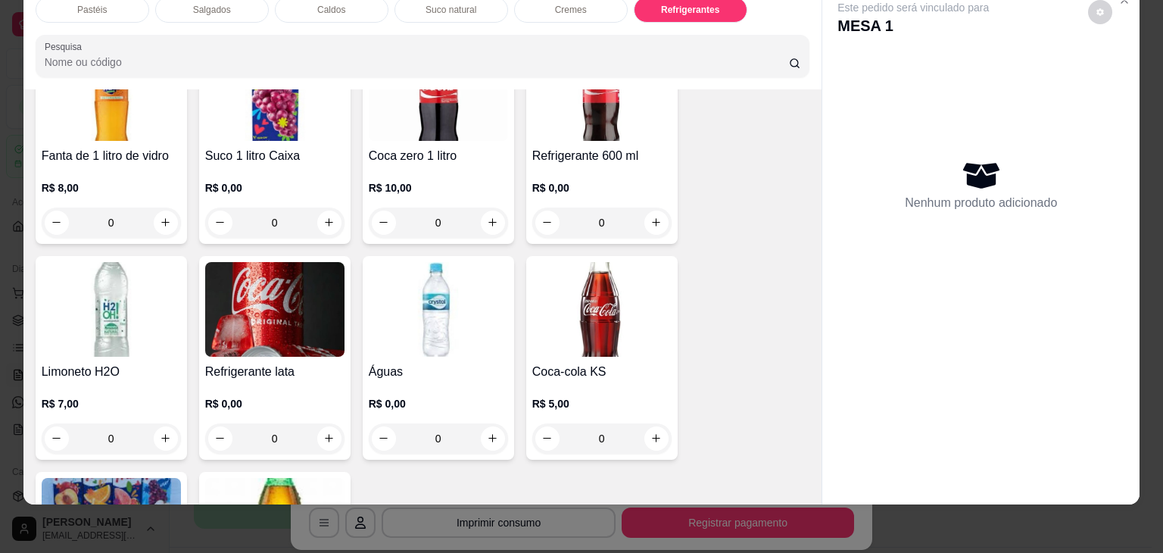
click at [115, 304] on img at bounding box center [111, 309] width 139 height 95
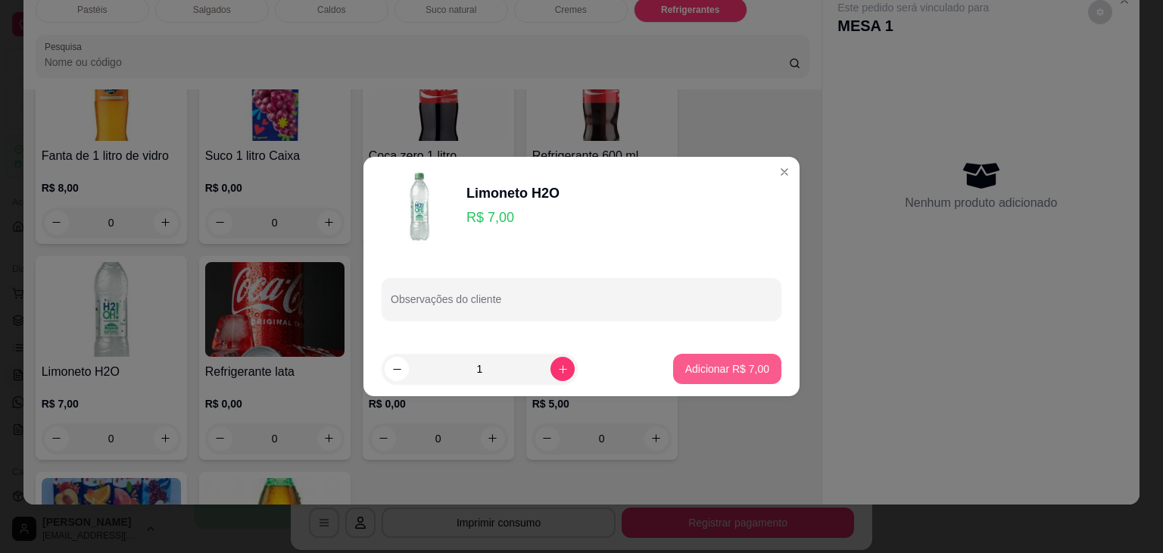
click at [702, 356] on button "Adicionar R$ 7,00" at bounding box center [727, 369] width 108 height 30
type input "1"
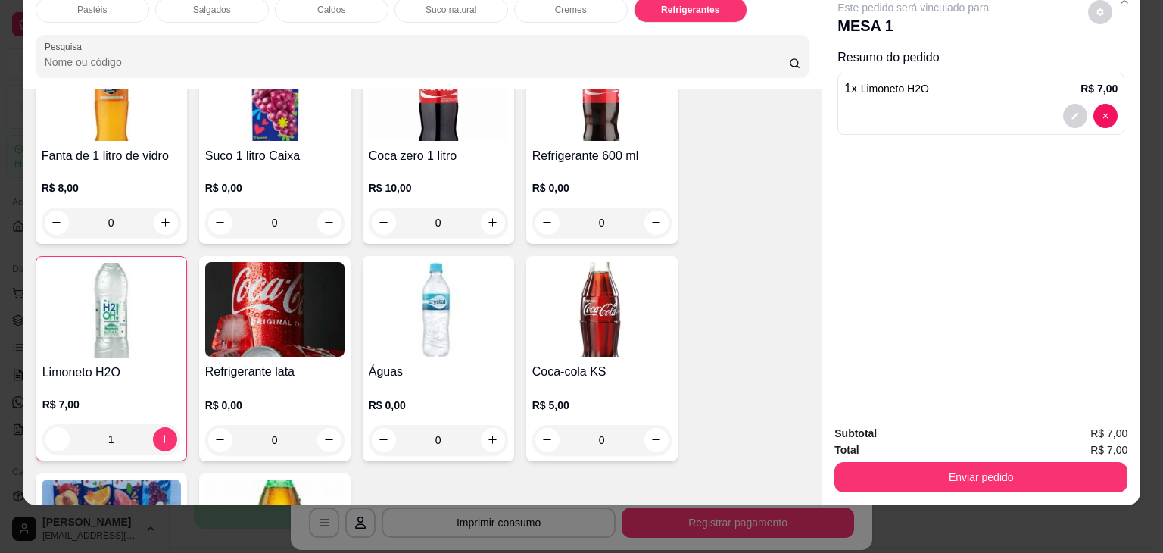
click at [983, 458] on div "Enviar pedido" at bounding box center [981, 475] width 293 height 34
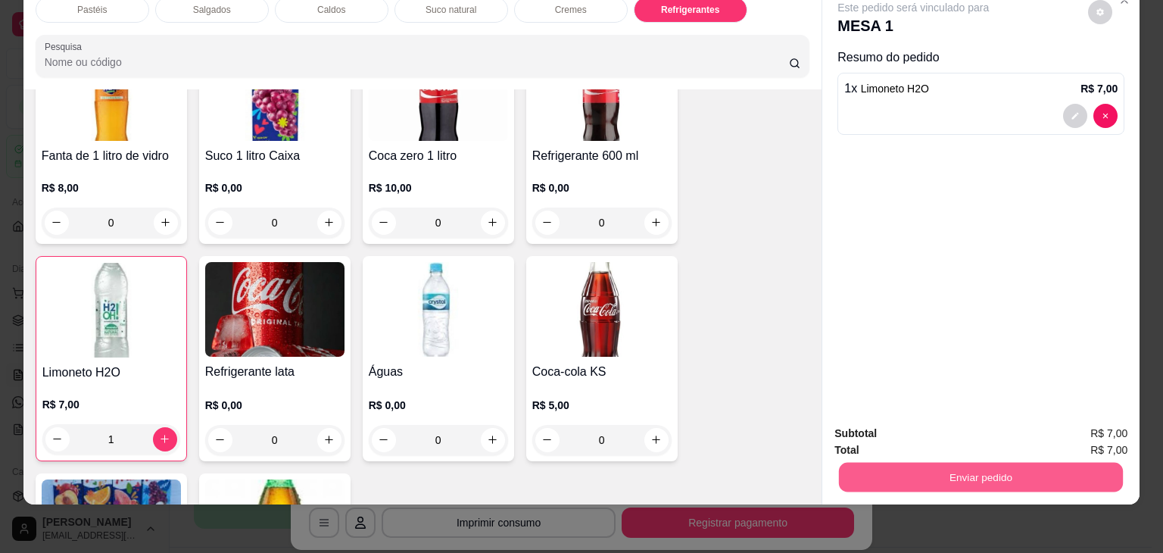
click at [986, 463] on button "Enviar pedido" at bounding box center [981, 478] width 284 height 30
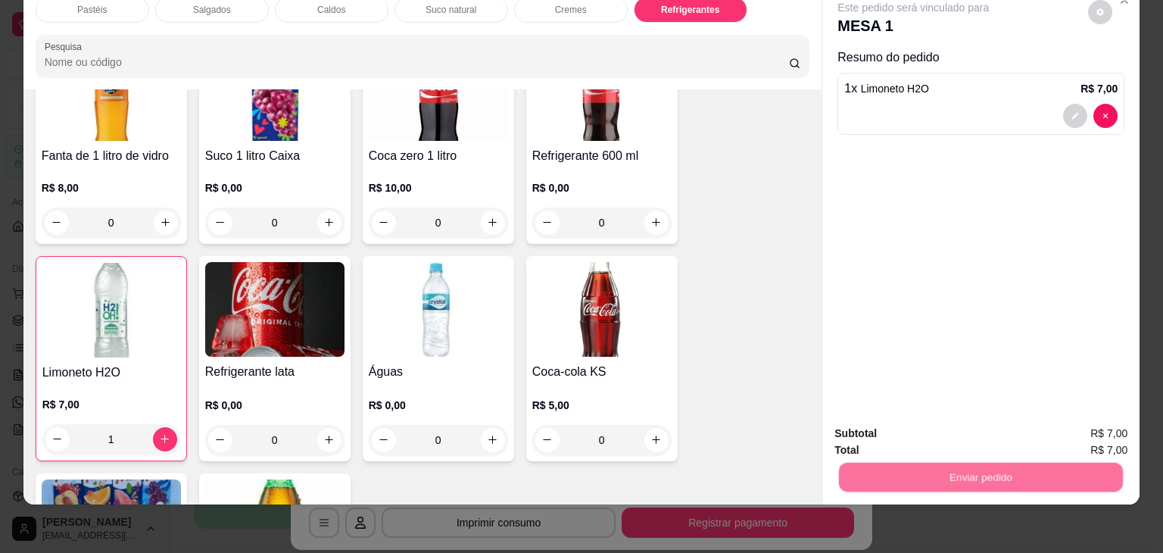
click at [1076, 425] on button "Enviar pedido" at bounding box center [1089, 428] width 86 height 29
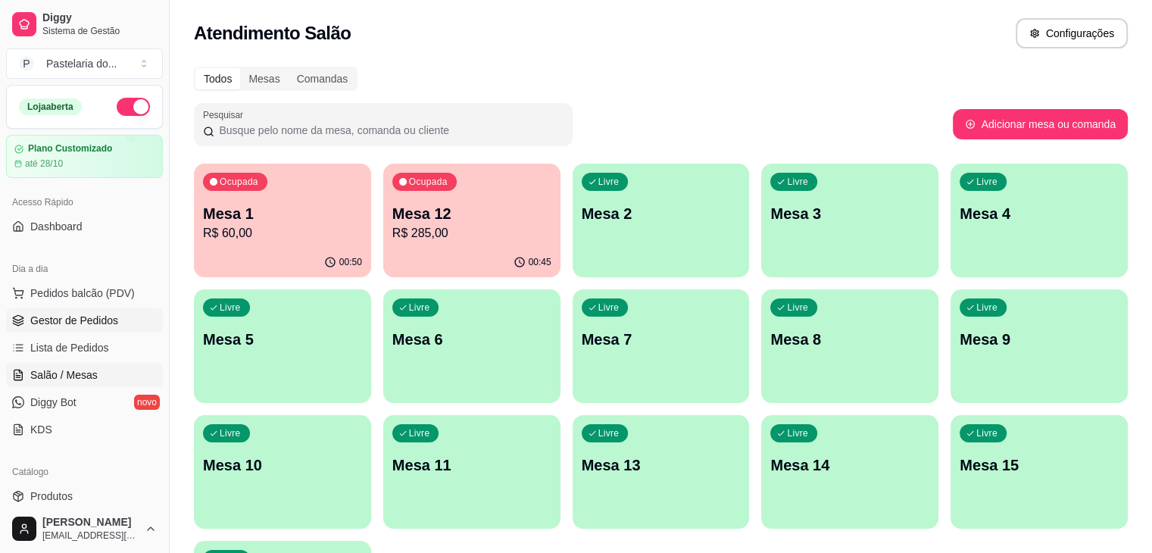
click at [100, 315] on span "Gestor de Pedidos" at bounding box center [74, 320] width 88 height 15
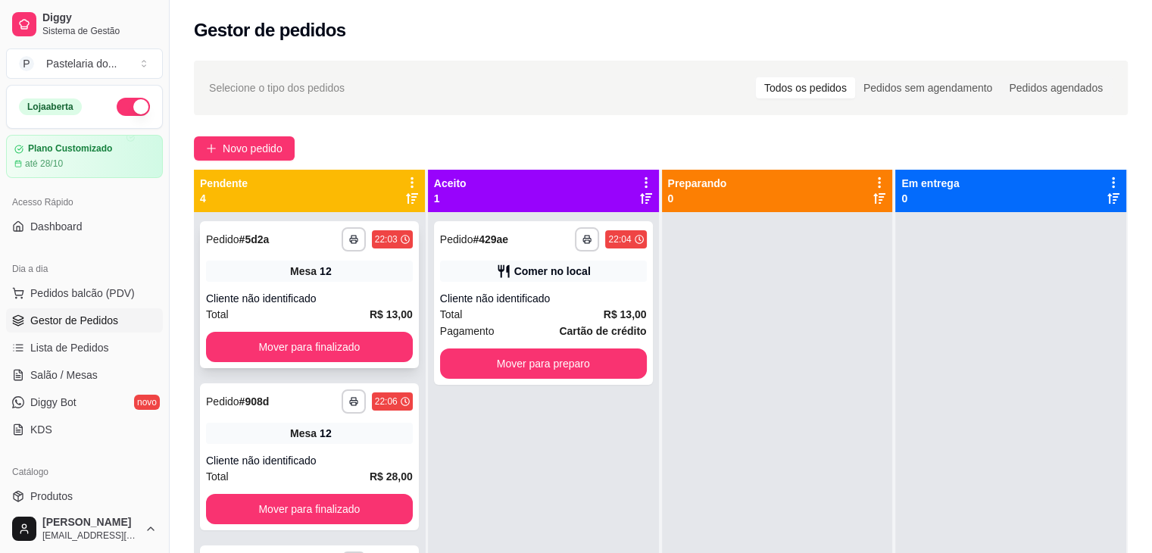
click at [349, 367] on div "**********" at bounding box center [309, 294] width 219 height 147
click at [277, 357] on button "Mover para finalizado" at bounding box center [309, 347] width 207 height 30
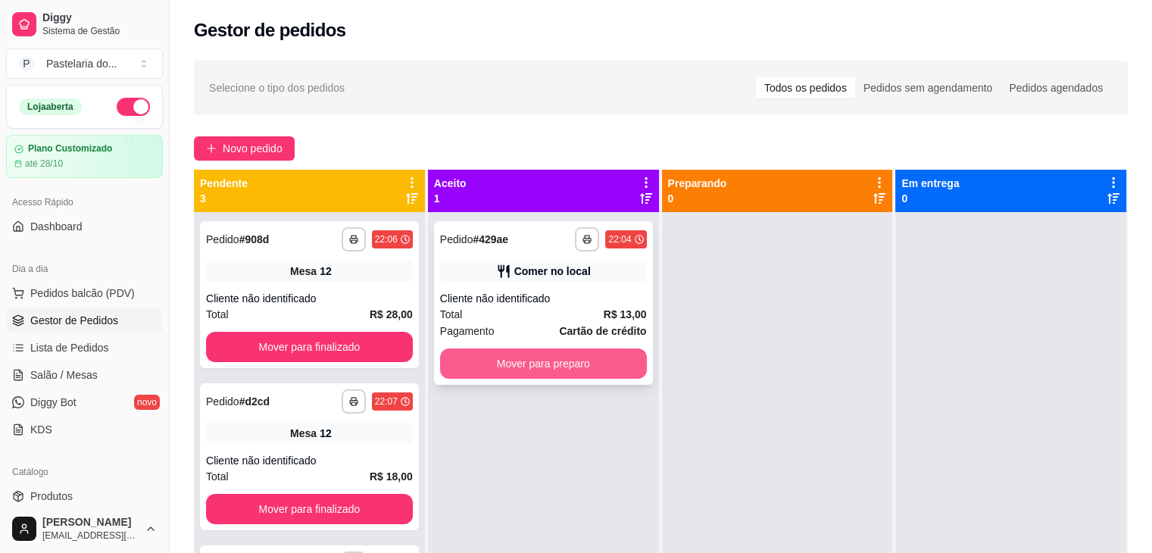
click at [476, 361] on button "Mover para preparo" at bounding box center [543, 363] width 207 height 30
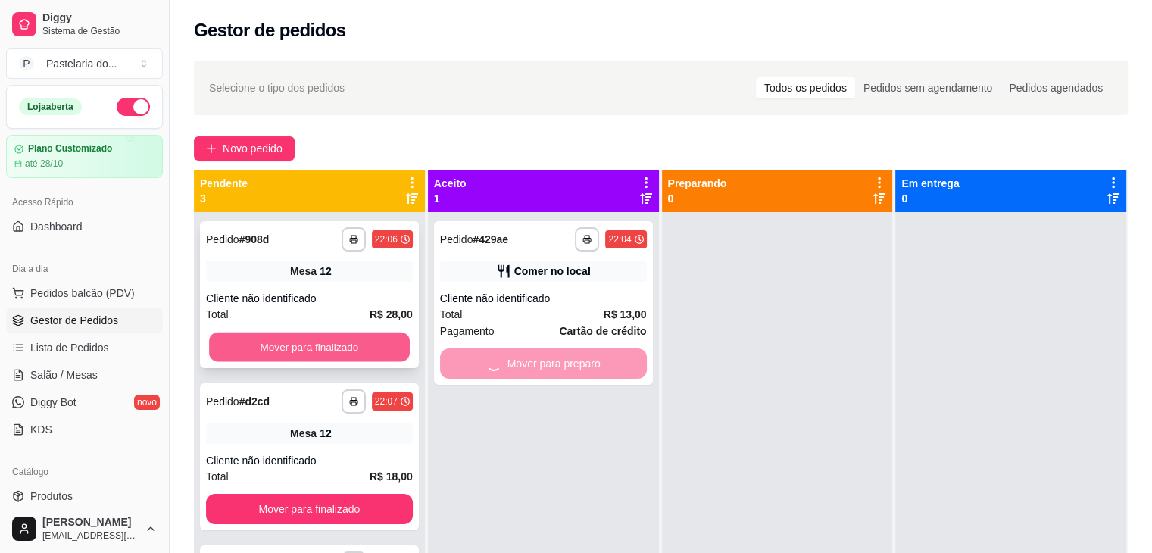
click at [358, 345] on button "Mover para finalizado" at bounding box center [309, 347] width 201 height 30
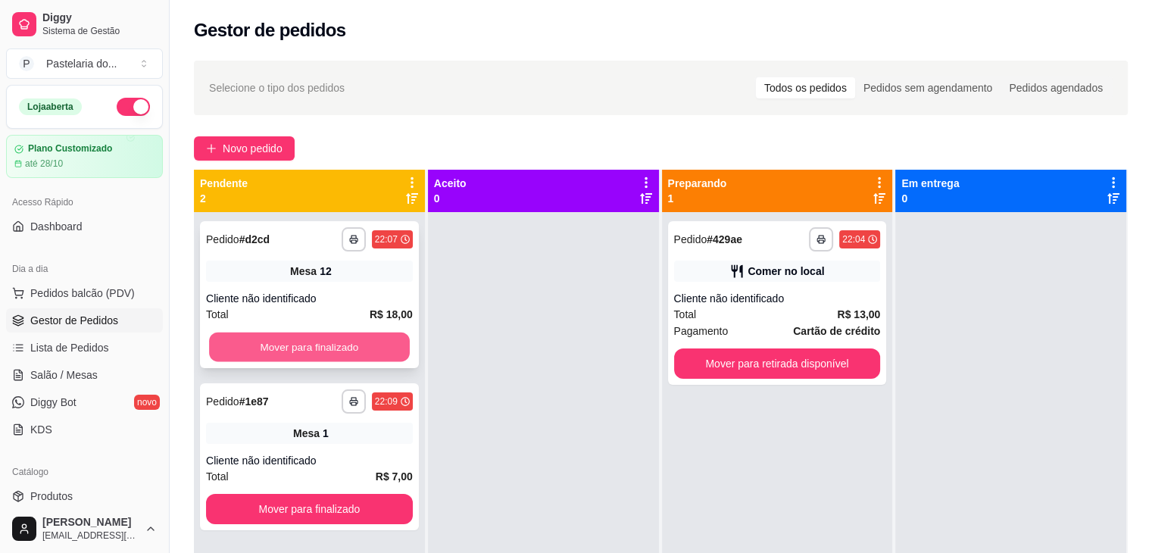
click at [373, 346] on button "Mover para finalizado" at bounding box center [309, 347] width 201 height 30
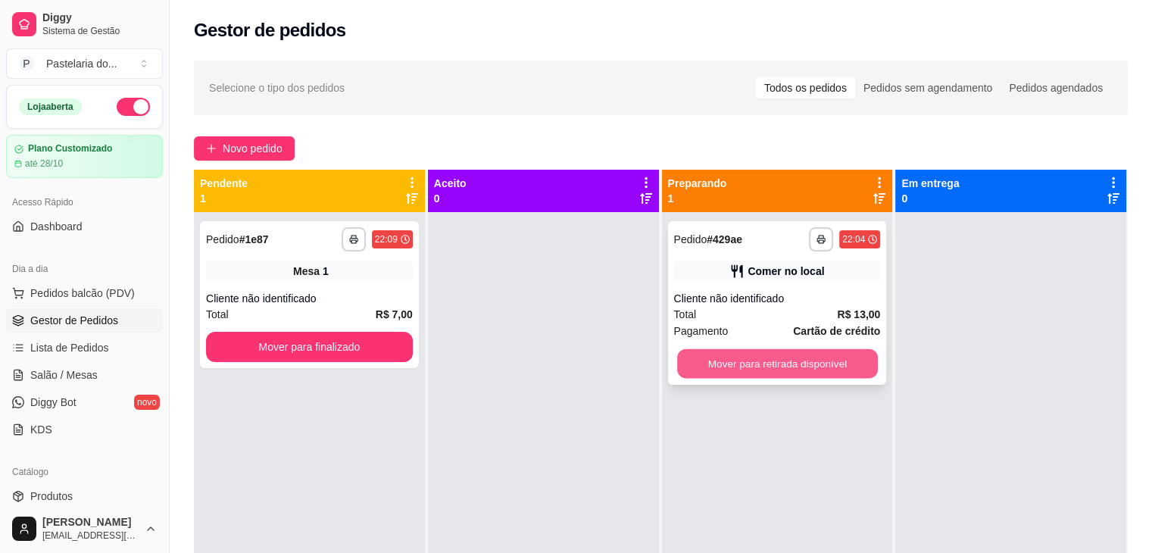
click at [716, 361] on button "Mover para retirada disponível" at bounding box center [777, 364] width 201 height 30
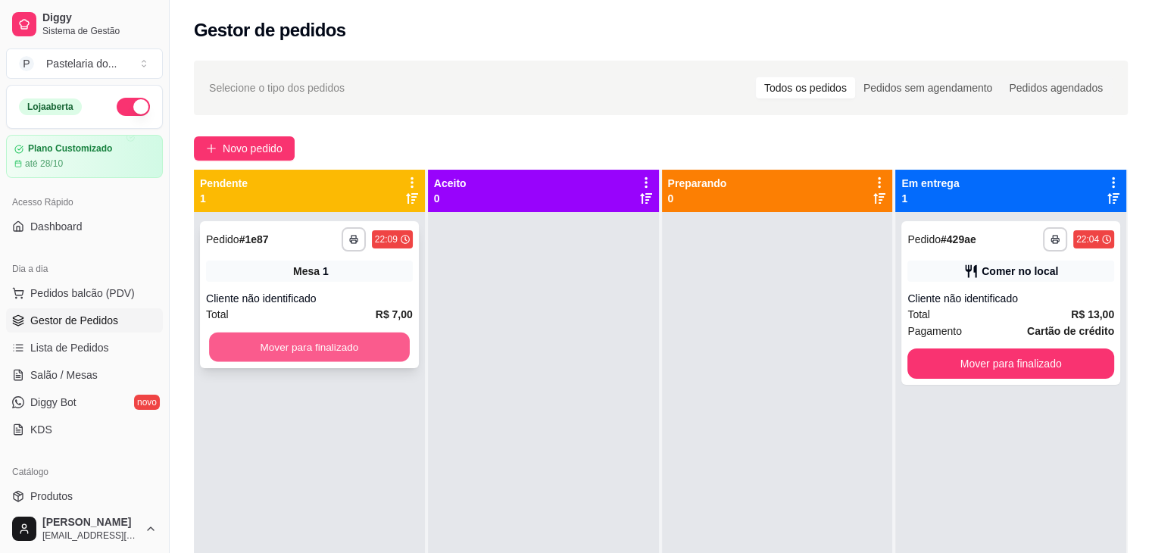
click at [392, 345] on button "Mover para finalizado" at bounding box center [309, 347] width 201 height 30
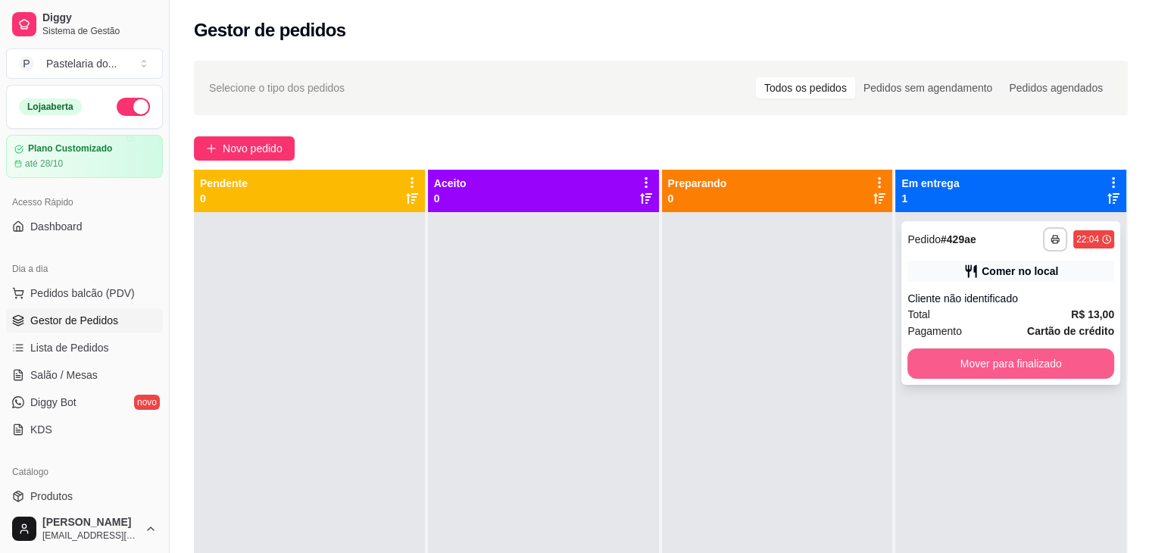
click at [941, 358] on button "Mover para finalizado" at bounding box center [1010, 363] width 207 height 30
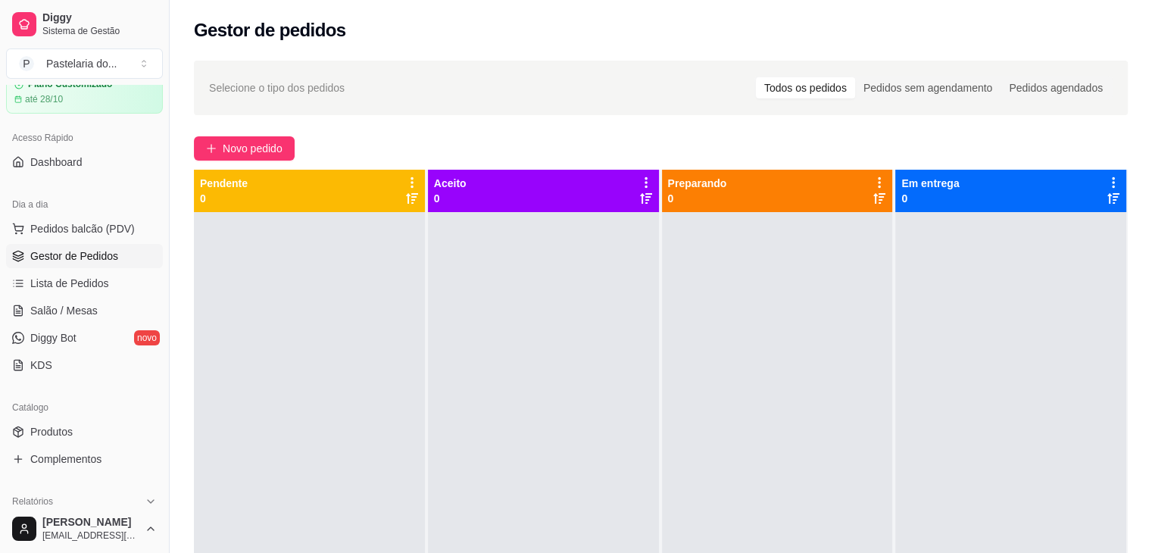
scroll to position [151, 0]
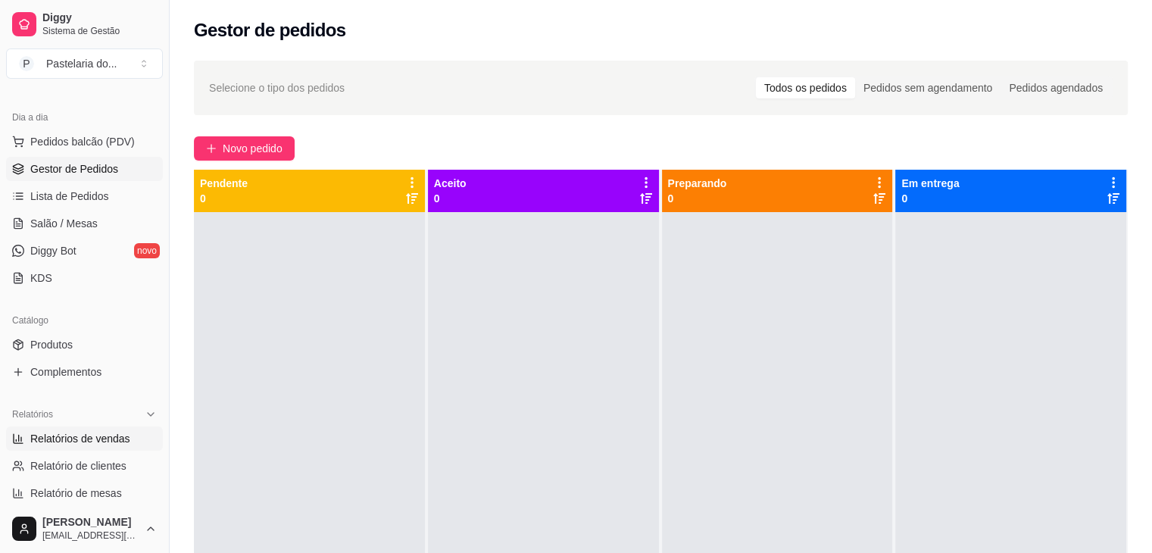
drag, startPoint x: 48, startPoint y: 431, endPoint x: 39, endPoint y: 431, distance: 8.3
click at [46, 431] on span "Relatórios de vendas" at bounding box center [80, 438] width 100 height 15
select select "ALL"
select select "0"
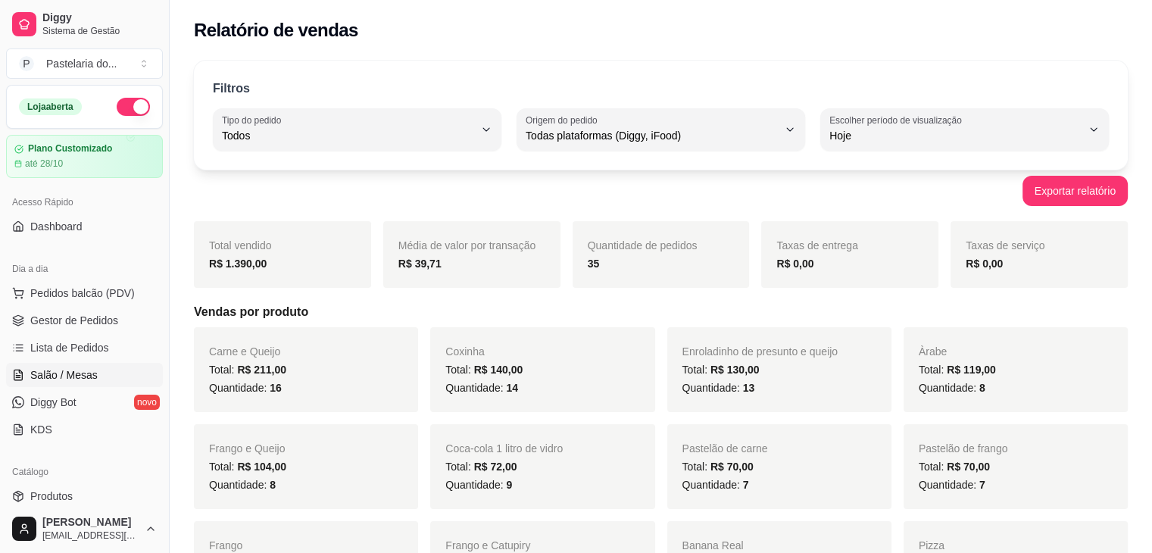
click at [65, 371] on span "Salão / Mesas" at bounding box center [63, 374] width 67 height 15
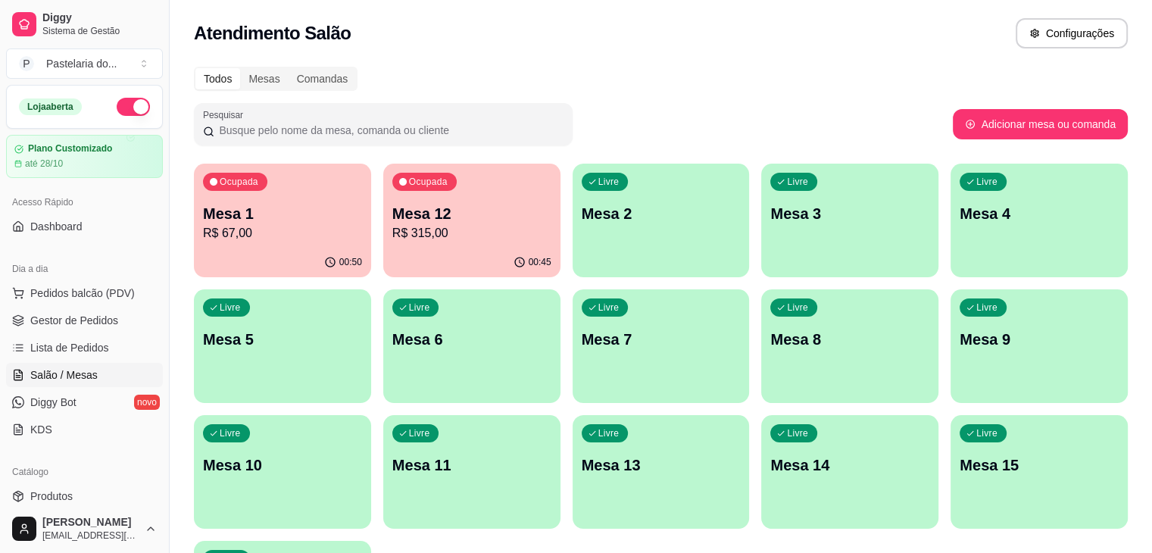
click at [406, 245] on div "Ocupada Mesa 12 R$ 315,00" at bounding box center [471, 206] width 177 height 84
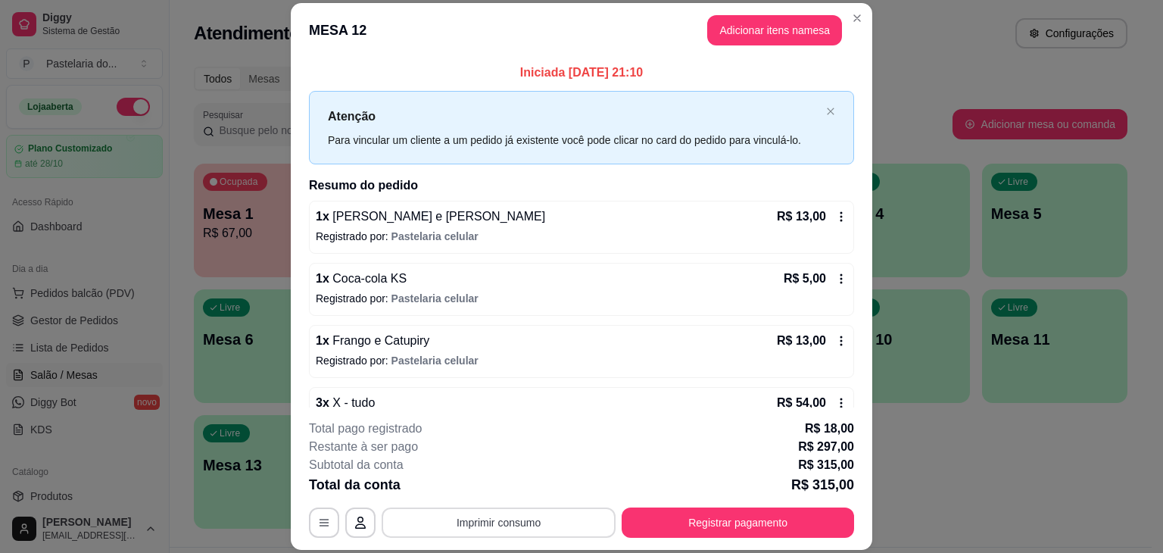
click at [464, 526] on button "Imprimir consumo" at bounding box center [499, 522] width 234 height 30
click at [476, 490] on button "IMPRESSORA" at bounding box center [498, 488] width 110 height 24
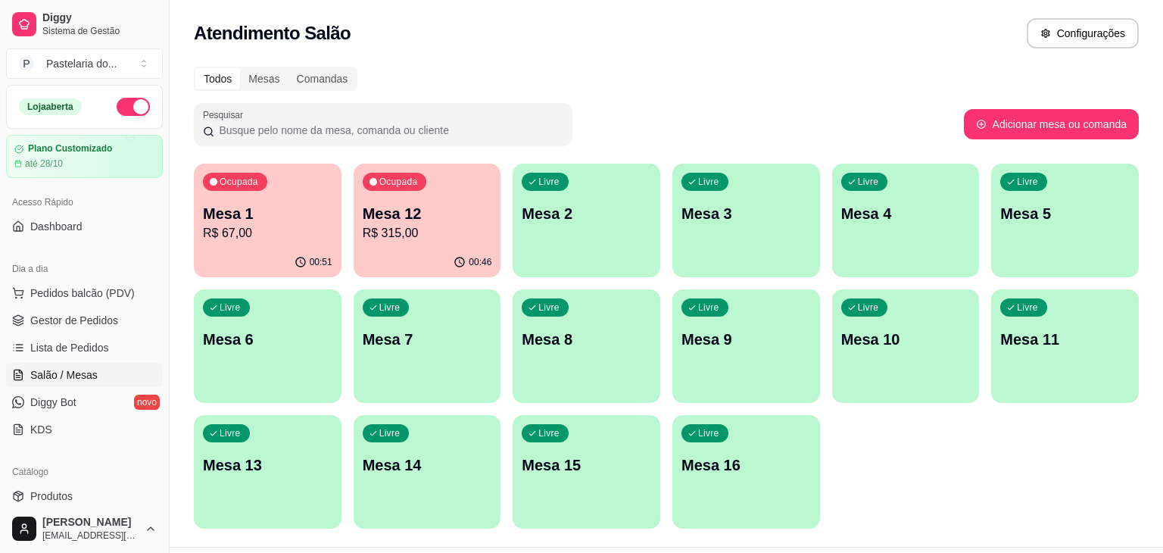
click at [876, 32] on div "Atendimento Salão Configurações" at bounding box center [666, 33] width 945 height 30
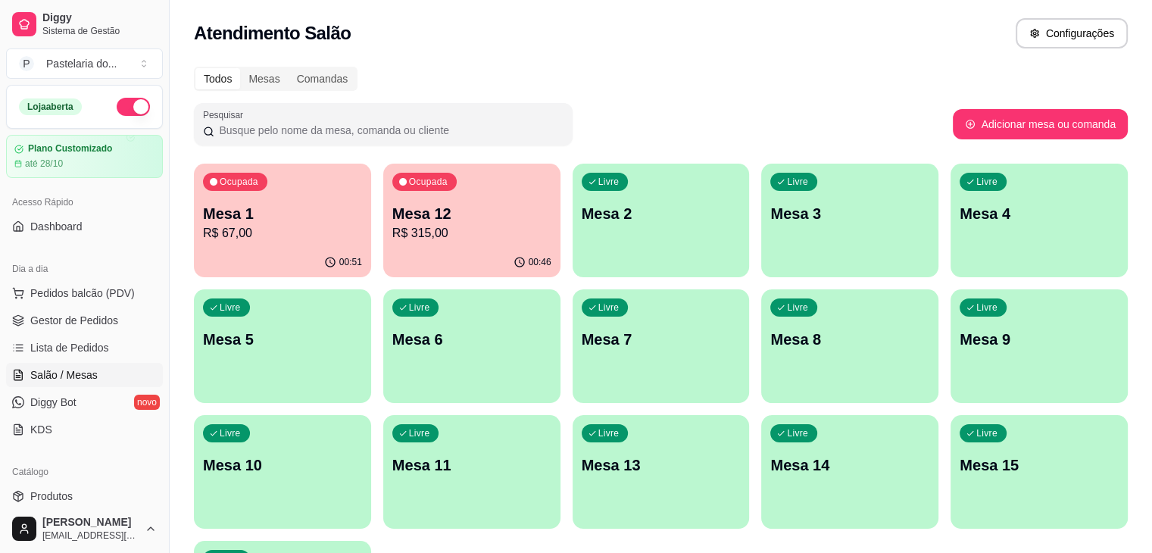
click at [485, 261] on div "00:46" at bounding box center [471, 263] width 177 height 30
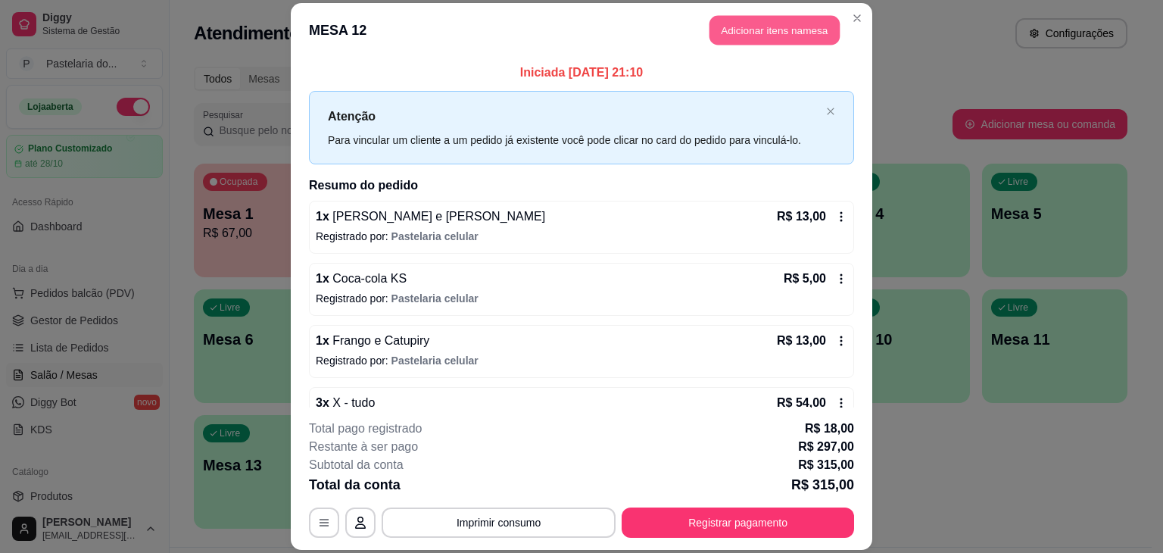
click at [727, 30] on button "Adicionar itens na mesa" at bounding box center [775, 30] width 130 height 30
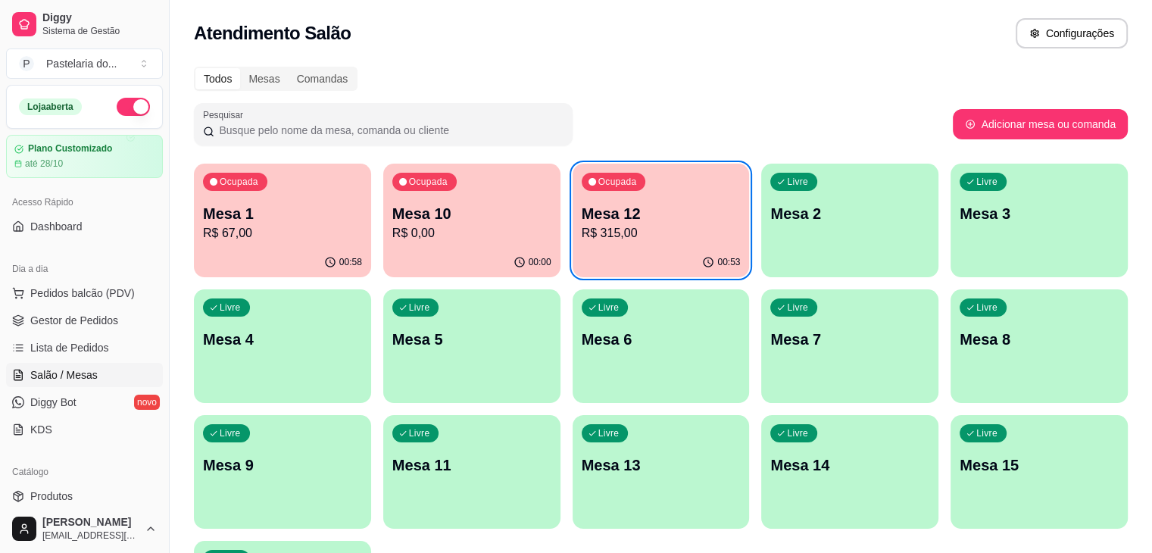
click at [471, 243] on div "Ocupada Mesa 10 R$ 0,00" at bounding box center [471, 206] width 177 height 84
click at [582, 229] on p "R$ 315,00" at bounding box center [661, 233] width 159 height 18
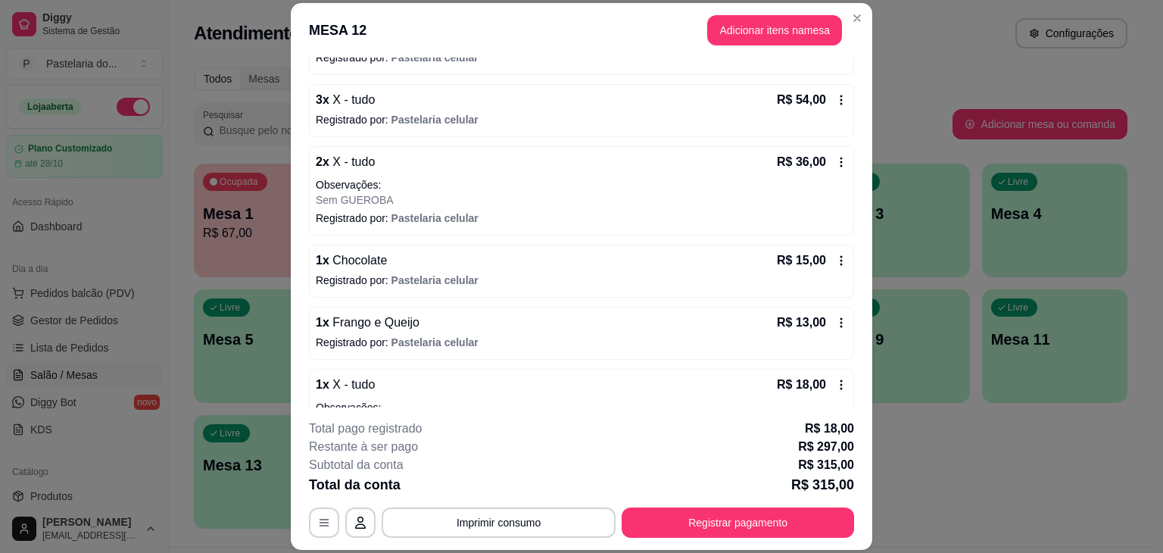
scroll to position [379, 0]
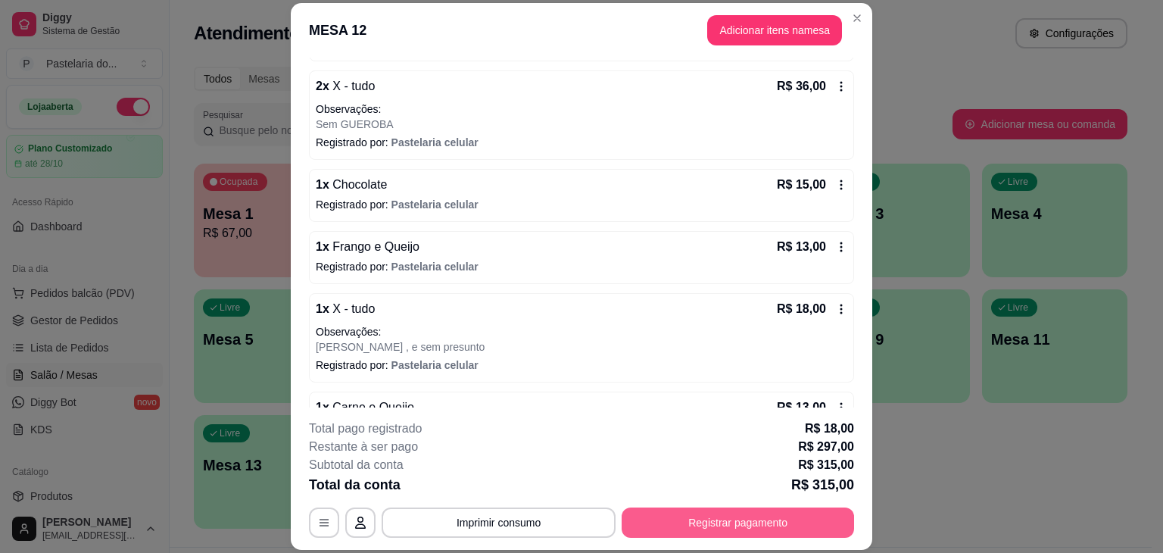
click at [738, 517] on button "Registrar pagamento" at bounding box center [738, 522] width 233 height 30
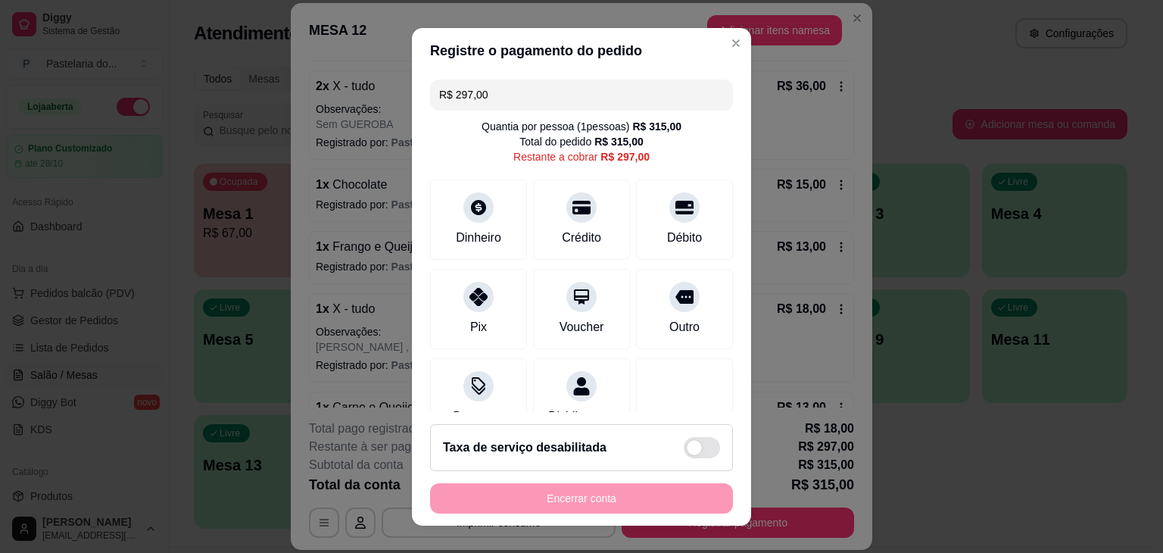
drag, startPoint x: 488, startPoint y: 98, endPoint x: 428, endPoint y: 97, distance: 59.8
click at [430, 97] on div "R$ 297,00" at bounding box center [581, 95] width 303 height 30
click at [529, 214] on div "Crédito" at bounding box center [582, 216] width 107 height 89
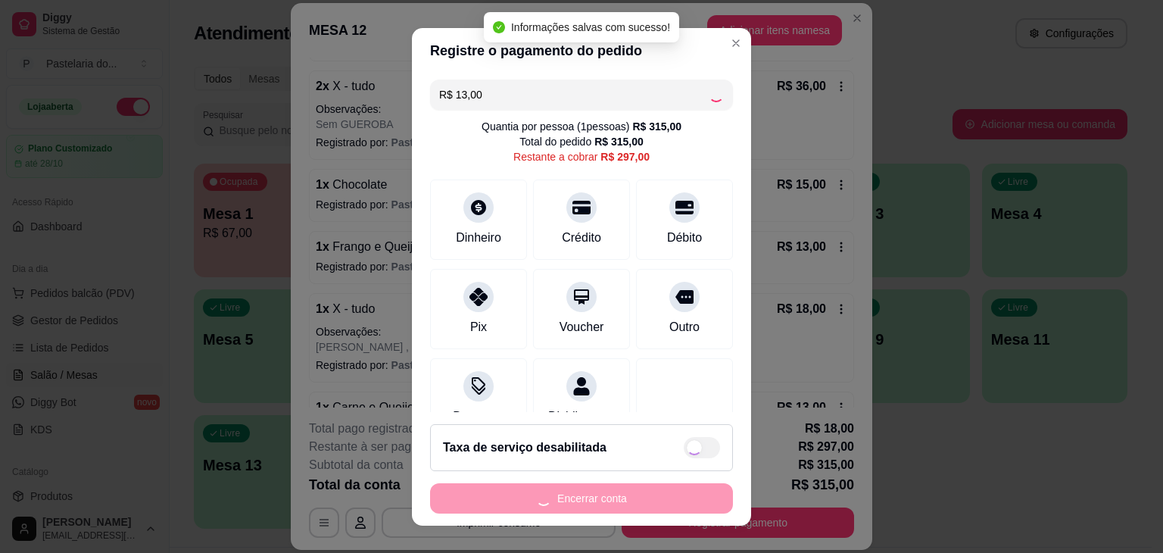
type input "R$ 284,00"
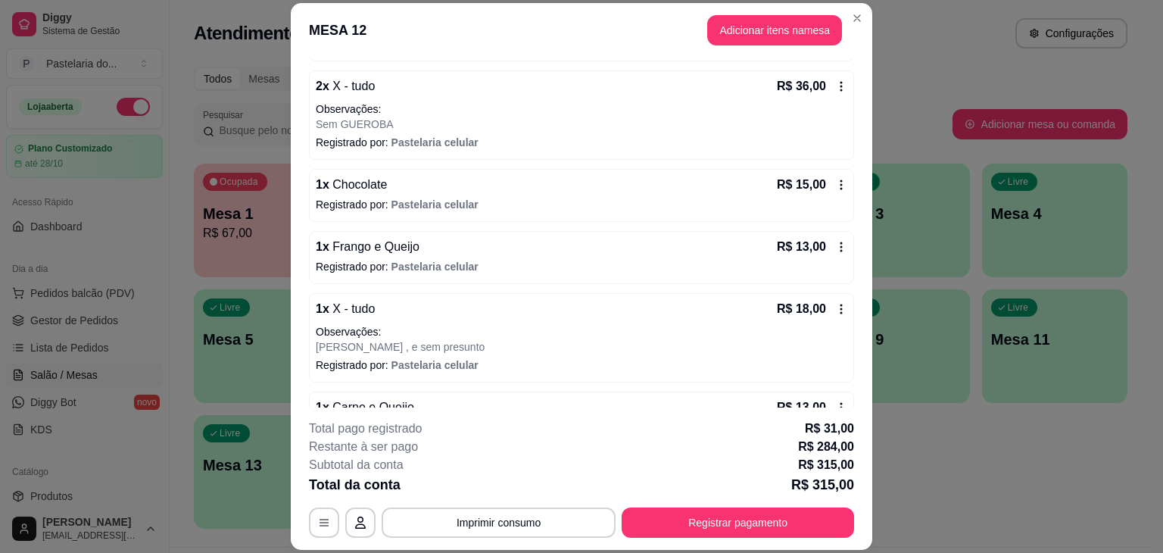
scroll to position [454, 0]
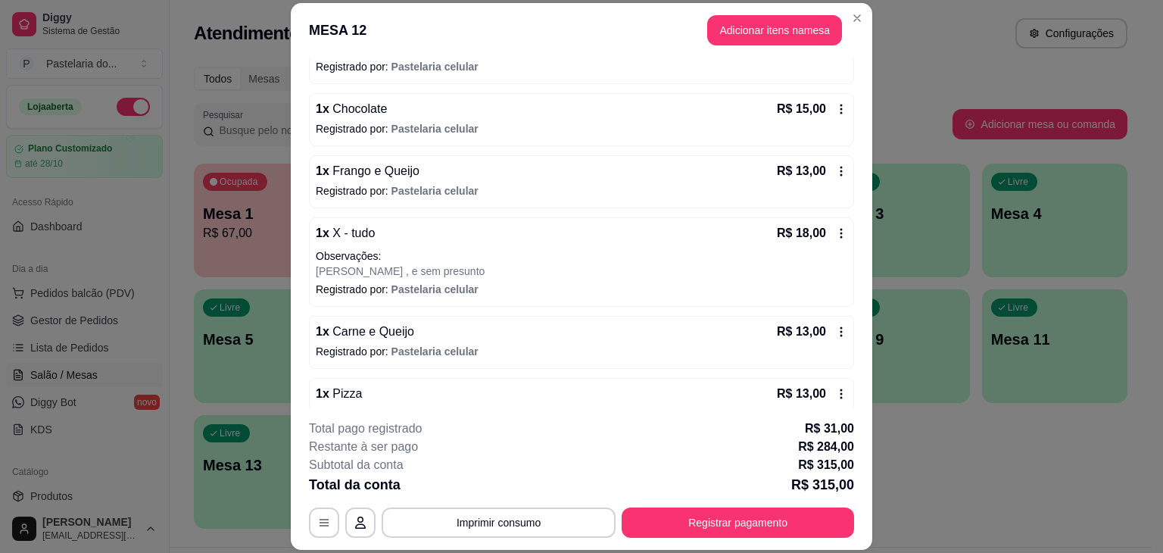
click at [721, 504] on div "**********" at bounding box center [581, 479] width 545 height 118
click at [725, 510] on button "Registrar pagamento" at bounding box center [739, 523] width 226 height 30
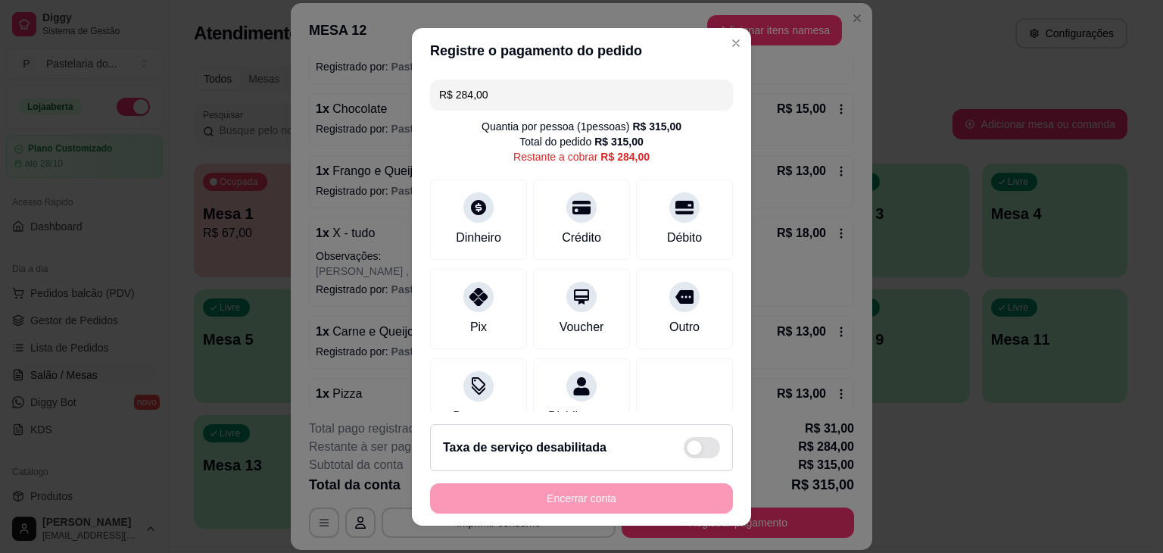
drag, startPoint x: 548, startPoint y: 105, endPoint x: 401, endPoint y: 111, distance: 147.8
click at [401, 111] on div "Registre o pagamento do pedido R$ 284,00 Quantia por pessoa ( 1 pessoas) R$ 315…" at bounding box center [581, 276] width 1163 height 553
click at [537, 225] on div "Crédito" at bounding box center [582, 216] width 107 height 89
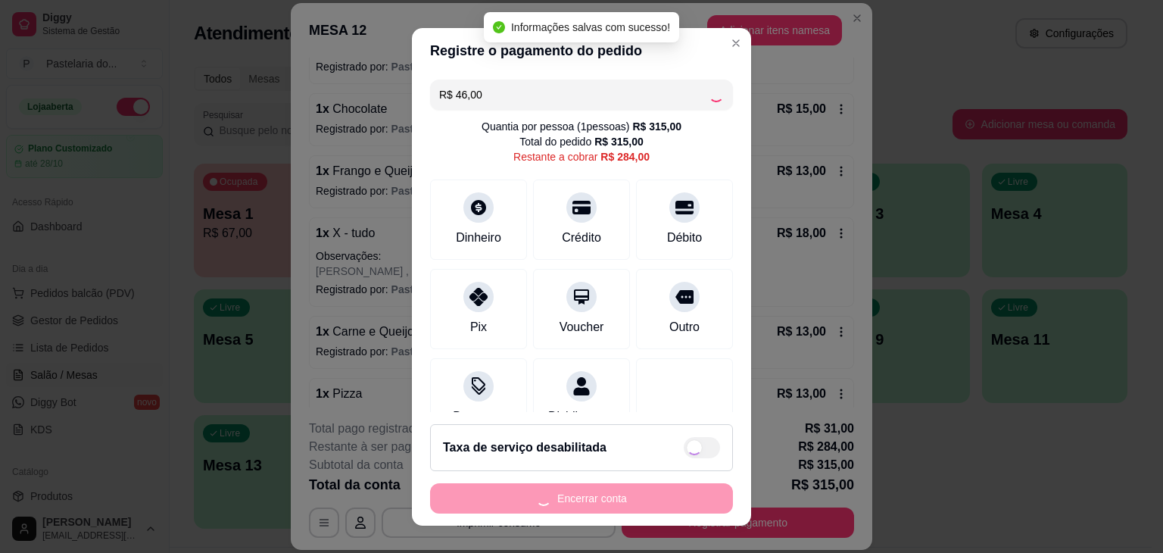
type input "R$ 238,00"
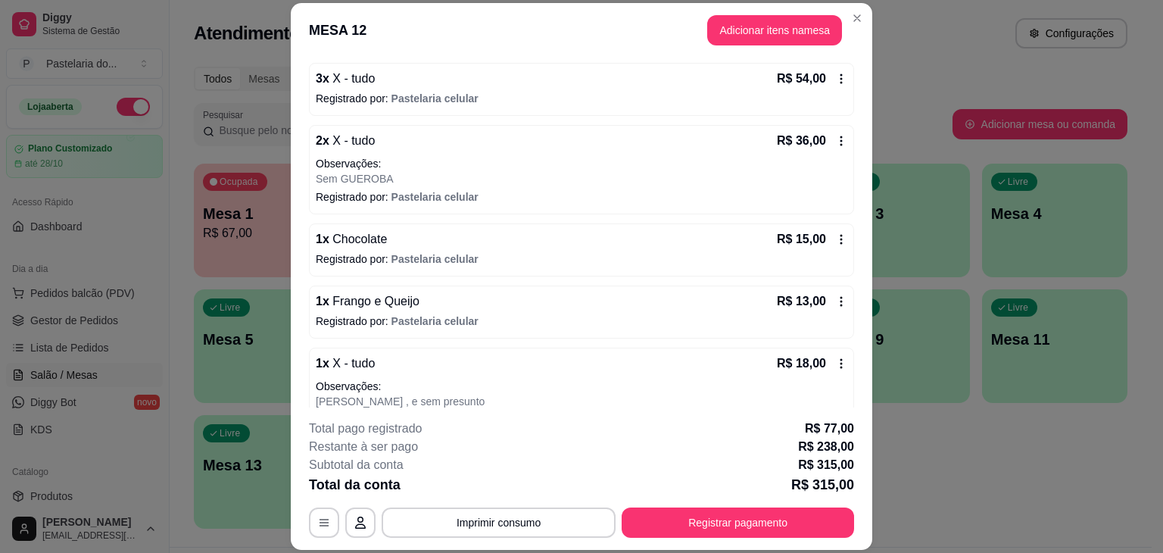
scroll to position [0, 0]
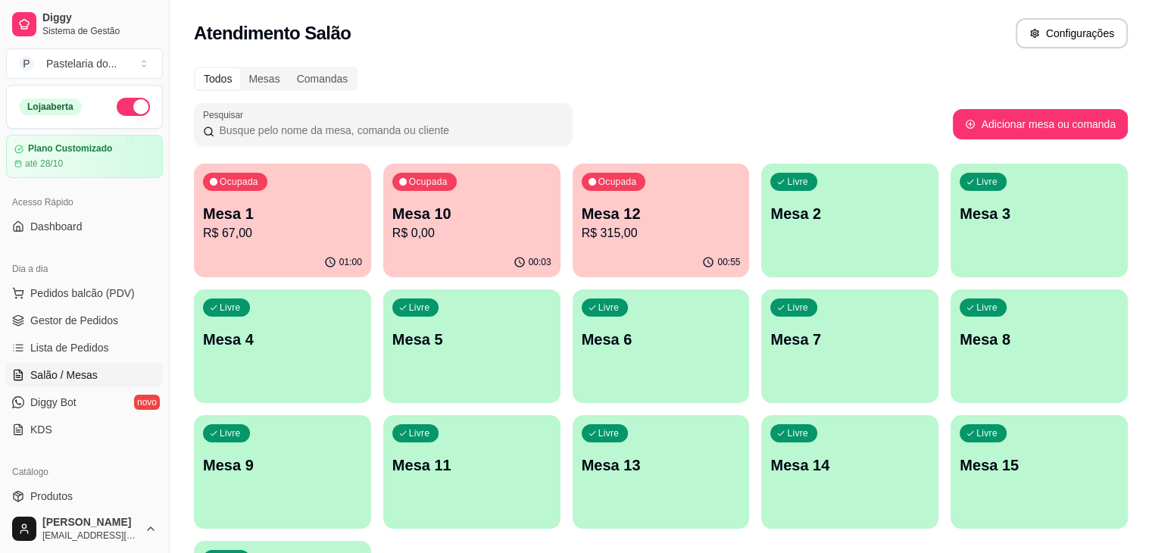
click at [582, 203] on p "Mesa 12" at bounding box center [661, 213] width 159 height 21
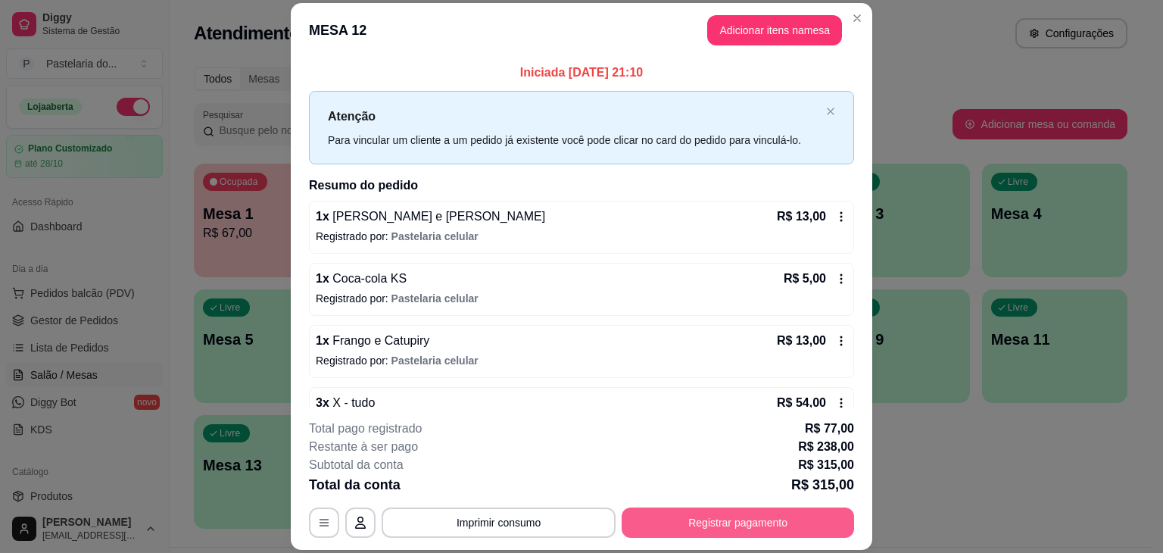
click at [803, 528] on button "Registrar pagamento" at bounding box center [738, 522] width 233 height 30
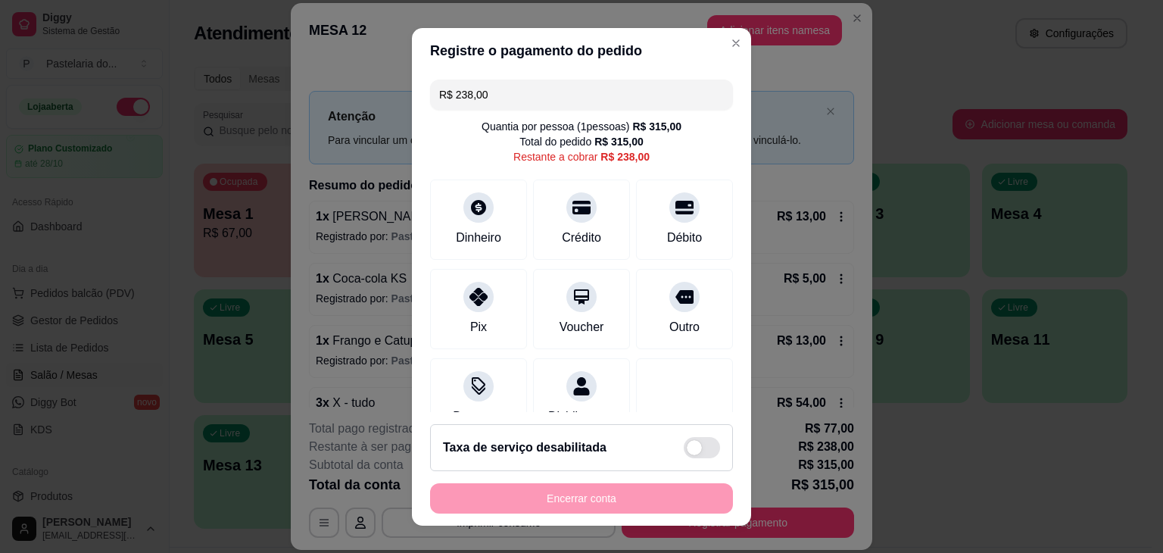
drag, startPoint x: 536, startPoint y: 98, endPoint x: 330, endPoint y: 80, distance: 206.8
click at [330, 80] on div "Registre o pagamento do pedido R$ 238,00 Quantia por pessoa ( 1 pessoas) R$ 315…" at bounding box center [581, 276] width 1163 height 553
click at [572, 208] on icon at bounding box center [582, 202] width 20 height 15
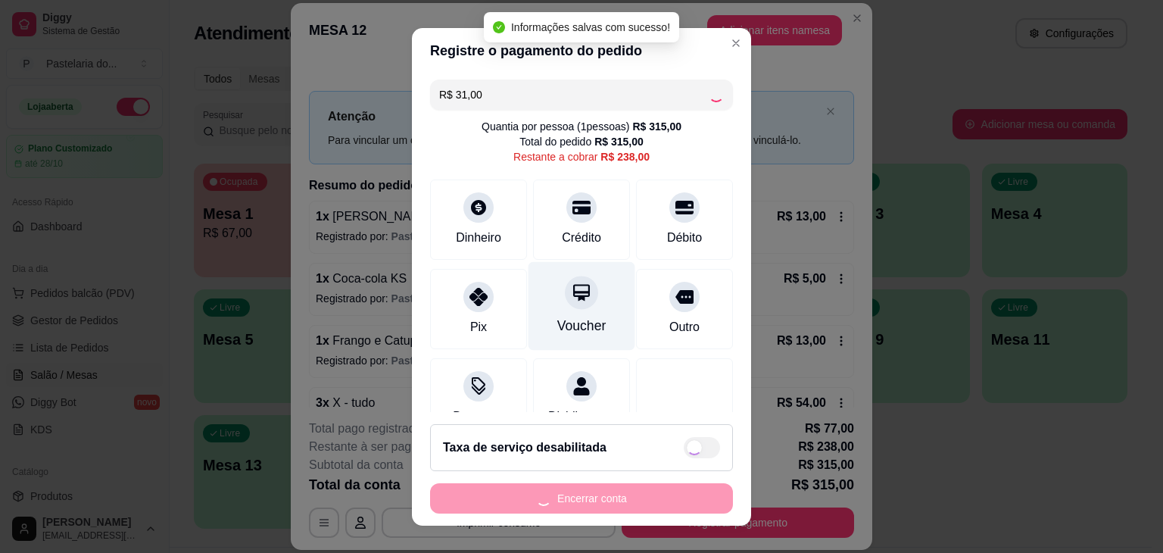
type input "R$ 207,00"
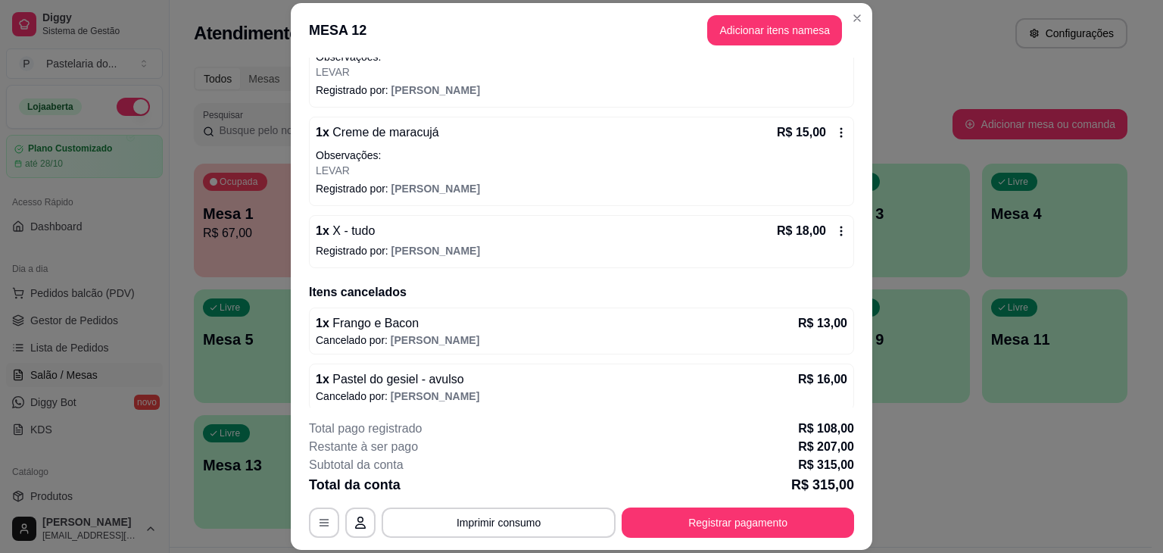
scroll to position [1460, 0]
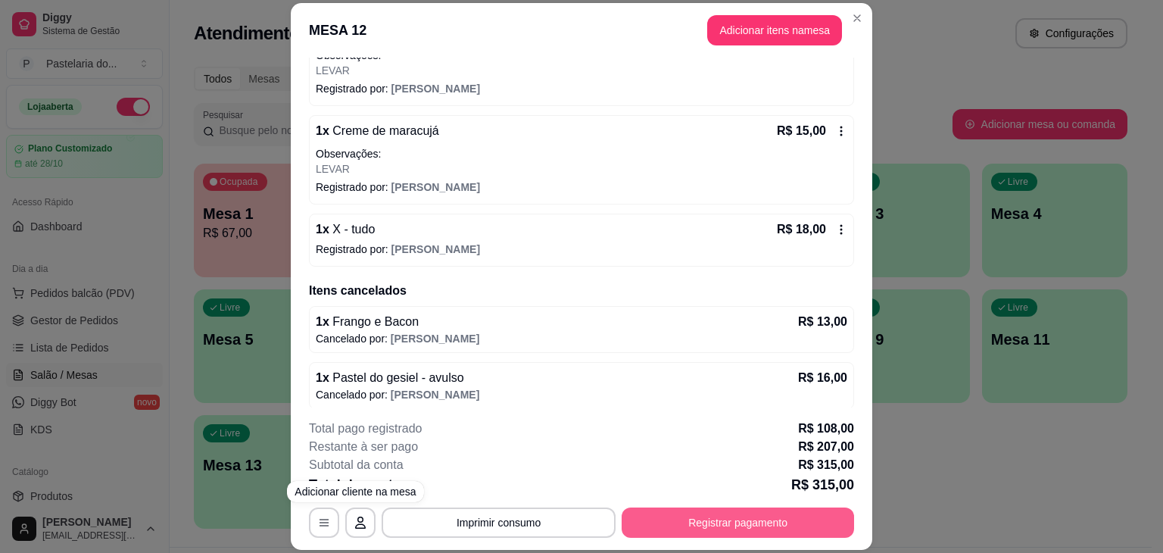
click at [708, 509] on button "Registrar pagamento" at bounding box center [738, 522] width 233 height 30
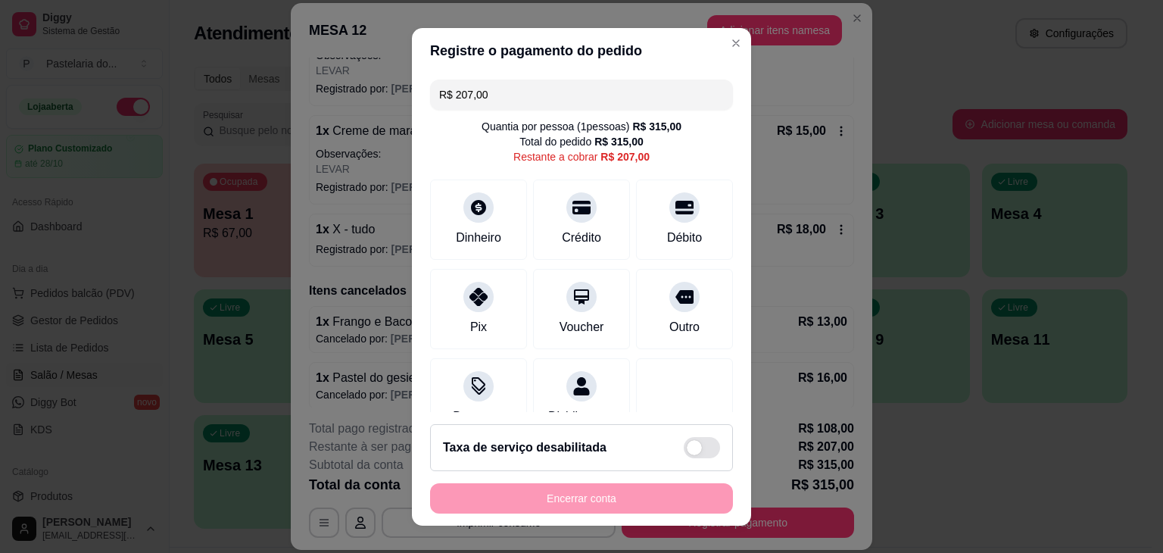
click at [412, 90] on div "R$ 207,00 Quantia por pessoa ( 1 pessoas) R$ 315,00 Total do pedido R$ 315,00 R…" at bounding box center [581, 242] width 339 height 339
click at [565, 216] on div at bounding box center [581, 202] width 33 height 33
type input "R$ 194,00"
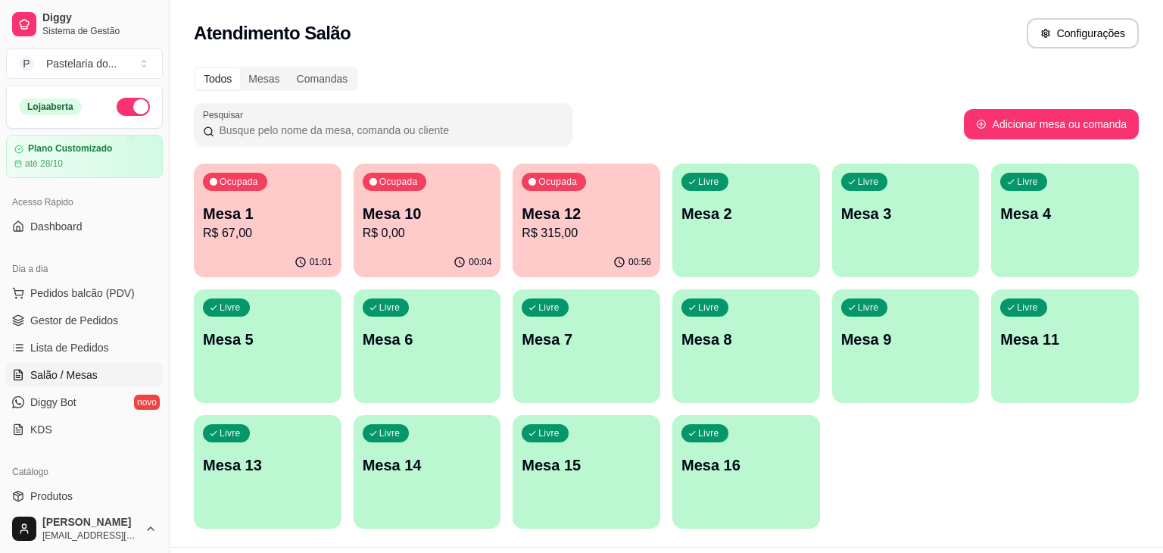
click at [901, 37] on div "Atendimento Salão Configurações" at bounding box center [666, 33] width 945 height 30
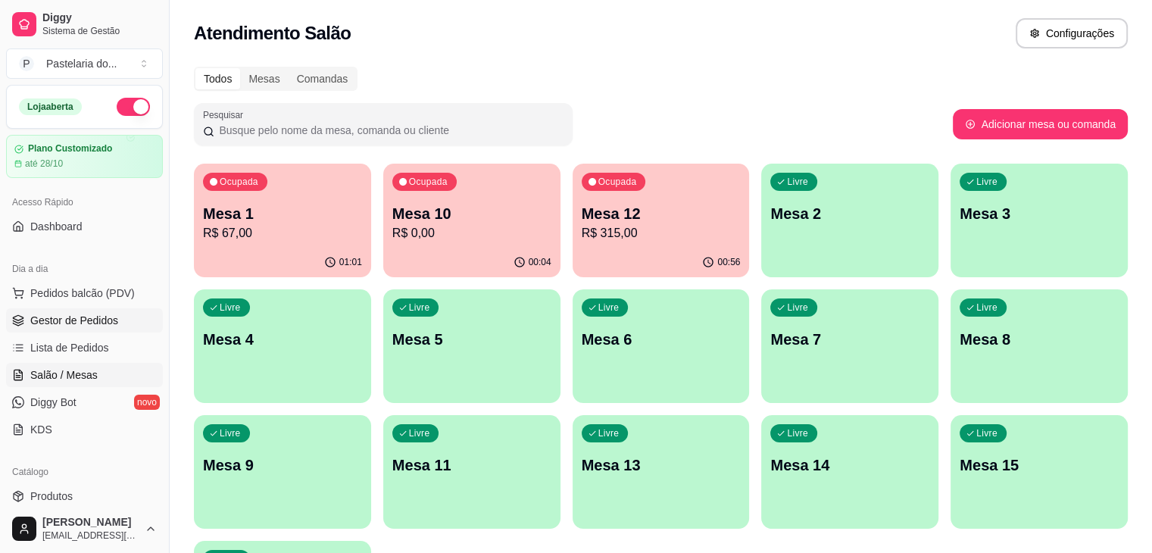
click at [121, 322] on link "Gestor de Pedidos" at bounding box center [84, 320] width 157 height 24
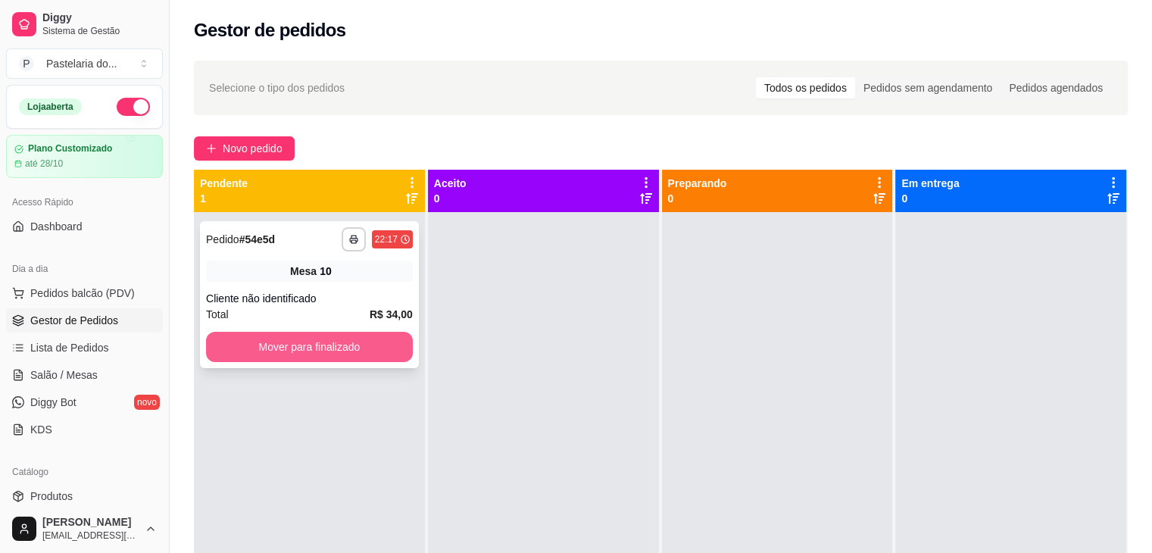
click at [382, 352] on button "Mover para finalizado" at bounding box center [309, 347] width 207 height 30
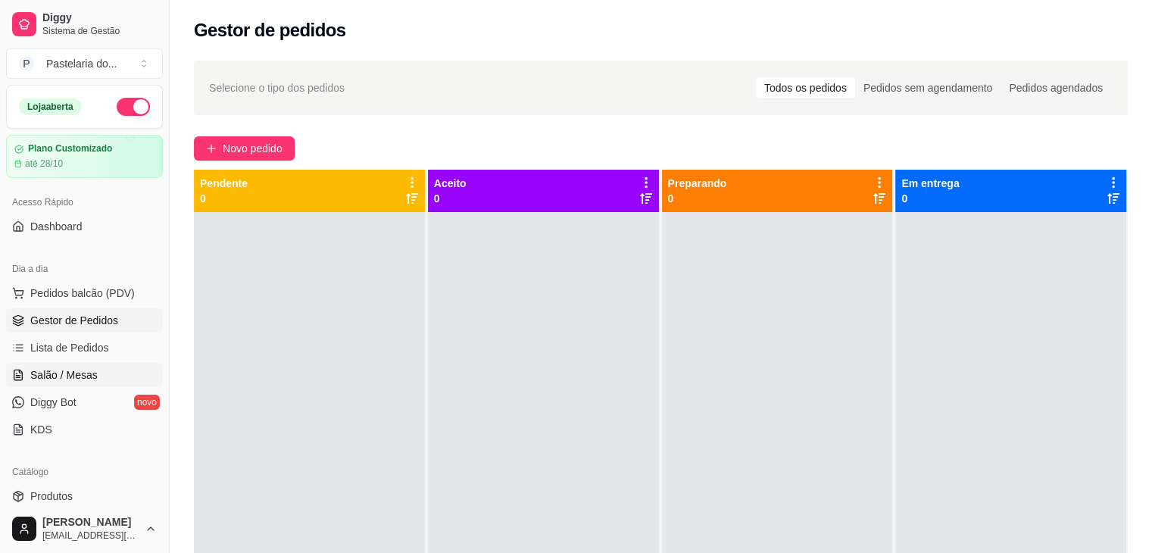
click at [89, 384] on link "Salão / Mesas" at bounding box center [84, 375] width 157 height 24
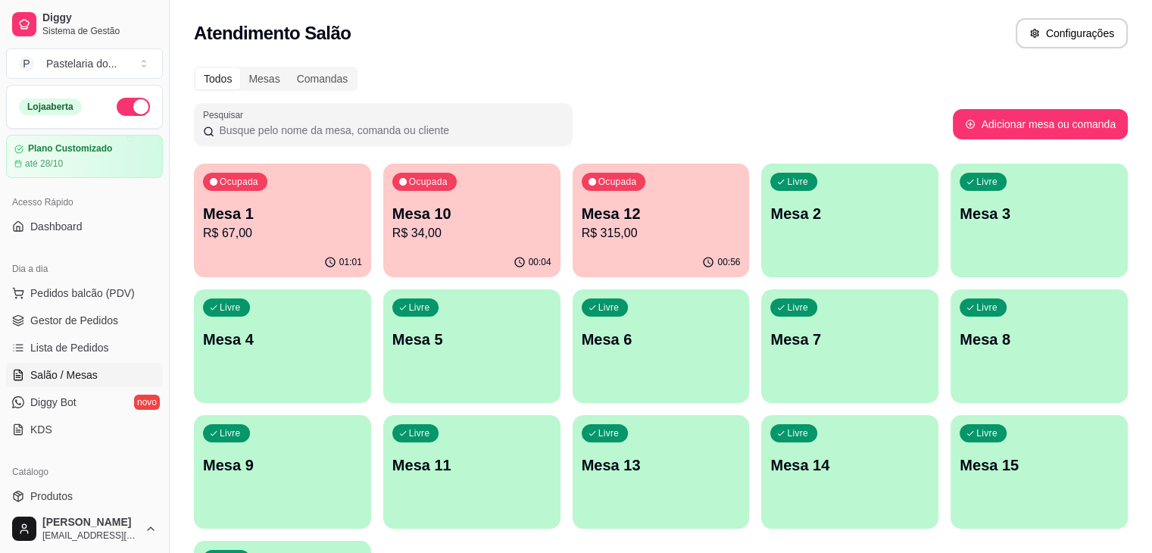
click at [403, 217] on p "Mesa 10" at bounding box center [471, 213] width 159 height 21
click at [573, 258] on div "00:57" at bounding box center [661, 263] width 177 height 30
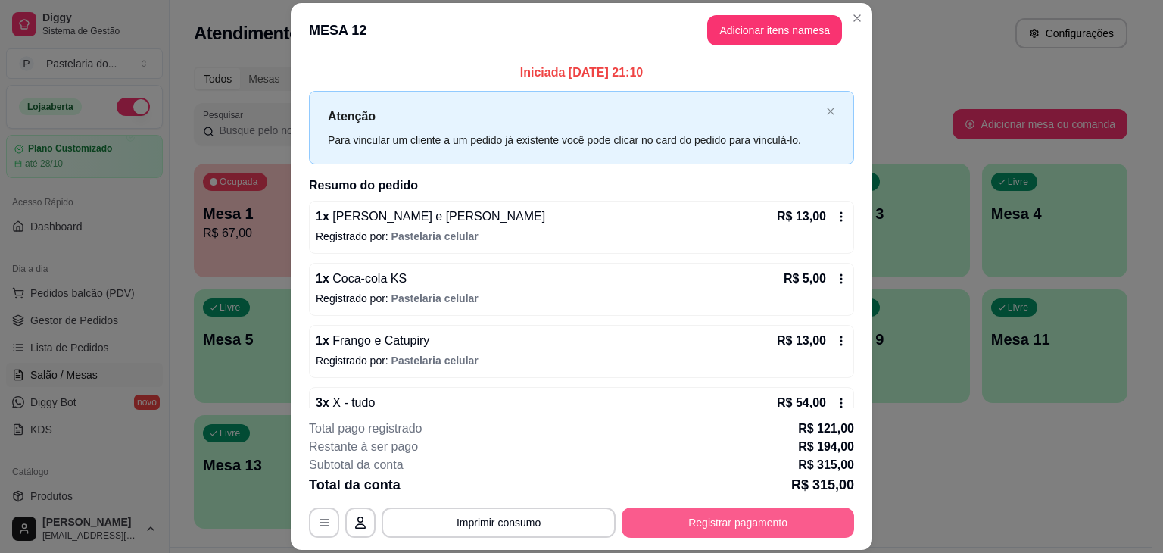
click at [694, 525] on button "Registrar pagamento" at bounding box center [738, 522] width 233 height 30
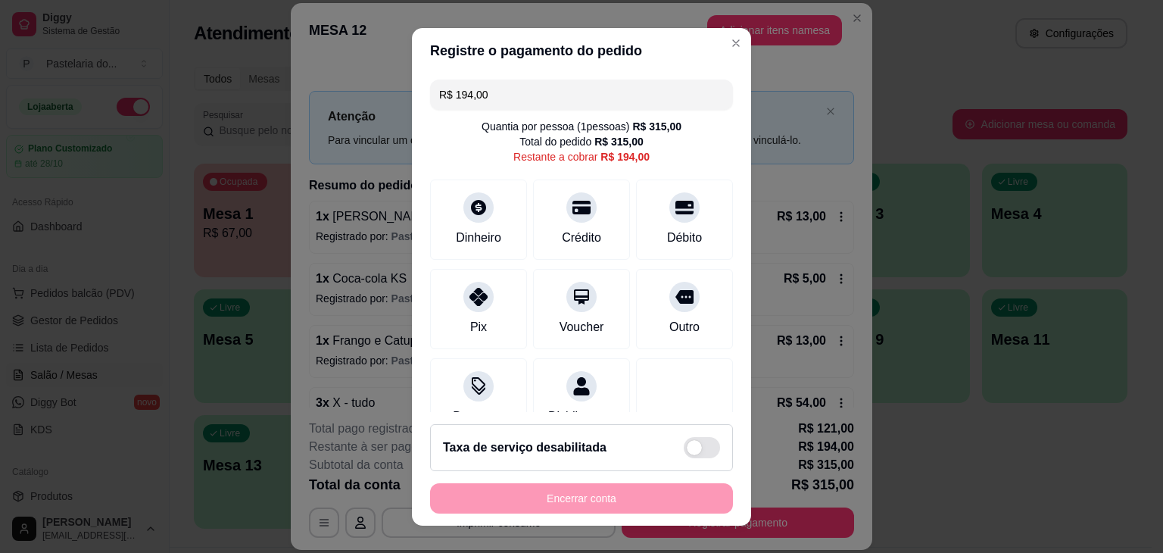
drag, startPoint x: 473, startPoint y: 109, endPoint x: 388, endPoint y: 115, distance: 85.0
click at [388, 115] on div "Registre o pagamento do pedido R$ 194,00 Quantia por pessoa ( 1 pessoas) R$ 315…" at bounding box center [581, 276] width 1163 height 553
click at [572, 202] on icon at bounding box center [582, 202] width 20 height 15
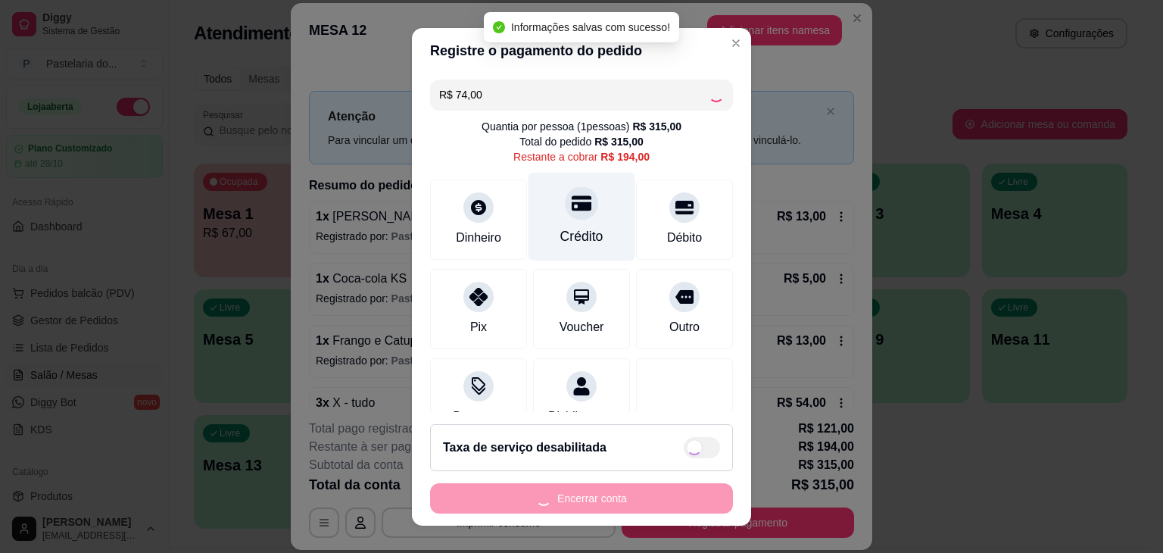
type input "R$ 120,00"
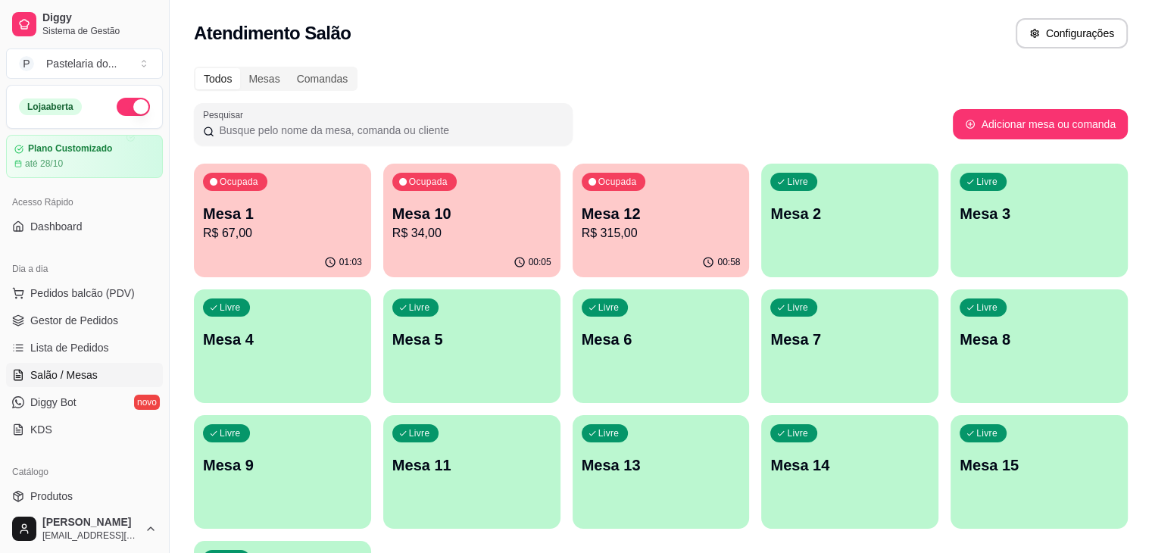
click at [606, 191] on div "Ocupada Mesa 12 R$ 315,00" at bounding box center [661, 206] width 177 height 84
click at [612, 208] on p "Mesa 12" at bounding box center [661, 213] width 159 height 21
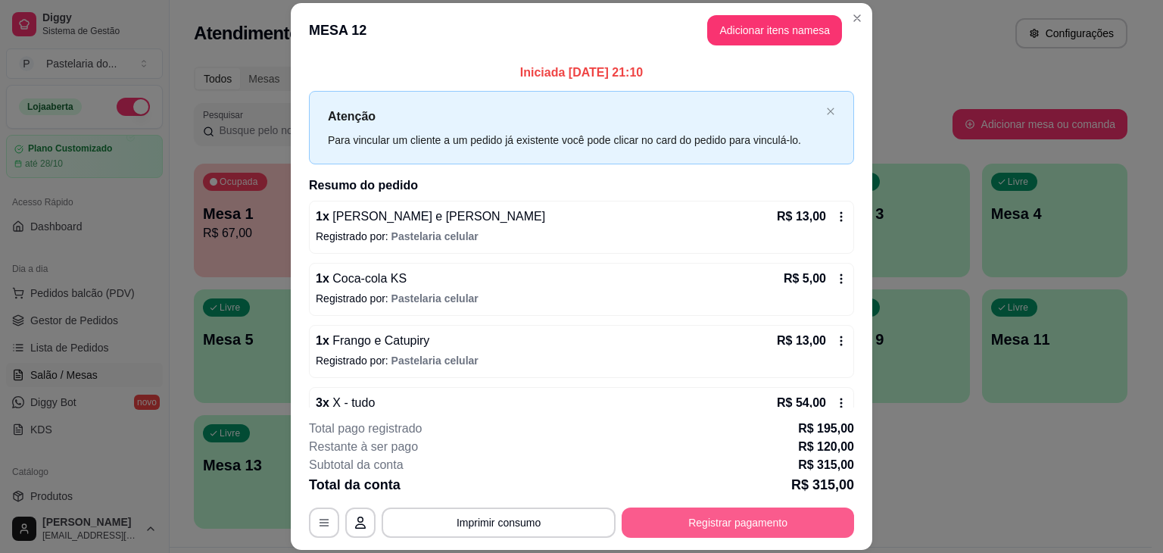
click at [807, 510] on button "Registrar pagamento" at bounding box center [738, 522] width 233 height 30
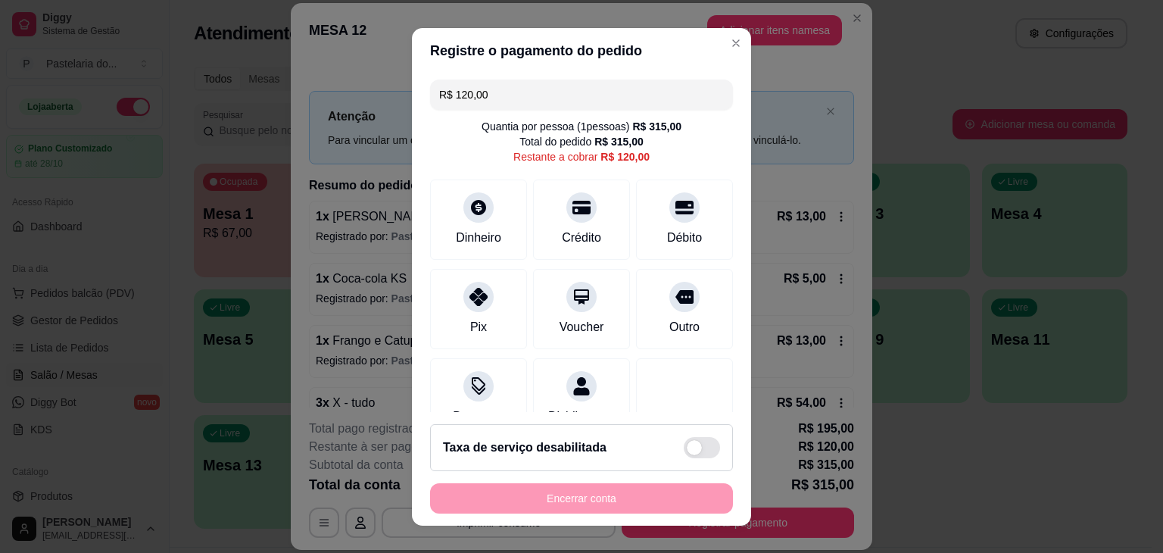
drag, startPoint x: 451, startPoint y: 106, endPoint x: 421, endPoint y: 109, distance: 30.4
click at [421, 109] on div "R$ 120,00 Quantia por pessoa ( 1 pessoas) R$ 315,00 Total do pedido R$ 315,00 R…" at bounding box center [581, 242] width 339 height 339
click at [560, 240] on div "Crédito" at bounding box center [581, 236] width 43 height 20
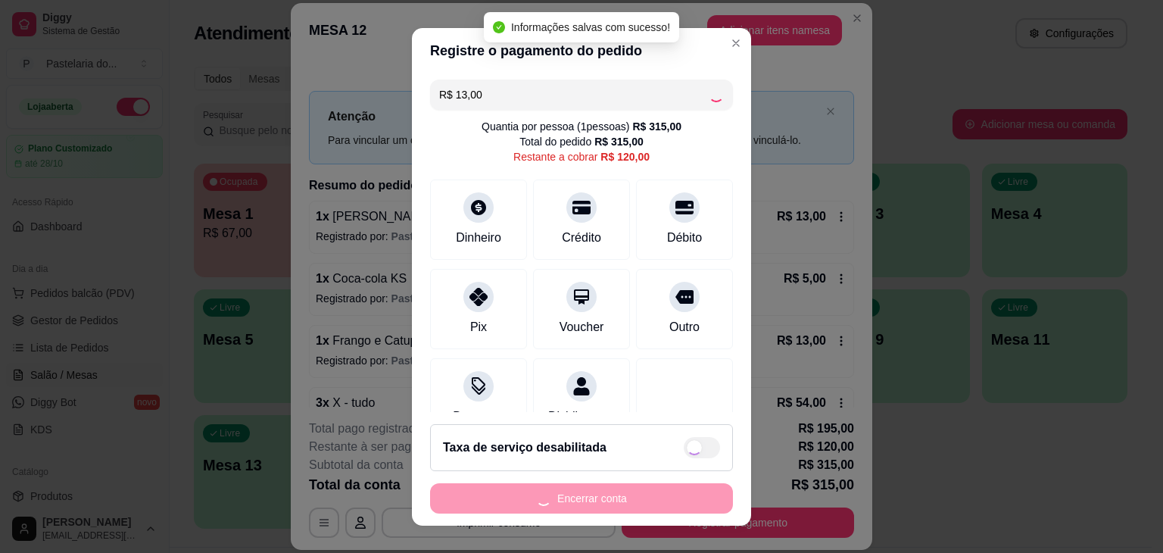
type input "R$ 107,00"
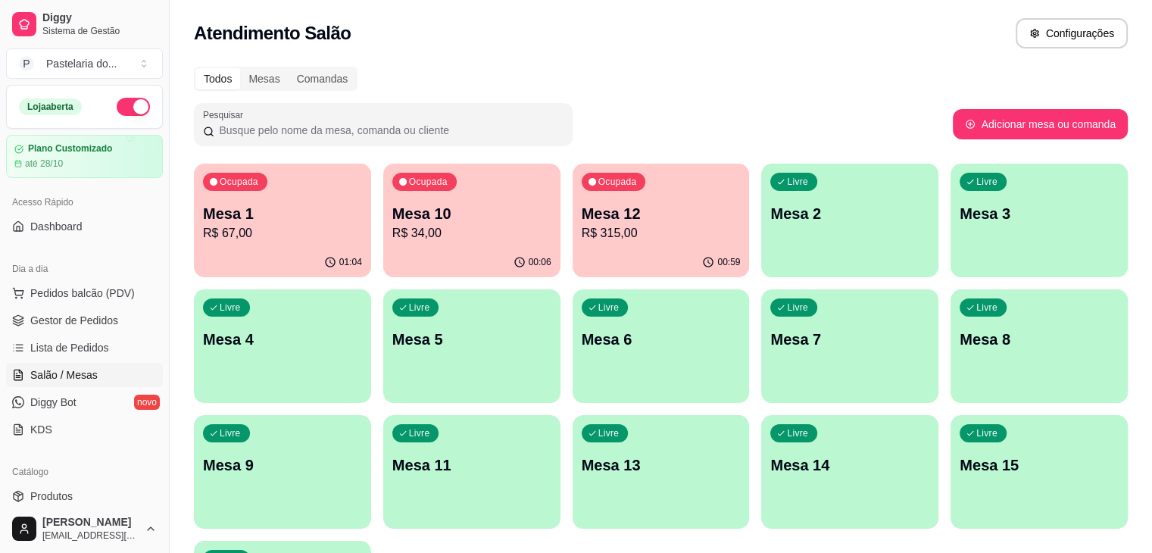
click at [701, 34] on div "Atendimento Salão Configurações" at bounding box center [661, 33] width 934 height 30
click at [273, 208] on p "Mesa 1" at bounding box center [282, 213] width 159 height 21
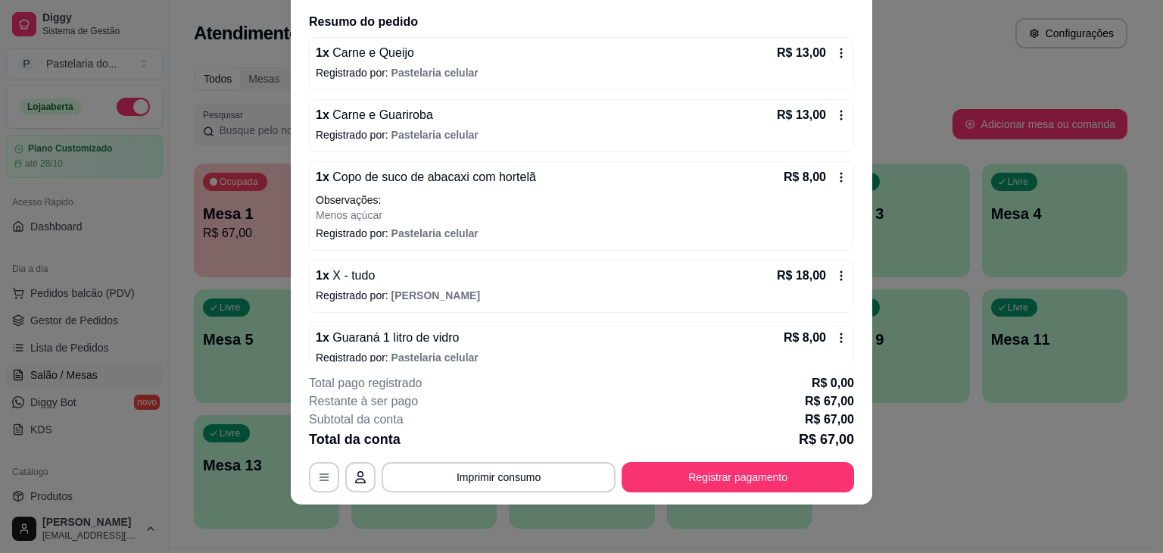
scroll to position [151, 0]
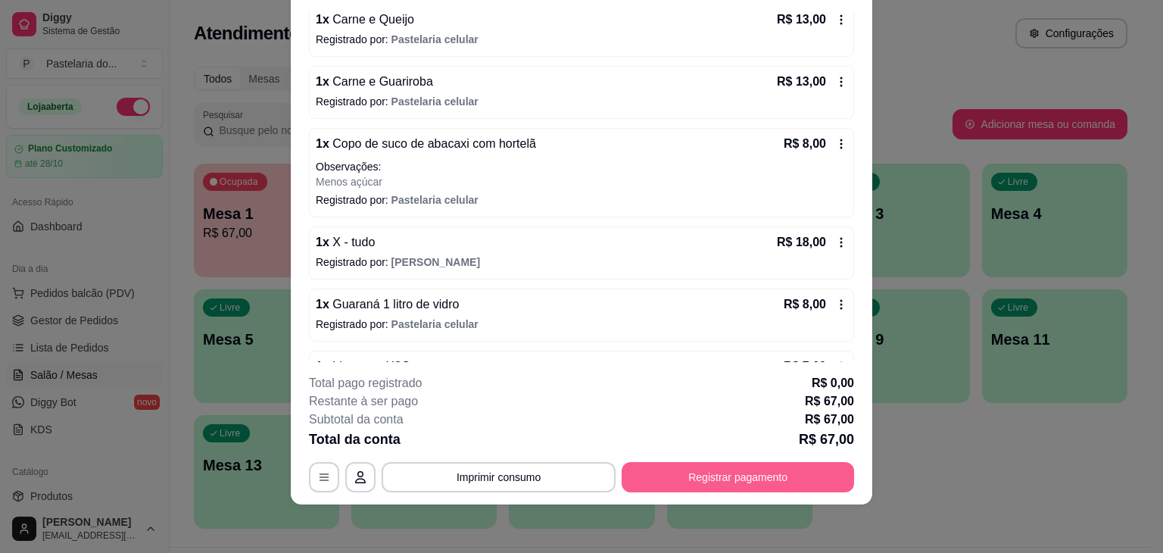
click at [694, 473] on button "Registrar pagamento" at bounding box center [738, 477] width 233 height 30
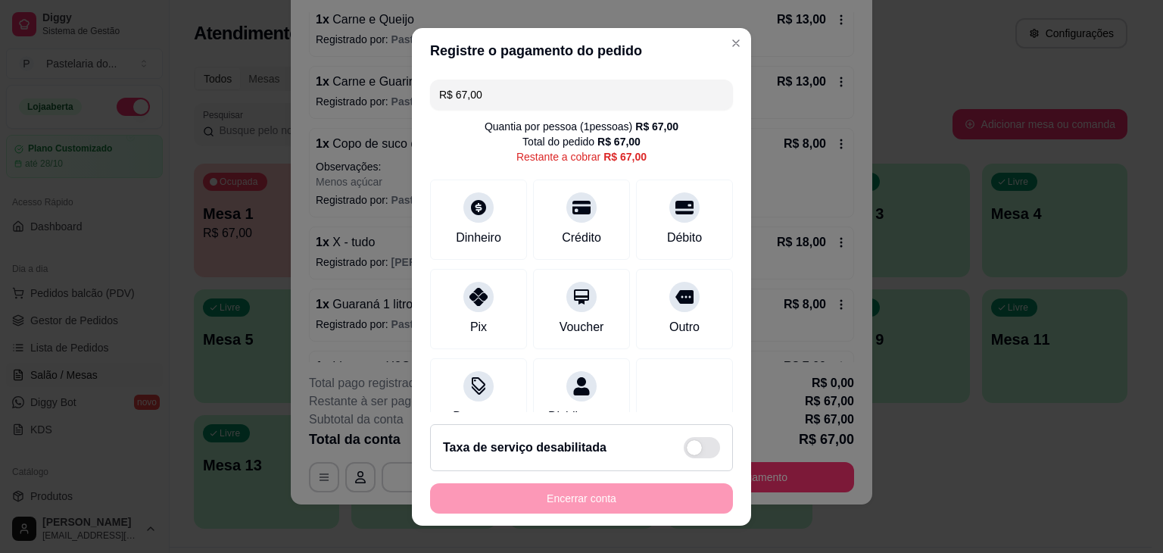
click at [510, 99] on input "R$ 67,00" at bounding box center [581, 95] width 285 height 30
type input "R$ 34,00"
click at [488, 224] on div "Dinheiro" at bounding box center [479, 216] width 107 height 89
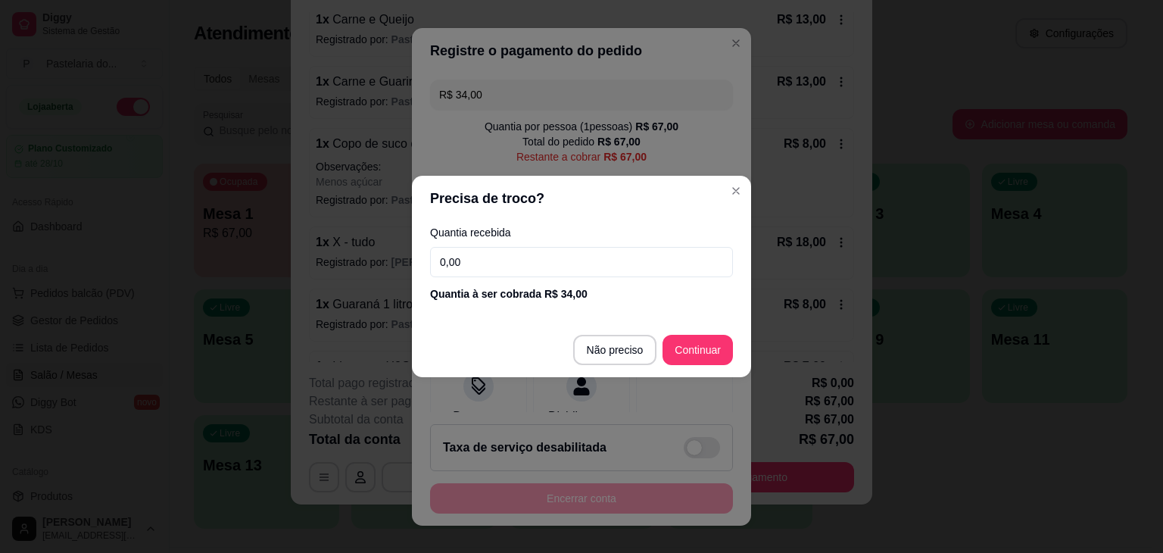
click at [504, 256] on input "0,00" at bounding box center [581, 262] width 303 height 30
type input "100,00"
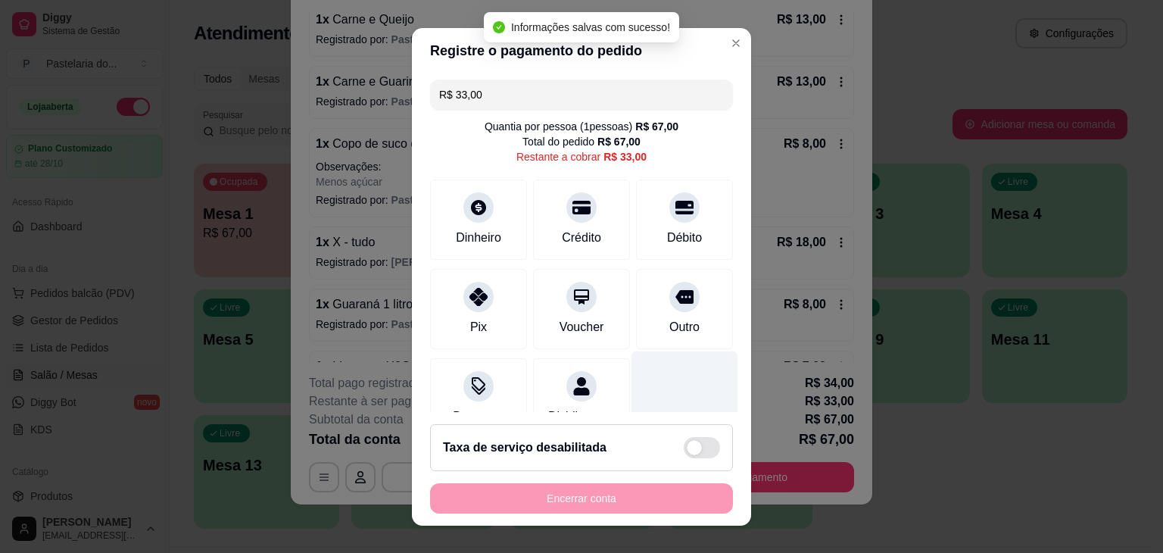
scroll to position [128, 0]
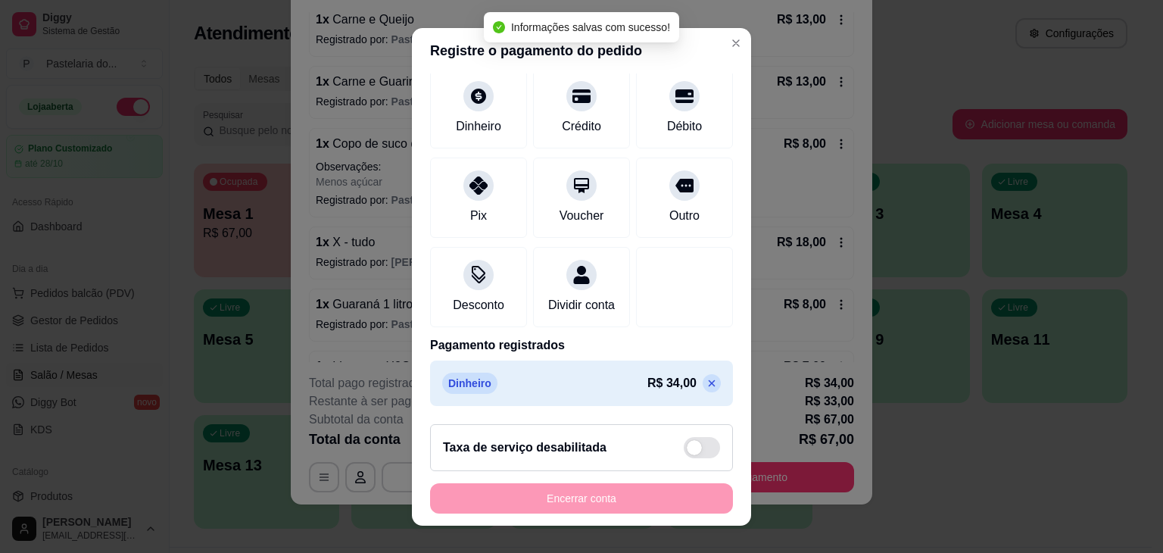
click at [703, 379] on p at bounding box center [712, 383] width 18 height 18
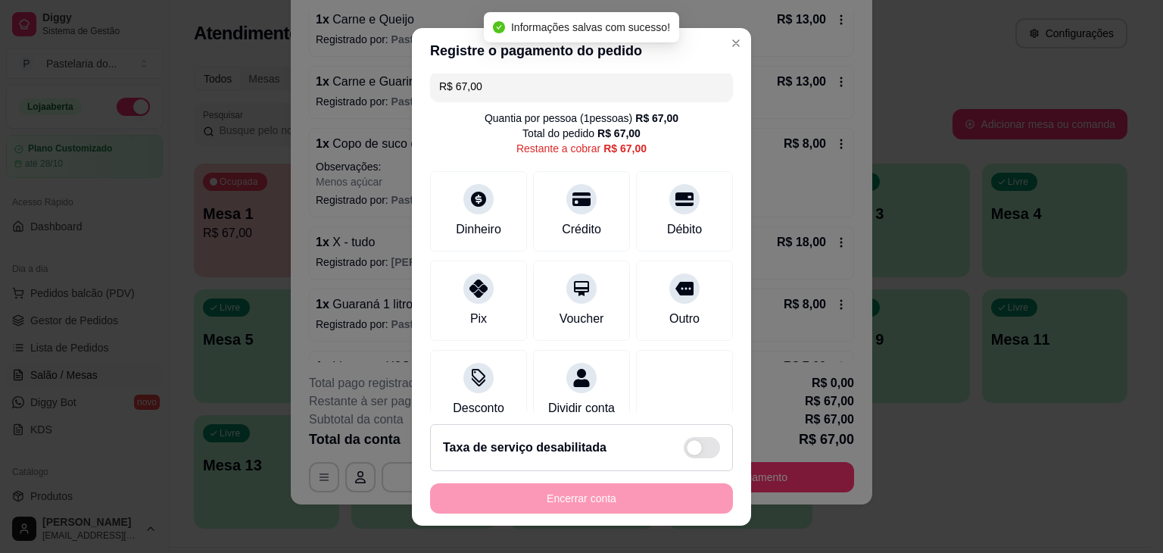
scroll to position [0, 0]
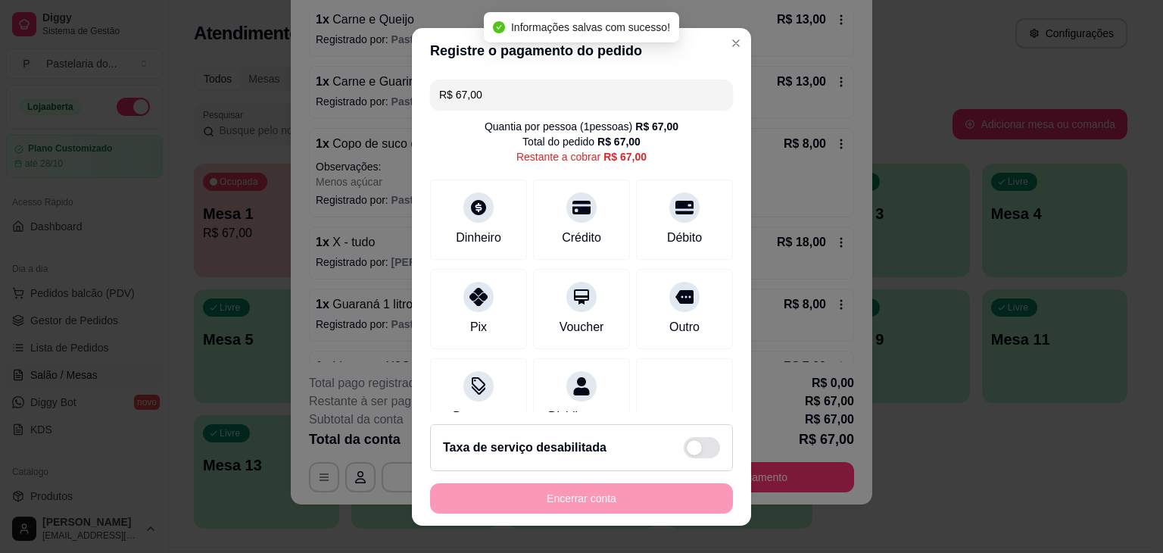
click at [554, 77] on div "R$ 67,00 Quantia por pessoa ( 1 pessoas) R$ 67,00 Total do pedido R$ 67,00 Rest…" at bounding box center [581, 242] width 339 height 339
click at [549, 93] on input "R$ 67,00" at bounding box center [581, 95] width 285 height 30
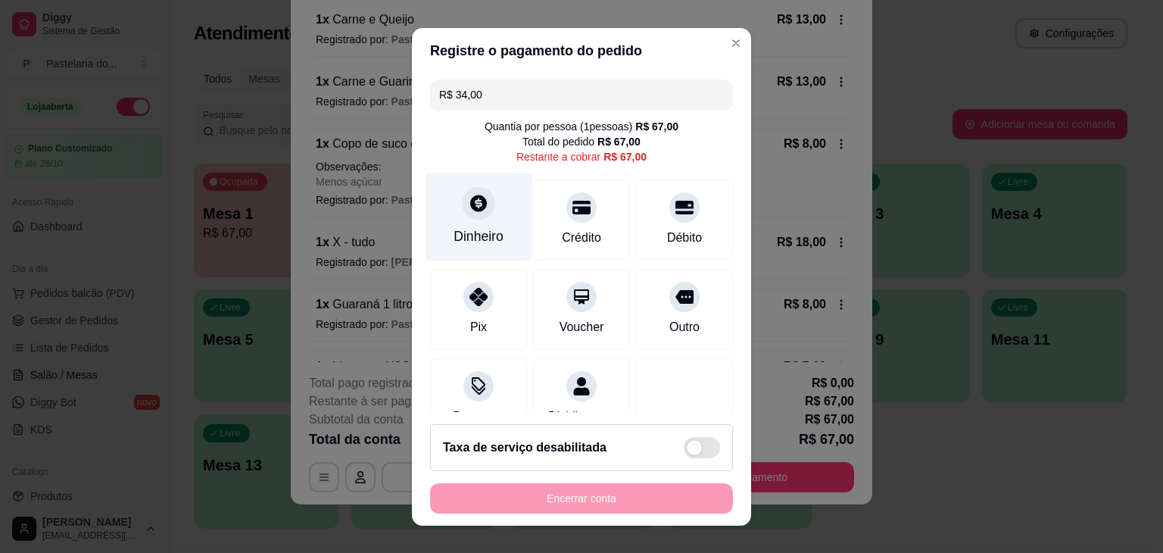
type input "R$ 34,00"
click at [454, 242] on div "Dinheiro" at bounding box center [479, 236] width 50 height 20
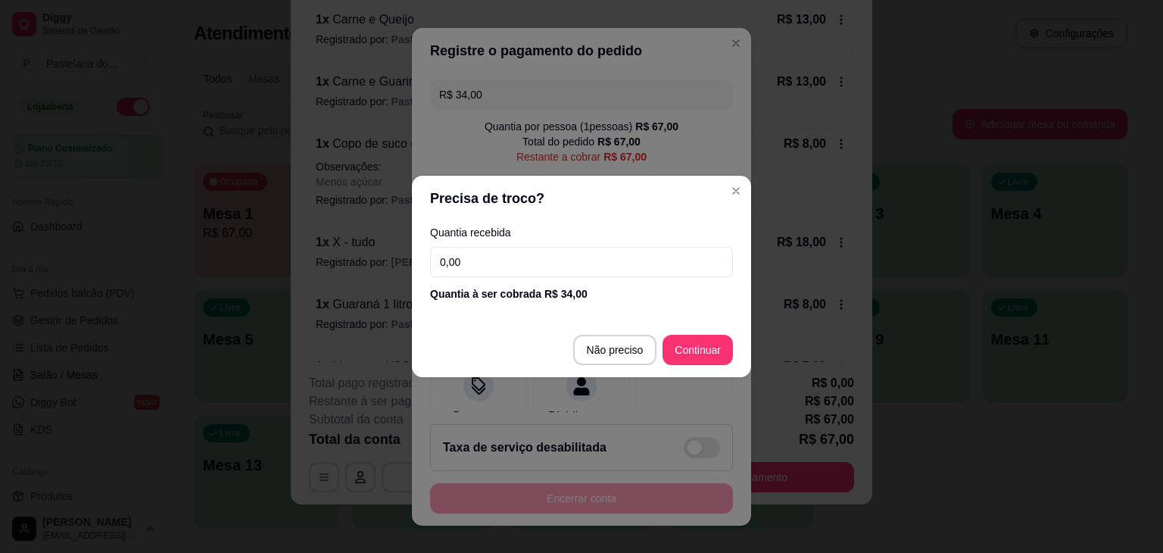
click at [473, 264] on input "0,00" at bounding box center [581, 262] width 303 height 30
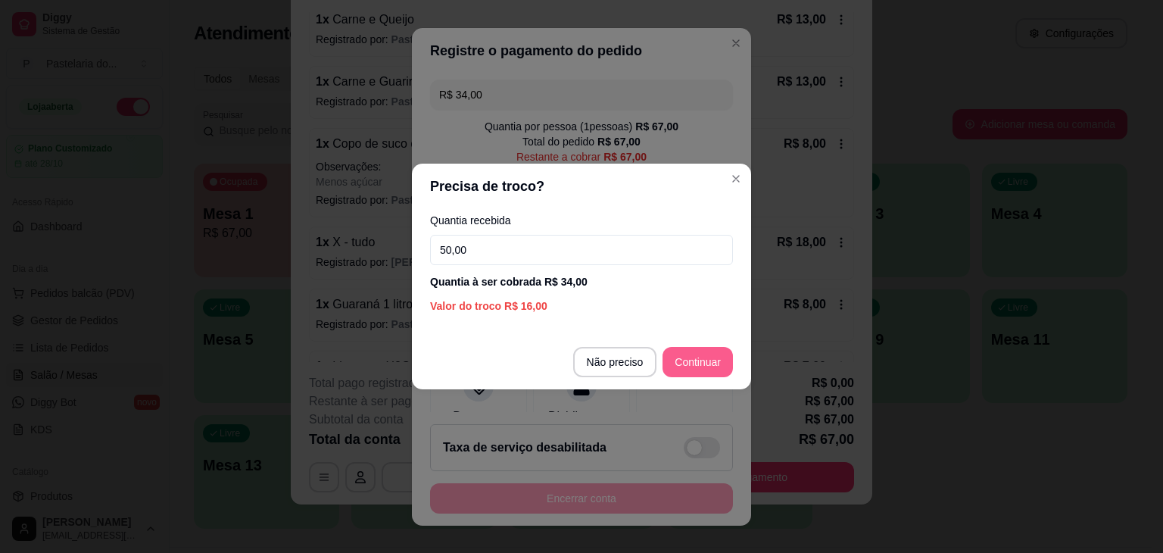
type input "50,00"
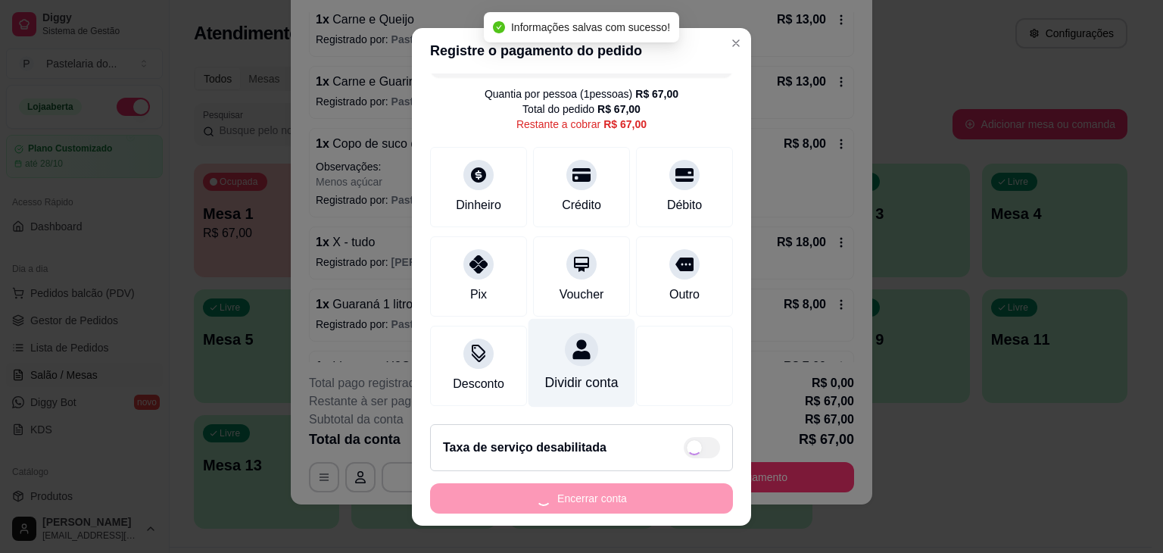
type input "R$ 33,00"
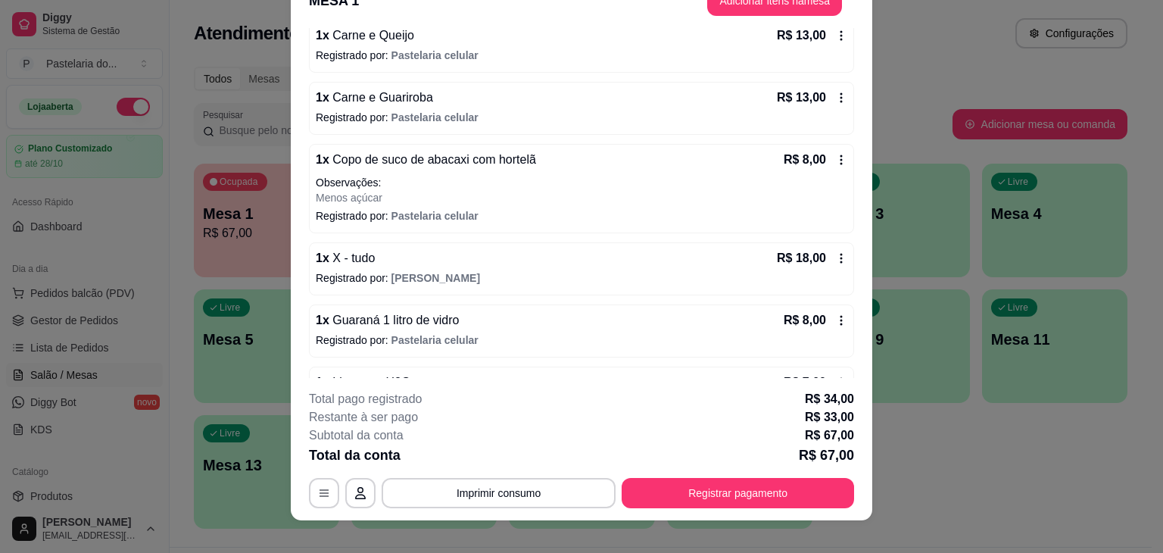
scroll to position [45, 0]
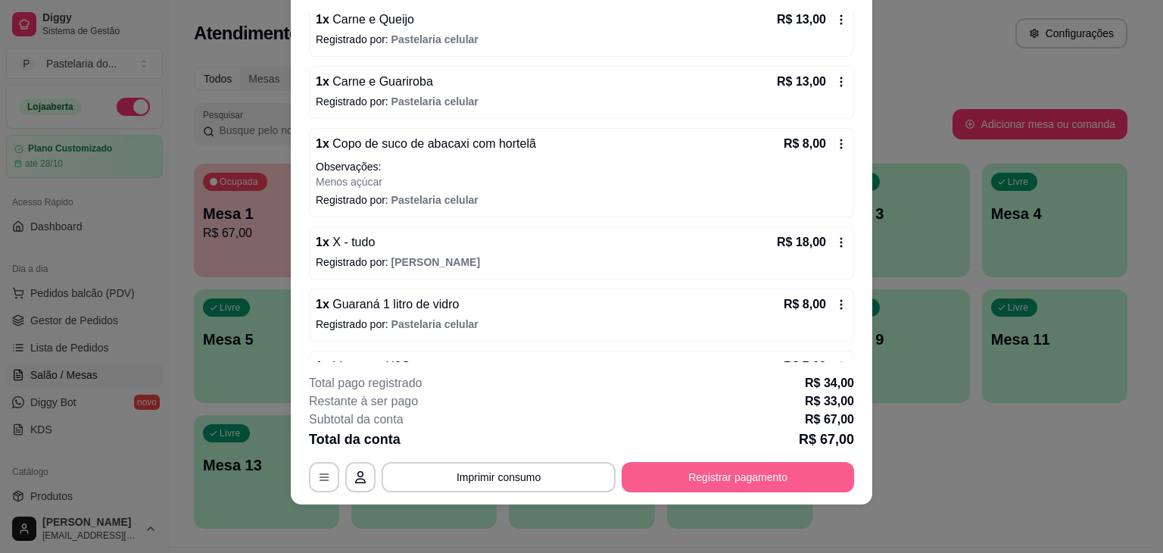
click at [762, 473] on button "Registrar pagamento" at bounding box center [738, 477] width 233 height 30
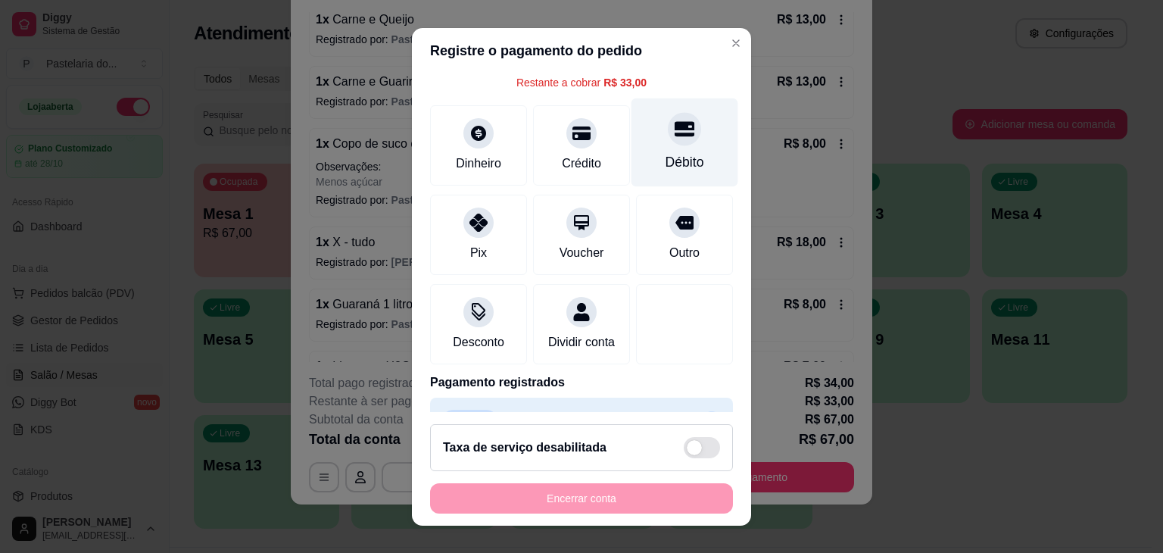
scroll to position [0, 0]
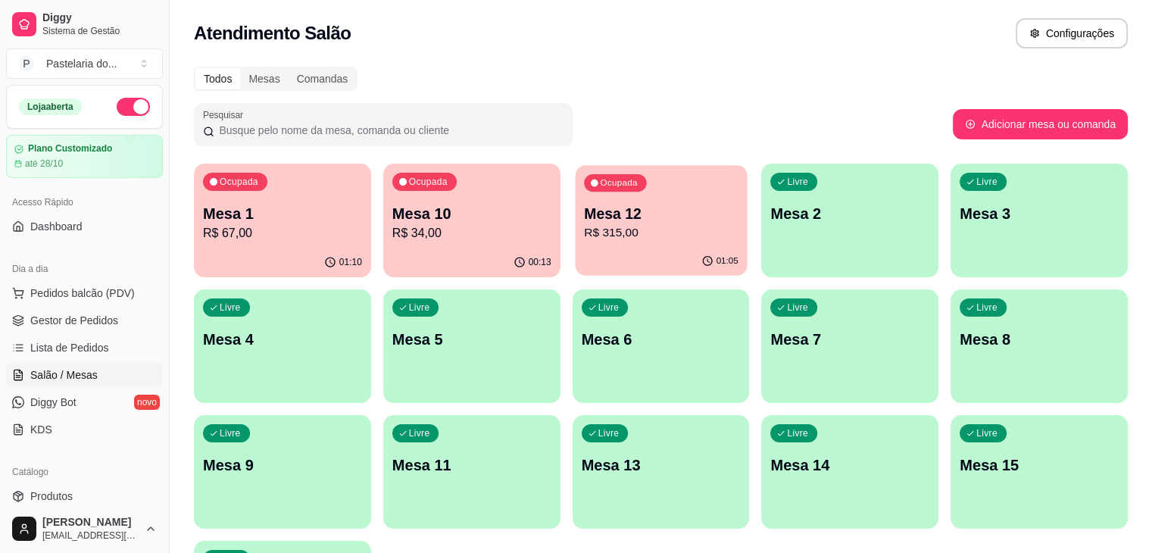
click at [592, 261] on div "01:05" at bounding box center [661, 261] width 172 height 29
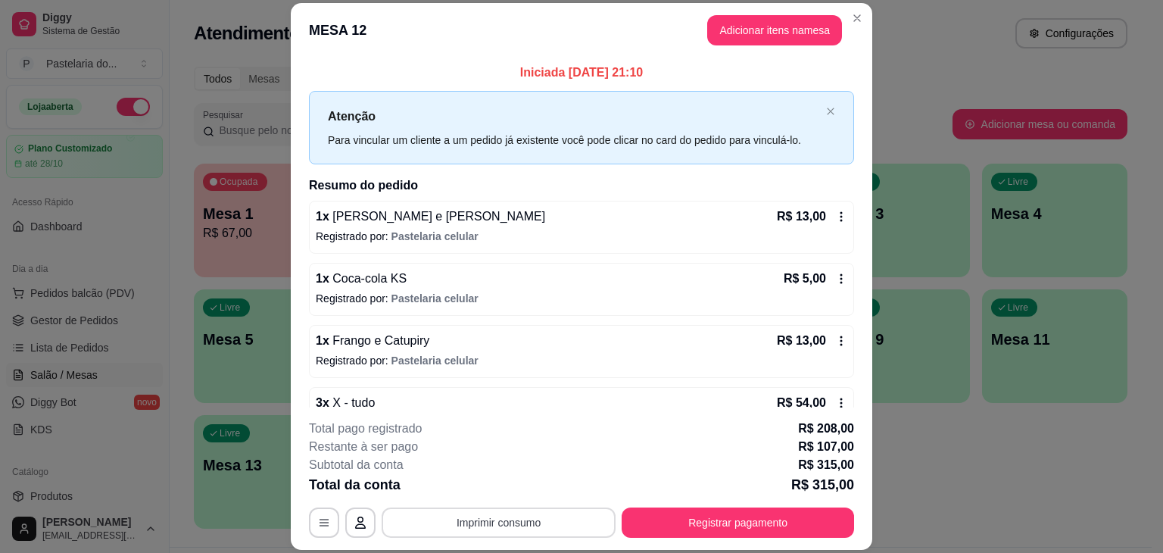
click at [432, 528] on button "Imprimir consumo" at bounding box center [499, 522] width 234 height 30
click at [495, 489] on button "IMPRESSORA" at bounding box center [498, 488] width 110 height 24
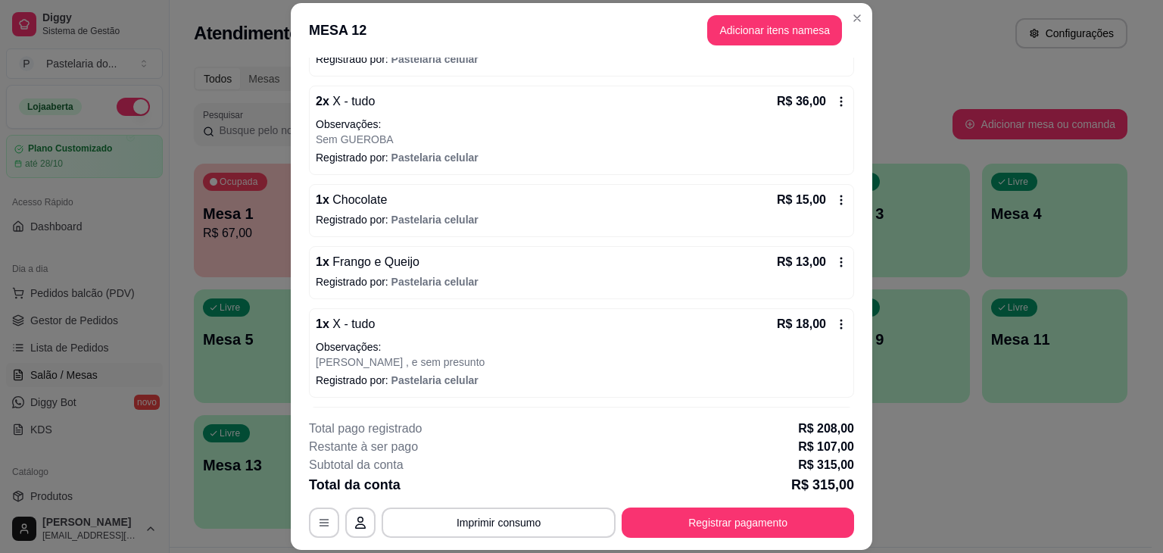
scroll to position [454, 0]
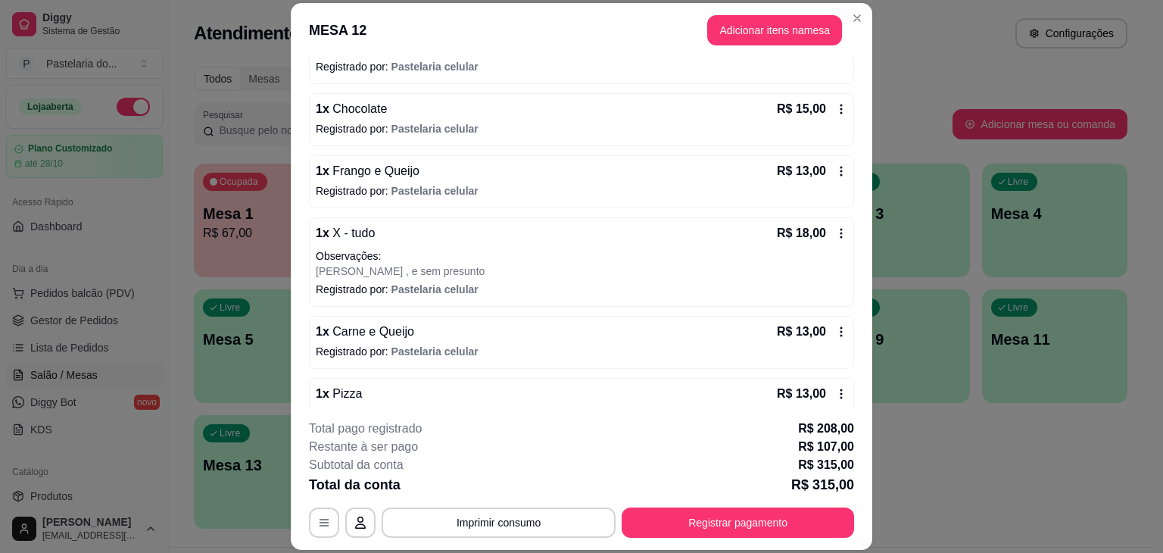
drag, startPoint x: 822, startPoint y: 504, endPoint x: 820, endPoint y: 513, distance: 9.2
click at [821, 509] on div "**********" at bounding box center [581, 479] width 545 height 118
click at [820, 513] on button "Registrar pagamento" at bounding box center [738, 522] width 233 height 30
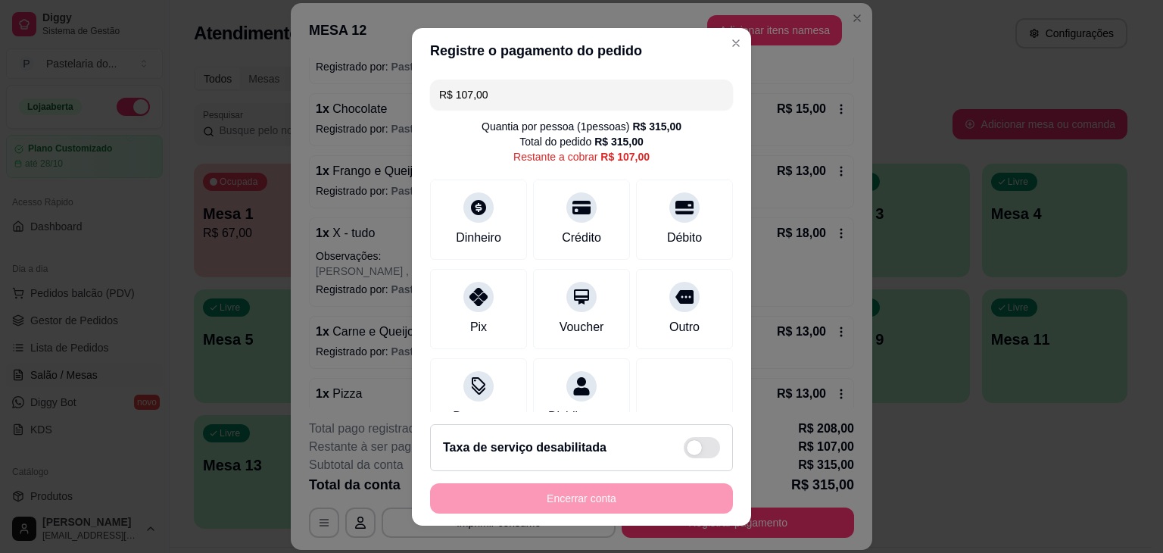
drag, startPoint x: 598, startPoint y: 76, endPoint x: 598, endPoint y: 102, distance: 25.8
click at [598, 87] on section "Registre o pagamento do pedido R$ 107,00 Quantia por pessoa ( 1 pessoas) R$ 315…" at bounding box center [581, 277] width 339 height 498
click at [598, 102] on input "R$ 107,00" at bounding box center [581, 95] width 285 height 30
click at [477, 292] on icon at bounding box center [479, 293] width 20 height 20
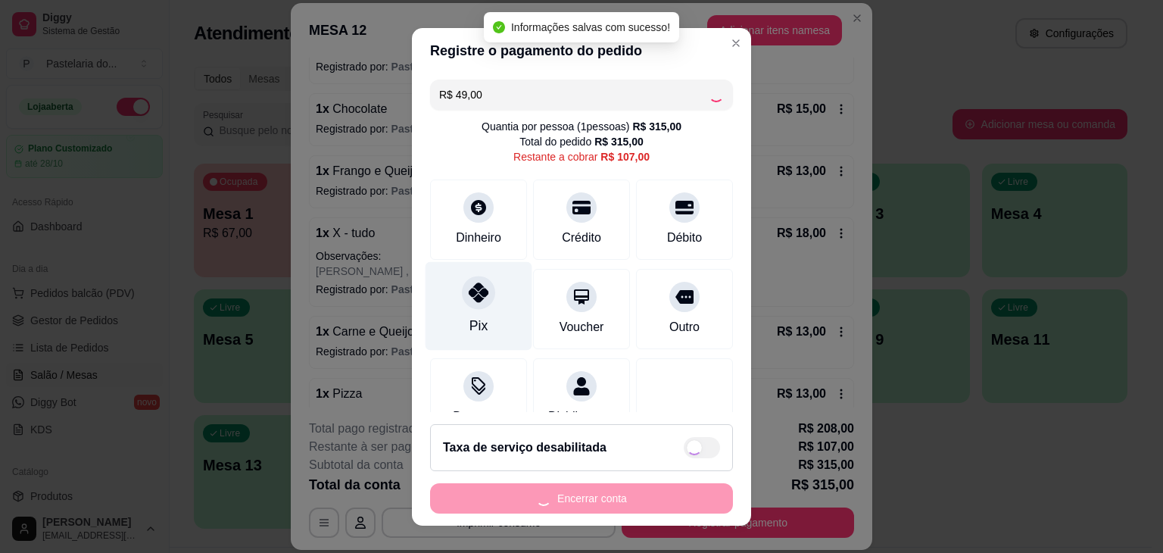
type input "R$ 58,00"
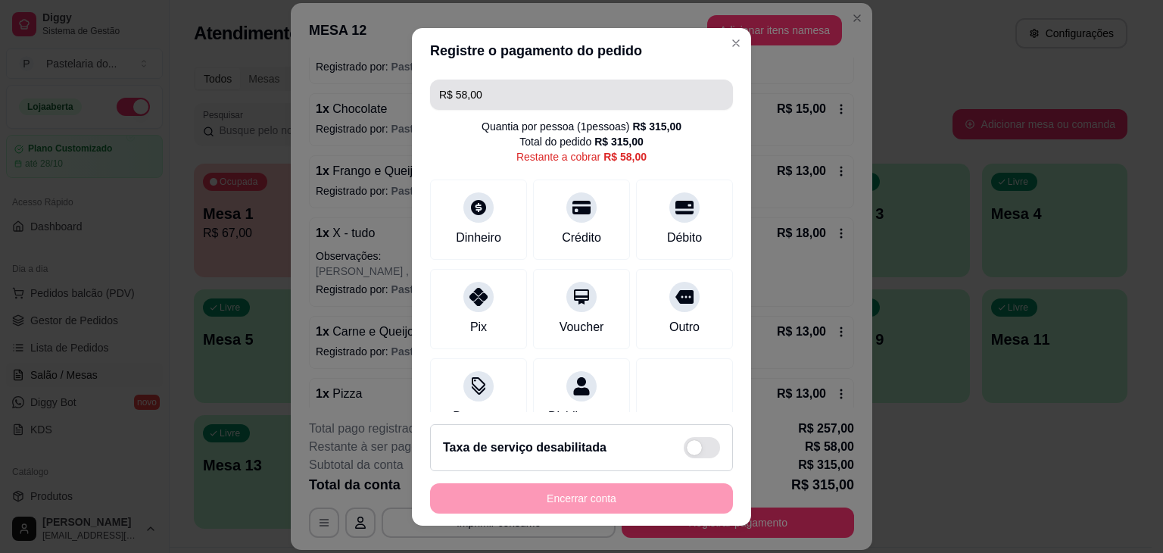
click at [582, 82] on input "R$ 58,00" at bounding box center [581, 95] width 285 height 30
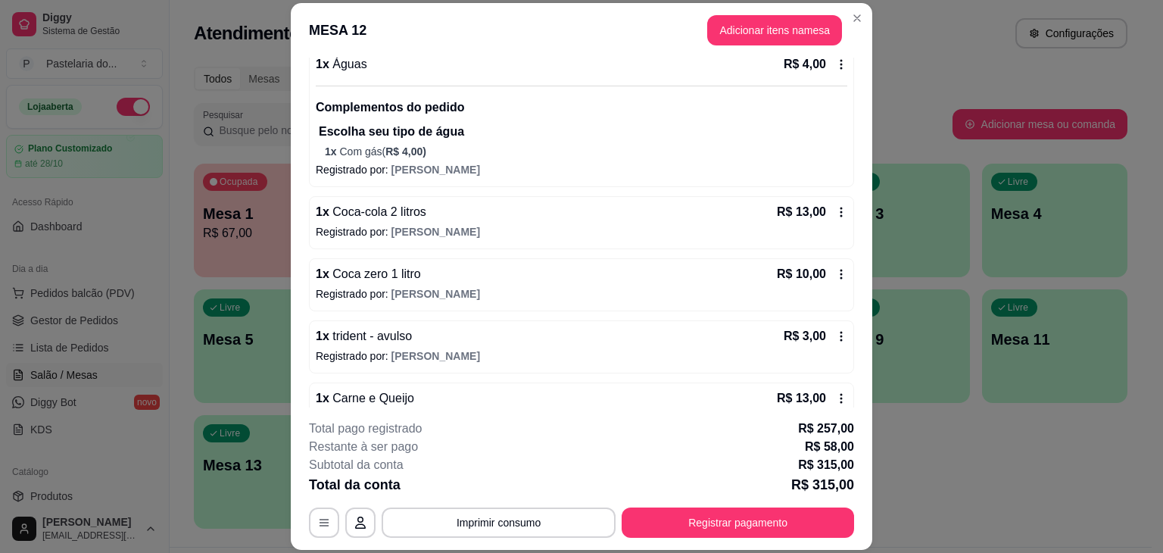
scroll to position [909, 0]
click at [825, 526] on button "Registrar pagamento" at bounding box center [738, 522] width 233 height 30
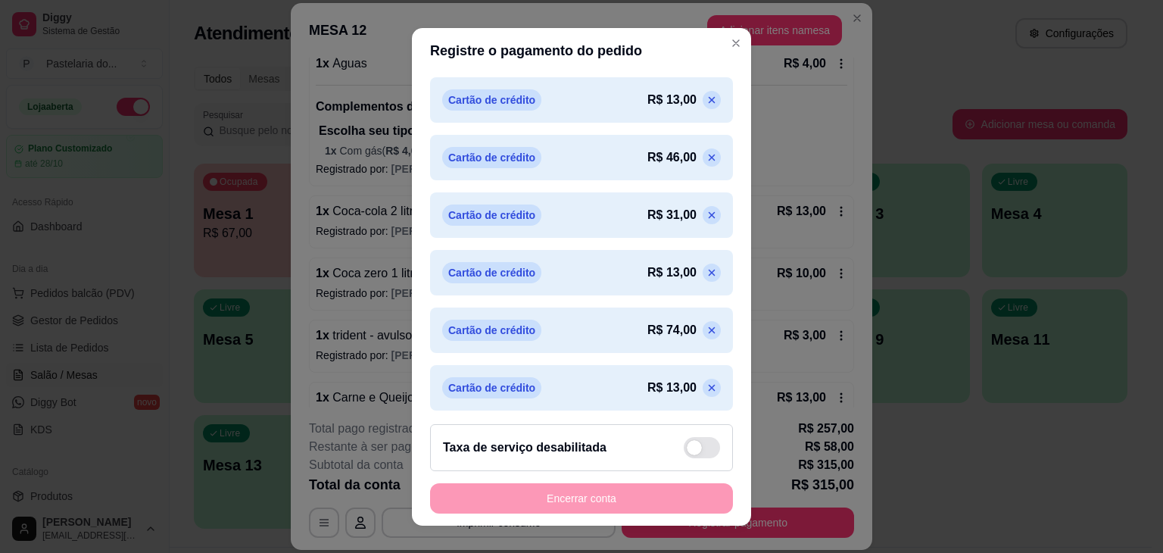
scroll to position [531, 0]
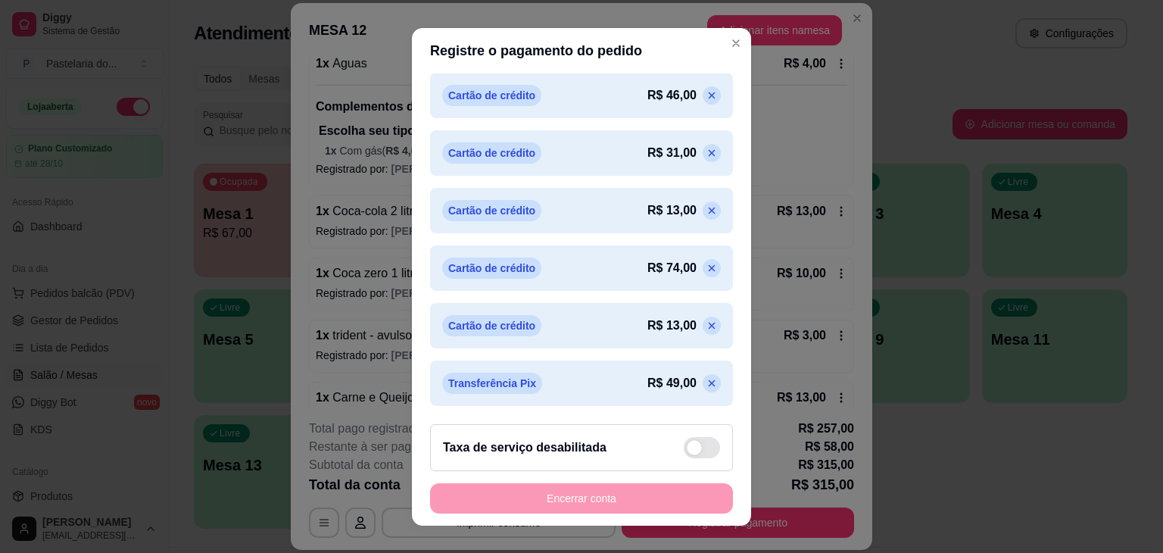
click at [706, 379] on icon at bounding box center [712, 383] width 12 height 12
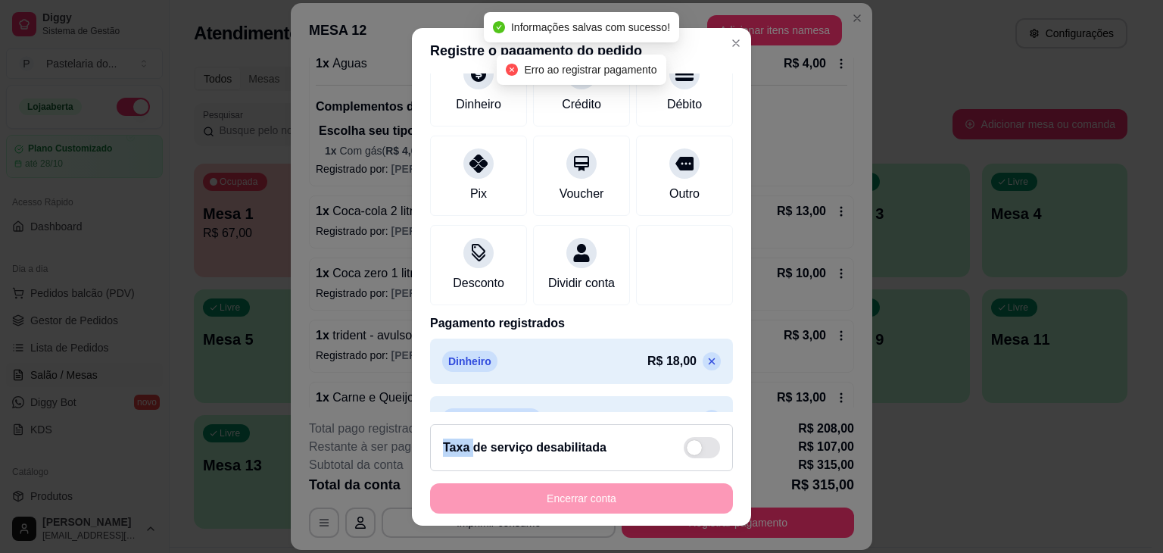
scroll to position [0, 0]
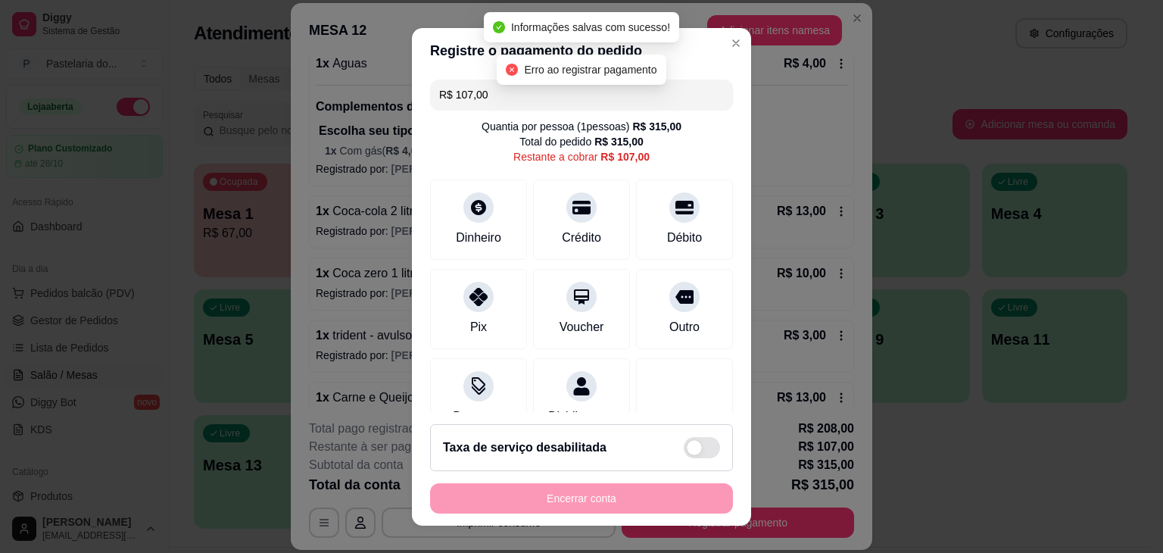
click at [496, 101] on input "R$ 107,00" at bounding box center [581, 95] width 285 height 30
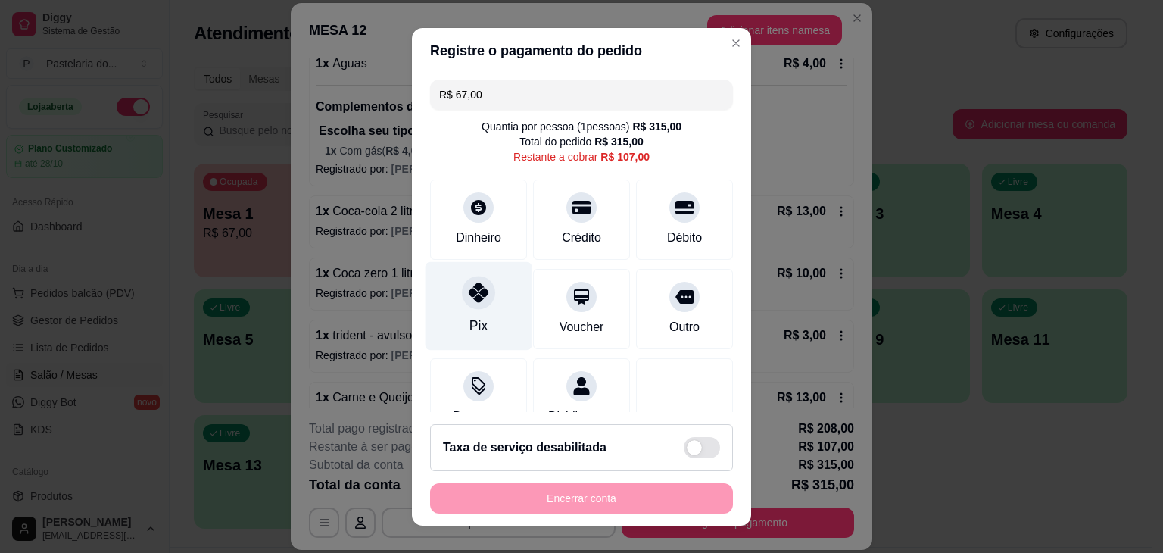
click at [493, 283] on div "Pix" at bounding box center [479, 305] width 107 height 89
click at [473, 332] on div "Pix" at bounding box center [479, 326] width 18 height 20
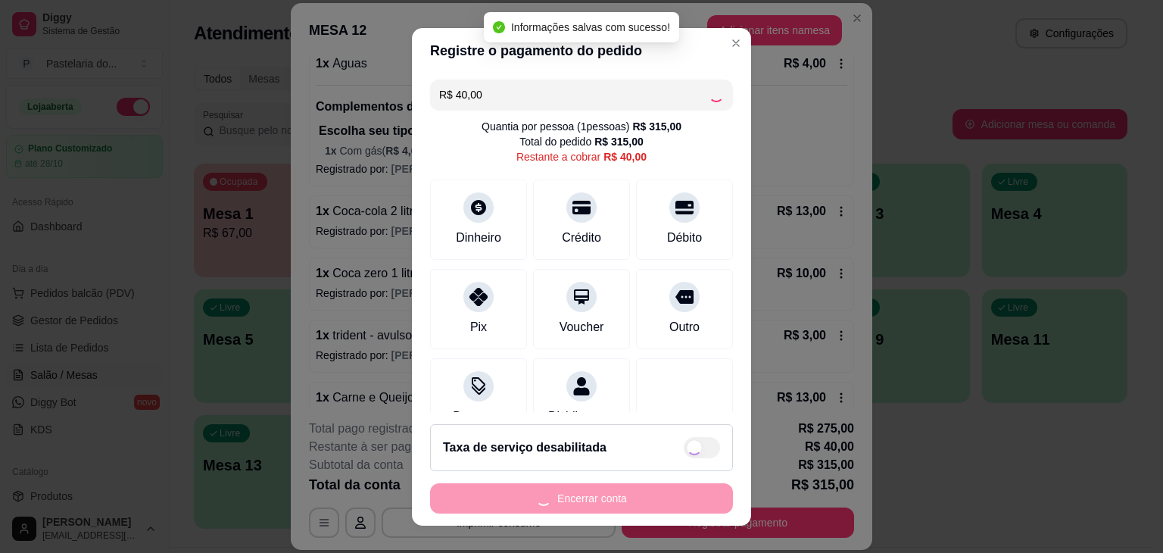
type input "R$ 0,00"
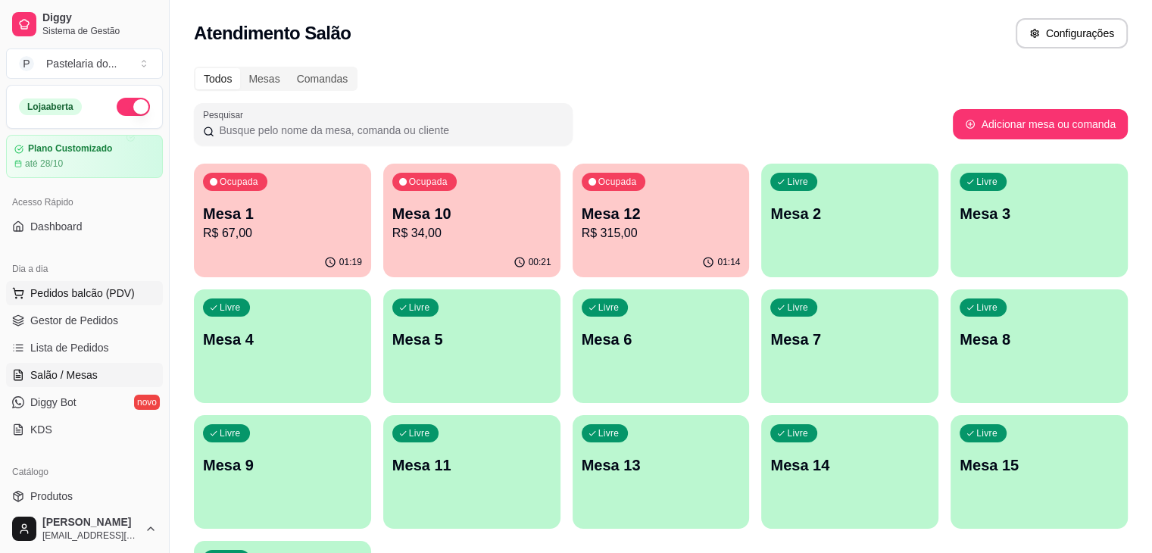
click at [123, 288] on span "Pedidos balcão (PDV)" at bounding box center [82, 293] width 105 height 15
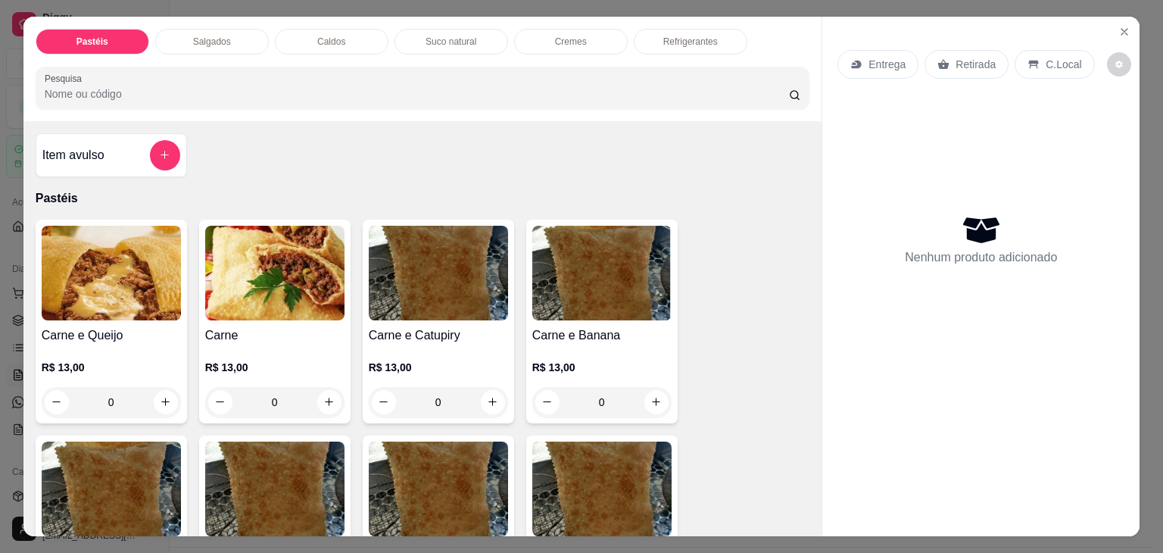
click at [142, 140] on div "Item avulso" at bounding box center [111, 155] width 138 height 30
click at [92, 151] on h4 "Item avulso" at bounding box center [73, 155] width 62 height 18
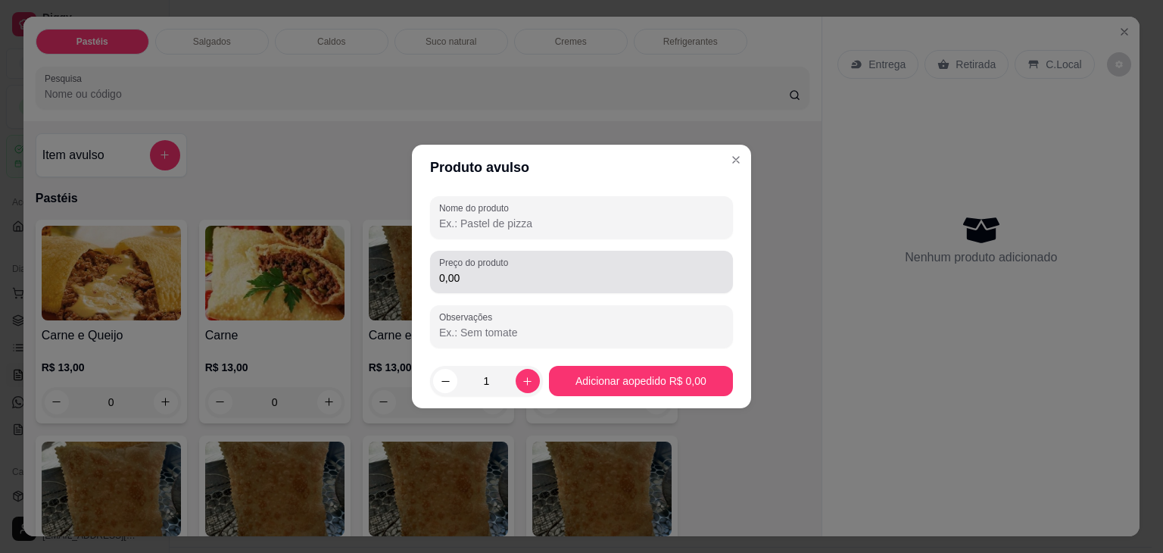
click at [464, 260] on label "Preço do produto" at bounding box center [476, 262] width 74 height 13
click at [464, 270] on input "0,00" at bounding box center [581, 277] width 285 height 15
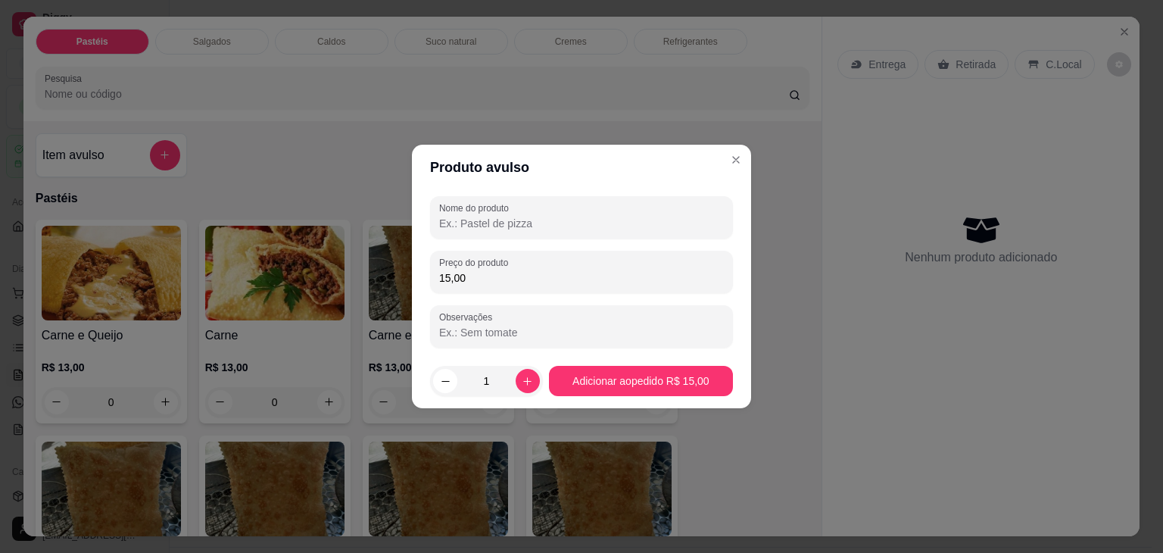
type input "15,00"
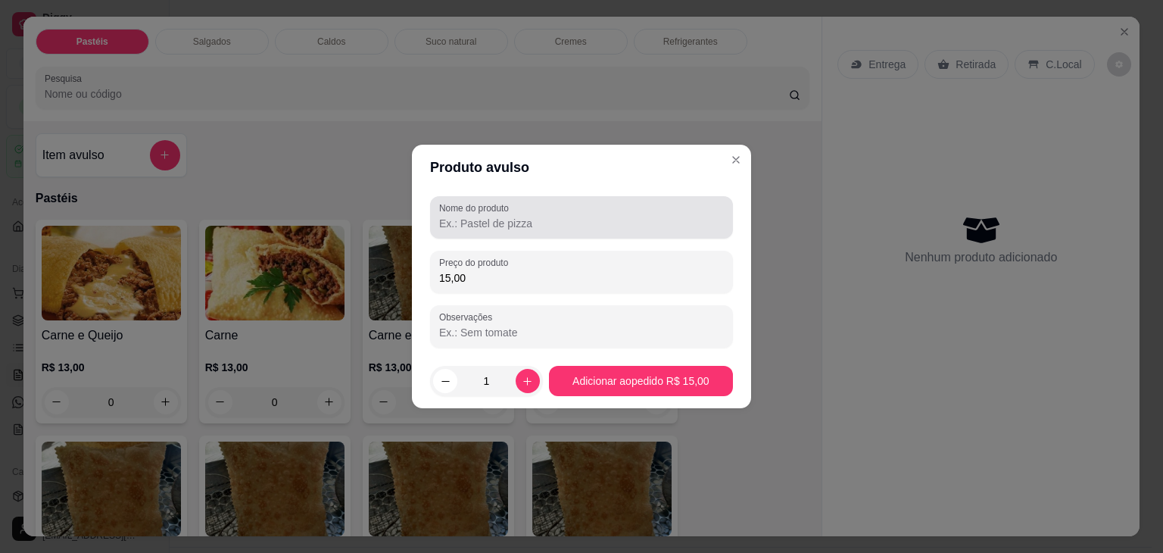
click at [606, 212] on div at bounding box center [581, 217] width 285 height 30
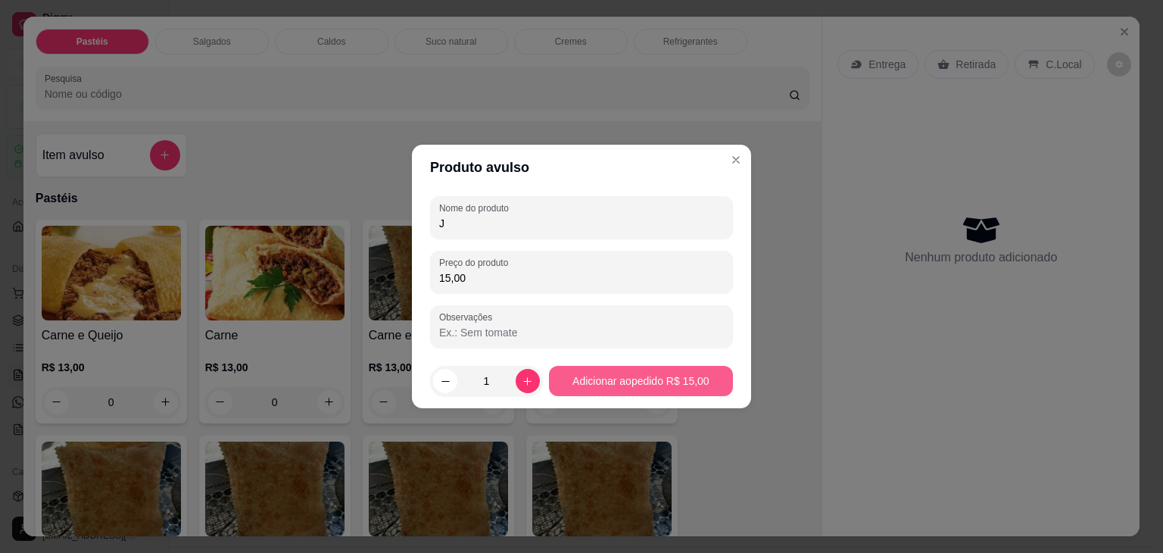
type input "J"
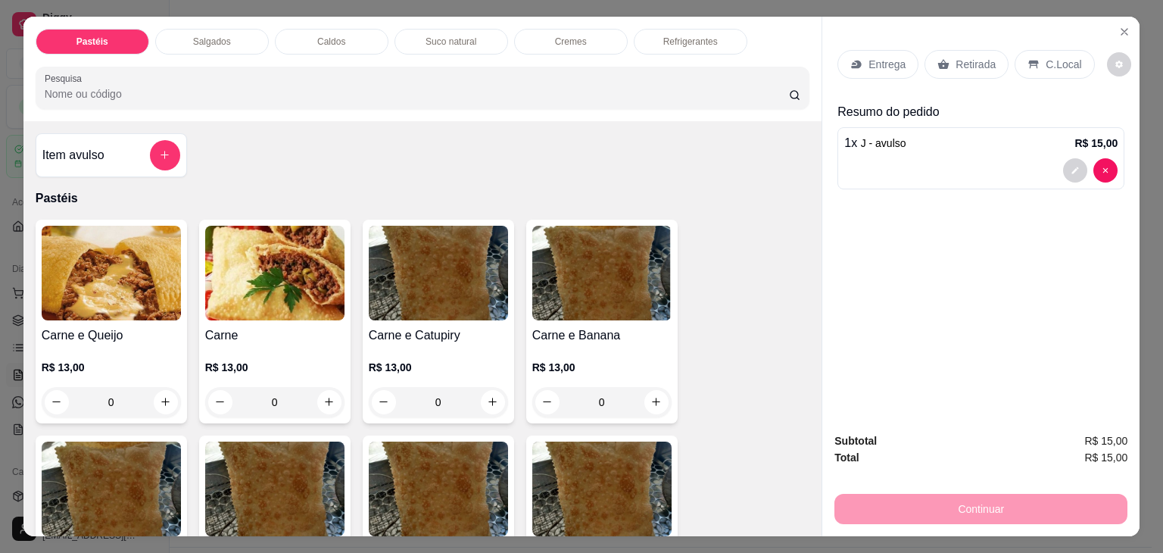
click at [954, 50] on div "Retirada" at bounding box center [967, 64] width 84 height 29
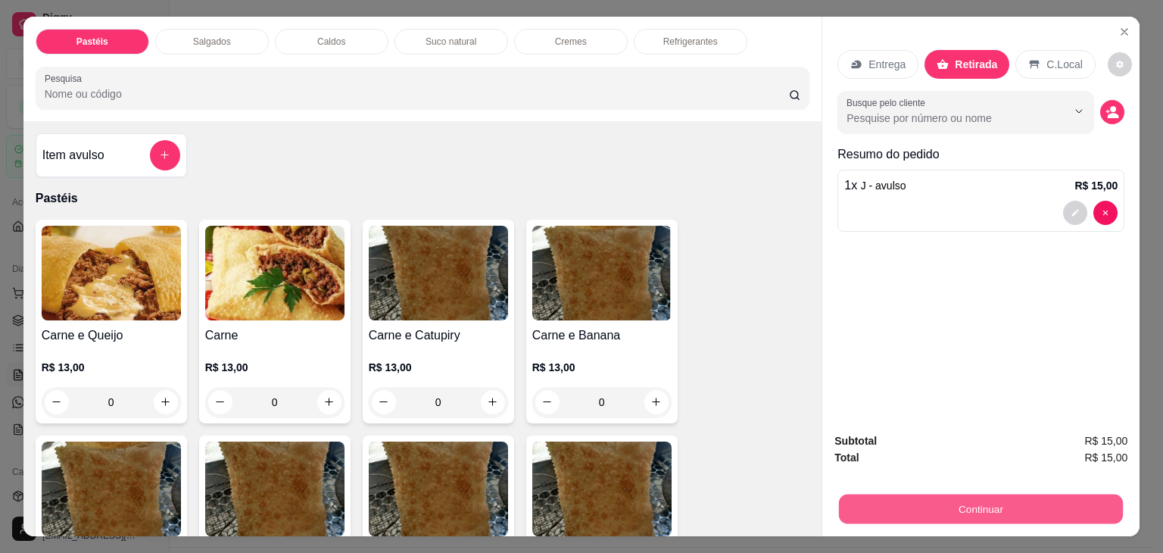
click at [897, 507] on button "Continuar" at bounding box center [981, 510] width 284 height 30
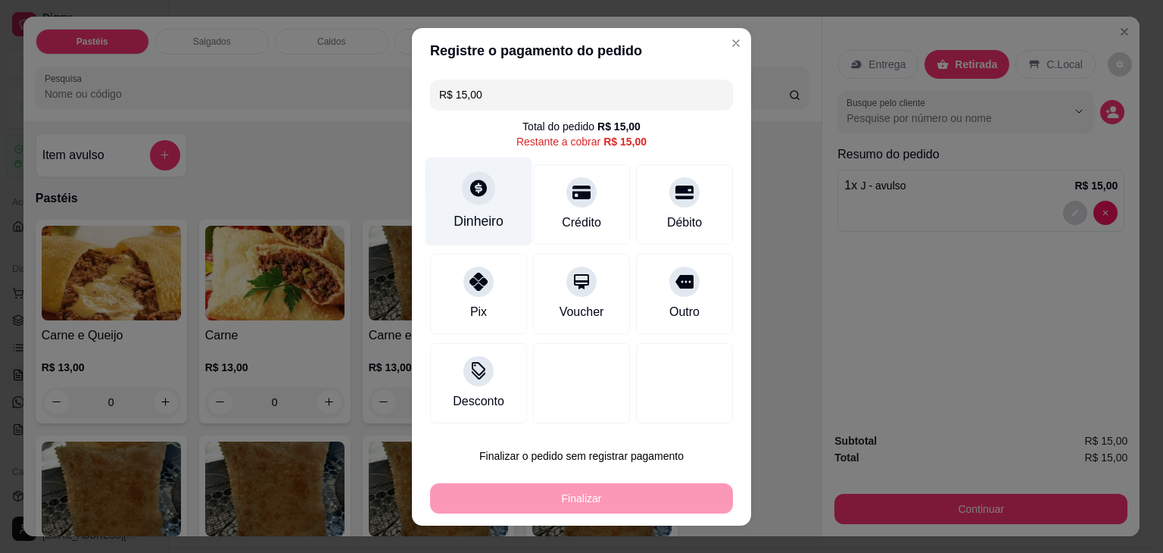
click at [476, 210] on div "Dinheiro" at bounding box center [479, 201] width 107 height 89
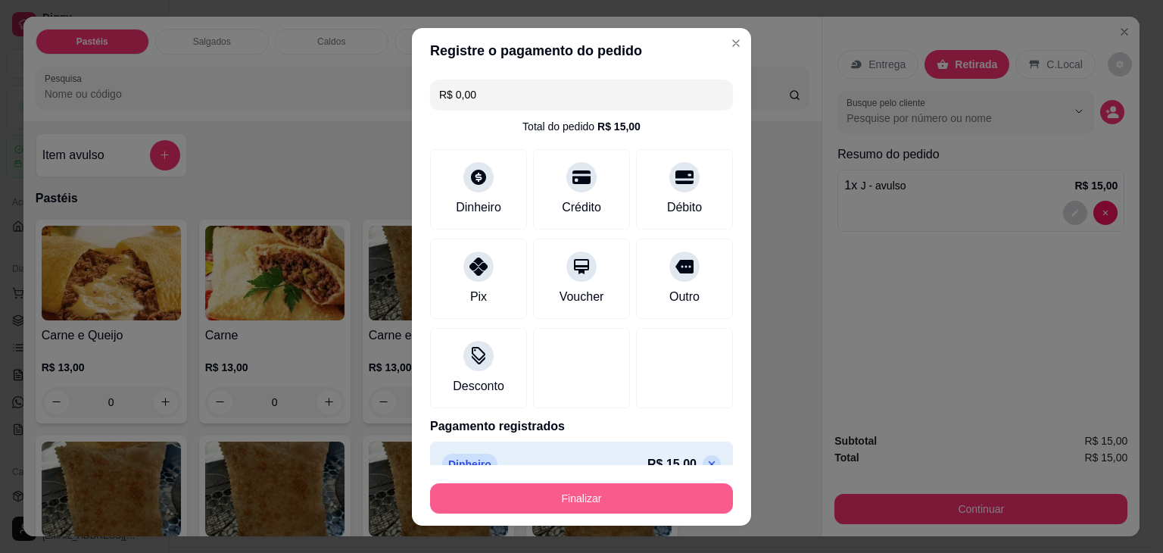
click at [597, 511] on button "Finalizar" at bounding box center [581, 498] width 303 height 30
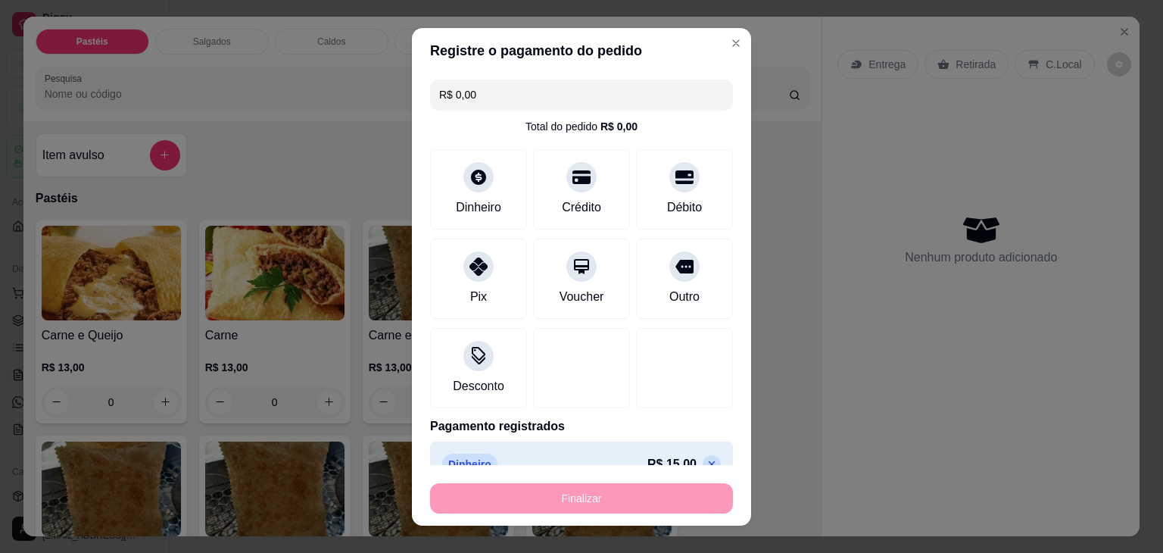
type input "-R$ 15,00"
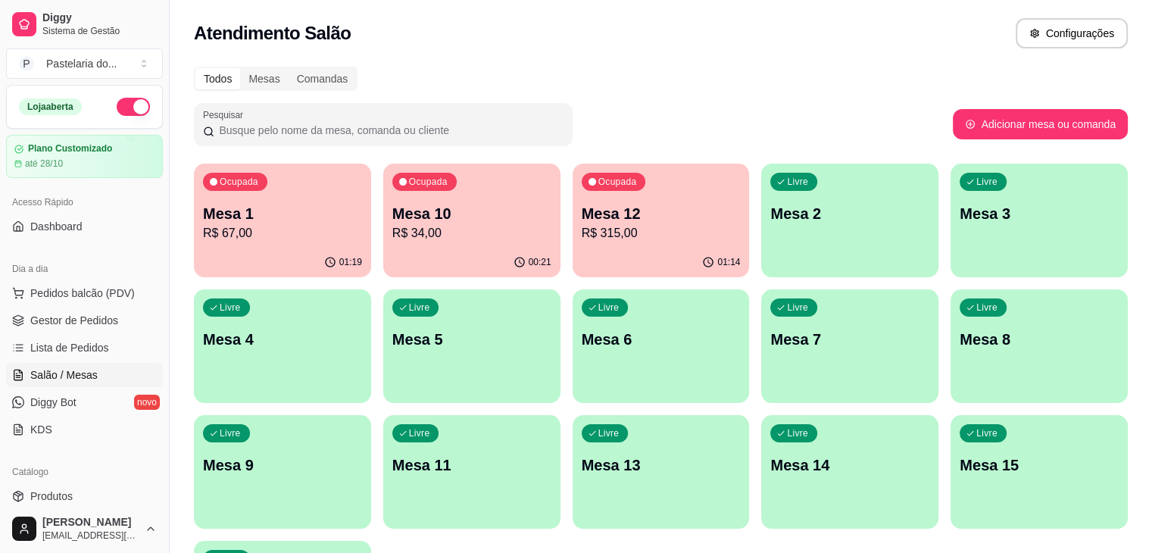
click at [588, 196] on div "Ocupada Mesa 12 R$ 315,00" at bounding box center [661, 206] width 177 height 84
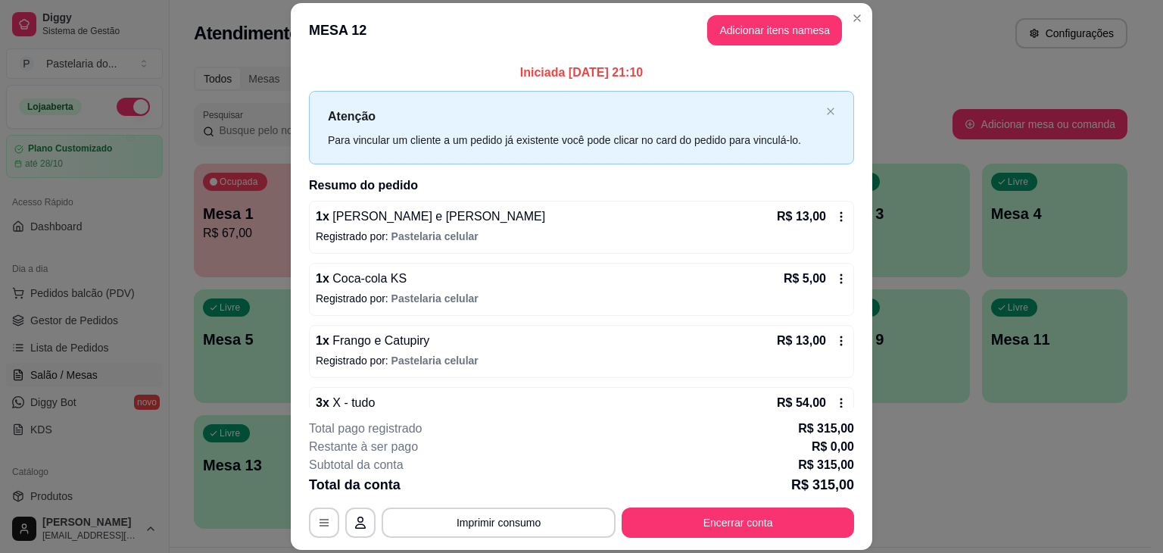
drag, startPoint x: 524, startPoint y: 540, endPoint x: 526, endPoint y: 528, distance: 12.2
click at [525, 540] on footer "**********" at bounding box center [582, 478] width 582 height 142
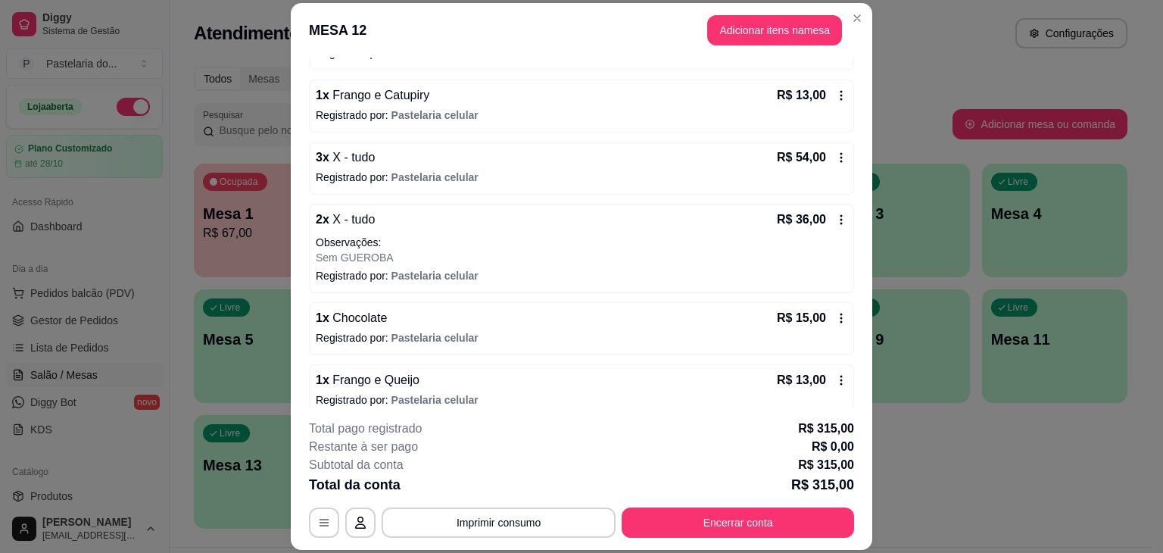
scroll to position [454, 0]
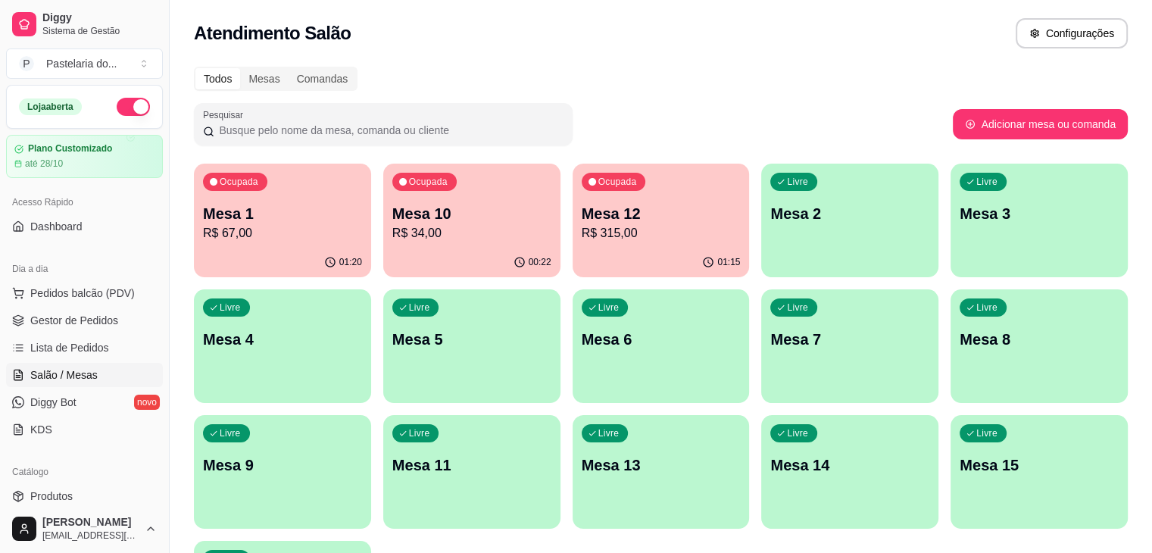
click at [258, 240] on p "R$ 67,00" at bounding box center [282, 233] width 159 height 18
click at [261, 231] on p "R$ 67,00" at bounding box center [282, 233] width 159 height 18
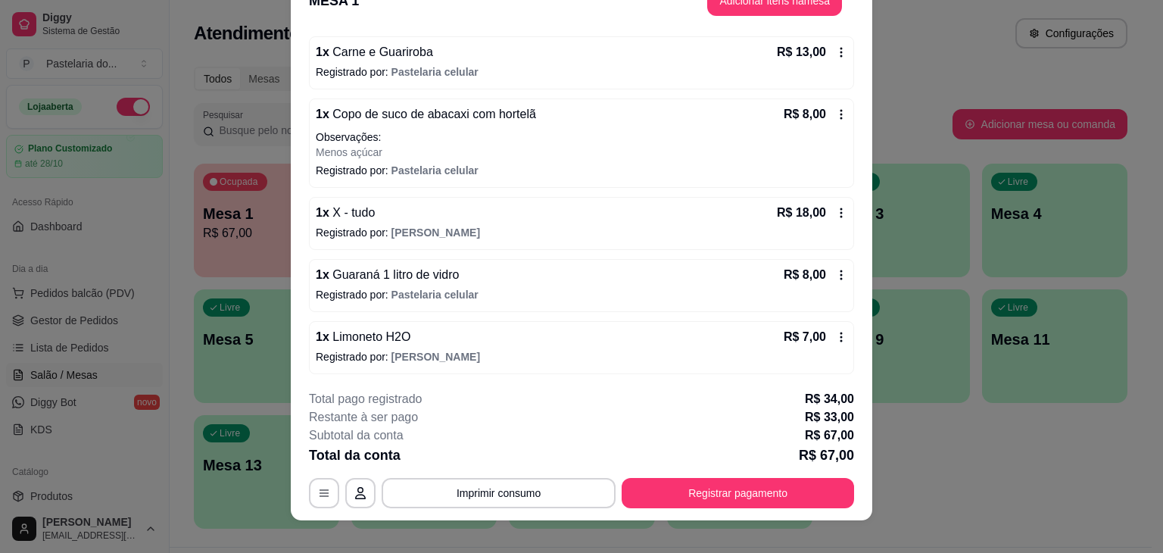
scroll to position [45, 0]
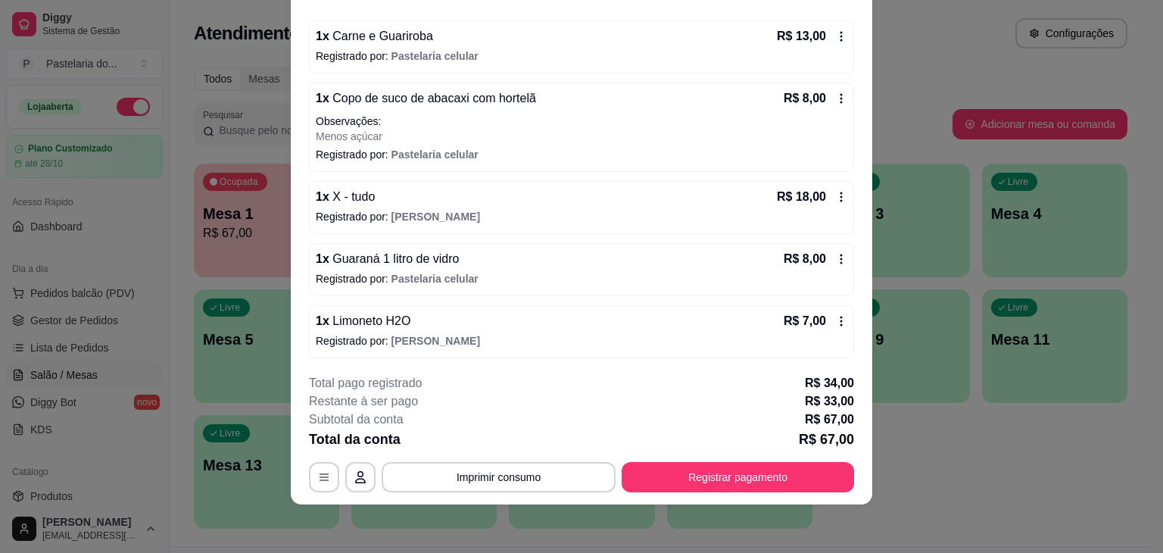
click at [756, 491] on button "Registrar pagamento" at bounding box center [738, 477] width 233 height 30
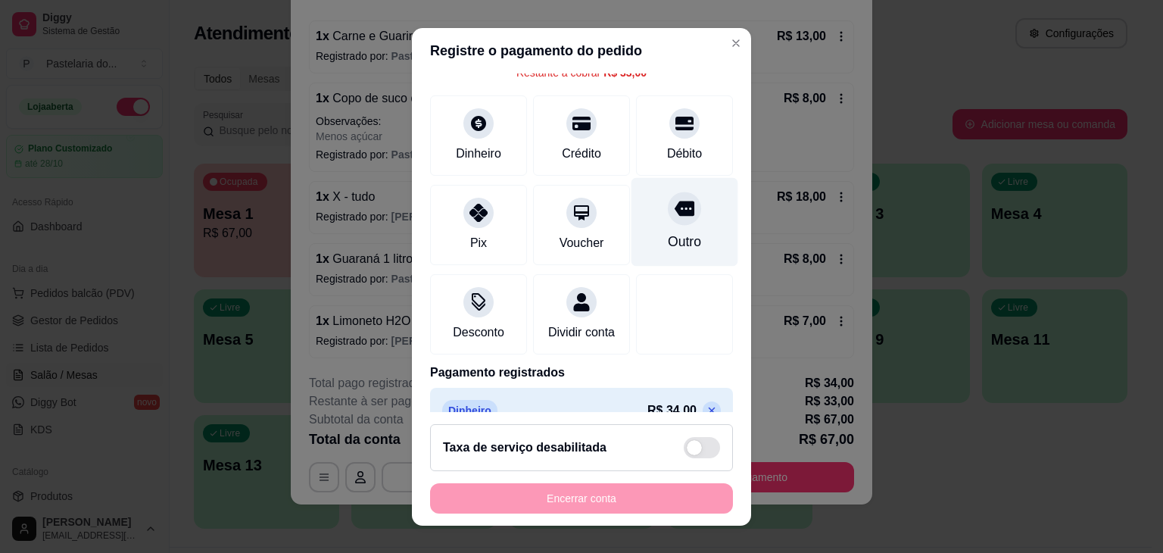
scroll to position [128, 0]
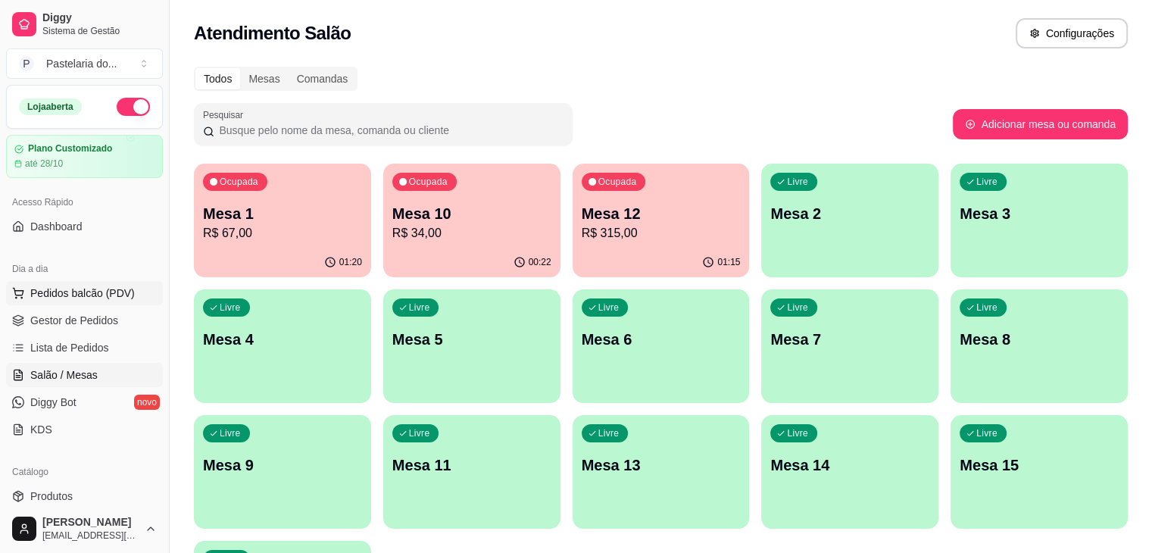
click at [100, 303] on button "Pedidos balcão (PDV)" at bounding box center [84, 293] width 157 height 24
click at [70, 316] on span "Gestor de Pedidos" at bounding box center [74, 320] width 88 height 15
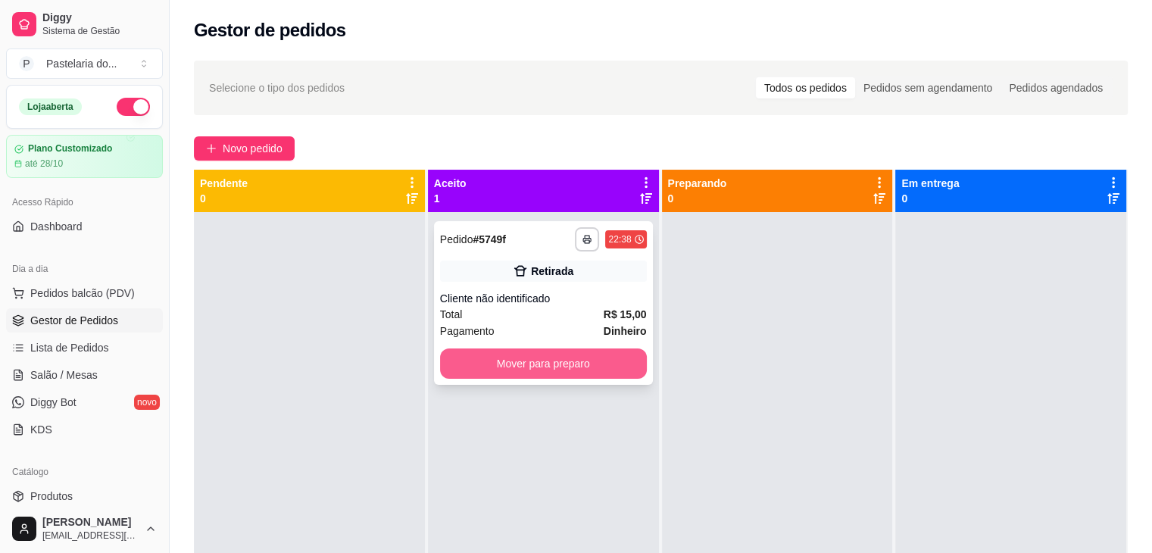
click at [550, 364] on button "Mover para preparo" at bounding box center [543, 363] width 207 height 30
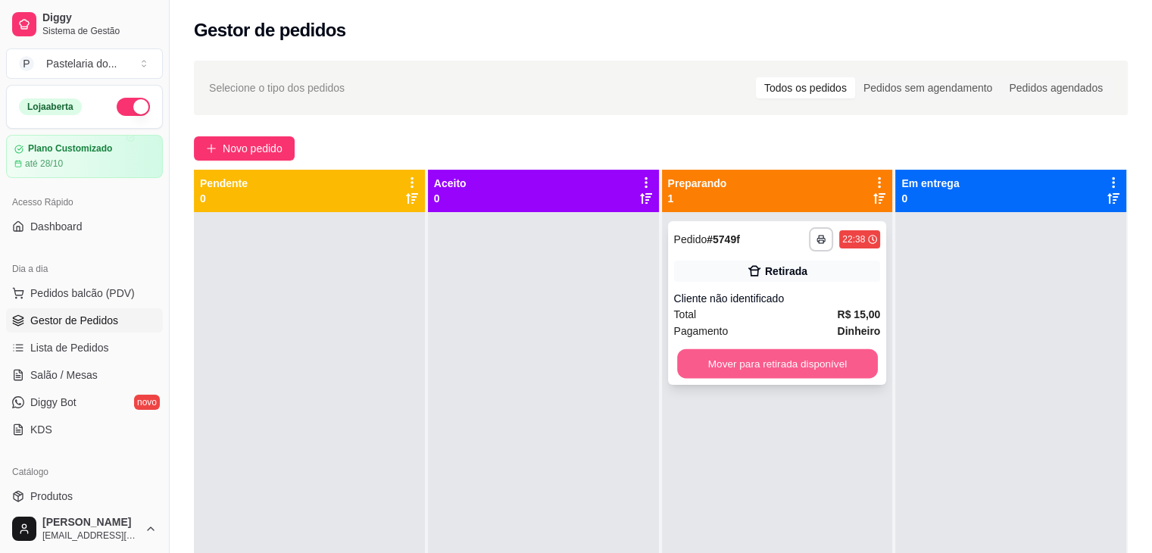
click at [835, 370] on button "Mover para retirada disponível" at bounding box center [777, 364] width 201 height 30
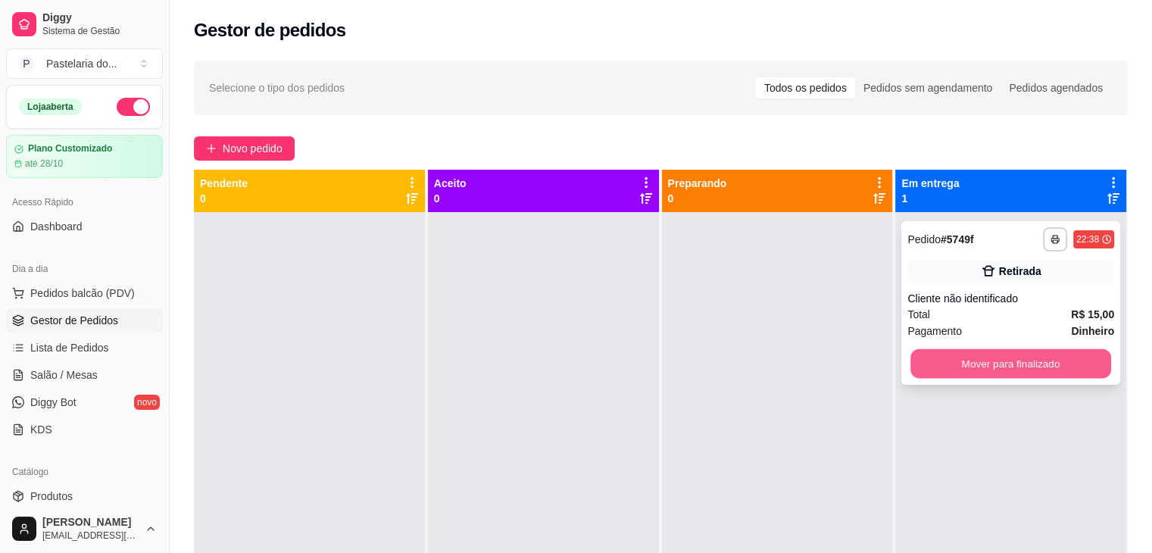
click at [979, 367] on button "Mover para finalizado" at bounding box center [1010, 364] width 201 height 30
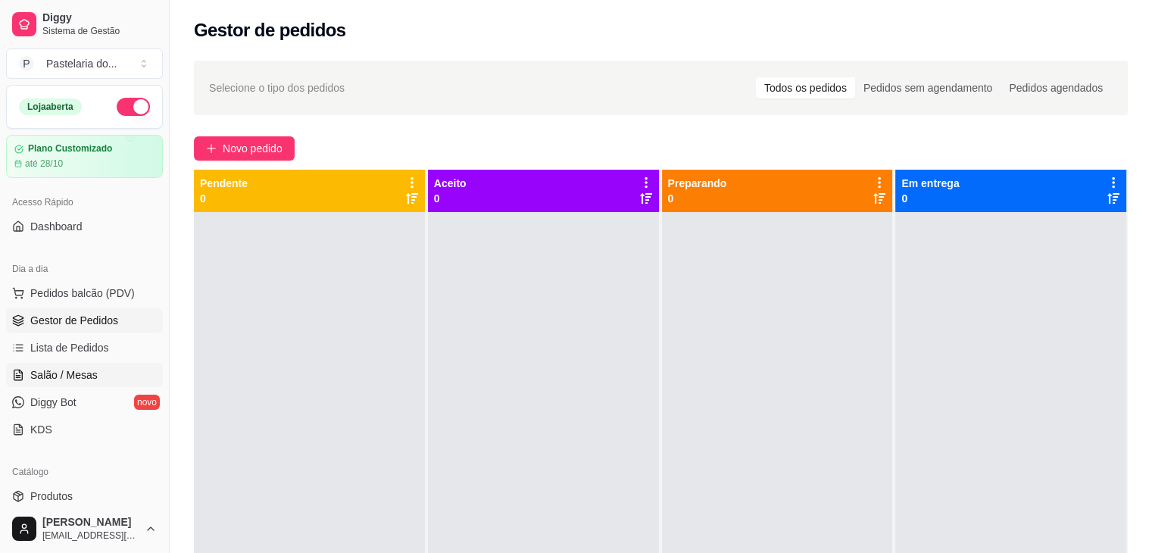
click at [114, 364] on link "Salão / Mesas" at bounding box center [84, 375] width 157 height 24
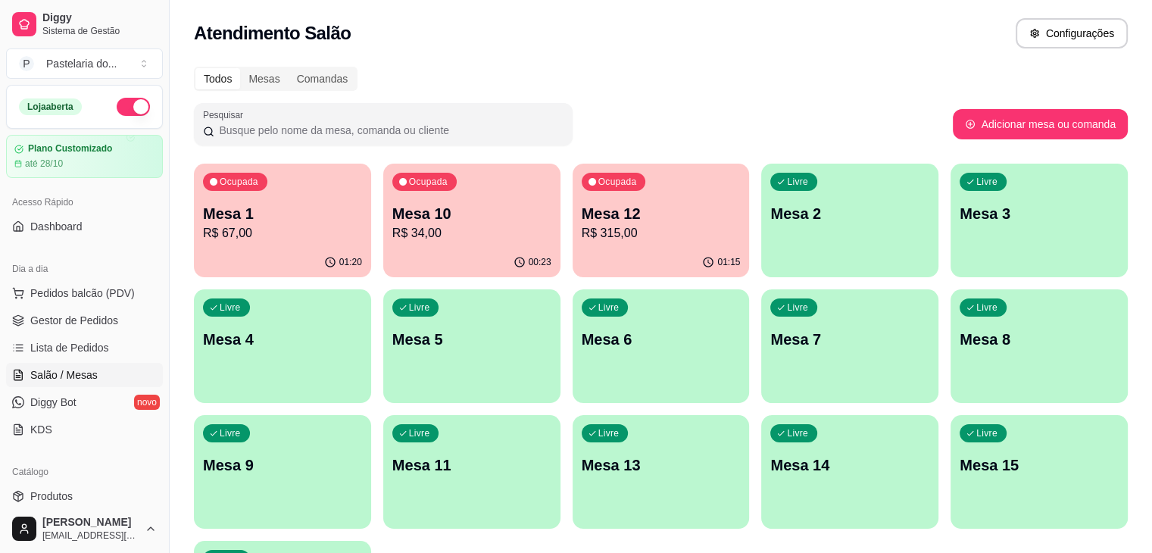
click at [268, 200] on div "Ocupada Mesa 1 R$ 67,00" at bounding box center [282, 206] width 177 height 84
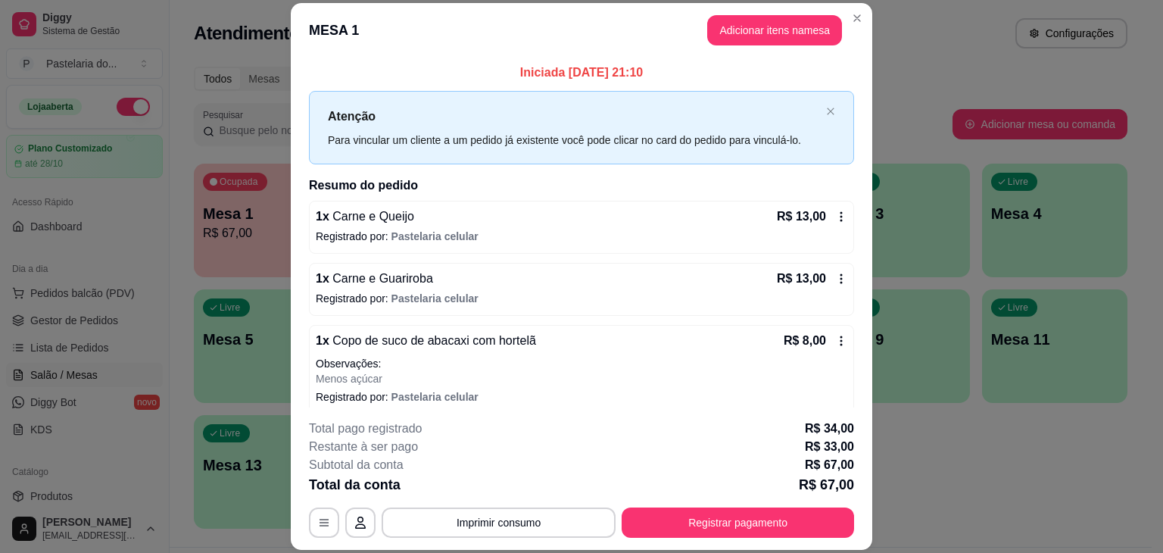
click at [807, 506] on div "**********" at bounding box center [581, 479] width 545 height 118
click at [807, 507] on div "**********" at bounding box center [581, 479] width 545 height 118
click at [805, 542] on footer "**********" at bounding box center [582, 478] width 582 height 142
click at [811, 507] on div "**********" at bounding box center [581, 479] width 545 height 118
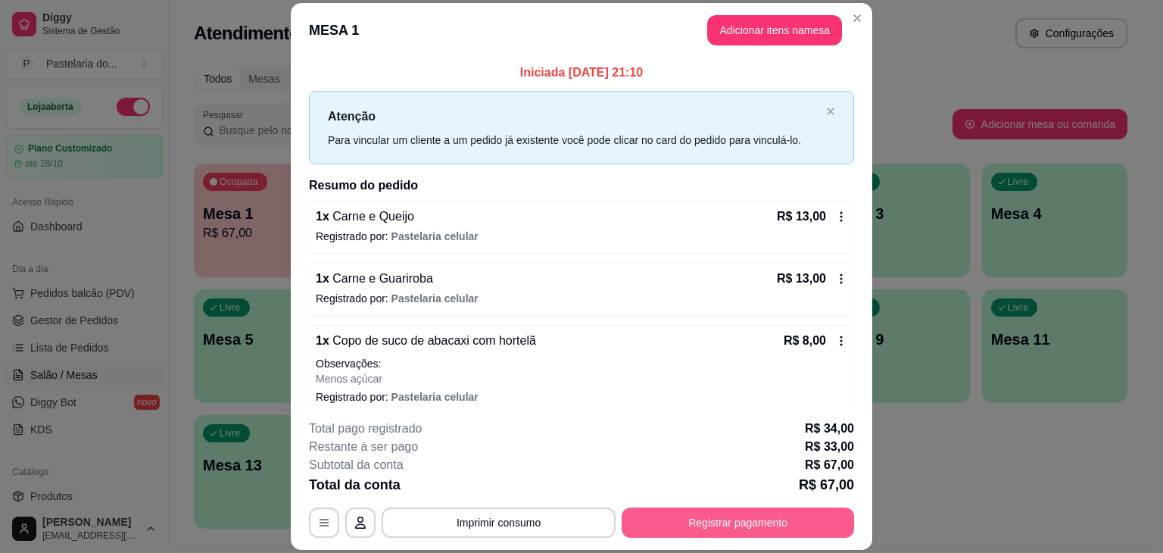
click at [754, 530] on button "Registrar pagamento" at bounding box center [738, 522] width 233 height 30
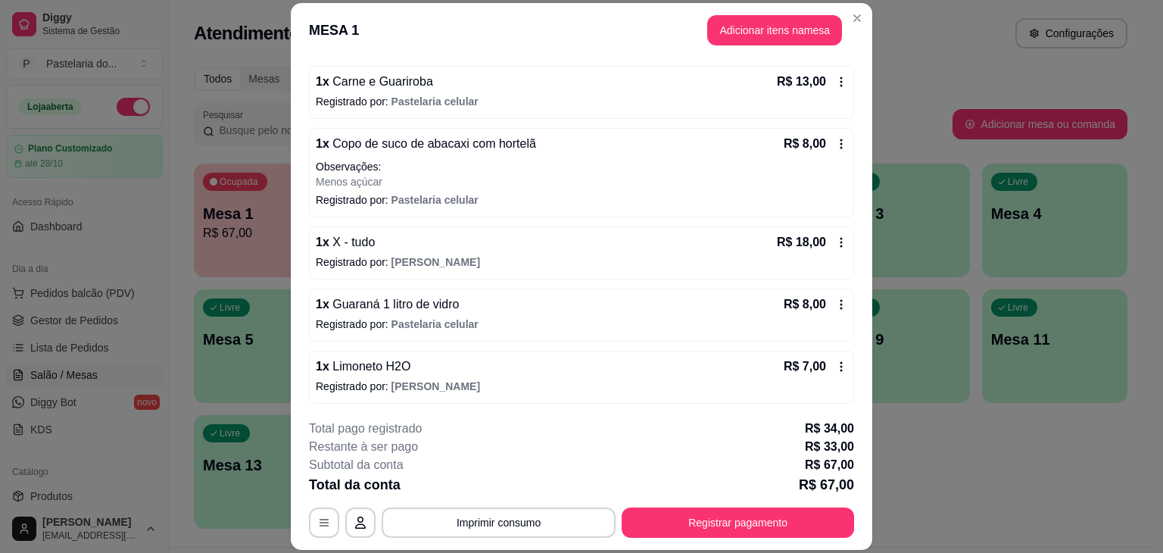
scroll to position [45, 0]
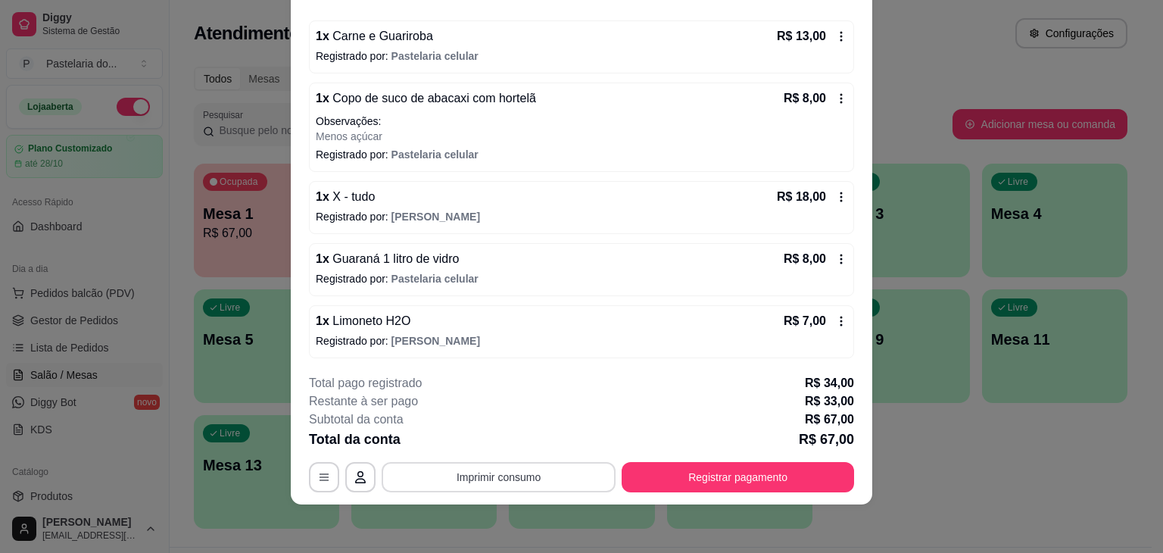
click at [502, 479] on button "Imprimir consumo" at bounding box center [499, 477] width 234 height 30
click at [503, 476] on button "Imprimir consumo" at bounding box center [499, 477] width 234 height 30
click at [522, 479] on button "Imprimir consumo" at bounding box center [499, 478] width 227 height 30
click at [623, 414] on div "Subtotal da conta R$ 67,00" at bounding box center [581, 420] width 545 height 18
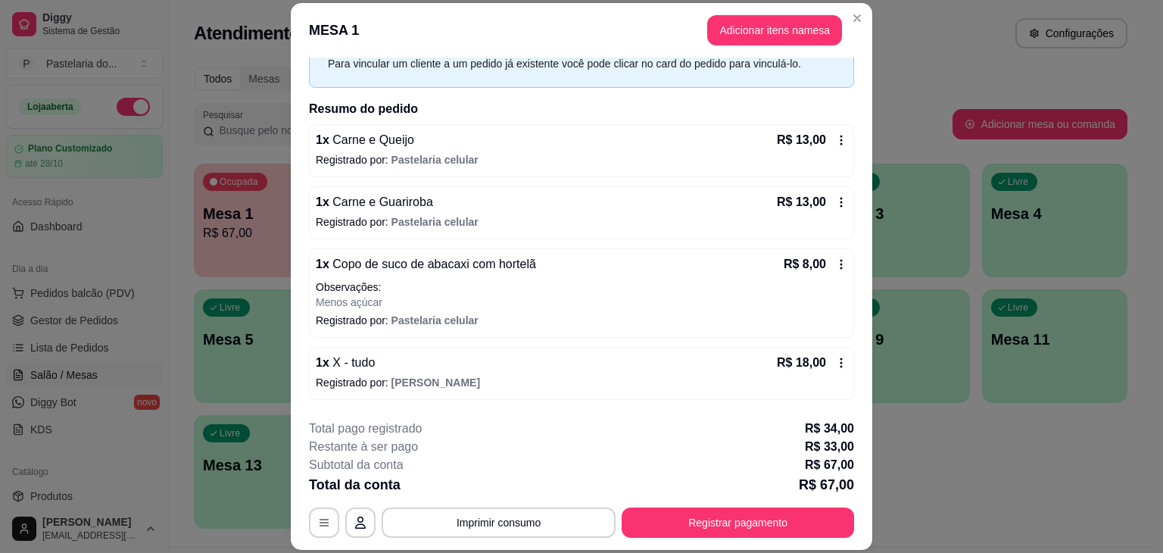
scroll to position [0, 0]
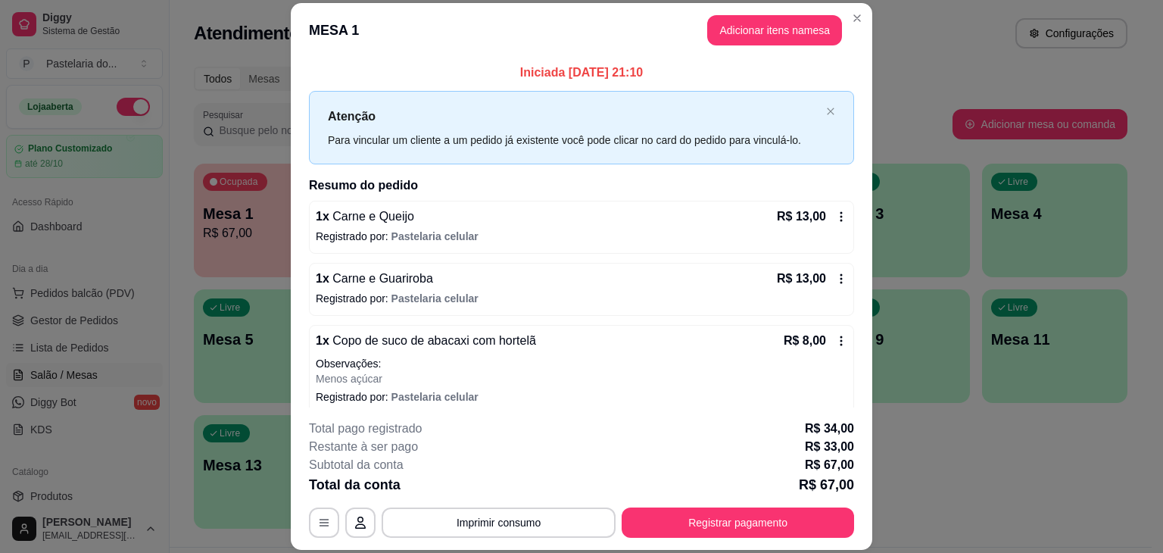
click at [641, 516] on button "Registrar pagamento" at bounding box center [738, 522] width 233 height 30
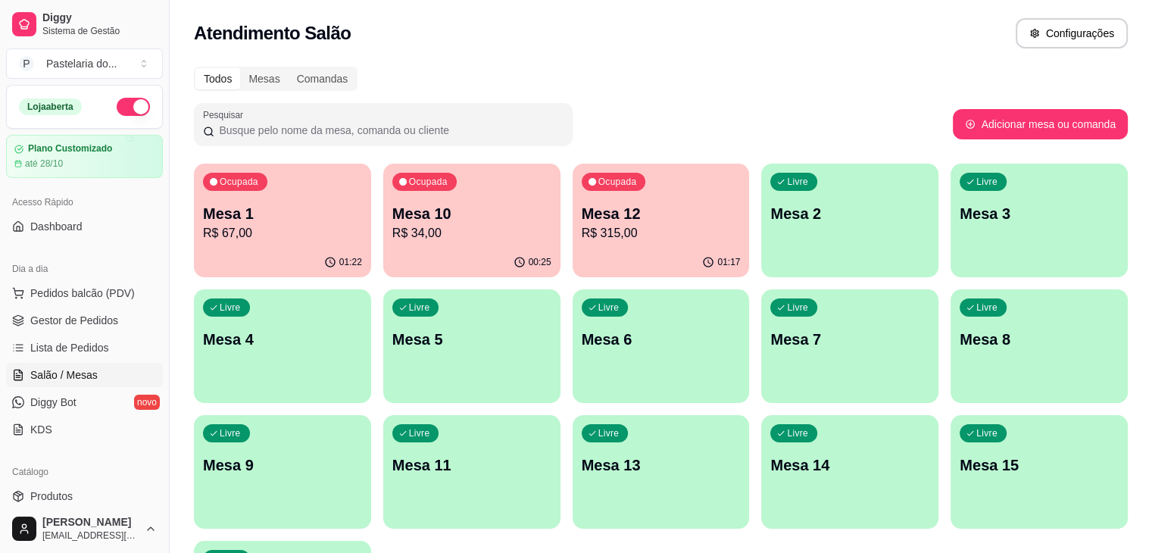
click at [432, 229] on p "R$ 34,00" at bounding box center [471, 233] width 159 height 18
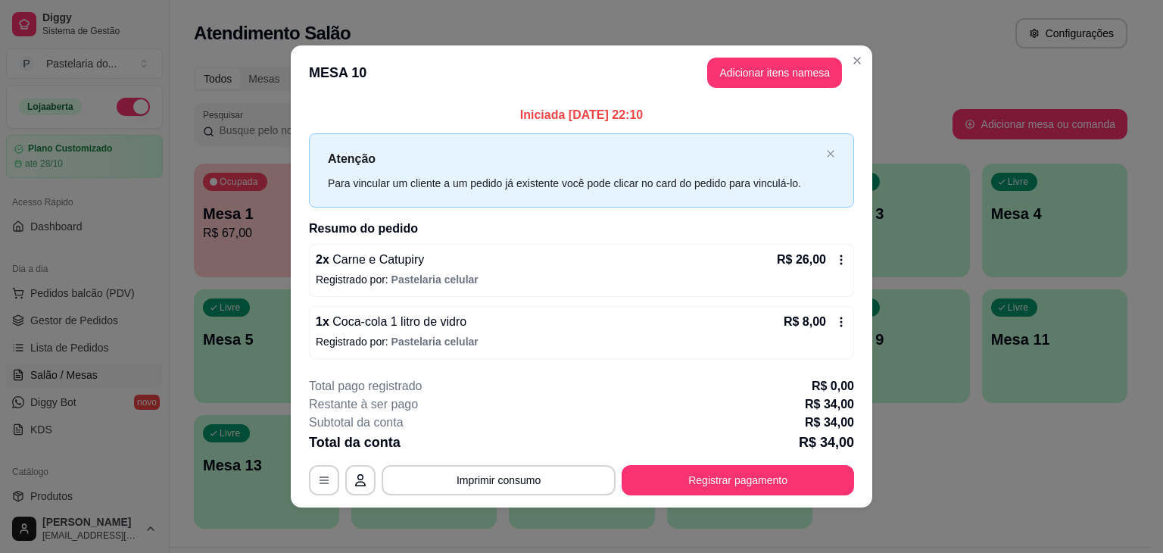
scroll to position [2, 0]
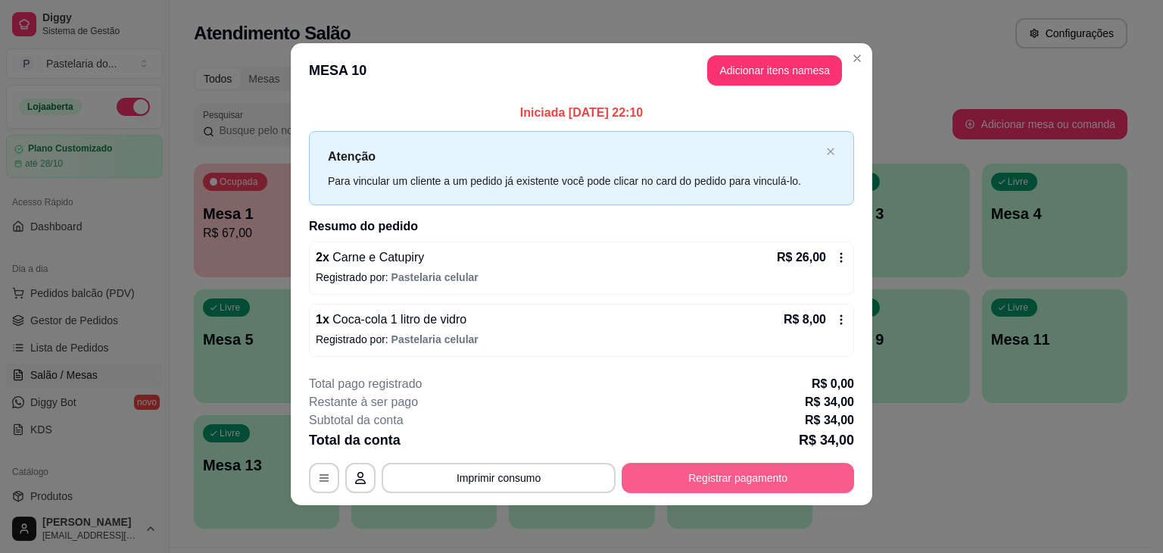
click at [731, 476] on button "Registrar pagamento" at bounding box center [738, 478] width 233 height 30
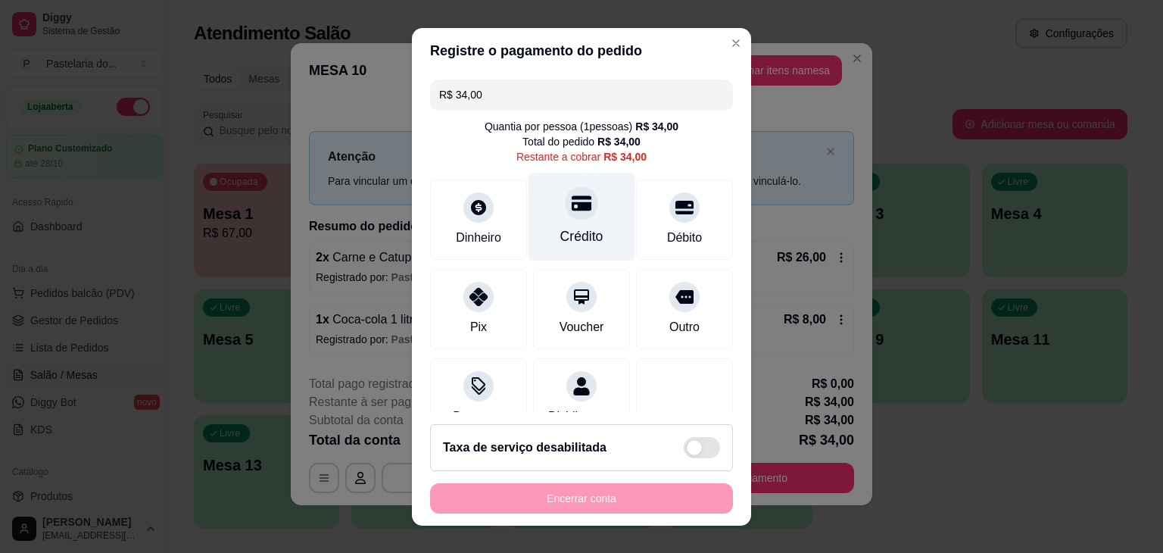
click at [565, 211] on div at bounding box center [581, 202] width 33 height 33
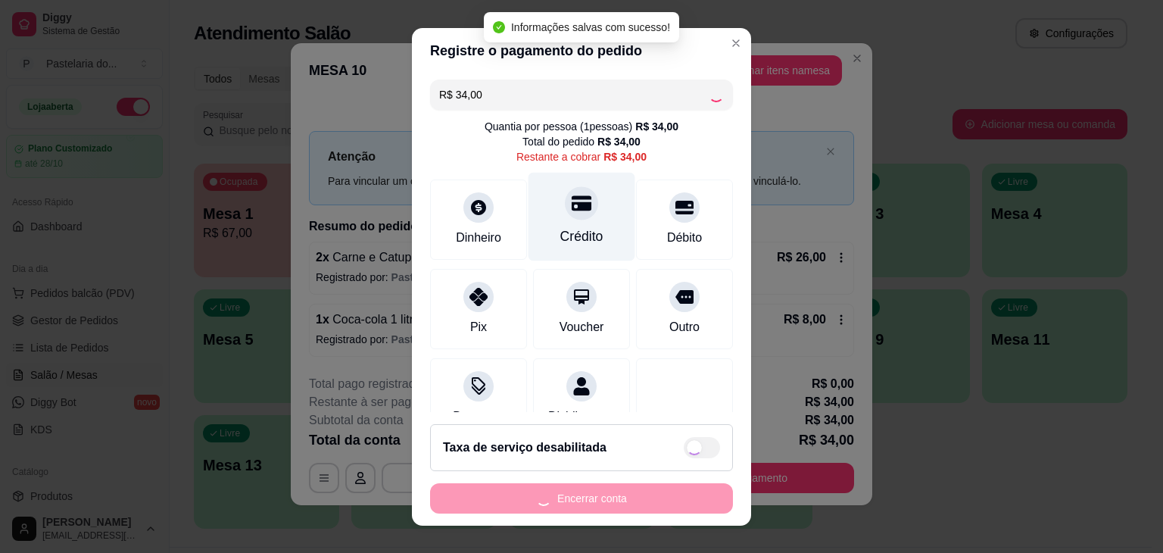
type input "R$ 0,00"
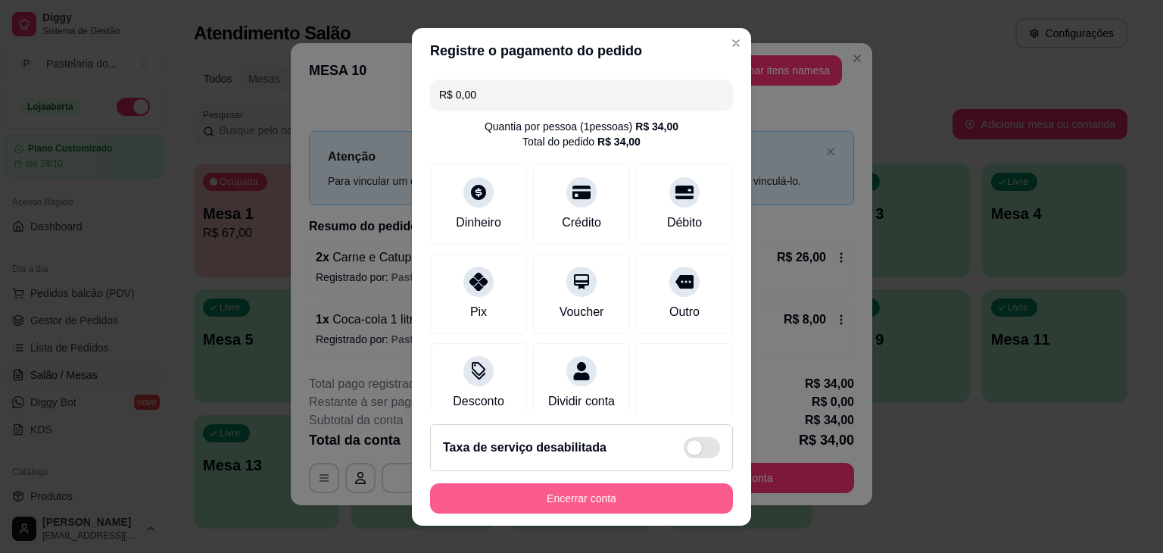
click at [587, 506] on button "Encerrar conta" at bounding box center [581, 498] width 303 height 30
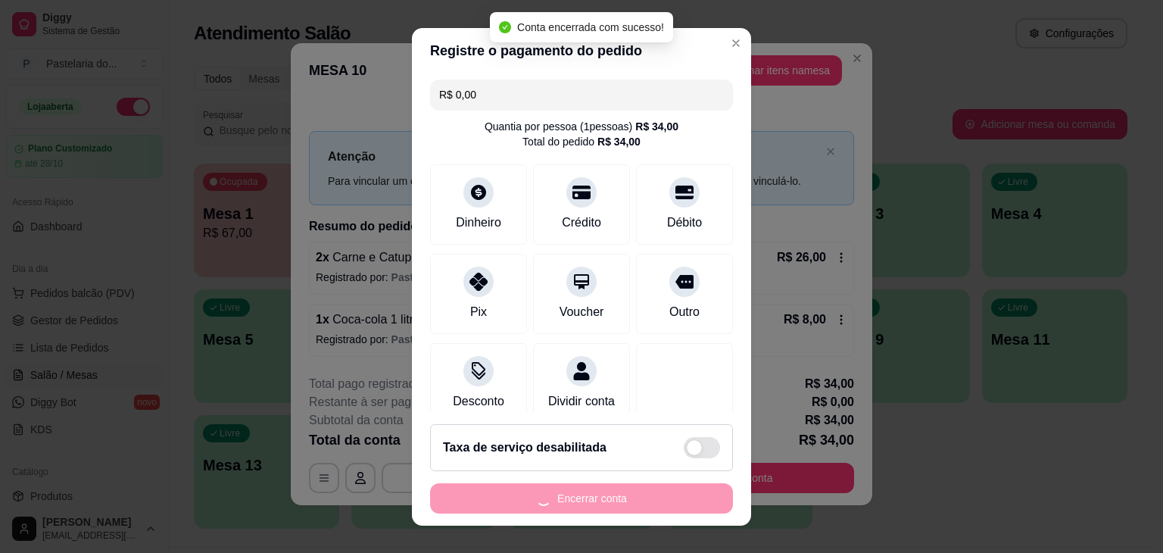
scroll to position [0, 0]
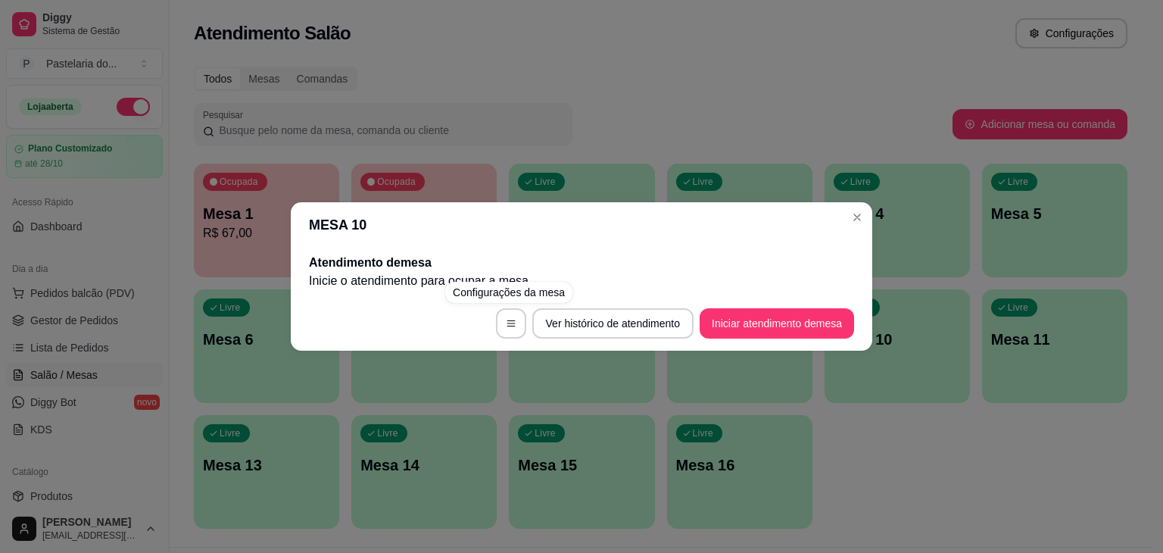
drag, startPoint x: 490, startPoint y: 167, endPoint x: 242, endPoint y: 198, distance: 250.4
click at [484, 167] on div "MESA 10 Atendimento de mesa Inicie o atendimento para ocupar a mesa . Ver histó…" at bounding box center [581, 276] width 1163 height 553
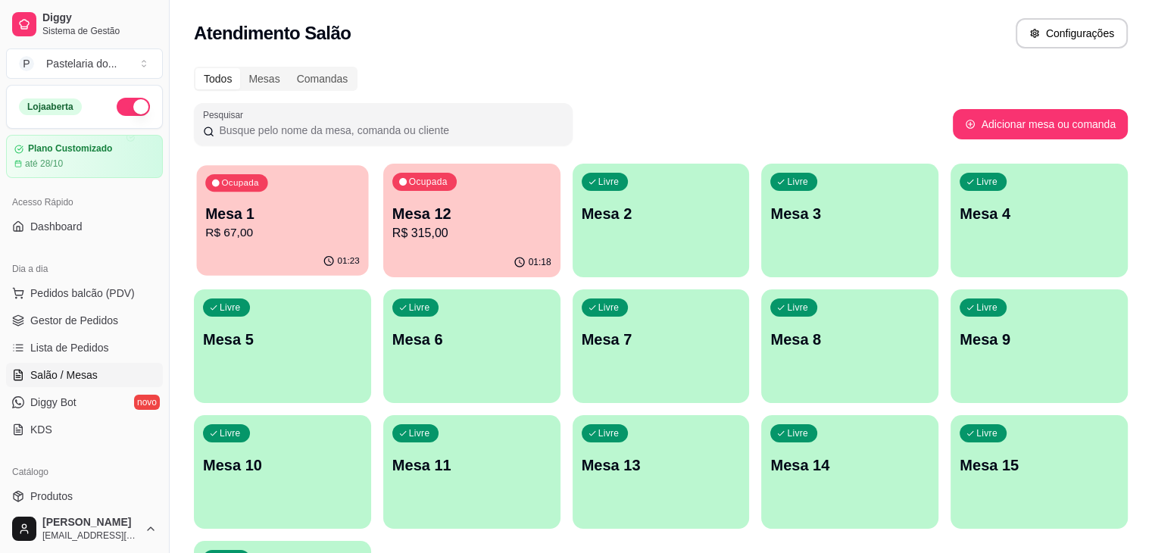
click at [233, 216] on p "Mesa 1" at bounding box center [282, 214] width 155 height 20
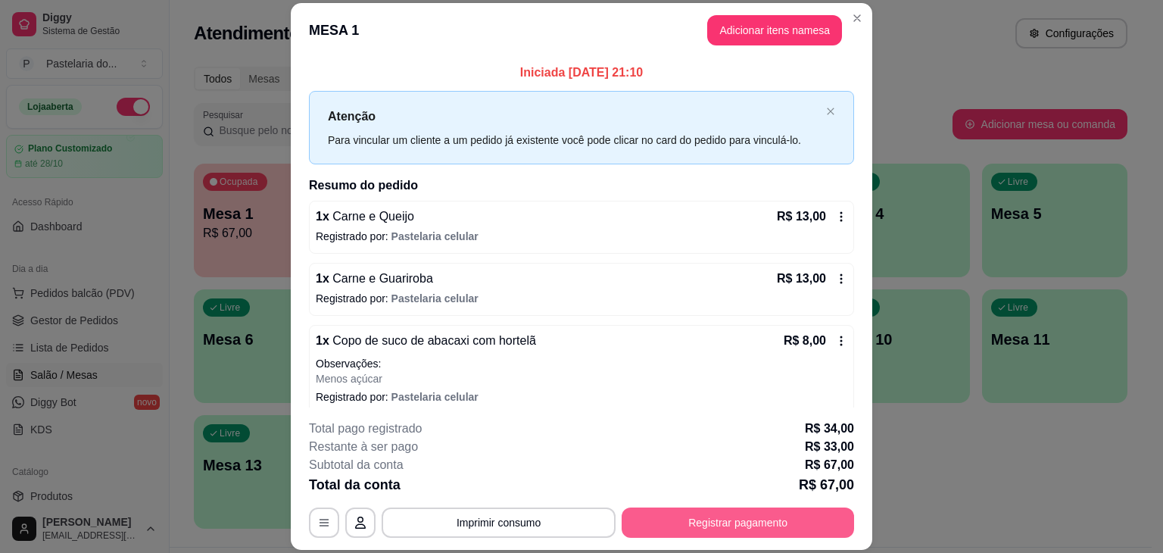
click at [727, 522] on button "Registrar pagamento" at bounding box center [738, 522] width 233 height 30
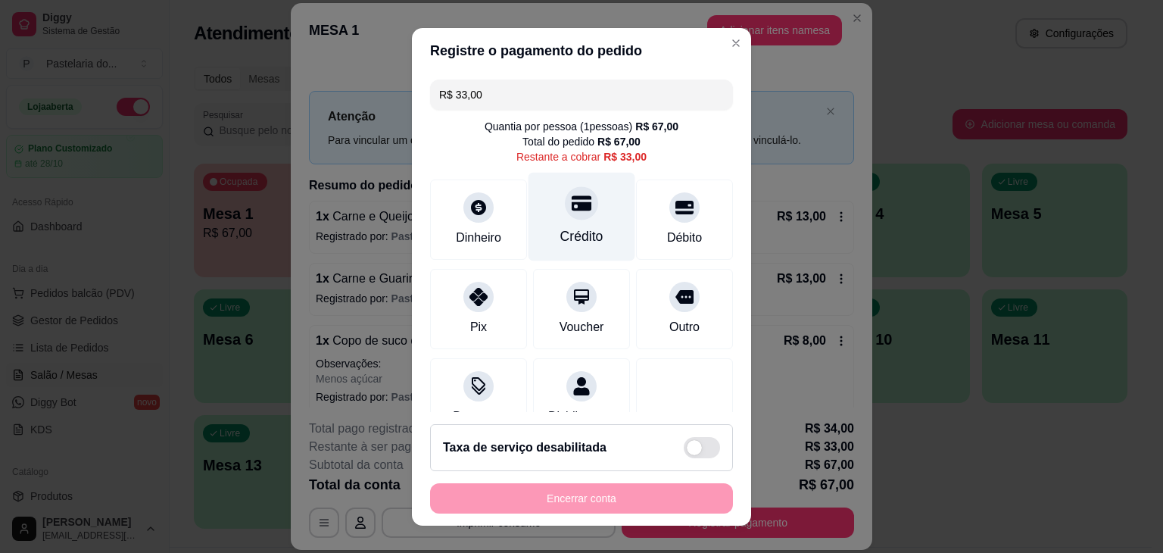
click at [572, 217] on div at bounding box center [581, 202] width 33 height 33
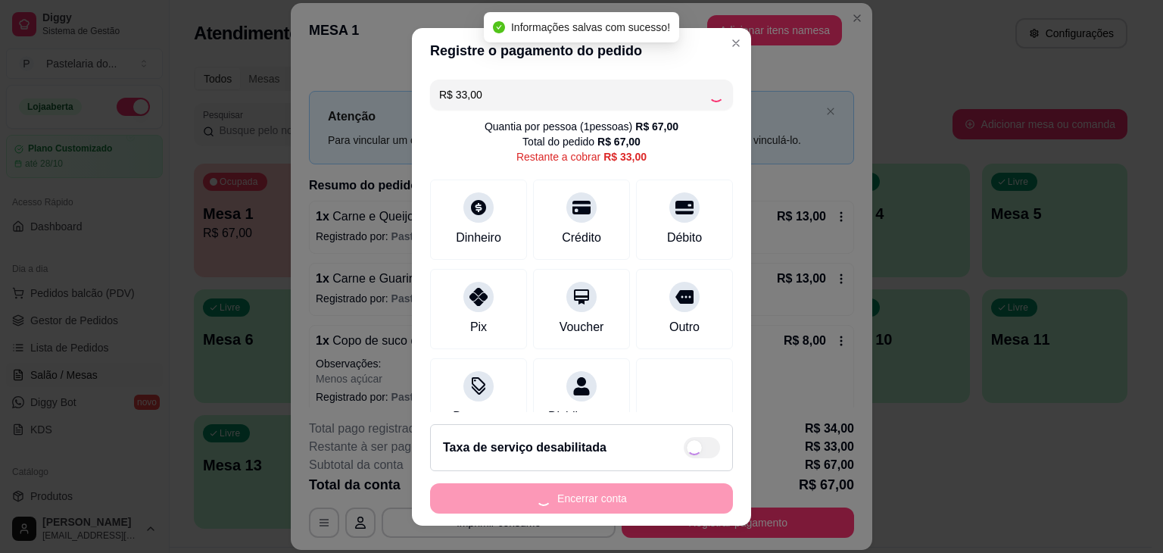
type input "R$ 0,00"
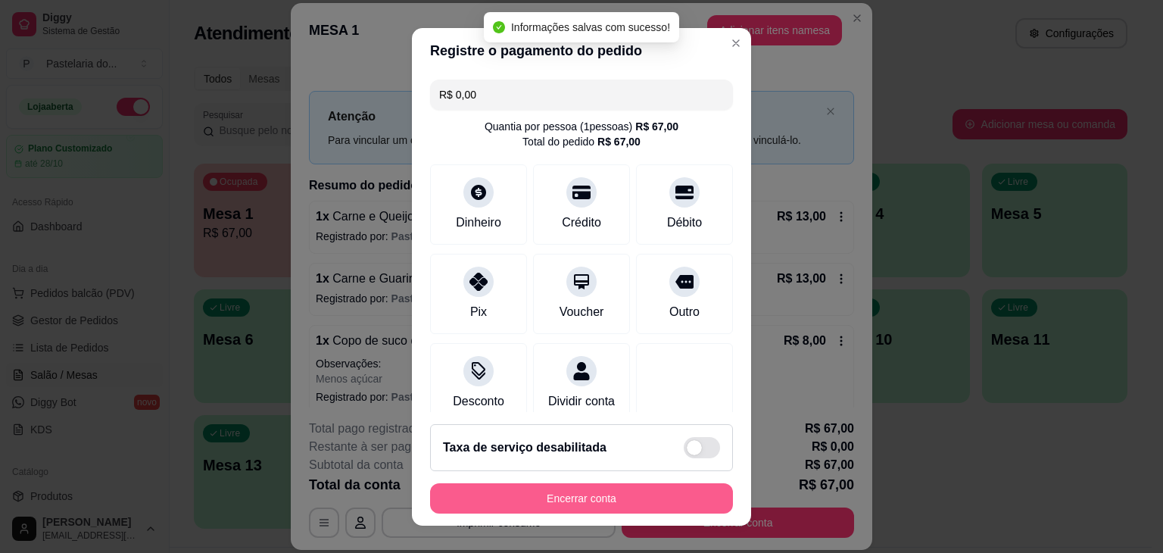
click at [602, 491] on button "Encerrar conta" at bounding box center [581, 498] width 303 height 30
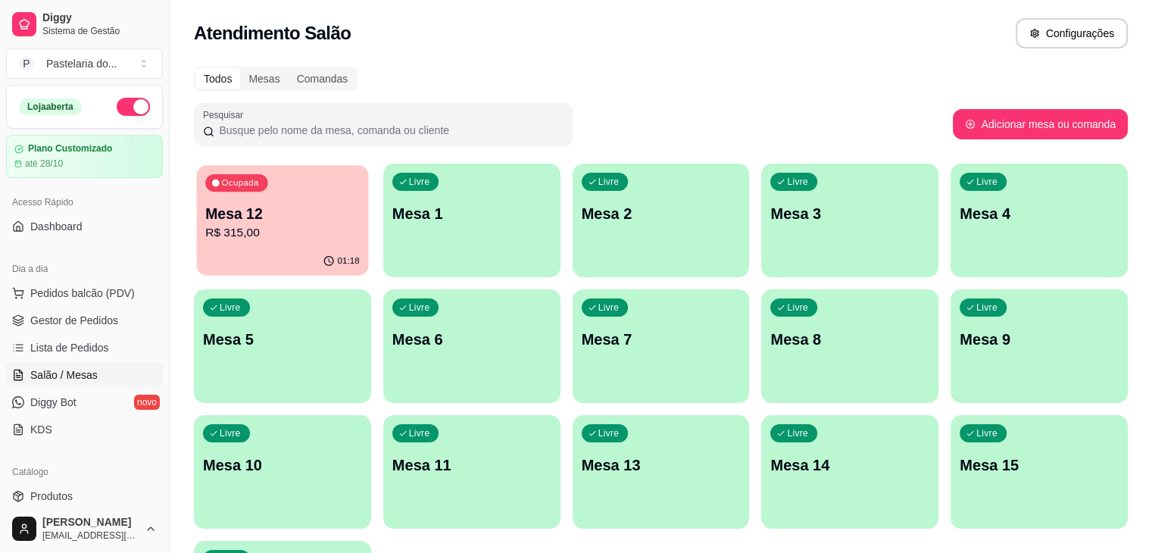
click at [273, 222] on p "Mesa 12" at bounding box center [282, 214] width 155 height 20
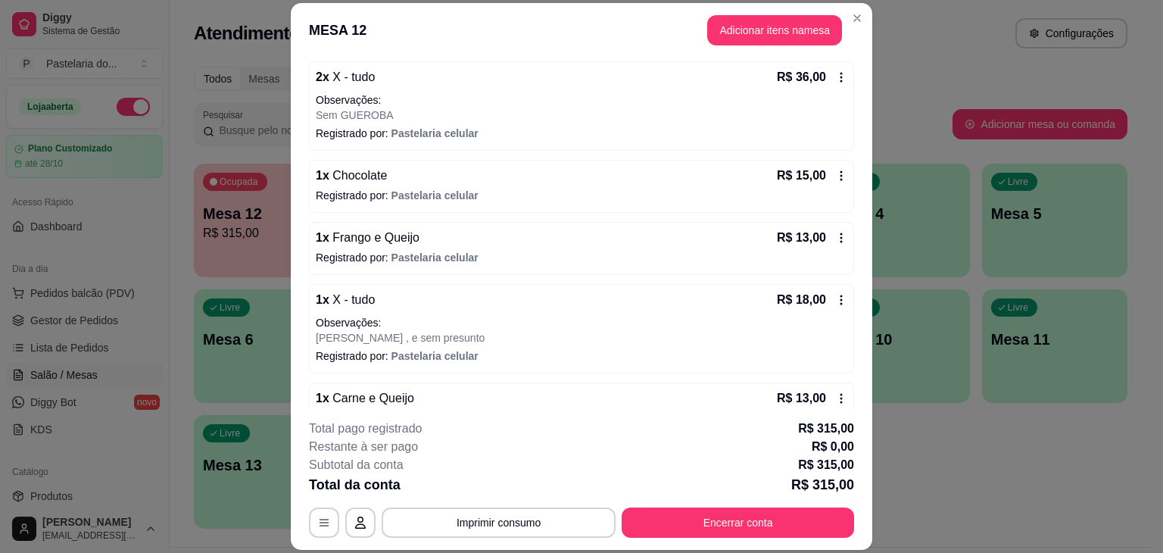
scroll to position [379, 0]
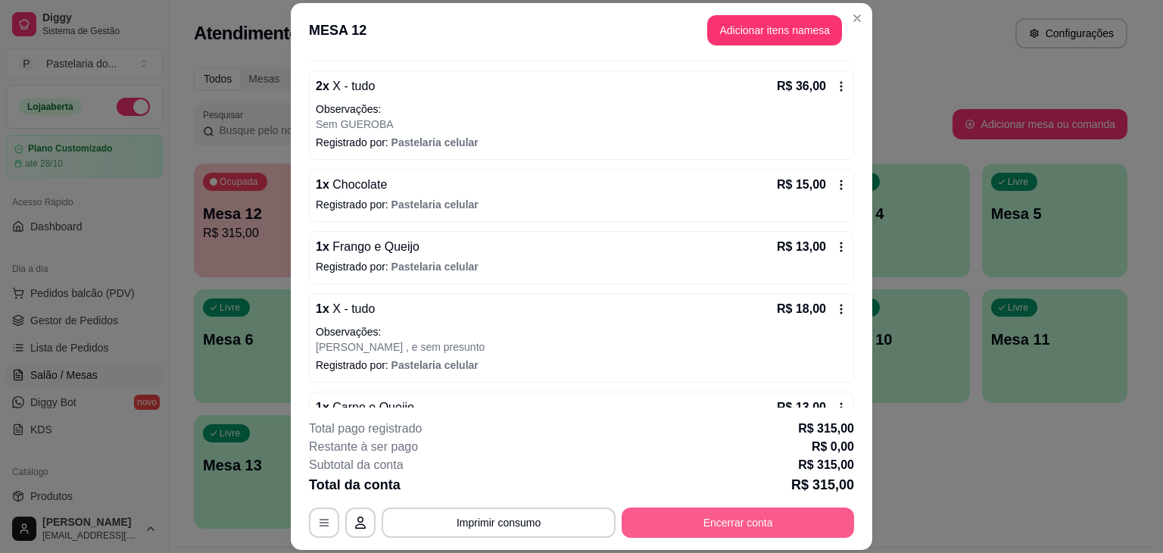
click at [739, 521] on button "Encerrar conta" at bounding box center [738, 522] width 233 height 30
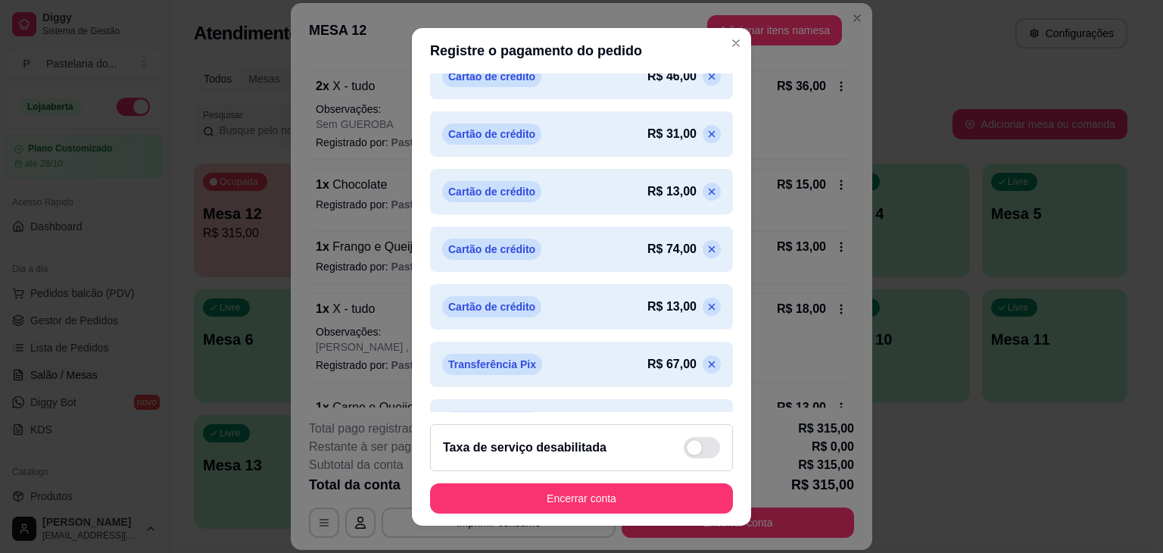
scroll to position [573, 0]
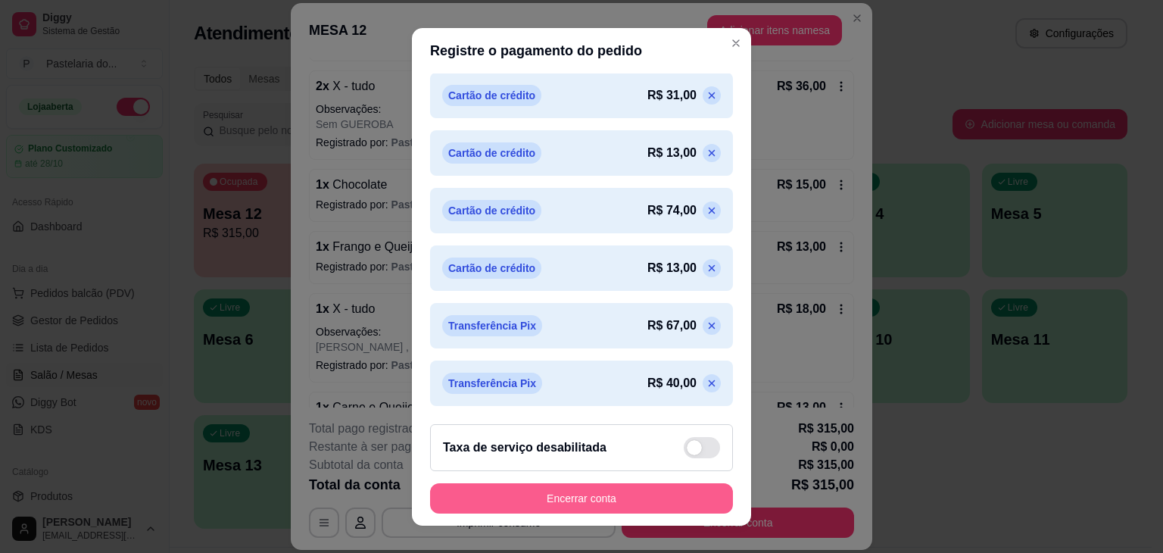
click at [526, 497] on button "Encerrar conta" at bounding box center [581, 498] width 303 height 30
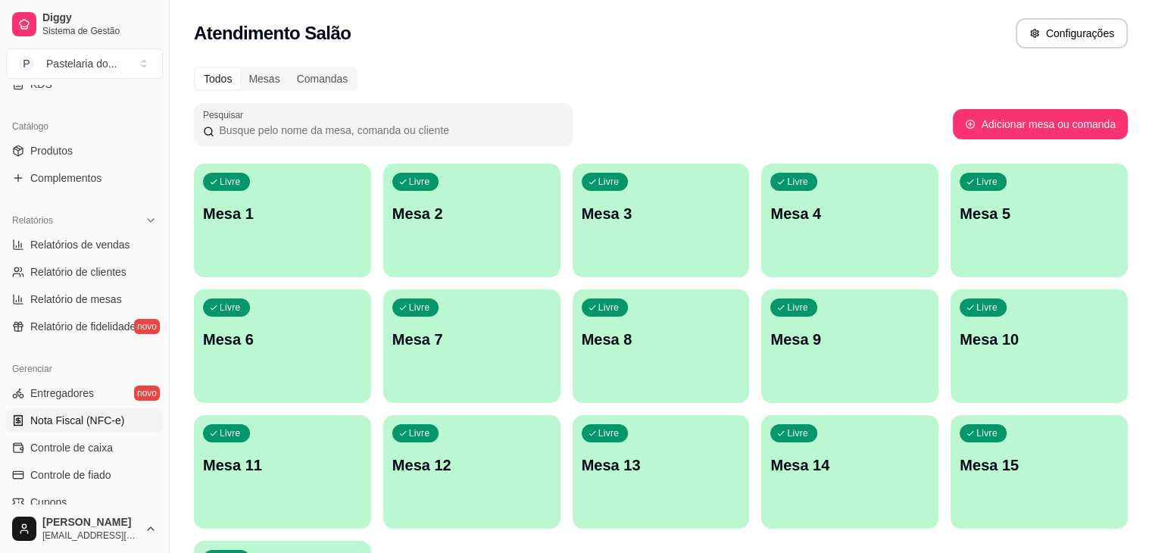
scroll to position [379, 0]
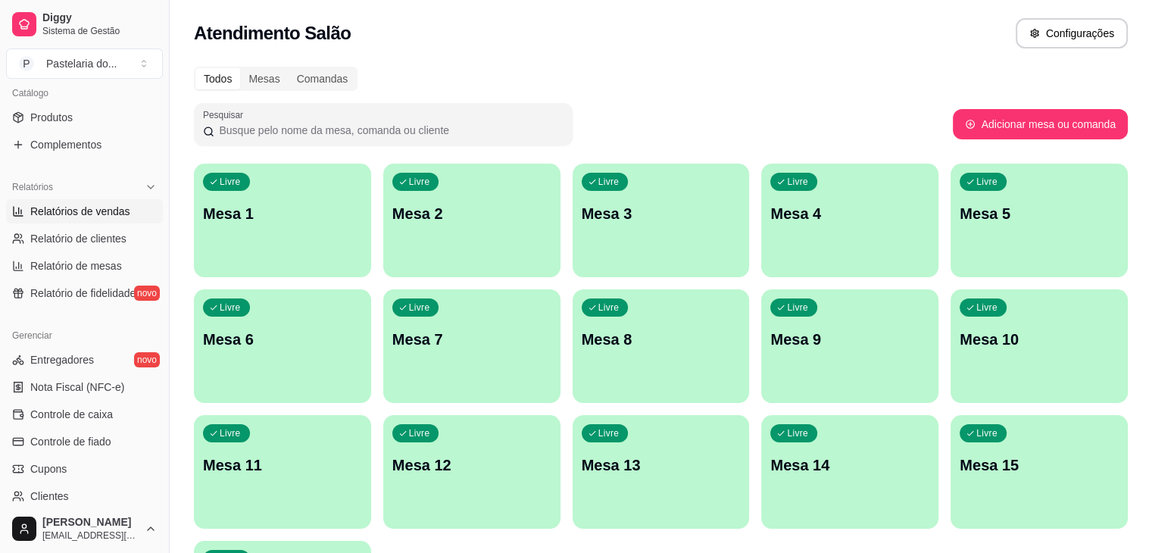
click at [106, 211] on span "Relatórios de vendas" at bounding box center [80, 211] width 100 height 15
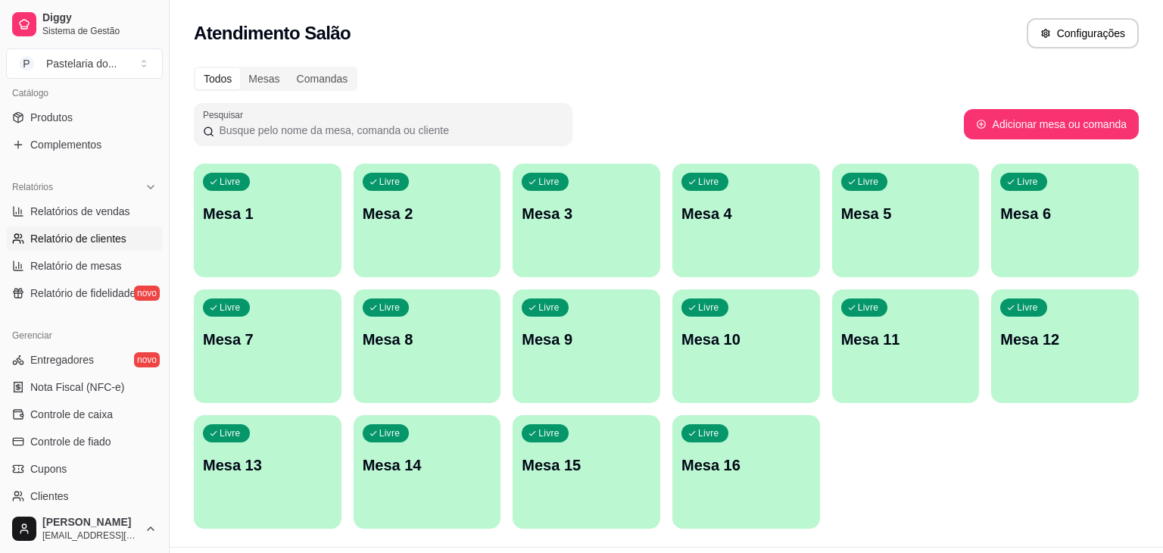
select select "ALL"
select select "0"
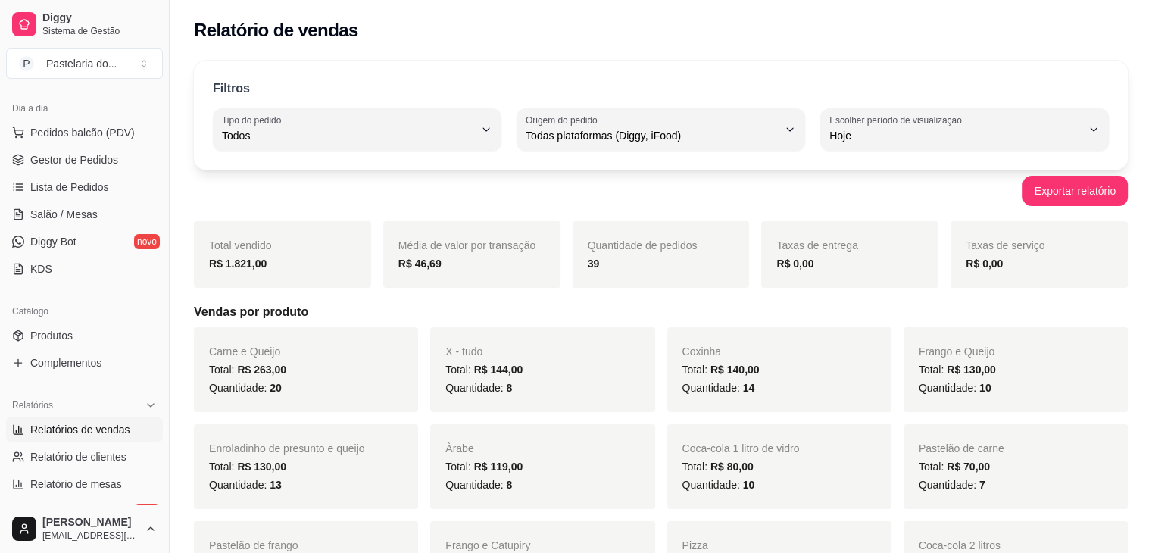
scroll to position [151, 0]
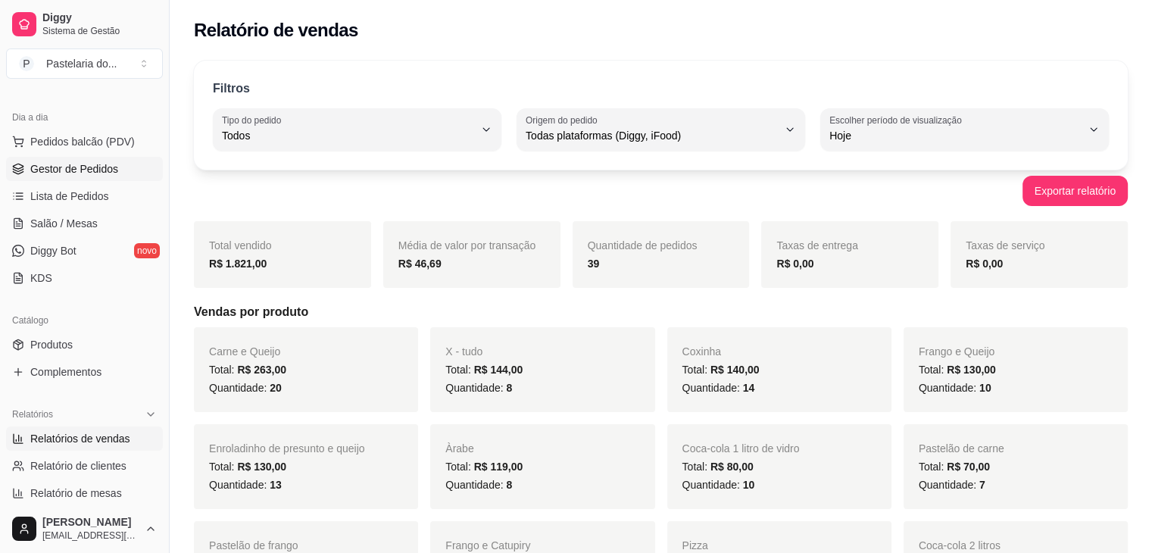
click at [75, 164] on span "Gestor de Pedidos" at bounding box center [74, 168] width 88 height 15
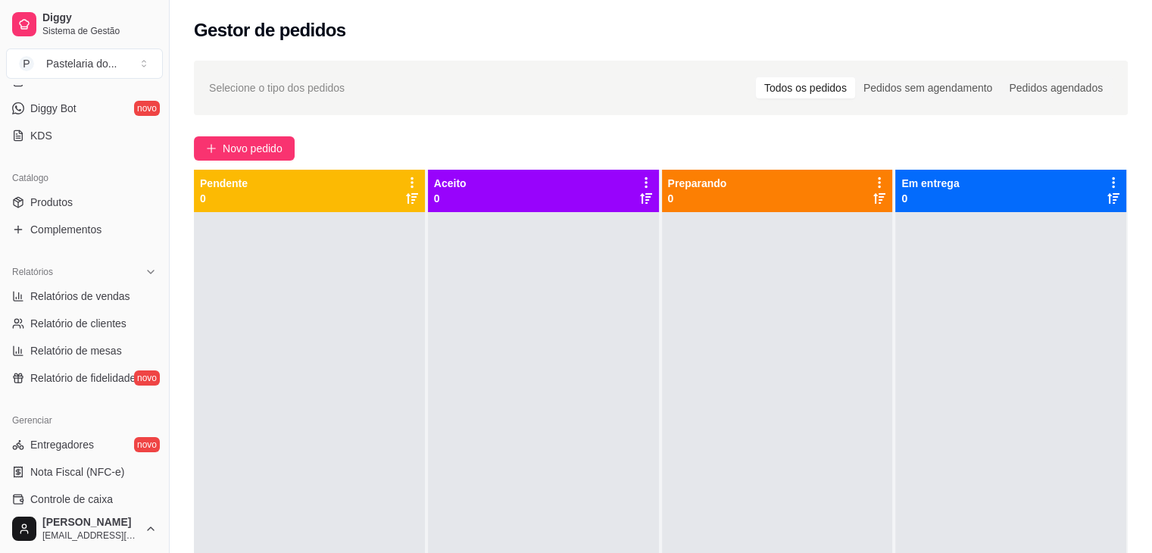
scroll to position [303, 0]
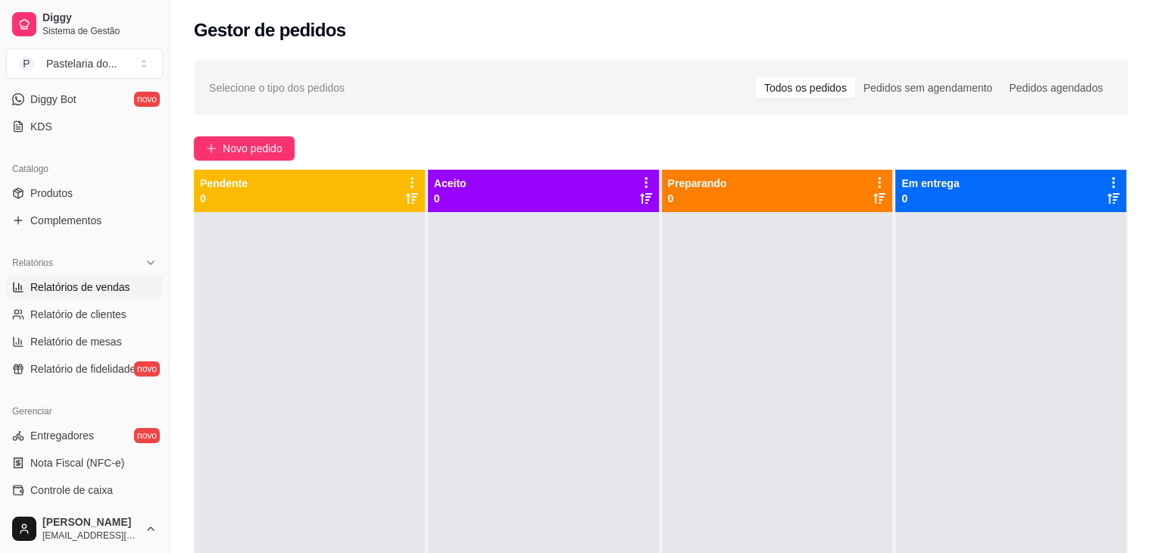
click at [55, 295] on link "Relatórios de vendas" at bounding box center [84, 287] width 157 height 24
select select "ALL"
select select "0"
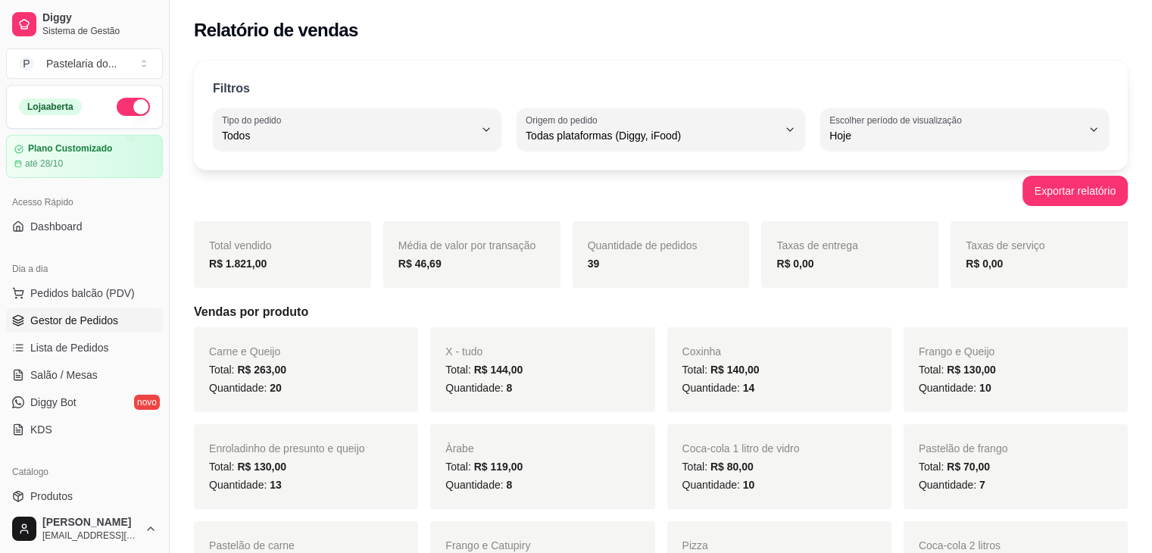
click at [79, 318] on span "Gestor de Pedidos" at bounding box center [74, 320] width 88 height 15
